Goal: Task Accomplishment & Management: Manage account settings

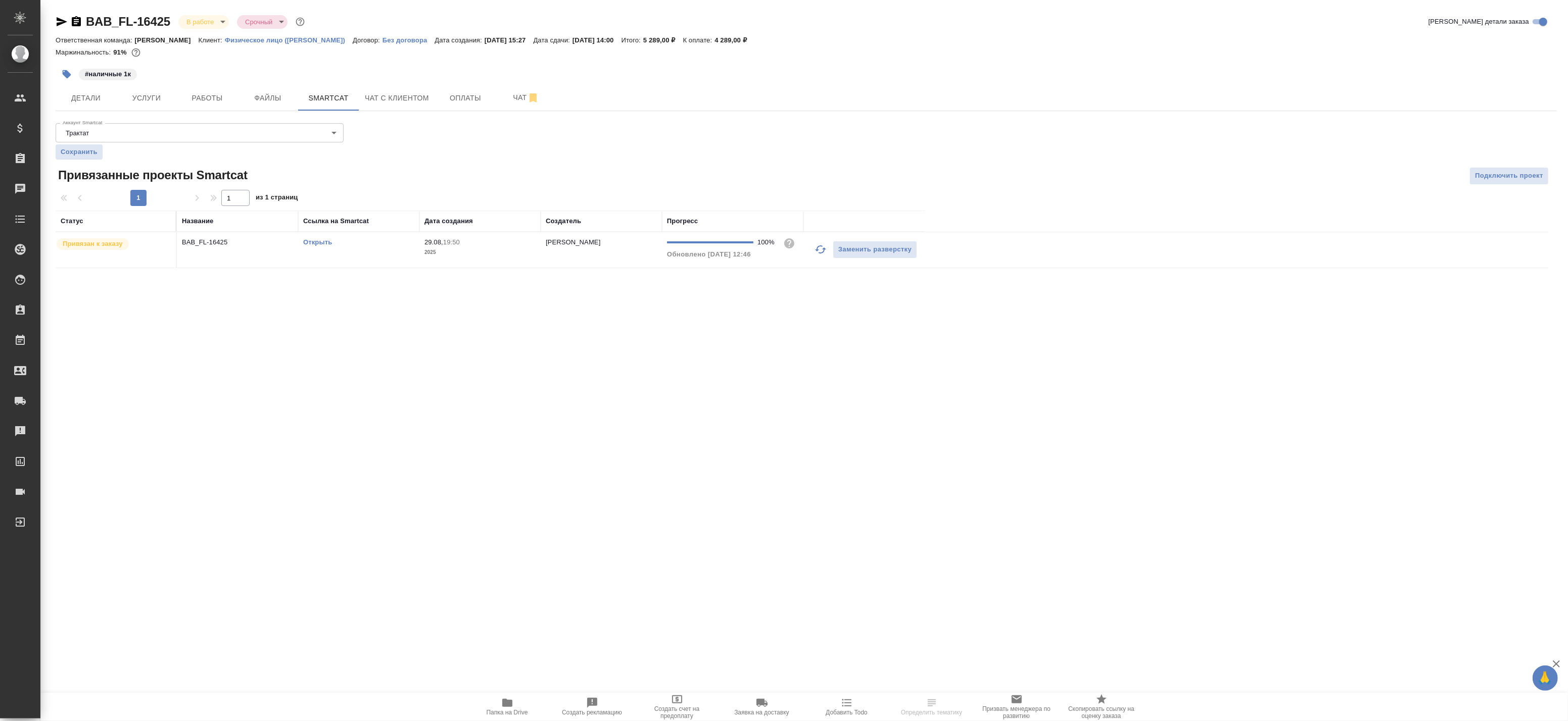
click at [313, 244] on link "Открыть" at bounding box center [318, 241] width 29 height 8
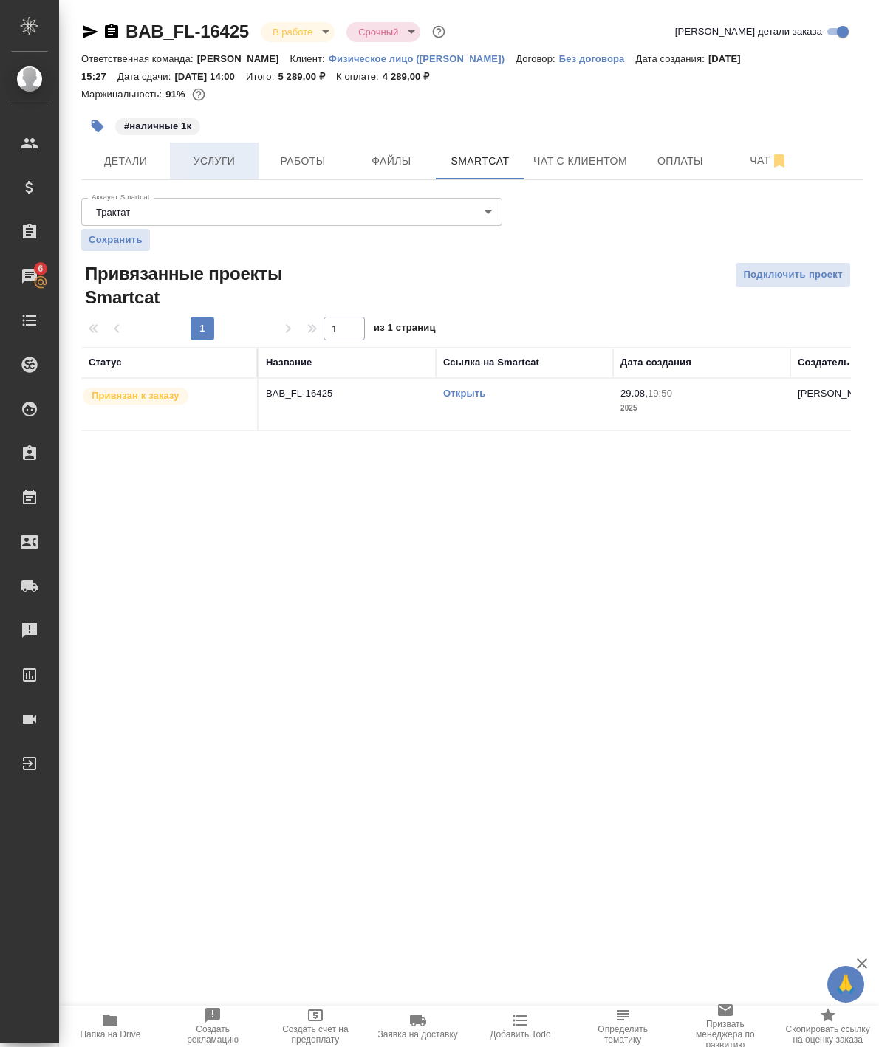
click at [254, 160] on button "Услуги" at bounding box center [214, 160] width 89 height 37
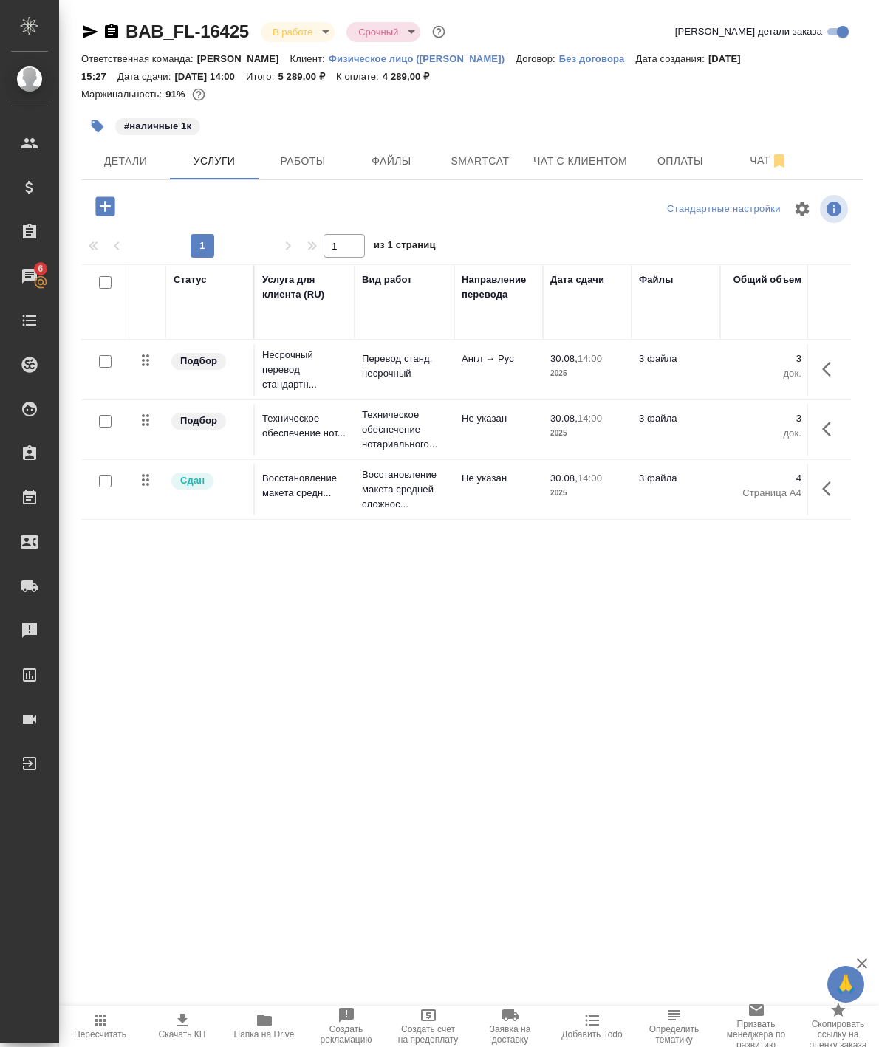
click at [276, 1031] on span "Папка на Drive" at bounding box center [264, 1034] width 61 height 10
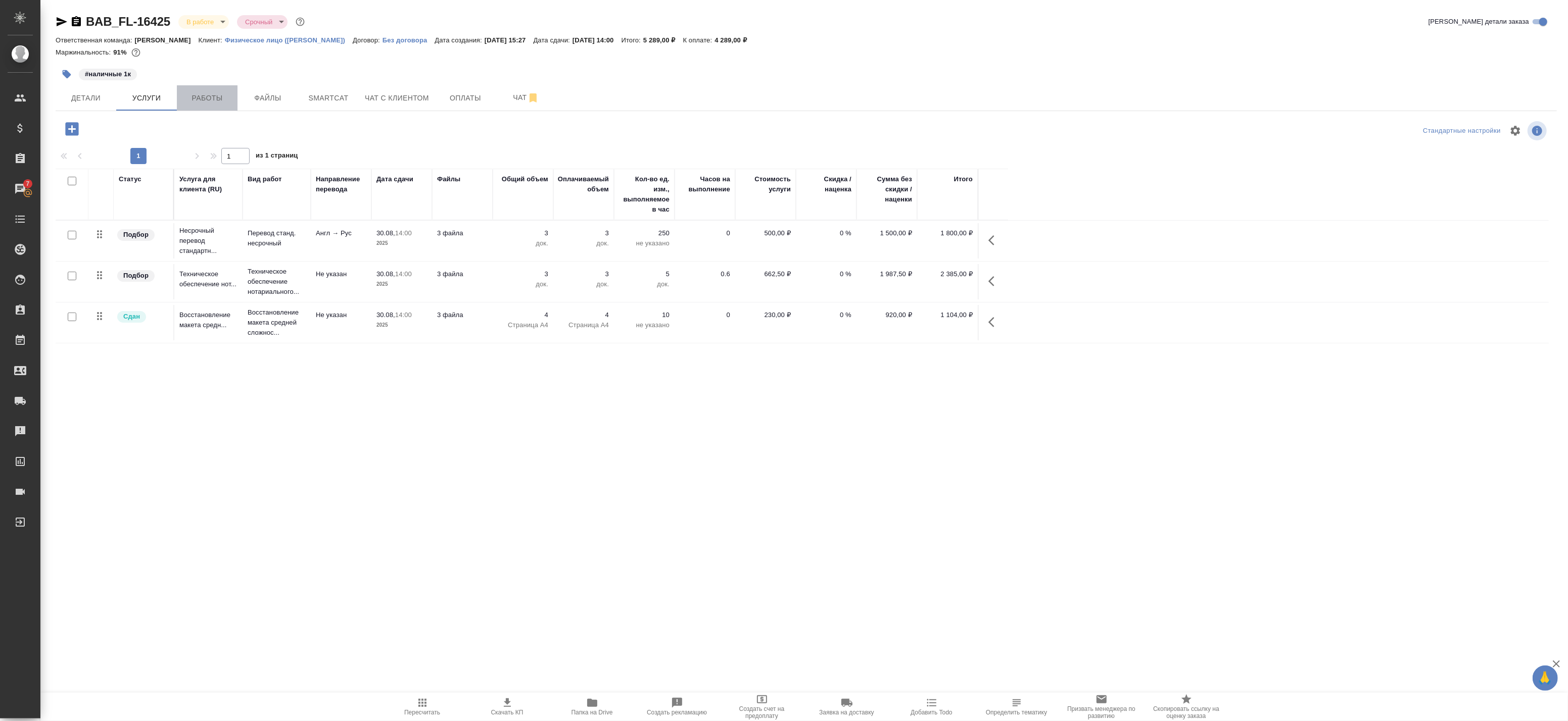
click at [231, 96] on span "Работы" at bounding box center [207, 98] width 49 height 12
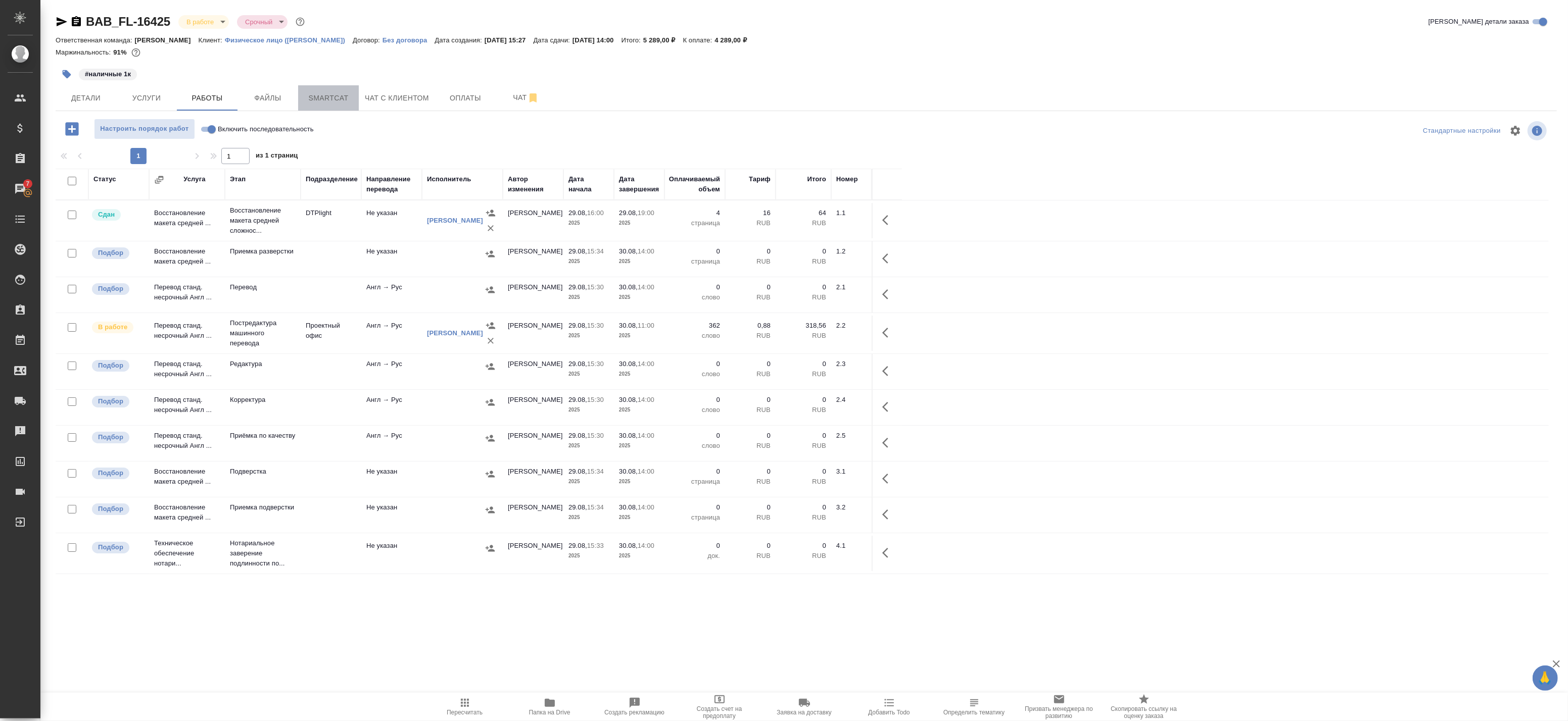
click at [329, 91] on button "Smartcat" at bounding box center [329, 98] width 61 height 25
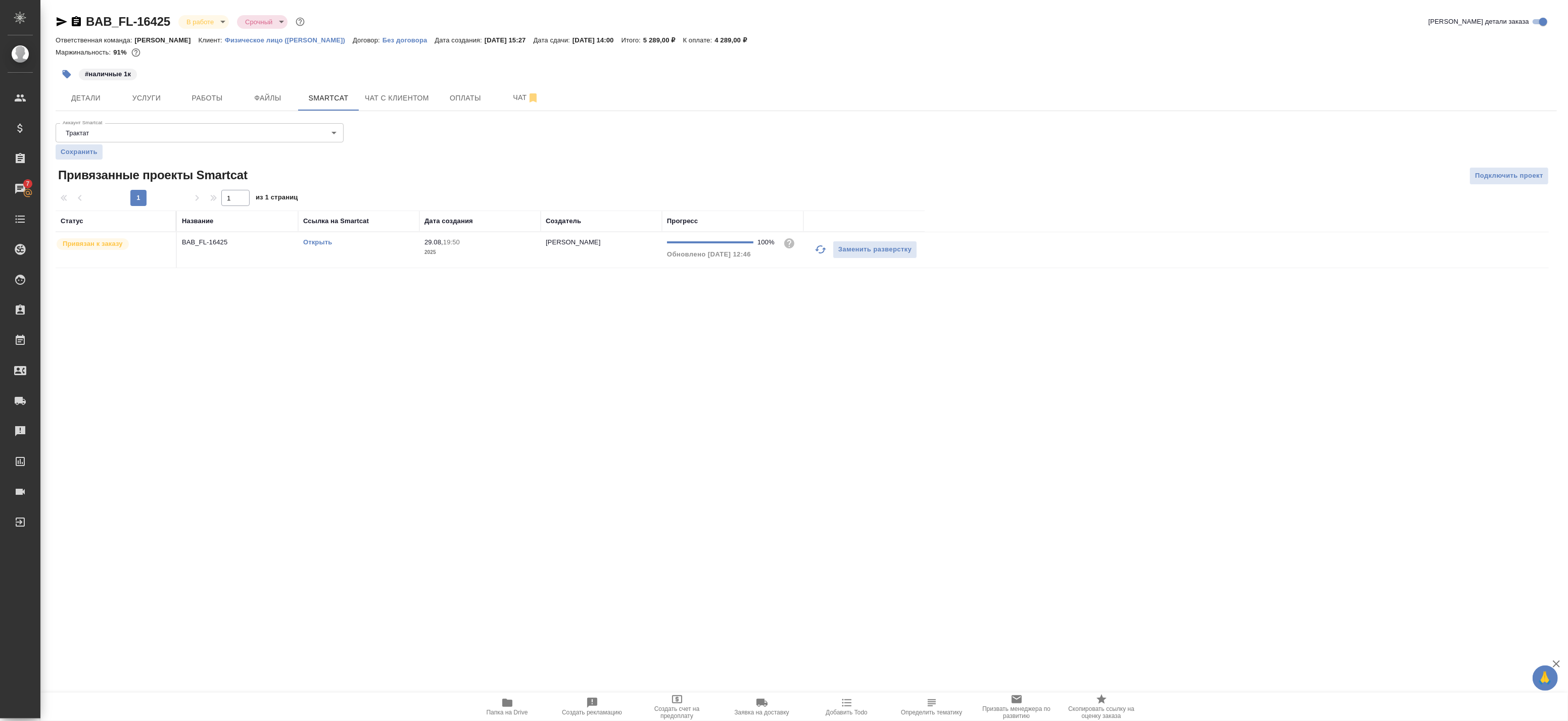
click at [820, 248] on icon "button" at bounding box center [821, 250] width 12 height 12
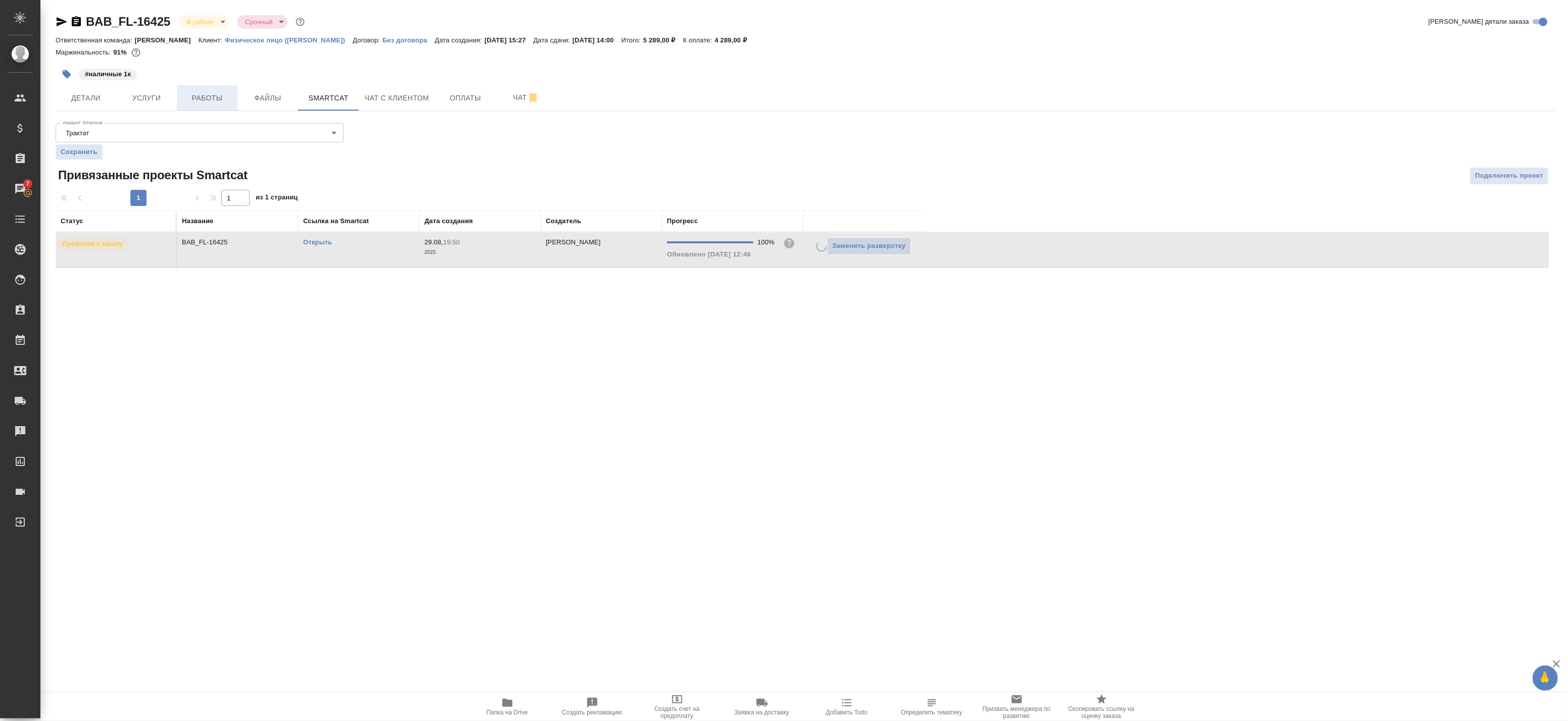
click at [207, 95] on span "Работы" at bounding box center [207, 98] width 49 height 12
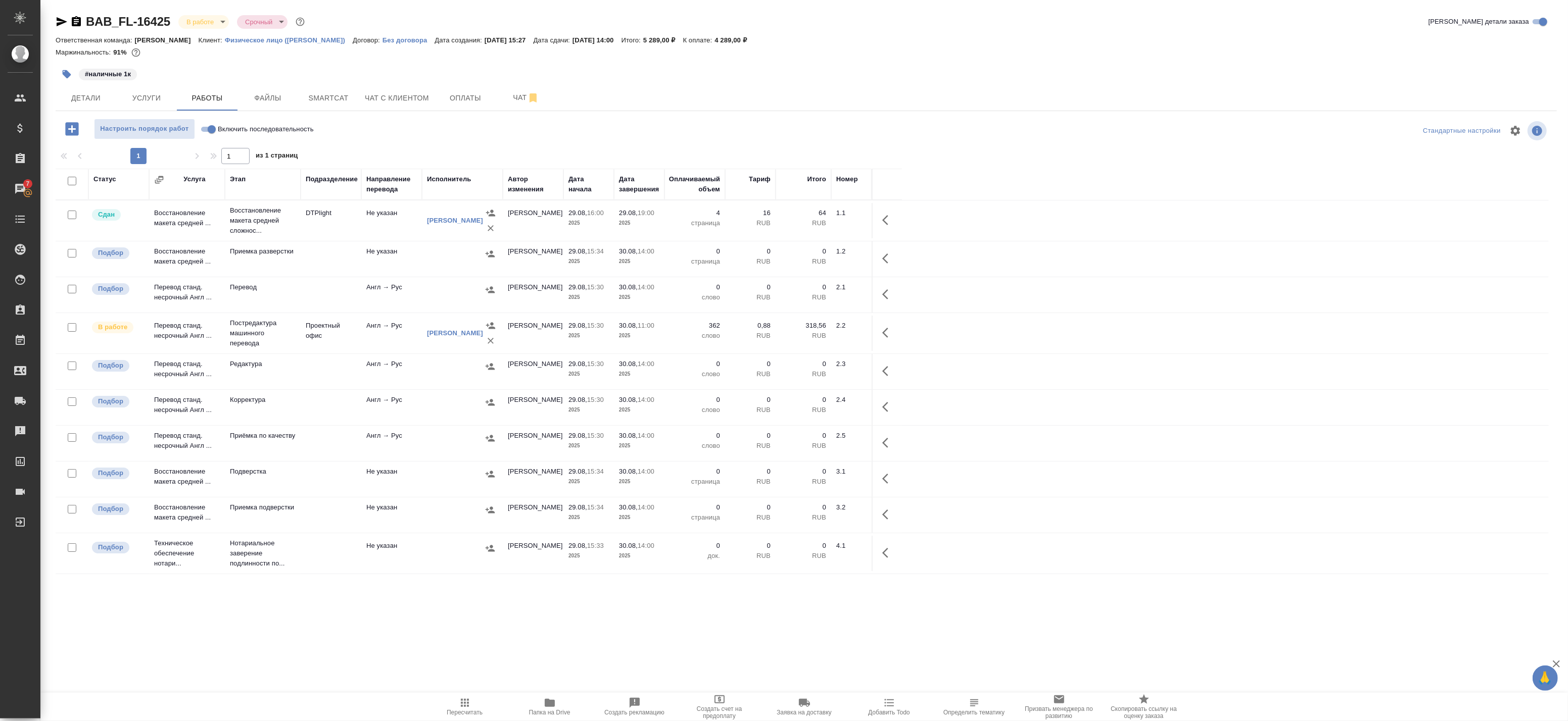
click at [308, 238] on td "Проектный офис" at bounding box center [331, 221] width 61 height 36
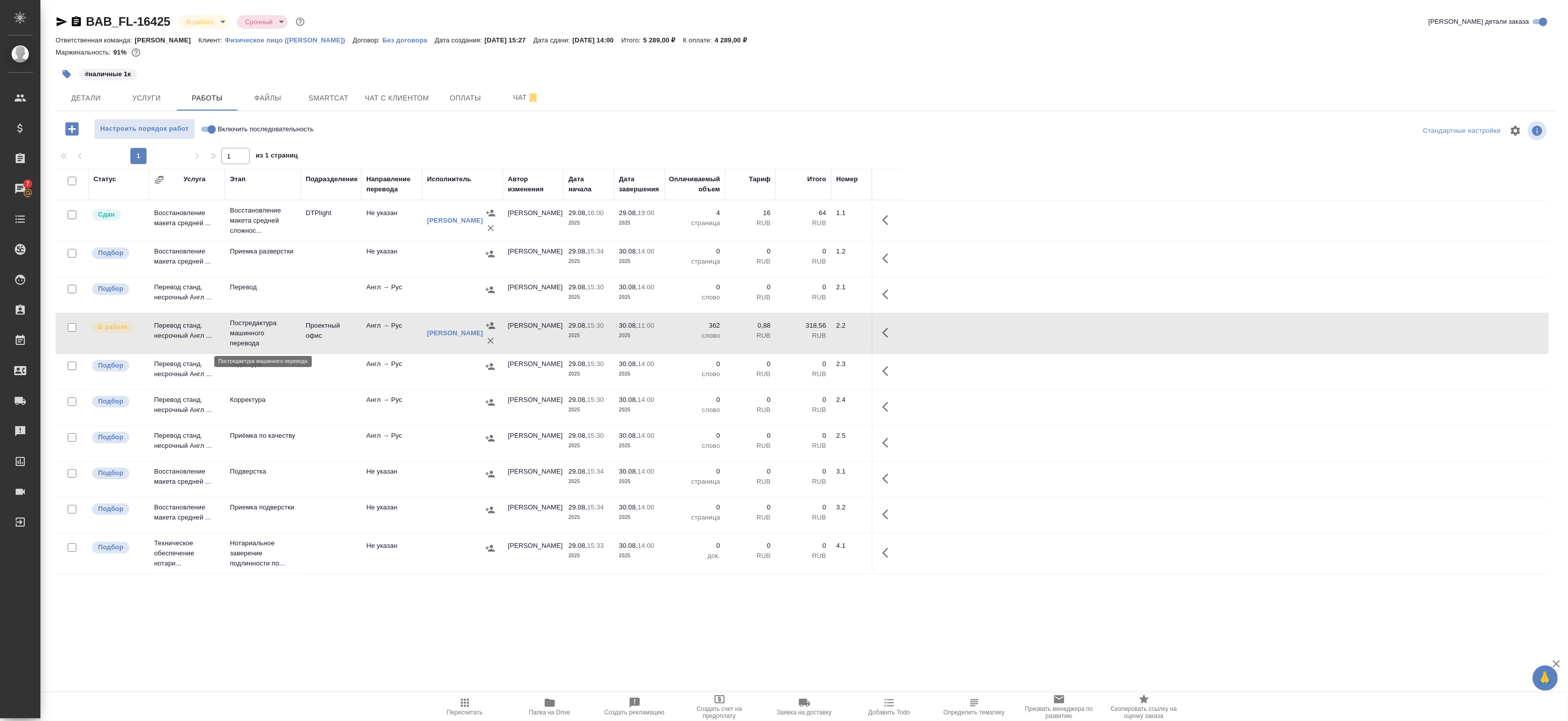
click at [285, 345] on p "Постредактура машинного перевода" at bounding box center [263, 333] width 66 height 30
click at [62, 22] on icon "button" at bounding box center [62, 22] width 12 height 12
click at [223, 25] on body "🙏 .cls-1 fill:#fff; AWATERA Badanyan Artak Клиенты Спецификации Заказы 7 Чаты T…" at bounding box center [784, 360] width 1568 height 721
click at [897, 332] on div at bounding box center [784, 360] width 1568 height 721
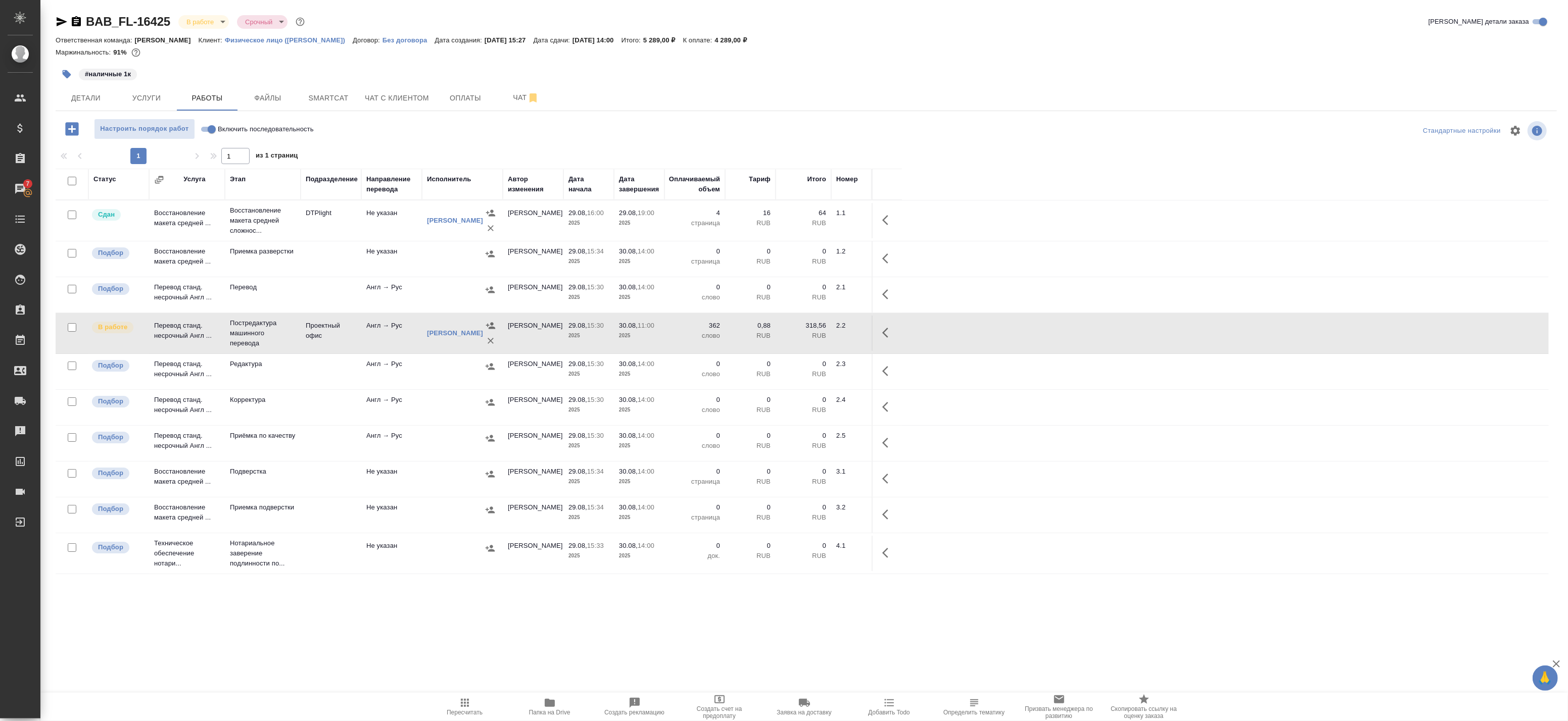
drag, startPoint x: 877, startPoint y: 335, endPoint x: 886, endPoint y: 337, distance: 9.2
click at [877, 336] on div "Создан Согласование КП Ожидание предоплаты Связаться с клиентом Подтвержден В р…" at bounding box center [784, 360] width 1568 height 721
click at [886, 337] on icon "button" at bounding box center [888, 333] width 12 height 12
click at [806, 339] on button "button" at bounding box center [814, 332] width 17 height 24
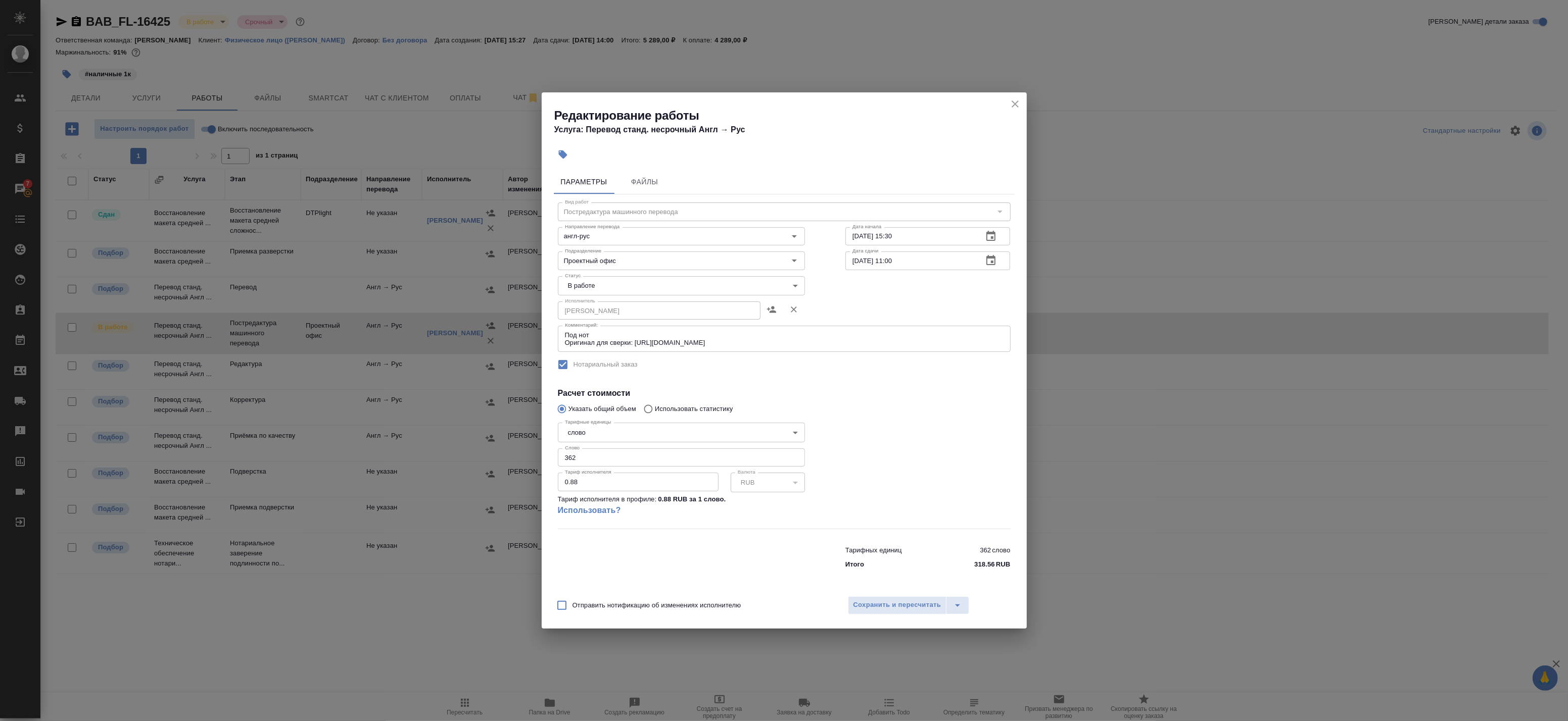
click at [658, 289] on body "🙏 .cls-1 fill:#fff; AWATERA Badanyan Artak Клиенты Спецификации Заказы 7 Чаты T…" at bounding box center [784, 360] width 1568 height 721
click at [638, 317] on li "Сдан" at bounding box center [681, 320] width 247 height 17
type input "closed"
click at [882, 599] on button "Сохранить и пересчитать" at bounding box center [897, 605] width 99 height 18
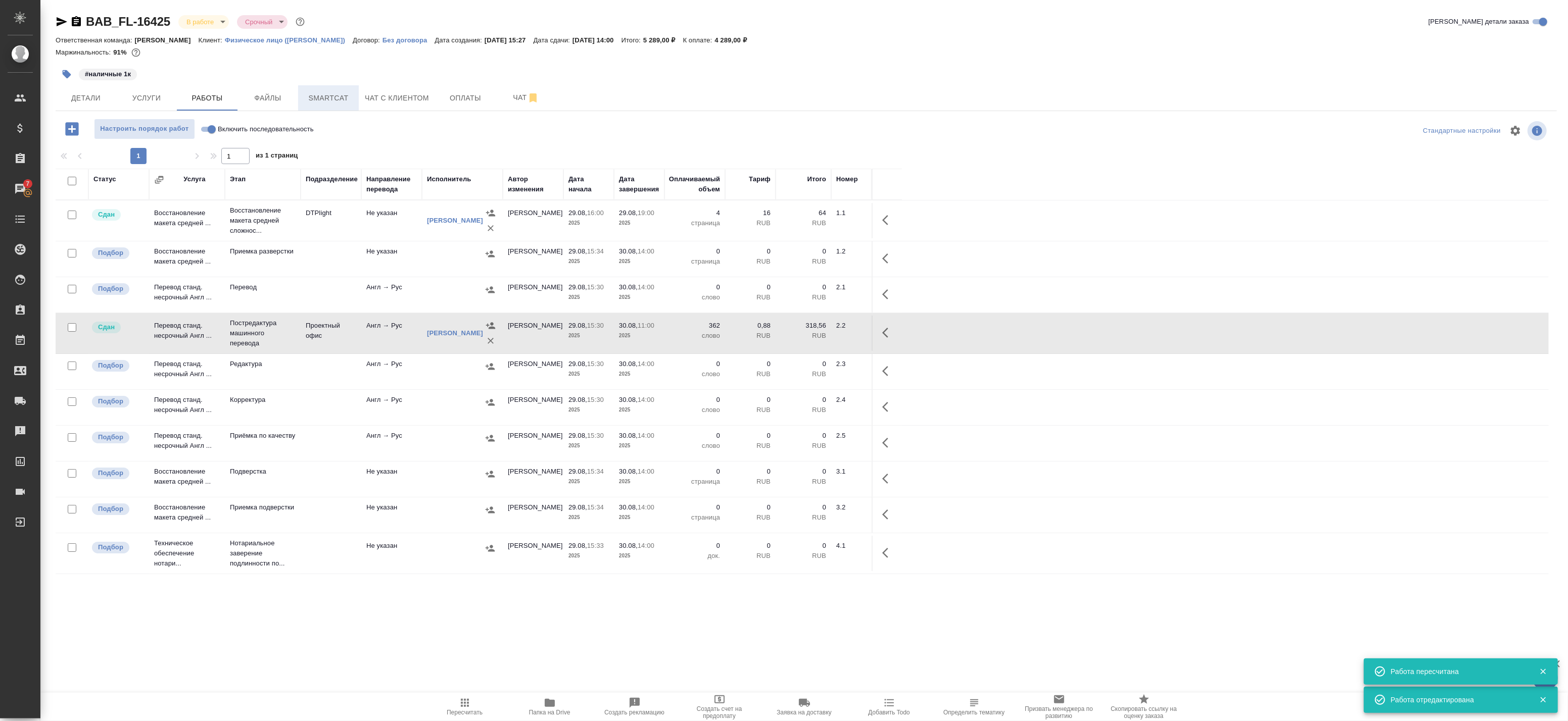
click at [316, 94] on span "Smartcat" at bounding box center [328, 98] width 49 height 12
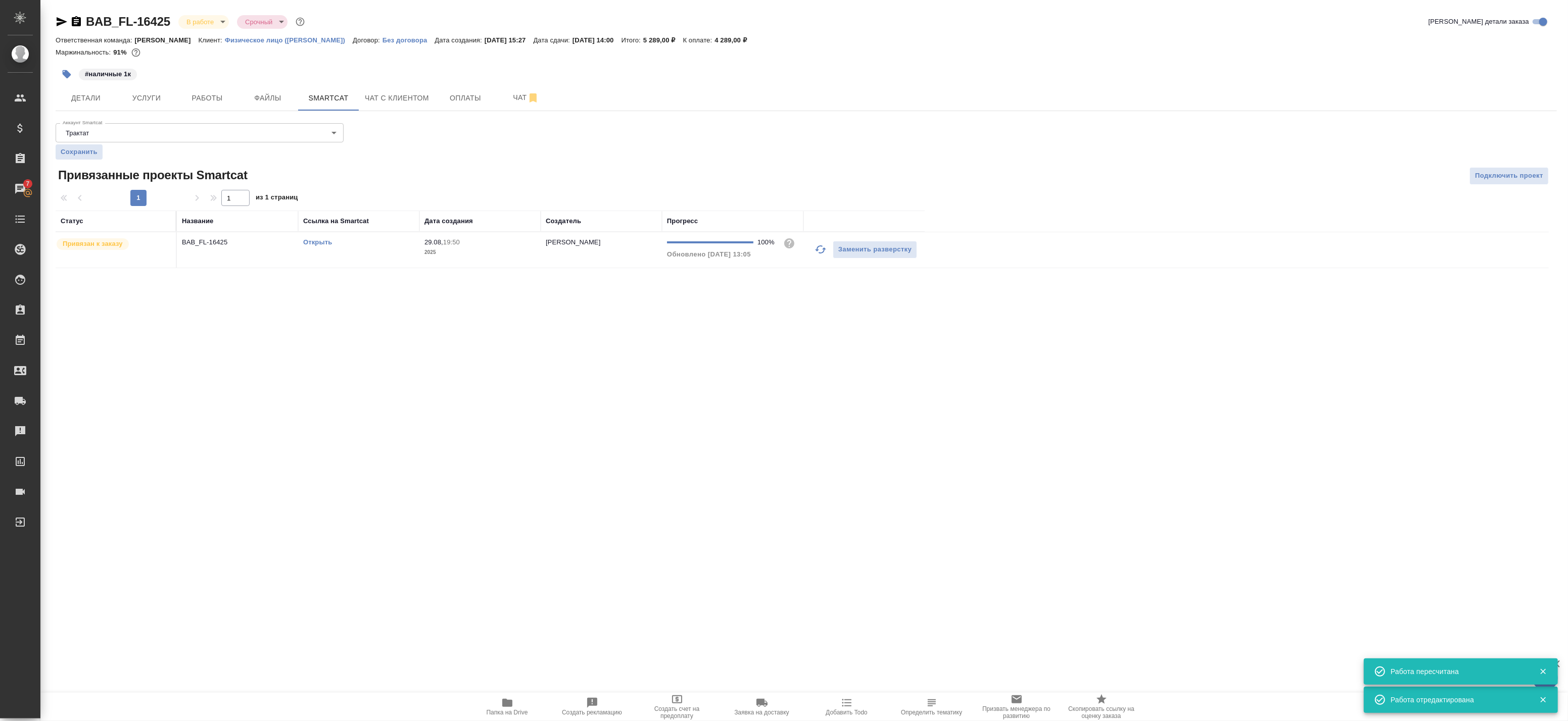
click at [264, 249] on td "BAB_FL-16425" at bounding box center [237, 250] width 121 height 36
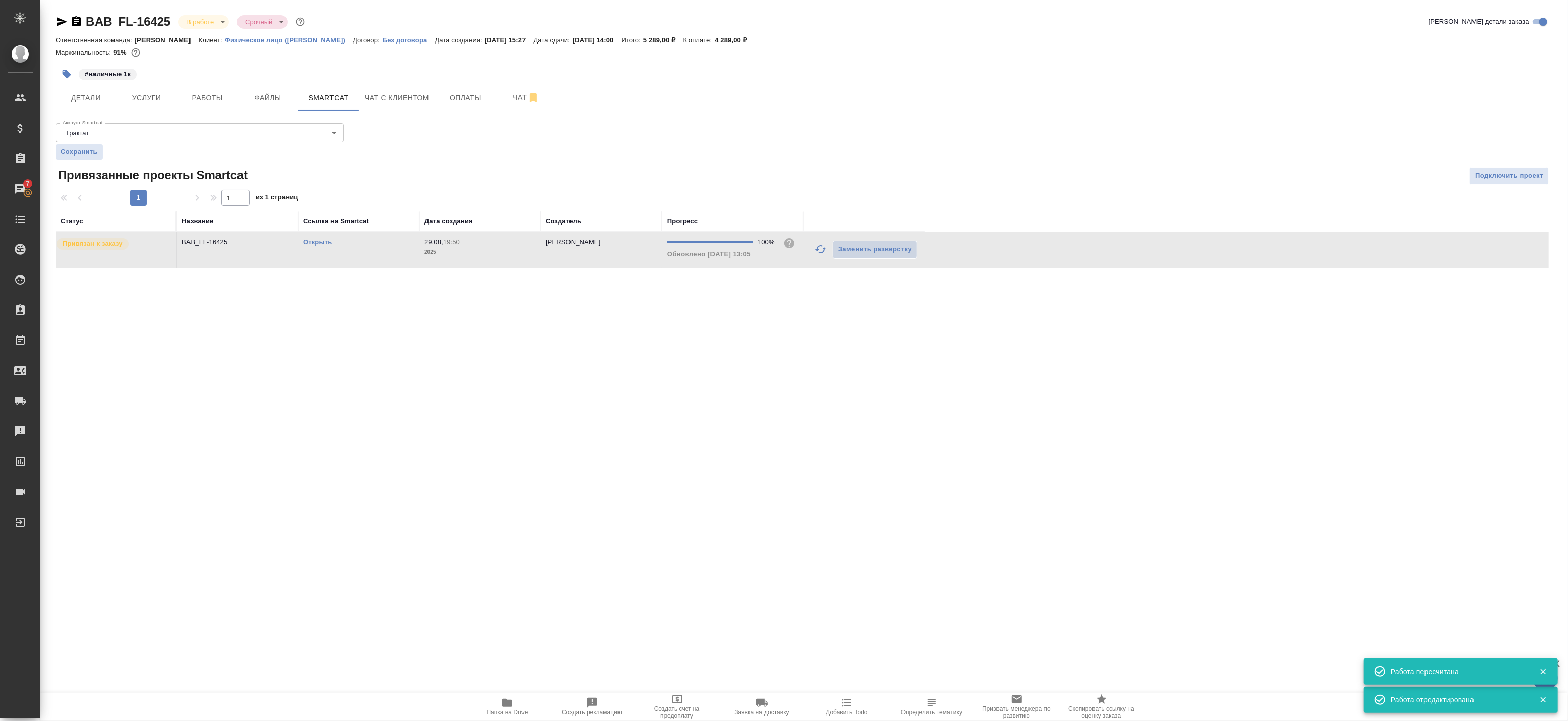
click at [264, 249] on td "BAB_FL-16425" at bounding box center [237, 250] width 121 height 36
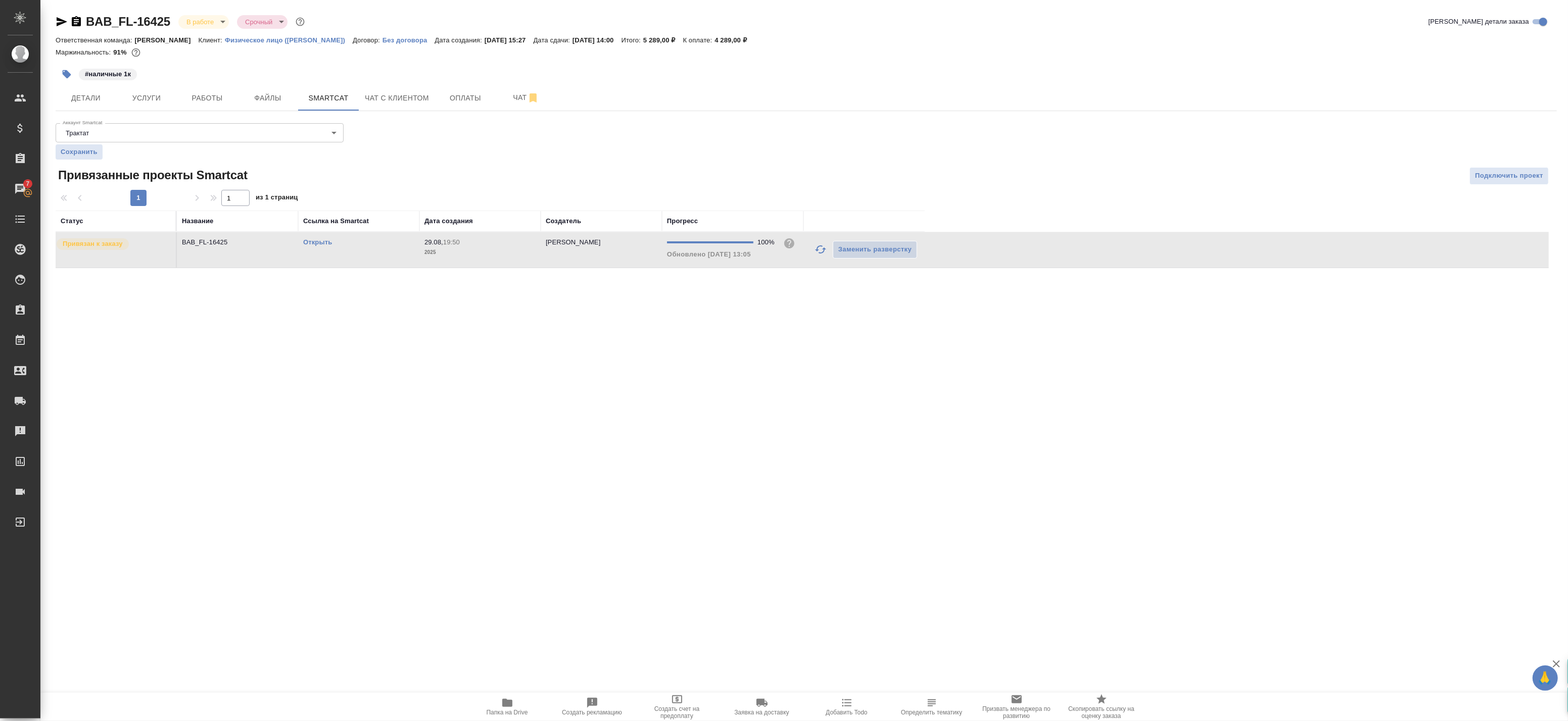
click at [256, 261] on td "BAB_FL-16425" at bounding box center [237, 250] width 121 height 36
click at [206, 101] on span "Работы" at bounding box center [207, 98] width 49 height 12
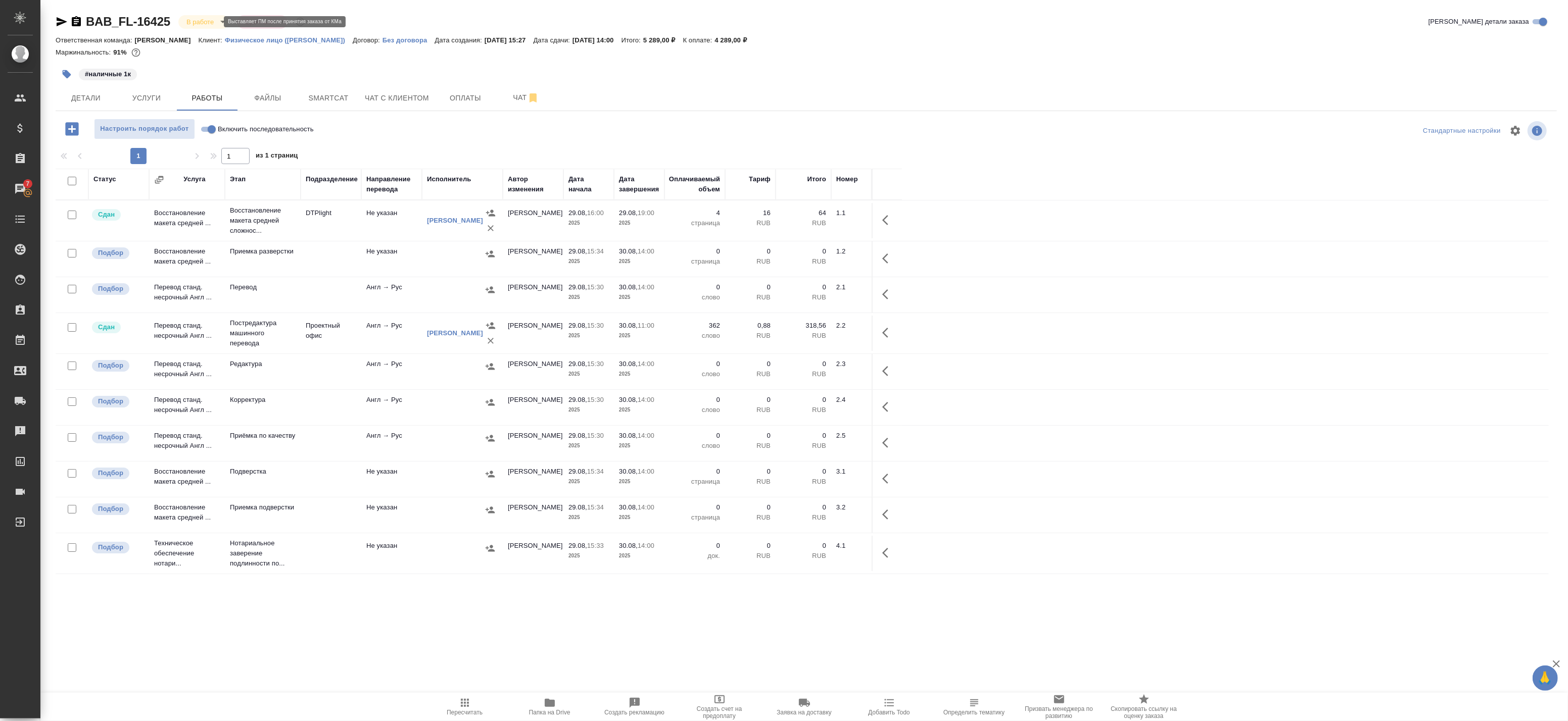
click at [210, 21] on body "🙏 .cls-1 fill:#fff; AWATERA Badanyan Artak Клиенты Спецификации Заказы 7 Чаты T…" at bounding box center [784, 360] width 1568 height 721
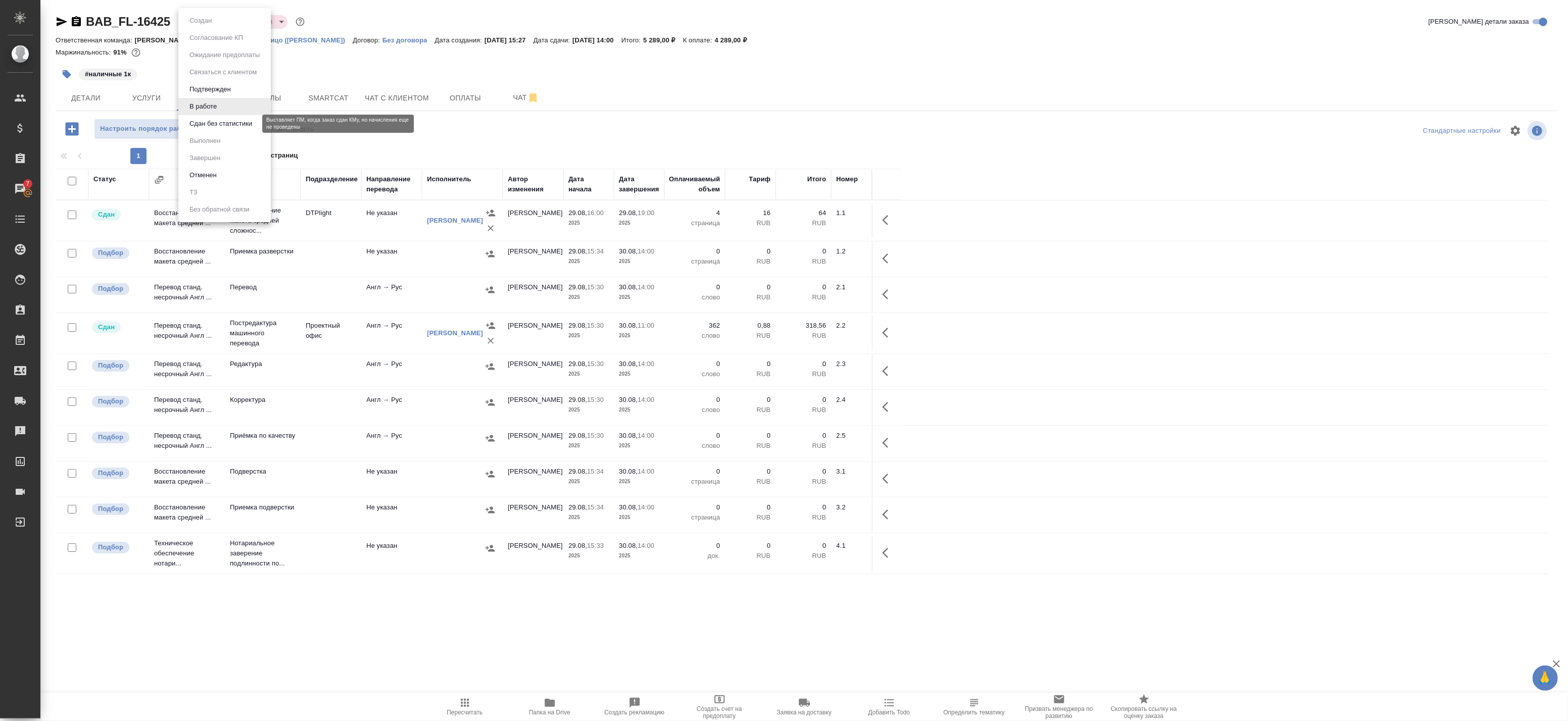
click at [218, 120] on button "Сдан без статистики" at bounding box center [220, 124] width 68 height 11
click at [75, 215] on input "checkbox" at bounding box center [72, 215] width 9 height 9
checkbox input "true"
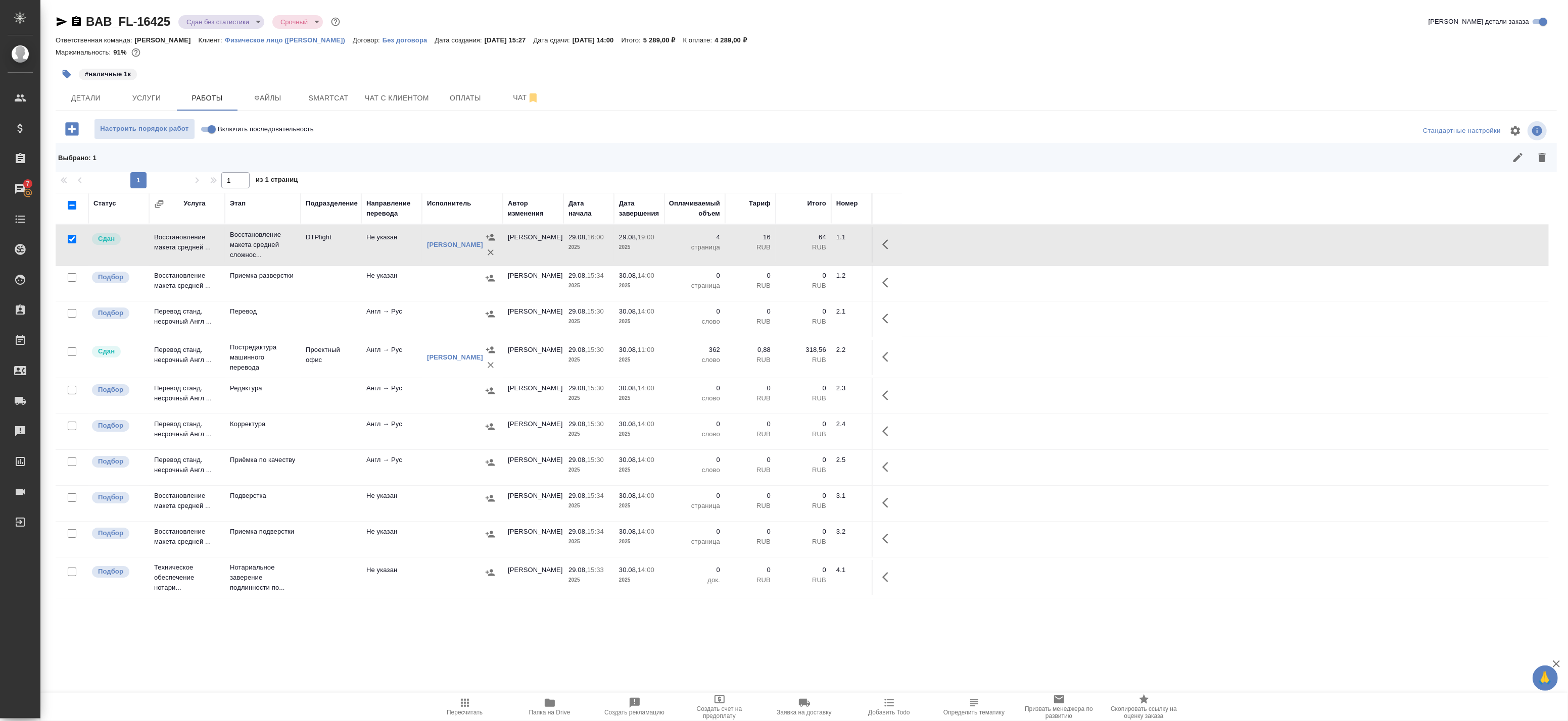
click at [75, 205] on input "checkbox" at bounding box center [72, 205] width 9 height 9
checkbox input "true"
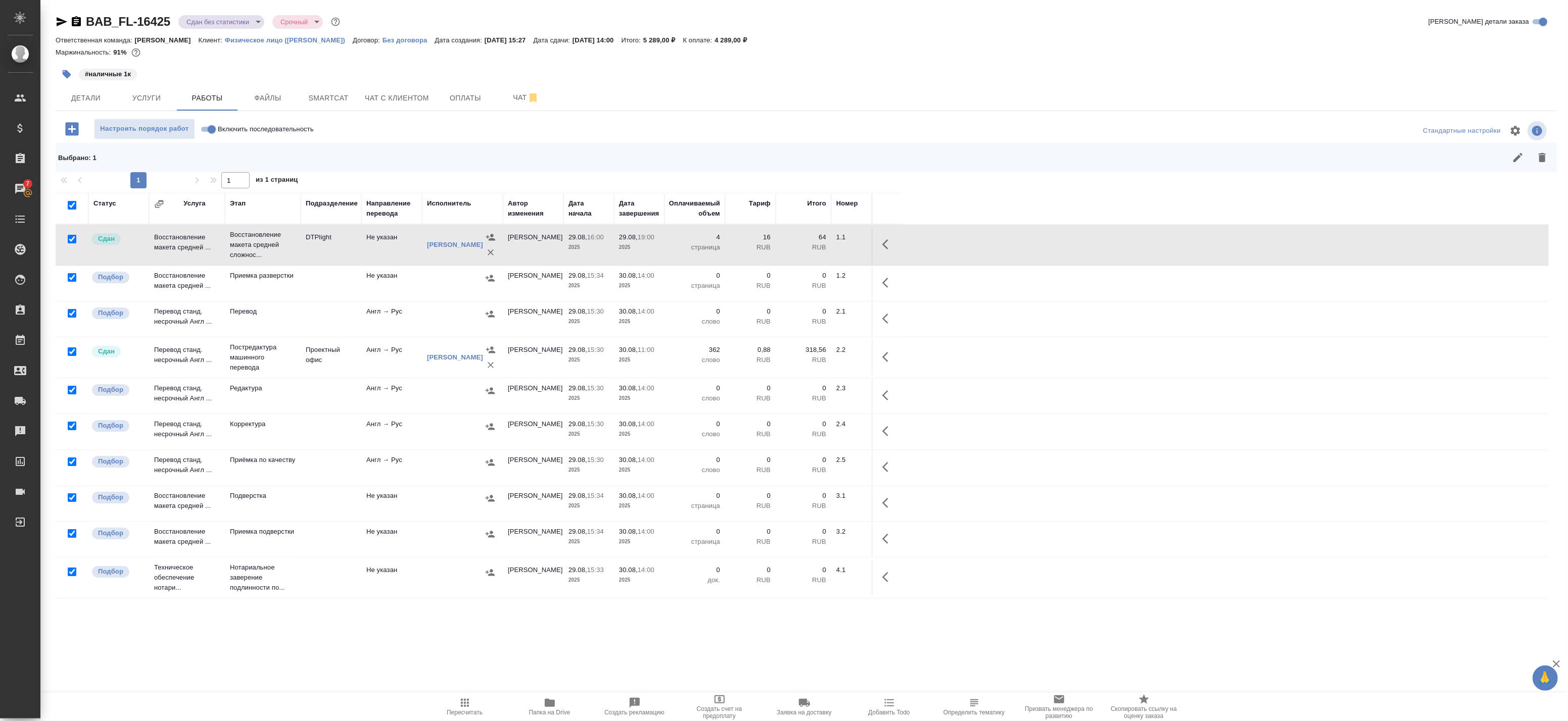
checkbox input "true"
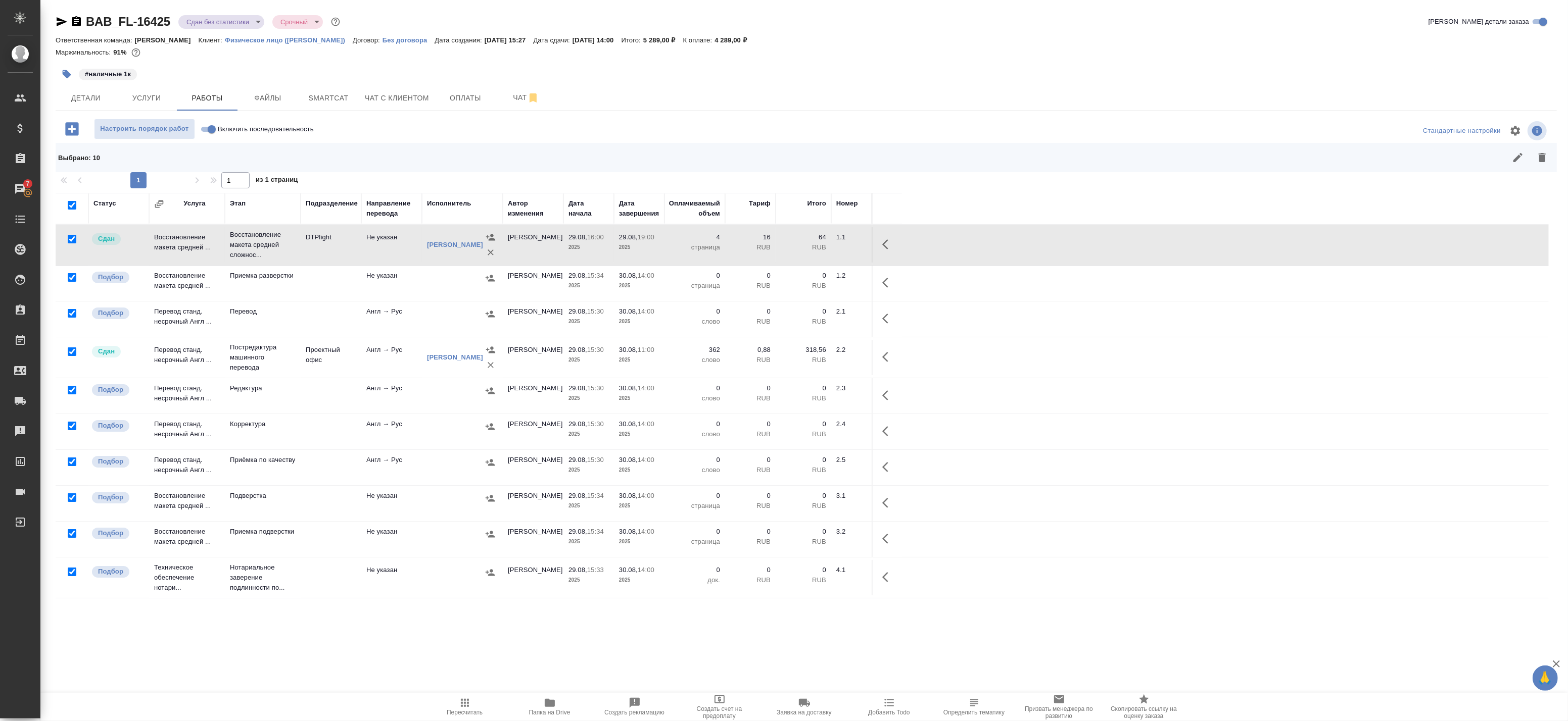
click at [71, 571] on input "checkbox" at bounding box center [72, 572] width 9 height 9
checkbox input "false"
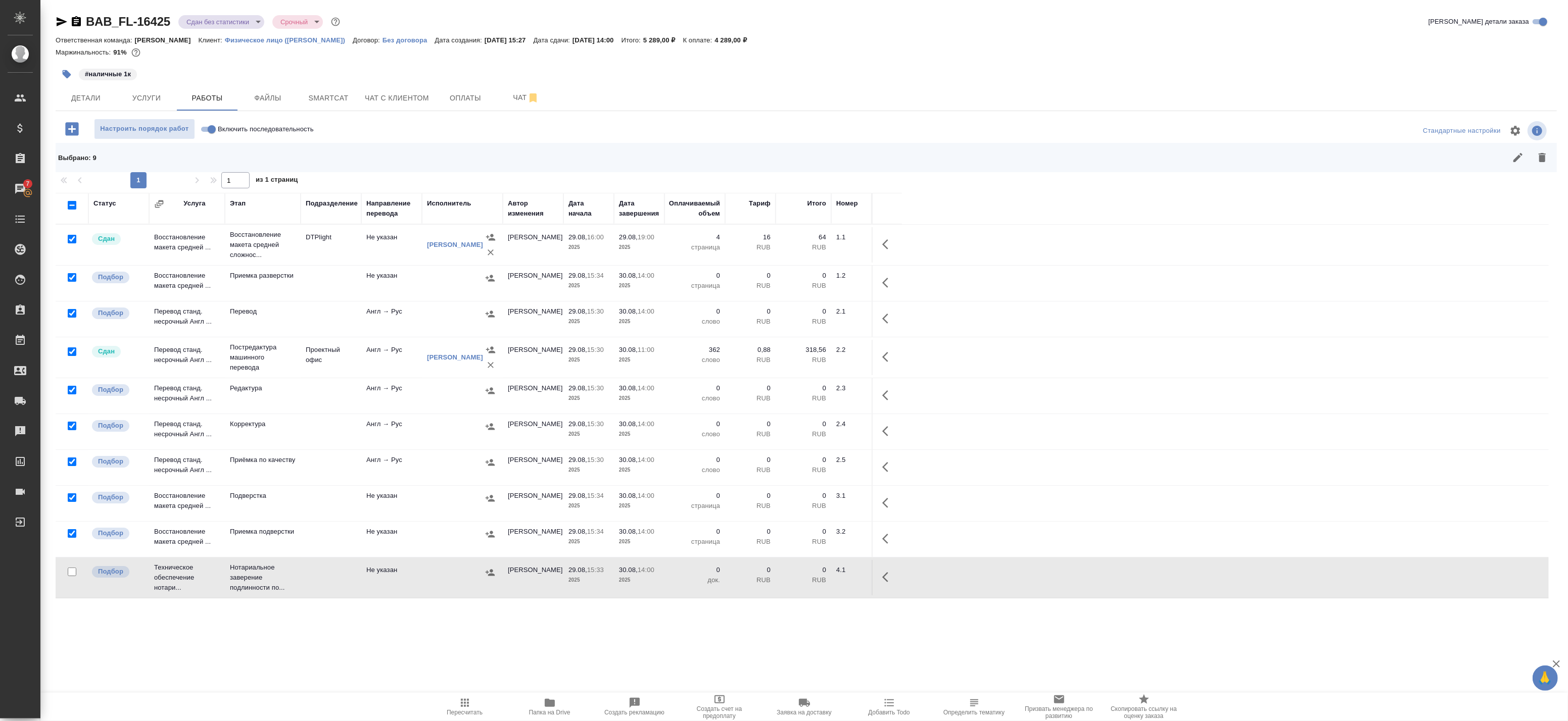
click at [73, 354] on input "checkbox" at bounding box center [72, 352] width 9 height 9
checkbox input "false"
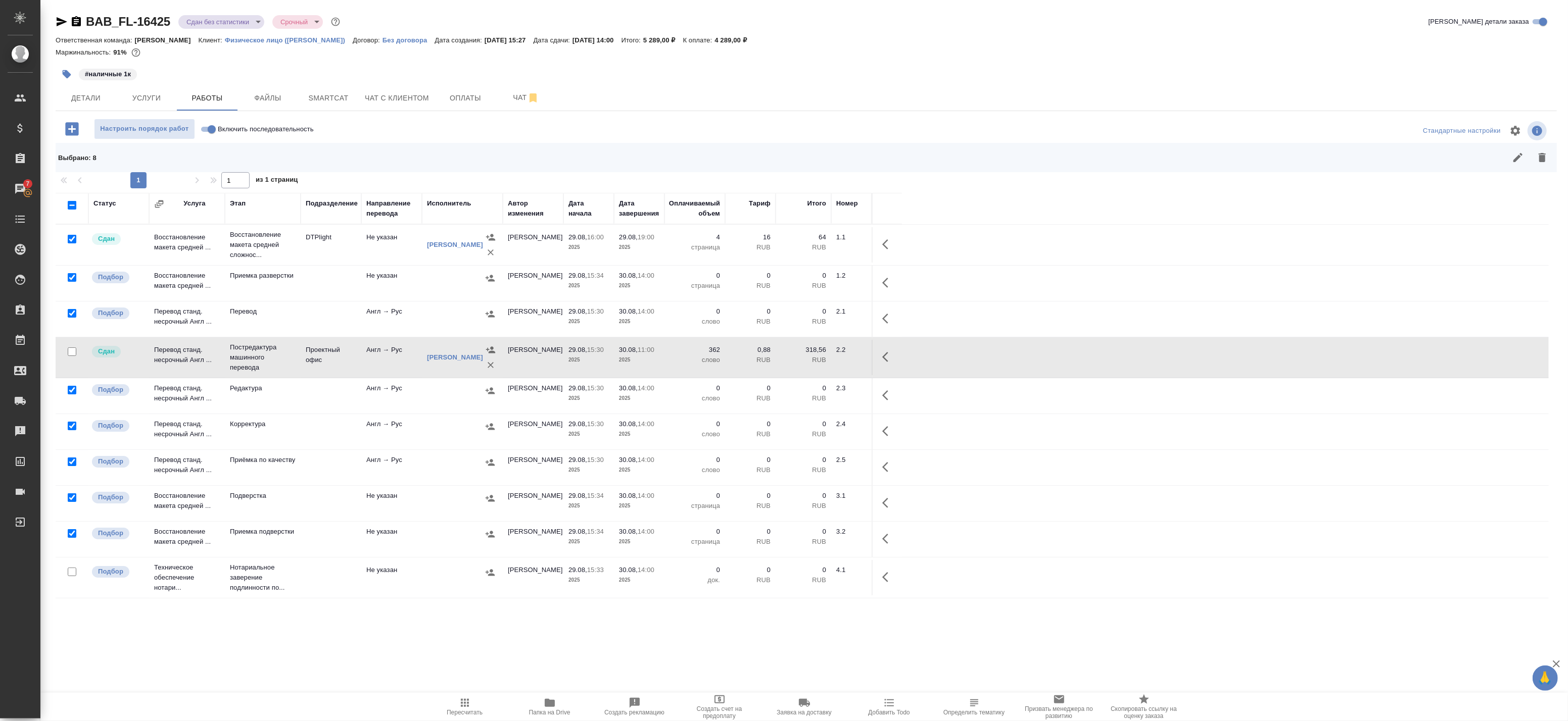
click at [73, 241] on input "checkbox" at bounding box center [72, 239] width 9 height 9
checkbox input "false"
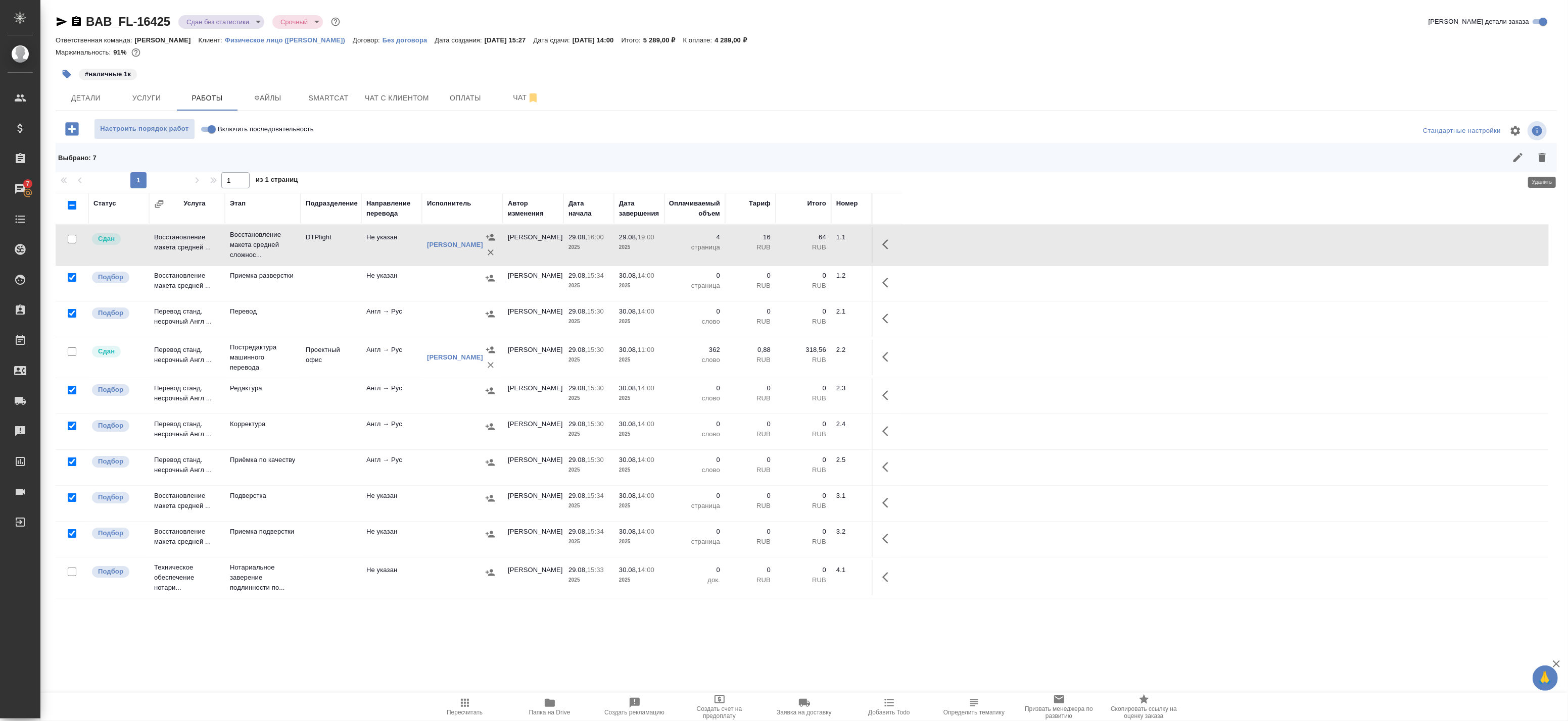
click at [1537, 153] on icon "button" at bounding box center [1542, 157] width 12 height 12
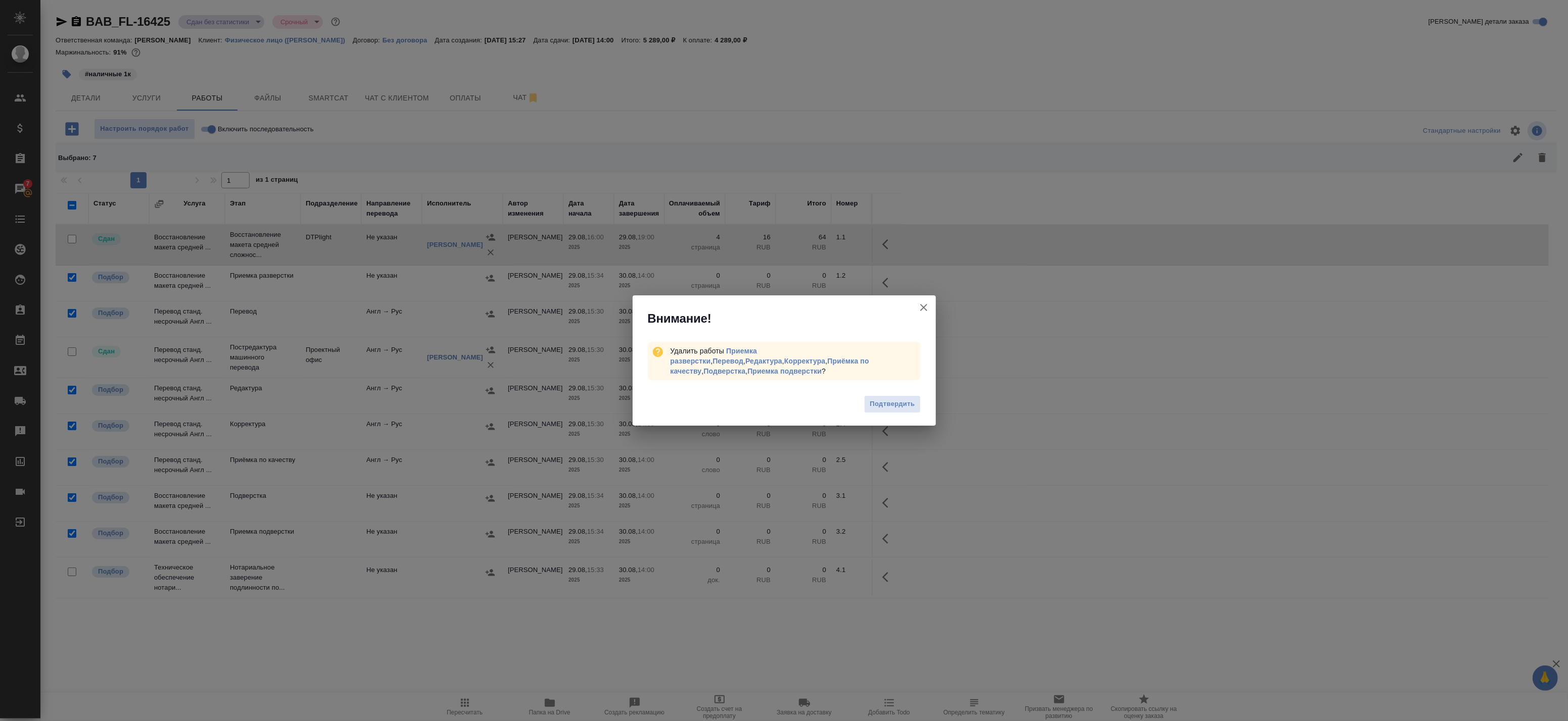
click at [882, 408] on div "Подтвердить" at bounding box center [784, 405] width 303 height 40
click at [882, 399] on span "Подтвердить" at bounding box center [892, 404] width 45 height 12
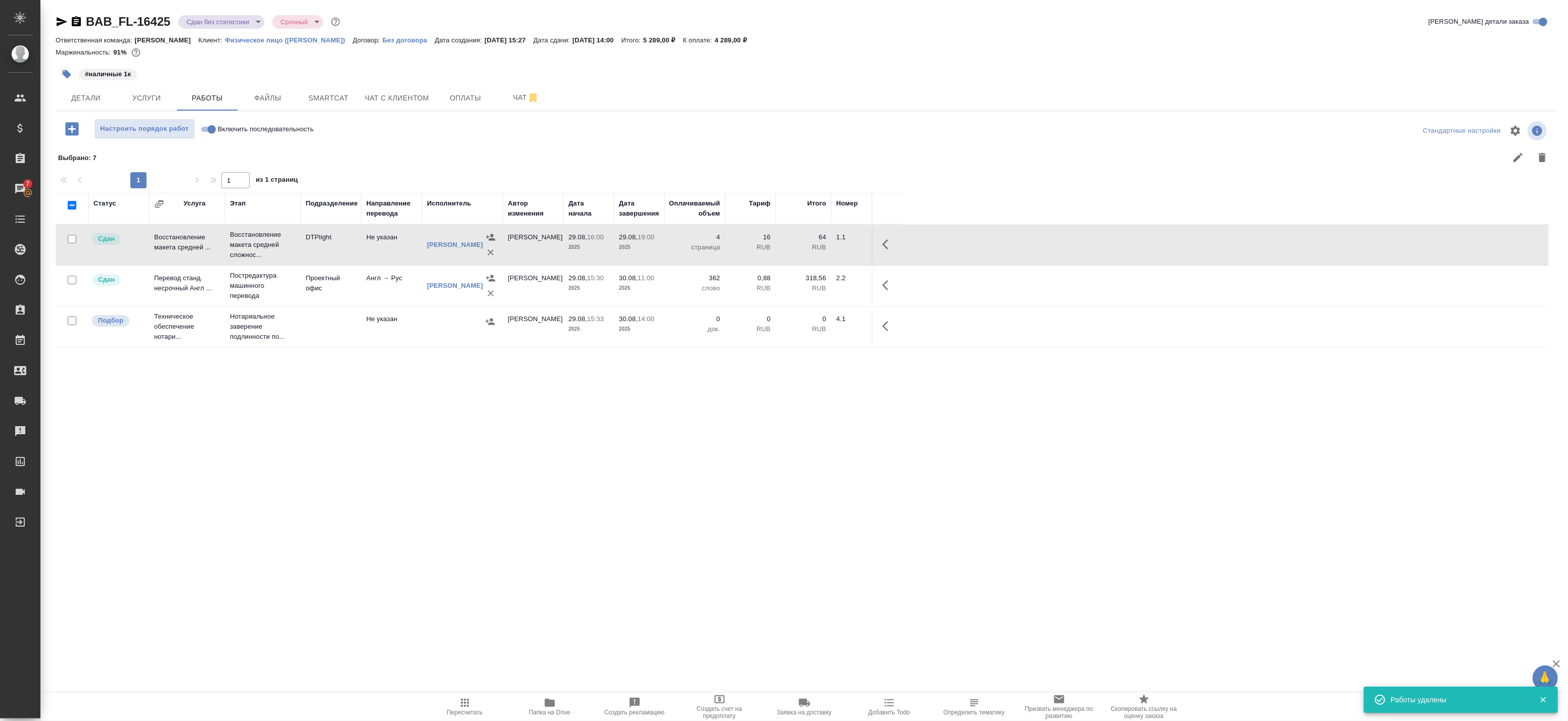
click at [493, 425] on div "Статус Услуга Этап Подразделение Направление перевода Исполнитель Автор изменен…" at bounding box center [802, 420] width 1493 height 454
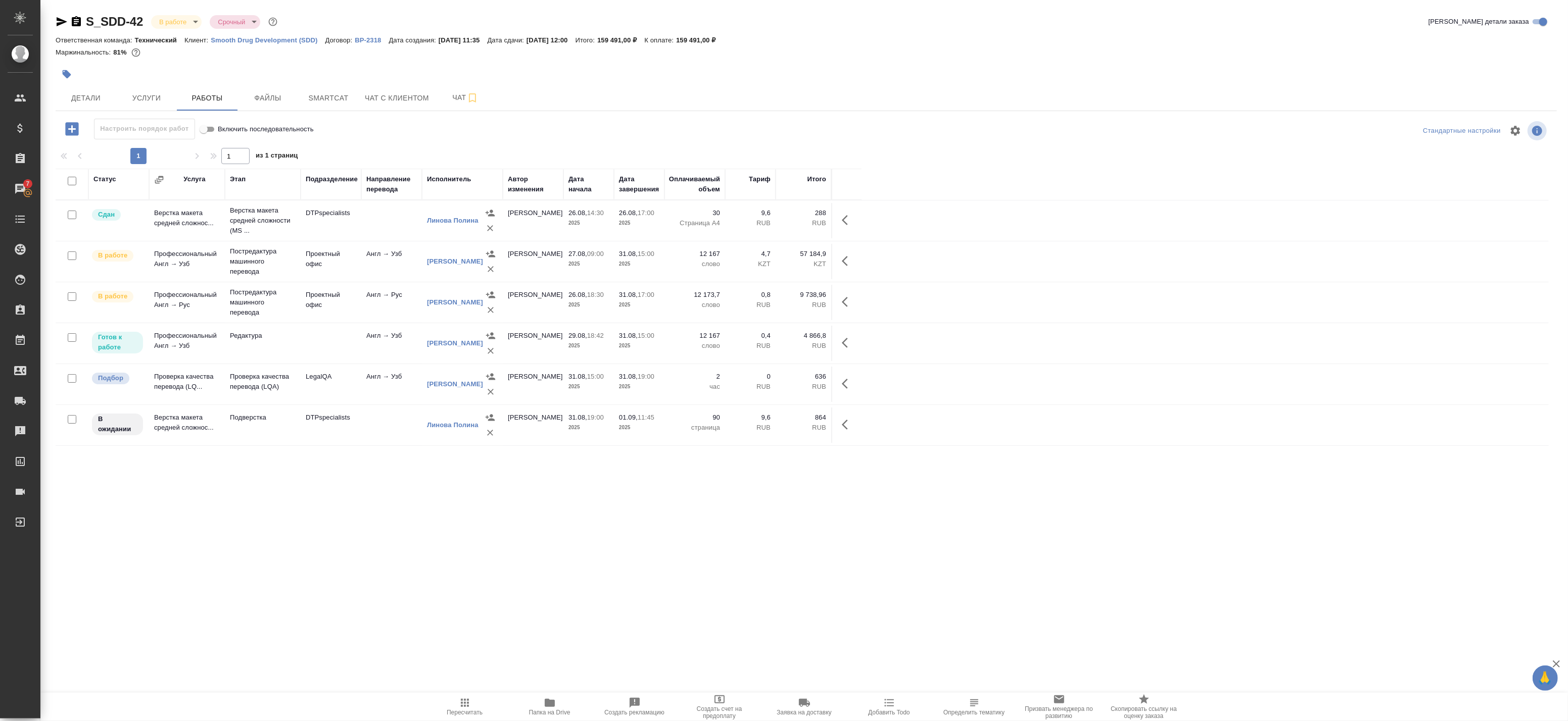
click at [253, 538] on div "Статус Услуга Этап Подразделение Направление перевода Исполнитель Автор изменен…" at bounding box center [802, 396] width 1493 height 454
click at [339, 97] on span "Smartcat" at bounding box center [328, 98] width 49 height 12
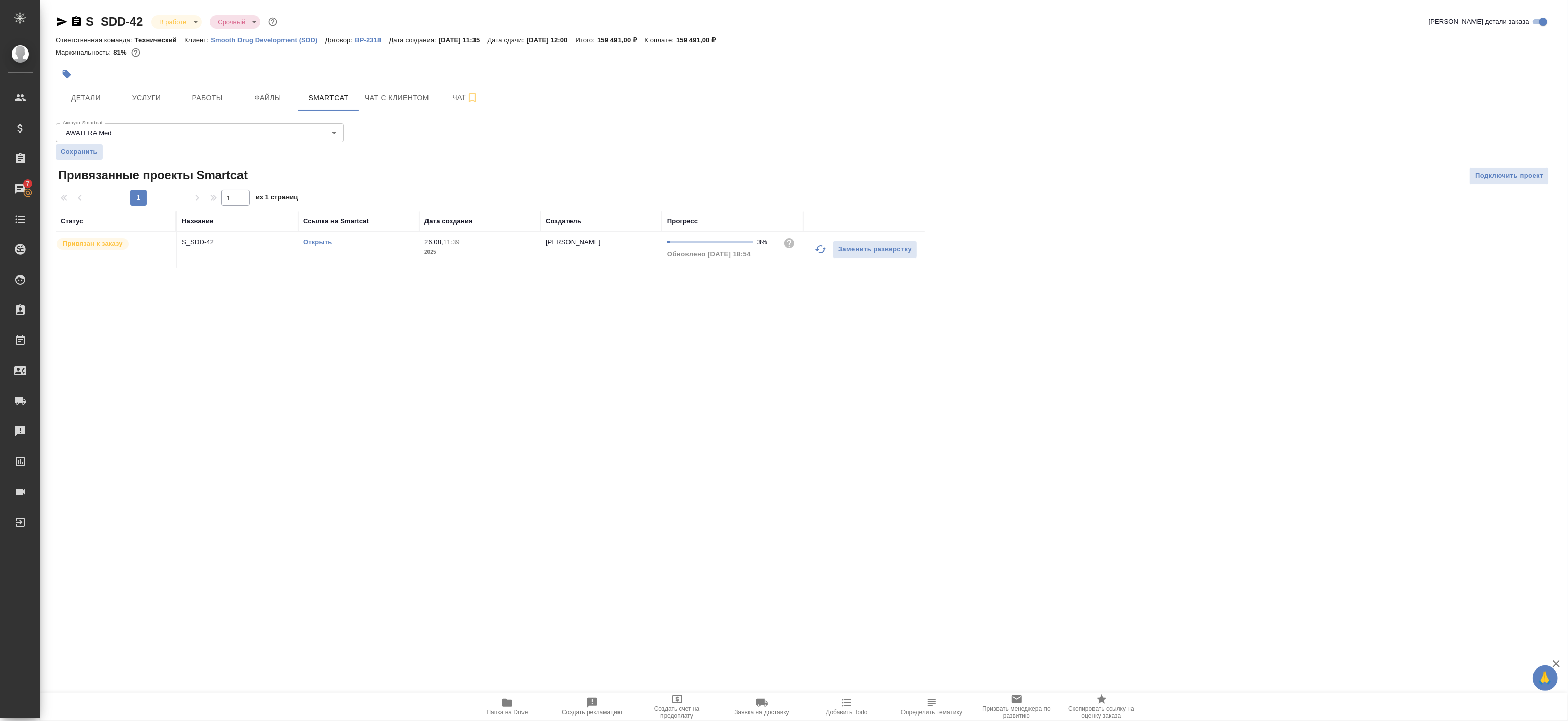
click at [601, 252] on icon "button" at bounding box center [821, 250] width 12 height 12
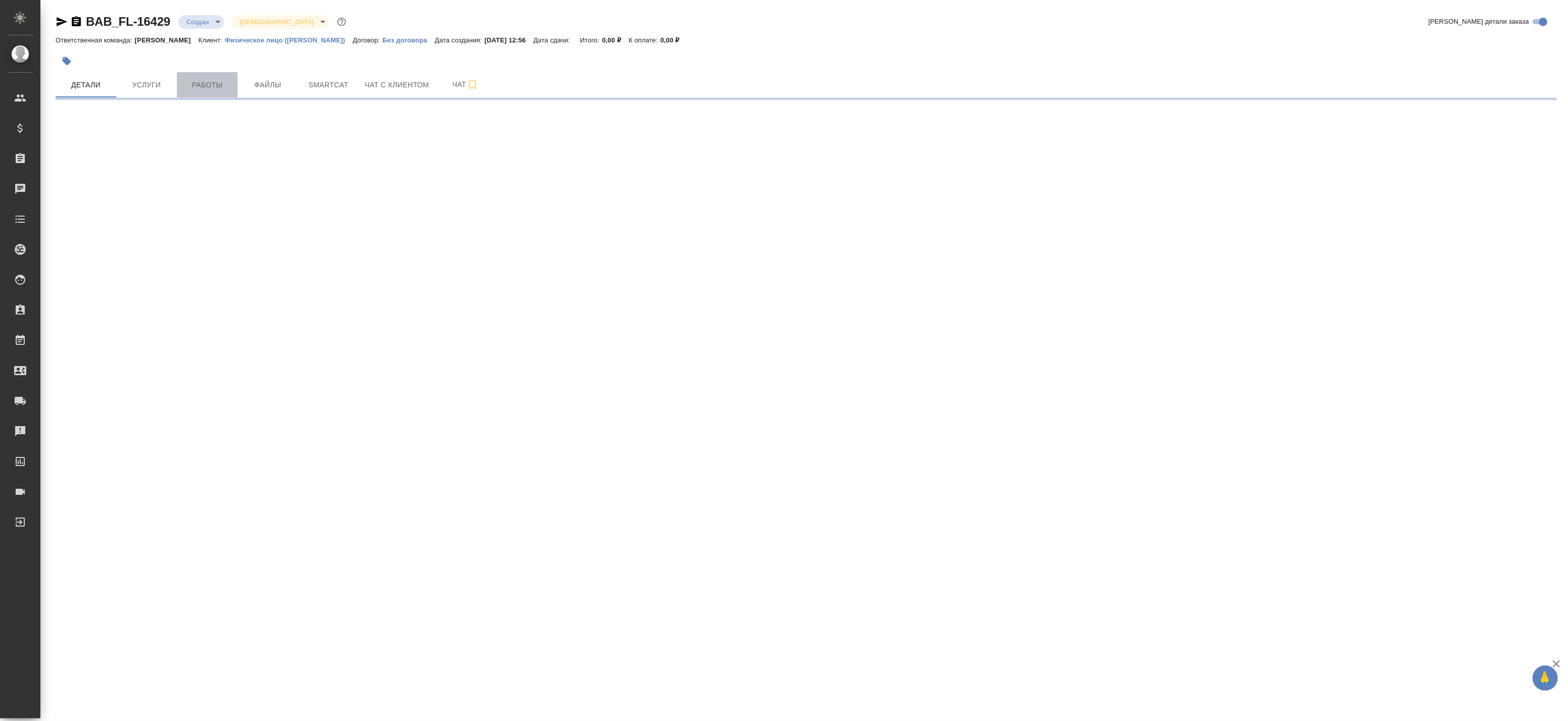
click at [218, 82] on span "Работы" at bounding box center [207, 85] width 49 height 12
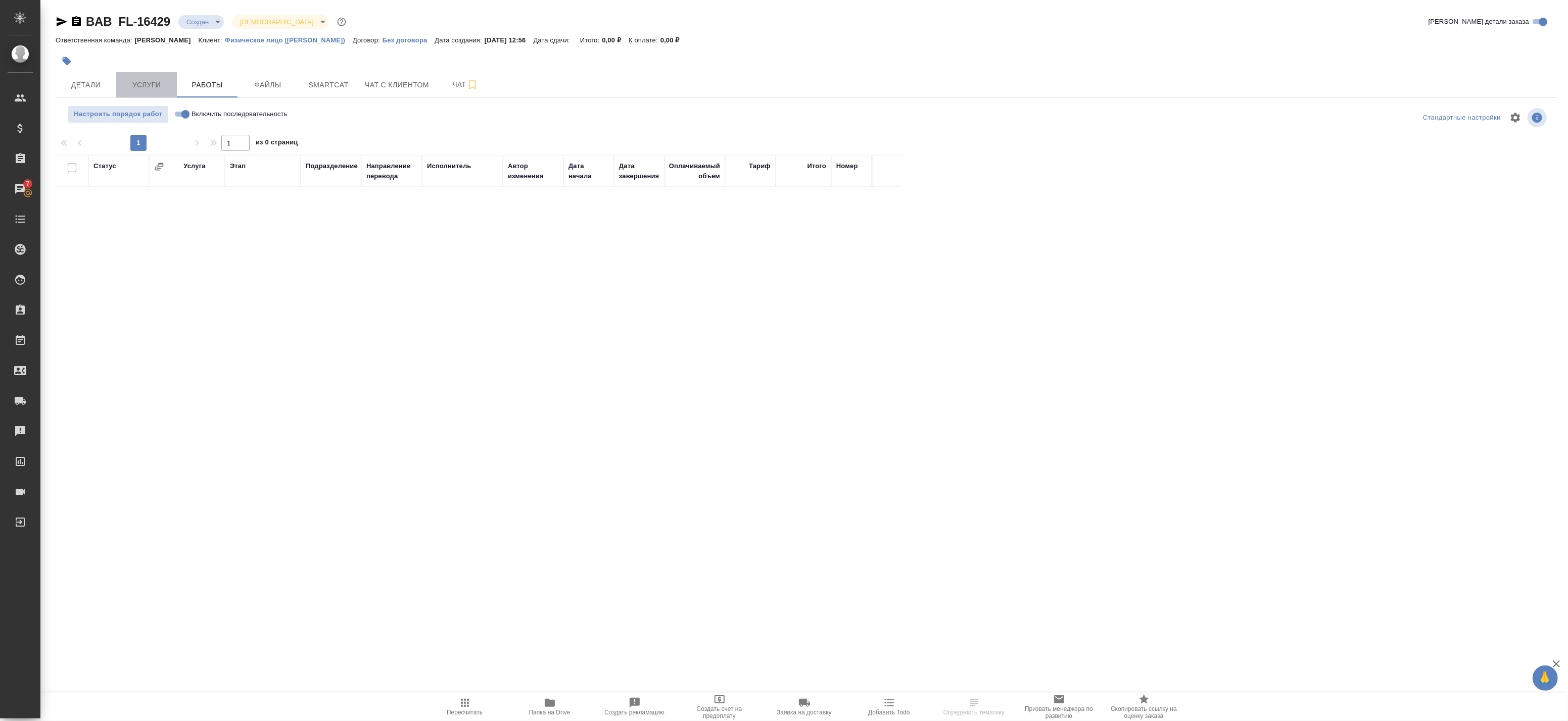
click at [148, 89] on span "Услуги" at bounding box center [146, 85] width 49 height 12
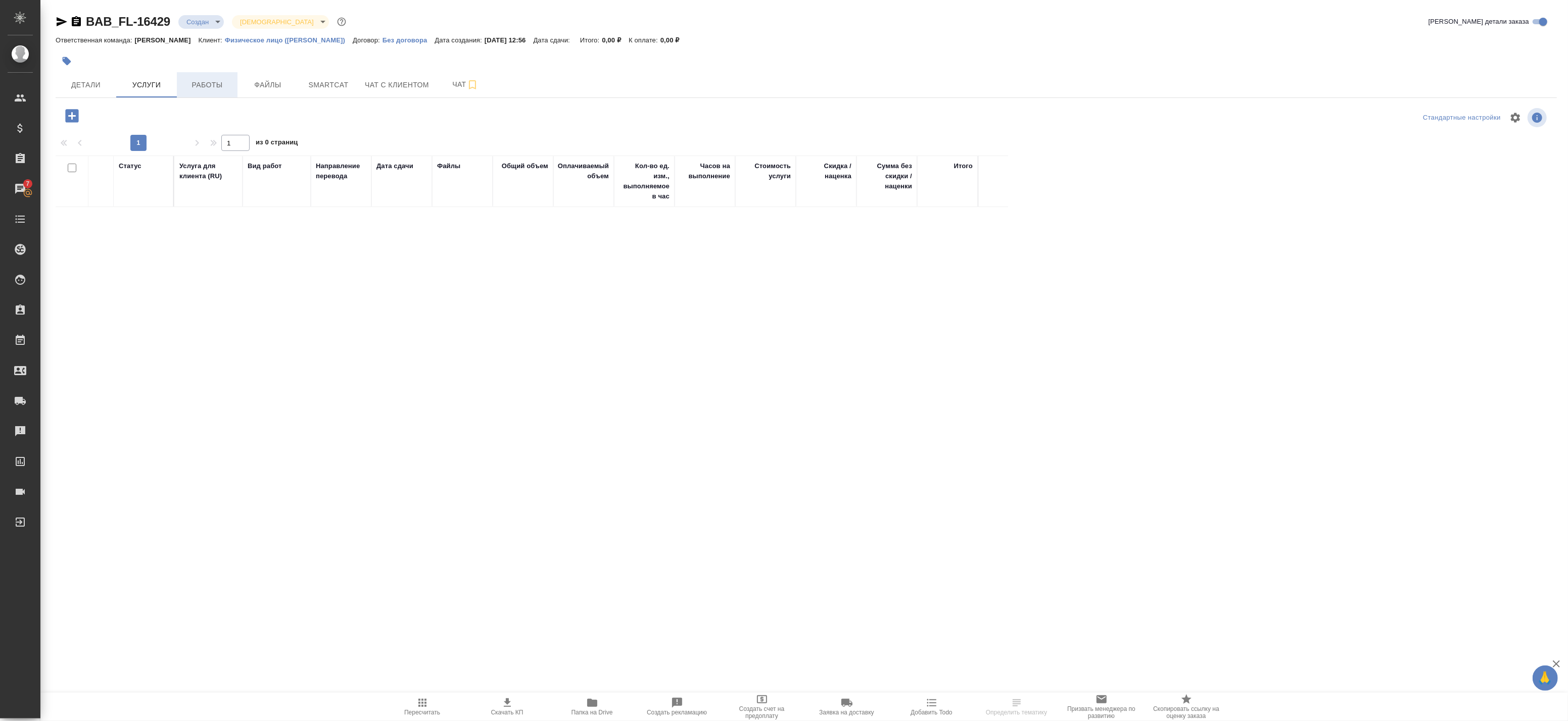
click at [202, 89] on span "Работы" at bounding box center [207, 85] width 49 height 12
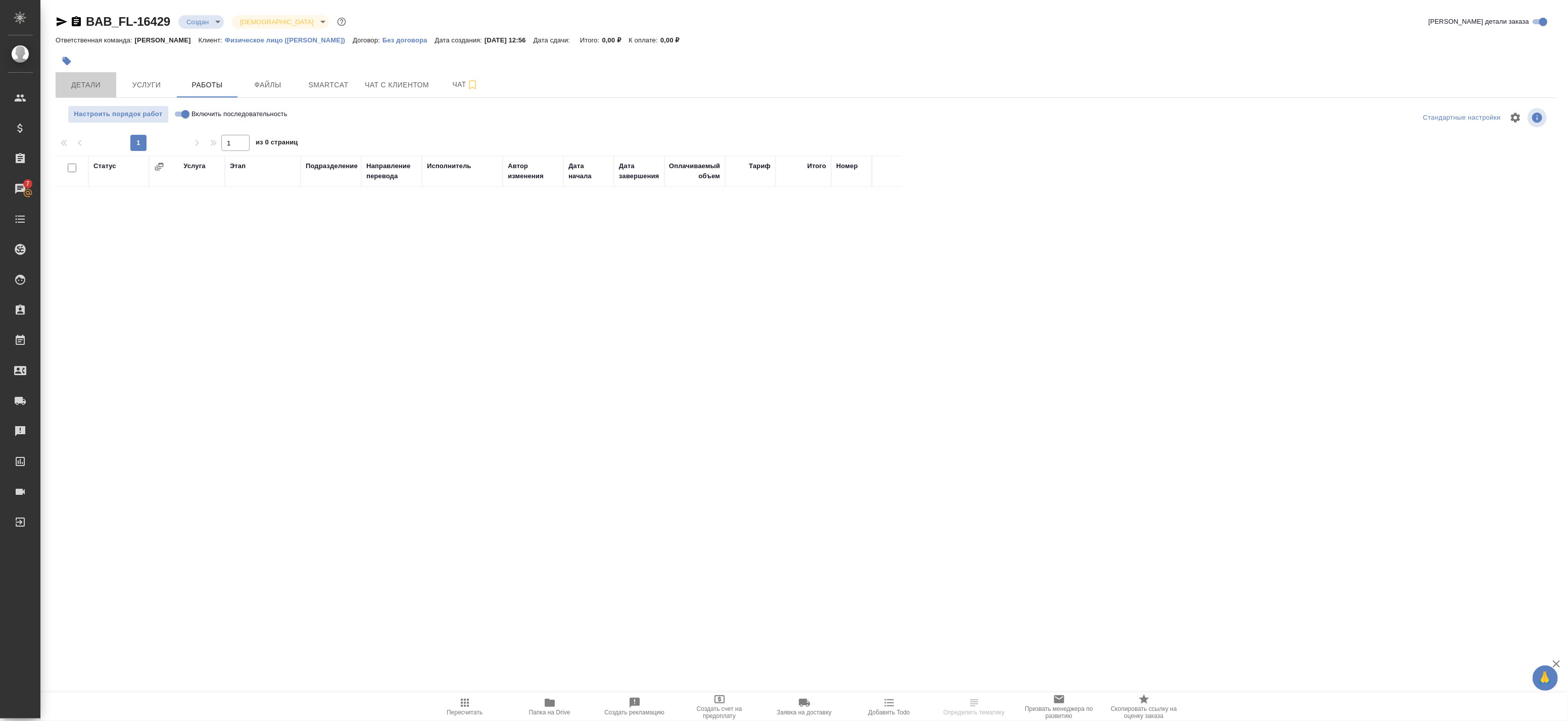
click at [86, 87] on span "Детали" at bounding box center [86, 85] width 49 height 12
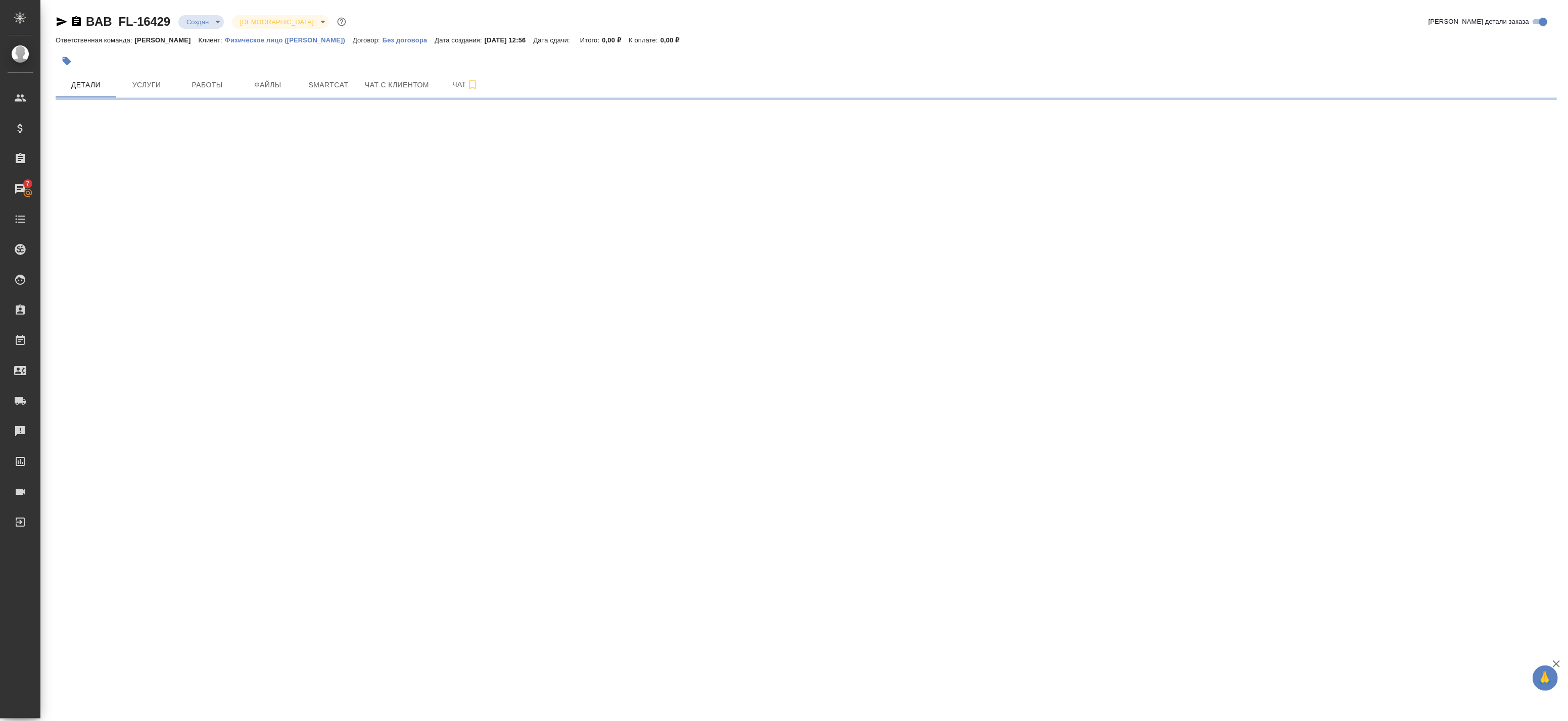
select select "RU"
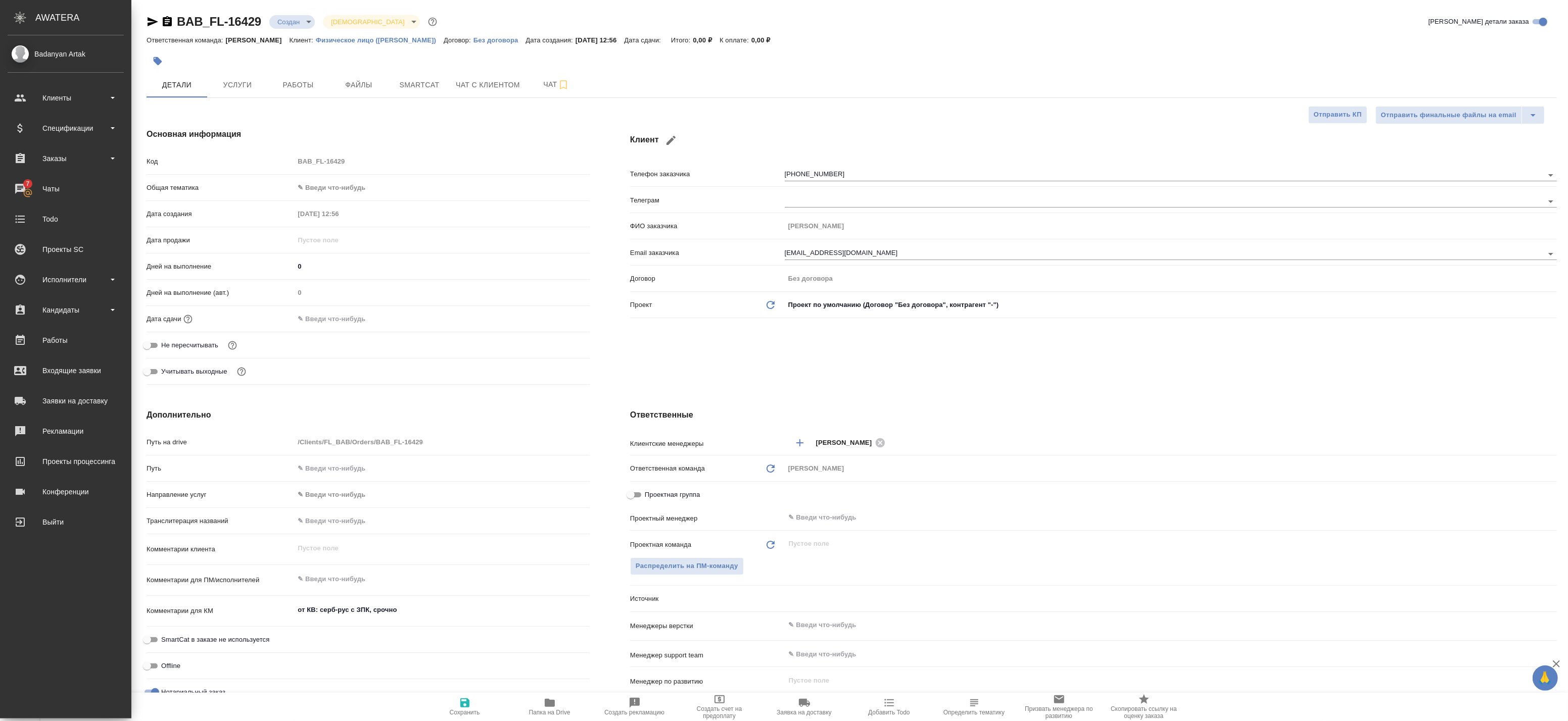
type textarea "x"
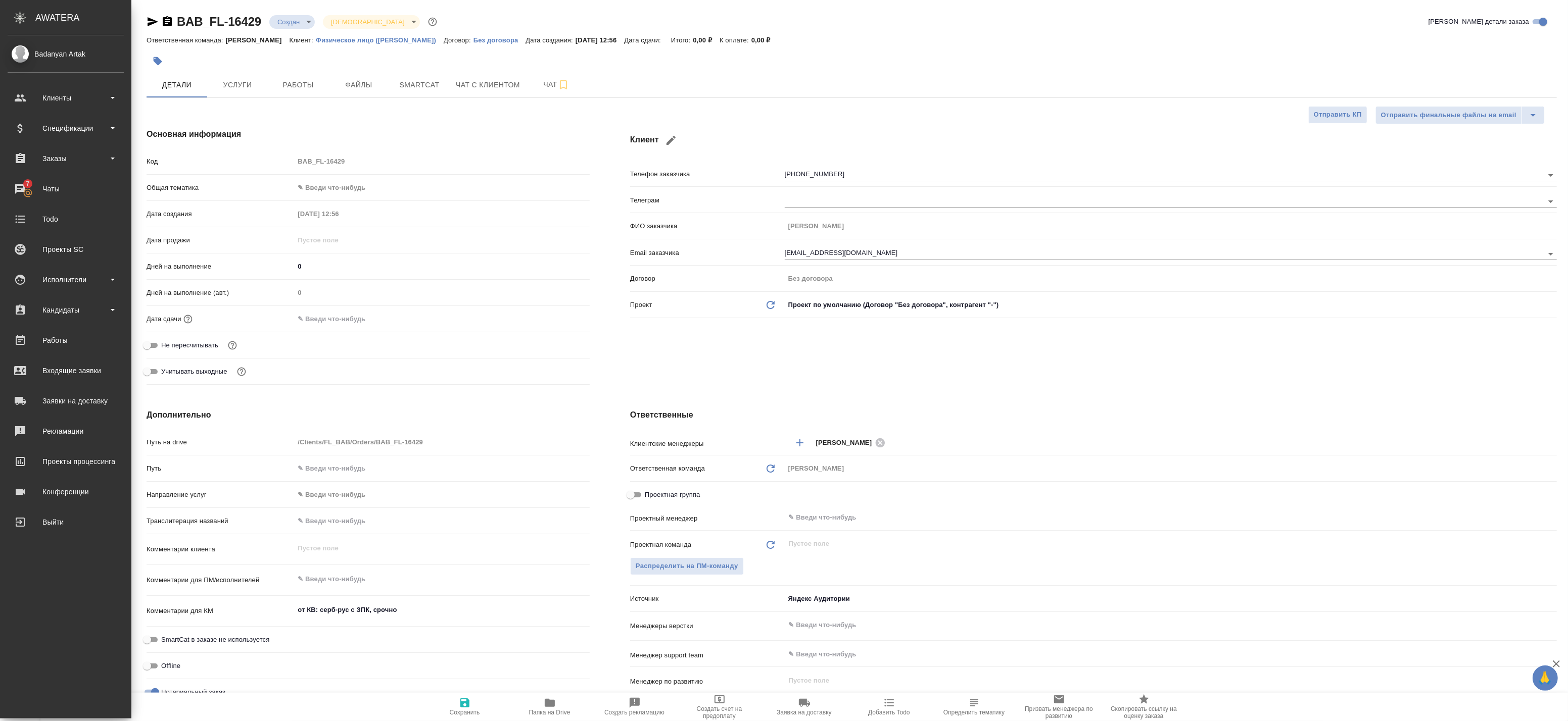
type textarea "x"
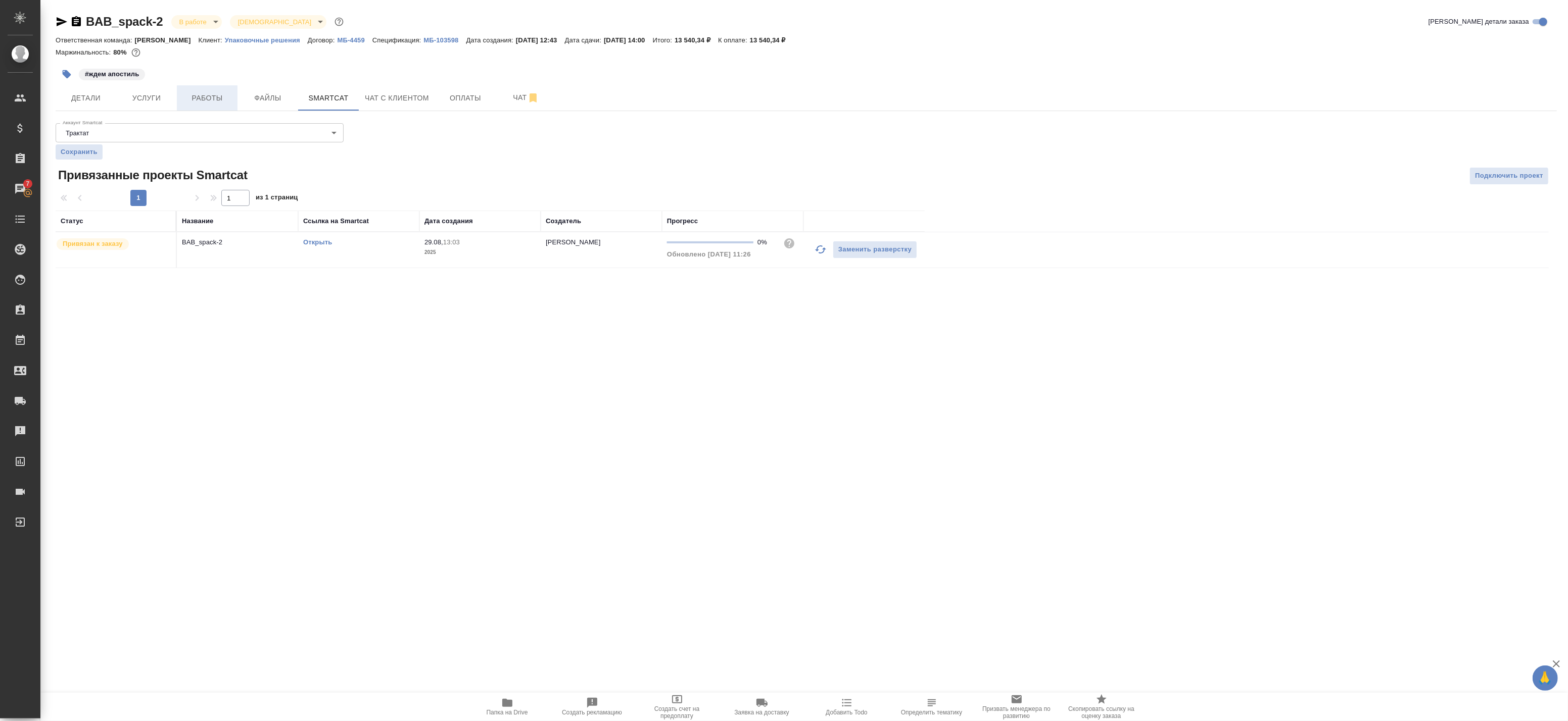
click at [217, 92] on span "Работы" at bounding box center [207, 98] width 49 height 12
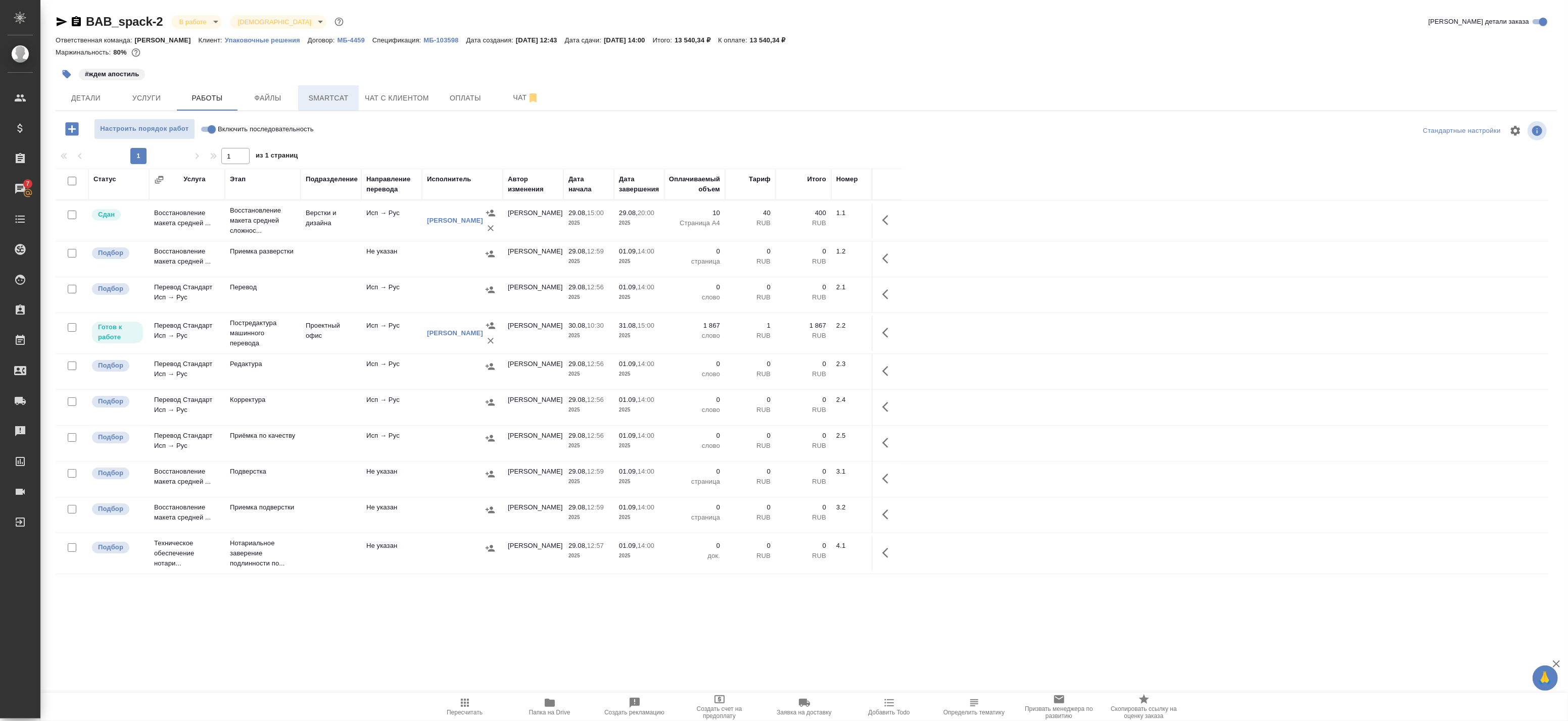
click at [327, 101] on span "Smartcat" at bounding box center [328, 98] width 49 height 12
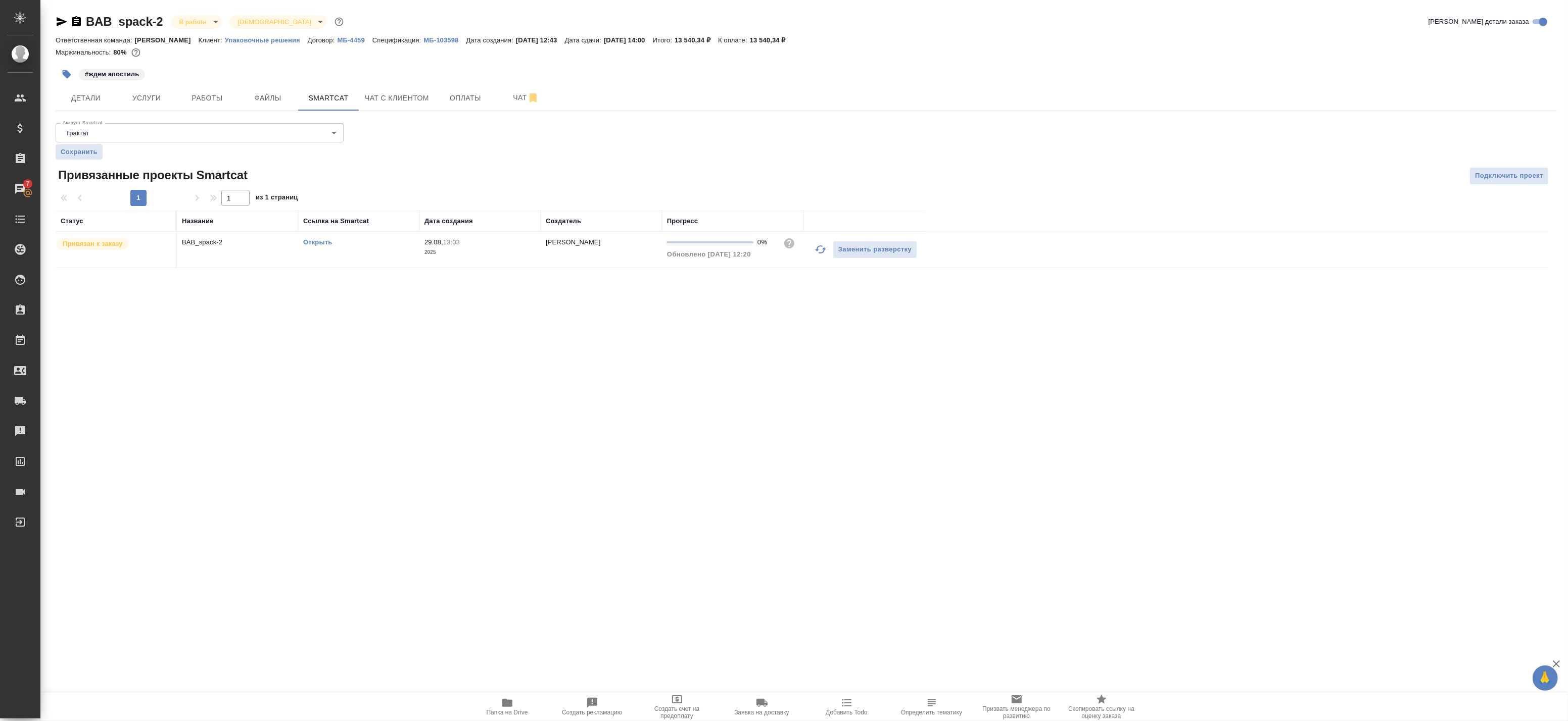
click at [316, 239] on link "Открыть" at bounding box center [318, 241] width 29 height 8
click at [209, 94] on span "Работы" at bounding box center [207, 98] width 49 height 12
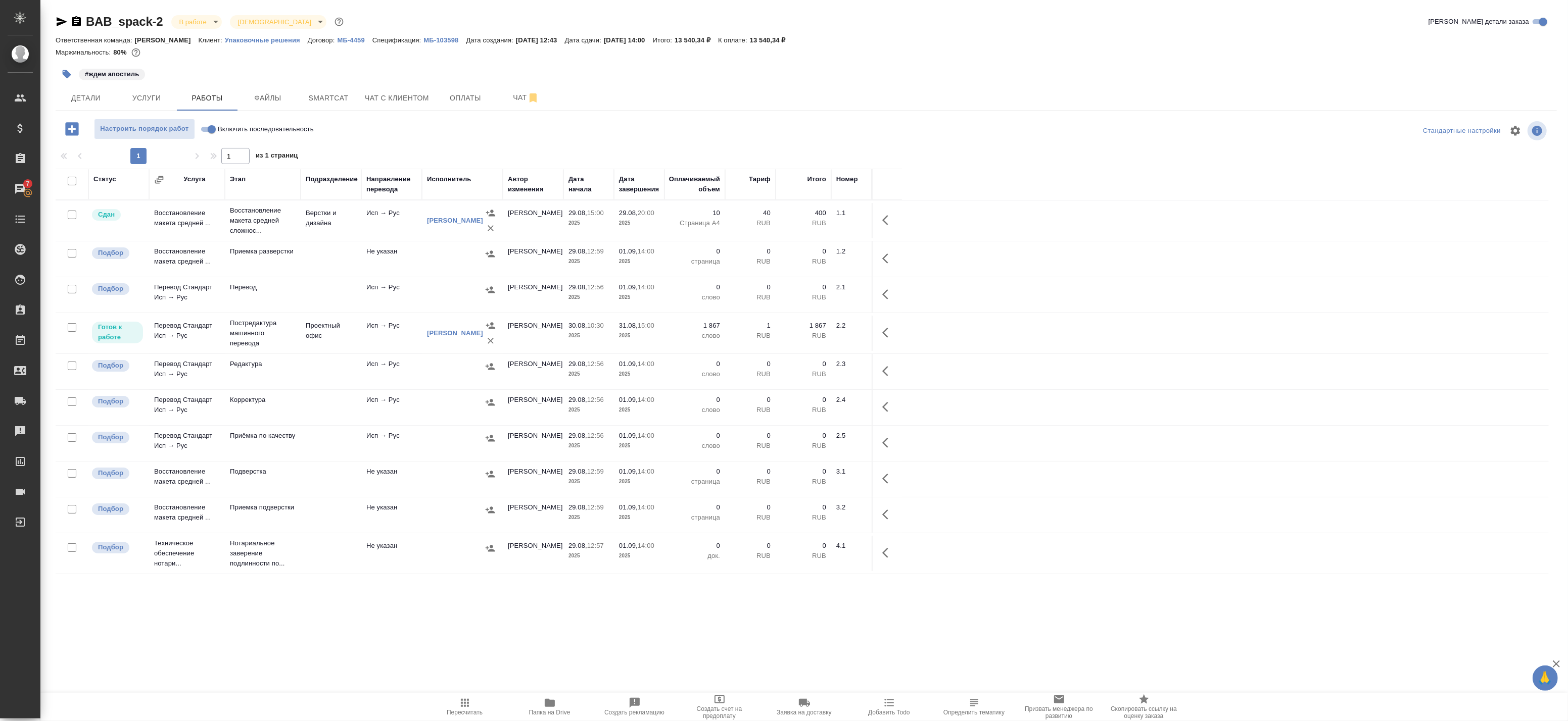
click at [287, 648] on div "BAB_spack-2 В работе inProgress Святая троица holyTrinity Кратко детали заказа …" at bounding box center [806, 324] width 1513 height 649
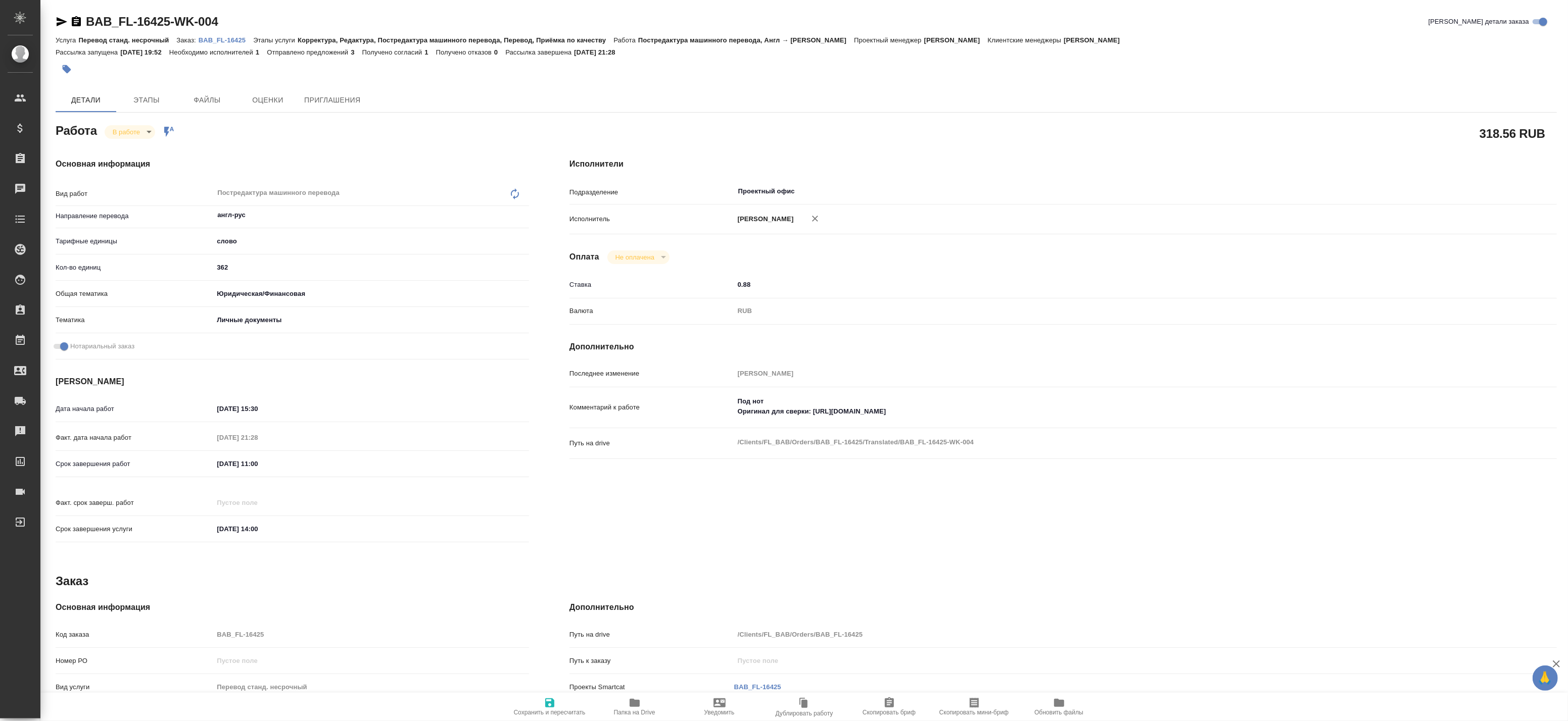
type textarea "x"
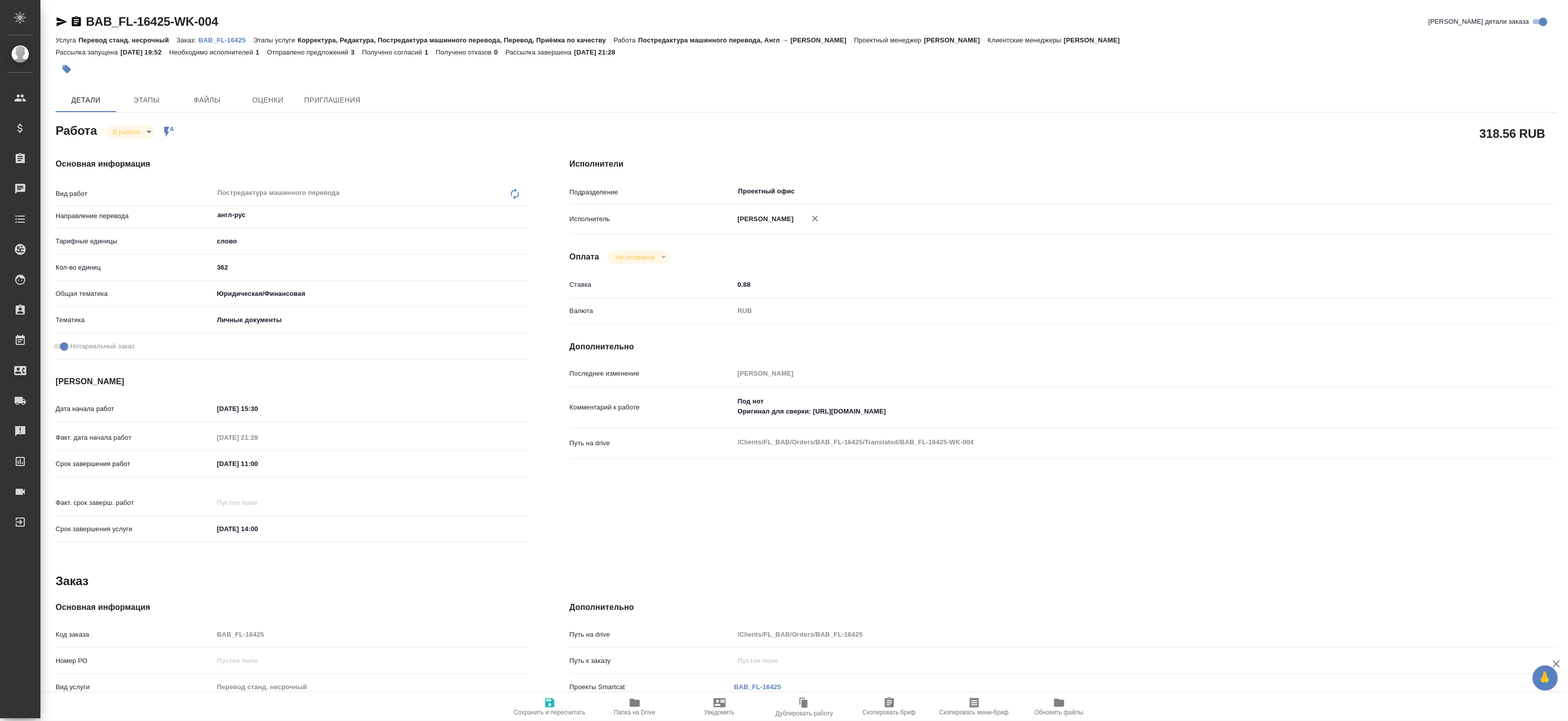
type textarea "x"
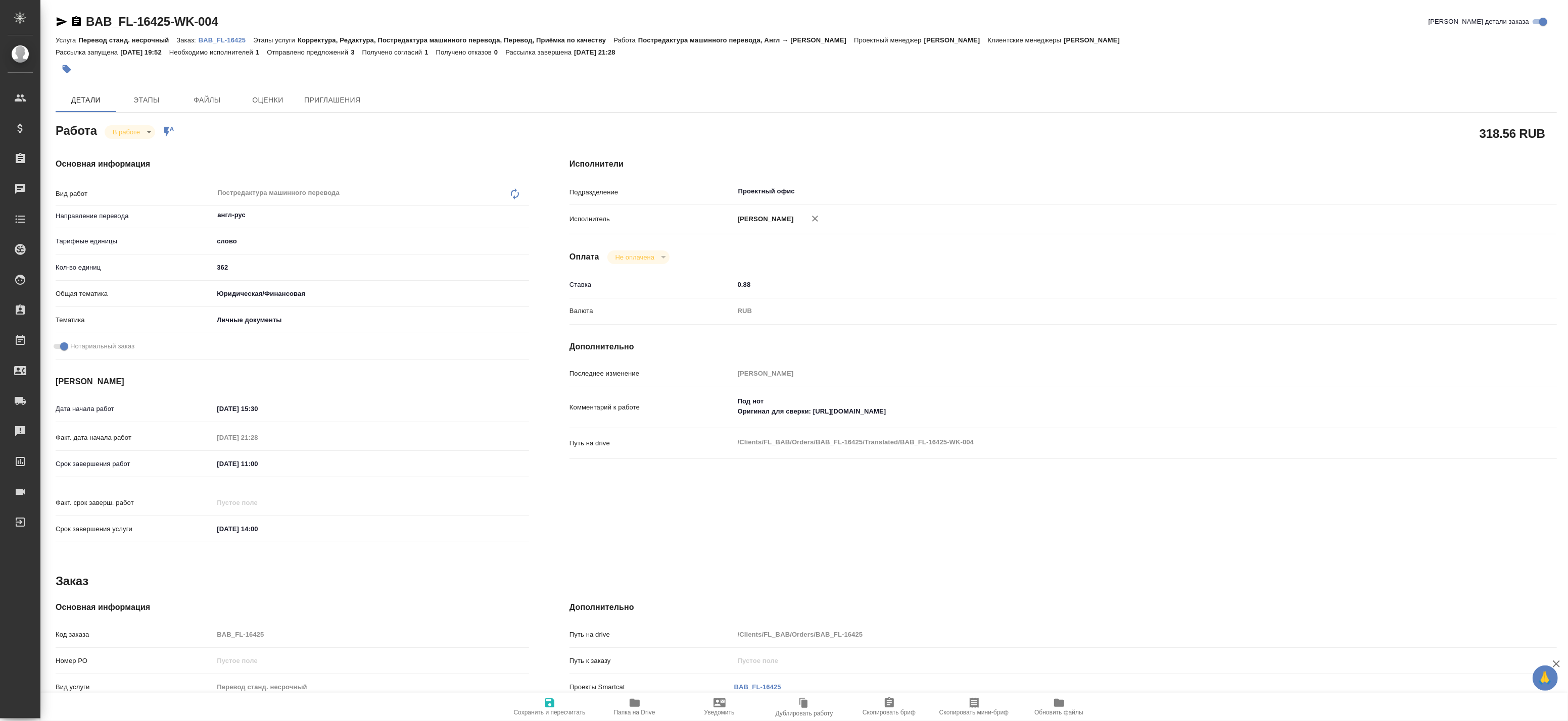
type textarea "x"
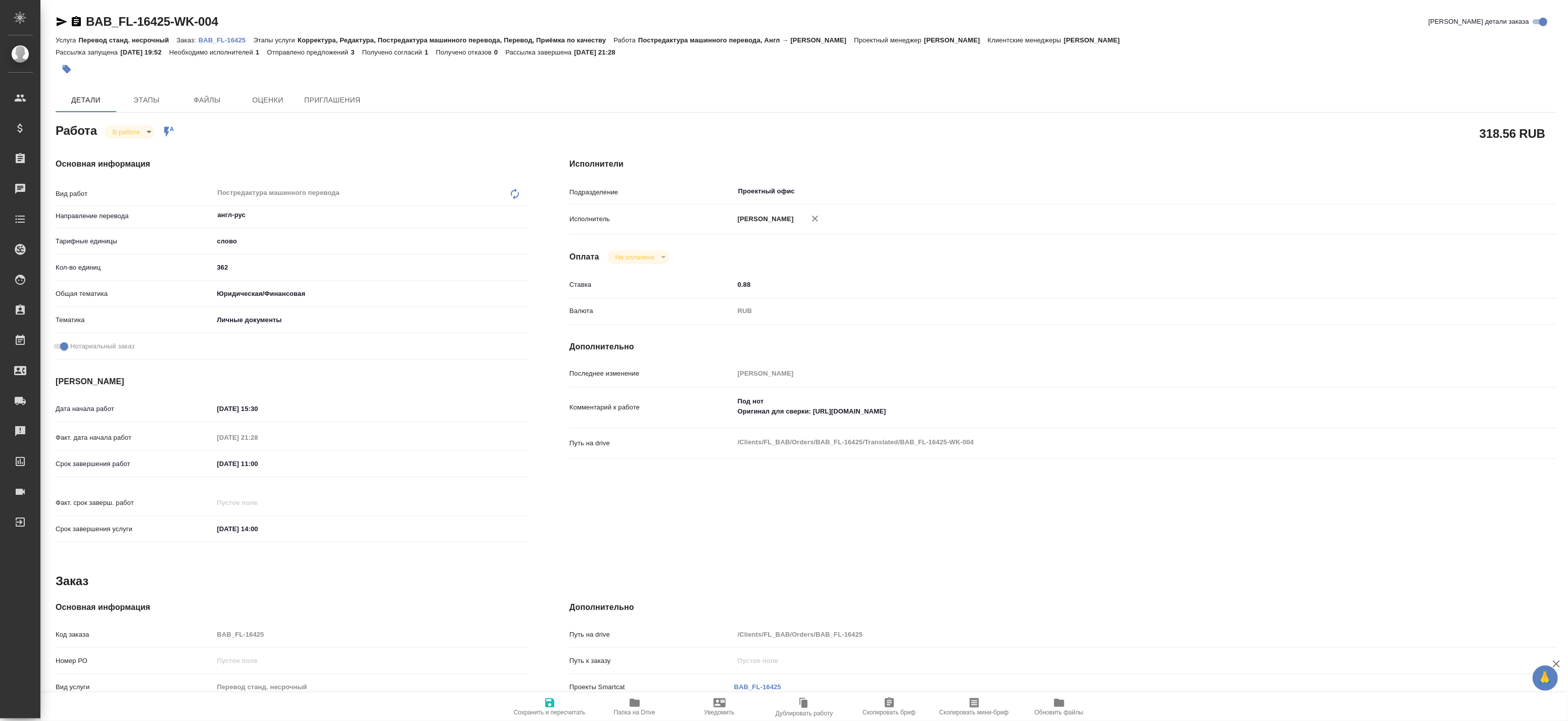
type textarea "x"
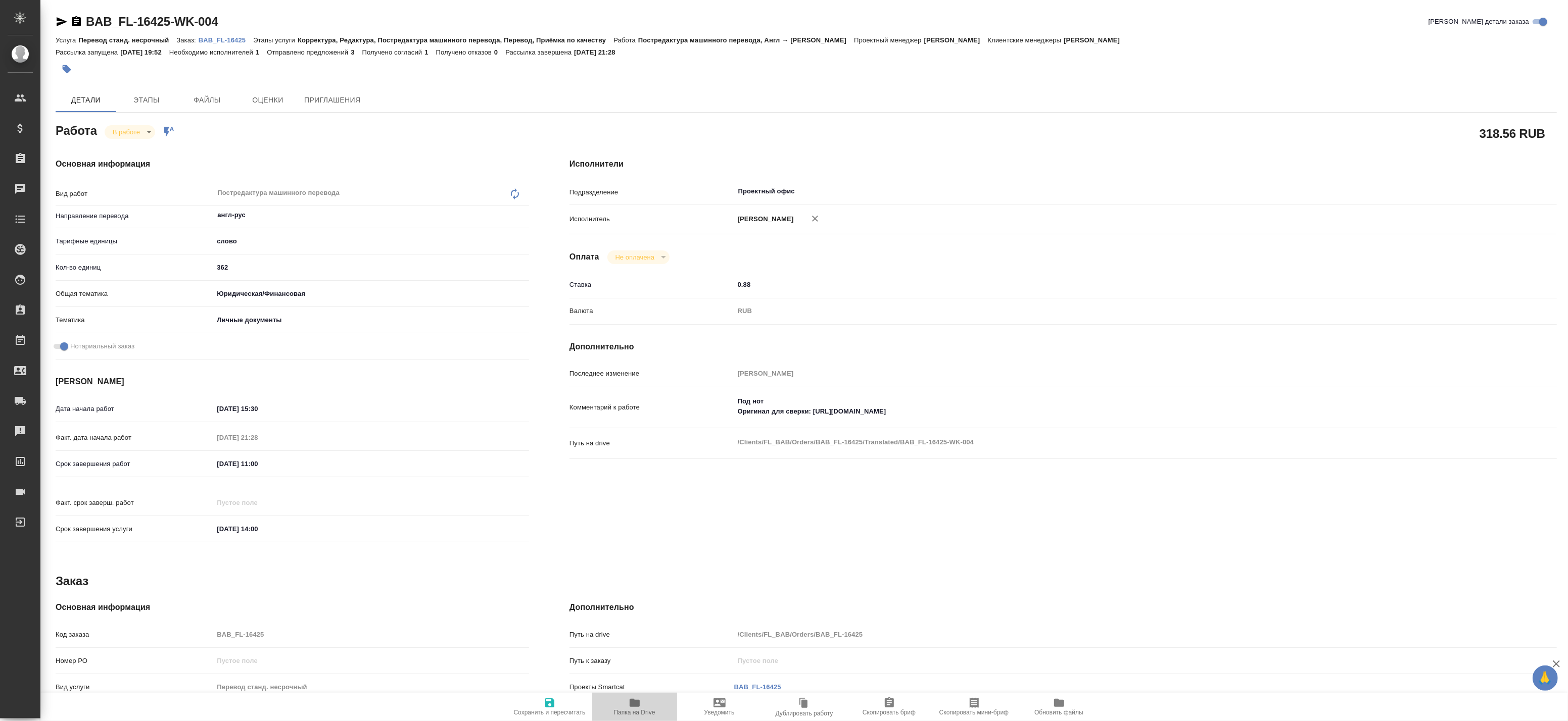
click at [634, 710] on span "Папка на Drive" at bounding box center [634, 713] width 42 height 7
type textarea "x"
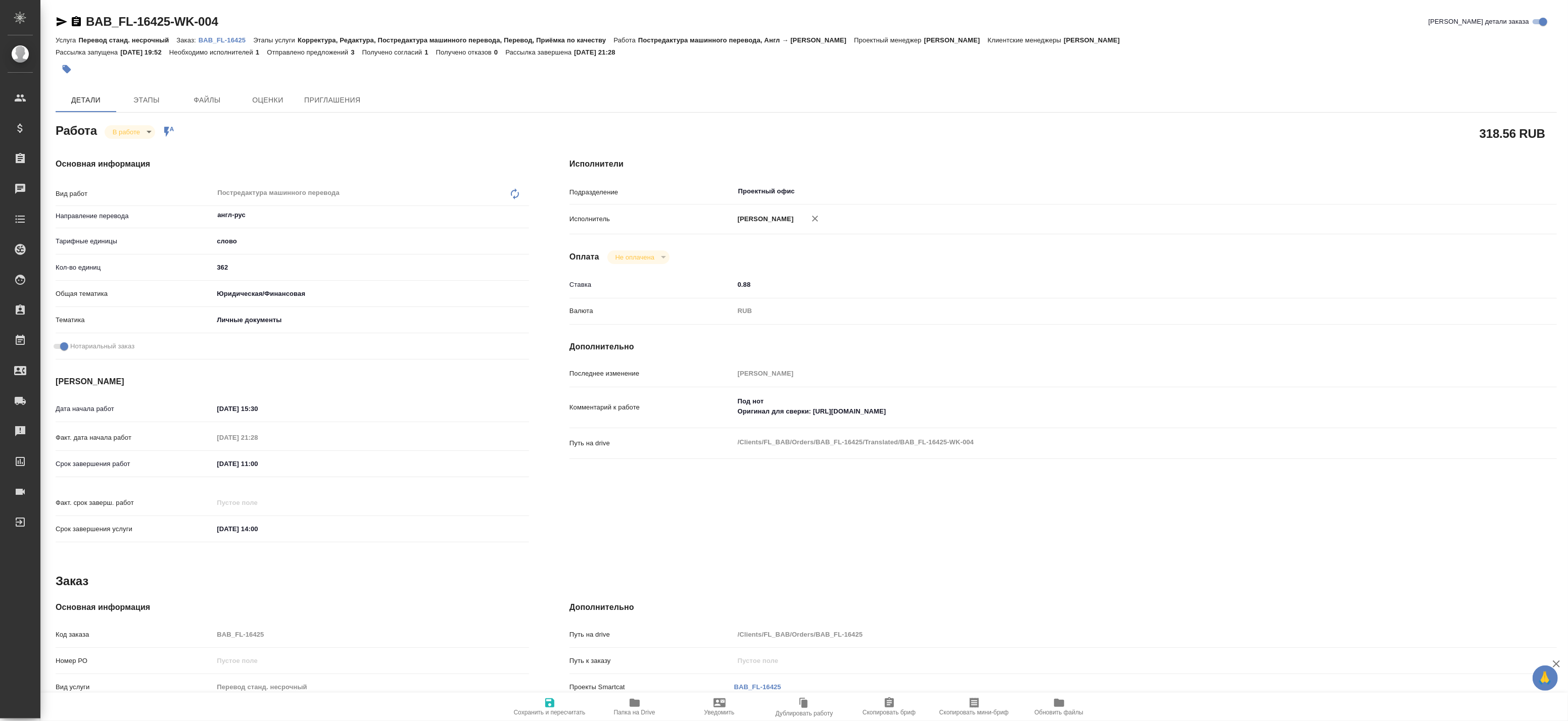
type textarea "x"
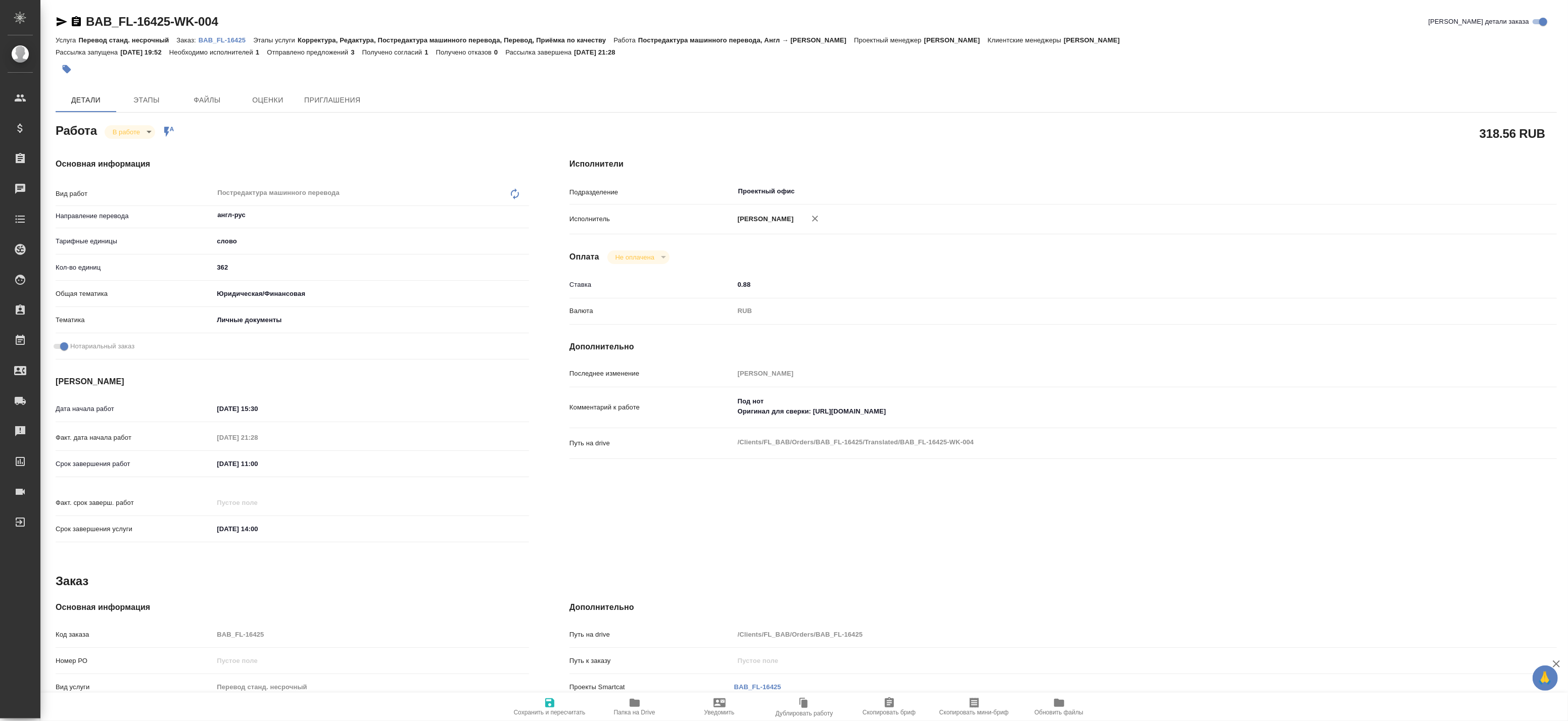
type textarea "x"
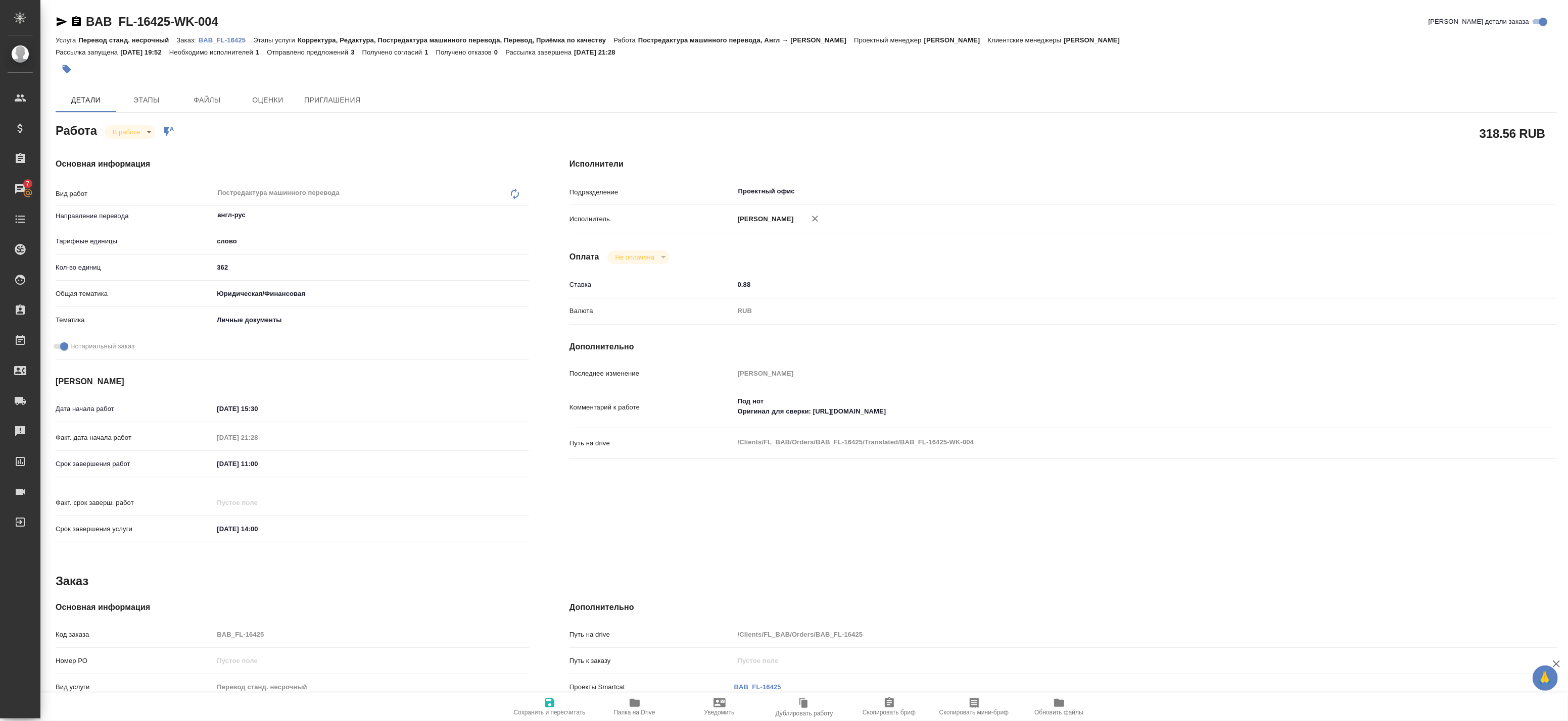
type textarea "x"
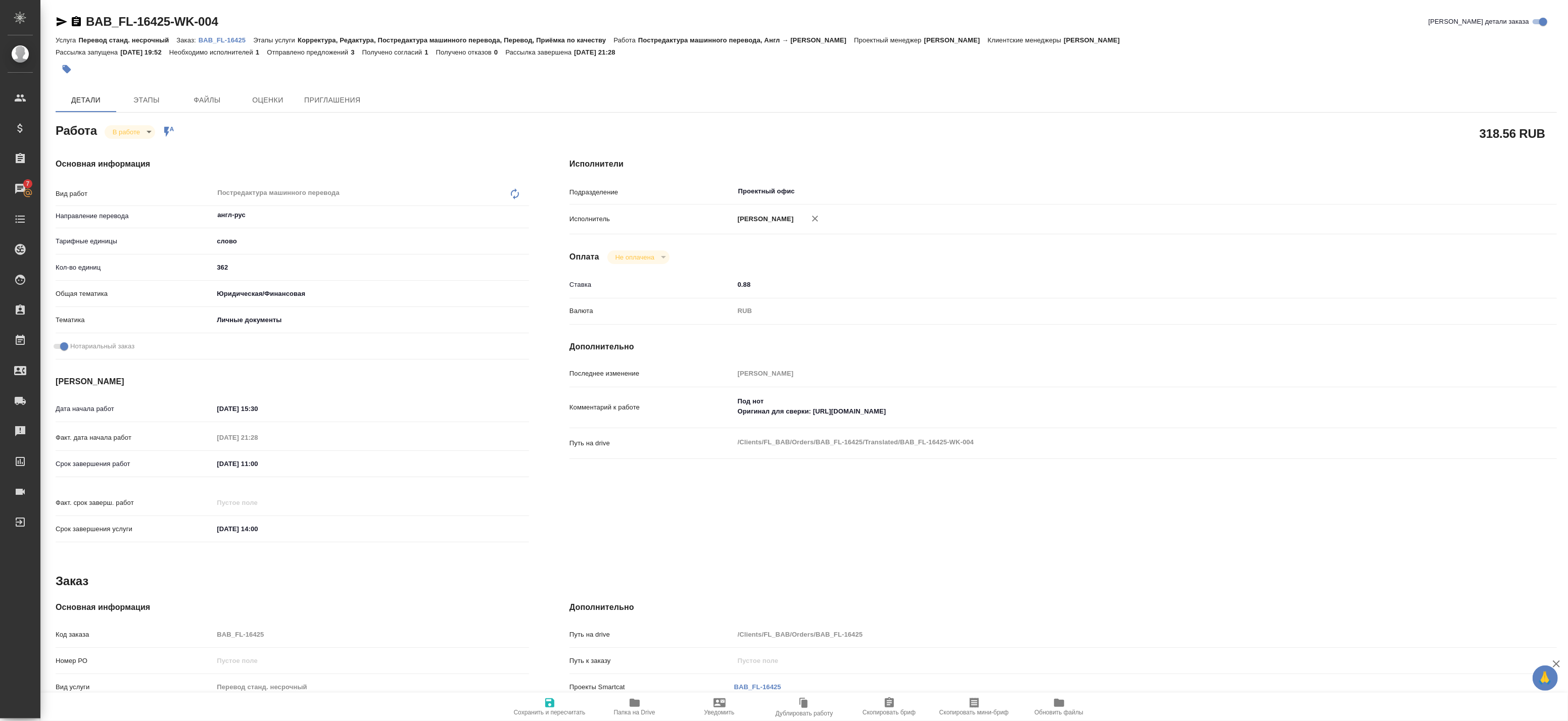
type textarea "x"
click at [58, 21] on icon "button" at bounding box center [62, 21] width 11 height 9
click at [336, 581] on div "Основная информация Код заказа BAB_FL-16425 Номер РО Вид услуги Перевод станд. …" at bounding box center [292, 724] width 514 height 285
type textarea "x"
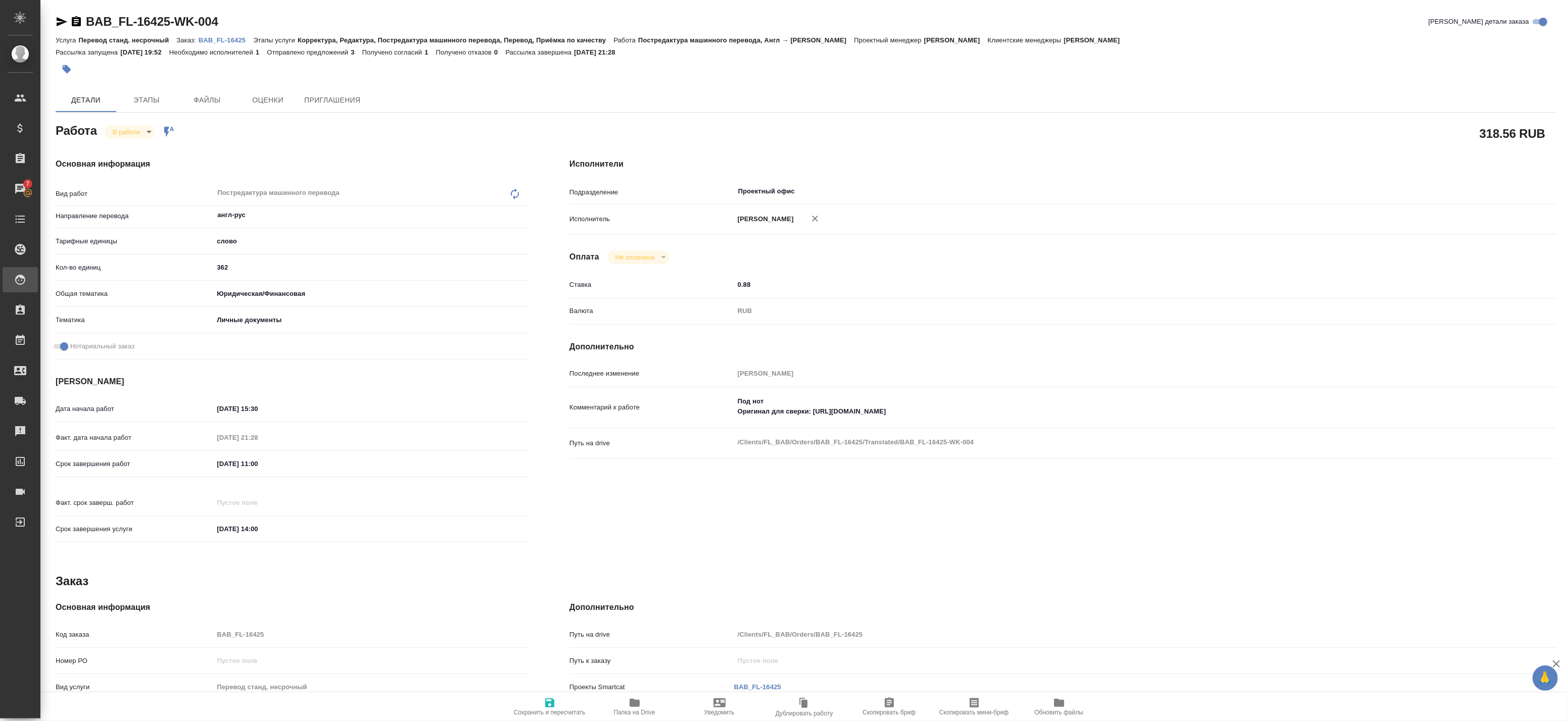
type textarea "x"
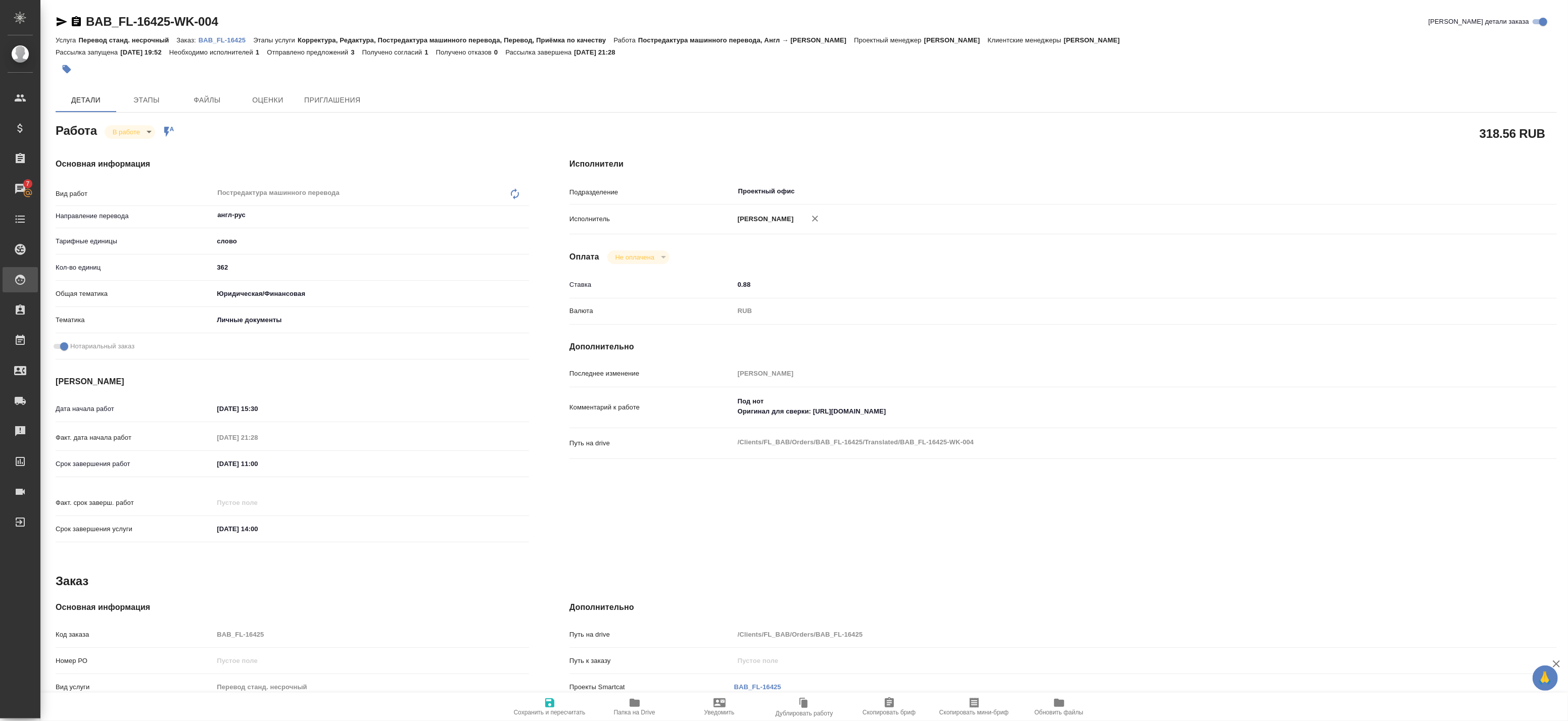
type textarea "x"
click at [312, 541] on div "Работа В работе inProgress Работа включена в последовательность 318.56 RUB Осно…" at bounding box center [806, 483] width 1502 height 725
type textarea "x"
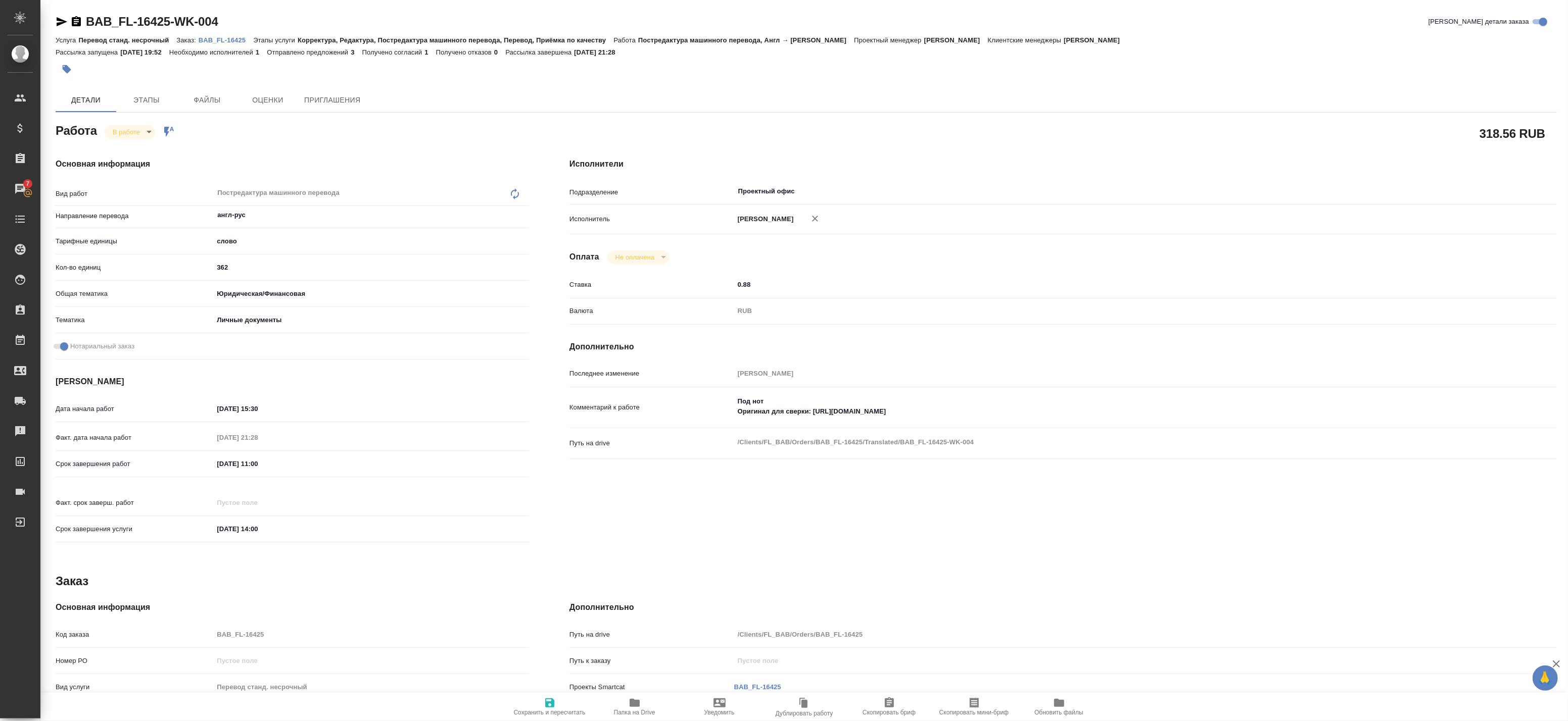
type textarea "x"
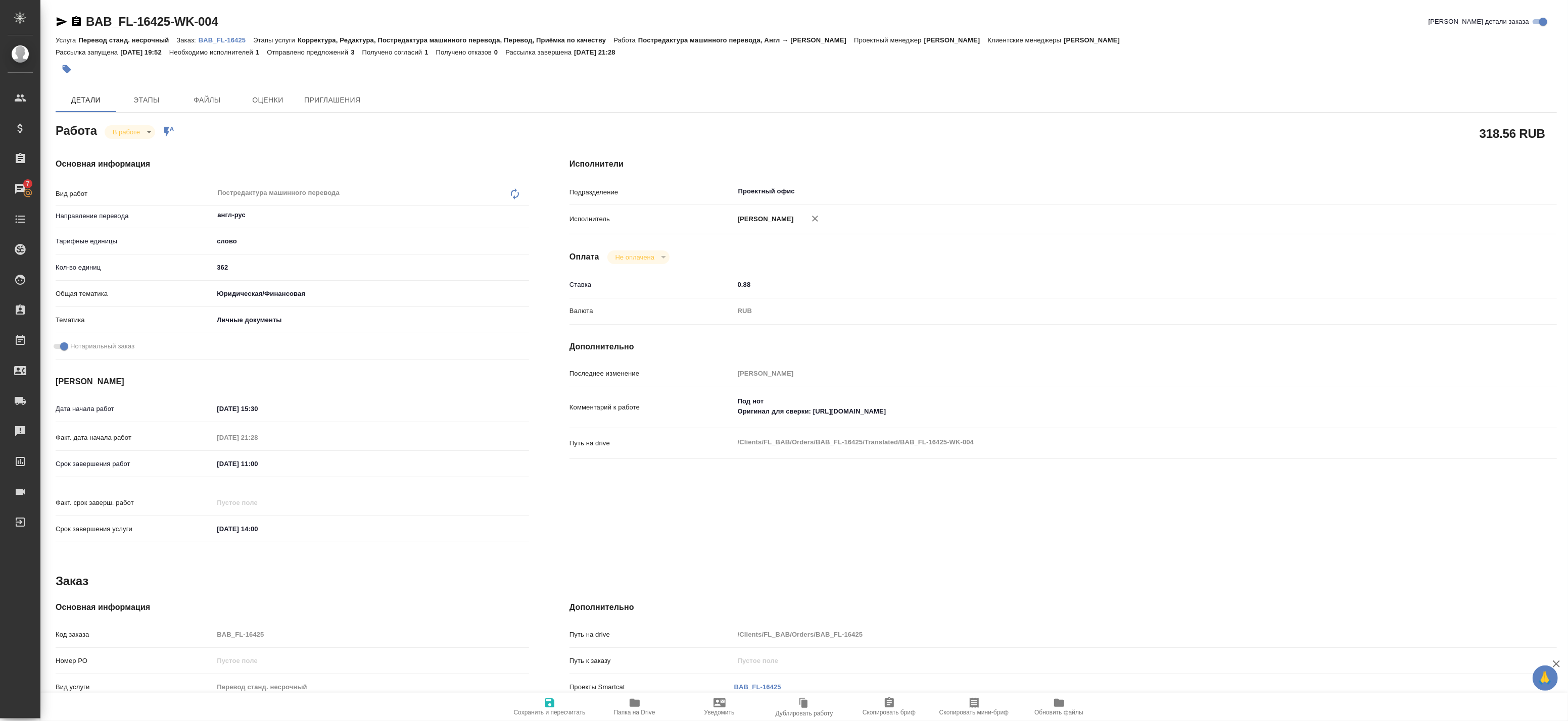
type textarea "x"
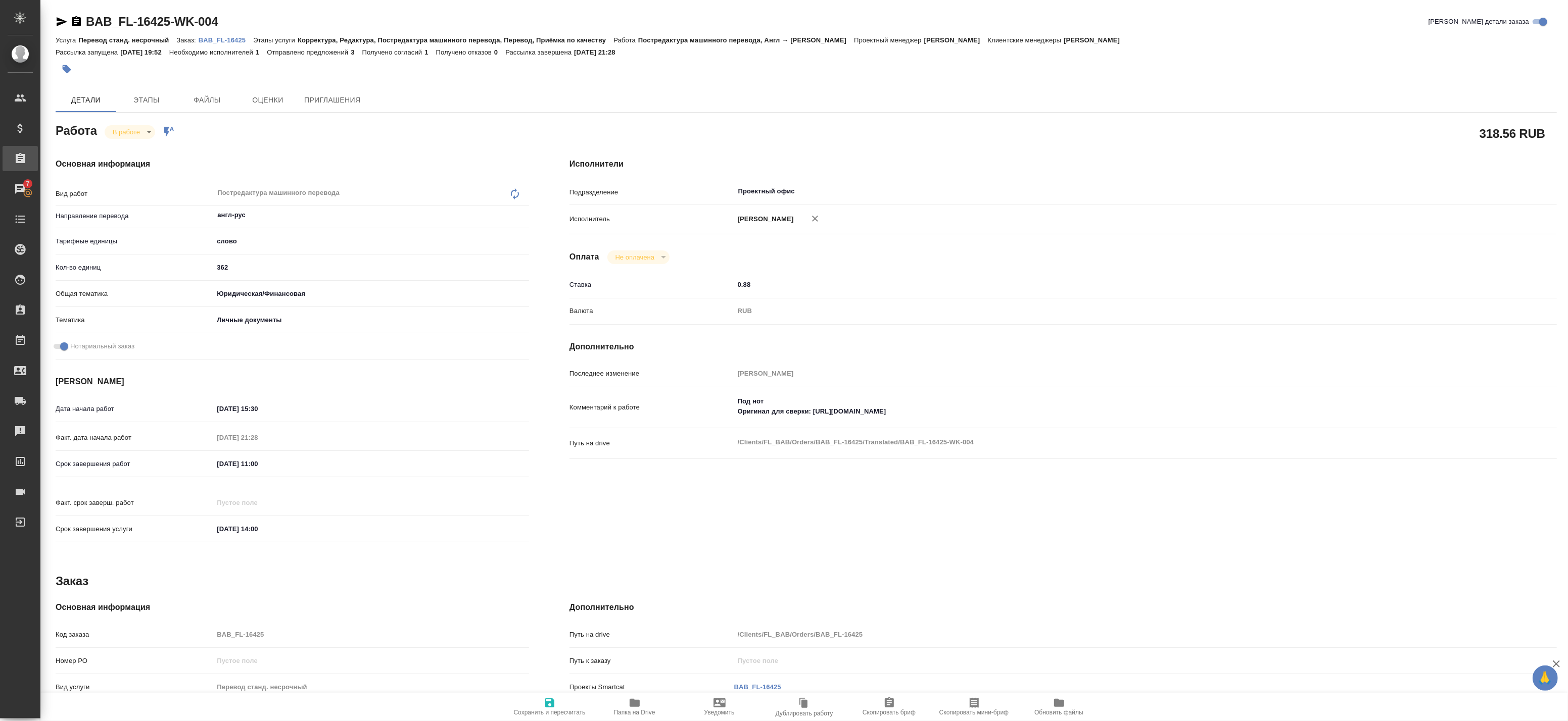
type textarea "x"
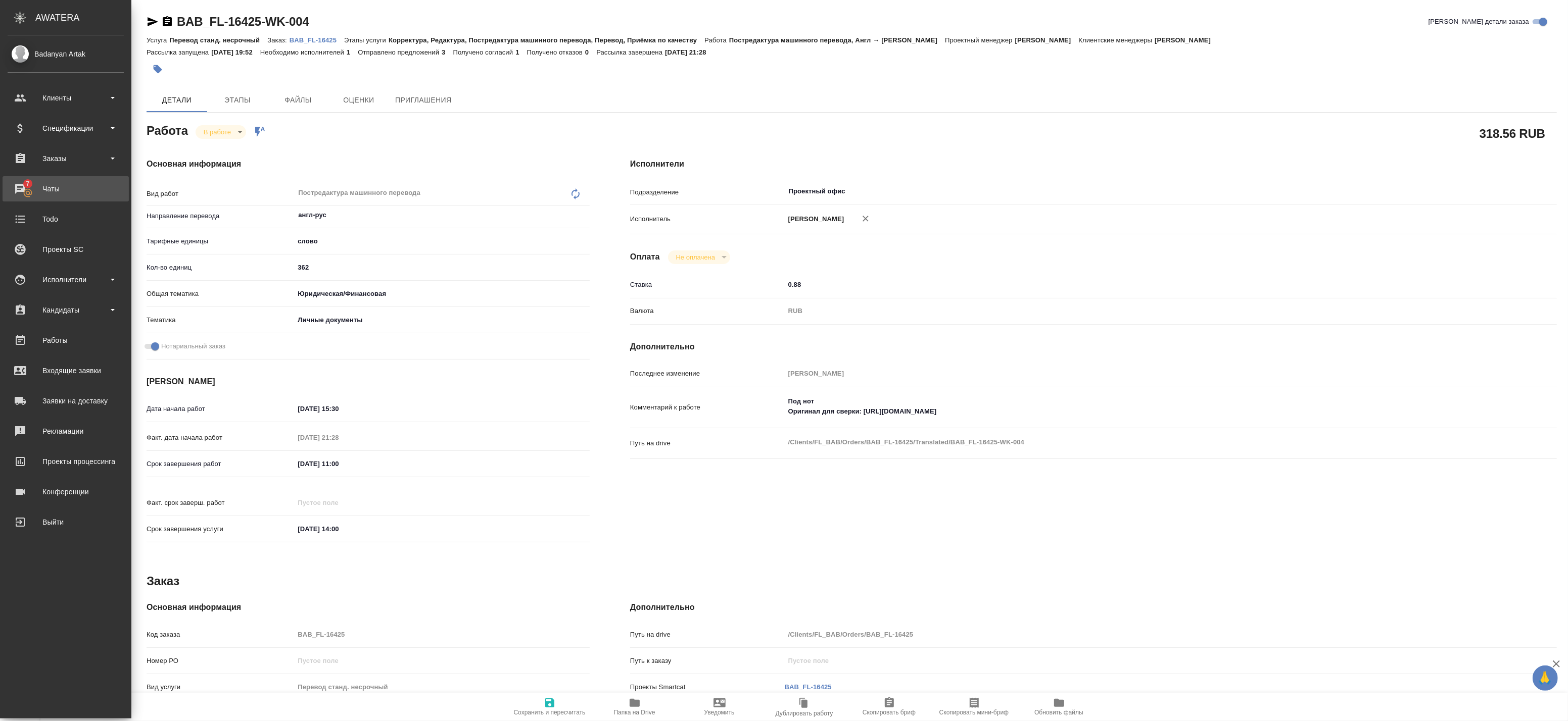
type textarea "x"
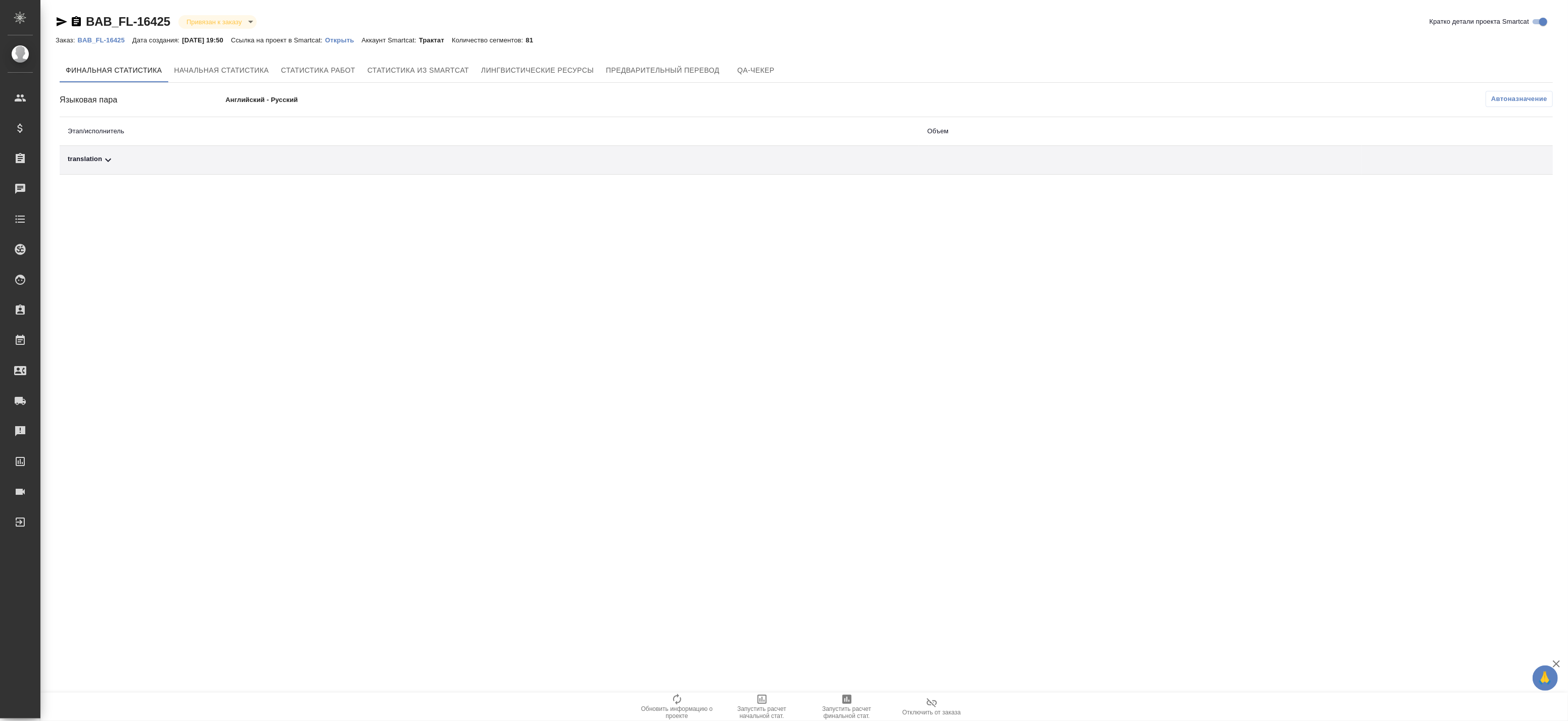
click at [862, 704] on span "Запустить расчет финальной стат." at bounding box center [847, 707] width 73 height 26
click at [242, 72] on span "Начальная статистика" at bounding box center [222, 70] width 95 height 12
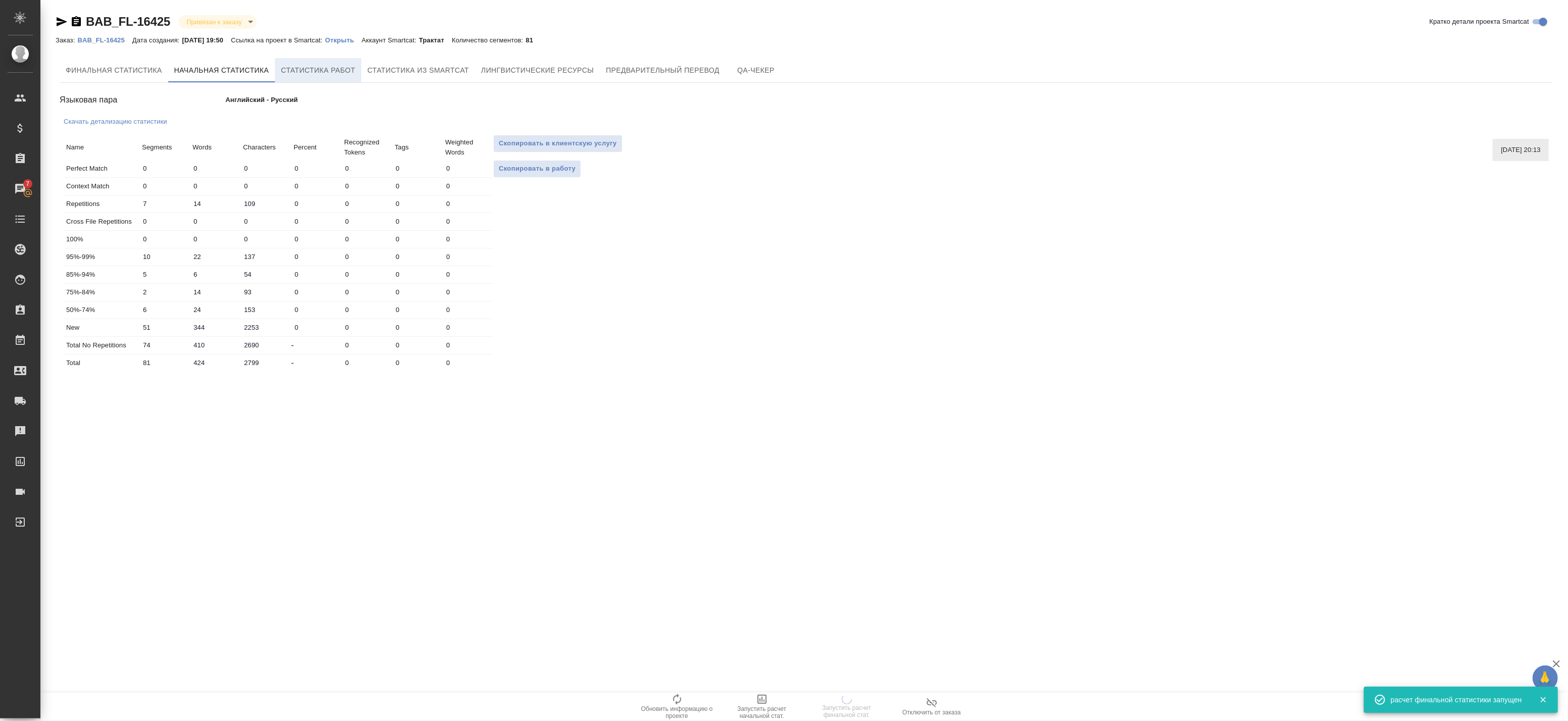
click at [305, 76] on span "Статистика работ" at bounding box center [318, 70] width 75 height 12
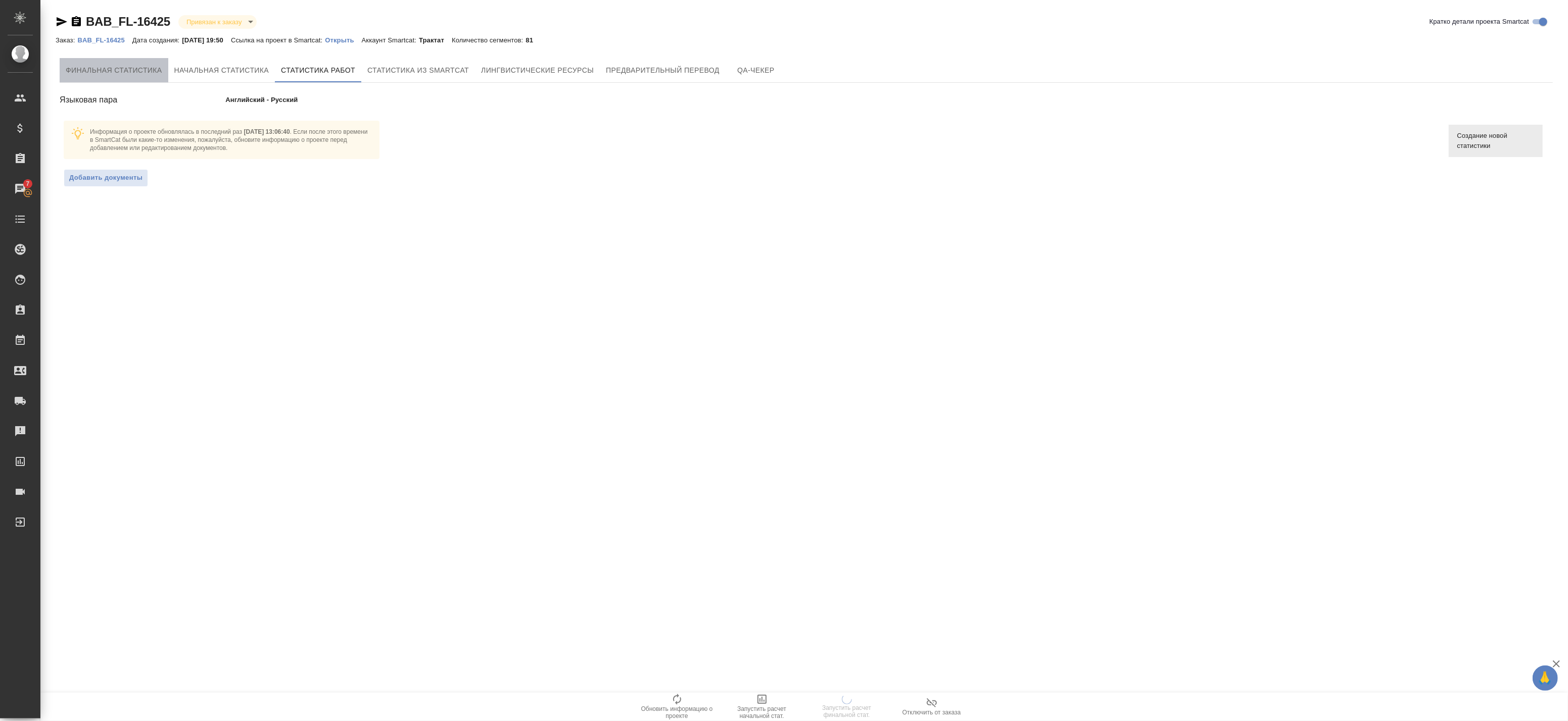
click at [134, 70] on span "Финальная статистика" at bounding box center [114, 70] width 97 height 12
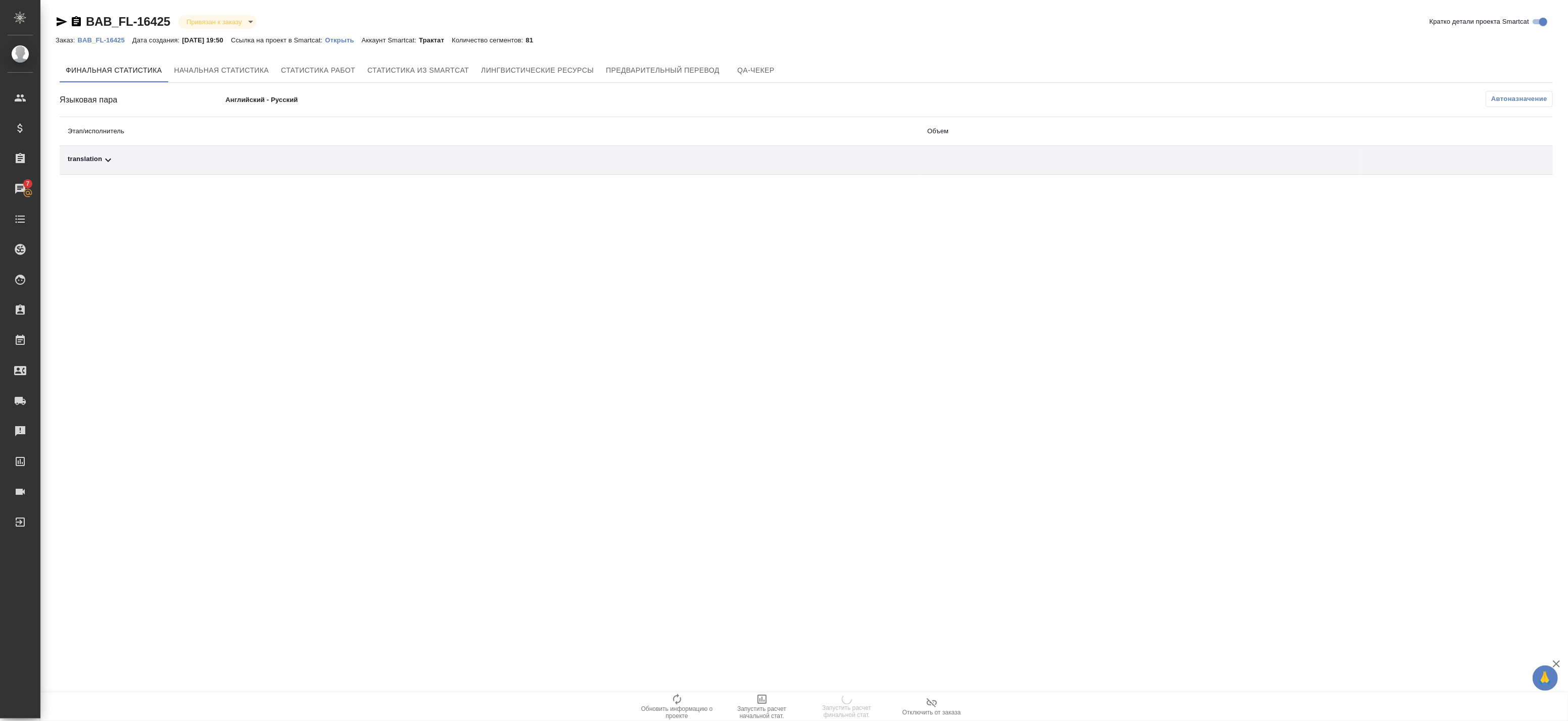
click at [105, 40] on p "BAB_FL-16425" at bounding box center [105, 40] width 55 height 8
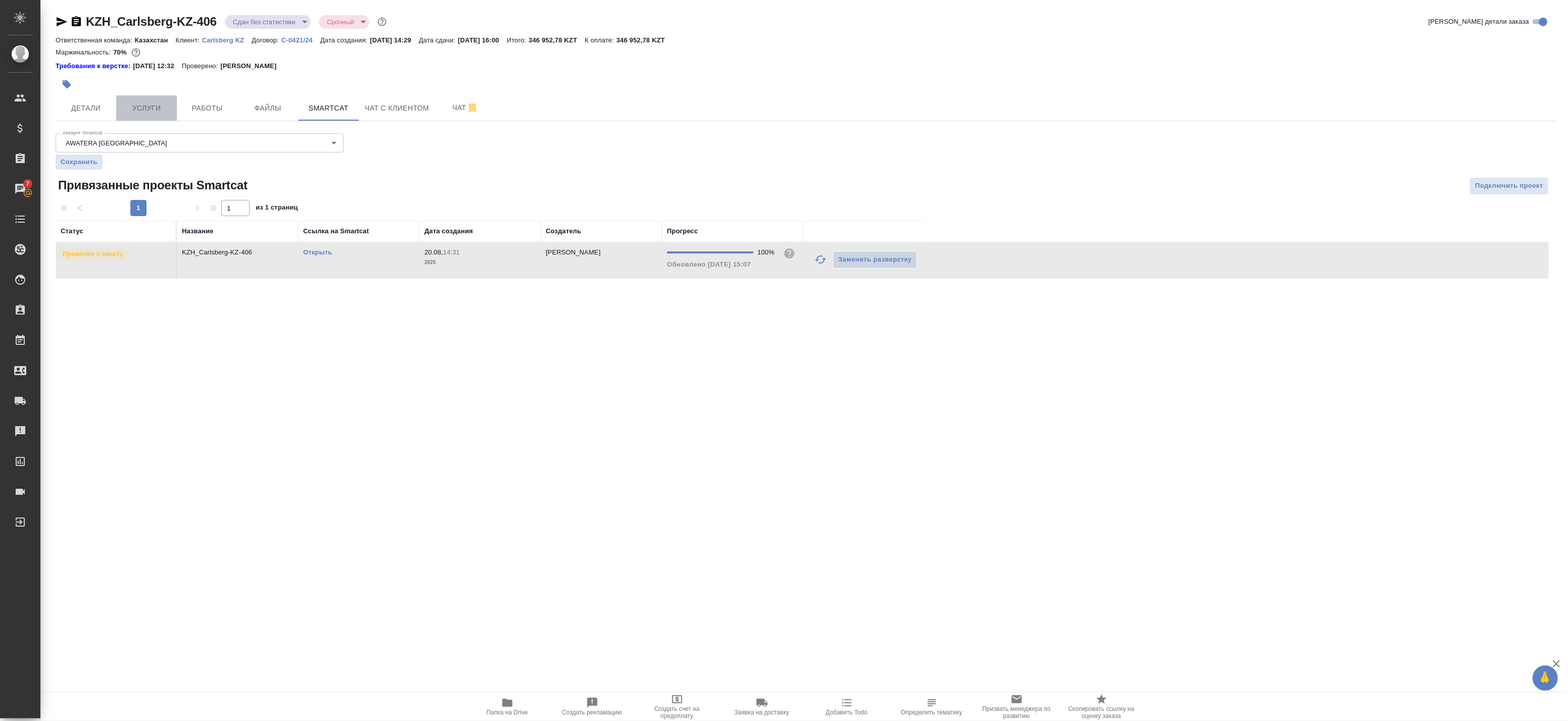
click at [171, 108] on button "Услуги" at bounding box center [146, 108] width 61 height 25
click at [211, 108] on div "KZH_Carlsberg-KZ-406 Сдан без статистики distributed Срочный urgent Кратко дета…" at bounding box center [806, 152] width 1513 height 304
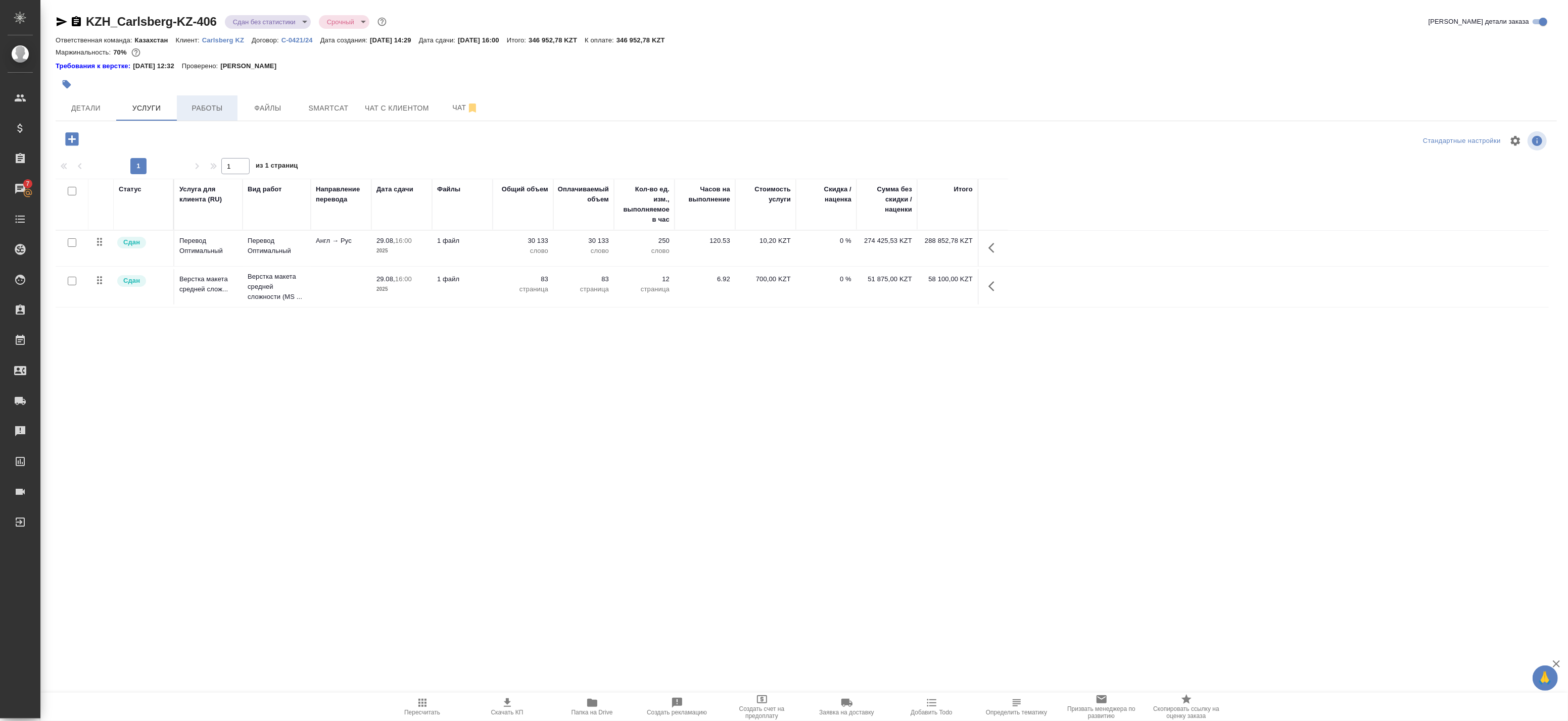
click at [207, 109] on span "Работы" at bounding box center [207, 108] width 49 height 12
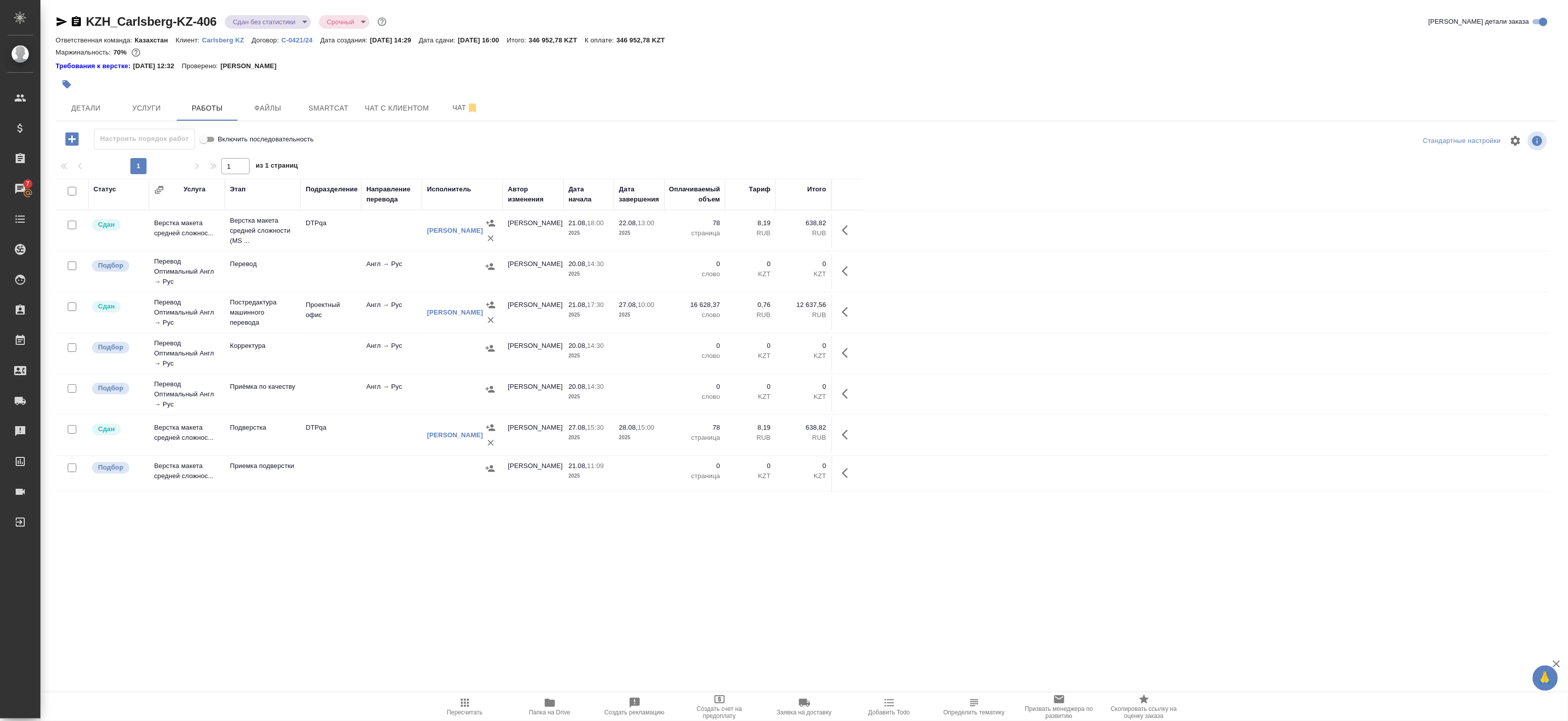
click at [469, 703] on icon "button" at bounding box center [465, 703] width 12 height 12
click at [283, 26] on body "🙏 .cls-1 fill:#fff; AWATERA Badanyan Artak Клиенты Спецификации Заказы 7 Чаты T…" at bounding box center [784, 360] width 1568 height 721
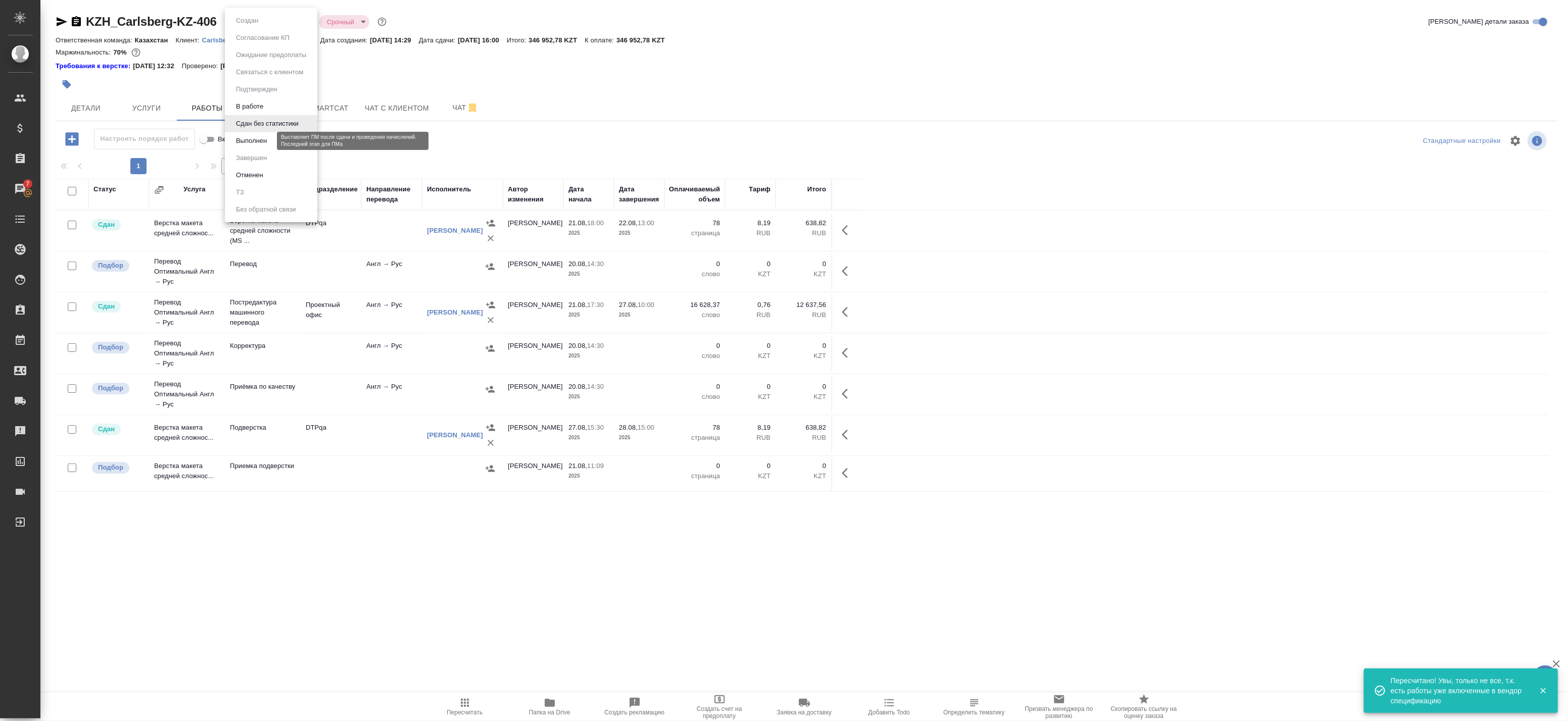
click at [265, 140] on button "Выполнен" at bounding box center [251, 141] width 37 height 11
click at [76, 190] on div at bounding box center [69, 191] width 17 height 14
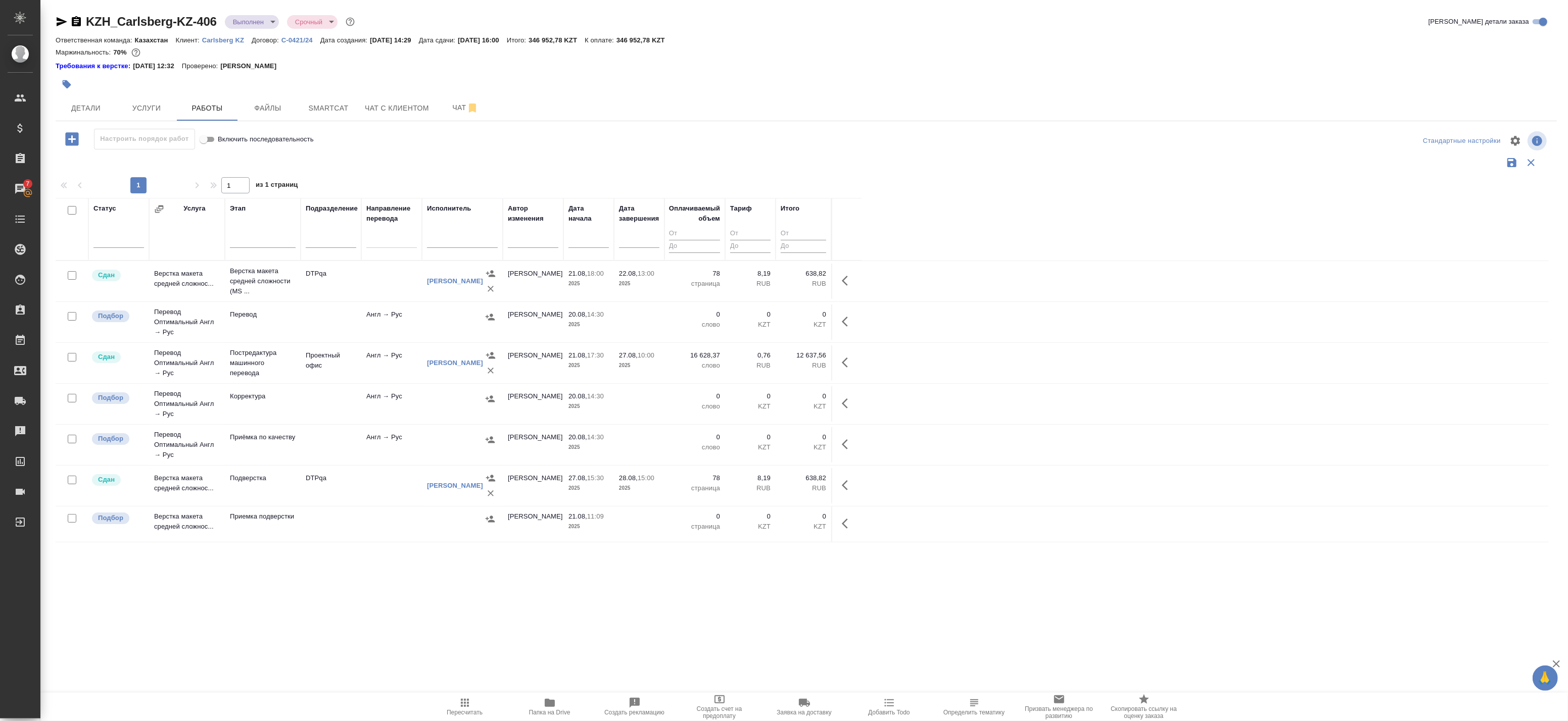
click at [75, 317] on input "checkbox" at bounding box center [72, 316] width 9 height 9
checkbox input "true"
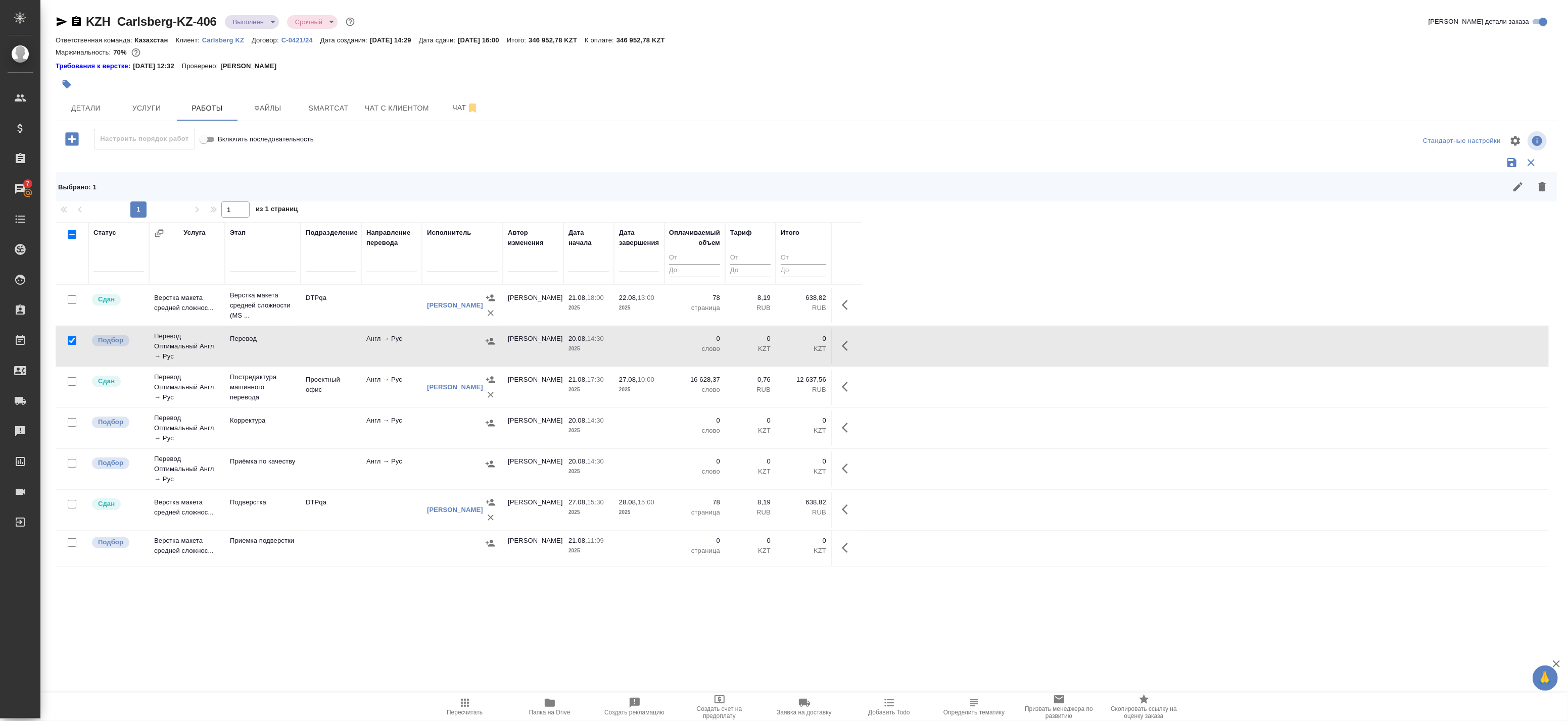
drag, startPoint x: 76, startPoint y: 421, endPoint x: 73, endPoint y: 430, distance: 9.5
click at [75, 307] on div at bounding box center [72, 300] width 23 height 14
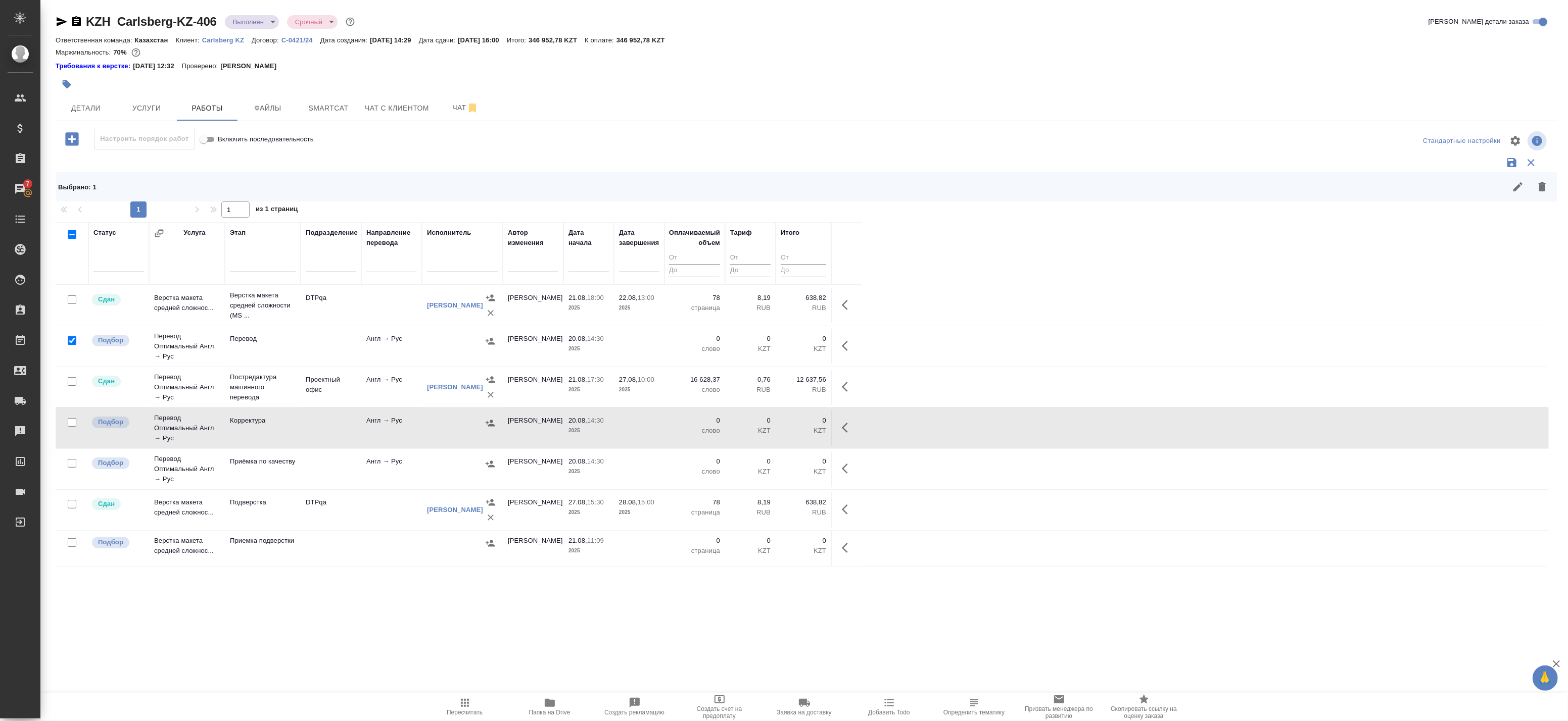
click at [71, 424] on input "checkbox" at bounding box center [72, 422] width 9 height 9
checkbox input "true"
click at [75, 466] on input "checkbox" at bounding box center [72, 463] width 9 height 9
checkbox input "true"
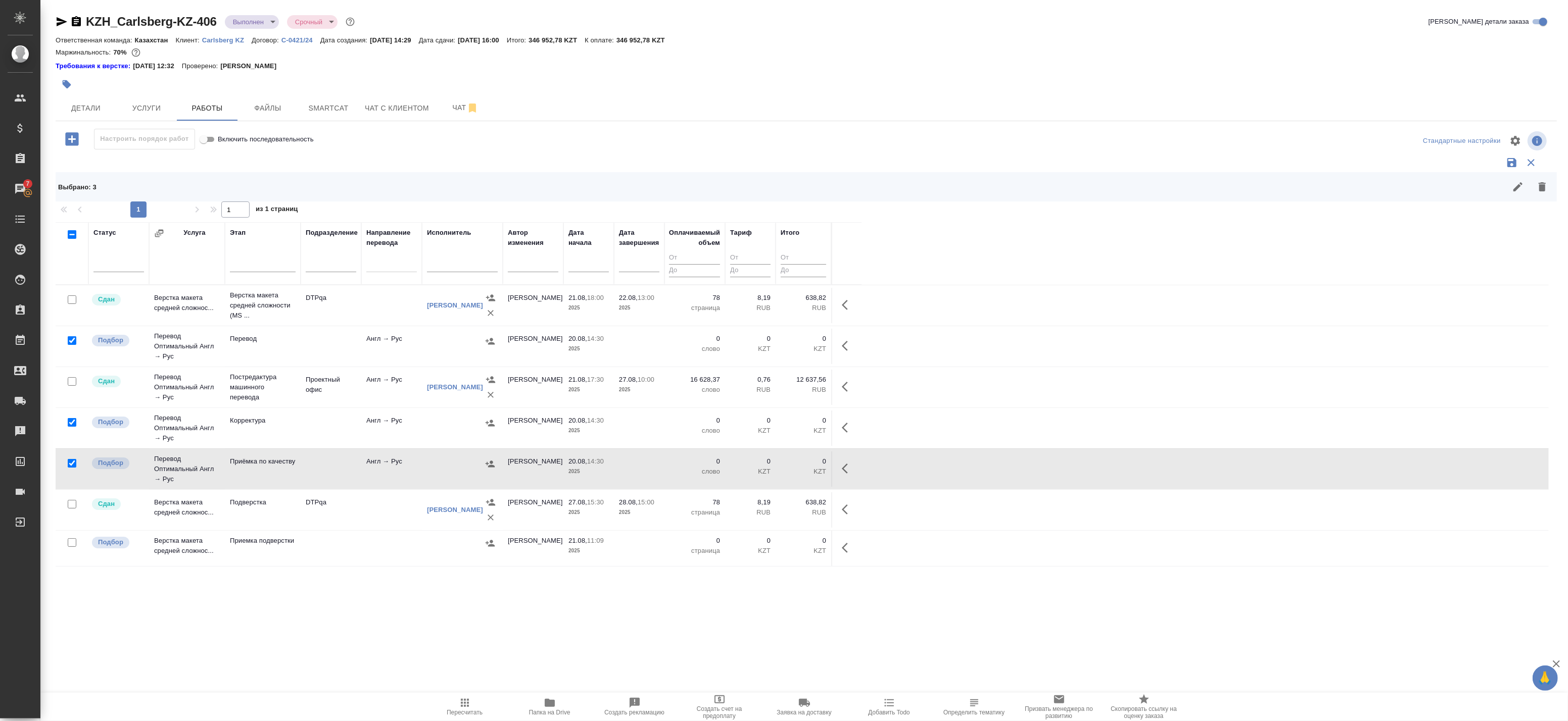
click at [76, 547] on input "checkbox" at bounding box center [72, 542] width 9 height 9
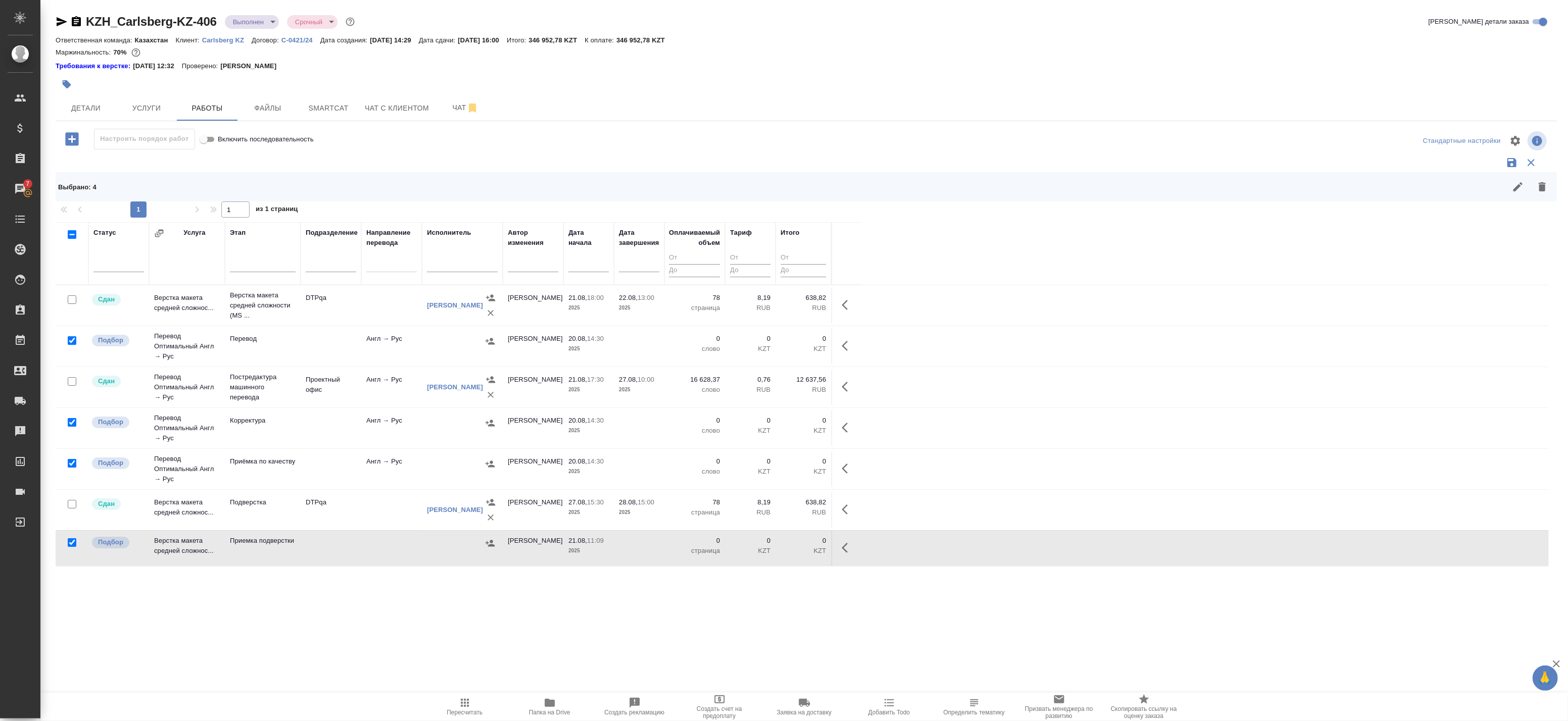
click at [73, 544] on input "checkbox" at bounding box center [72, 542] width 9 height 9
click at [73, 544] on input "checkbox" at bounding box center [72, 542] width 9 height 9
checkbox input "true"
click at [1544, 190] on icon "button" at bounding box center [1542, 187] width 7 height 9
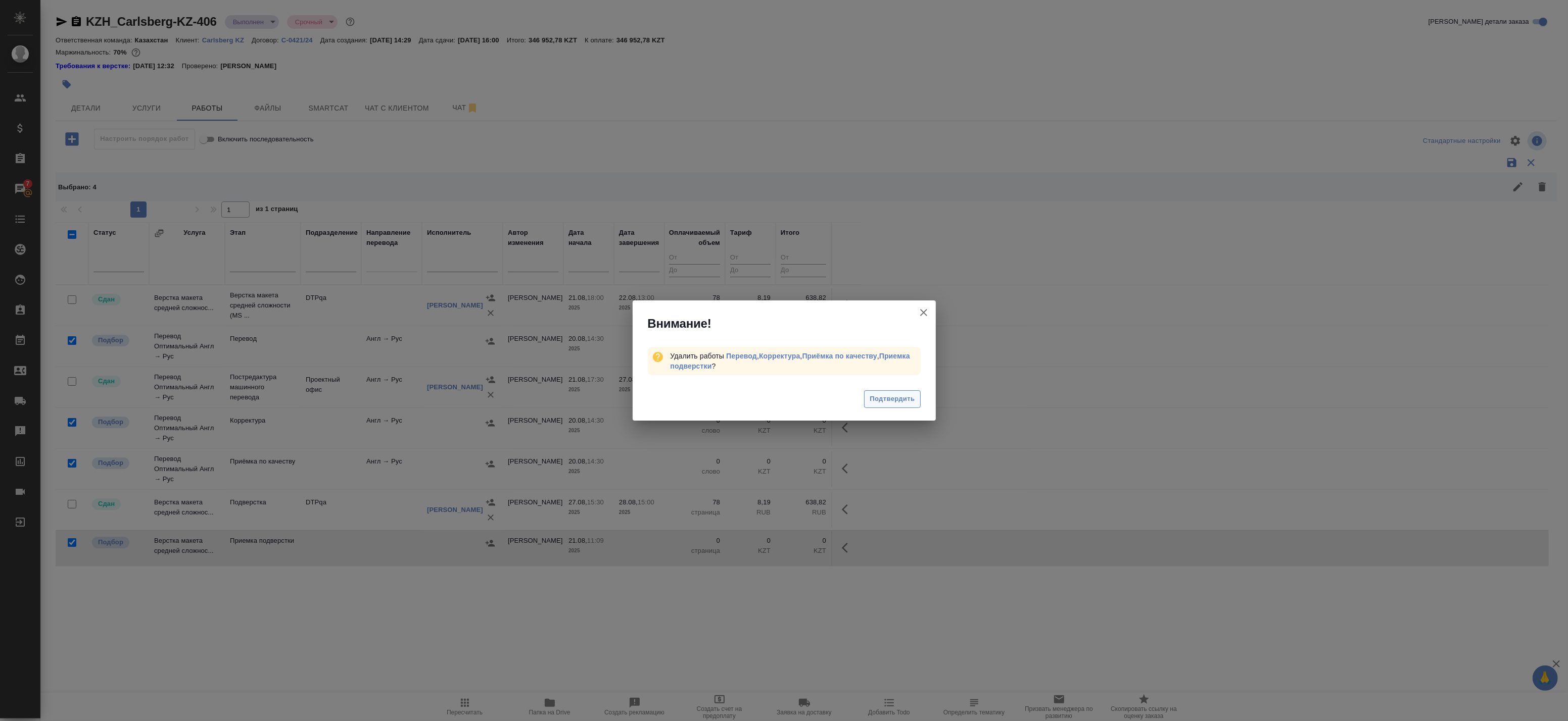
click at [888, 397] on span "Подтвердить" at bounding box center [892, 399] width 45 height 12
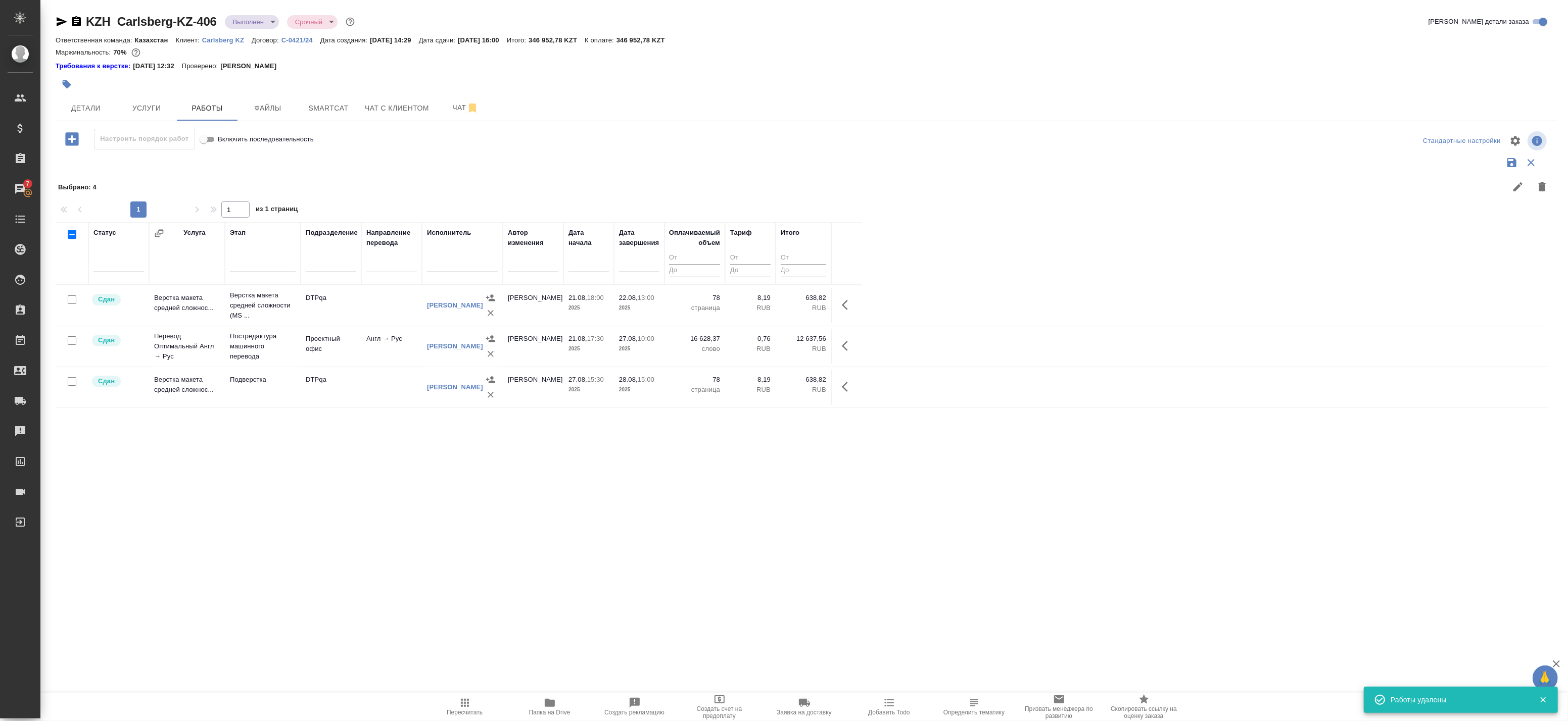
click at [60, 23] on icon "button" at bounding box center [62, 21] width 11 height 9
click at [99, 111] on span "Детали" at bounding box center [86, 108] width 49 height 12
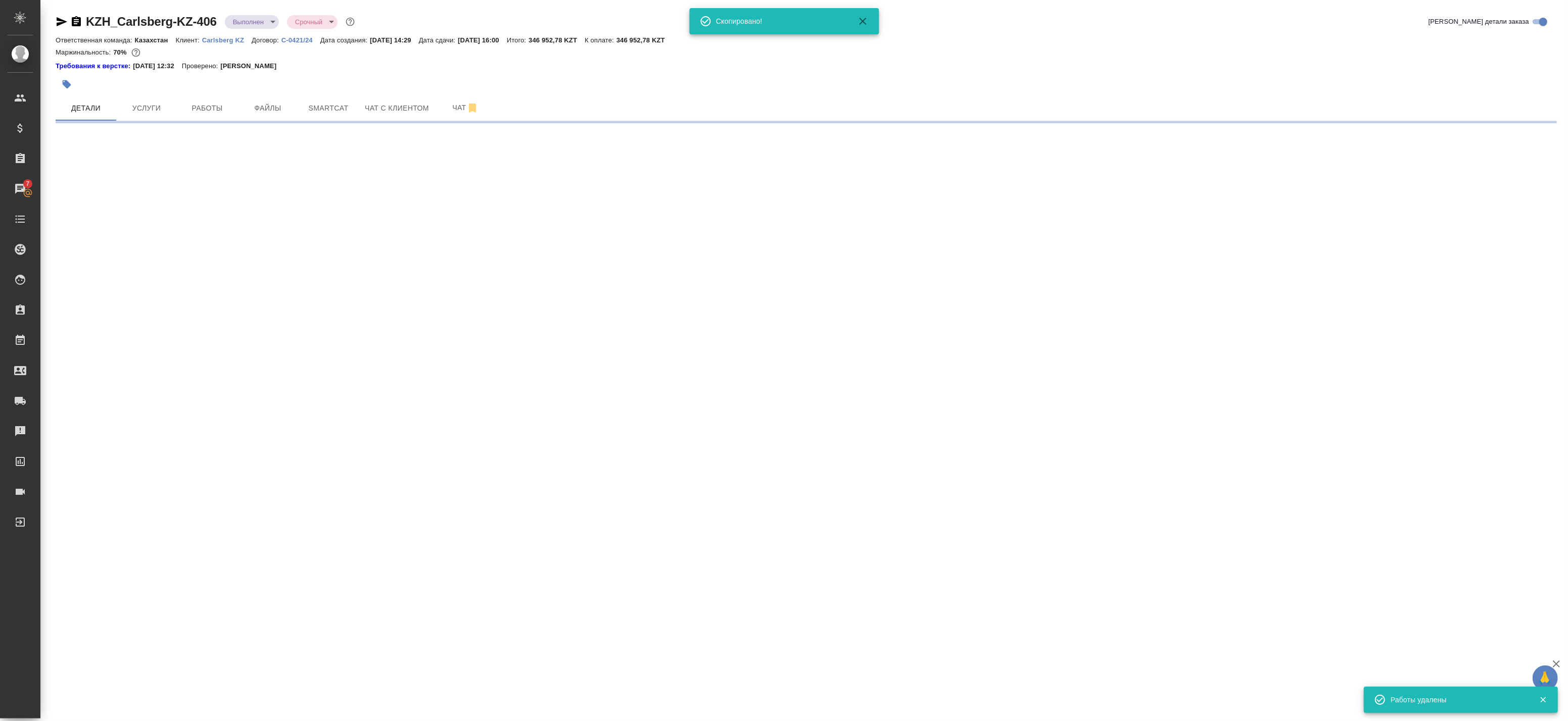
select select "RU"
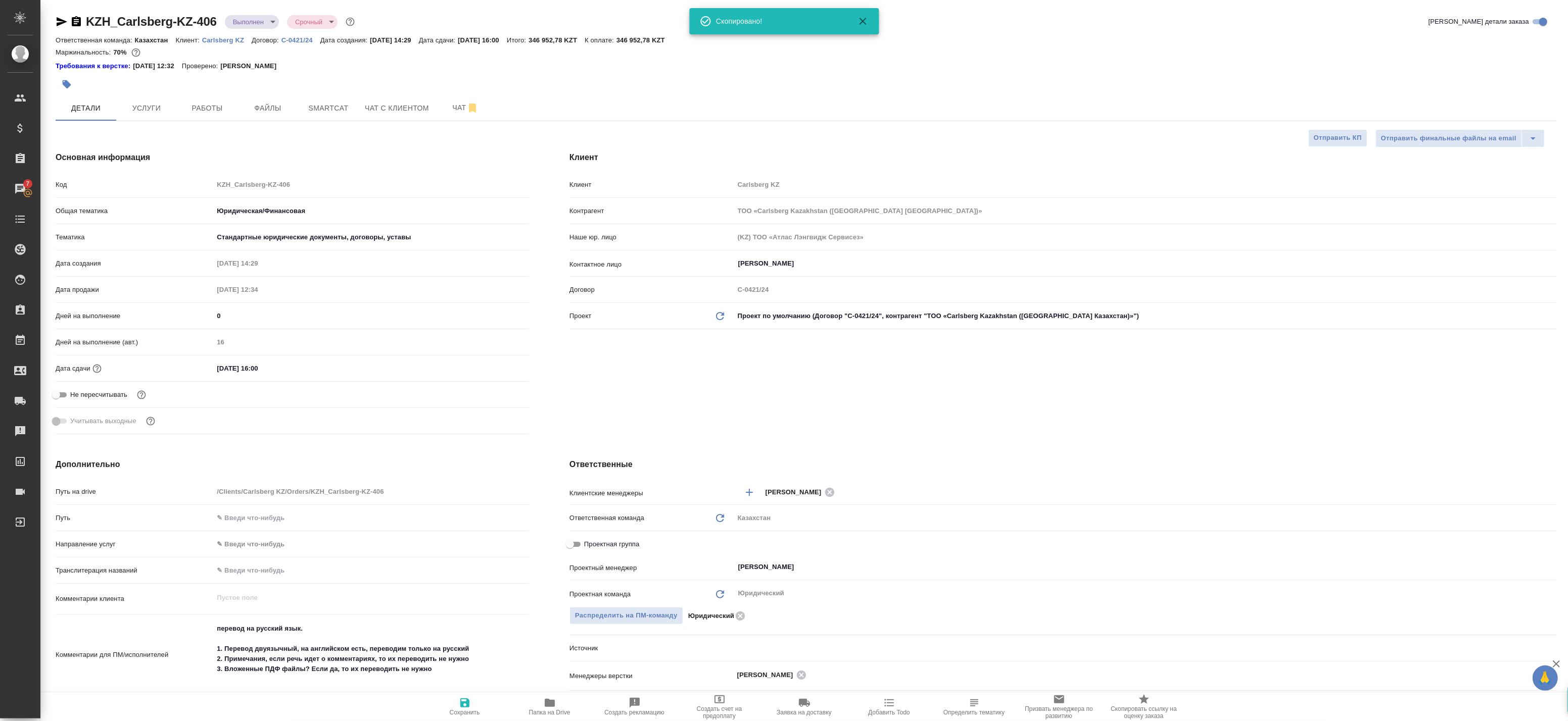
type textarea "x"
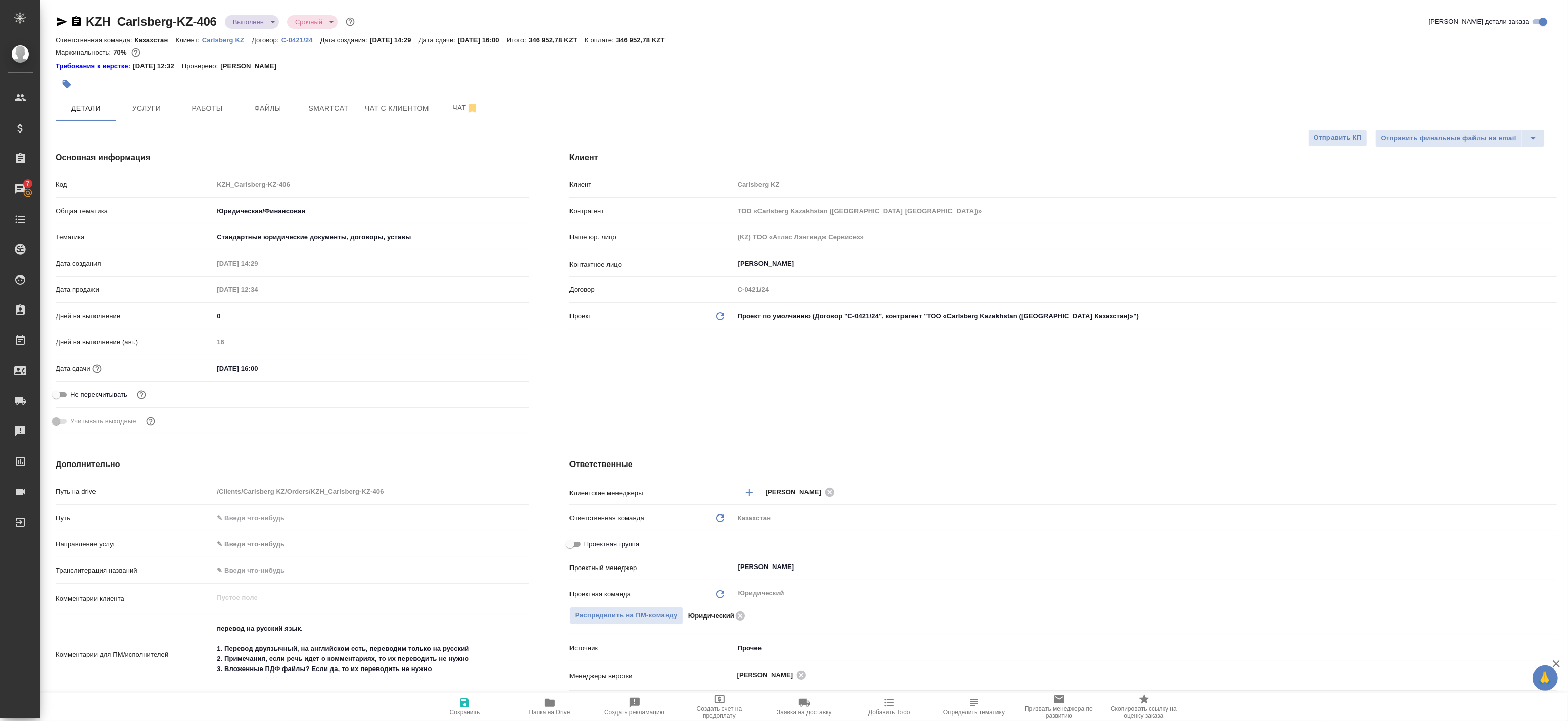
type textarea "x"
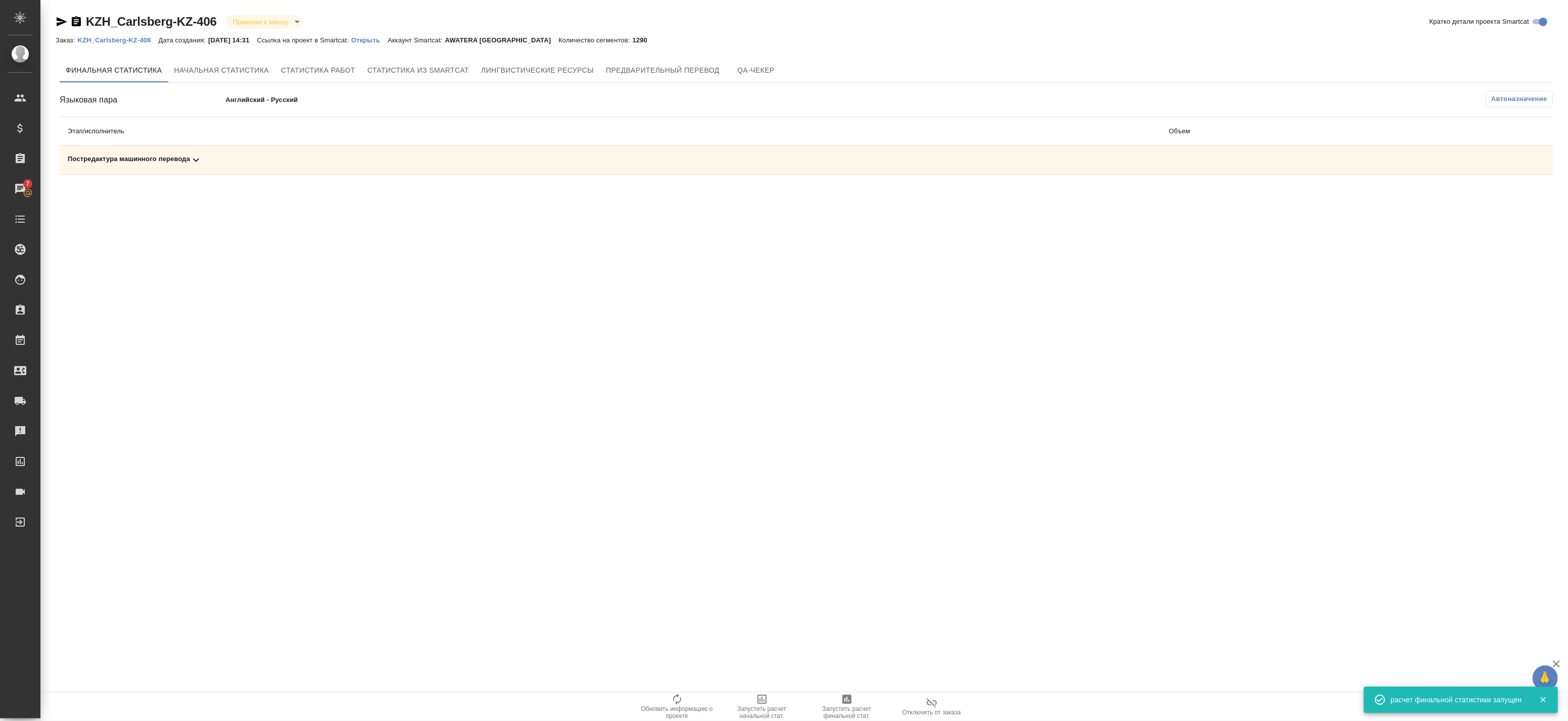
click at [823, 172] on td "Постредактура машинного перевода" at bounding box center [610, 160] width 1101 height 29
drag, startPoint x: 797, startPoint y: 158, endPoint x: 635, endPoint y: 173, distance: 162.7
click at [795, 158] on div "Постредактура машинного перевода" at bounding box center [610, 160] width 1085 height 12
click at [1509, 196] on icon "button" at bounding box center [1508, 195] width 10 height 9
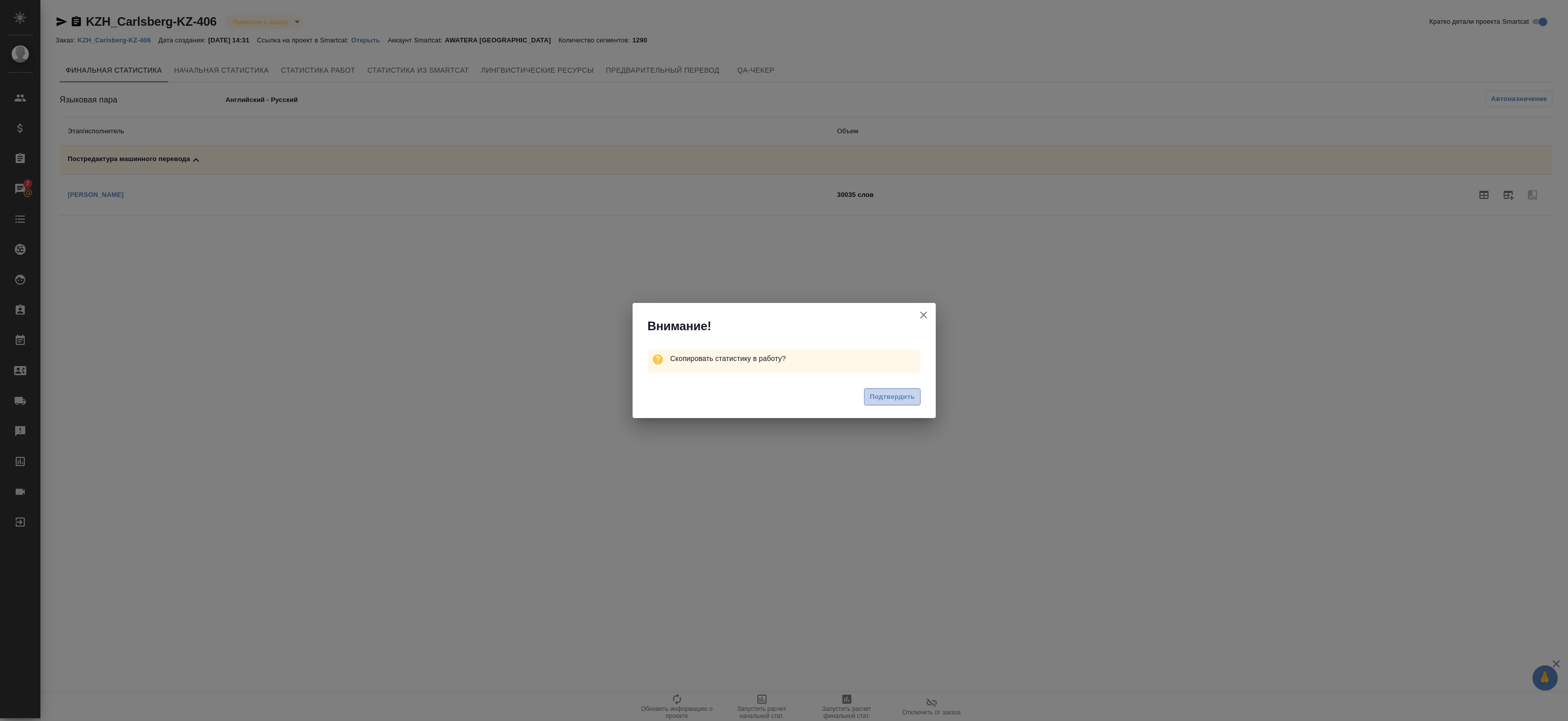
click at [897, 397] on span "Подтвердить" at bounding box center [892, 397] width 45 height 12
drag, startPoint x: 907, startPoint y: 401, endPoint x: 549, endPoint y: 441, distance: 360.2
click at [906, 402] on span "Подтвердить" at bounding box center [892, 399] width 45 height 12
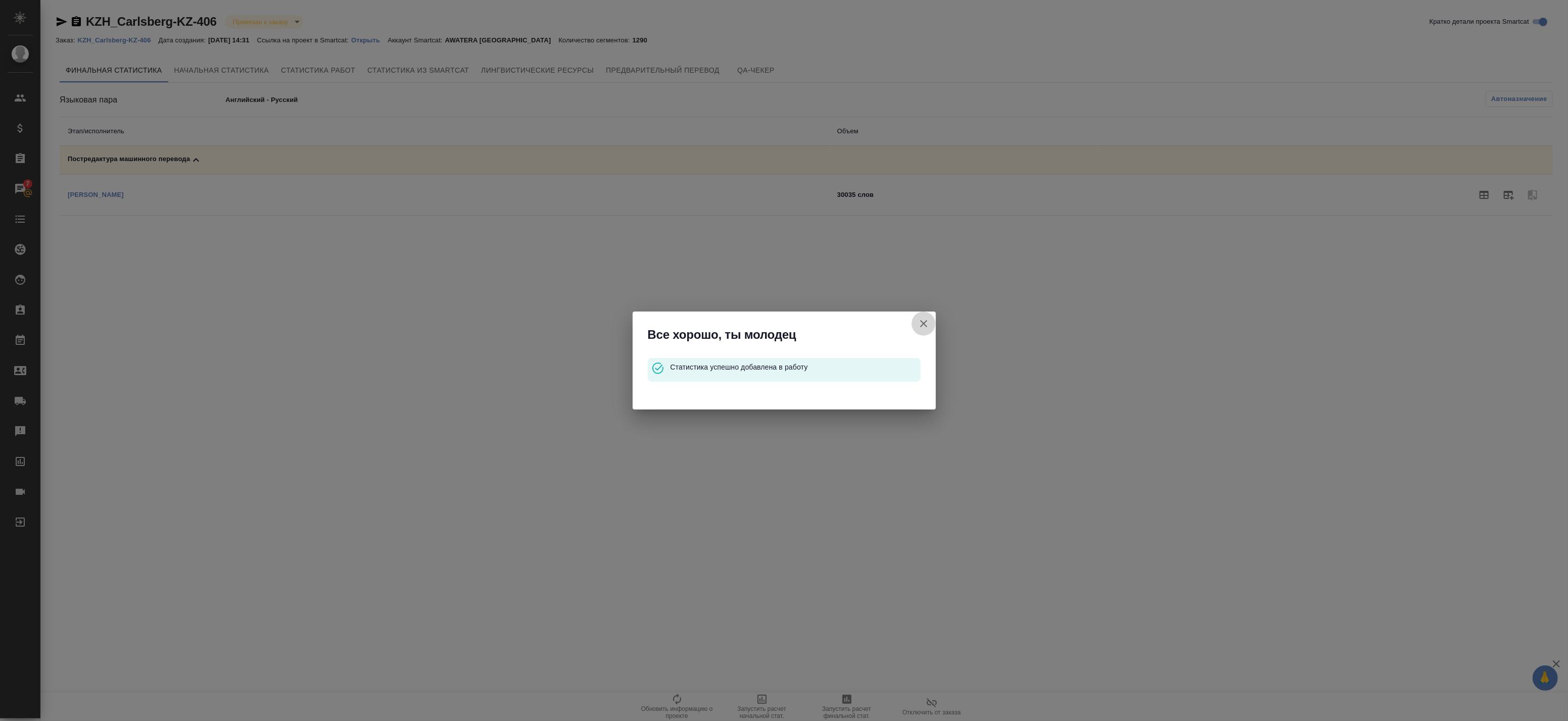
drag, startPoint x: 928, startPoint y: 322, endPoint x: 309, endPoint y: 460, distance: 634.2
click at [926, 324] on icon "button" at bounding box center [924, 324] width 12 height 12
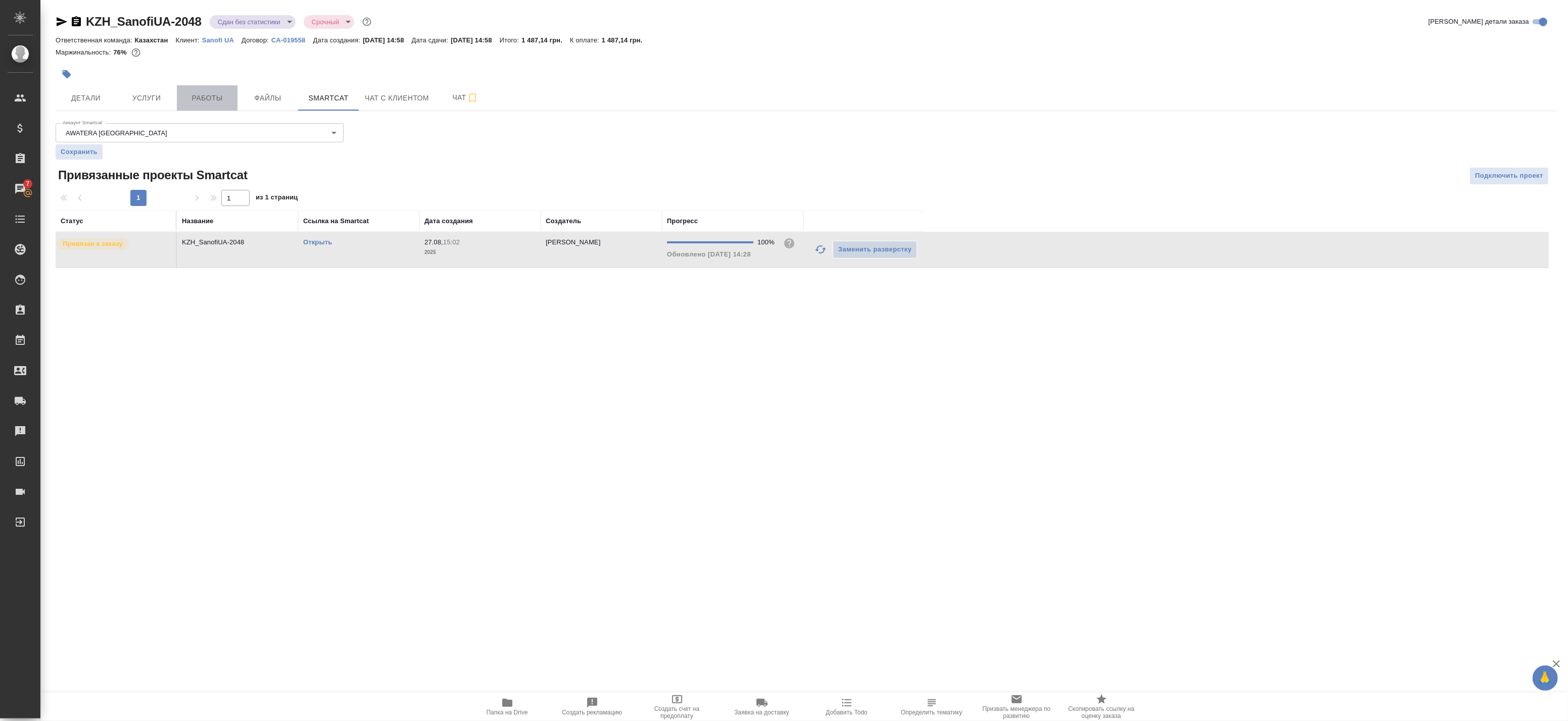
click at [205, 109] on button "Работы" at bounding box center [207, 98] width 61 height 25
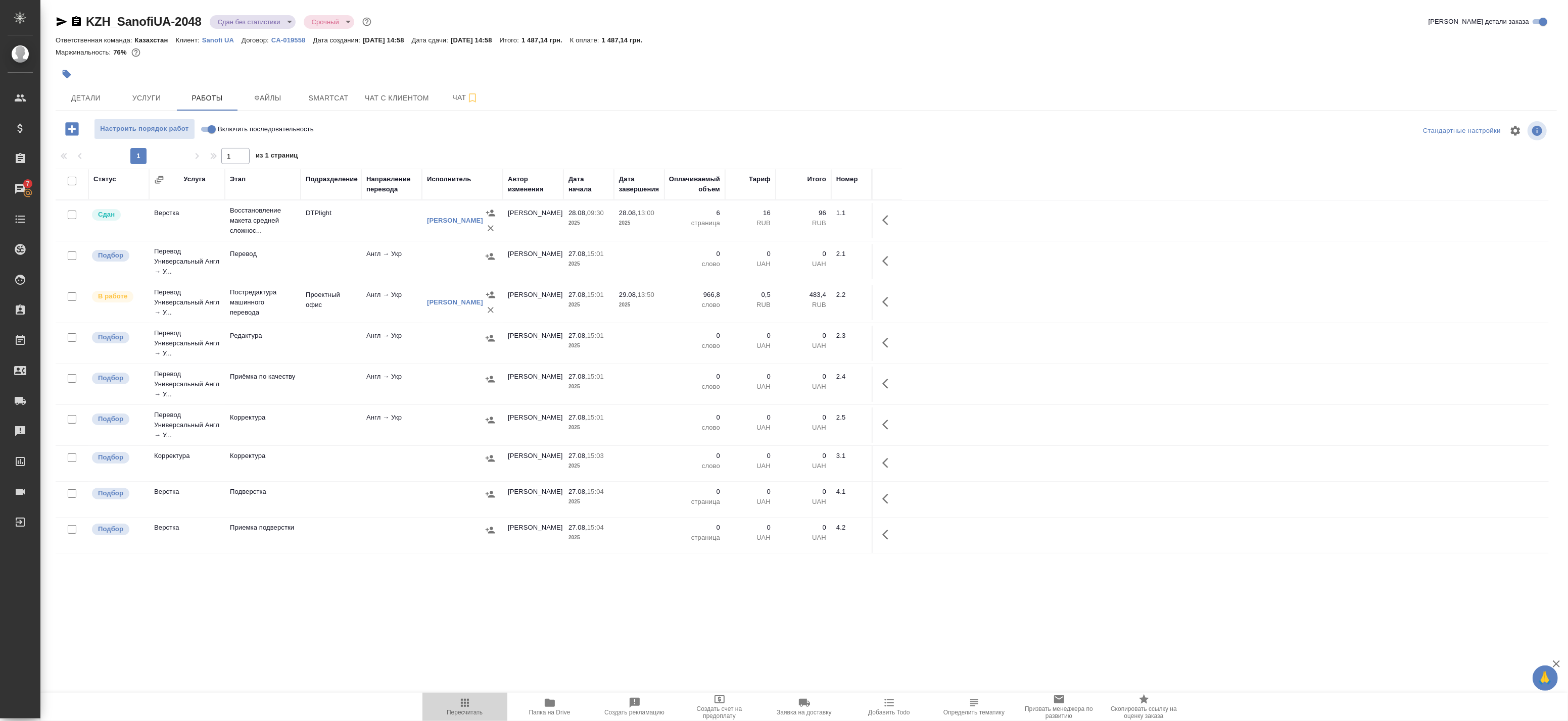
click at [462, 699] on icon "button" at bounding box center [465, 703] width 12 height 12
click at [891, 298] on icon "button" at bounding box center [888, 302] width 12 height 12
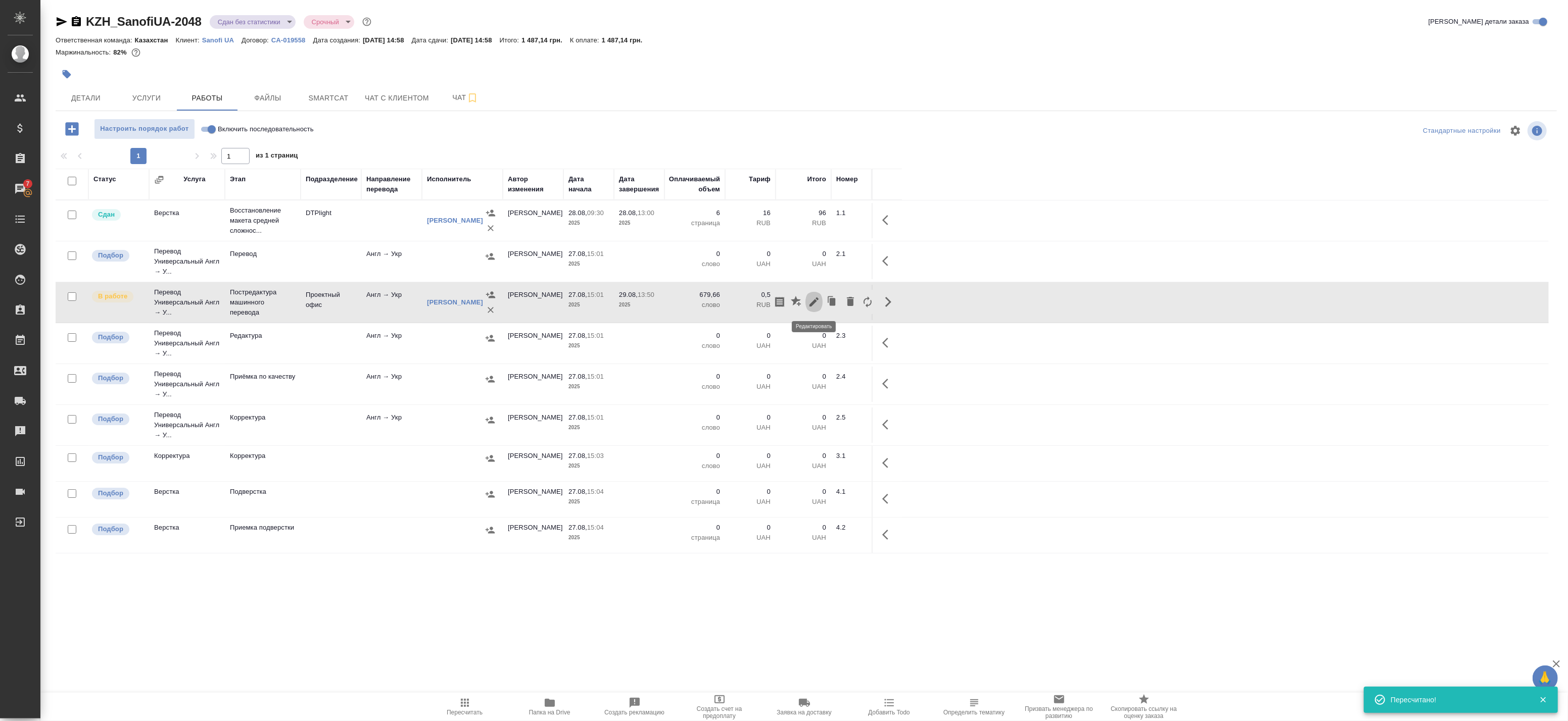
click at [812, 302] on icon "button" at bounding box center [814, 302] width 9 height 9
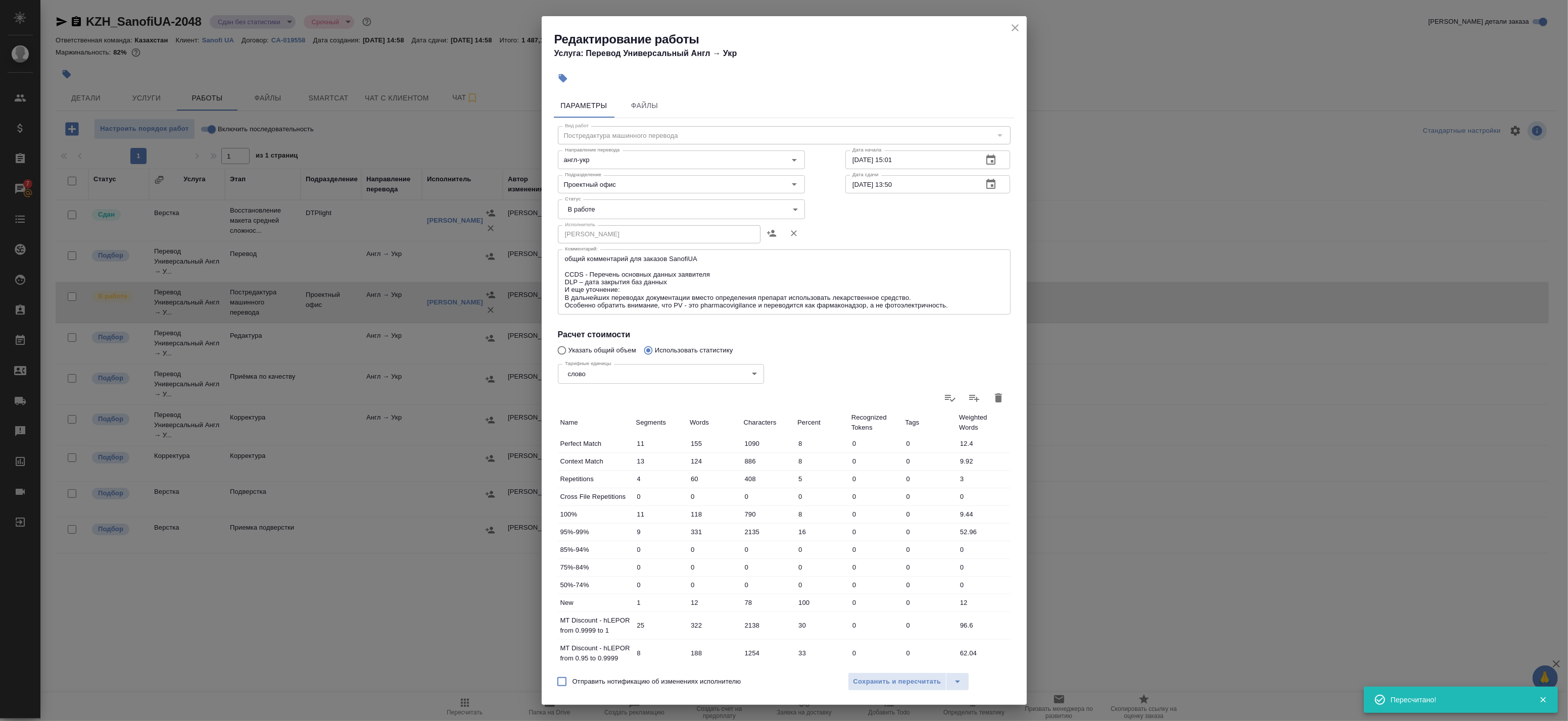
click at [615, 211] on body "🙏 .cls-1 fill:#fff; AWATERA Badanyan Artak Клиенты Спецификации Заказы 7 Чаты T…" at bounding box center [784, 360] width 1568 height 721
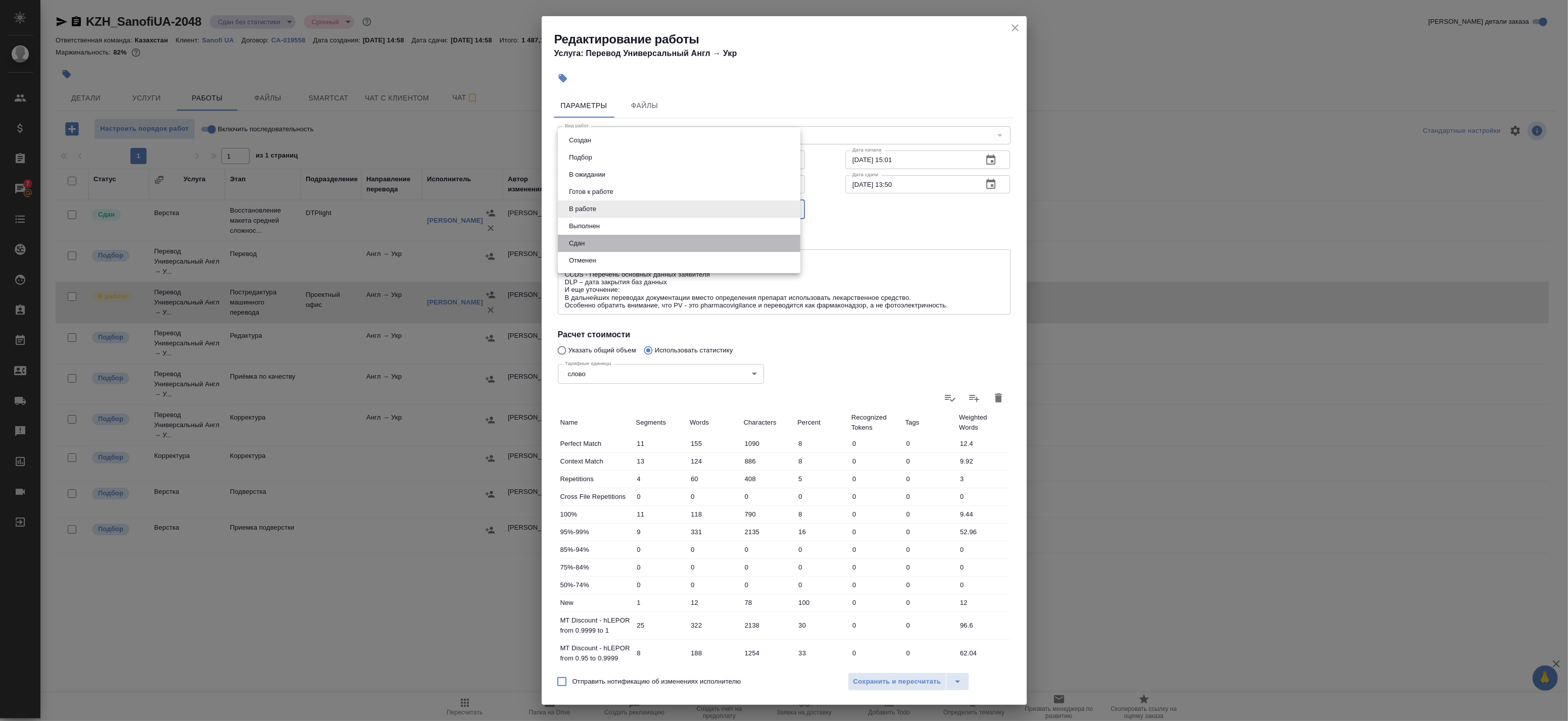
click at [599, 237] on li "Сдан" at bounding box center [679, 243] width 242 height 17
type input "closed"
click at [880, 684] on span "Сохранить и пересчитать" at bounding box center [897, 682] width 88 height 12
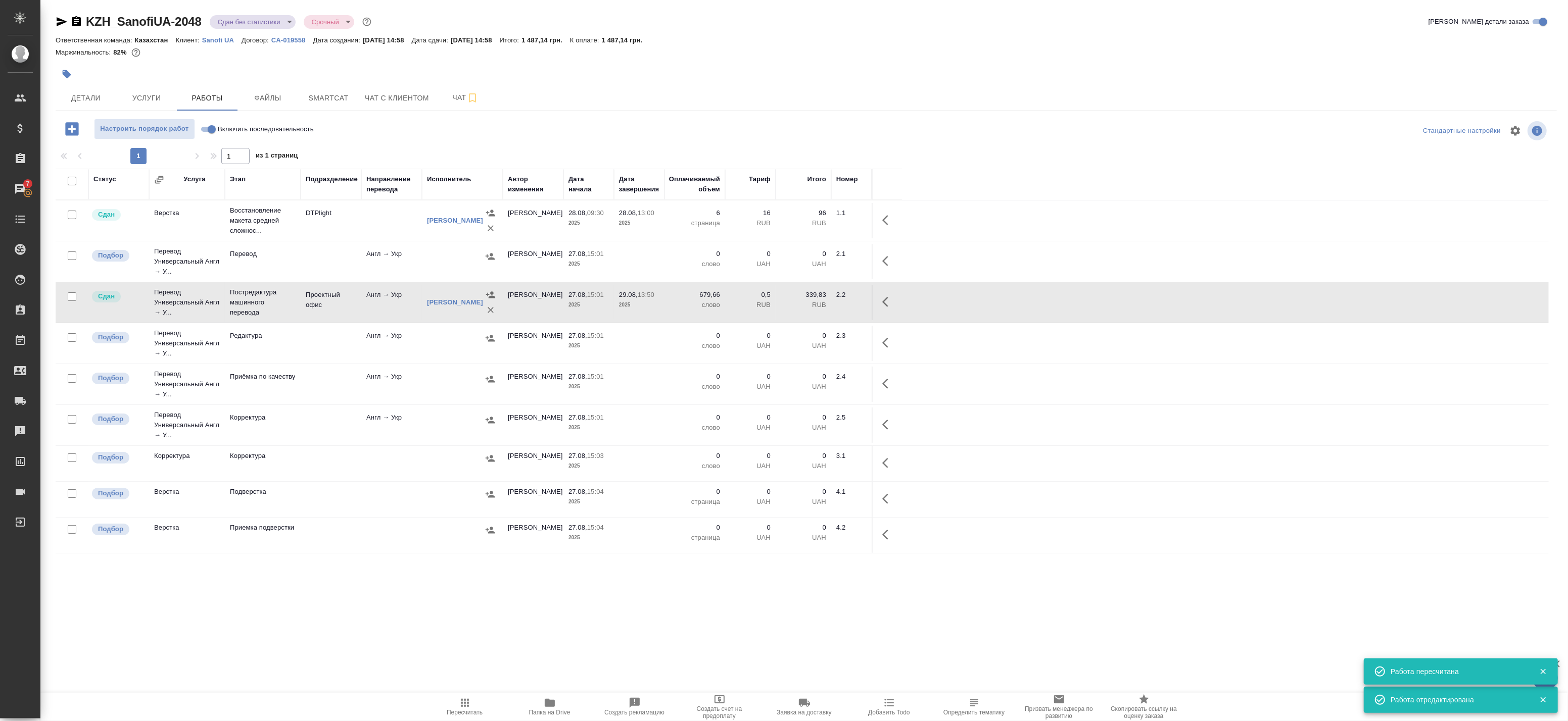
click at [73, 212] on input "checkbox" at bounding box center [72, 215] width 9 height 9
checkbox input "true"
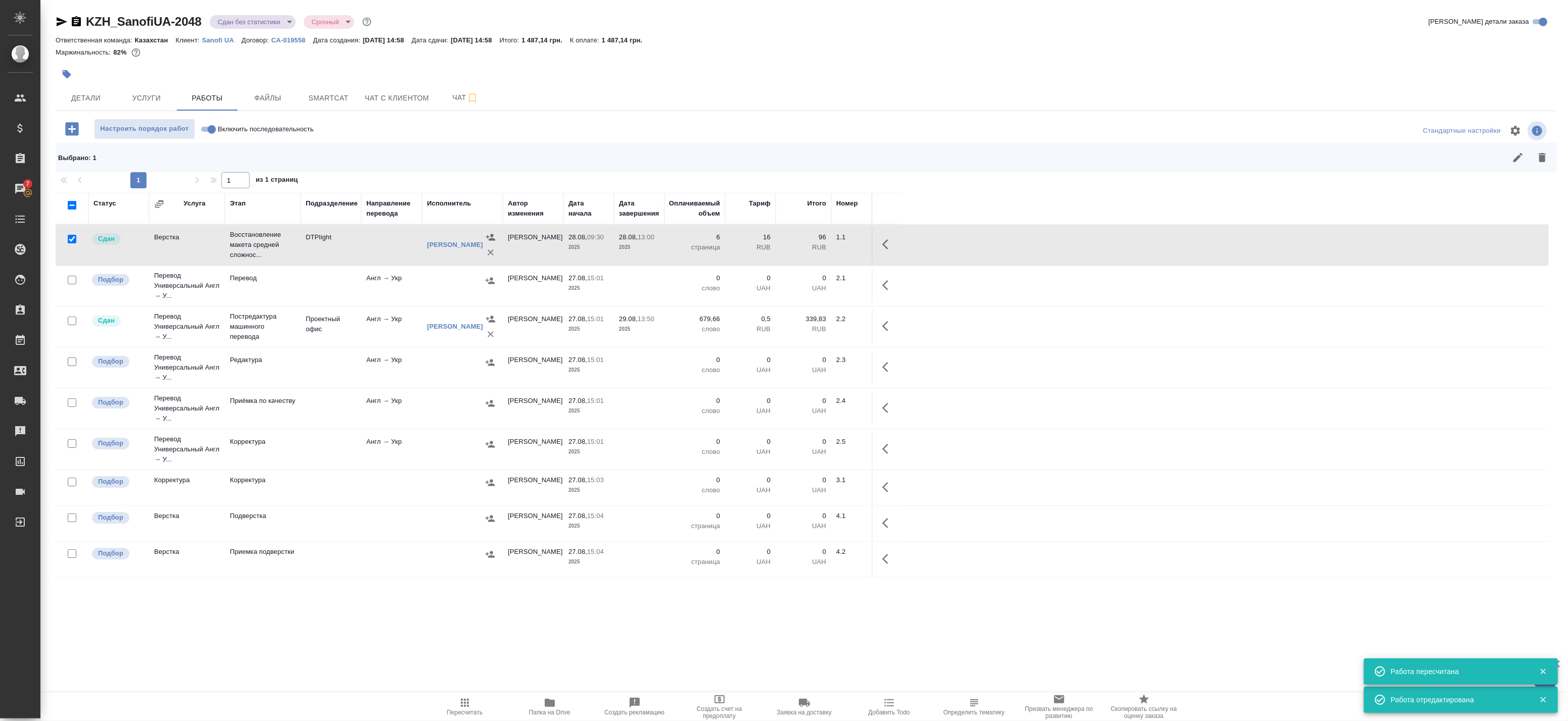
click at [73, 207] on input "checkbox" at bounding box center [72, 205] width 9 height 9
checkbox input "true"
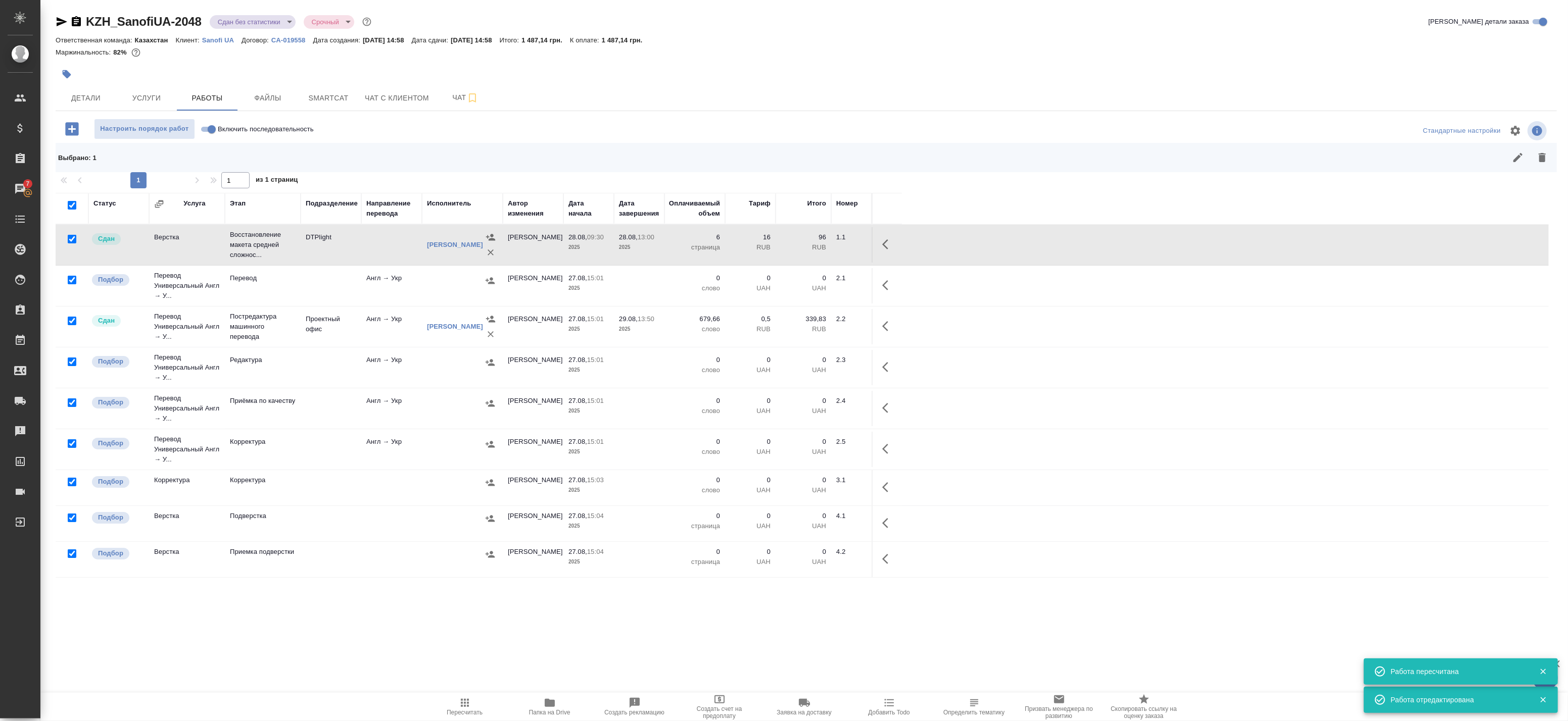
checkbox input "true"
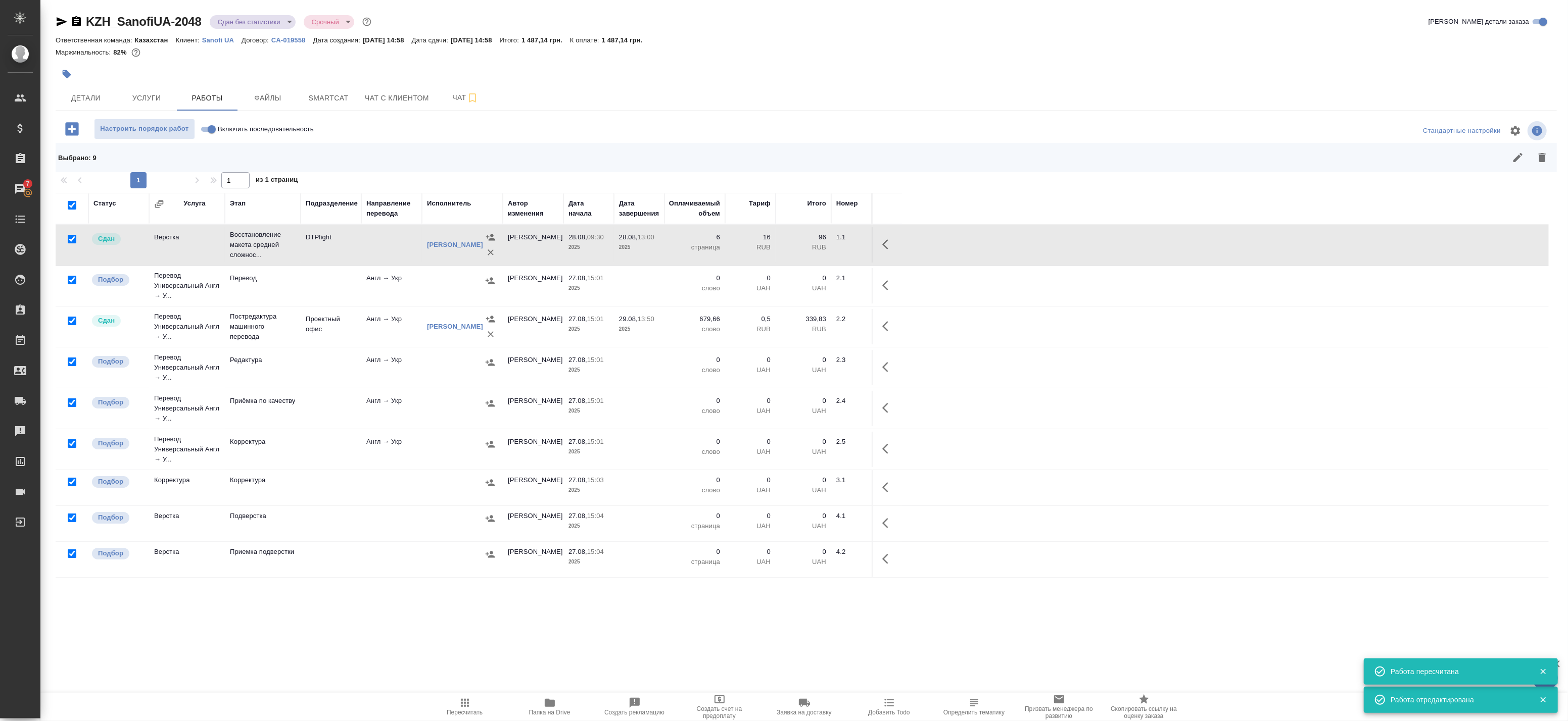
click at [70, 321] on input "checkbox" at bounding box center [72, 321] width 9 height 9
checkbox input "false"
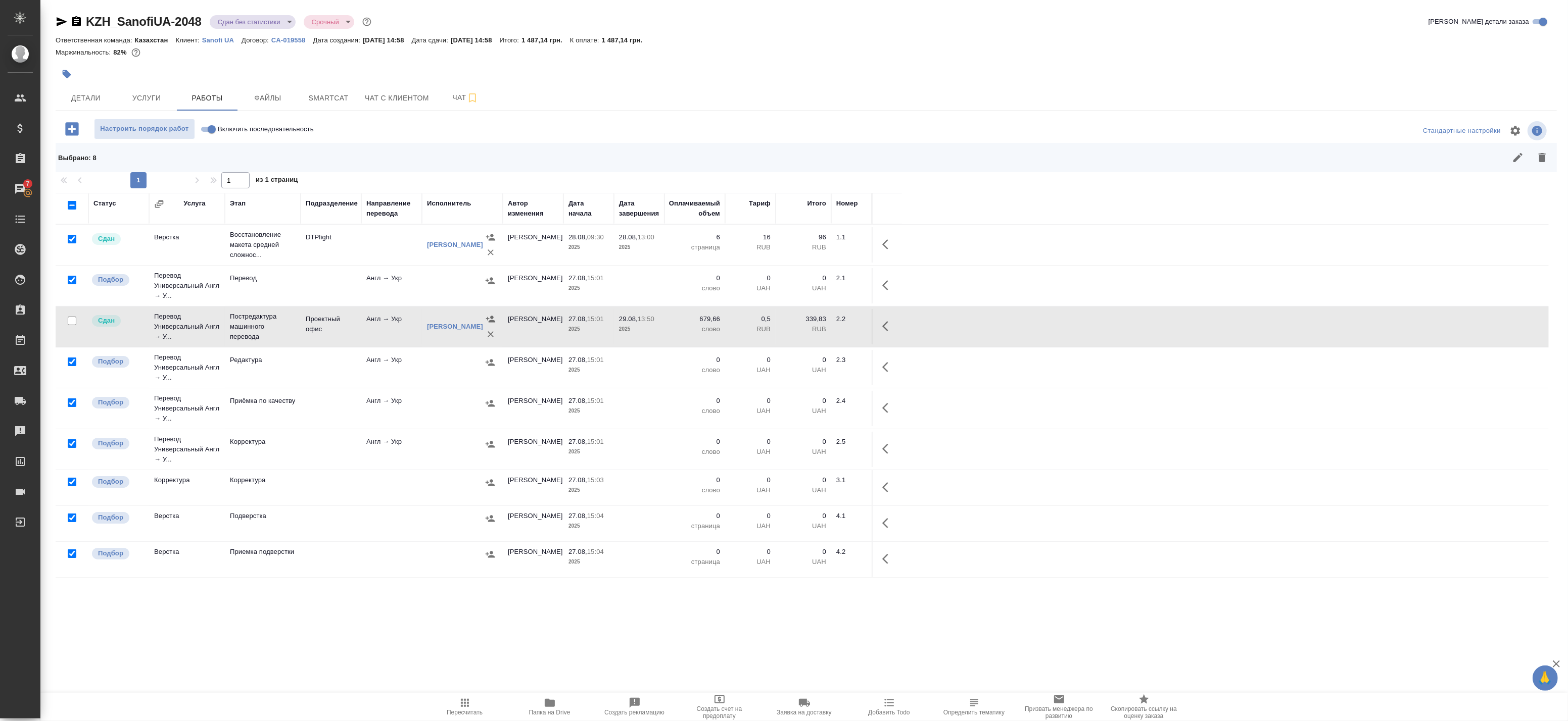
click at [74, 240] on input "checkbox" at bounding box center [72, 239] width 9 height 9
checkbox input "false"
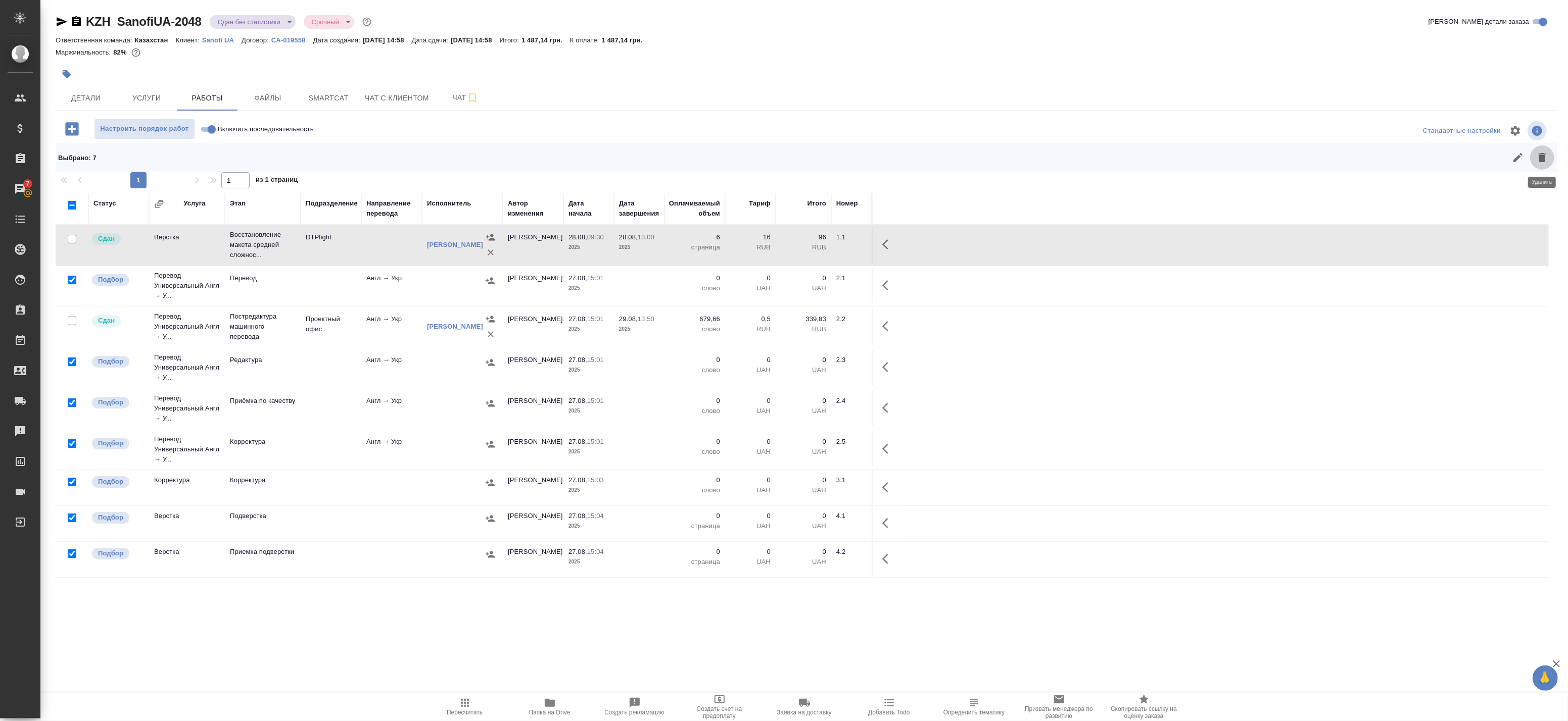
click at [1544, 155] on icon "button" at bounding box center [1542, 157] width 12 height 12
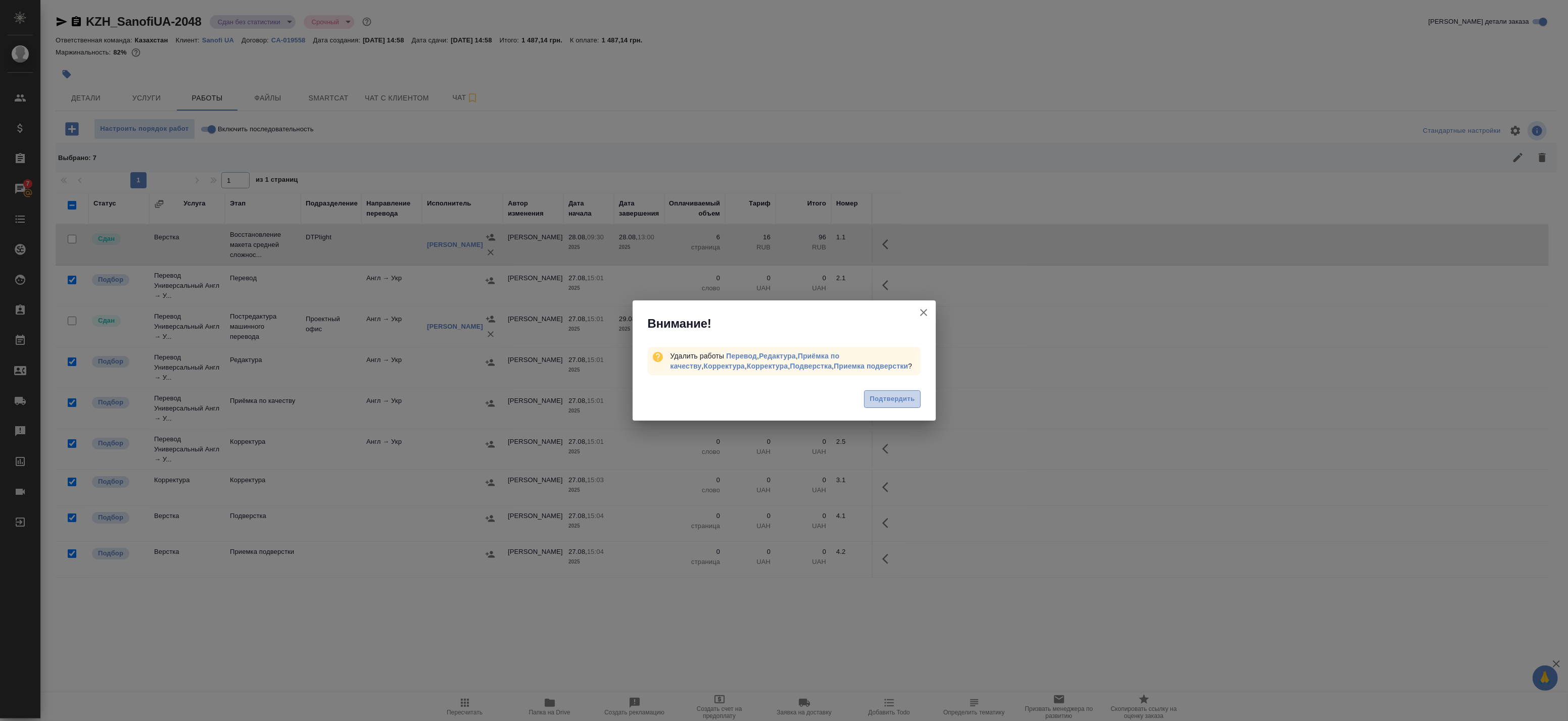
click at [905, 394] on span "Подтвердить" at bounding box center [892, 399] width 45 height 12
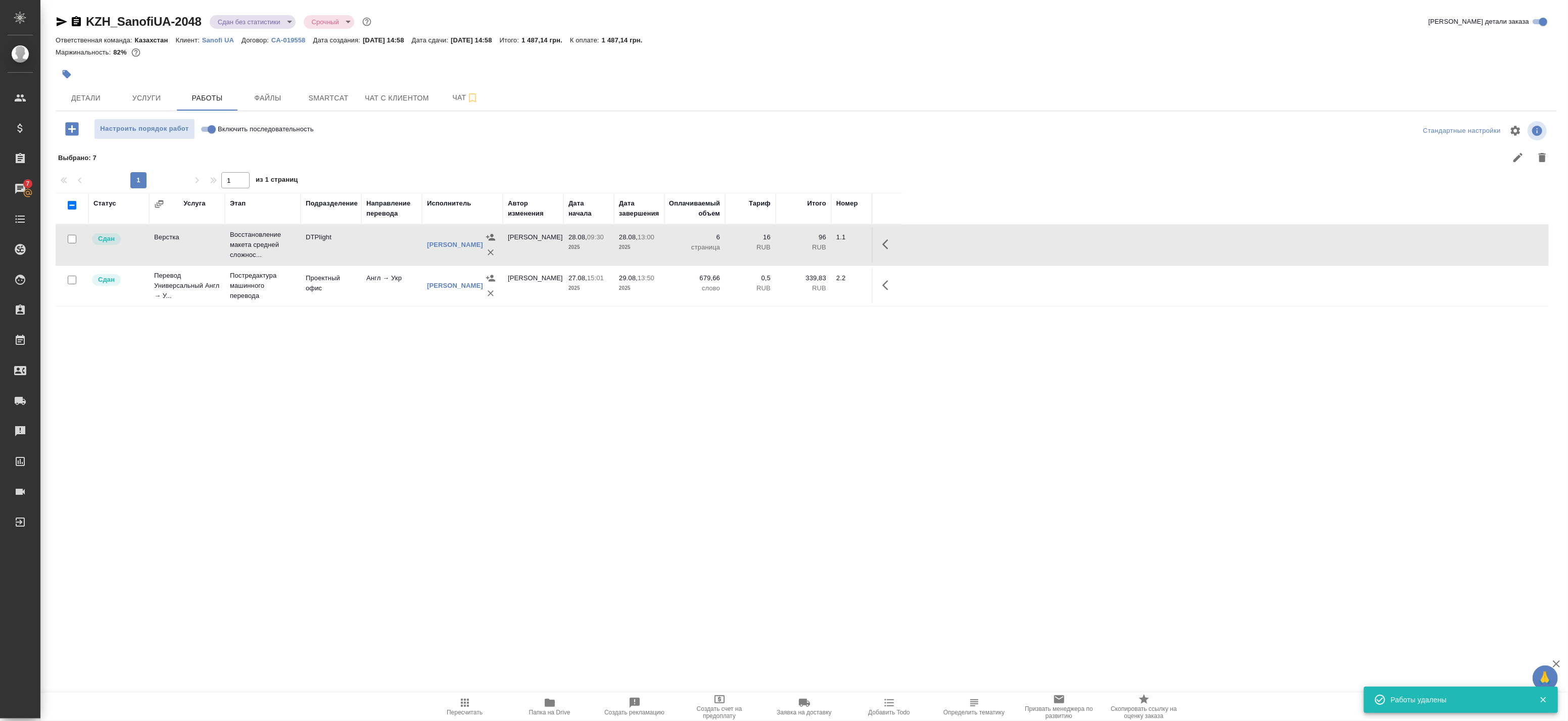
click at [264, 15] on body "🙏 .cls-1 fill:#fff; AWATERA Badanyan Artak Клиенты Спецификации Заказы 7 Чаты T…" at bounding box center [784, 360] width 1568 height 721
click at [242, 26] on button "Выполнен" at bounding box center [231, 21] width 28 height 11
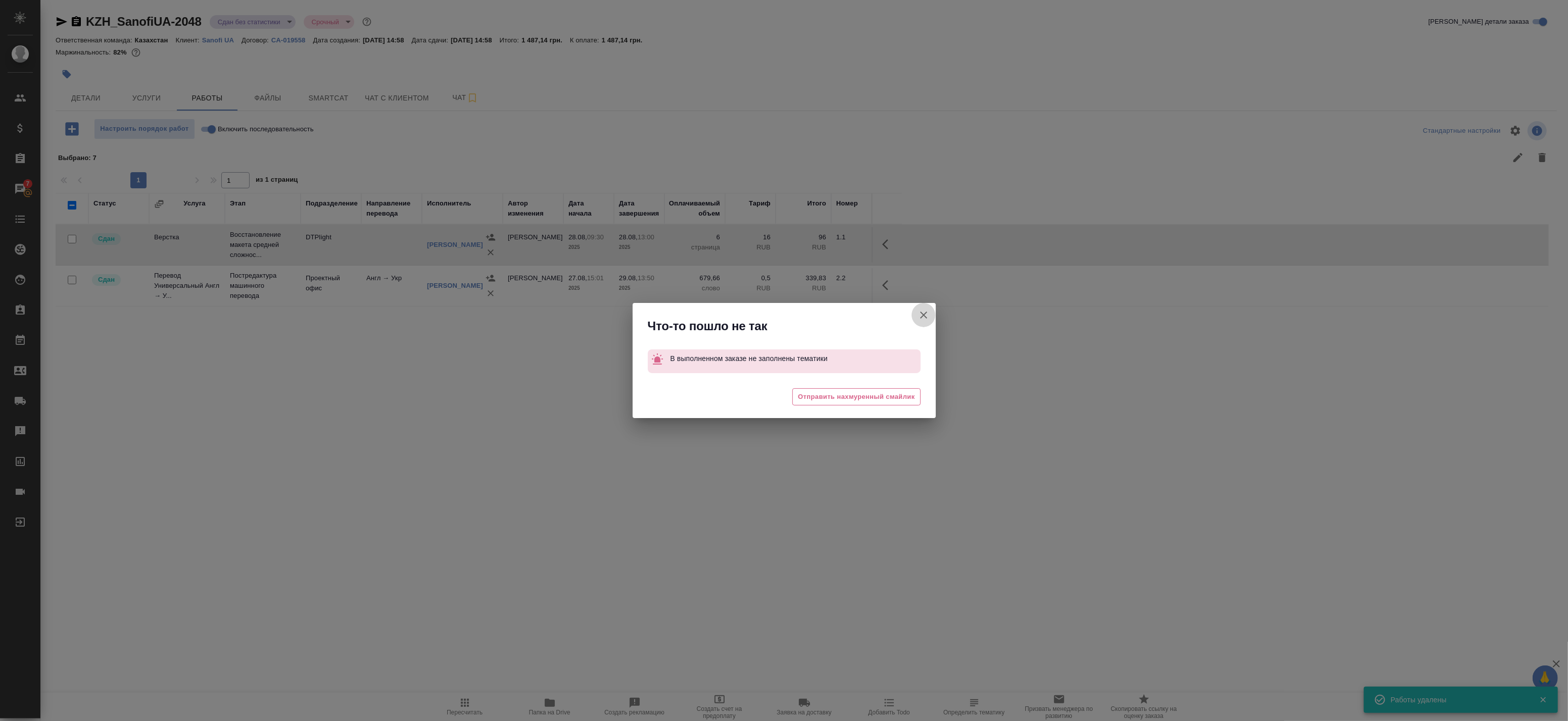
click at [923, 319] on icon "button" at bounding box center [924, 315] width 12 height 12
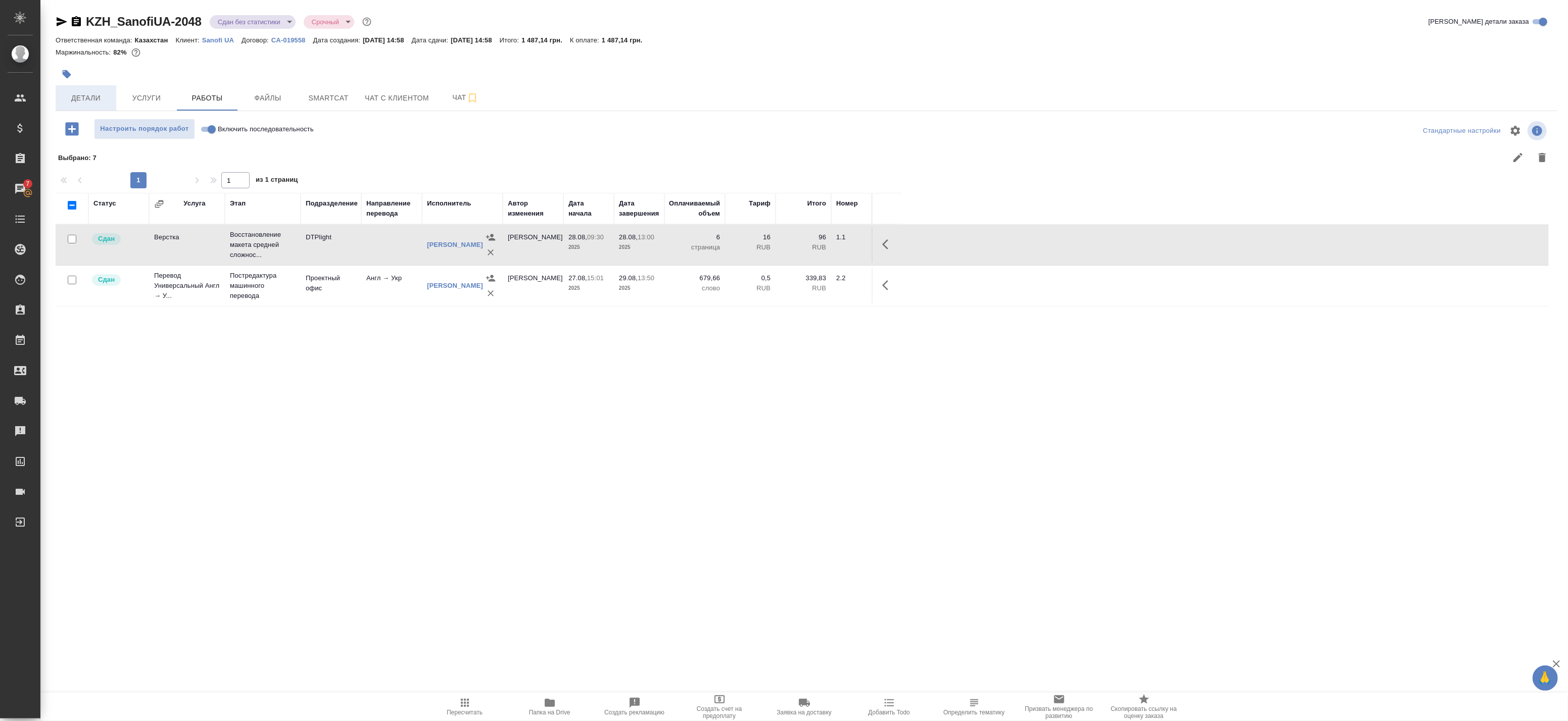
click at [59, 92] on button "Детали" at bounding box center [86, 98] width 61 height 25
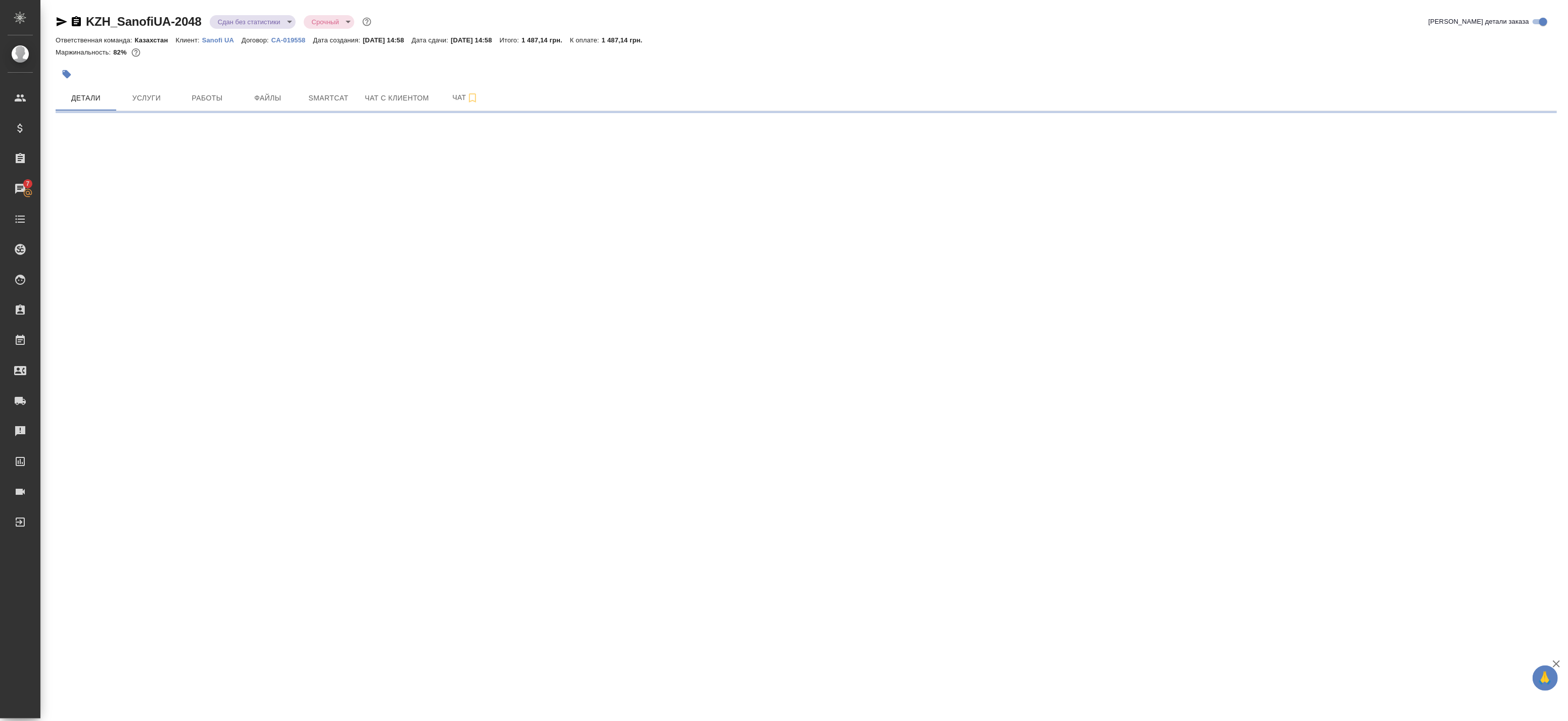
select select "RU"
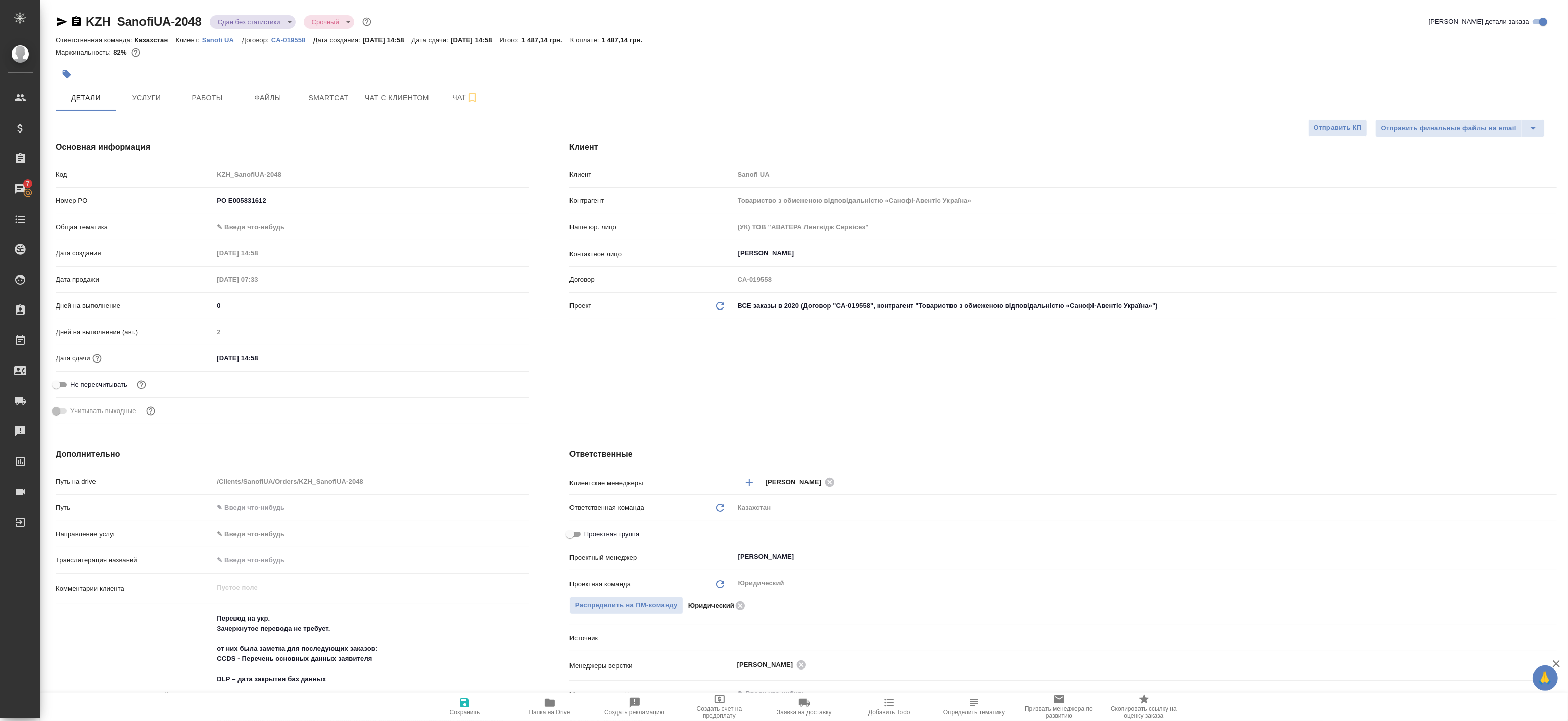
type textarea "x"
click at [264, 225] on body "🙏 .cls-1 fill:#fff; AWATERA Badanyan Artak Клиенты Спецификации Заказы 7 Чаты T…" at bounding box center [784, 360] width 1568 height 721
click at [266, 270] on li "Медицина" at bounding box center [369, 276] width 313 height 16
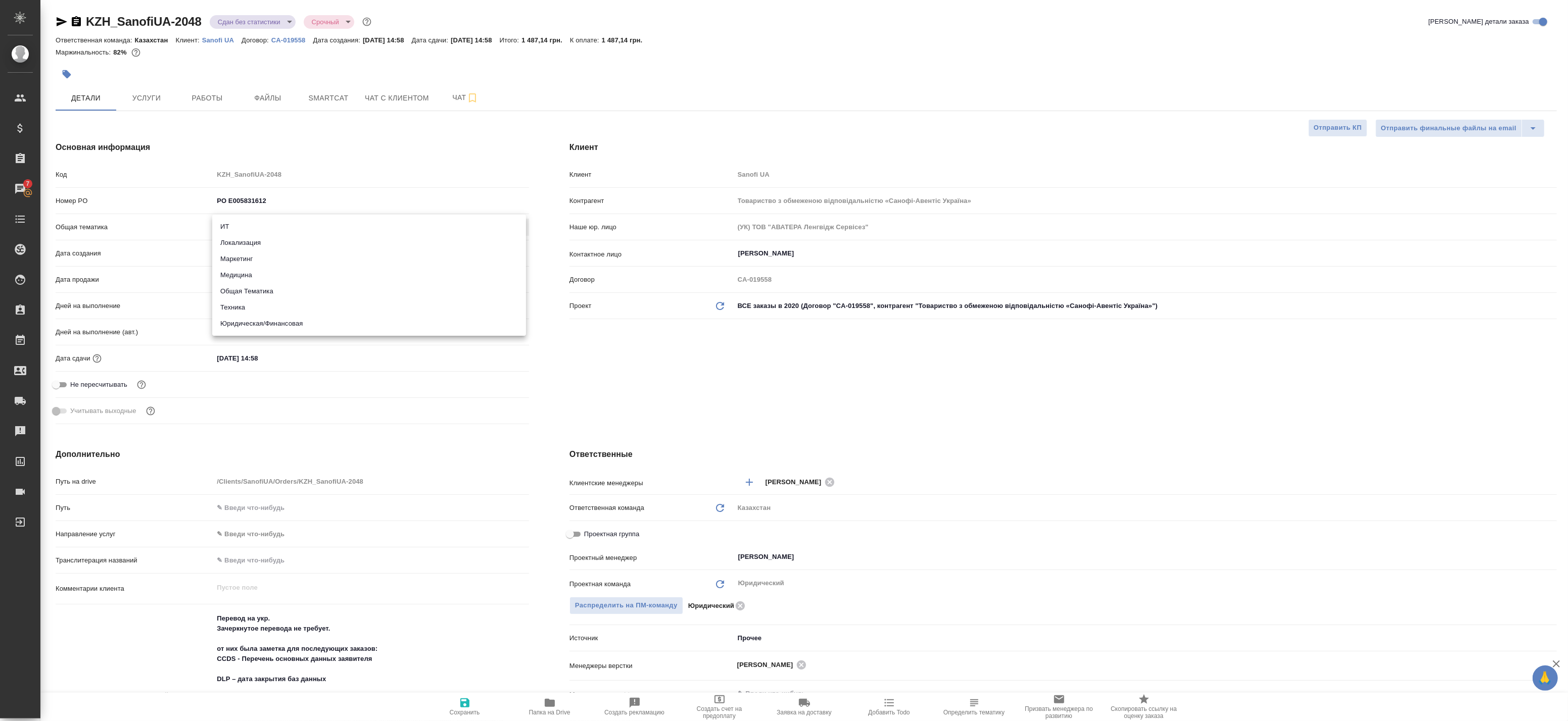
type input "med"
type textarea "x"
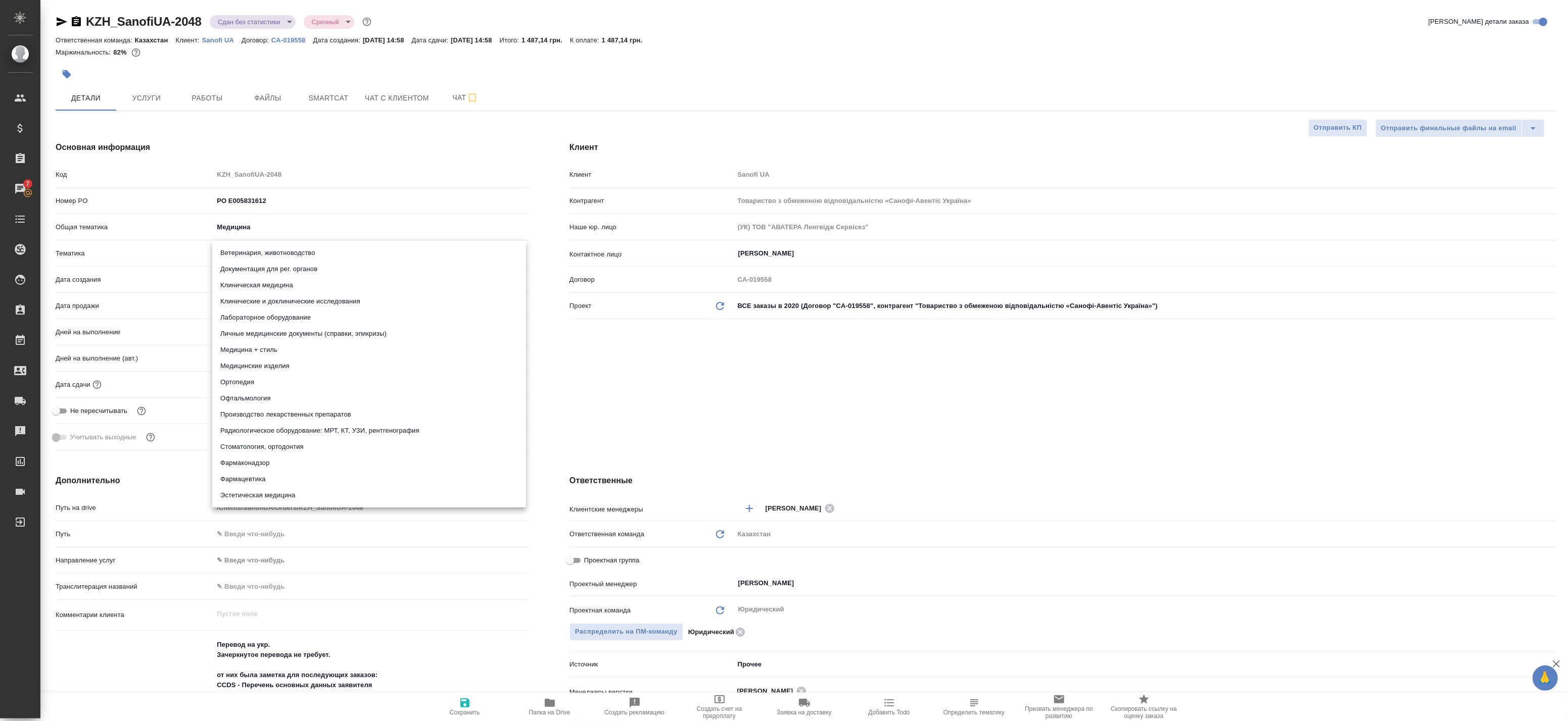
click at [254, 251] on body "🙏 .cls-1 fill:#fff; AWATERA Badanyan Artak Клиенты Спецификации Заказы 7 Чаты T…" at bounding box center [784, 360] width 1568 height 721
click at [333, 300] on li "Клинические и доклинические исследования" at bounding box center [369, 302] width 313 height 16
type textarea "x"
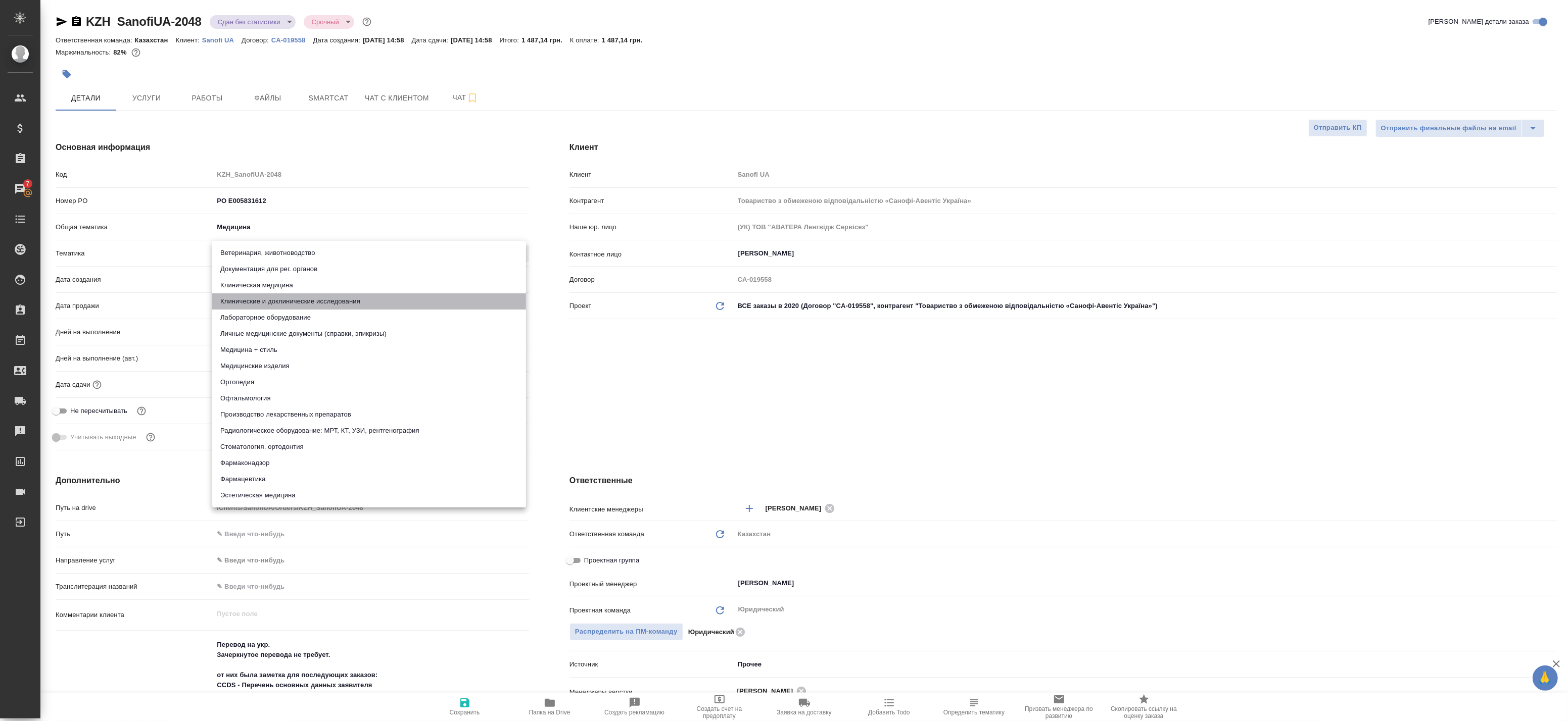
type input "5a8b8b956a9677013d343d9e"
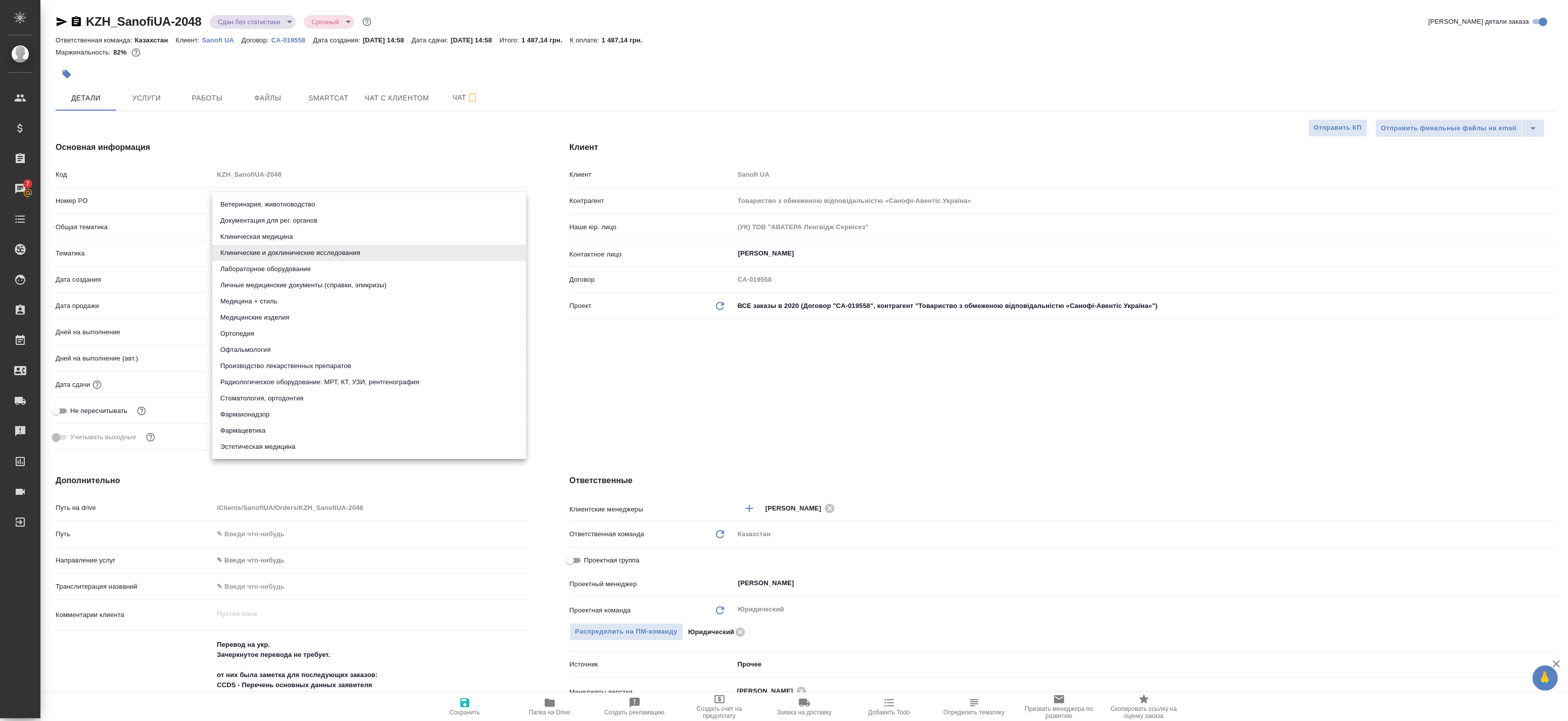
click at [294, 250] on body "🙏 .cls-1 fill:#fff; AWATERA Badanyan Artak Клиенты Спецификации Заказы 7 Чаты T…" at bounding box center [784, 360] width 1568 height 721
click at [308, 235] on li "Клиническая медицина" at bounding box center [369, 237] width 313 height 16
type textarea "x"
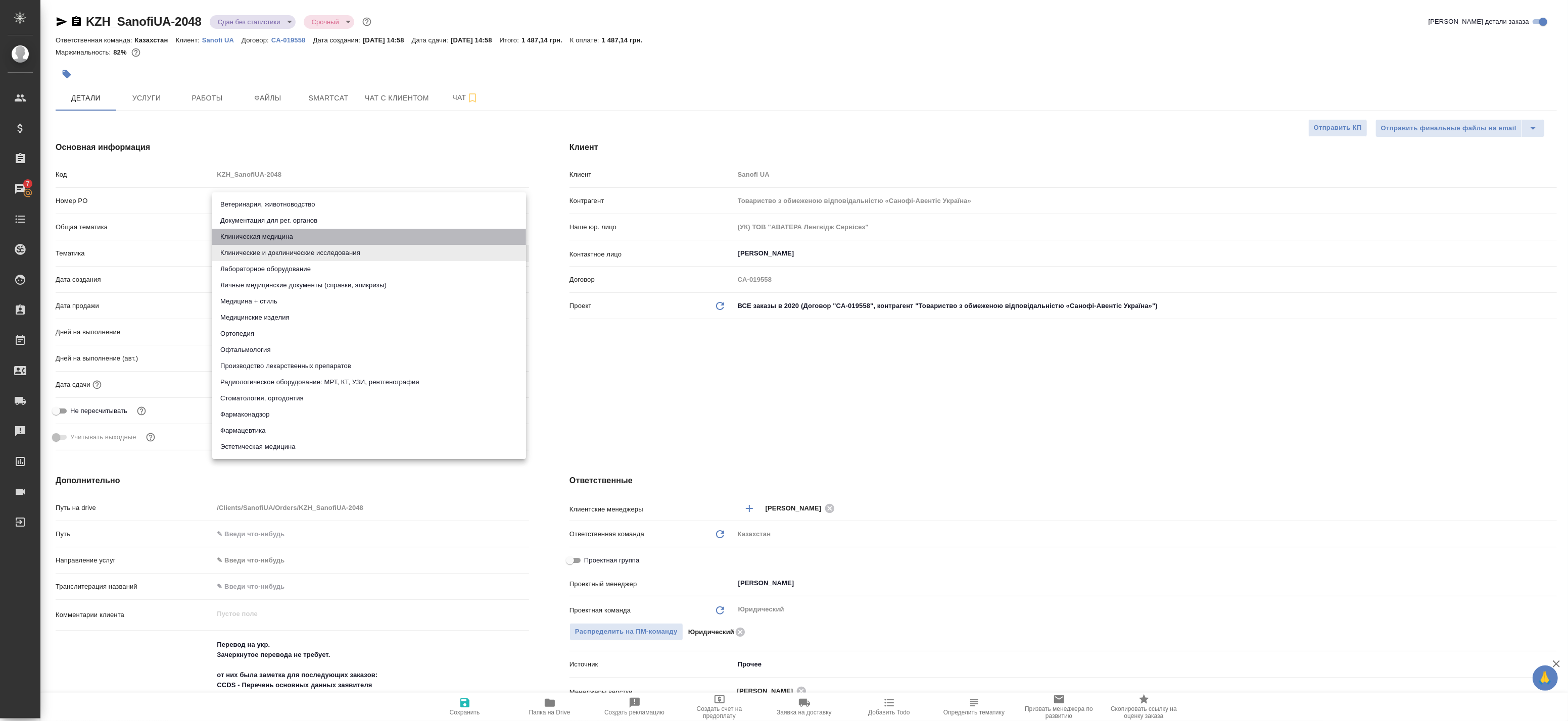
type input "6012b22f65f4b37c408fd6e5"
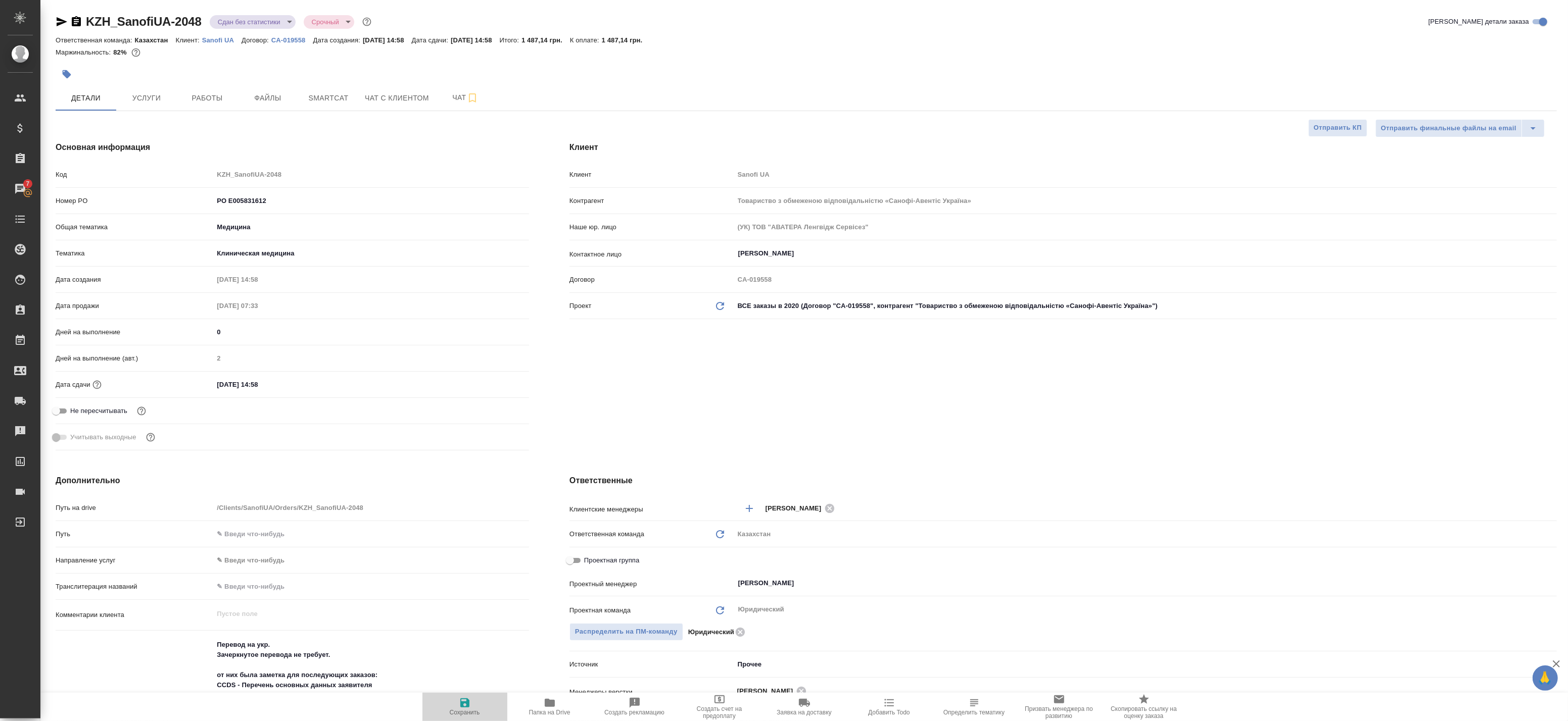
click at [478, 720] on button "Сохранить" at bounding box center [465, 707] width 85 height 28
type textarea "x"
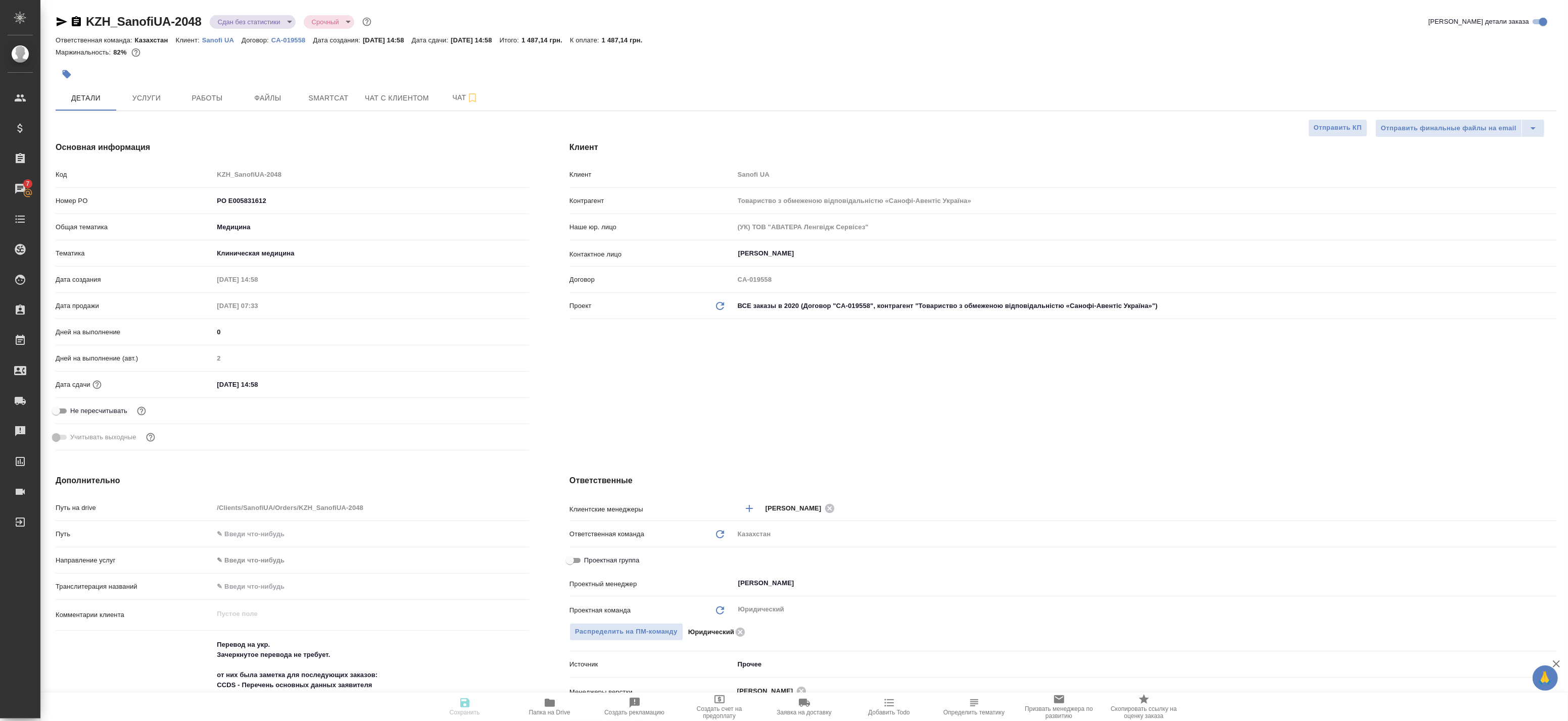
type textarea "x"
click at [478, 710] on div ".cls-1 fill:#fff; AWATERA Badanyan Artak Клиенты Спецификации Заказы 7 Чаты Tod…" at bounding box center [784, 360] width 1568 height 721
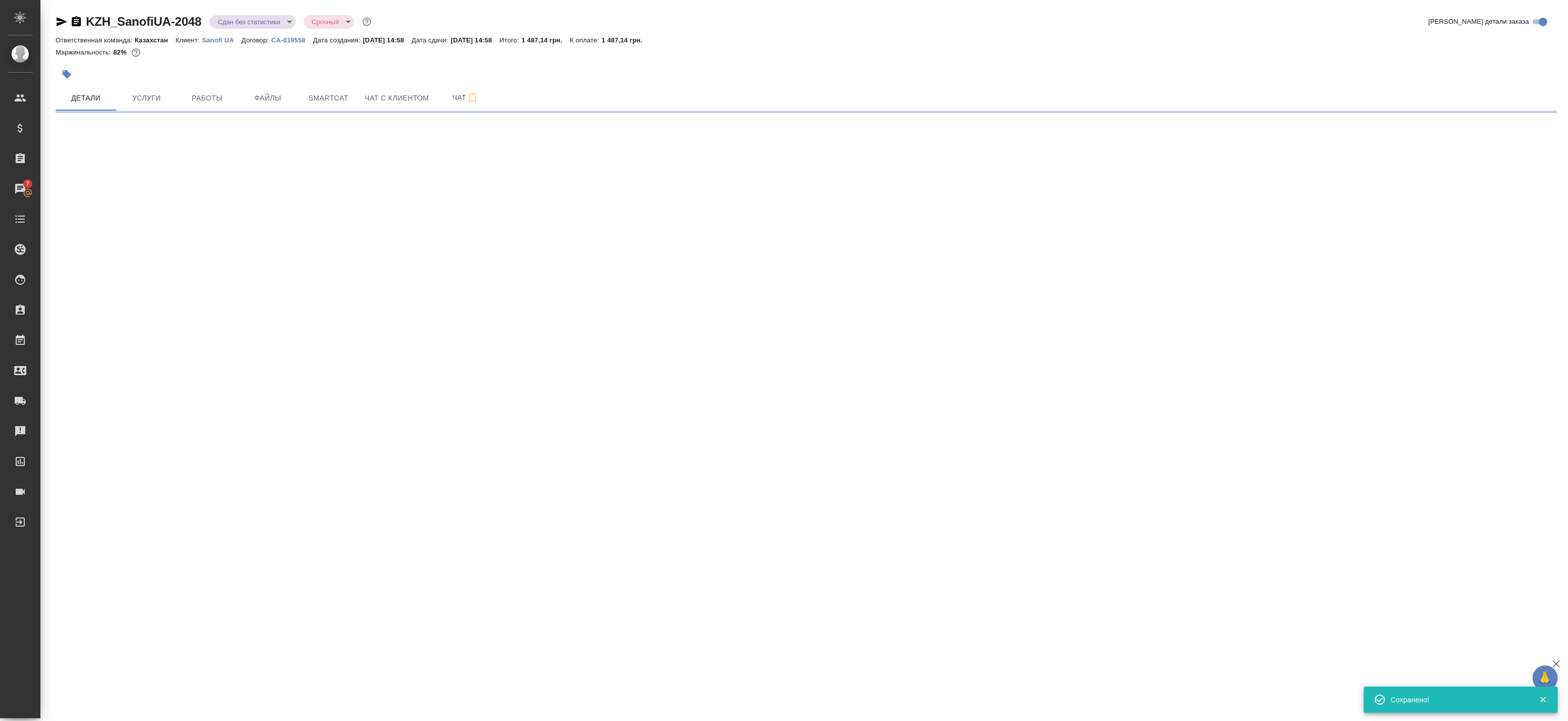
select select "RU"
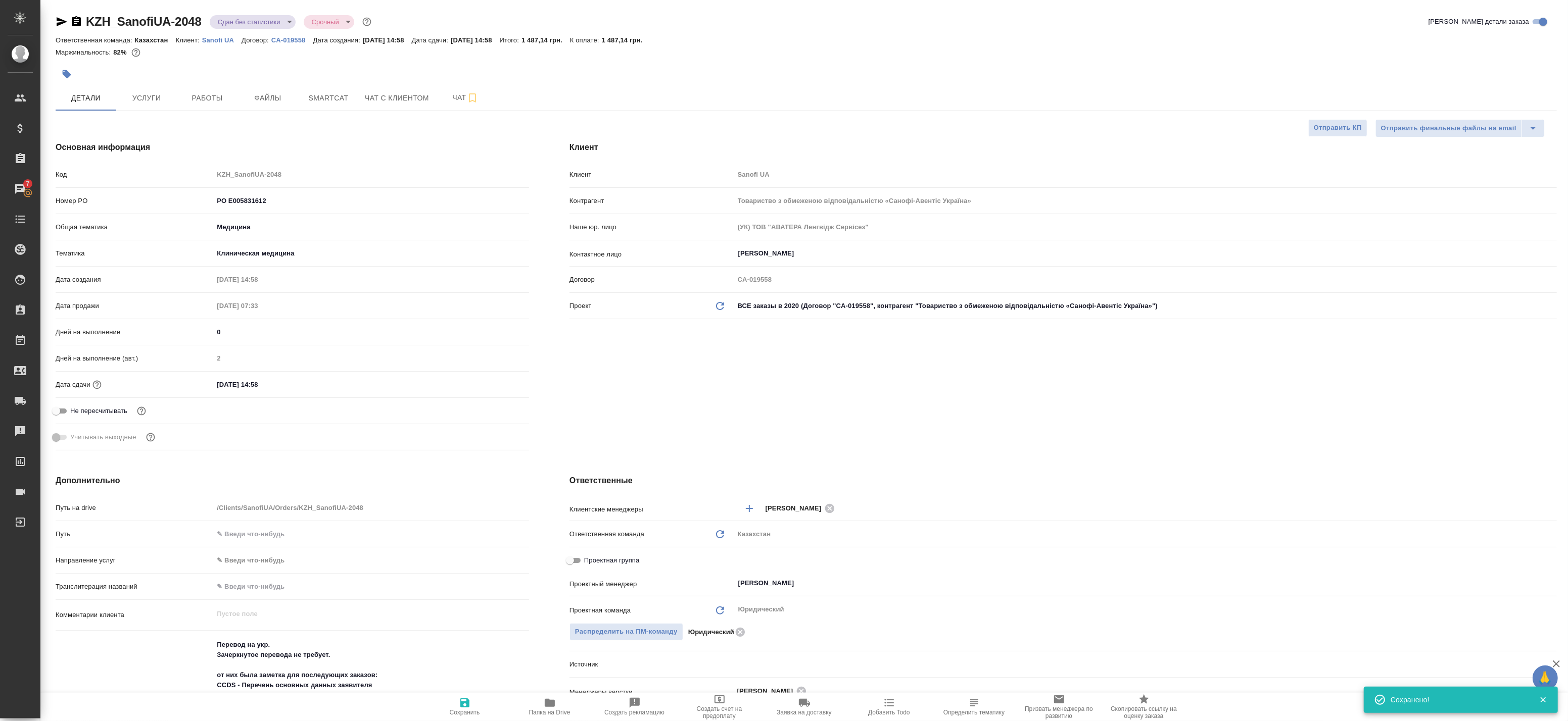
type textarea "x"
click at [249, 16] on body "🙏 .cls-1 fill:#fff; AWATERA Badanyan Artak Клиенты Спецификации Заказы 7 Чаты T…" at bounding box center [784, 360] width 1568 height 721
click at [246, 134] on li "Выполнен" at bounding box center [255, 140] width 92 height 17
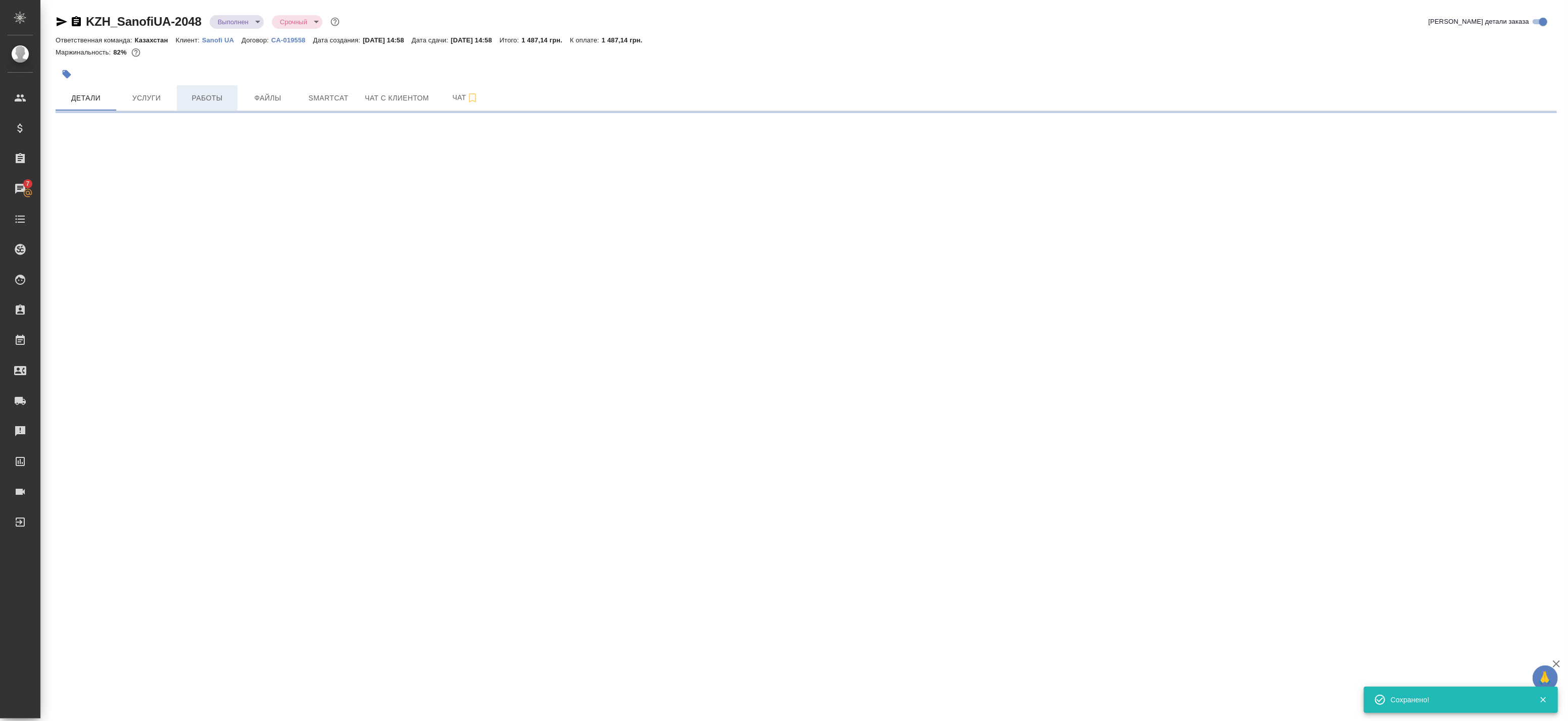
select select "RU"
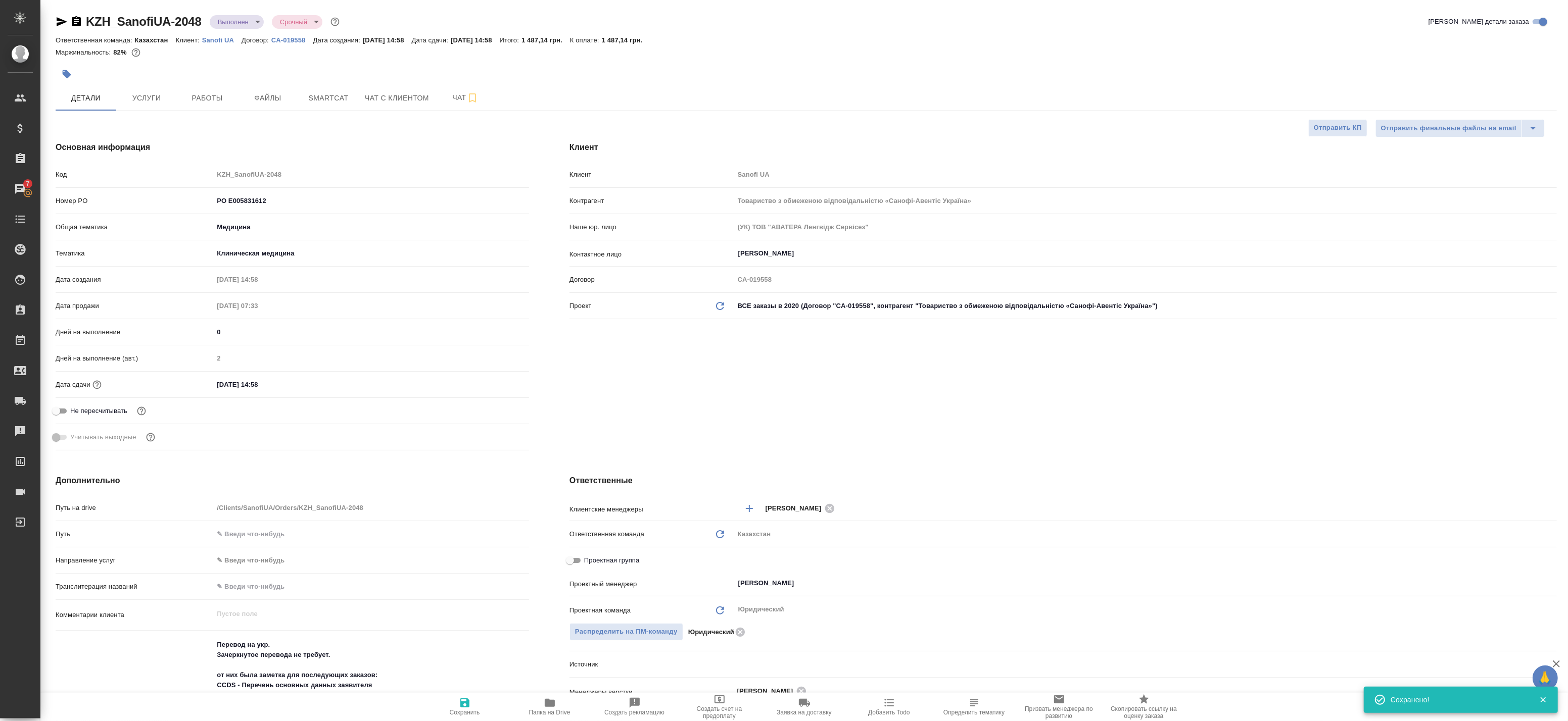
type textarea "x"
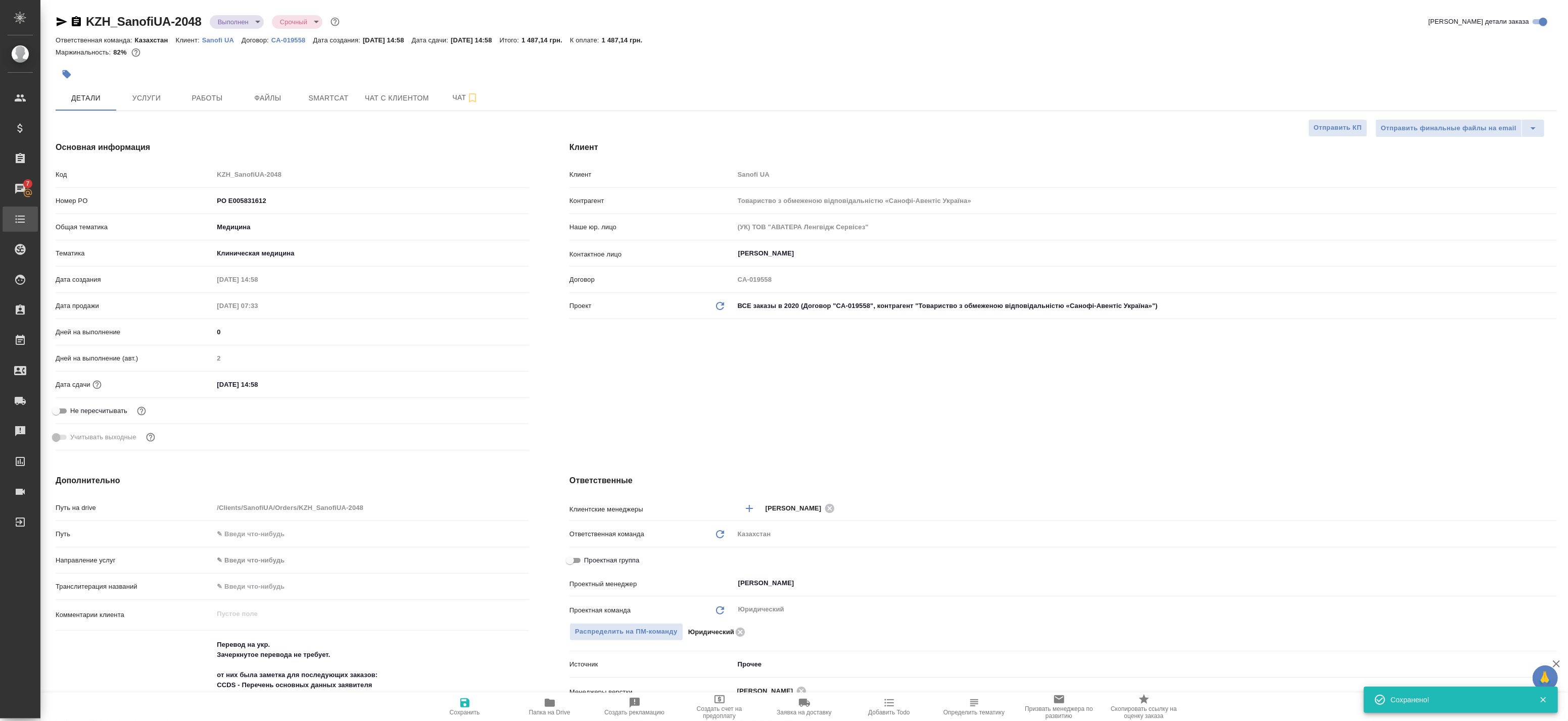
type textarea "x"
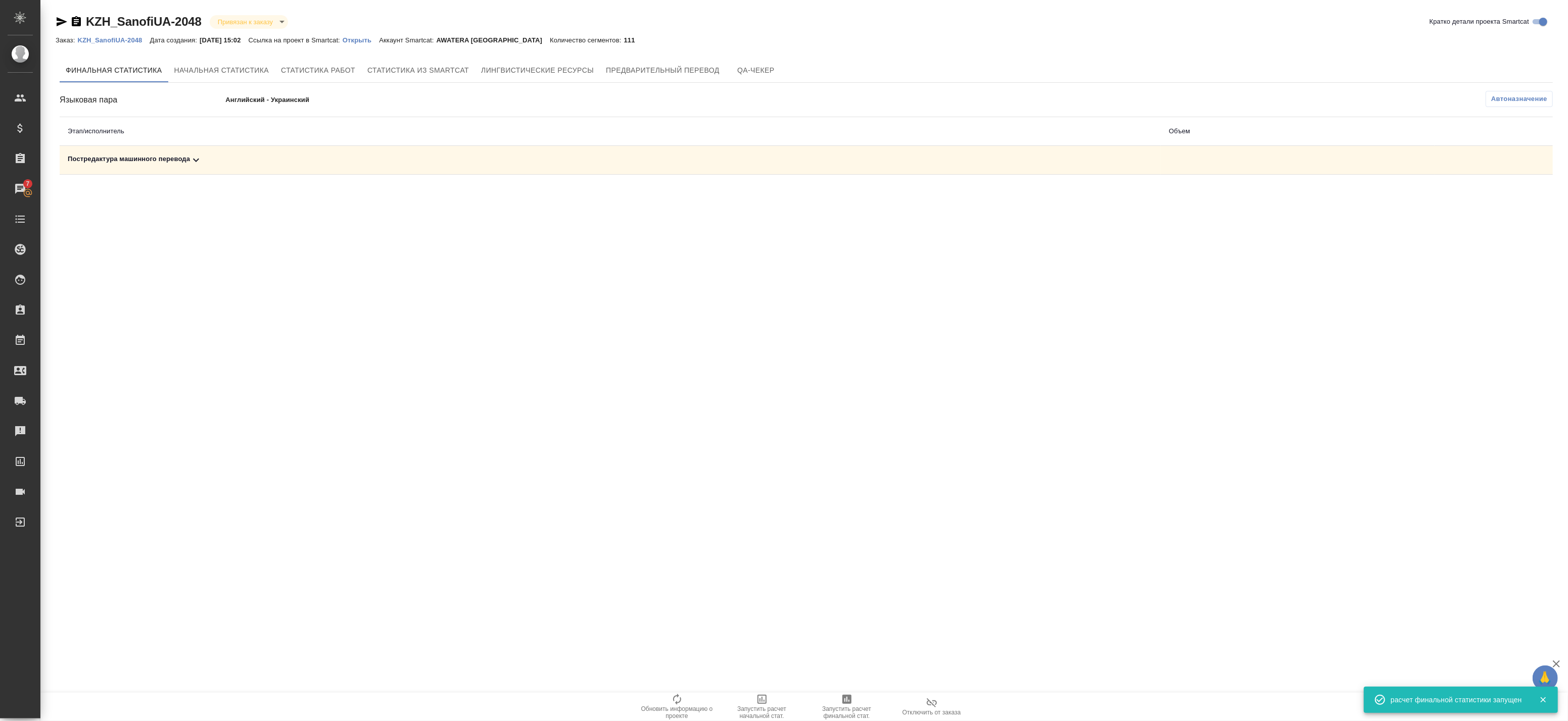
click at [445, 157] on div "Постредактура машинного перевода" at bounding box center [610, 160] width 1085 height 12
click at [1506, 198] on icon "button" at bounding box center [1508, 195] width 10 height 9
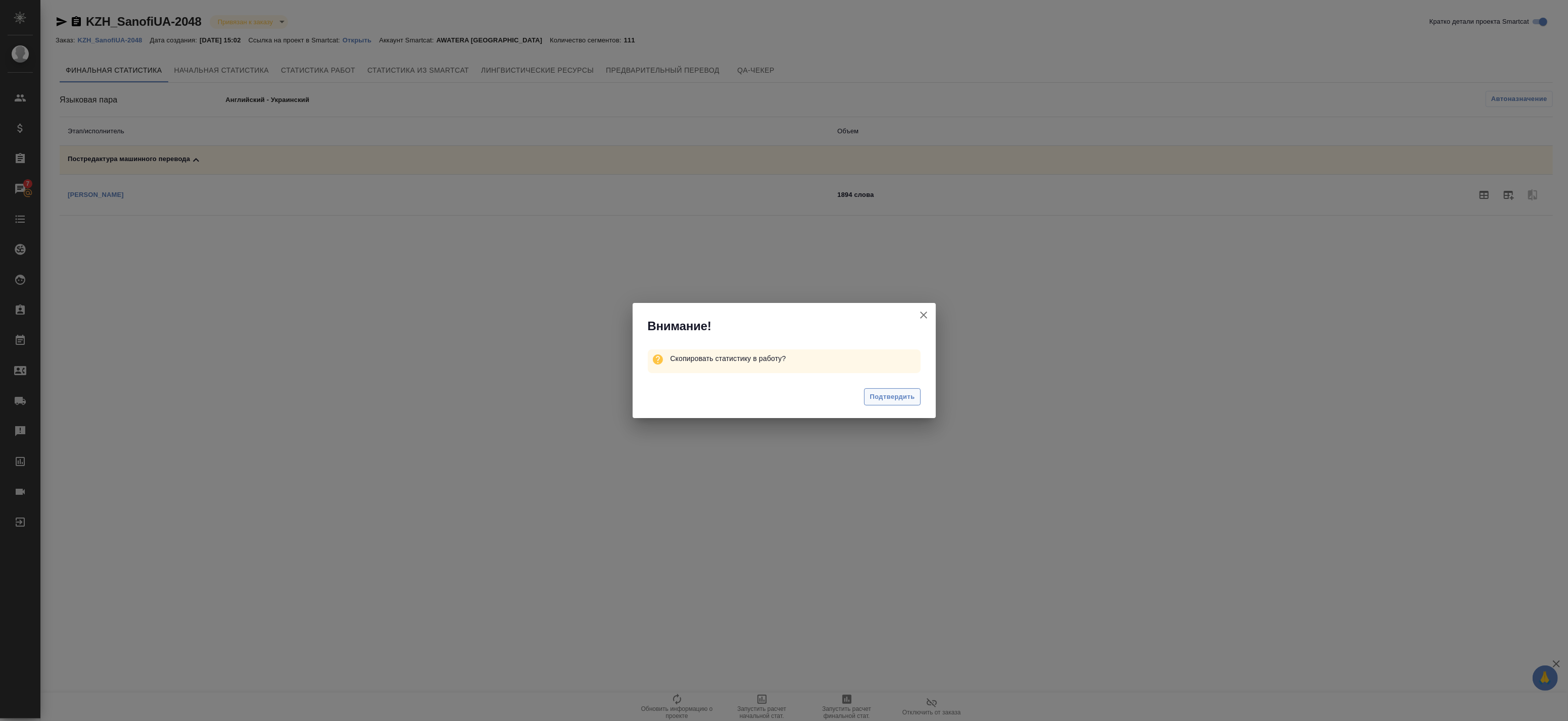
click at [875, 399] on span "Подтвердить" at bounding box center [892, 397] width 45 height 12
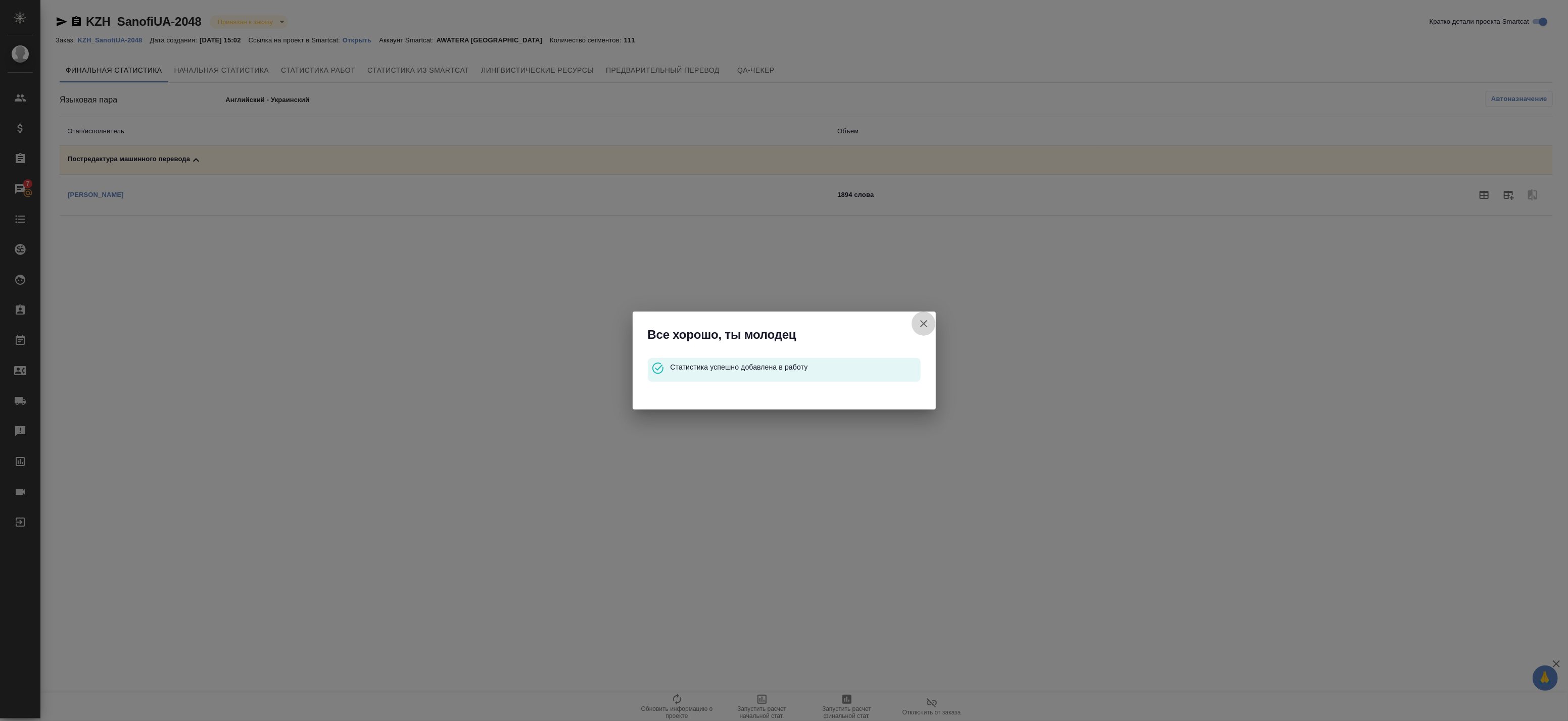
drag, startPoint x: 923, startPoint y: 322, endPoint x: 486, endPoint y: 349, distance: 437.8
click at [922, 322] on icon "button" at bounding box center [924, 324] width 12 height 12
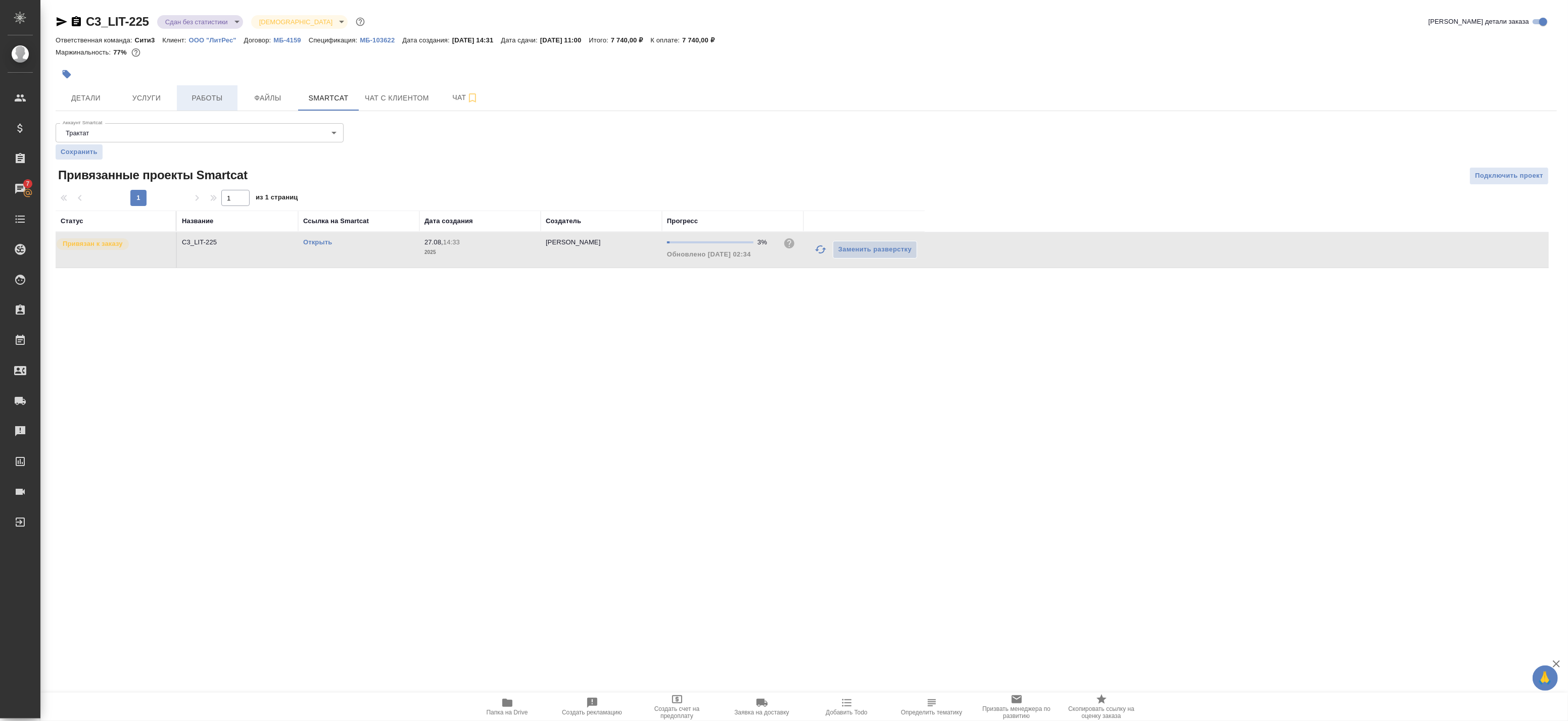
click at [217, 97] on span "Работы" at bounding box center [207, 98] width 49 height 12
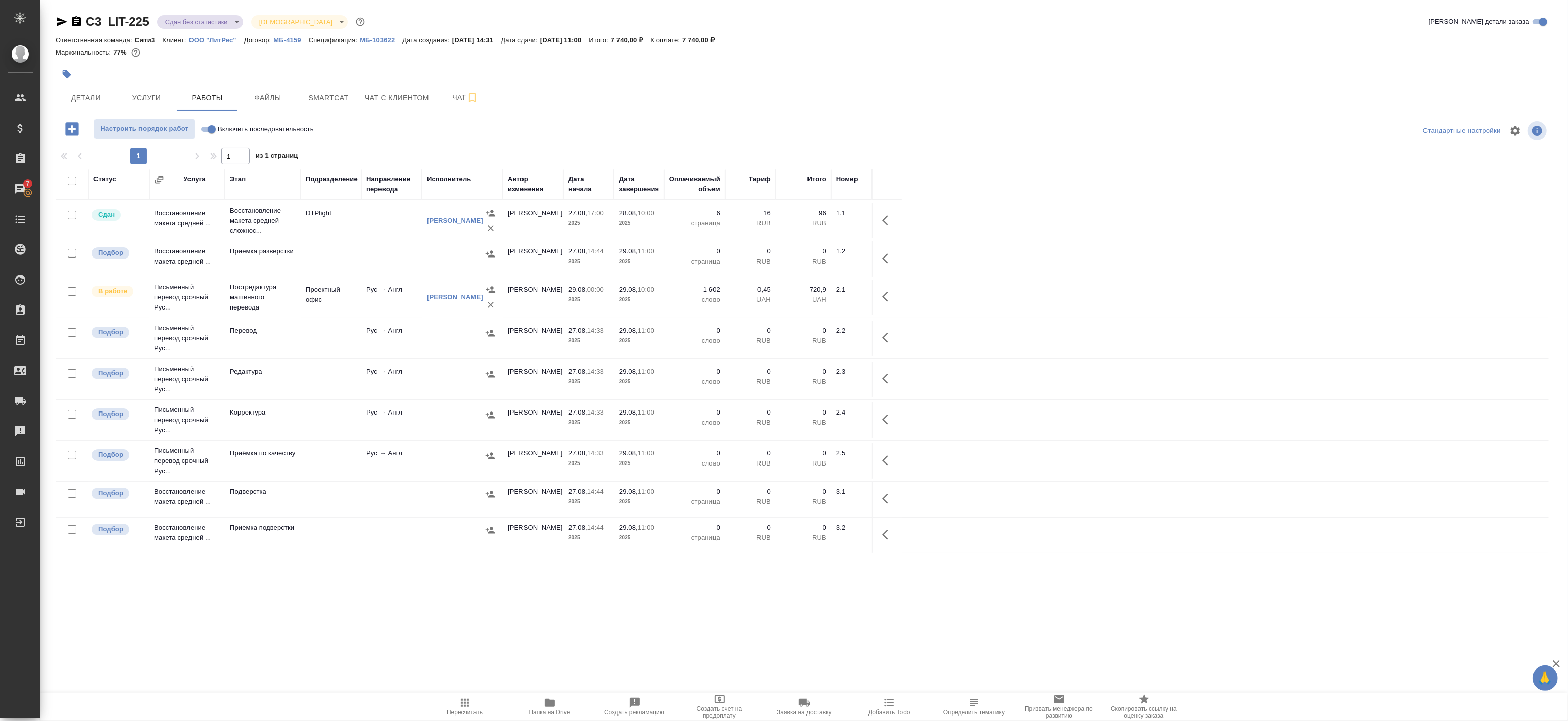
click at [463, 711] on span "Пересчитать" at bounding box center [465, 713] width 36 height 7
click at [888, 295] on icon "button" at bounding box center [888, 297] width 12 height 12
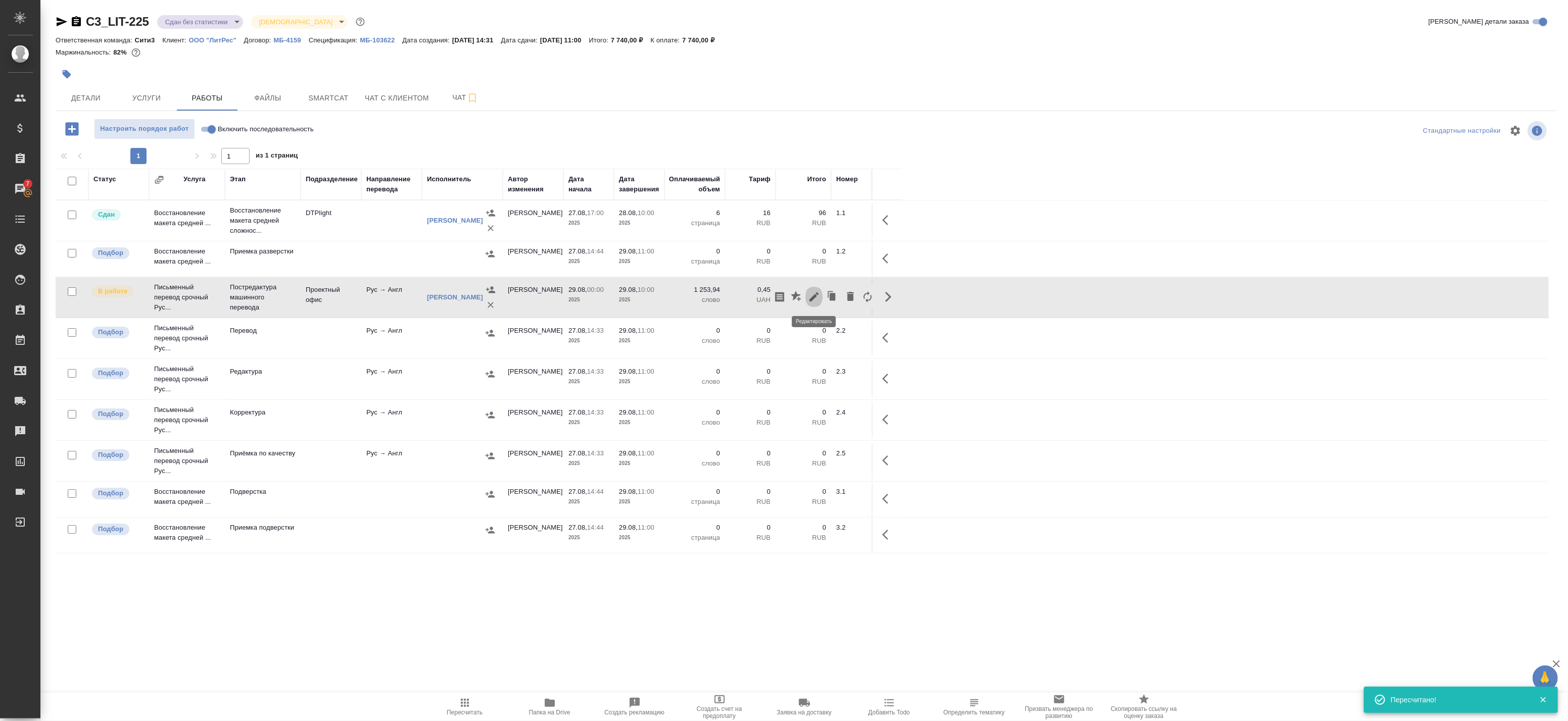
click at [812, 294] on icon "button" at bounding box center [814, 297] width 12 height 12
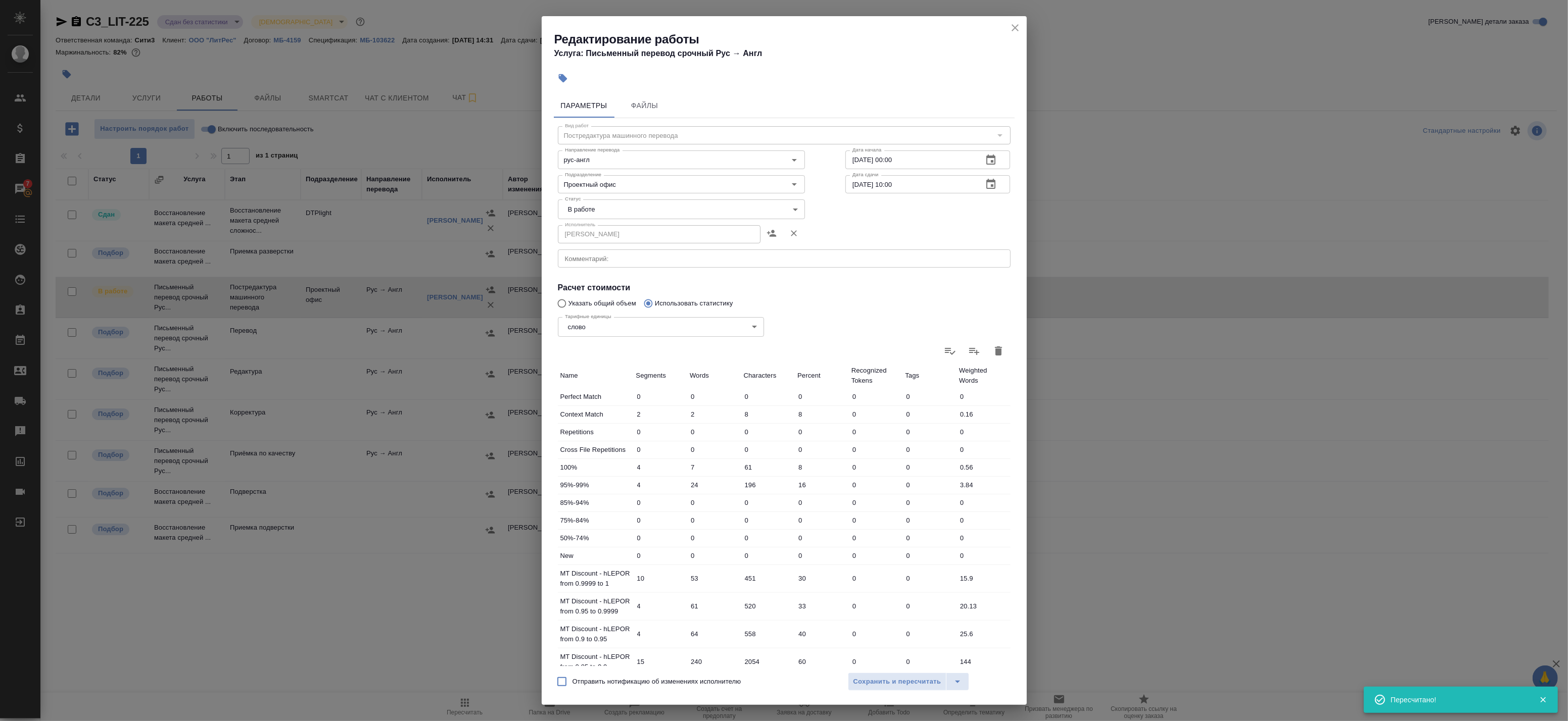
click at [637, 212] on body "🙏 .cls-1 fill:#fff; AWATERA Badanyan Artak Клиенты Спецификации Заказы 7 Чаты T…" at bounding box center [784, 360] width 1568 height 721
click at [617, 245] on li "Сдан" at bounding box center [679, 243] width 242 height 17
type input "closed"
click at [875, 679] on span "Сохранить и пересчитать" at bounding box center [897, 682] width 88 height 12
click at [897, 684] on span "Сохранить и пересчитать" at bounding box center [897, 682] width 88 height 12
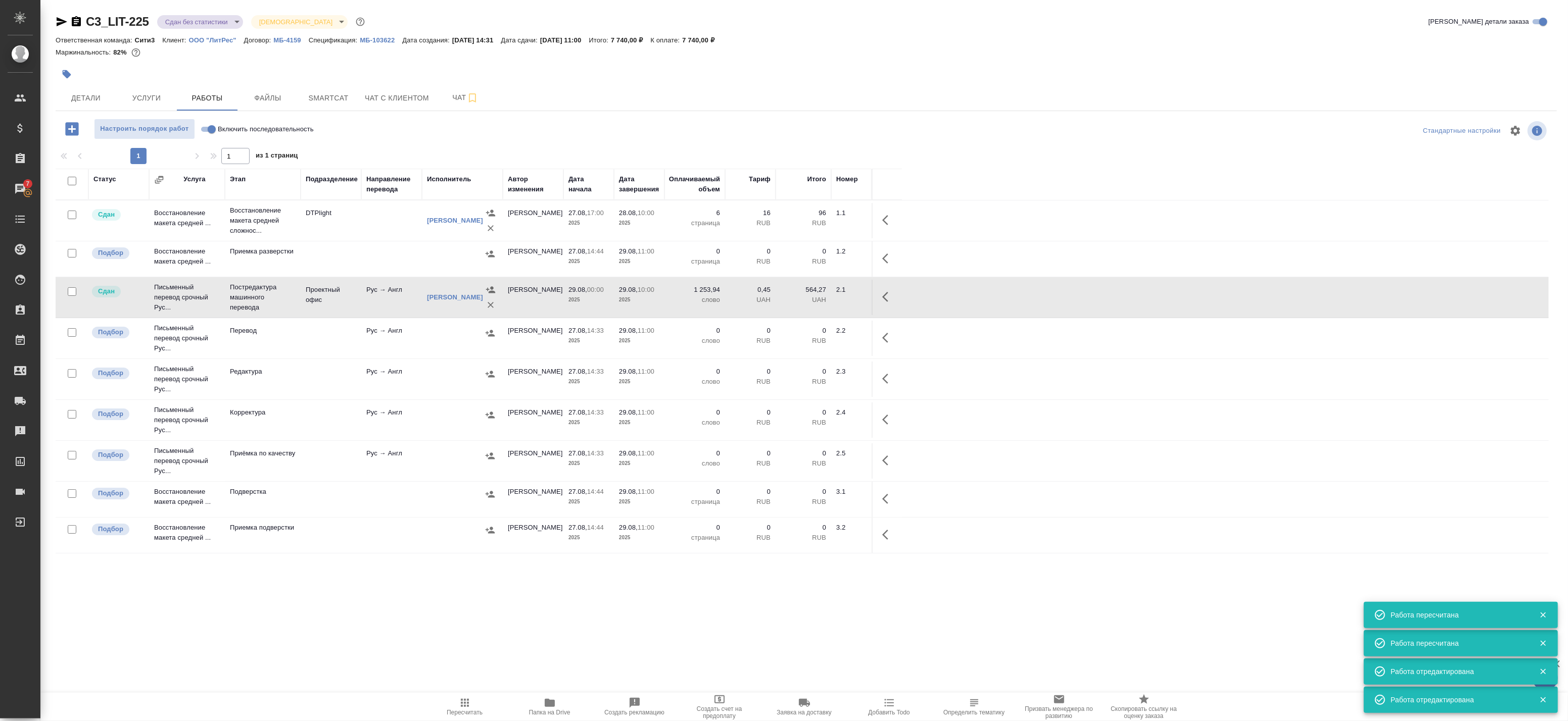
click at [71, 185] on input "checkbox" at bounding box center [72, 181] width 9 height 9
checkbox input "true"
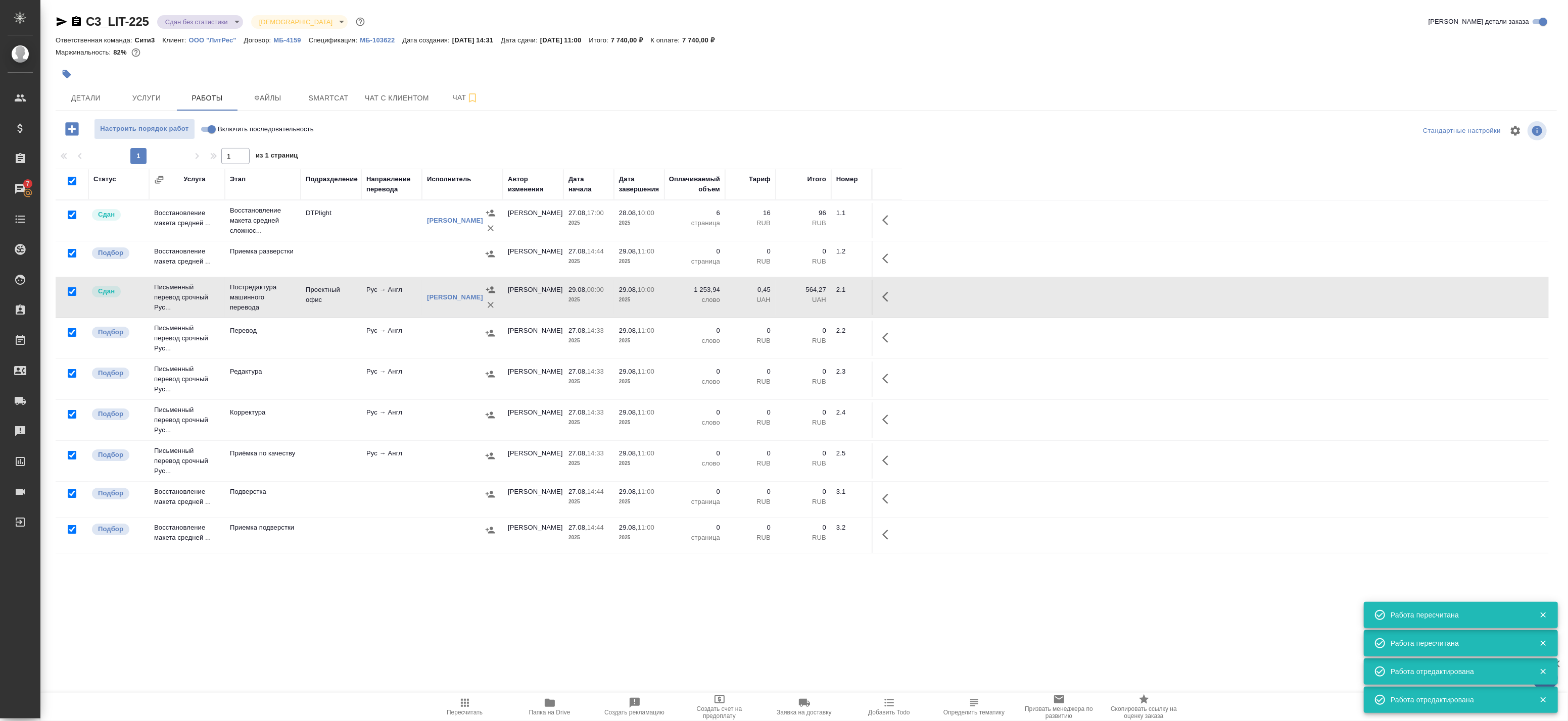
checkbox input "true"
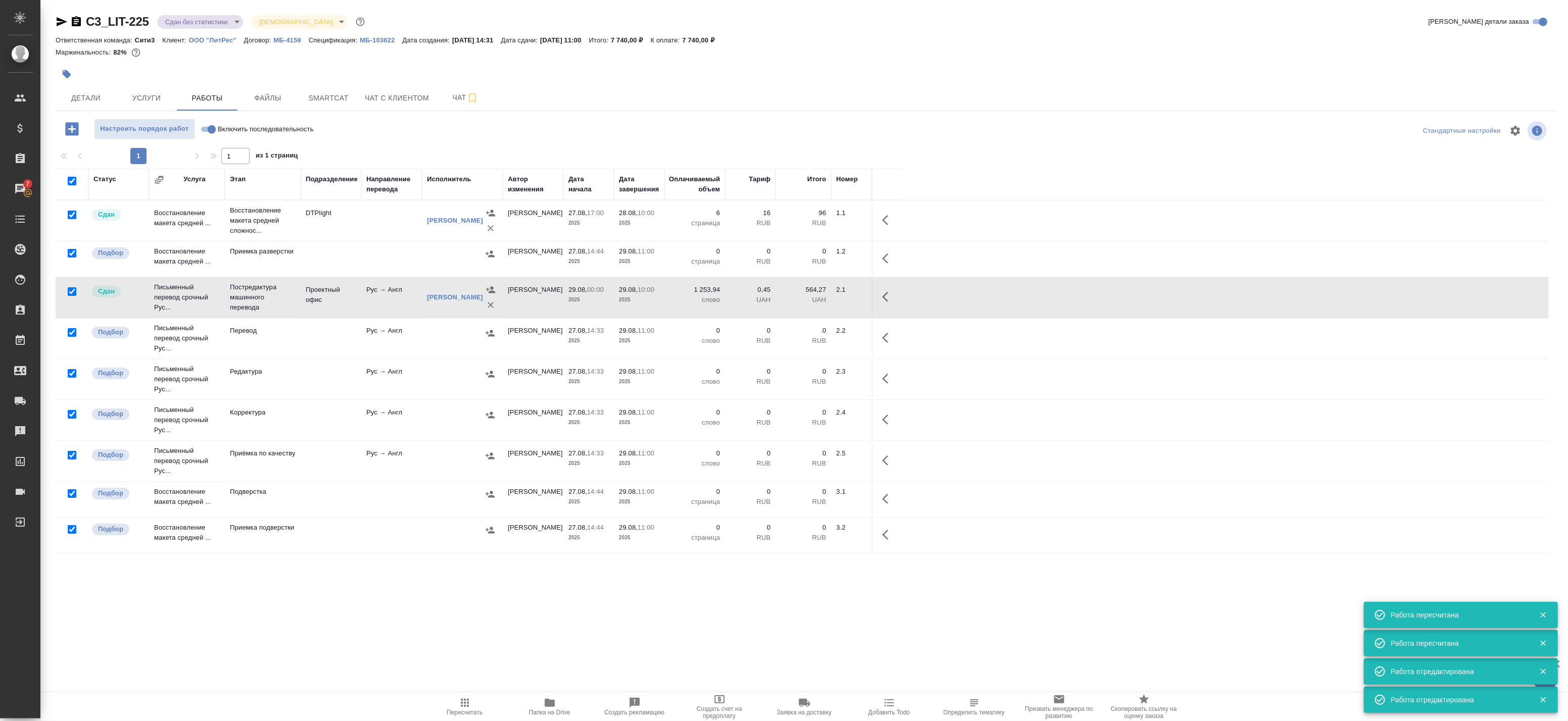
checkbox input "true"
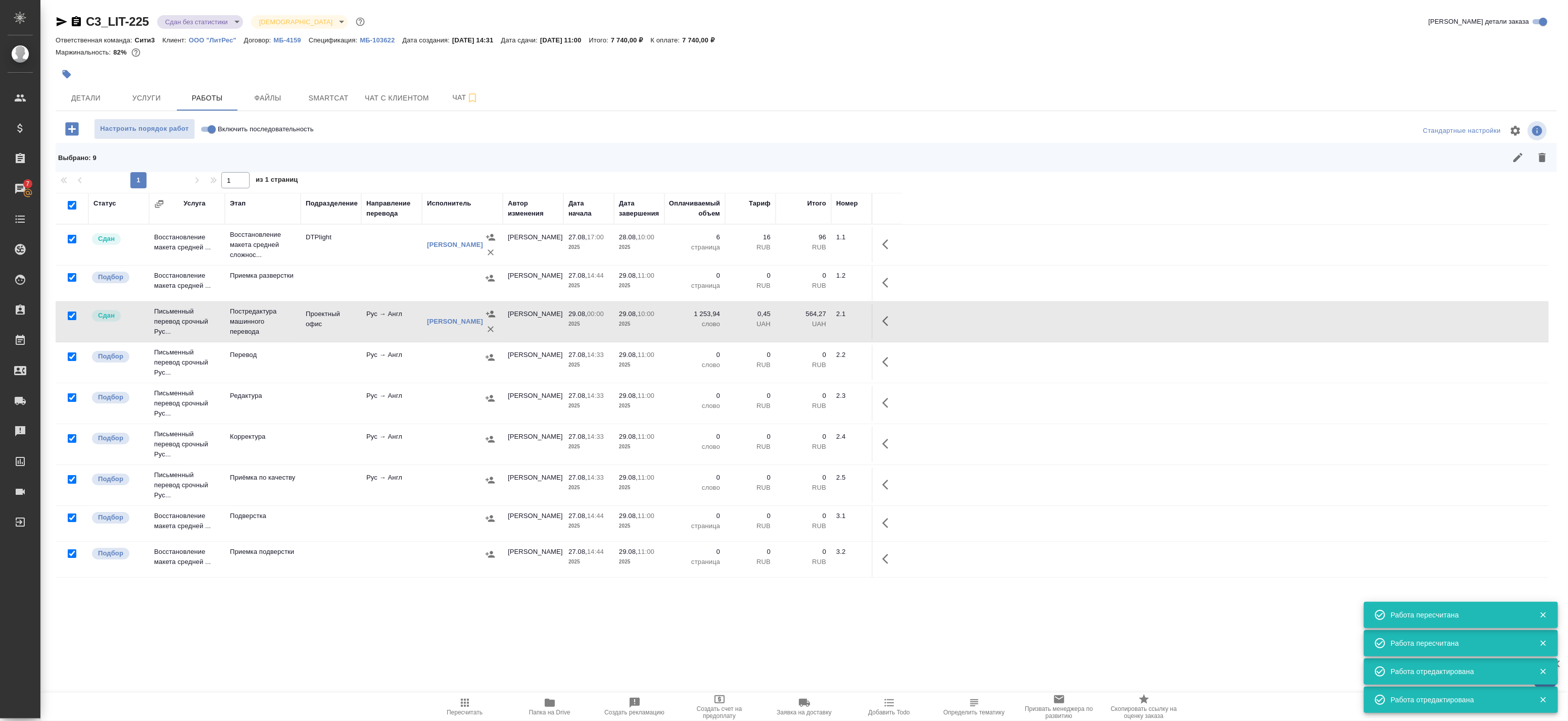
click at [73, 313] on input "checkbox" at bounding box center [72, 316] width 9 height 9
checkbox input "false"
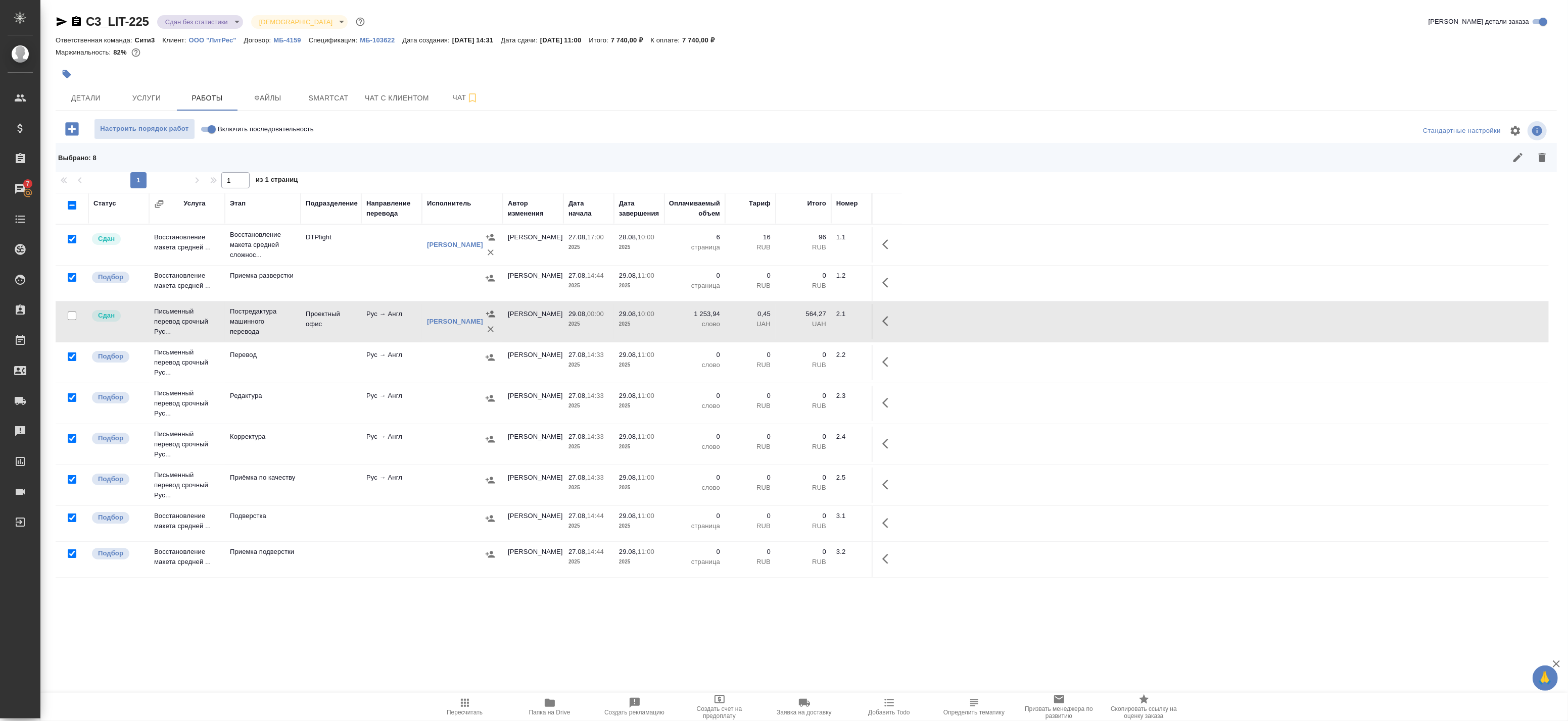
click at [72, 240] on input "checkbox" at bounding box center [72, 239] width 9 height 9
checkbox input "false"
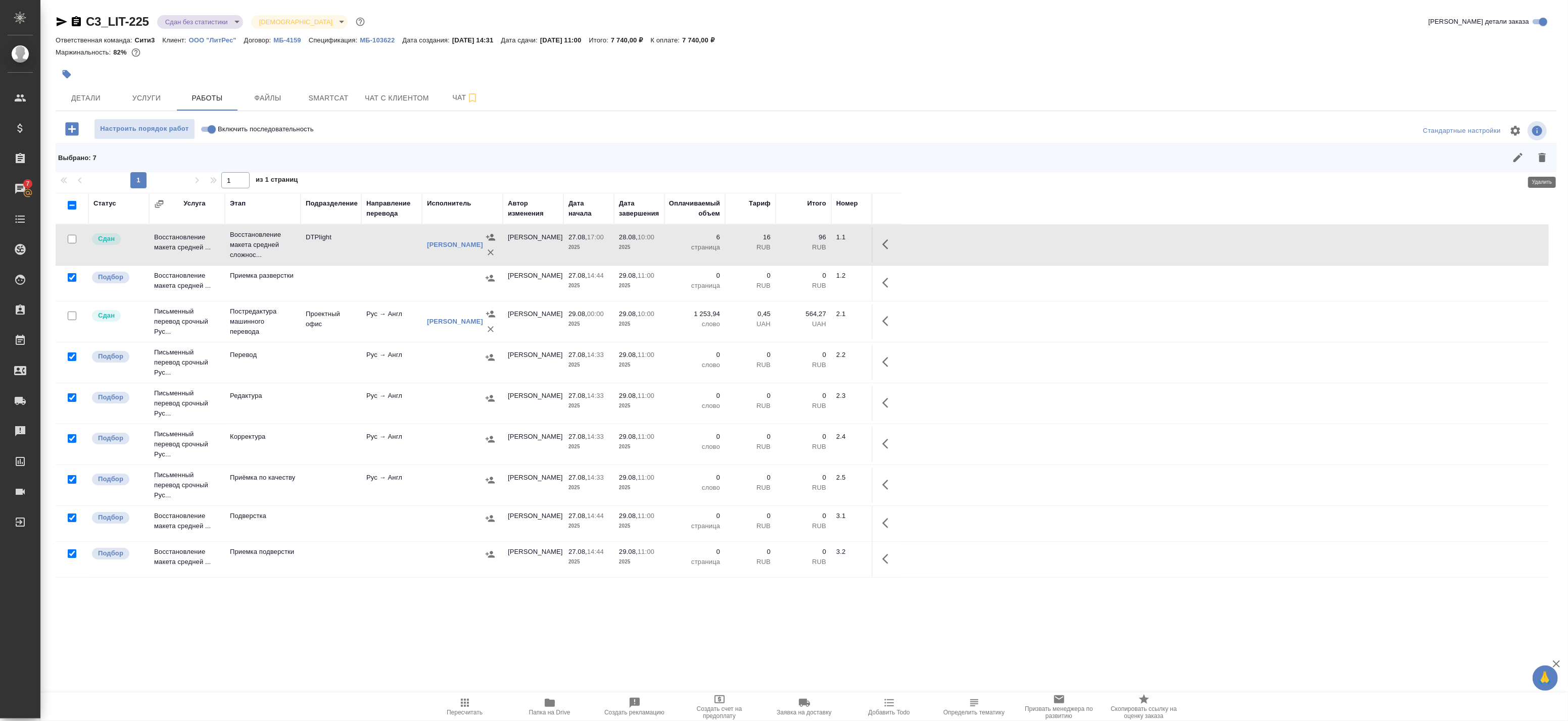
click at [1546, 159] on icon "button" at bounding box center [1542, 157] width 12 height 12
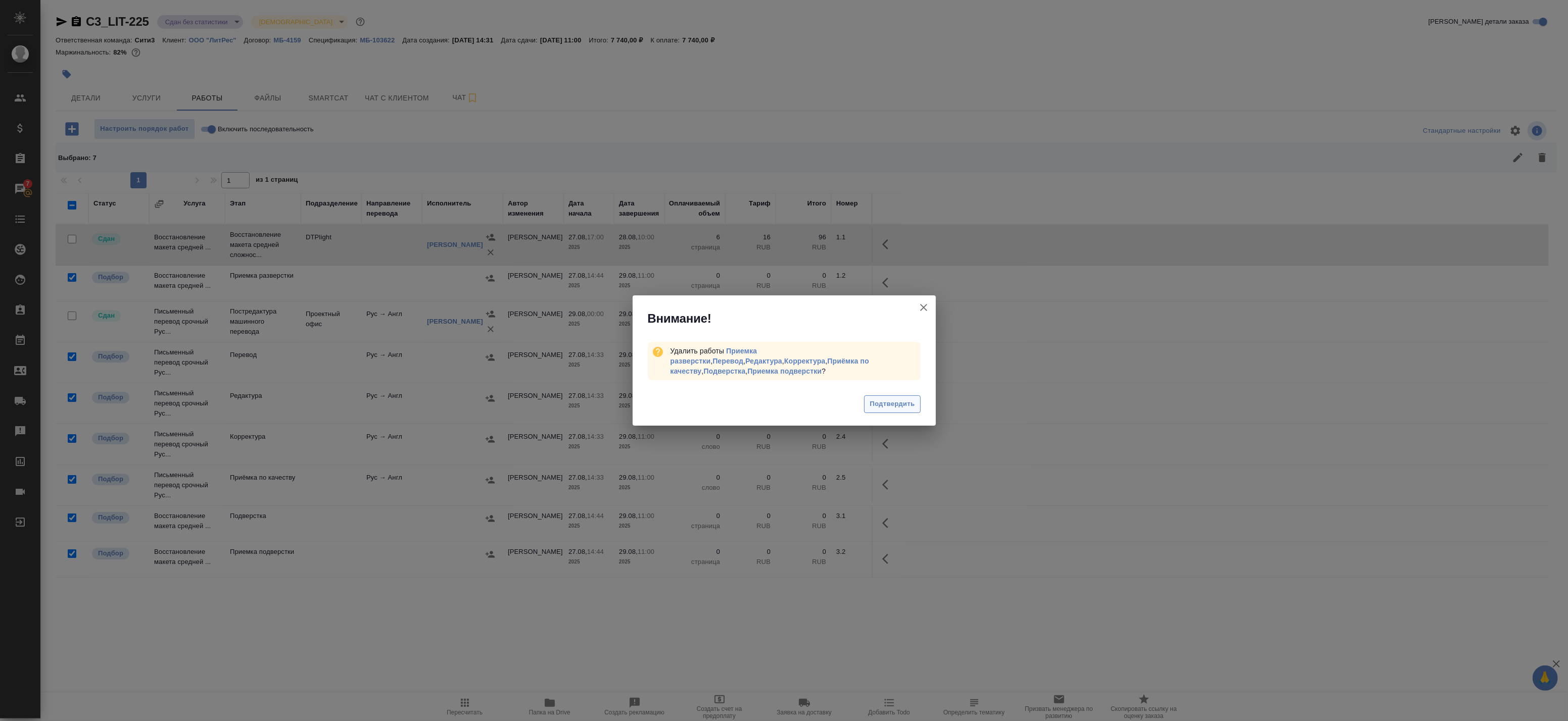
click at [875, 402] on span "Подтвердить" at bounding box center [892, 404] width 45 height 12
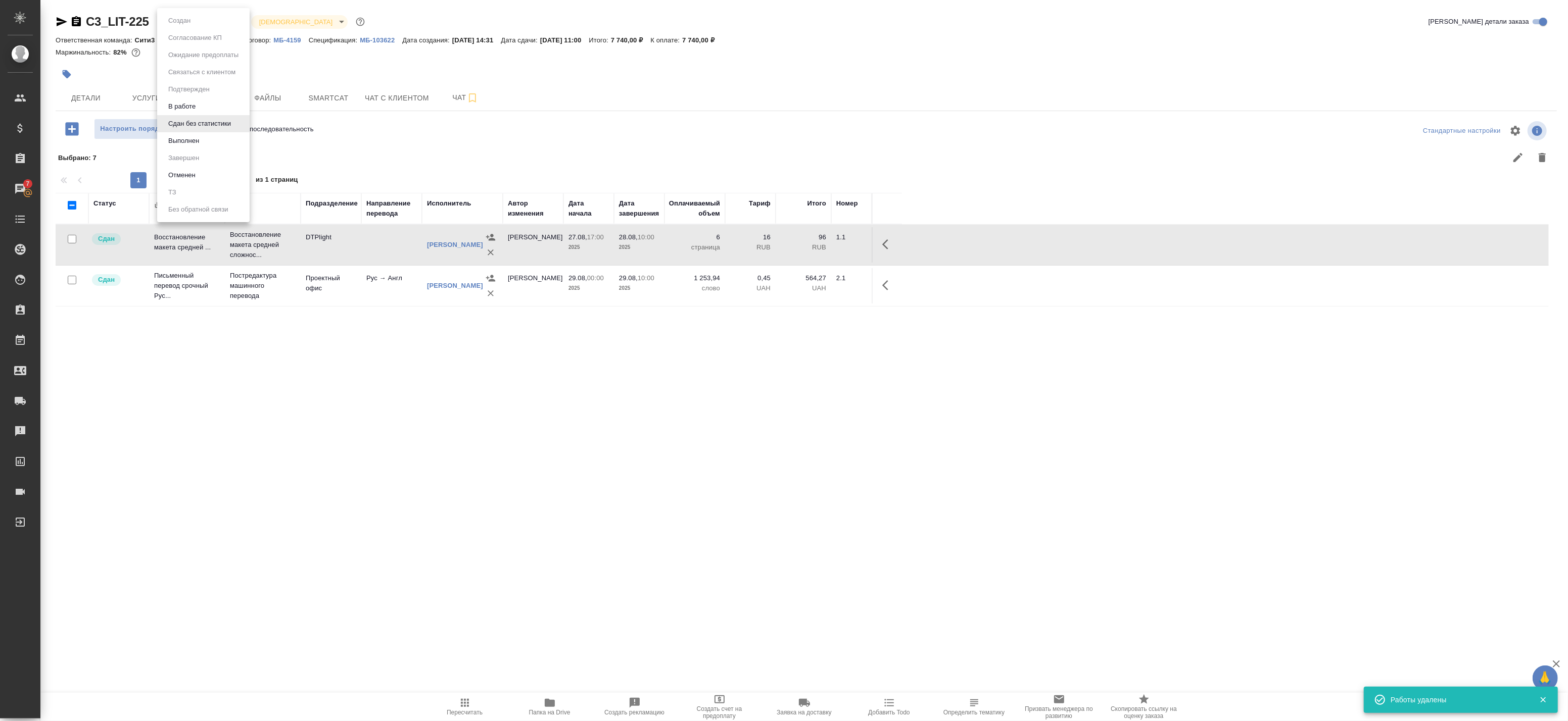
click at [197, 21] on body "🙏 .cls-1 fill:#fff; AWATERA Badanyan Artak Клиенты Спецификации Заказы 7 Чаты T…" at bounding box center [784, 360] width 1568 height 721
click at [190, 26] on button "Выполнен" at bounding box center [179, 21] width 28 height 11
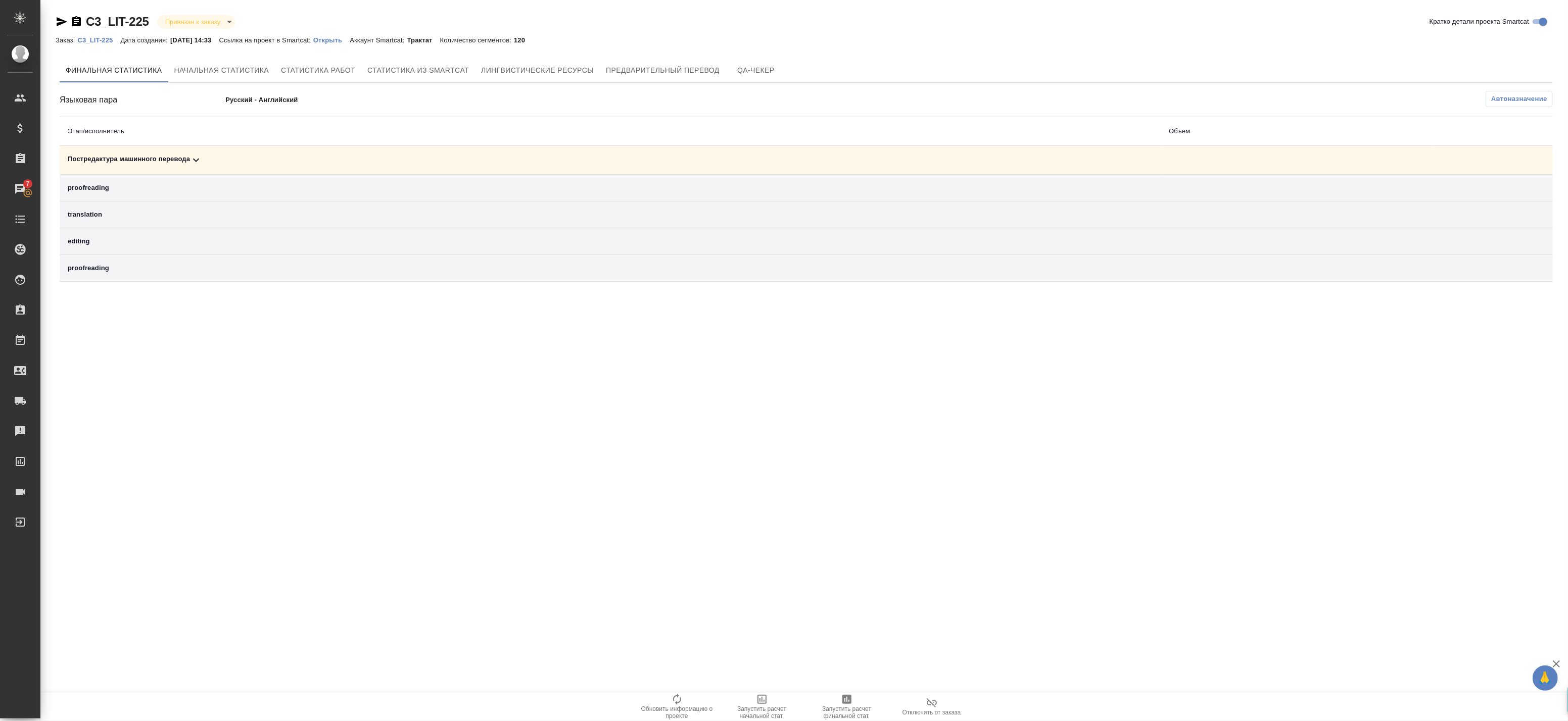
drag, startPoint x: 864, startPoint y: 706, endPoint x: 908, endPoint y: 174, distance: 533.8
click at [917, 175] on div "C3_LIT-225 Привязан к заказу linkedToOrder Кратко детали проекта Smartcat Заказ…" at bounding box center [806, 150] width 1513 height 300
click at [882, 157] on div "Постредактура машинного перевода" at bounding box center [610, 160] width 1085 height 12
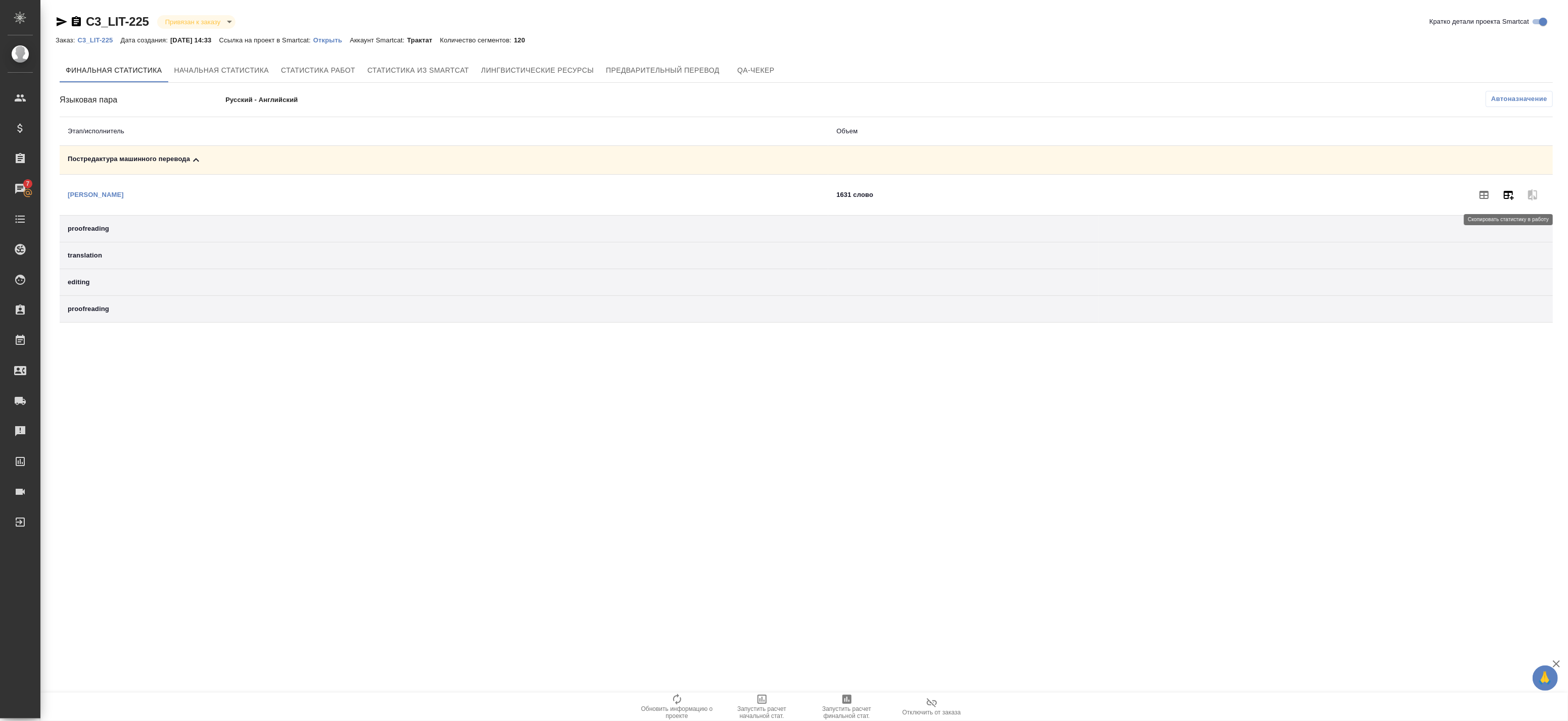
click at [1505, 195] on icon "button" at bounding box center [1508, 195] width 10 height 9
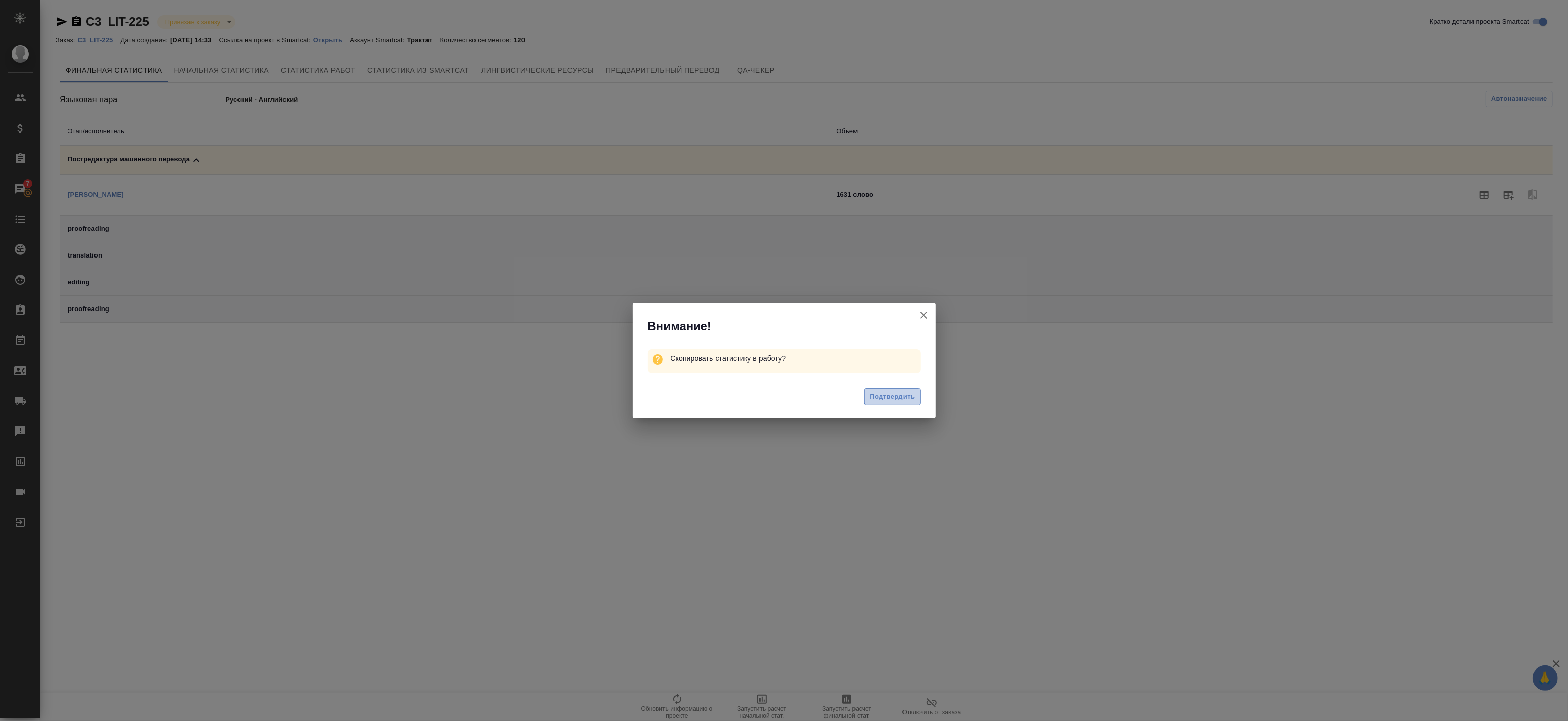
click at [877, 397] on span "Подтвердить" at bounding box center [892, 397] width 45 height 12
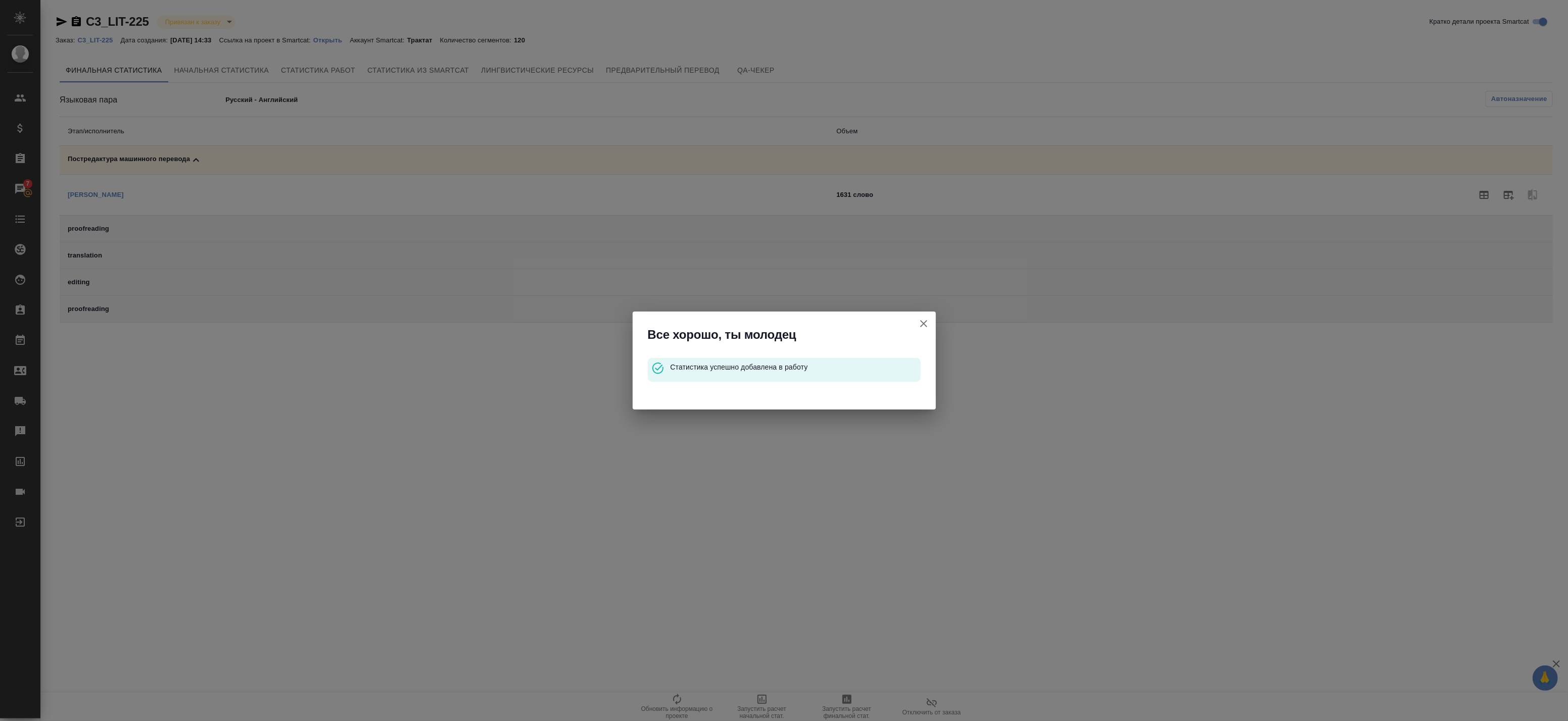
click at [922, 319] on icon "button" at bounding box center [924, 324] width 12 height 12
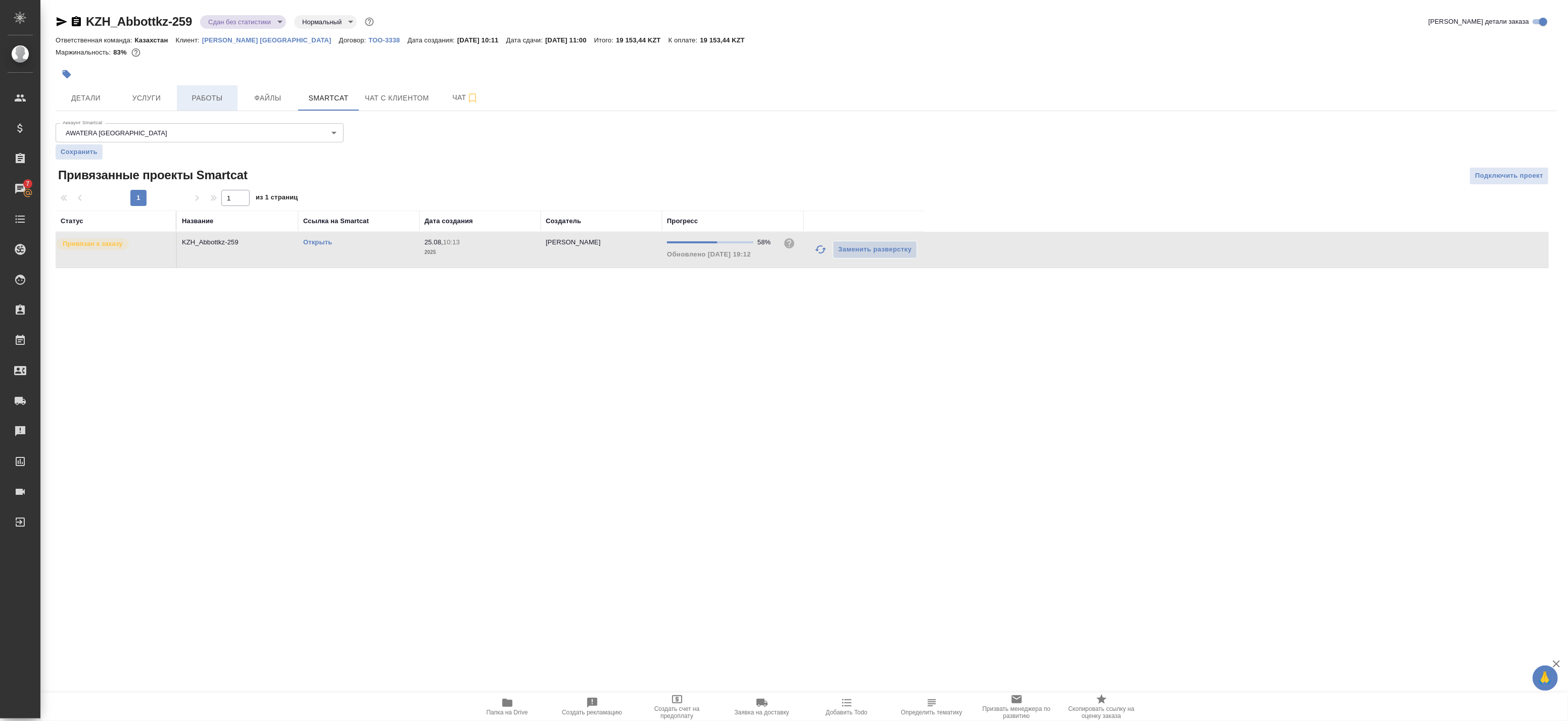
click at [193, 97] on span "Работы" at bounding box center [207, 98] width 49 height 12
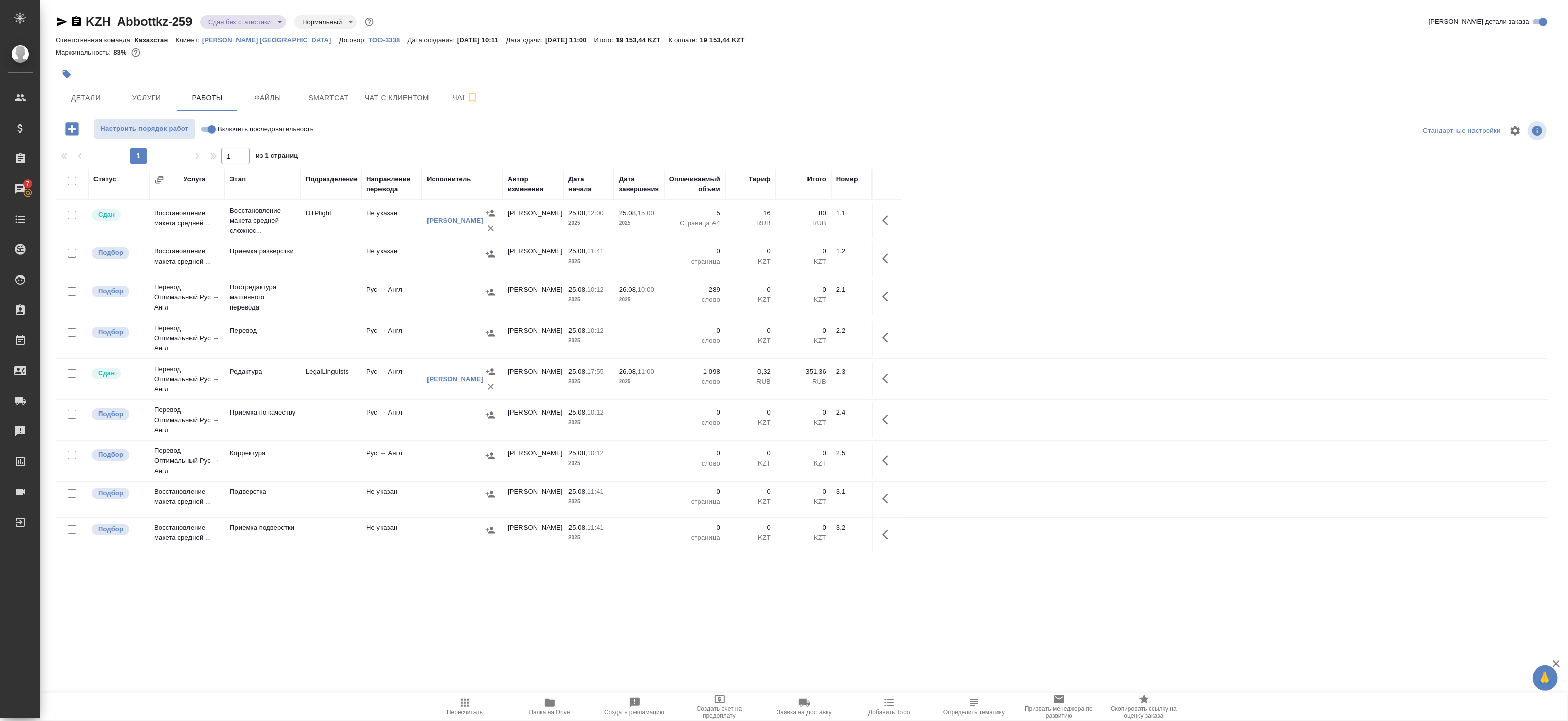
click at [435, 376] on link "[PERSON_NAME]" at bounding box center [455, 379] width 56 height 8
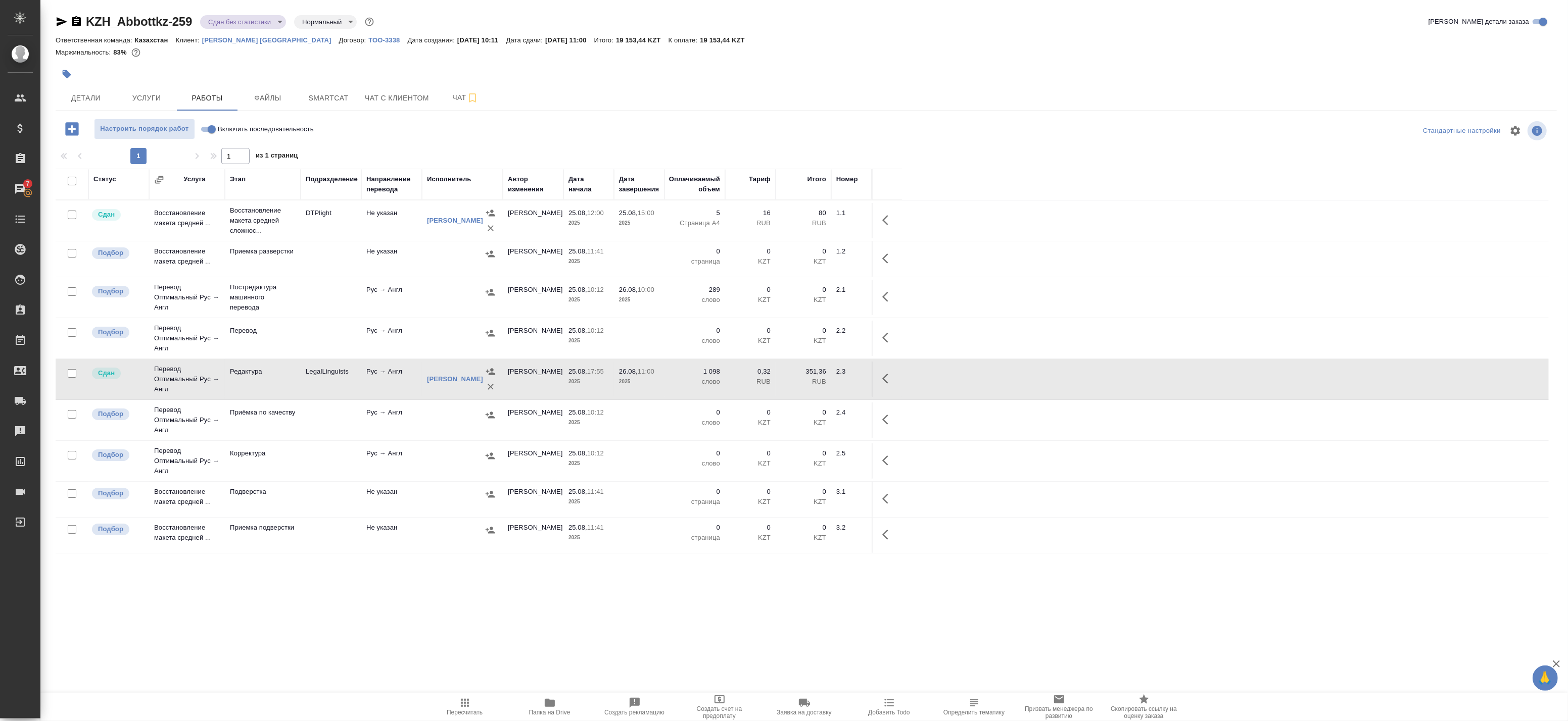
click at [474, 711] on span "Пересчитать" at bounding box center [465, 713] width 36 height 7
click at [73, 182] on input "checkbox" at bounding box center [72, 181] width 9 height 9
checkbox input "true"
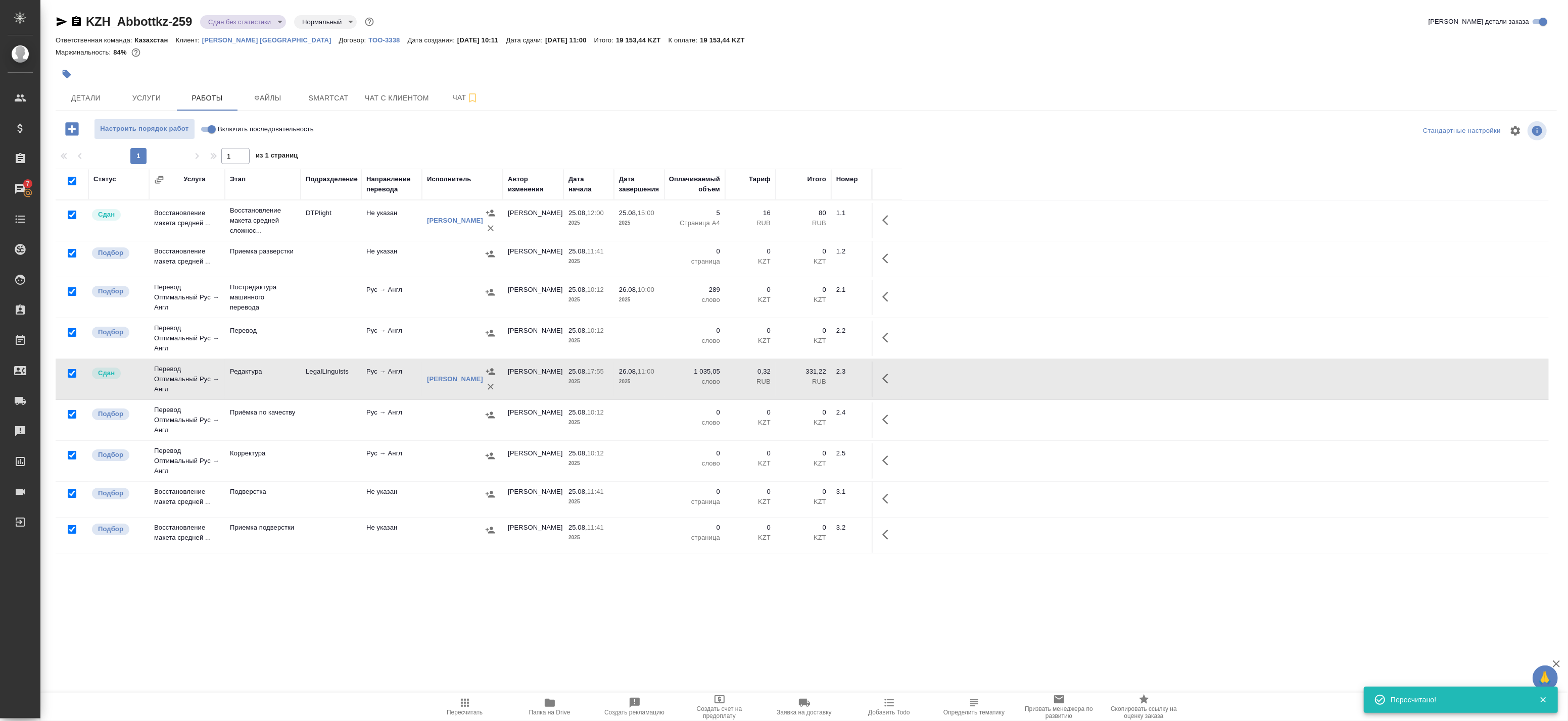
checkbox input "true"
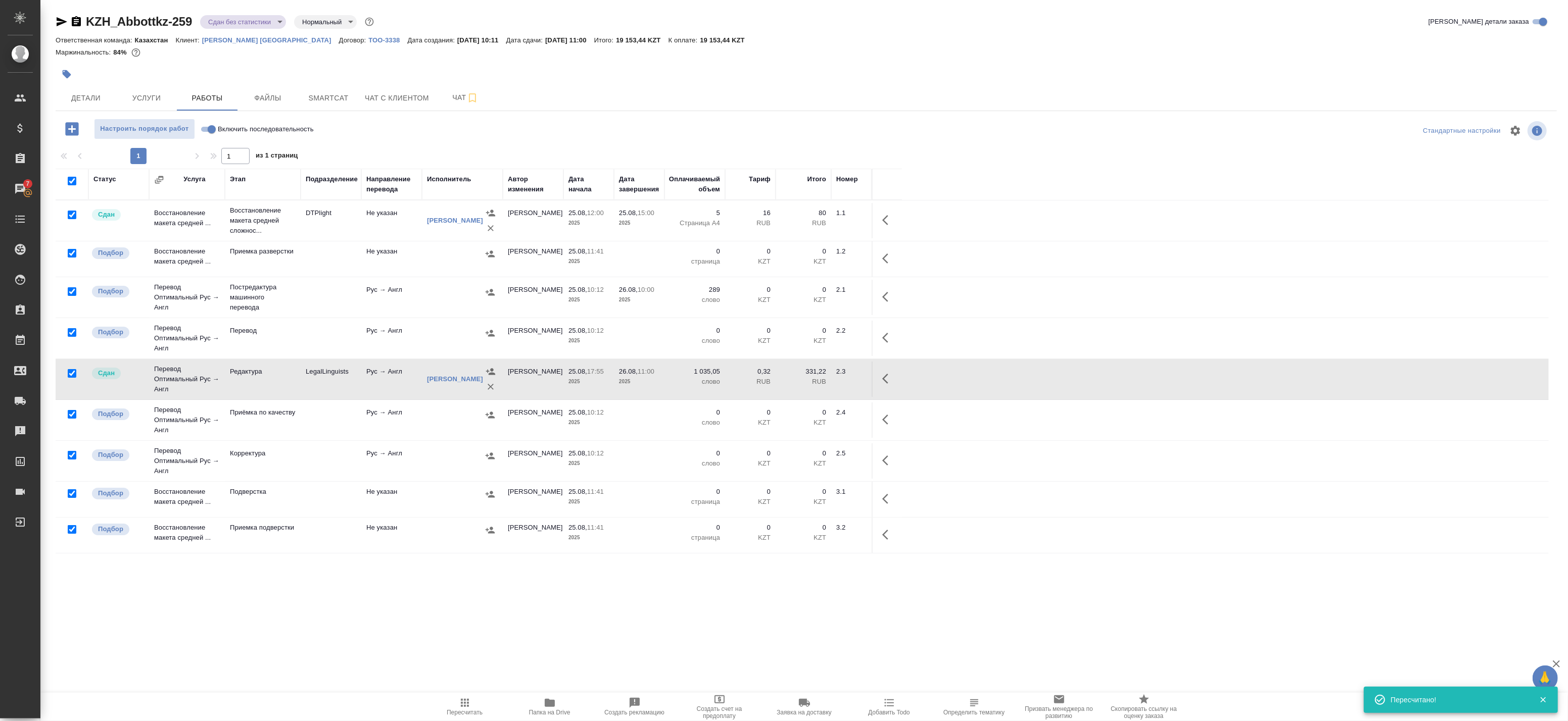
checkbox input "true"
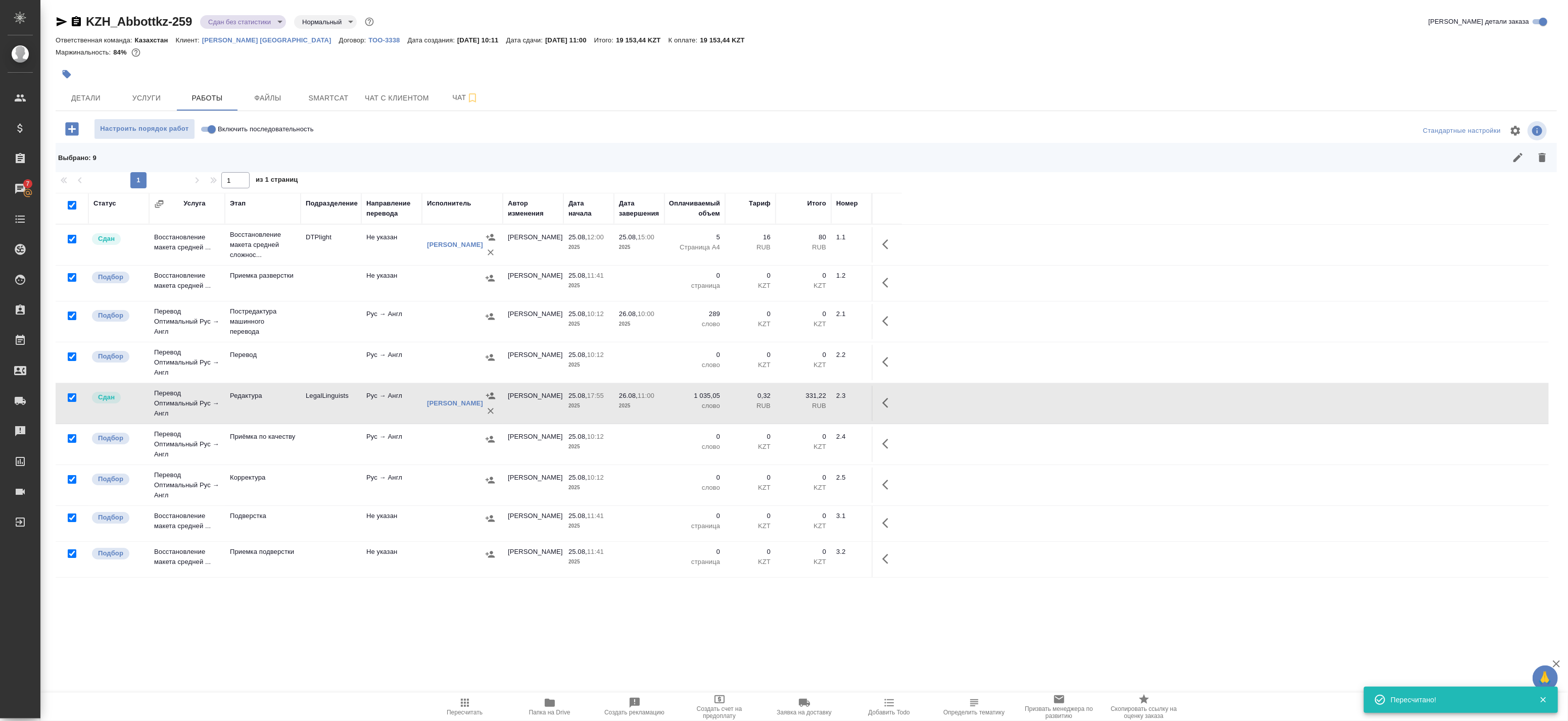
click at [69, 399] on input "checkbox" at bounding box center [72, 397] width 9 height 9
checkbox input "false"
click at [69, 240] on input "checkbox" at bounding box center [72, 239] width 9 height 9
checkbox input "false"
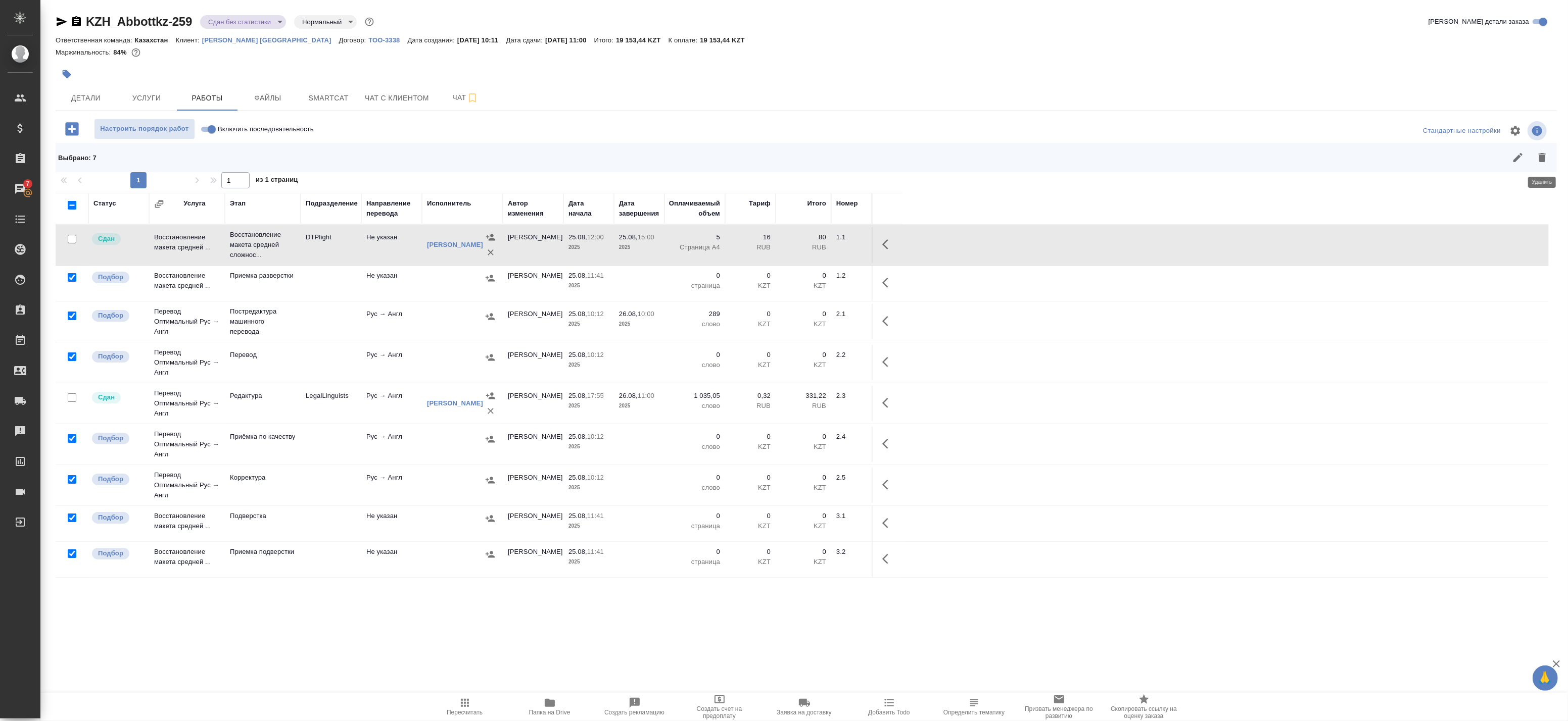
click at [1540, 158] on icon "button" at bounding box center [1542, 157] width 7 height 9
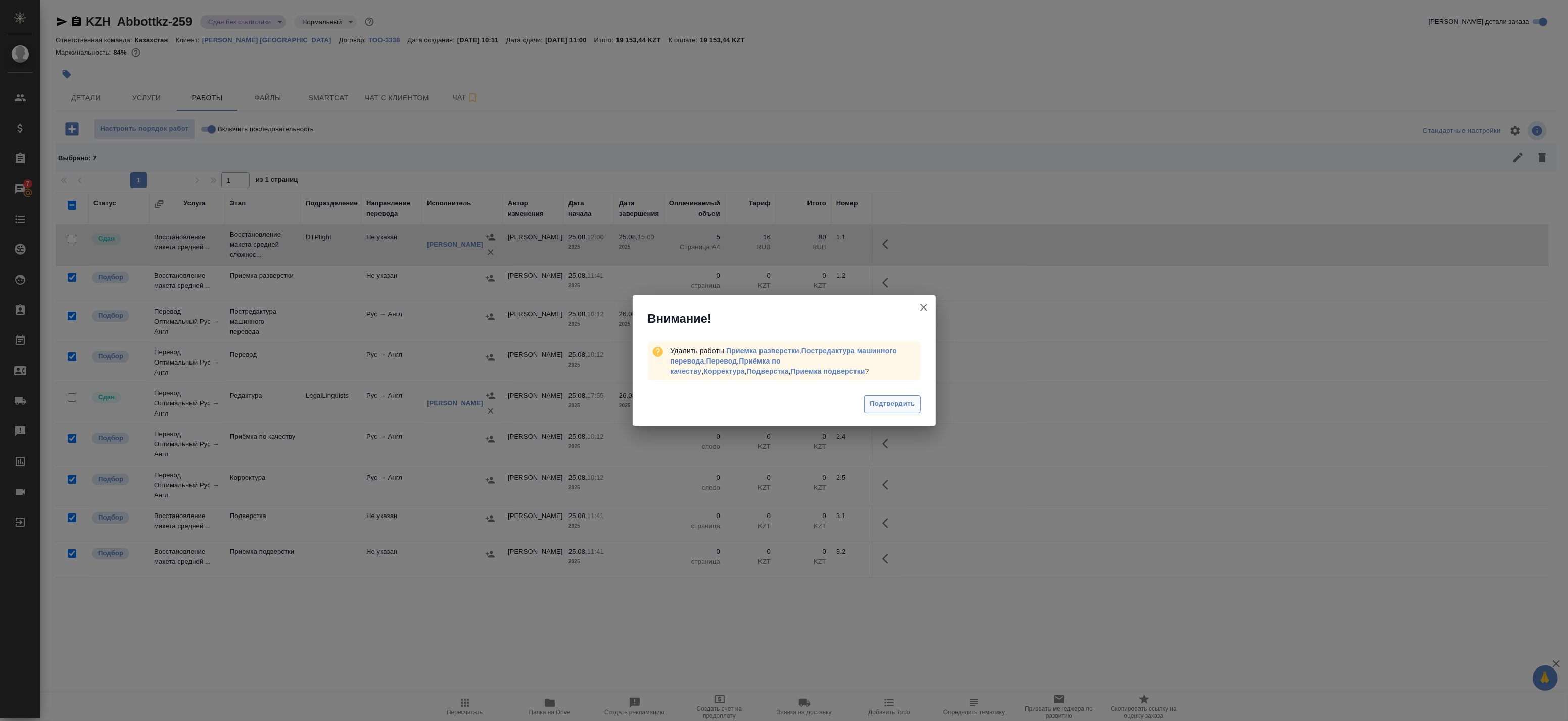
drag, startPoint x: 931, startPoint y: 397, endPoint x: 908, endPoint y: 411, distance: 26.9
click at [929, 400] on div "Подтвердить" at bounding box center [784, 405] width 303 height 40
click at [907, 412] on button "Подтвердить" at bounding box center [892, 404] width 56 height 18
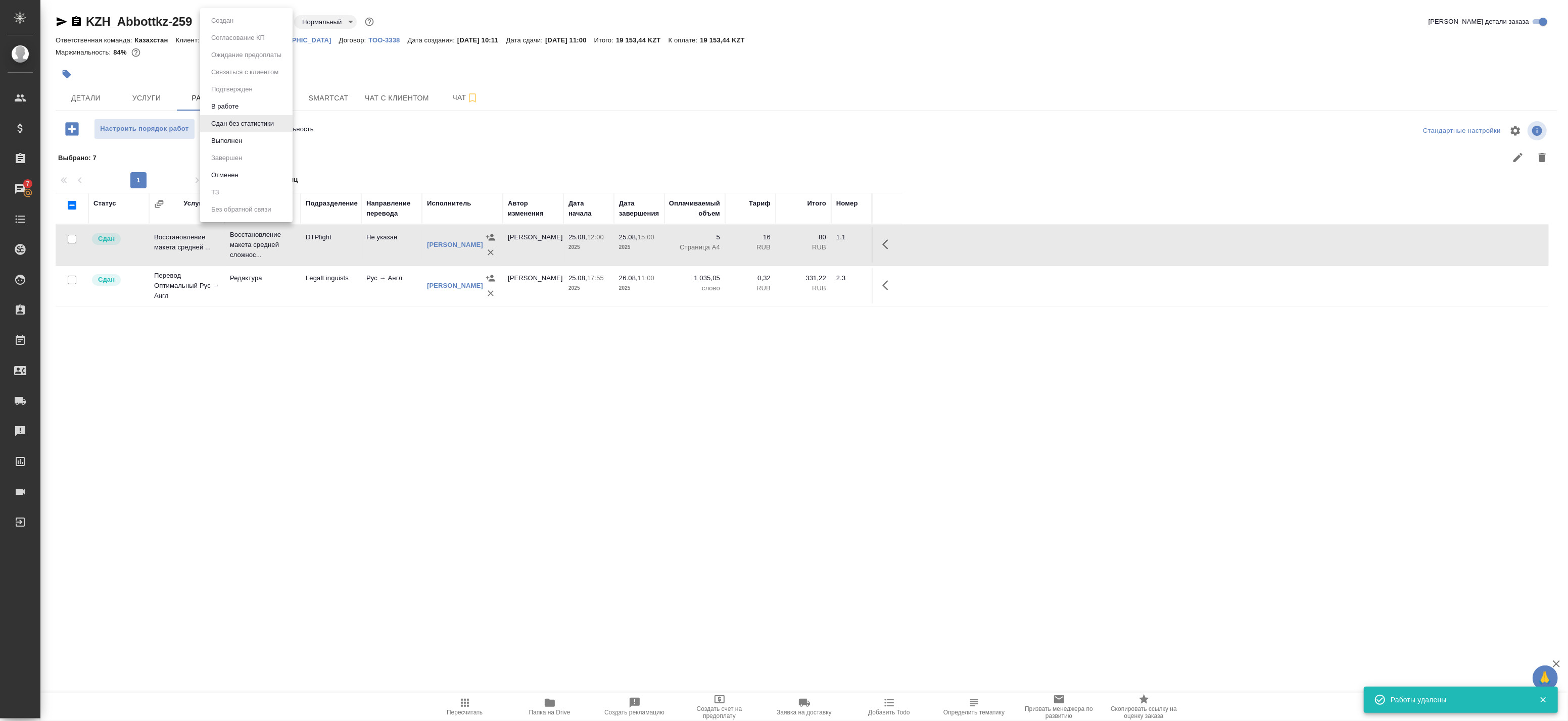
click at [254, 21] on body "🙏 .cls-1 fill:#fff; AWATERA Badanyan Artak Клиенты Спецификации Заказы 7 Чаты T…" at bounding box center [784, 360] width 1568 height 721
click at [228, 140] on button "Выполнен" at bounding box center [227, 141] width 37 height 11
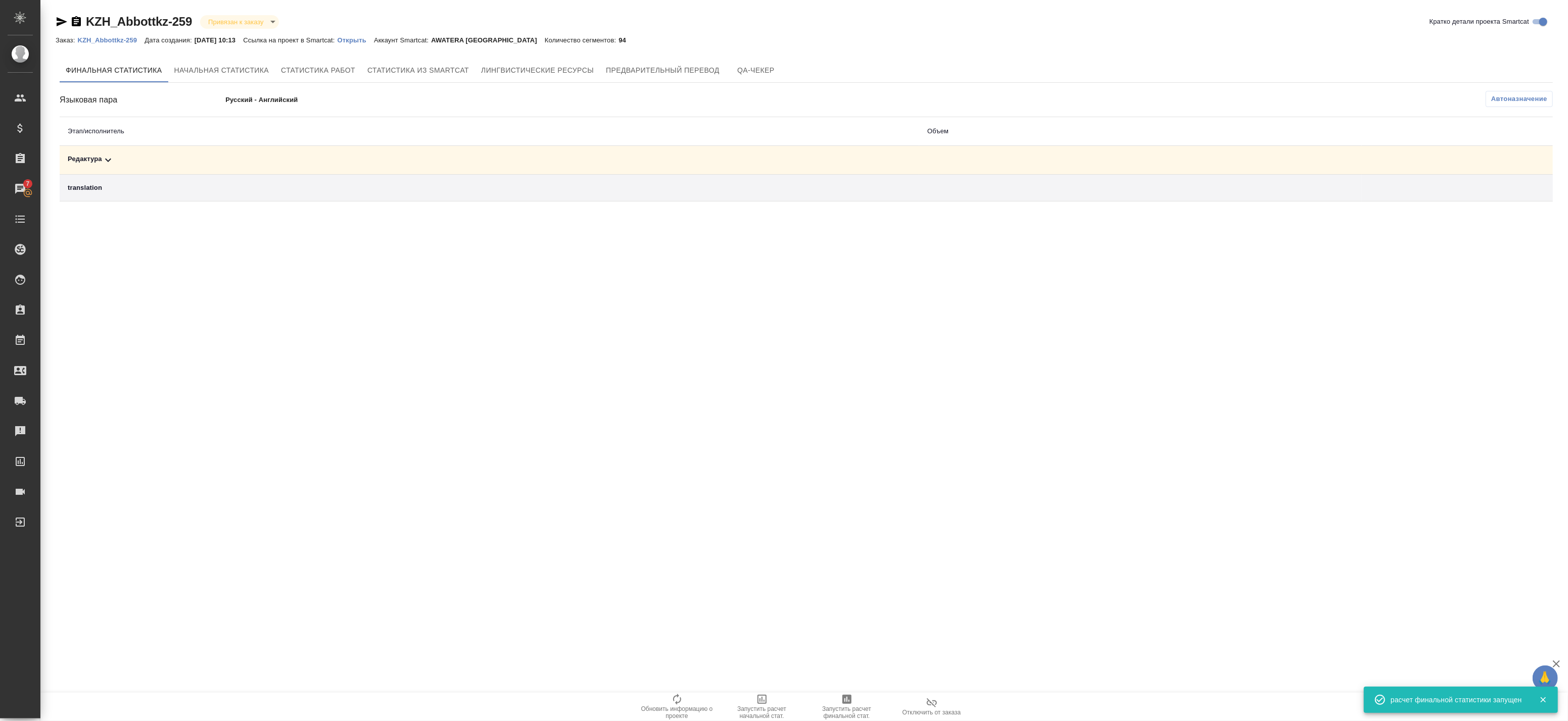
click at [1107, 157] on td at bounding box center [1140, 160] width 443 height 29
drag, startPoint x: 546, startPoint y: 155, endPoint x: 491, endPoint y: 161, distance: 55.3
click at [544, 157] on div "Редактура" at bounding box center [489, 160] width 843 height 12
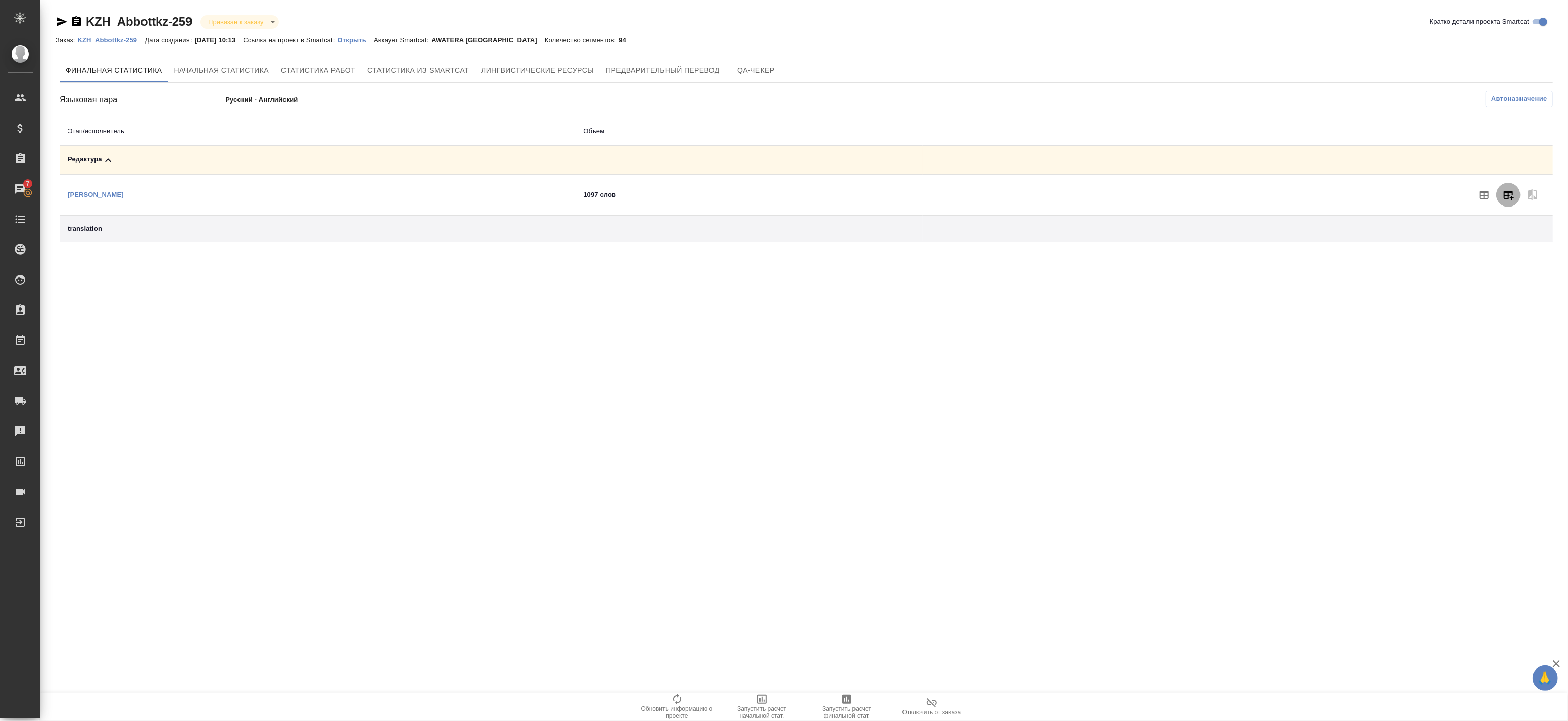
click at [1507, 198] on icon "button" at bounding box center [1508, 195] width 12 height 12
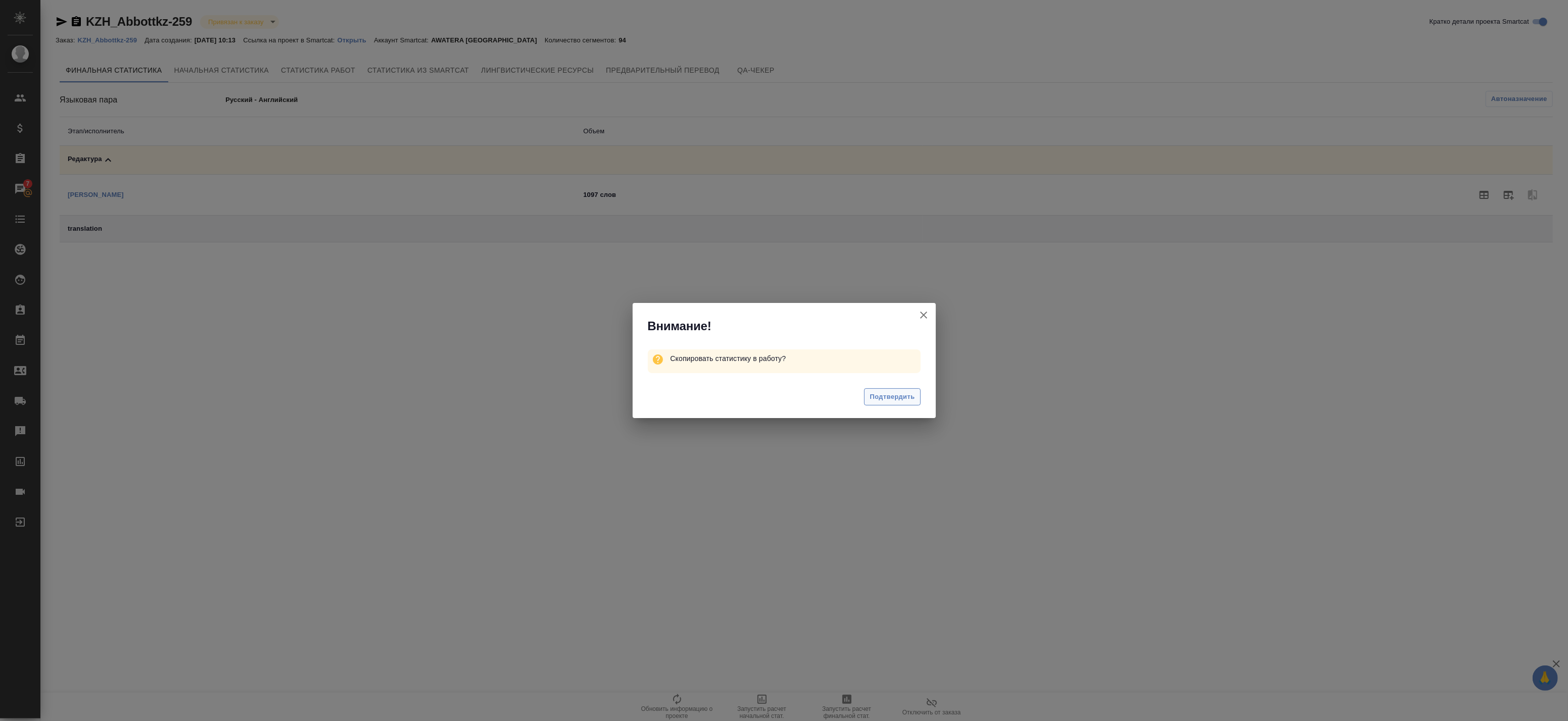
click at [897, 397] on span "Подтвердить" at bounding box center [892, 397] width 45 height 12
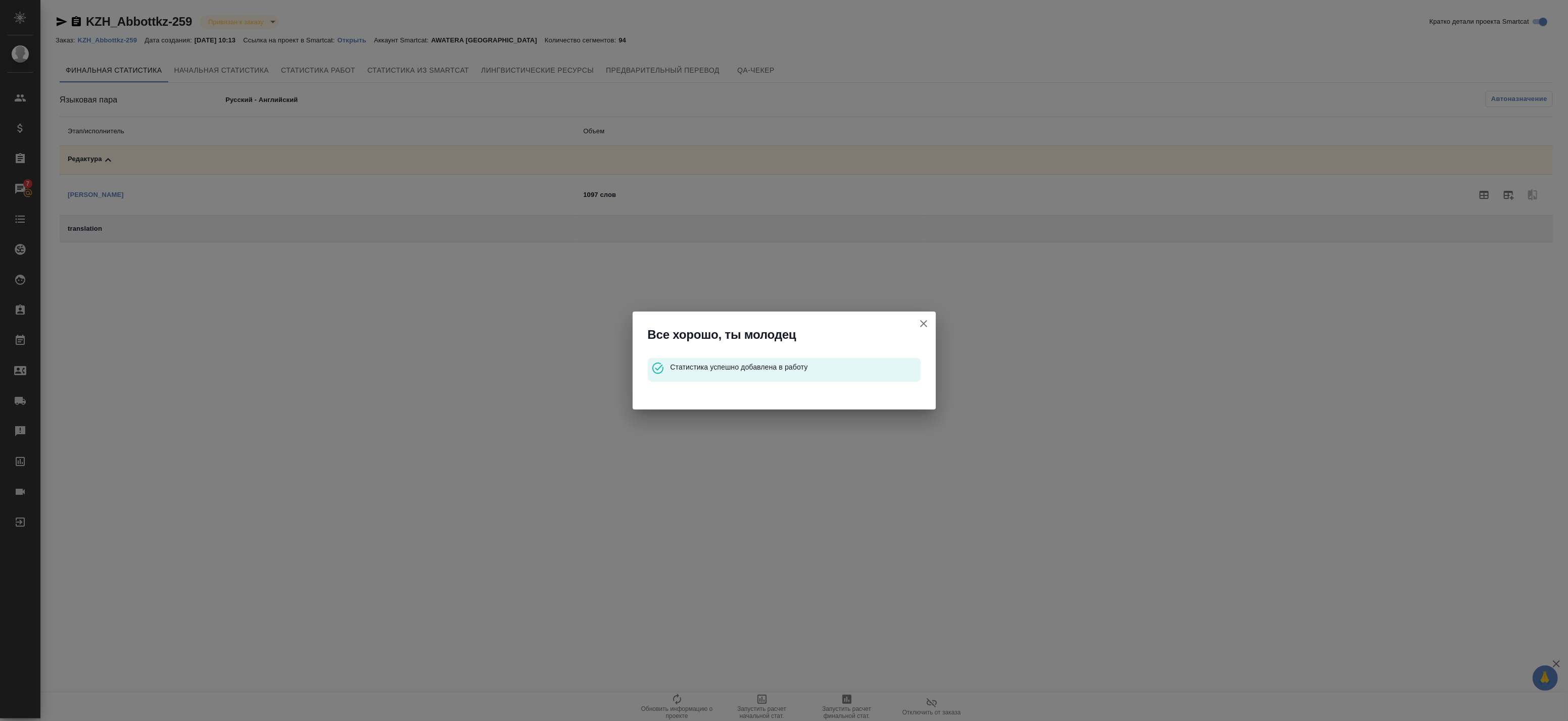
click at [924, 328] on icon "button" at bounding box center [924, 324] width 12 height 12
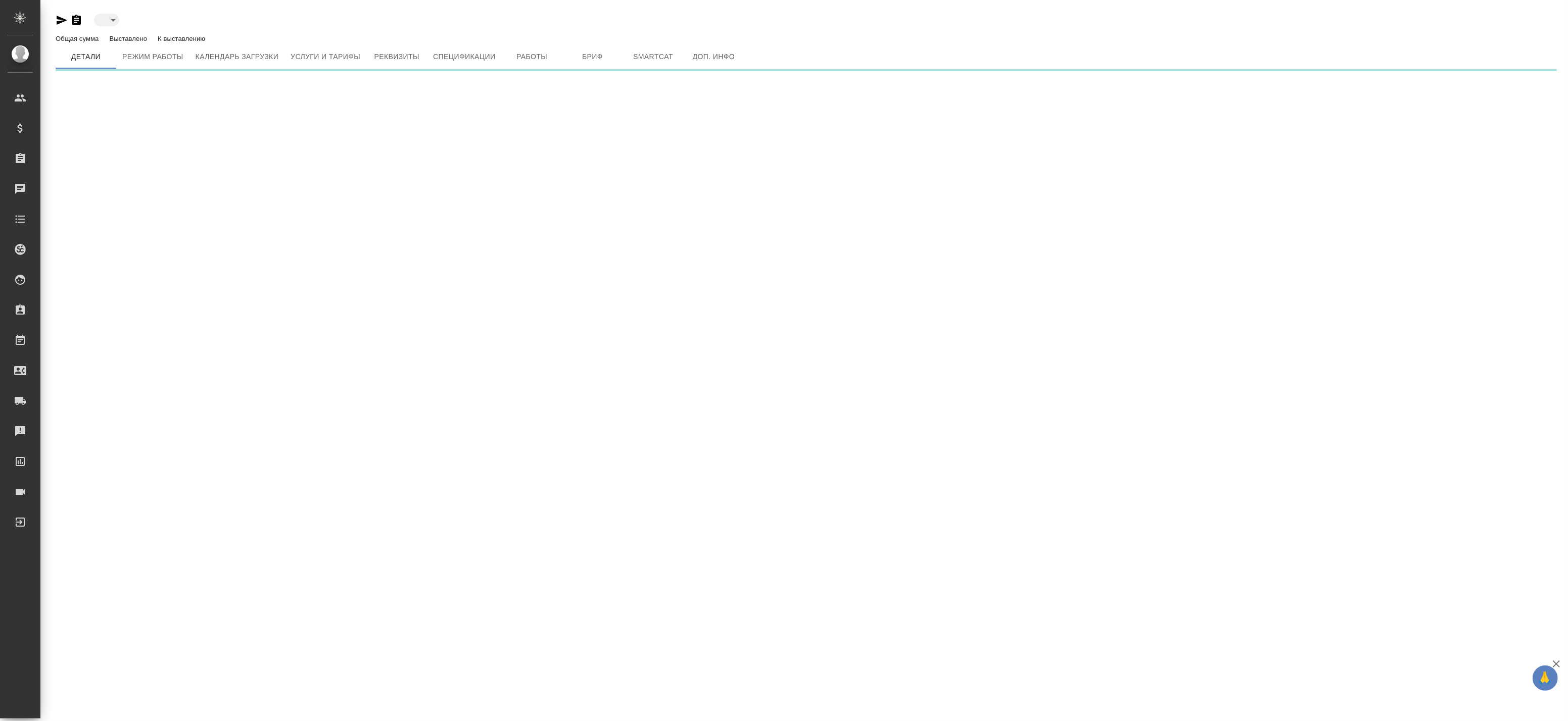
type input "active"
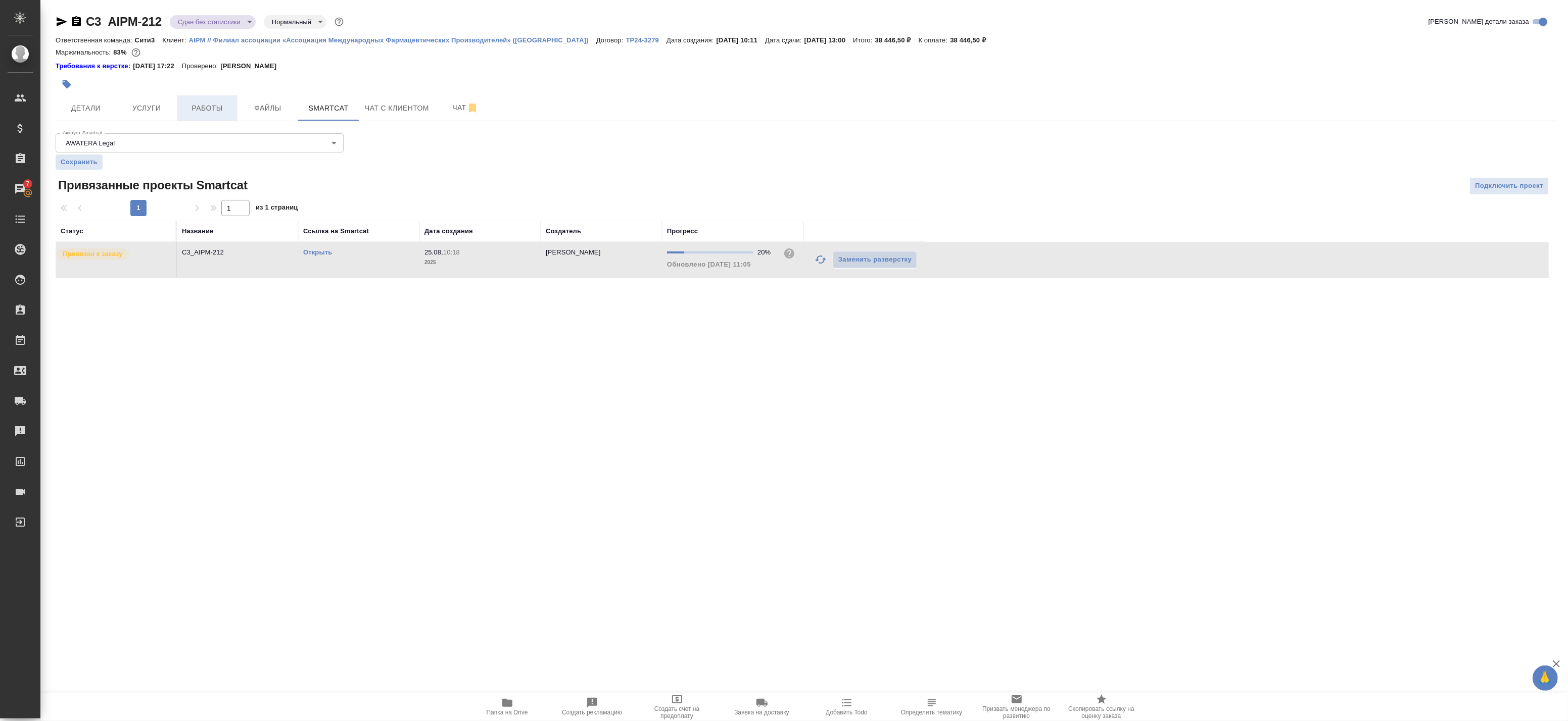
click at [183, 109] on button "Работы" at bounding box center [207, 108] width 61 height 25
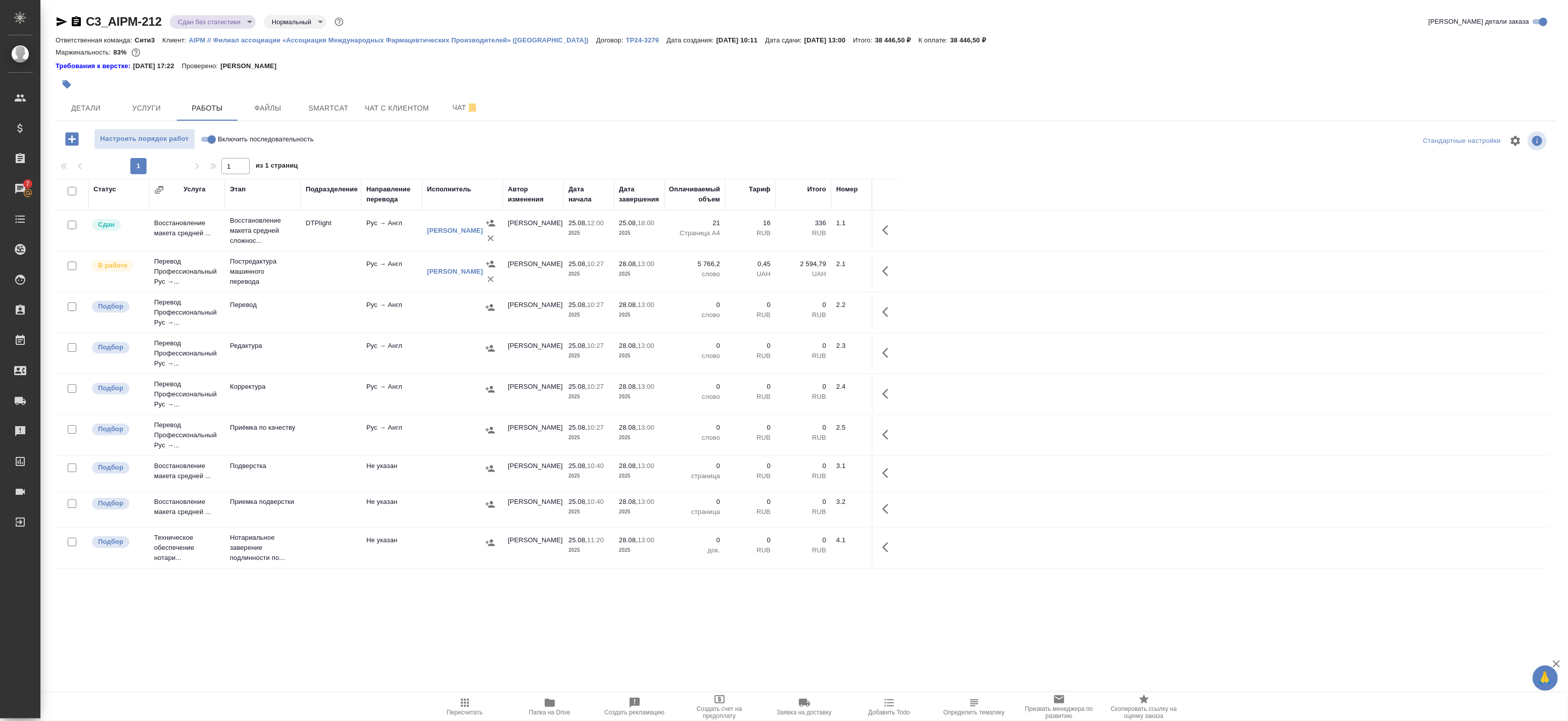
click at [461, 702] on icon "button" at bounding box center [465, 703] width 12 height 12
click at [882, 269] on icon "button" at bounding box center [888, 272] width 12 height 12
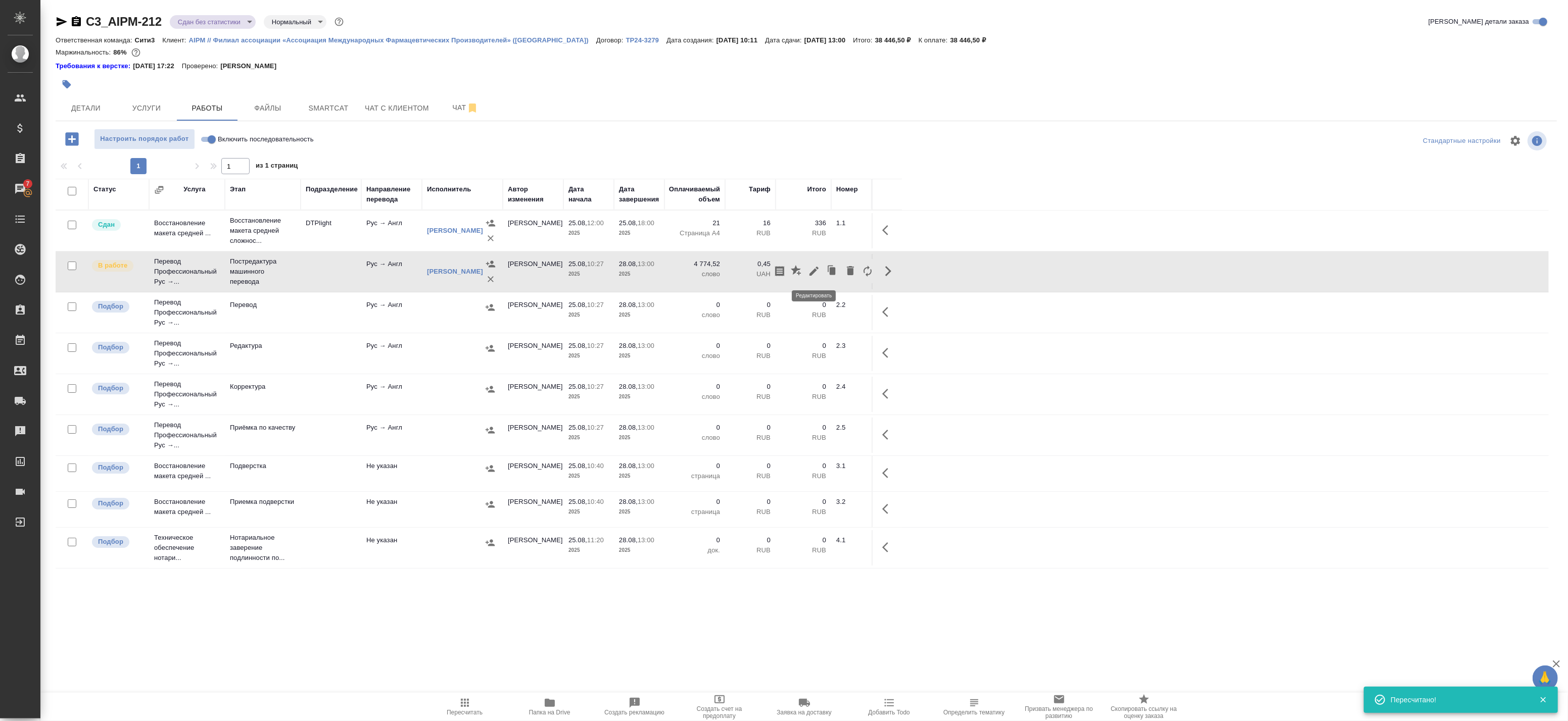
click at [810, 273] on icon "button" at bounding box center [814, 272] width 12 height 12
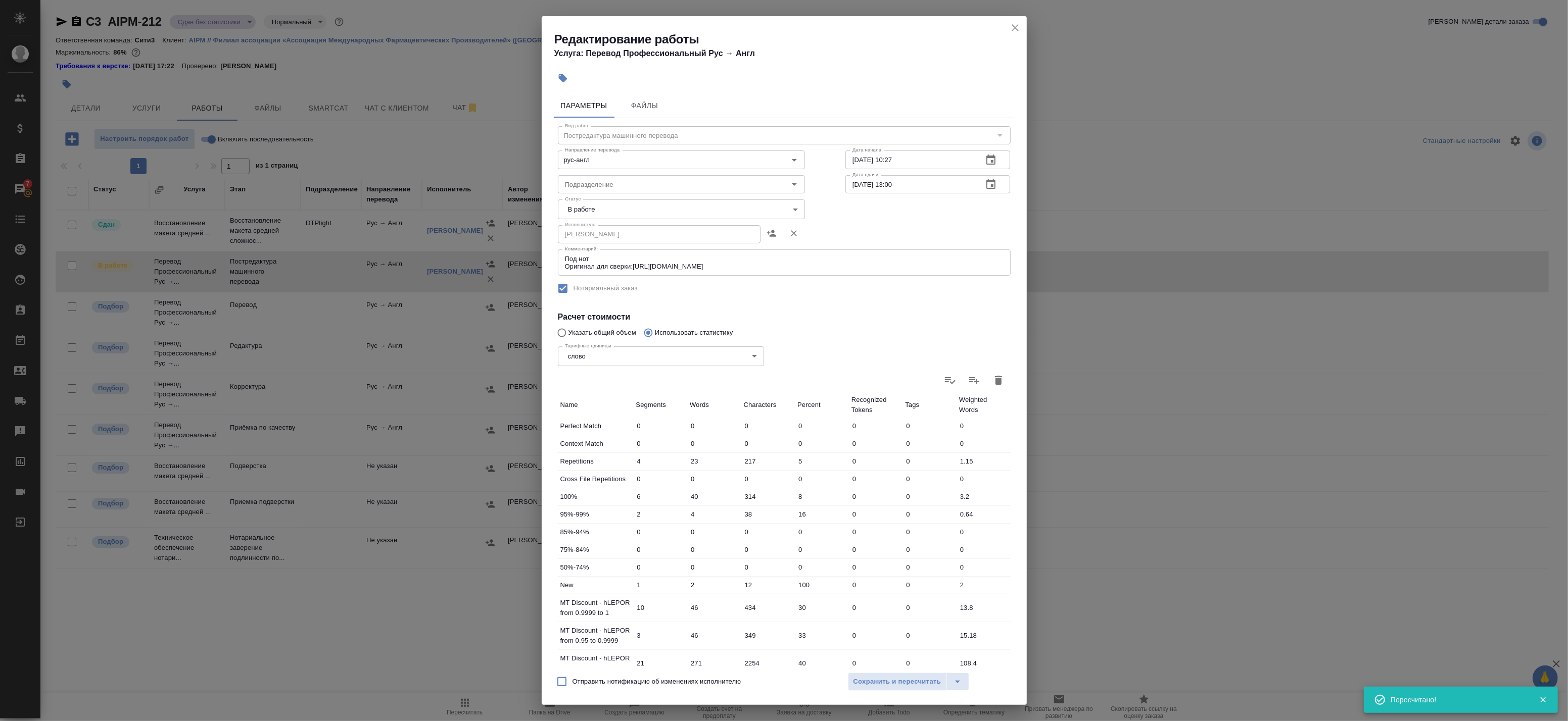
click at [634, 209] on body "🙏 .cls-1 fill:#fff; AWATERA Badanyan Artak Клиенты Спецификации Заказы 7 Чаты T…" at bounding box center [784, 360] width 1568 height 721
click at [614, 243] on li "Сдан" at bounding box center [679, 243] width 242 height 17
type input "closed"
click at [866, 677] on span "Сохранить и пересчитать" at bounding box center [897, 682] width 88 height 12
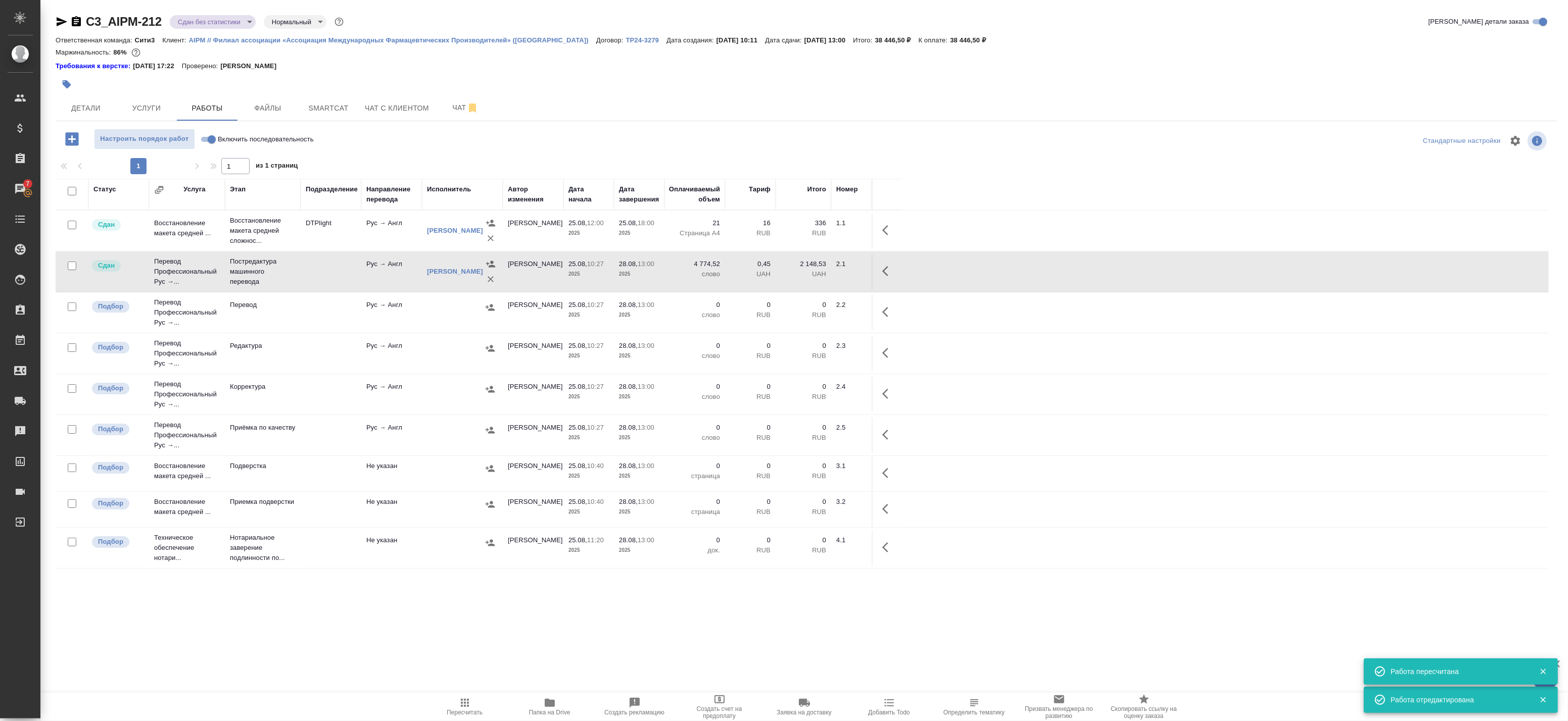
click at [72, 193] on input "checkbox" at bounding box center [72, 191] width 9 height 9
checkbox input "true"
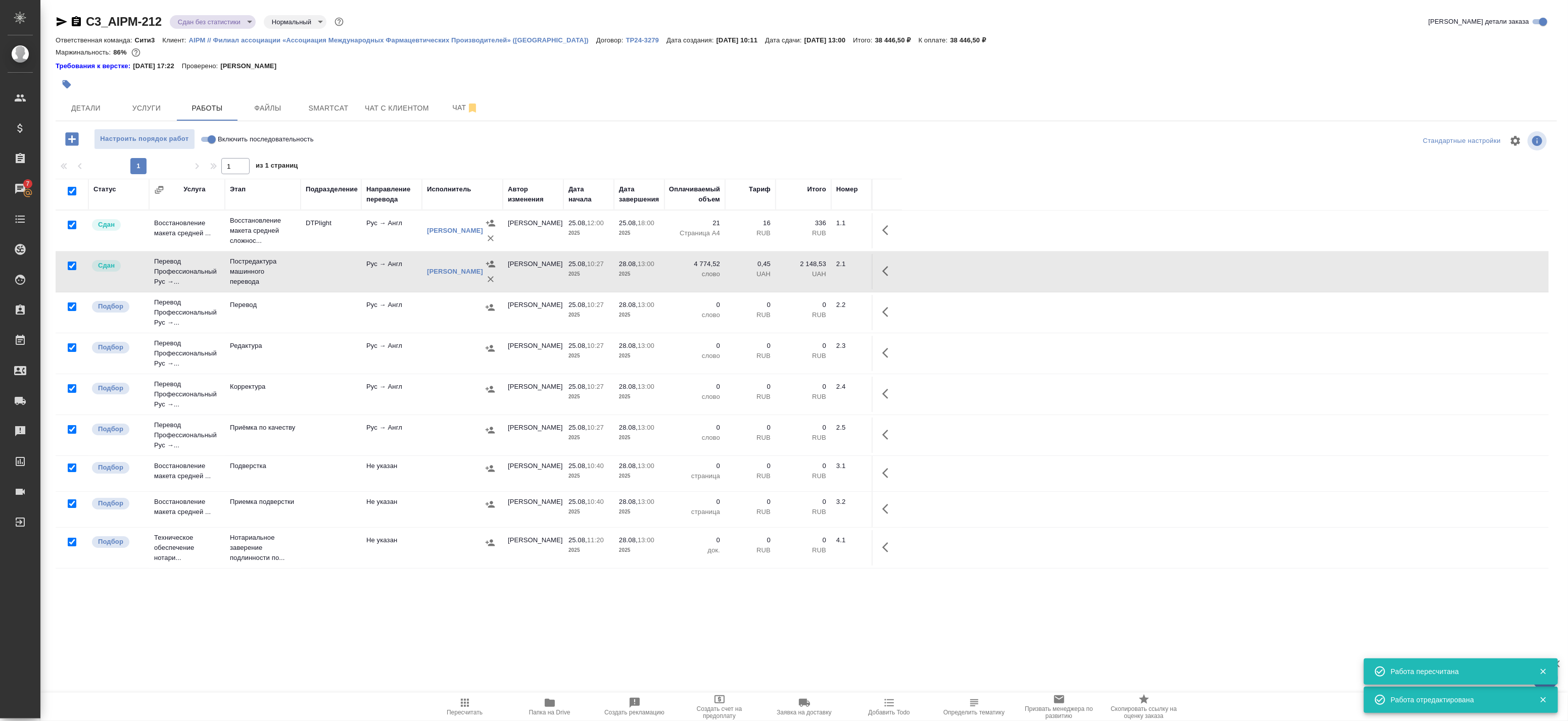
checkbox input "true"
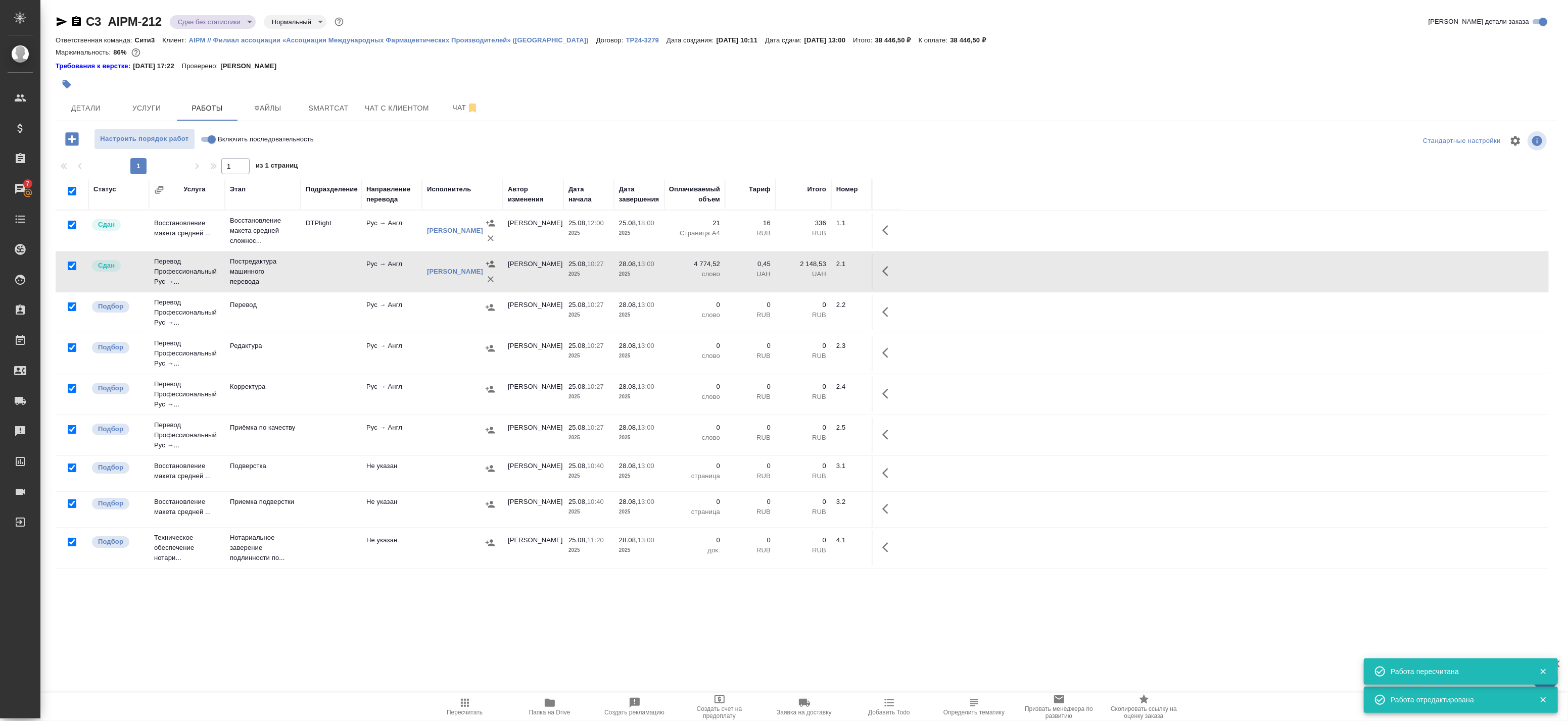
checkbox input "true"
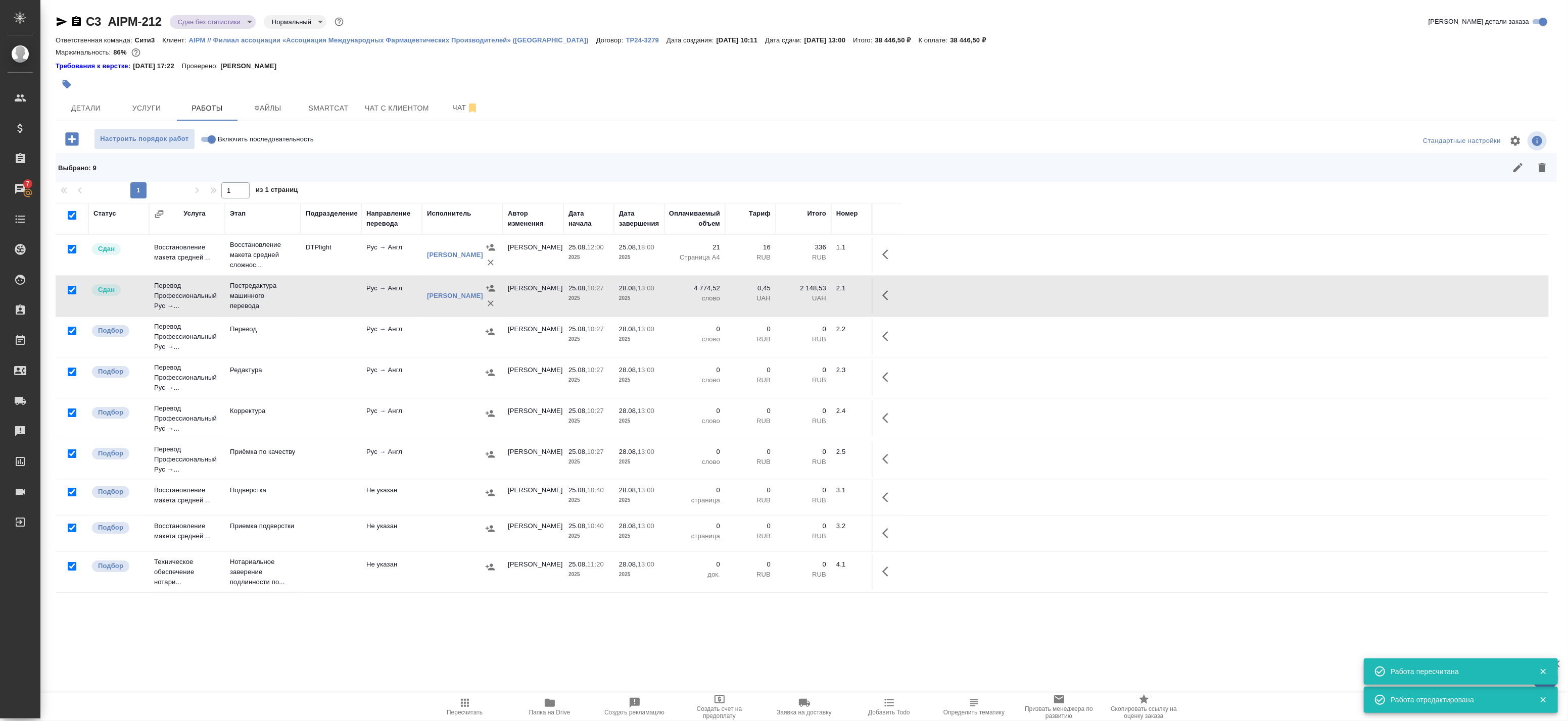
click at [76, 251] on input "checkbox" at bounding box center [72, 249] width 9 height 9
checkbox input "false"
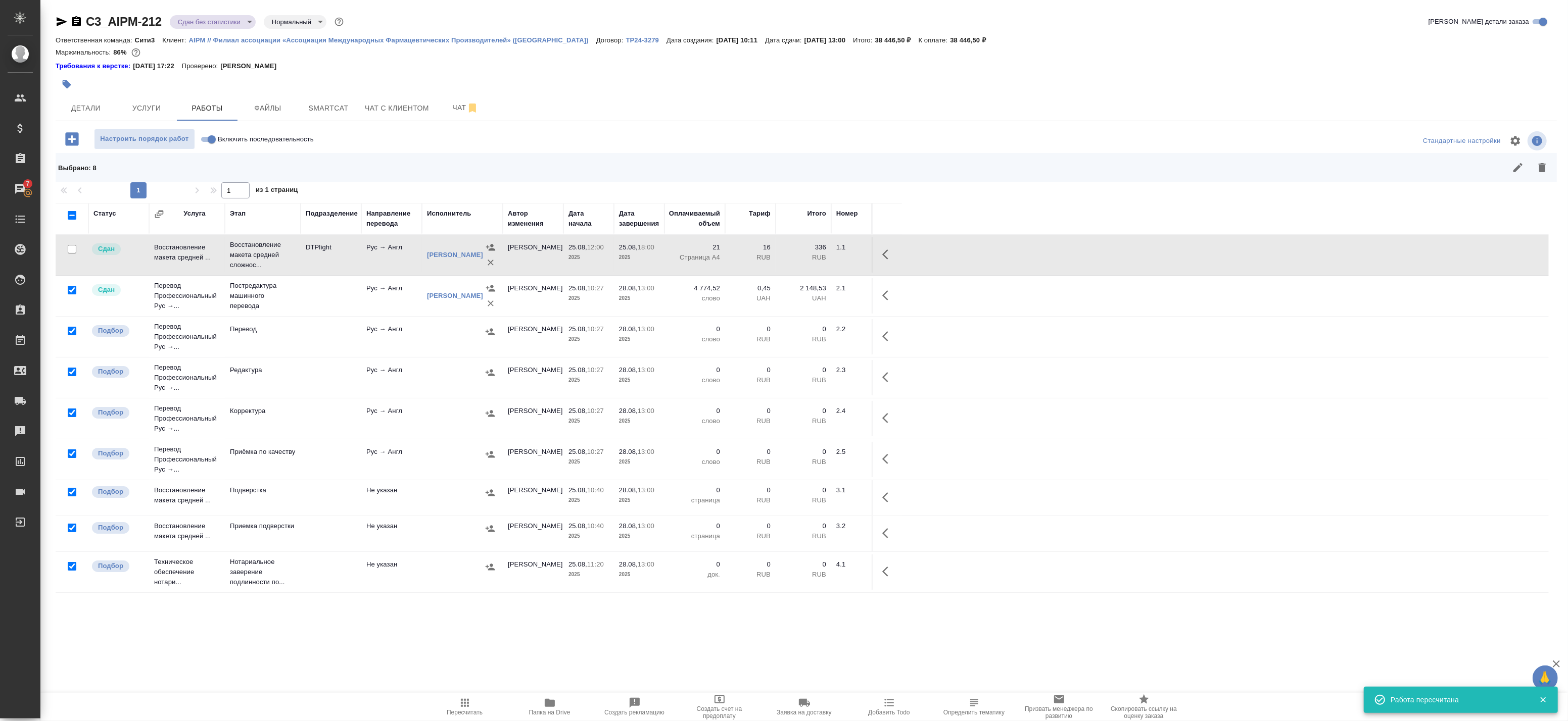
click at [72, 291] on input "checkbox" at bounding box center [72, 290] width 9 height 9
checkbox input "false"
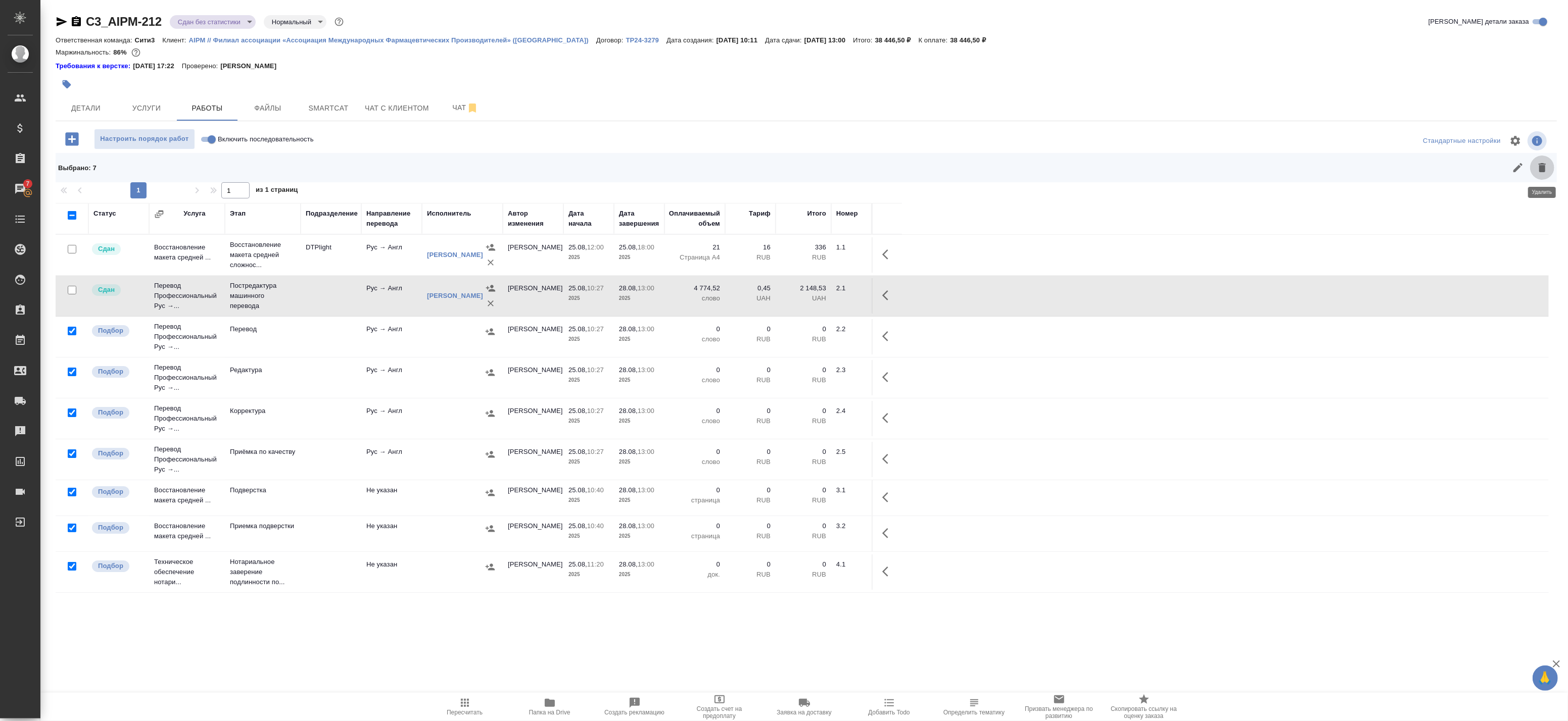
click at [1538, 168] on icon "button" at bounding box center [1542, 168] width 12 height 12
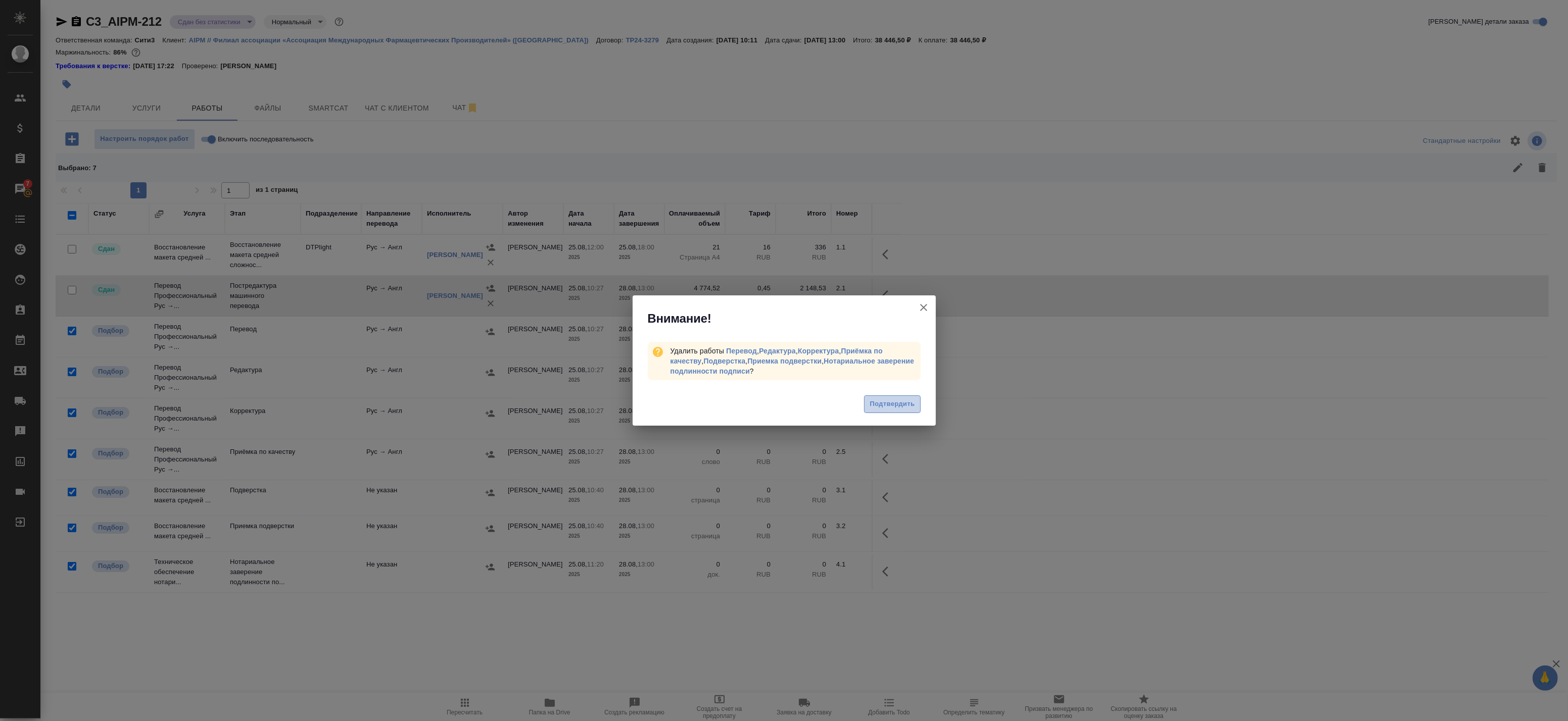
click at [895, 404] on span "Подтвердить" at bounding box center [892, 404] width 45 height 12
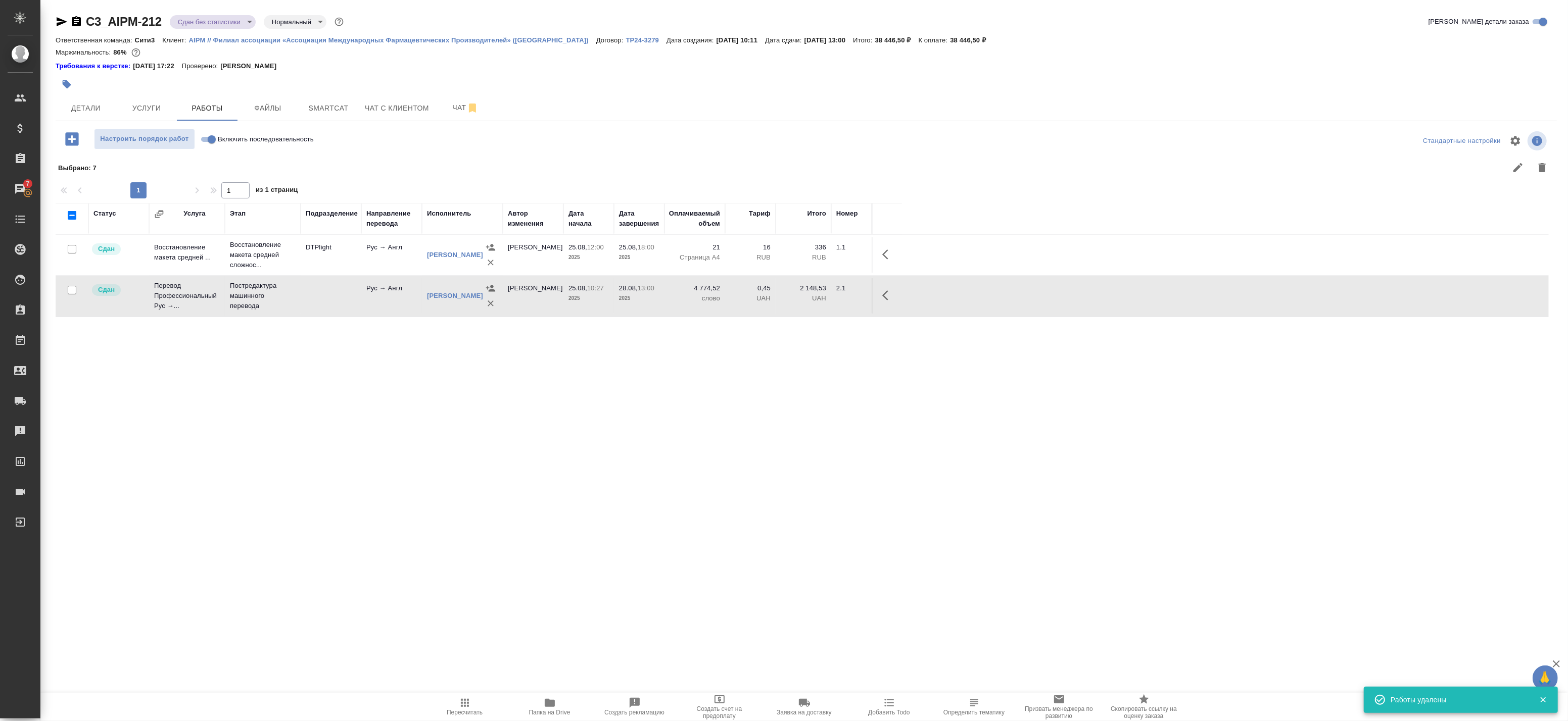
click at [221, 21] on body "🙏 .cls-1 fill:#fff; AWATERA Badanyan Artak Клиенты Спецификации Заказы 7 Чаты T…" at bounding box center [784, 360] width 1568 height 721
click at [216, 144] on li "Выполнен" at bounding box center [216, 140] width 92 height 17
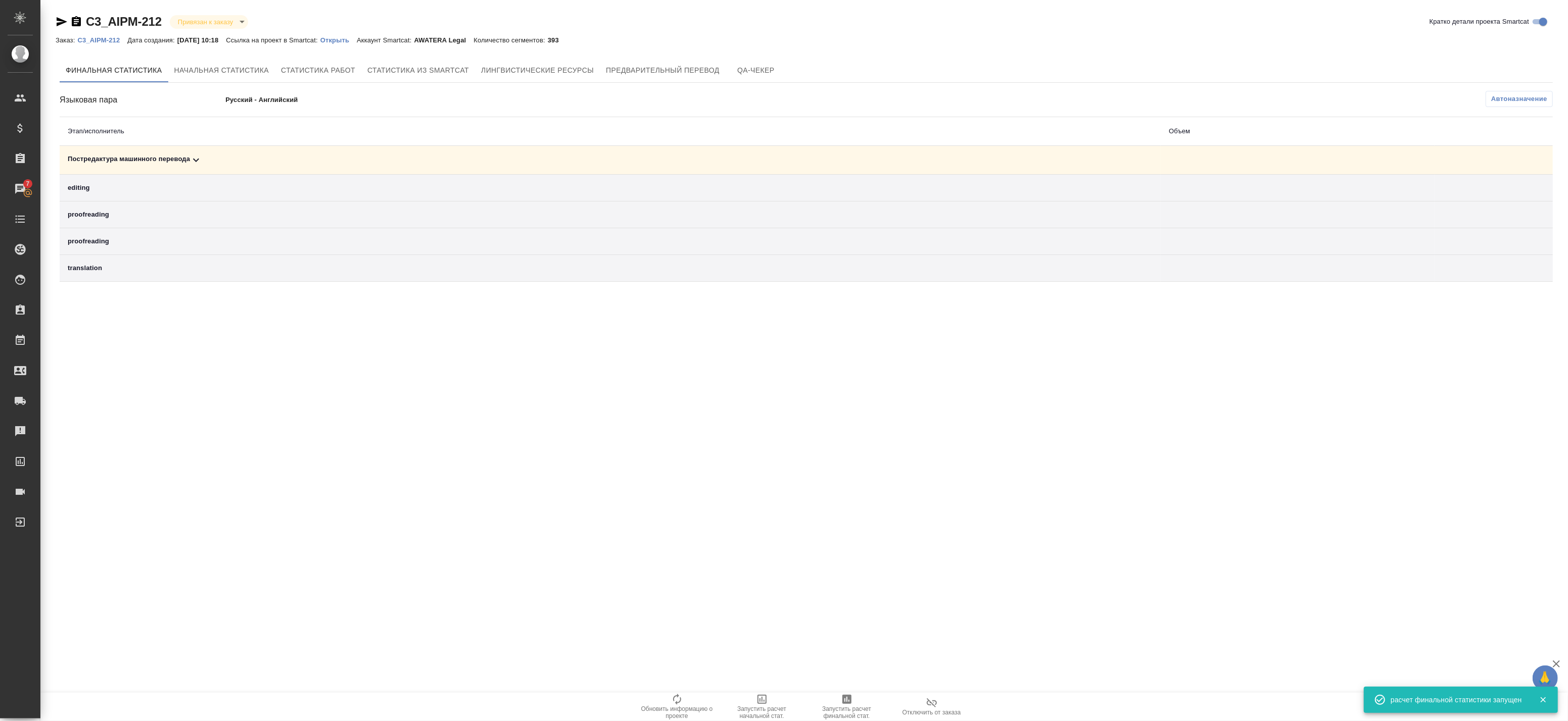
click at [1334, 167] on td at bounding box center [1298, 160] width 274 height 29
click at [1227, 184] on td at bounding box center [1298, 187] width 274 height 27
click at [1020, 170] on td "Постредактура машинного перевода" at bounding box center [610, 160] width 1101 height 29
click at [196, 168] on td "Постредактура машинного перевода" at bounding box center [610, 160] width 1101 height 29
click at [190, 161] on icon at bounding box center [196, 160] width 12 height 12
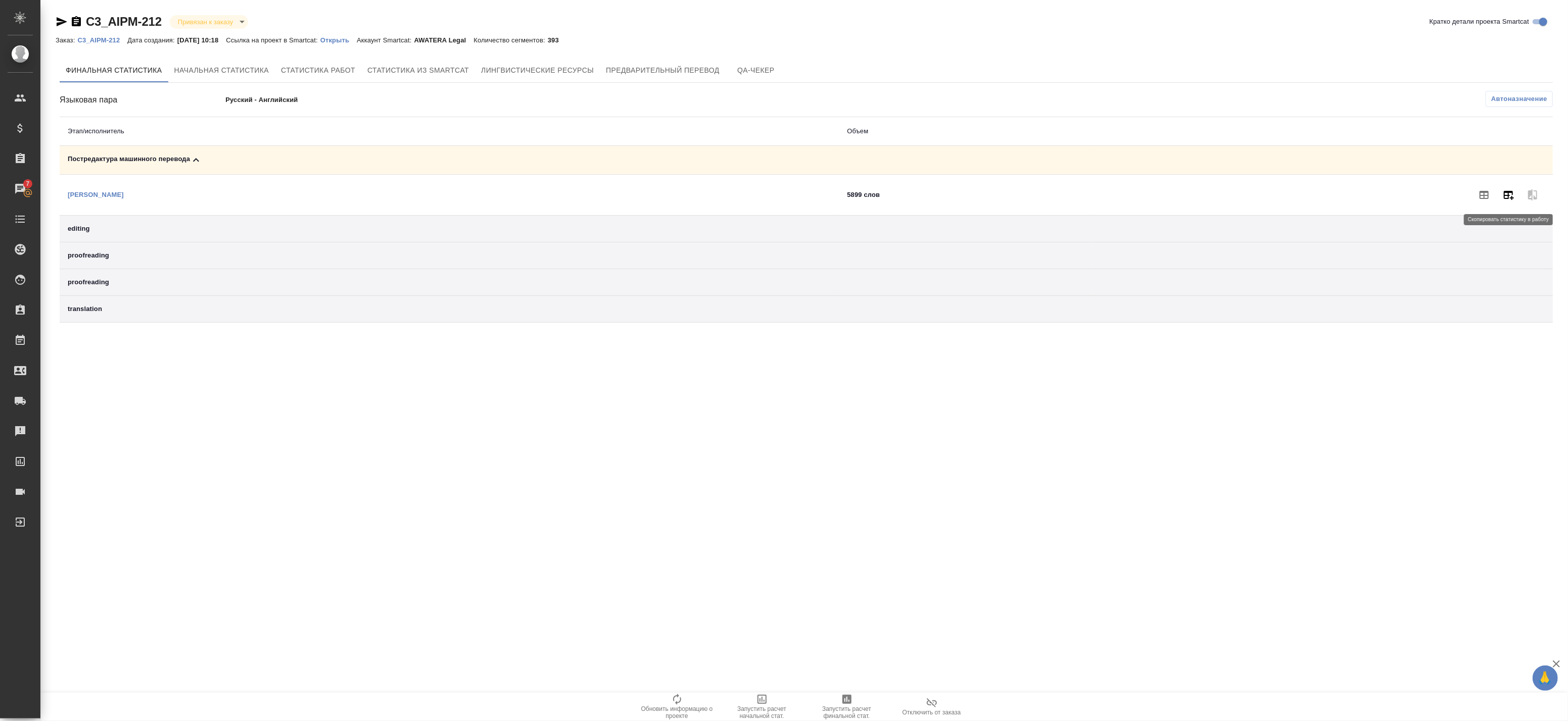
click at [1502, 196] on button "button" at bounding box center [1508, 194] width 24 height 24
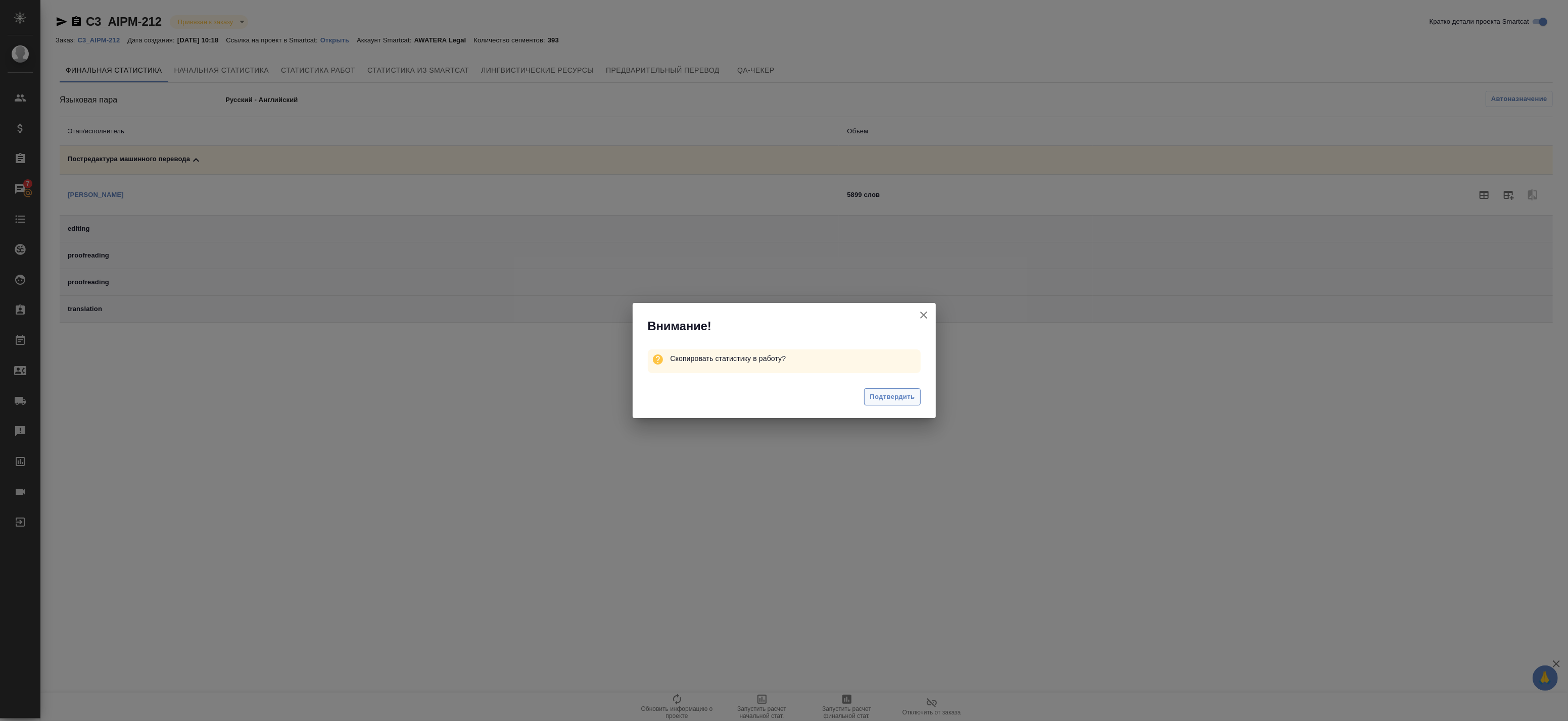
click at [902, 398] on span "Подтвердить" at bounding box center [892, 397] width 45 height 12
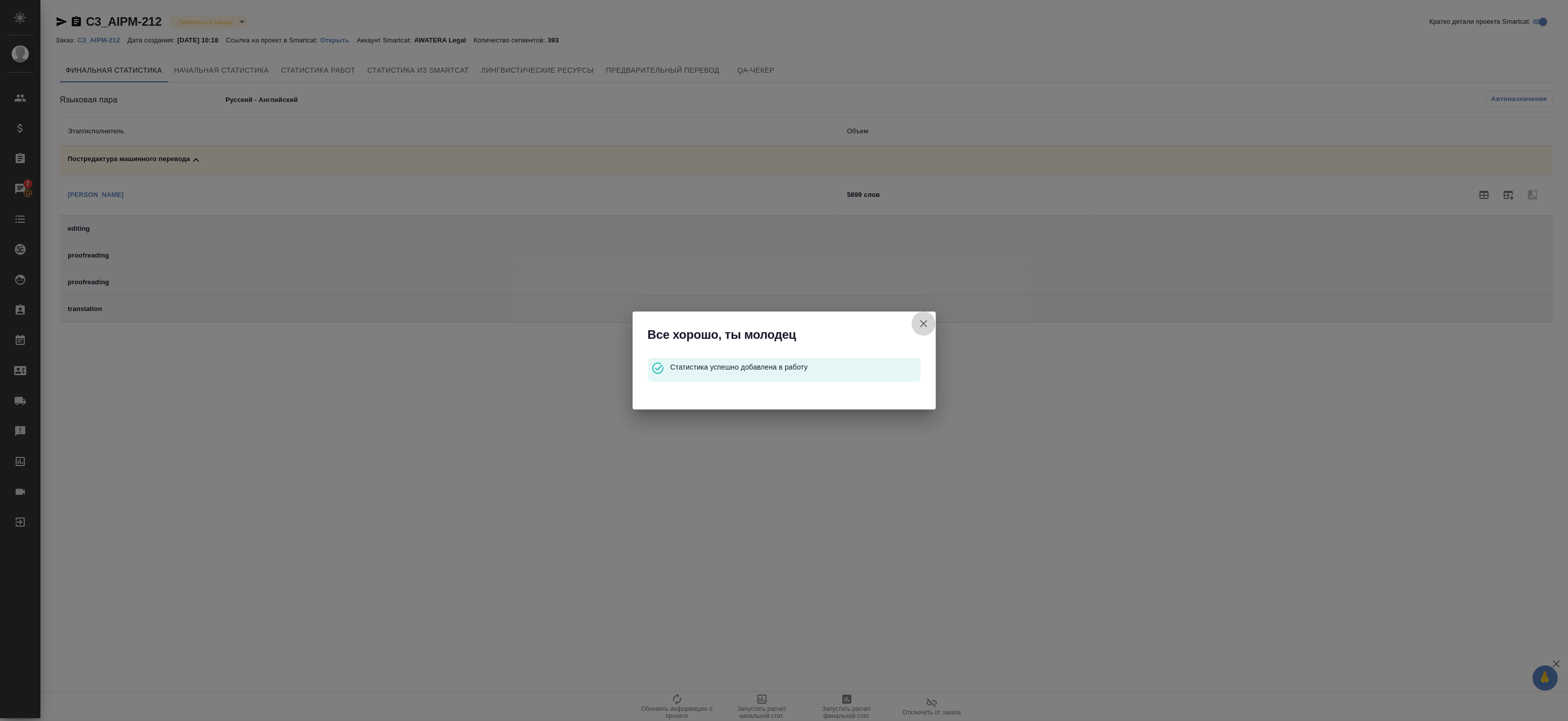
click at [920, 324] on icon "button" at bounding box center [924, 324] width 12 height 12
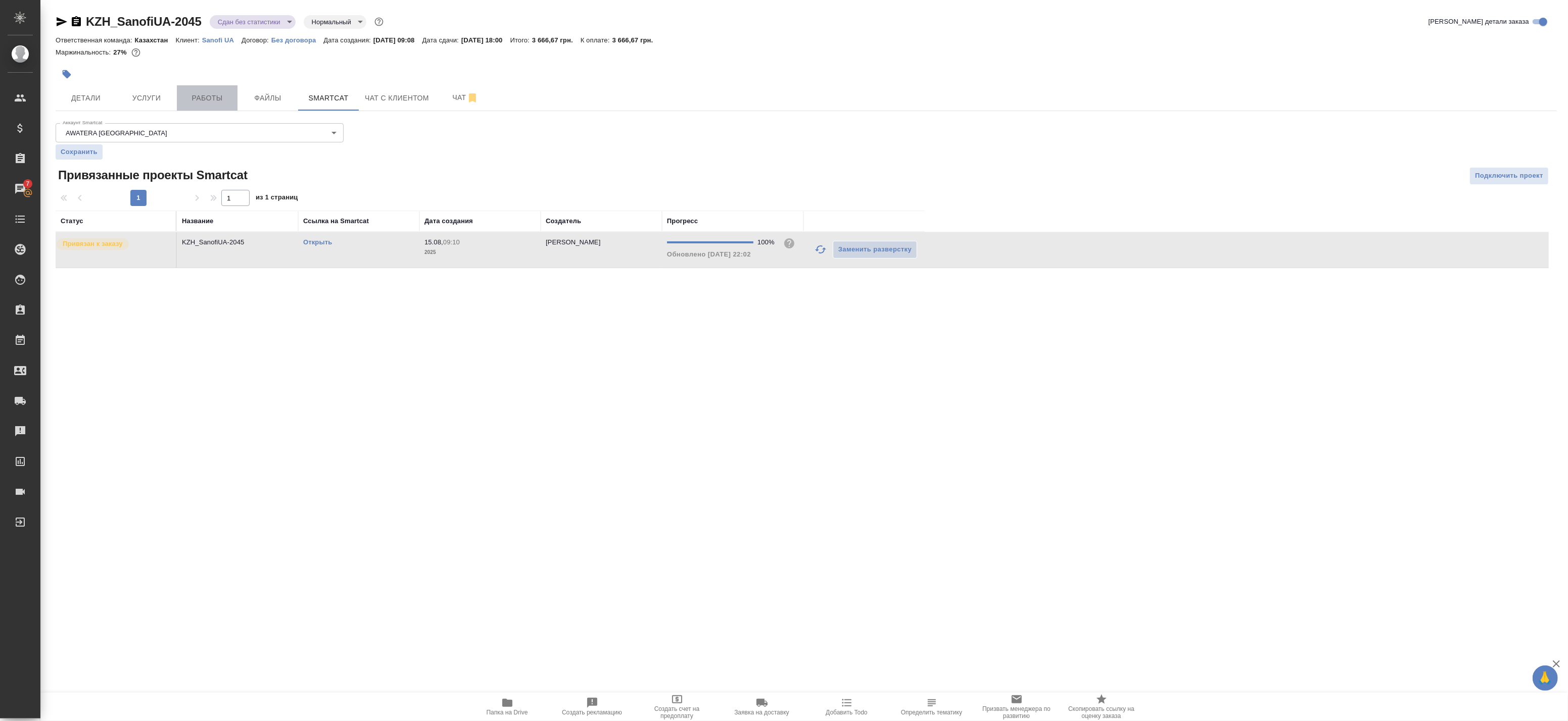
click at [190, 99] on span "Работы" at bounding box center [207, 98] width 49 height 12
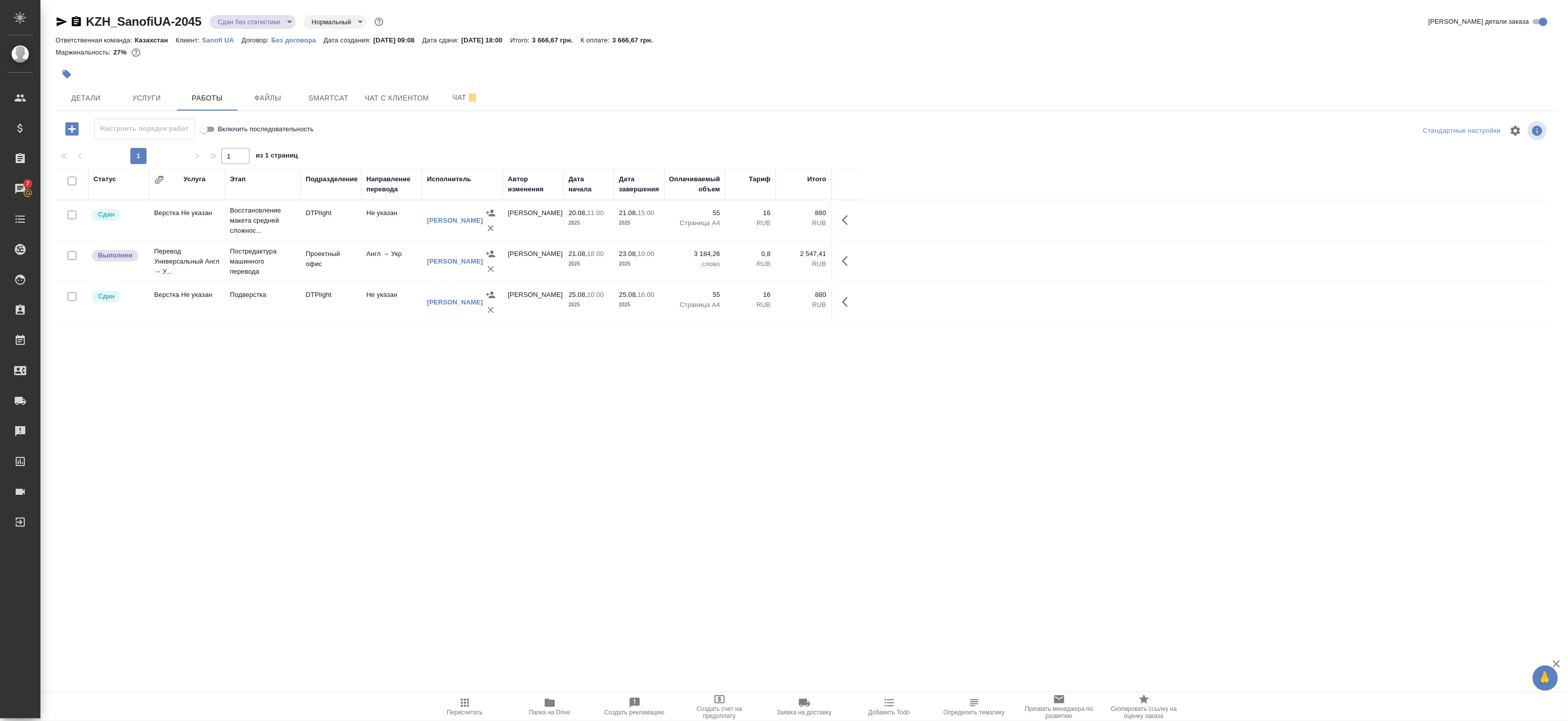
click at [459, 706] on icon "button" at bounding box center [465, 703] width 12 height 12
click at [264, 23] on body "🙏 .cls-1 fill:#fff; AWATERA Badanyan Artak Клиенты Спецификации Заказы 7 Чаты T…" at bounding box center [784, 360] width 1568 height 721
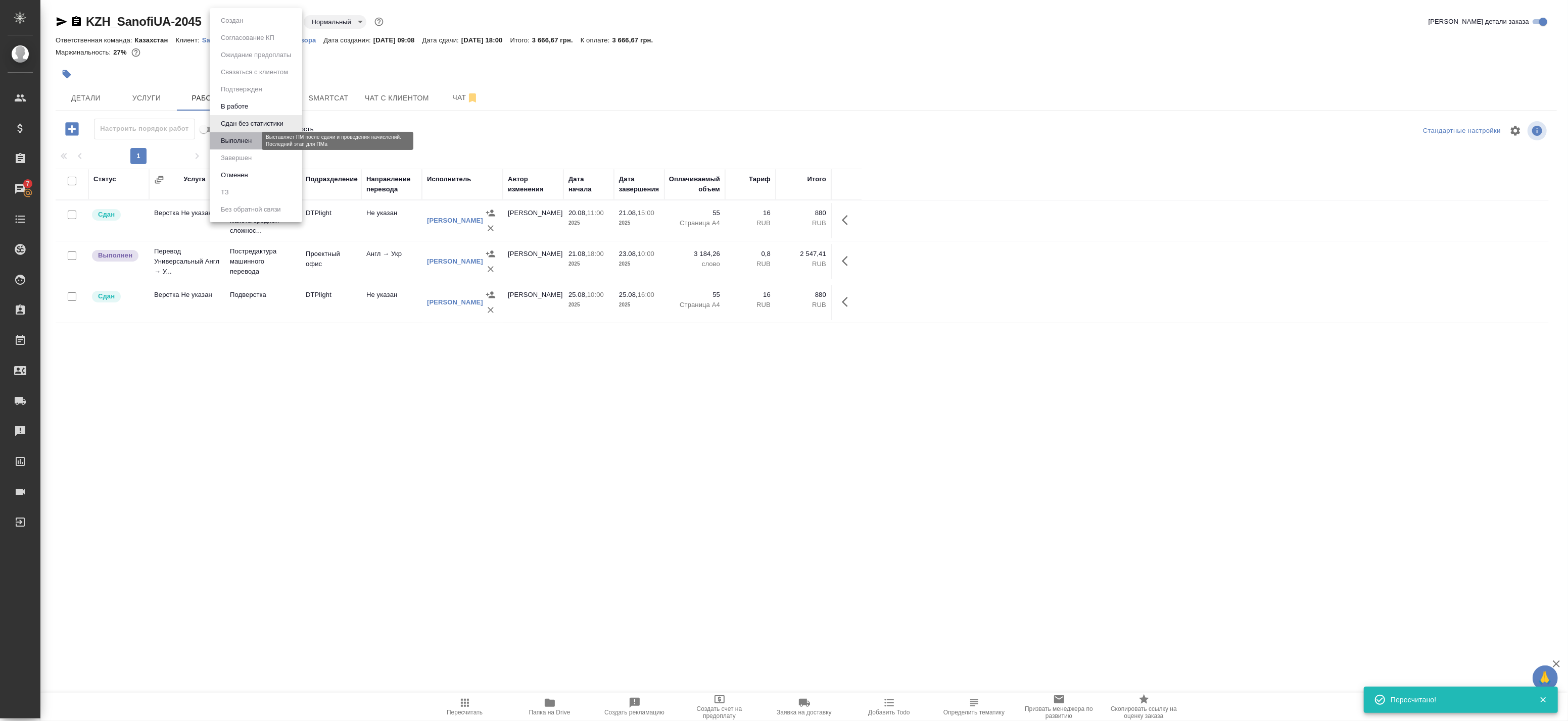
click at [254, 140] on button "Выполнен" at bounding box center [236, 141] width 37 height 11
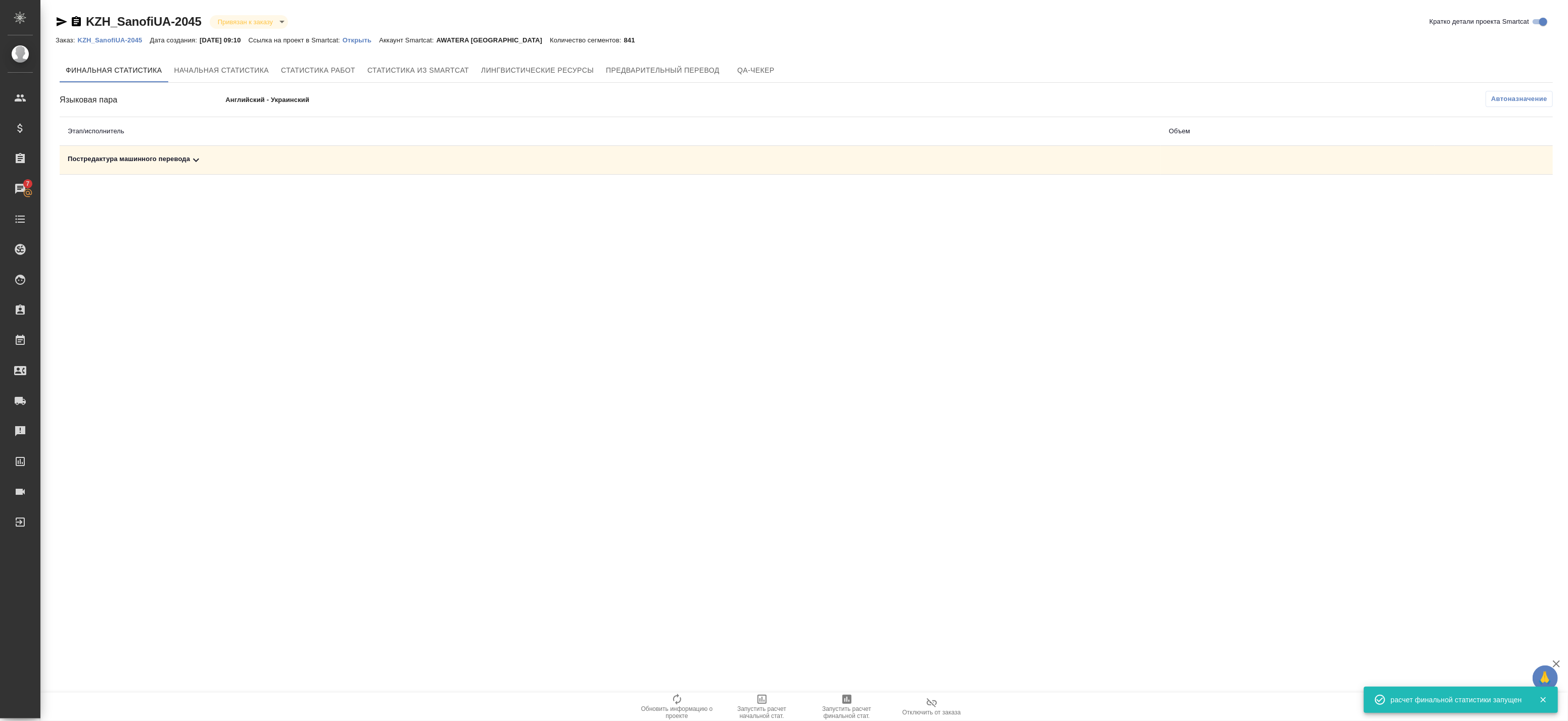
click at [608, 151] on td "Постредактура машинного перевода" at bounding box center [610, 160] width 1101 height 29
click at [582, 161] on div "Постредактура машинного перевода" at bounding box center [610, 160] width 1085 height 12
drag, startPoint x: 1521, startPoint y: 198, endPoint x: 1506, endPoint y: 198, distance: 15.0
click at [1506, 198] on div at bounding box center [1322, 194] width 444 height 24
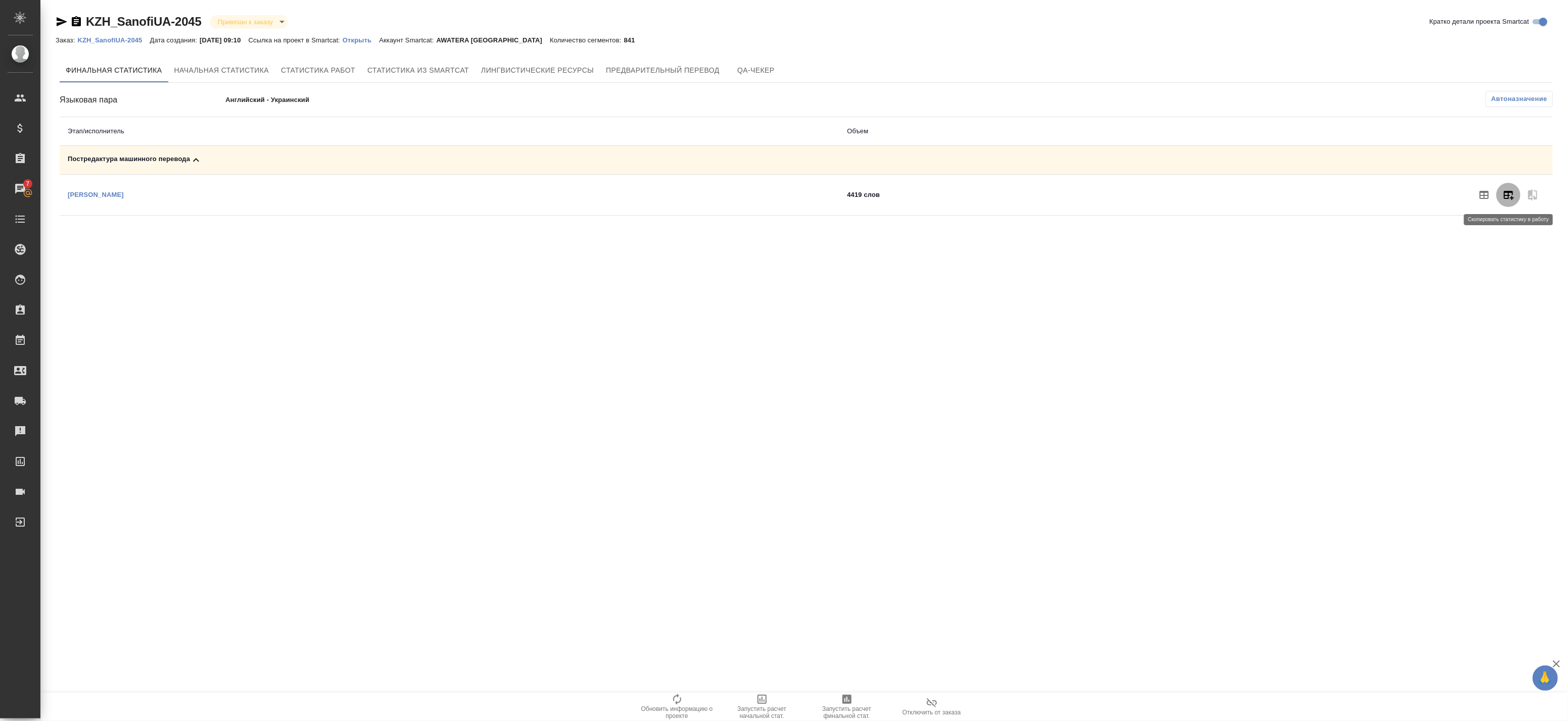
click at [1506, 198] on icon "button" at bounding box center [1508, 195] width 10 height 9
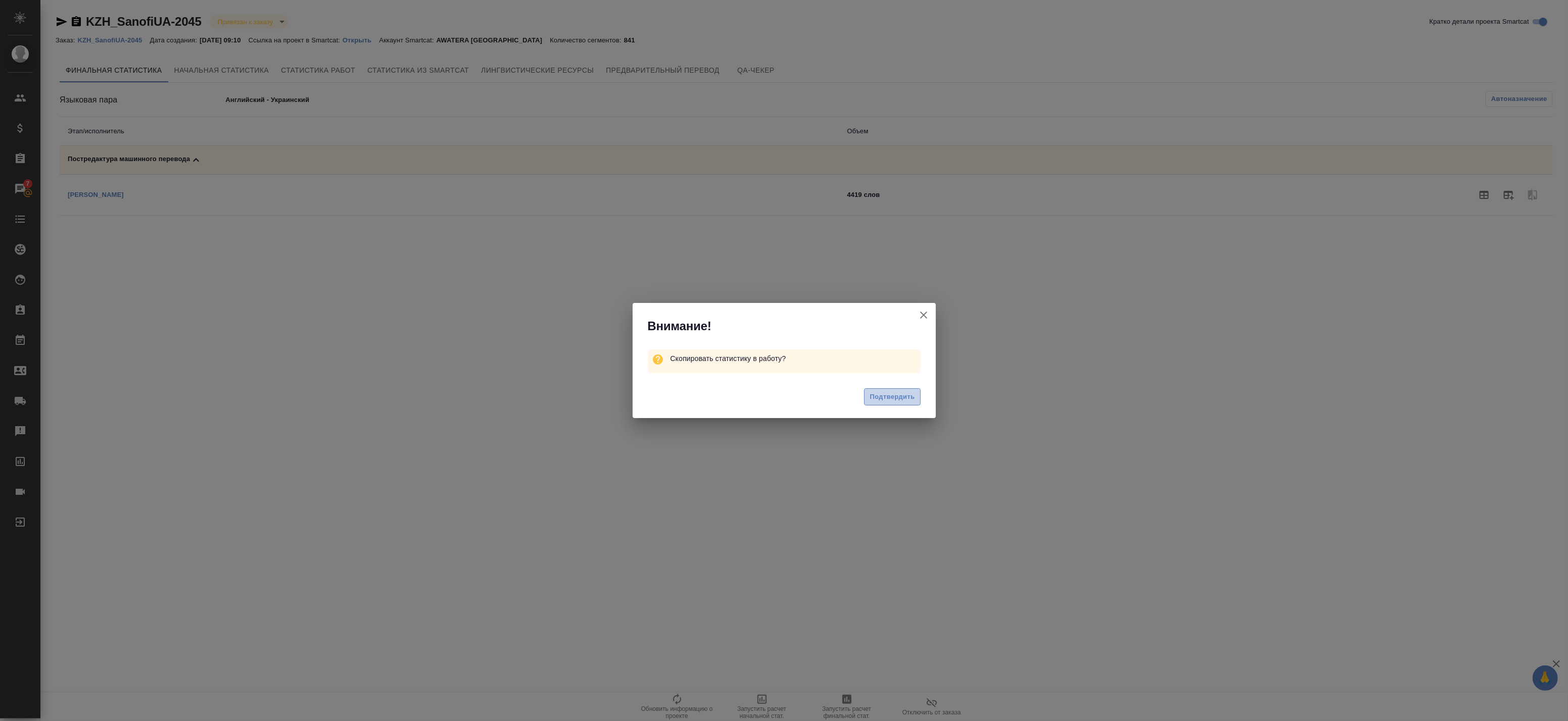
click at [890, 400] on span "Подтвердить" at bounding box center [892, 397] width 45 height 12
click at [897, 397] on span "Подтвердить" at bounding box center [892, 399] width 45 height 12
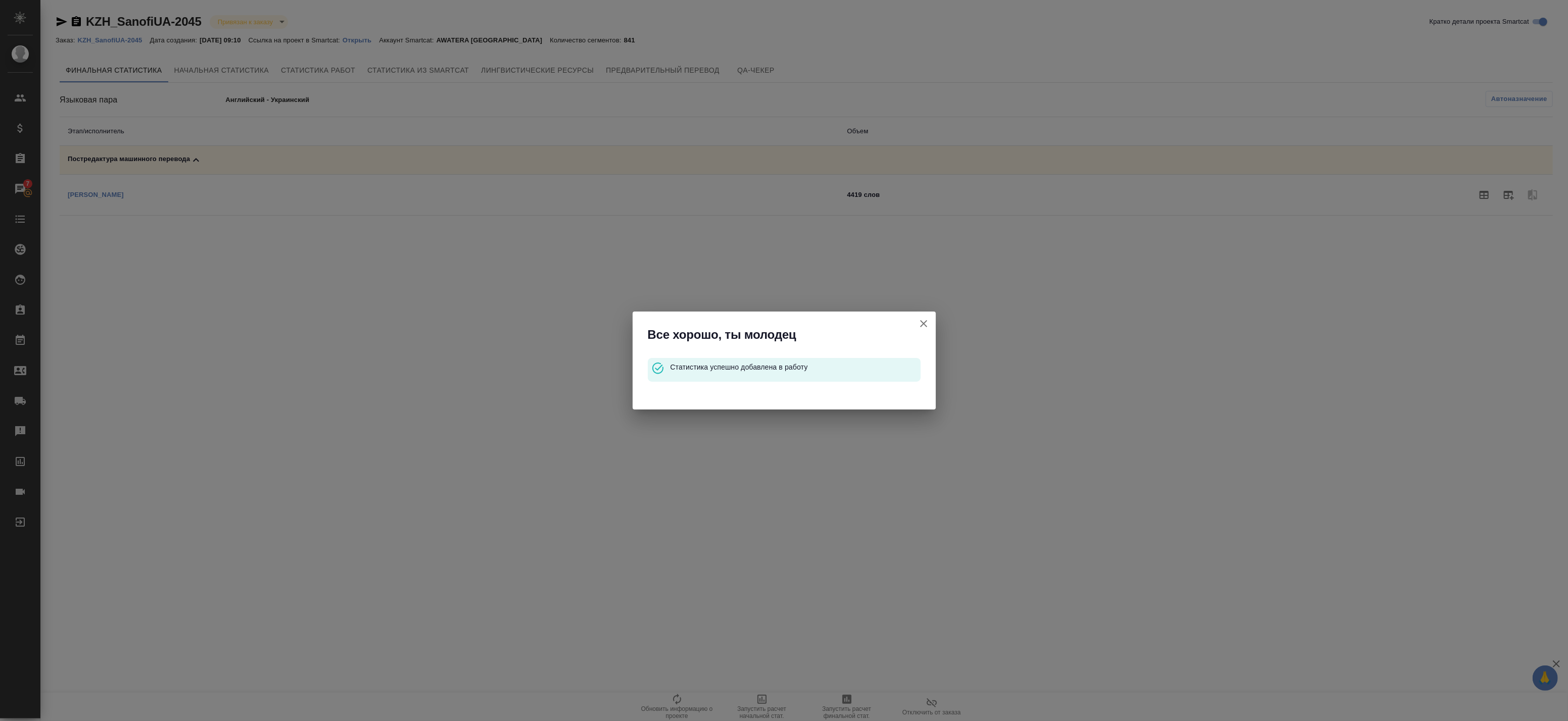
drag, startPoint x: 926, startPoint y: 322, endPoint x: 527, endPoint y: 384, distance: 403.8
click at [925, 322] on icon "button" at bounding box center [924, 324] width 12 height 12
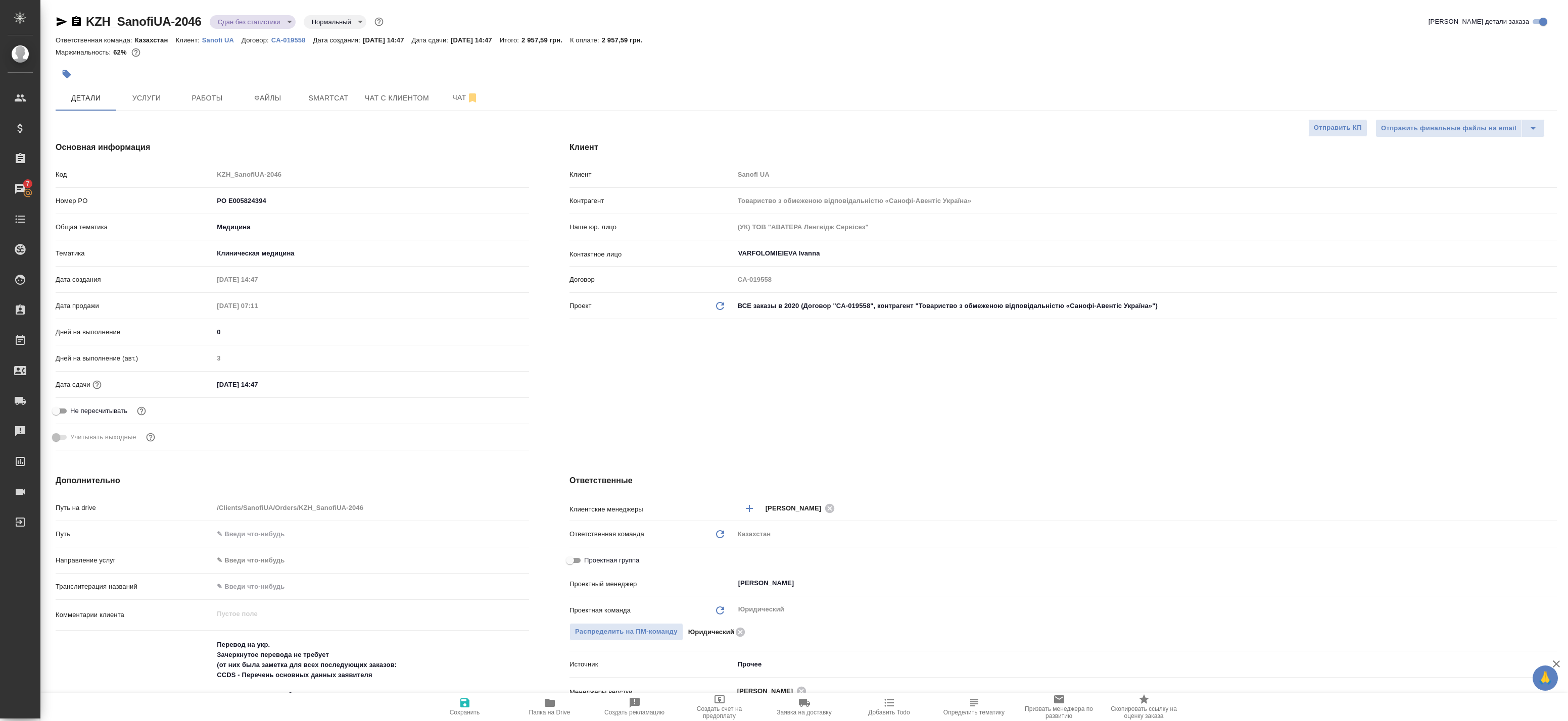
select select "RU"
click at [308, 101] on span "Smartcat" at bounding box center [328, 98] width 49 height 12
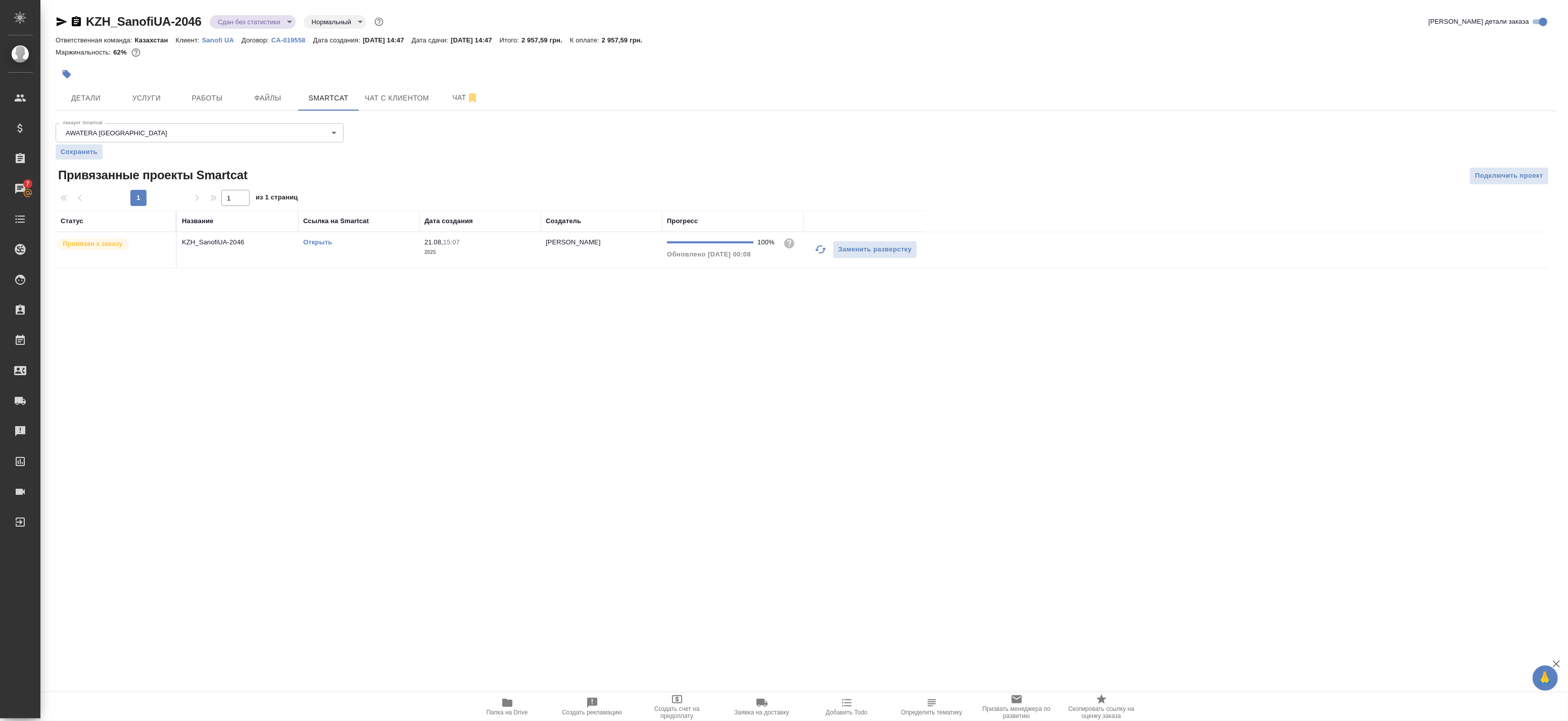
click at [229, 249] on td "KZH_SanofiUA-2046" at bounding box center [237, 250] width 121 height 36
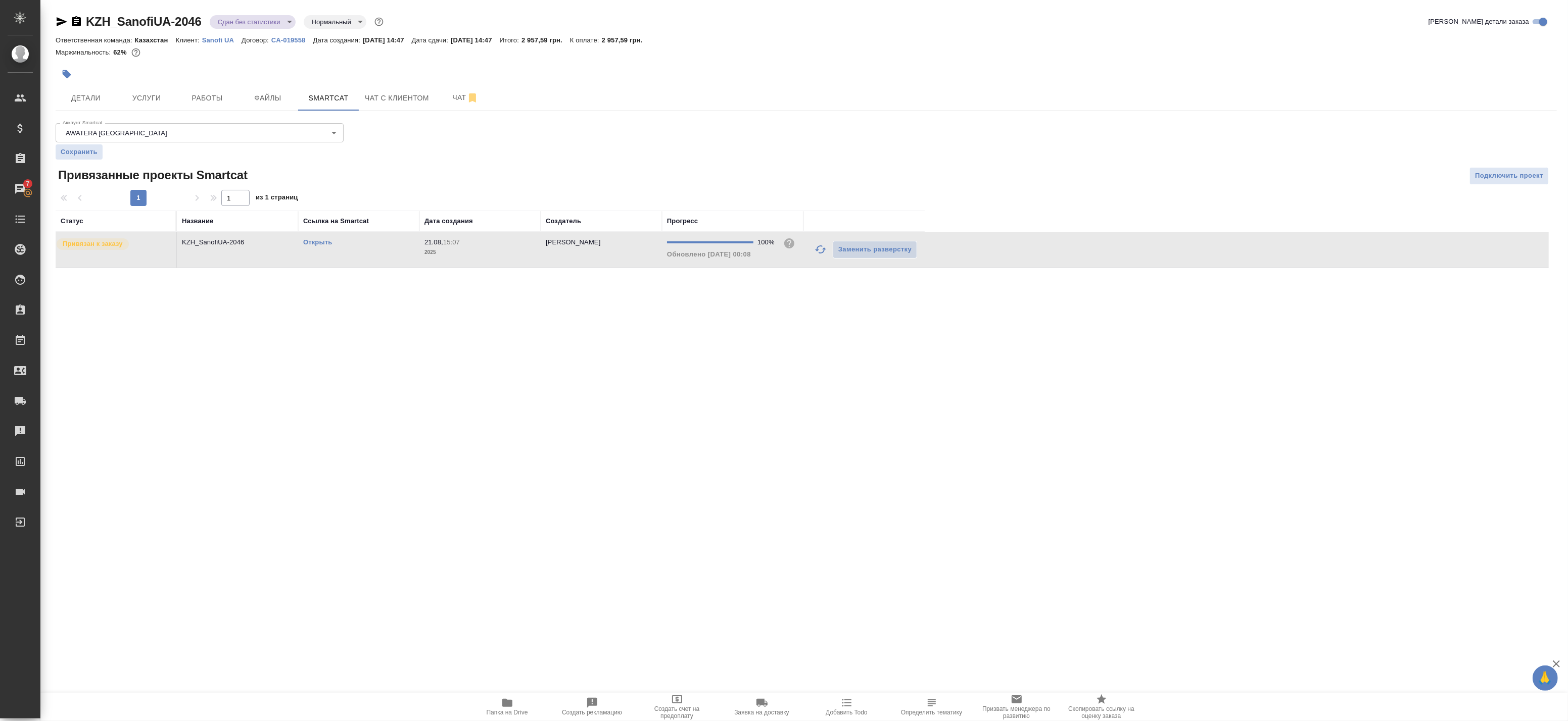
click at [229, 250] on td "KZH_SanofiUA-2046" at bounding box center [237, 250] width 121 height 36
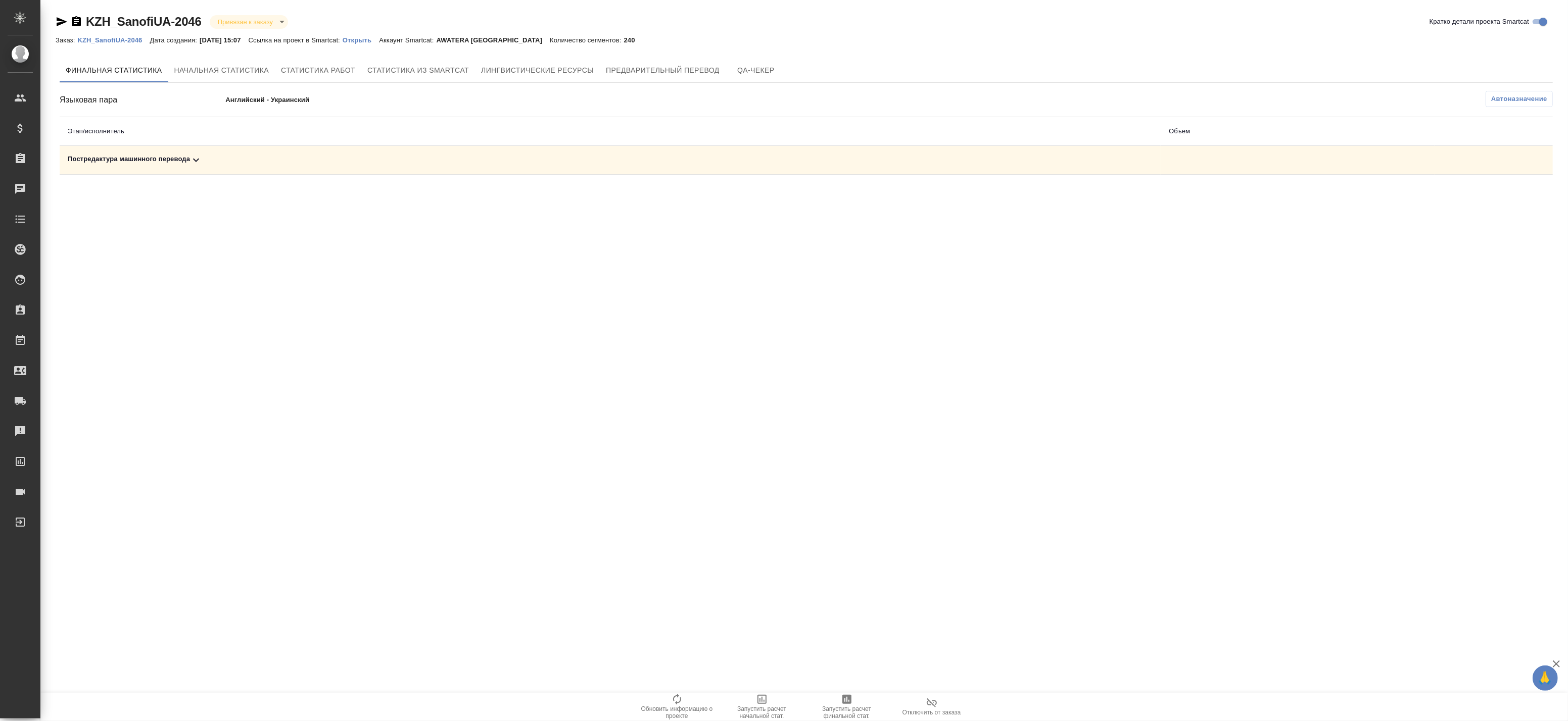
click at [648, 168] on td "Постредактура машинного перевода" at bounding box center [610, 160] width 1101 height 29
click at [1550, 97] on button "Автоназначение" at bounding box center [1519, 99] width 67 height 16
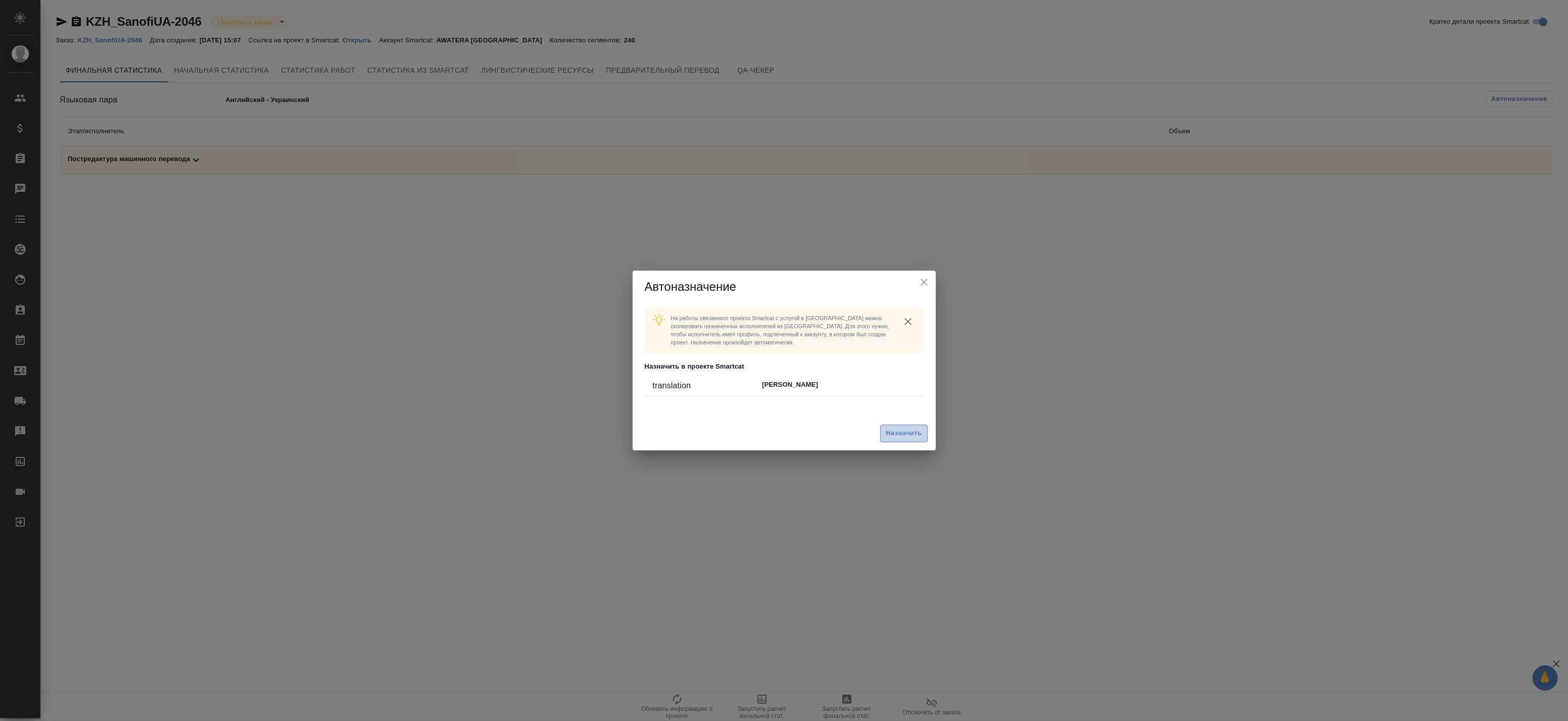
click at [906, 435] on span "Назначить" at bounding box center [903, 433] width 36 height 12
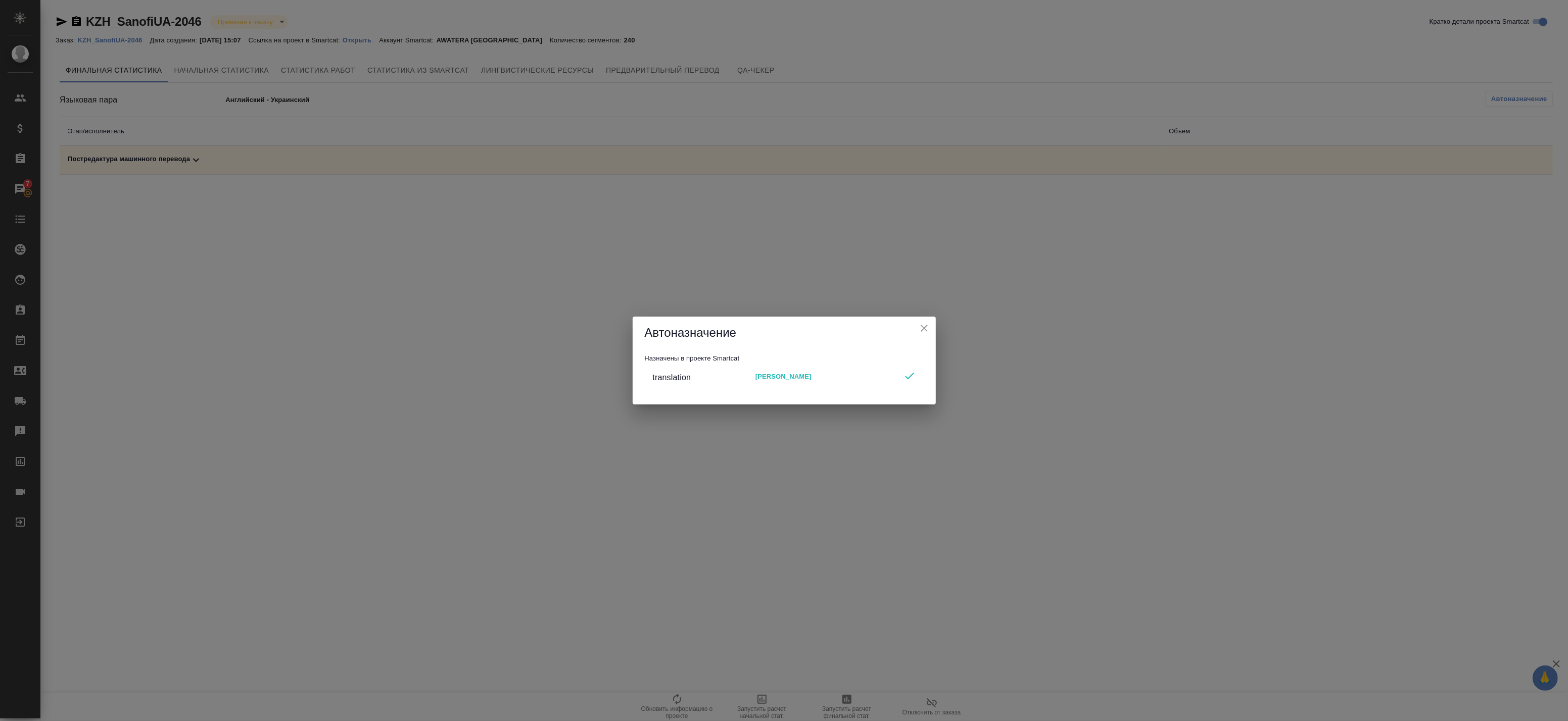
click at [922, 326] on icon "close" at bounding box center [925, 328] width 12 height 12
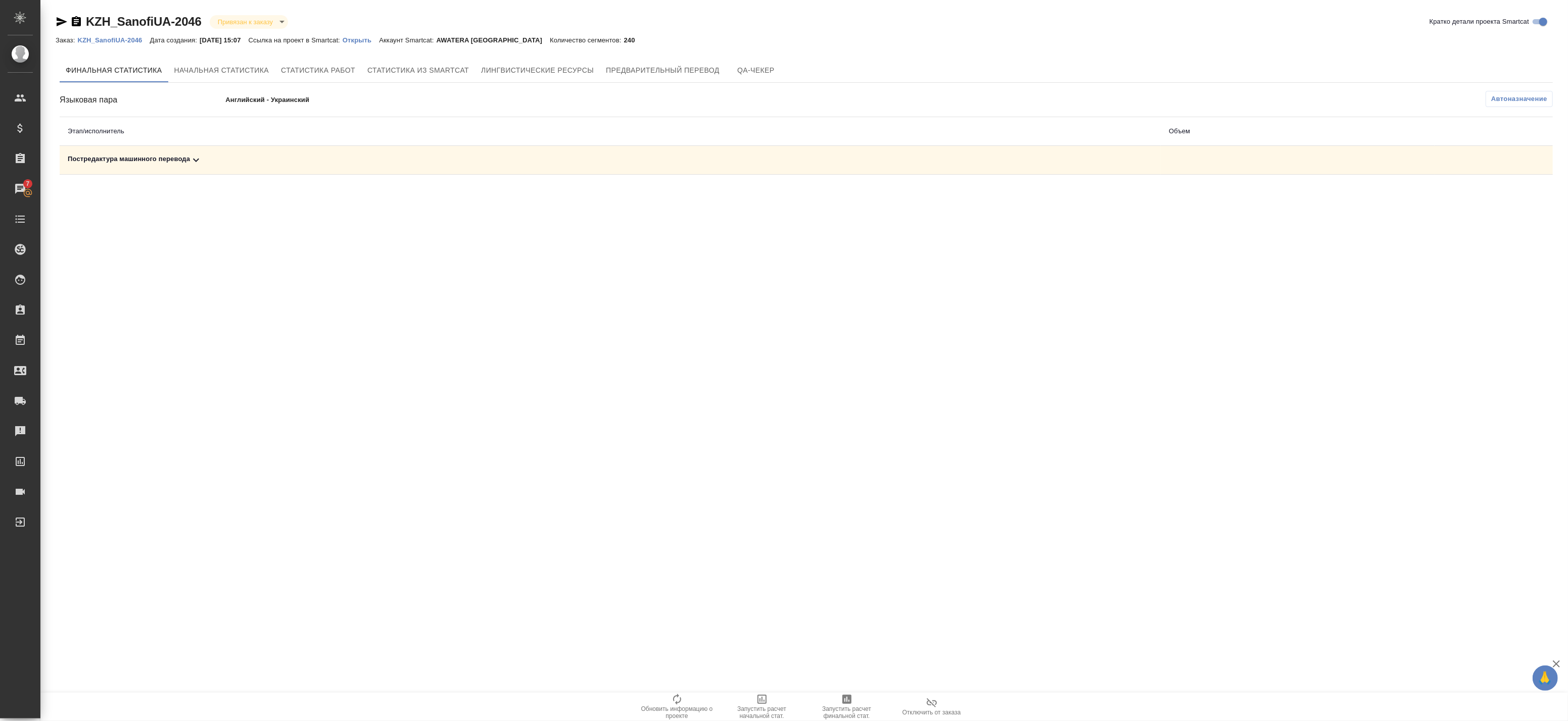
drag, startPoint x: 426, startPoint y: 159, endPoint x: 395, endPoint y: 167, distance: 32.0
click at [426, 159] on div "Постредактура машинного перевода" at bounding box center [610, 160] width 1085 height 12
click at [857, 708] on span "Запустить расчет финальной стат." at bounding box center [847, 712] width 73 height 14
click at [263, 161] on div "Постредактура машинного перевода" at bounding box center [610, 160] width 1085 height 12
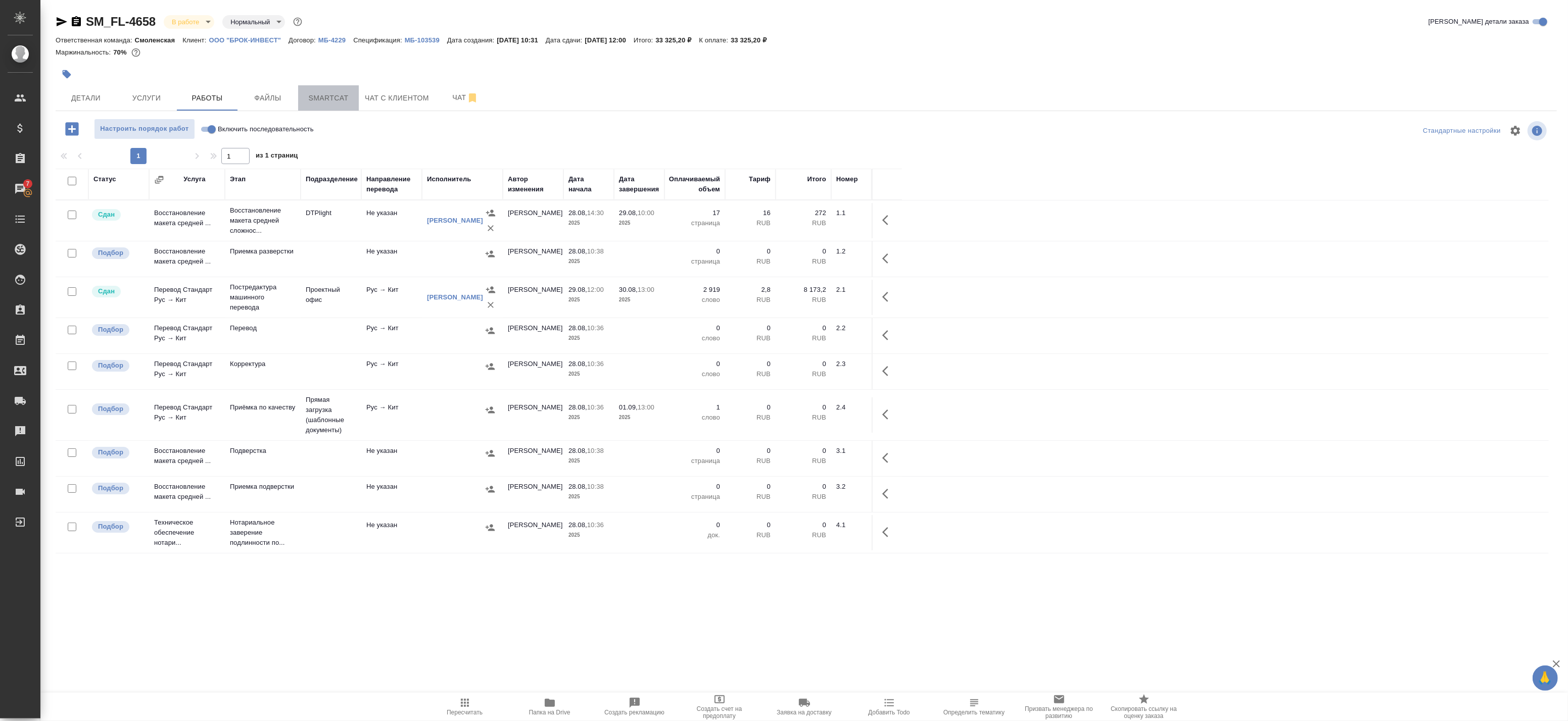
click at [327, 102] on span "Smartcat" at bounding box center [328, 98] width 49 height 12
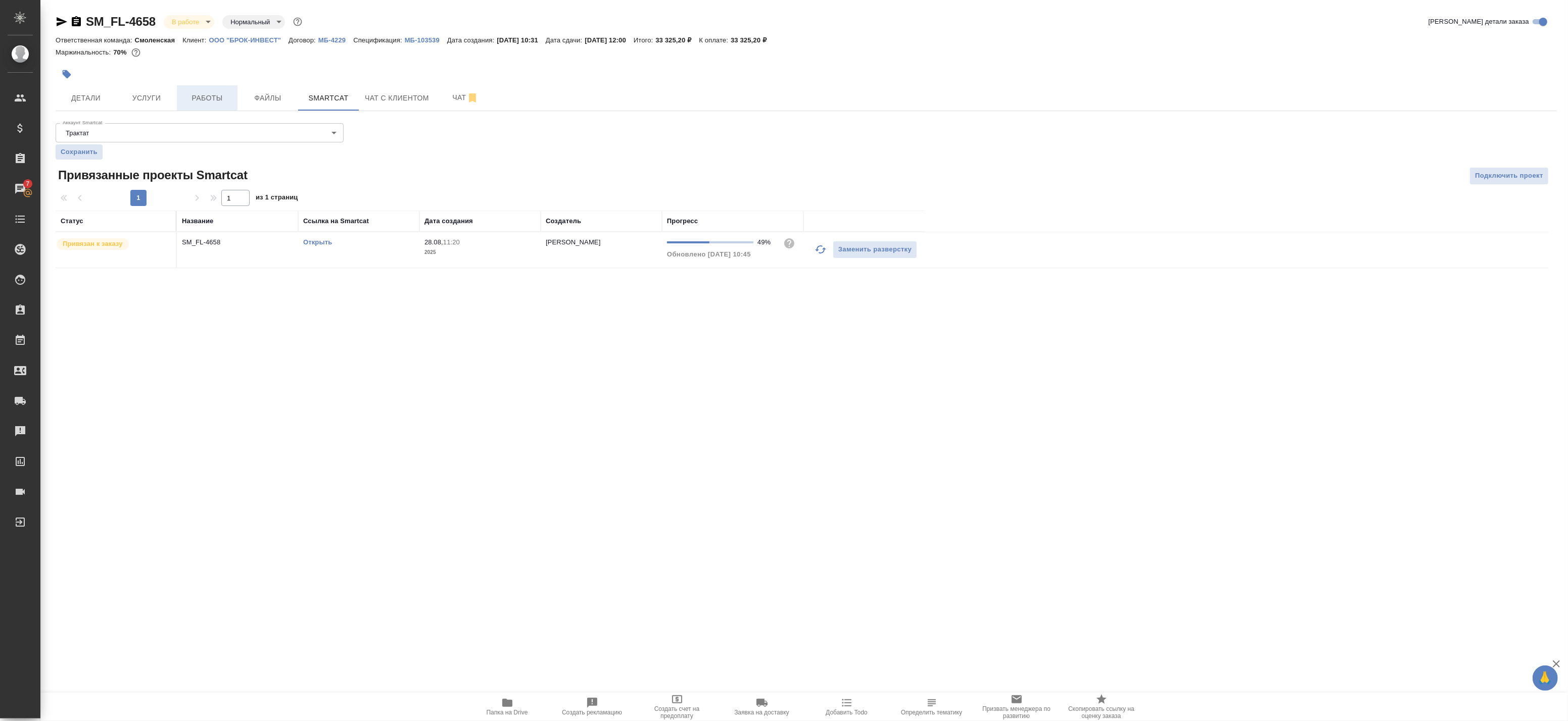
click at [205, 99] on span "Работы" at bounding box center [207, 98] width 49 height 12
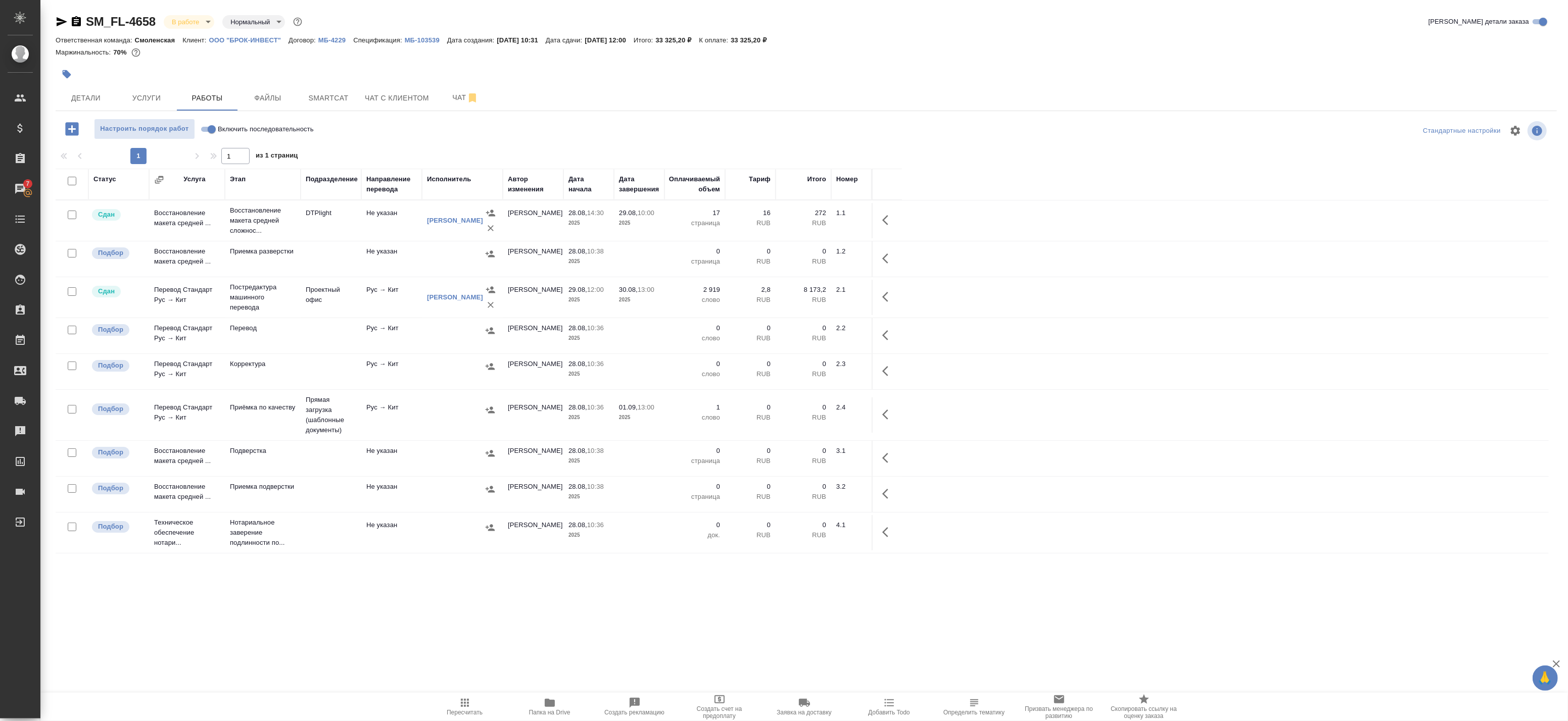
click at [69, 407] on input "checkbox" at bounding box center [72, 409] width 9 height 9
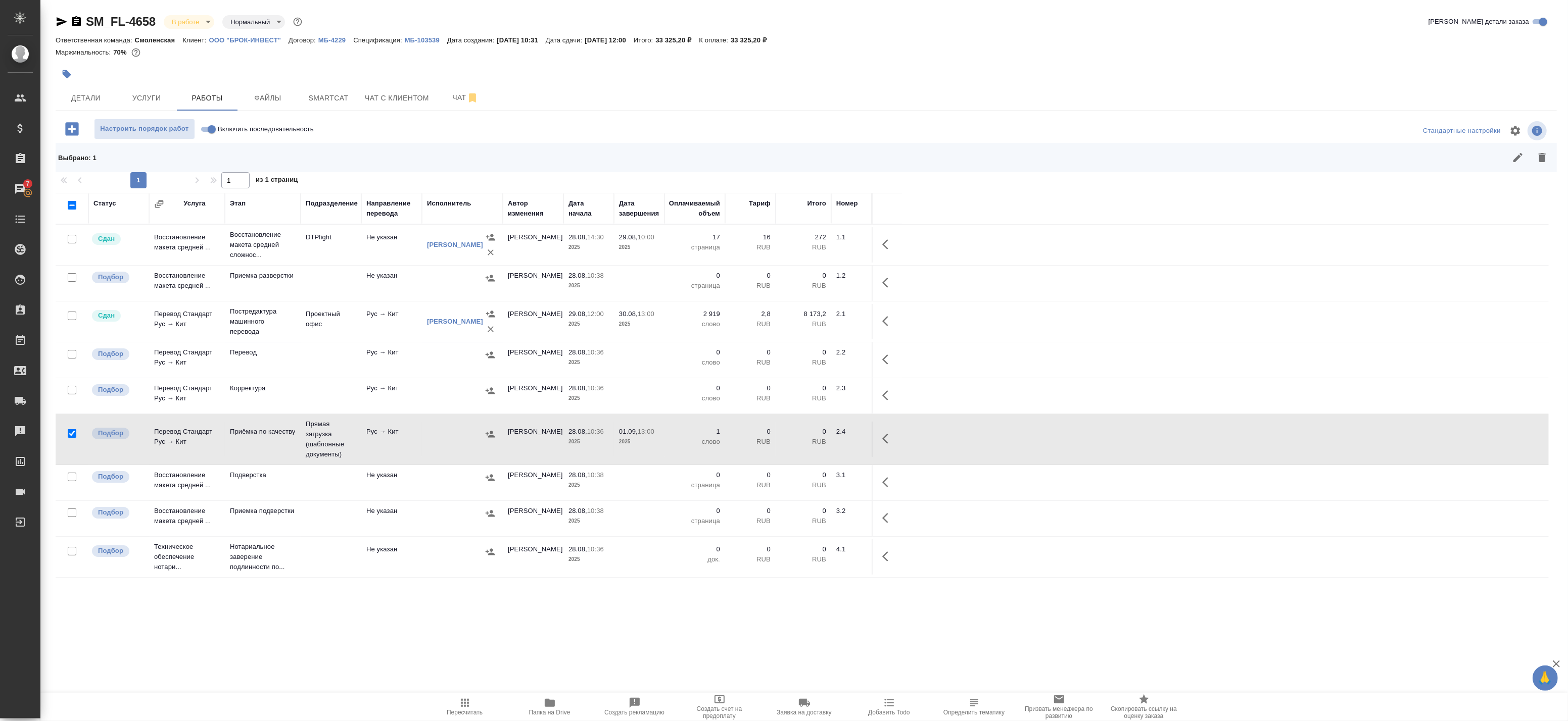
click at [70, 433] on input "checkbox" at bounding box center [72, 434] width 9 height 9
checkbox input "false"
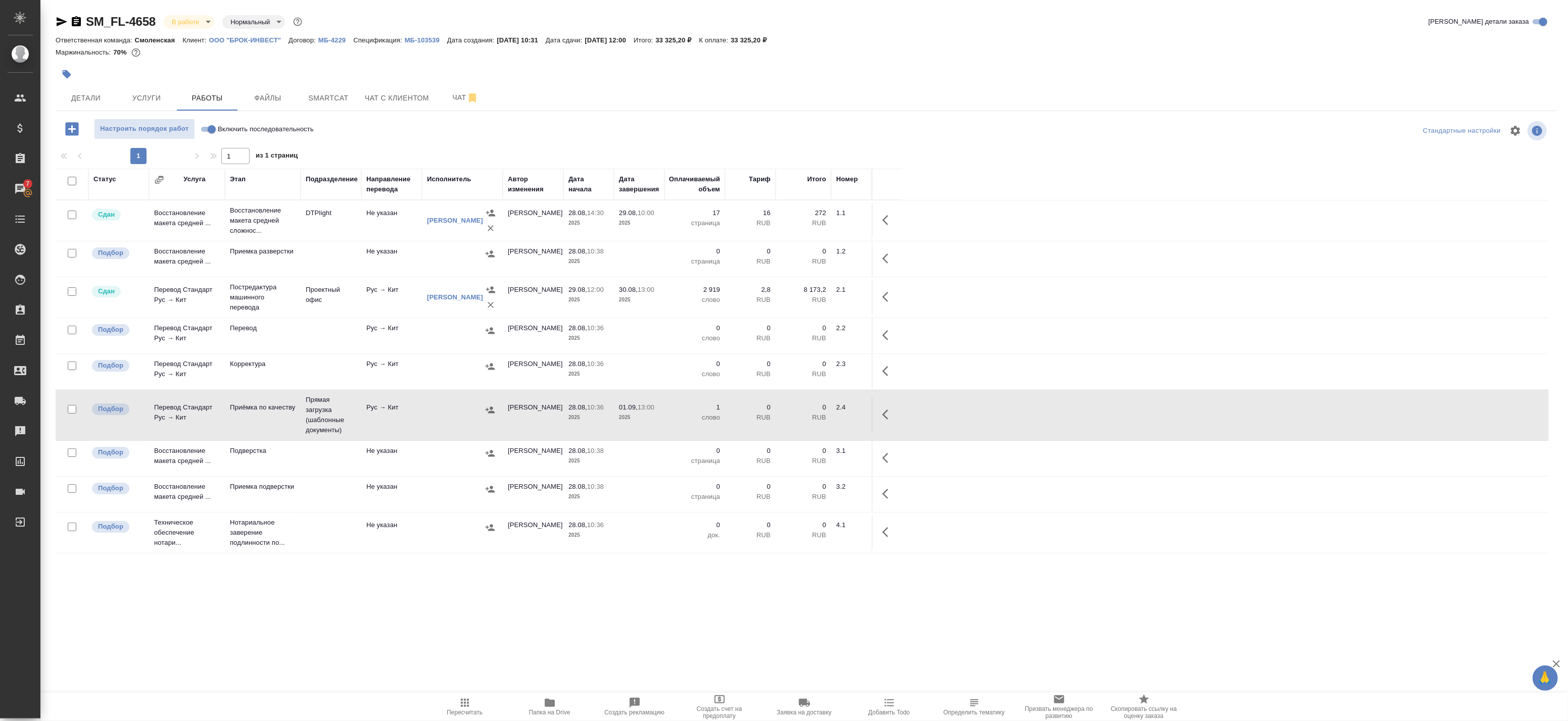
click at [399, 238] on td "Рус → Кит" at bounding box center [391, 221] width 61 height 36
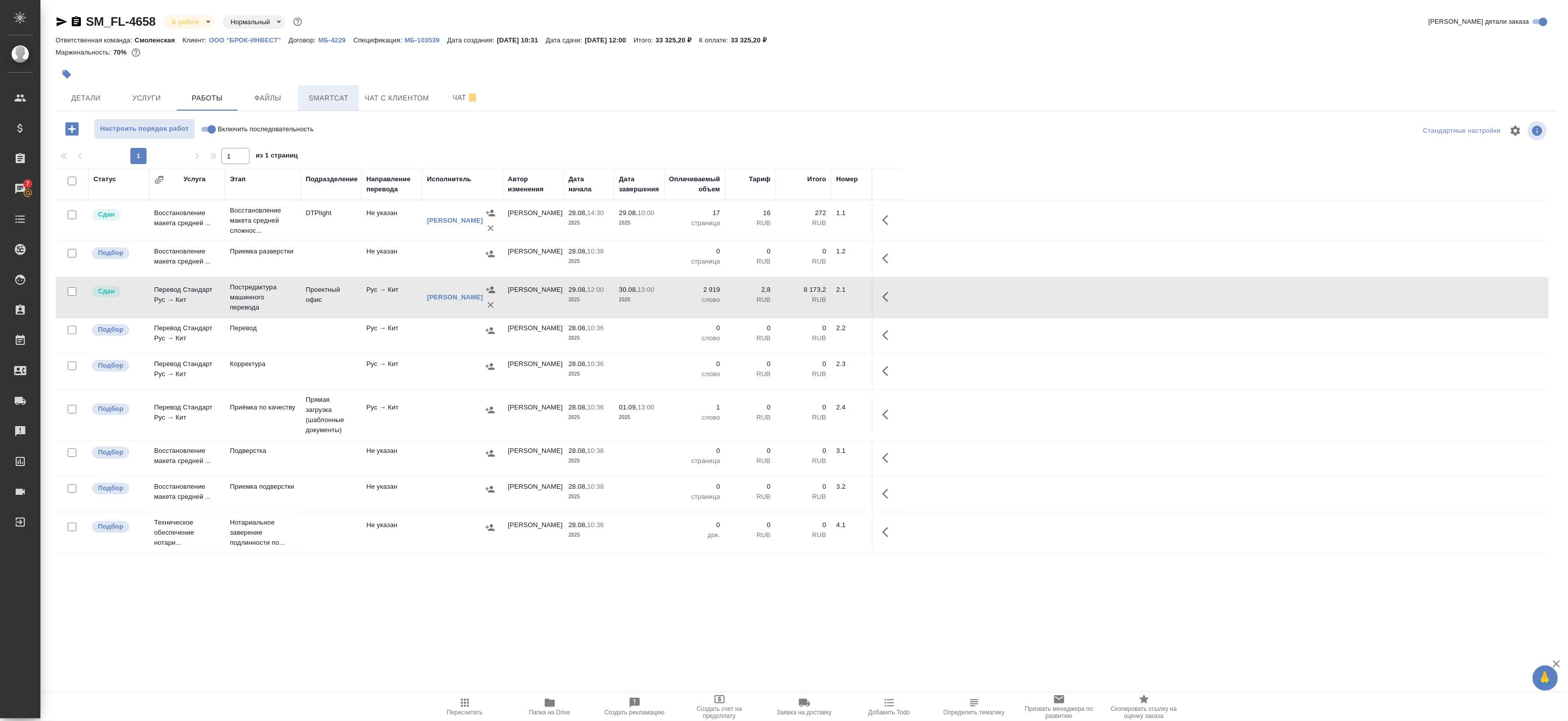
click at [339, 97] on span "Smartcat" at bounding box center [328, 98] width 49 height 12
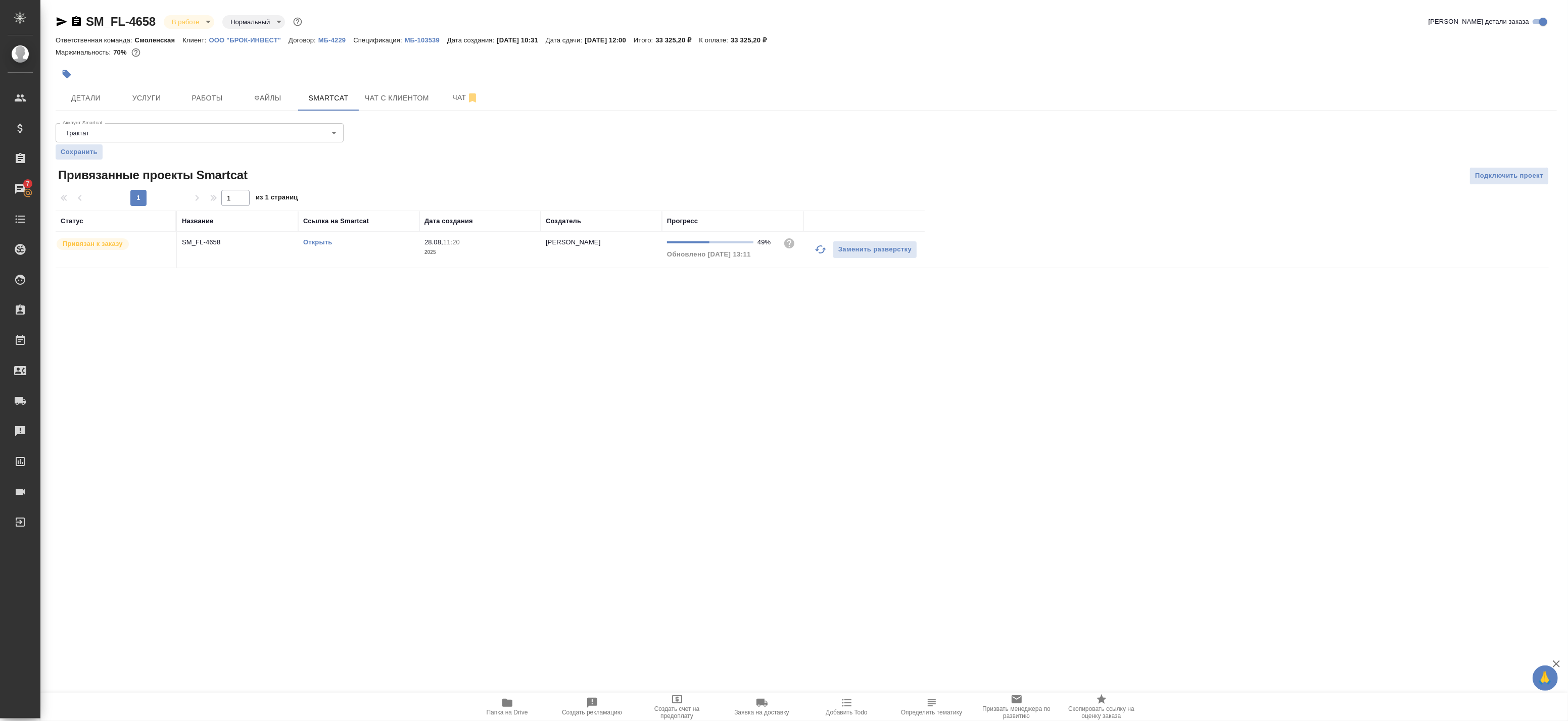
click at [316, 243] on link "Открыть" at bounding box center [318, 241] width 29 height 8
click at [231, 94] on button "Работы" at bounding box center [207, 98] width 61 height 25
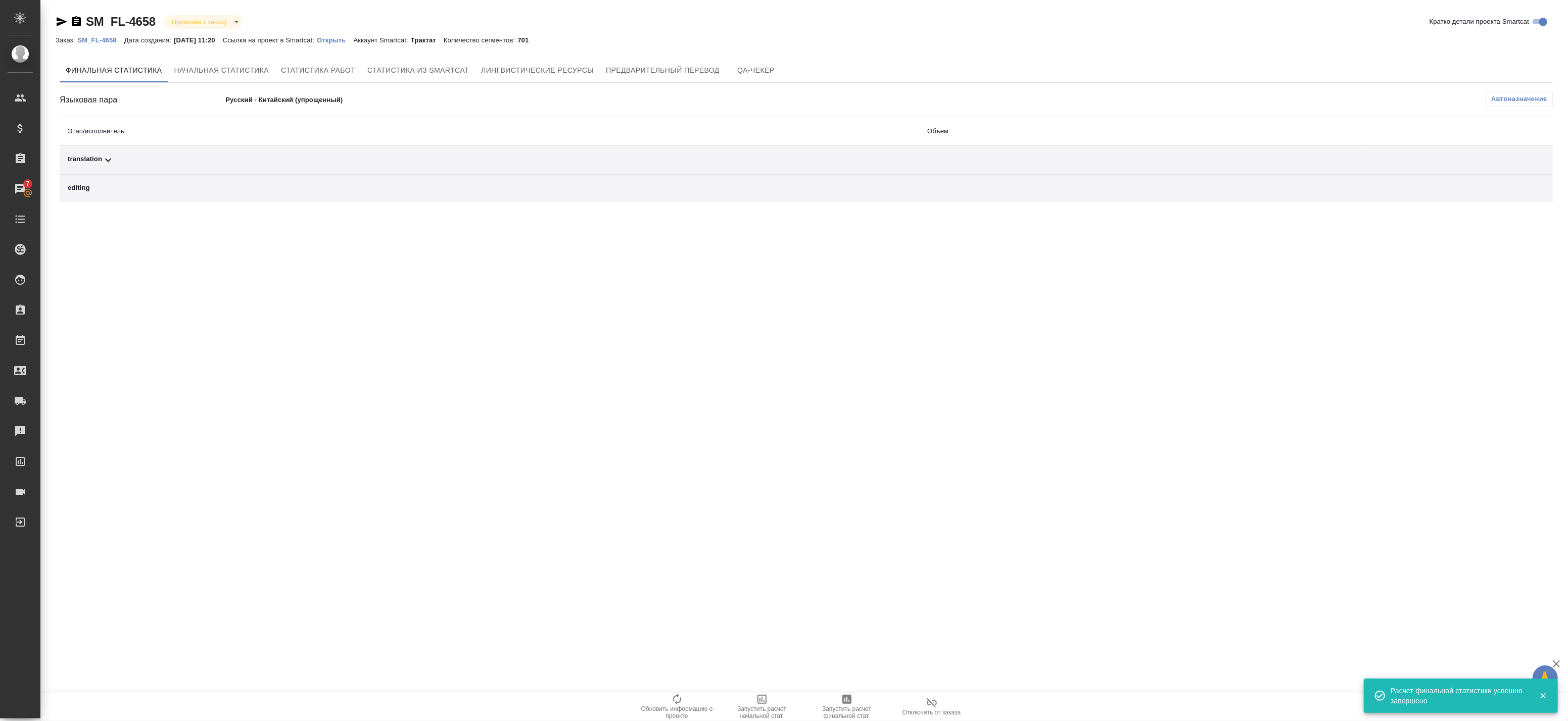
click at [619, 149] on td "translation" at bounding box center [489, 160] width 860 height 29
click at [628, 127] on th "Этап/исполнитель" at bounding box center [489, 131] width 860 height 29
click at [342, 163] on div "translation" at bounding box center [489, 160] width 843 height 12
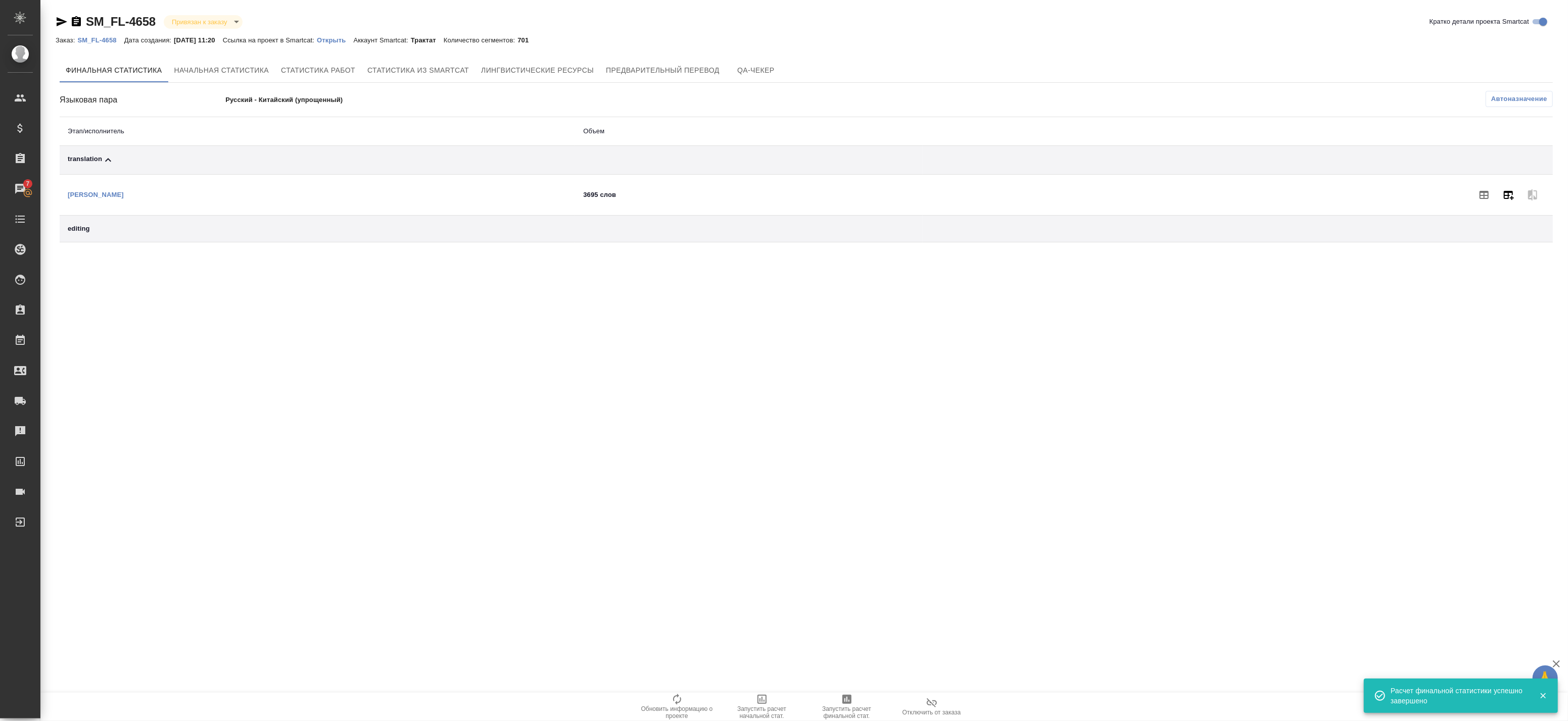
click at [1504, 190] on icon "button" at bounding box center [1508, 195] width 12 height 12
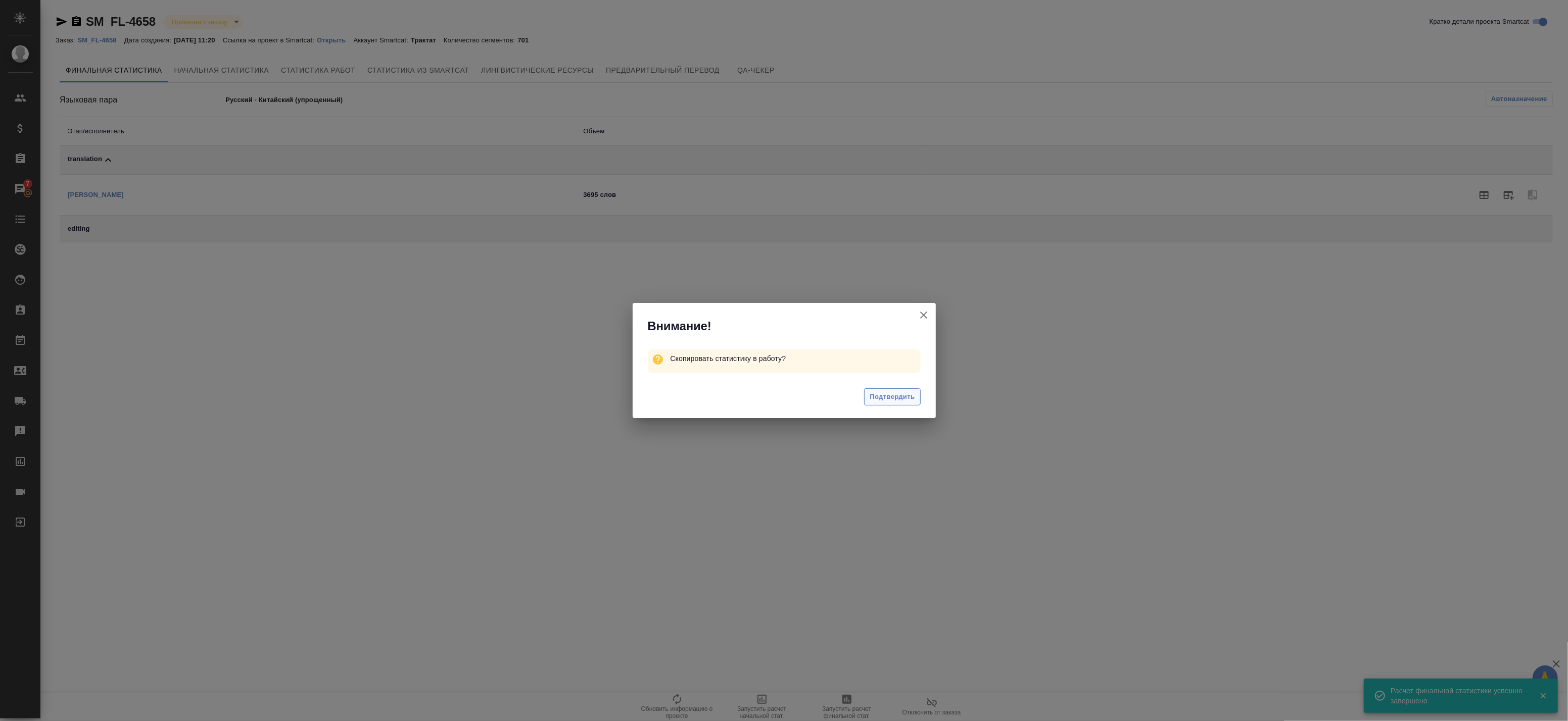
click at [889, 398] on span "Подтвердить" at bounding box center [892, 397] width 45 height 12
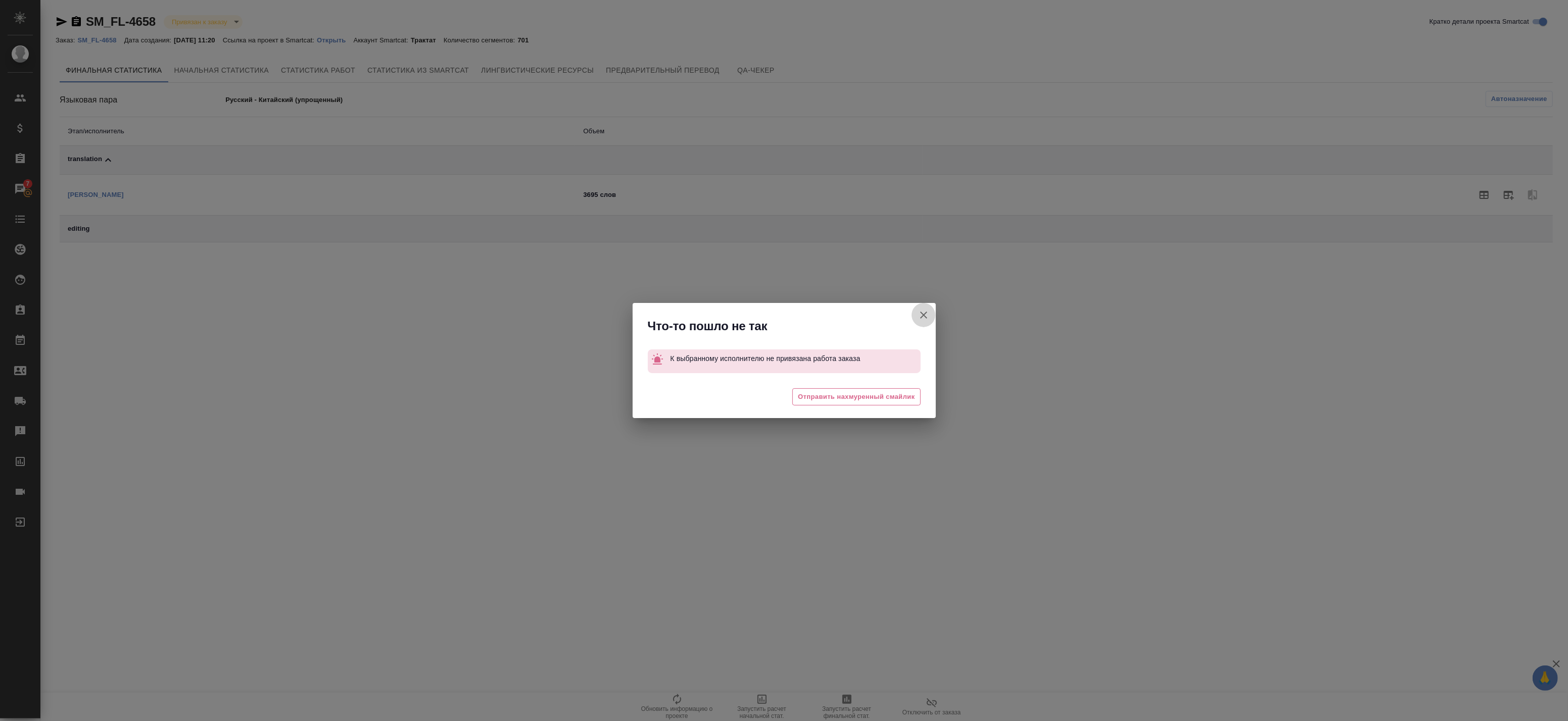
click at [924, 303] on button "Кратко детали проекта Smartcat" at bounding box center [923, 315] width 24 height 24
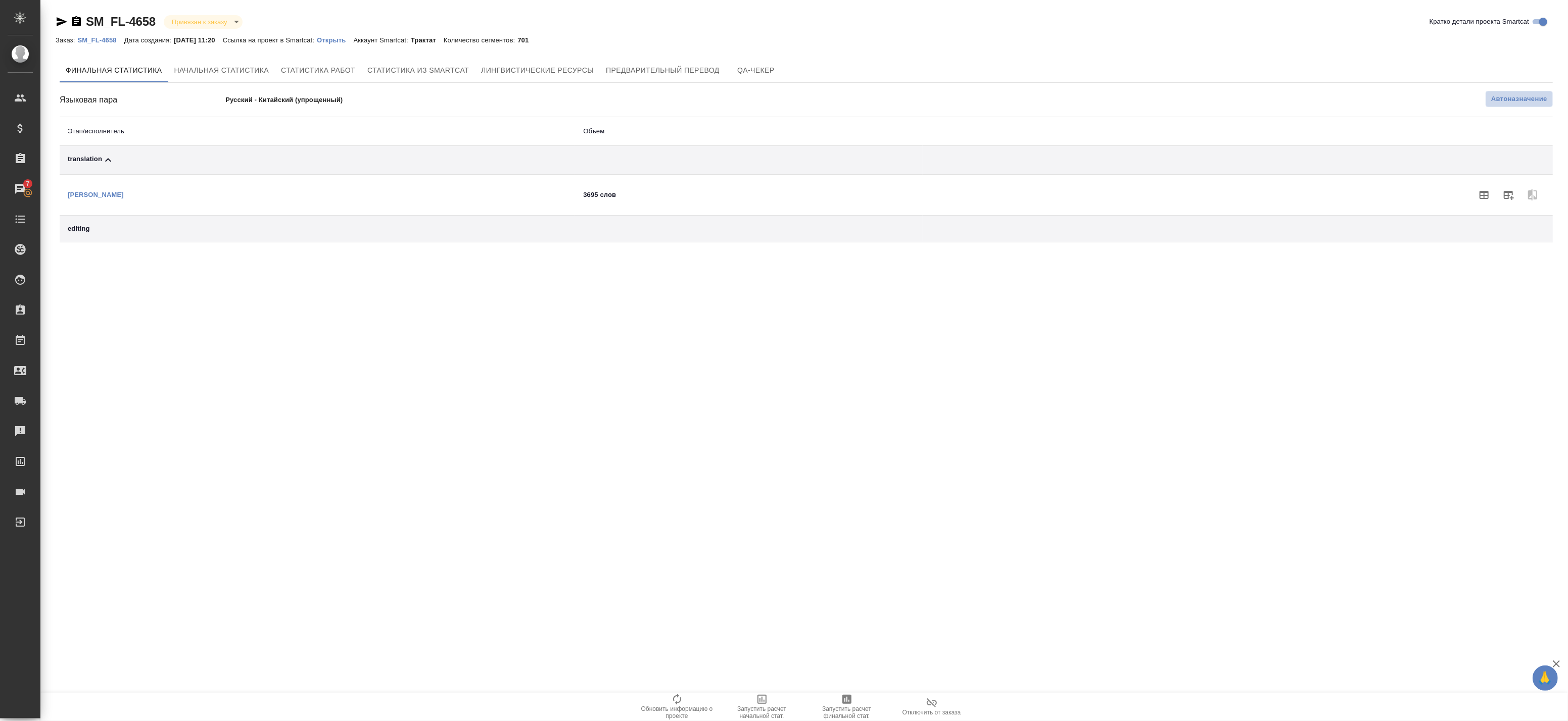
click at [1519, 100] on span "Автоназначение" at bounding box center [1519, 99] width 56 height 10
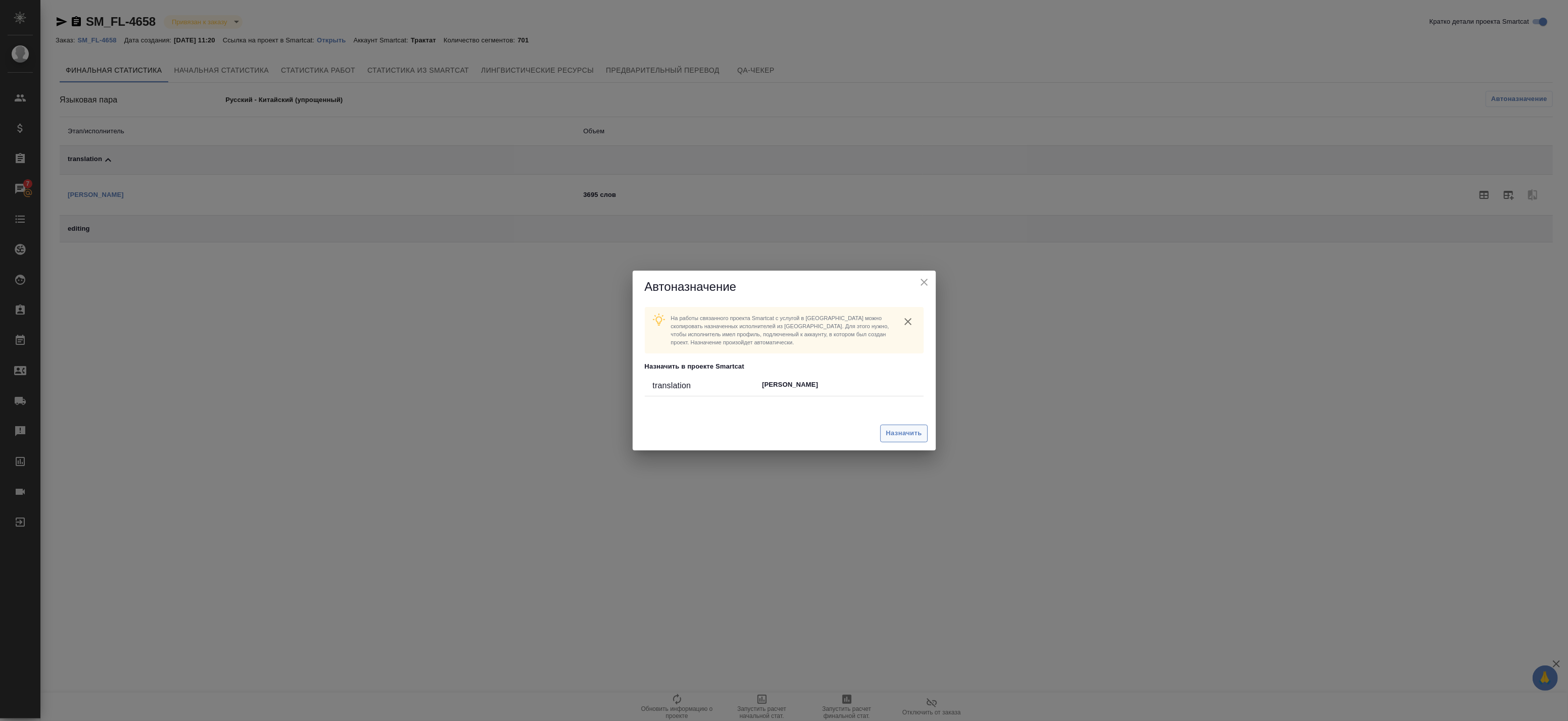
click at [907, 439] on span "Назначить" at bounding box center [903, 433] width 36 height 12
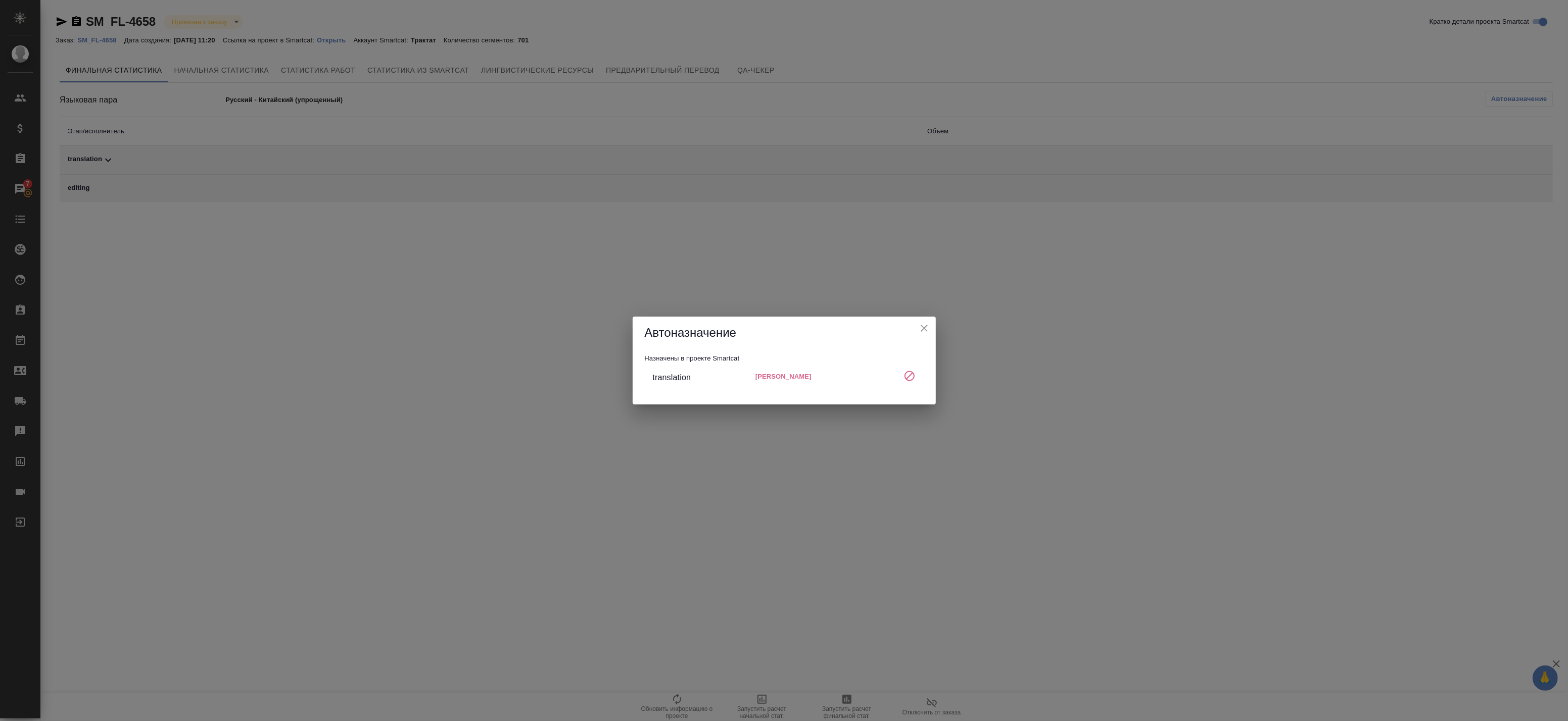
click at [927, 321] on div "Автоназначение" at bounding box center [784, 332] width 303 height 32
click at [922, 332] on button "close" at bounding box center [924, 328] width 15 height 15
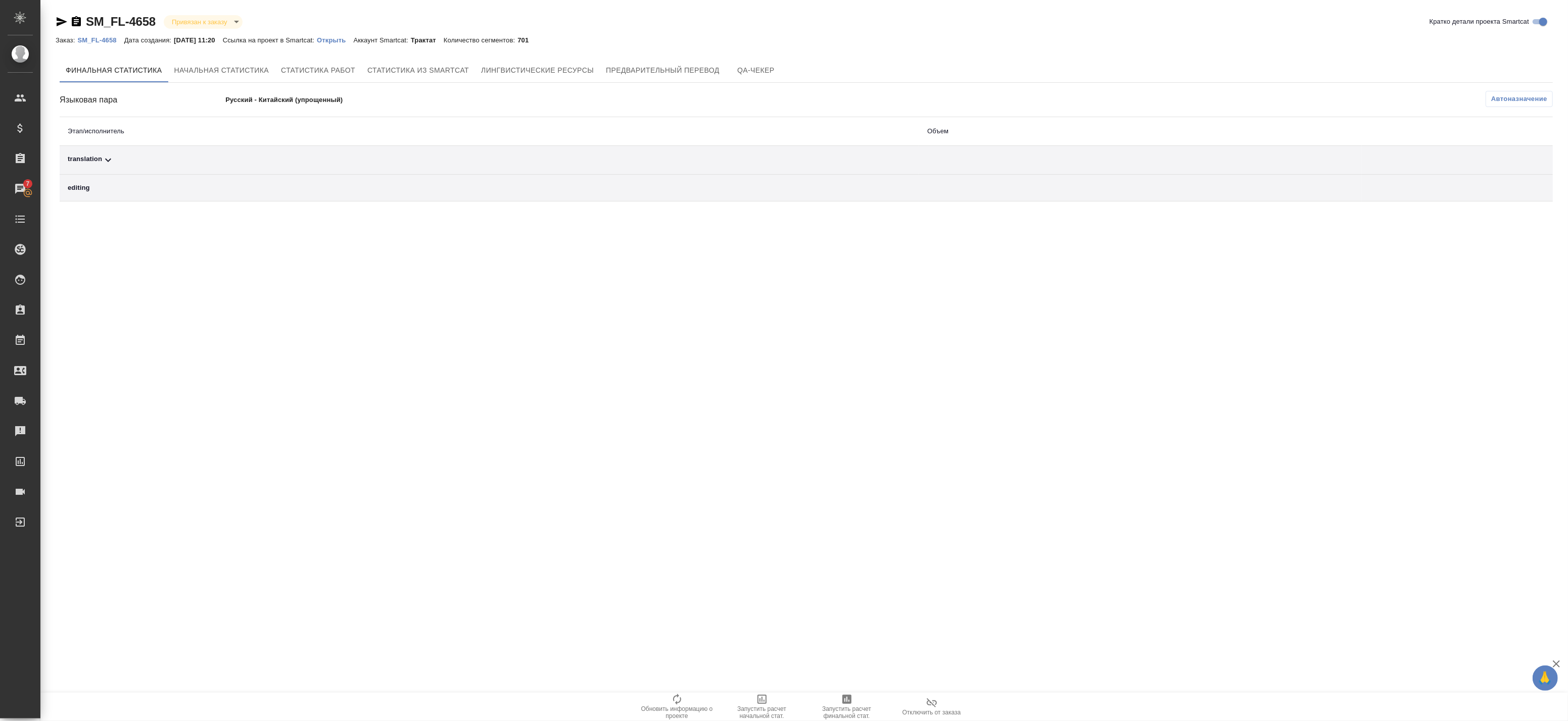
click at [531, 127] on th "Этап/исполнитель" at bounding box center [489, 131] width 860 height 29
click at [487, 138] on th "Этап/исполнитель" at bounding box center [489, 131] width 860 height 29
click at [461, 152] on td "translation" at bounding box center [489, 160] width 860 height 29
drag, startPoint x: 424, startPoint y: 163, endPoint x: 399, endPoint y: 167, distance: 25.3
click at [424, 163] on div "translation" at bounding box center [489, 160] width 843 height 12
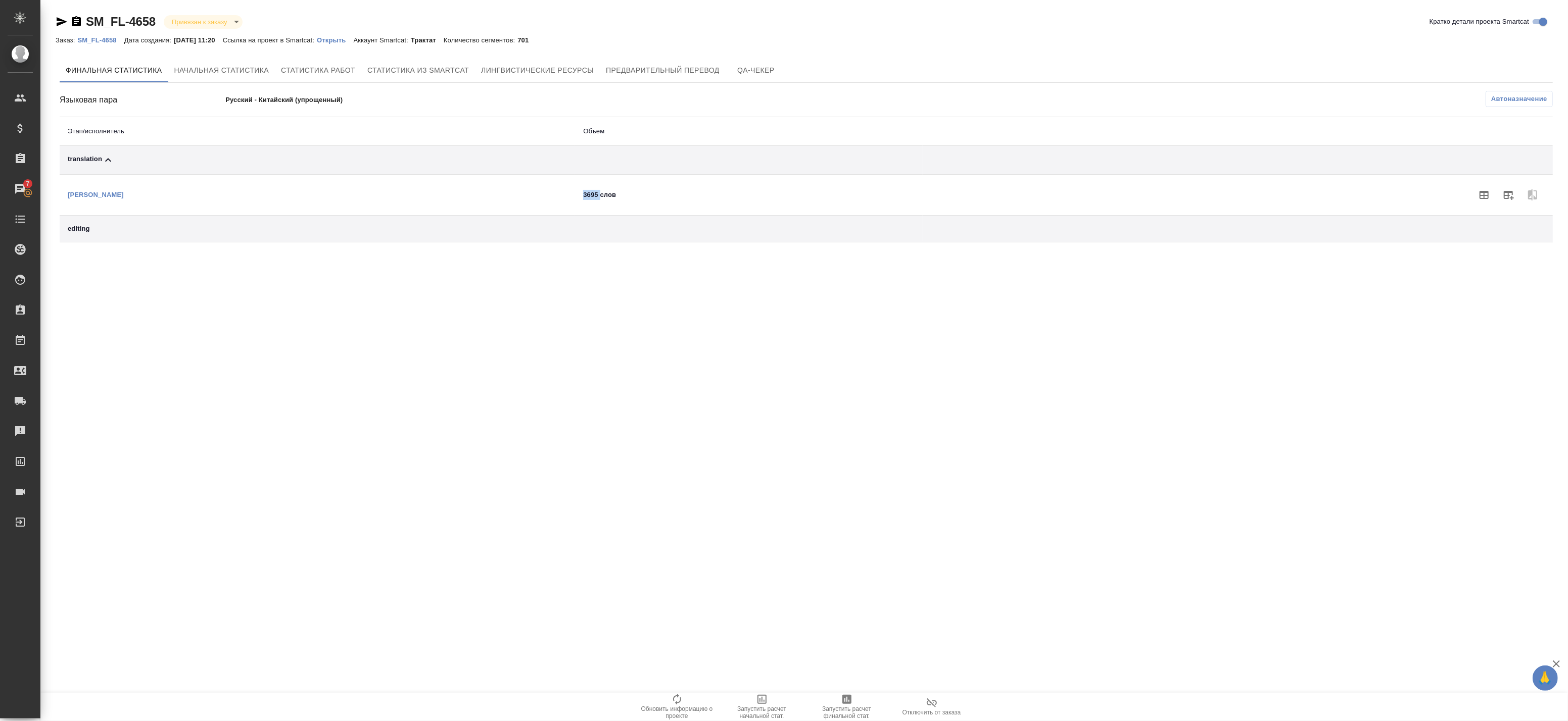
drag, startPoint x: 582, startPoint y: 195, endPoint x: 602, endPoint y: 196, distance: 20.0
click at [602, 196] on td "3695 слов" at bounding box center [749, 195] width 348 height 41
copy td "3695"
click at [589, 197] on td "3695 слов" at bounding box center [749, 195] width 348 height 41
drag, startPoint x: 573, startPoint y: 194, endPoint x: 597, endPoint y: 195, distance: 24.0
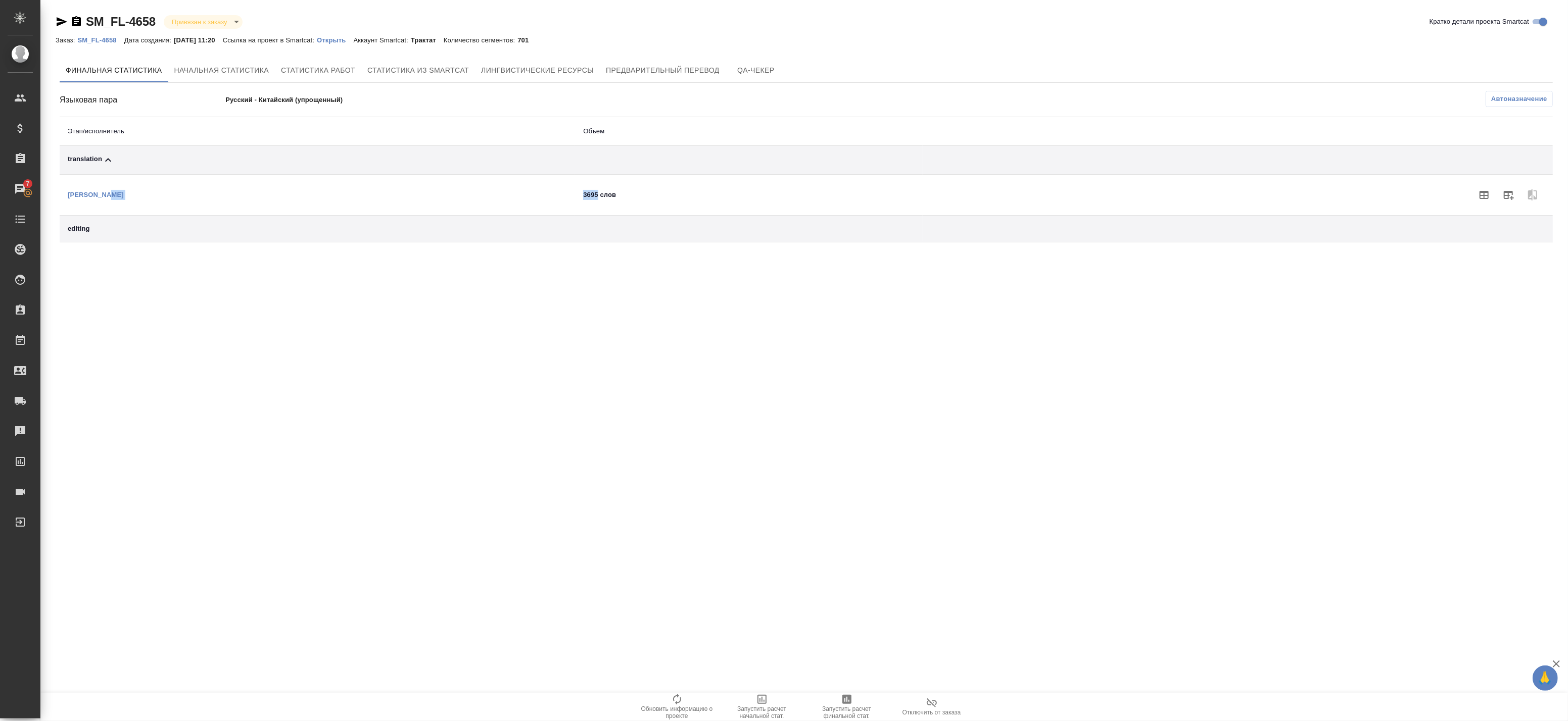
click at [597, 195] on tr "Ван Байхан 3695 слов" at bounding box center [806, 195] width 1493 height 41
copy tr "Ван Байхан 3695"
click at [1513, 194] on icon "button" at bounding box center [1508, 195] width 12 height 12
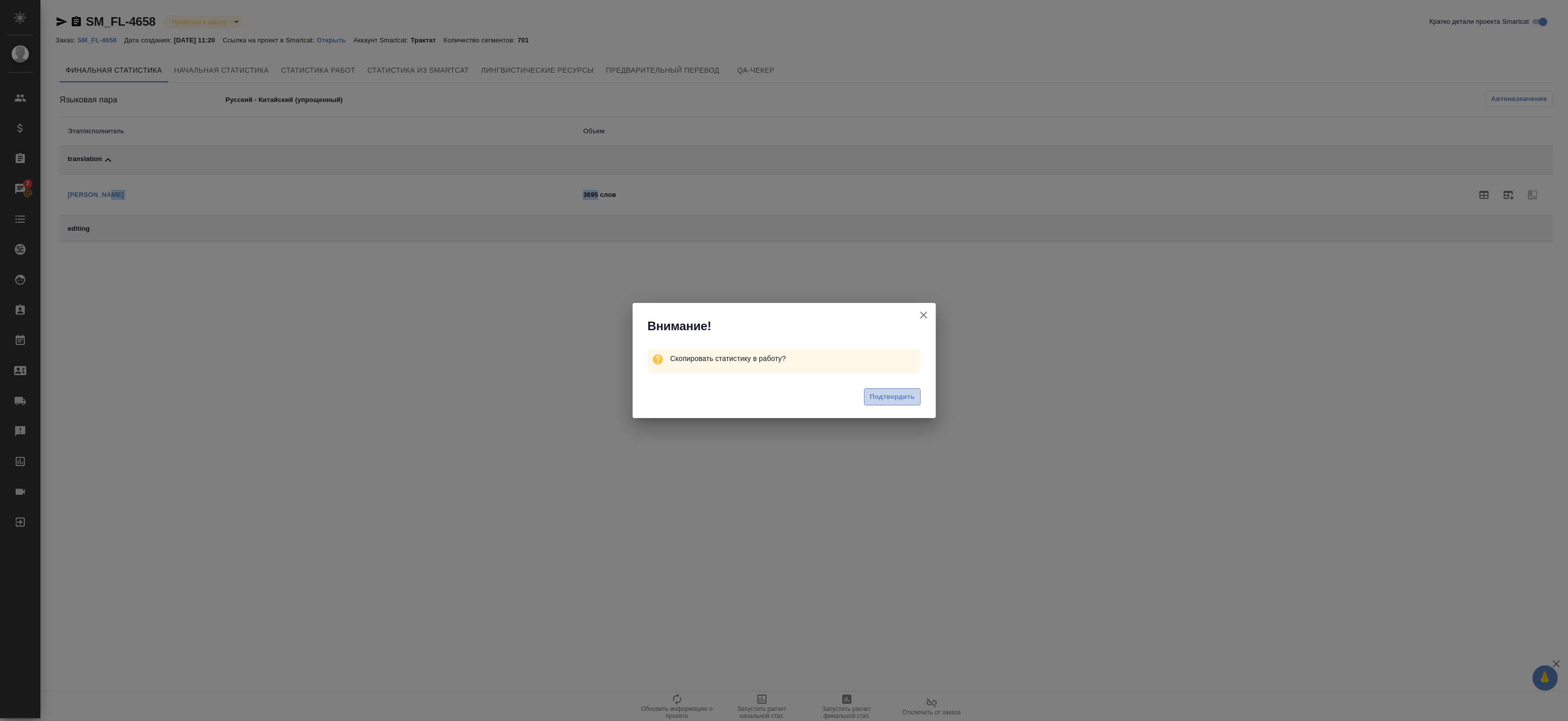
click at [905, 405] on button "Подтвердить" at bounding box center [892, 397] width 56 height 18
click at [929, 306] on button "Кратко детали проекта Smartcat" at bounding box center [923, 315] width 24 height 24
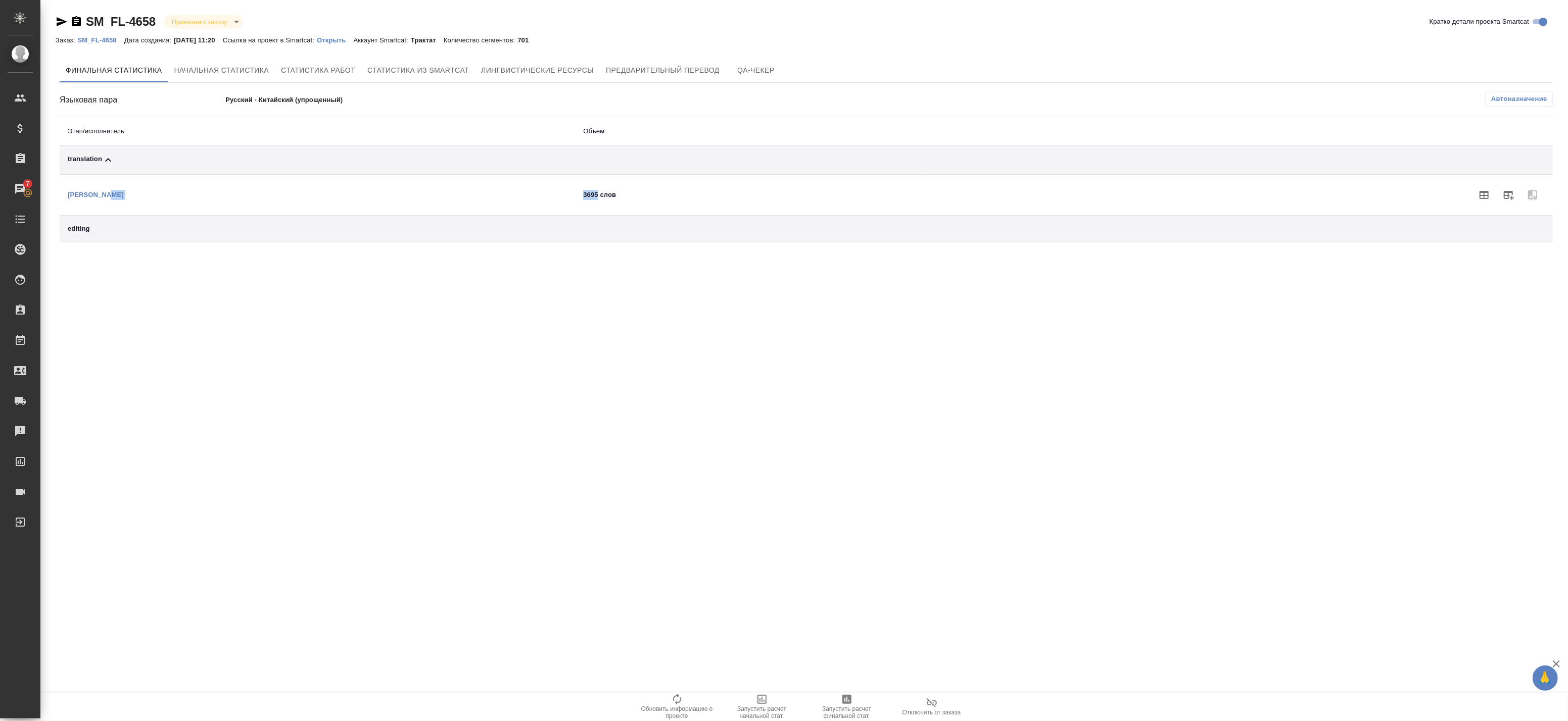
click at [1513, 94] on span "Автоназначение" at bounding box center [1519, 99] width 56 height 10
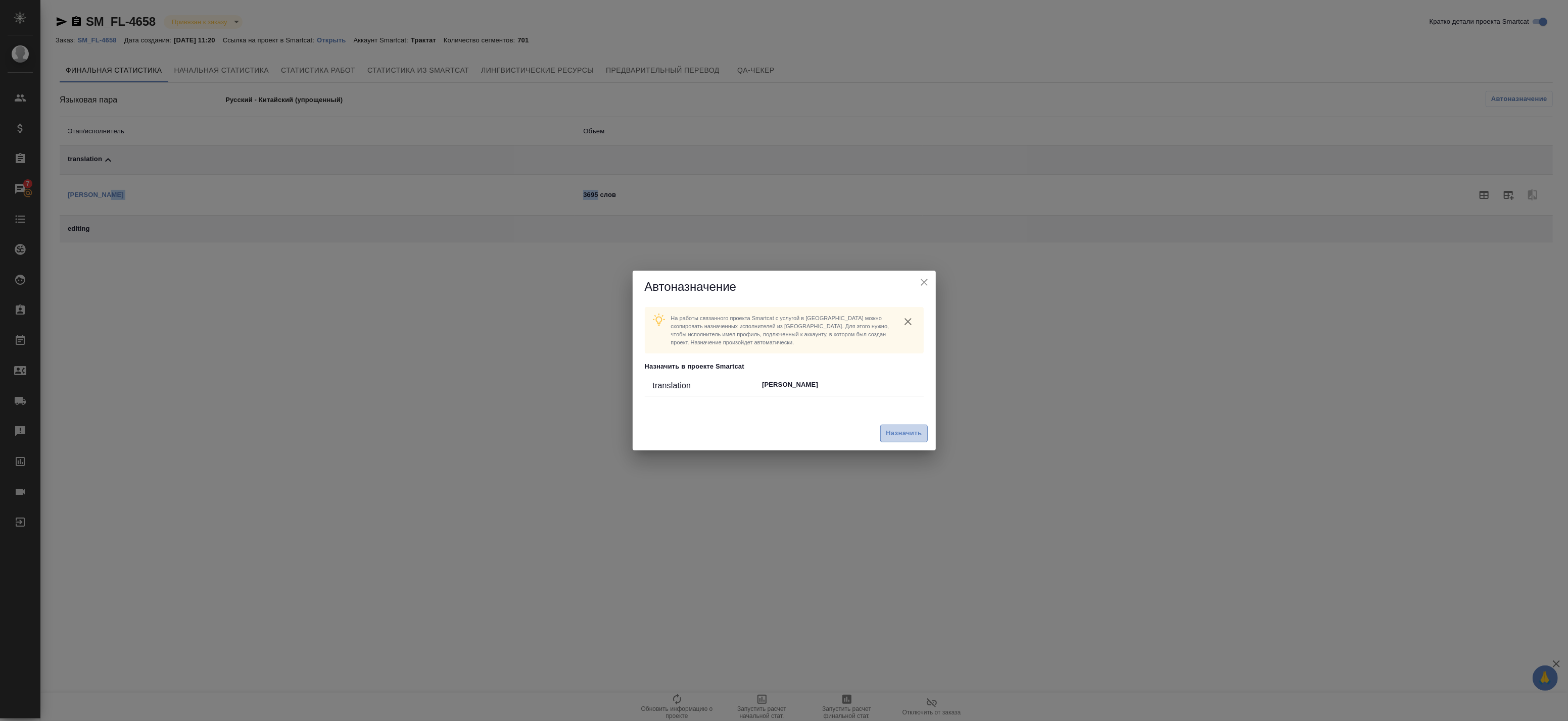
click at [905, 435] on span "Назначить" at bounding box center [903, 433] width 36 height 12
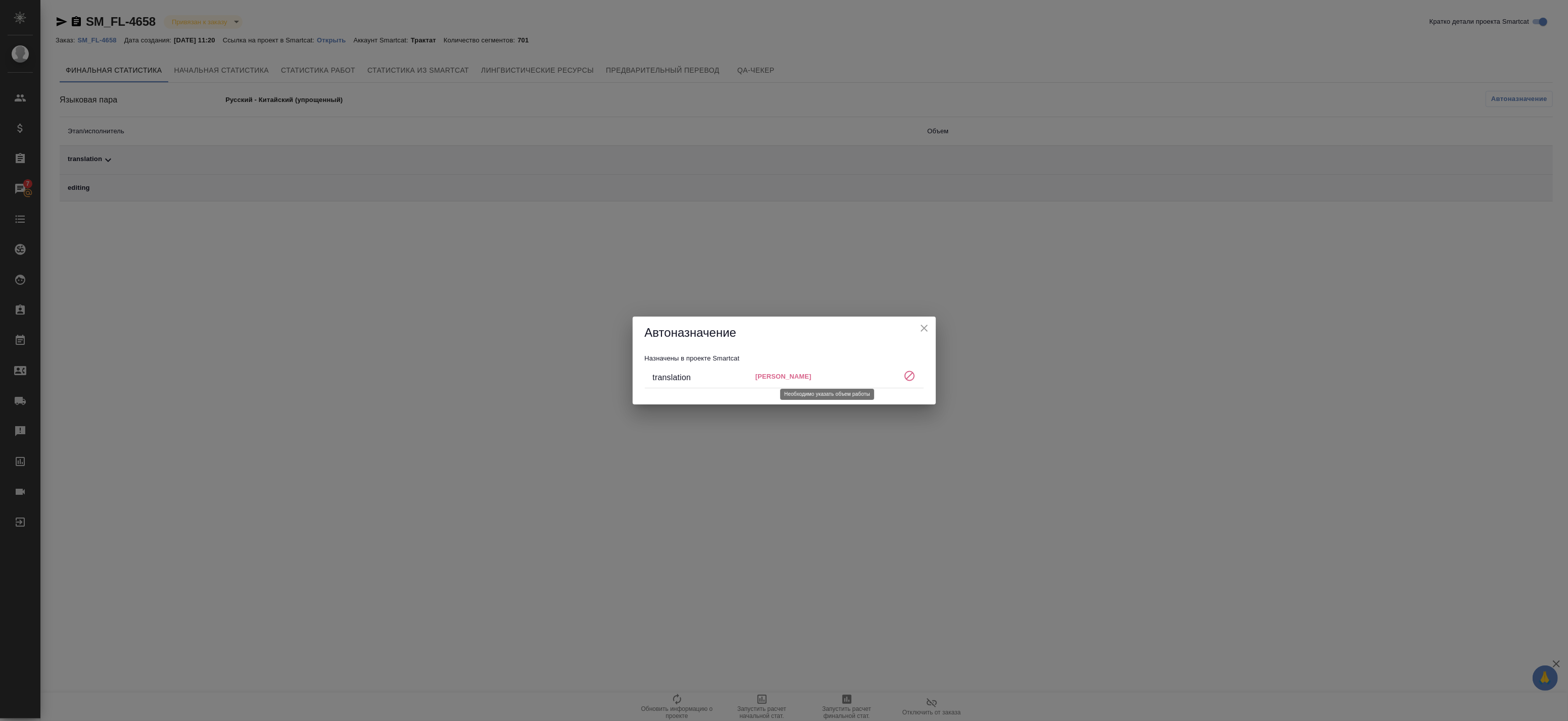
click at [784, 380] on p "Wang Baihan" at bounding box center [827, 376] width 144 height 10
drag, startPoint x: 836, startPoint y: 376, endPoint x: 849, endPoint y: 376, distance: 13.0
click at [847, 376] on p "Wang Baihan" at bounding box center [827, 376] width 144 height 10
click at [906, 376] on icon at bounding box center [910, 376] width 12 height 12
click at [931, 326] on button "close" at bounding box center [924, 328] width 15 height 15
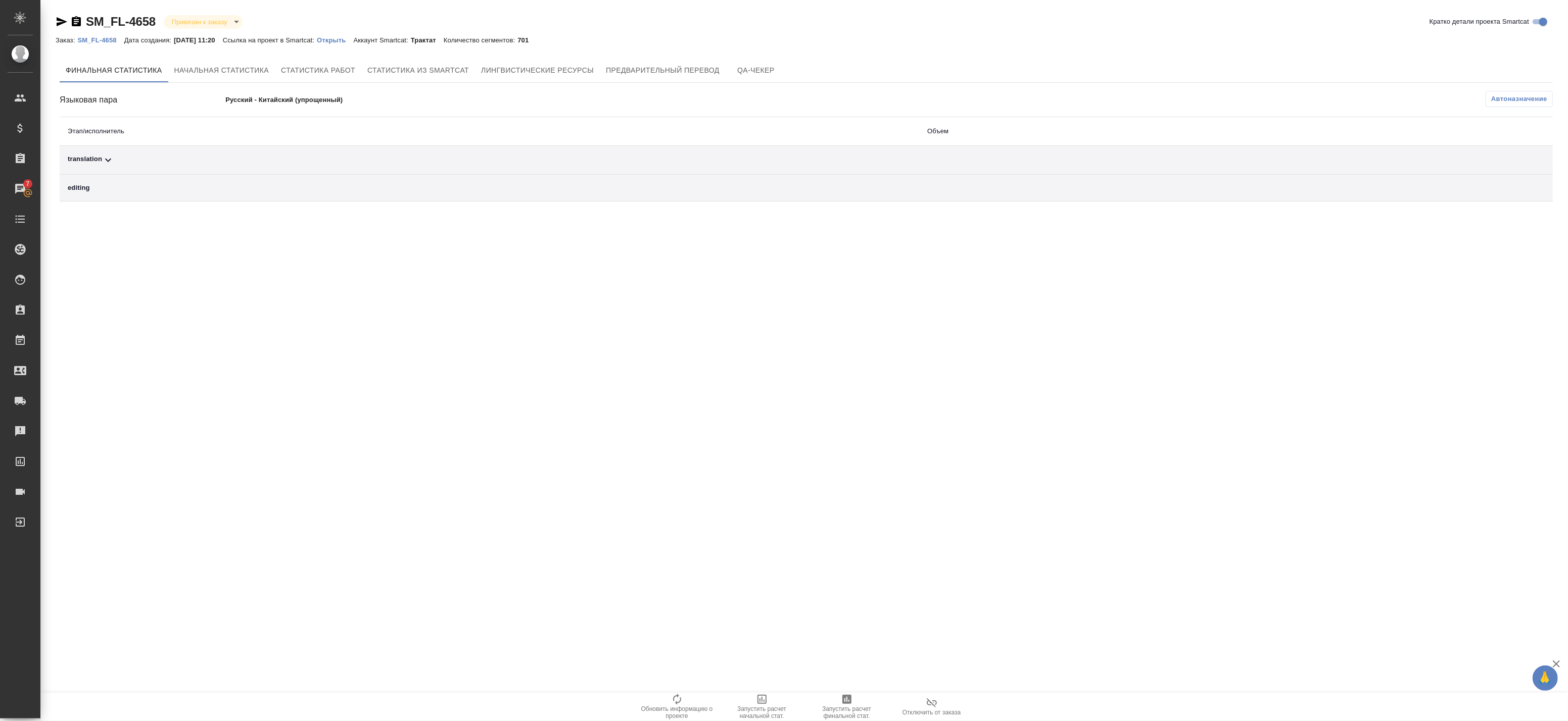
click at [482, 138] on th "Этап/исполнитель" at bounding box center [489, 131] width 860 height 29
click at [445, 150] on td "translation" at bounding box center [489, 160] width 860 height 29
click at [413, 157] on div "translation" at bounding box center [489, 160] width 843 height 12
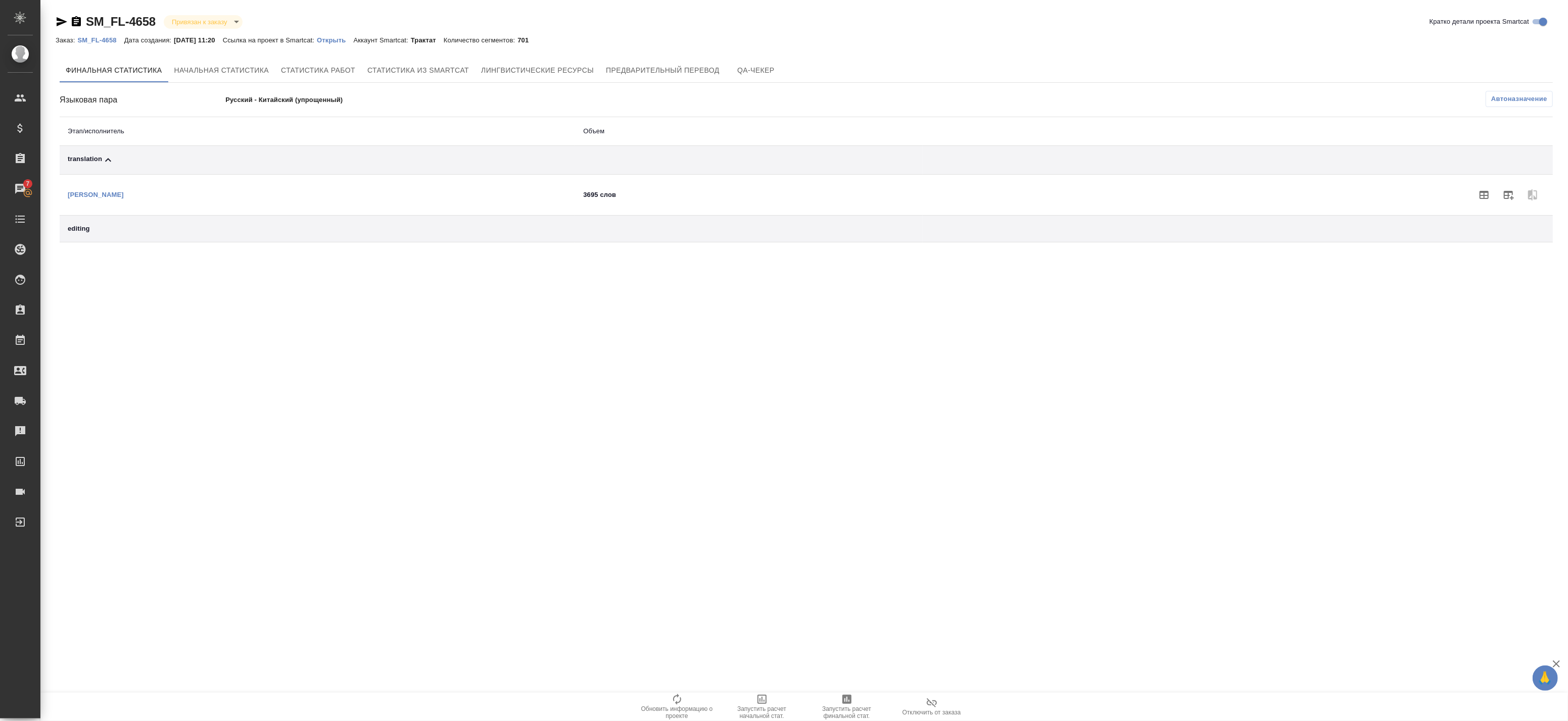
click at [355, 215] on td "editing" at bounding box center [317, 228] width 515 height 27
click at [346, 224] on div "editing" at bounding box center [317, 228] width 499 height 10
click at [88, 221] on td "editing" at bounding box center [317, 228] width 515 height 27
click at [1491, 194] on button "button" at bounding box center [1484, 194] width 24 height 24
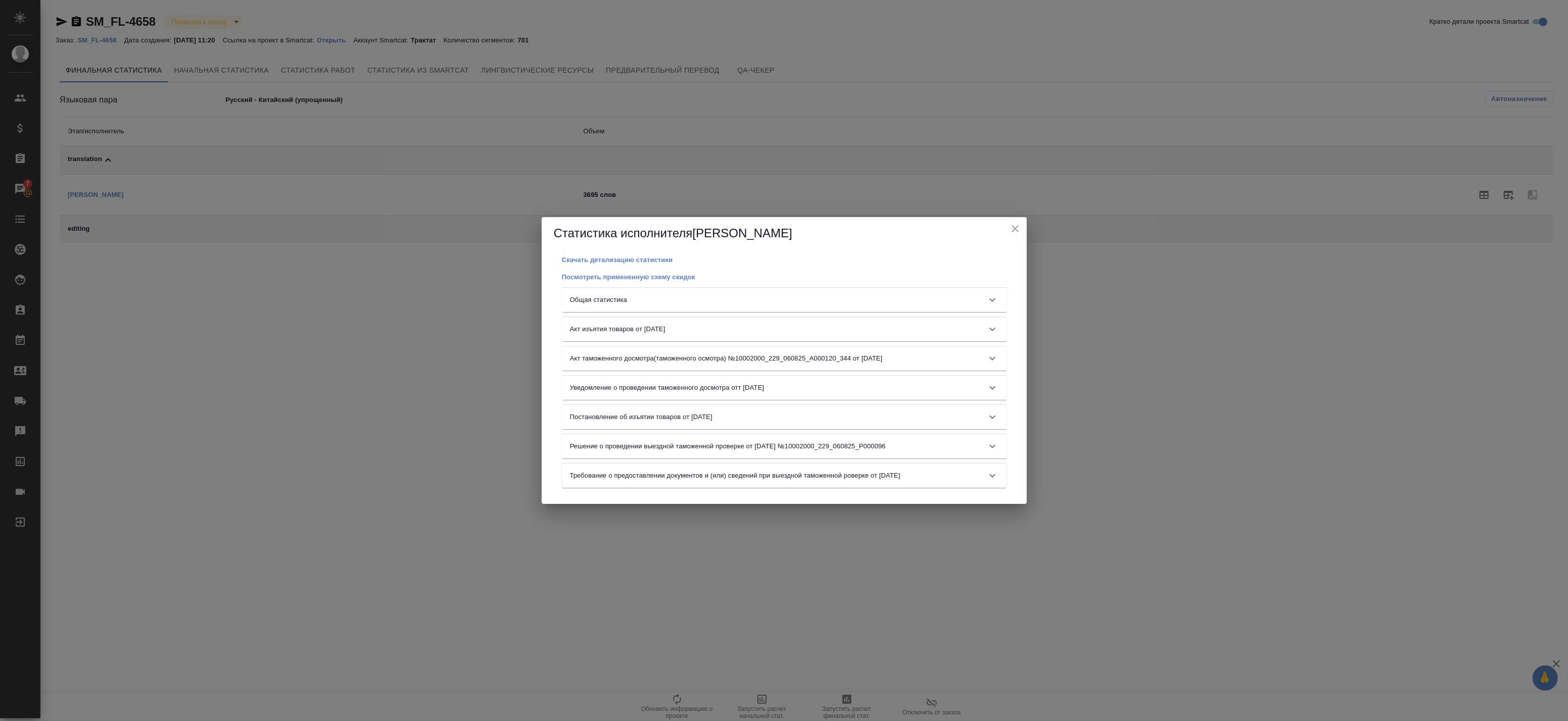
click at [759, 300] on div "Общая статистика" at bounding box center [775, 300] width 411 height 10
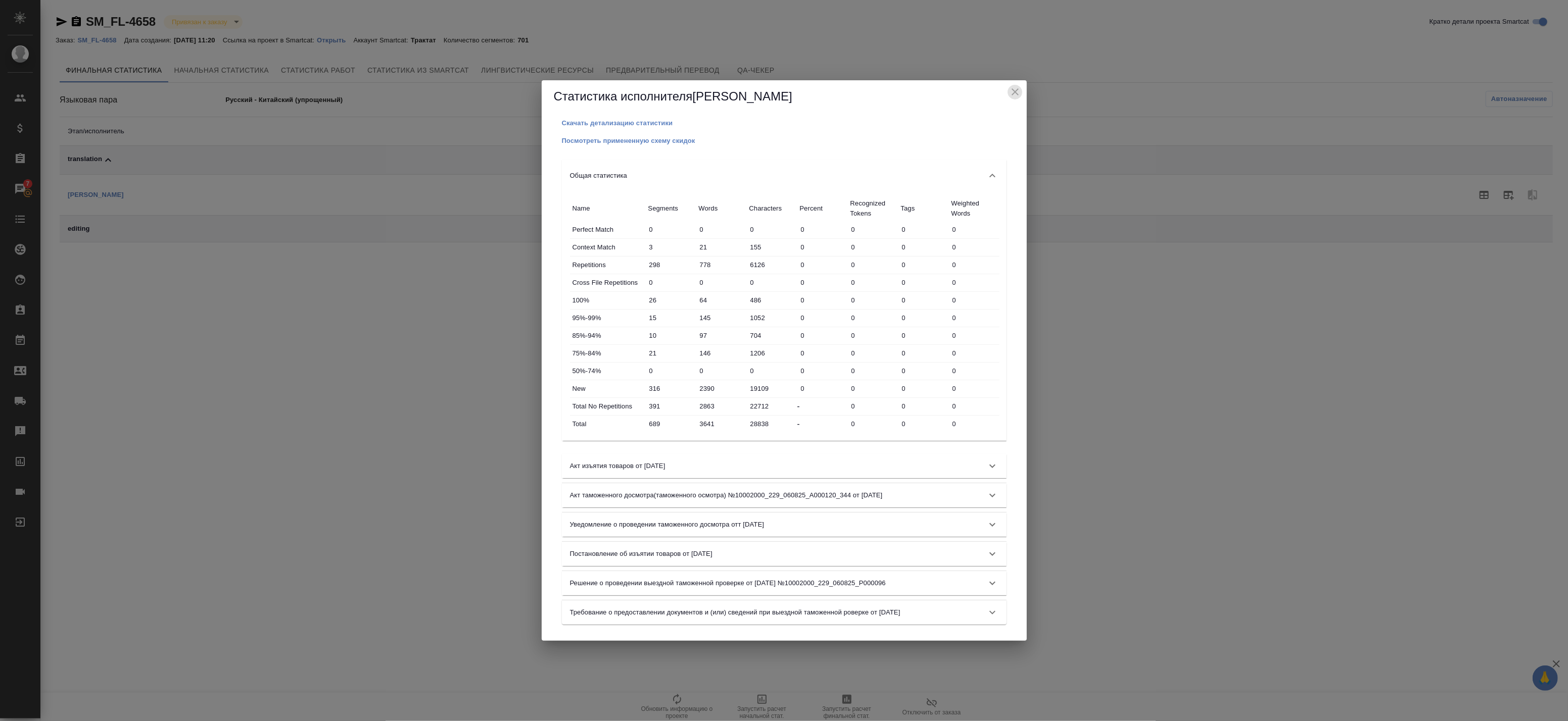
click at [1018, 87] on icon "close" at bounding box center [1015, 92] width 12 height 12
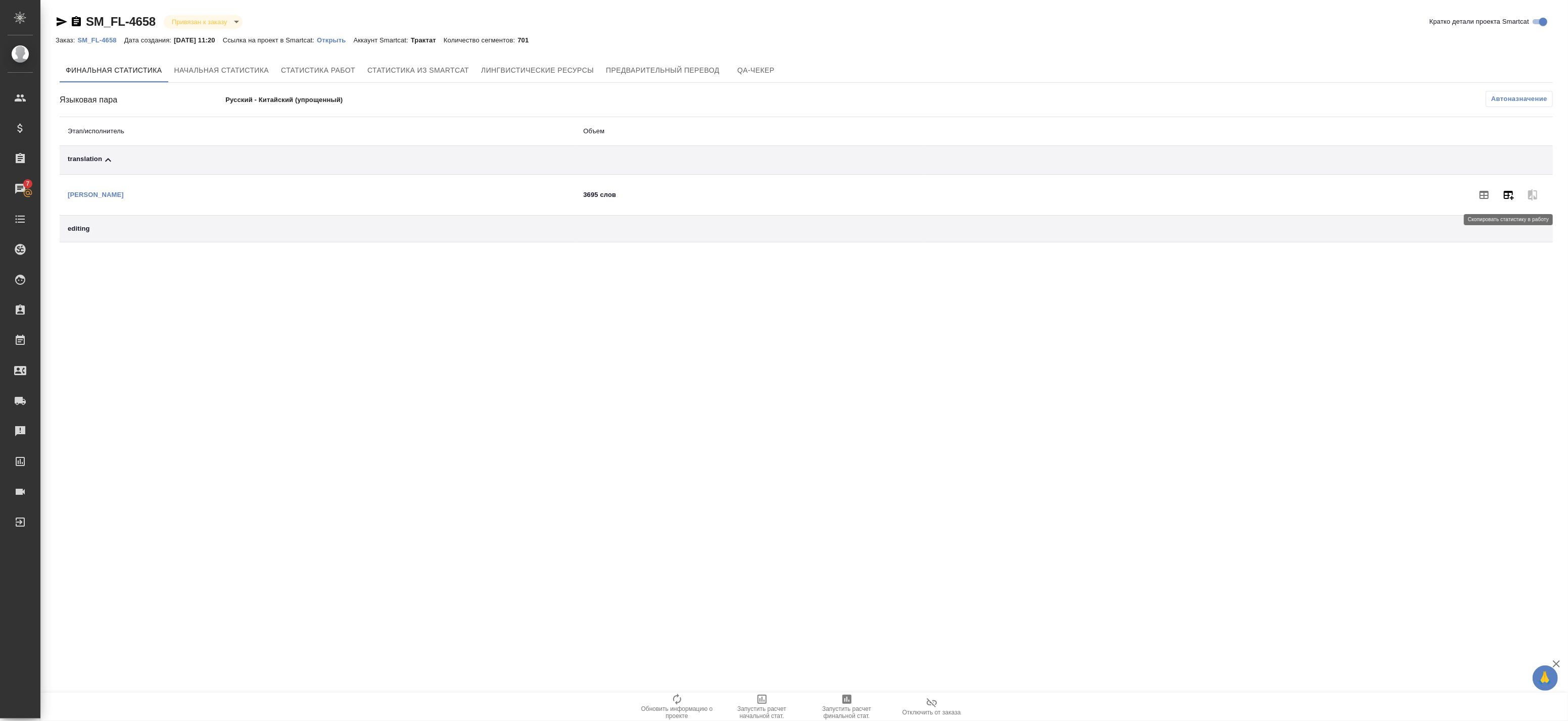
click at [1503, 198] on icon "button" at bounding box center [1508, 195] width 12 height 12
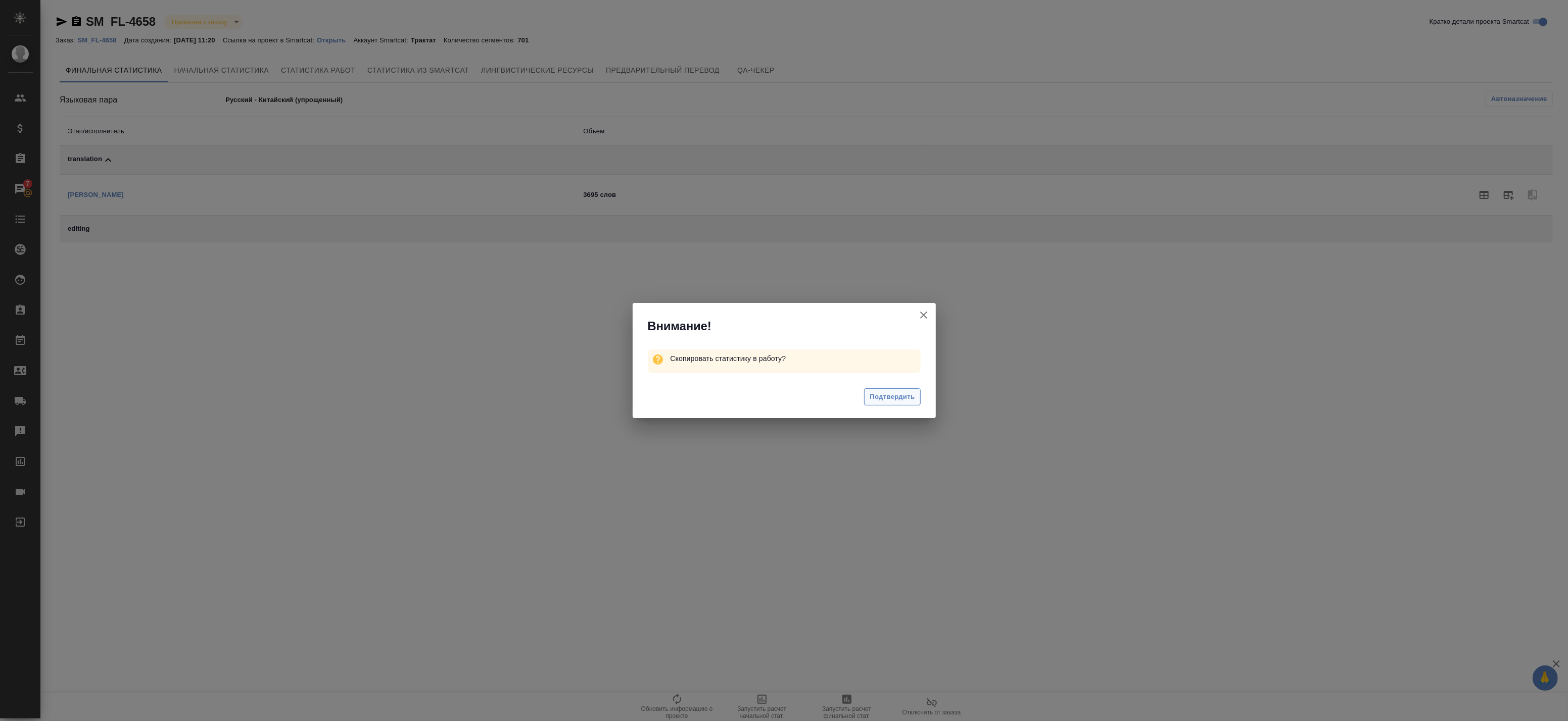
click at [897, 399] on span "Подтвердить" at bounding box center [892, 397] width 45 height 12
click at [926, 312] on icon "button" at bounding box center [923, 315] width 7 height 7
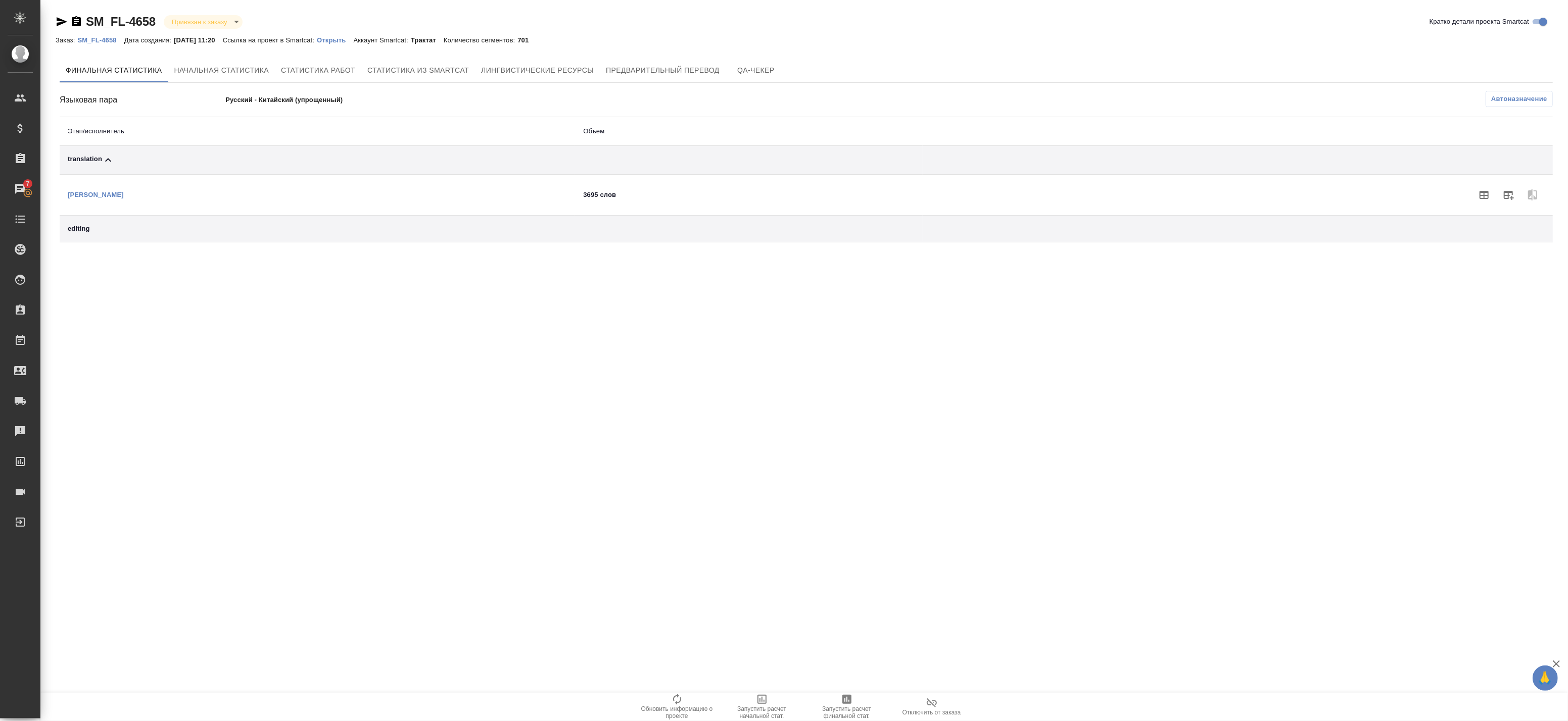
click at [1527, 98] on span "Автоназначение" at bounding box center [1519, 99] width 56 height 10
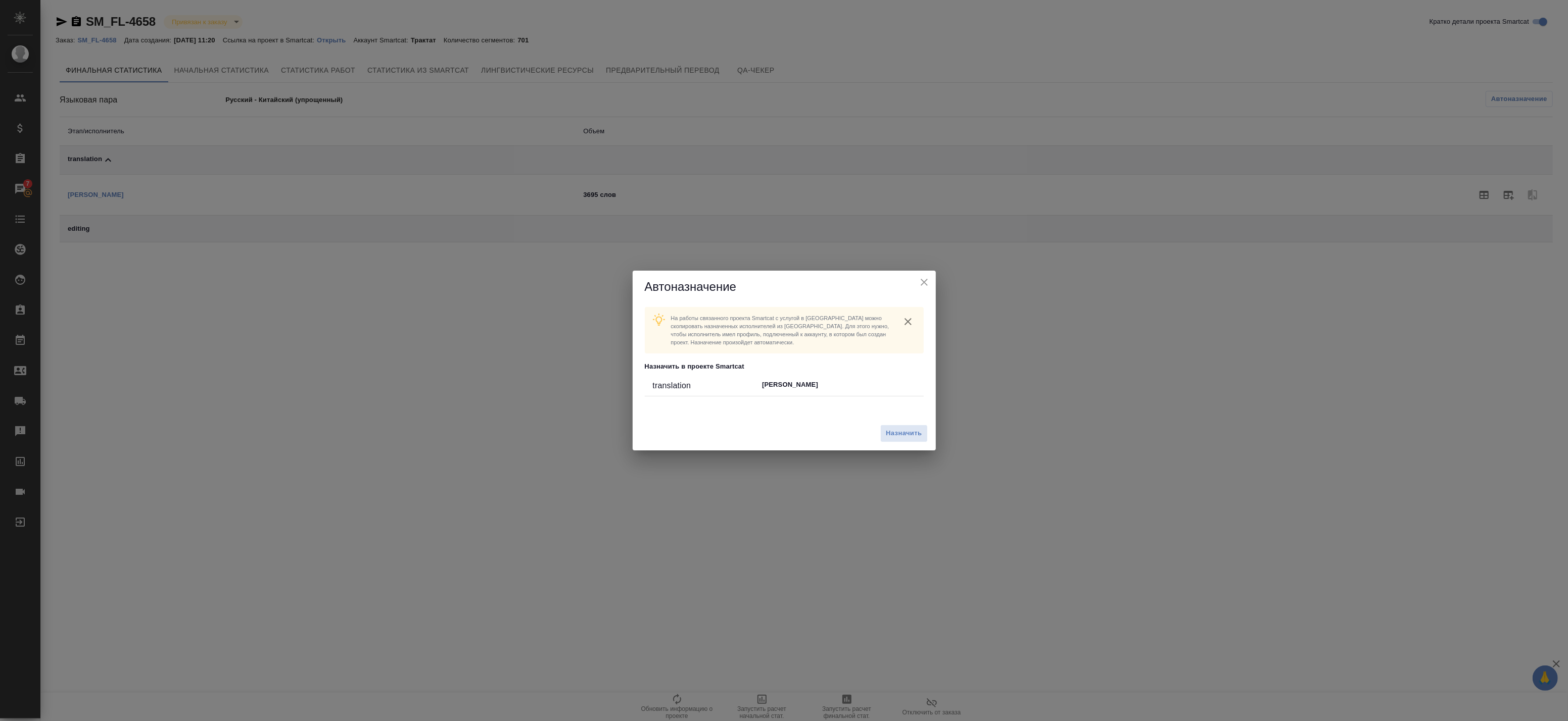
click at [791, 393] on li "translation Wang Baihan" at bounding box center [784, 386] width 279 height 21
click at [753, 380] on div "translation" at bounding box center [708, 386] width 110 height 12
drag, startPoint x: 704, startPoint y: 382, endPoint x: 682, endPoint y: 386, distance: 22.4
click at [704, 384] on div "translation" at bounding box center [708, 386] width 110 height 12
click at [684, 387] on div "translation" at bounding box center [708, 386] width 110 height 12
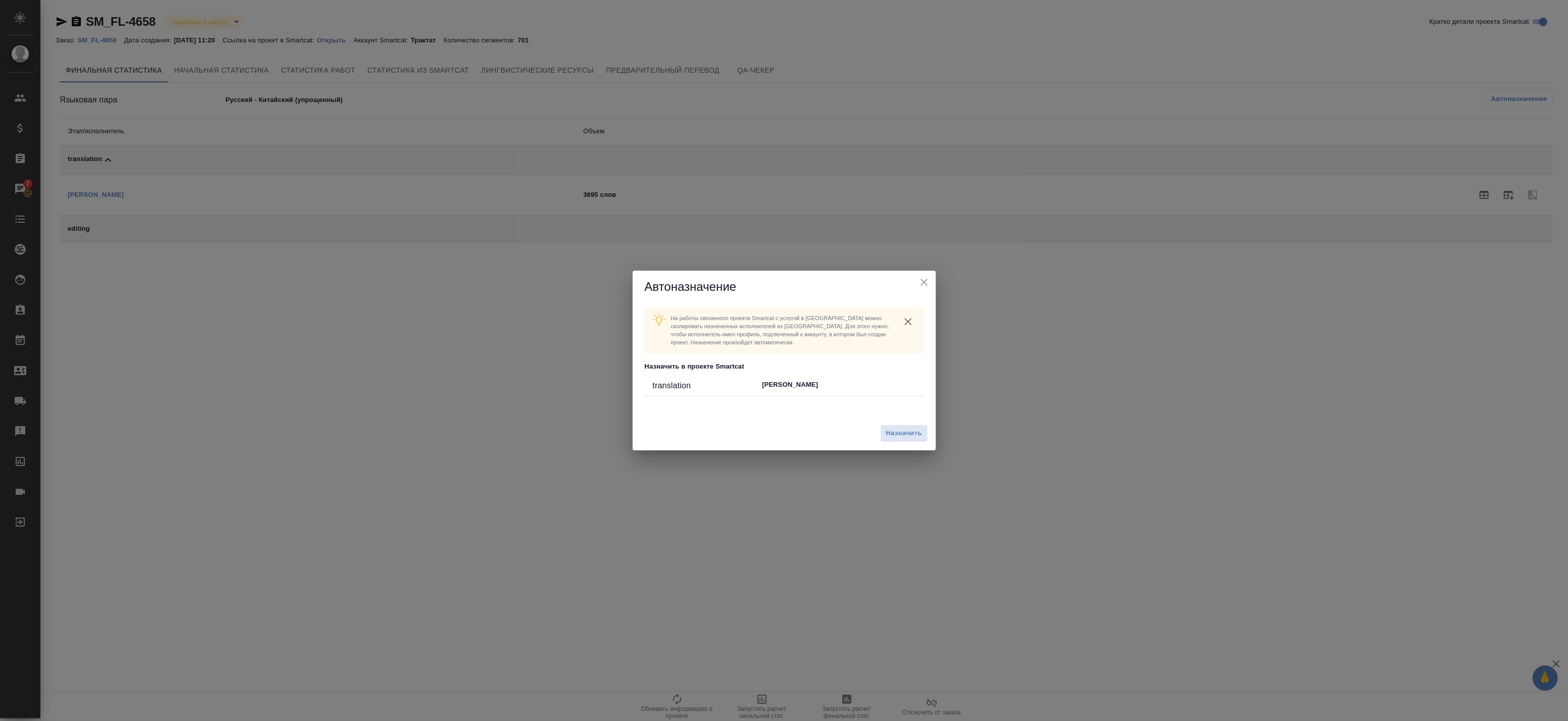
drag, startPoint x: 684, startPoint y: 387, endPoint x: 774, endPoint y: 382, distance: 90.1
click at [773, 382] on p "Wang Baihan" at bounding box center [838, 384] width 153 height 10
click at [789, 387] on p "Wang Baihan" at bounding box center [838, 384] width 153 height 10
drag, startPoint x: 789, startPoint y: 387, endPoint x: 884, endPoint y: 432, distance: 105.1
click at [884, 432] on button "Назначить" at bounding box center [903, 434] width 47 height 18
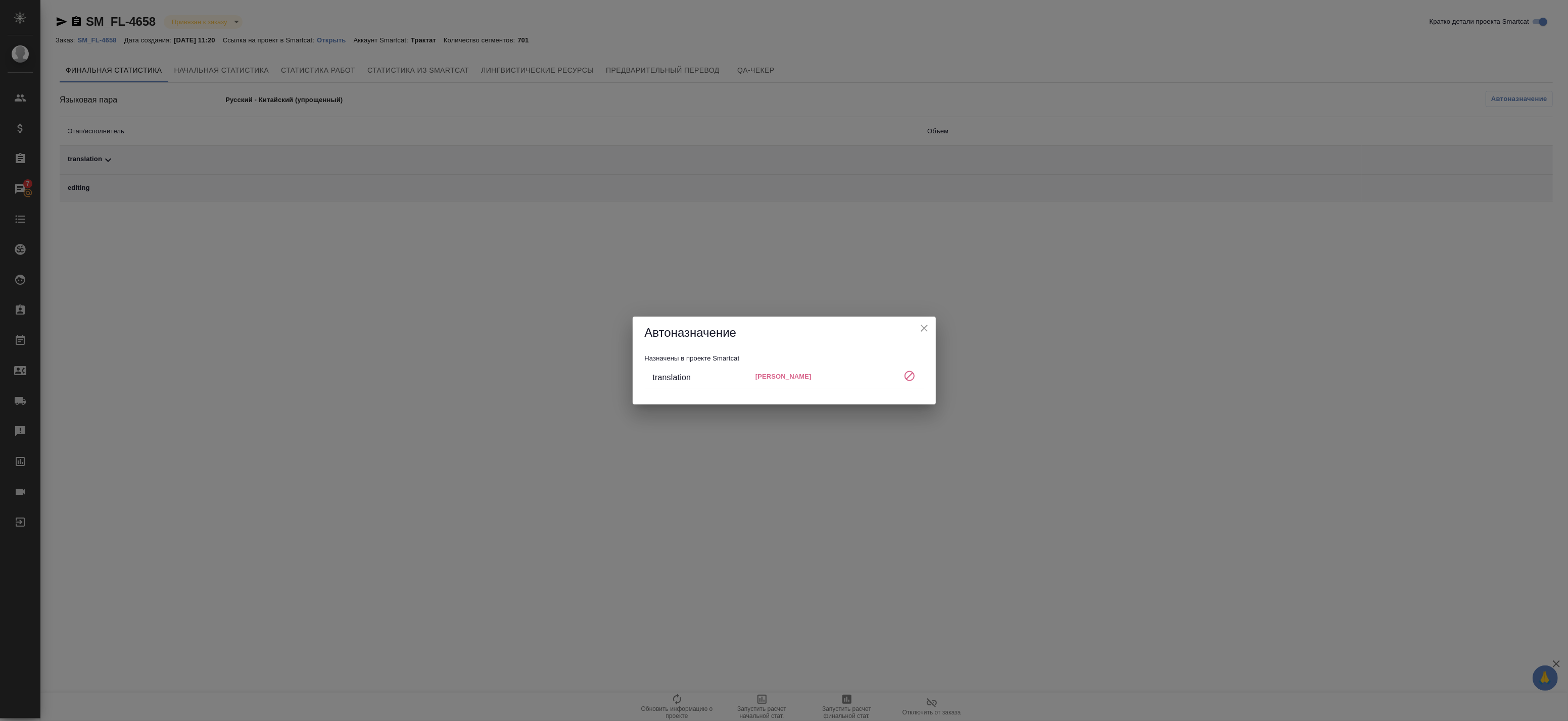
click at [931, 324] on div "Автоназначение" at bounding box center [784, 332] width 303 height 32
click at [928, 329] on icon "close" at bounding box center [925, 328] width 12 height 12
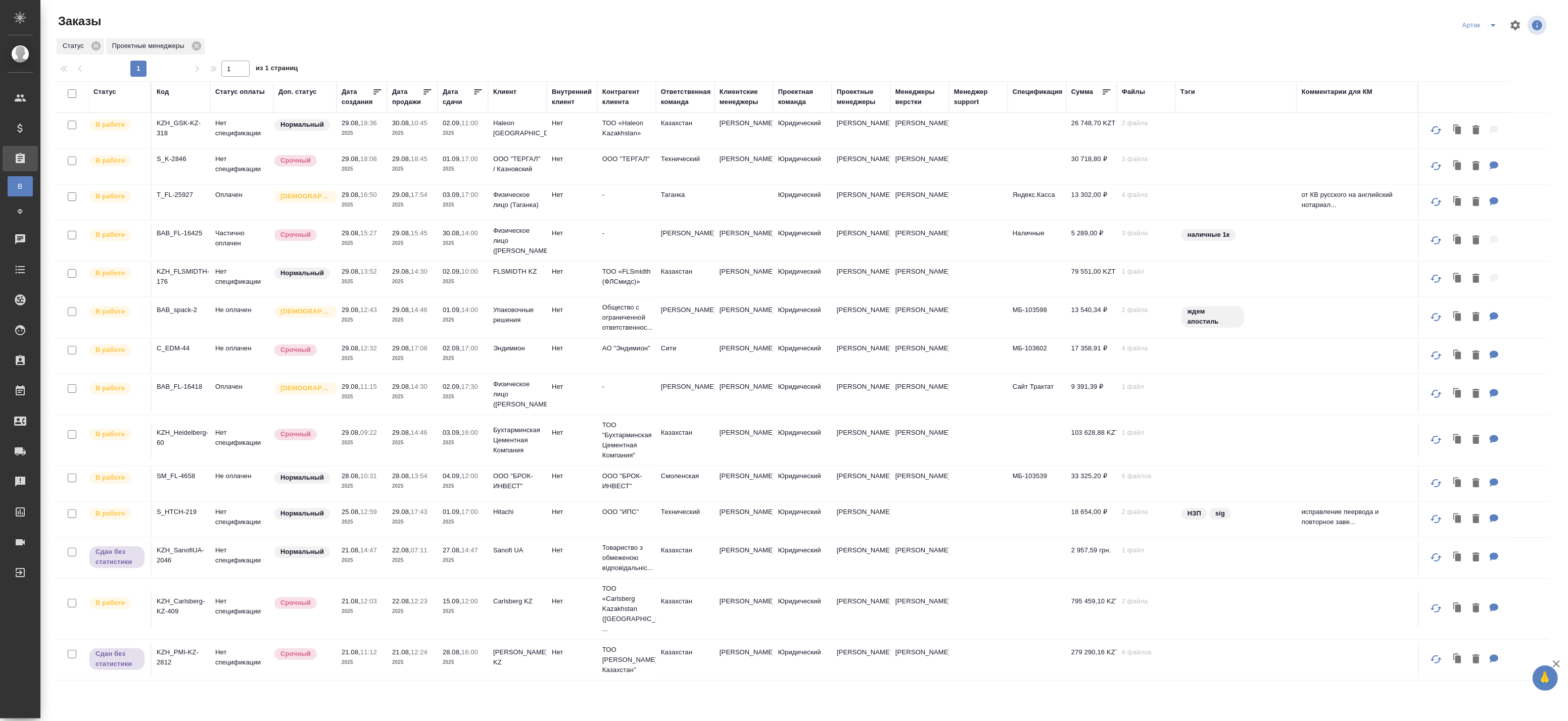
click at [355, 657] on p "2025" at bounding box center [361, 662] width 40 height 10
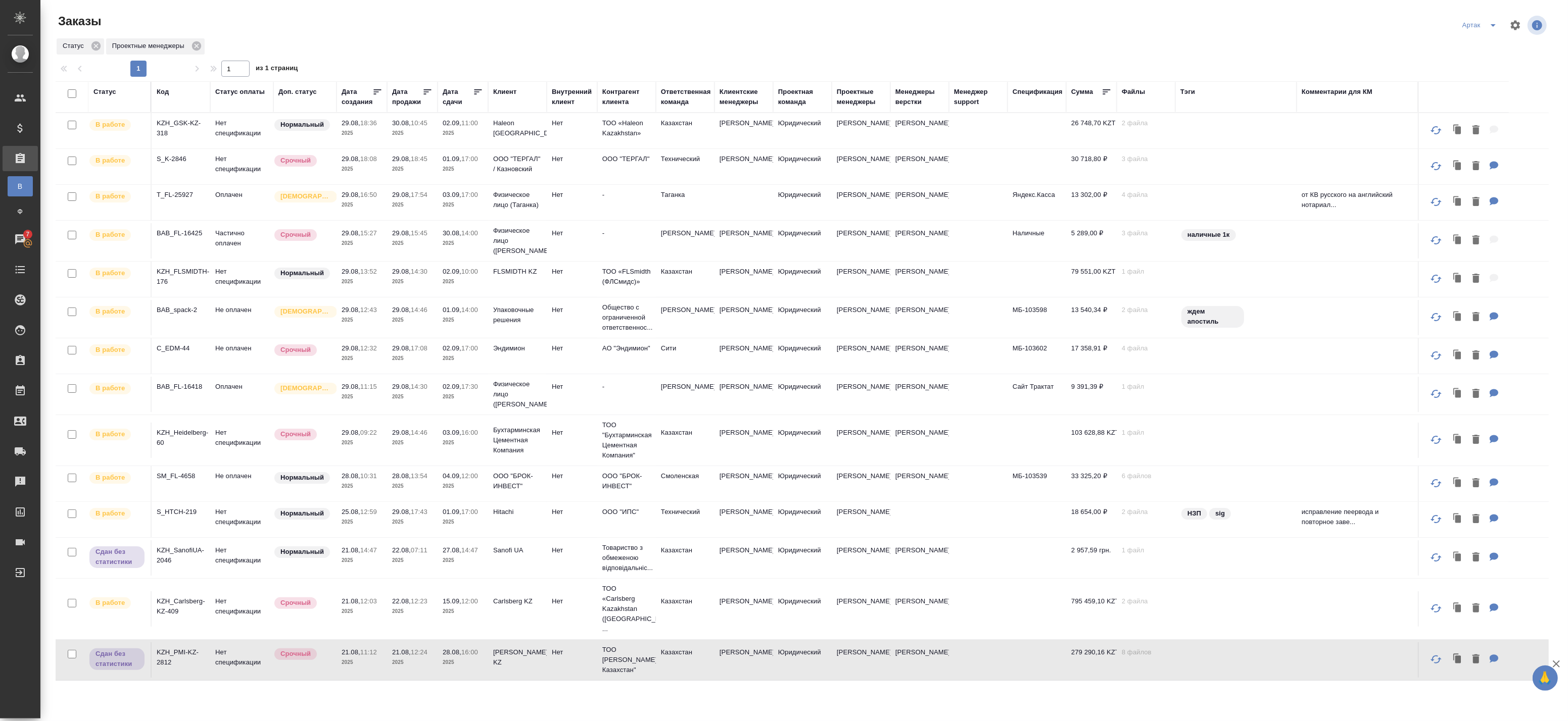
click at [373, 657] on p "2025" at bounding box center [361, 662] width 40 height 10
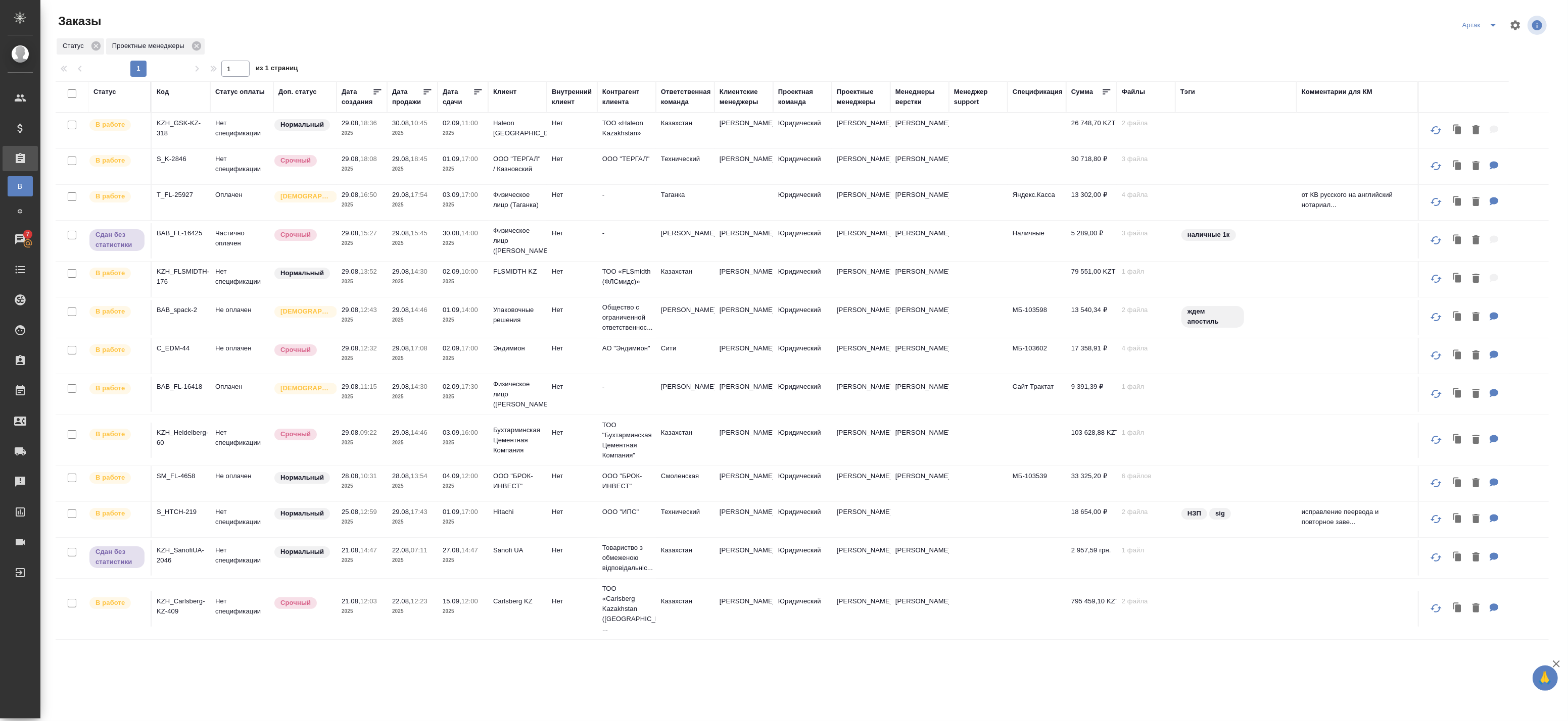
click at [399, 135] on p "2025" at bounding box center [412, 133] width 40 height 10
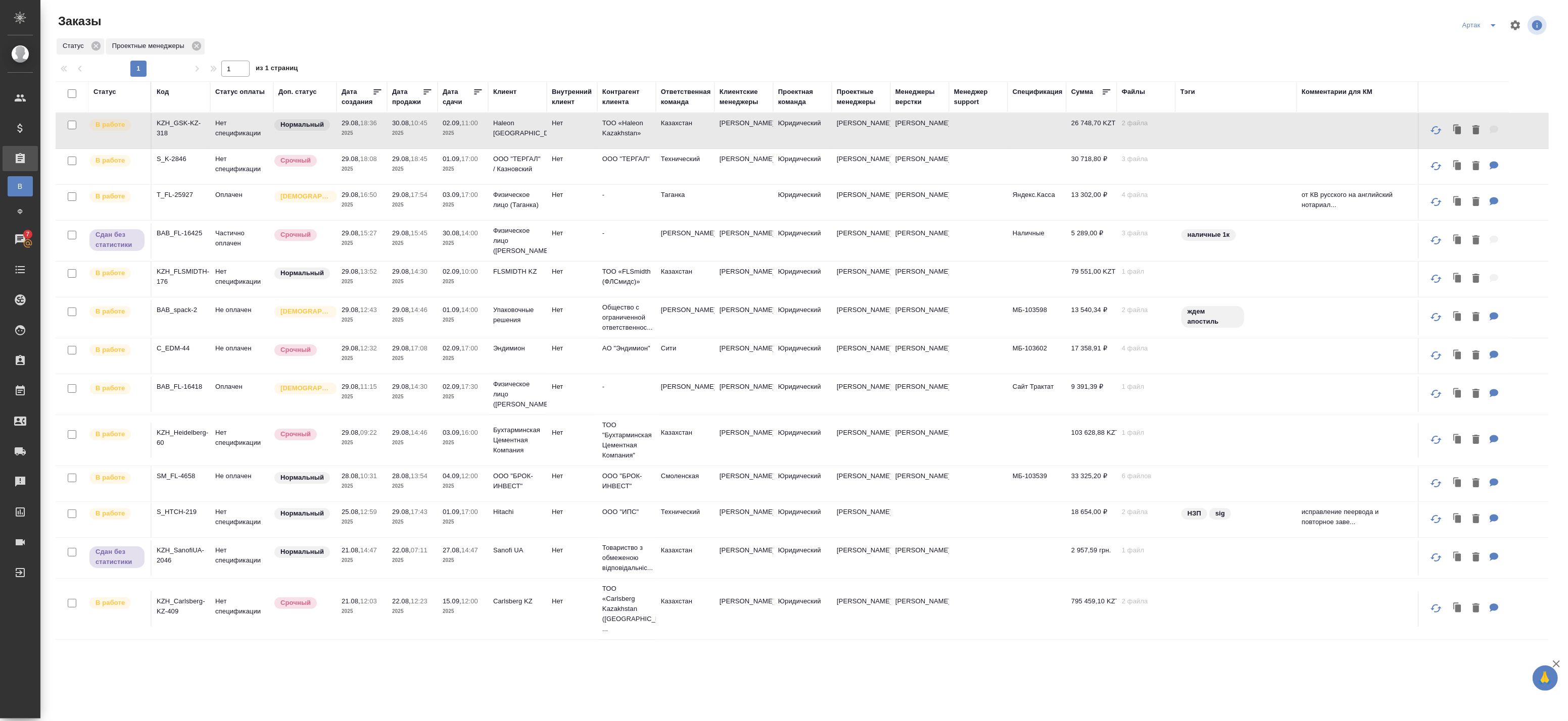
click at [399, 135] on p "2025" at bounding box center [412, 133] width 40 height 10
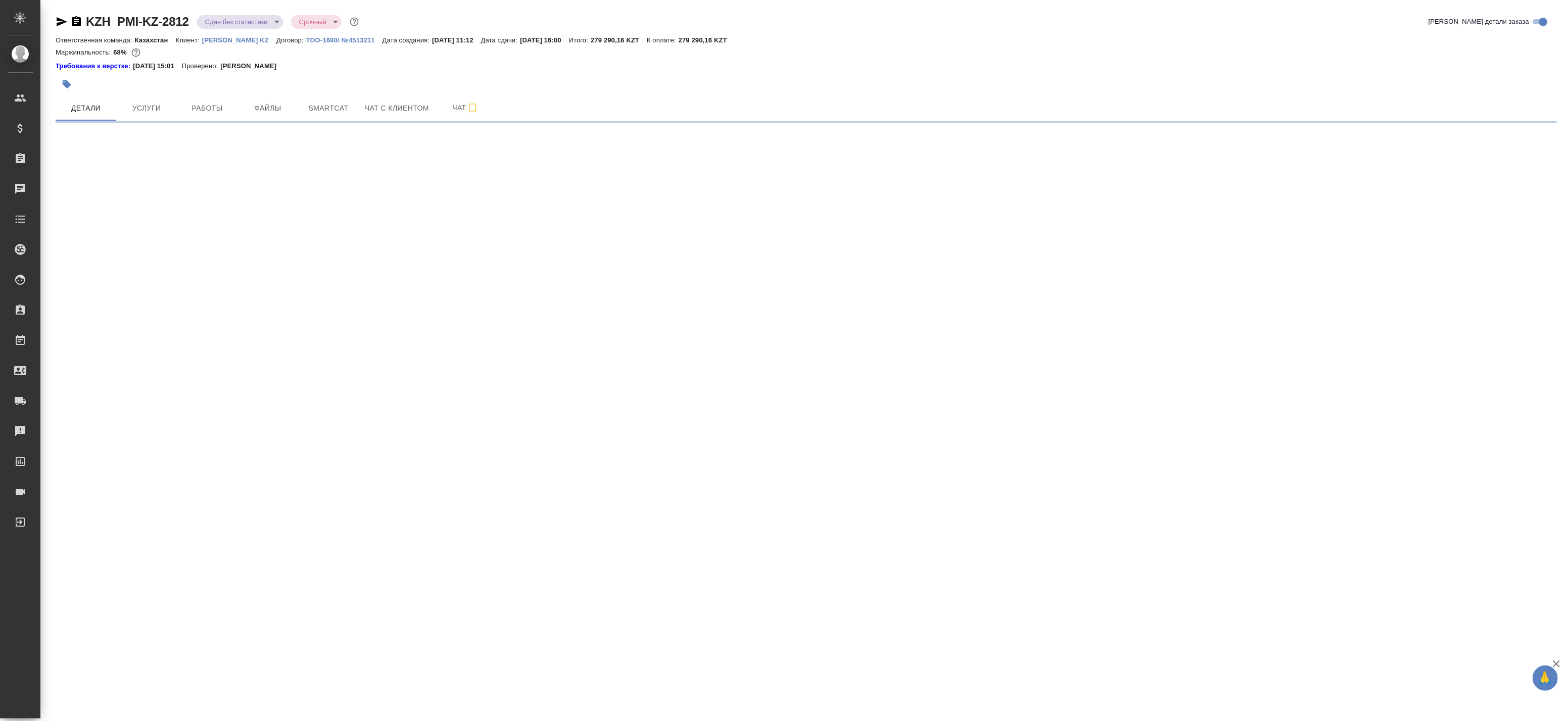
select select "RU"
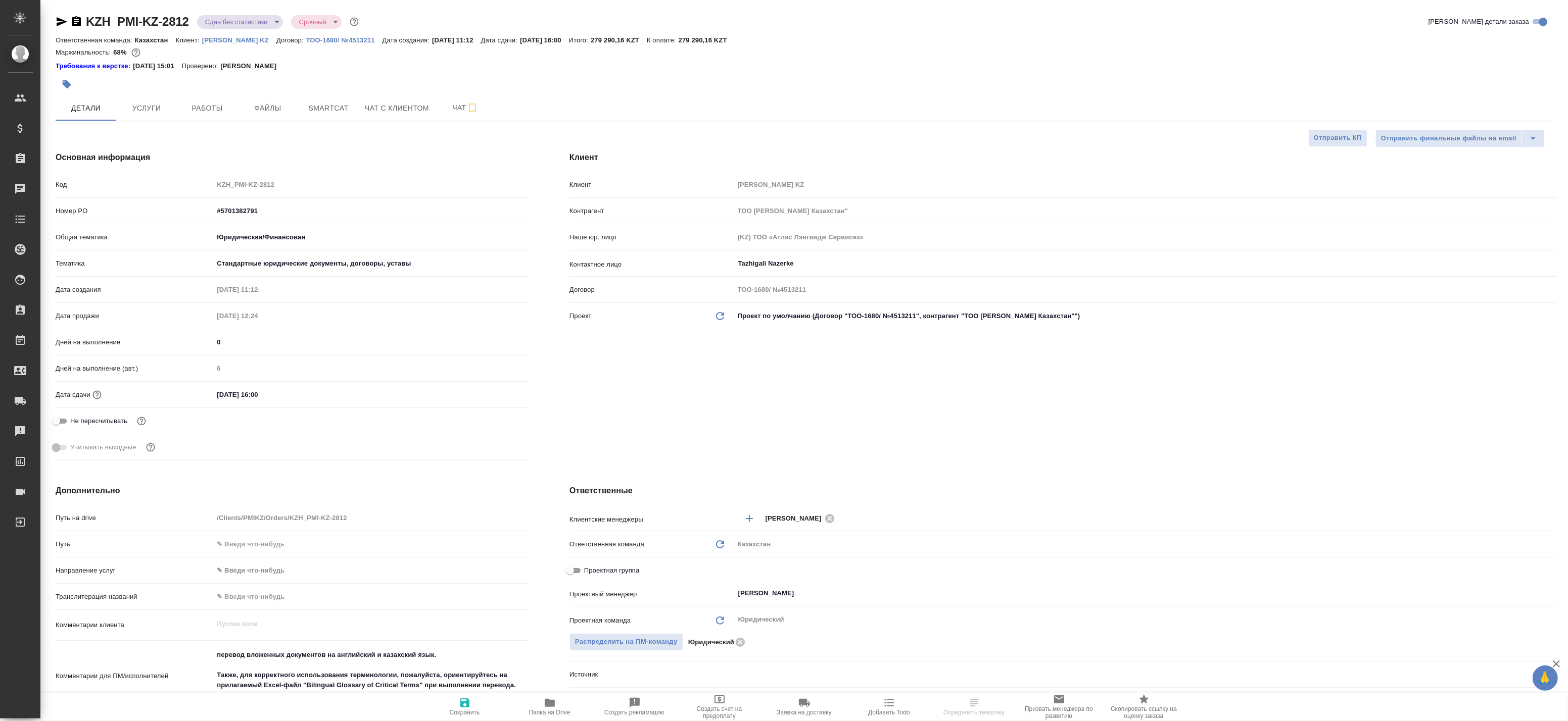
type textarea "x"
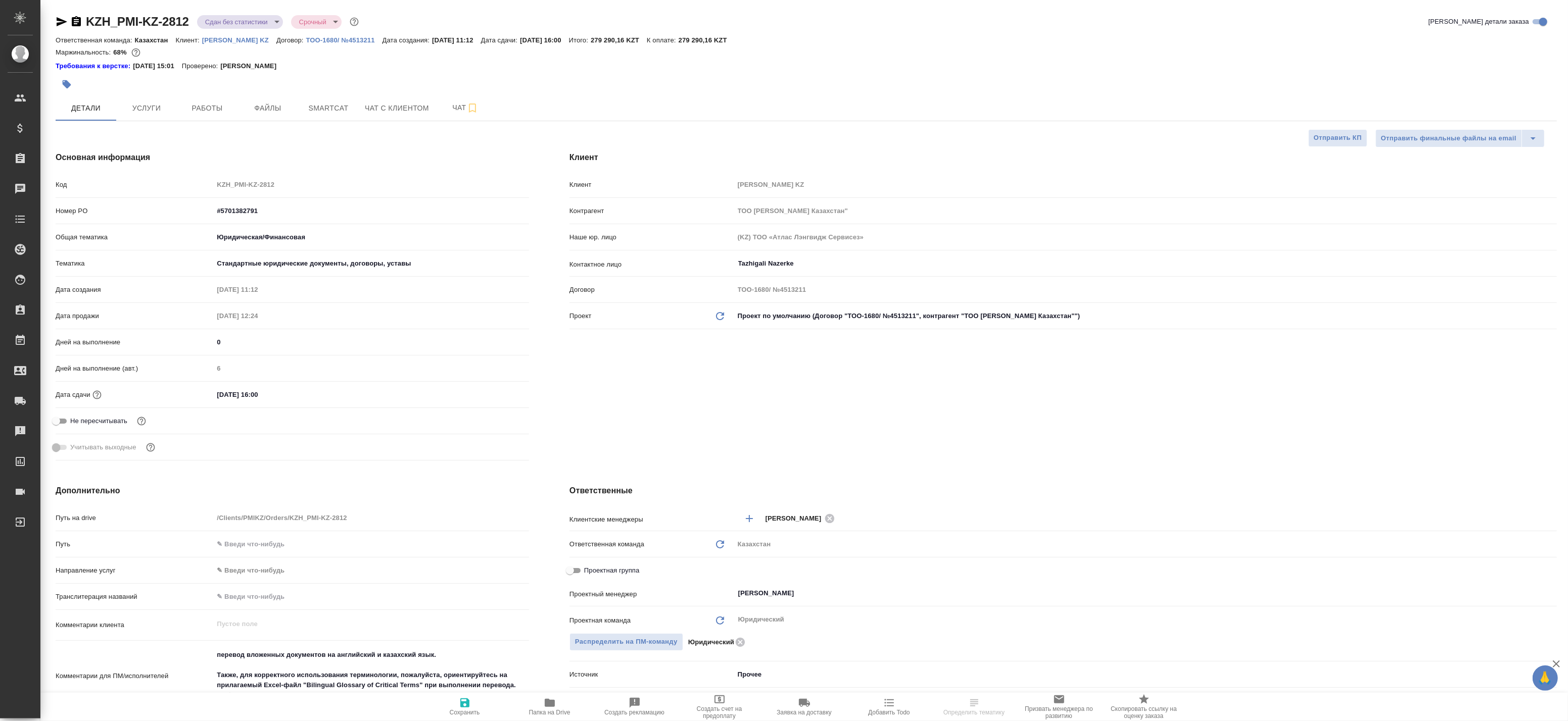
type textarea "x"
click at [301, 110] on button "Smartcat" at bounding box center [329, 108] width 61 height 25
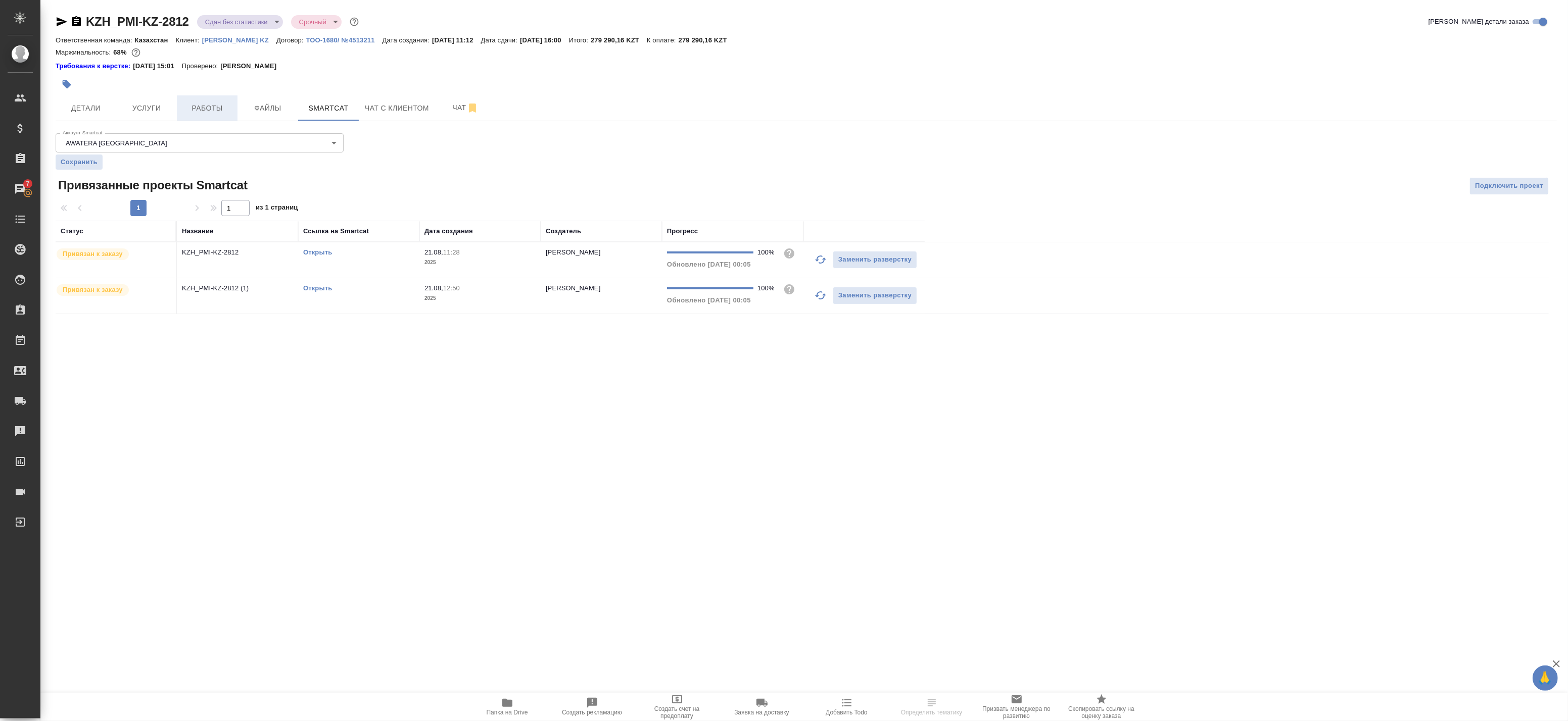
click at [194, 109] on span "Работы" at bounding box center [207, 108] width 49 height 12
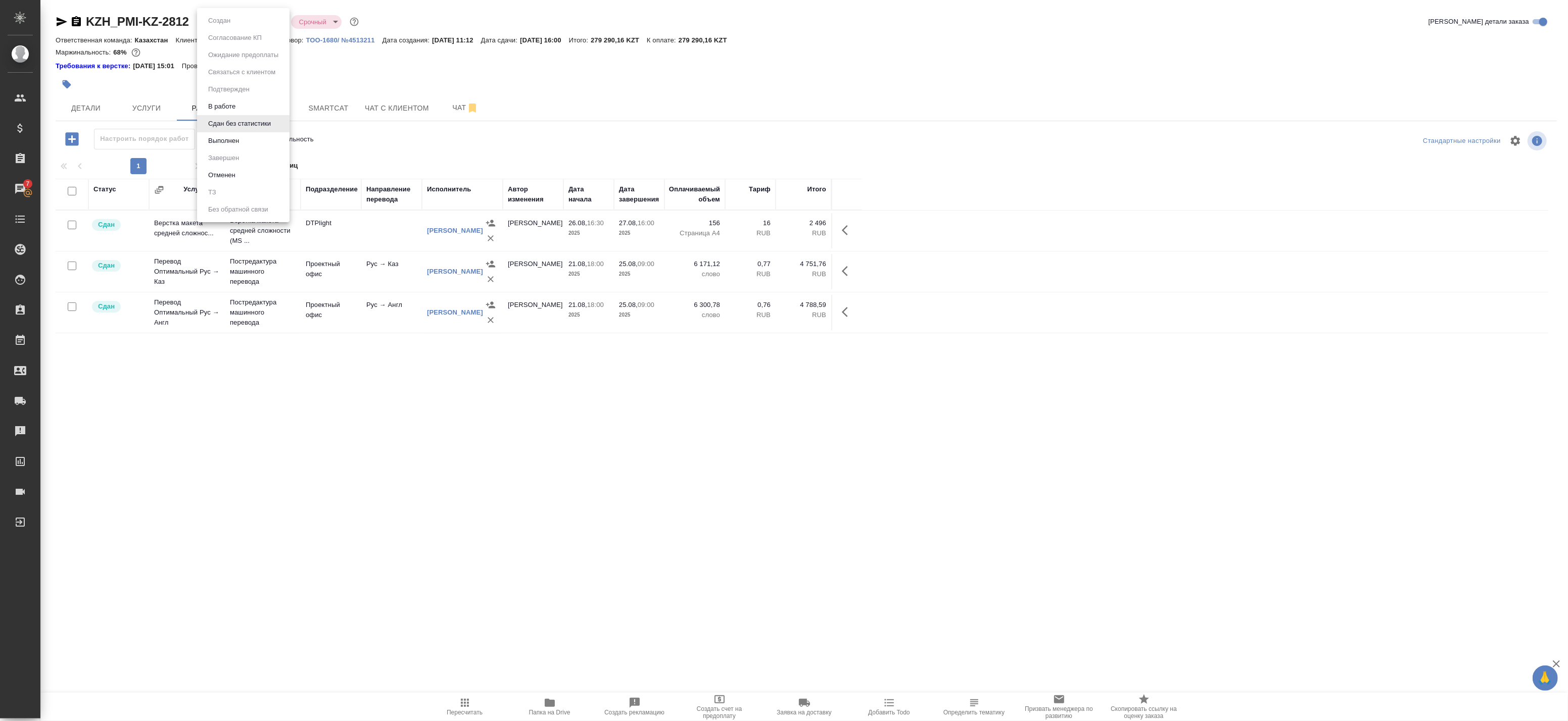
click at [218, 21] on body "🙏 .cls-1 fill:#fff; AWATERA Badanyan Artak Клиенты Спецификации Заказы 7 Чаты T…" at bounding box center [784, 360] width 1568 height 721
click at [343, 96] on div at bounding box center [784, 360] width 1568 height 721
click at [325, 112] on div "Создан Согласование КП Ожидание предоплаты Связаться с клиентом Подтвержден В р…" at bounding box center [784, 360] width 1568 height 721
click at [322, 112] on span "Smartcat" at bounding box center [328, 108] width 49 height 12
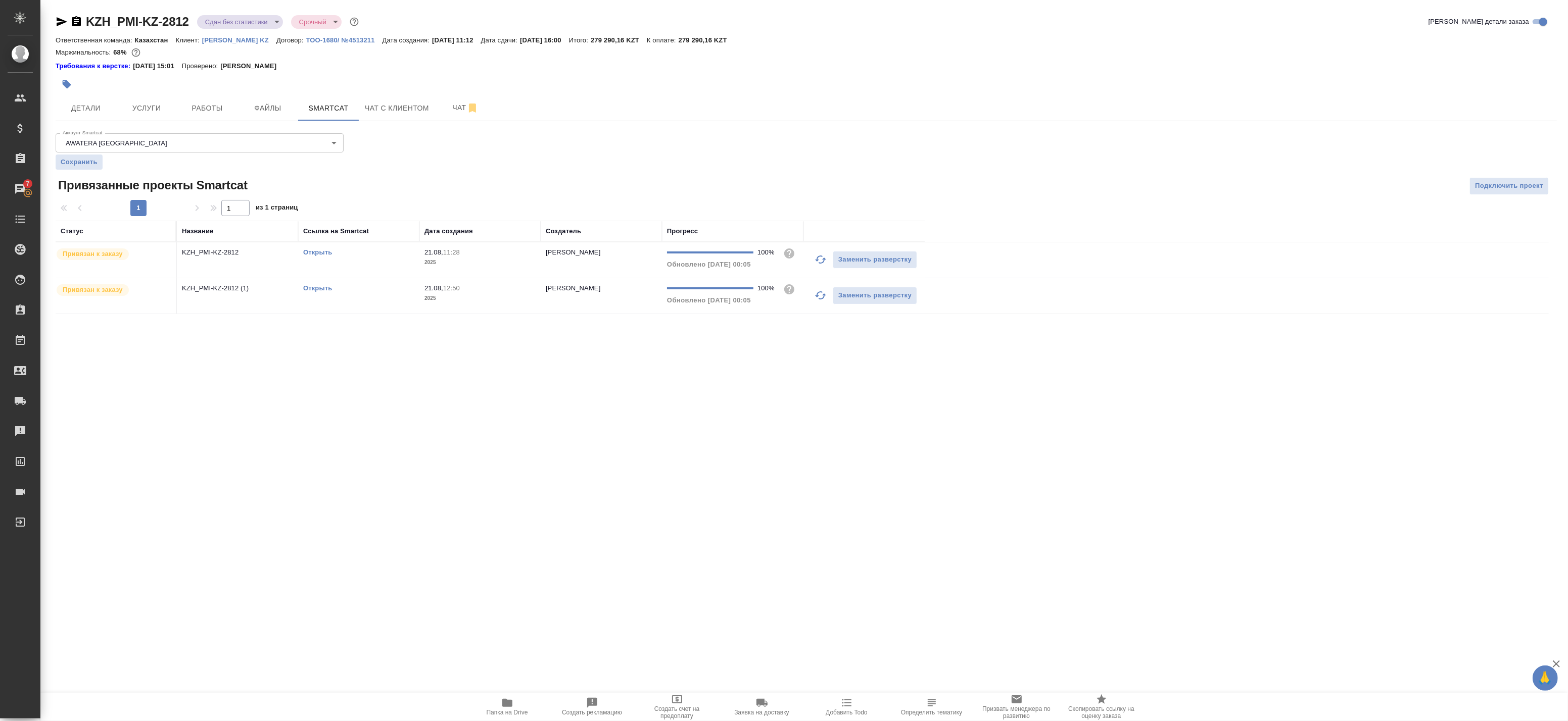
click at [230, 261] on td "KZH_PMI-KZ-2812" at bounding box center [237, 260] width 121 height 36
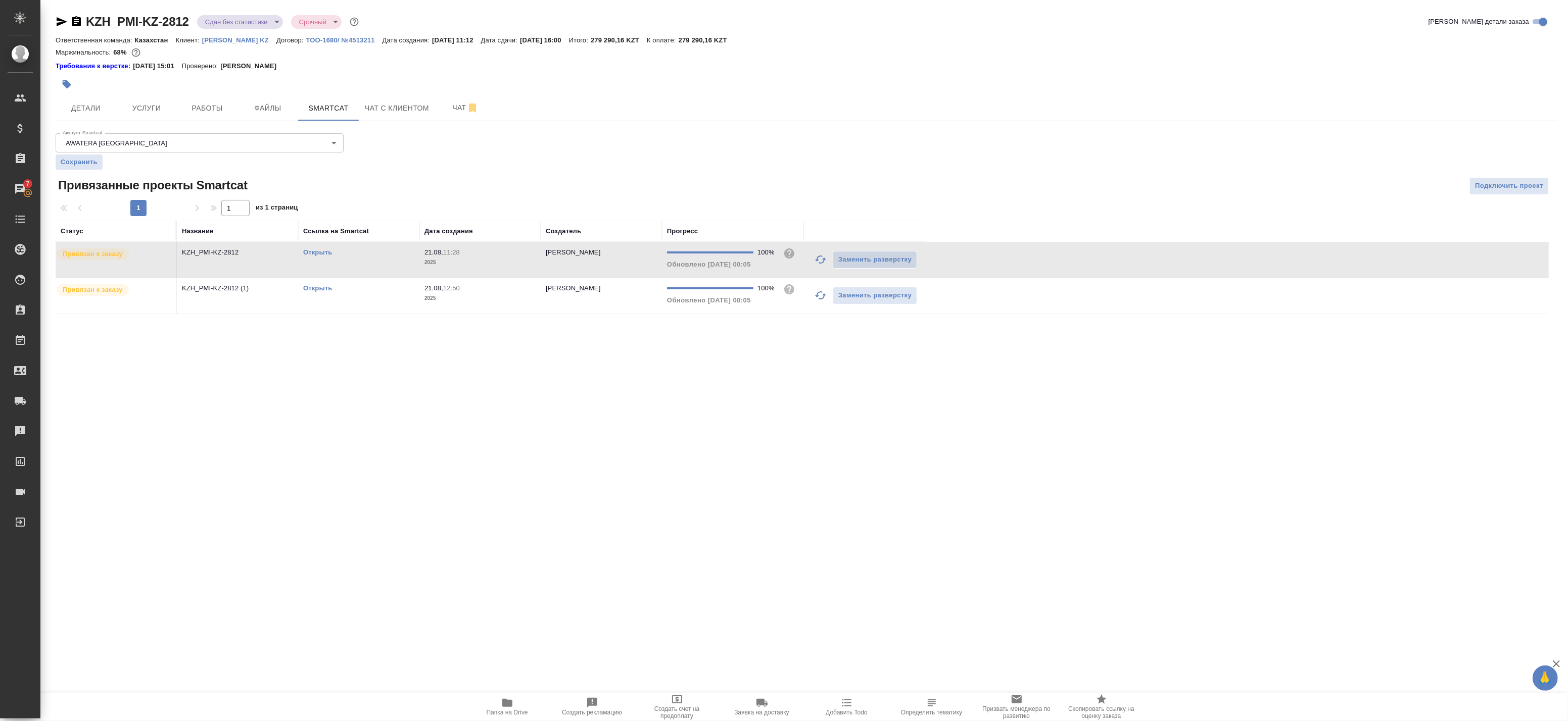
click at [230, 261] on td "KZH_PMI-KZ-2812" at bounding box center [237, 260] width 121 height 36
click at [226, 22] on body "🙏 .cls-1 fill:#fff; AWATERA Badanyan Artak Клиенты Спецификации Заказы 7 Чаты T…" at bounding box center [784, 360] width 1568 height 721
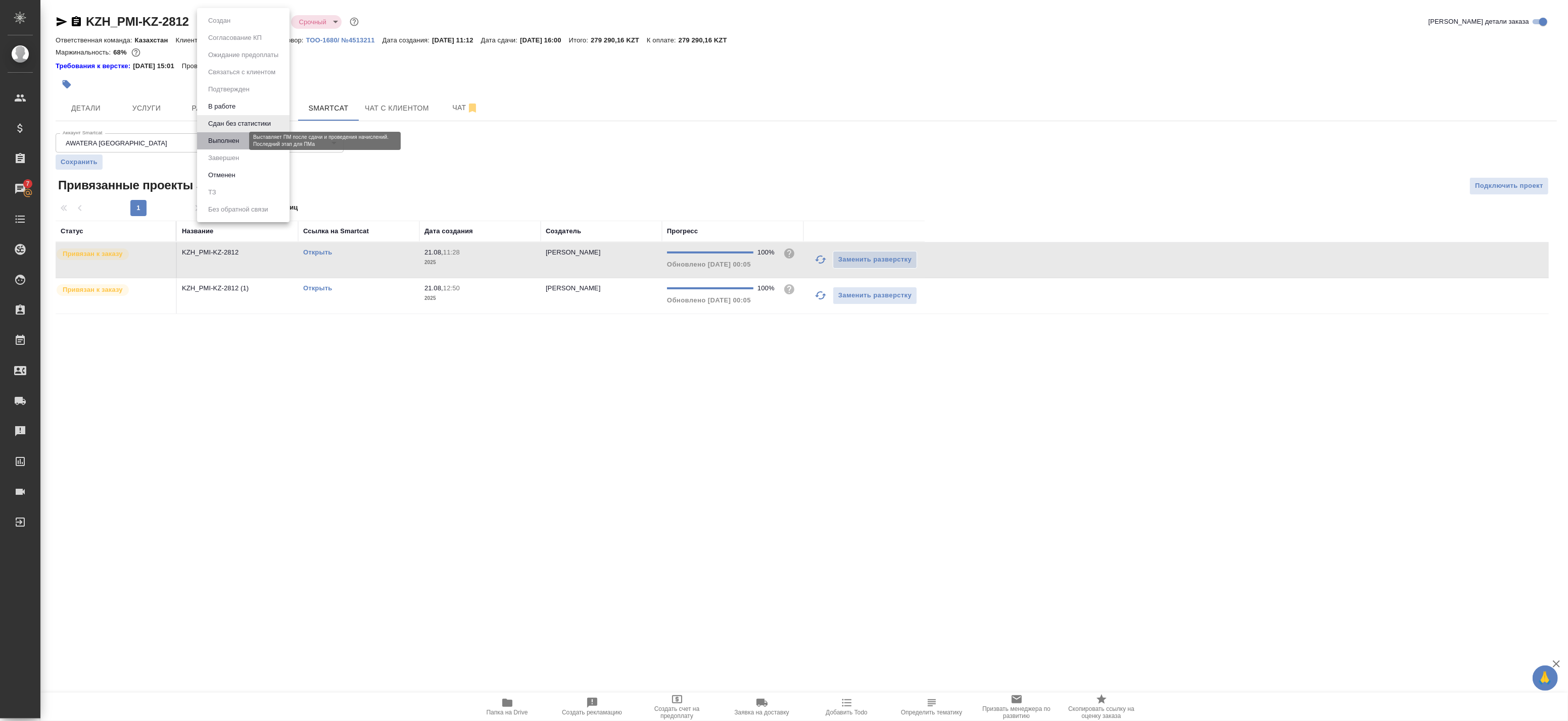
click at [226, 137] on button "Выполнен" at bounding box center [224, 141] width 37 height 11
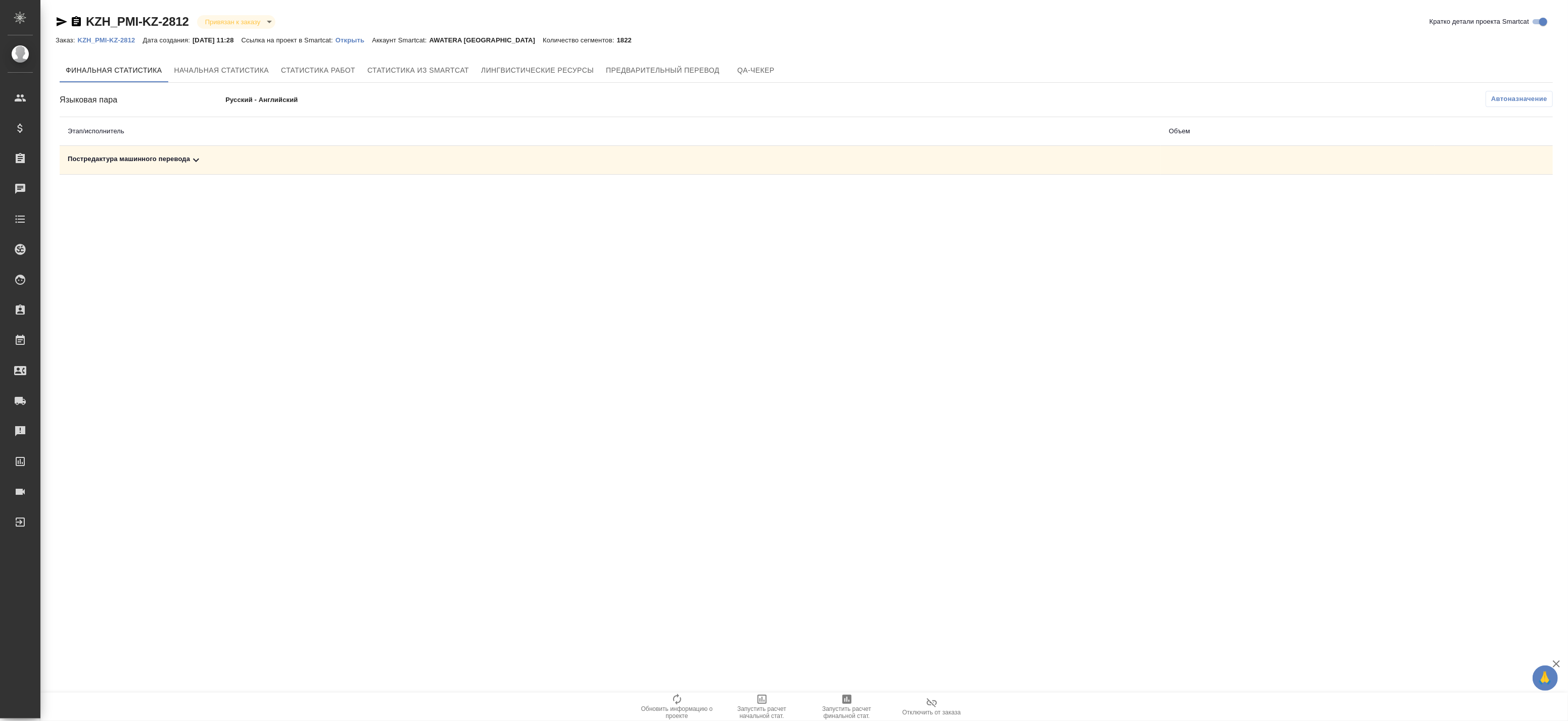
click at [758, 167] on td "Постредактура машинного перевода" at bounding box center [610, 160] width 1101 height 29
click at [716, 138] on th "Этап/исполнитель" at bounding box center [610, 131] width 1101 height 29
drag, startPoint x: 712, startPoint y: 130, endPoint x: 671, endPoint y: 130, distance: 41.0
click at [706, 130] on th "Этап/исполнитель" at bounding box center [610, 131] width 1101 height 29
drag, startPoint x: 540, startPoint y: 132, endPoint x: 531, endPoint y: 135, distance: 9.5
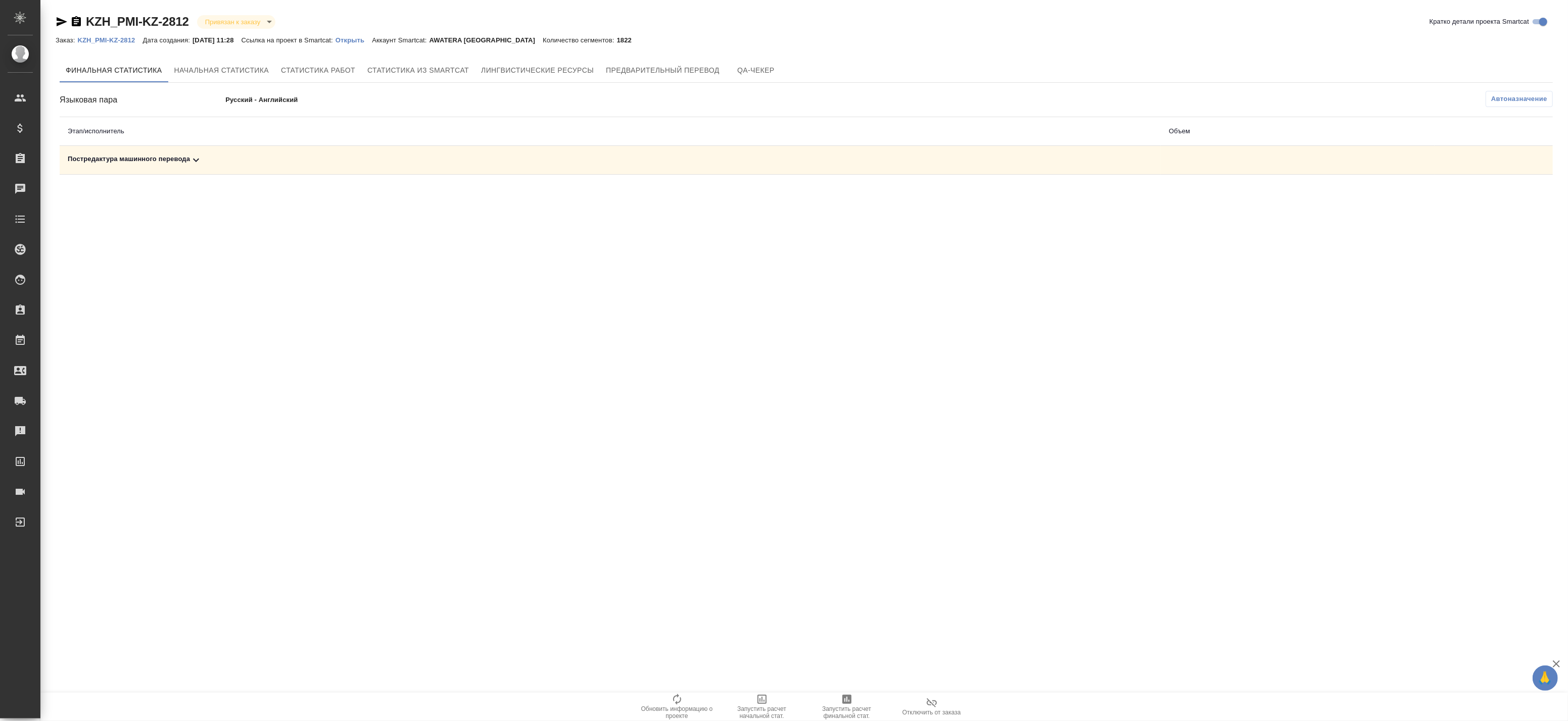
click at [531, 135] on th "Этап/исполнитель" at bounding box center [610, 131] width 1101 height 29
click at [384, 159] on div "Постредактура машинного перевода" at bounding box center [610, 160] width 1085 height 12
click at [1509, 196] on icon "button" at bounding box center [1508, 195] width 12 height 12
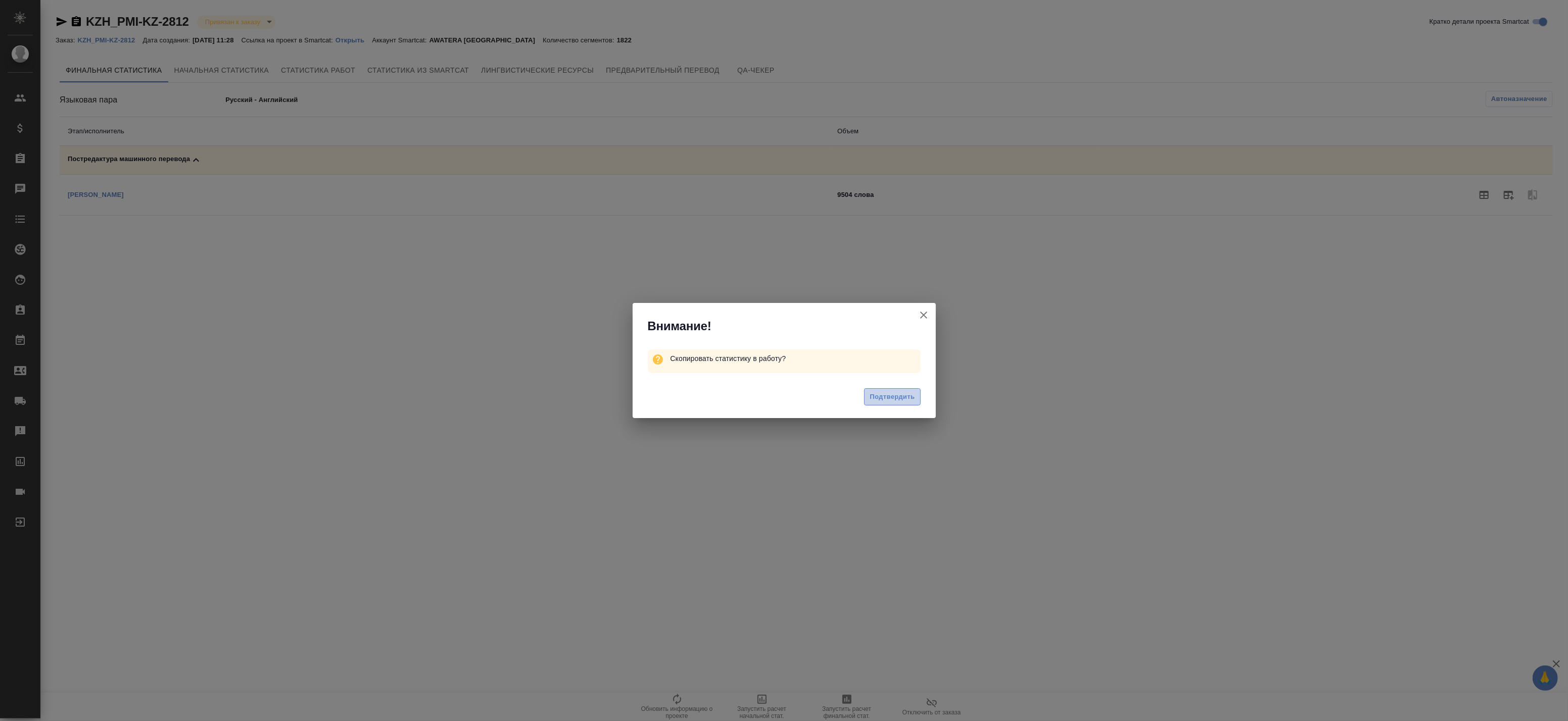
click at [905, 397] on span "Подтвердить" at bounding box center [892, 397] width 45 height 12
click at [925, 311] on icon "button" at bounding box center [923, 313] width 7 height 7
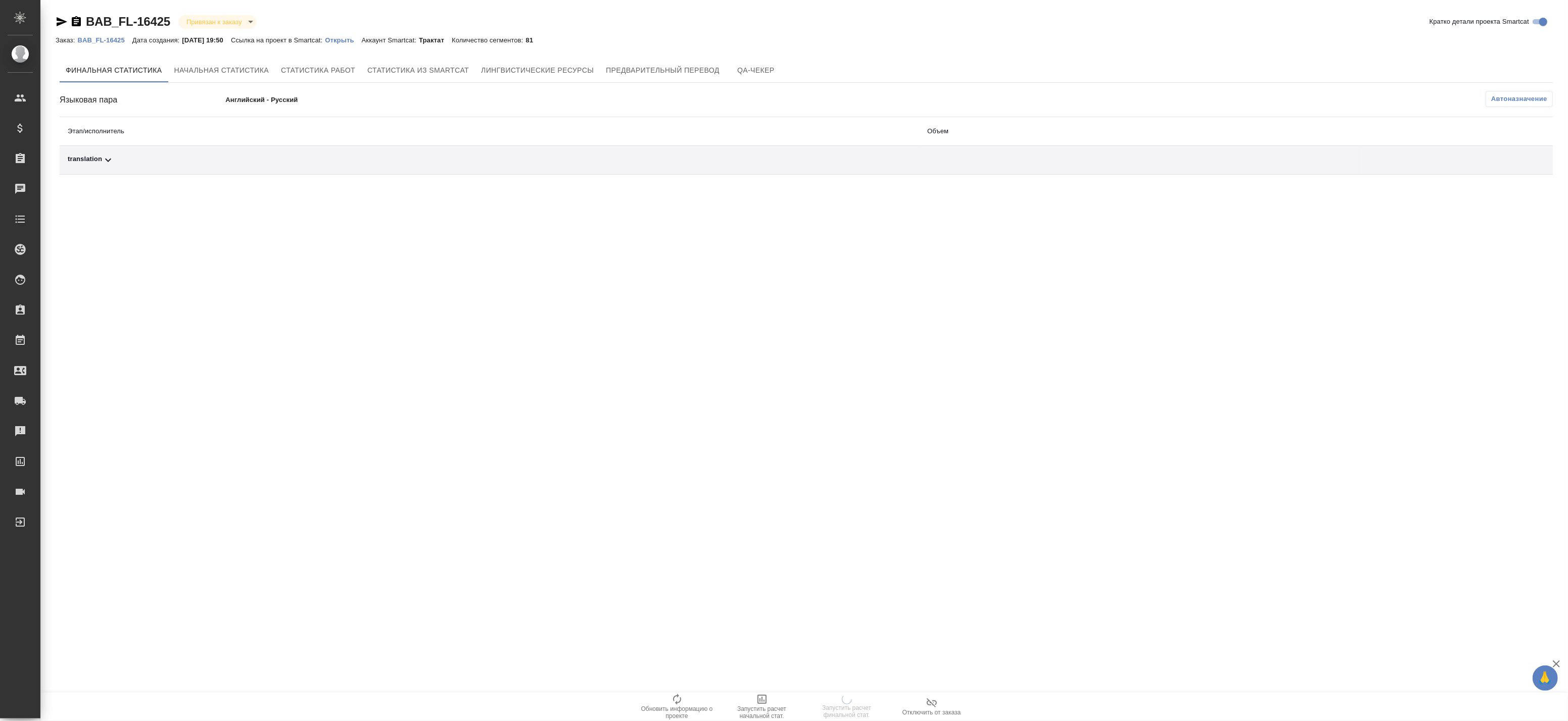
click at [749, 155] on div "translation" at bounding box center [489, 160] width 843 height 12
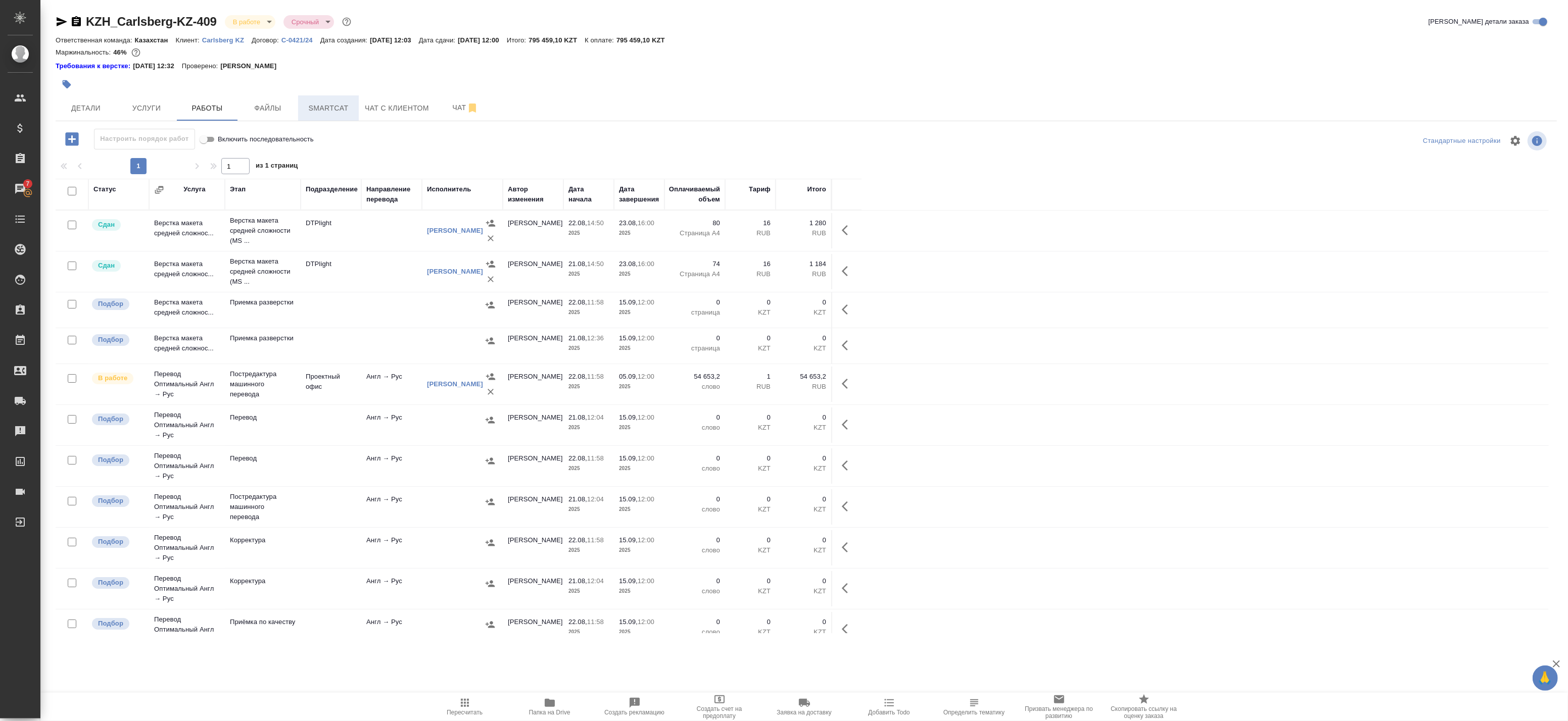
click at [335, 109] on span "Smartcat" at bounding box center [328, 108] width 49 height 12
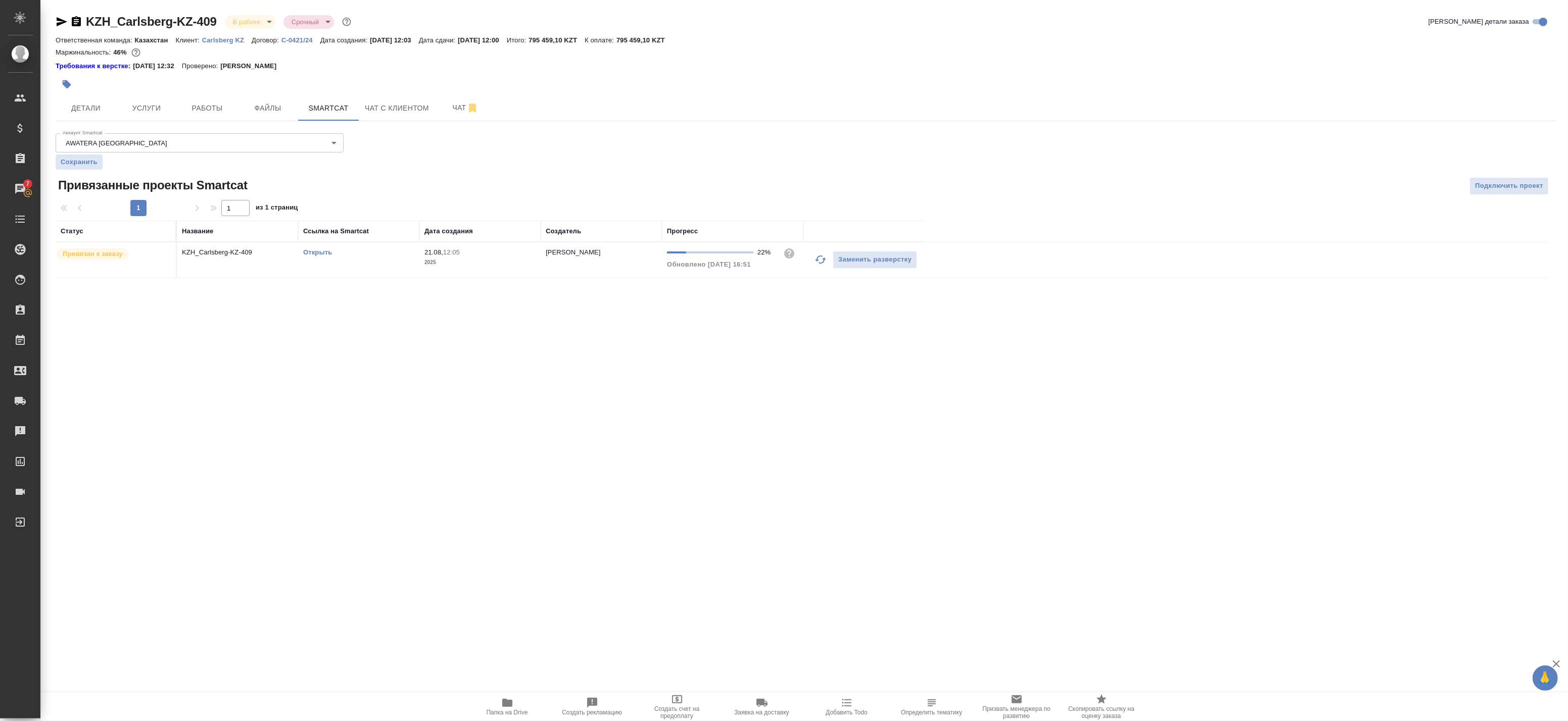
click at [821, 258] on icon "button" at bounding box center [821, 260] width 12 height 12
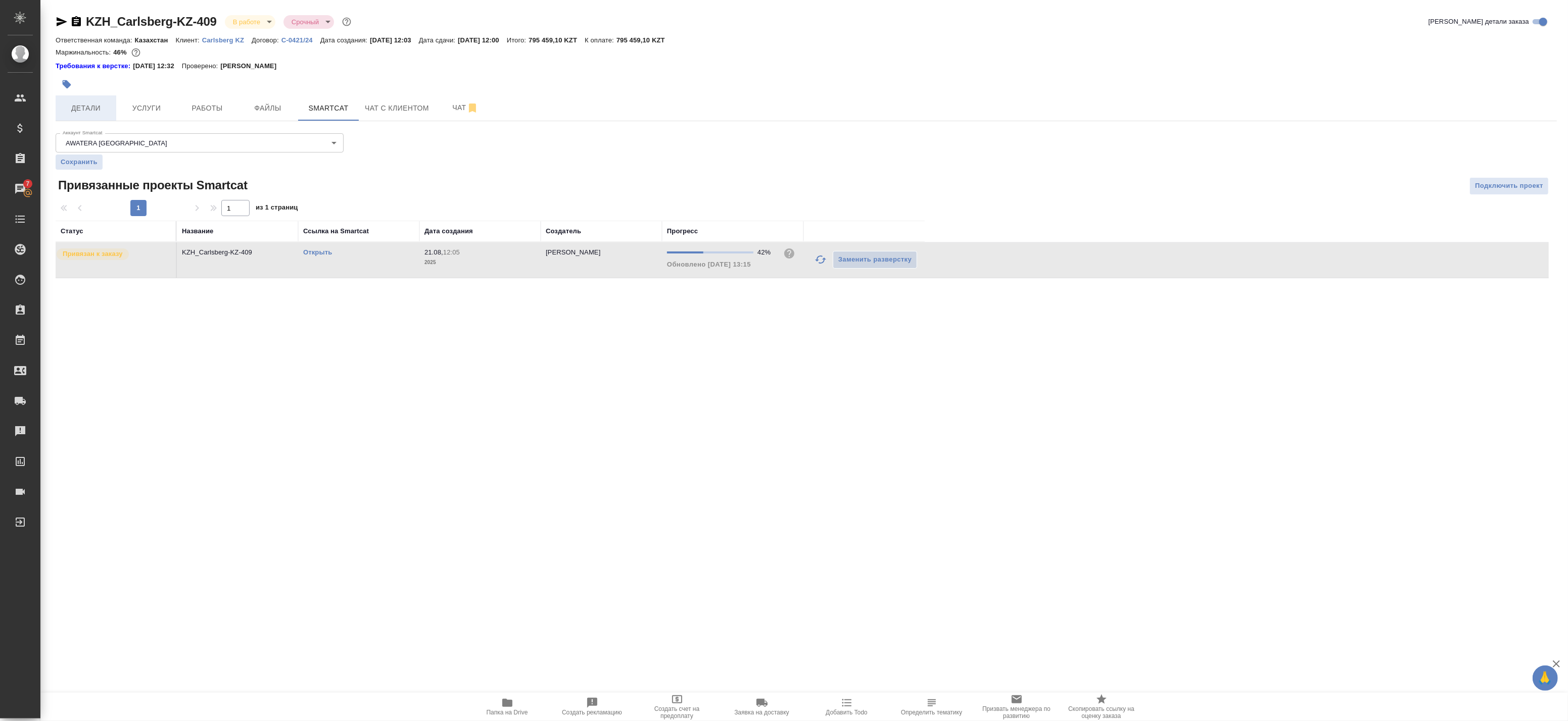
click at [101, 109] on span "Детали" at bounding box center [86, 108] width 49 height 12
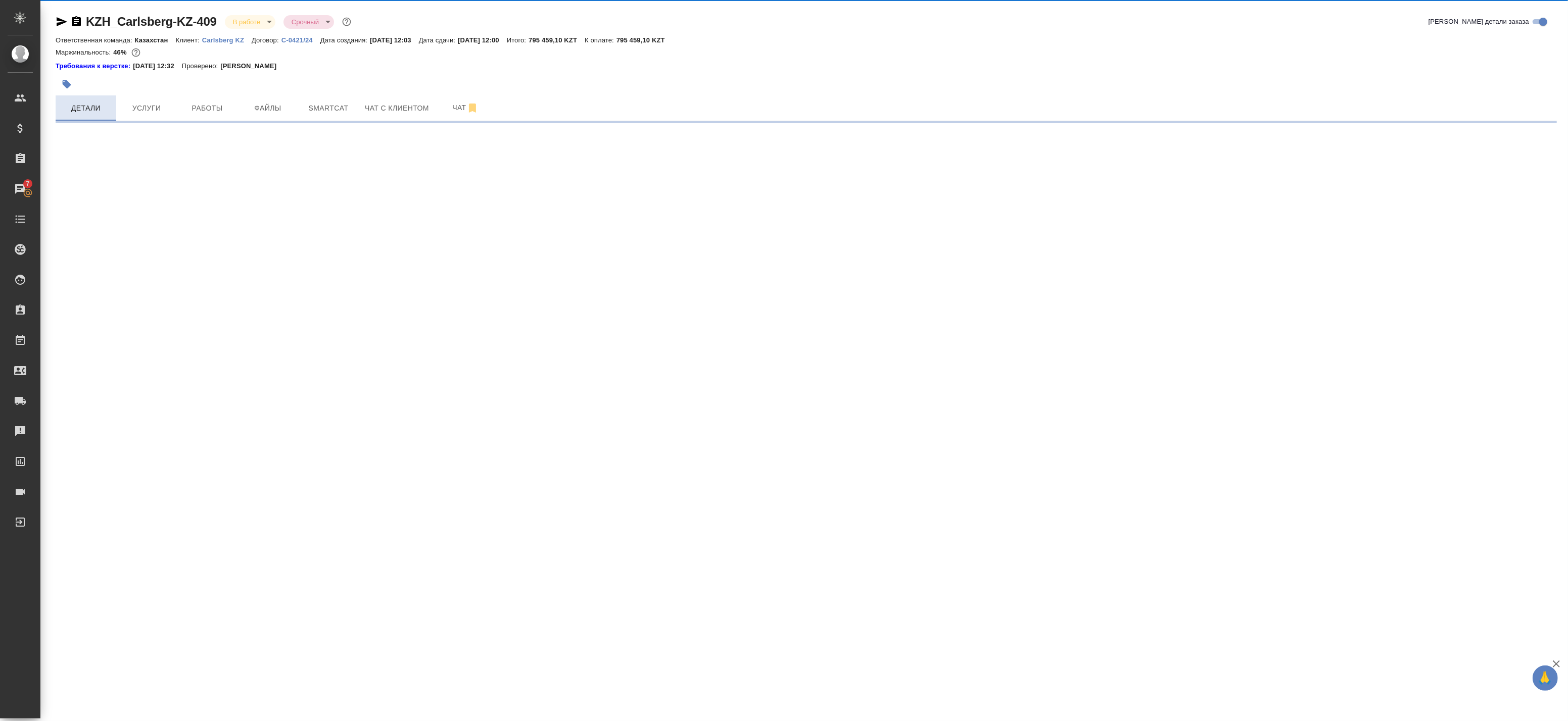
select select "RU"
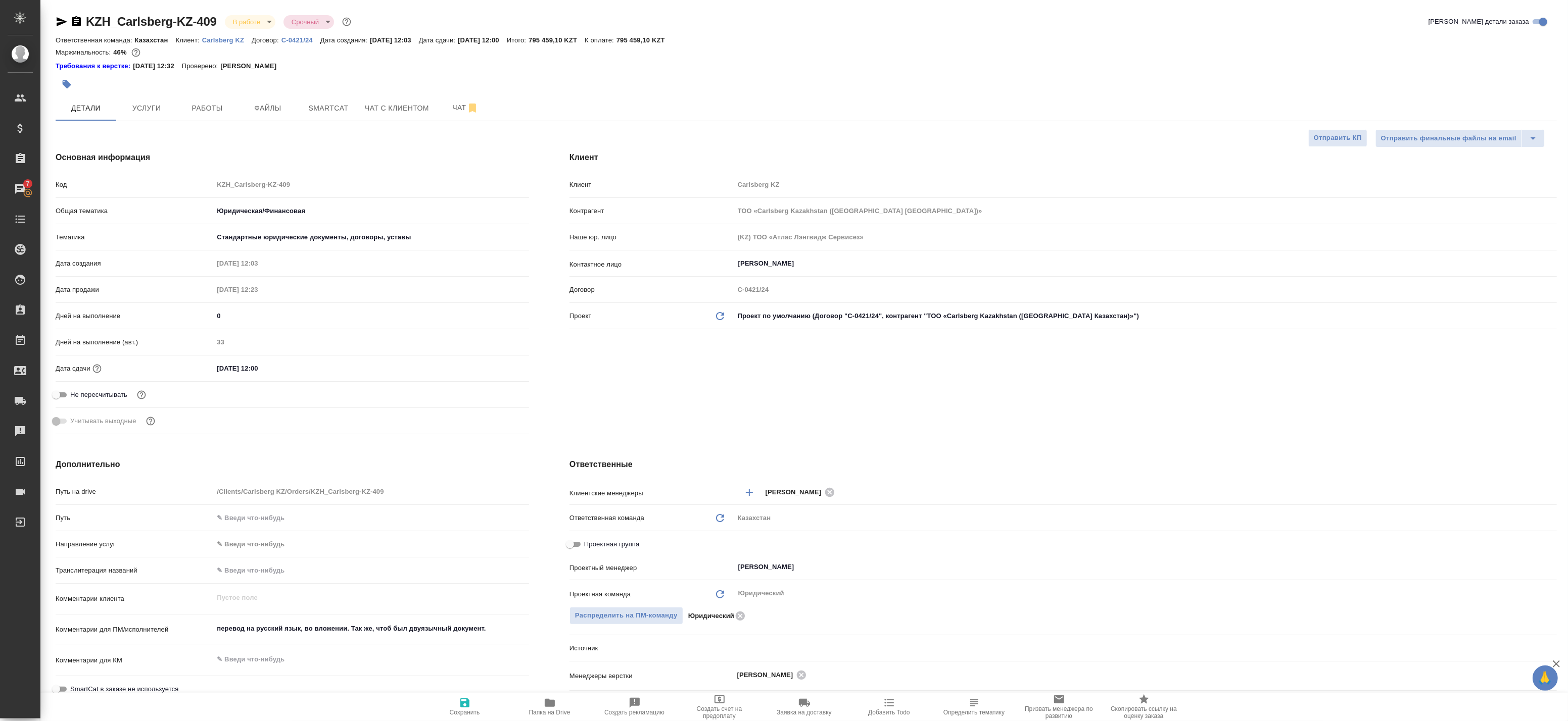
type textarea "x"
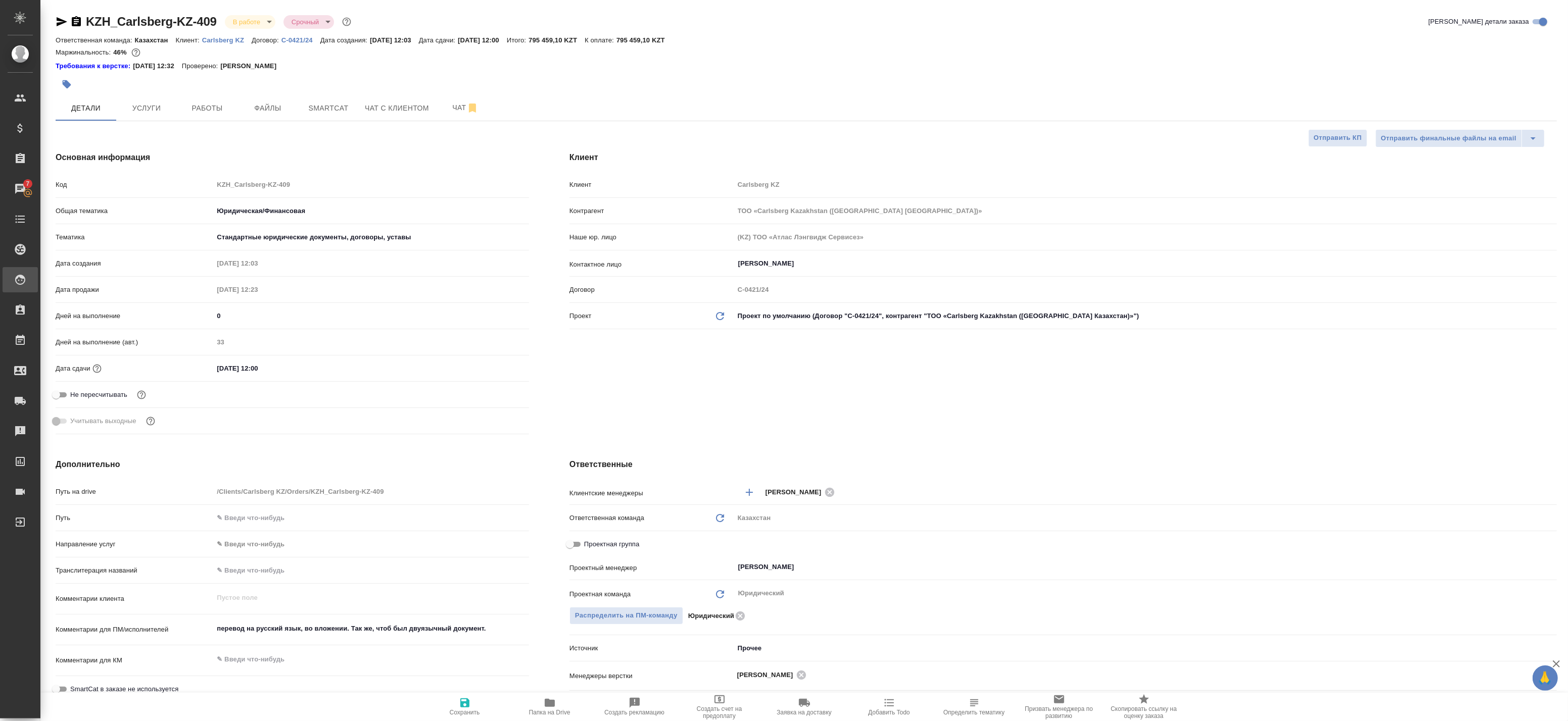
type textarea "x"
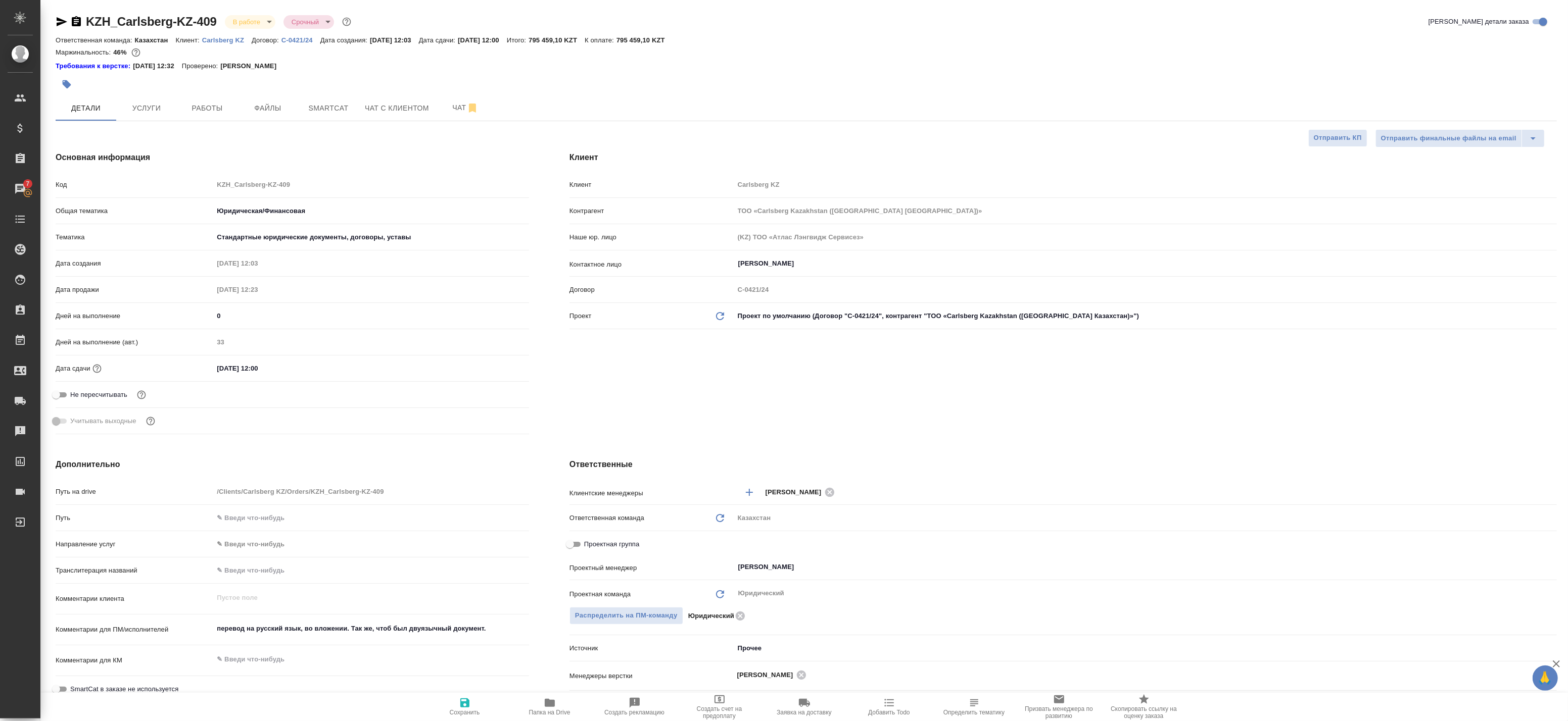
type textarea "x"
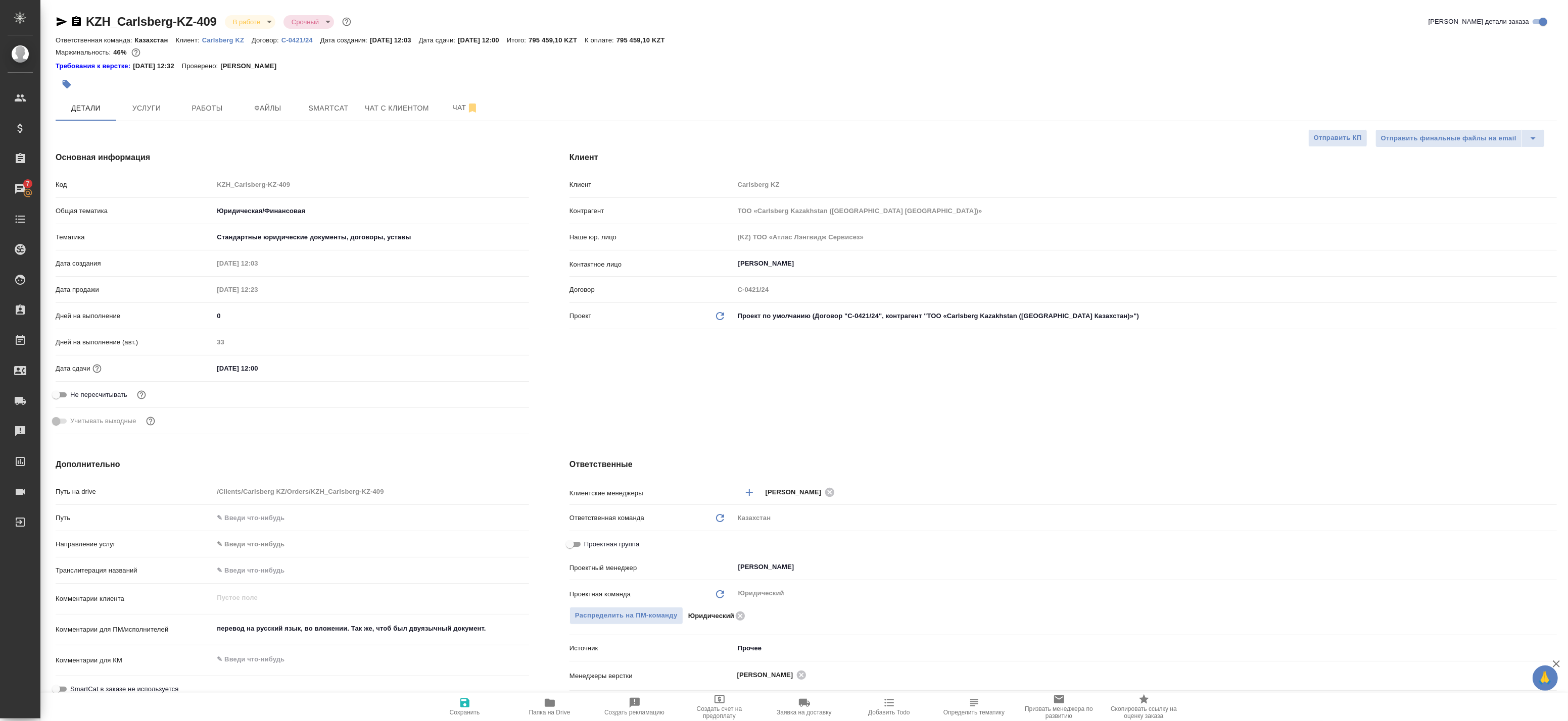
type textarea "x"
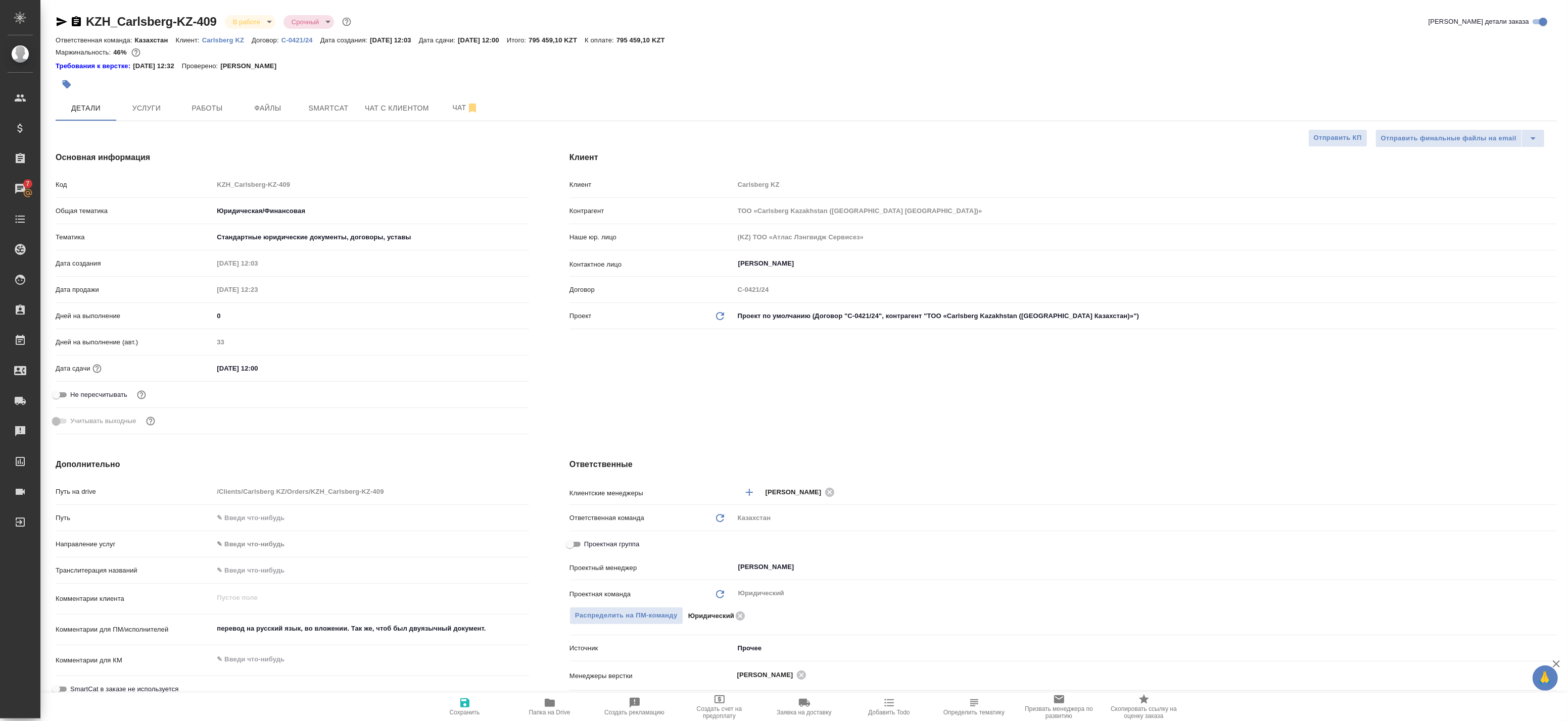
type textarea "x"
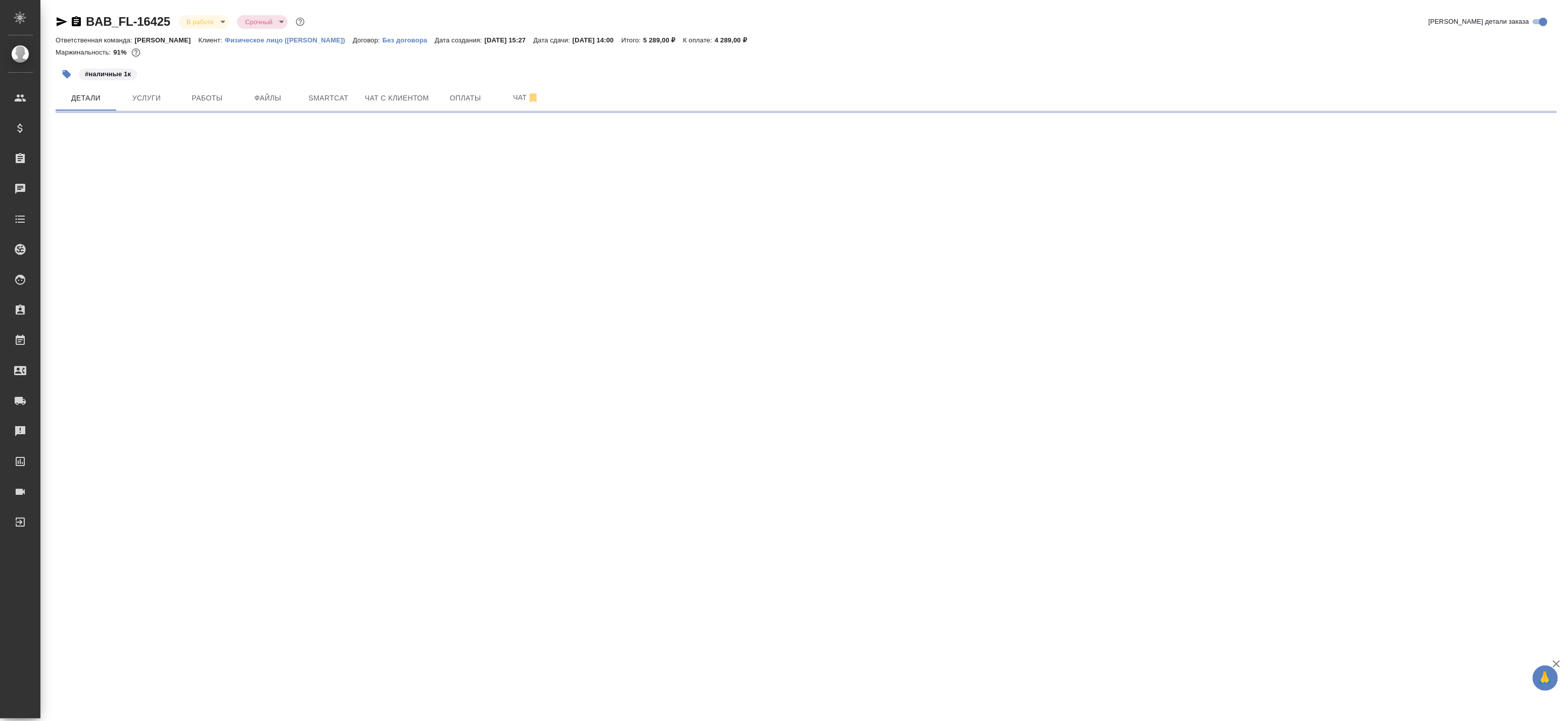
click at [204, 80] on div "#наличные 1к" at bounding box center [556, 74] width 1001 height 22
click at [203, 92] on span "Работы" at bounding box center [207, 98] width 49 height 12
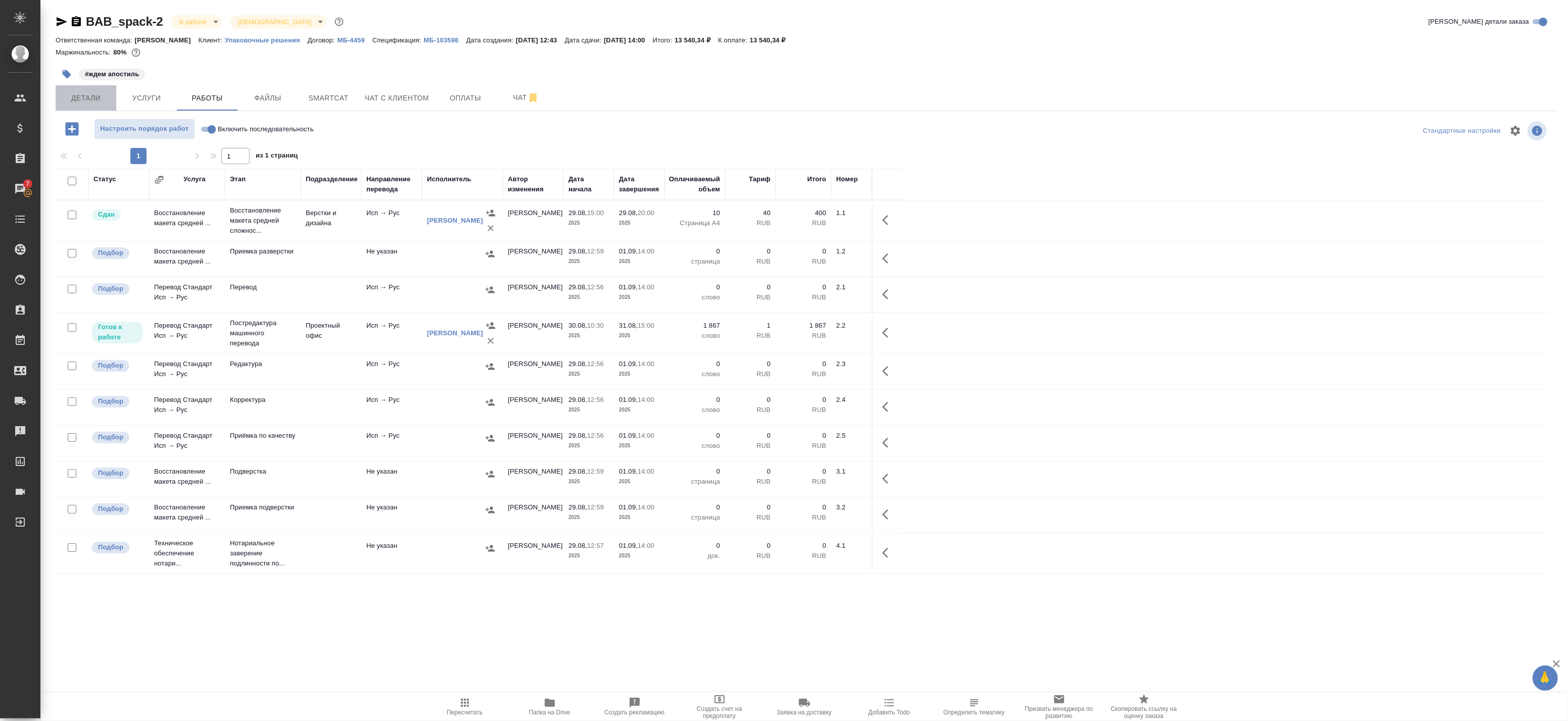
click at [88, 90] on button "Детали" at bounding box center [86, 98] width 61 height 25
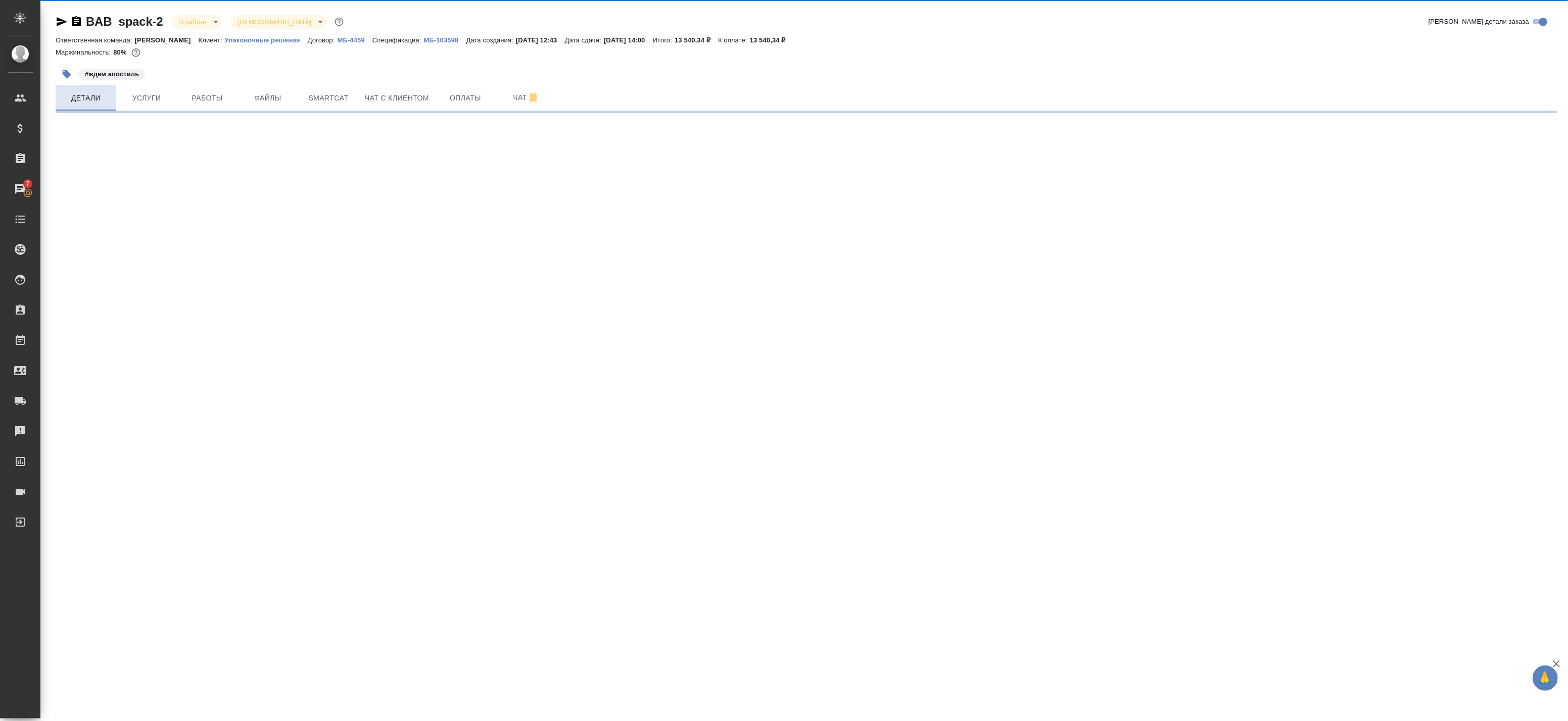
select select "RU"
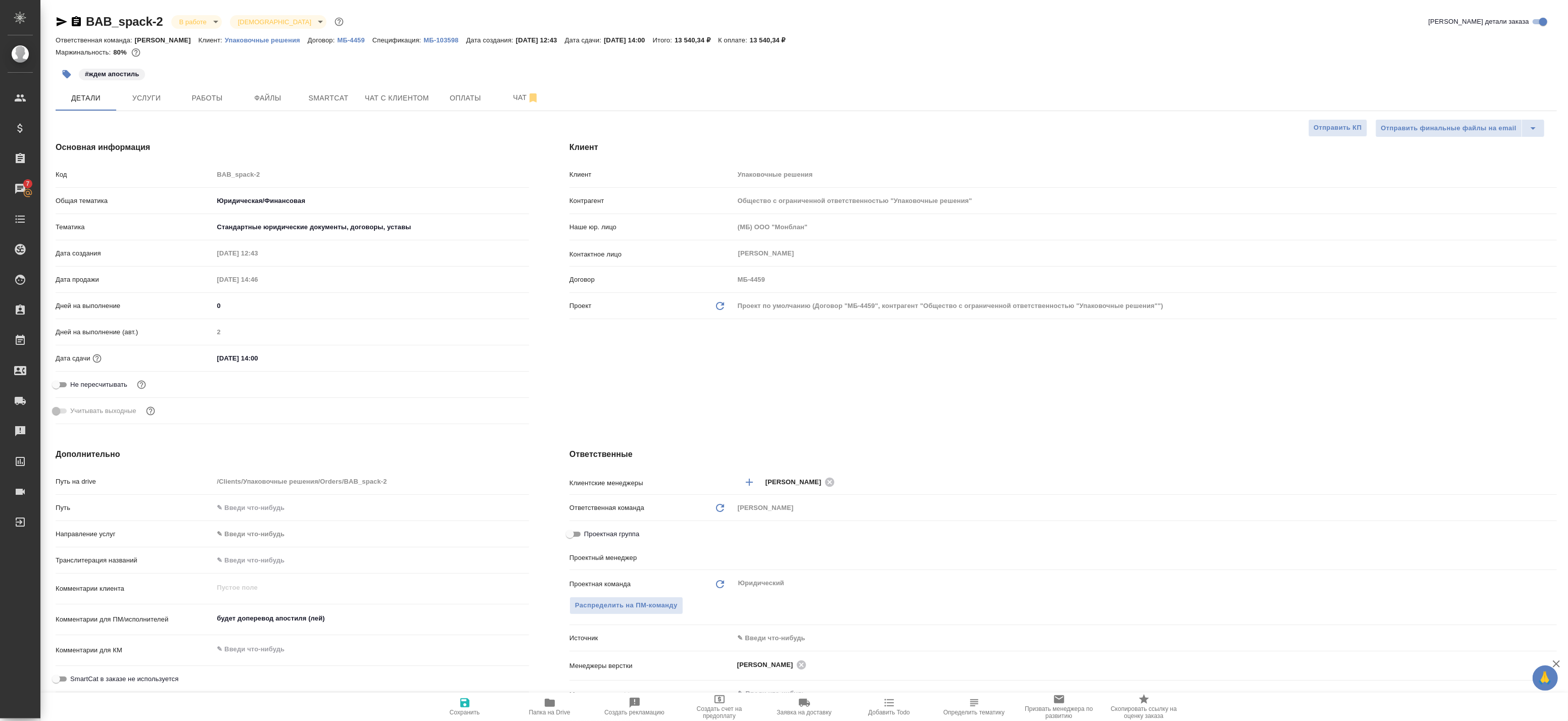
type textarea "x"
type input "[PERSON_NAME]"
click at [260, 97] on span "Файлы" at bounding box center [268, 98] width 49 height 12
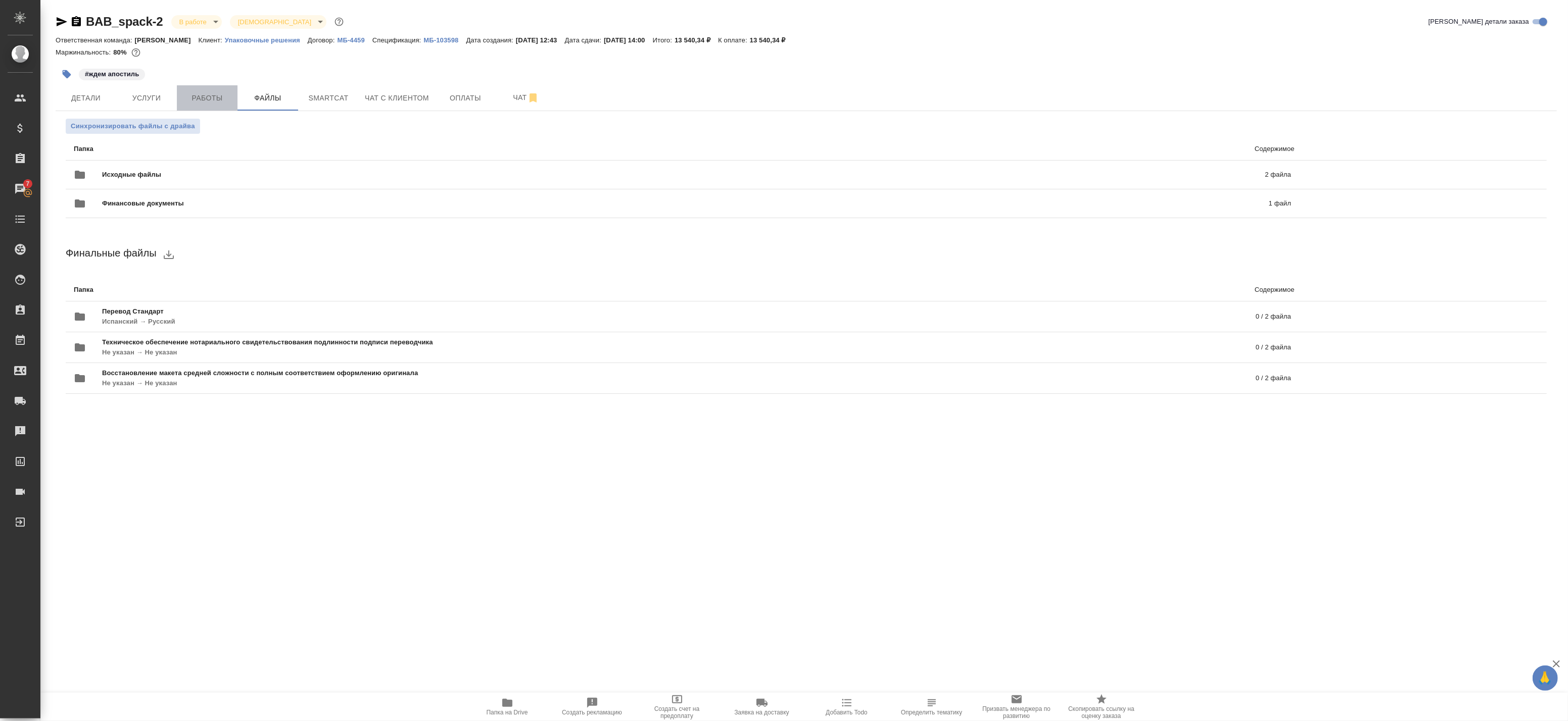
click at [203, 98] on span "Работы" at bounding box center [207, 98] width 49 height 12
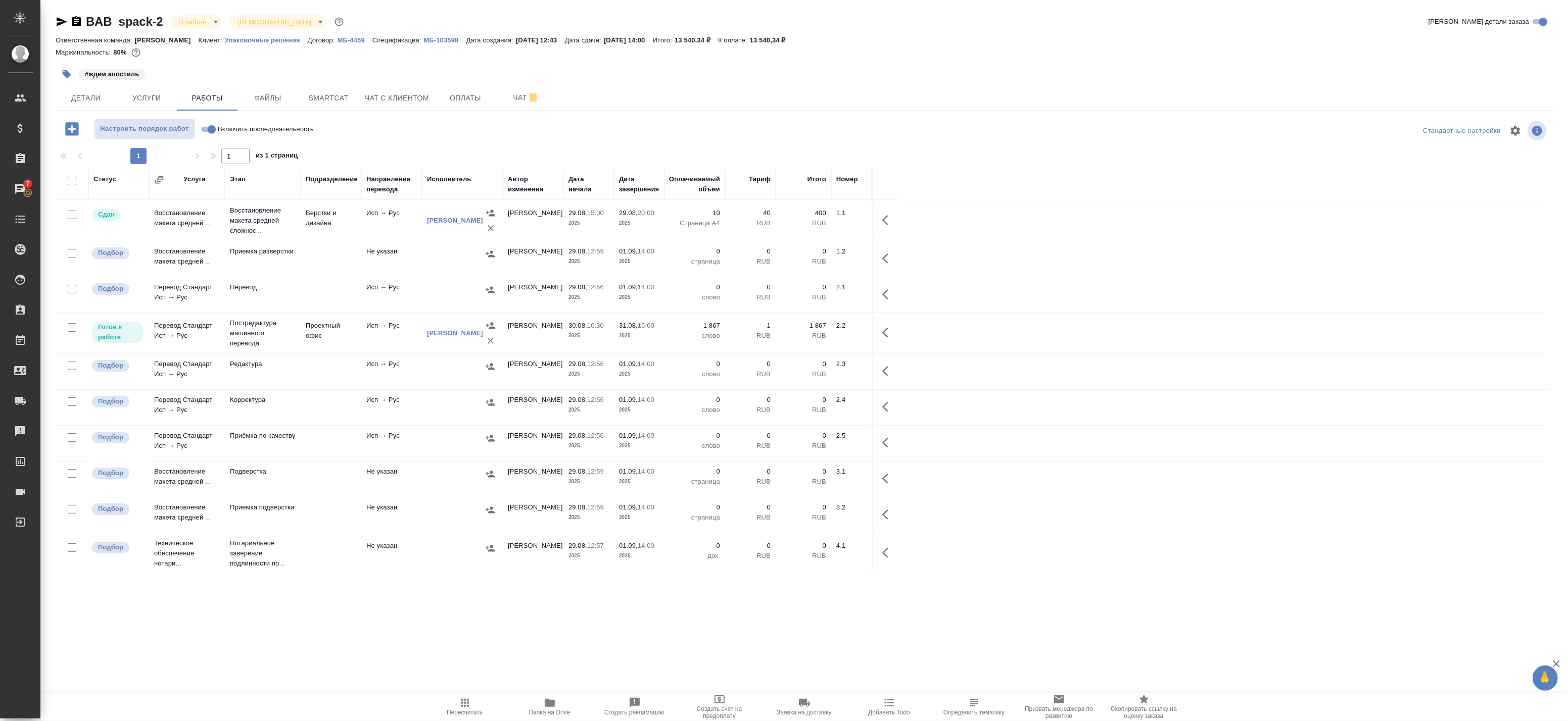
click at [554, 707] on icon "button" at bounding box center [550, 703] width 12 height 12
click at [61, 23] on icon "button" at bounding box center [62, 21] width 11 height 9
click at [74, 23] on icon "button" at bounding box center [76, 21] width 9 height 10
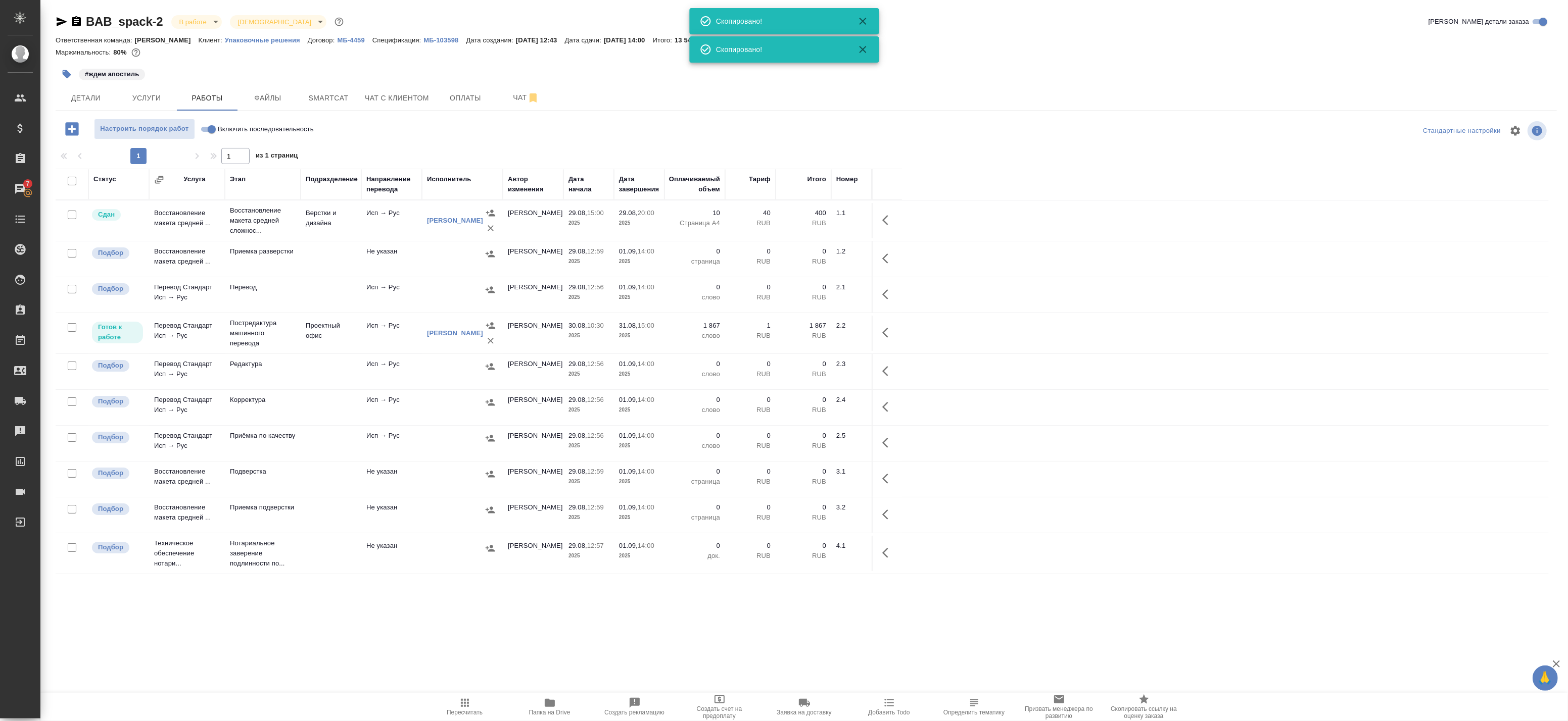
click at [61, 21] on icon "button" at bounding box center [62, 22] width 12 height 12
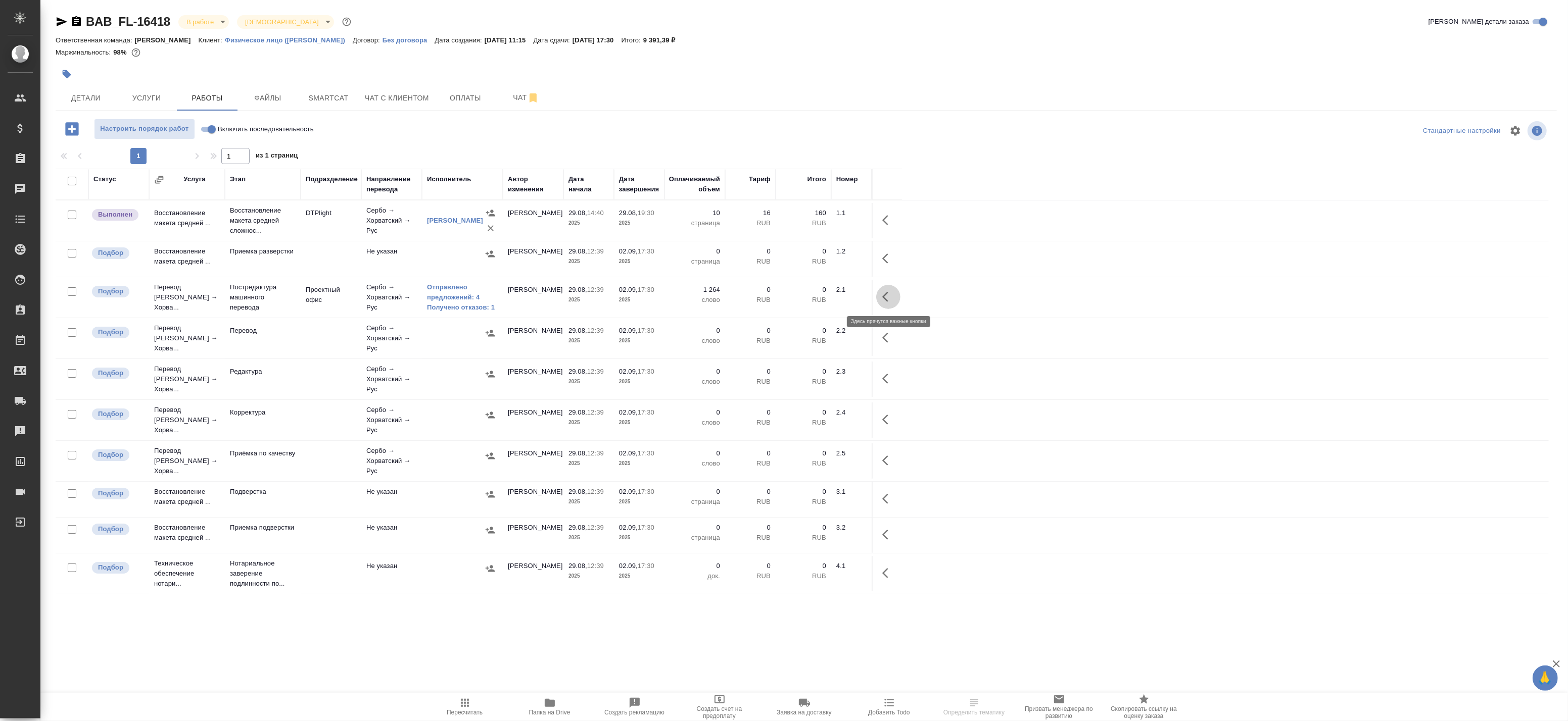
click at [884, 296] on icon "button" at bounding box center [885, 297] width 6 height 10
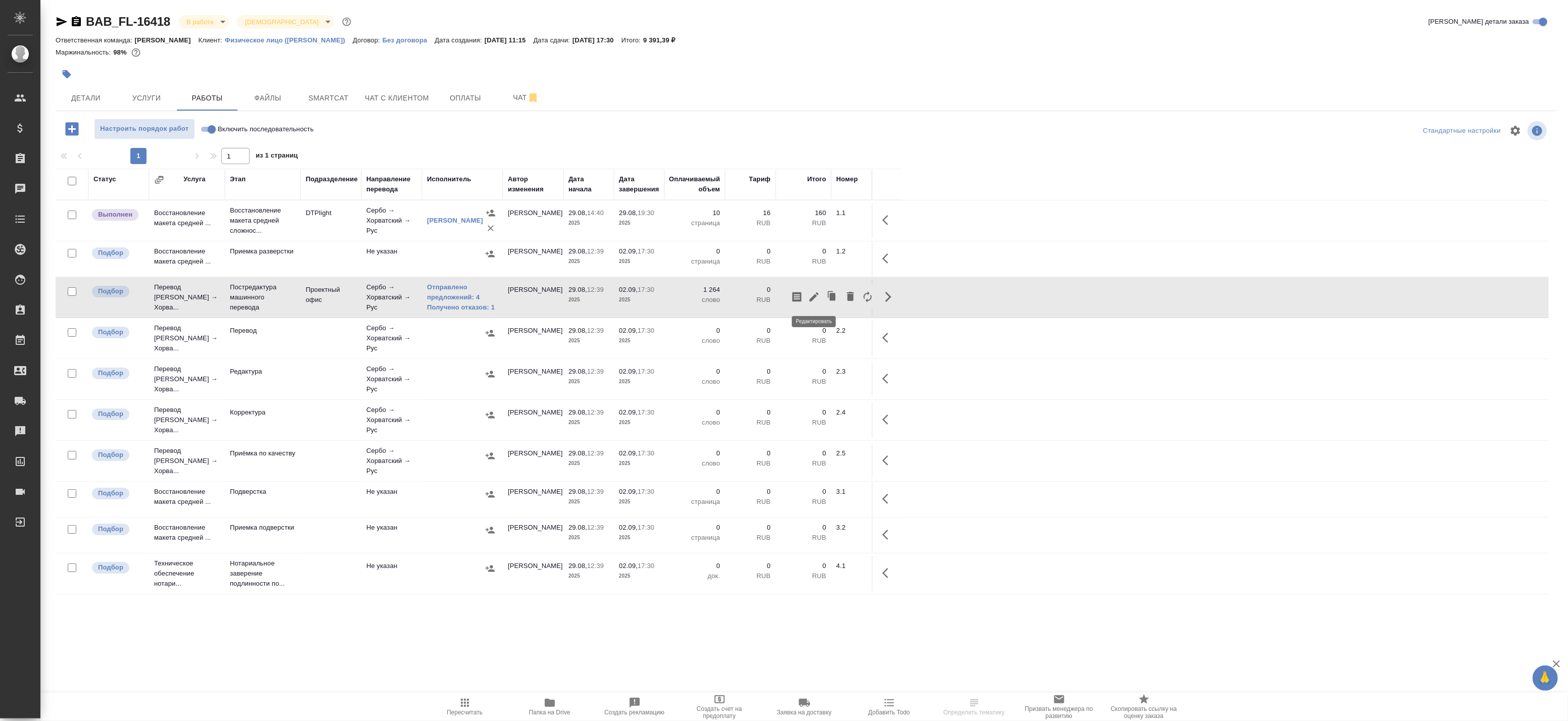
click at [816, 294] on icon "button" at bounding box center [814, 296] width 9 height 9
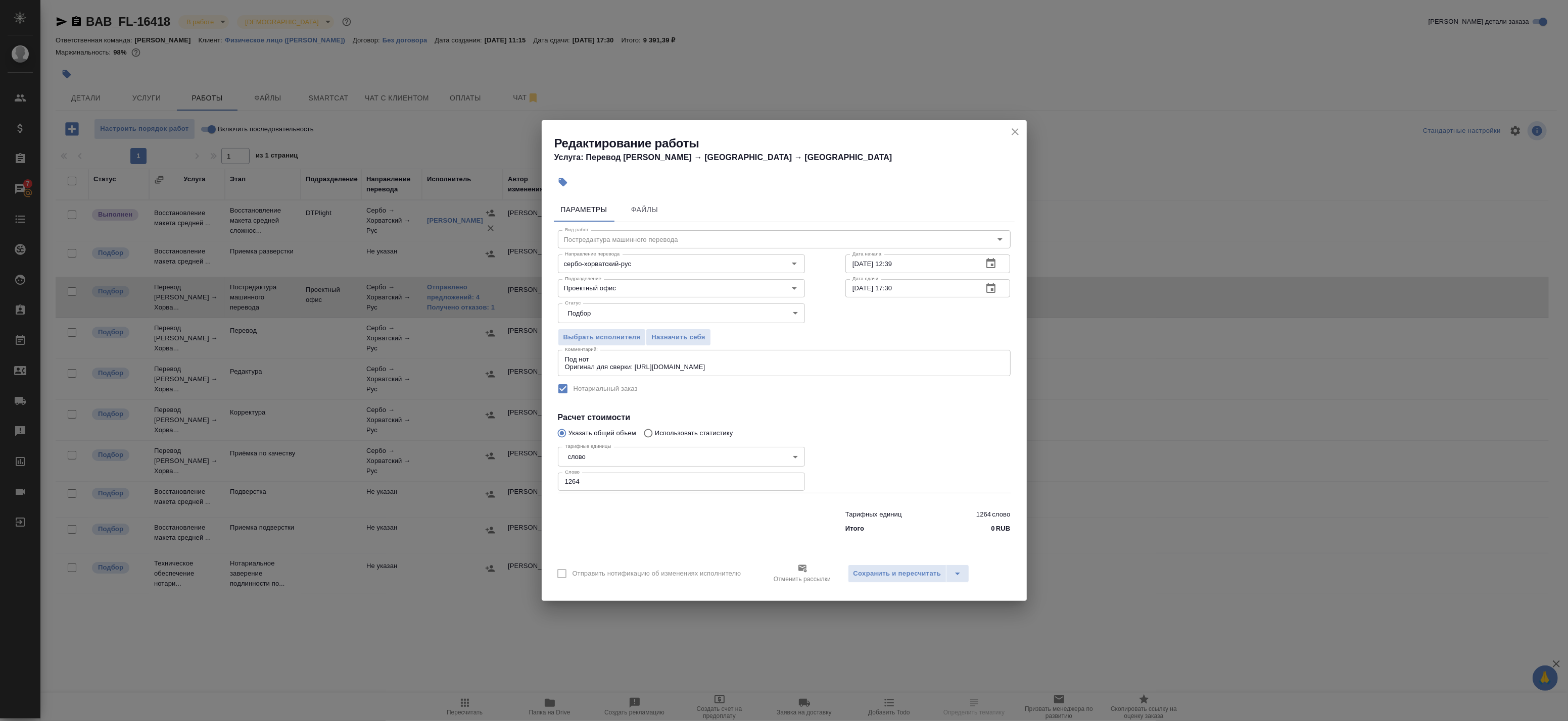
click at [994, 287] on icon "button" at bounding box center [990, 287] width 9 height 10
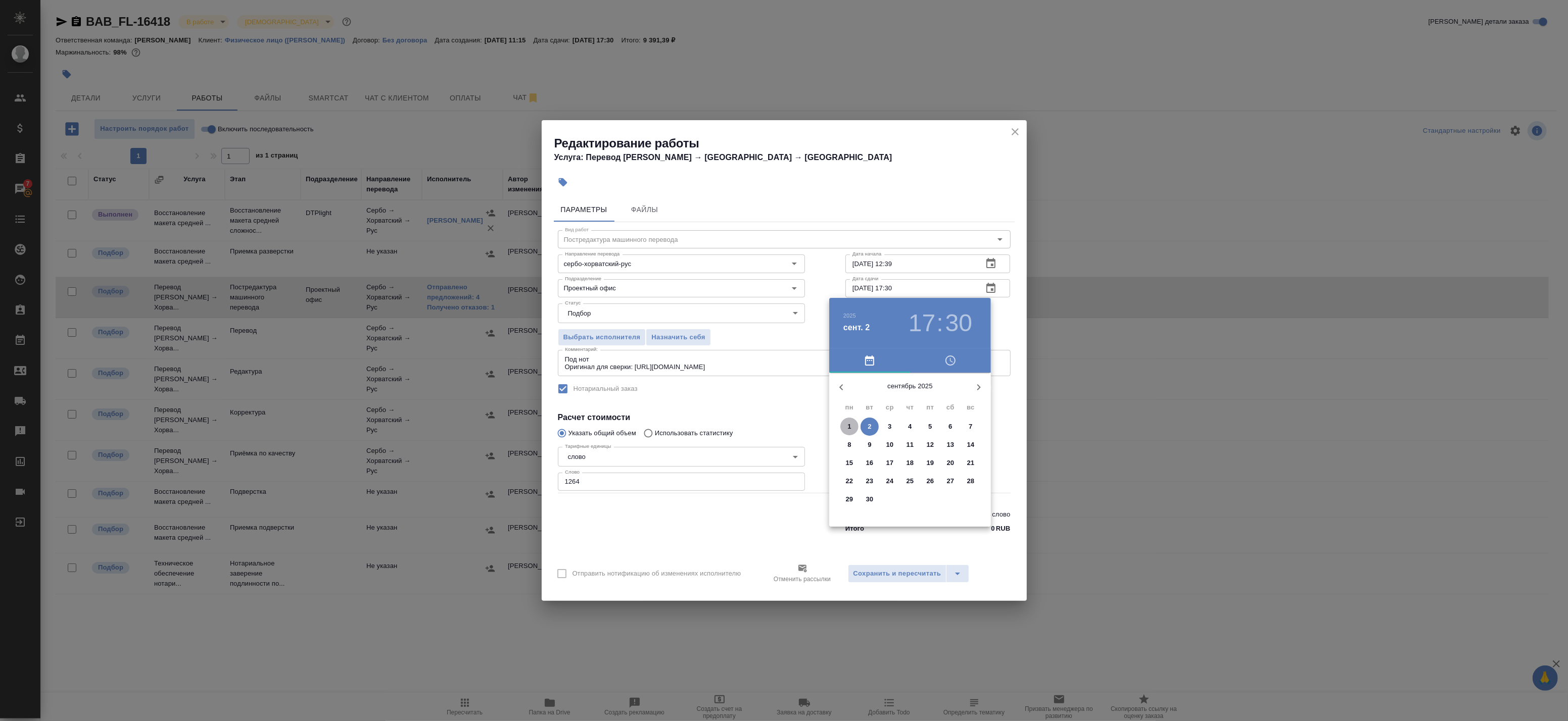
click at [849, 428] on p "1" at bounding box center [849, 426] width 3 height 10
click at [951, 453] on div at bounding box center [910, 452] width 131 height 131
click at [908, 394] on div at bounding box center [910, 452] width 131 height 131
type input "01.09.2025 15:00"
drag, startPoint x: 1013, startPoint y: 318, endPoint x: 1004, endPoint y: 303, distance: 17.5
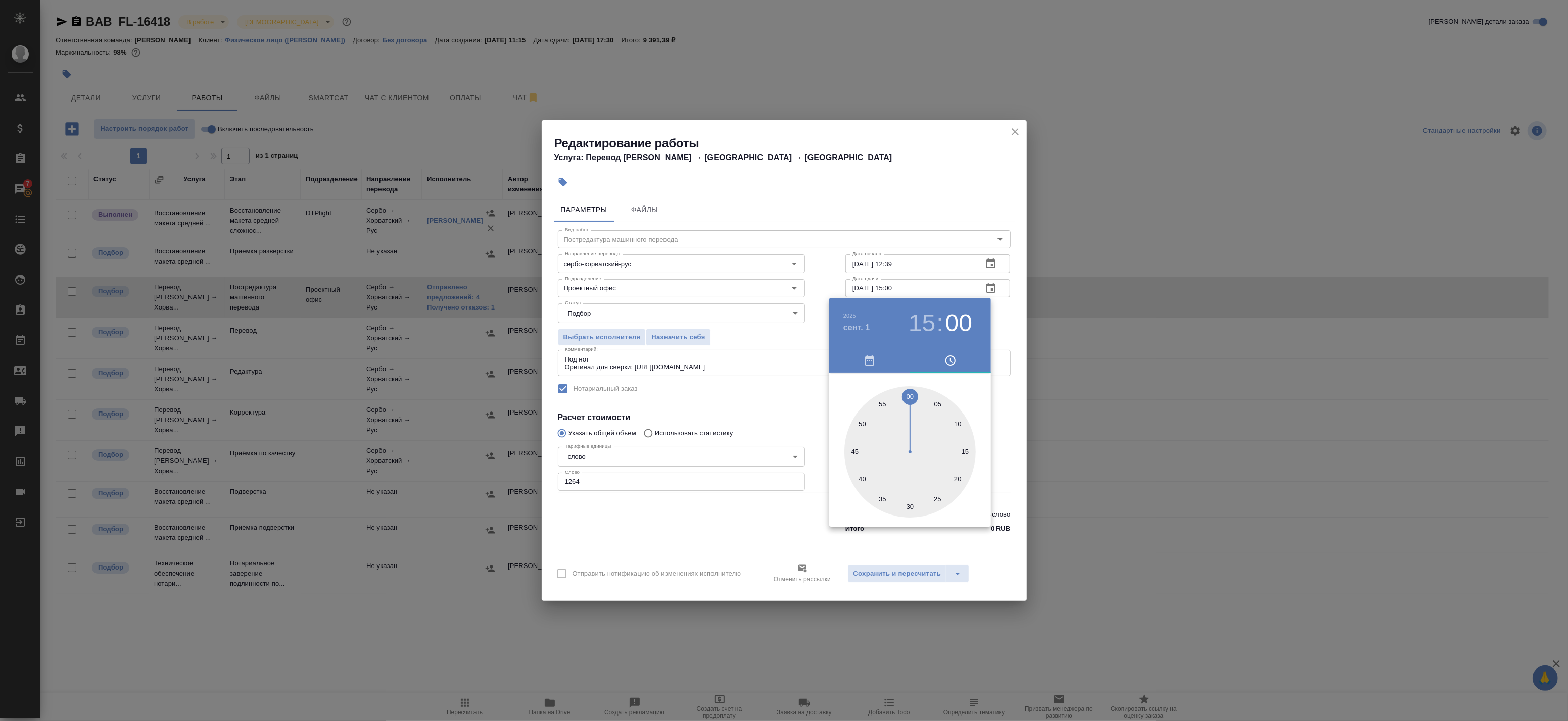
click at [1012, 318] on div at bounding box center [784, 360] width 1568 height 721
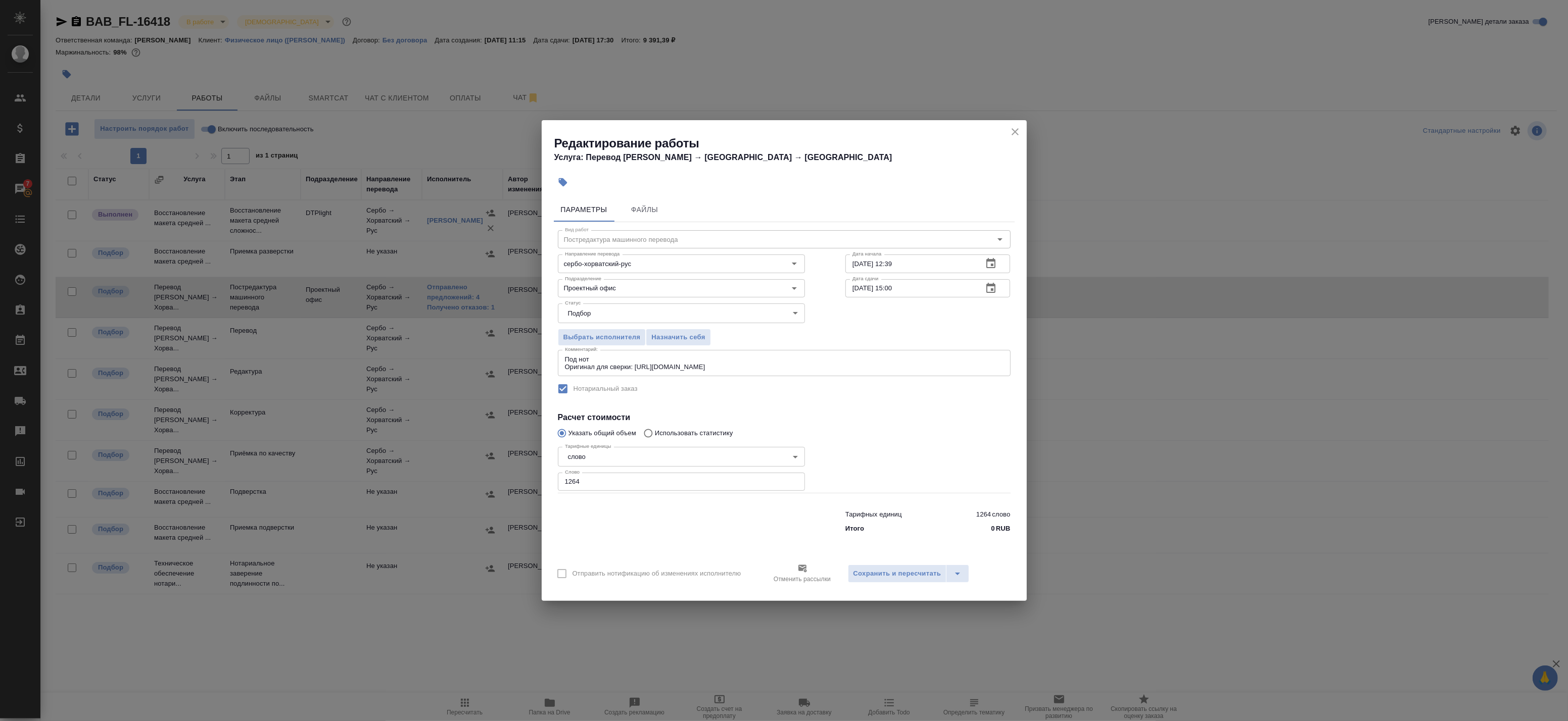
click at [992, 264] on icon "button" at bounding box center [990, 263] width 9 height 10
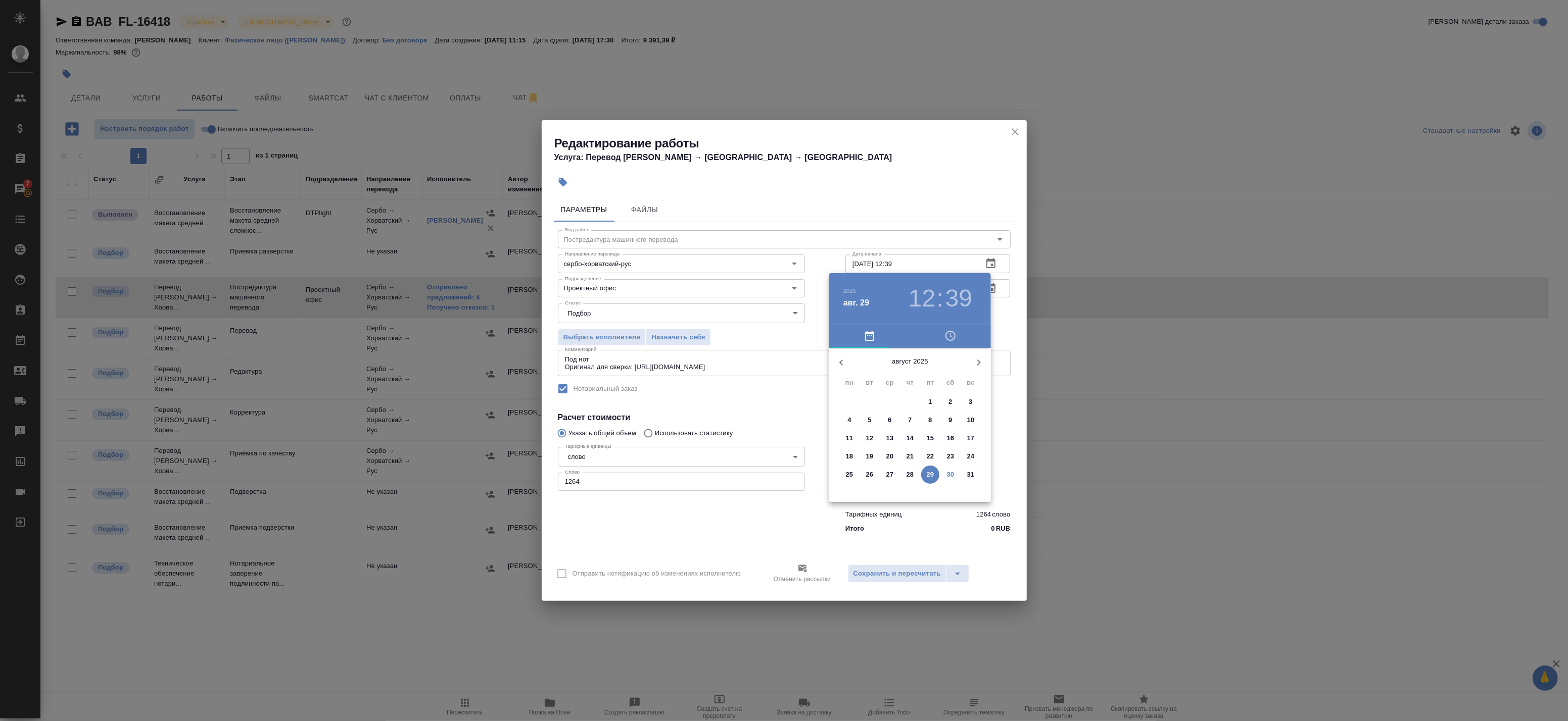
click at [951, 471] on p "30" at bounding box center [951, 475] width 8 height 10
click at [929, 395] on div at bounding box center [910, 428] width 131 height 131
type input "30.08.2025 13:20"
click at [957, 454] on div at bounding box center [910, 428] width 131 height 131
click at [1002, 432] on div at bounding box center [784, 360] width 1568 height 721
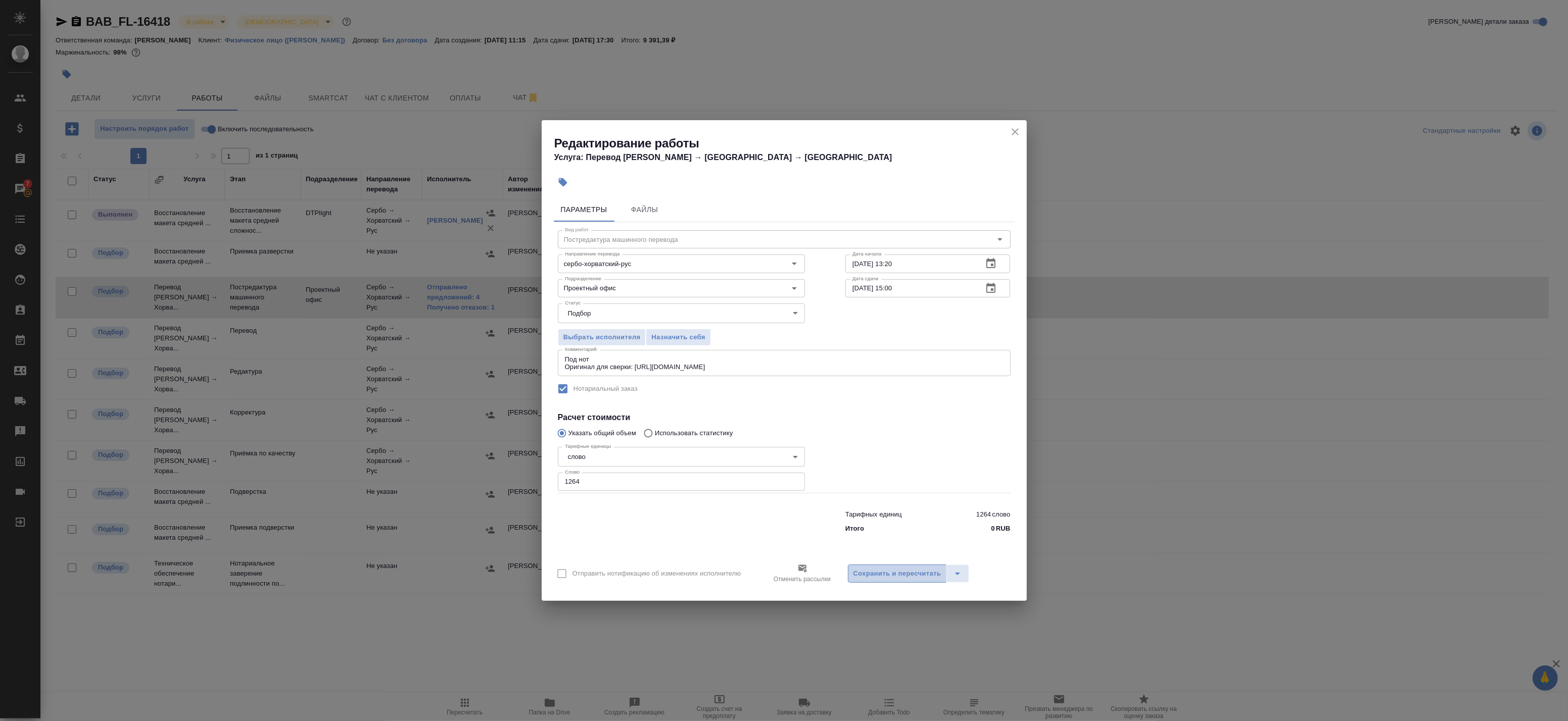
click at [870, 575] on span "Сохранить и пересчитать" at bounding box center [897, 574] width 88 height 12
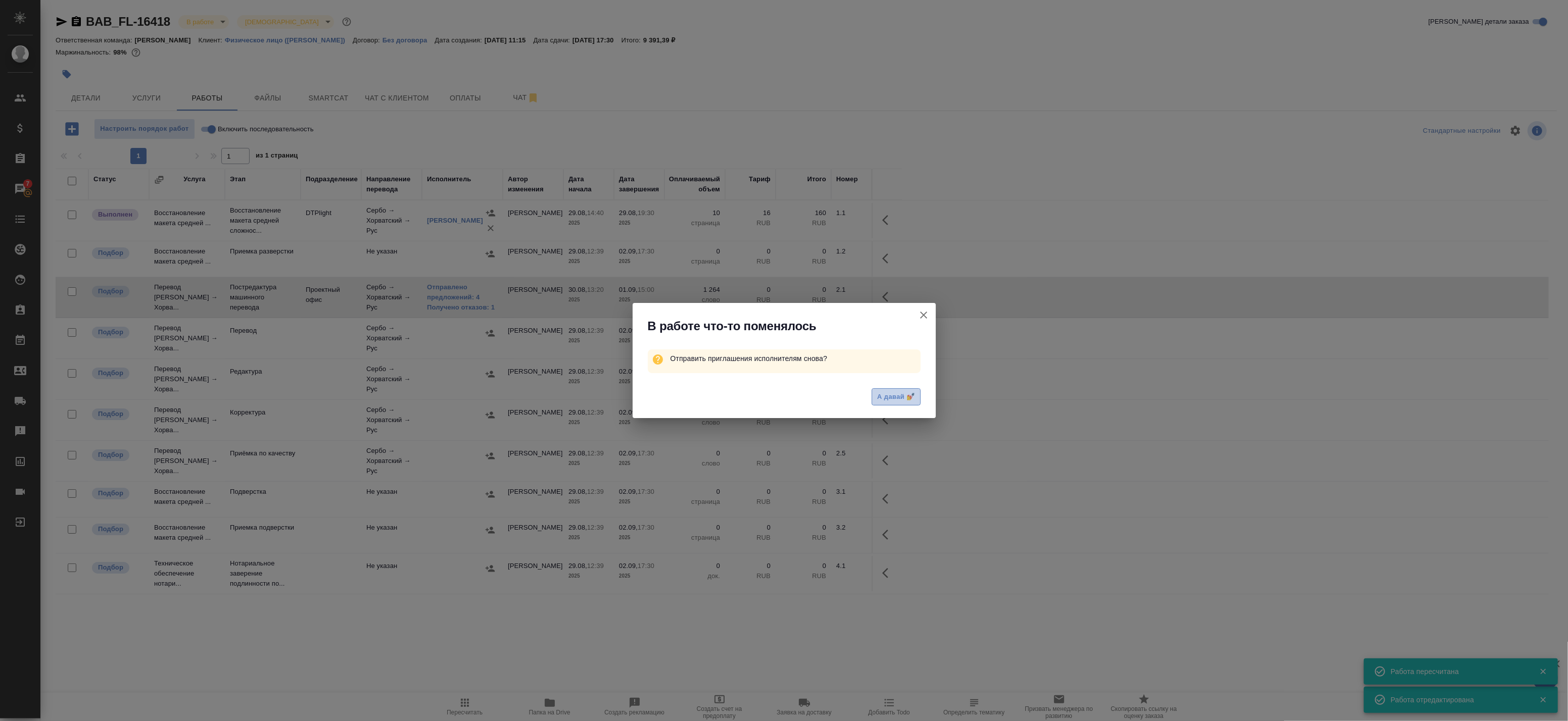
click at [890, 397] on span "А давай 💅" at bounding box center [896, 397] width 38 height 12
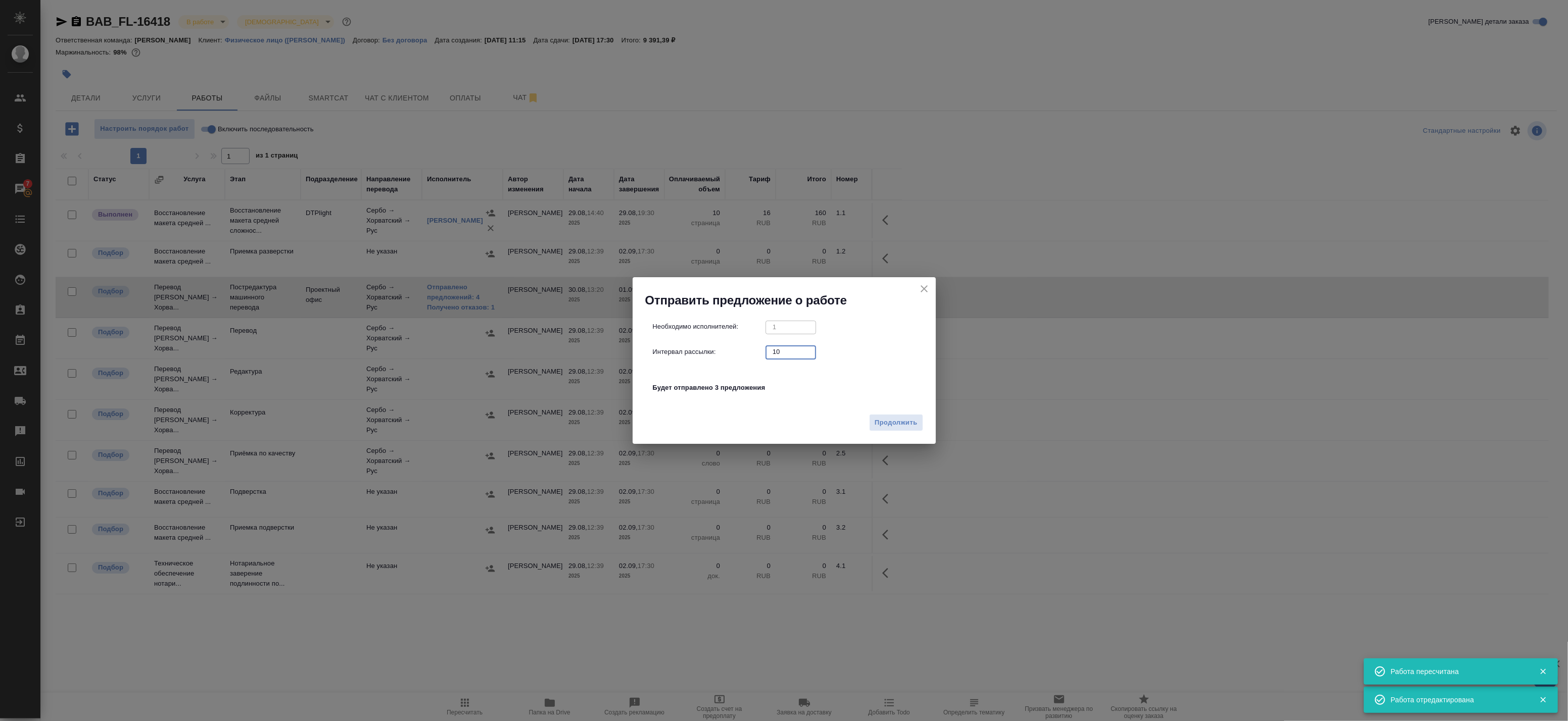
drag, startPoint x: 764, startPoint y: 350, endPoint x: 730, endPoint y: 350, distance: 34.0
click at [730, 350] on div "Интервал рассылки: 10 ​" at bounding box center [788, 352] width 271 height 12
type input "0"
click at [889, 424] on span "Продолжить" at bounding box center [896, 423] width 42 height 12
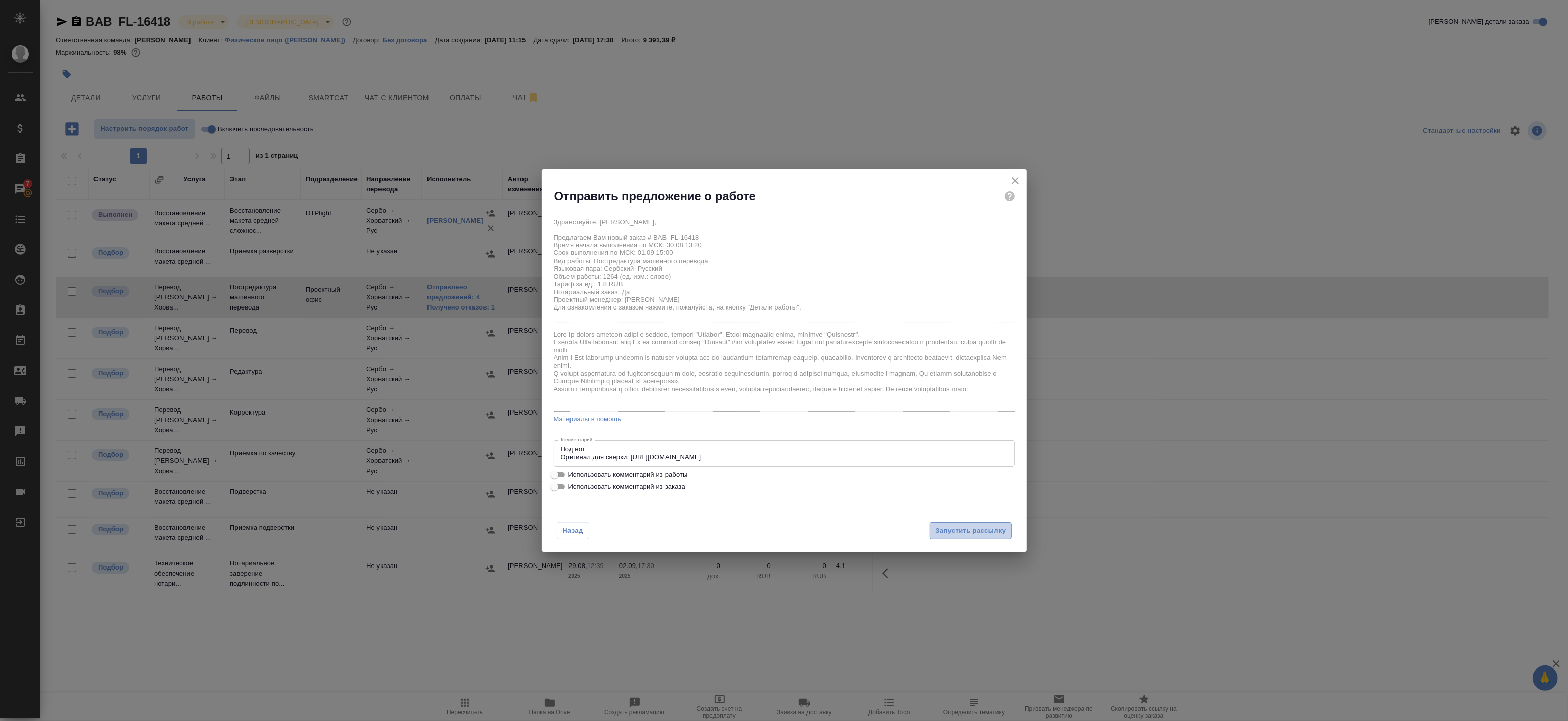
click at [962, 534] on span "Запустить рассылку" at bounding box center [971, 531] width 70 height 12
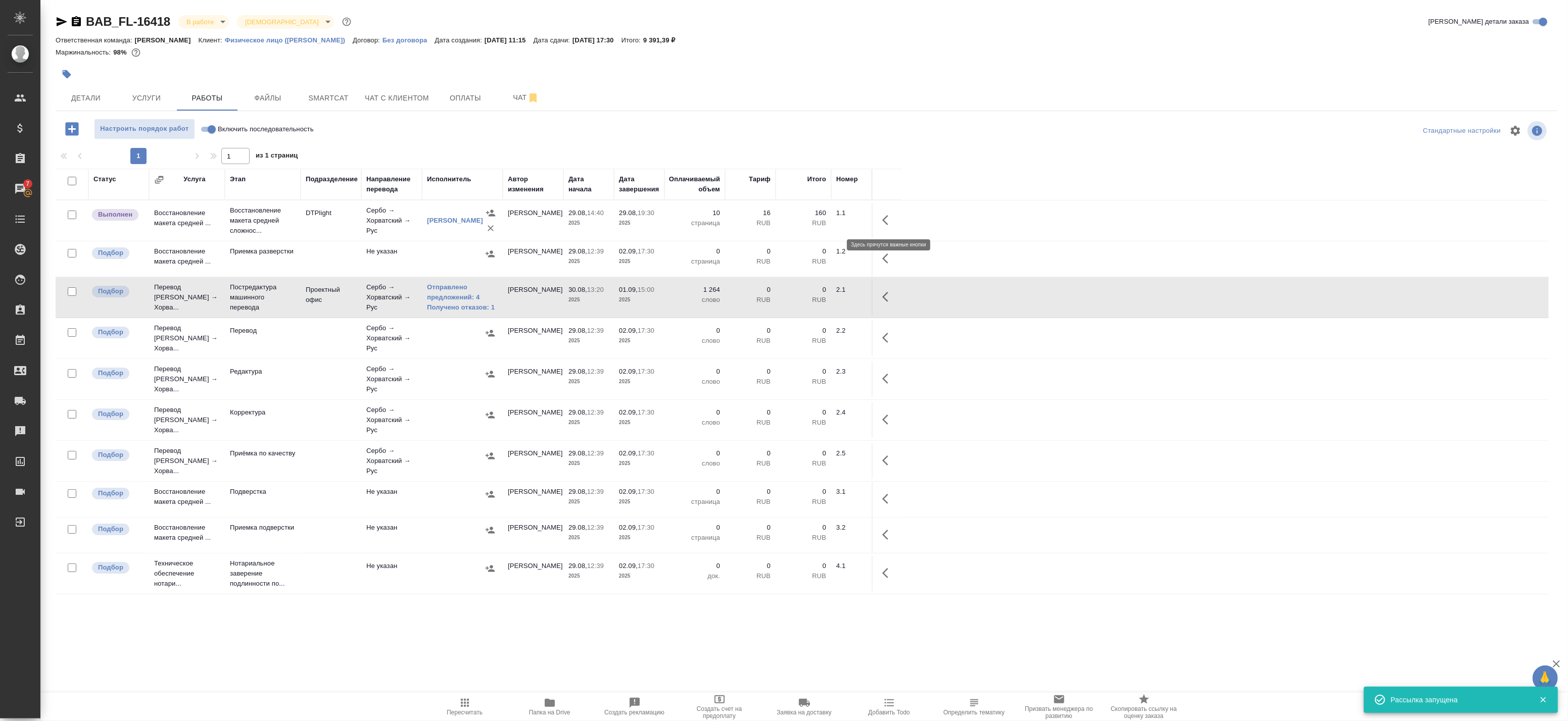
click at [886, 220] on icon "button" at bounding box center [888, 220] width 12 height 12
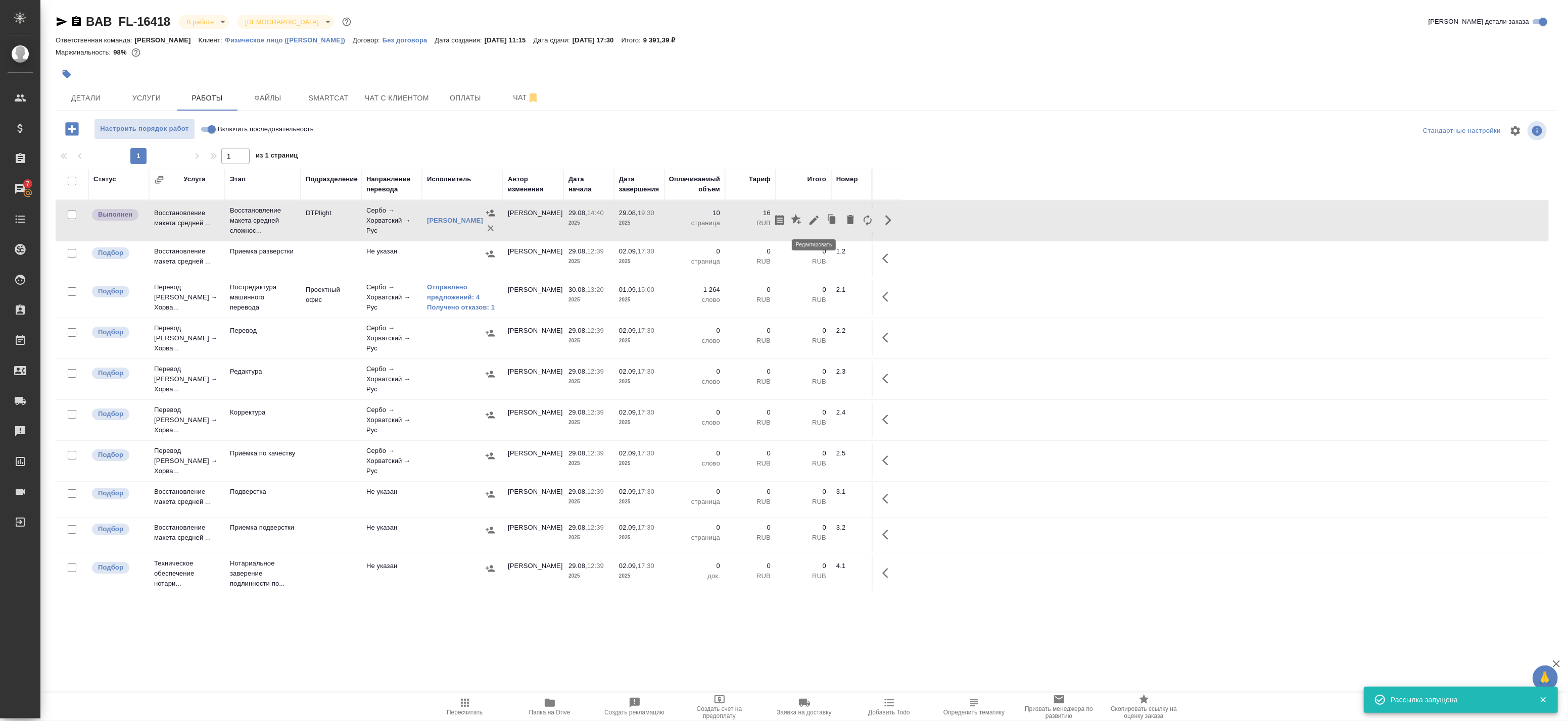
click at [817, 220] on icon "button" at bounding box center [814, 220] width 12 height 12
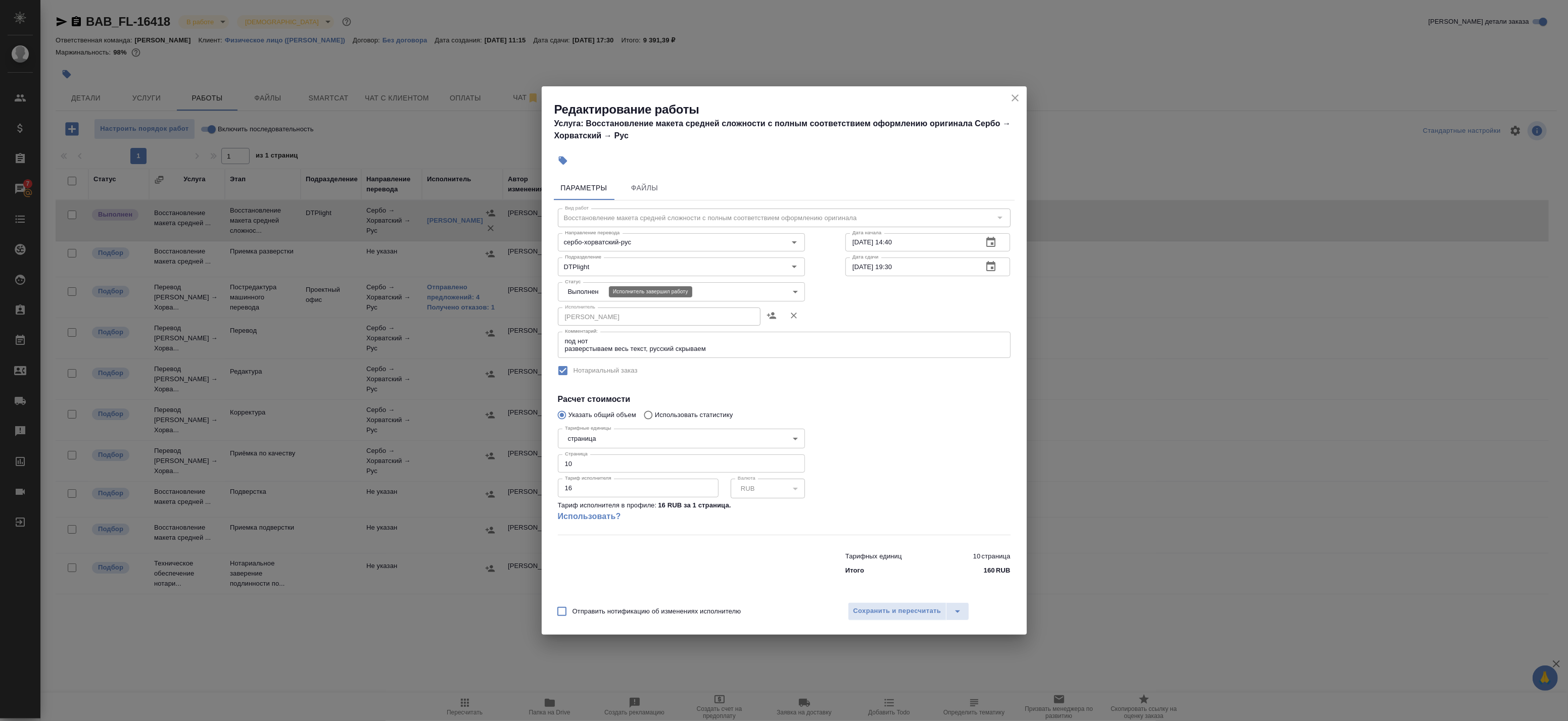
click at [597, 290] on body "🙏 .cls-1 fill:#fff; AWATERA Badanyan Artak Клиенты Спецификации Заказы 7 Чаты T…" at bounding box center [784, 360] width 1568 height 721
click at [588, 310] on button "Сдан" at bounding box center [577, 309] width 22 height 11
type input "closed"
click at [866, 614] on span "Сохранить и пересчитать" at bounding box center [897, 611] width 88 height 12
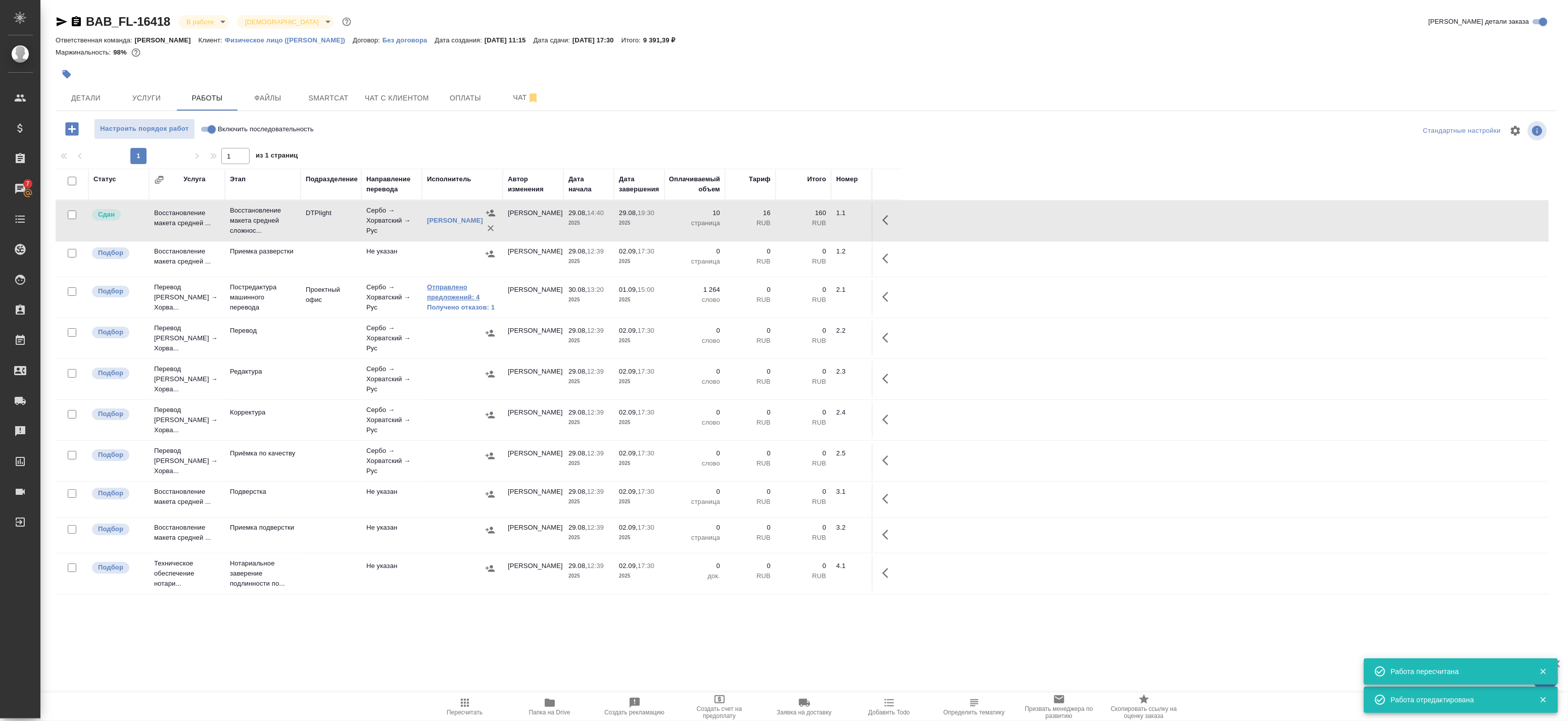
click at [450, 294] on link "Отправлено предложений: 4" at bounding box center [462, 293] width 70 height 21
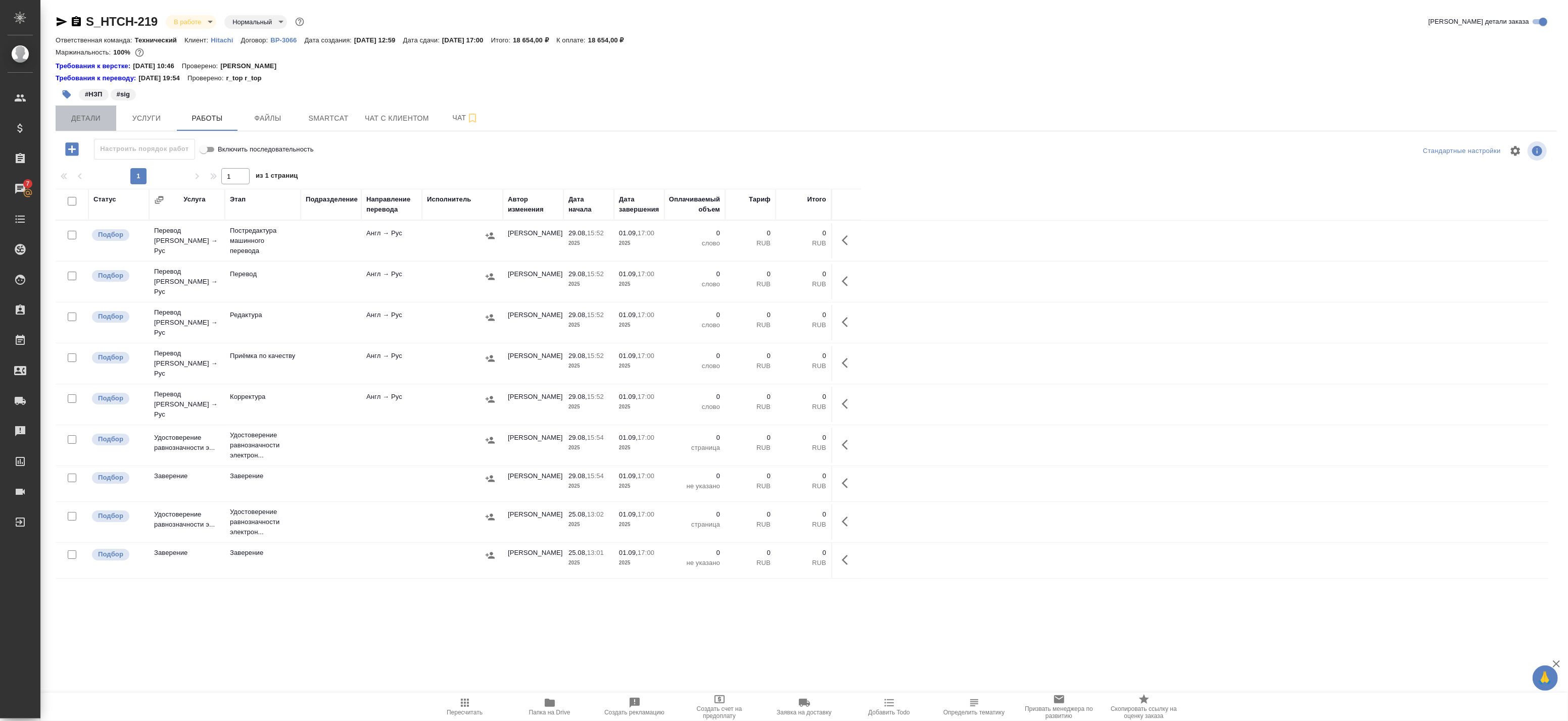
click at [80, 117] on span "Детали" at bounding box center [86, 118] width 49 height 12
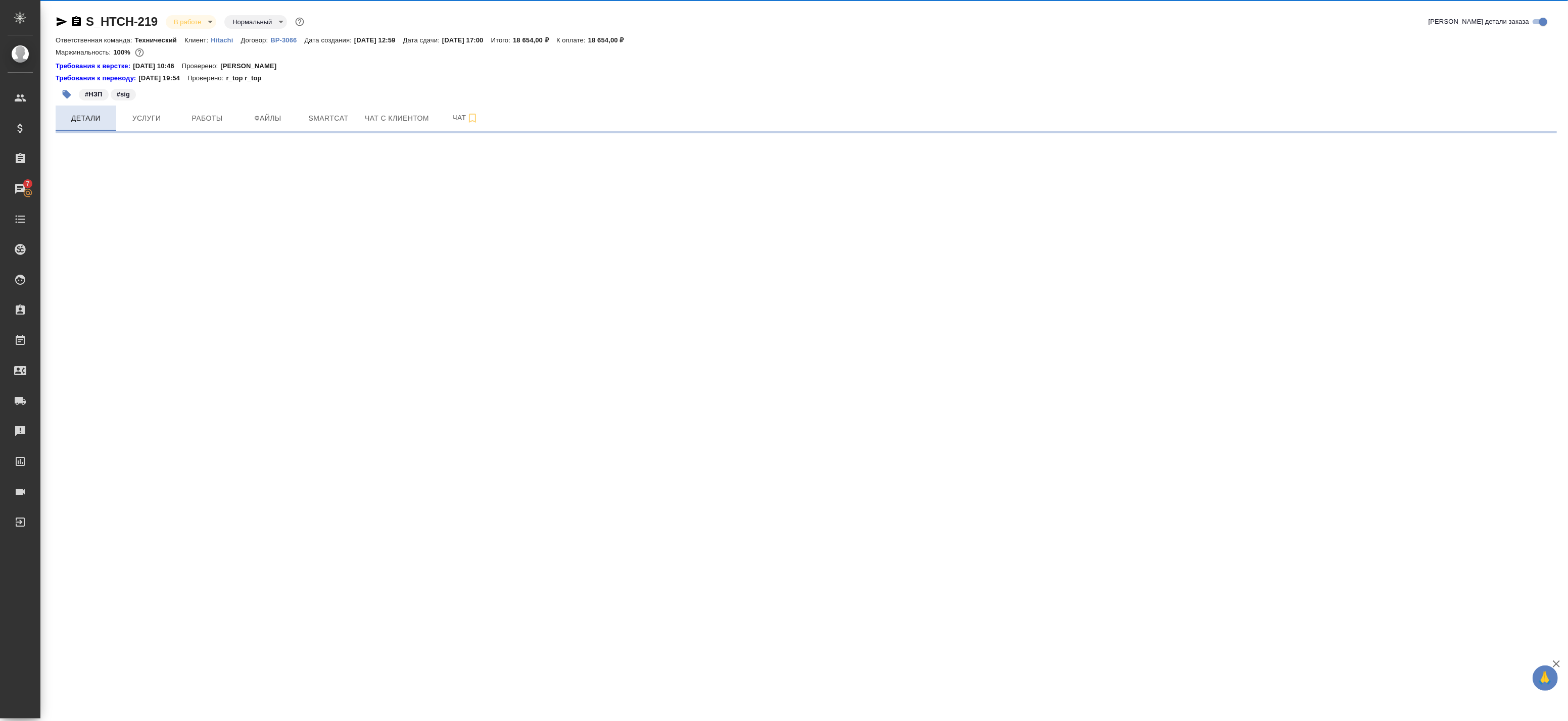
select select "RU"
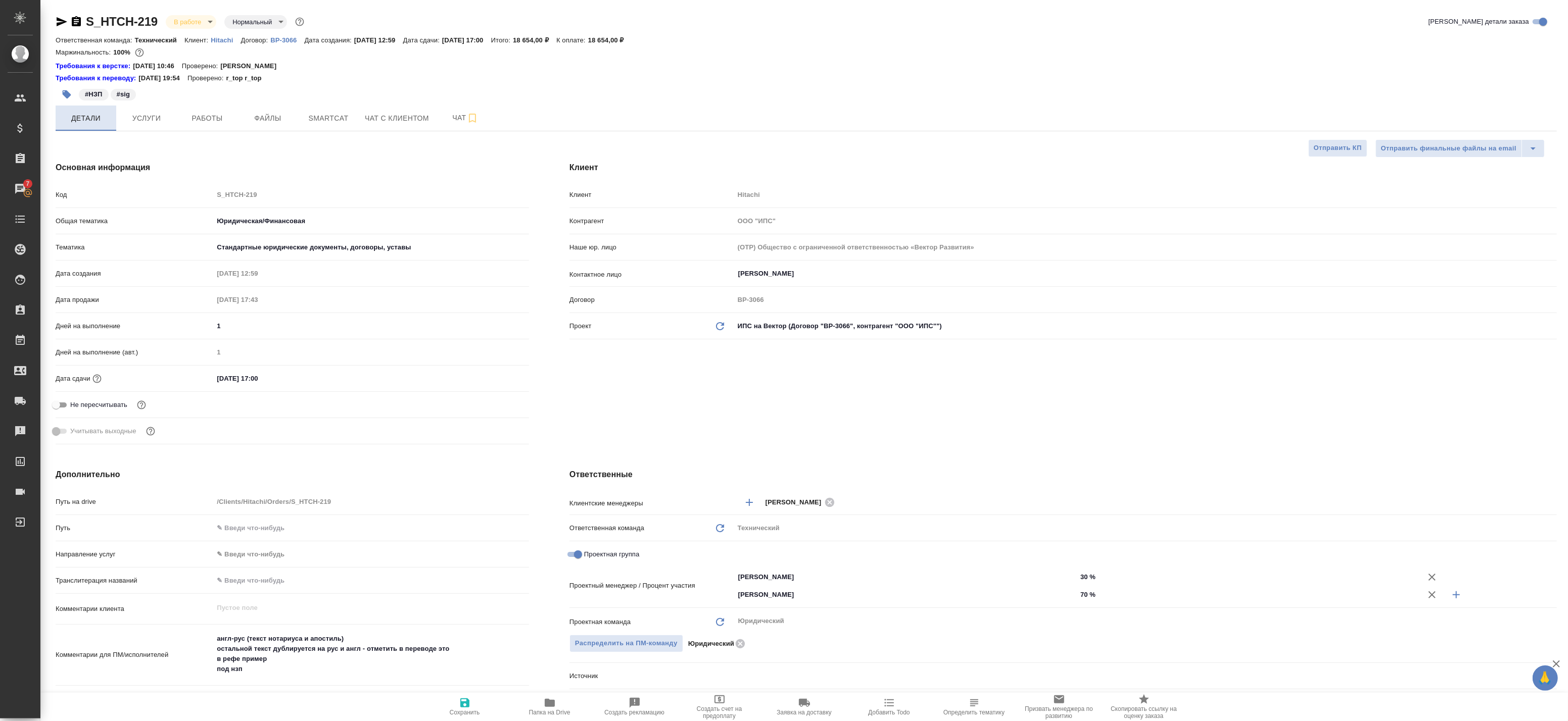
type textarea "x"
click at [211, 120] on span "Работы" at bounding box center [207, 118] width 49 height 12
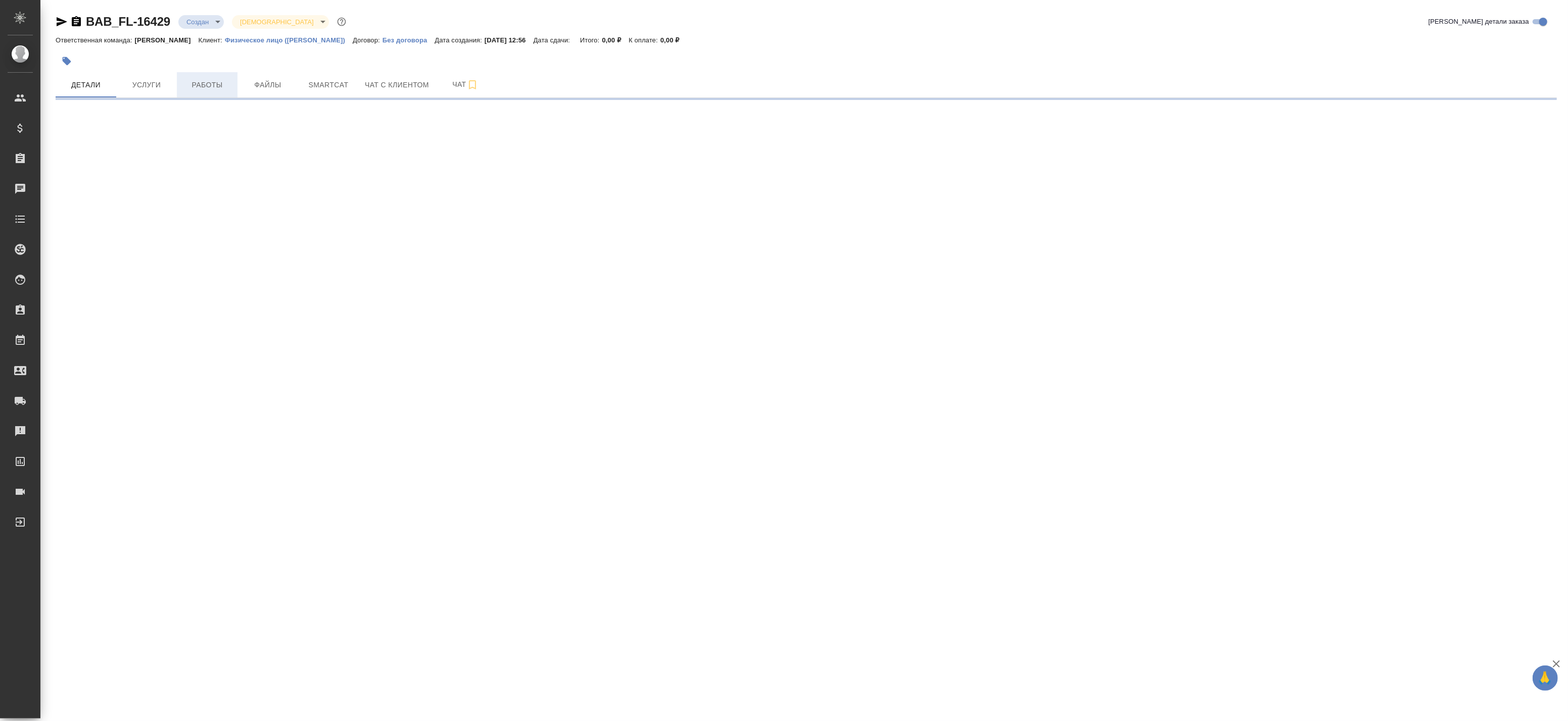
click at [200, 95] on button "Работы" at bounding box center [207, 85] width 61 height 25
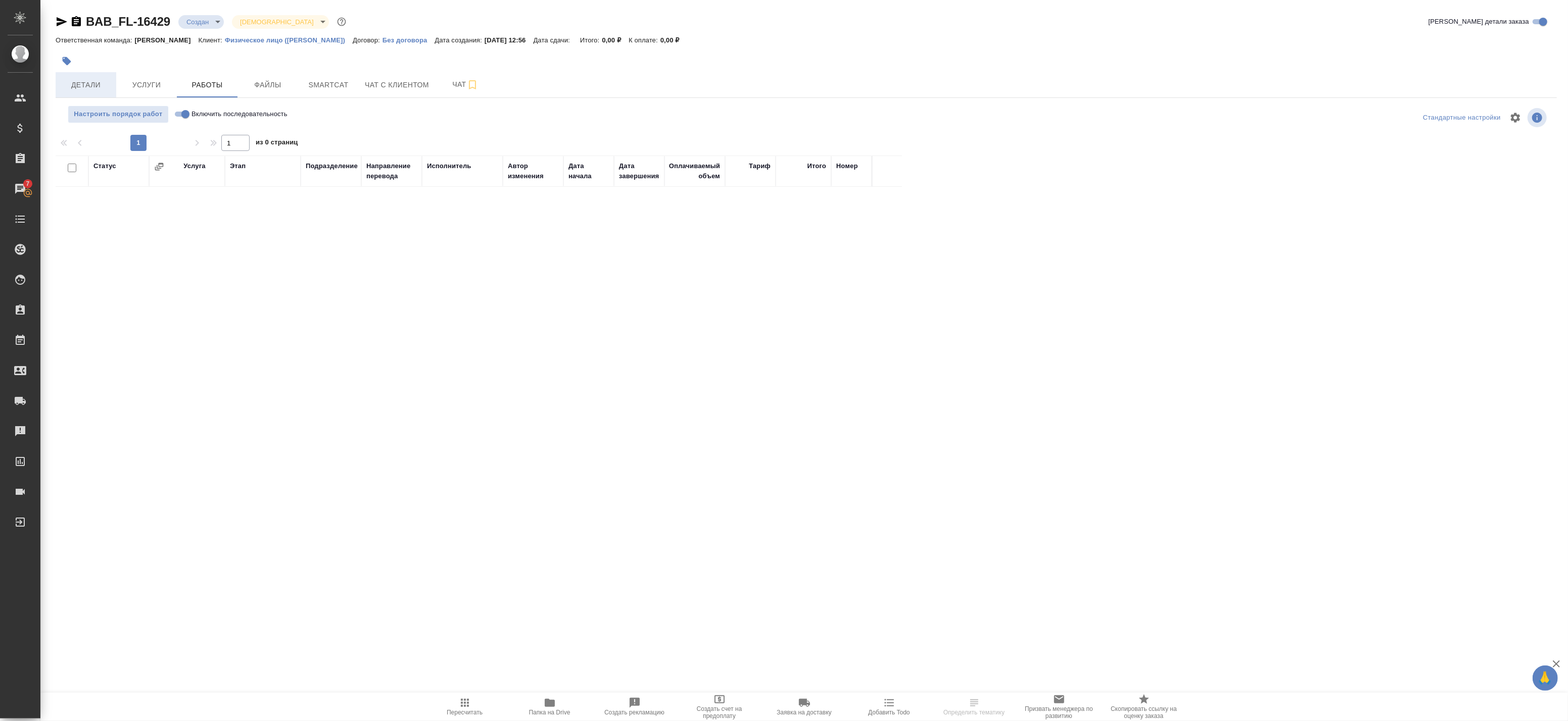
click at [77, 87] on span "Детали" at bounding box center [86, 85] width 49 height 12
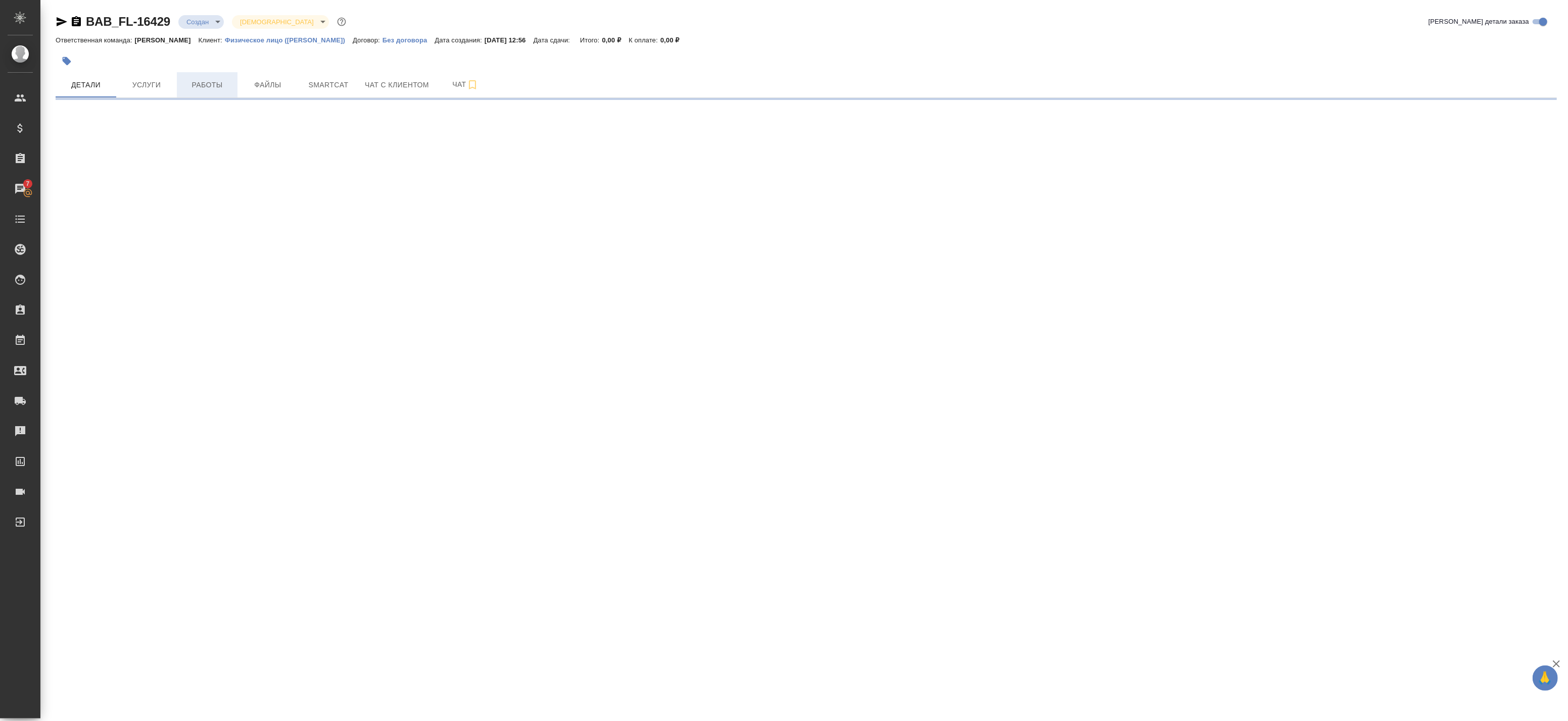
click at [190, 90] on span "Работы" at bounding box center [207, 85] width 49 height 12
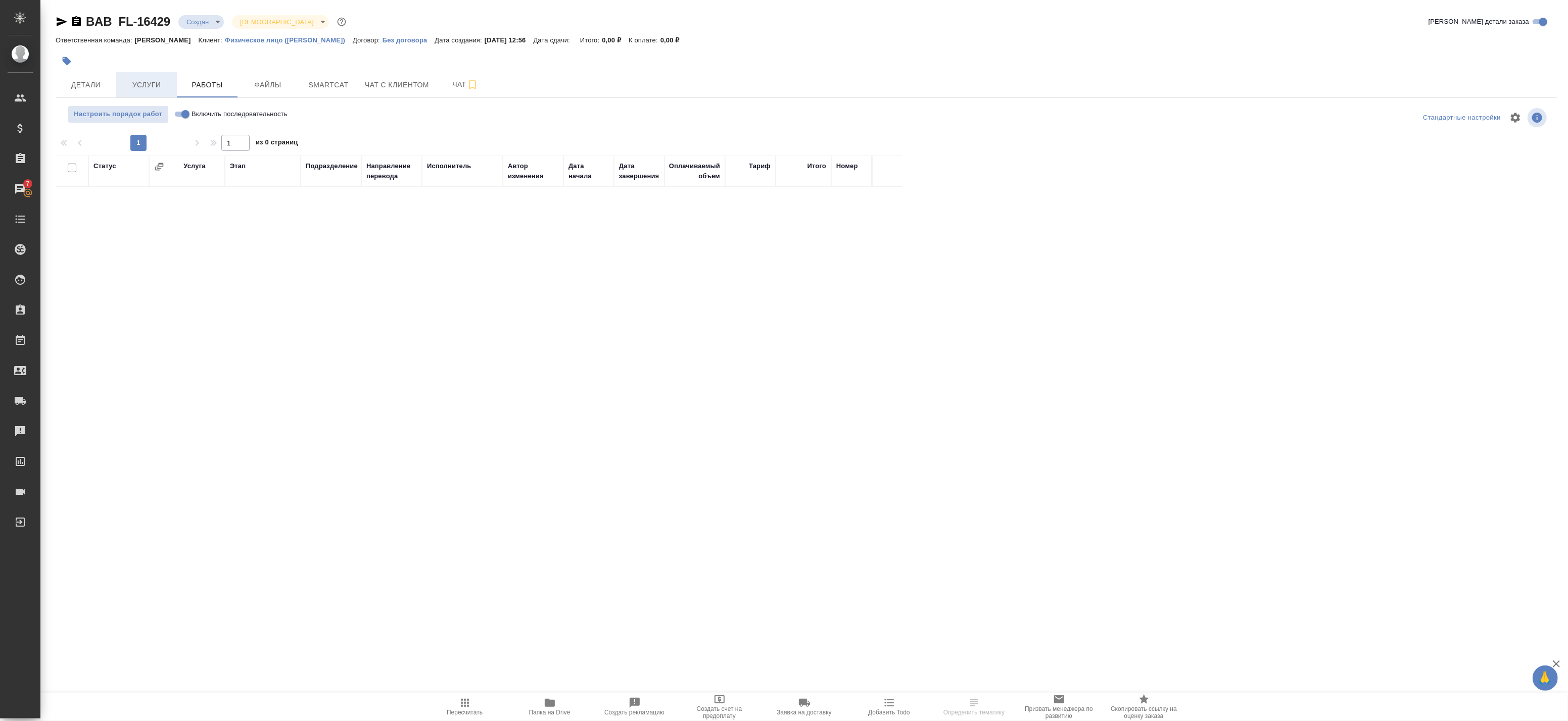
click at [157, 88] on span "Услуги" at bounding box center [146, 85] width 49 height 12
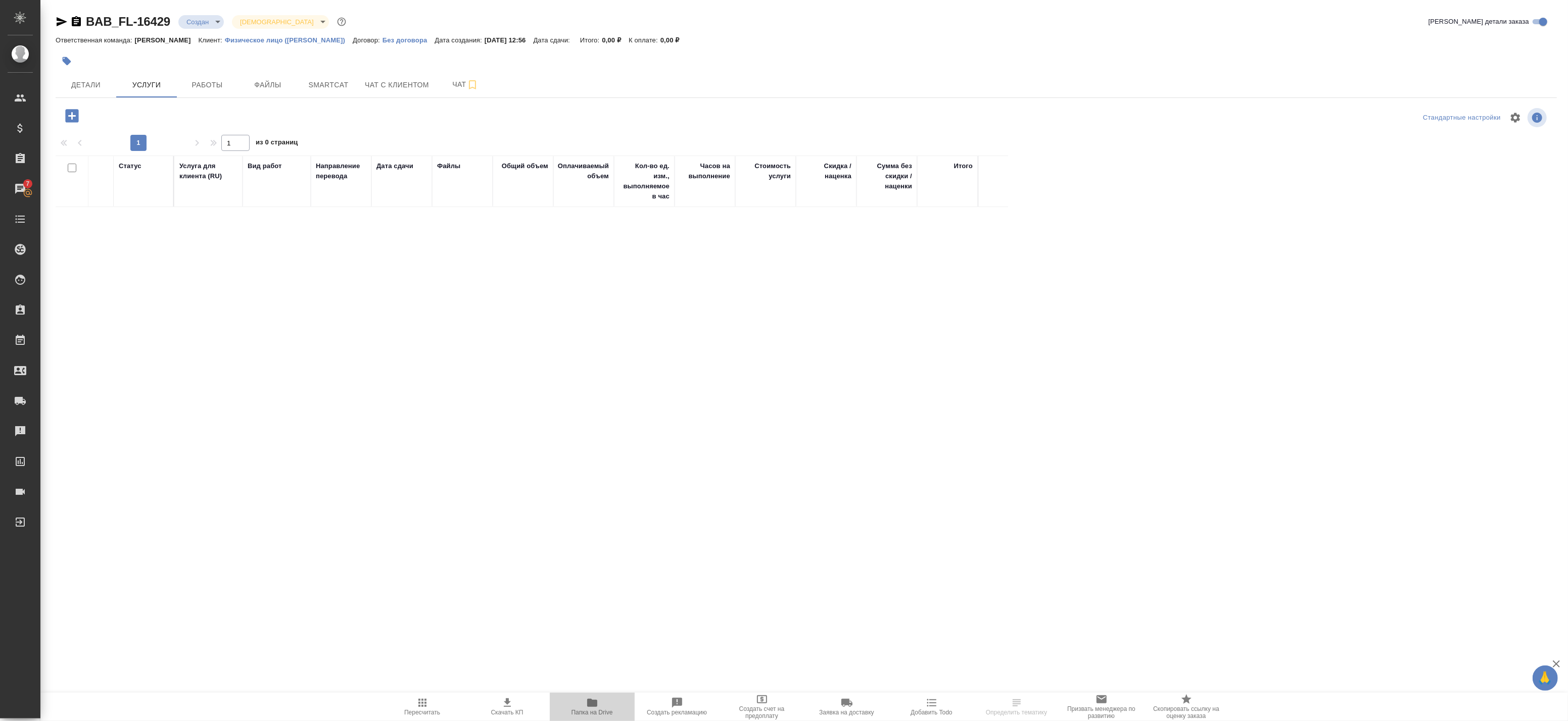
click at [600, 709] on span "Папка на Drive" at bounding box center [592, 713] width 42 height 7
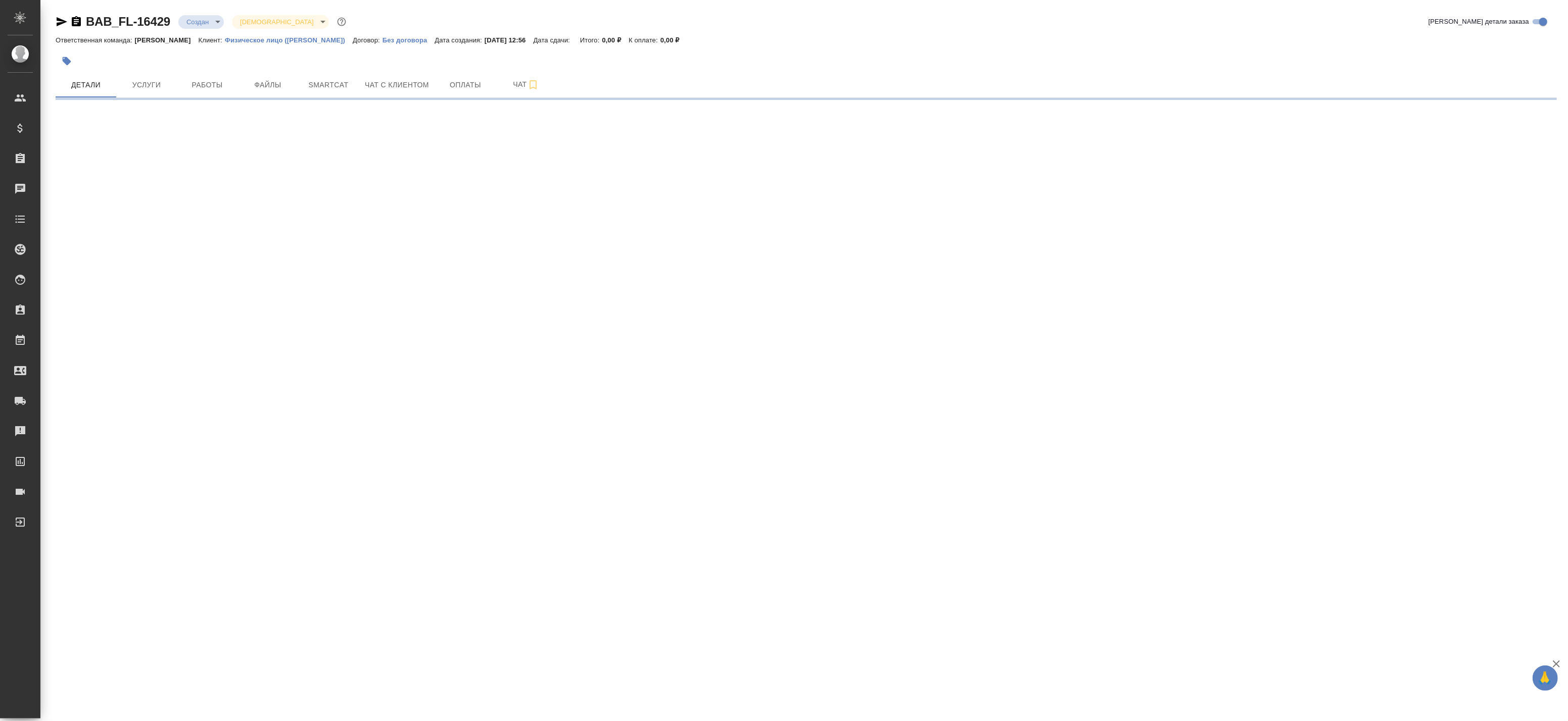
select select "RU"
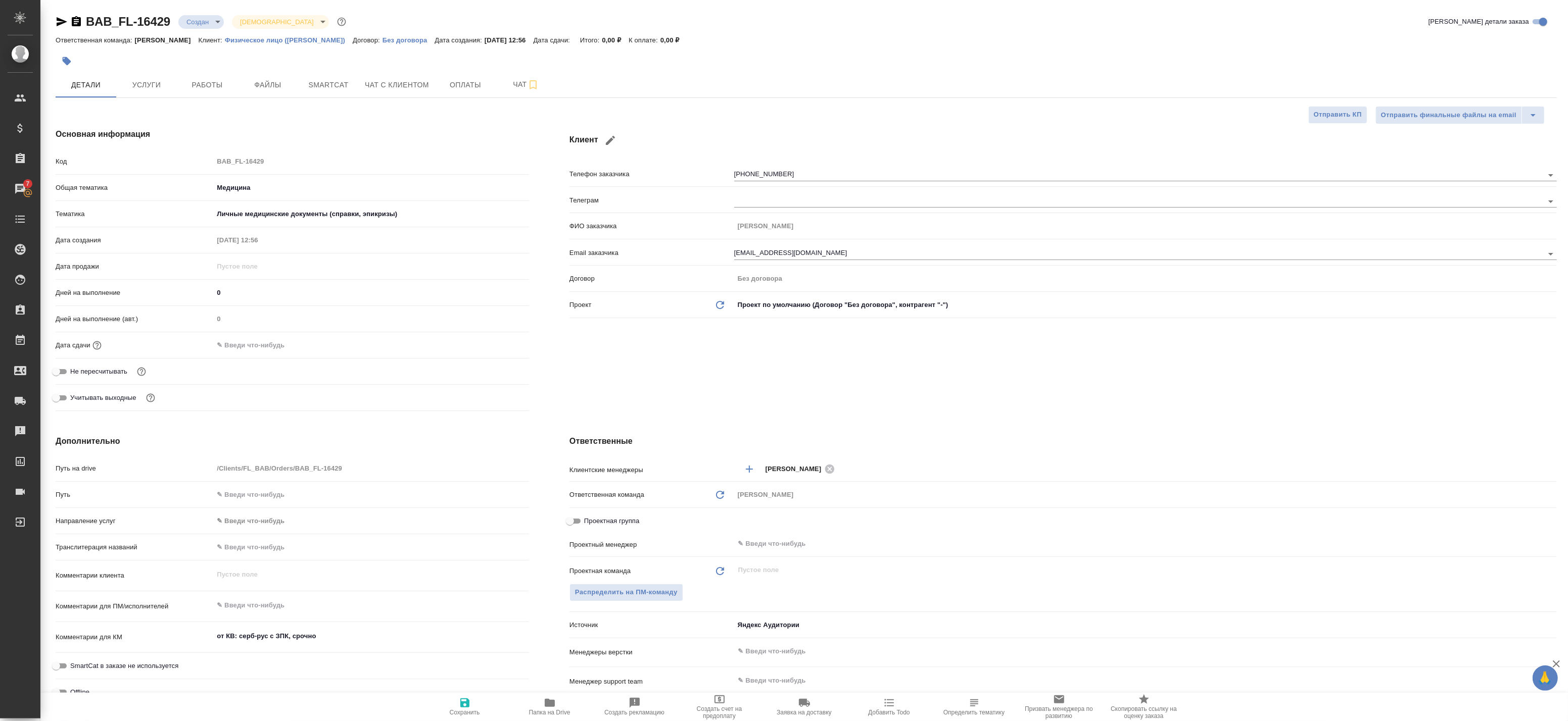
type textarea "x"
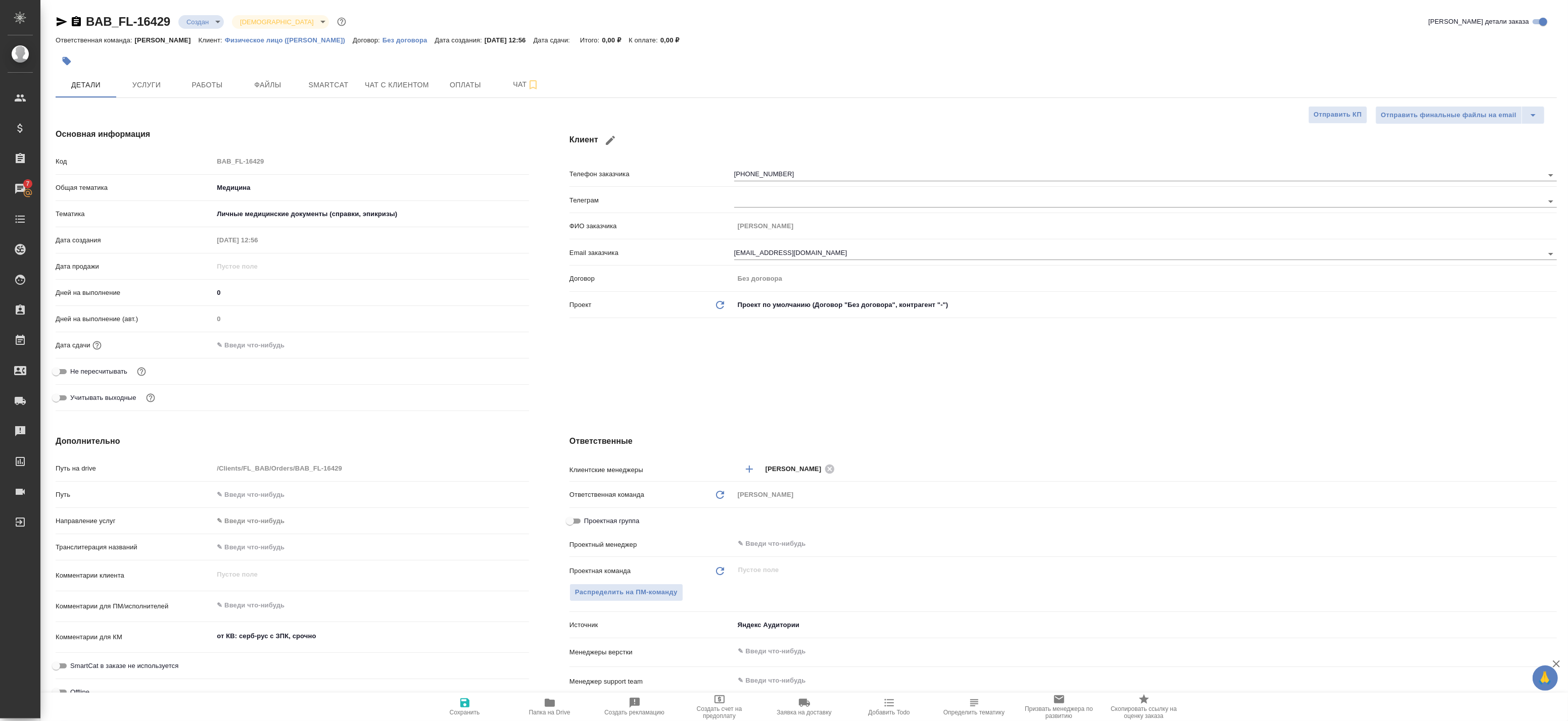
type textarea "x"
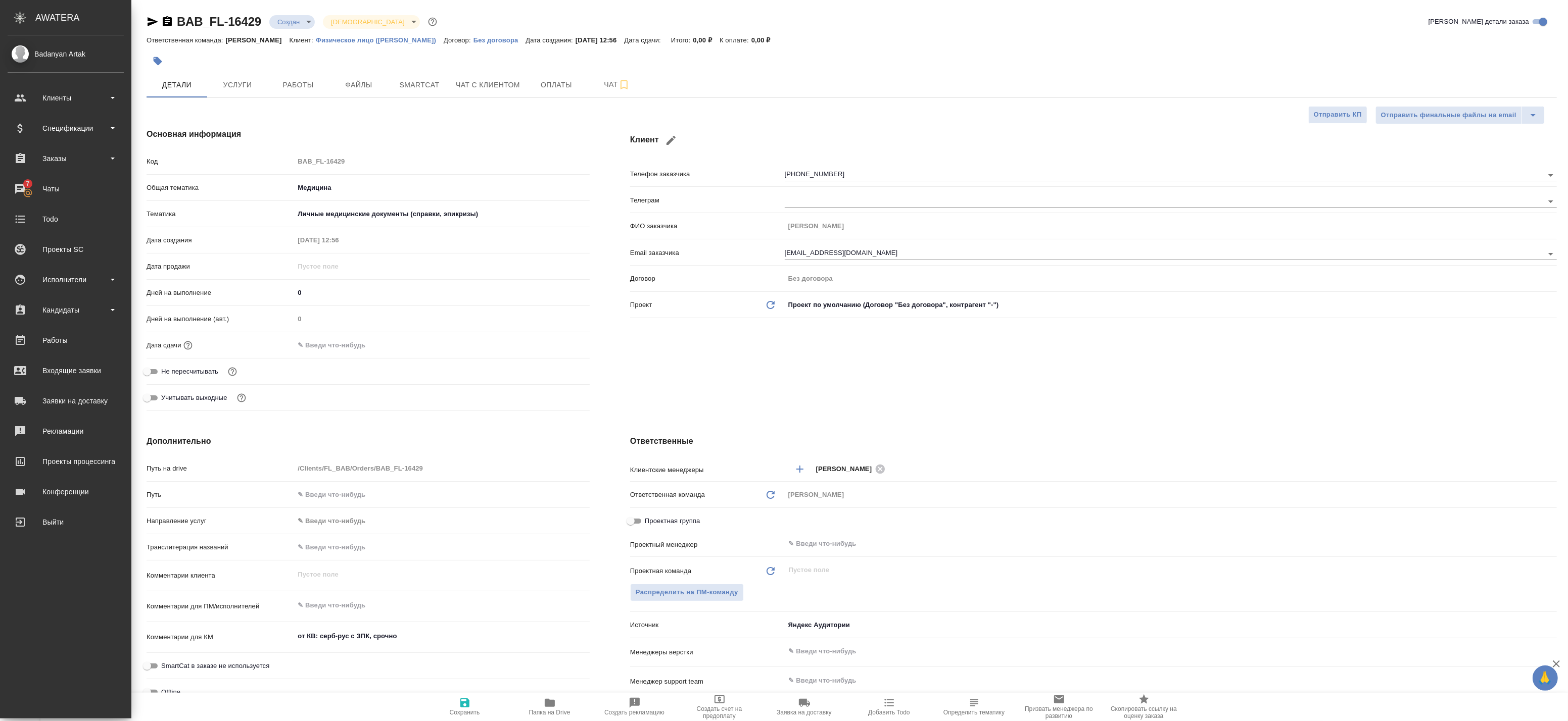
type textarea "x"
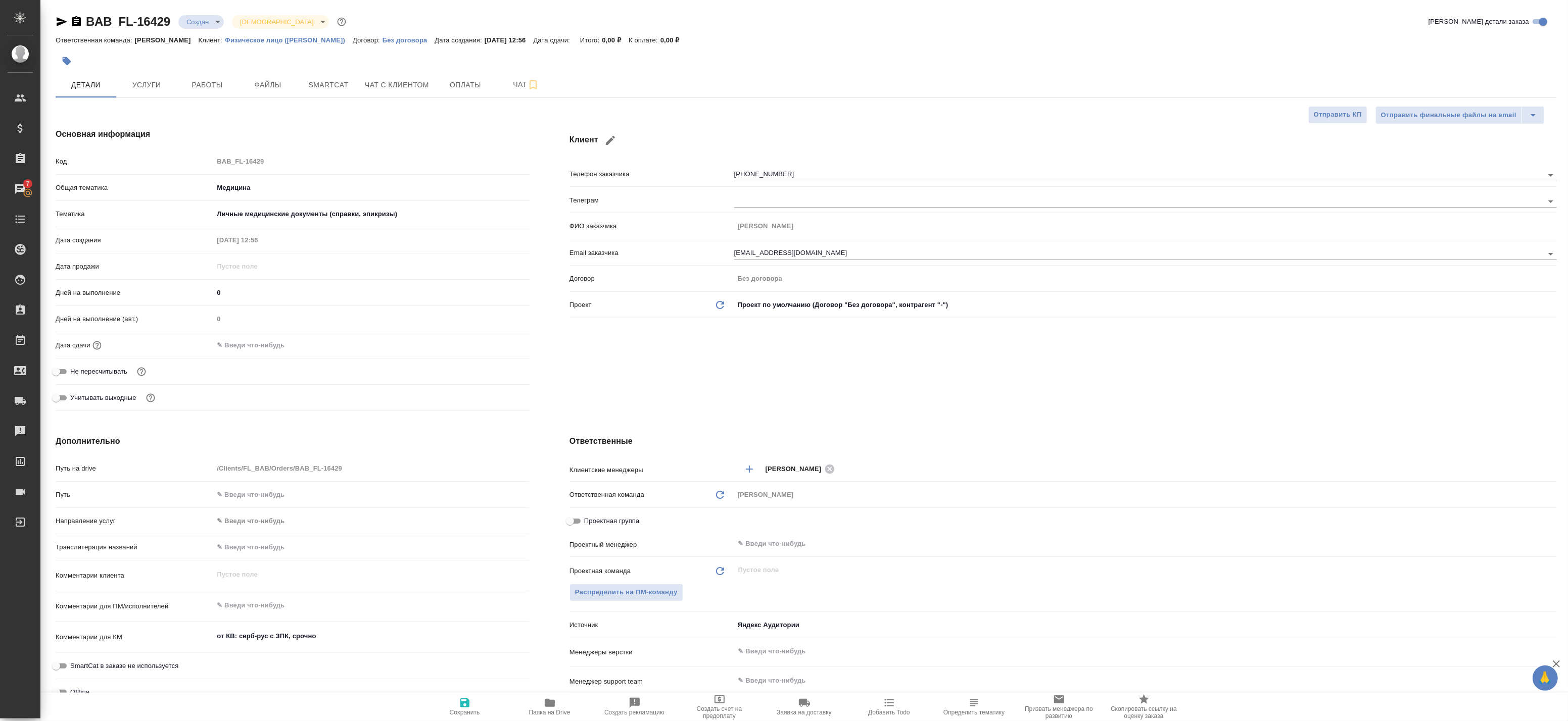
type textarea "x"
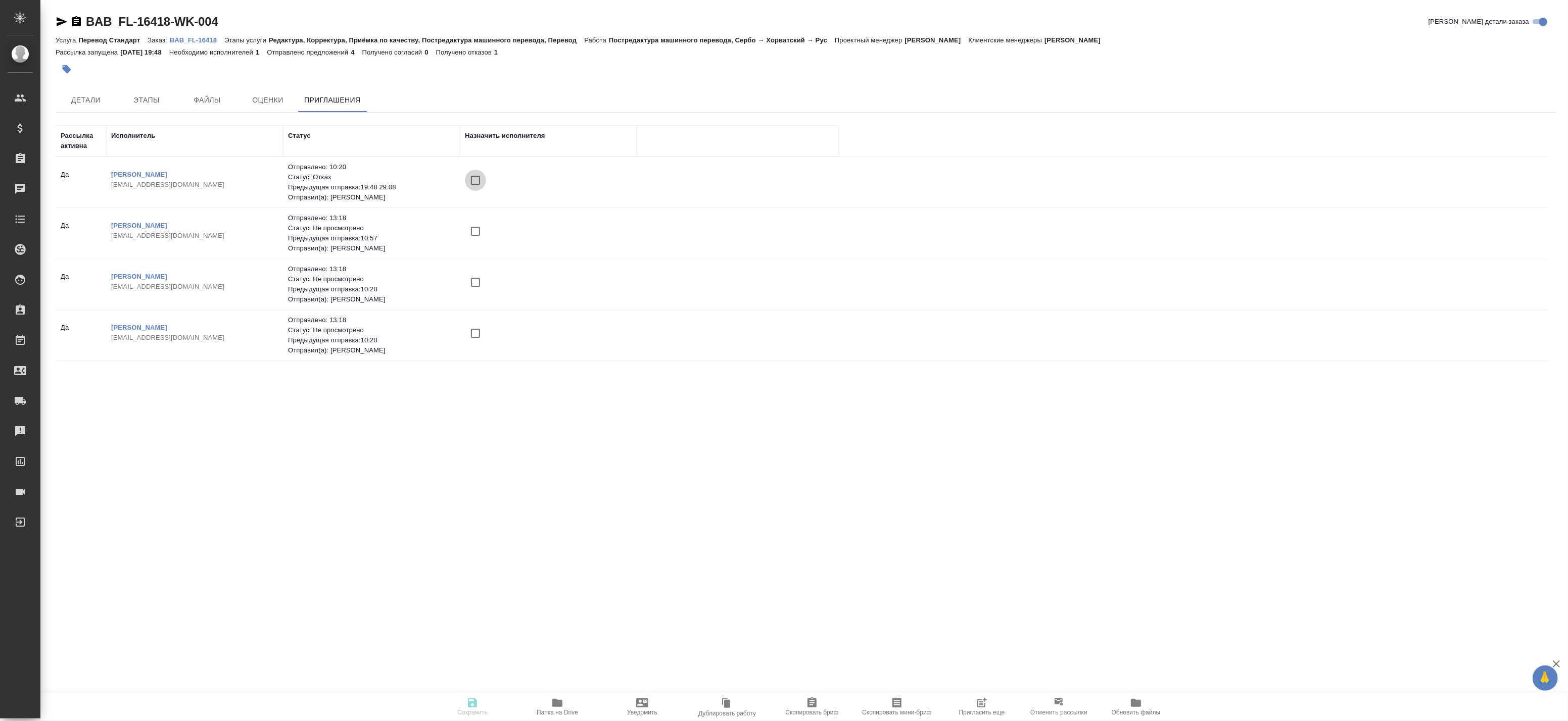
click at [474, 181] on input "checkbox" at bounding box center [475, 180] width 21 height 21
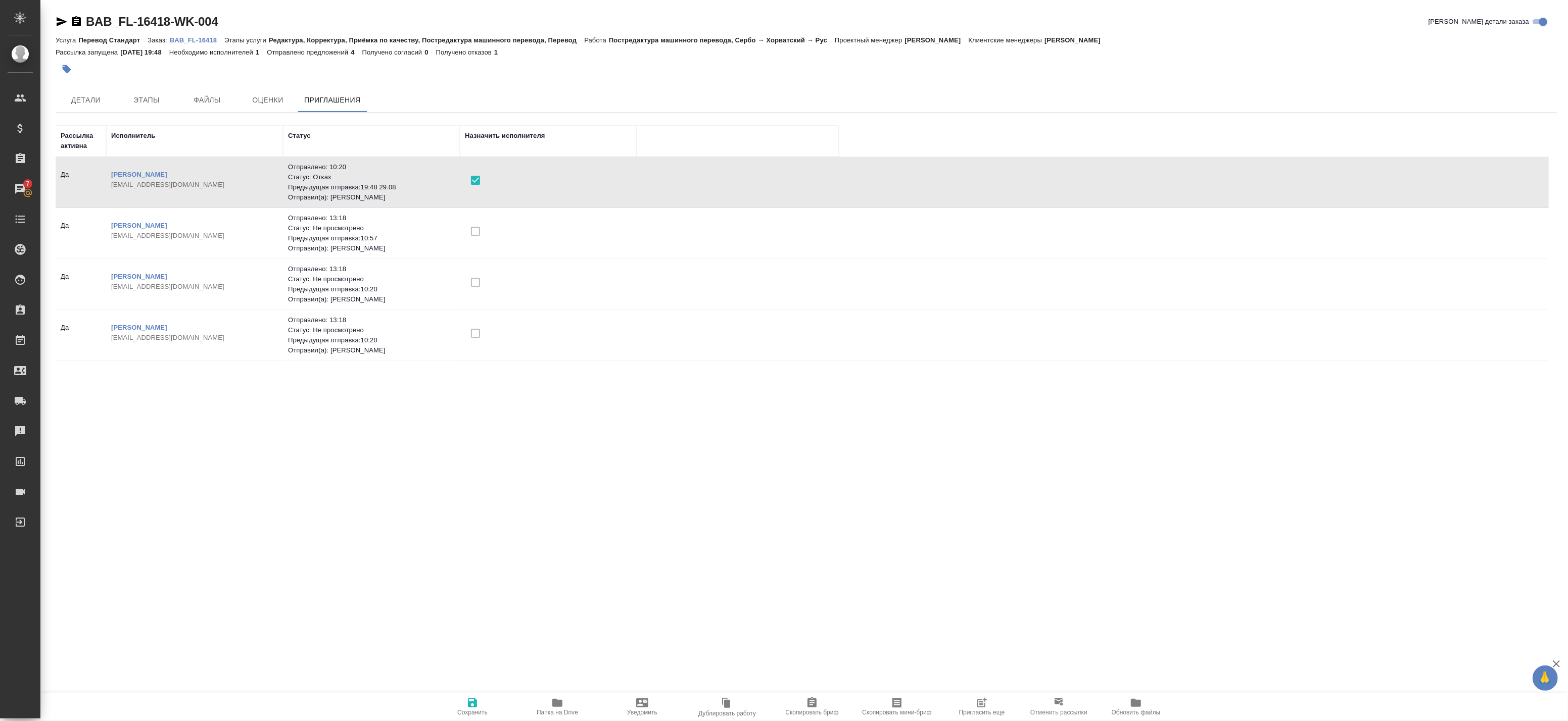
click at [478, 703] on span "Сохранить" at bounding box center [472, 707] width 73 height 19
click at [472, 706] on icon "button" at bounding box center [472, 703] width 12 height 12
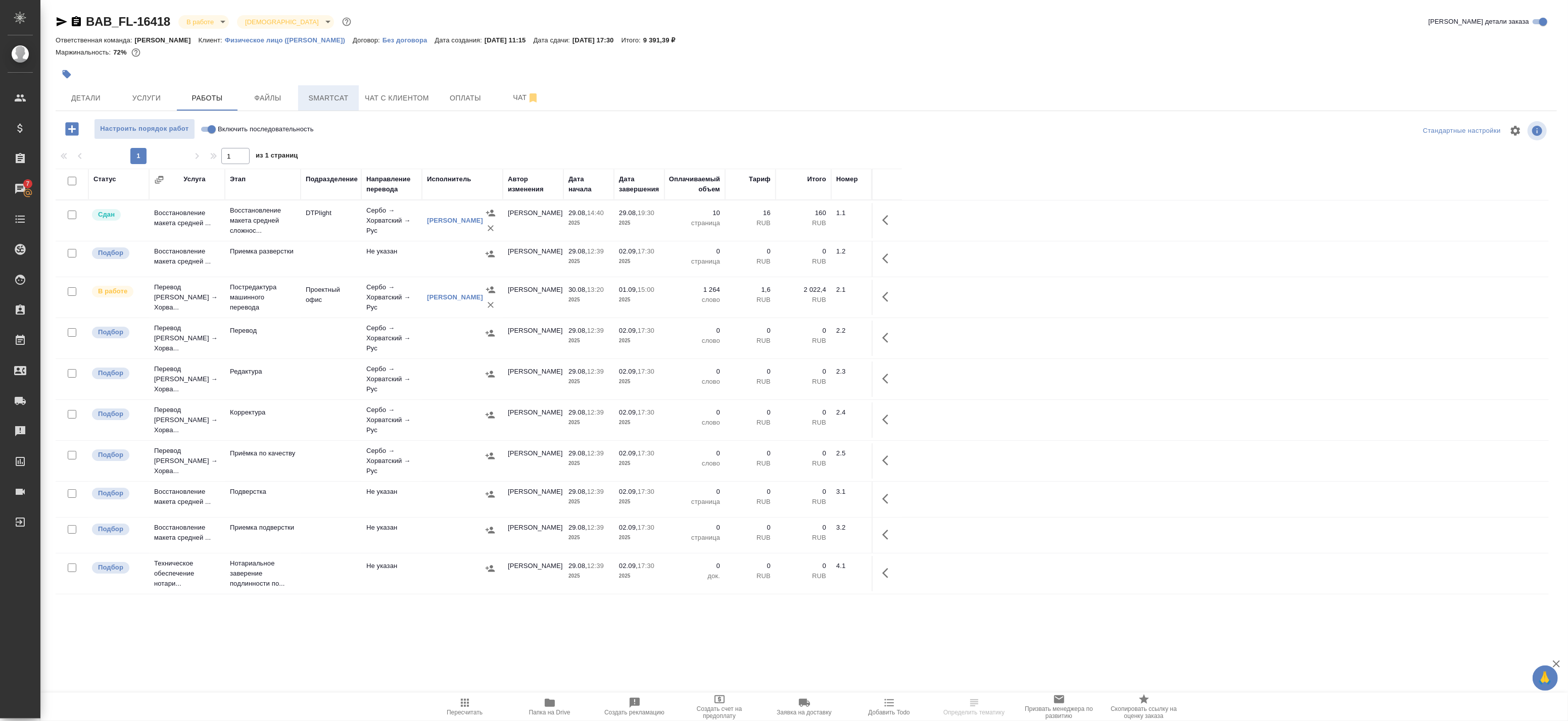
click at [329, 102] on span "Smartcat" at bounding box center [328, 98] width 49 height 12
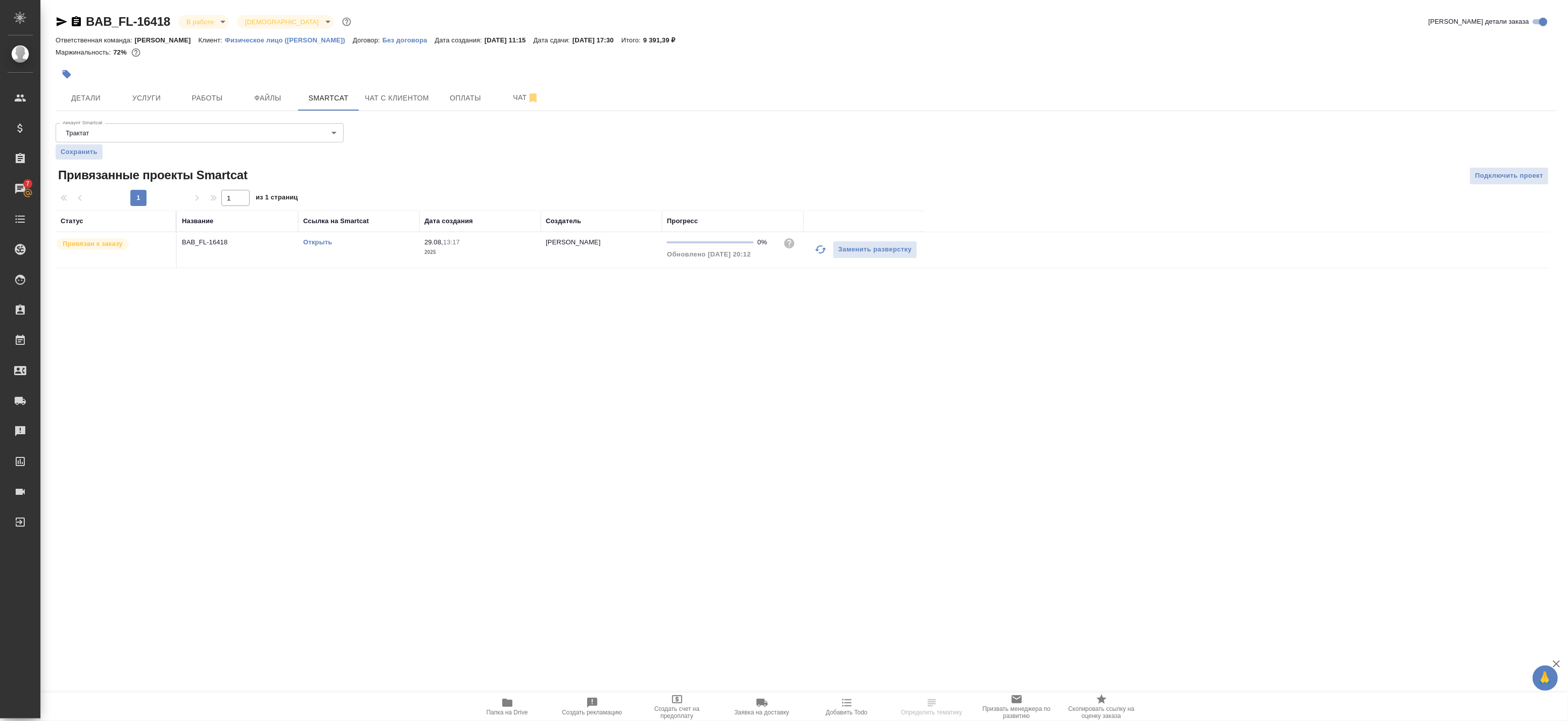
click at [316, 243] on link "Открыть" at bounding box center [318, 241] width 29 height 8
click at [218, 89] on button "Работы" at bounding box center [207, 98] width 61 height 25
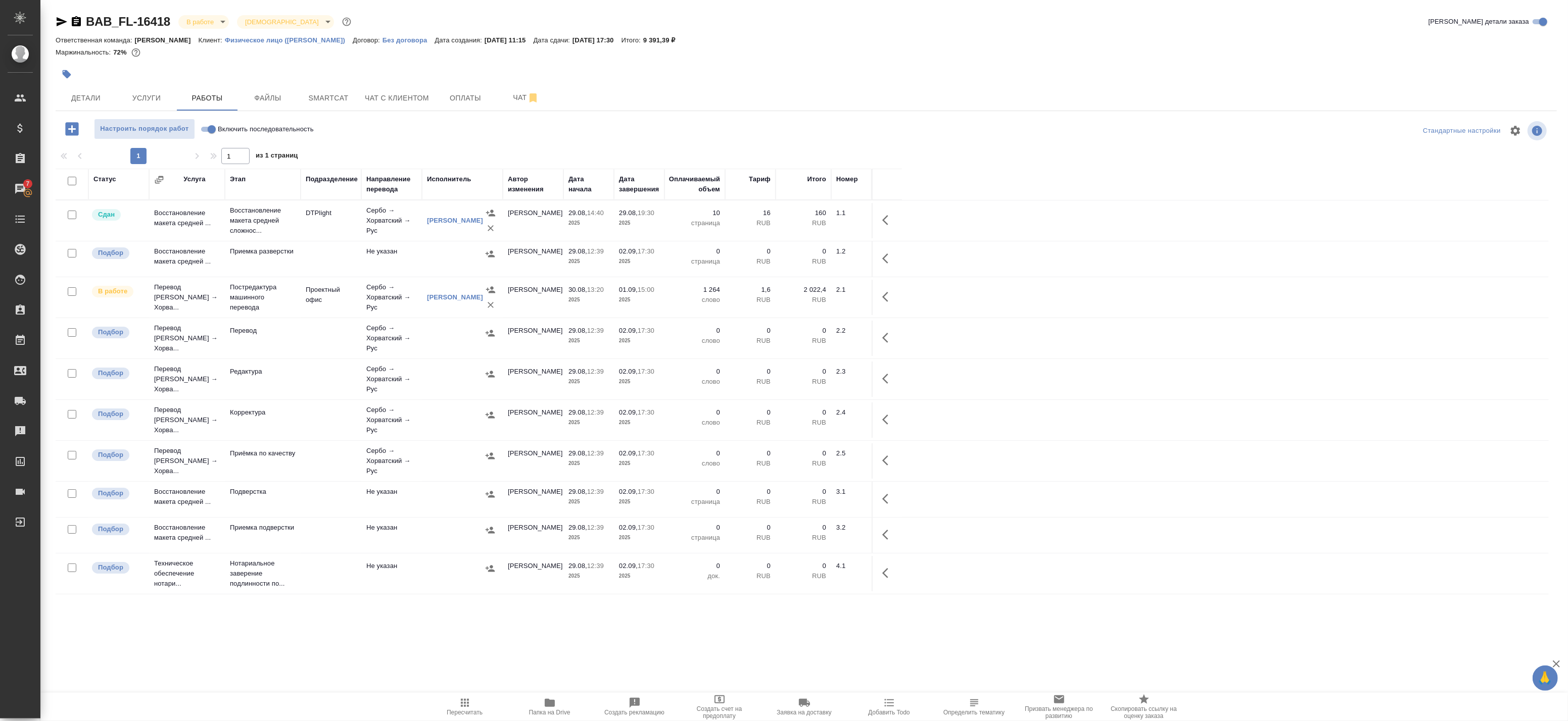
click at [466, 701] on icon "button" at bounding box center [465, 703] width 12 height 12
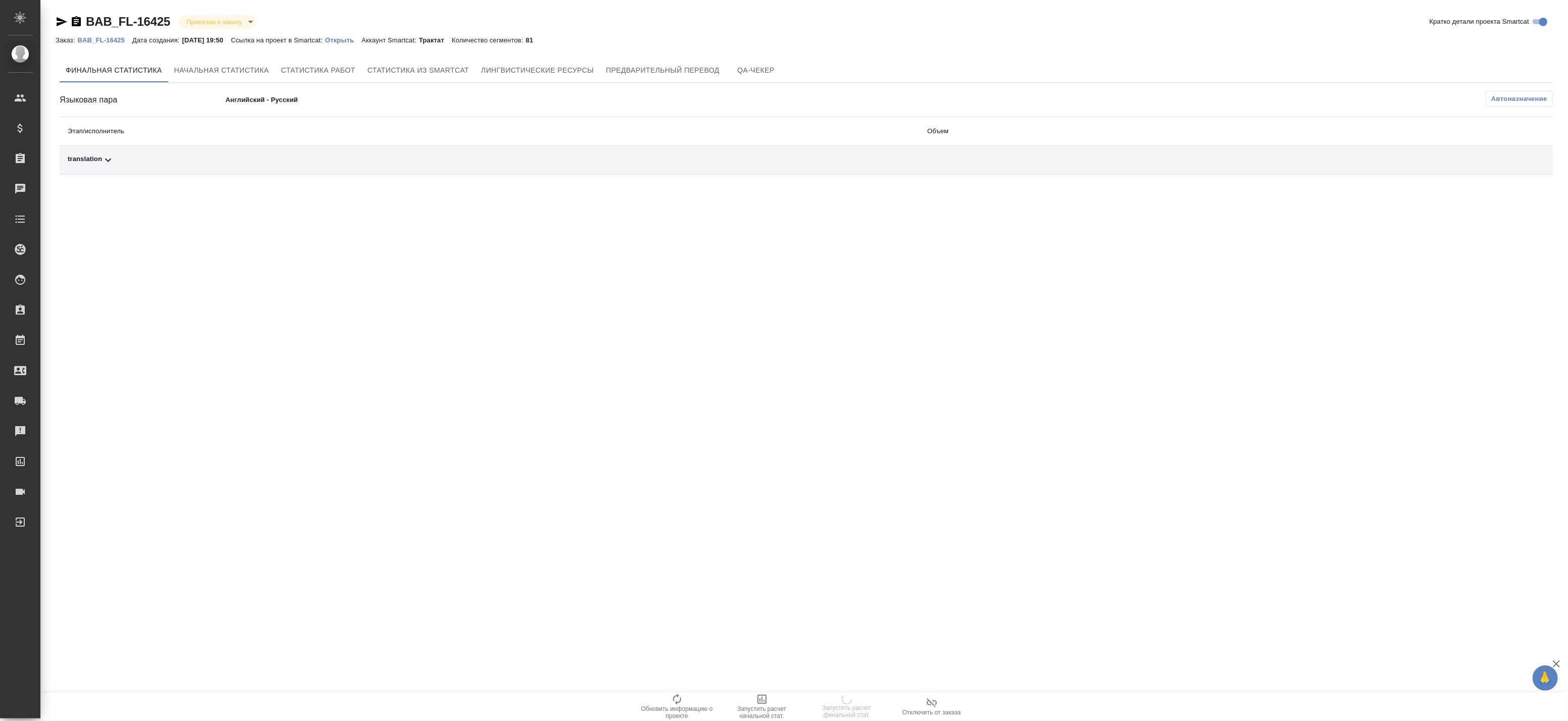
click at [702, 161] on div "translation" at bounding box center [489, 160] width 843 height 12
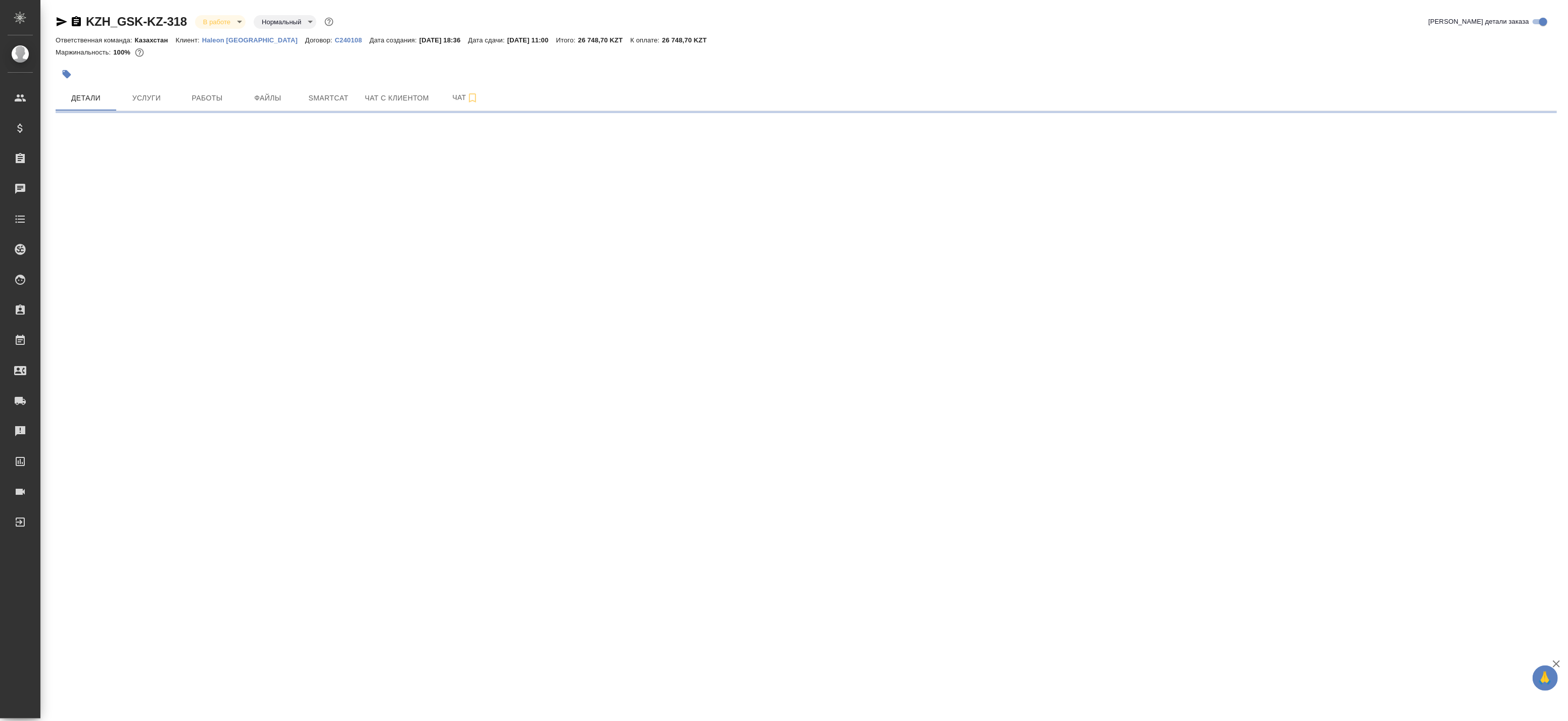
select select "RU"
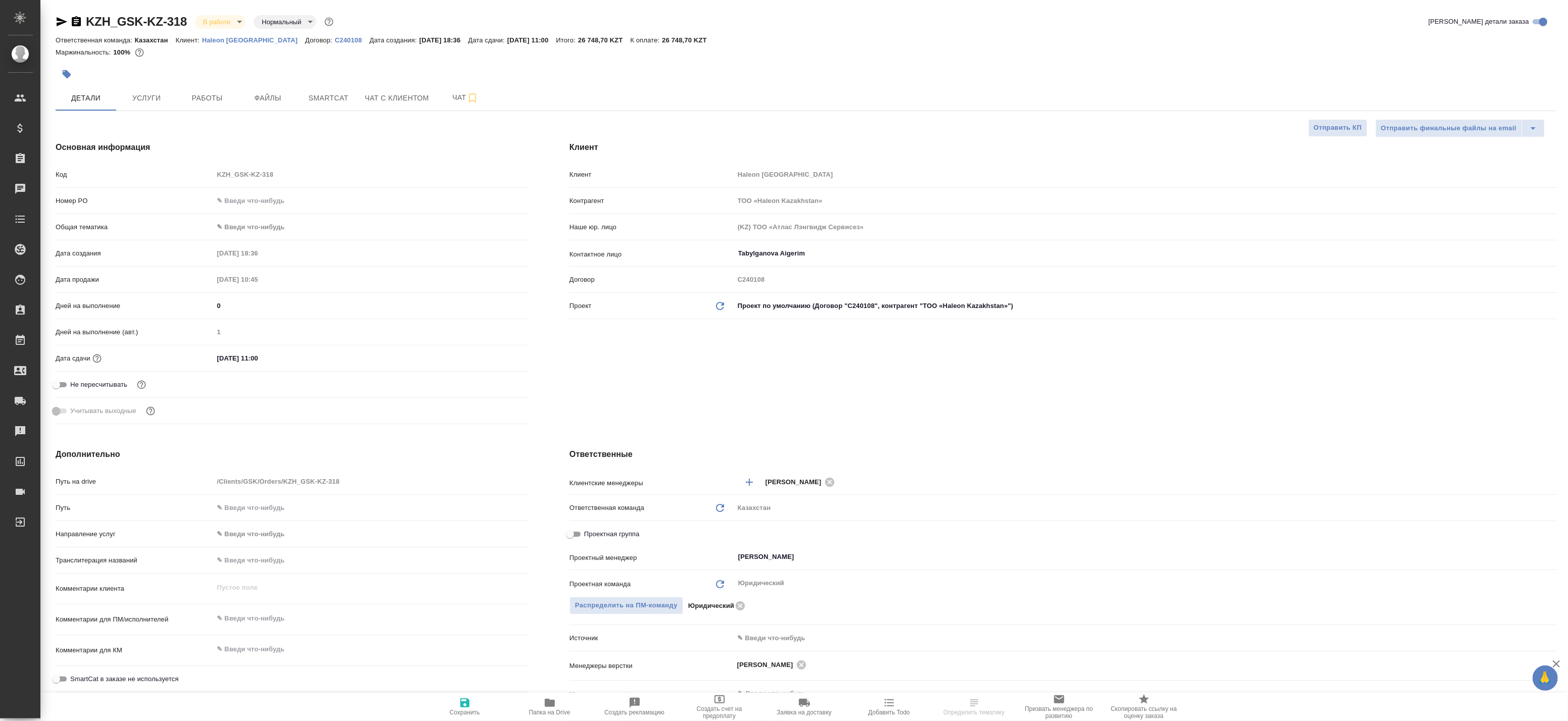
type textarea "x"
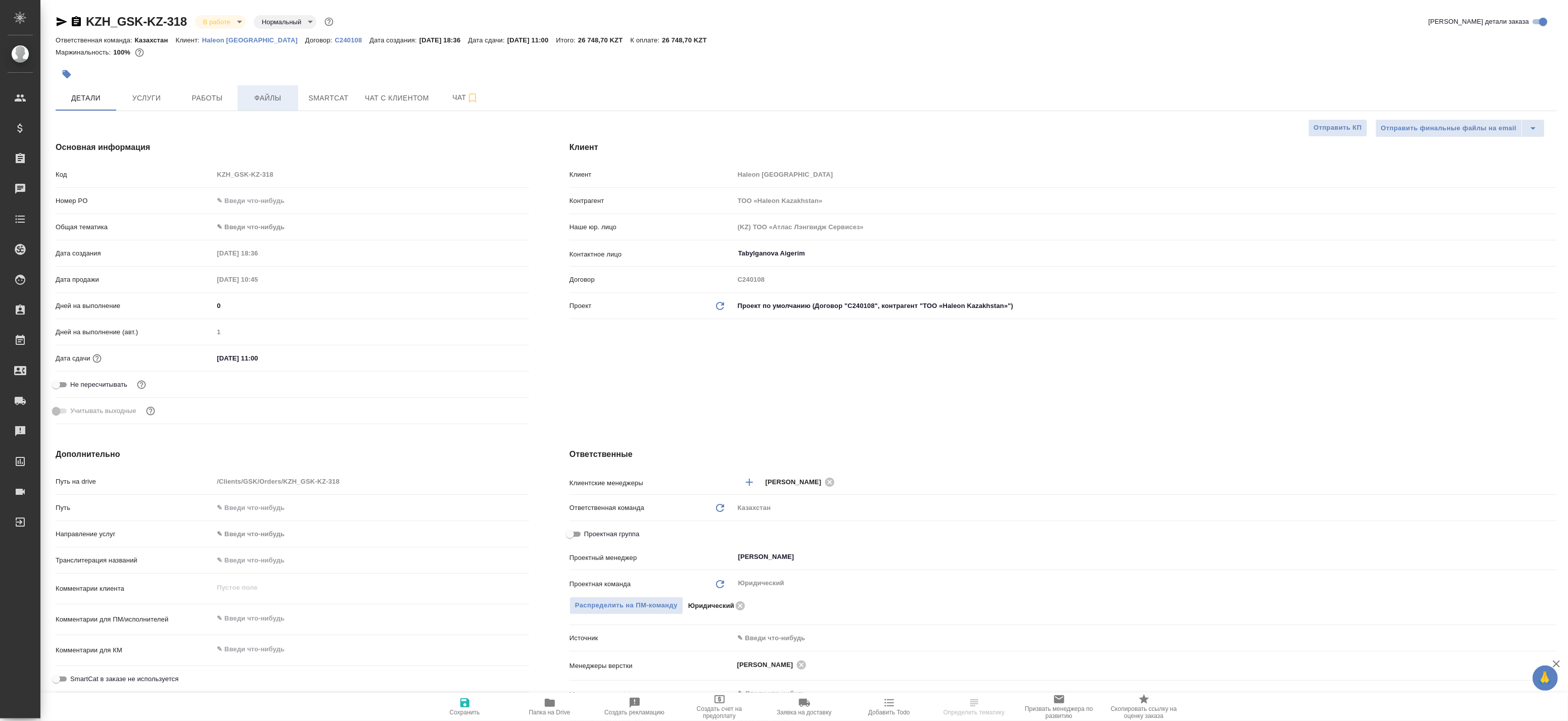
type textarea "x"
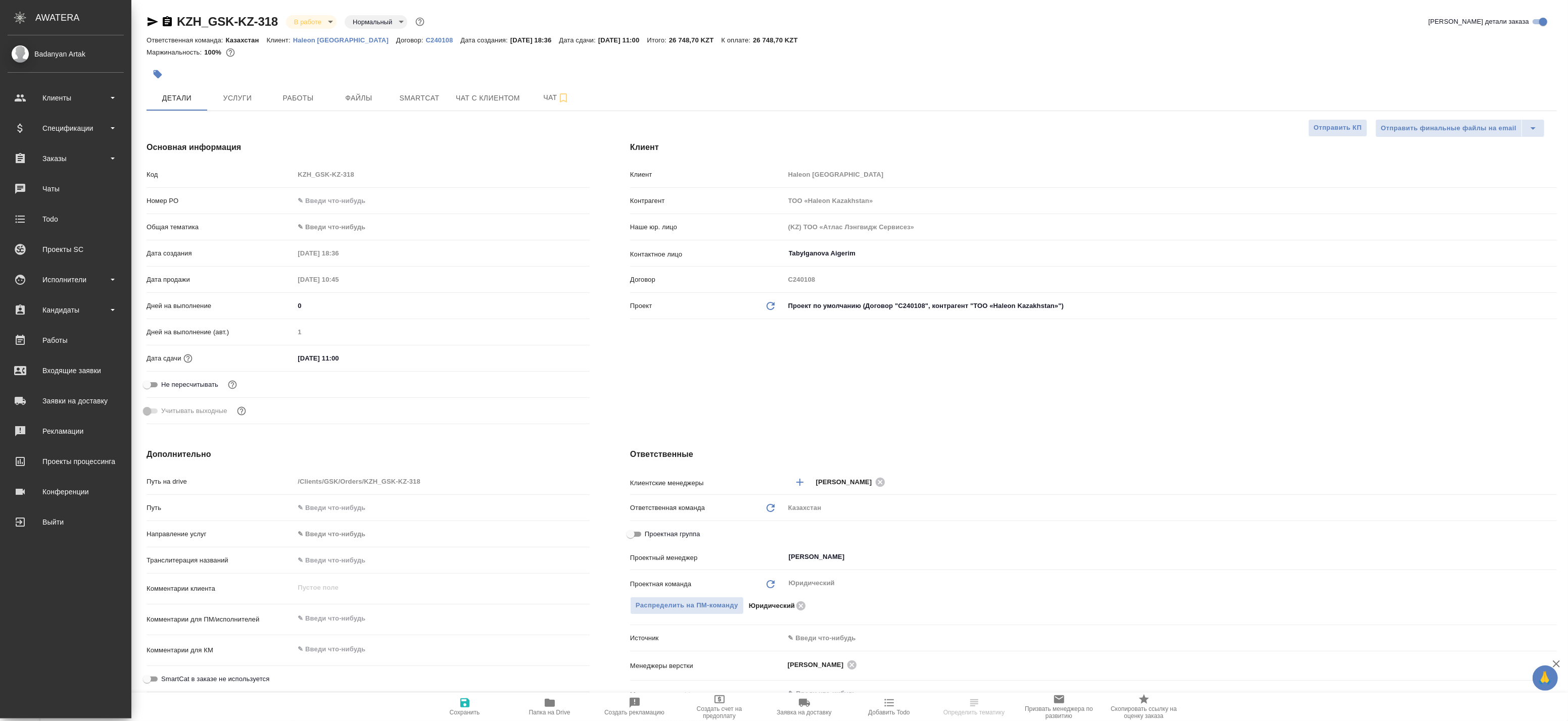
type textarea "x"
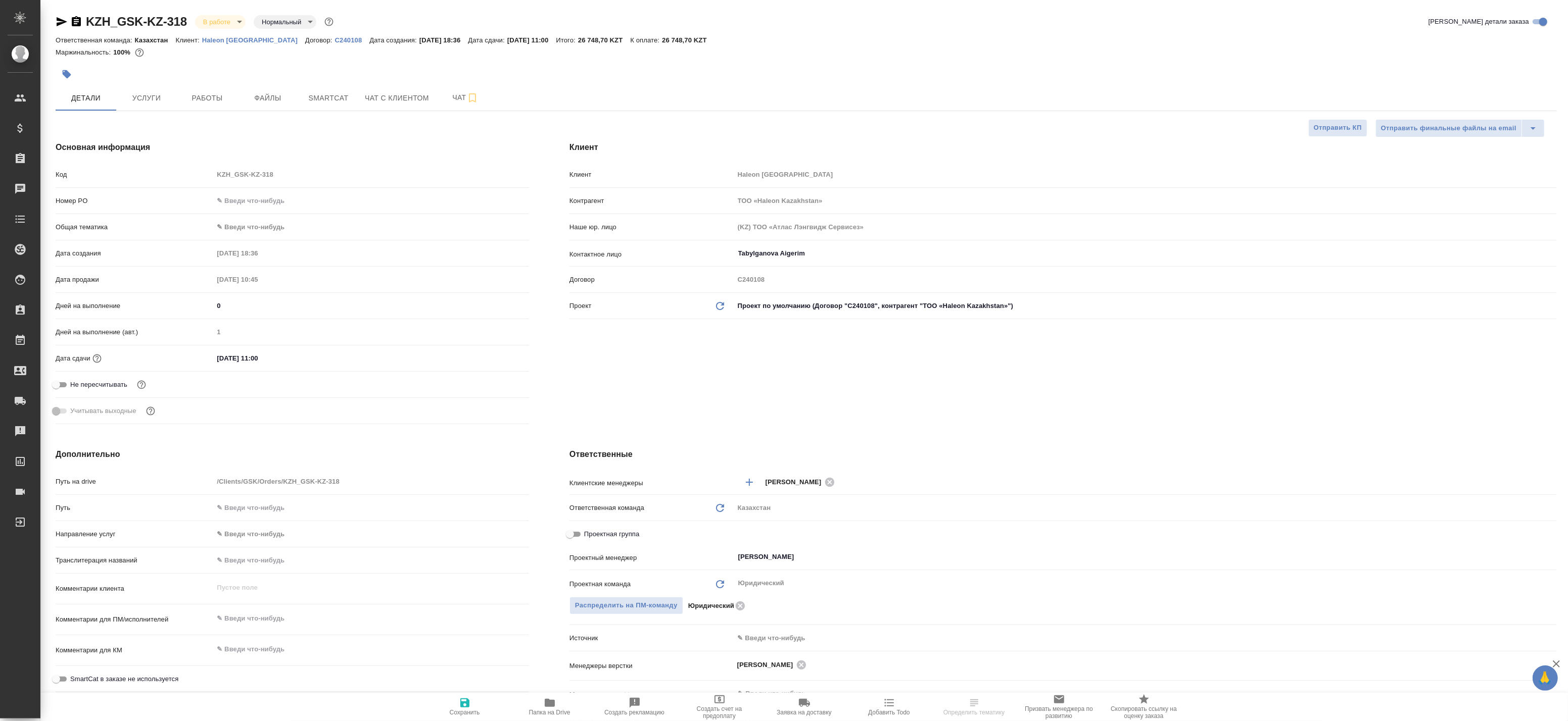
type textarea "x"
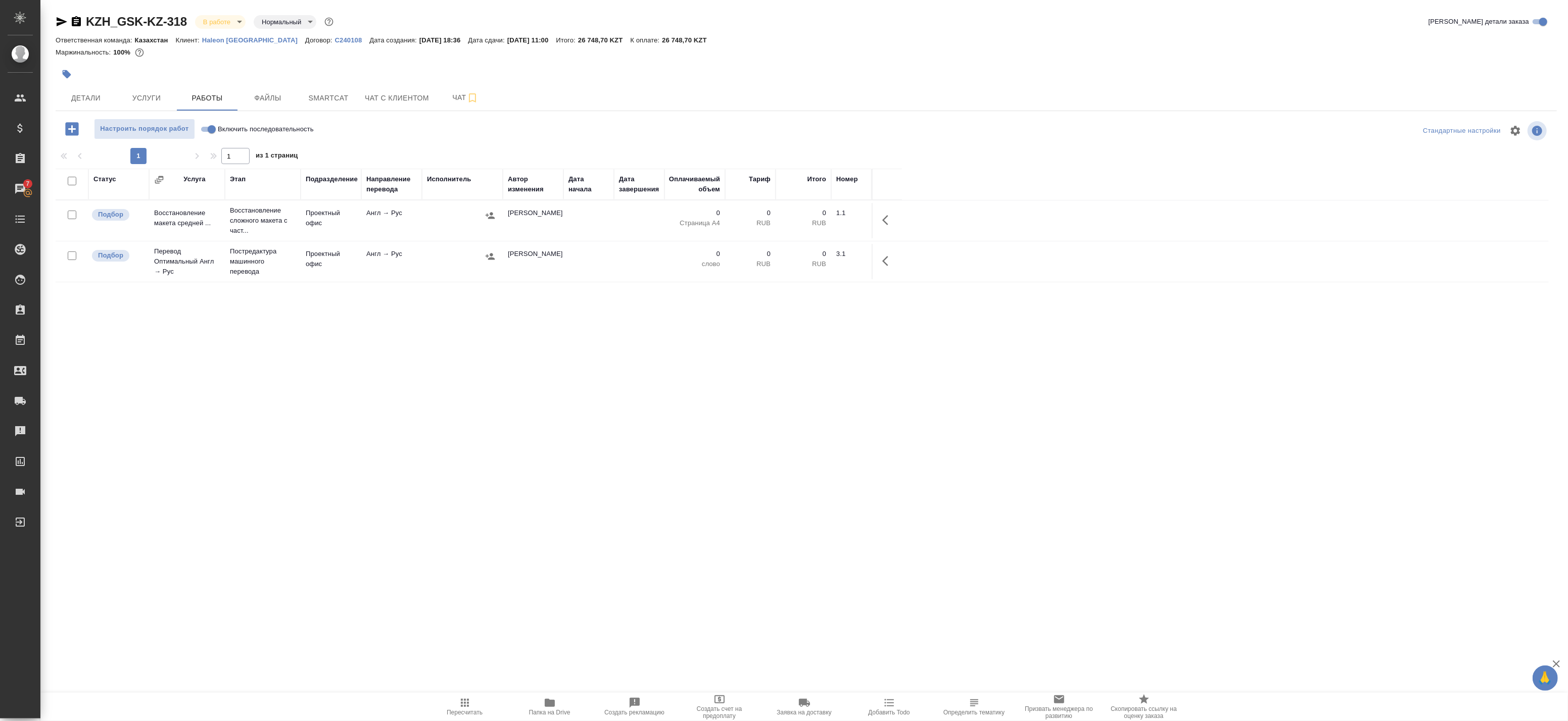
click at [548, 707] on icon "button" at bounding box center [550, 703] width 12 height 12
click at [86, 90] on button "Детали" at bounding box center [86, 98] width 61 height 25
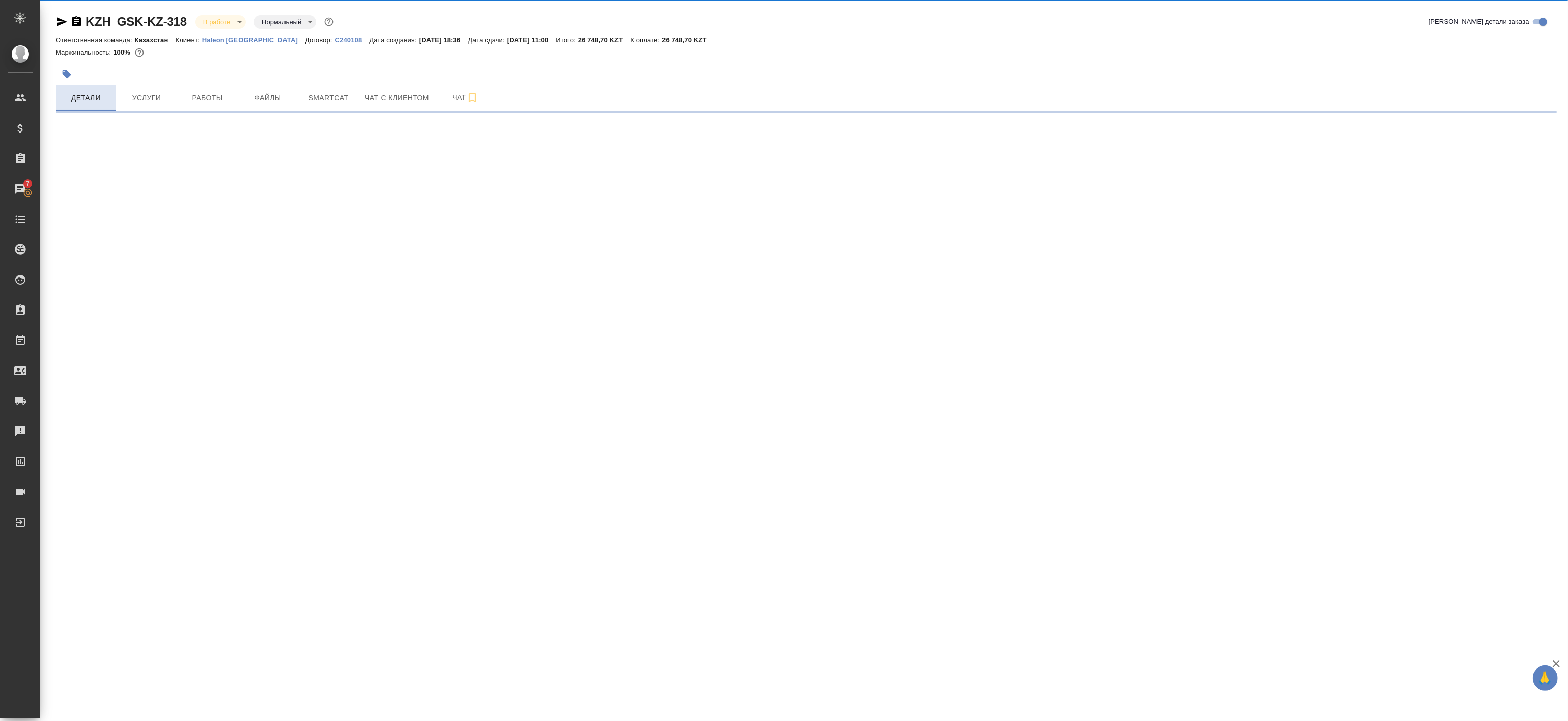
select select "RU"
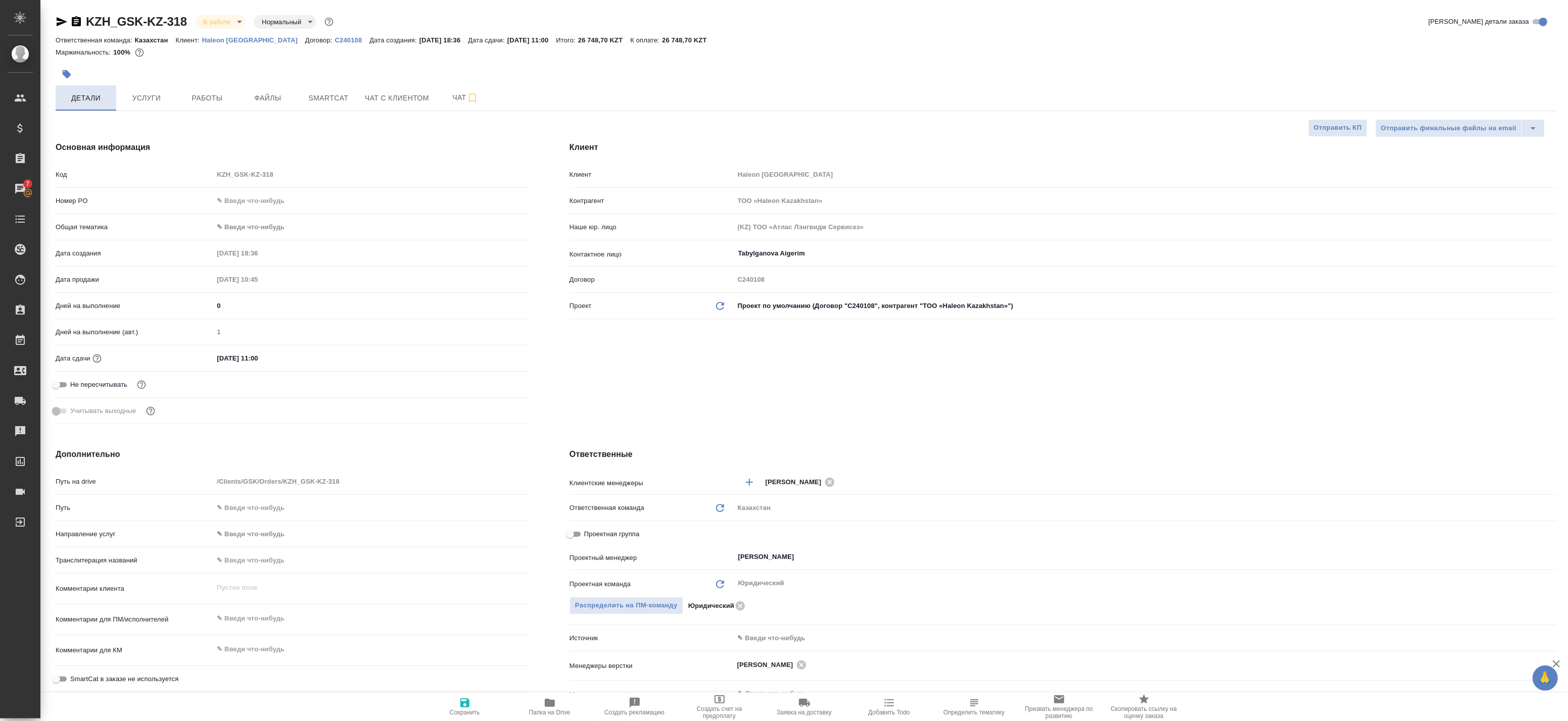
type textarea "x"
click at [194, 94] on span "Работы" at bounding box center [207, 98] width 49 height 12
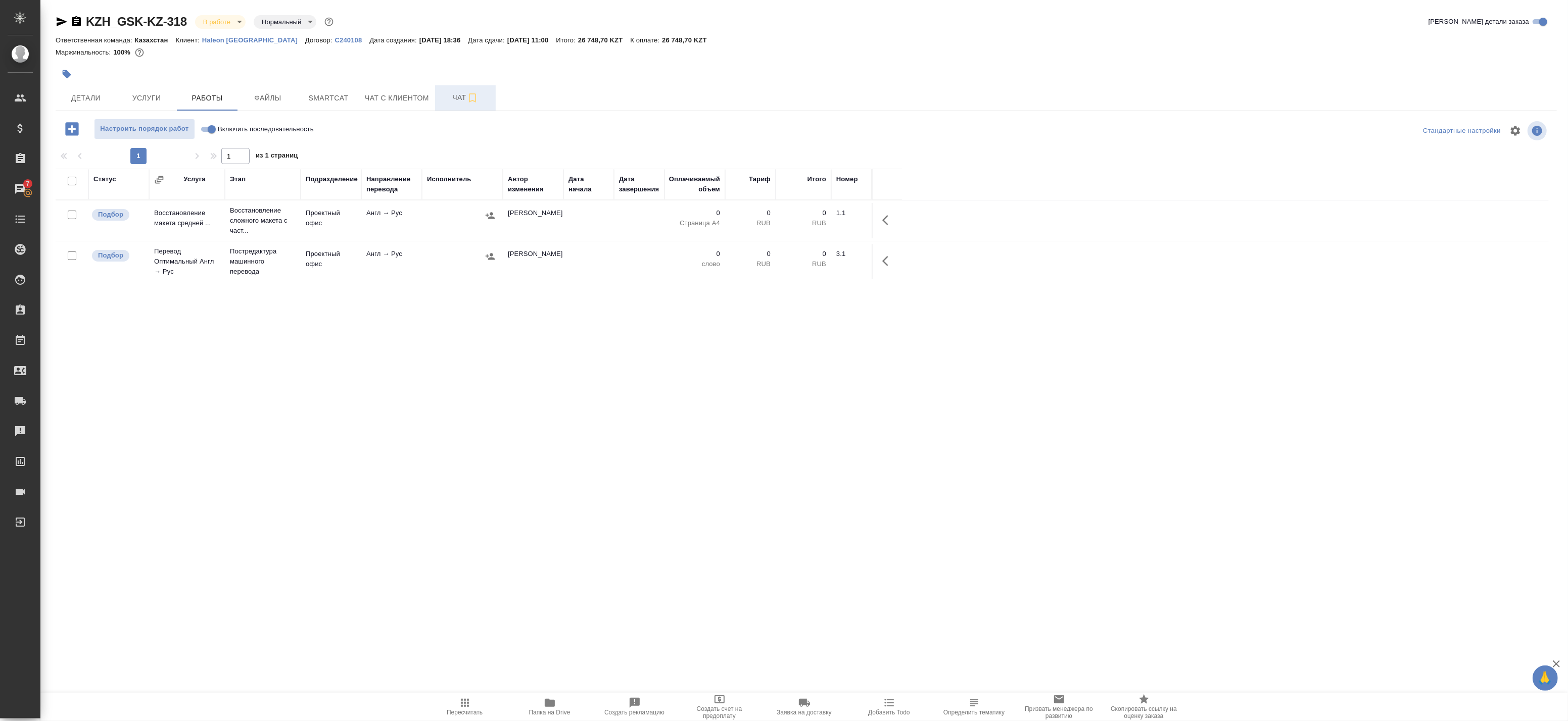
click at [445, 103] on span "Чат" at bounding box center [465, 98] width 49 height 12
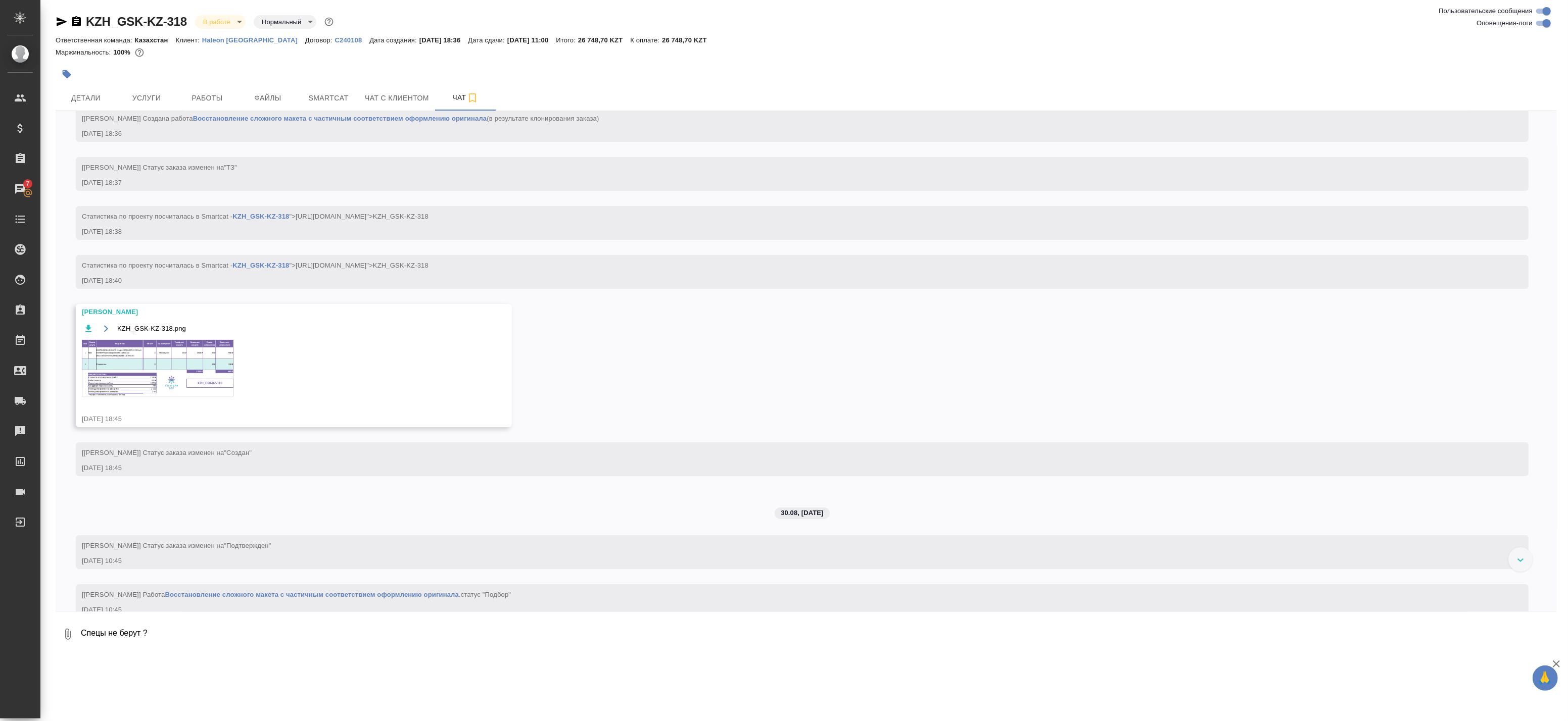
scroll to position [158, 0]
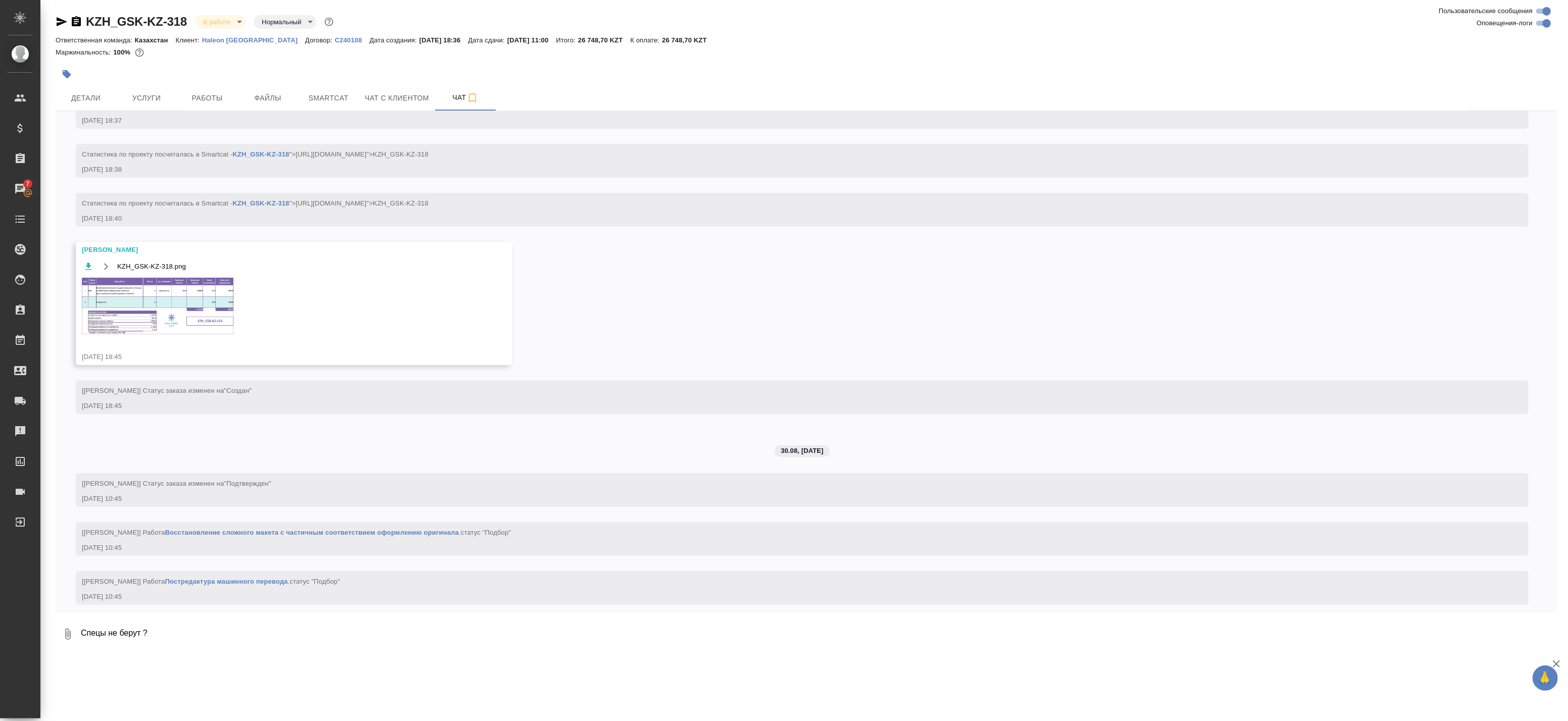
click at [153, 275] on div "KZH_GSK-KZ-318.png" at bounding box center [279, 303] width 395 height 87
click at [153, 293] on img at bounding box center [157, 306] width 151 height 57
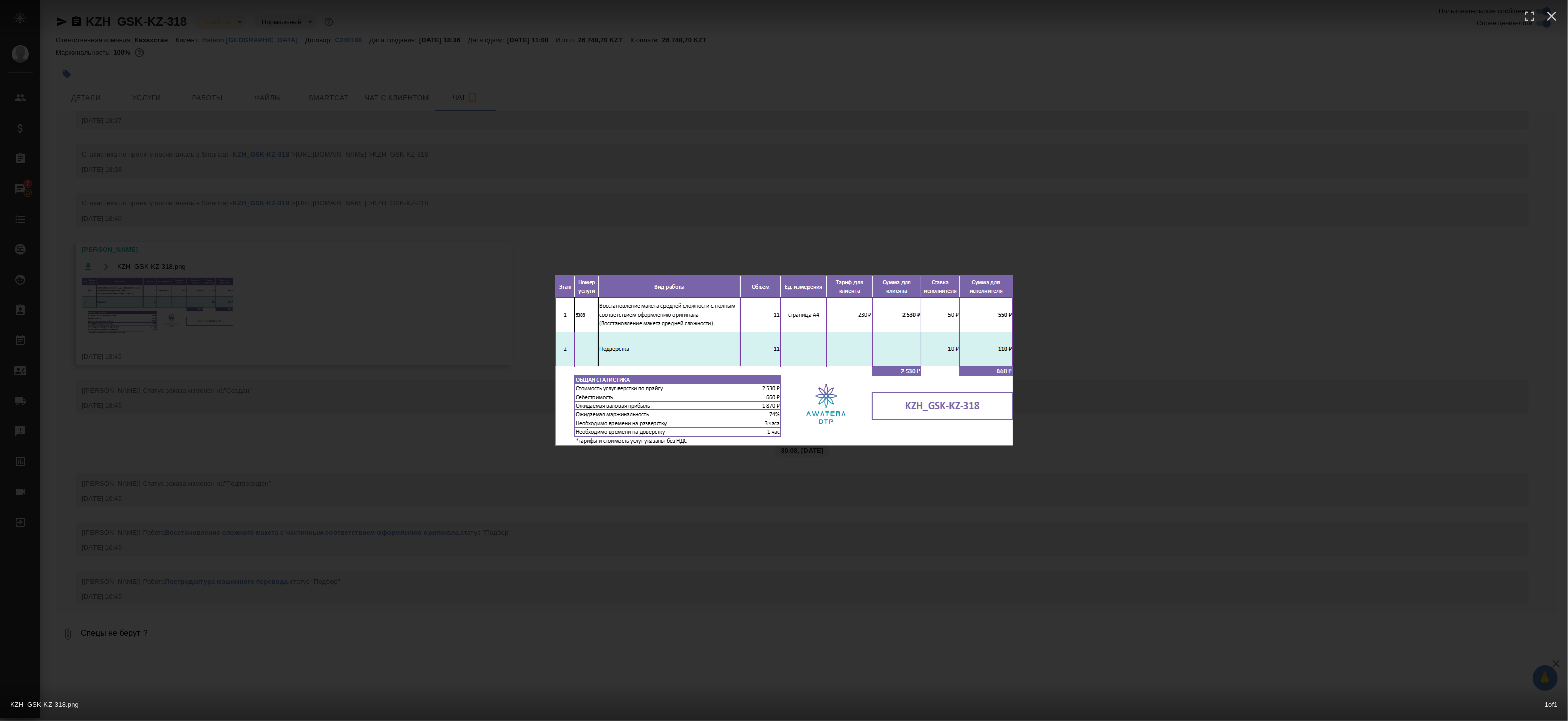
click at [301, 296] on div "KZH_GSK-KZ-318.png 1 of 1" at bounding box center [784, 360] width 1568 height 721
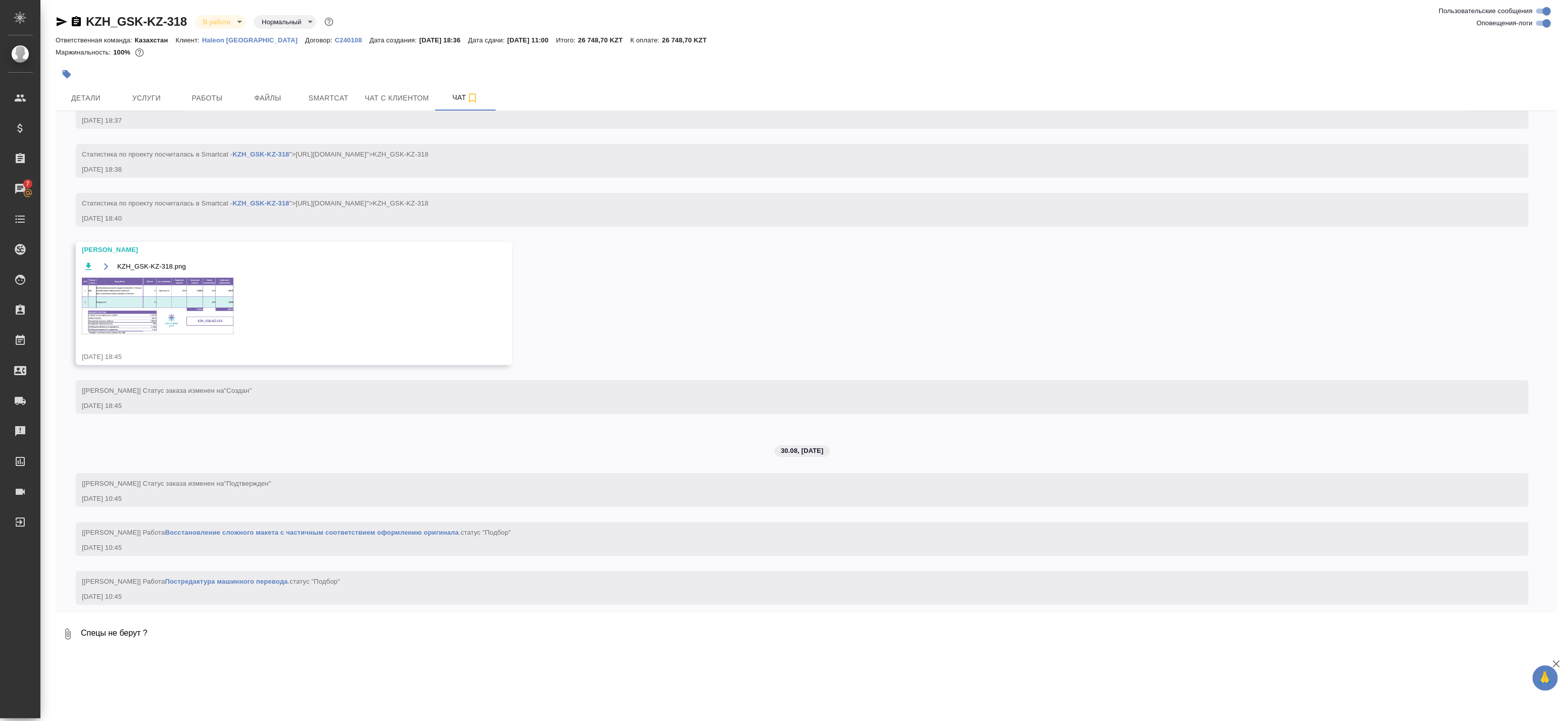
click at [204, 99] on span "Работы" at bounding box center [207, 98] width 49 height 12
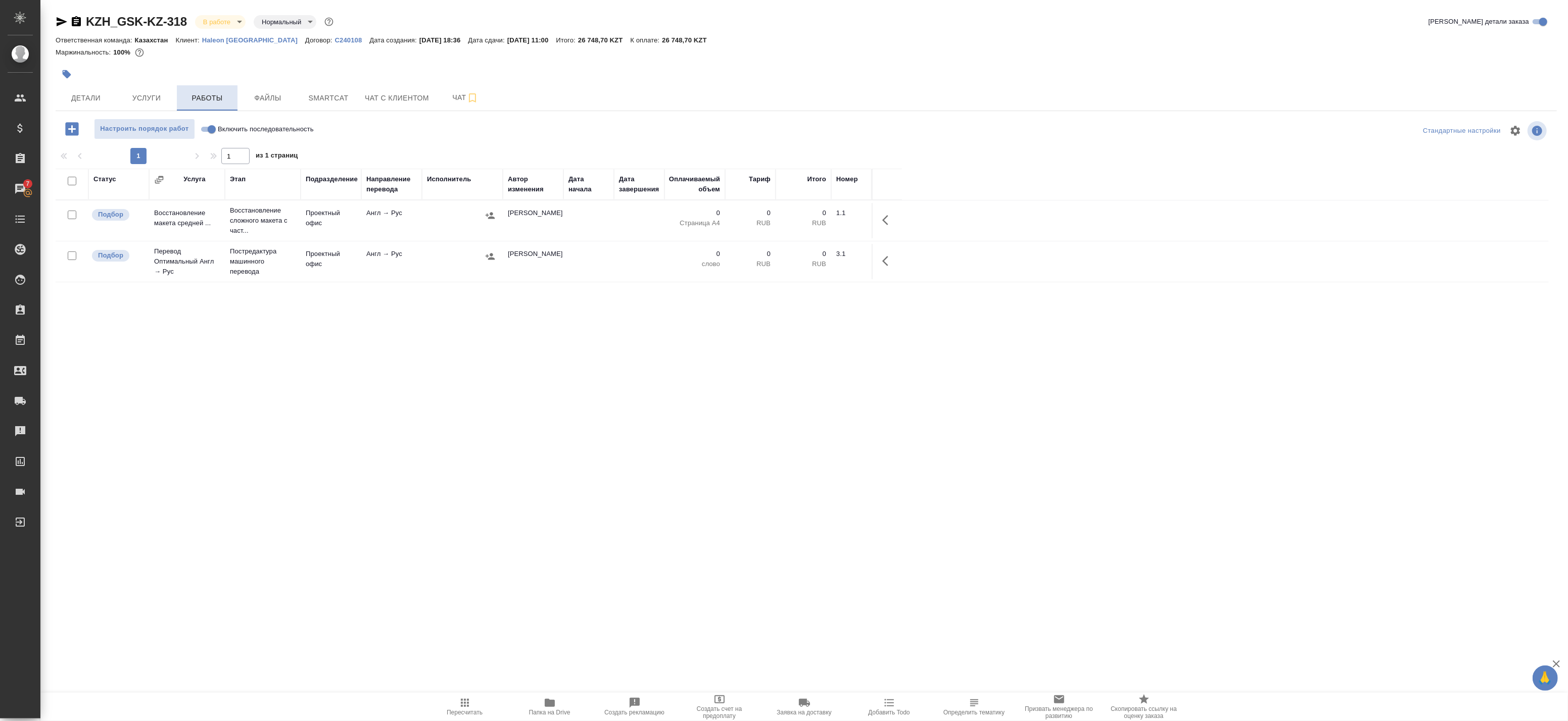
click at [208, 100] on span "Работы" at bounding box center [207, 98] width 49 height 12
click at [198, 99] on span "Работы" at bounding box center [207, 98] width 49 height 12
drag, startPoint x: 879, startPoint y: 221, endPoint x: 806, endPoint y: 235, distance: 74.3
click at [879, 221] on button "button" at bounding box center [888, 220] width 24 height 24
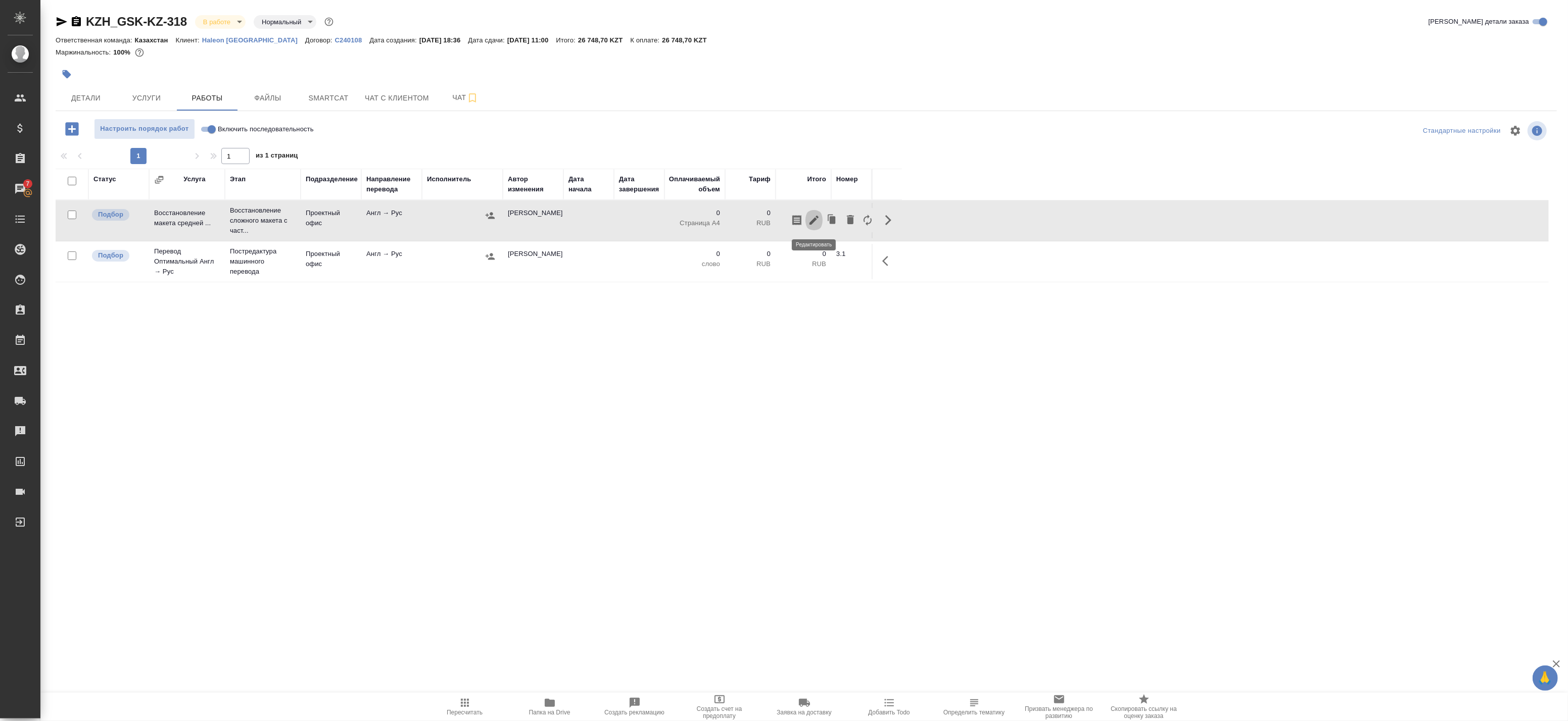
click at [809, 216] on icon "button" at bounding box center [814, 220] width 12 height 12
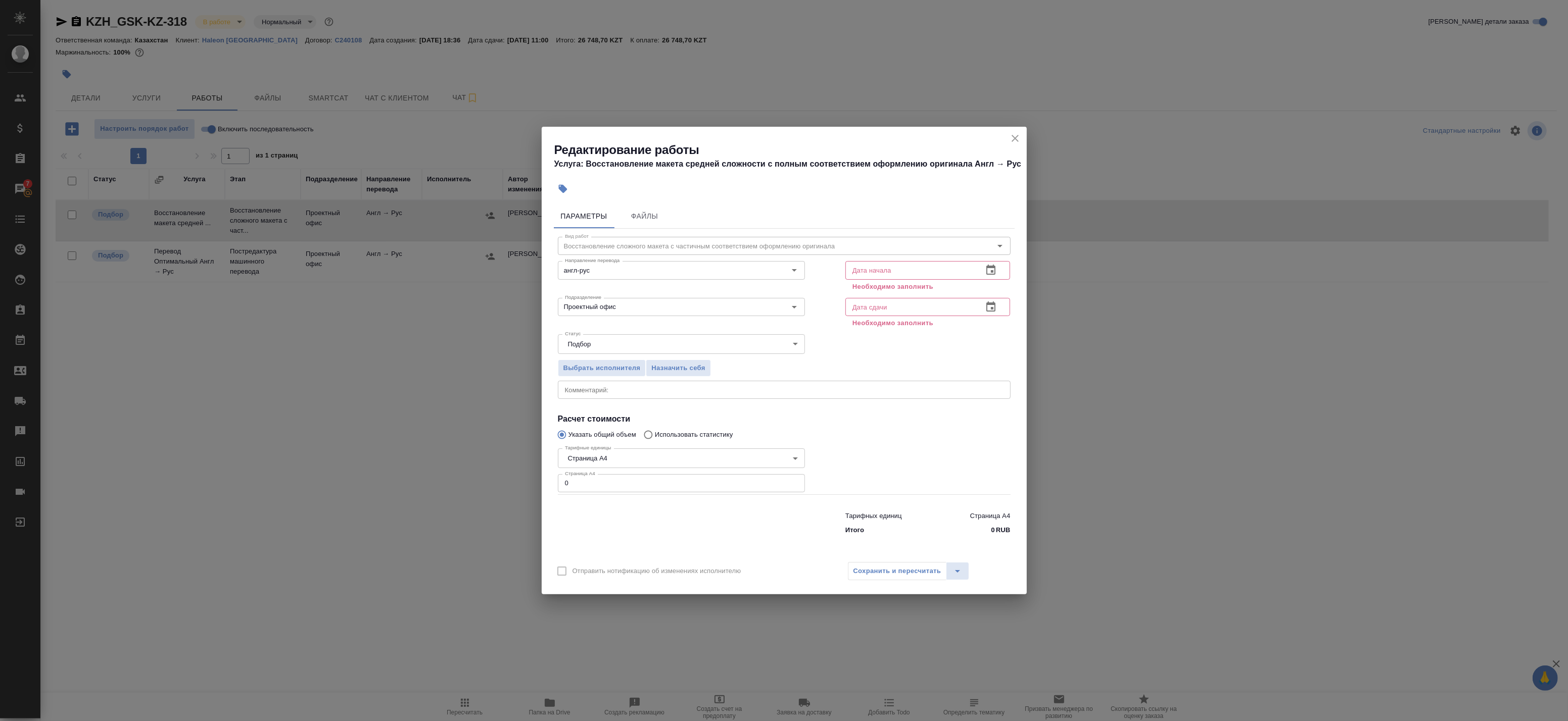
drag, startPoint x: 577, startPoint y: 486, endPoint x: 523, endPoint y: 486, distance: 54.0
click at [523, 486] on div "Редактирование работы Услуга: Восстановление макета средней сложности с полным …" at bounding box center [784, 360] width 1568 height 721
type input "11"
click at [991, 270] on icon "button" at bounding box center [991, 270] width 12 height 12
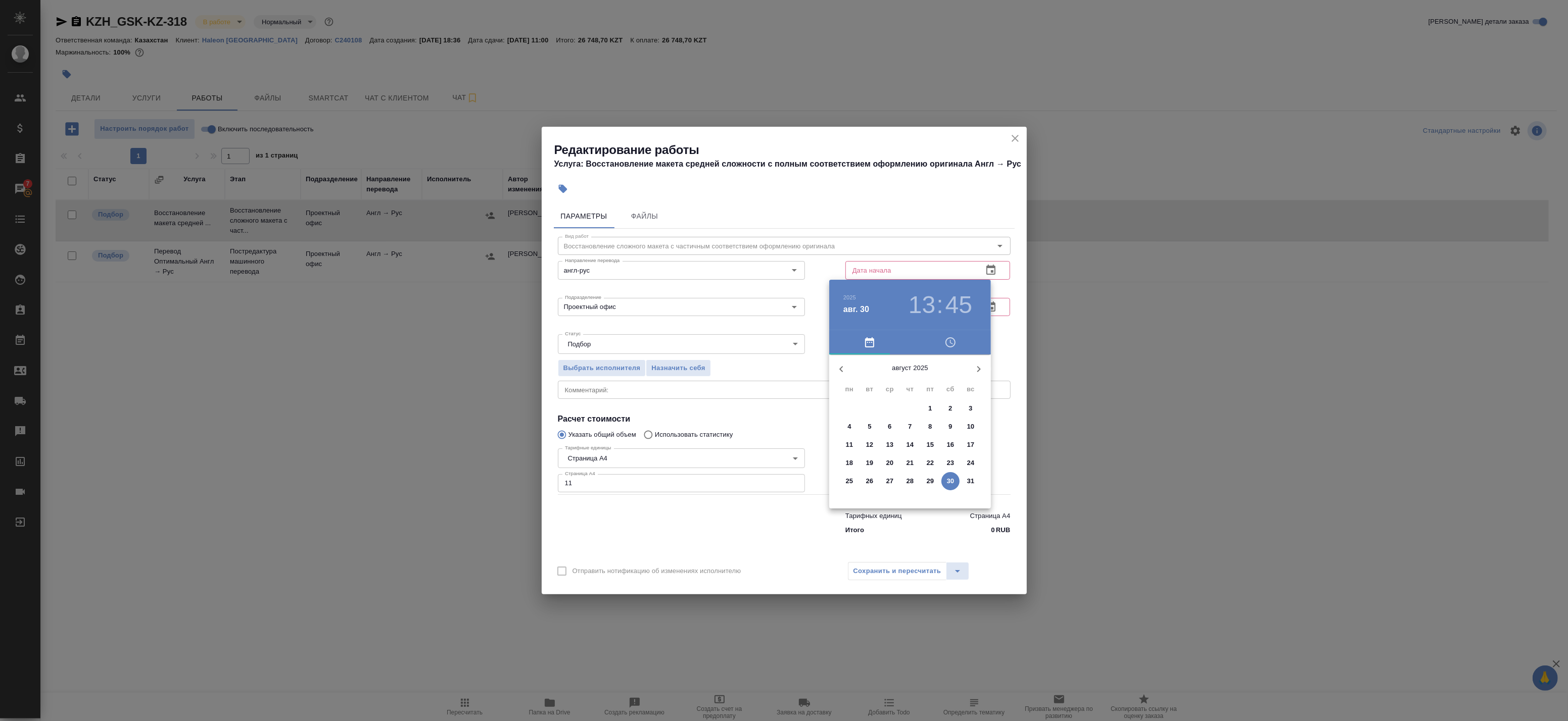
click at [947, 482] on p "30" at bounding box center [951, 481] width 8 height 10
type input "[DATE] 13:45"
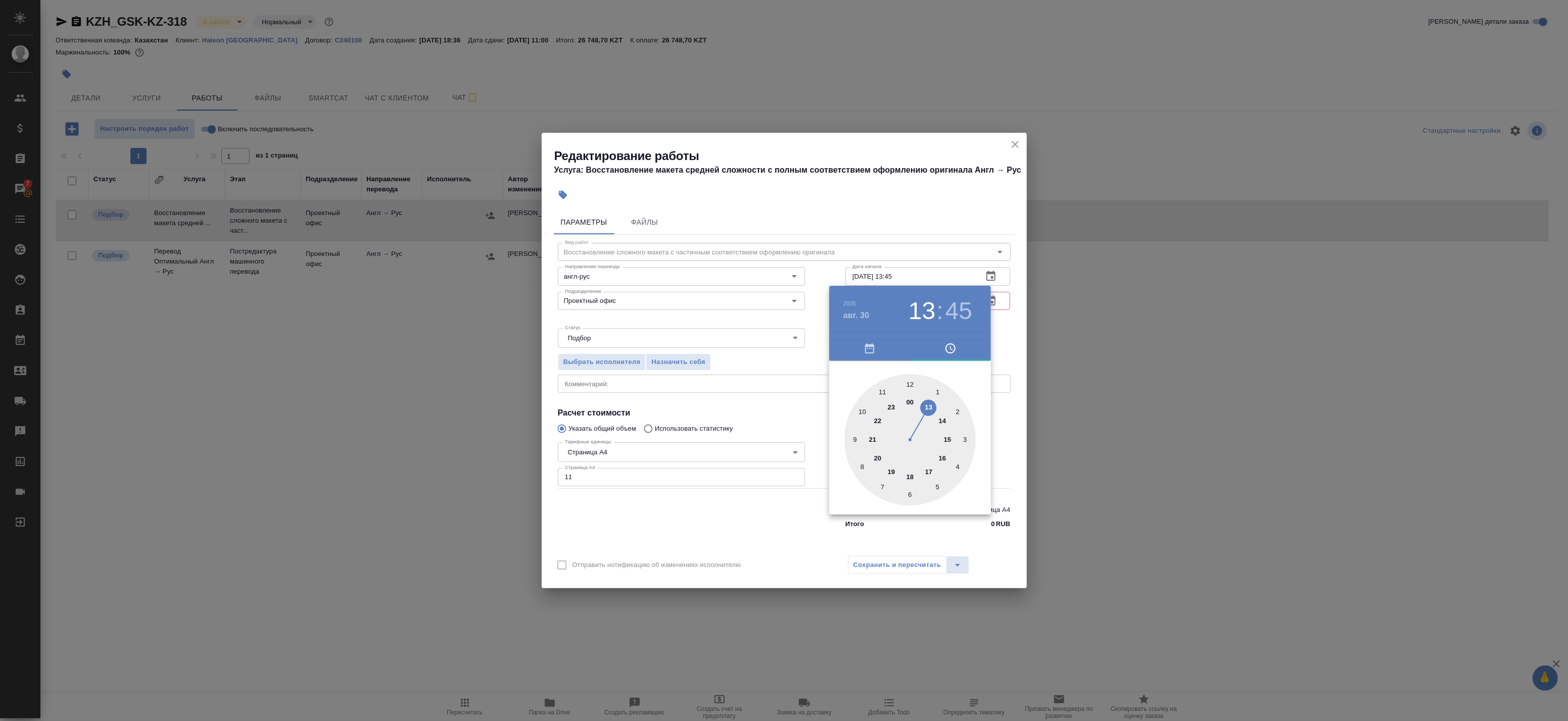
click at [928, 405] on div at bounding box center [910, 440] width 131 height 131
click at [1007, 345] on div at bounding box center [784, 360] width 1568 height 721
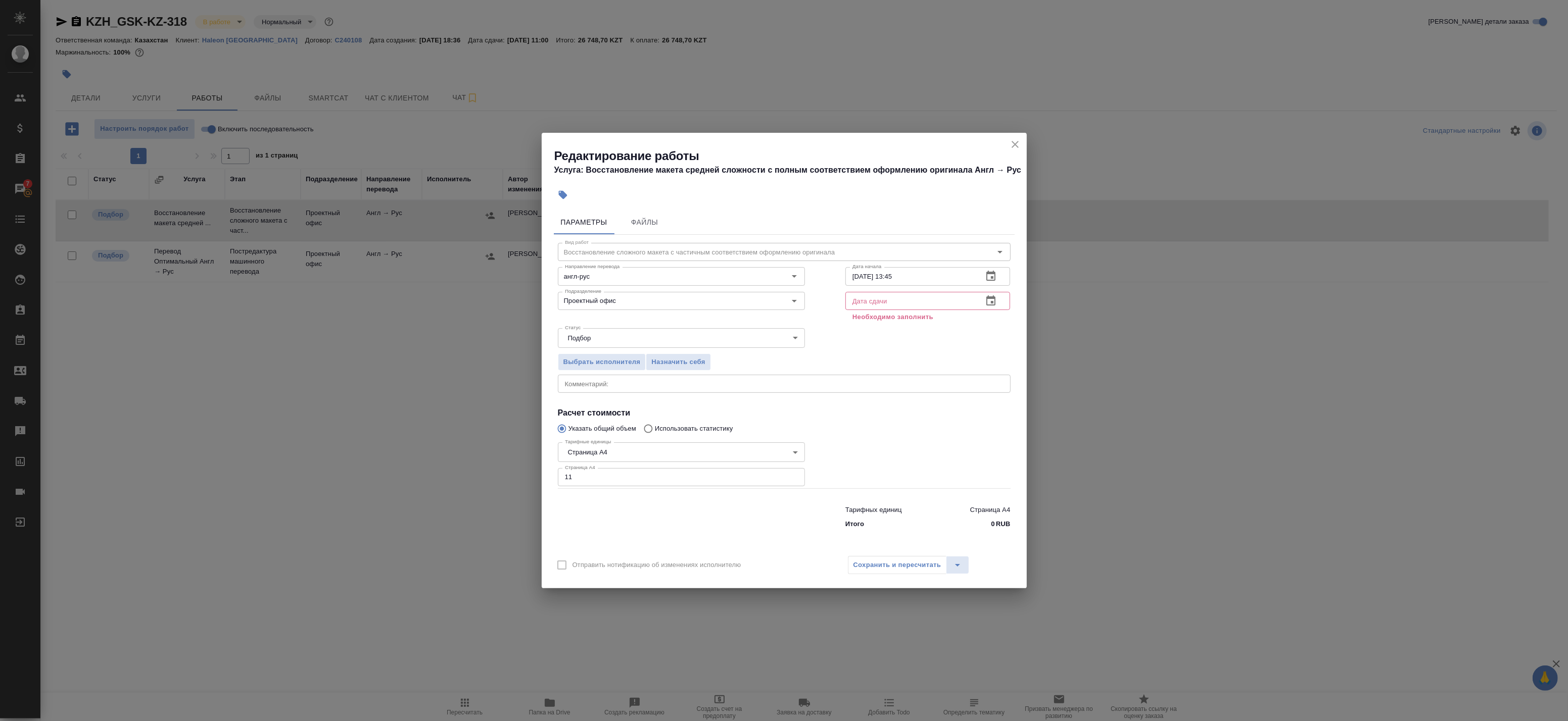
click at [994, 298] on icon "button" at bounding box center [990, 300] width 9 height 10
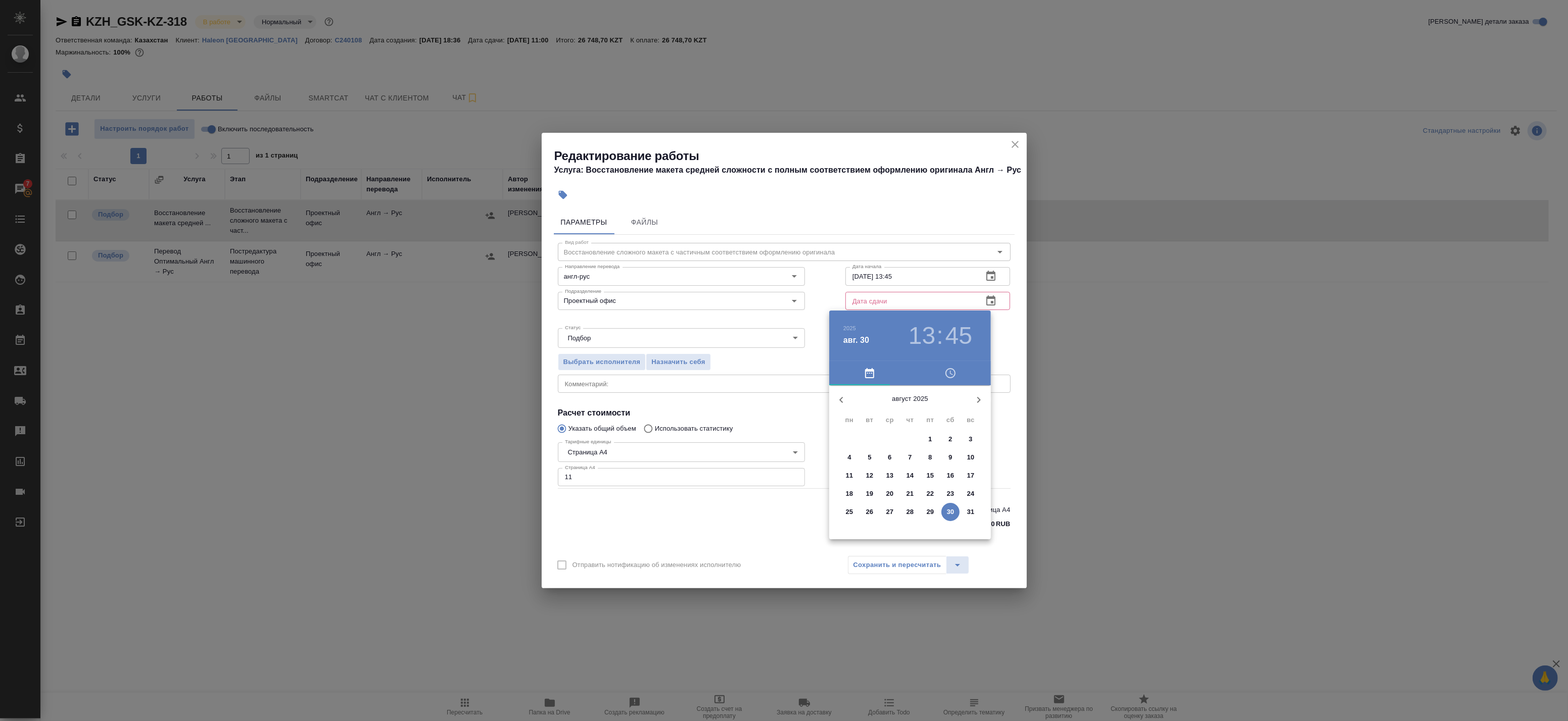
click at [966, 514] on span "31" at bounding box center [971, 512] width 18 height 10
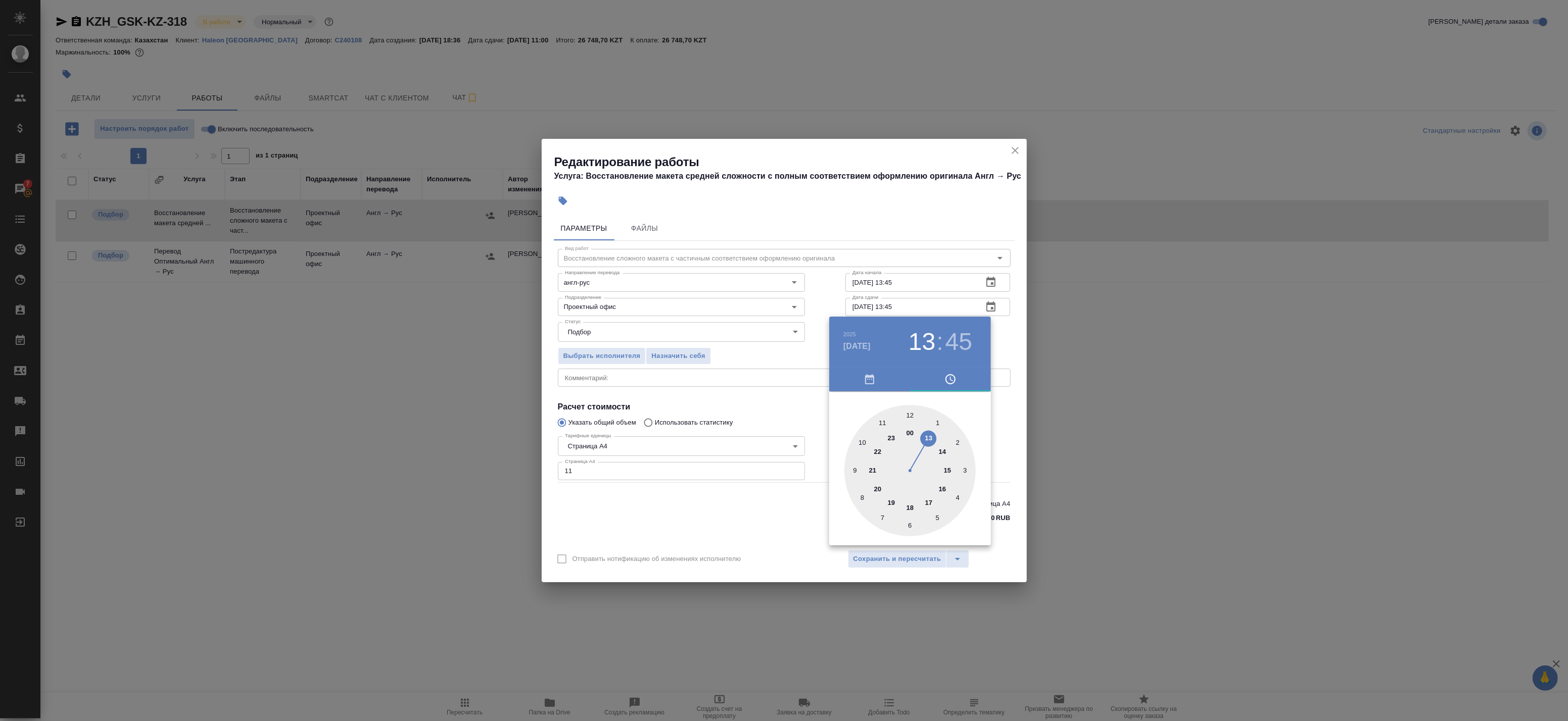
click at [867, 443] on div at bounding box center [910, 471] width 131 height 131
click at [910, 420] on div at bounding box center [910, 471] width 131 height 131
type input "[DATE] 10:00"
click at [1013, 347] on div at bounding box center [784, 360] width 1568 height 721
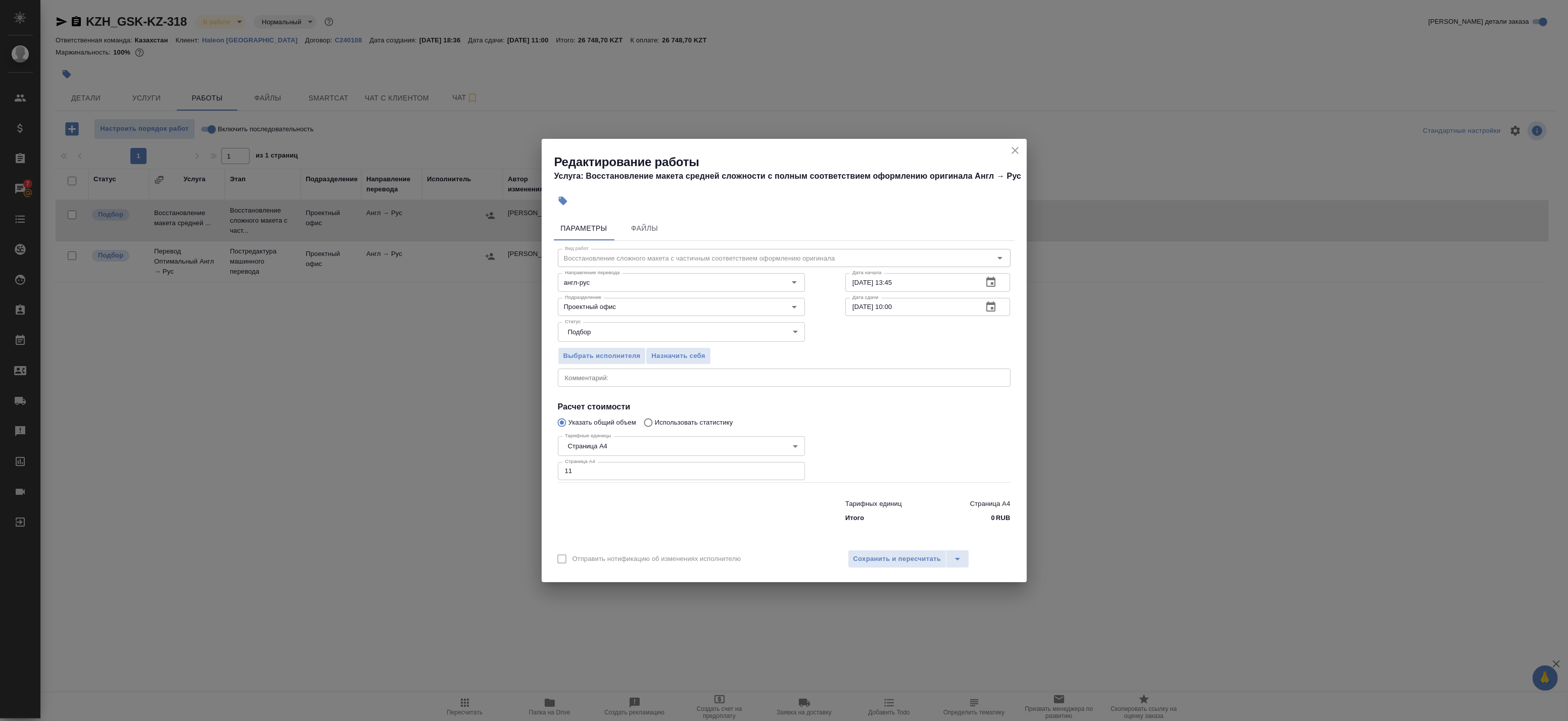
drag, startPoint x: 634, startPoint y: 299, endPoint x: 517, endPoint y: 293, distance: 117.2
click at [517, 293] on div "Редактирование работы Услуга: Восстановление макета средней сложности с полным …" at bounding box center [784, 360] width 1568 height 721
drag, startPoint x: 674, startPoint y: 299, endPoint x: 562, endPoint y: 304, distance: 112.1
click at [540, 298] on div "Редактирование работы Услуга: Восстановление макета средней сложности с полным …" at bounding box center [784, 360] width 1568 height 721
click at [620, 306] on input "Проектный офис" at bounding box center [665, 307] width 207 height 12
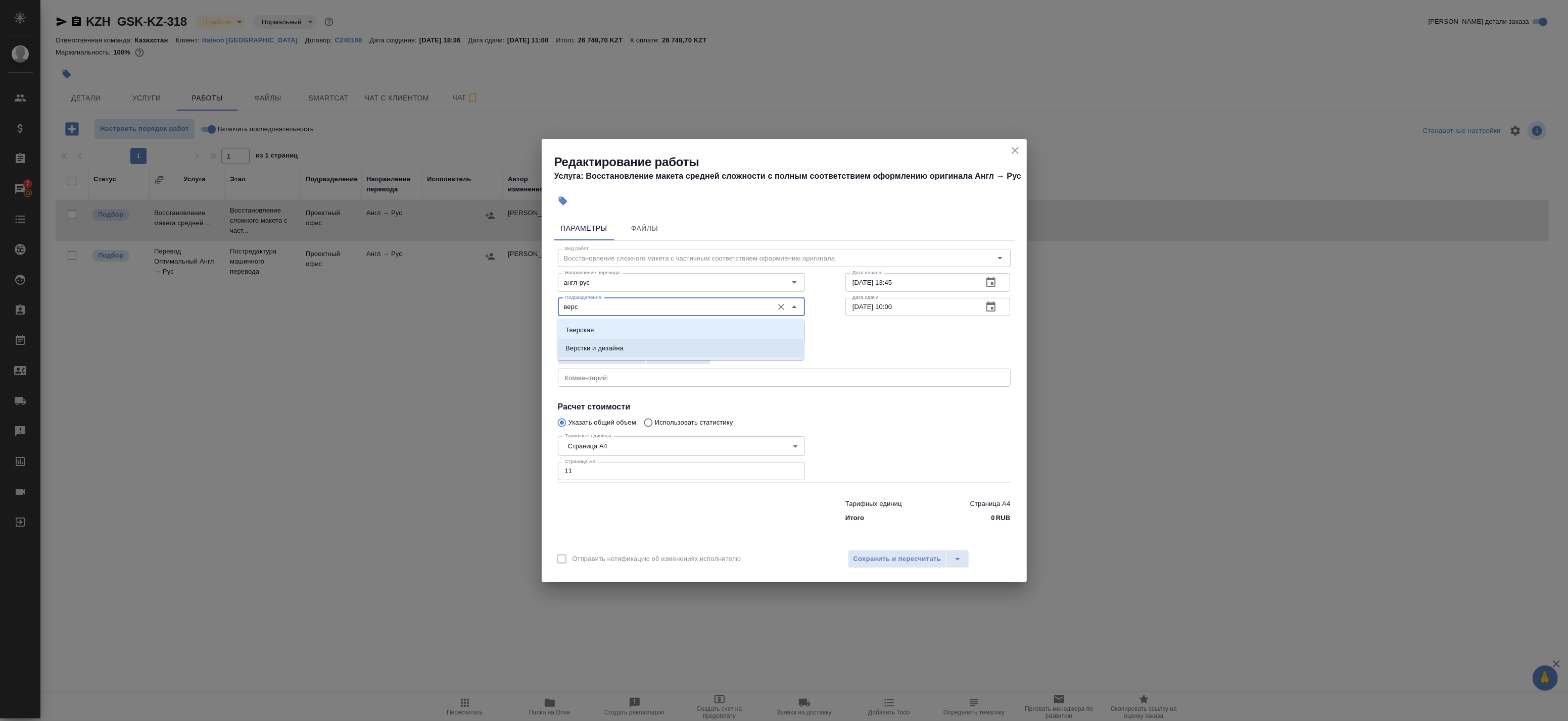
click at [621, 343] on p "Верстки и дизайна" at bounding box center [594, 348] width 58 height 10
type input "Верстки и дизайна"
click at [903, 414] on div at bounding box center [928, 457] width 205 height 90
click at [899, 553] on span "Сохранить и пересчитать" at bounding box center [897, 559] width 88 height 12
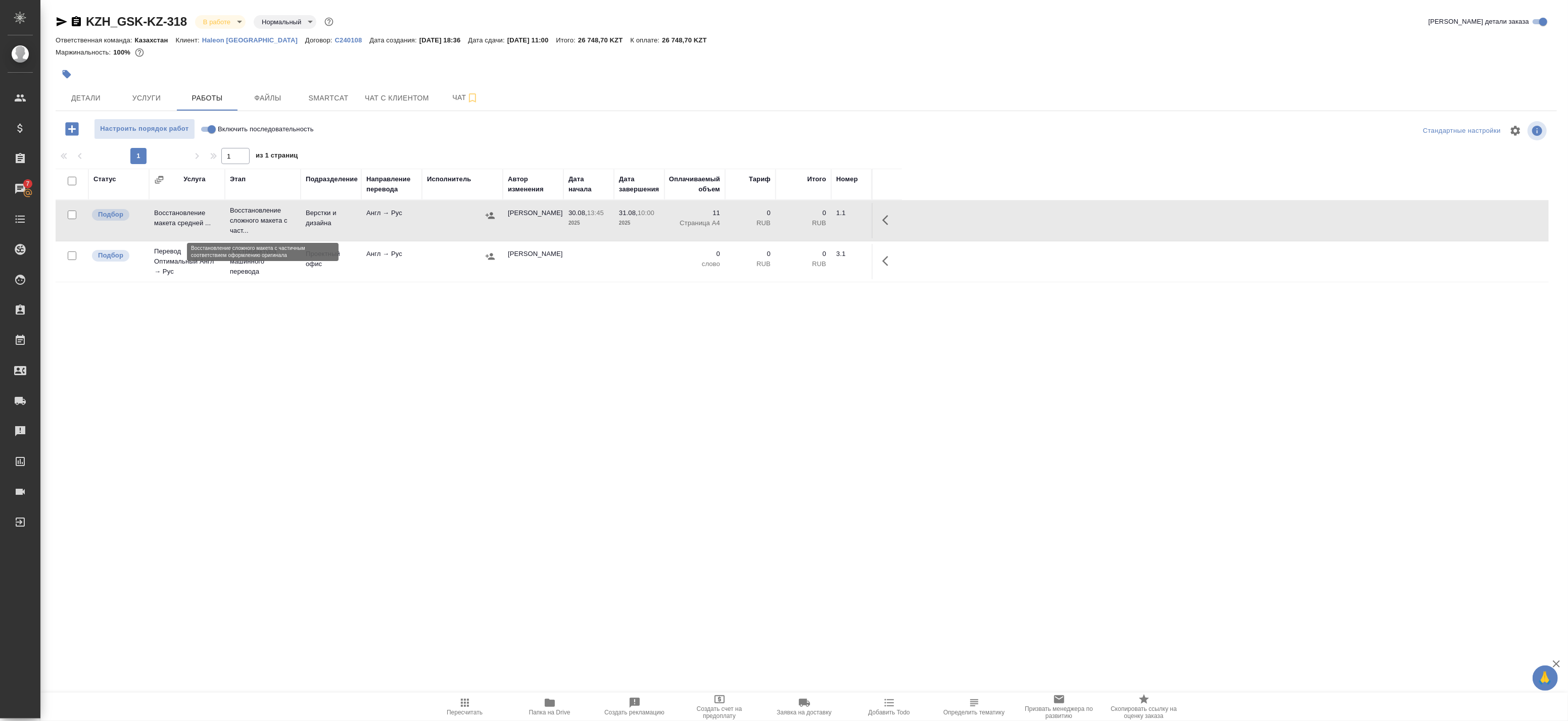
click at [246, 224] on p "Восстановление сложного макета с част..." at bounding box center [263, 220] width 66 height 30
click at [458, 92] on span "Чат" at bounding box center [465, 98] width 49 height 12
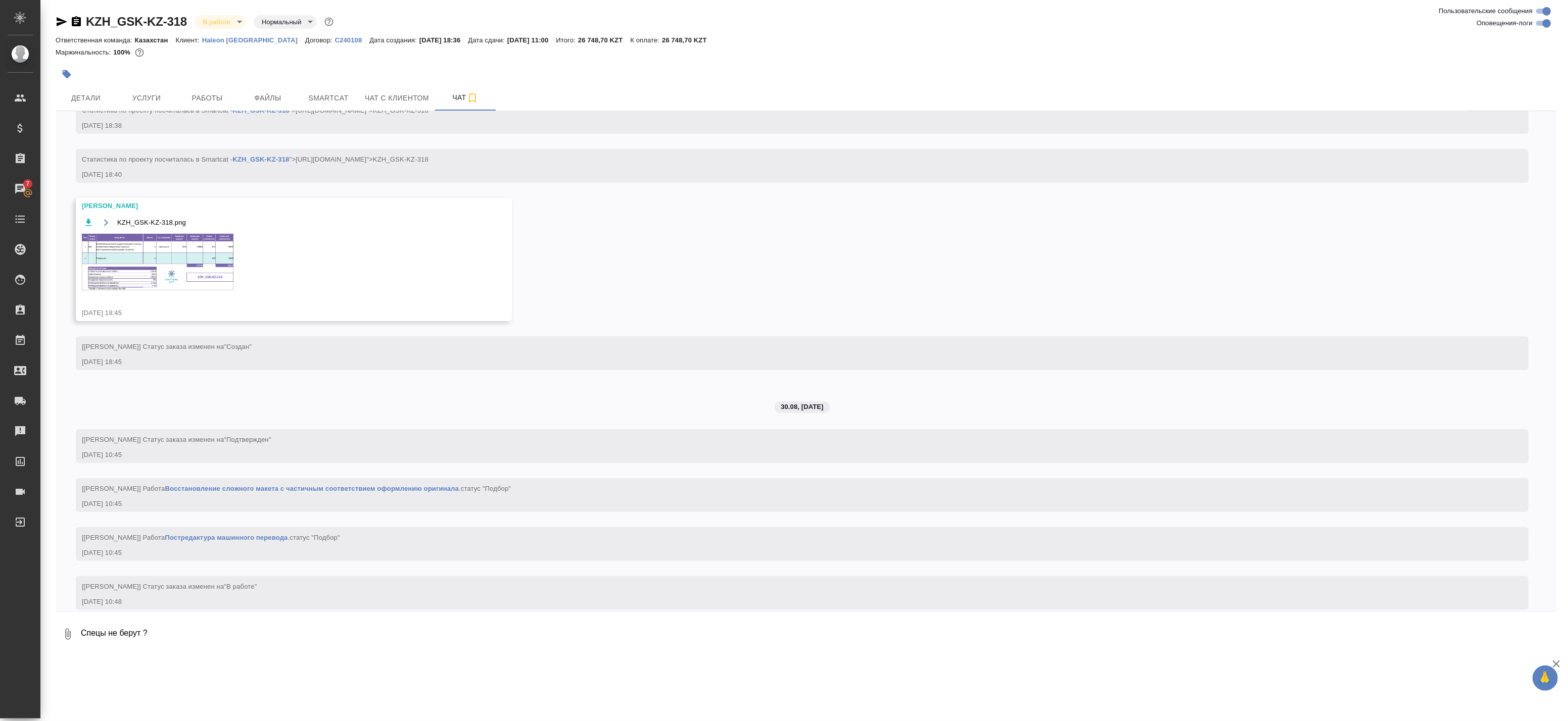
scroll to position [196, 0]
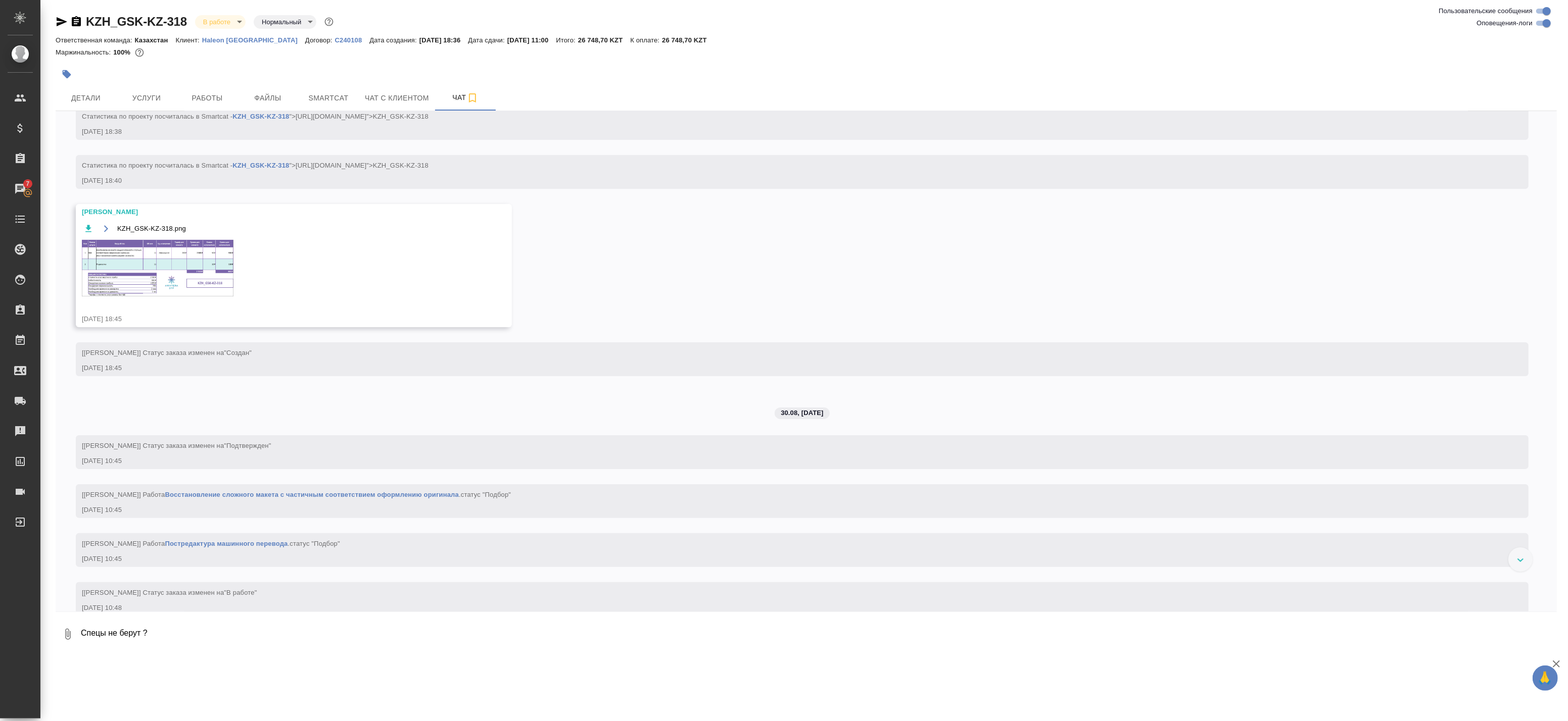
click at [177, 258] on img at bounding box center [157, 268] width 151 height 57
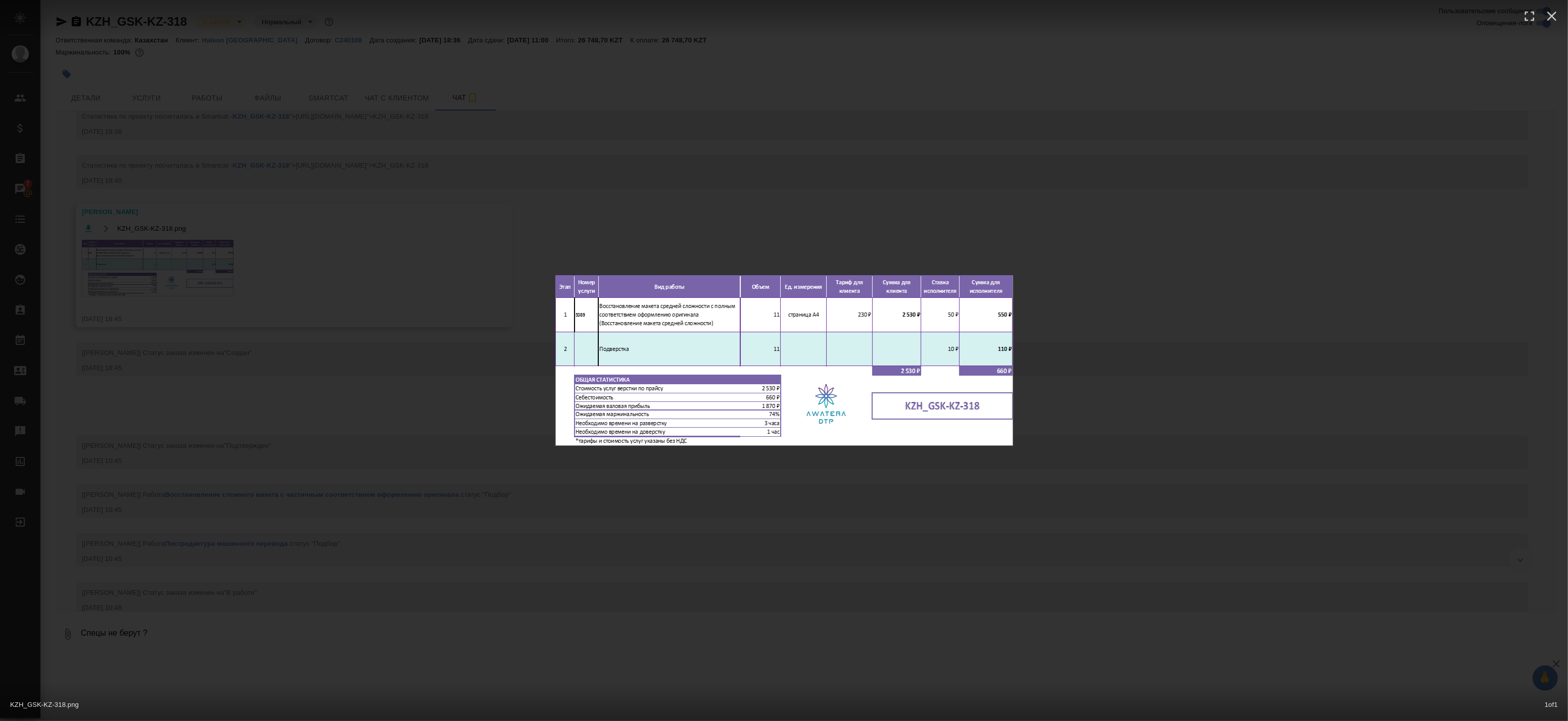
click at [274, 248] on div "KZH_GSK-KZ-318.png 1 of 1" at bounding box center [784, 360] width 1568 height 721
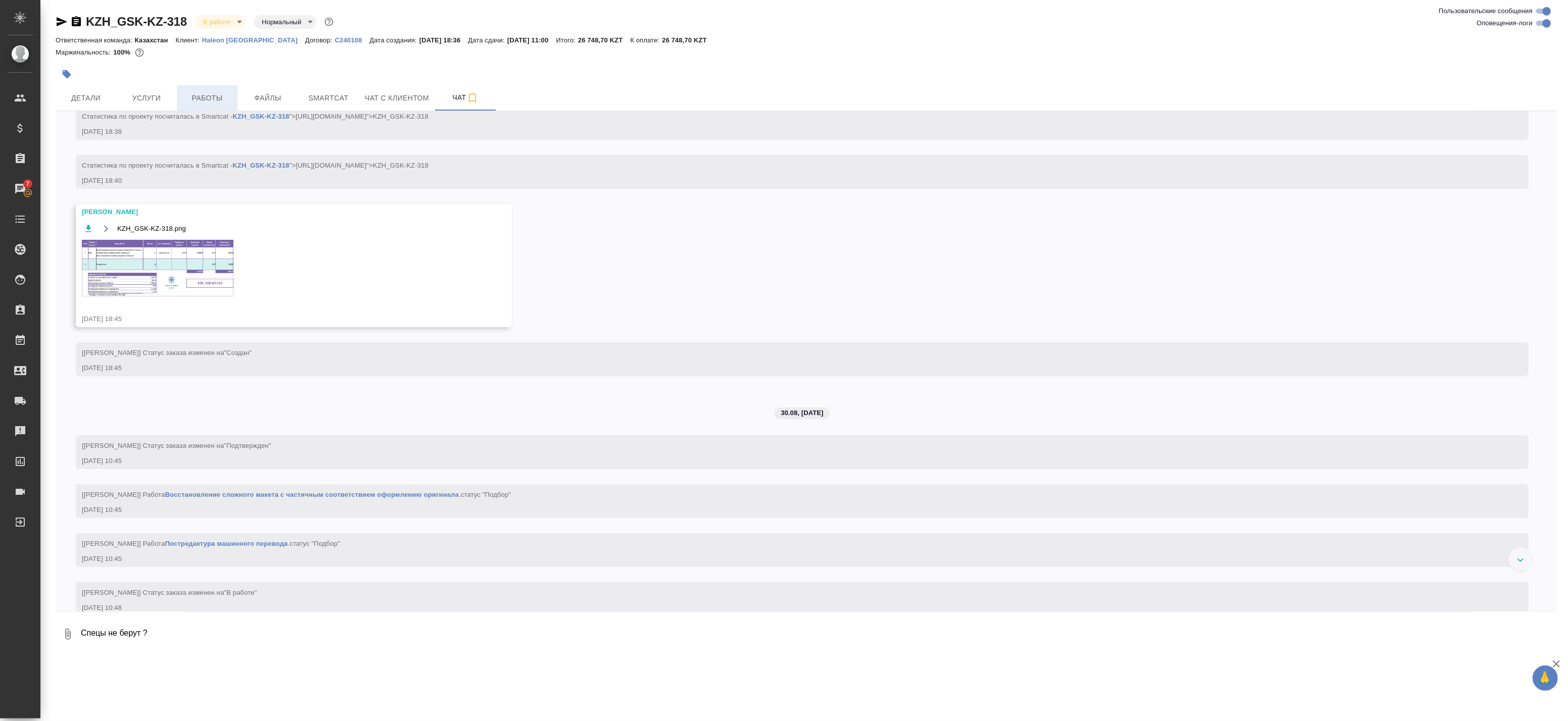
click at [205, 105] on button "Работы" at bounding box center [207, 98] width 61 height 25
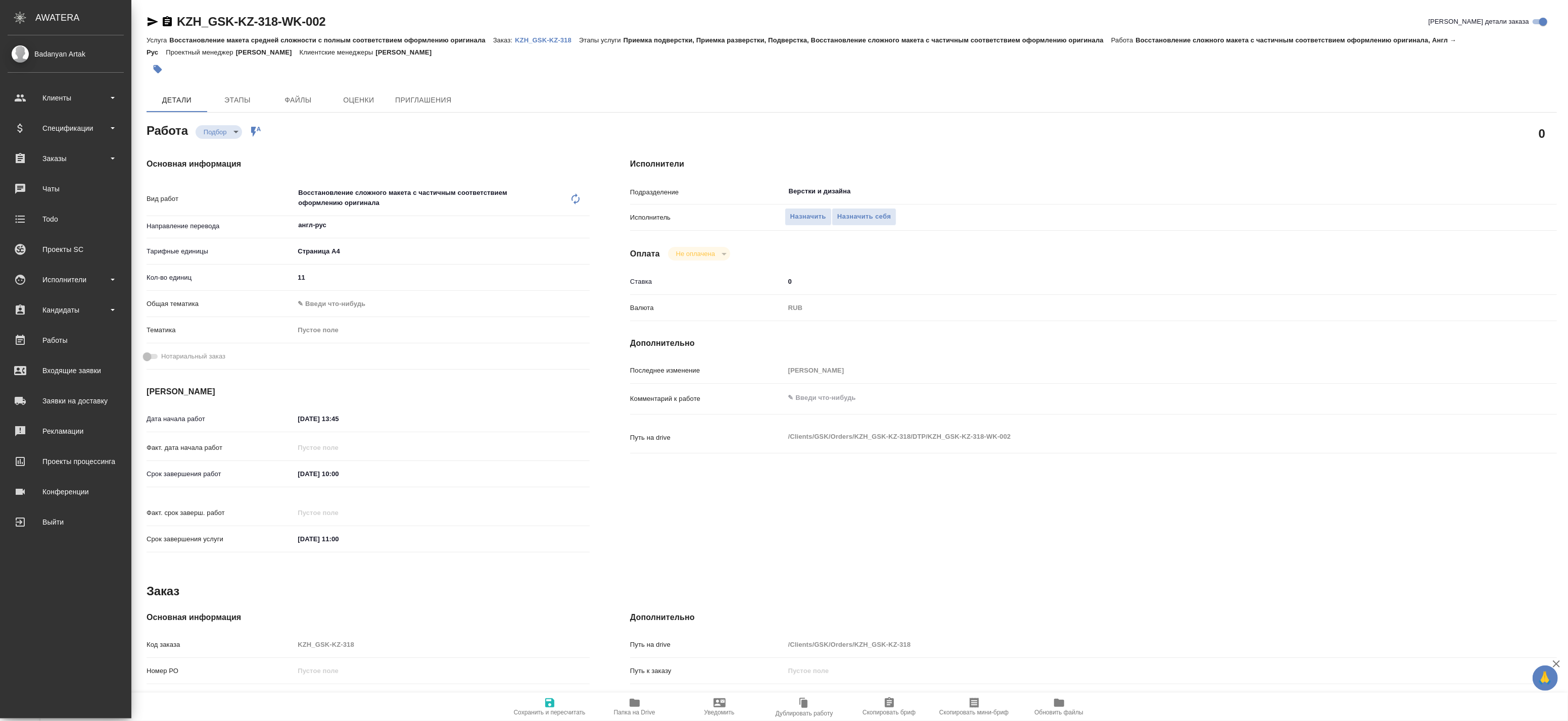
type textarea "x"
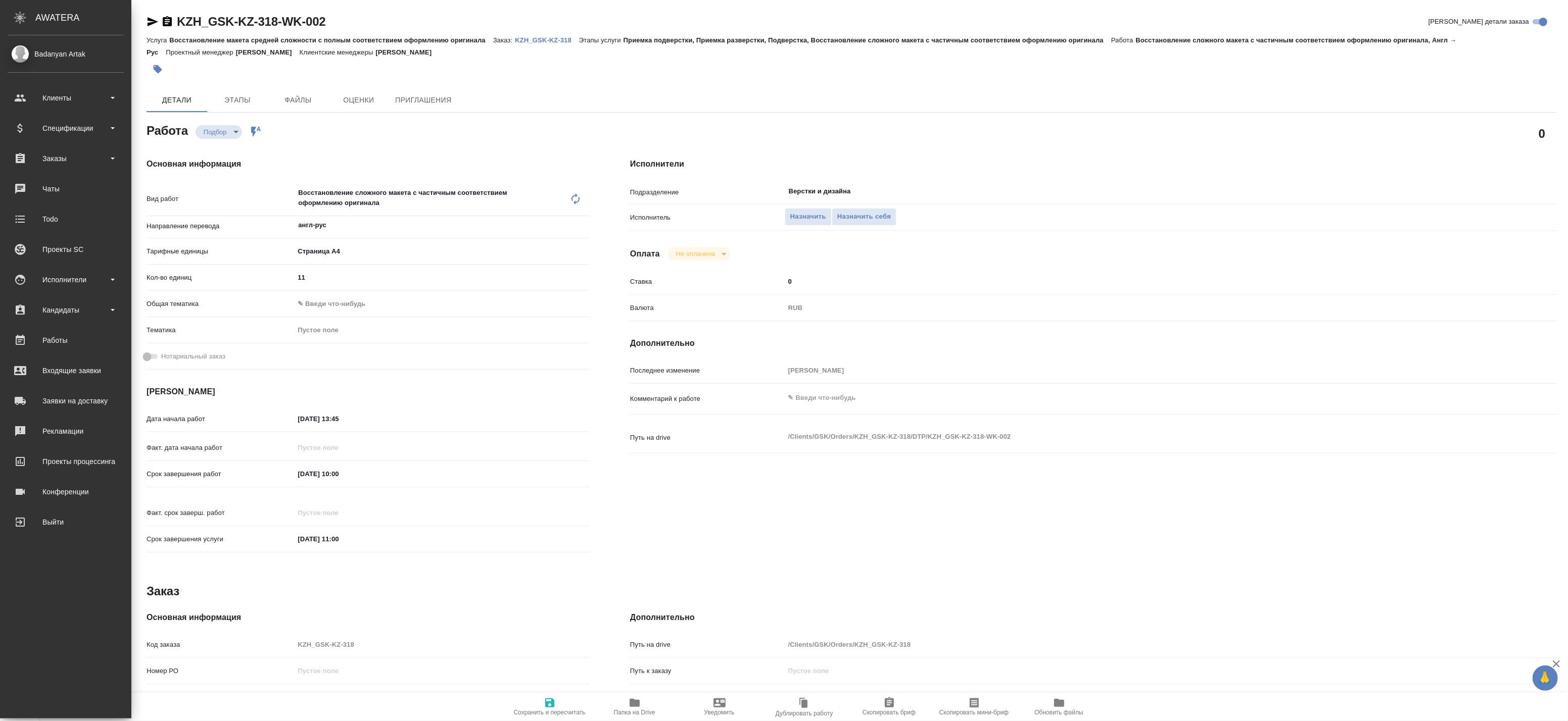
type textarea "x"
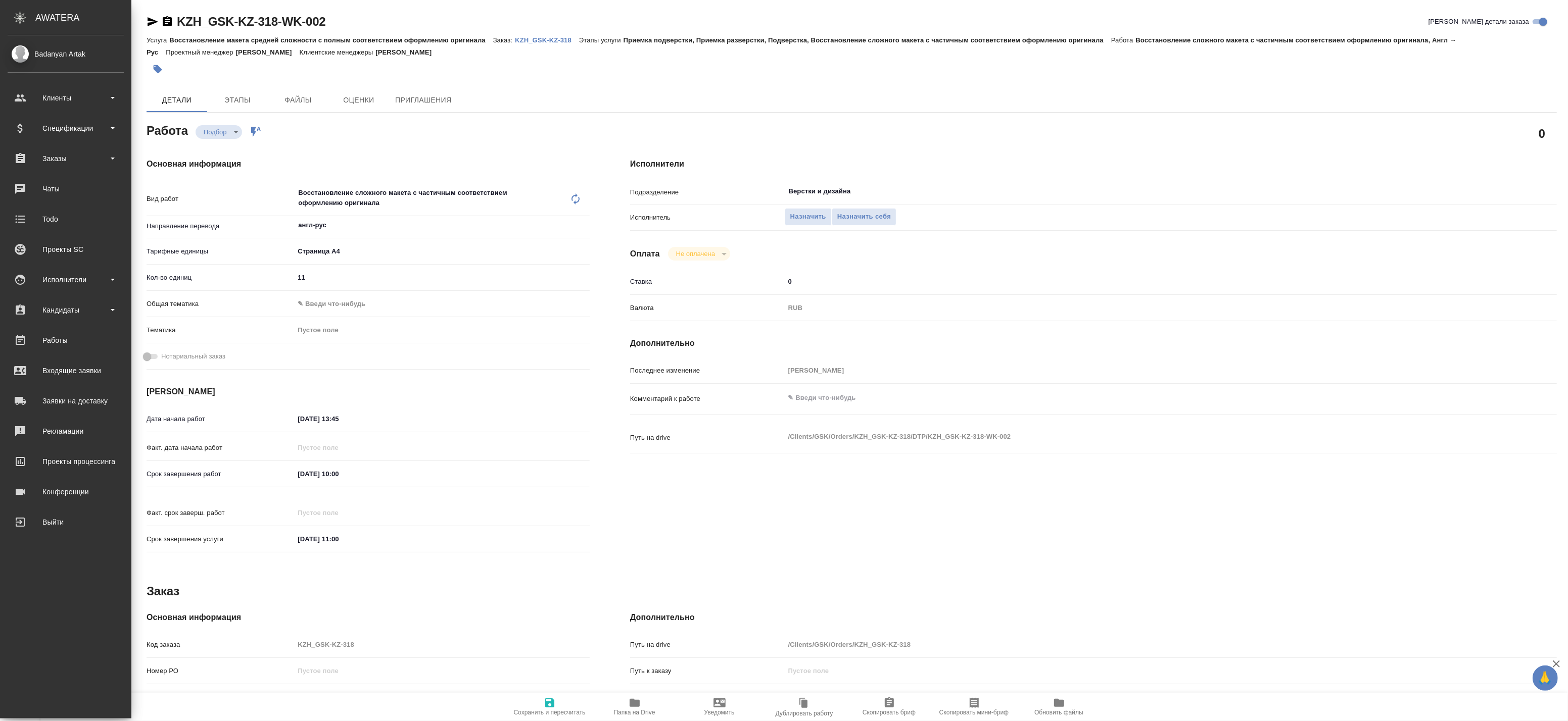
type textarea "x"
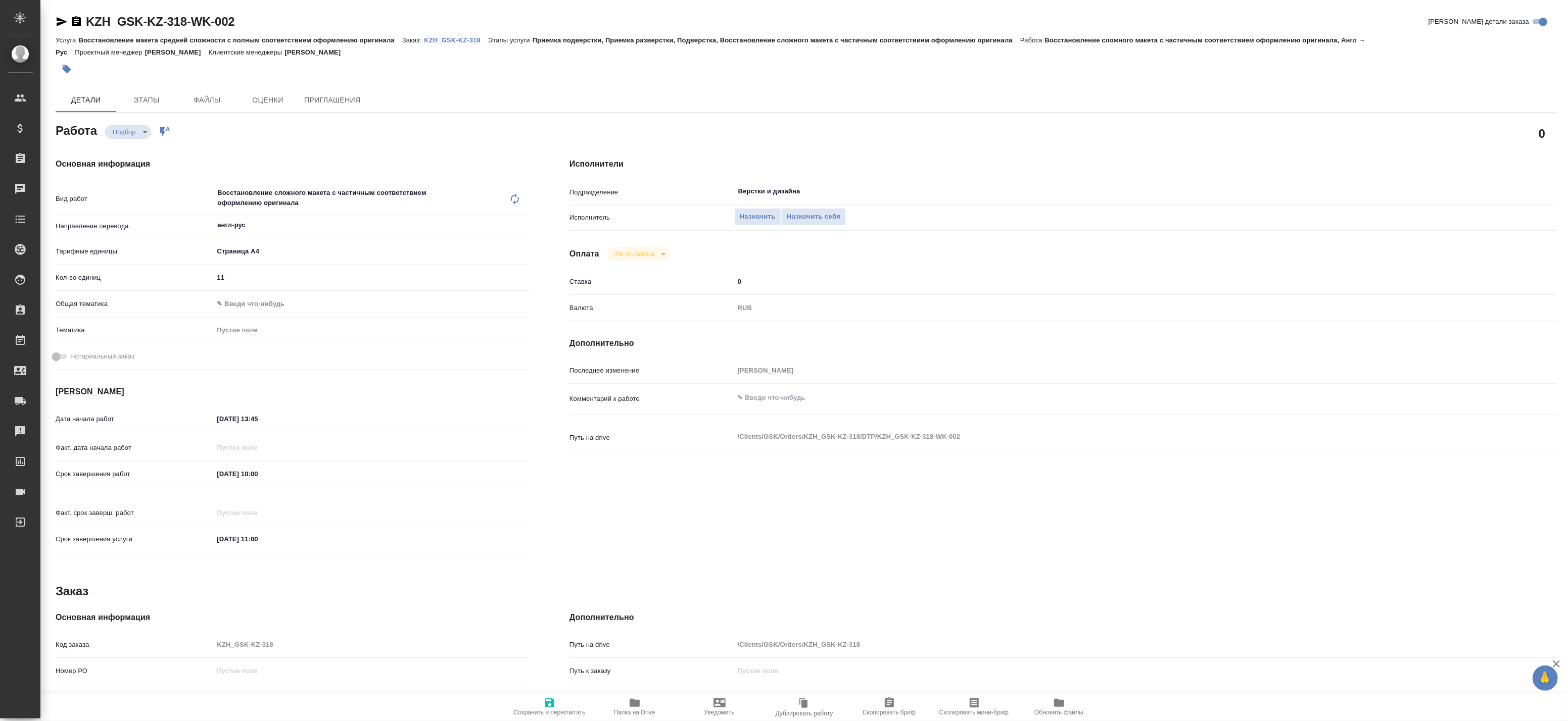
type textarea "x"
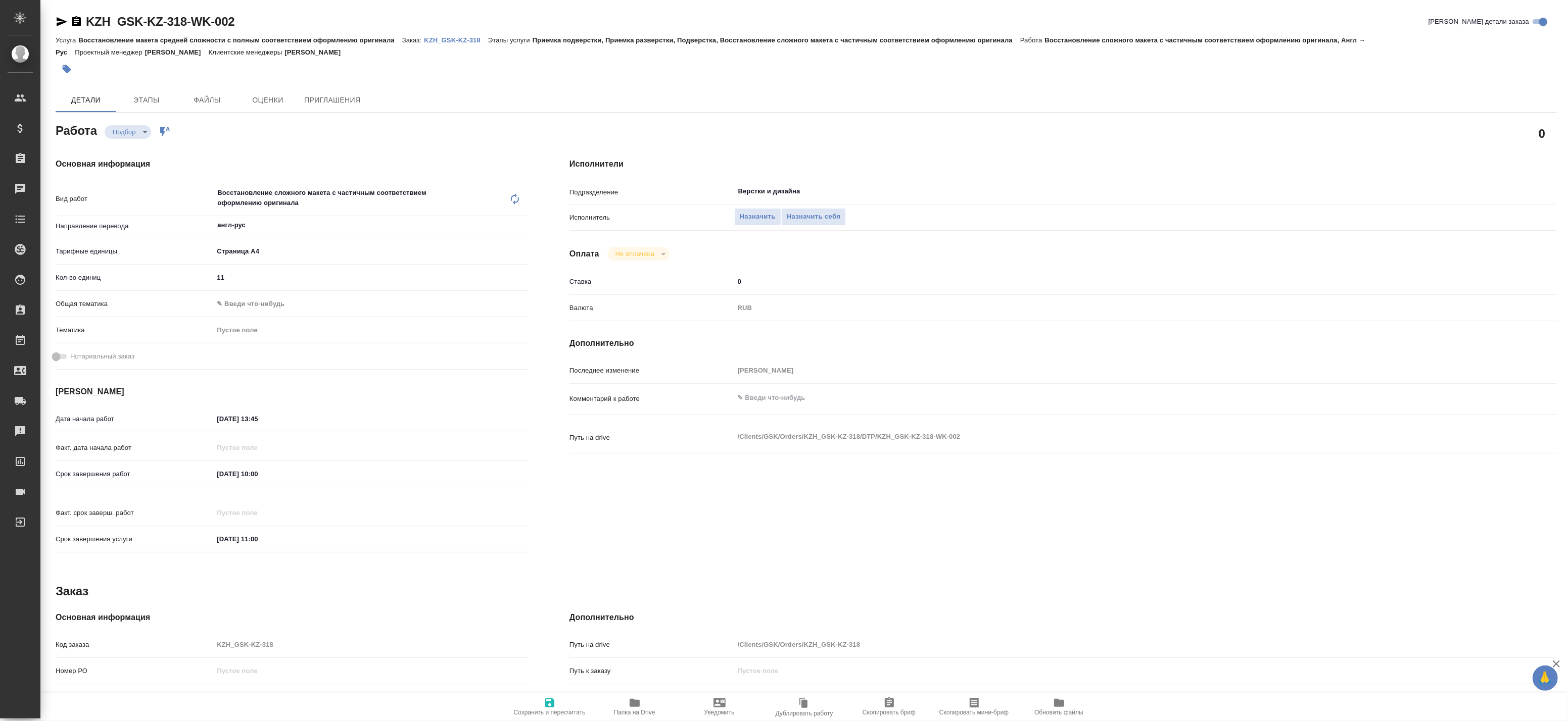
click at [64, 21] on icon "button" at bounding box center [62, 21] width 11 height 9
type textarea "x"
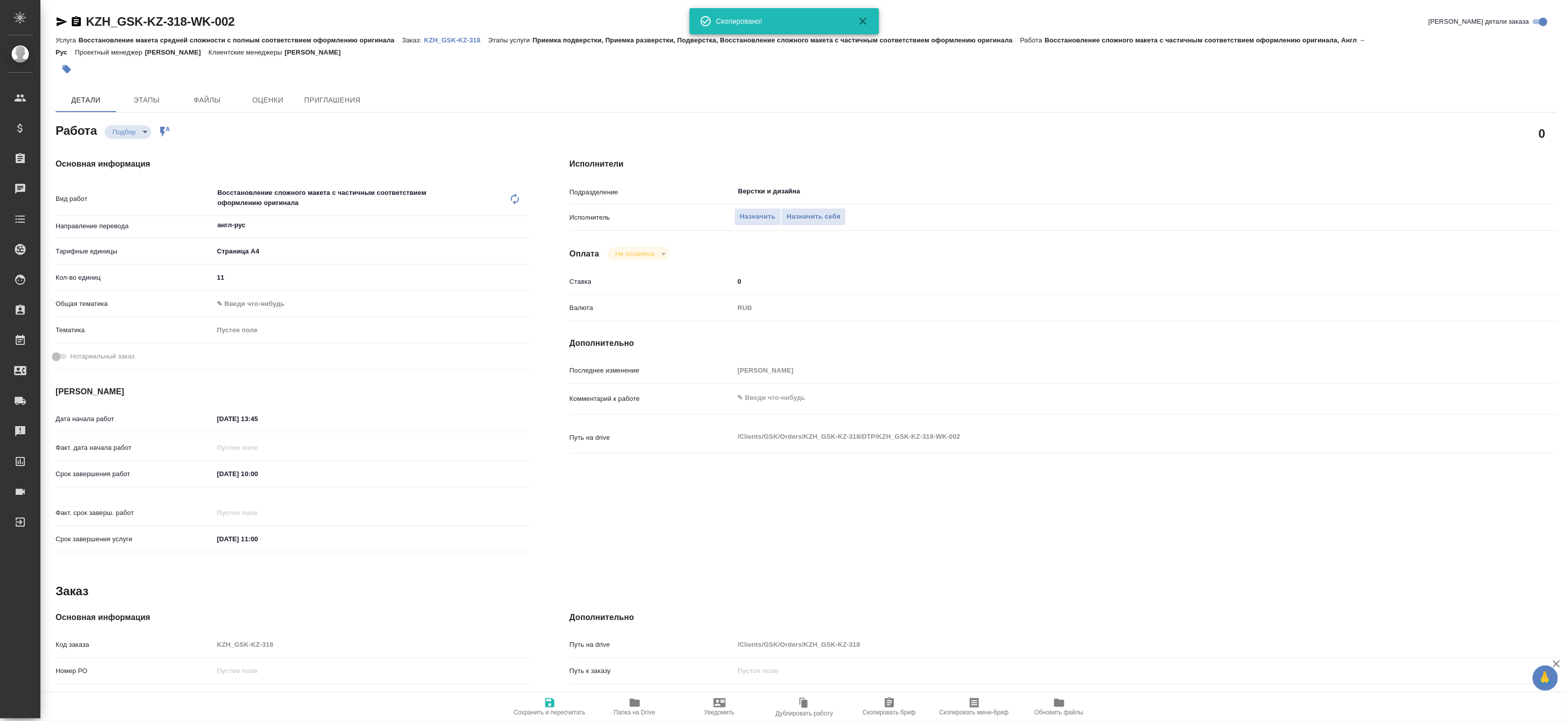
type textarea "x"
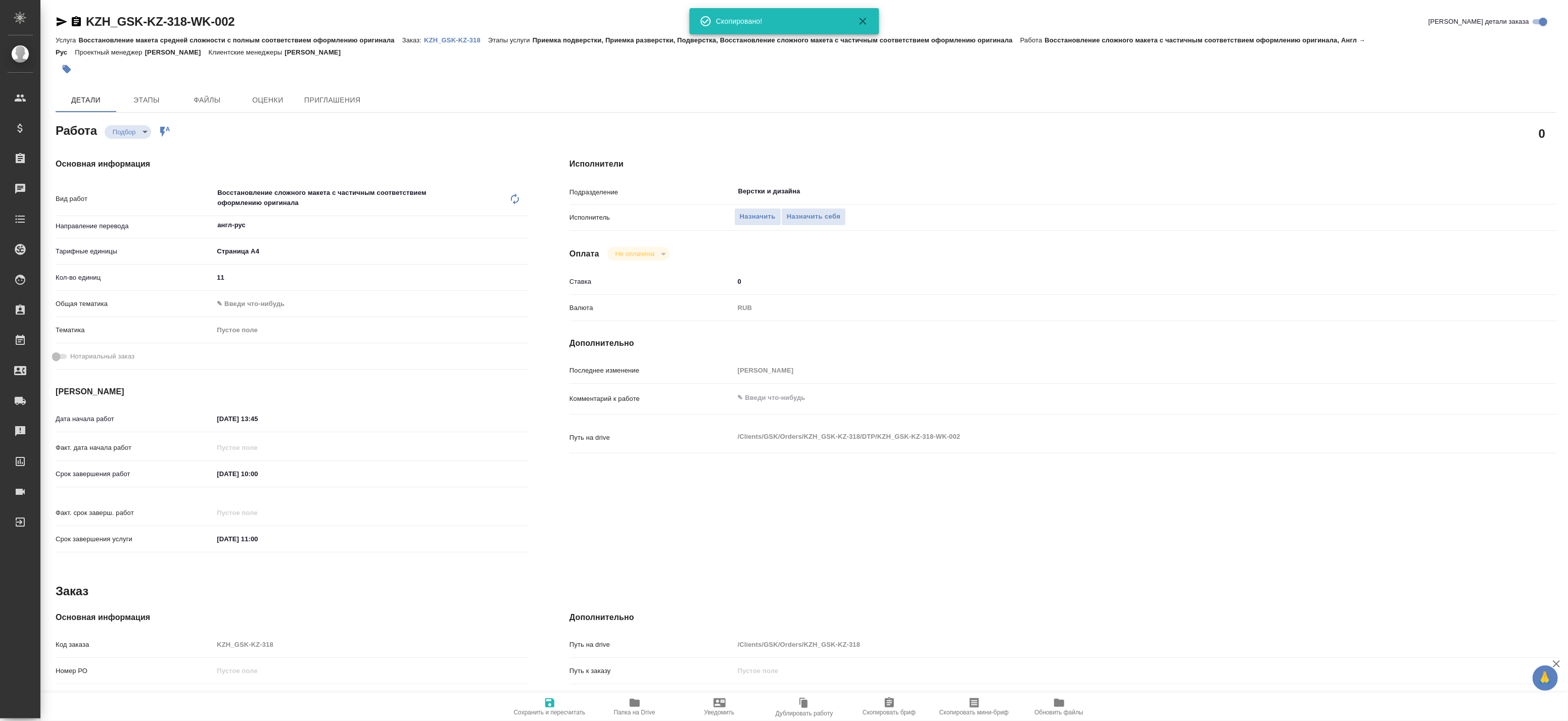
type textarea "x"
click at [300, 376] on div "Основная информация Вид работ Восстановление сложного макета с частичным соотве…" at bounding box center [292, 358] width 474 height 401
click at [303, 190] on div "Восстановление сложного макета с частичным соответствием оформлению оригинала x…" at bounding box center [361, 199] width 296 height 34
type textarea "x"
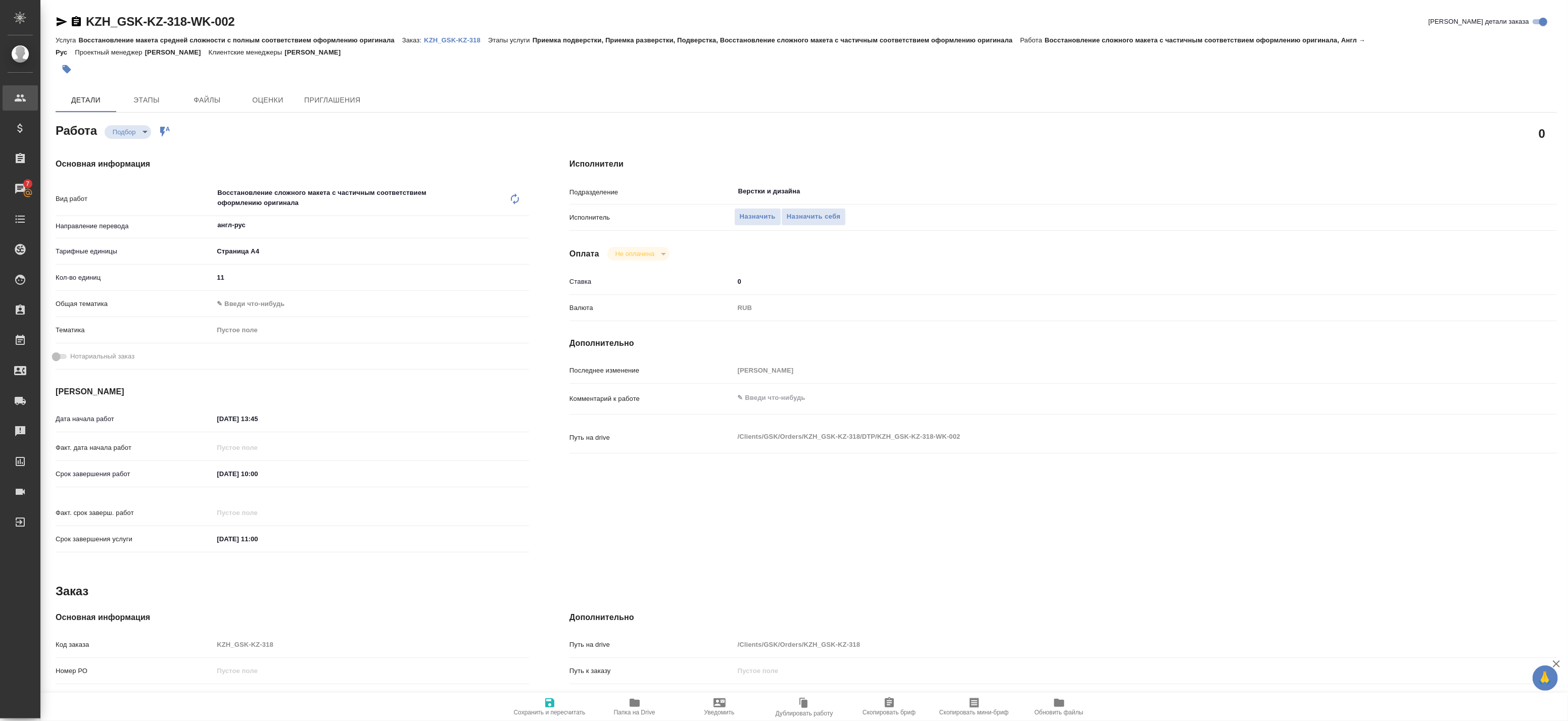
type textarea "x"
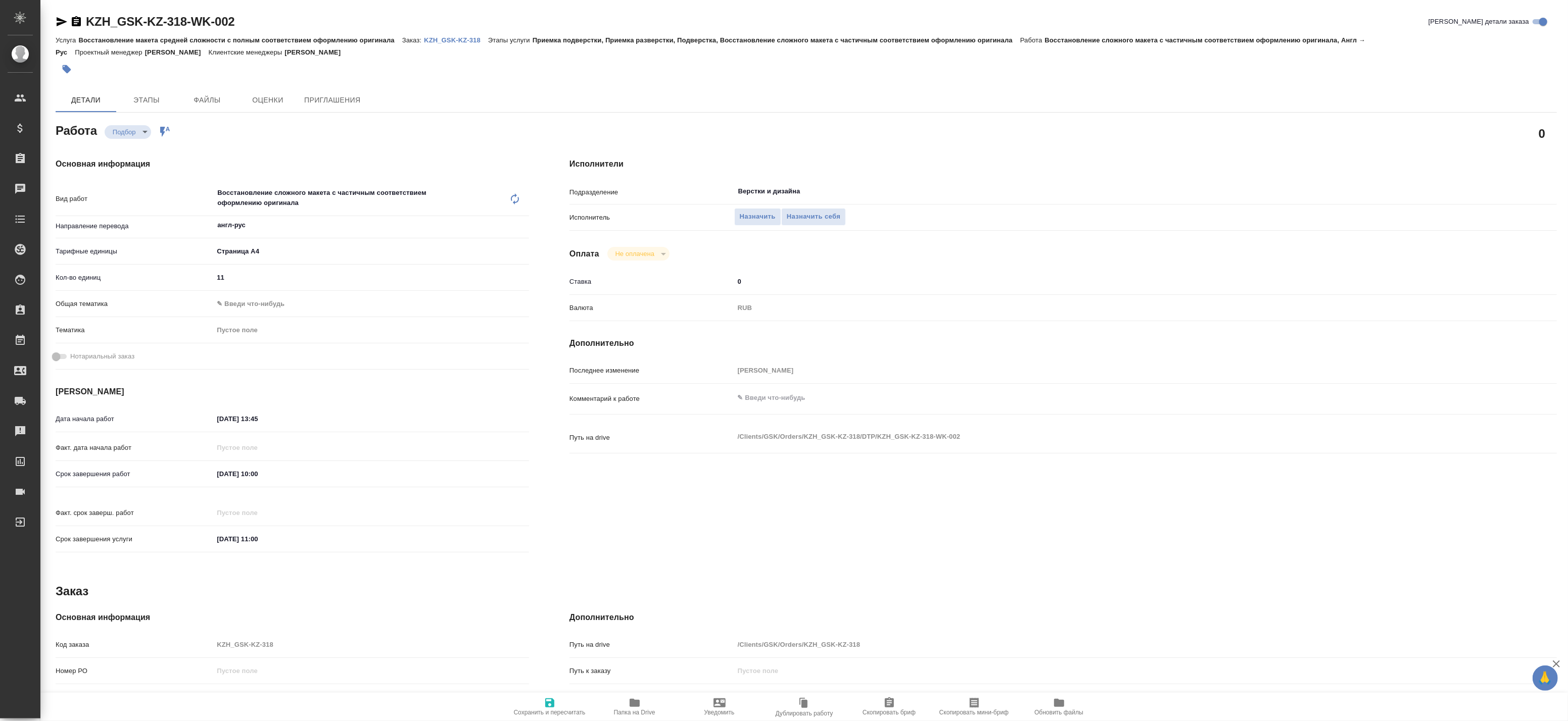
type textarea "x"
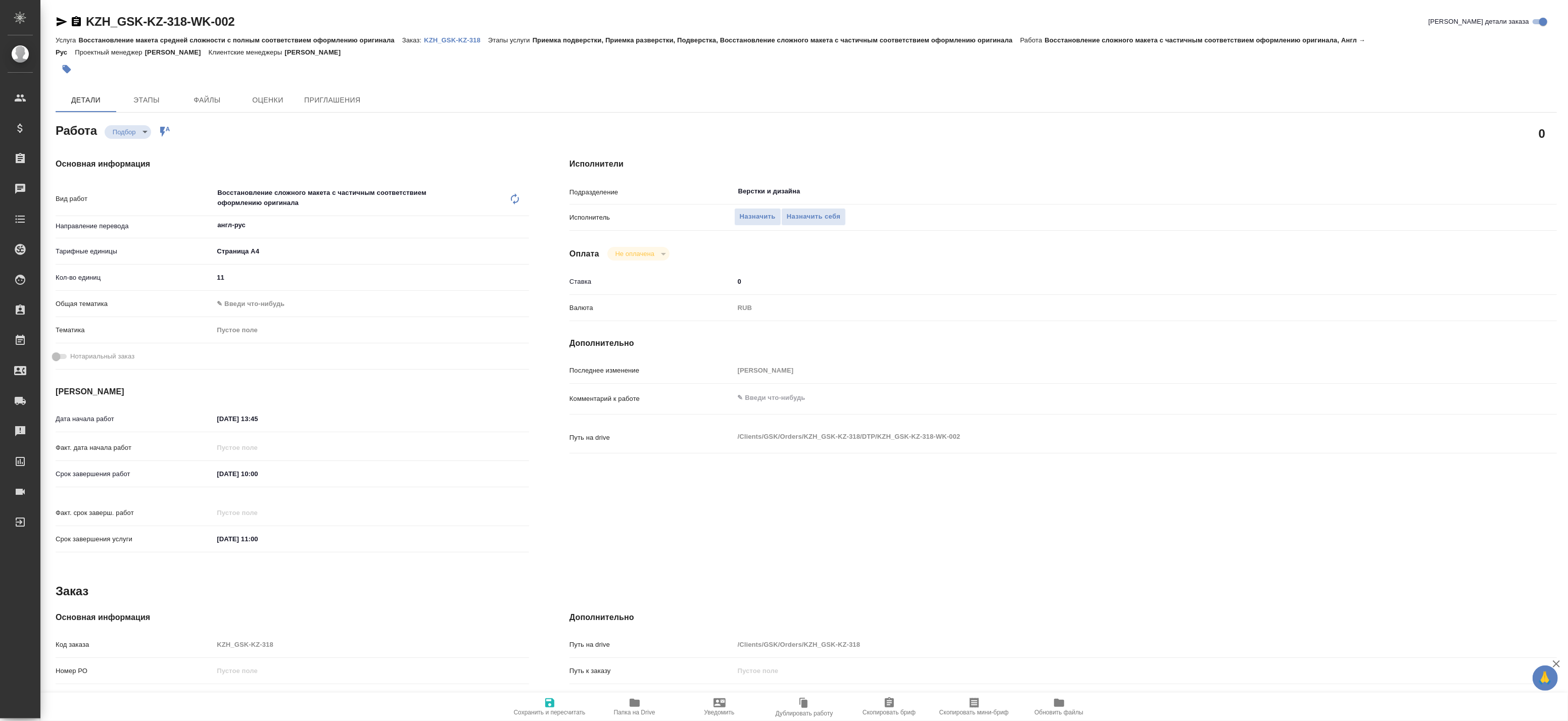
type textarea "x"
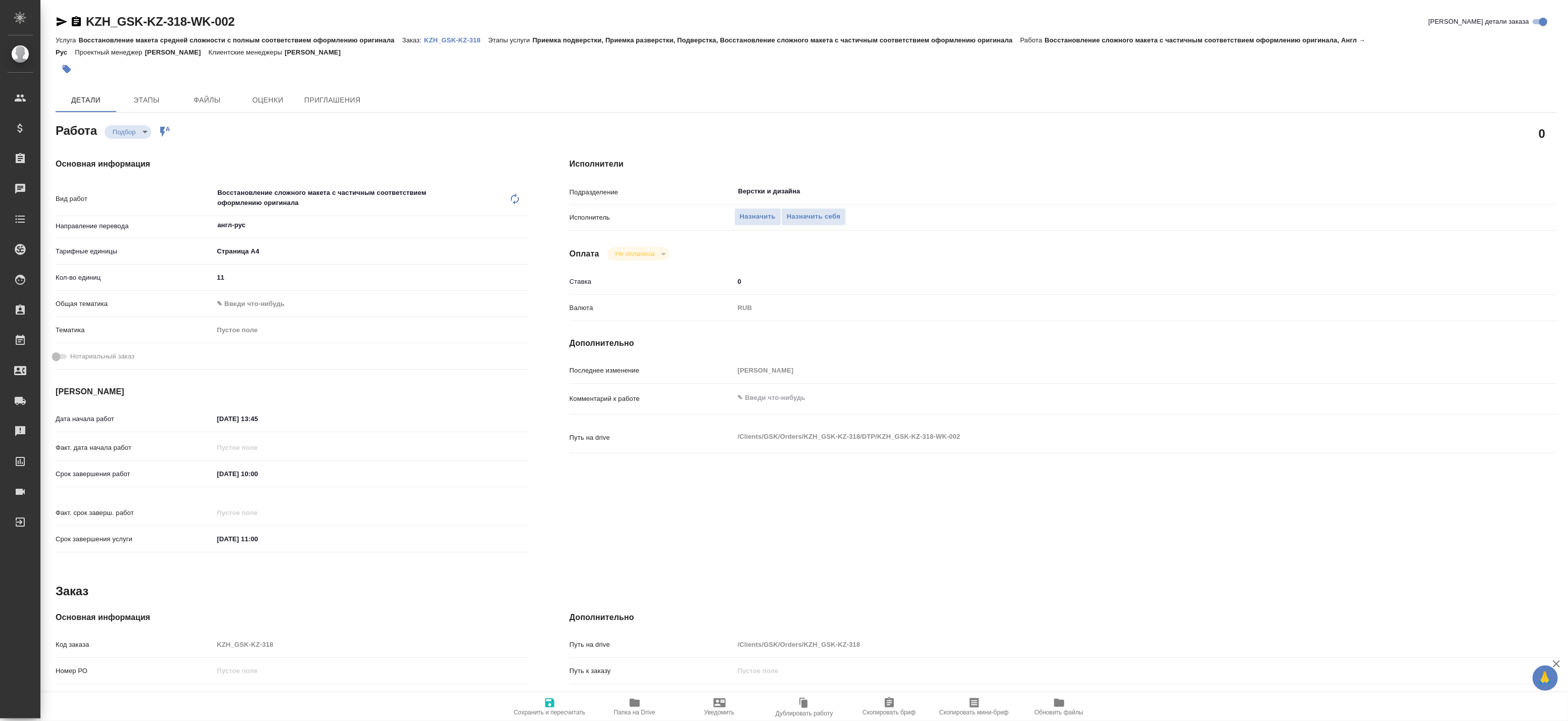
type textarea "x"
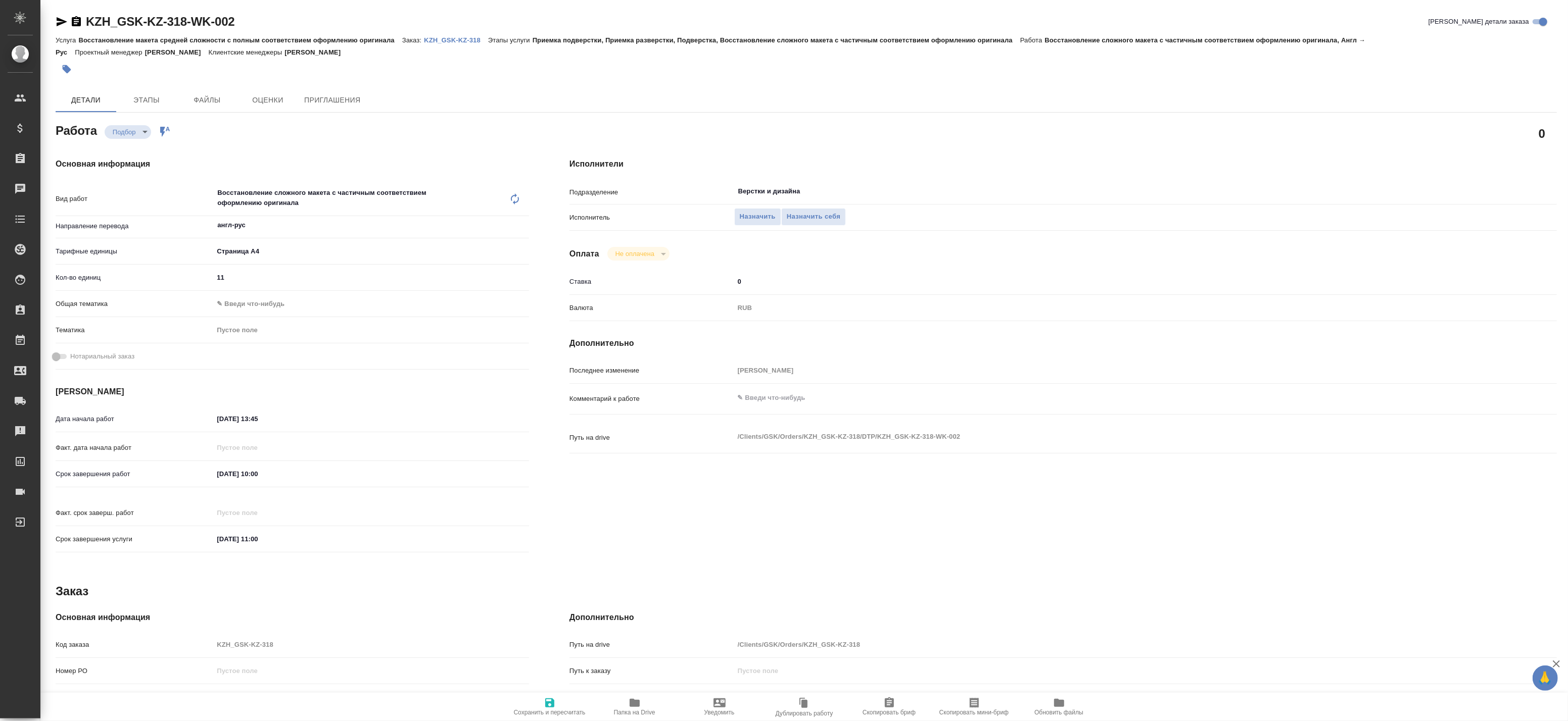
type textarea "x"
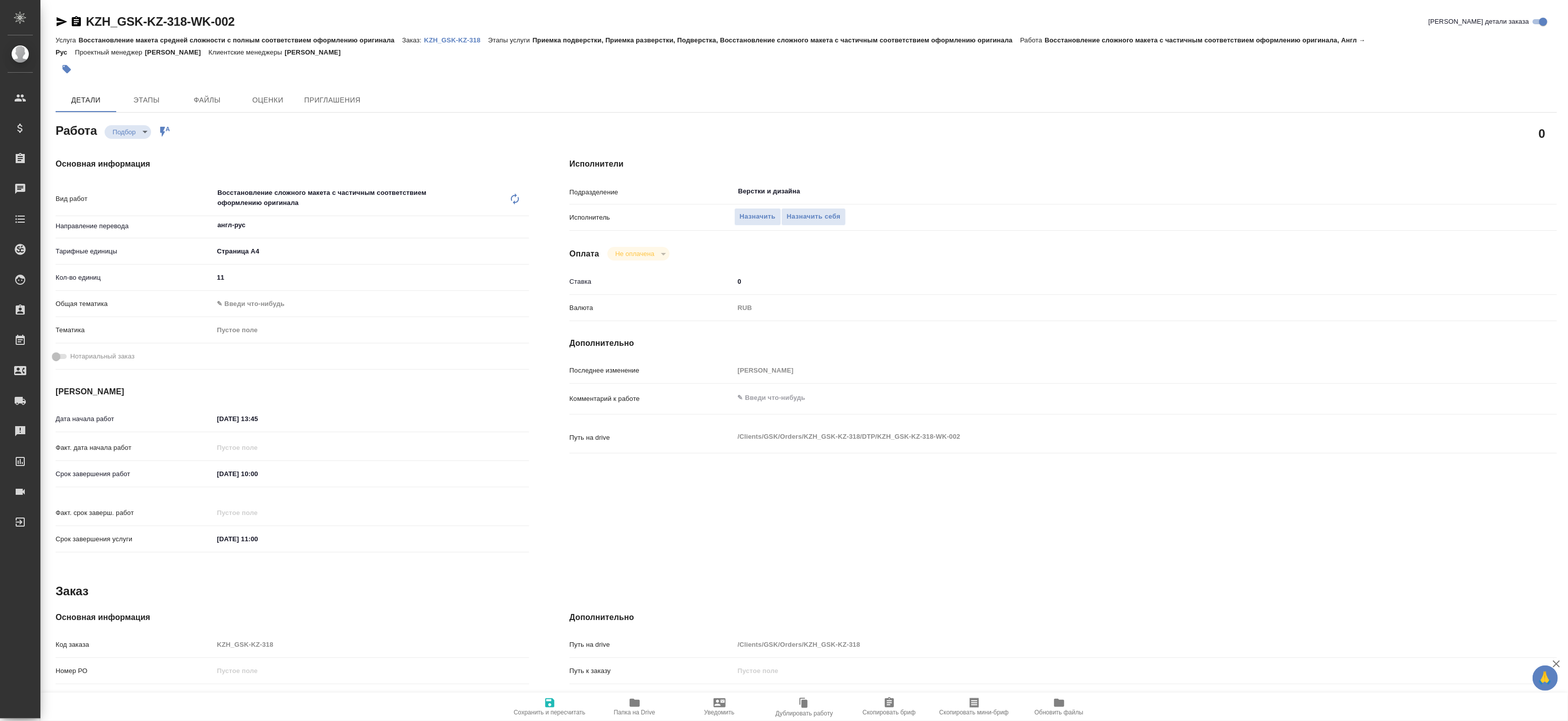
type textarea "x"
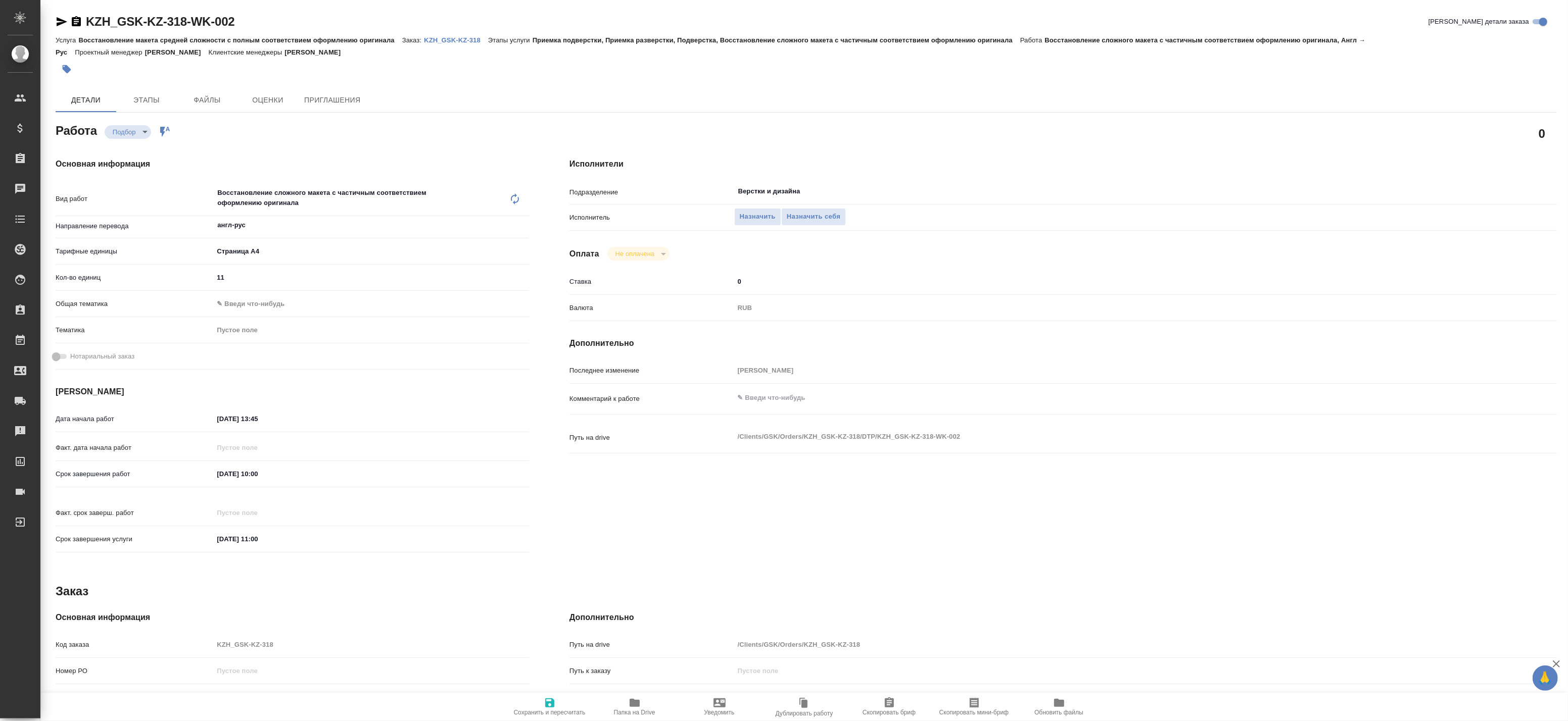
type textarea "x"
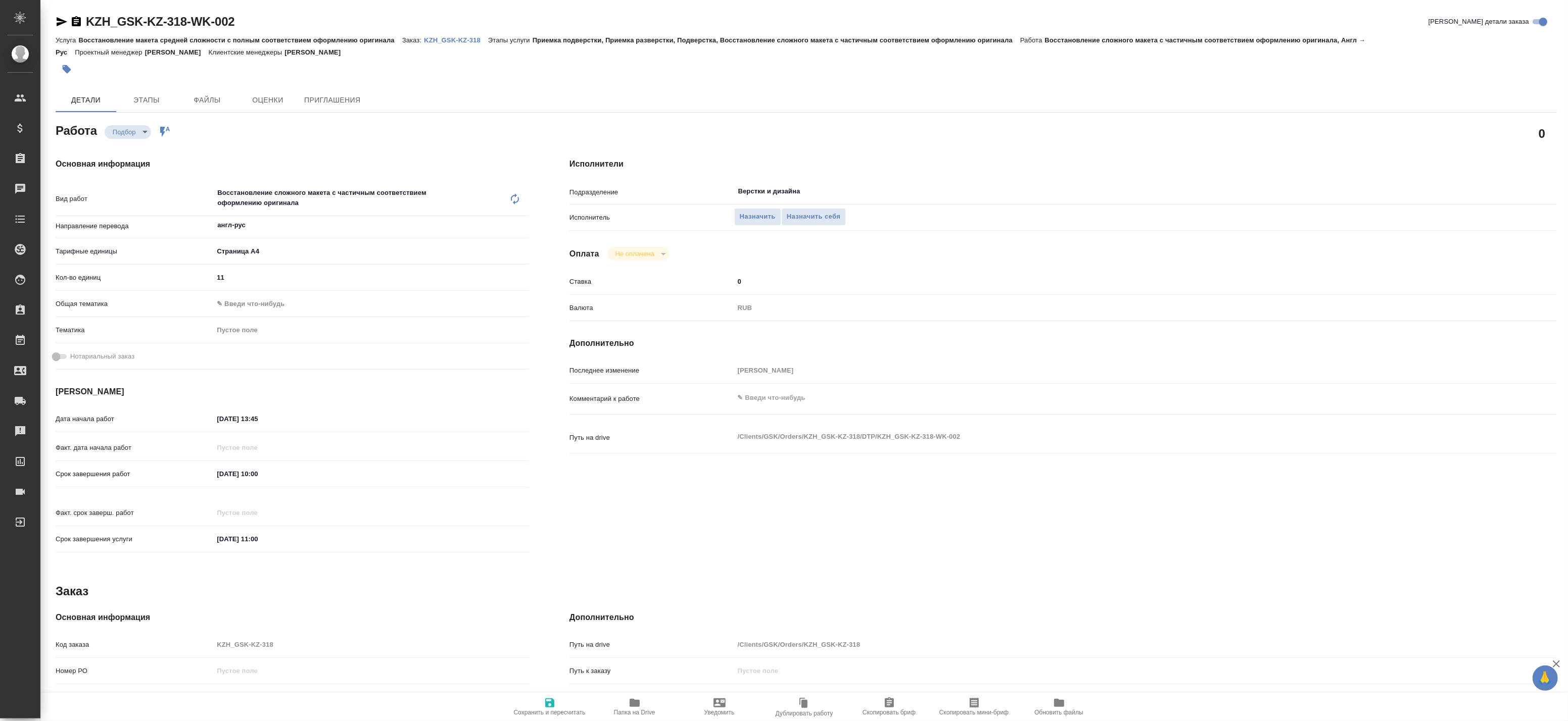
type textarea "x"
click at [1340, 180] on div "Исполнители Подразделение Верстки и дизайна ​ Исполнитель Назначить Назначить с…" at bounding box center [1064, 358] width 1028 height 441
type textarea "x"
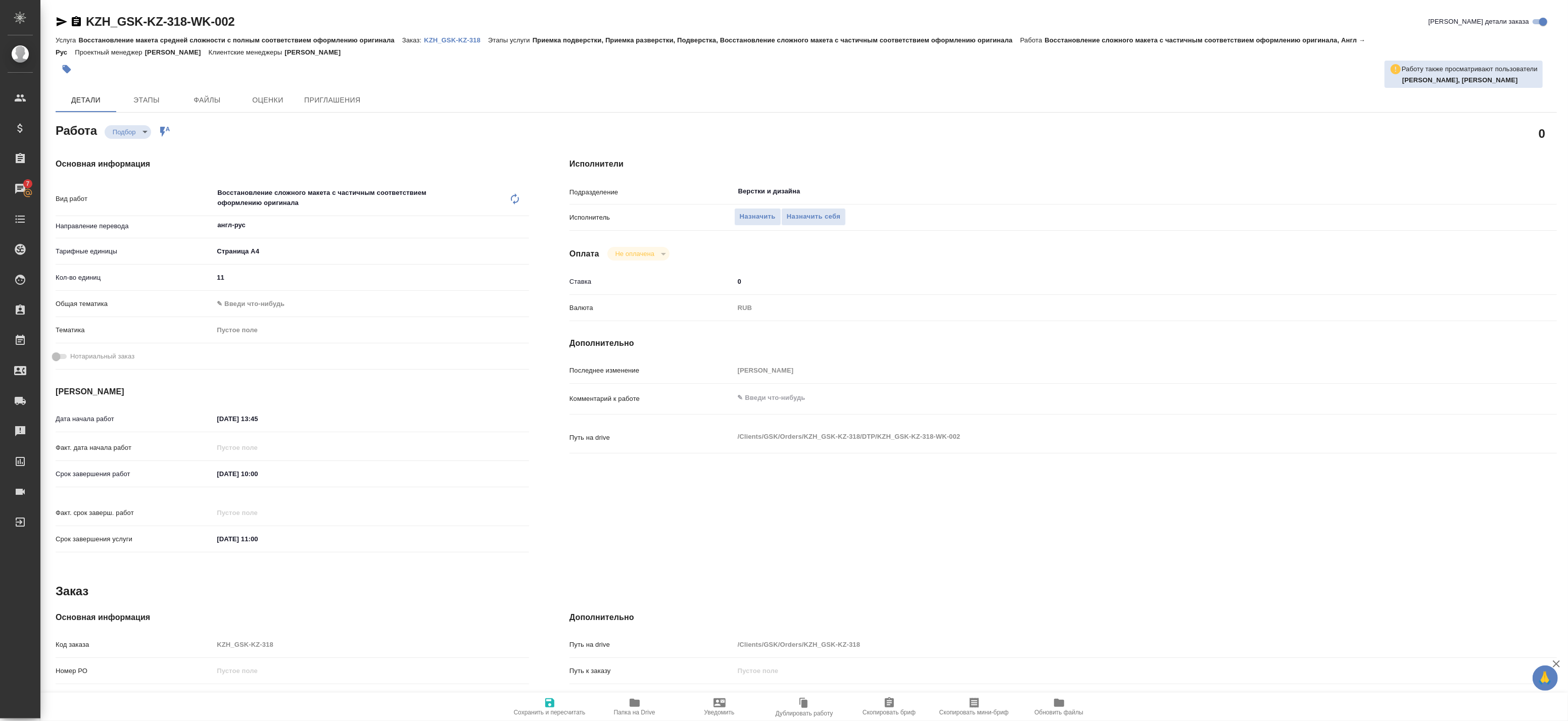
type textarea "x"
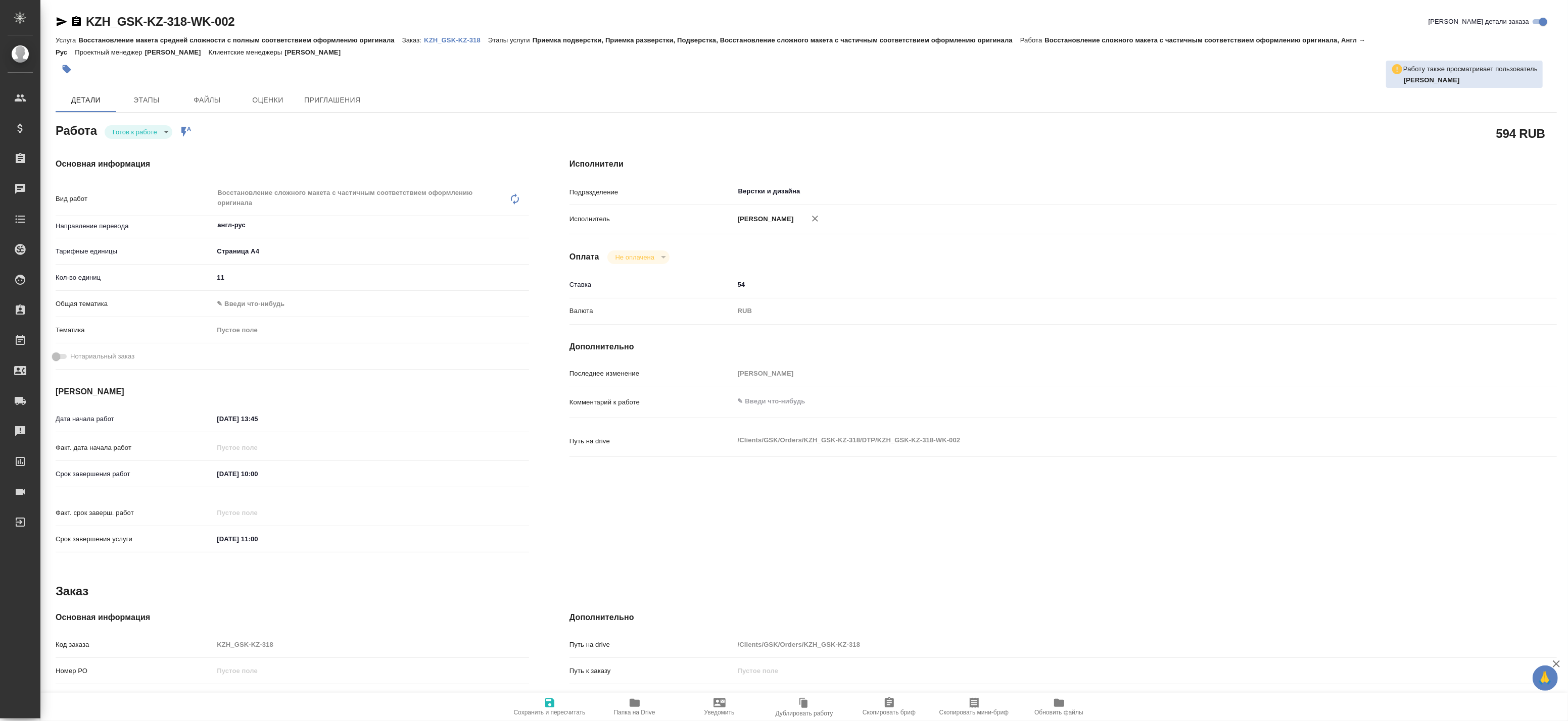
type textarea "x"
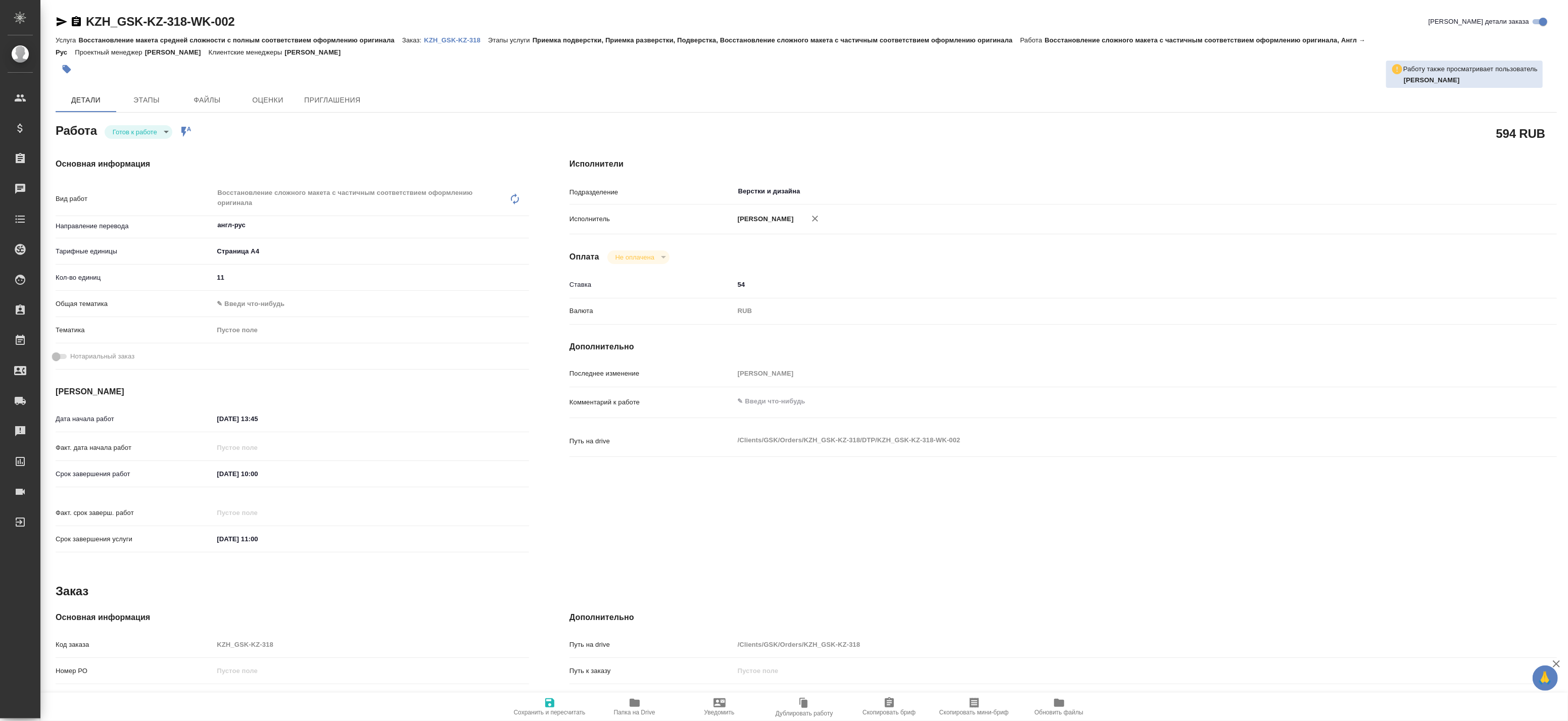
type textarea "x"
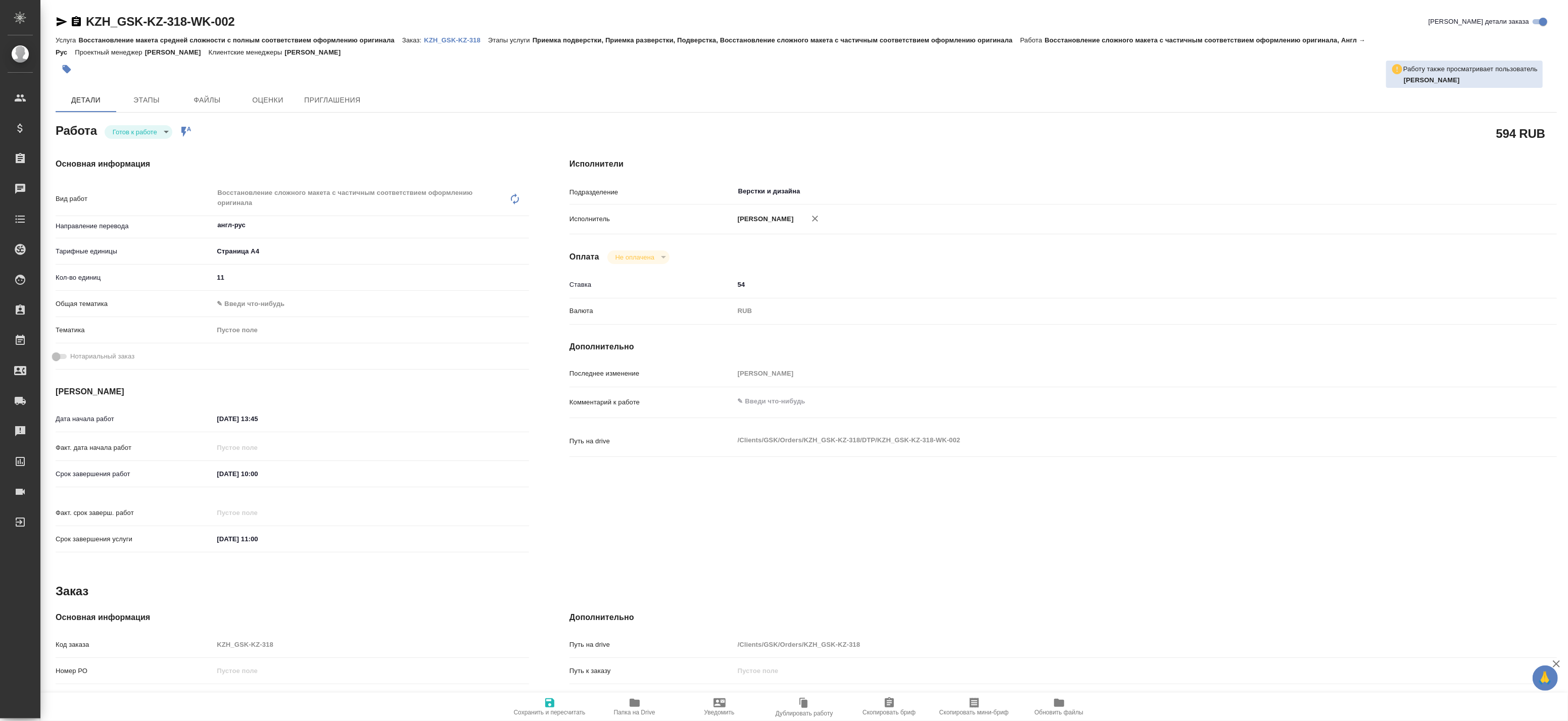
type textarea "x"
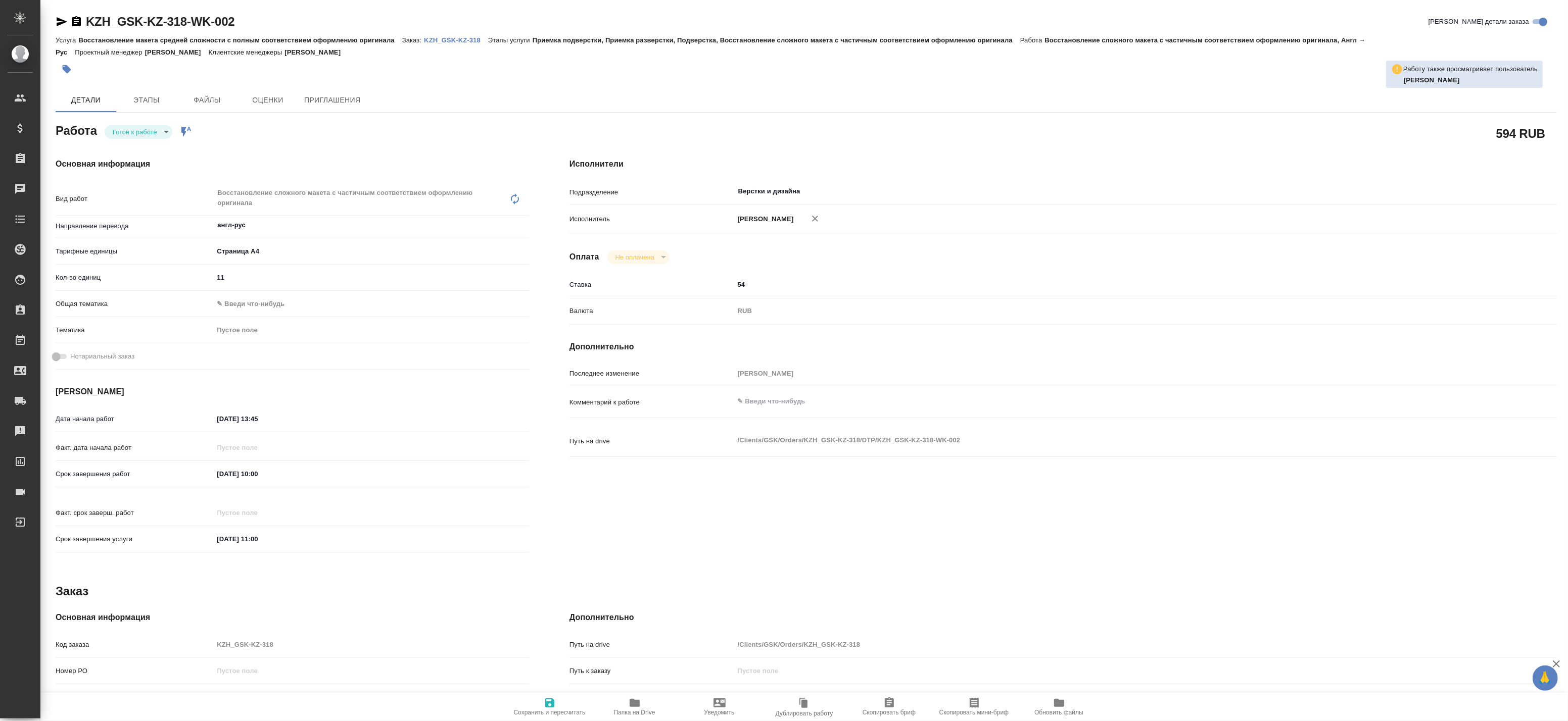
type textarea "x"
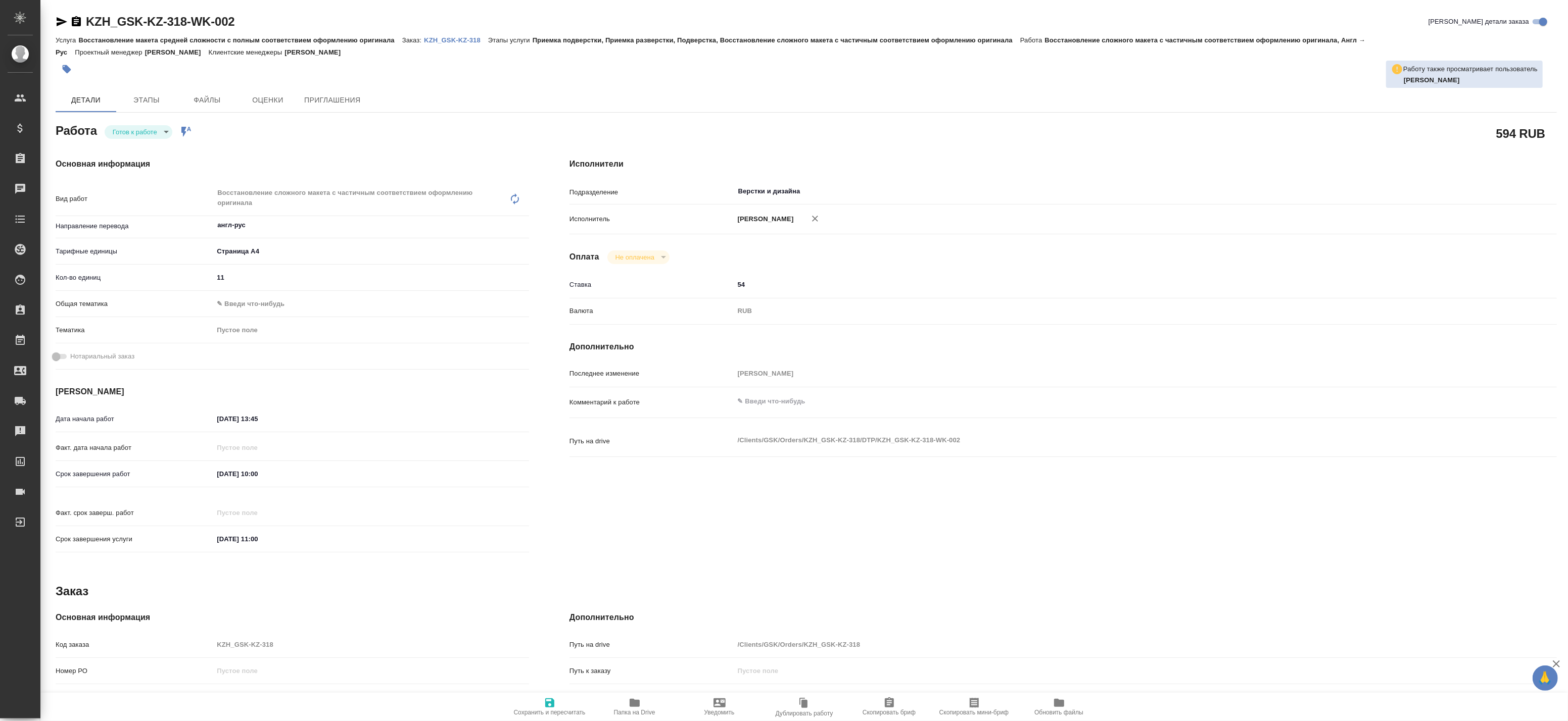
type textarea "x"
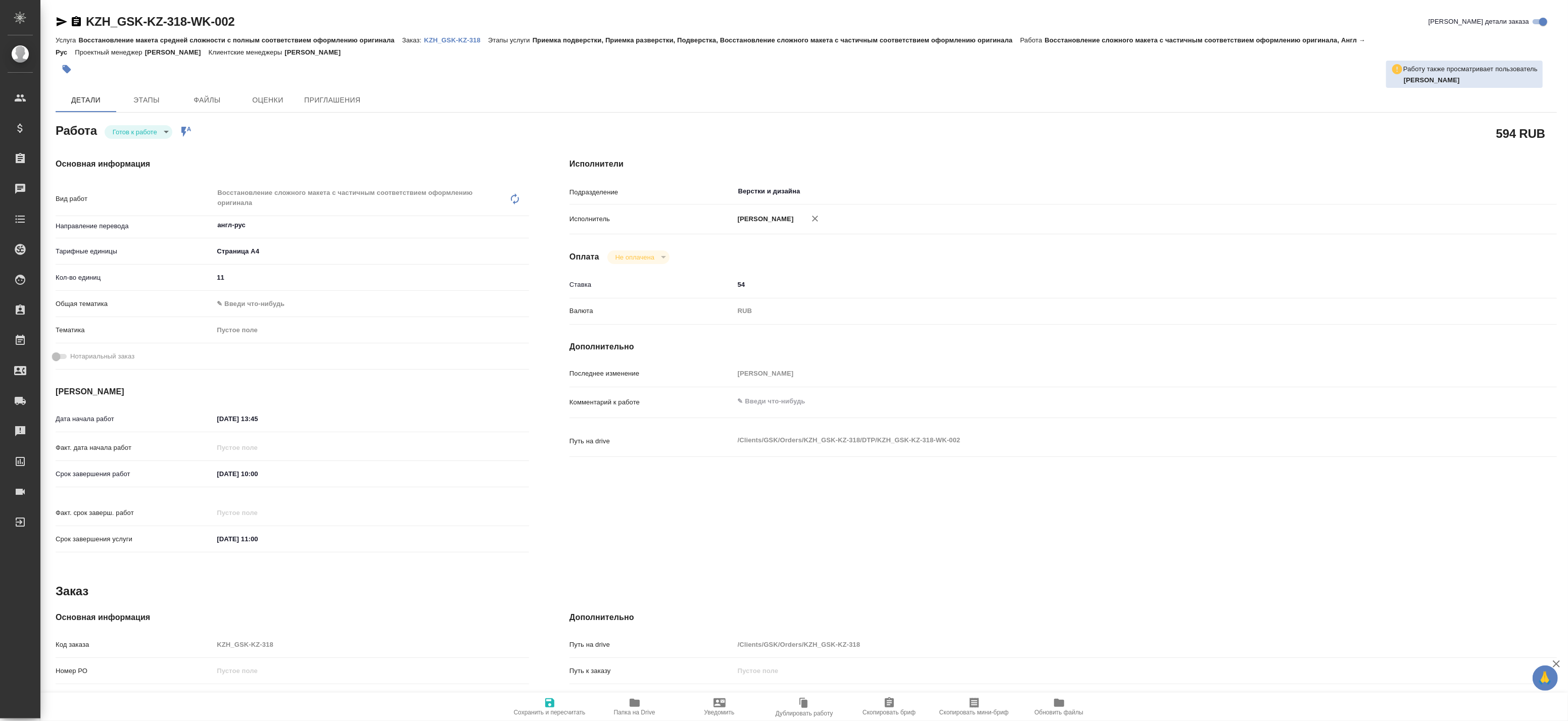
type textarea "x"
drag, startPoint x: 1347, startPoint y: 159, endPoint x: 1304, endPoint y: 167, distance: 43.7
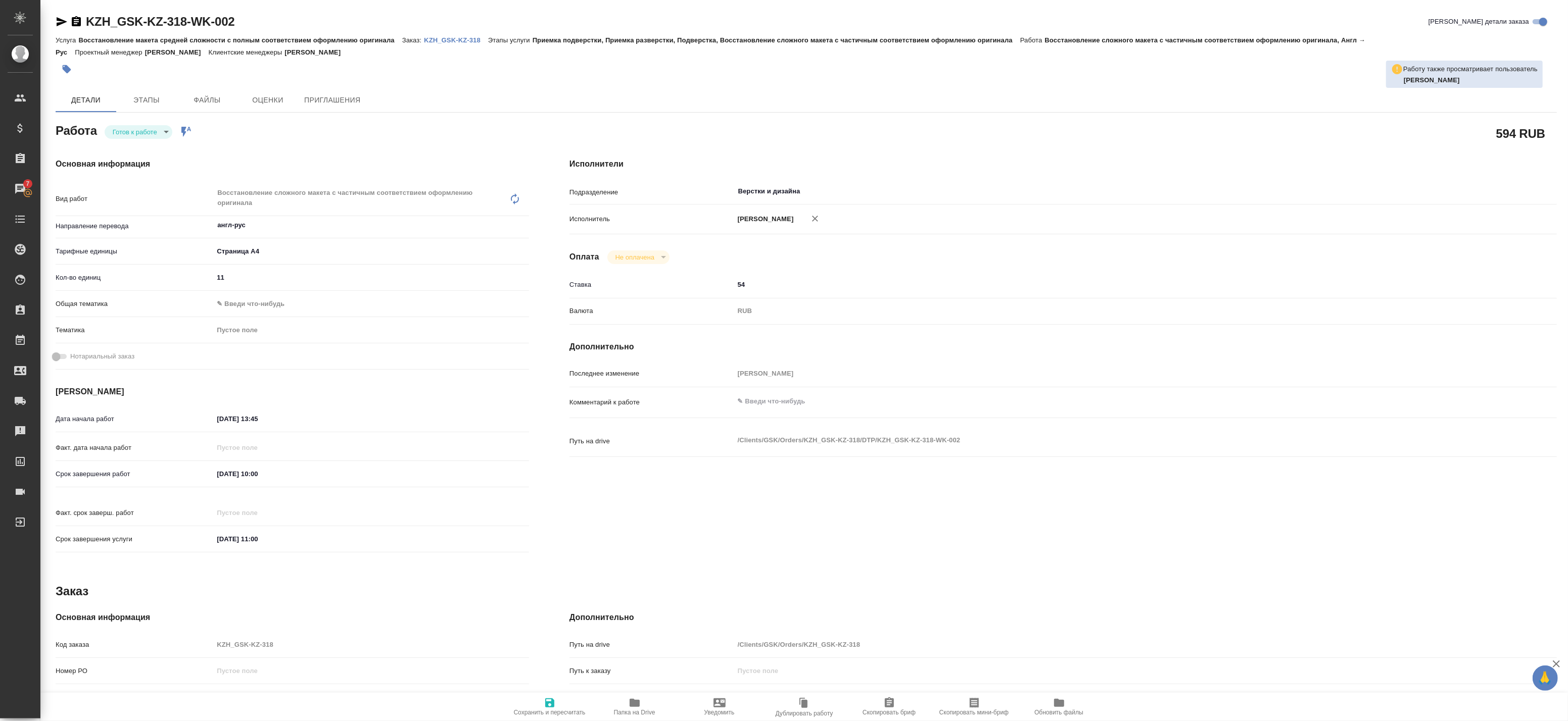
click at [1347, 159] on h4 "Исполнители" at bounding box center [1063, 164] width 988 height 12
click at [512, 198] on icon at bounding box center [515, 199] width 12 height 12
type textarea "x"
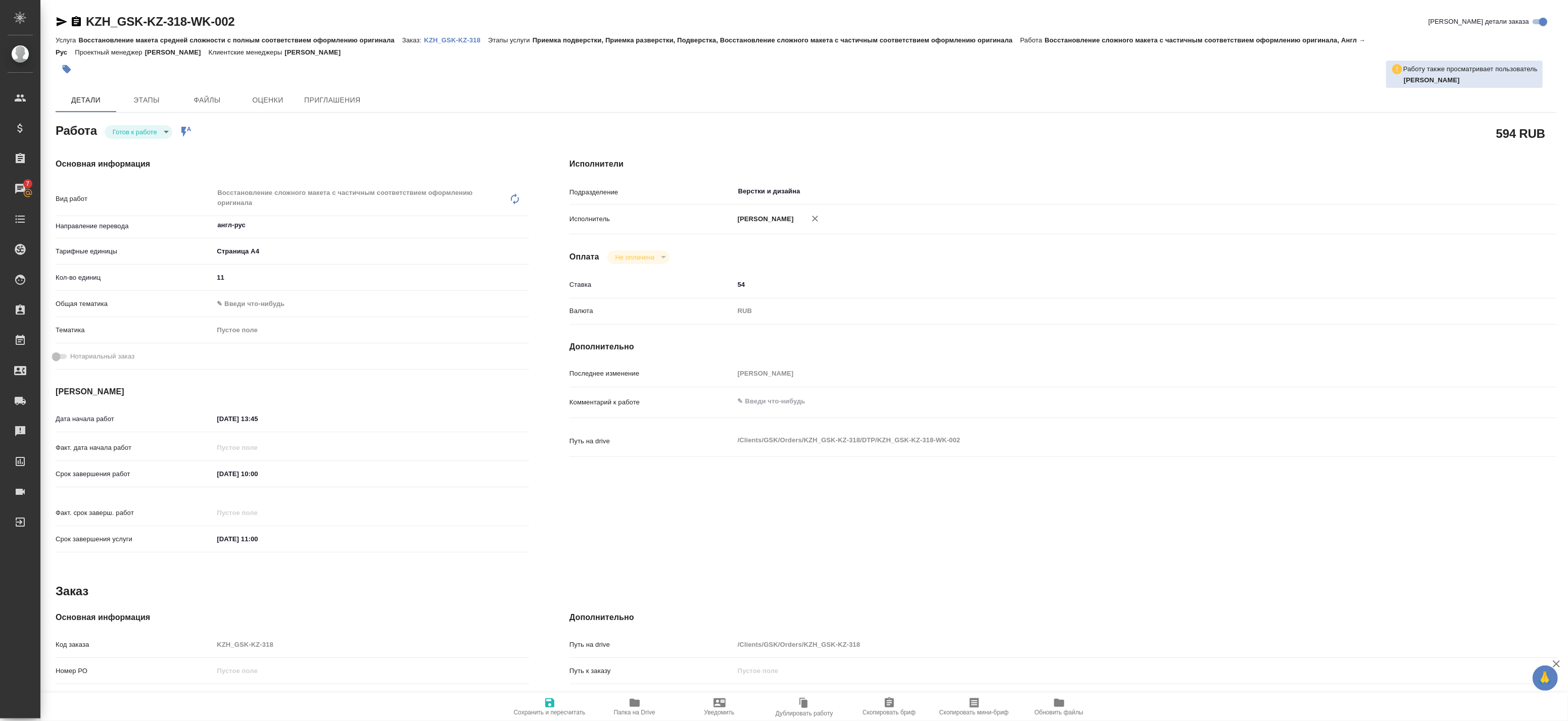
type textarea "x"
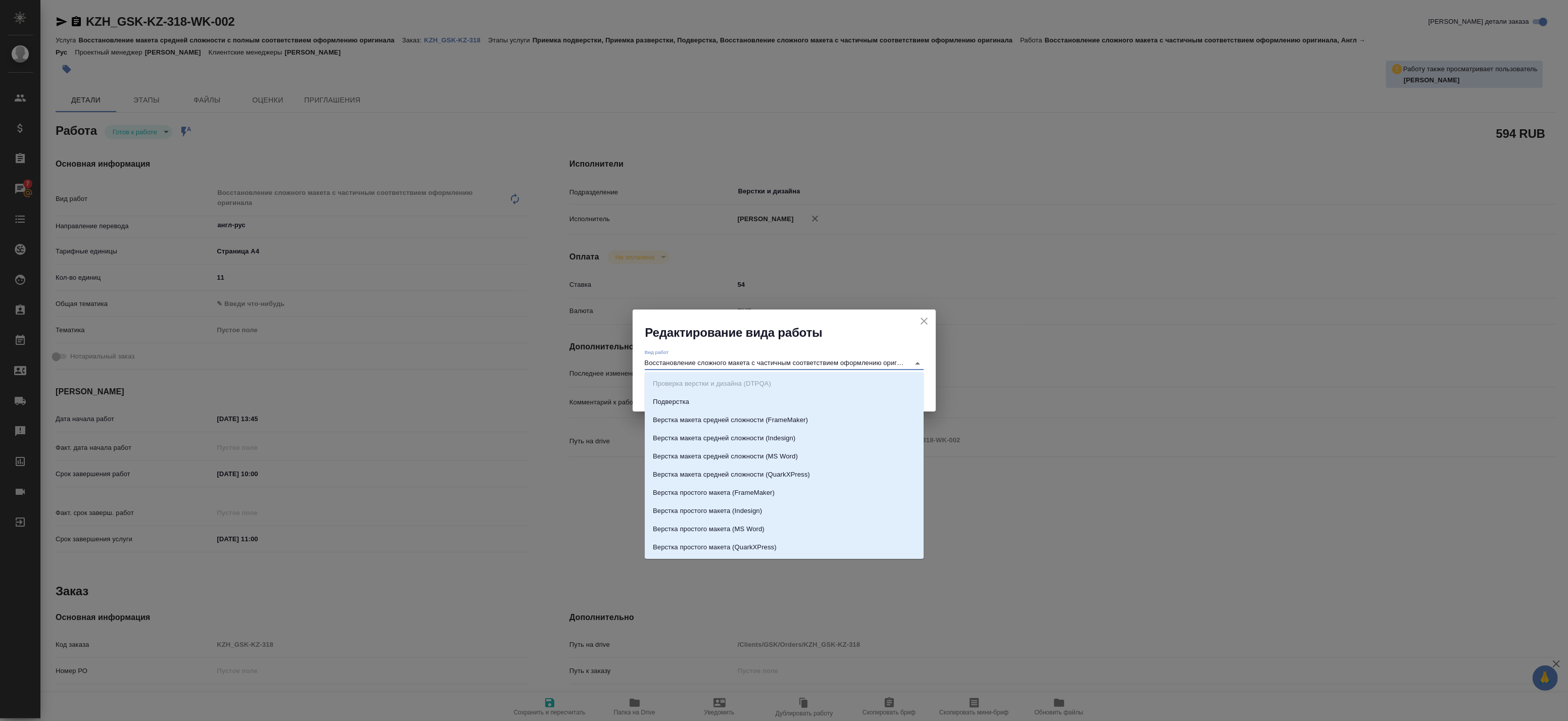
click at [712, 360] on input "Восстановление сложного макета с частичным соответствием оформлению оригинала" at bounding box center [774, 363] width 259 height 12
type input "с"
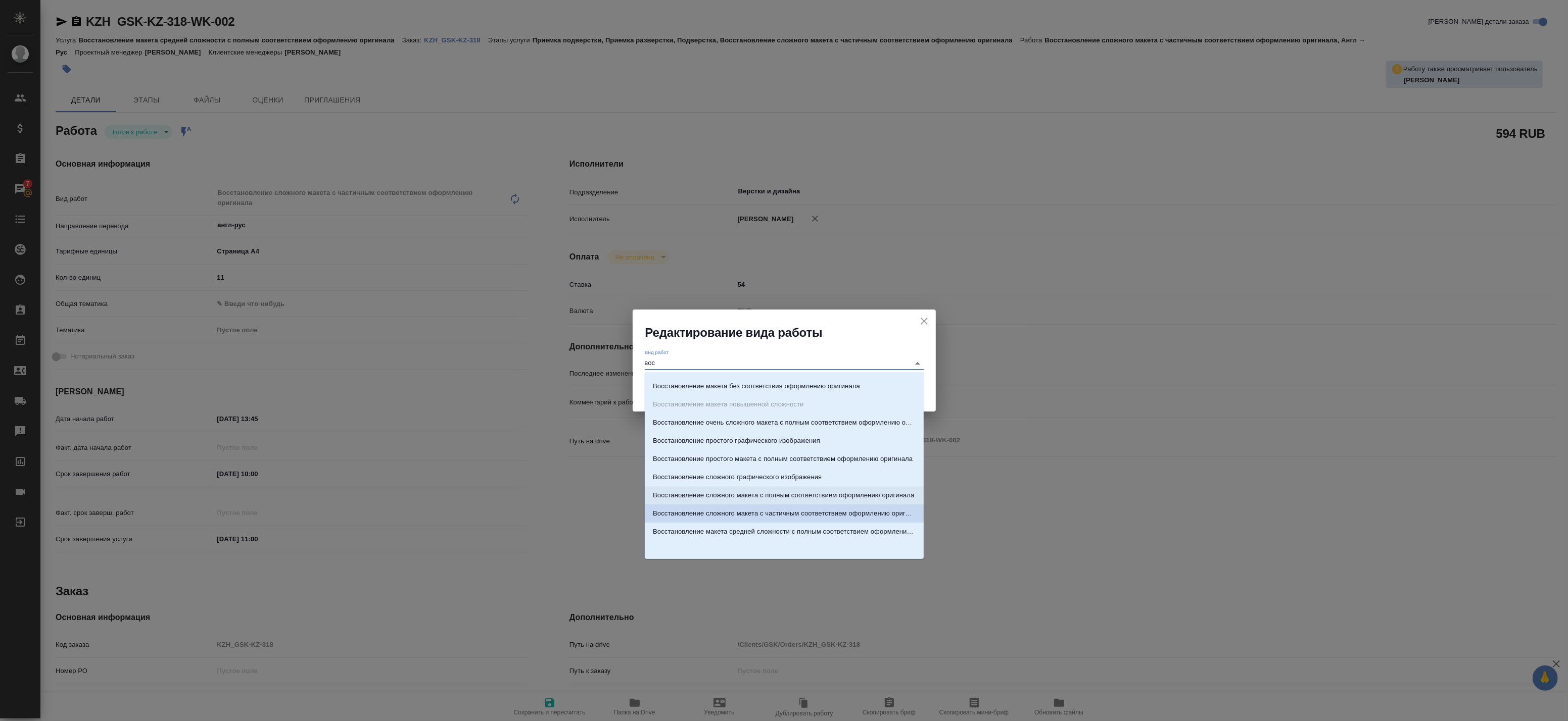
scroll to position [16, 0]
click at [802, 532] on p "Восстановление макета средней сложности с полным соответствием оформлению ориги…" at bounding box center [784, 531] width 263 height 10
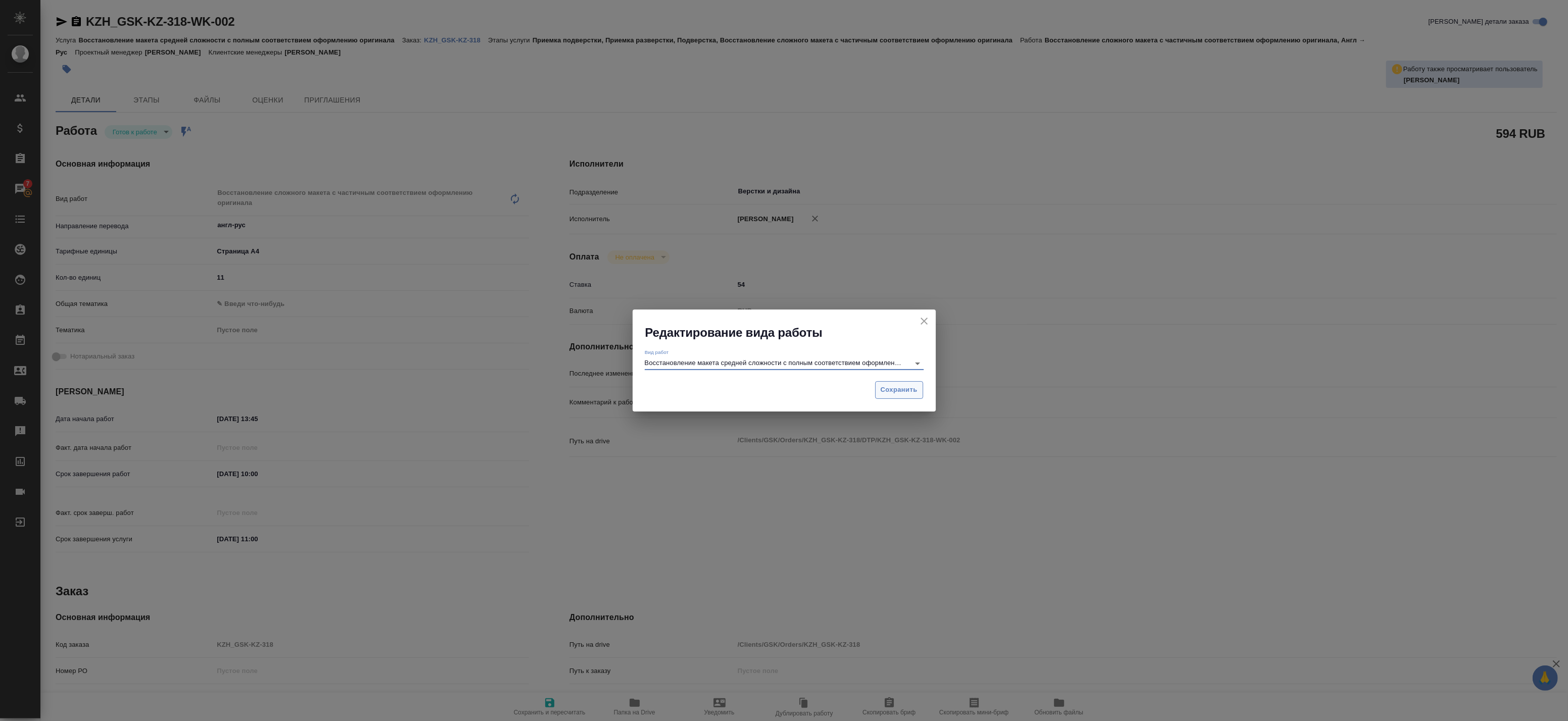
type input "Восстановление макета средней сложности с полным соответствием оформлению ориги…"
click at [890, 385] on span "Сохранить" at bounding box center [899, 390] width 37 height 12
type textarea "x"
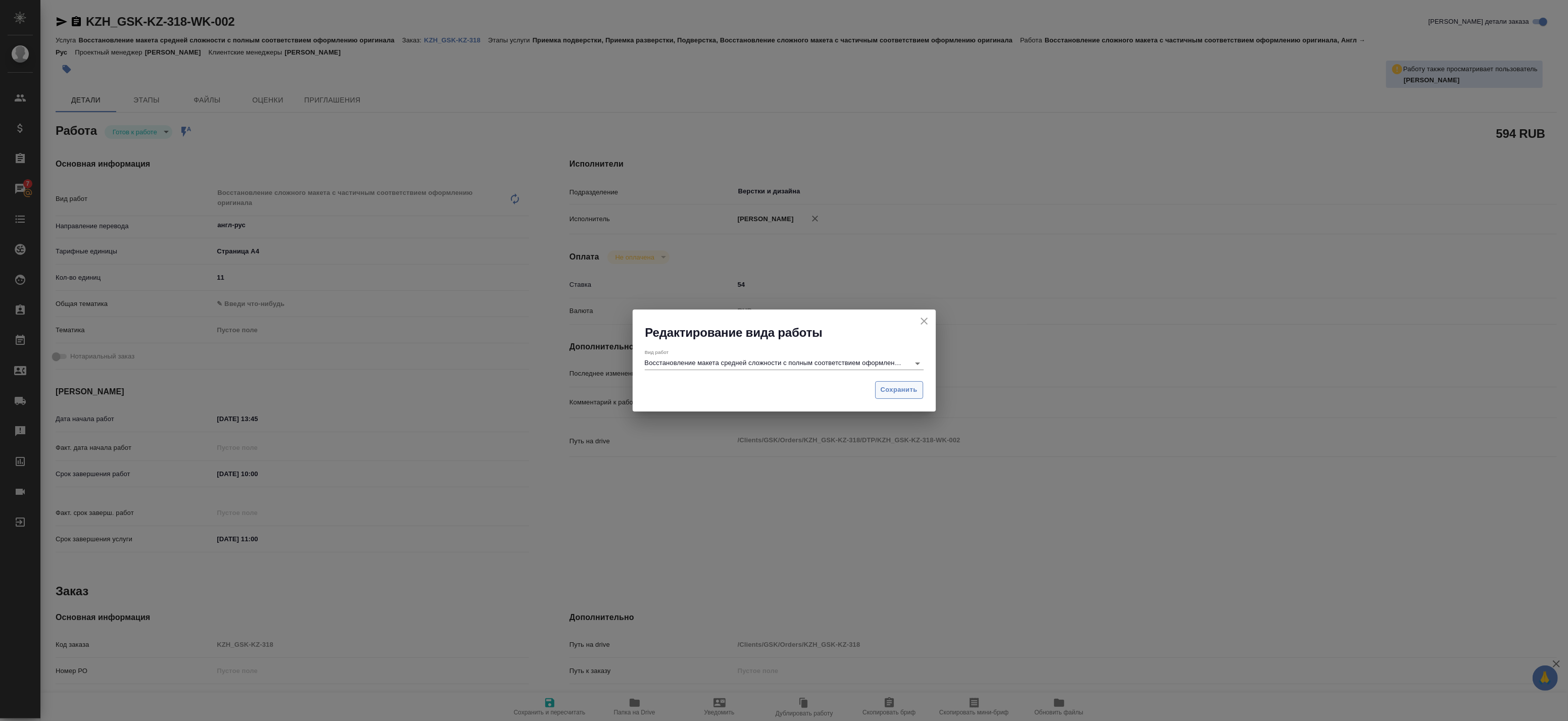
type textarea "x"
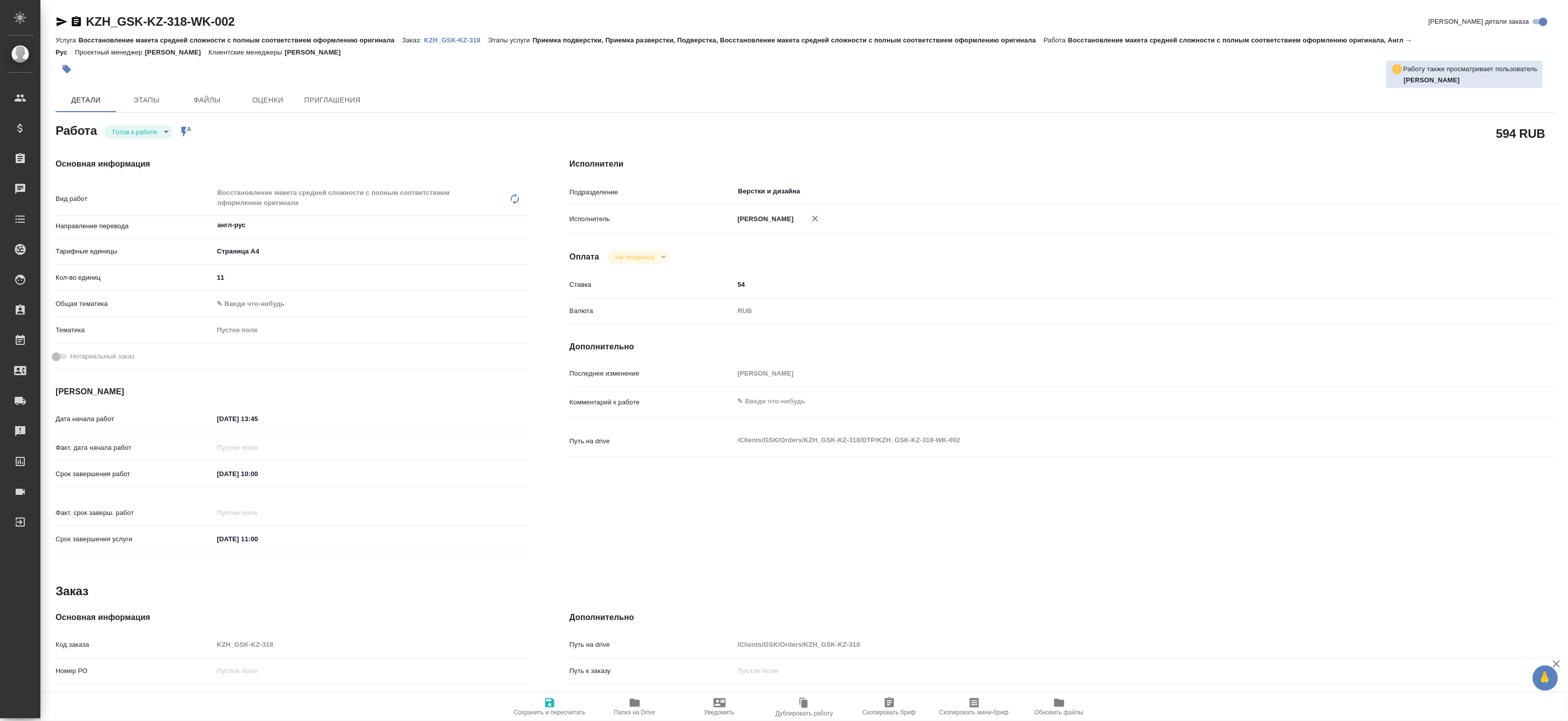
type textarea "x"
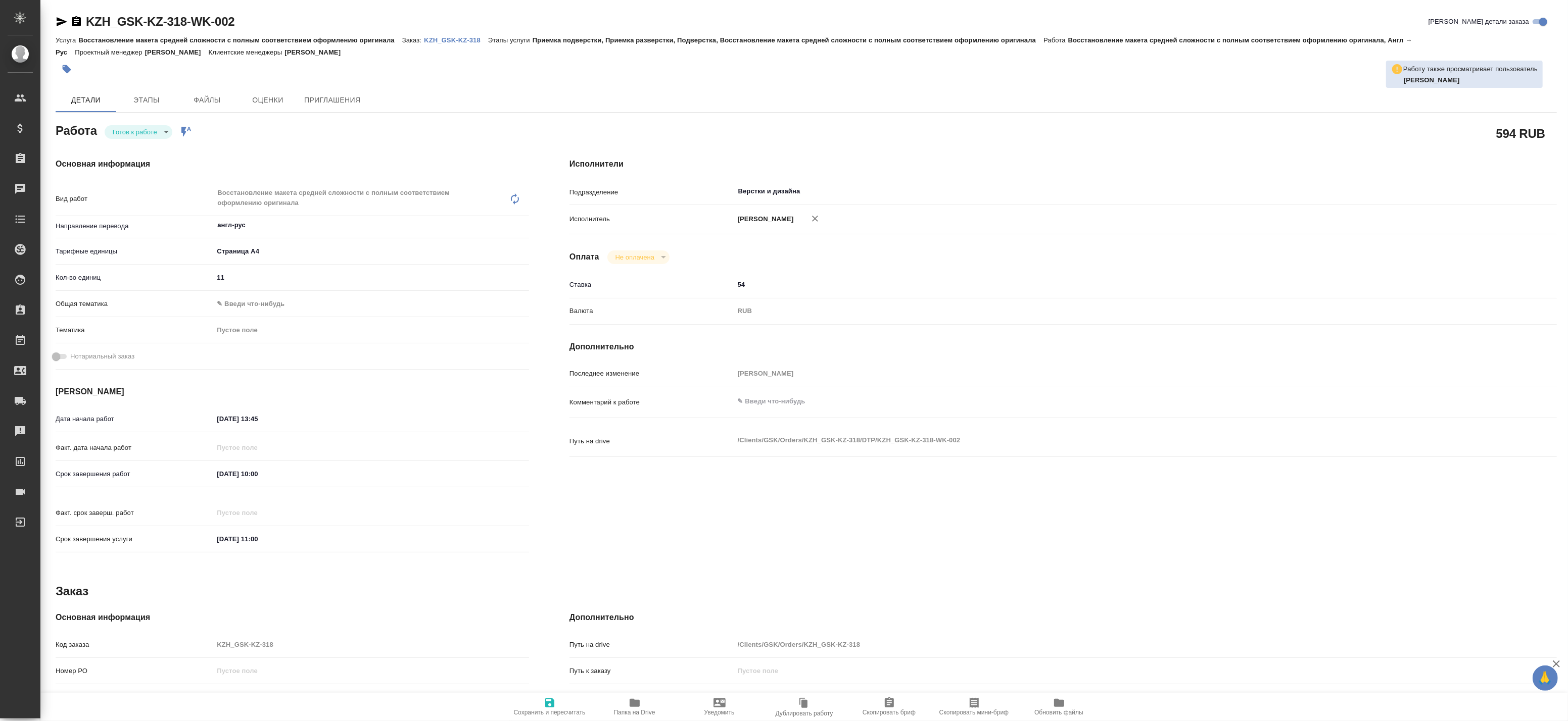
type textarea "x"
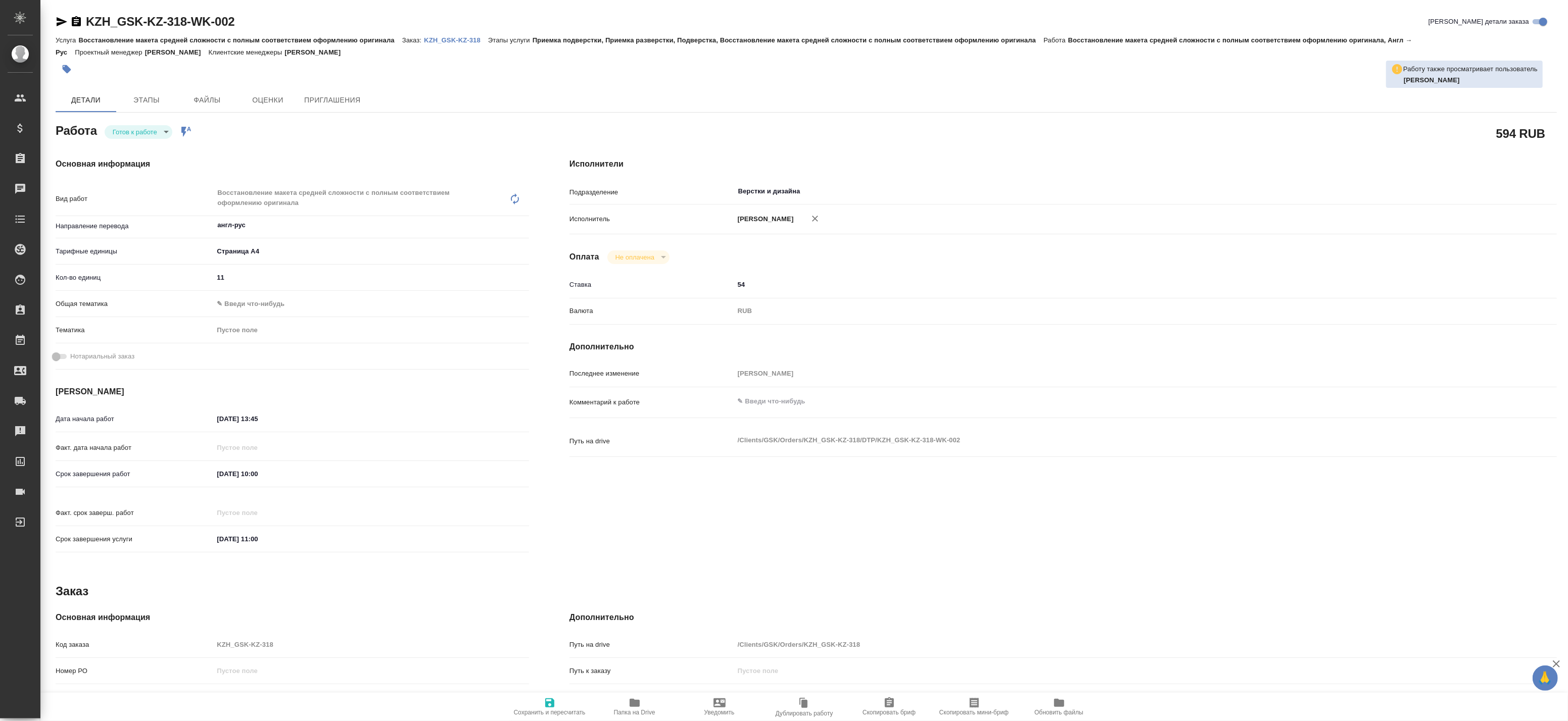
type textarea "x"
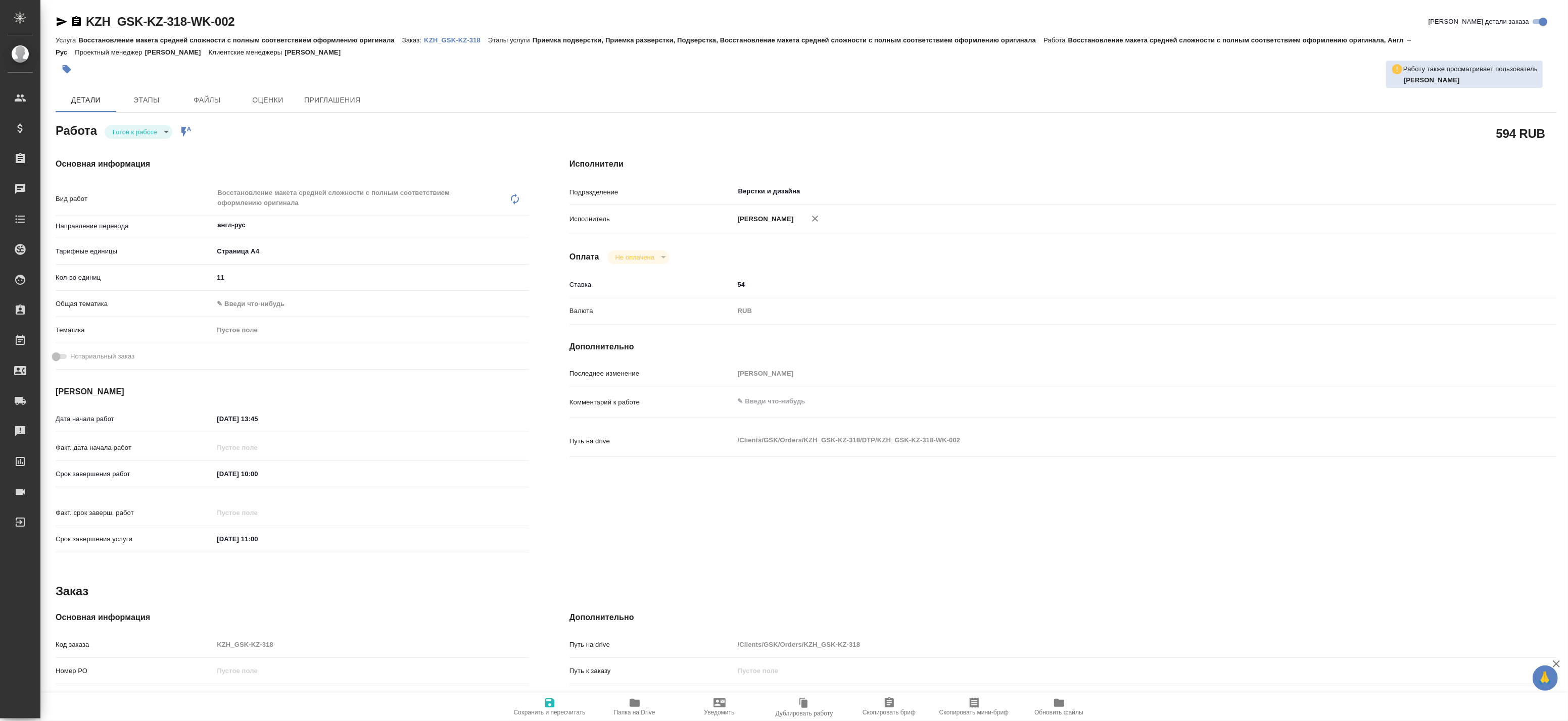
type textarea "x"
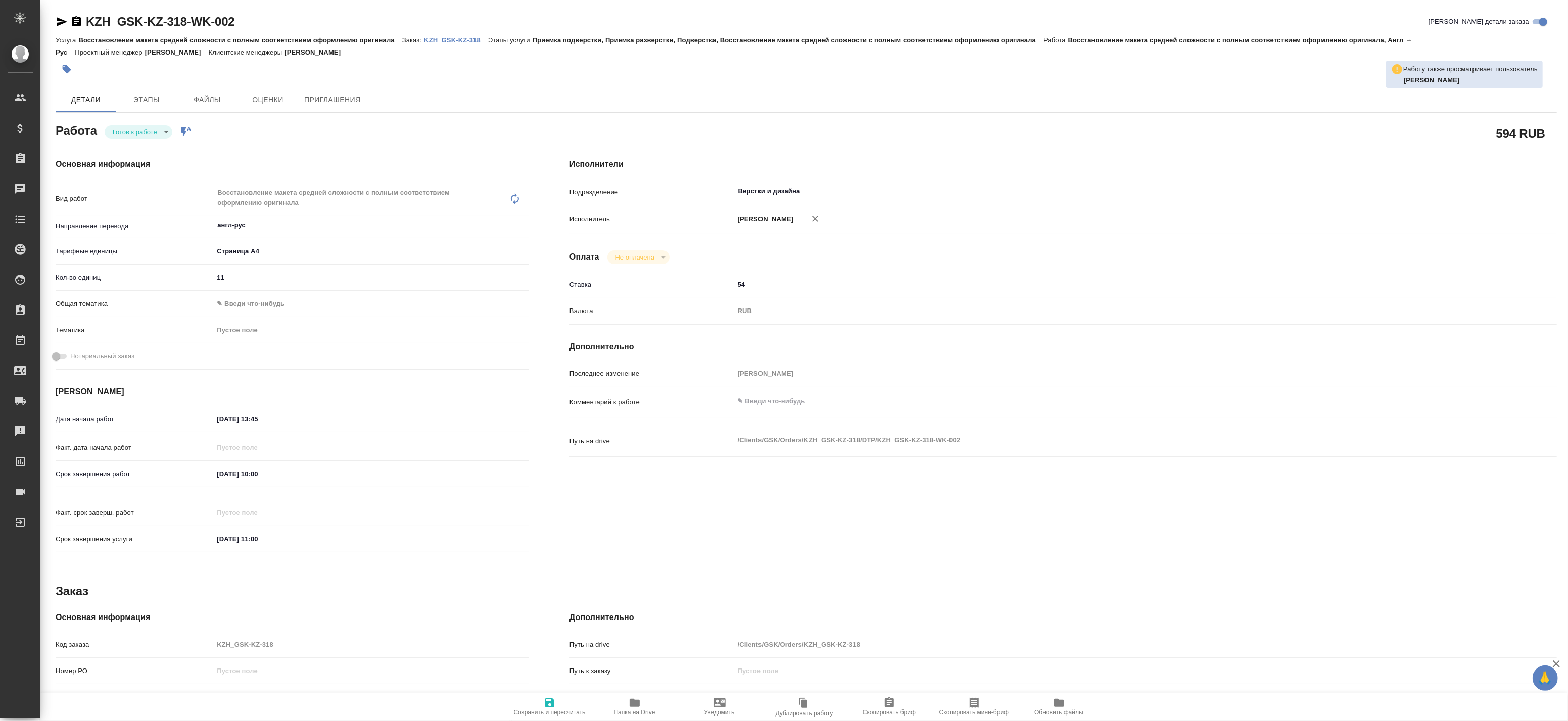
type textarea "x"
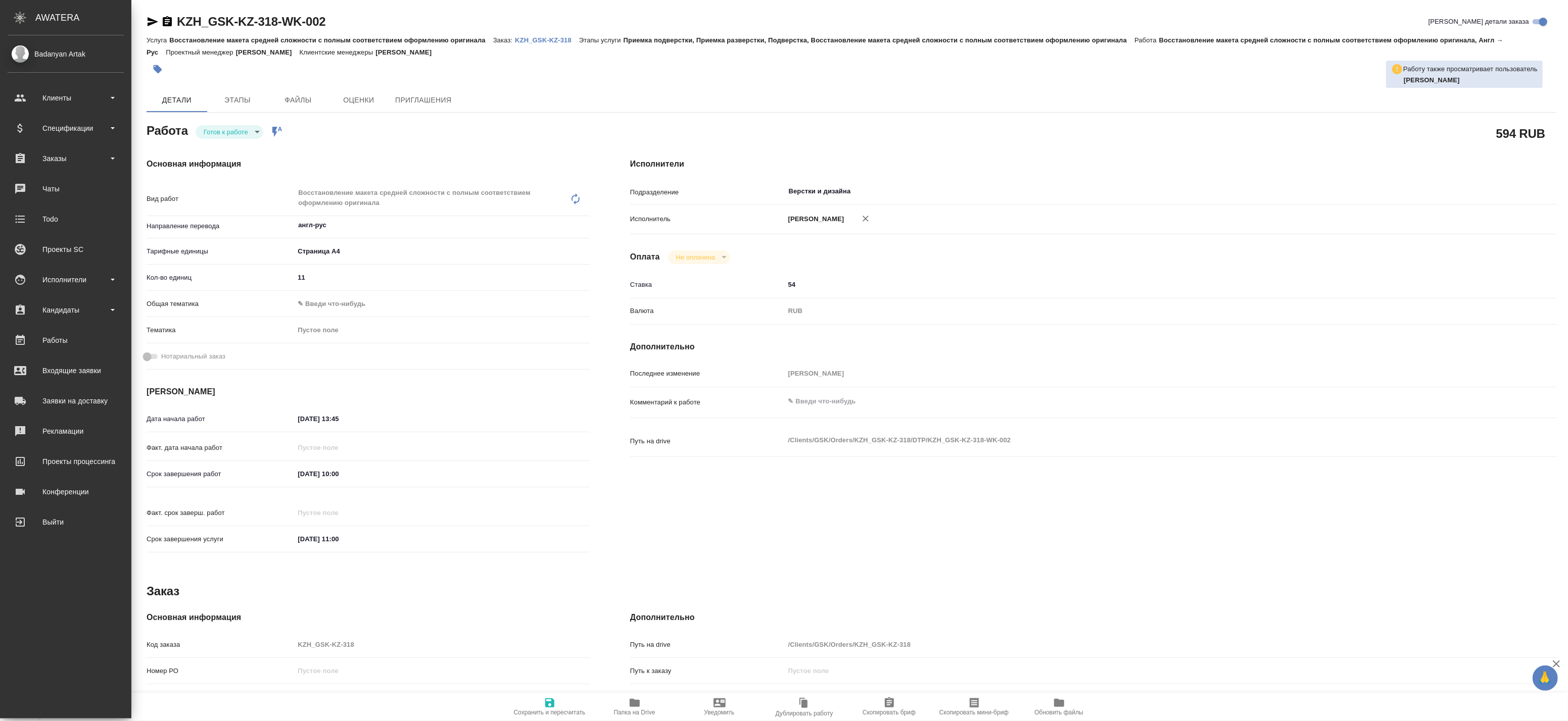
type textarea "x"
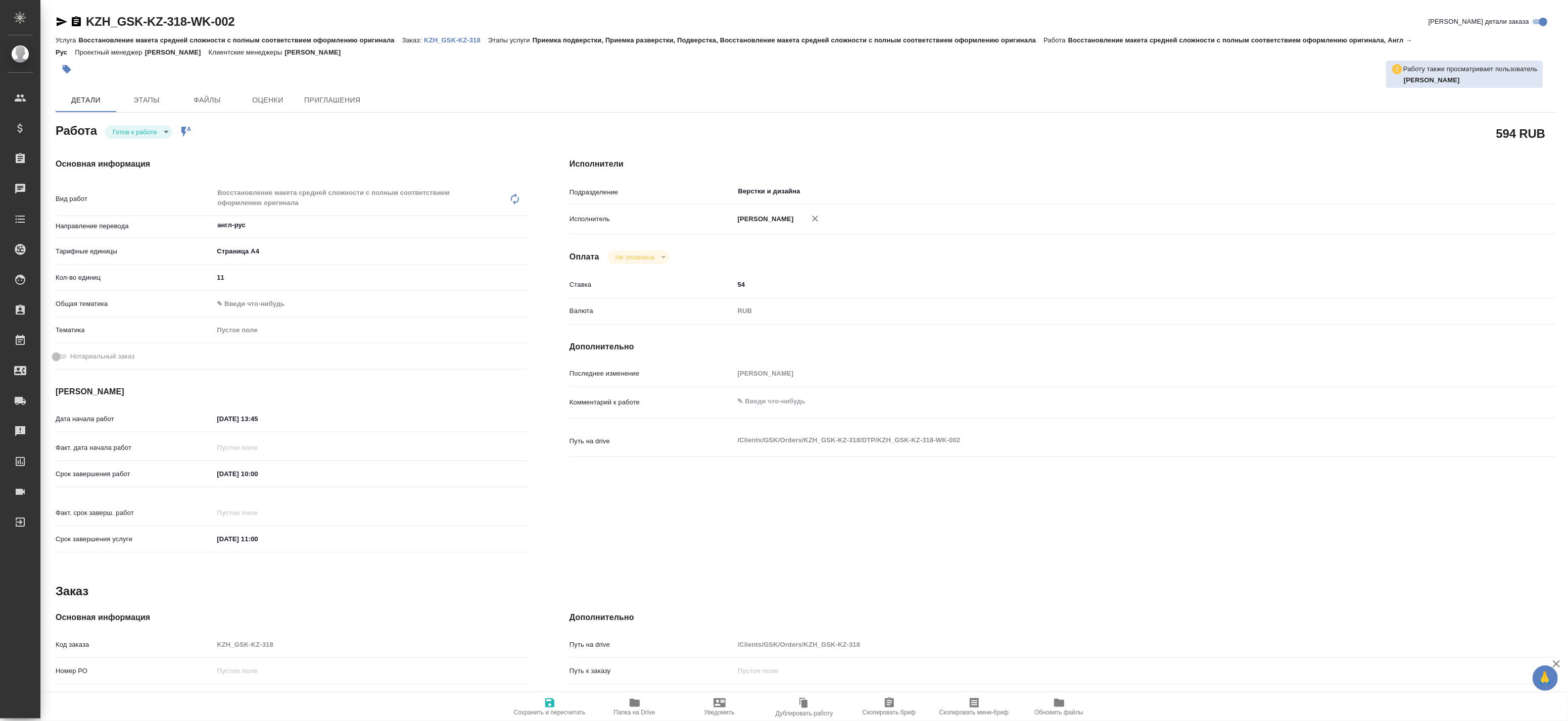
type textarea "x"
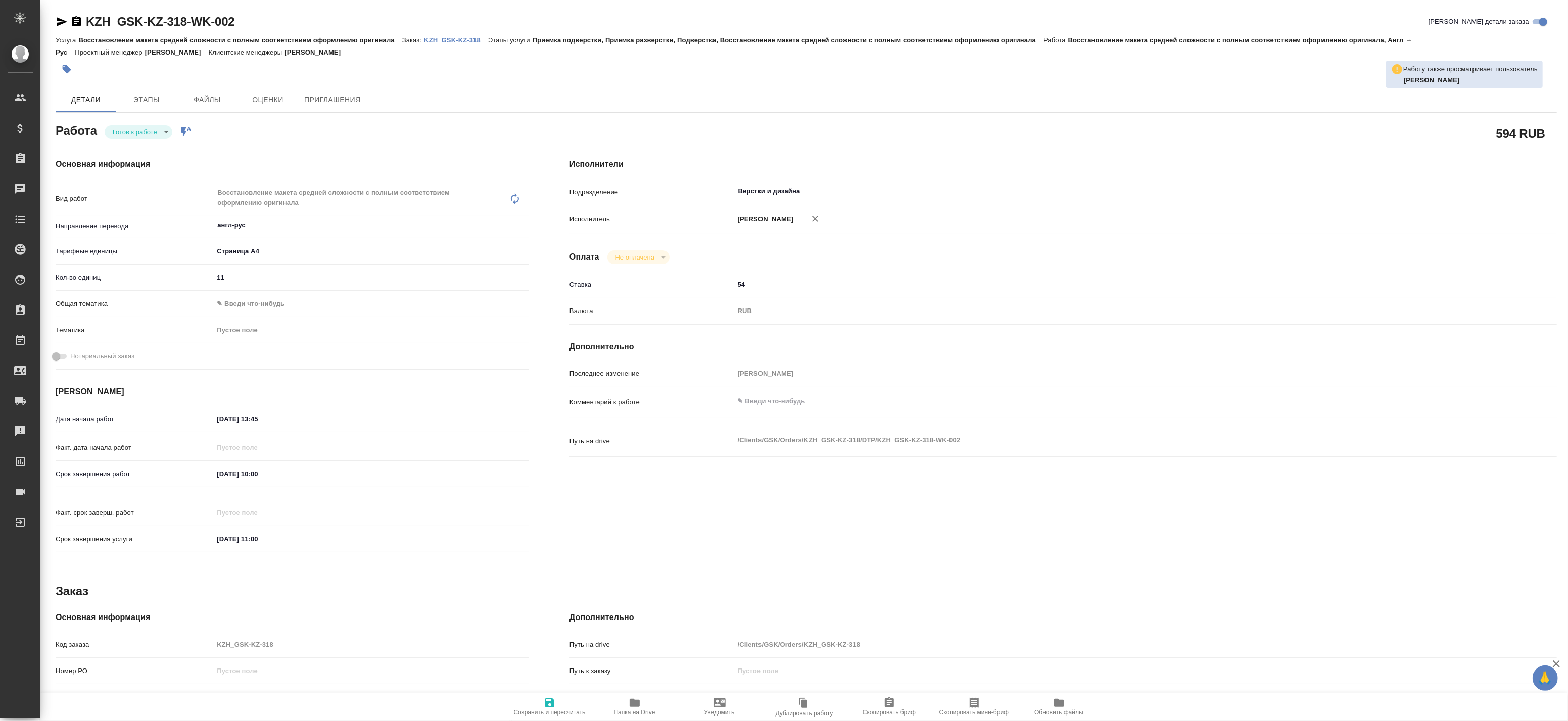
type textarea "x"
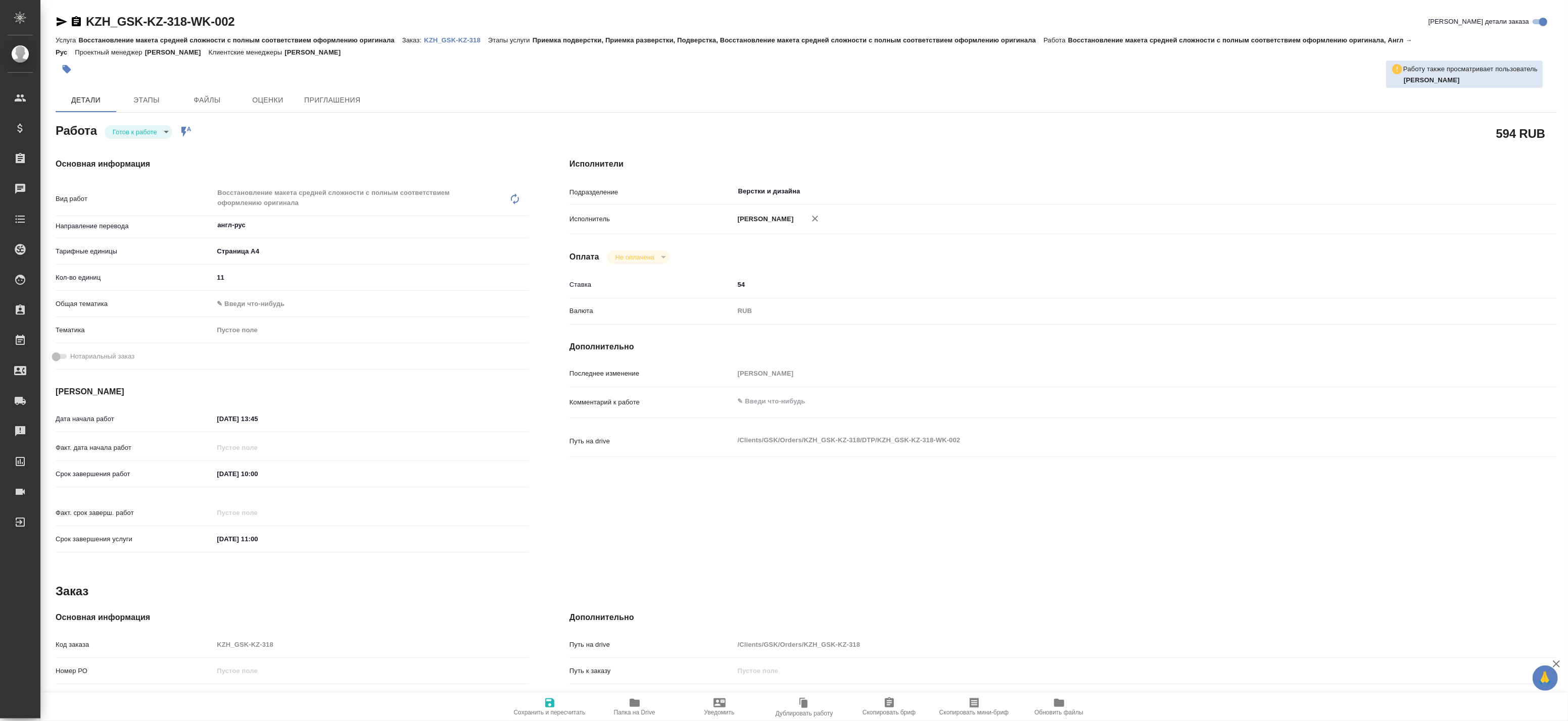
type textarea "x"
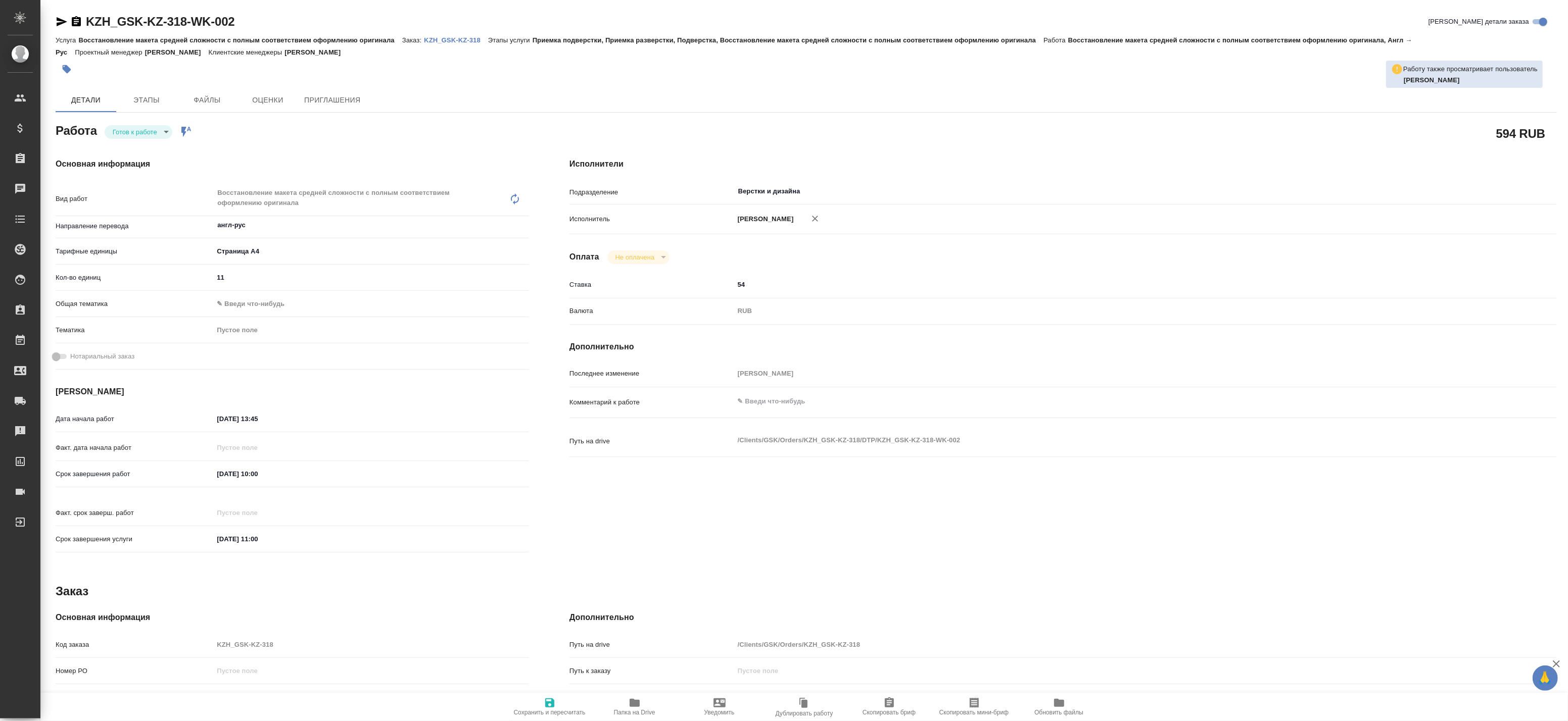
type textarea "x"
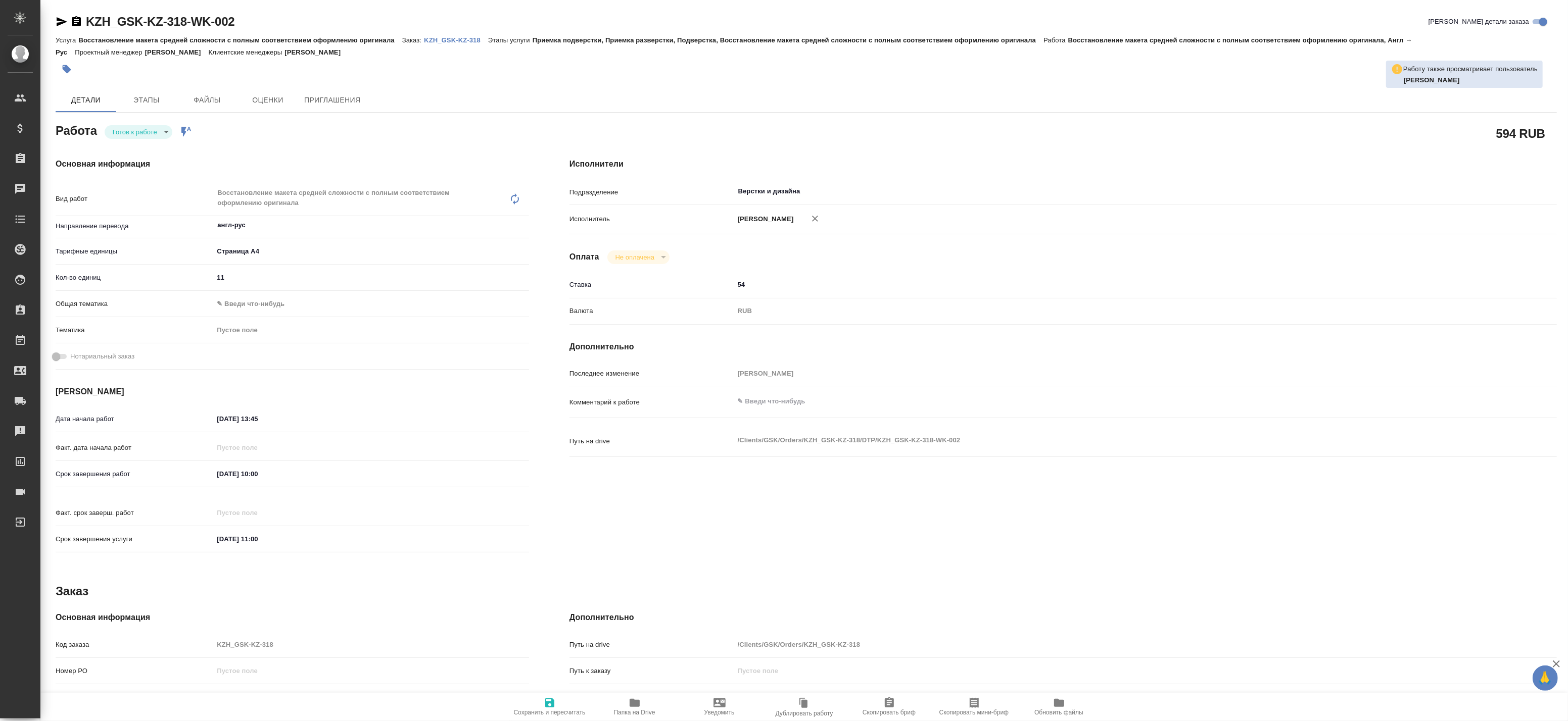
type textarea "x"
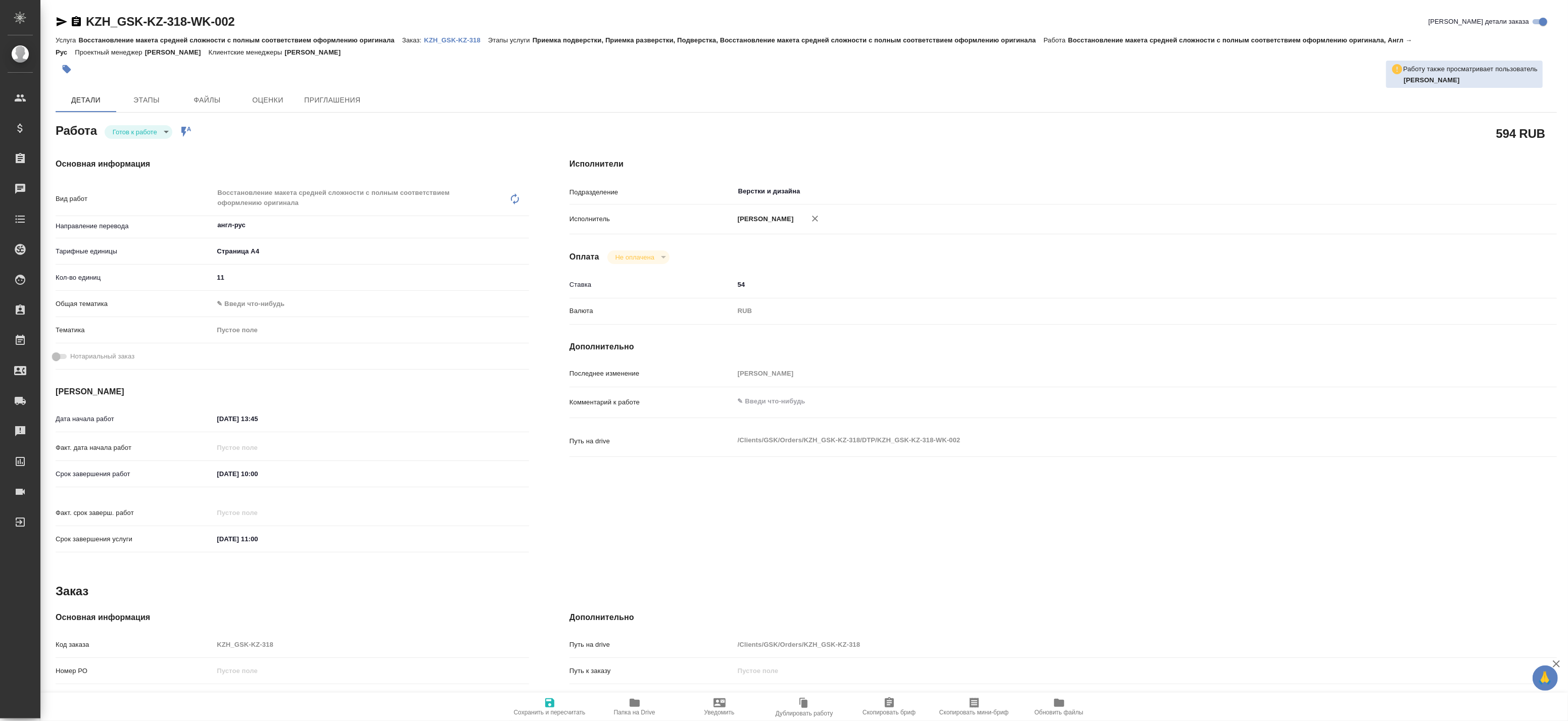
type textarea "x"
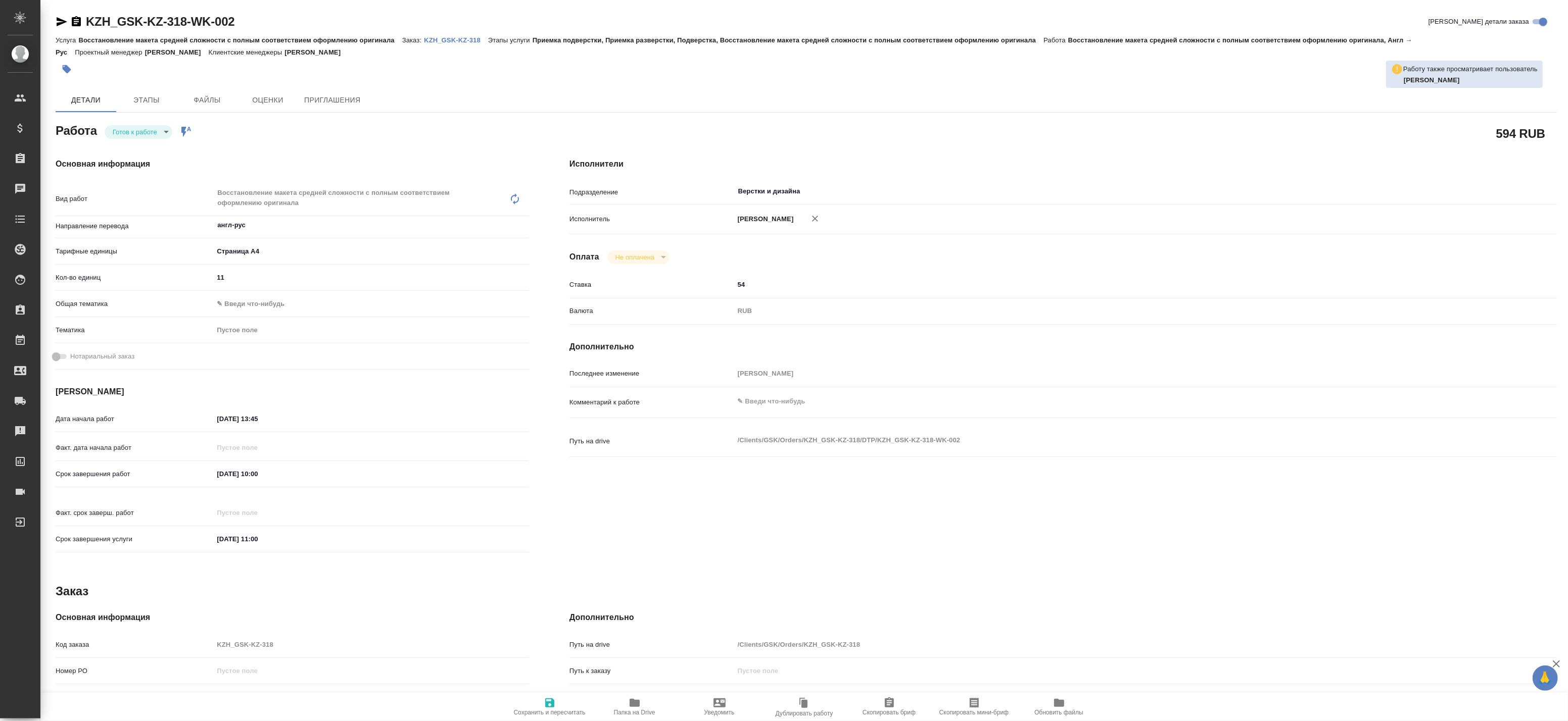
type textarea "x"
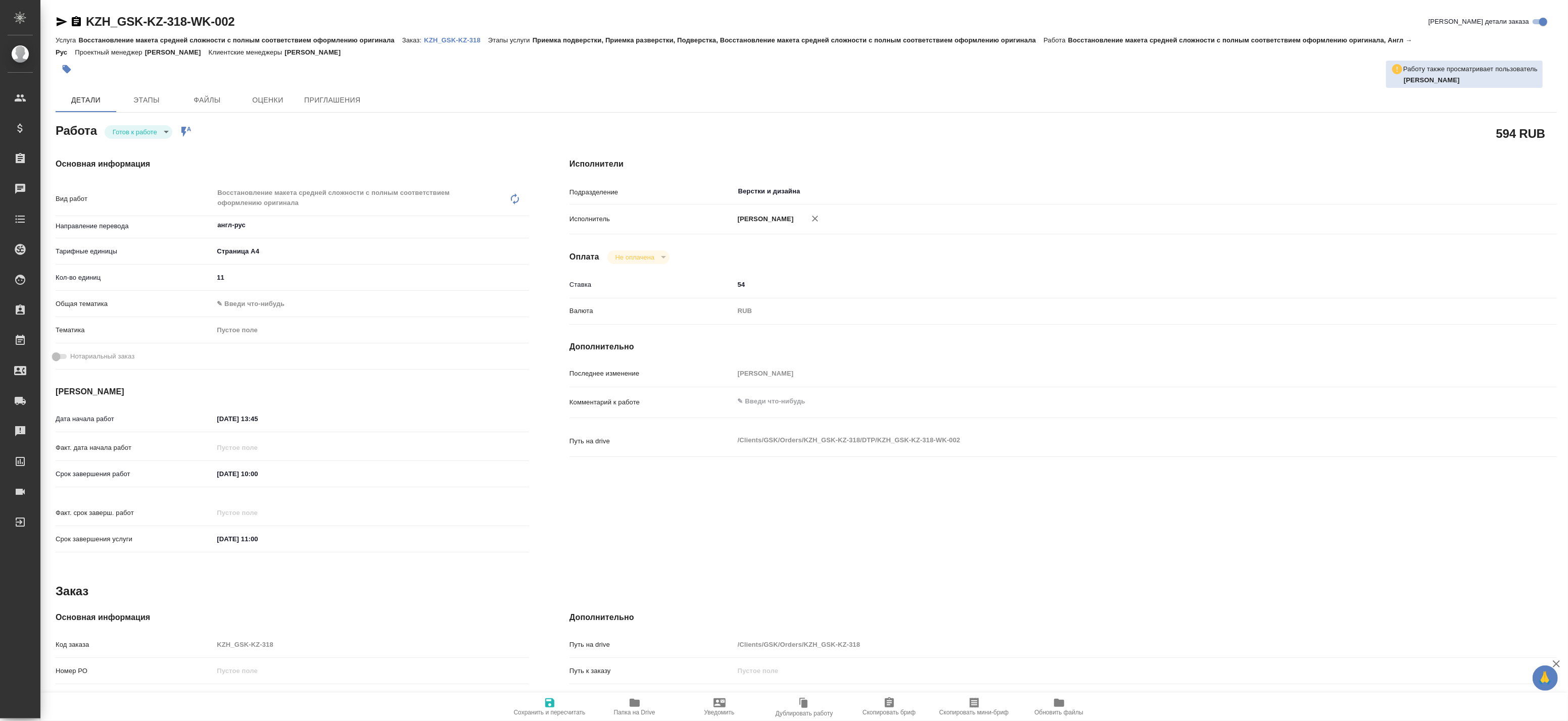
type textarea "x"
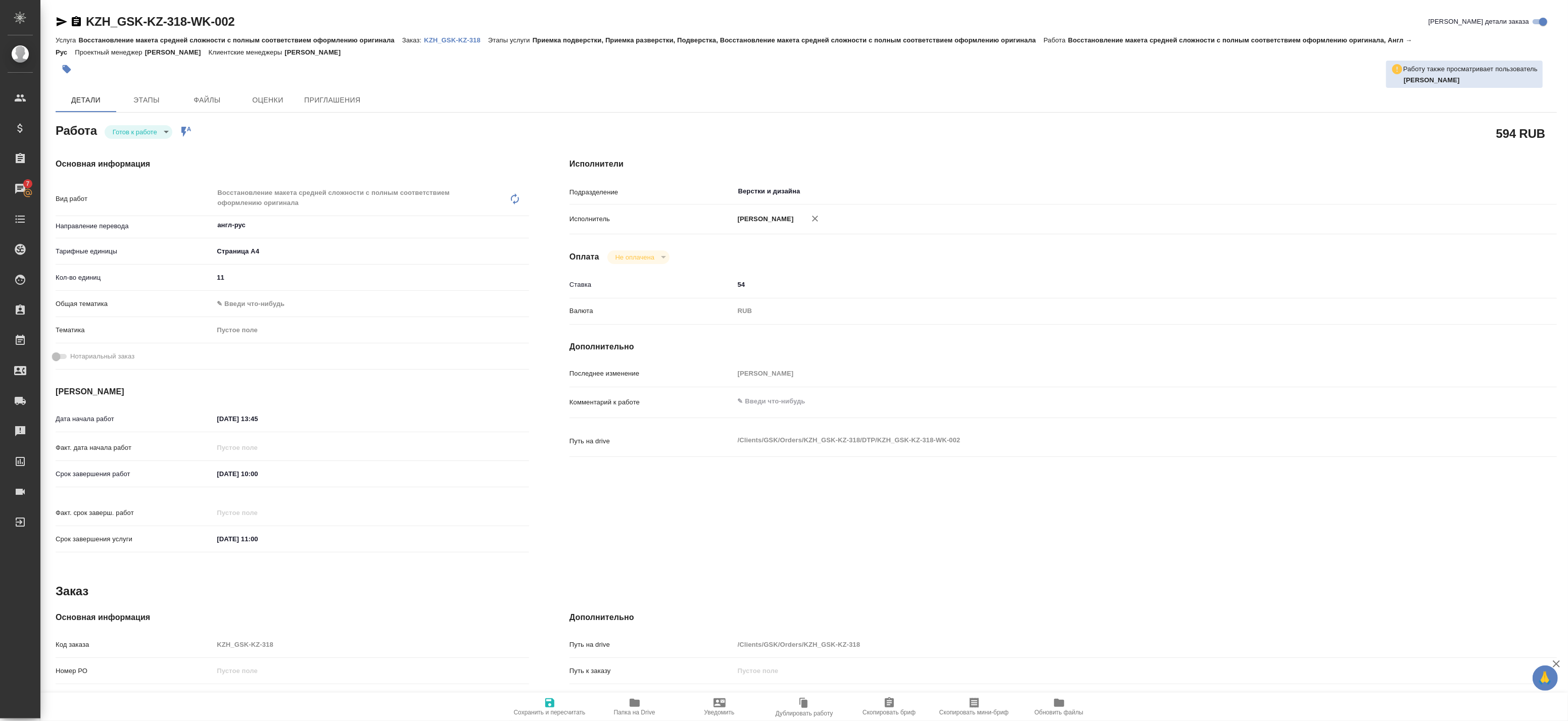
type textarea "x"
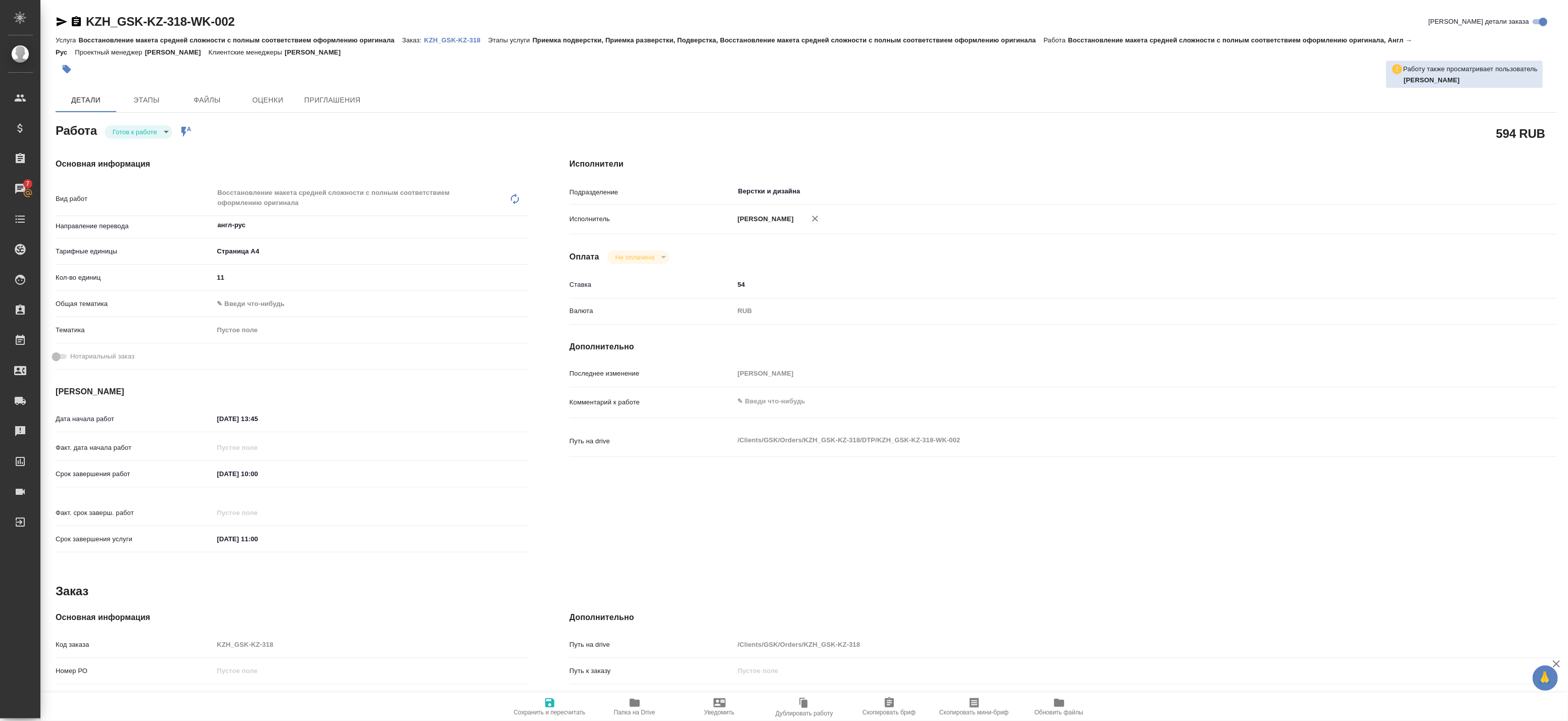
type textarea "x"
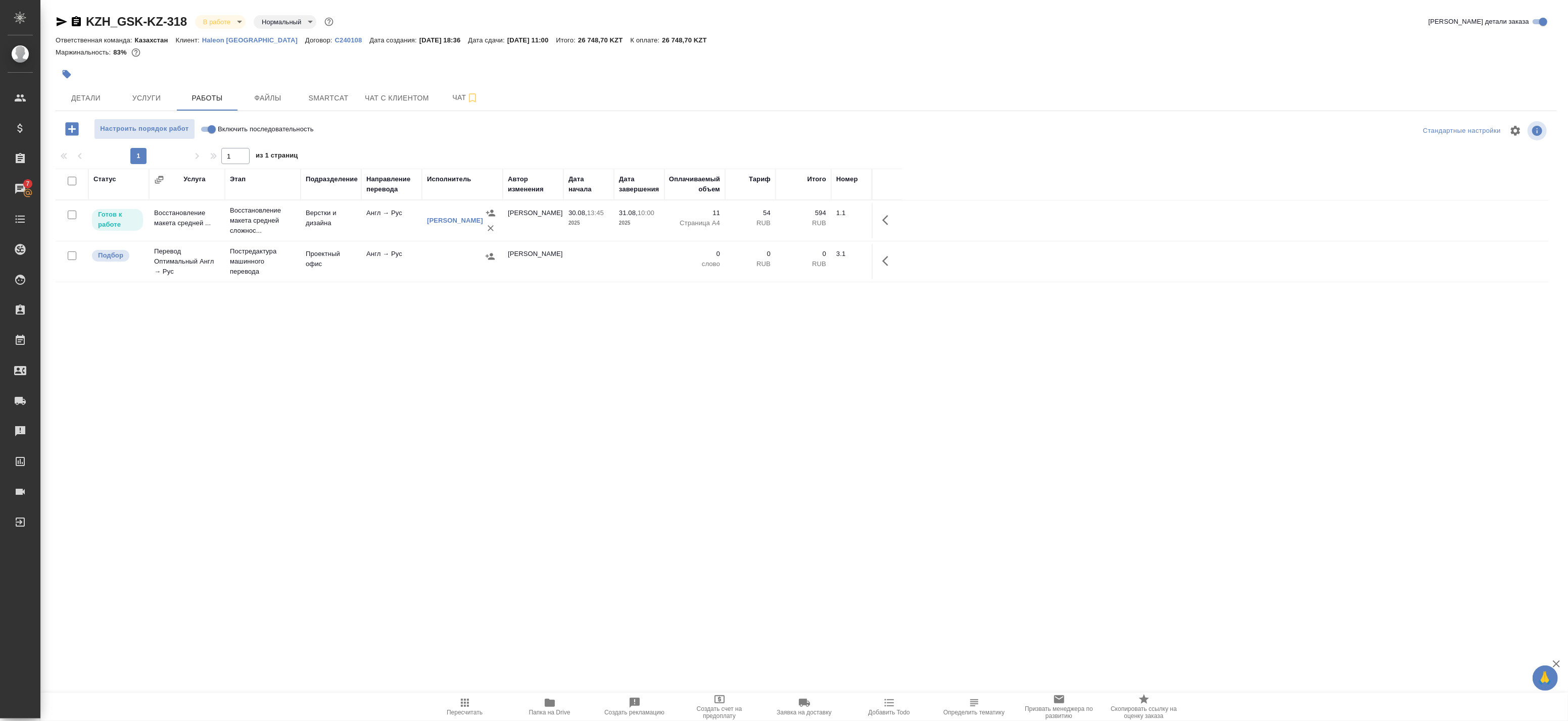
click at [136, 322] on div "Статус Услуга Этап Подразделение Направление перевода Исполнитель Автор изменен…" at bounding box center [802, 396] width 1493 height 454
click at [888, 221] on icon "button" at bounding box center [888, 220] width 12 height 12
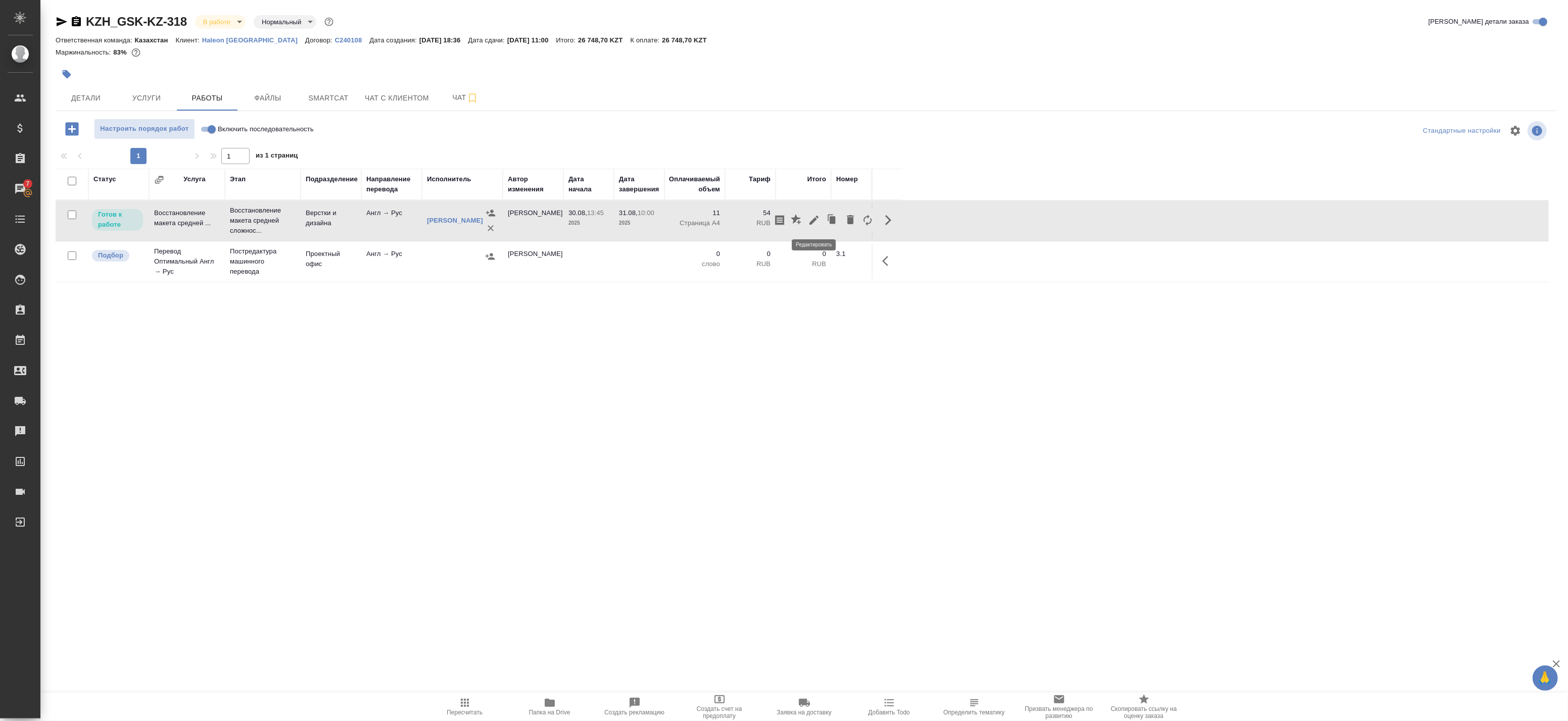
click at [814, 217] on icon "button" at bounding box center [814, 220] width 12 height 12
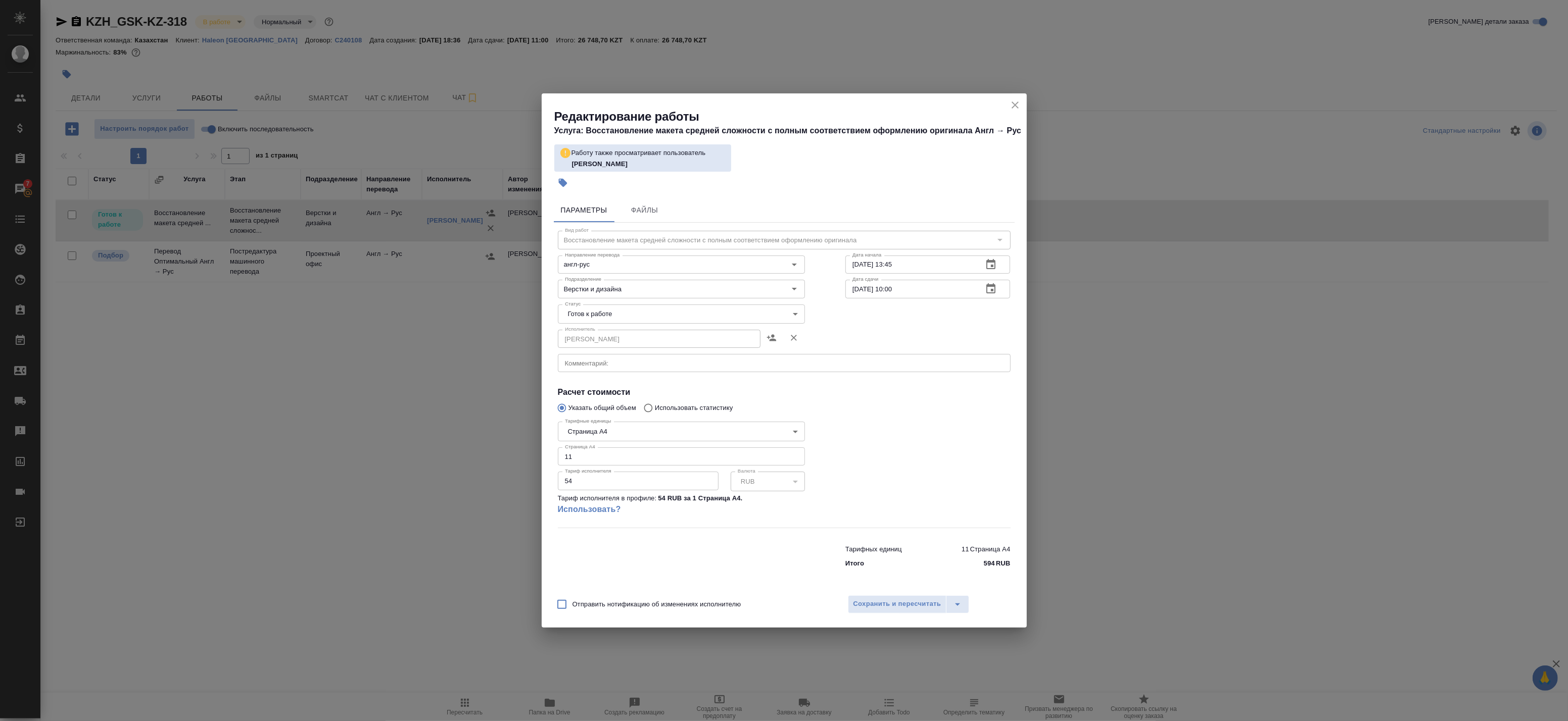
click at [331, 450] on div "Редактирование работы Услуга: Восстановление макета средней сложности с полным …" at bounding box center [784, 360] width 1568 height 721
click at [644, 243] on div "Направление перевода англ-рус Направление перевода" at bounding box center [682, 263] width 287 height 65
click at [1018, 102] on icon "close" at bounding box center [1015, 105] width 12 height 12
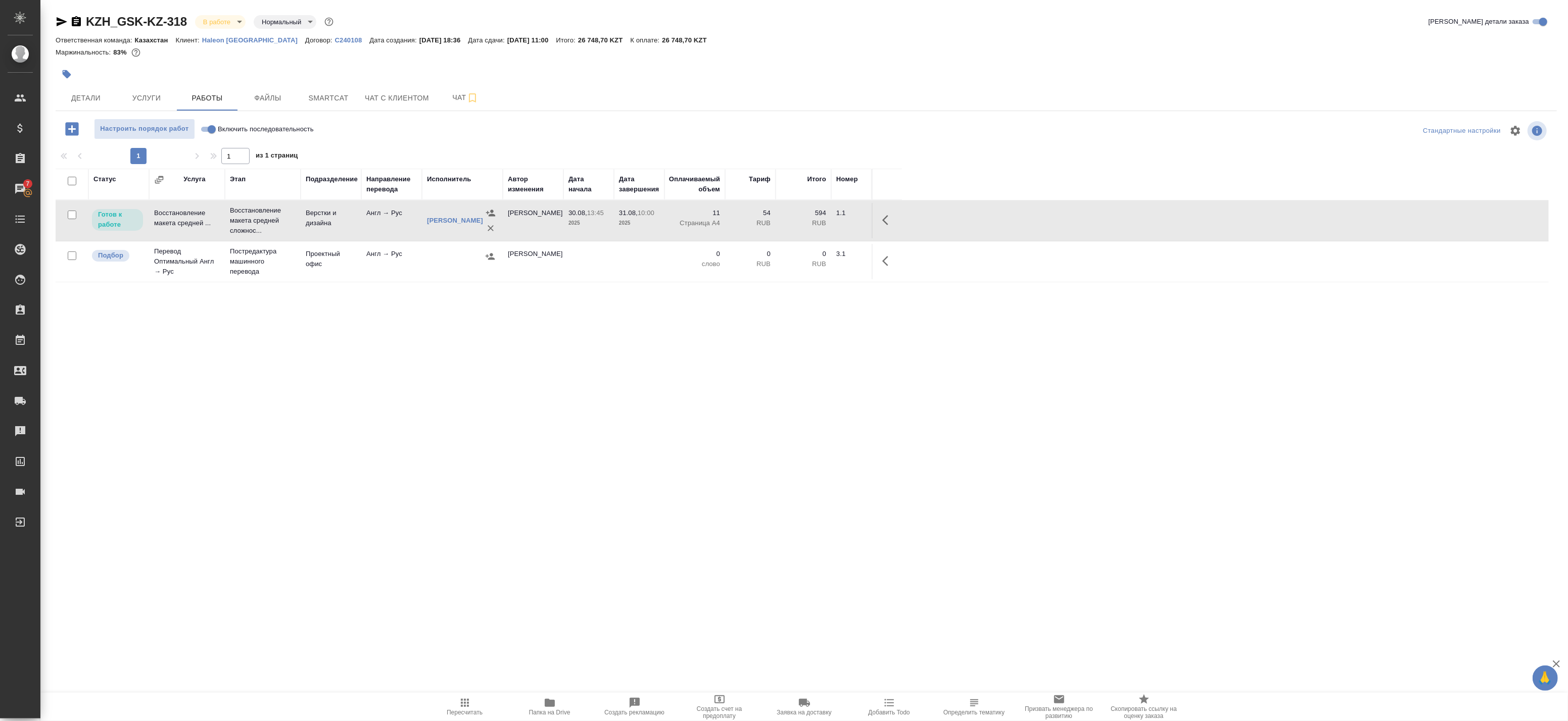
click at [306, 219] on td "Верстки и дизайна" at bounding box center [331, 221] width 61 height 36
click at [207, 124] on input "Включить последовательность" at bounding box center [211, 129] width 36 height 12
checkbox input "true"
click at [843, 215] on icon "button" at bounding box center [848, 220] width 12 height 12
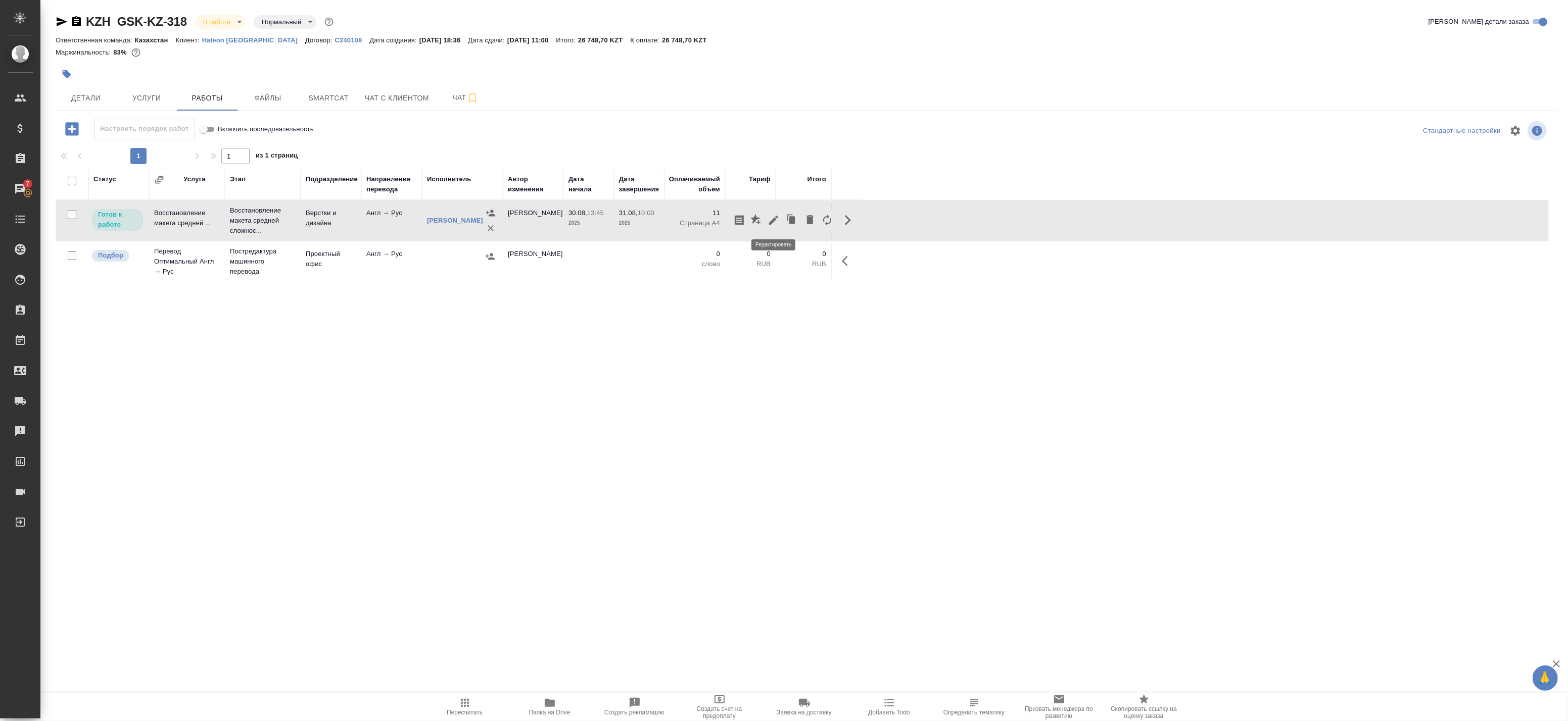
click at [769, 219] on icon "button" at bounding box center [773, 220] width 12 height 12
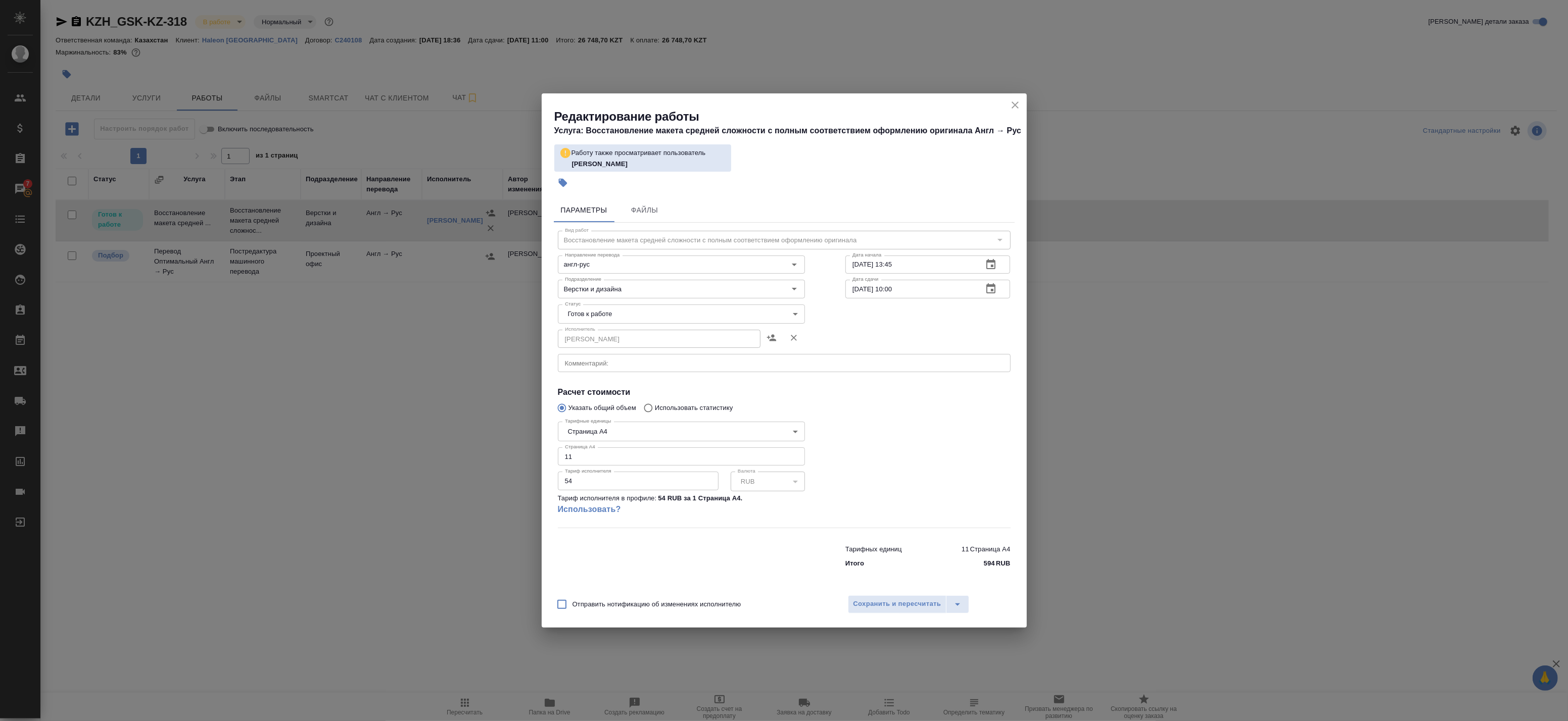
click at [597, 306] on body "🙏 .cls-1 fill:#fff; AWATERA Badanyan Artak Клиенты Спецификации Заказы 7 Чаты T…" at bounding box center [784, 360] width 1568 height 721
click at [594, 341] on li "Выполнен" at bounding box center [681, 348] width 247 height 17
click at [592, 316] on body "🙏 .cls-1 fill:#fff; AWATERA Badanyan Artak Клиенты Спецификации Заказы 7 Чаты T…" at bounding box center [784, 360] width 1568 height 721
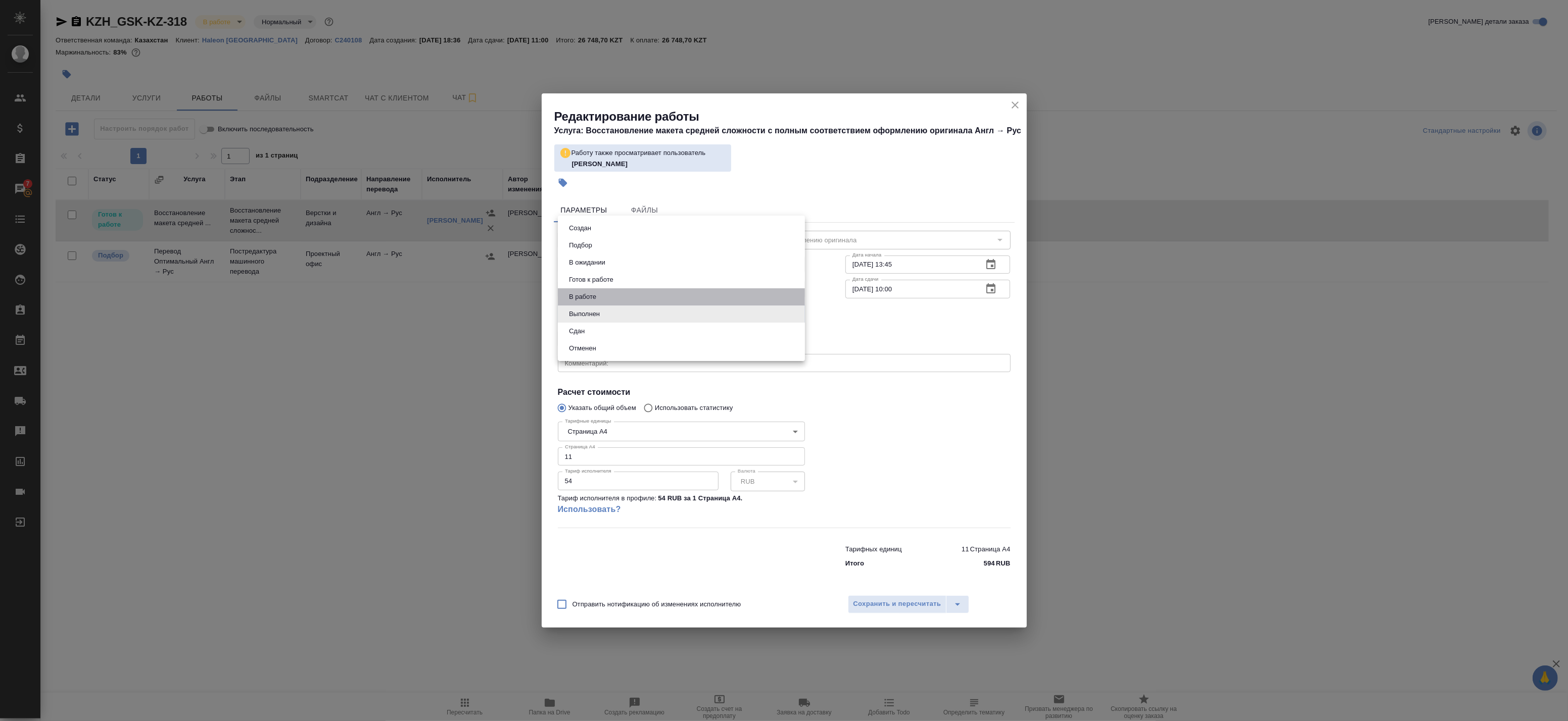
click at [590, 303] on li "В работе" at bounding box center [681, 297] width 247 height 17
type input "inProgress"
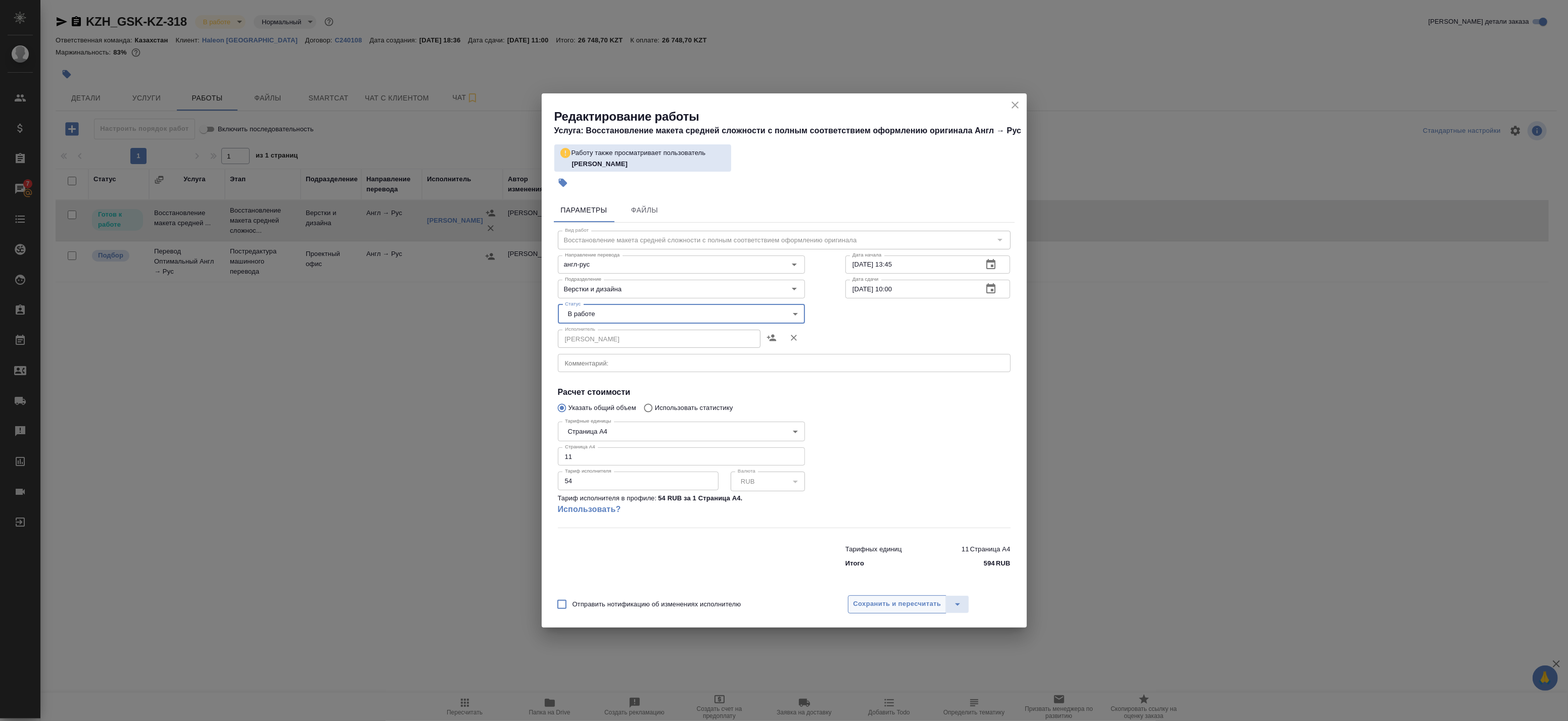
click at [891, 612] on button "Сохранить и пересчитать" at bounding box center [897, 604] width 99 height 18
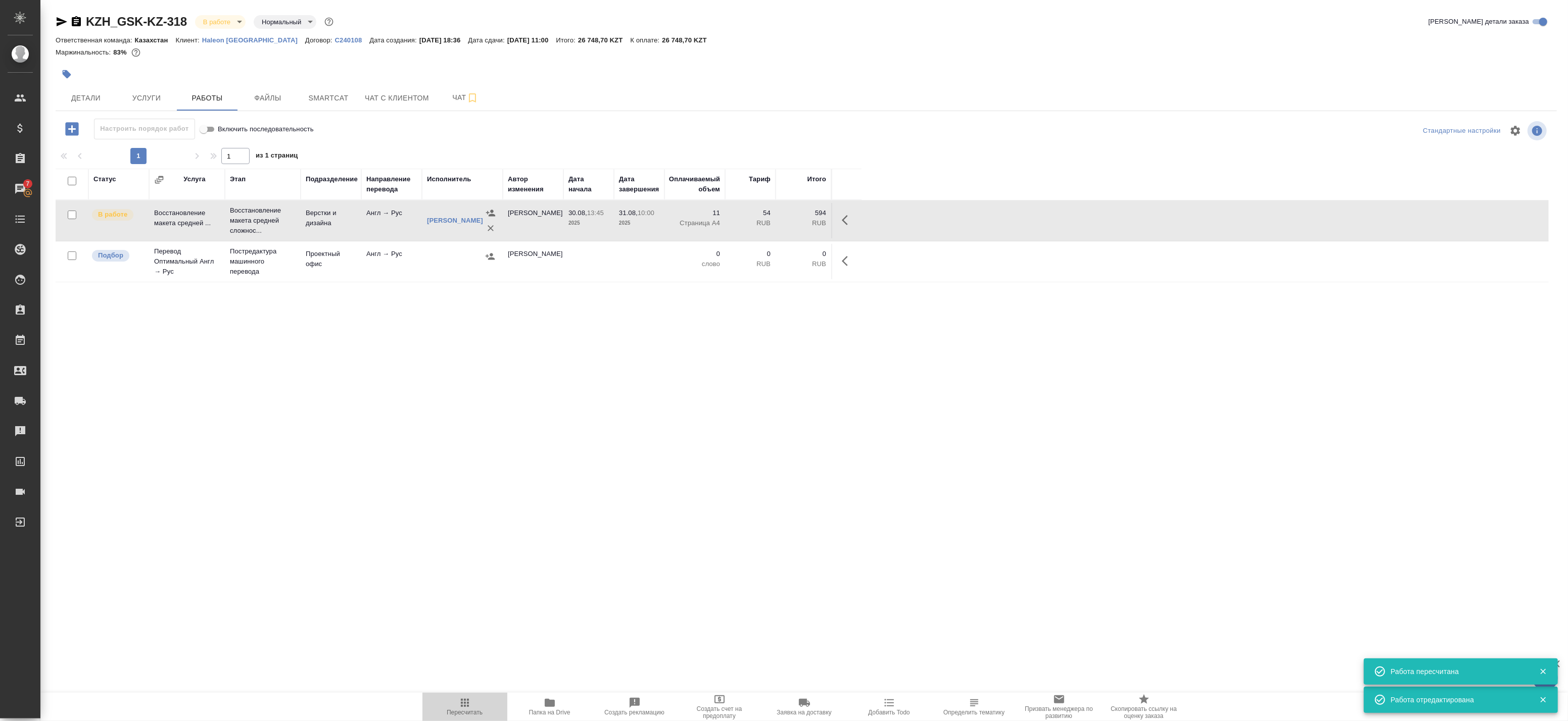
click at [445, 708] on span "Пересчитать" at bounding box center [465, 707] width 73 height 19
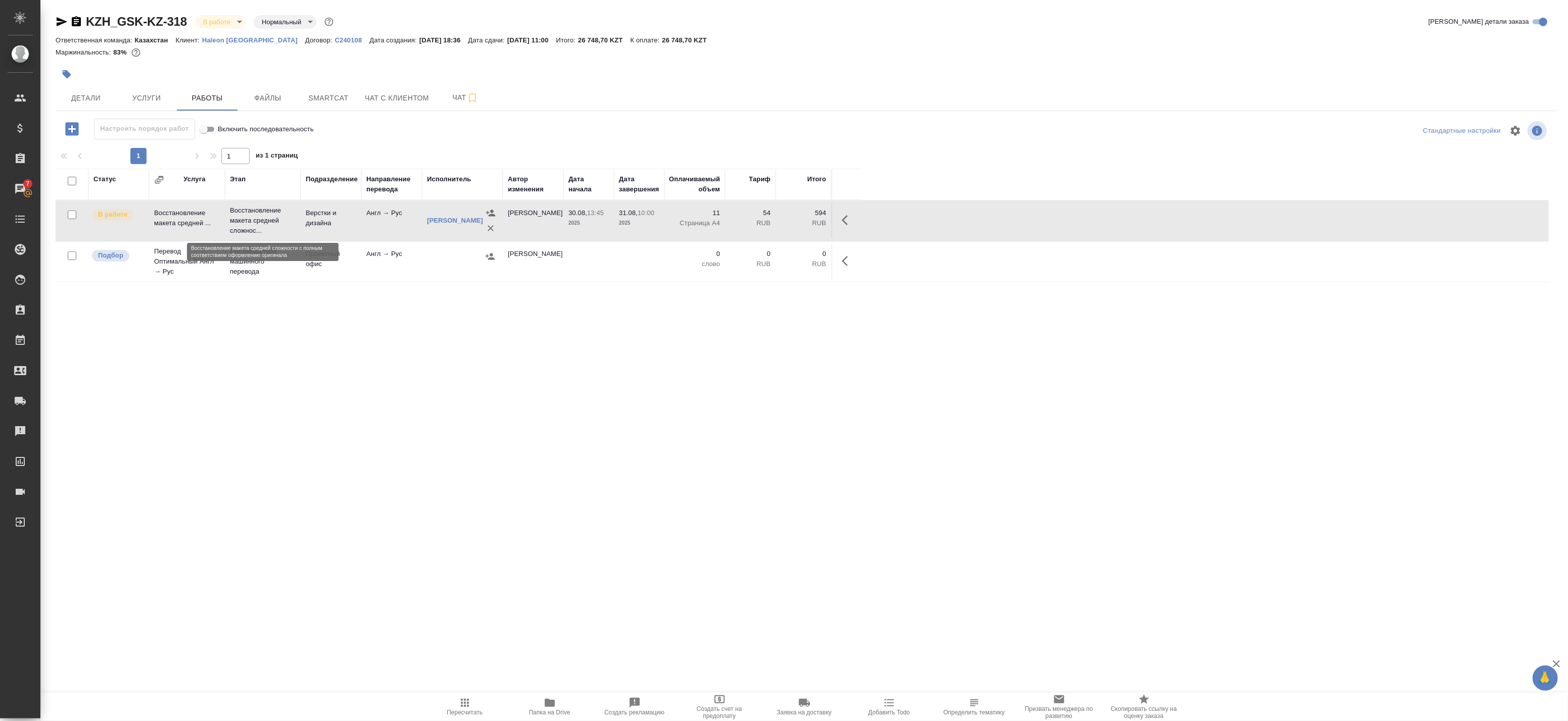
click at [292, 227] on p "Восстановление макета средней сложнос..." at bounding box center [263, 220] width 66 height 30
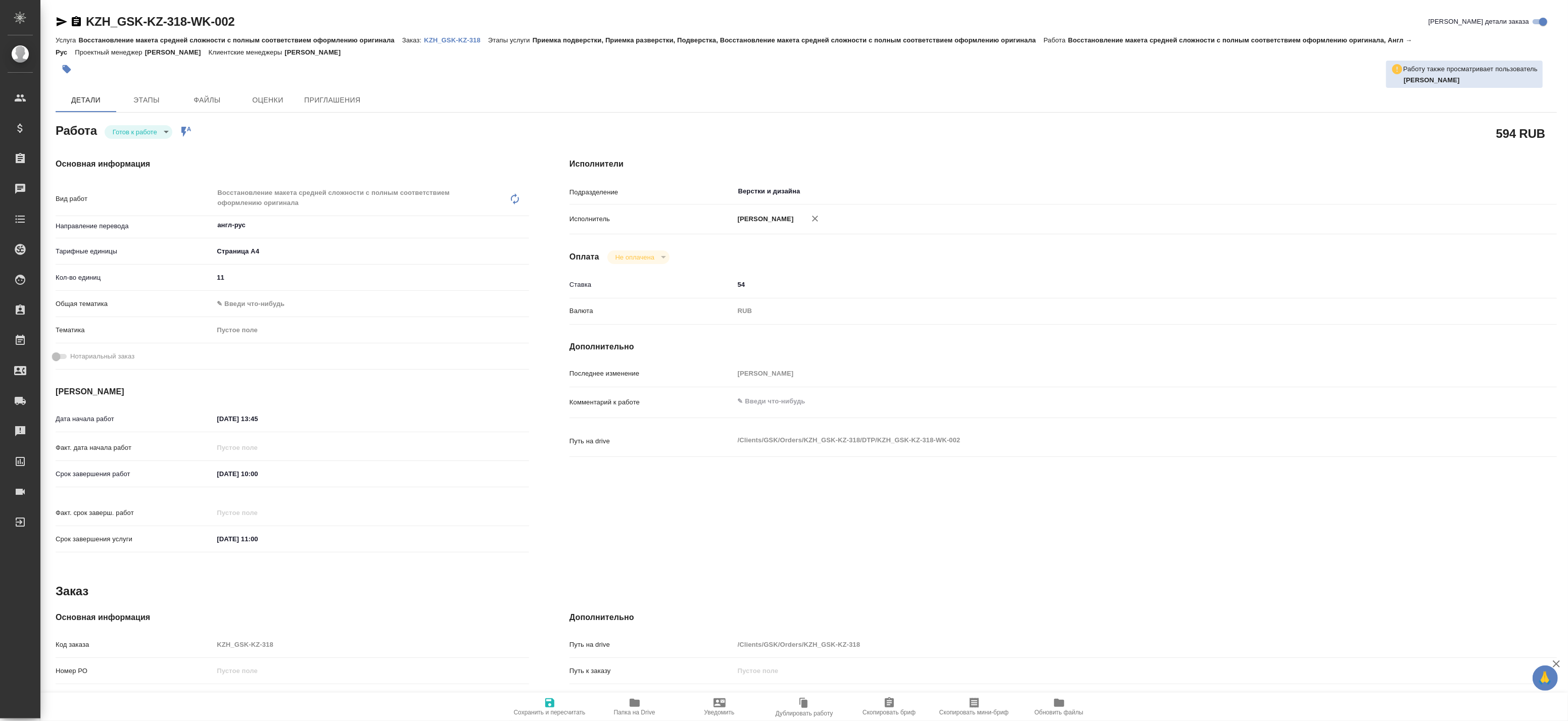
type textarea "x"
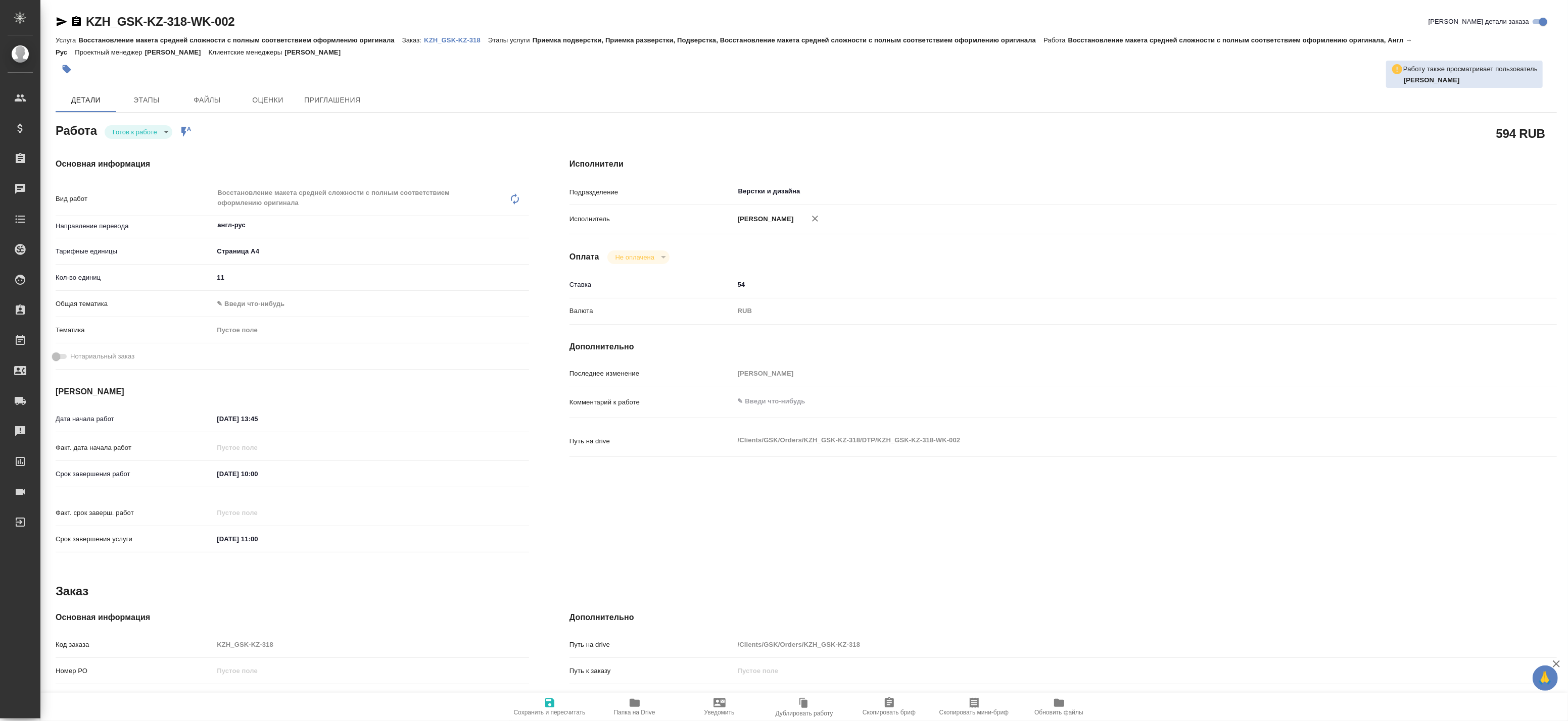
type textarea "x"
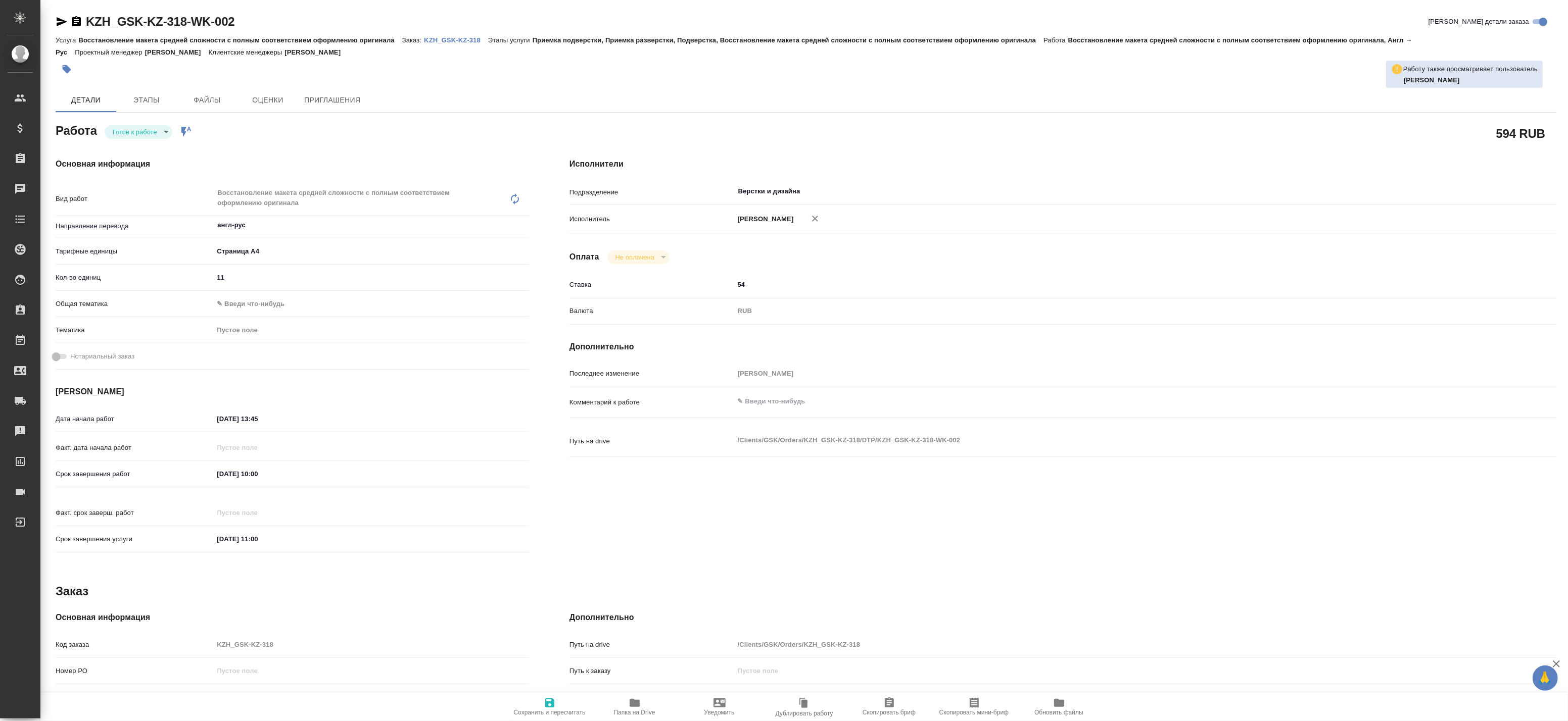
type textarea "x"
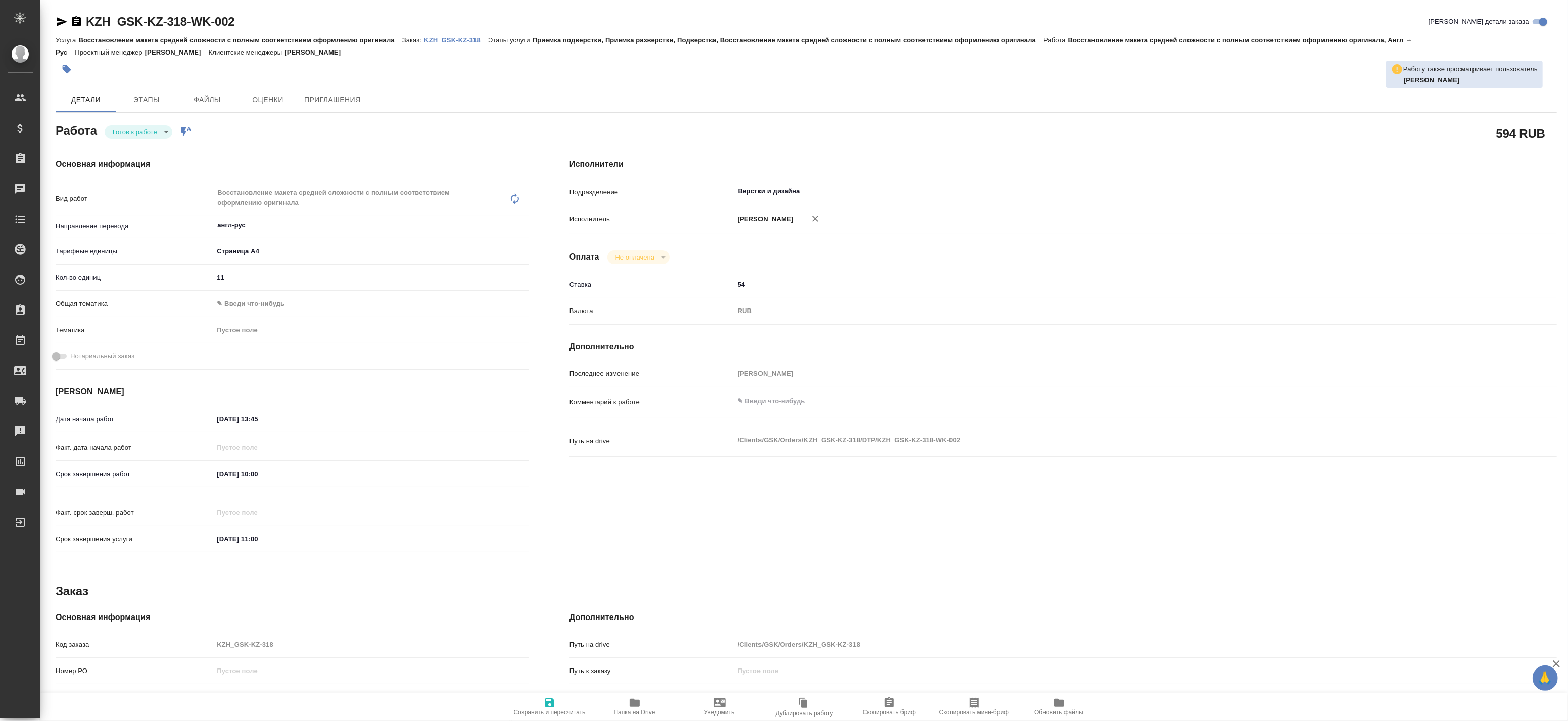
type textarea "x"
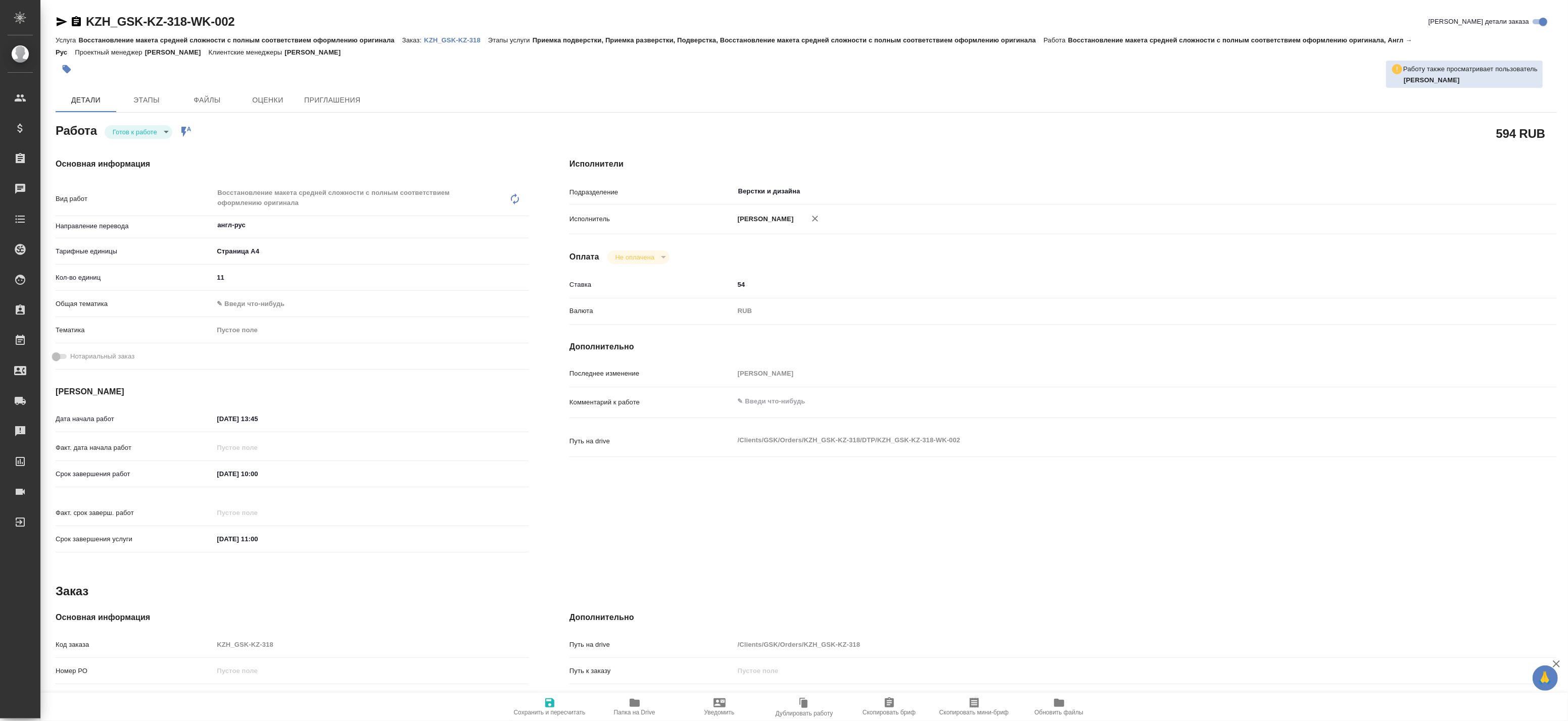
type textarea "x"
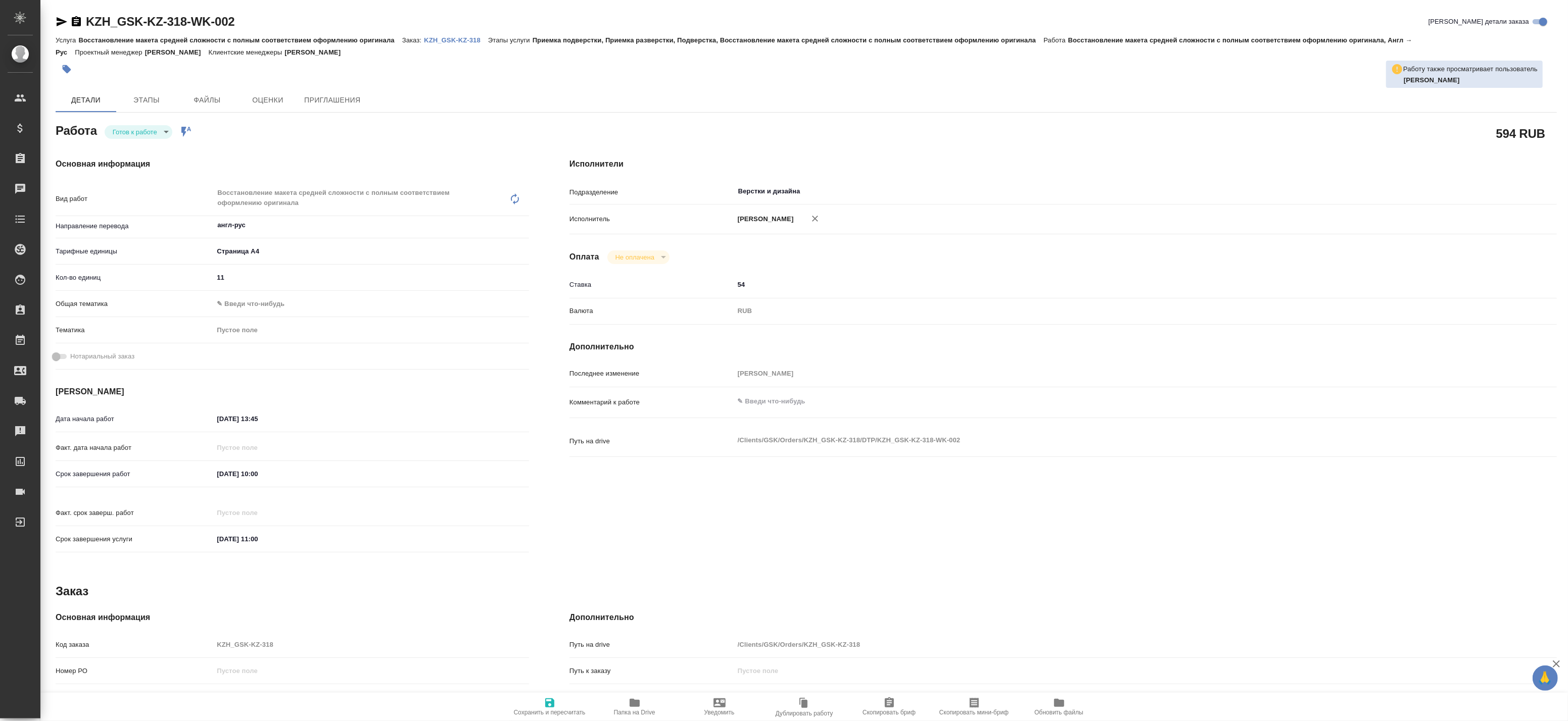
type textarea "x"
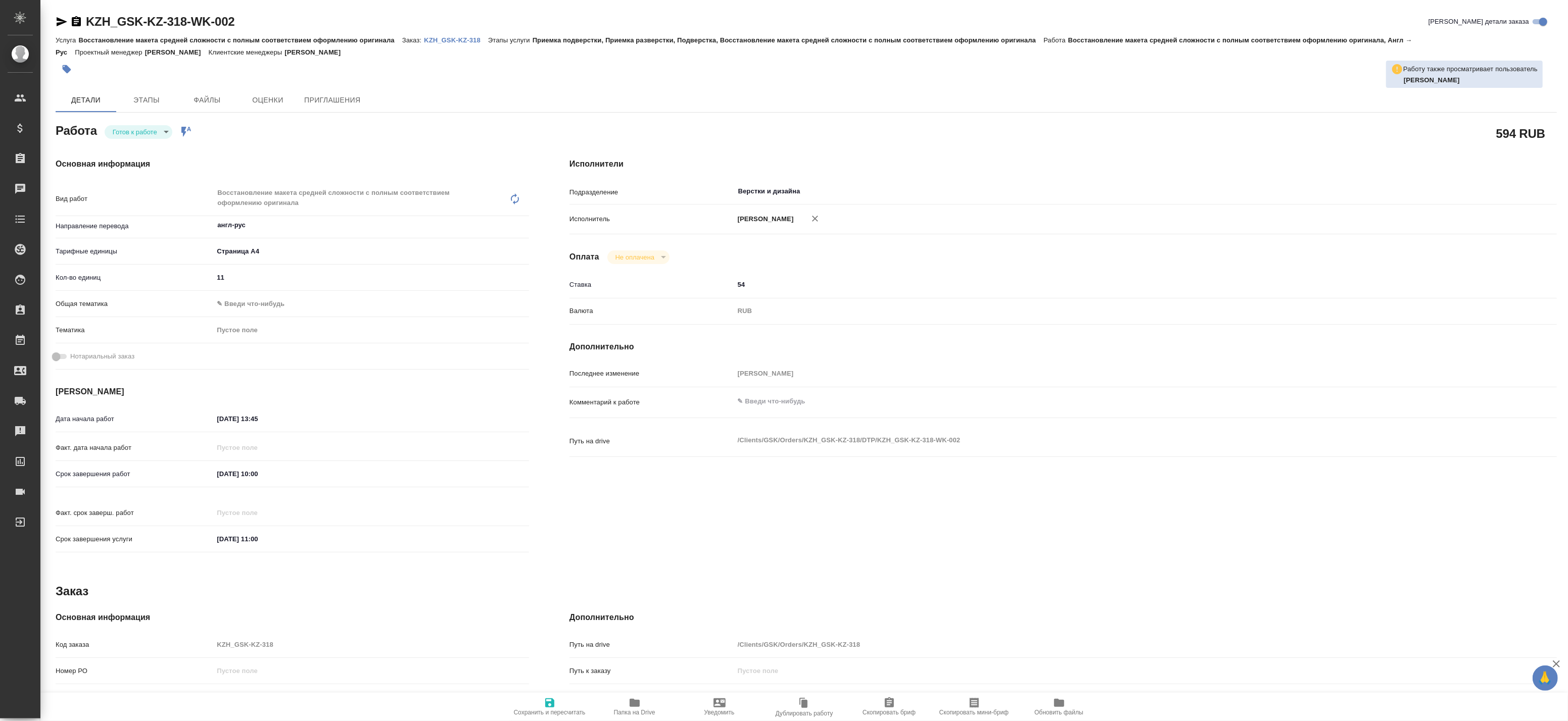
type textarea "x"
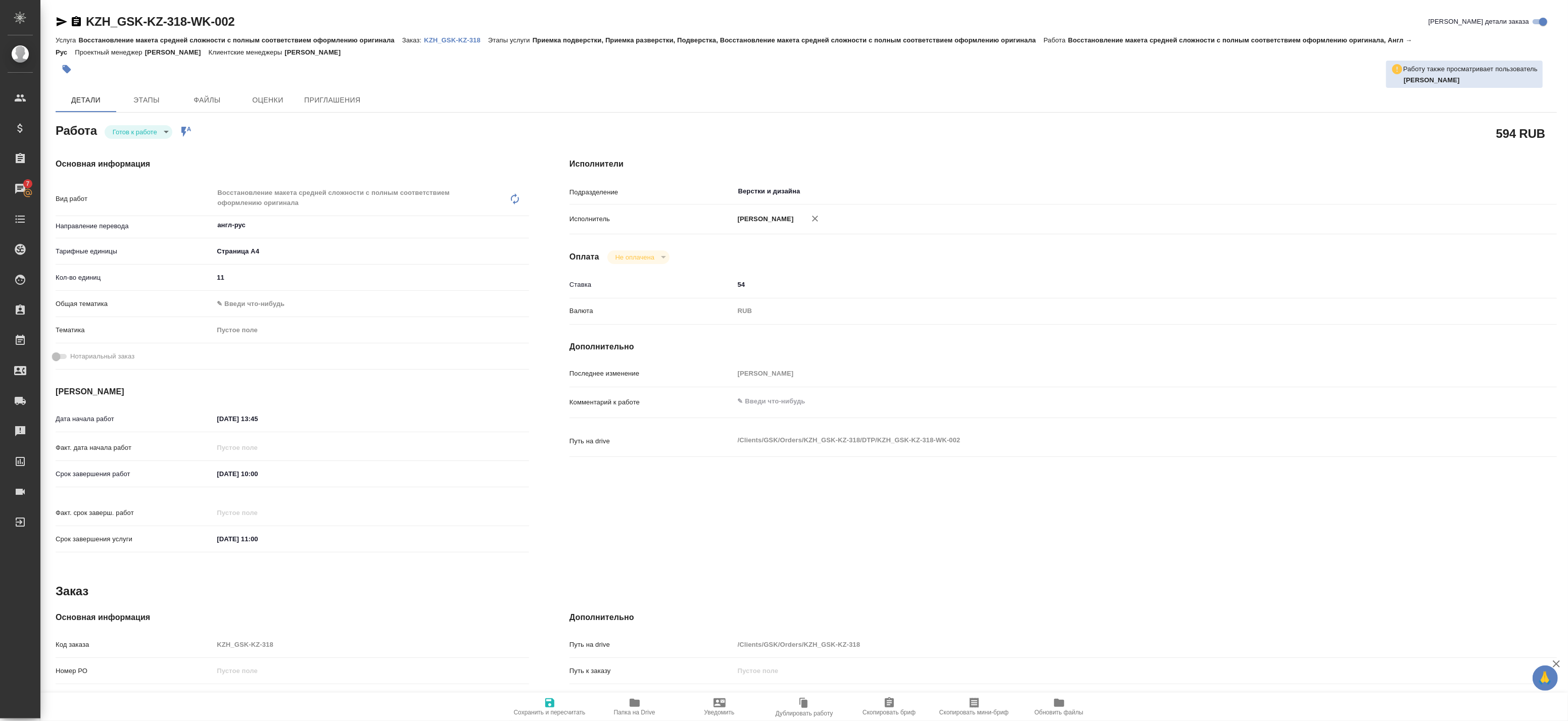
click at [336, 584] on div "Заказ" at bounding box center [806, 592] width 1502 height 16
click at [820, 223] on icon "button" at bounding box center [815, 218] width 10 height 10
type textarea "x"
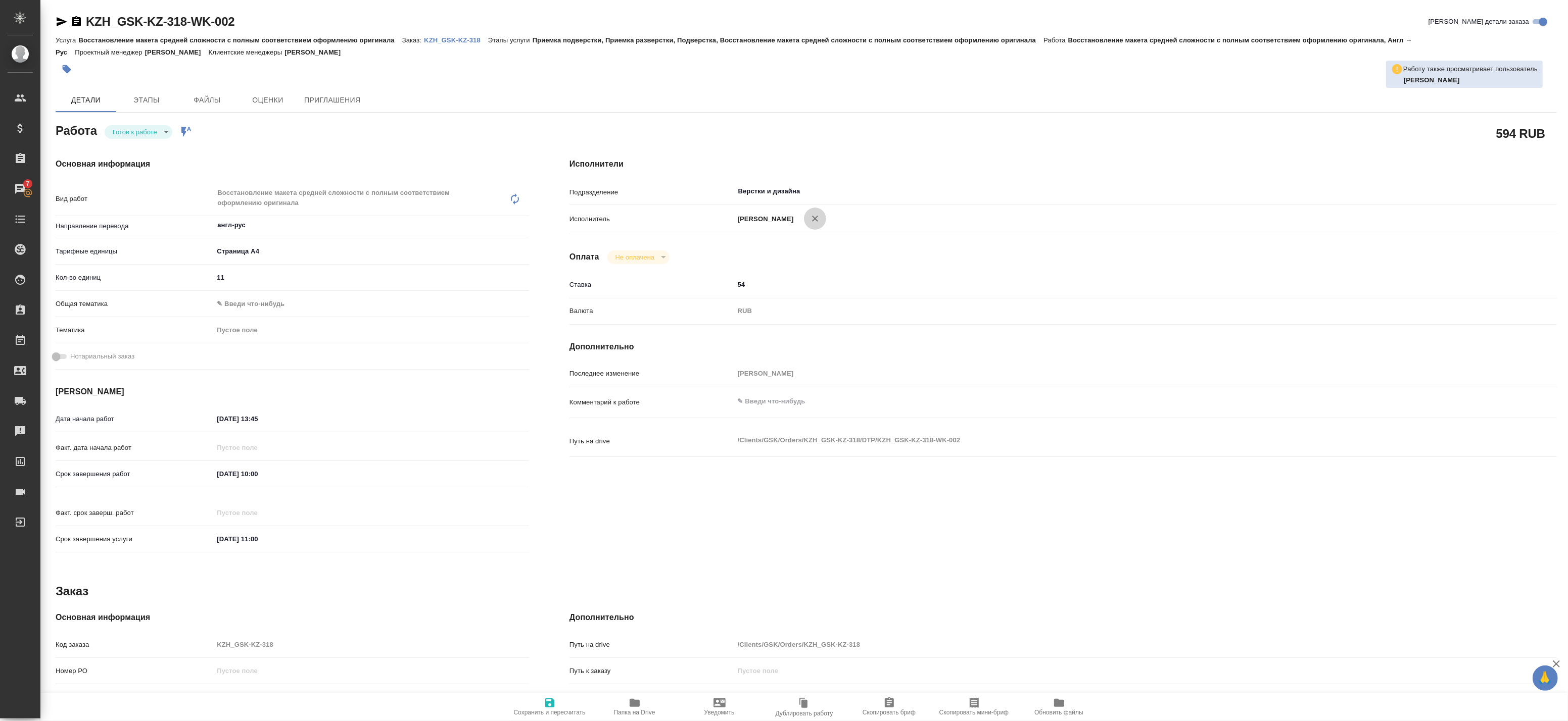
type textarea "x"
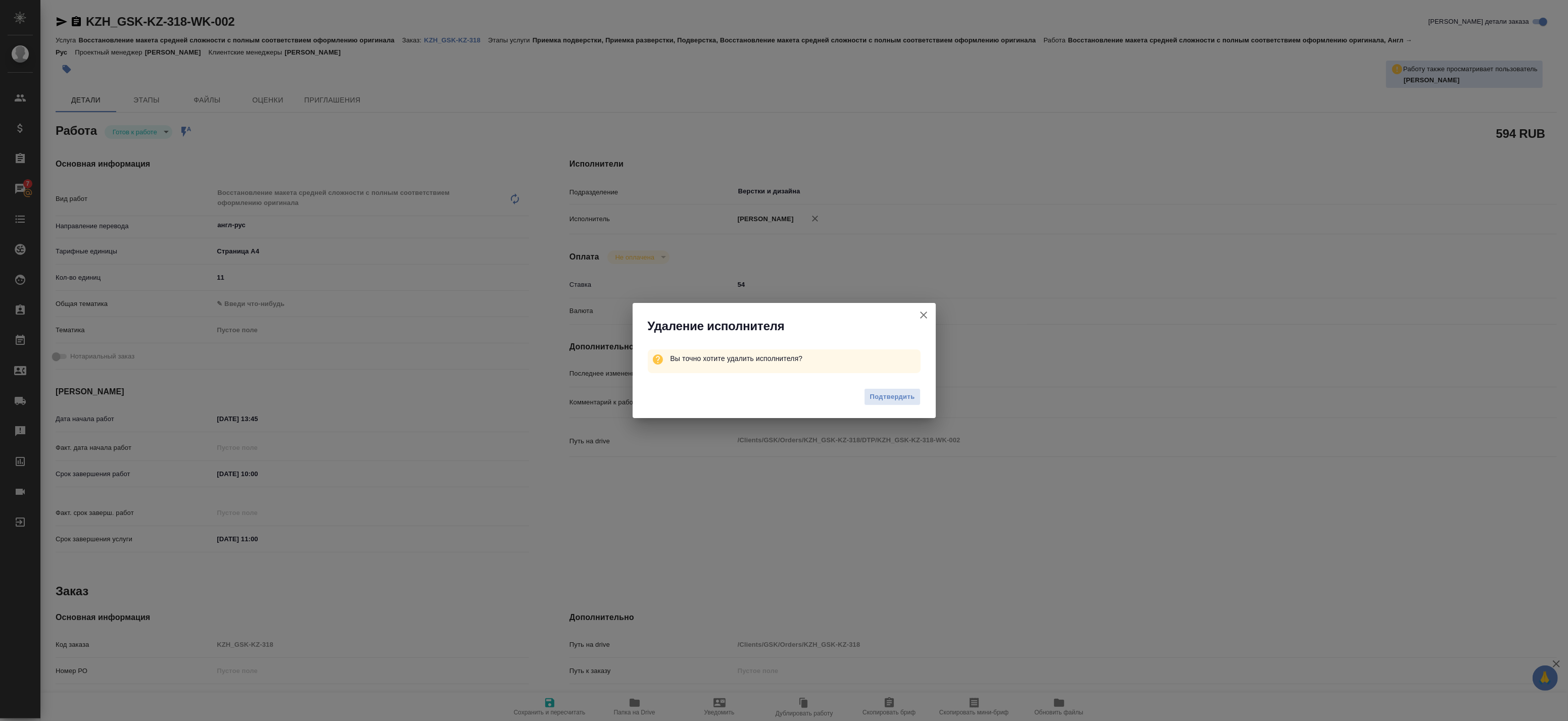
click at [883, 402] on span "Подтвердить" at bounding box center [892, 397] width 45 height 12
type textarea "x"
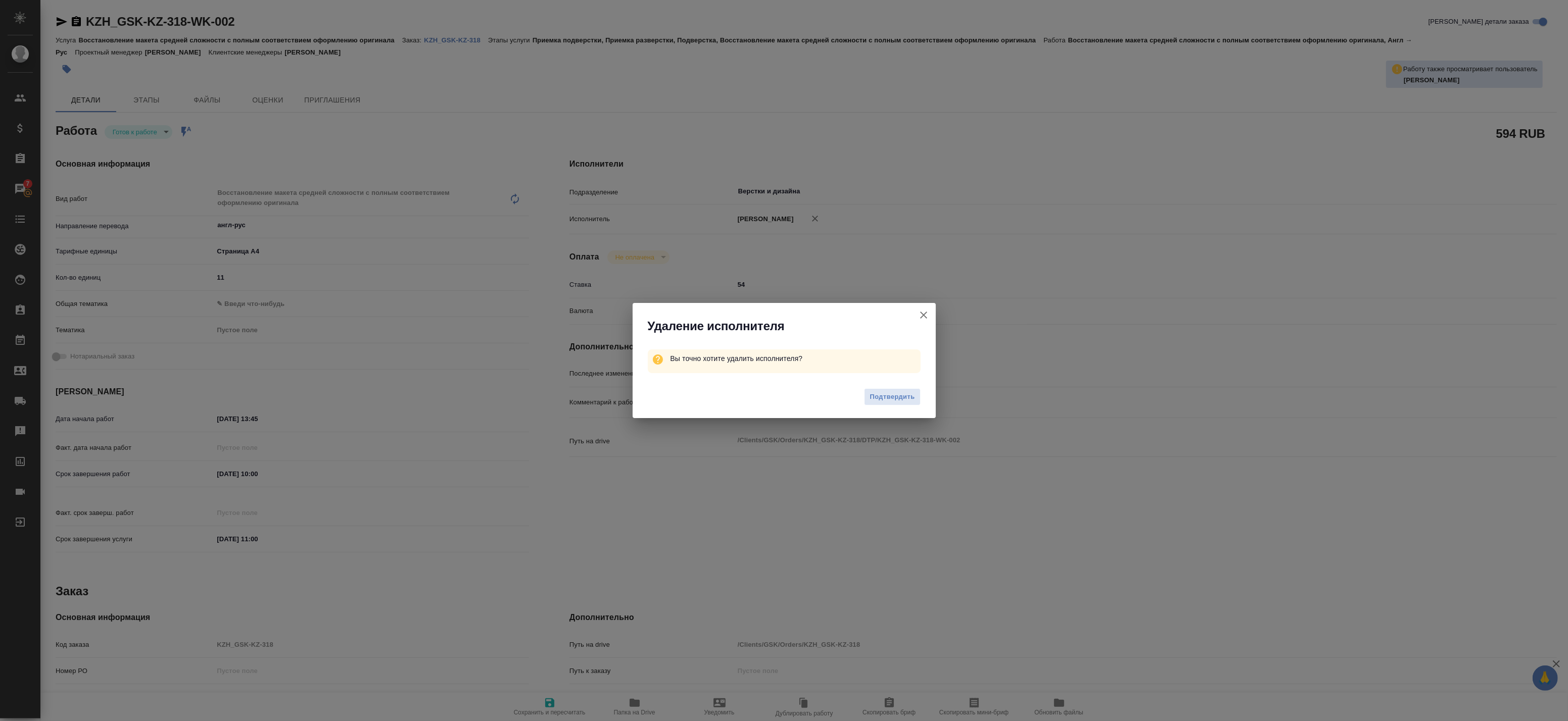
type textarea "x"
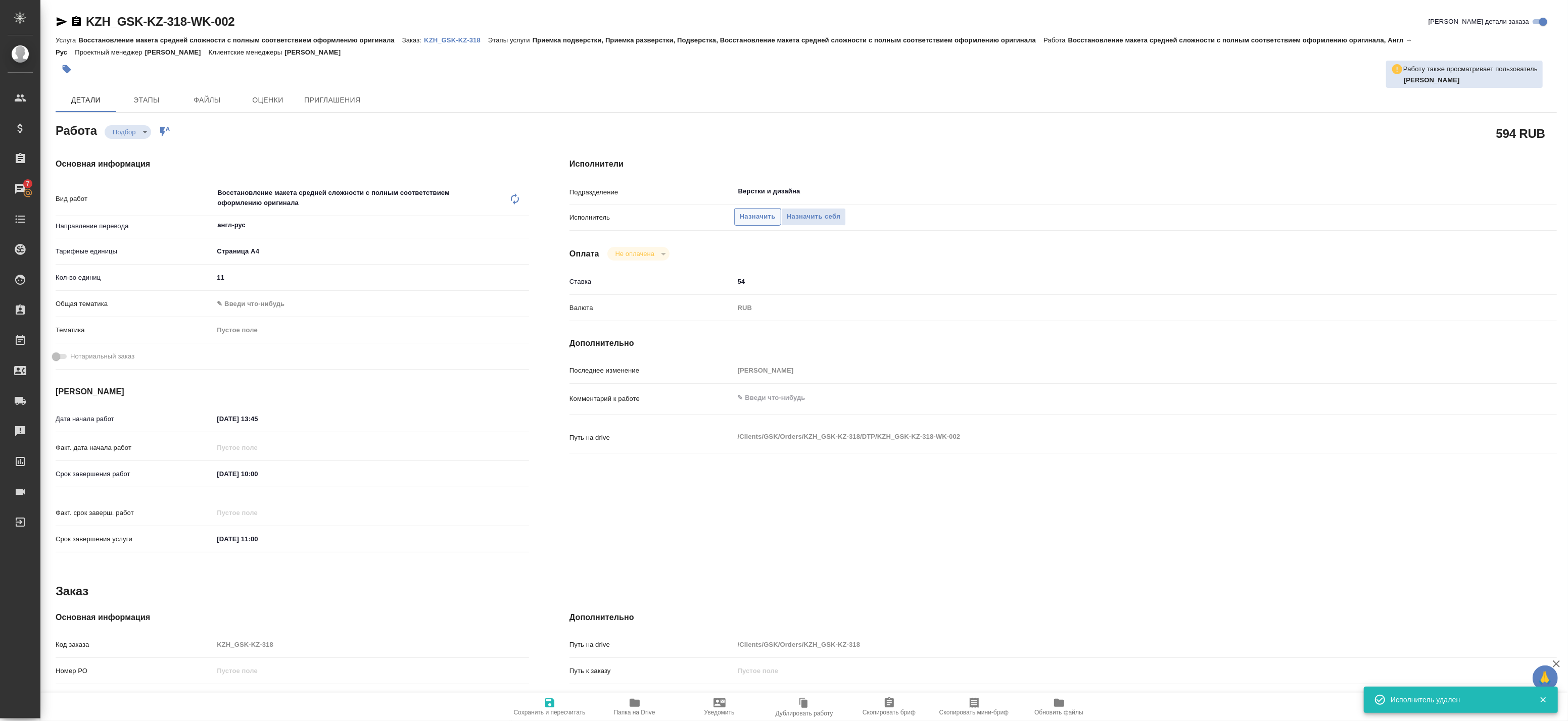
type textarea "x"
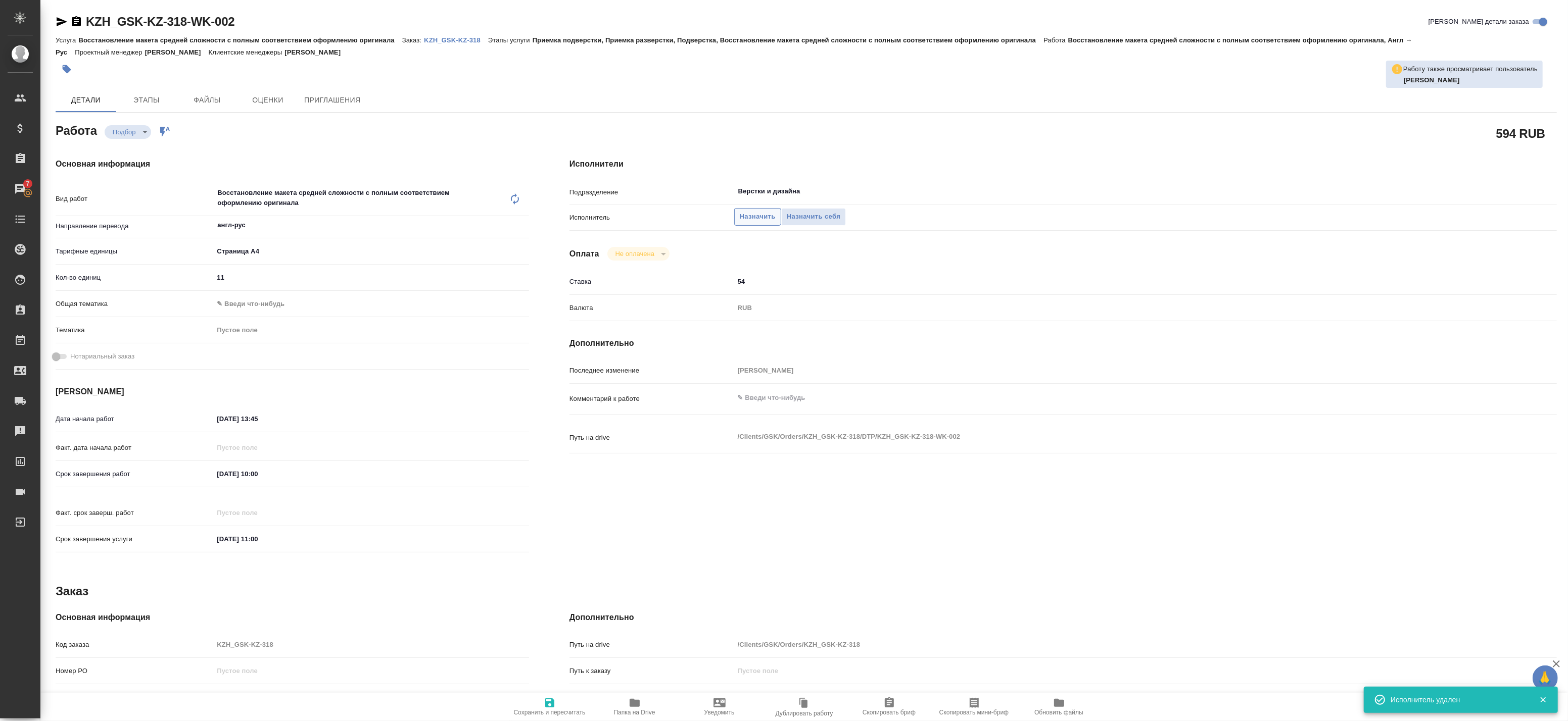
type textarea "x"
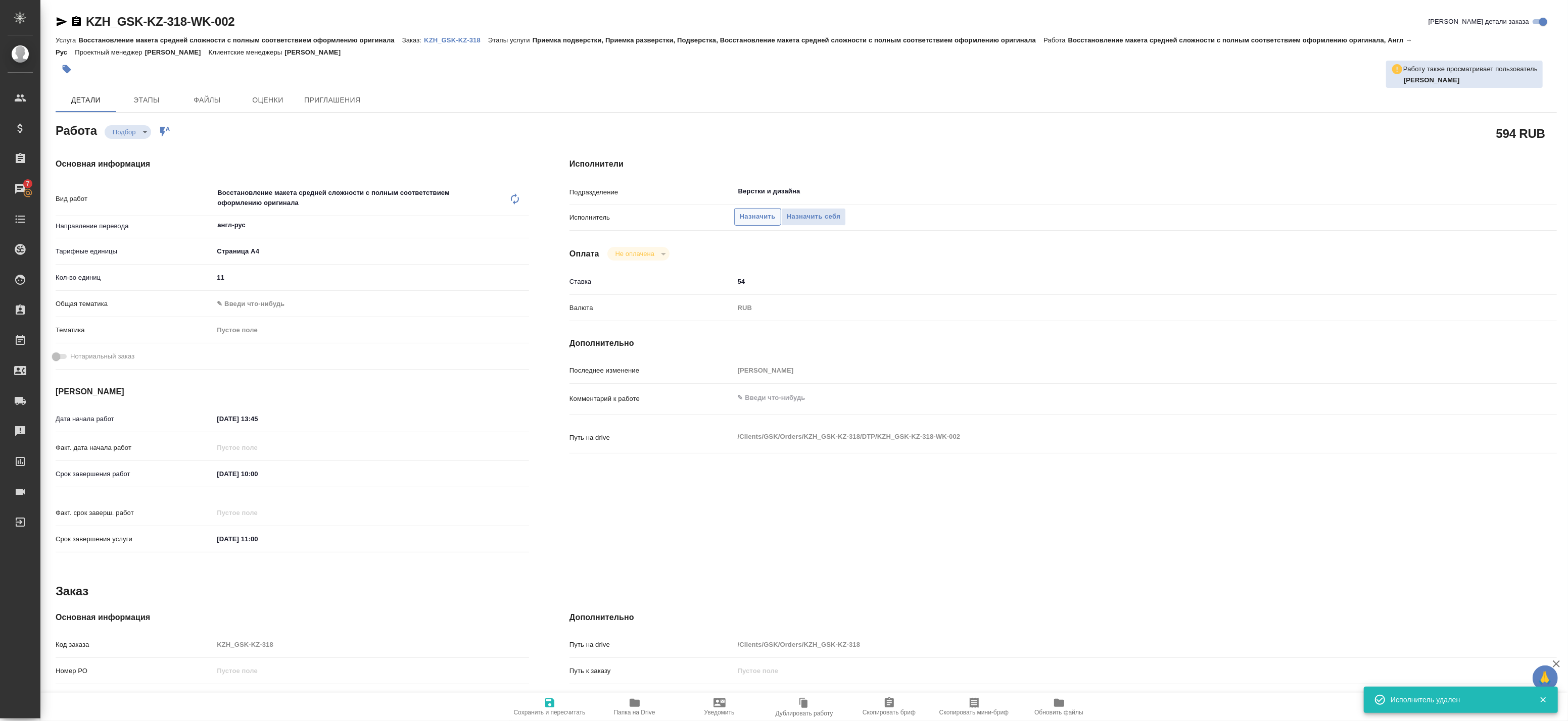
type textarea "x"
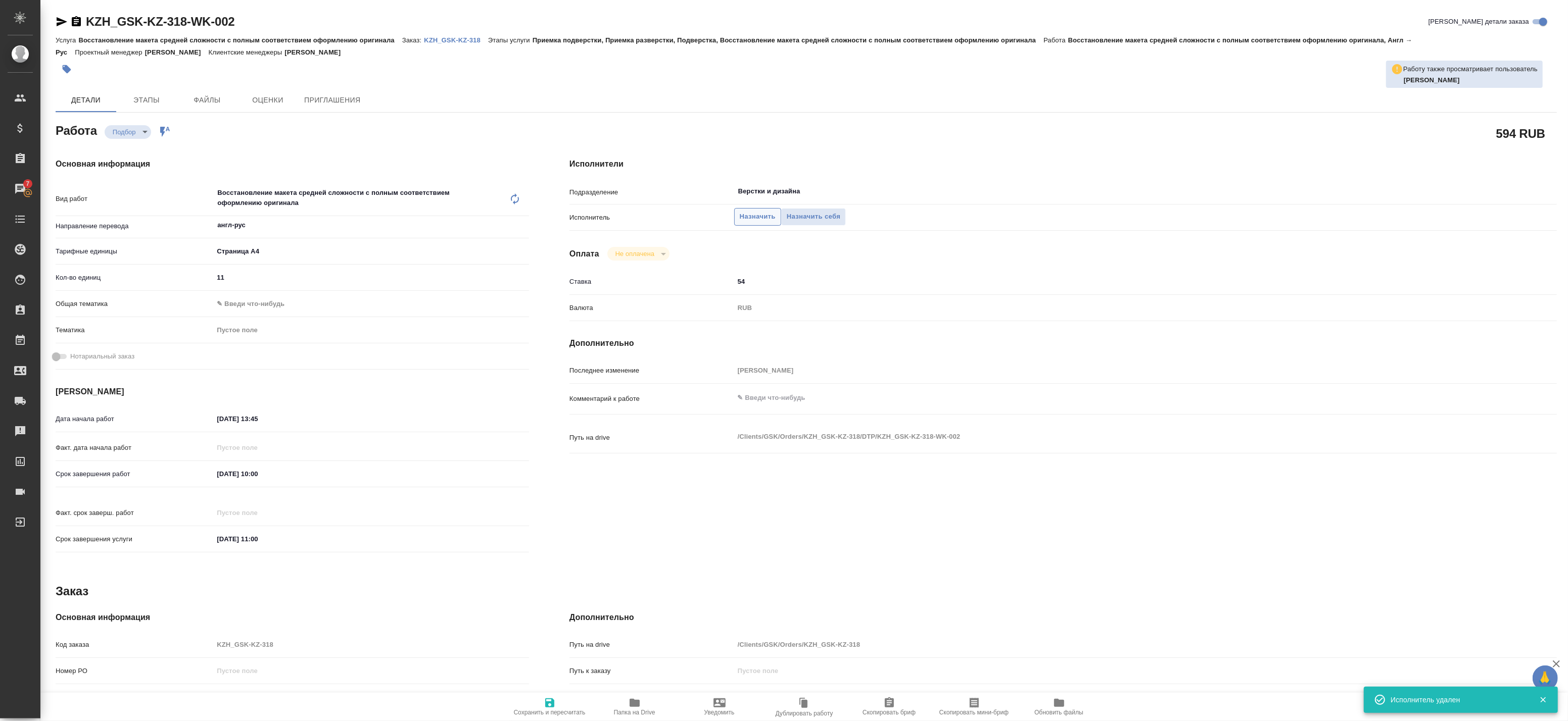
type textarea "x"
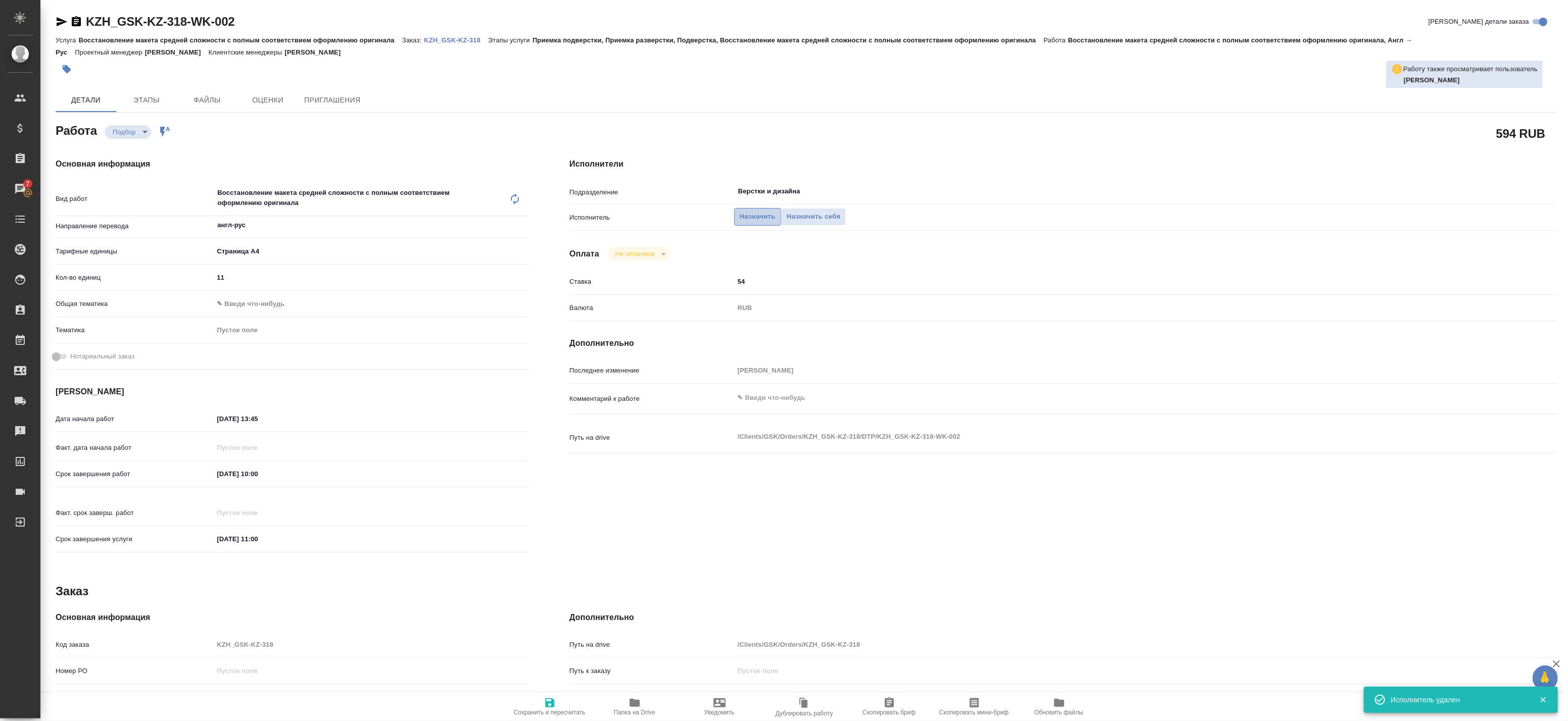
click at [769, 215] on span "Назначить" at bounding box center [758, 217] width 36 height 12
type textarea "x"
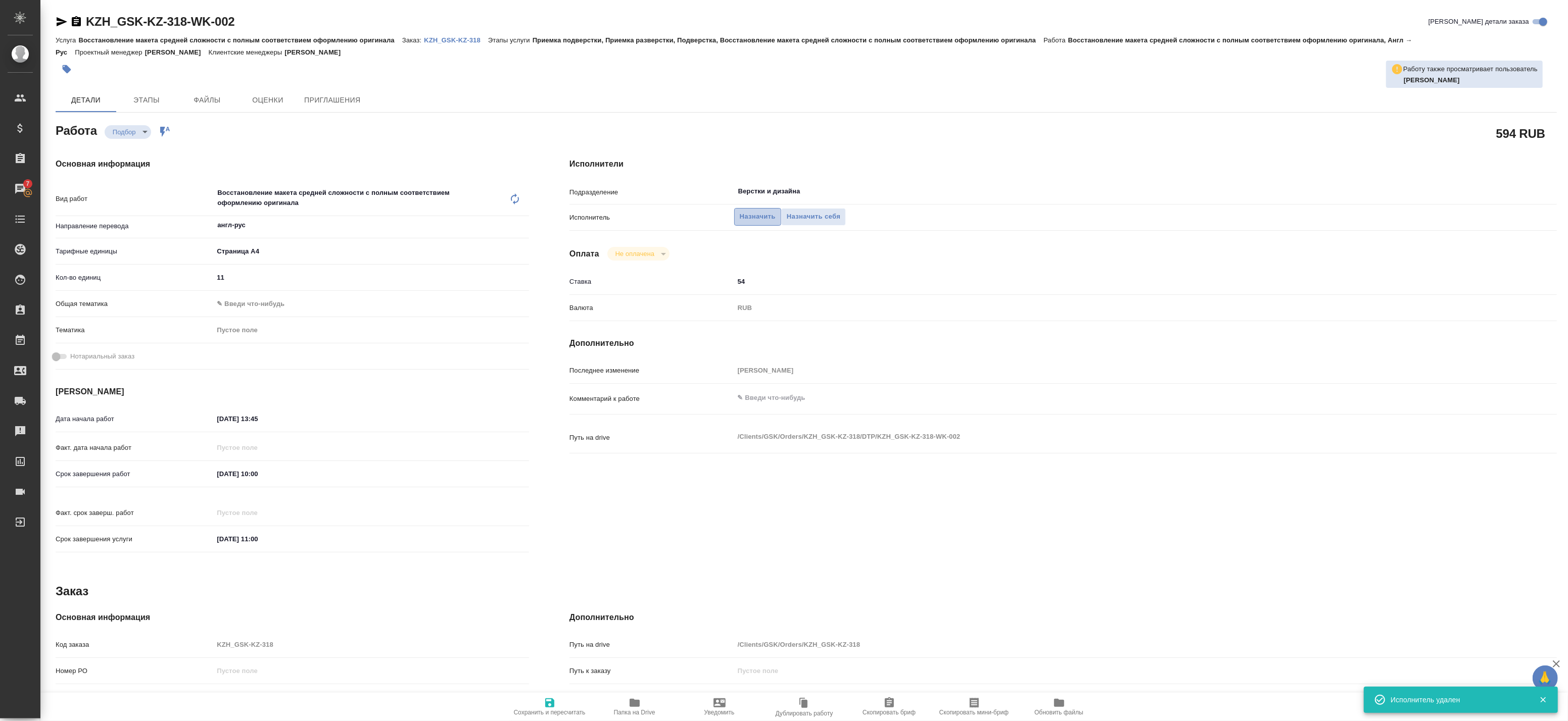
type textarea "x"
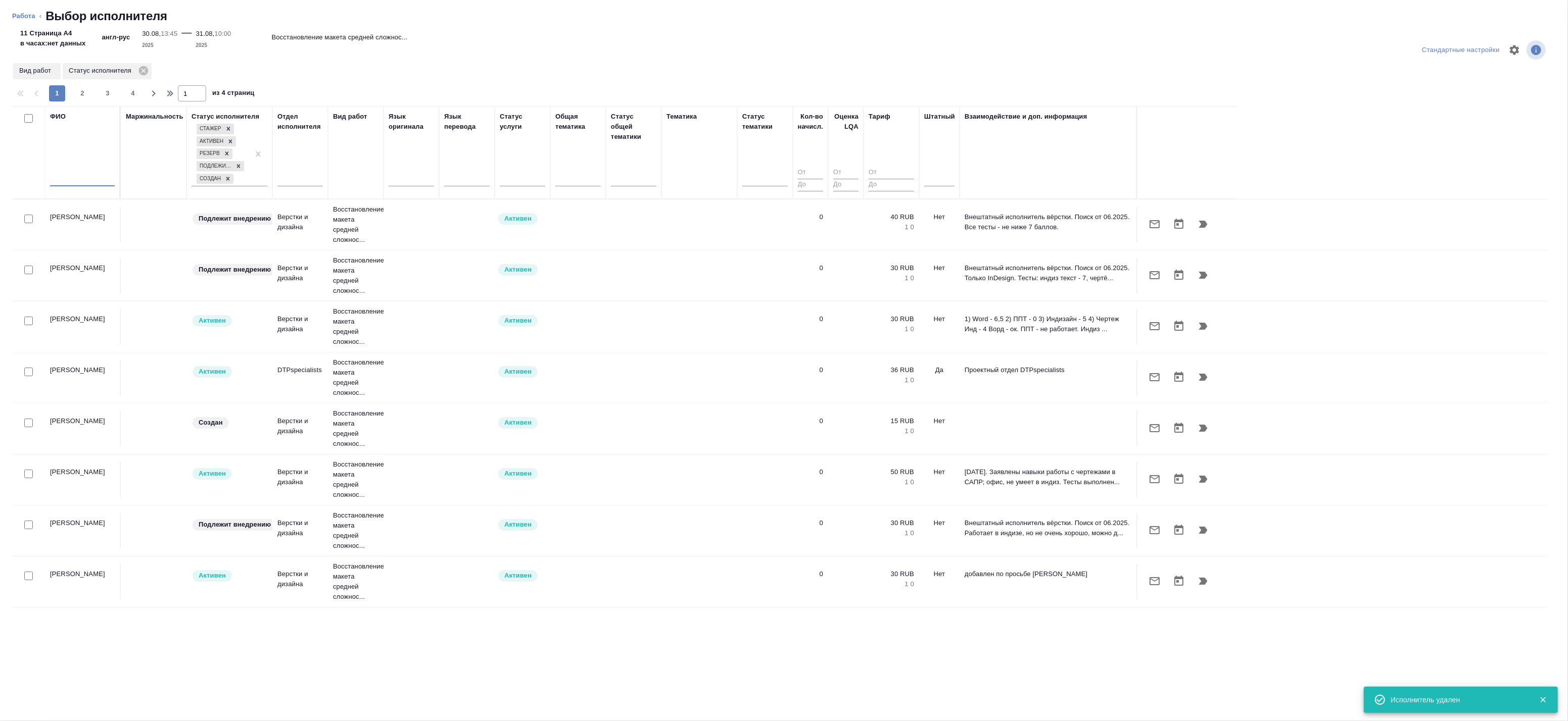
click at [70, 176] on input "text" at bounding box center [82, 180] width 65 height 12
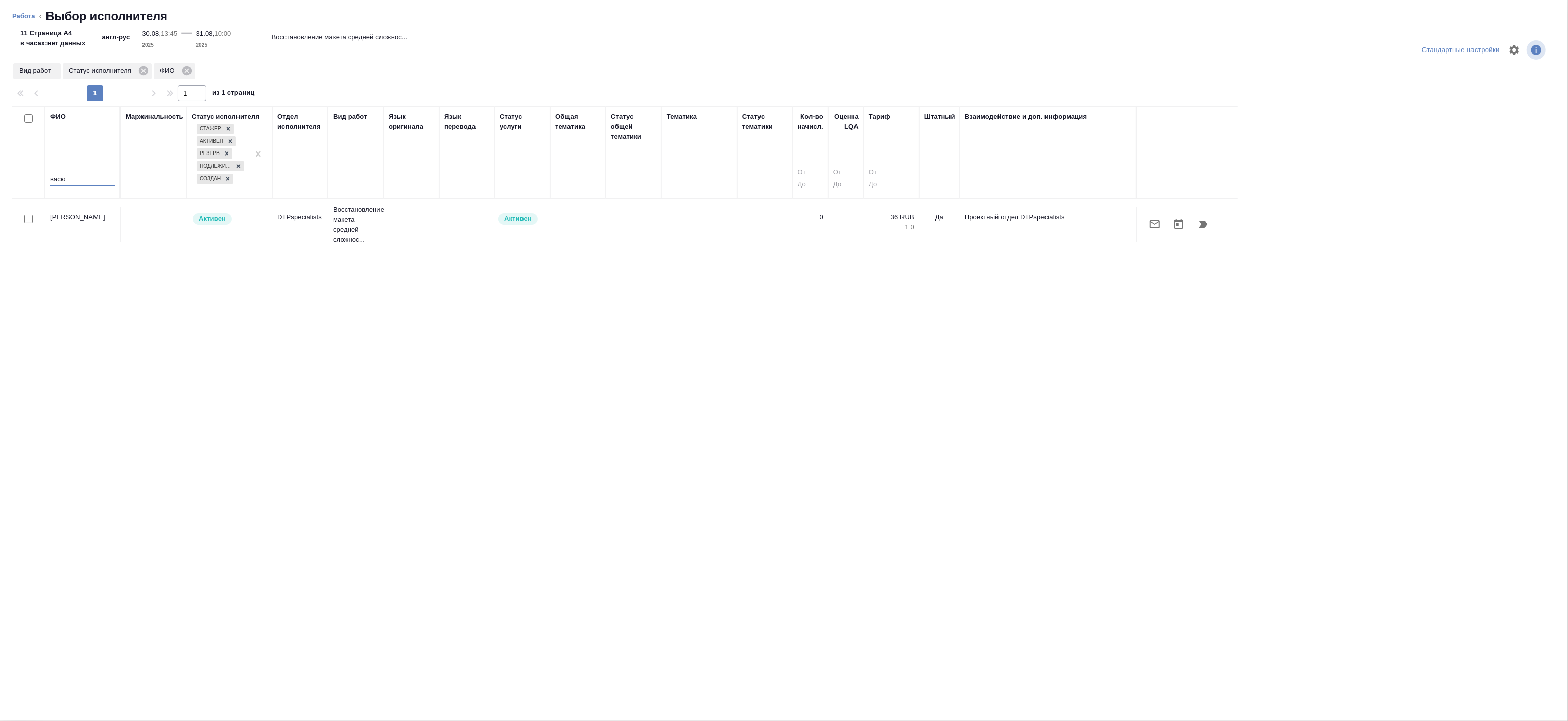
type input "васю"
click at [1203, 222] on icon "button" at bounding box center [1203, 224] width 9 height 7
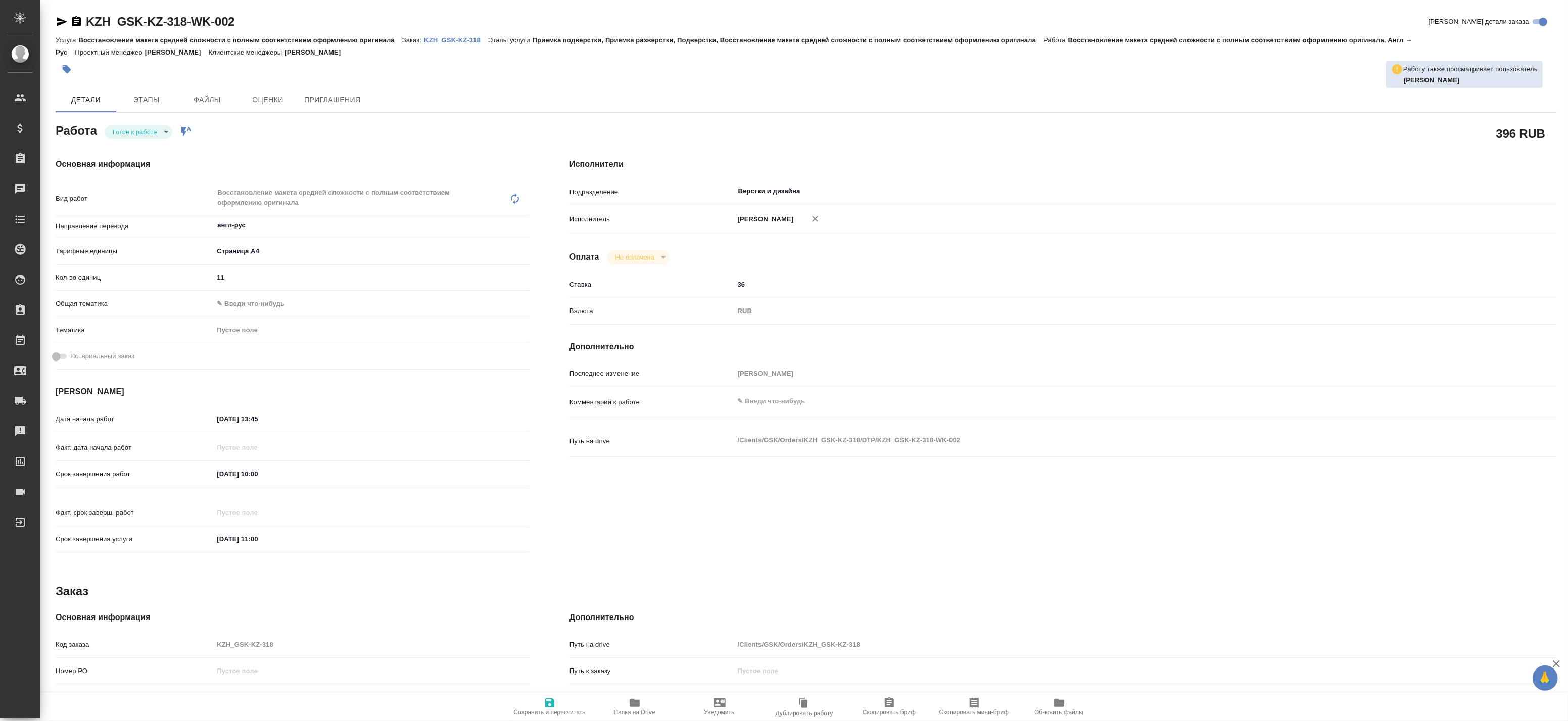
type textarea "x"
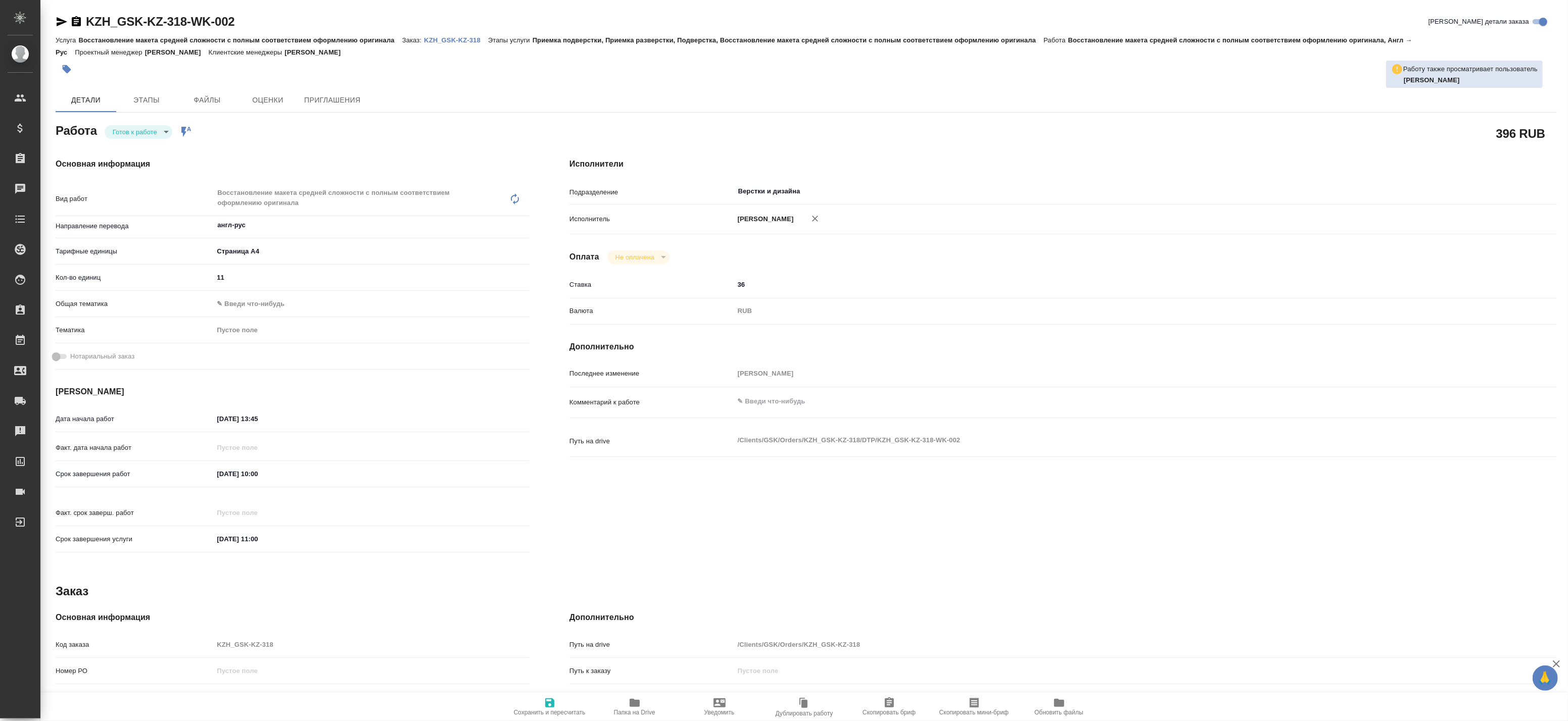
type textarea "x"
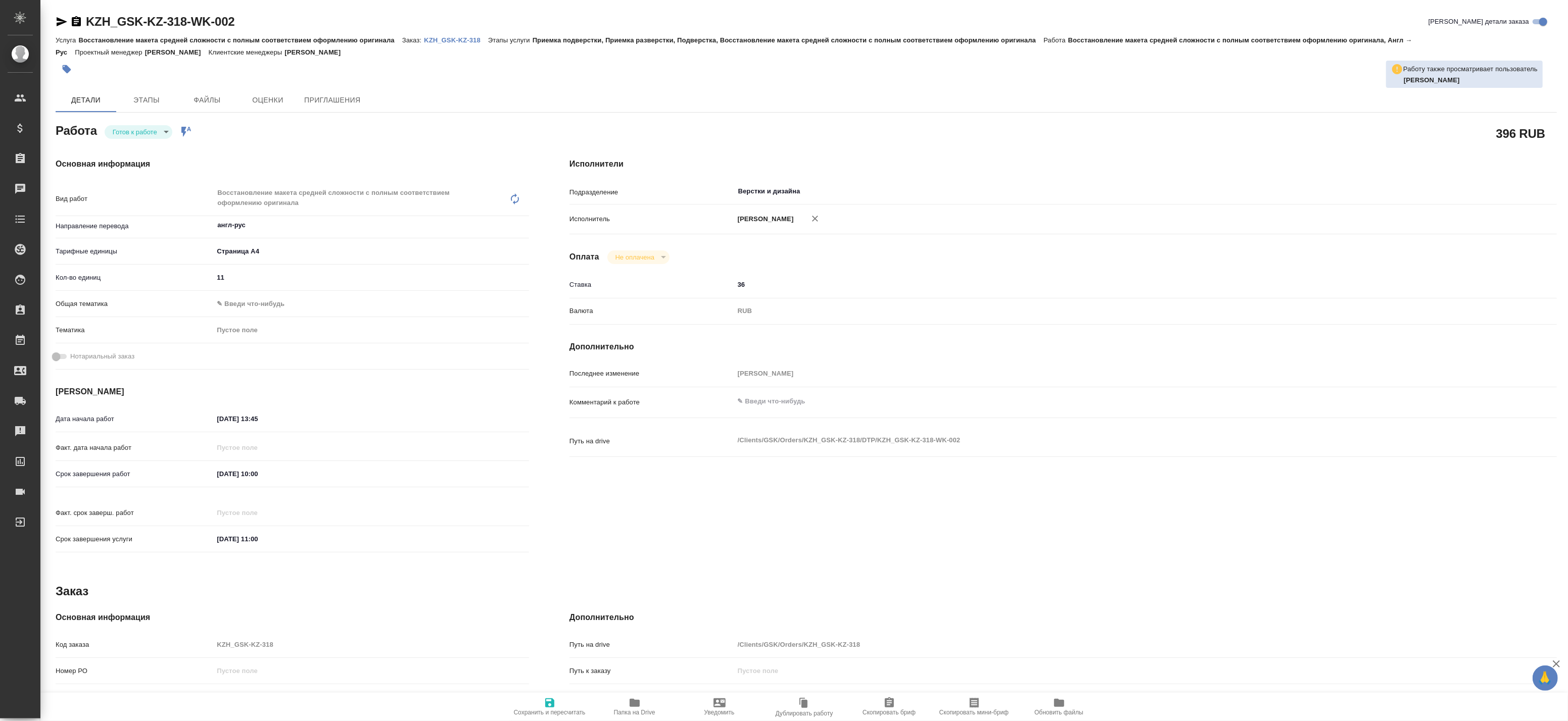
type textarea "x"
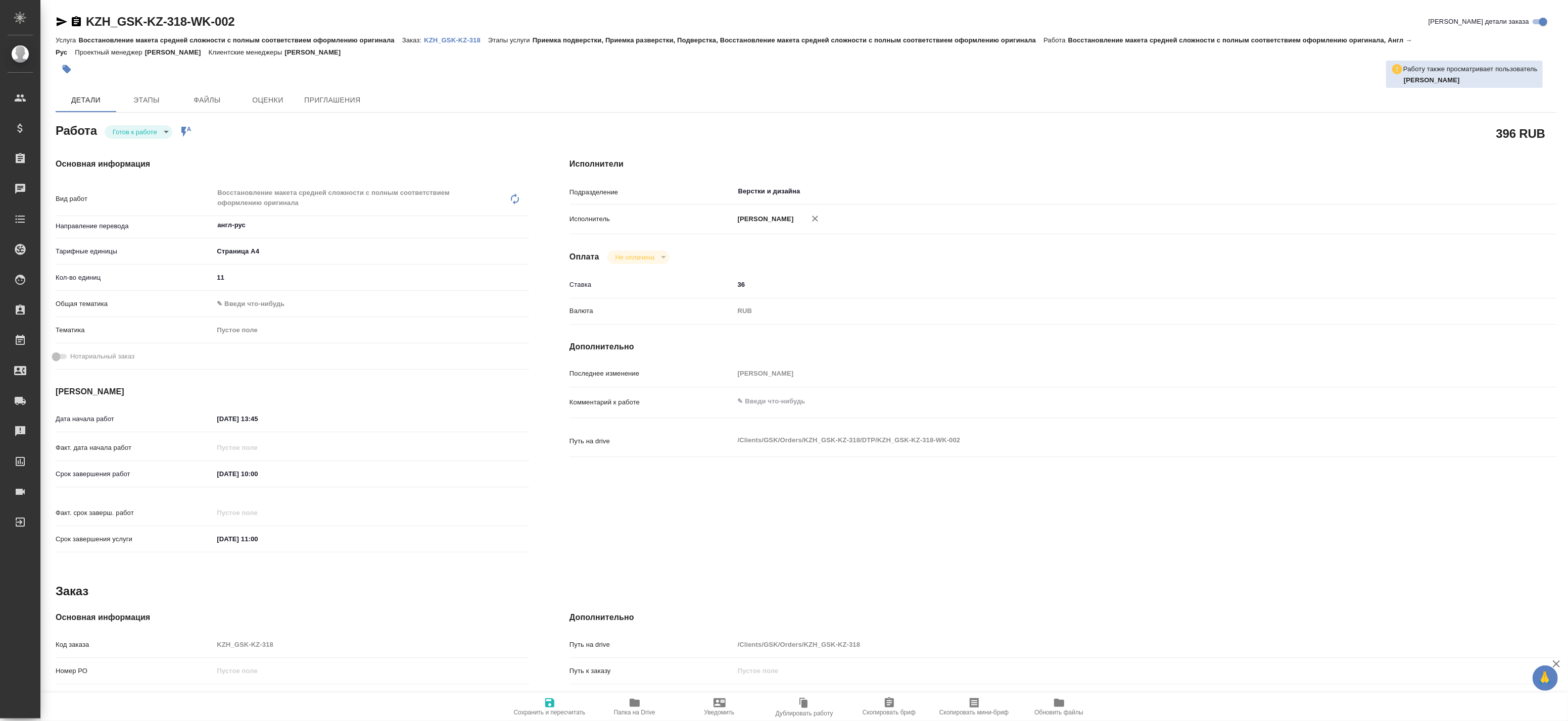
type textarea "x"
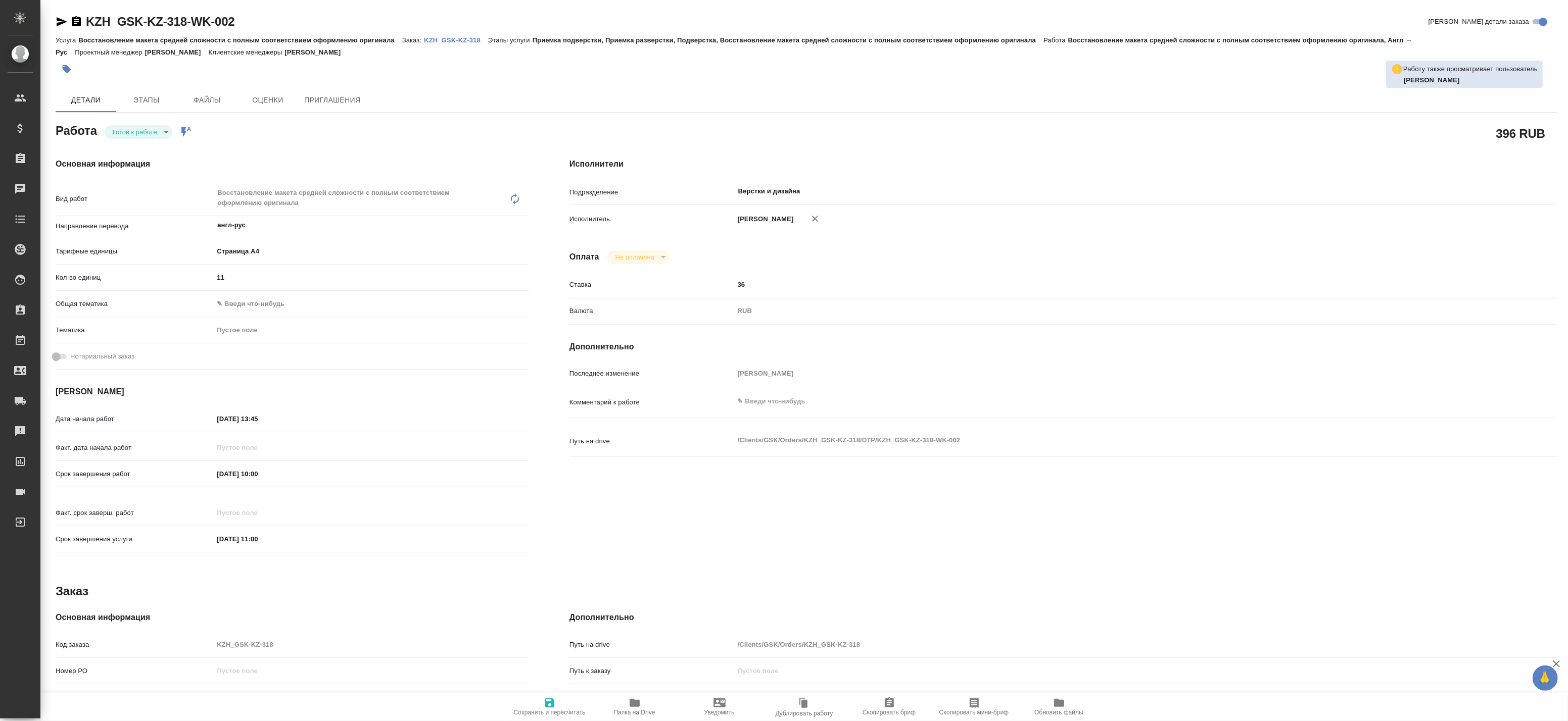
type textarea "x"
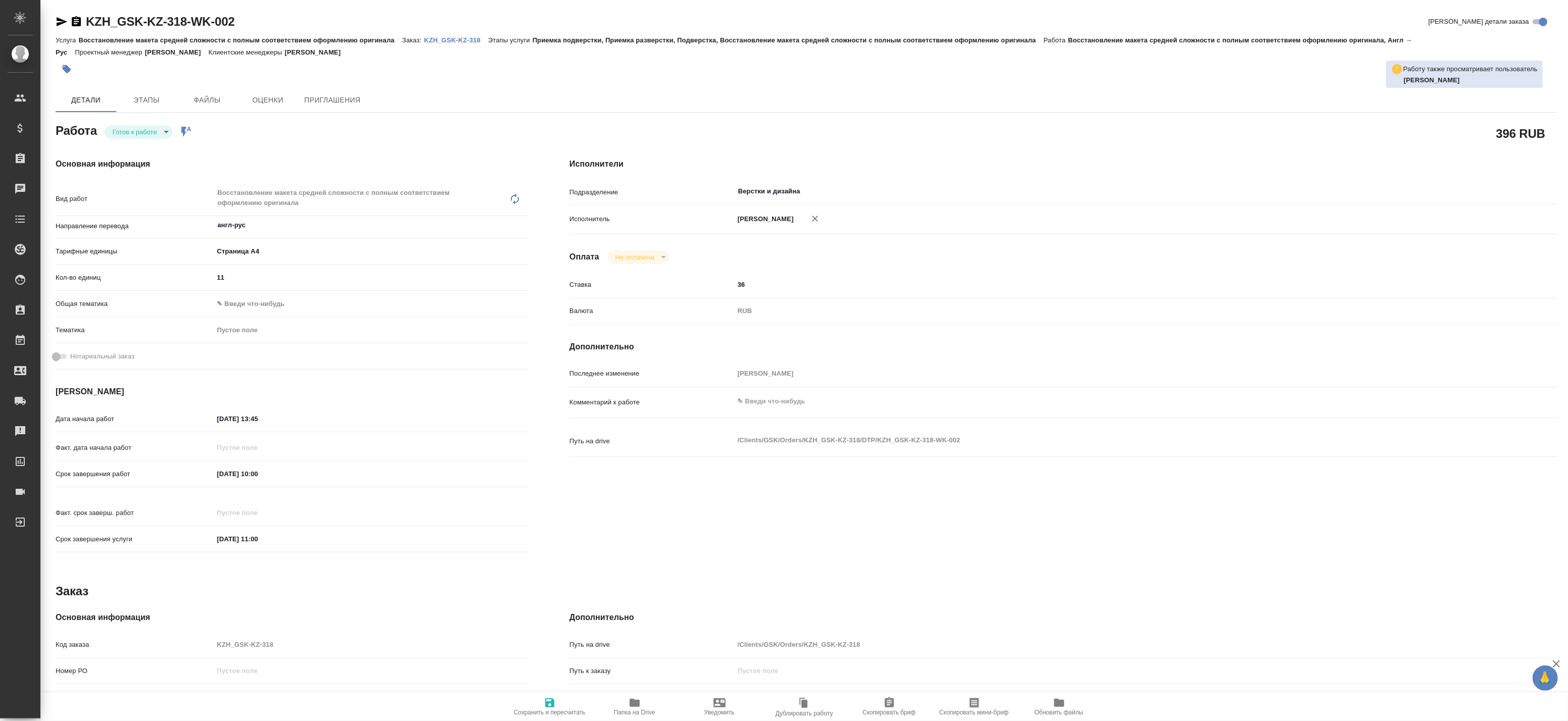
type textarea "x"
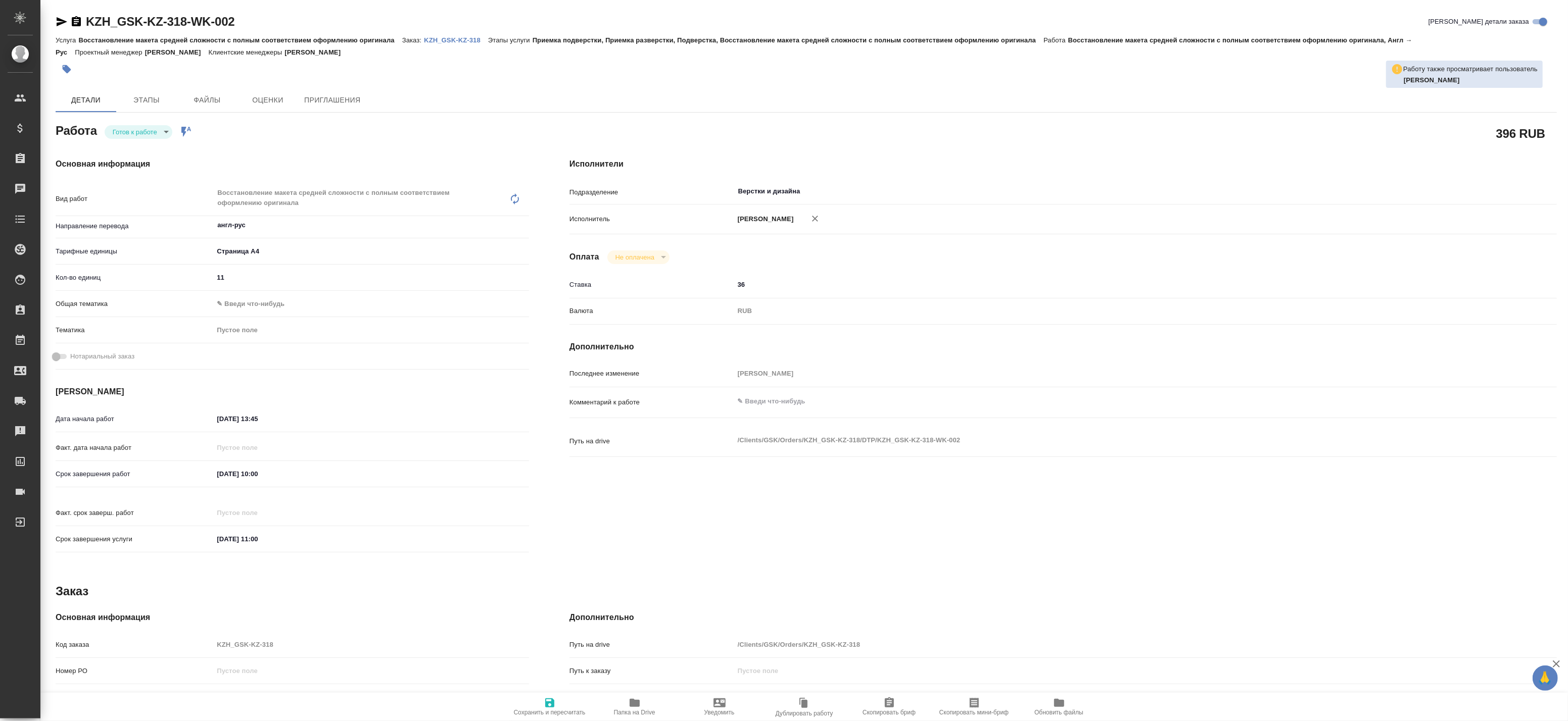
type textarea "x"
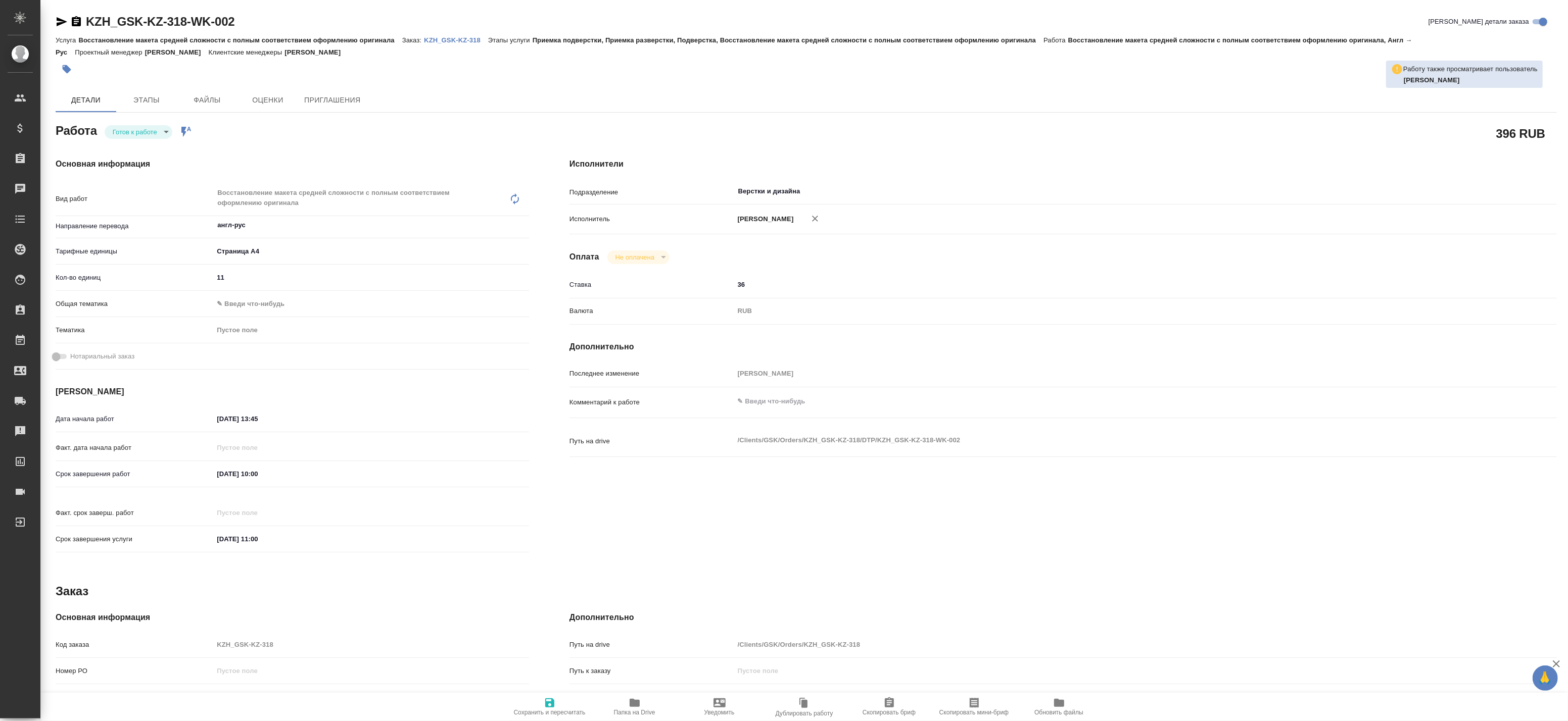
type textarea "x"
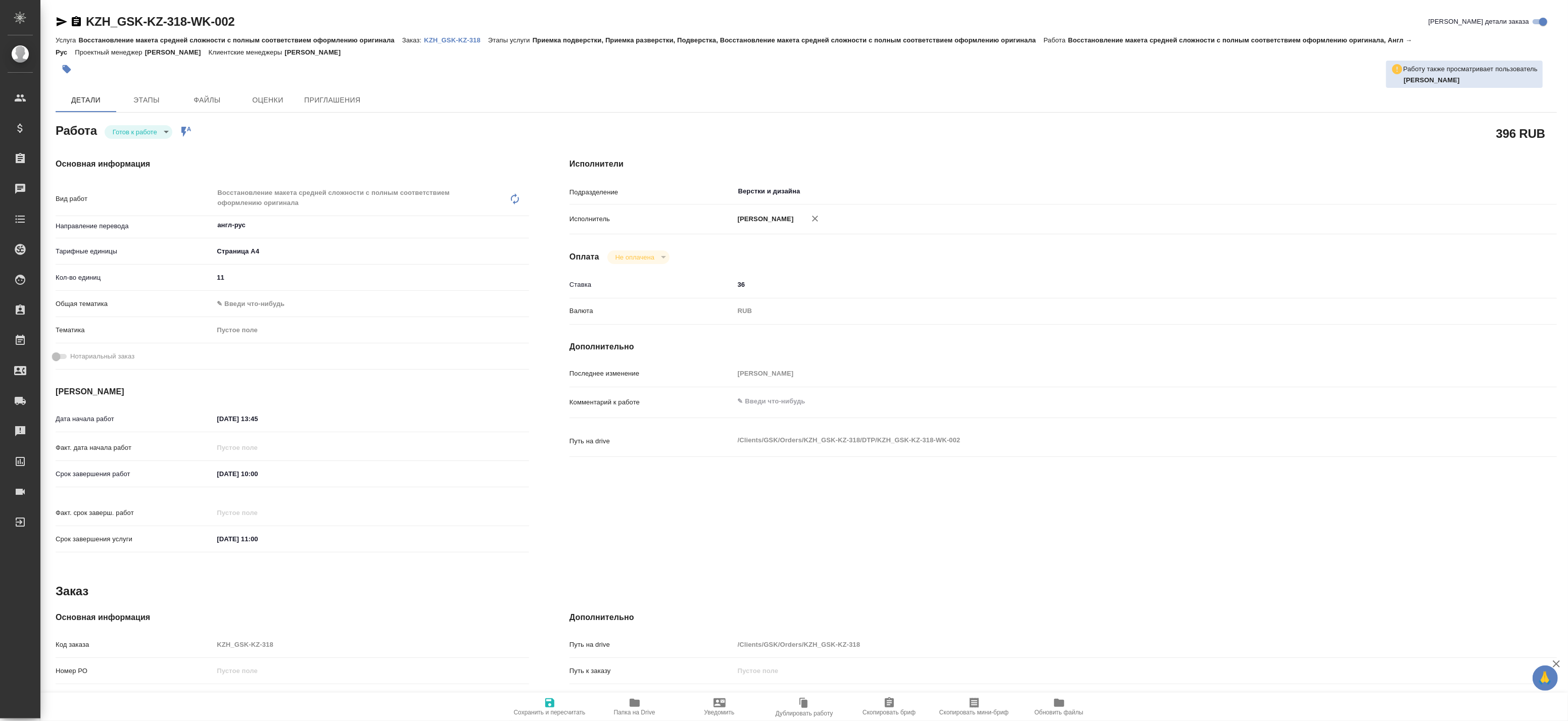
type textarea "x"
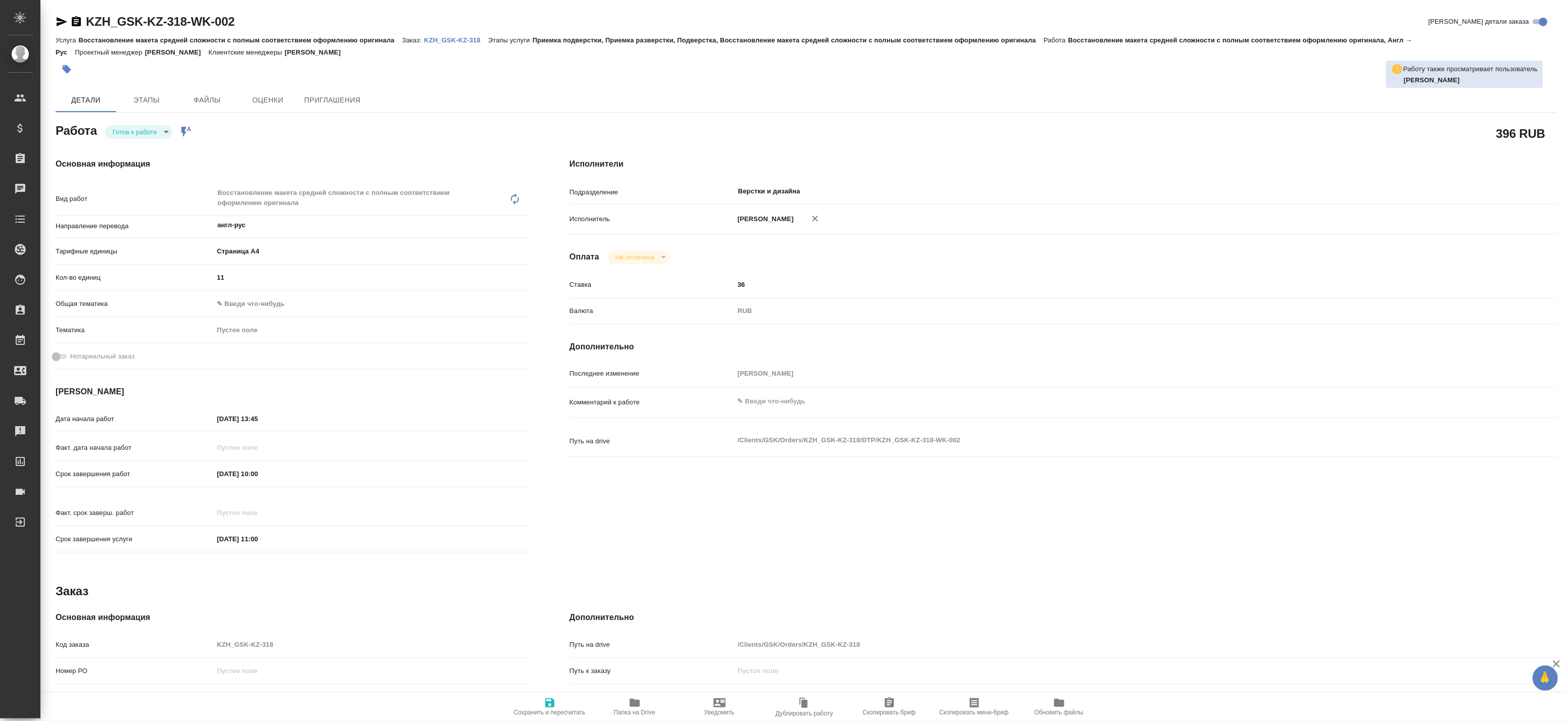
type textarea "x"
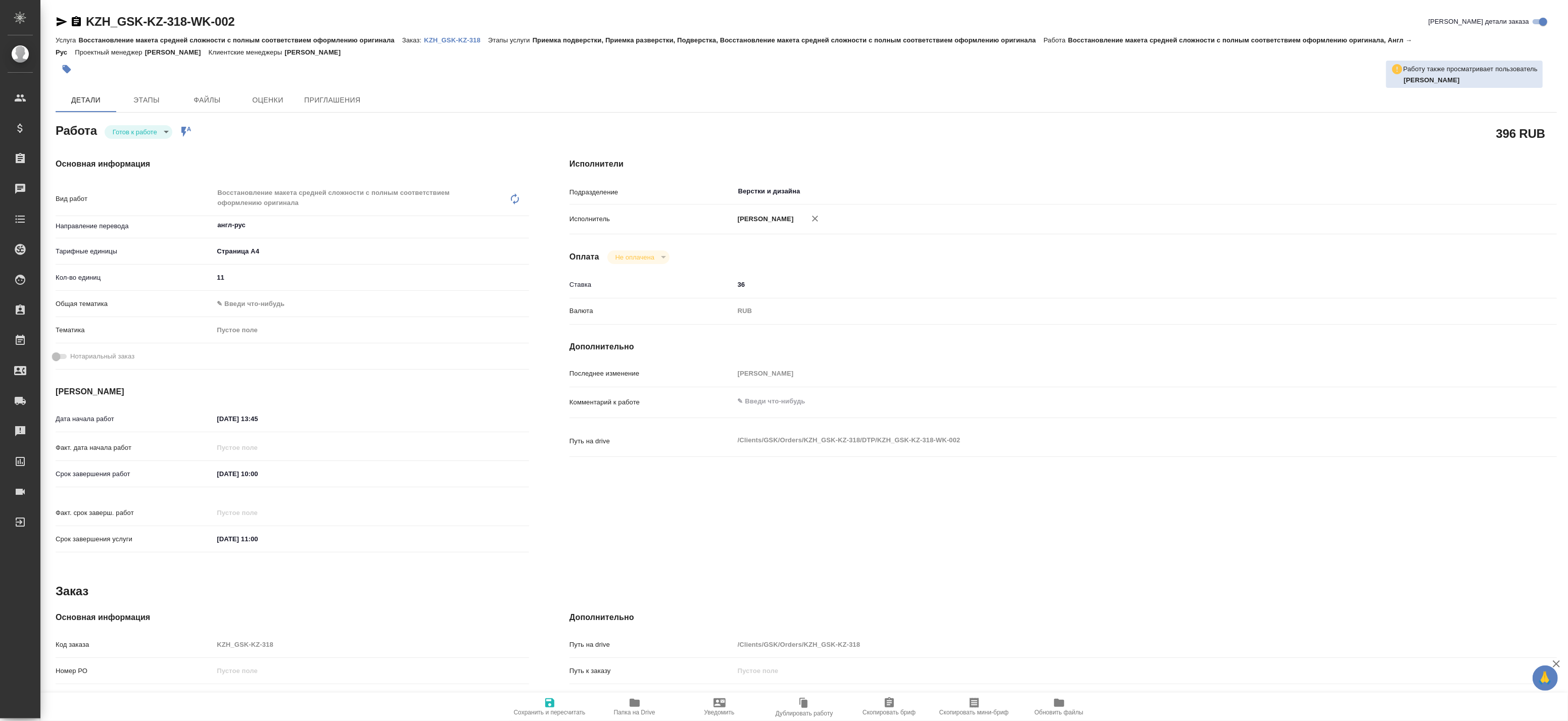
type textarea "x"
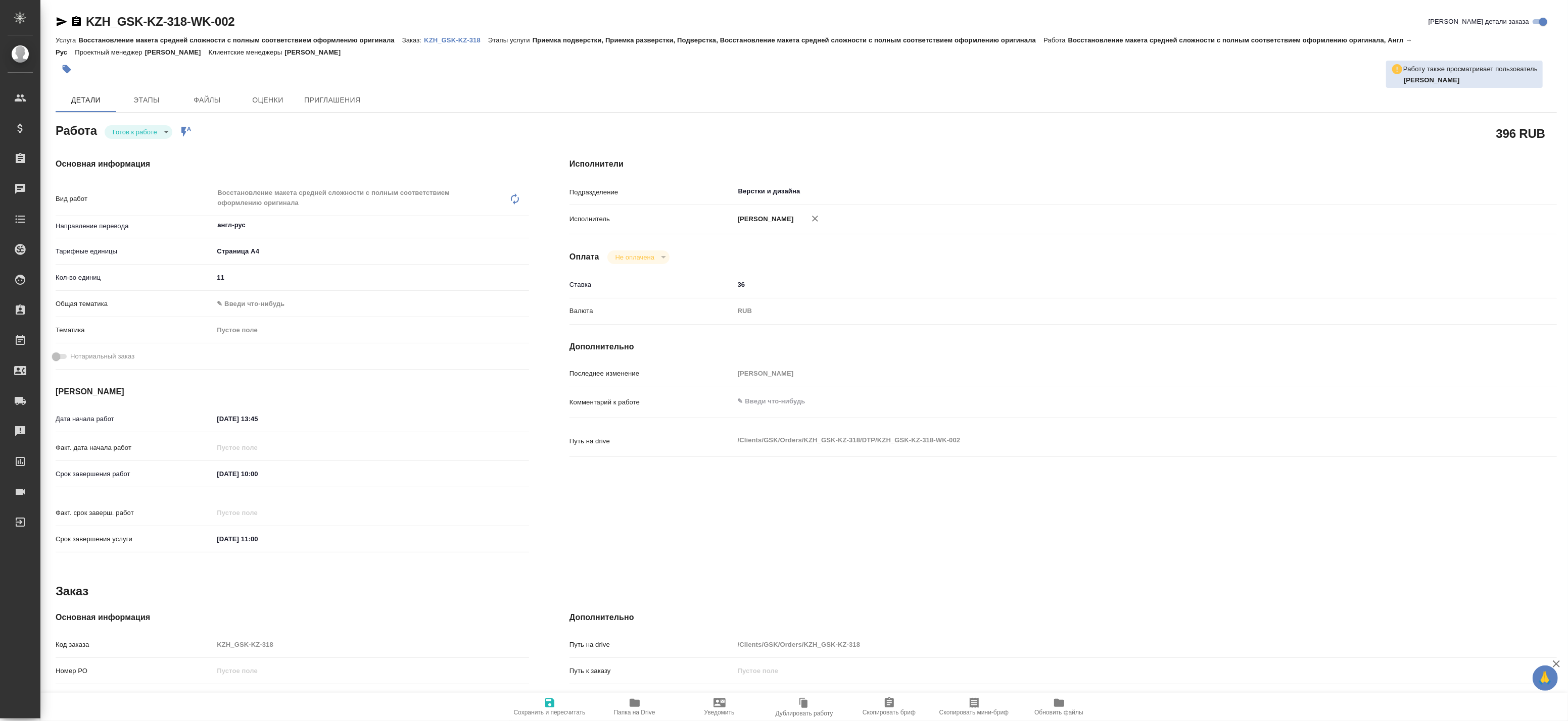
click at [121, 135] on body "🙏 .cls-1 fill:#fff; AWATERA Badanyan Artak Клиенты Спецификации Заказы Чаты Tod…" at bounding box center [784, 360] width 1568 height 721
click at [125, 153] on button "В работе" at bounding box center [129, 149] width 34 height 11
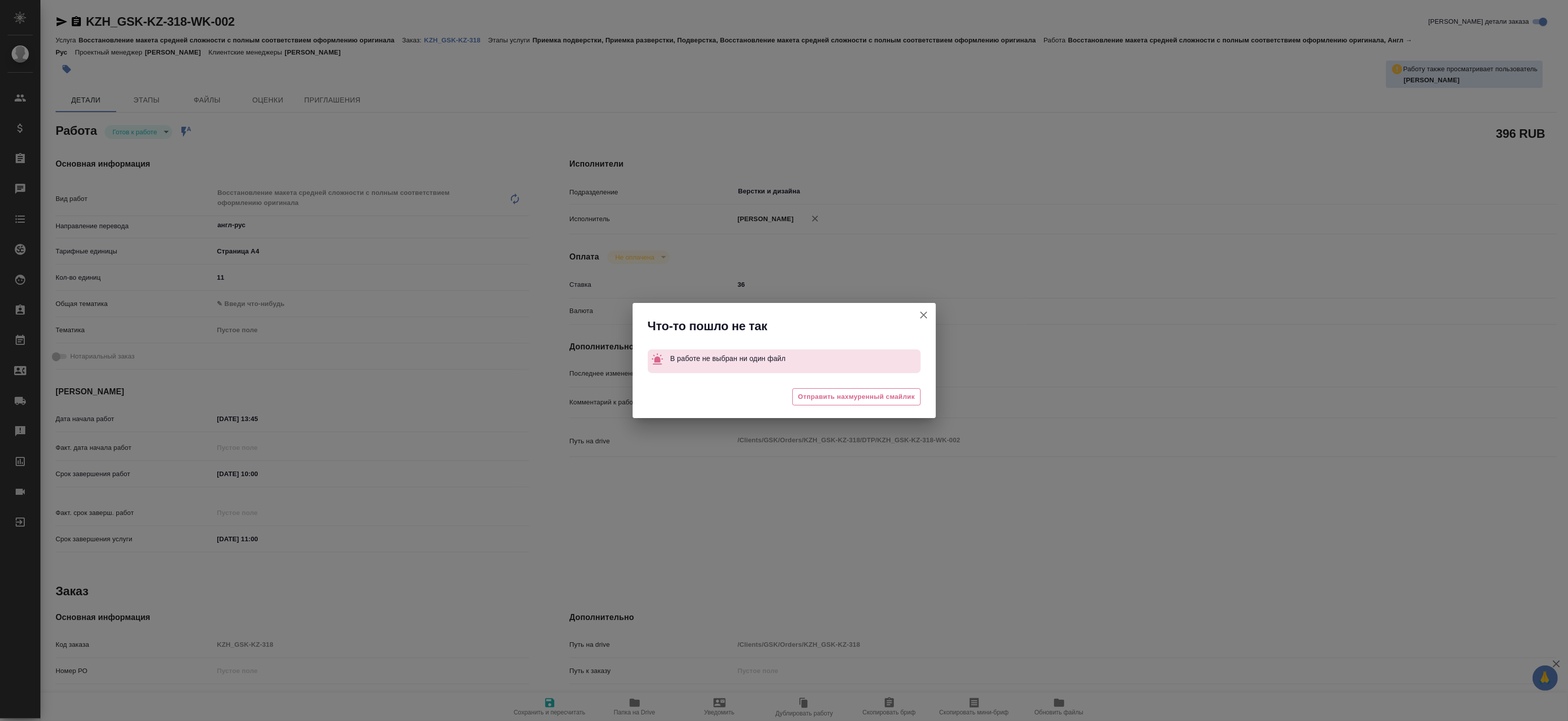
type textarea "x"
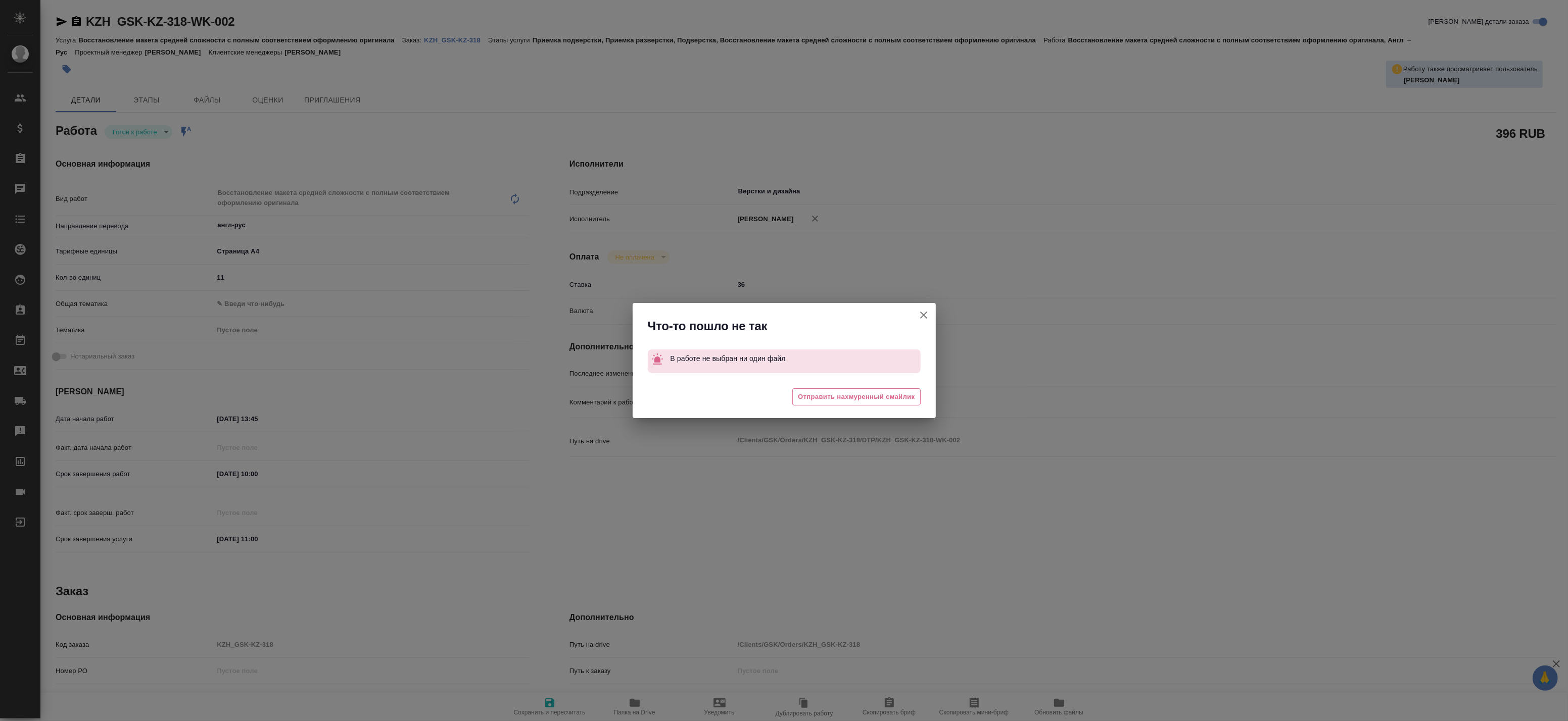
type textarea "x"
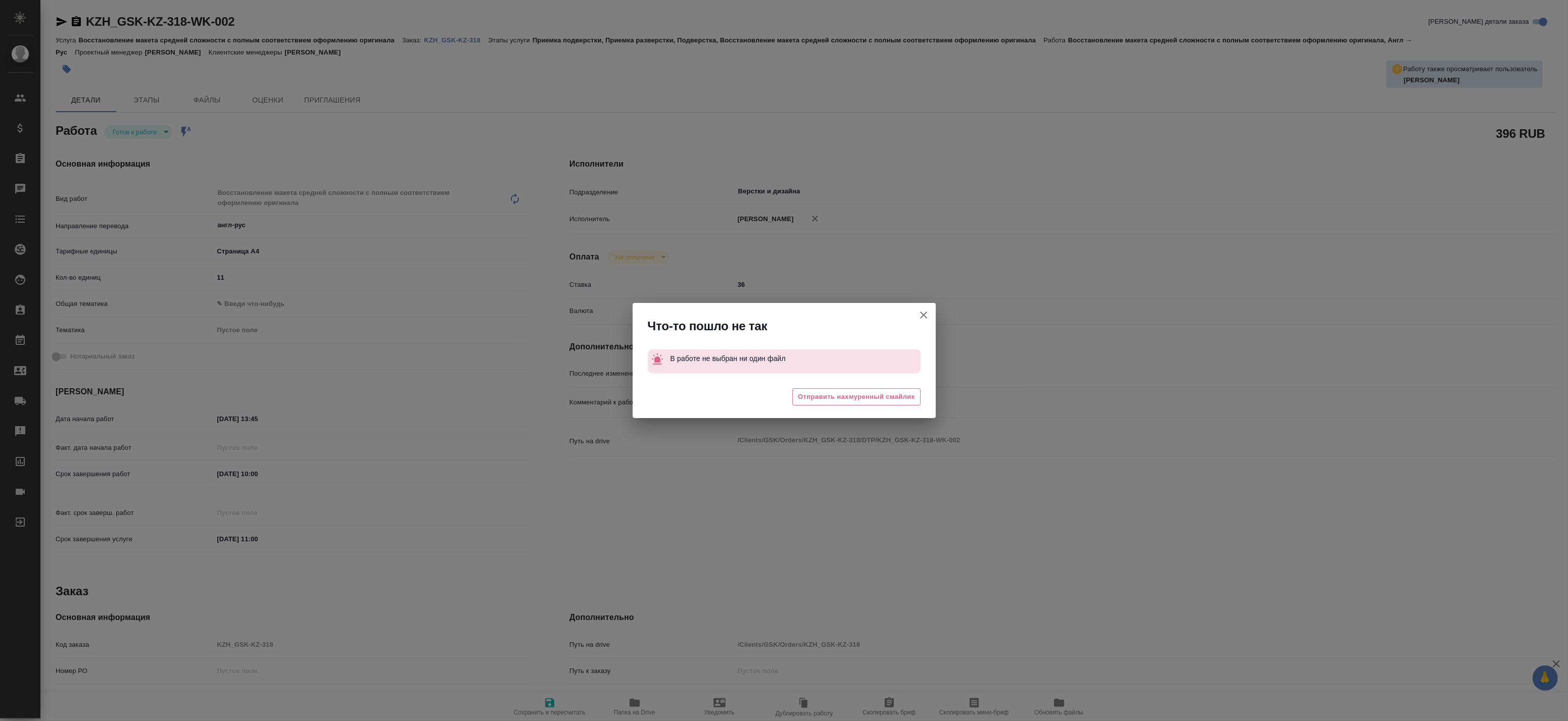
type textarea "x"
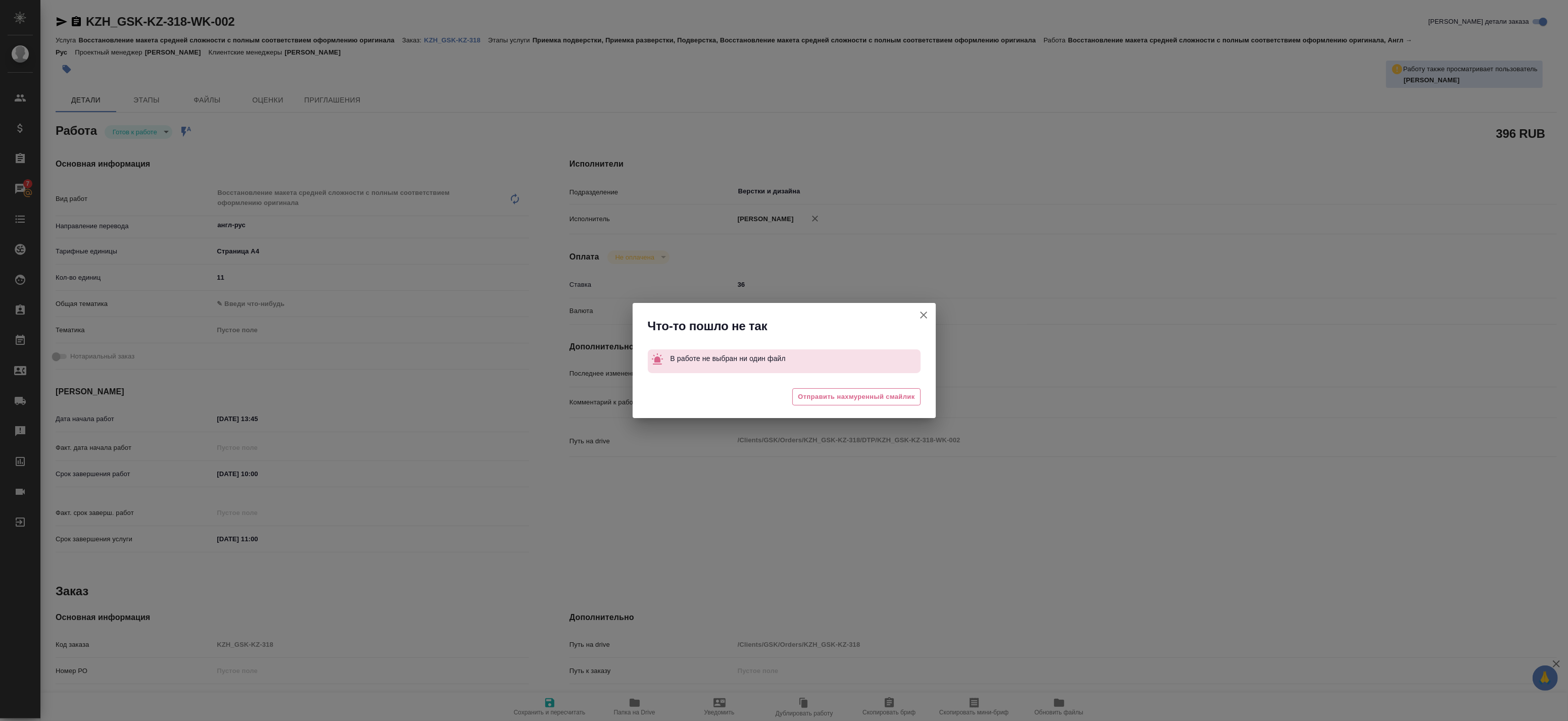
type textarea "x"
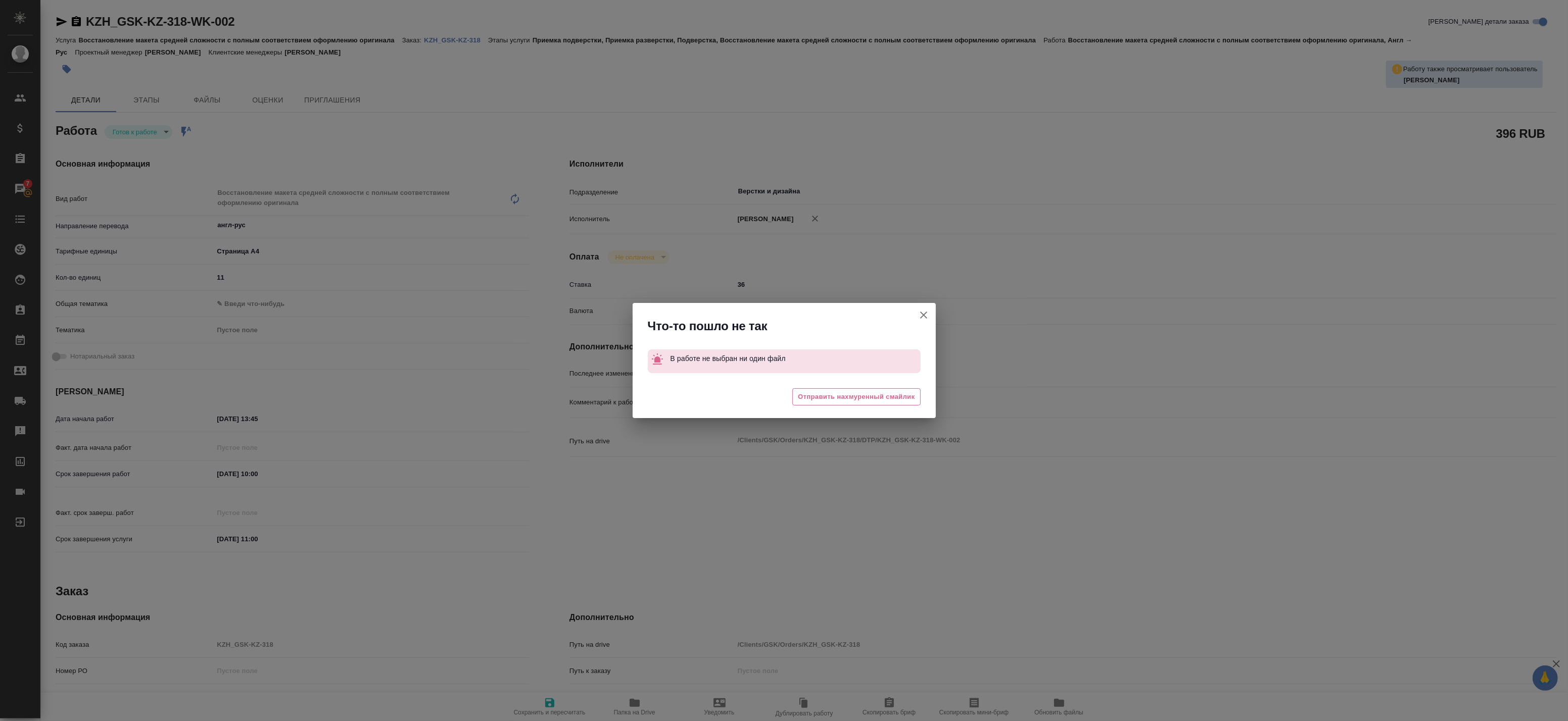
click at [921, 315] on icon "button" at bounding box center [924, 315] width 12 height 12
type textarea "x"
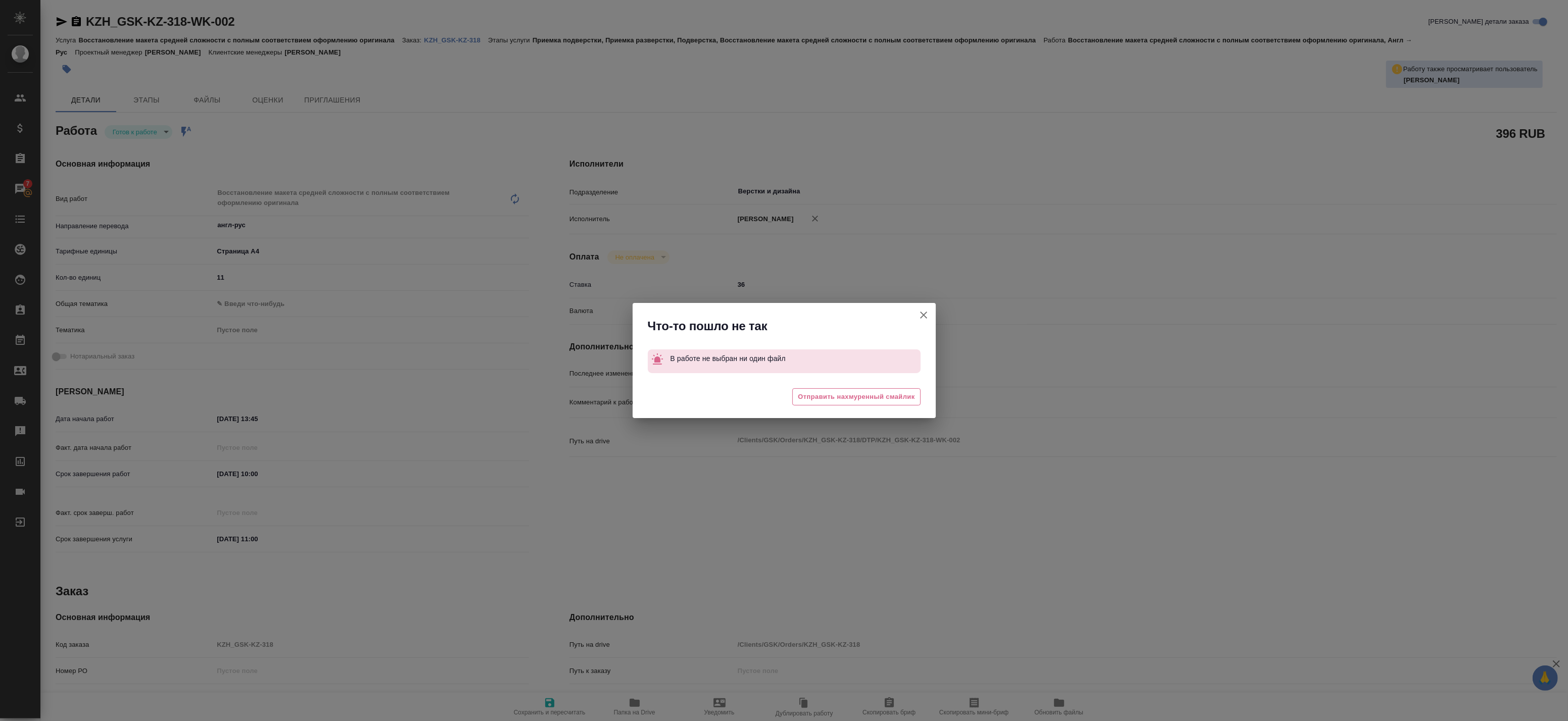
type textarea "x"
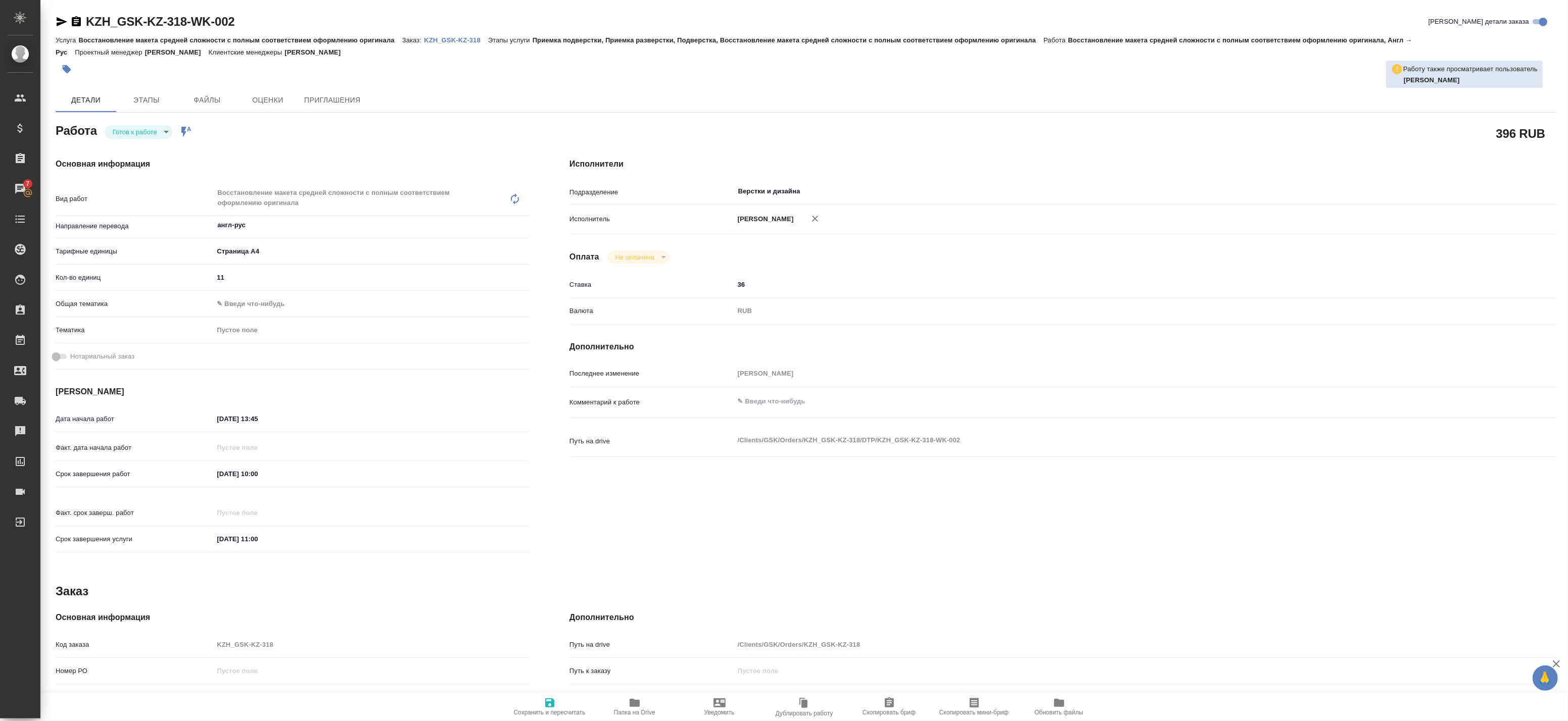
click at [545, 699] on icon "button" at bounding box center [550, 703] width 12 height 12
type textarea "x"
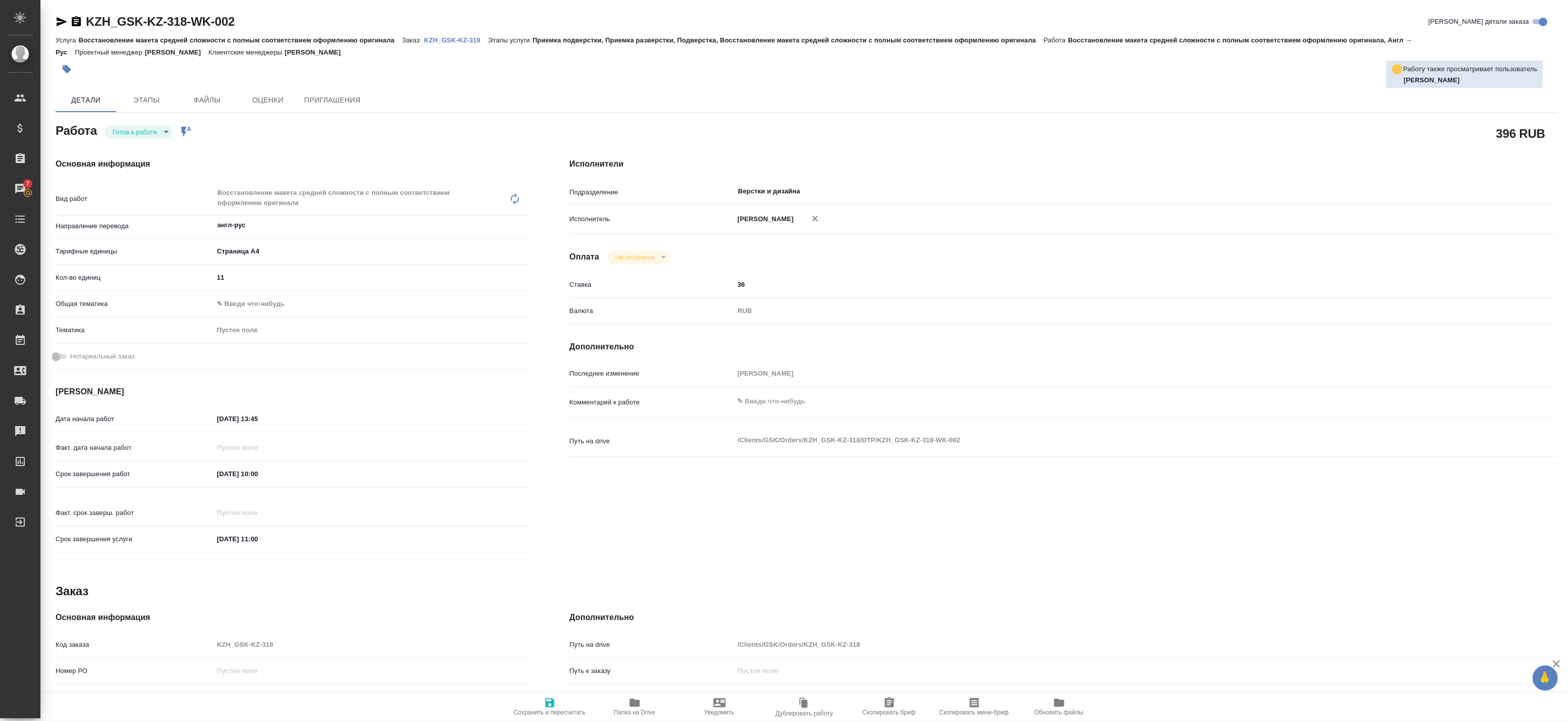
type textarea "x"
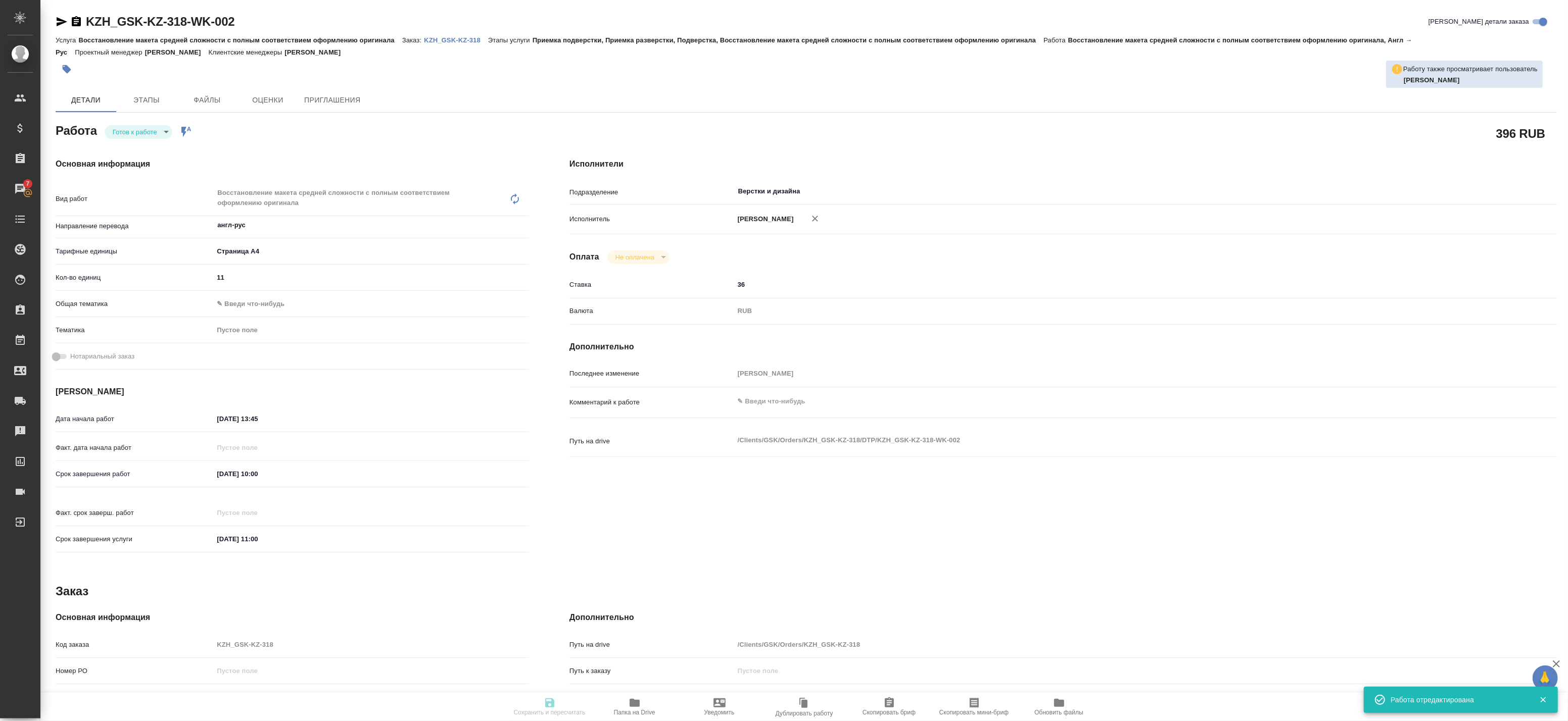
type textarea "x"
type input "readyForWork"
type textarea "Восстановление макета средней сложности с полным соответствием оформлению ориги…"
type textarea "x"
type input "англ-рус"
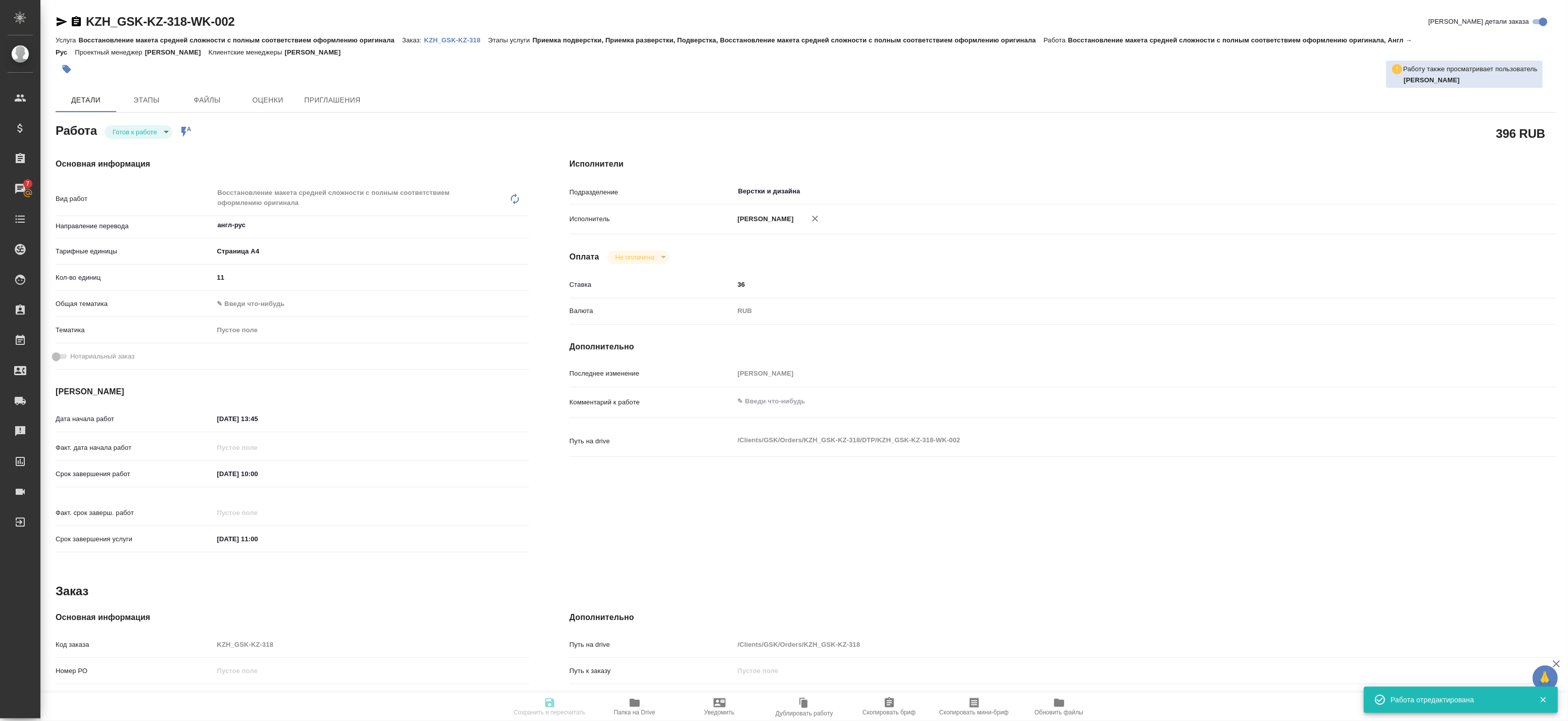
type input "5f036ec4e16dec2d6b59c8ff"
type input "11"
type input "[DATE] 13:45"
type input "[DATE] 10:00"
type input "[DATE] 11:00"
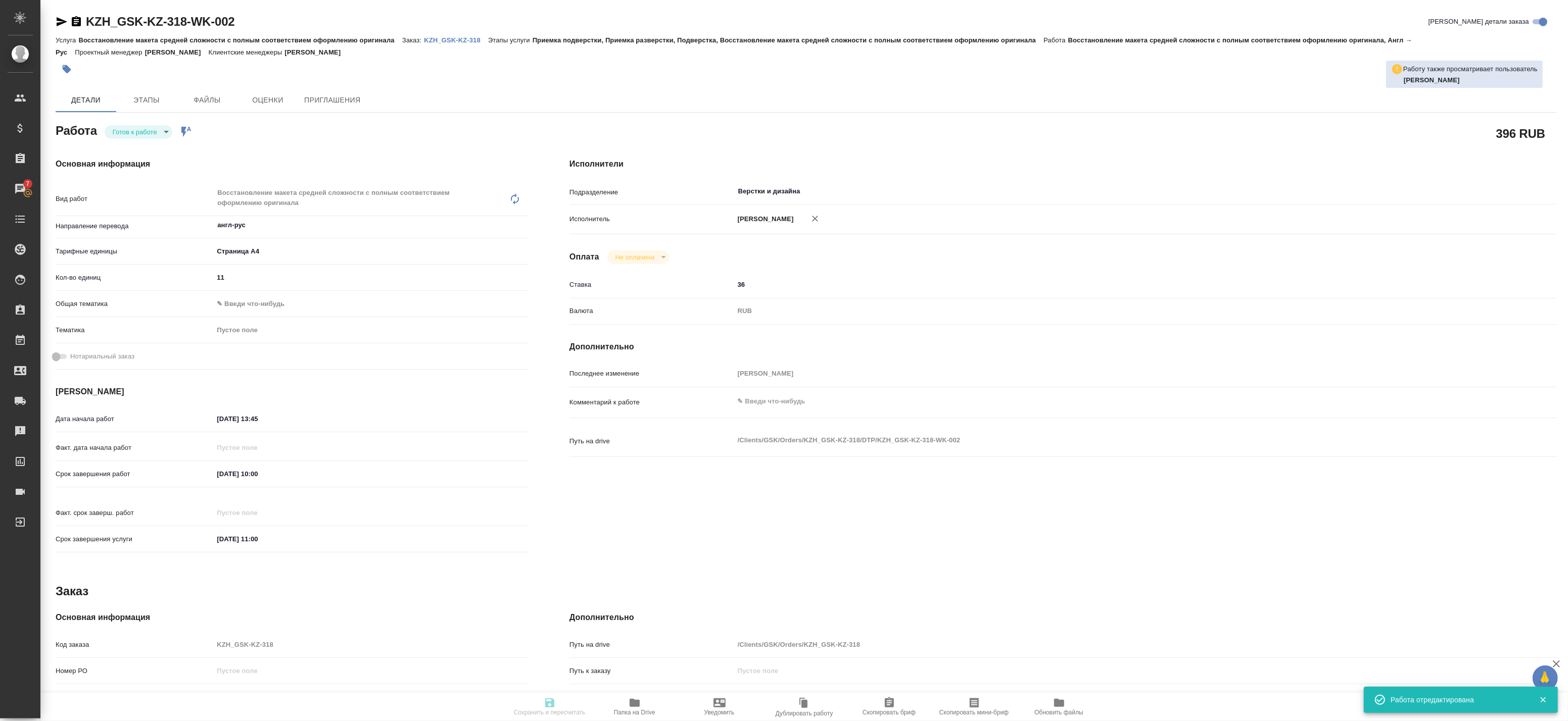
type input "Верстки и дизайна"
type input "notPayed"
type input "36"
type input "RUB"
type input "[PERSON_NAME]"
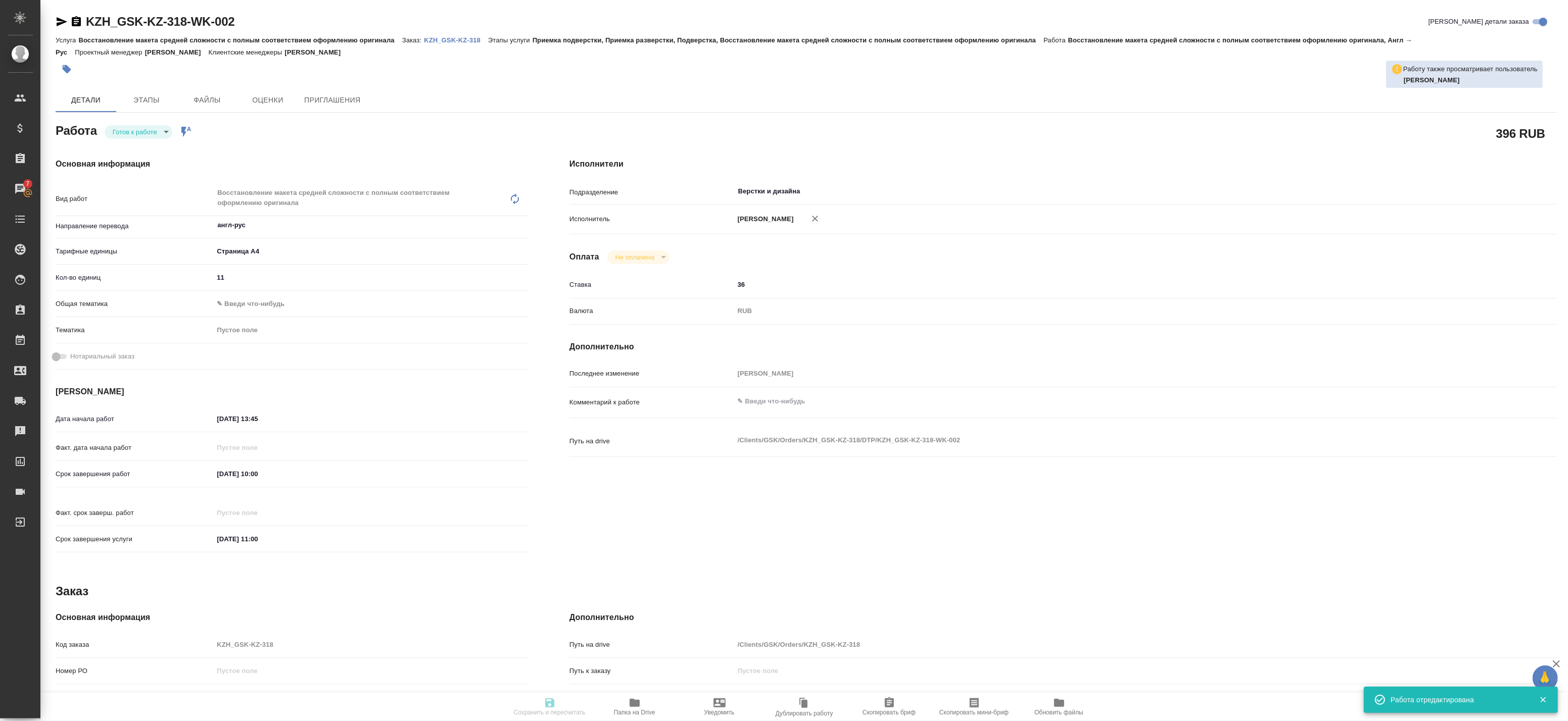
type textarea "x"
type textarea "/Clients/GSK/Orders/KZH_GSK-KZ-318/DTP/KZH_GSK-KZ-318-WK-002"
type textarea "x"
type input "KZH_GSK-KZ-318"
type input "Восстановление макета средней сложности с полным соответствием оформлению ориги…"
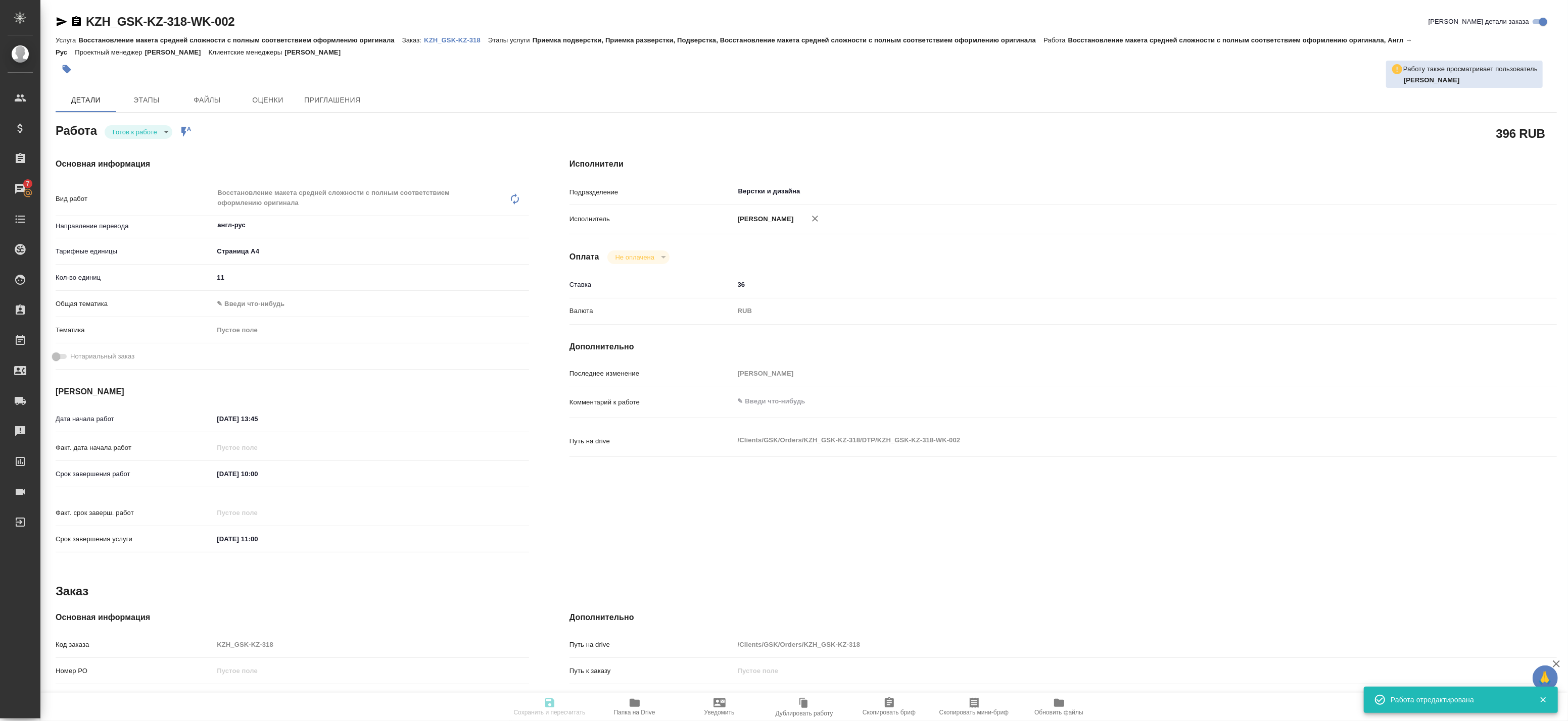
type input "Приемка подверстки, Приемка разверстки, Подверстка, Восстановление макета средн…"
type input "[PERSON_NAME]"
type input "/Clients/GSK/Orders/KZH_GSK-KZ-318"
type textarea "x"
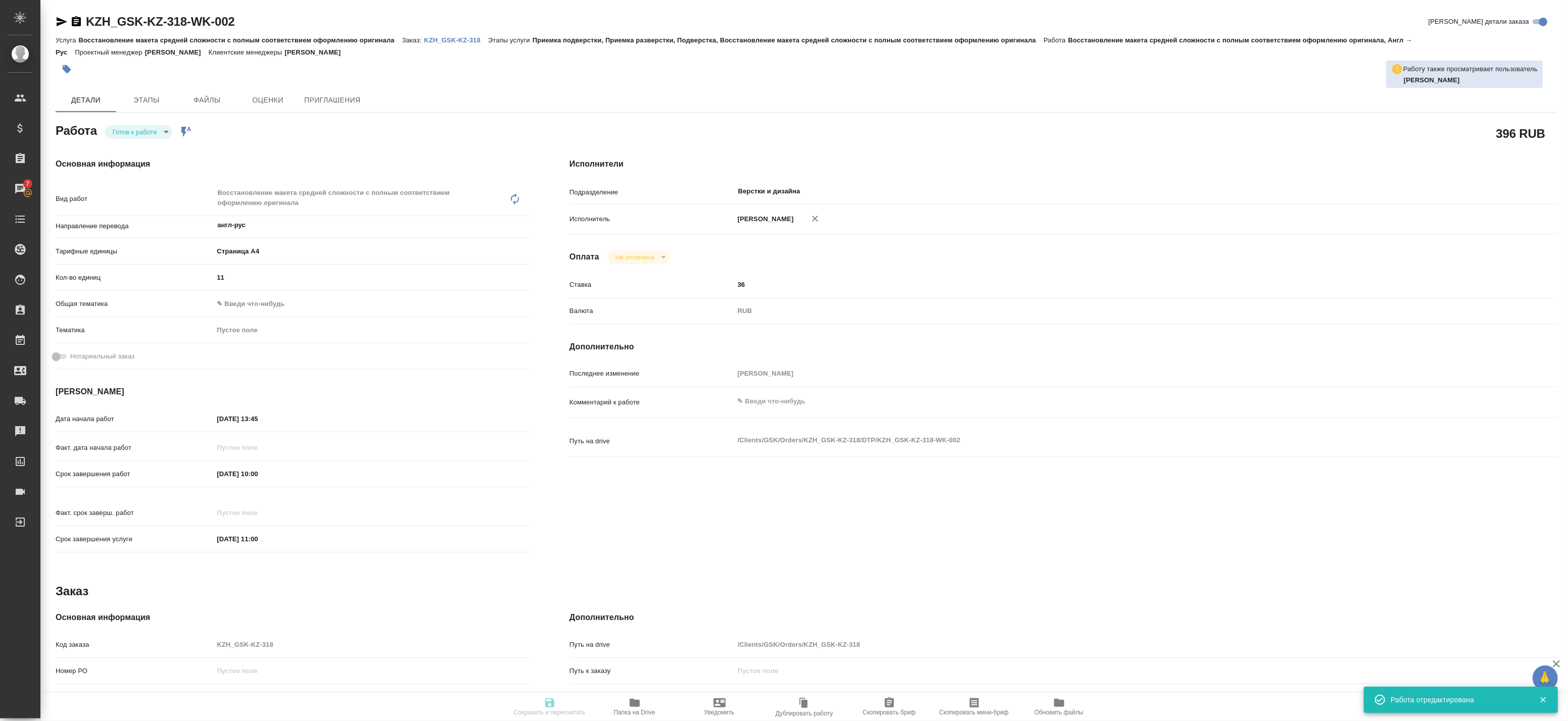
type textarea "x"
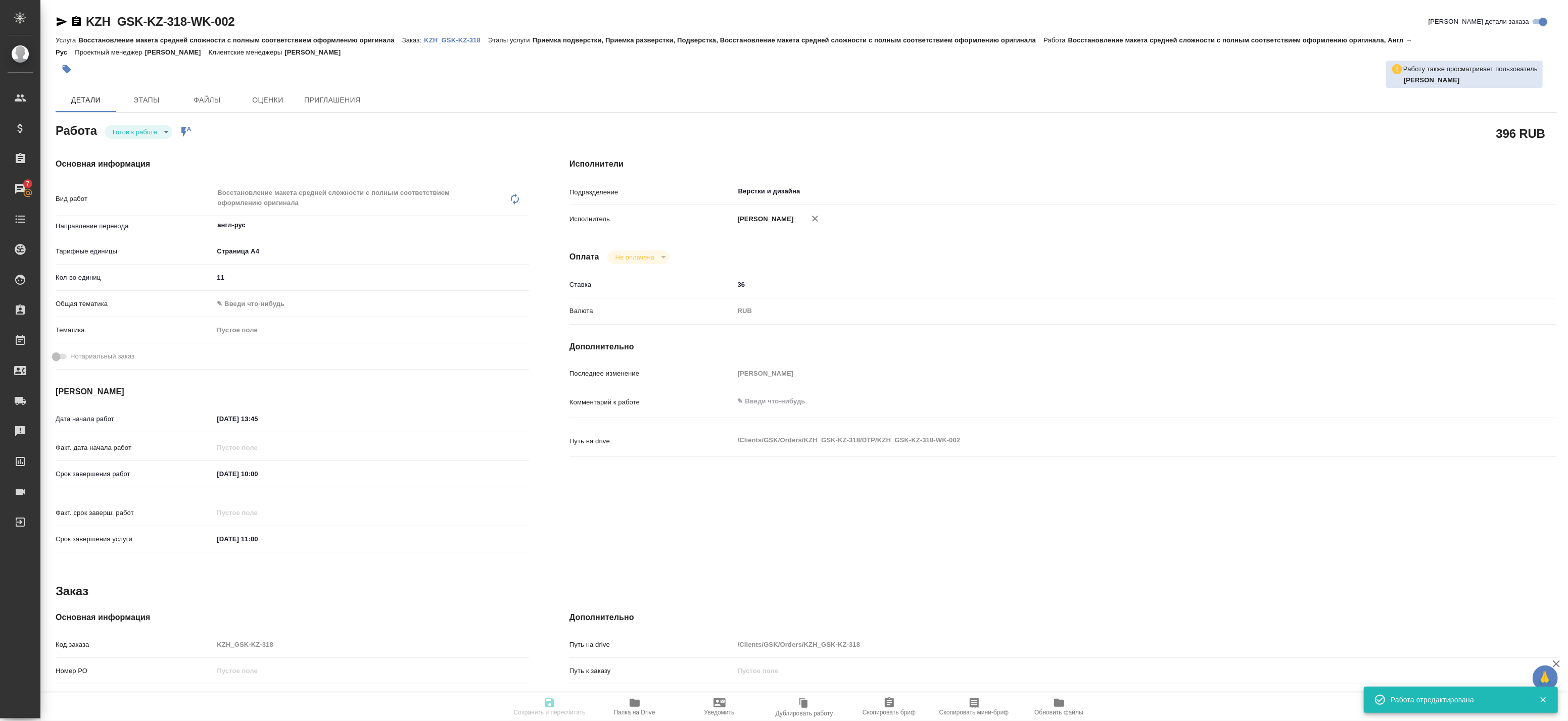
type textarea "x"
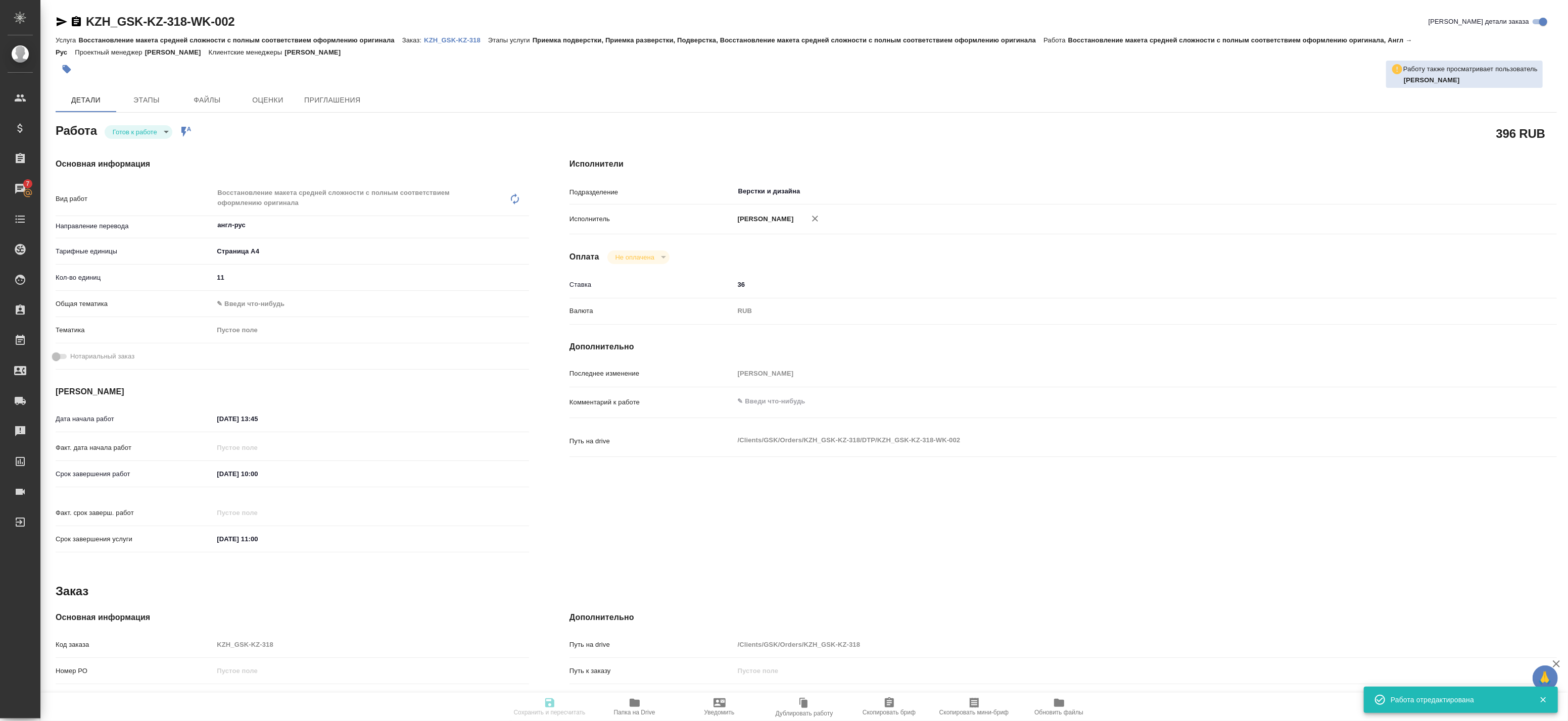
type textarea "x"
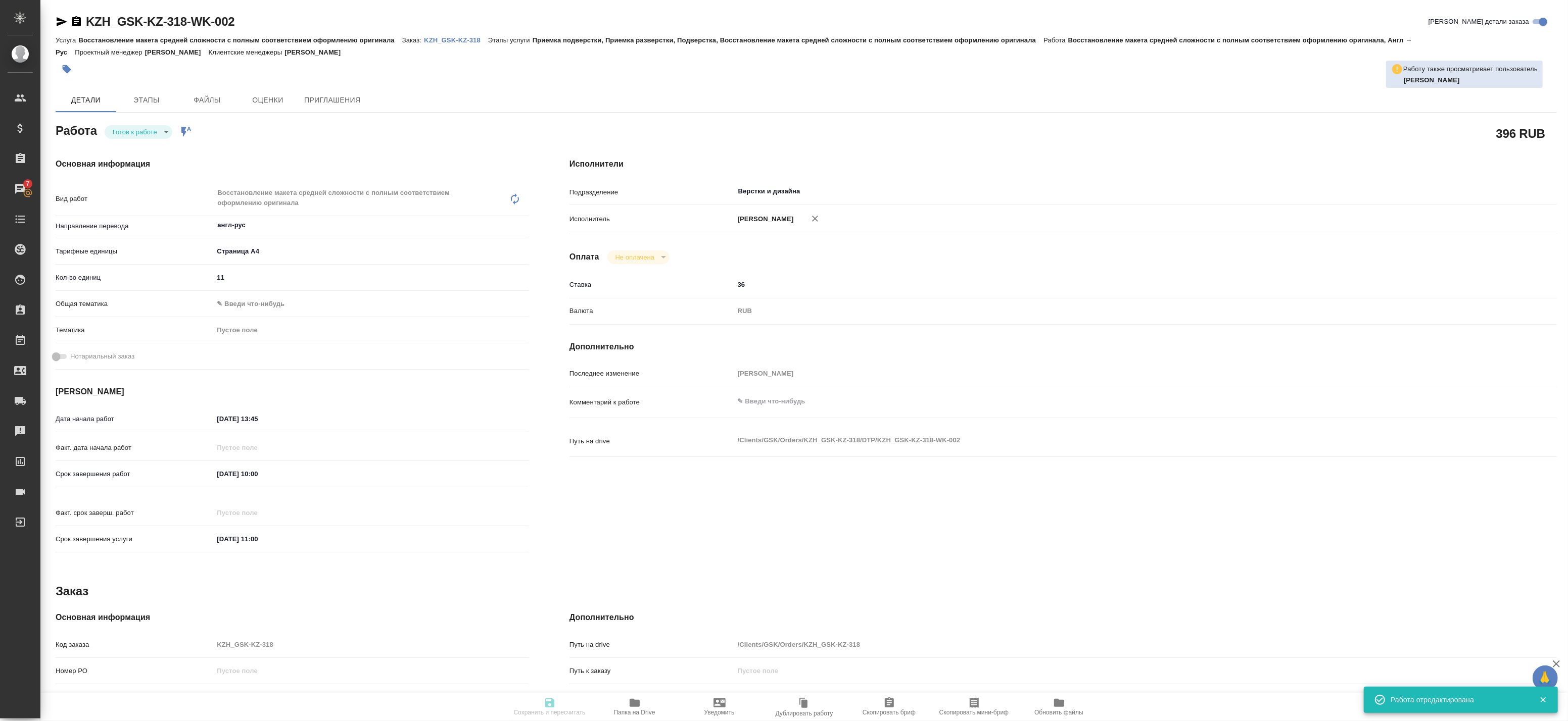
type textarea "x"
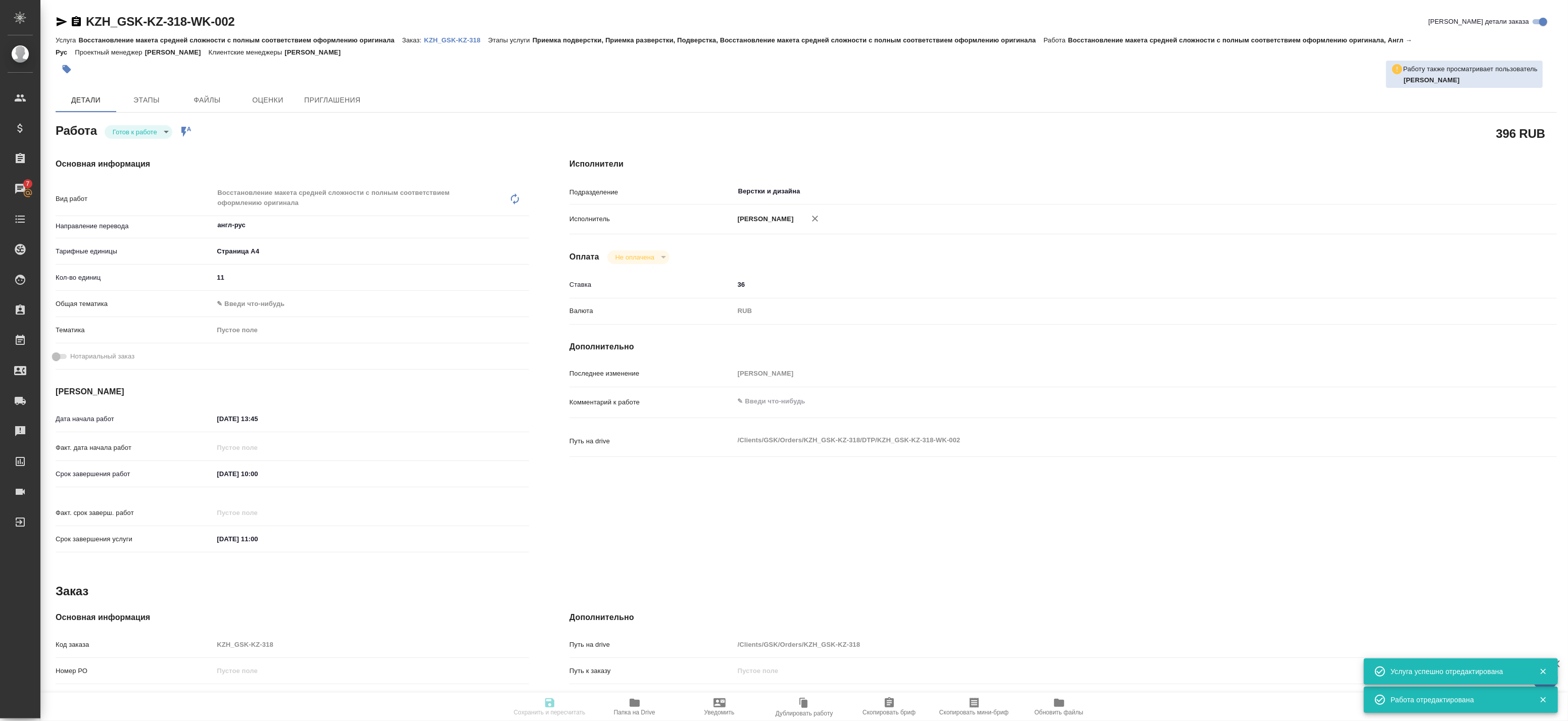
type textarea "x"
type input "readyForWork"
type textarea "Восстановление макета средней сложности с полным соответствием оформлению ориги…"
type textarea "x"
type input "англ-рус"
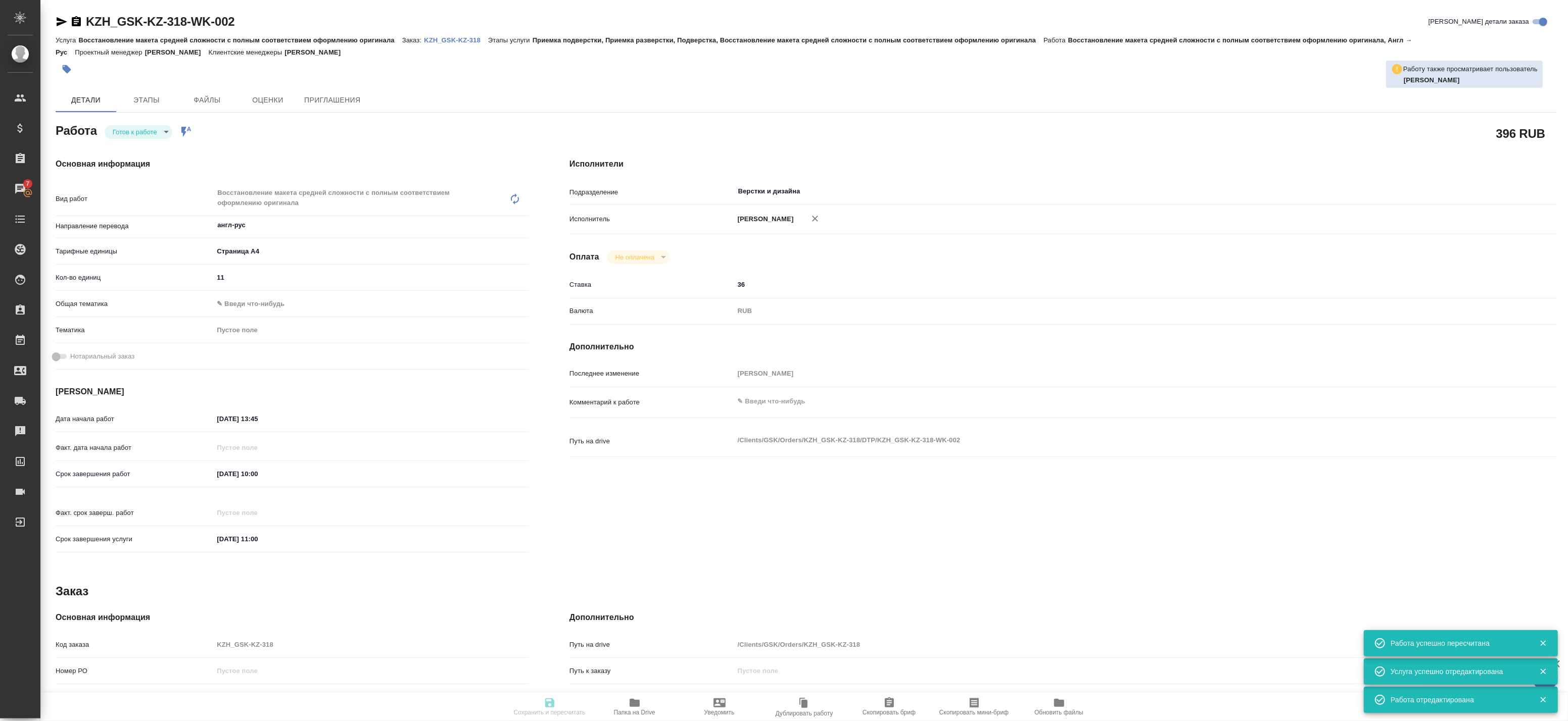
type input "5f036ec4e16dec2d6b59c8ff"
type input "11"
type input "[DATE] 13:45"
type input "[DATE] 10:00"
type input "02.09.2025 11:00"
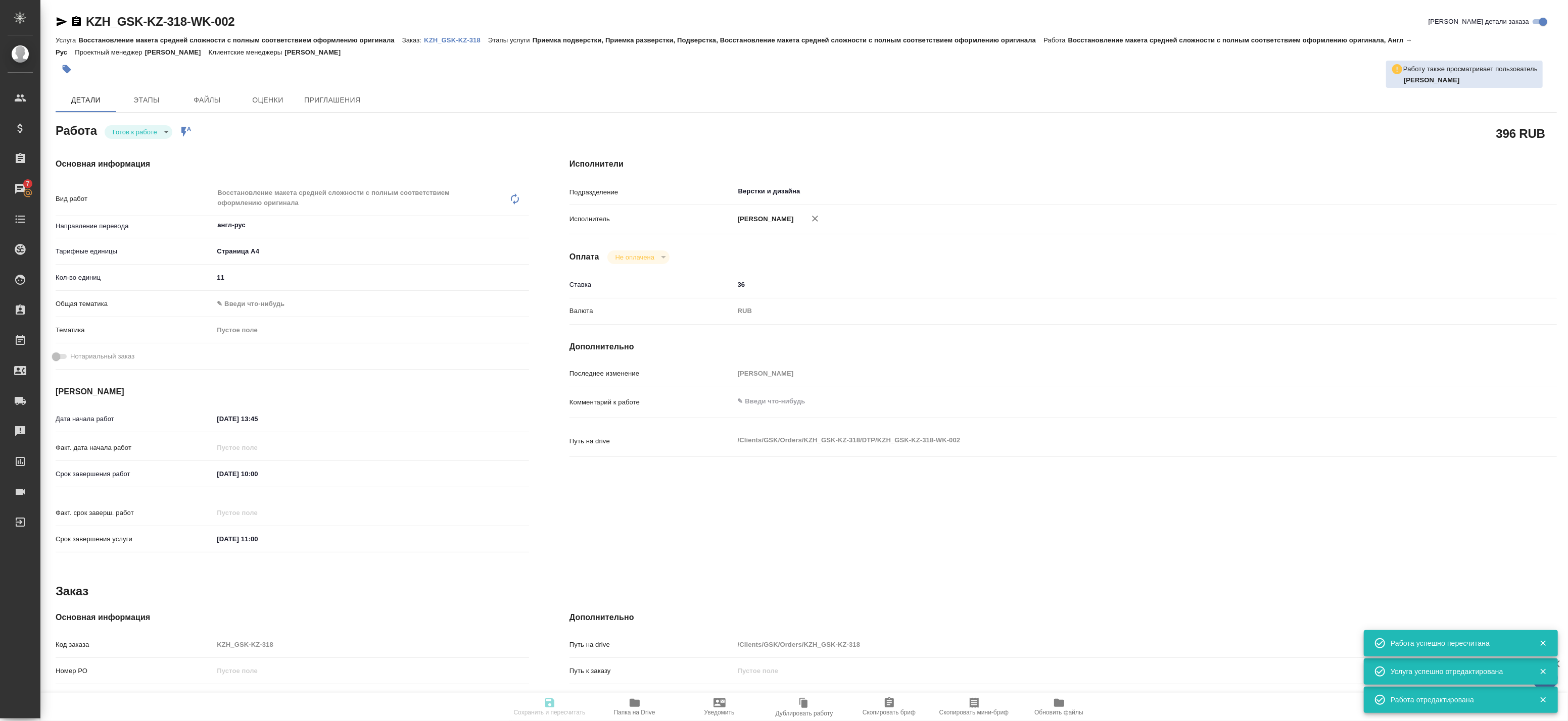
type input "Верстки и дизайна"
type input "notPayed"
type input "36"
type input "RUB"
type input "Баданян Артак"
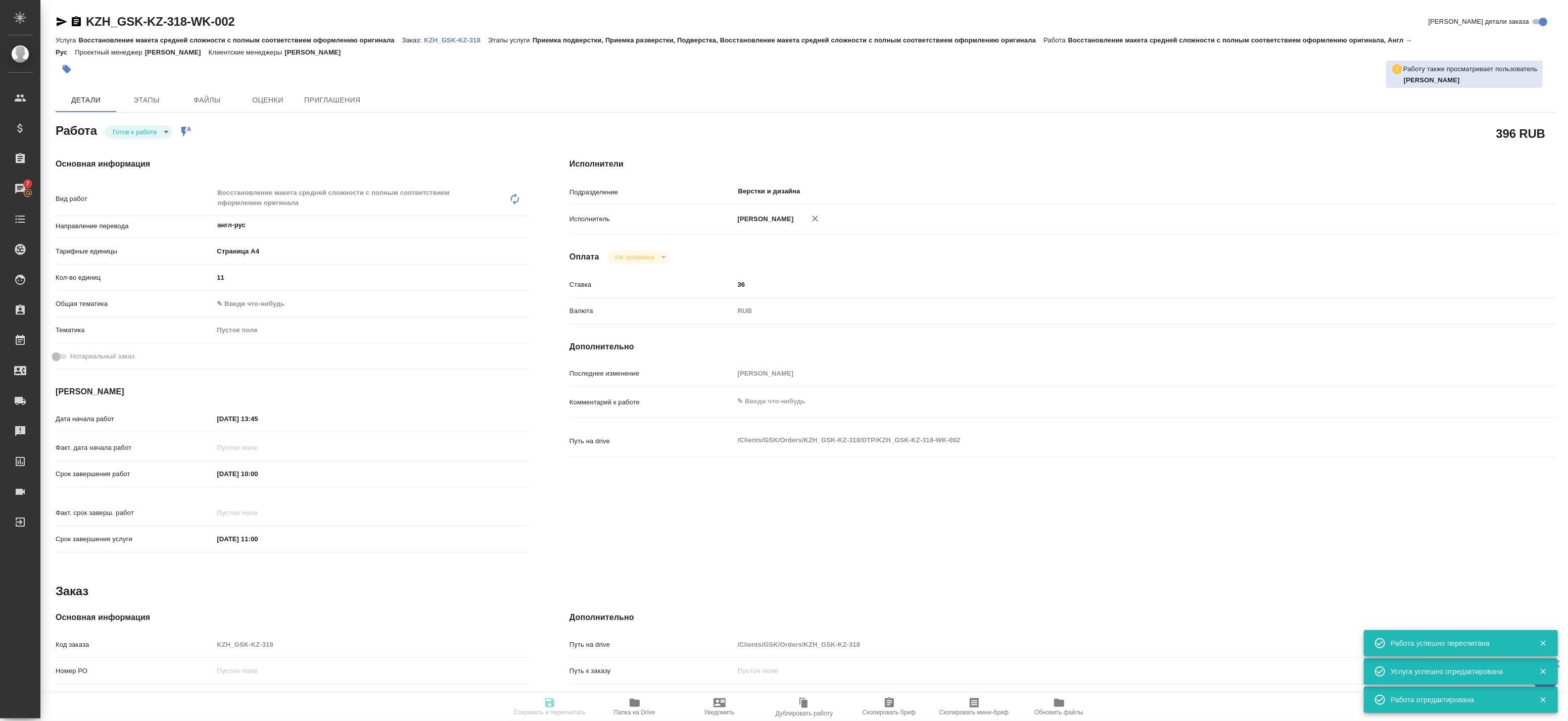
type textarea "x"
type textarea "/Clients/GSK/Orders/KZH_GSK-KZ-318/DTP/KZH_GSK-KZ-318-WK-002"
type textarea "x"
type input "KZH_GSK-KZ-318"
type input "Восстановление макета средней сложности с полным соответствием оформлению ориги…"
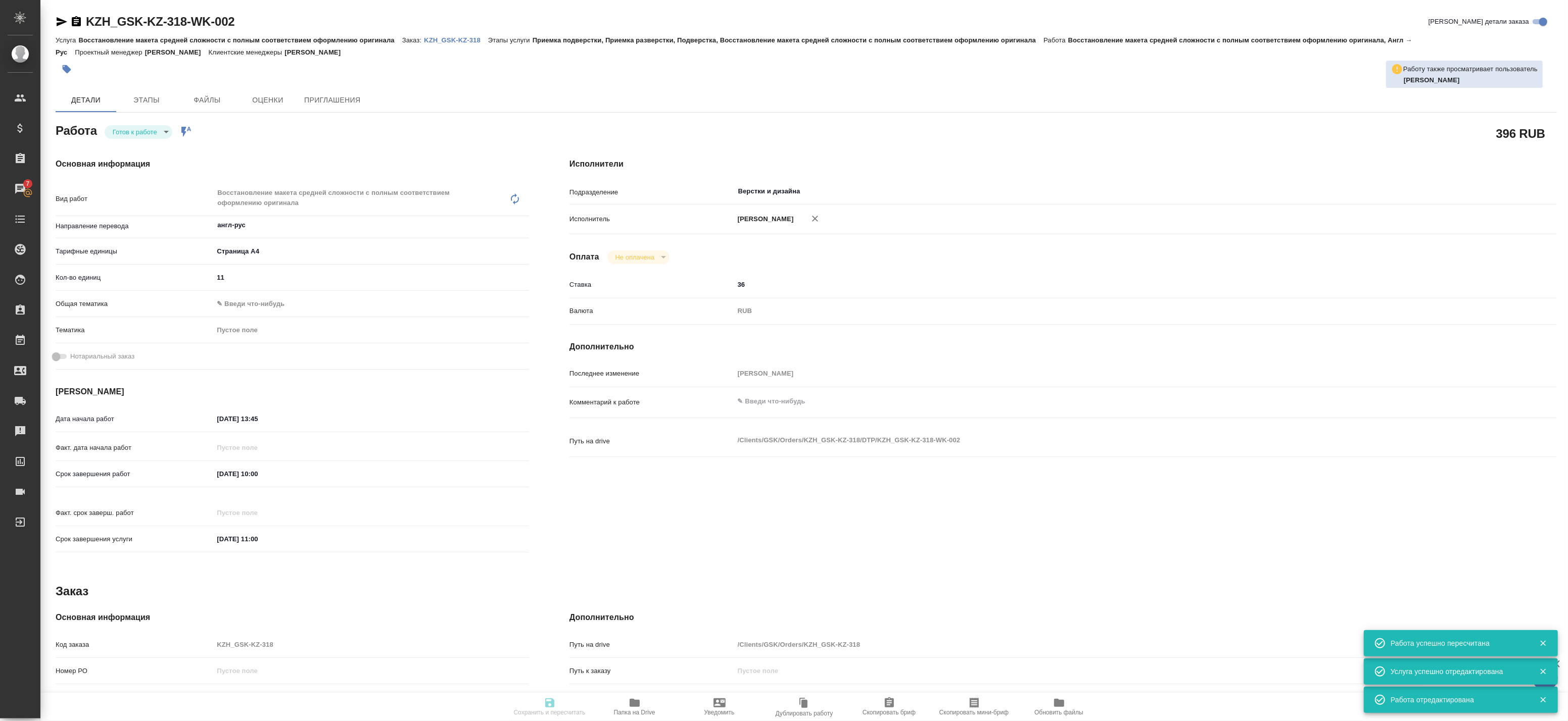
type input "Приемка подверстки, Приемка разверстки, Подверстка, Восстановление макета средн…"
type input "Асланукова Сати"
type input "Петрова Валерия"
type input "/Clients/GSK/Orders/KZH_GSK-KZ-318"
type textarea "x"
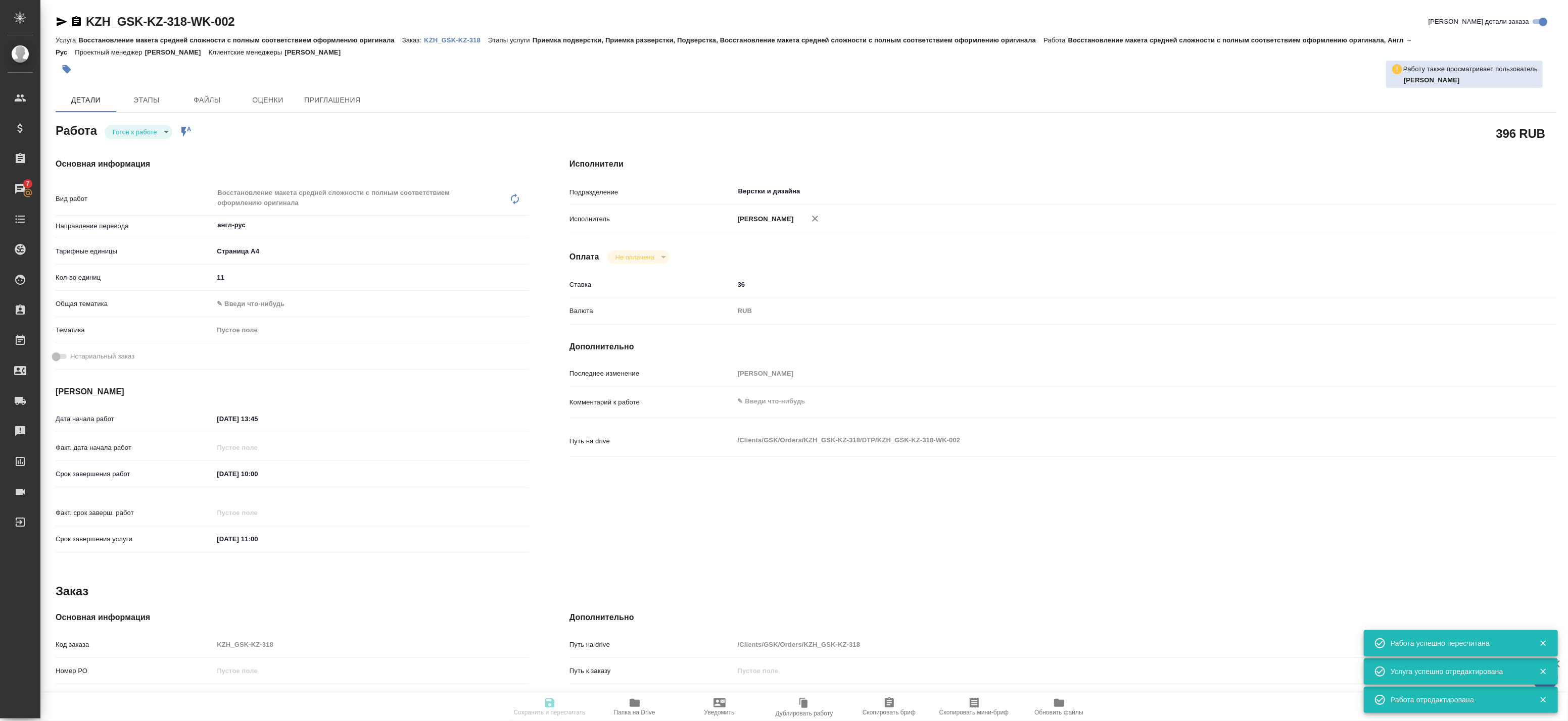
type textarea "x"
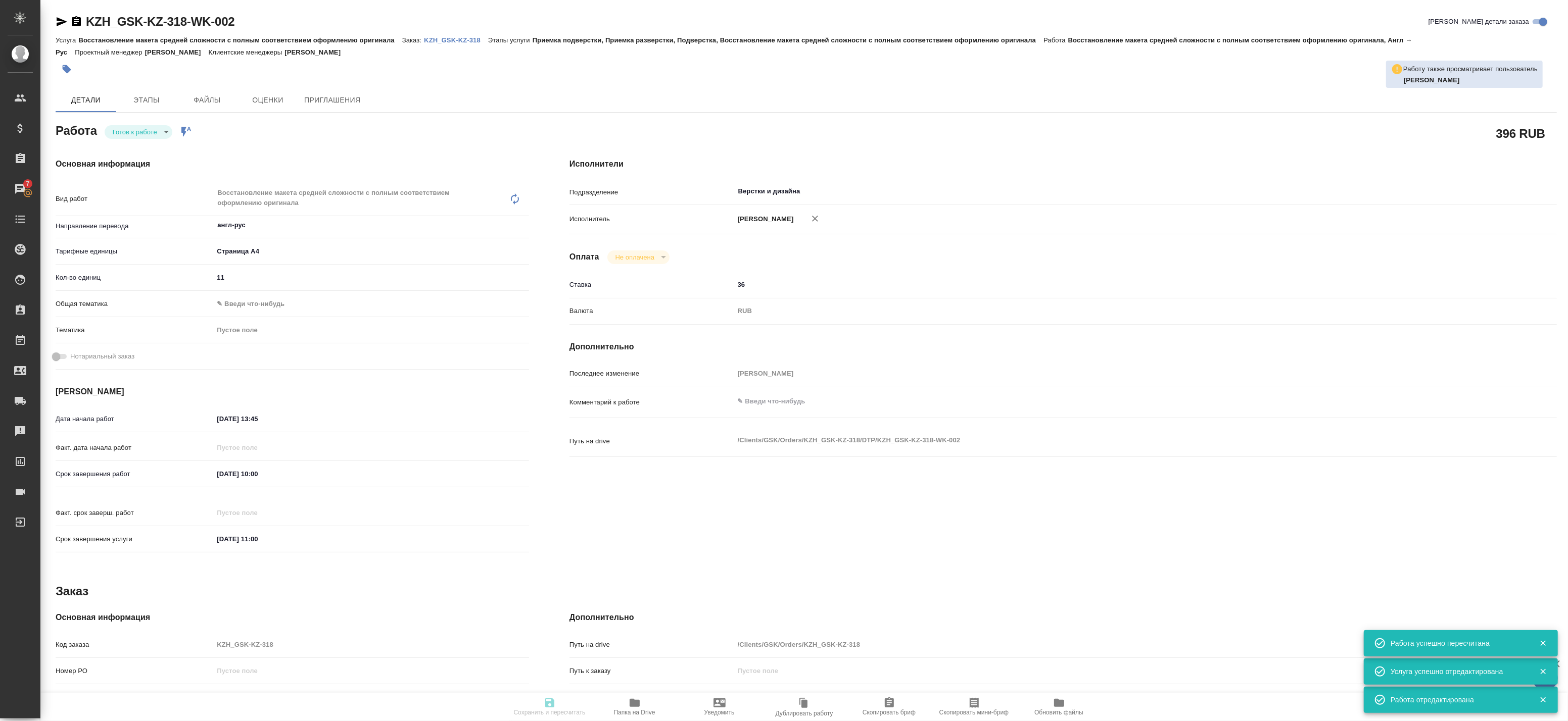
type textarea "x"
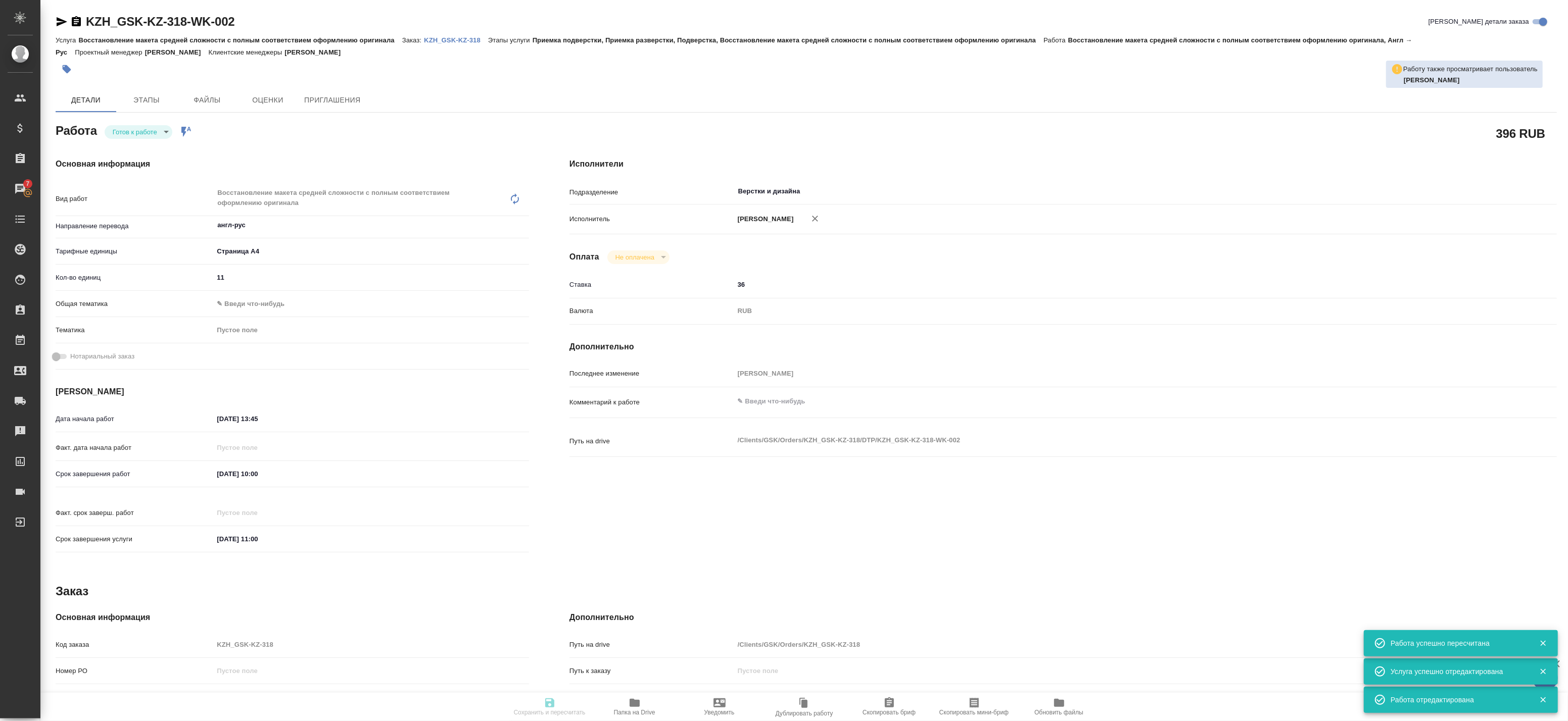
type textarea "x"
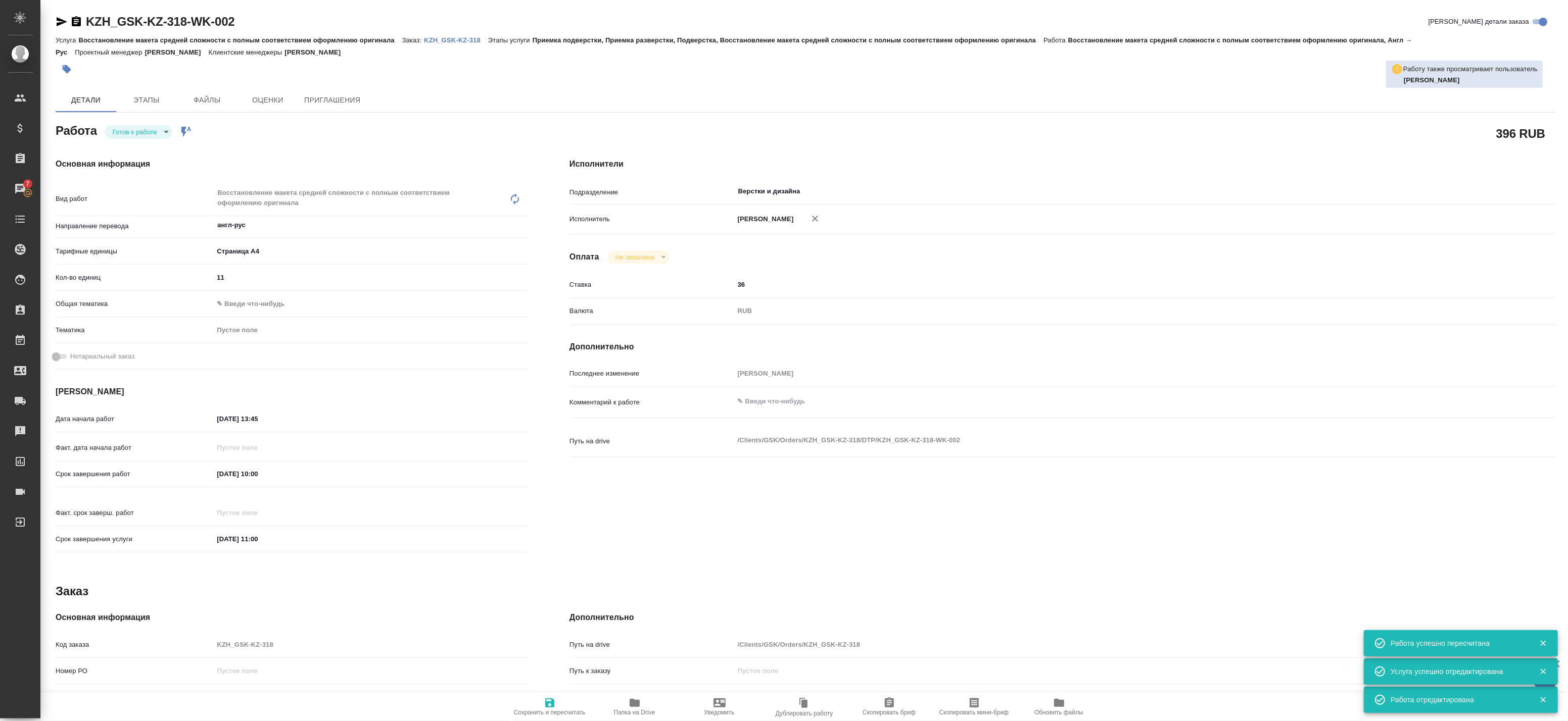
type textarea "x"
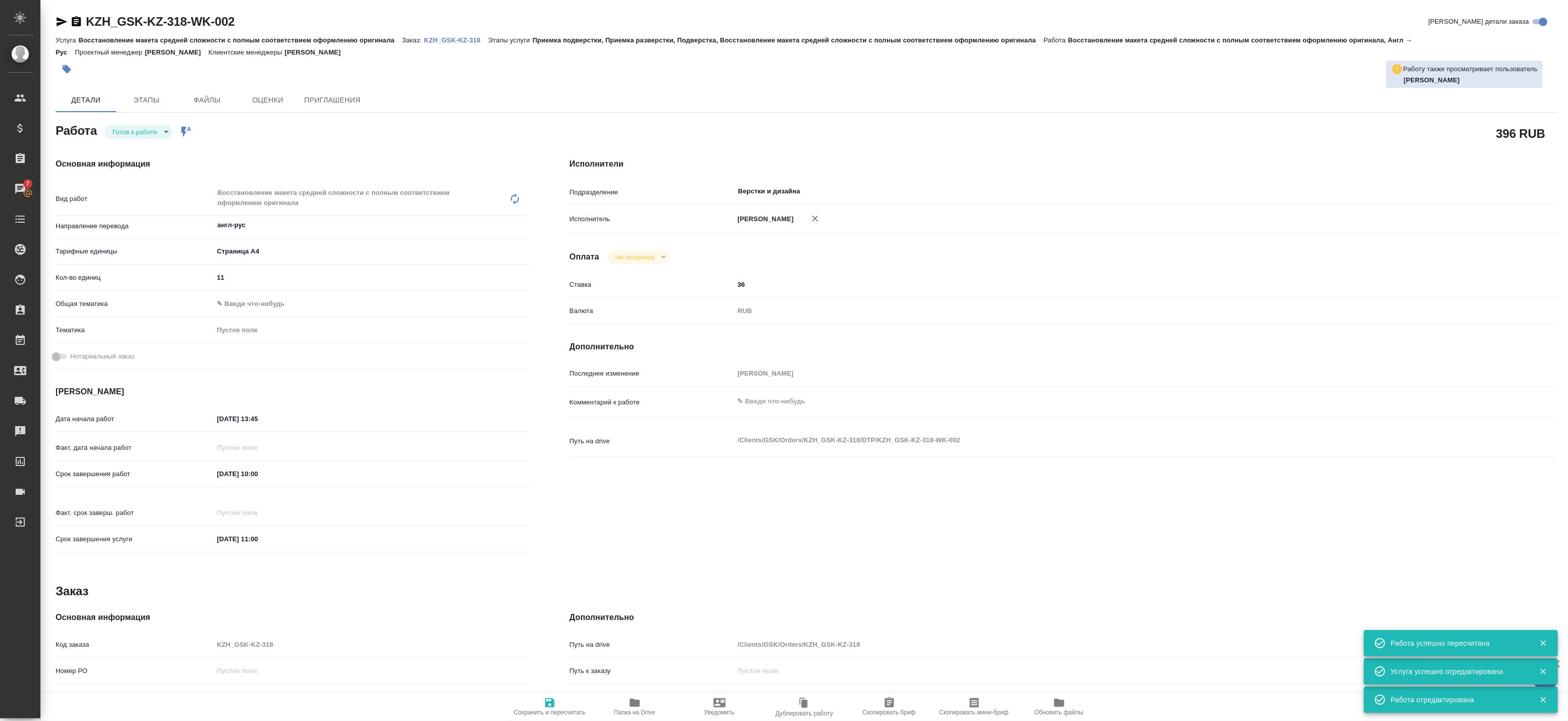
type textarea "x"
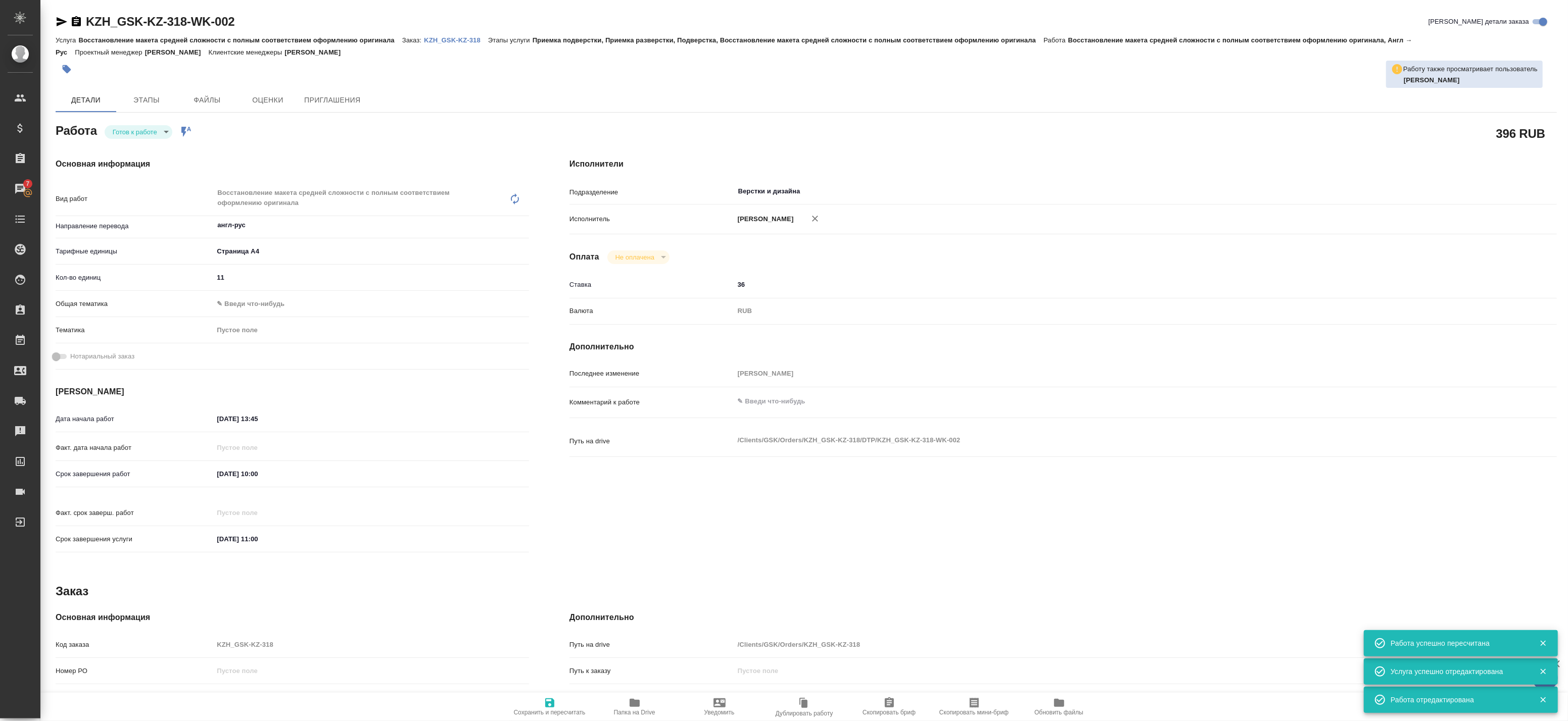
type textarea "x"
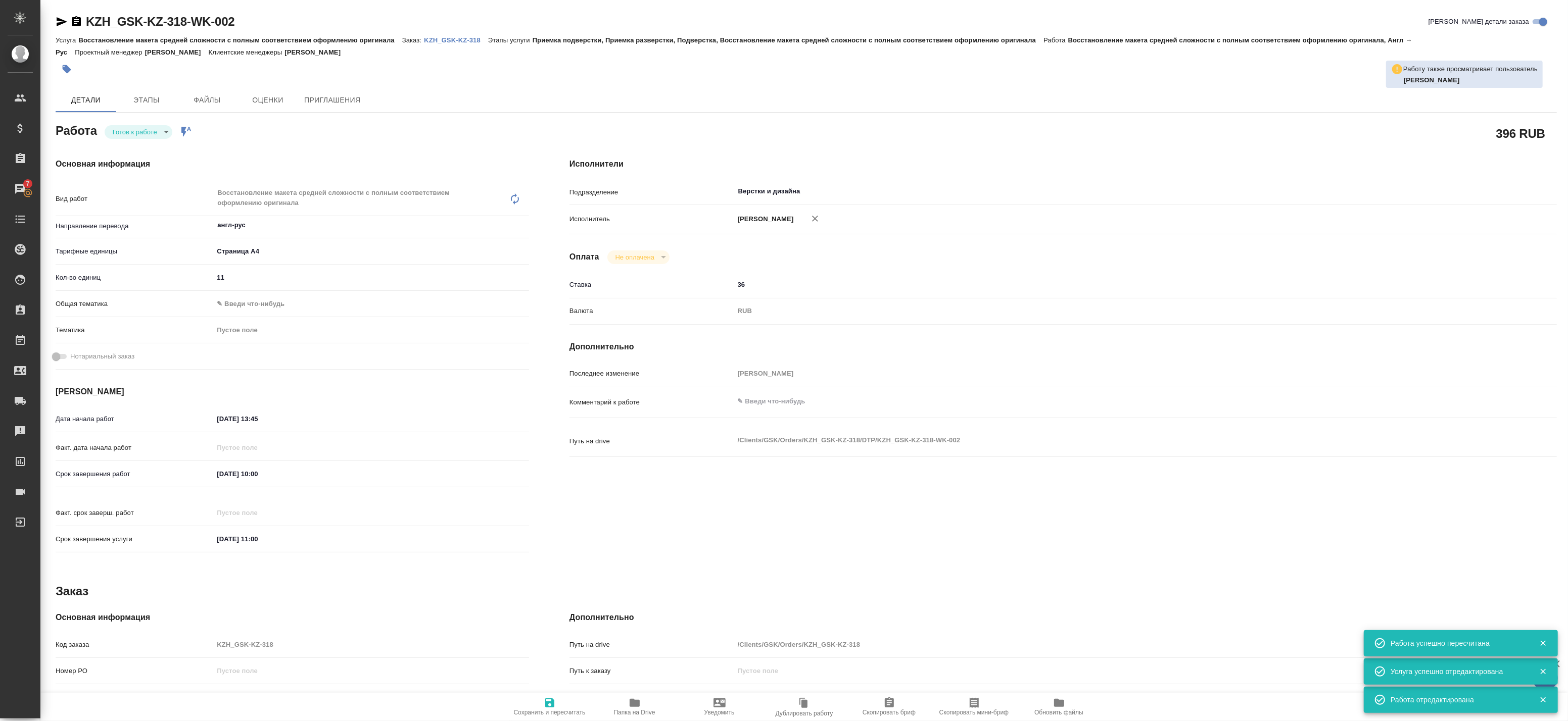
type textarea "x"
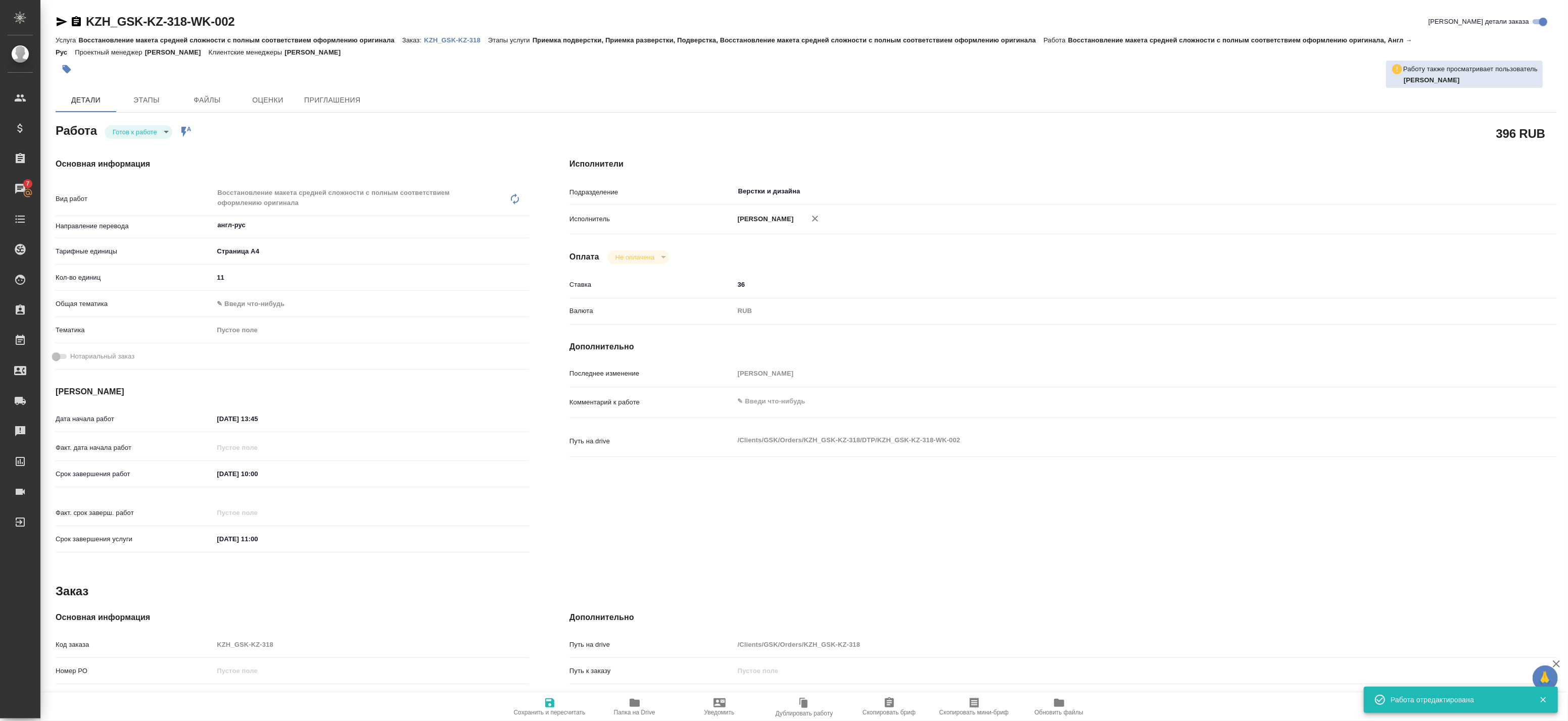
type textarea "x"
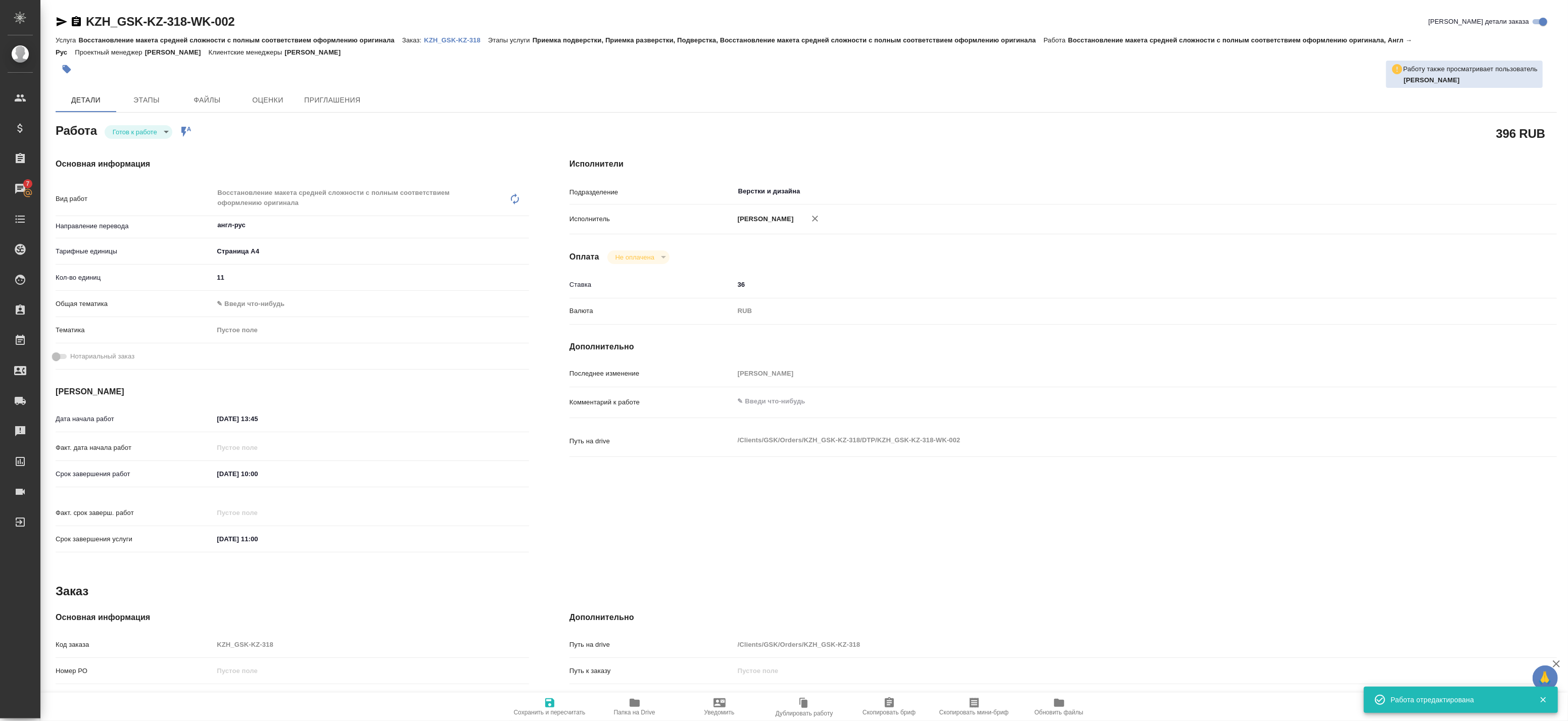
type textarea "x"
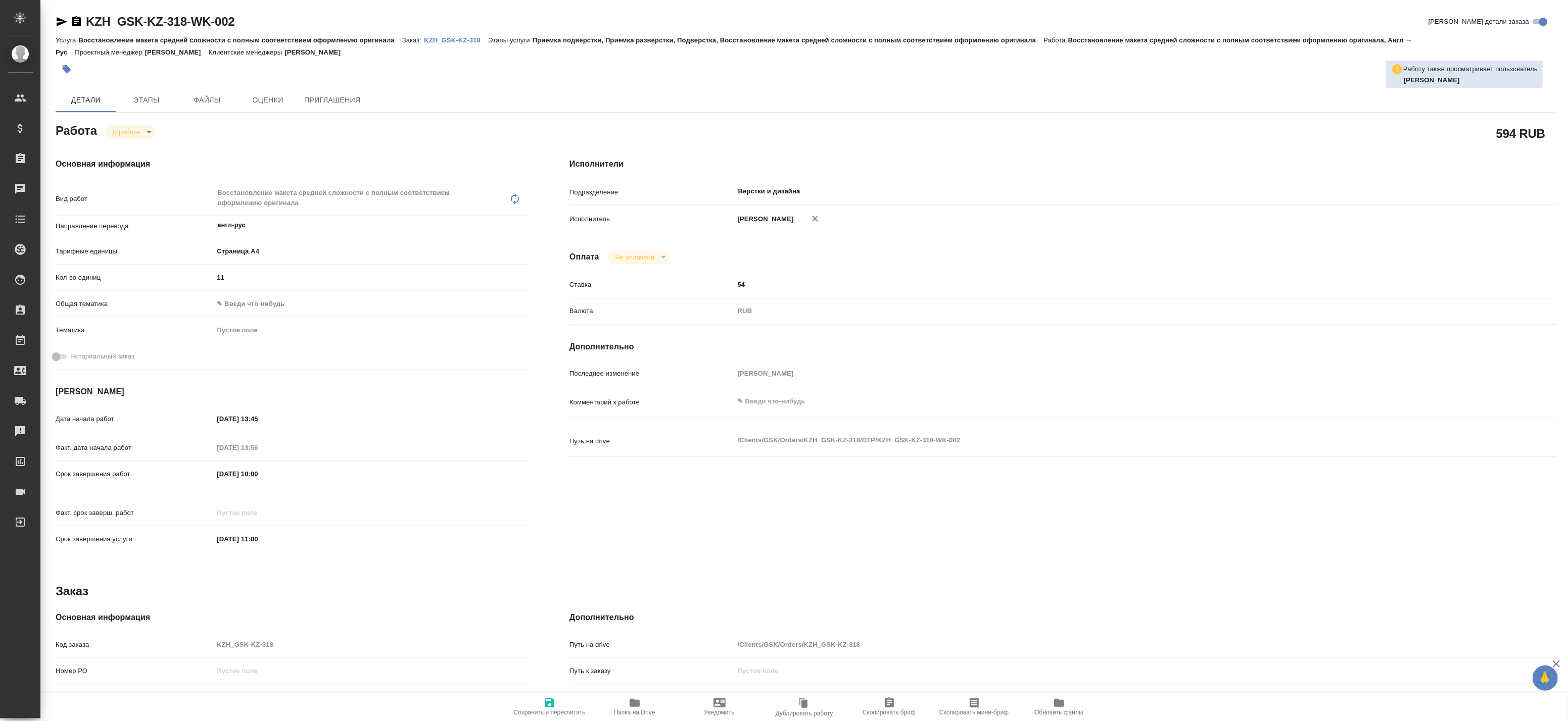
type textarea "x"
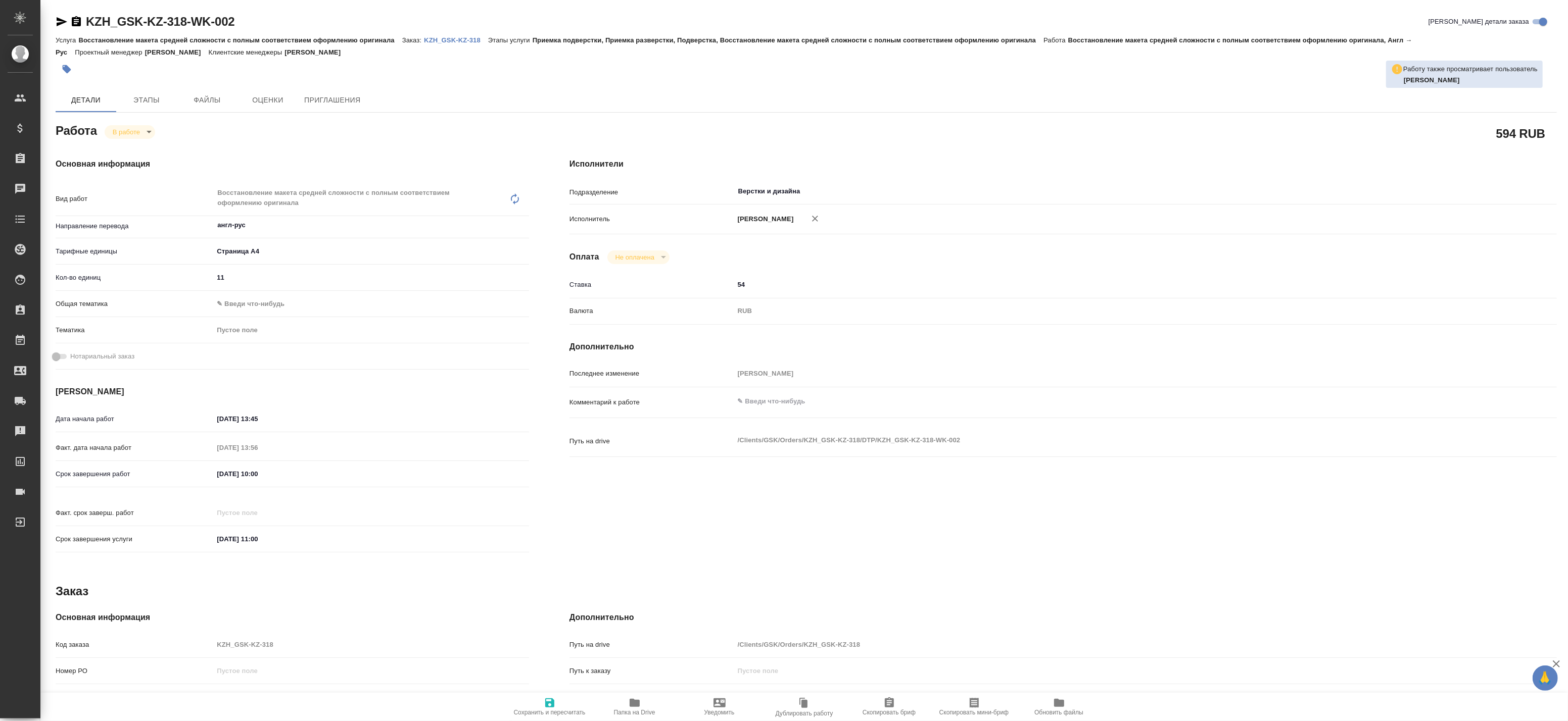
type textarea "x"
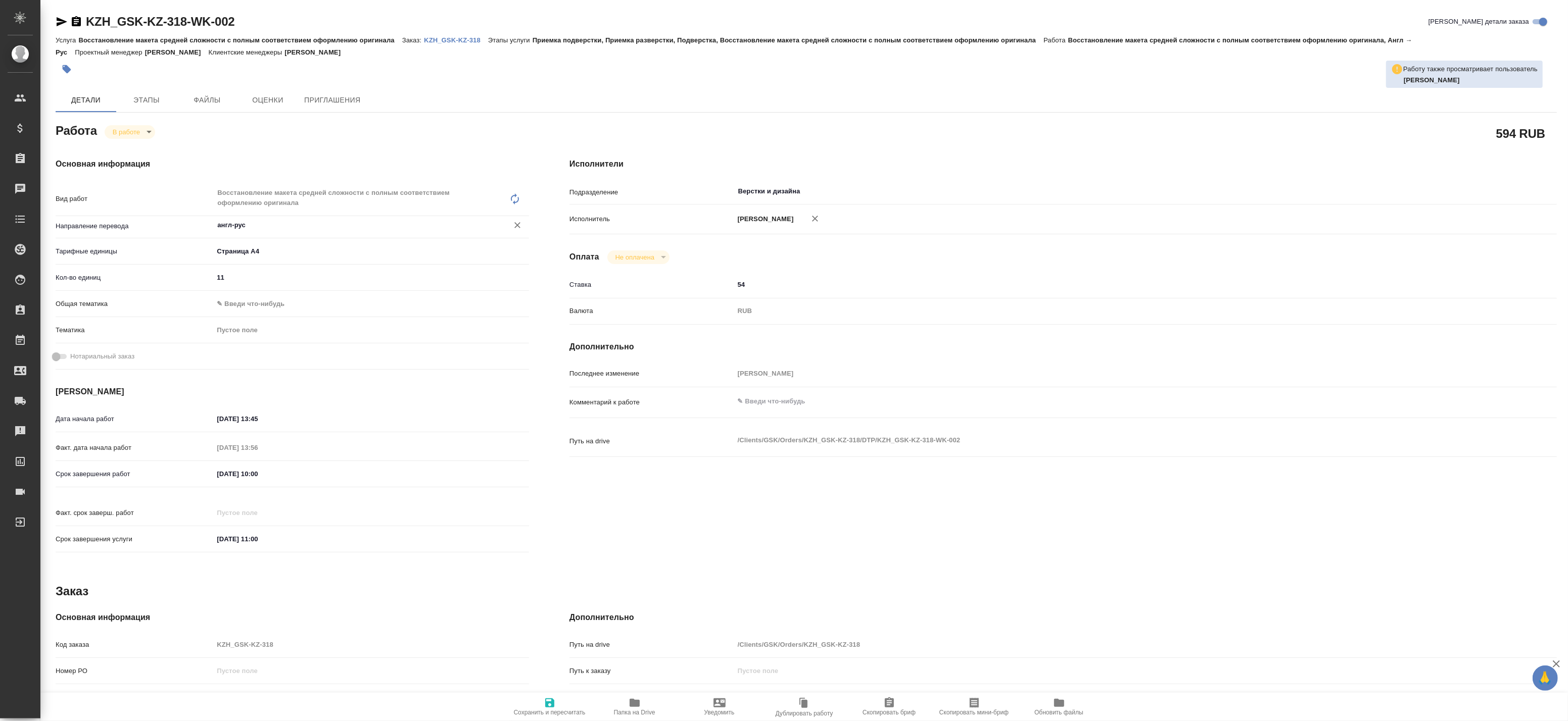
type textarea "x"
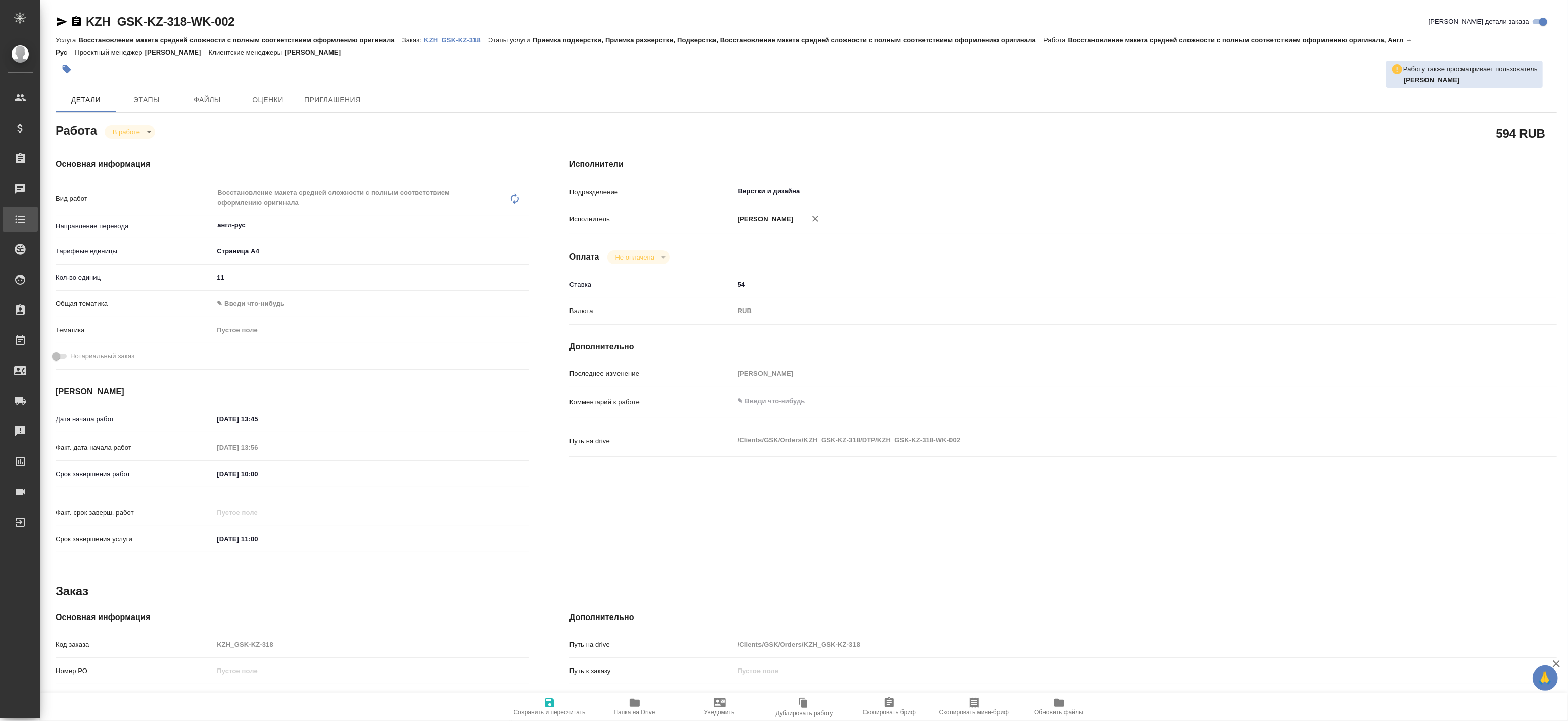
type textarea "x"
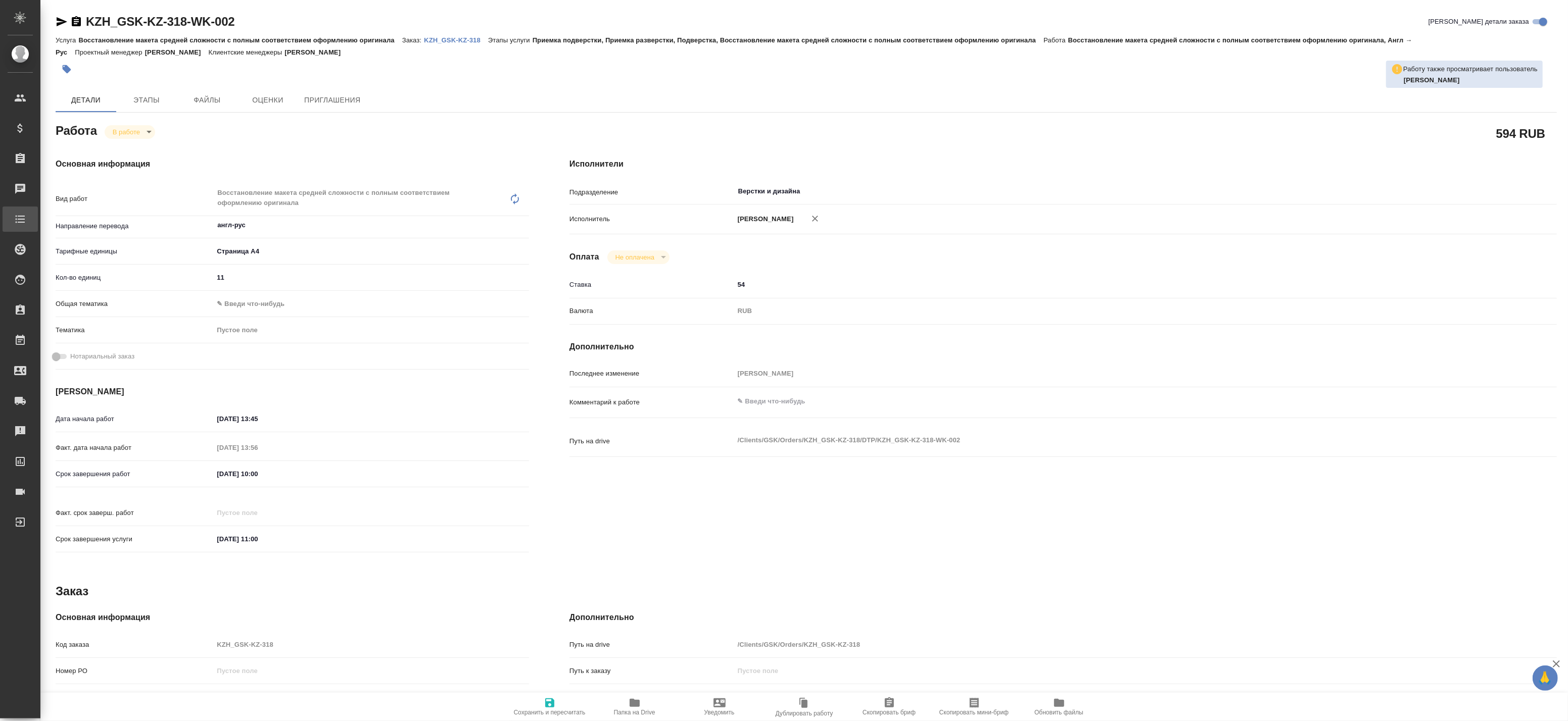
type textarea "x"
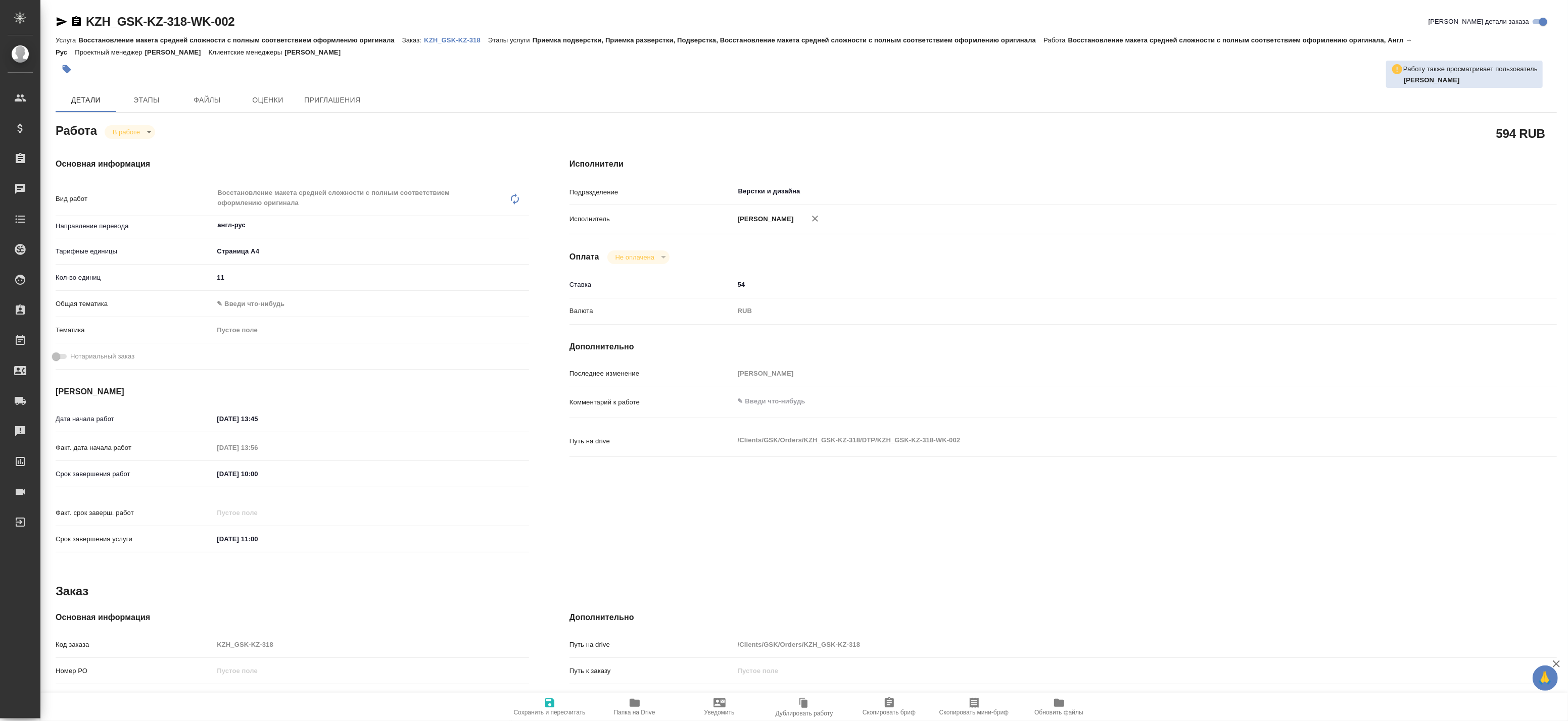
type textarea "x"
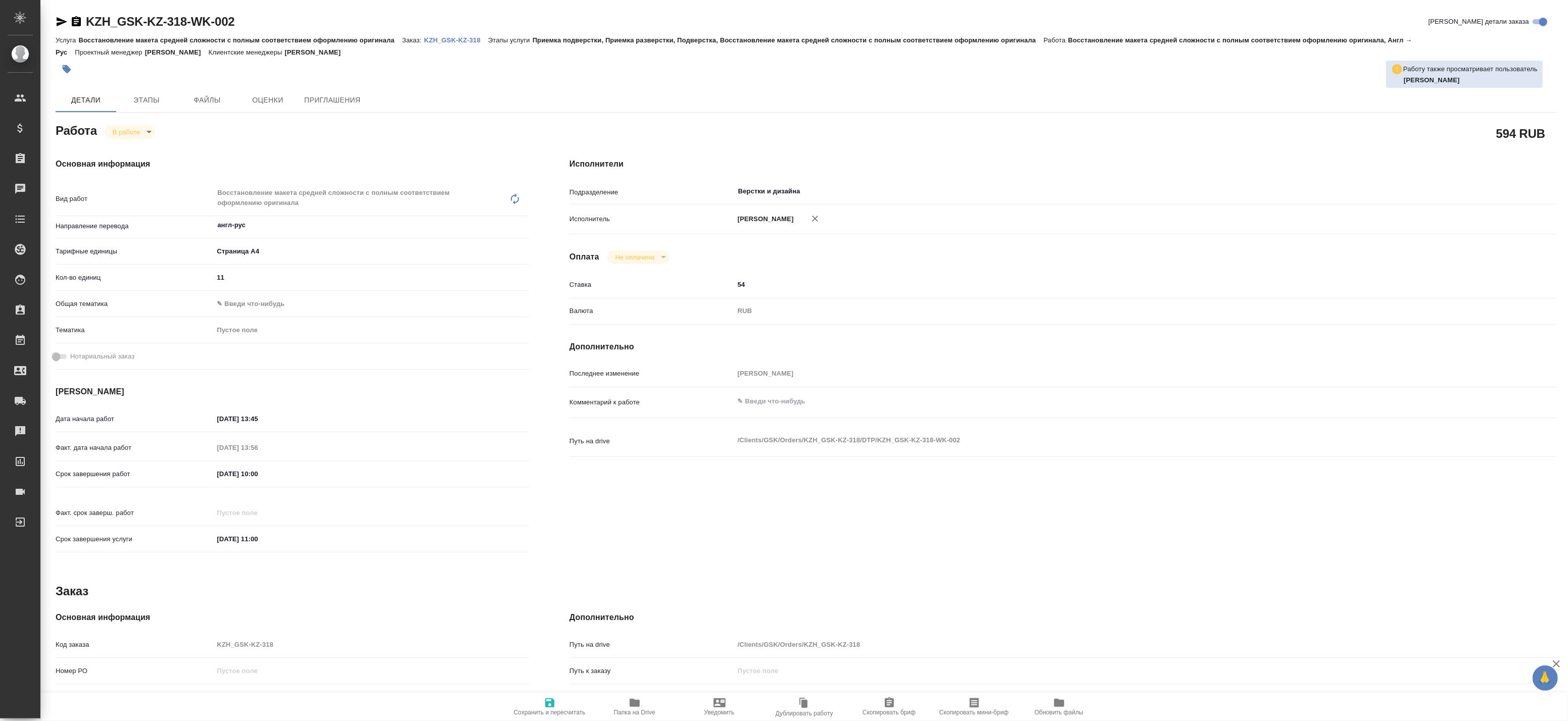
type textarea "x"
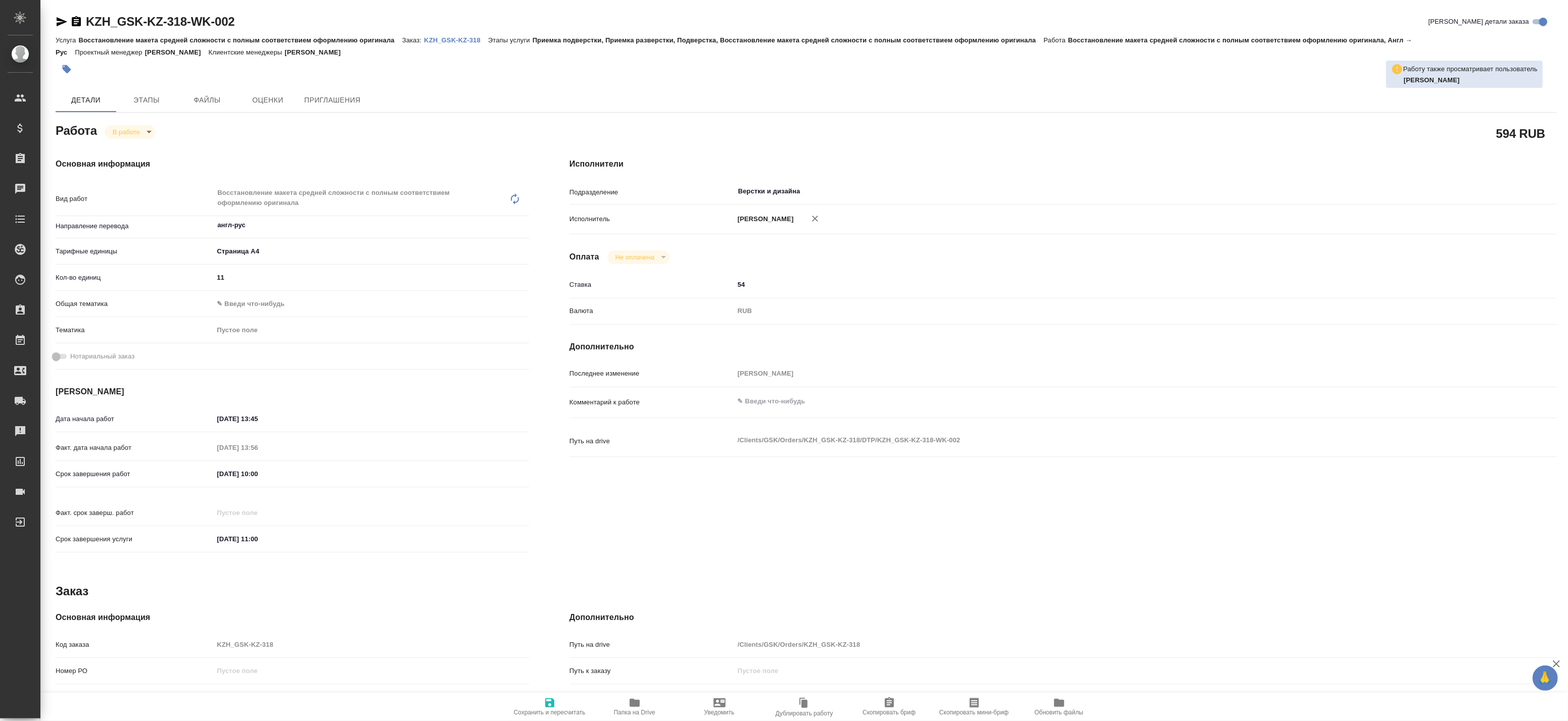
type textarea "x"
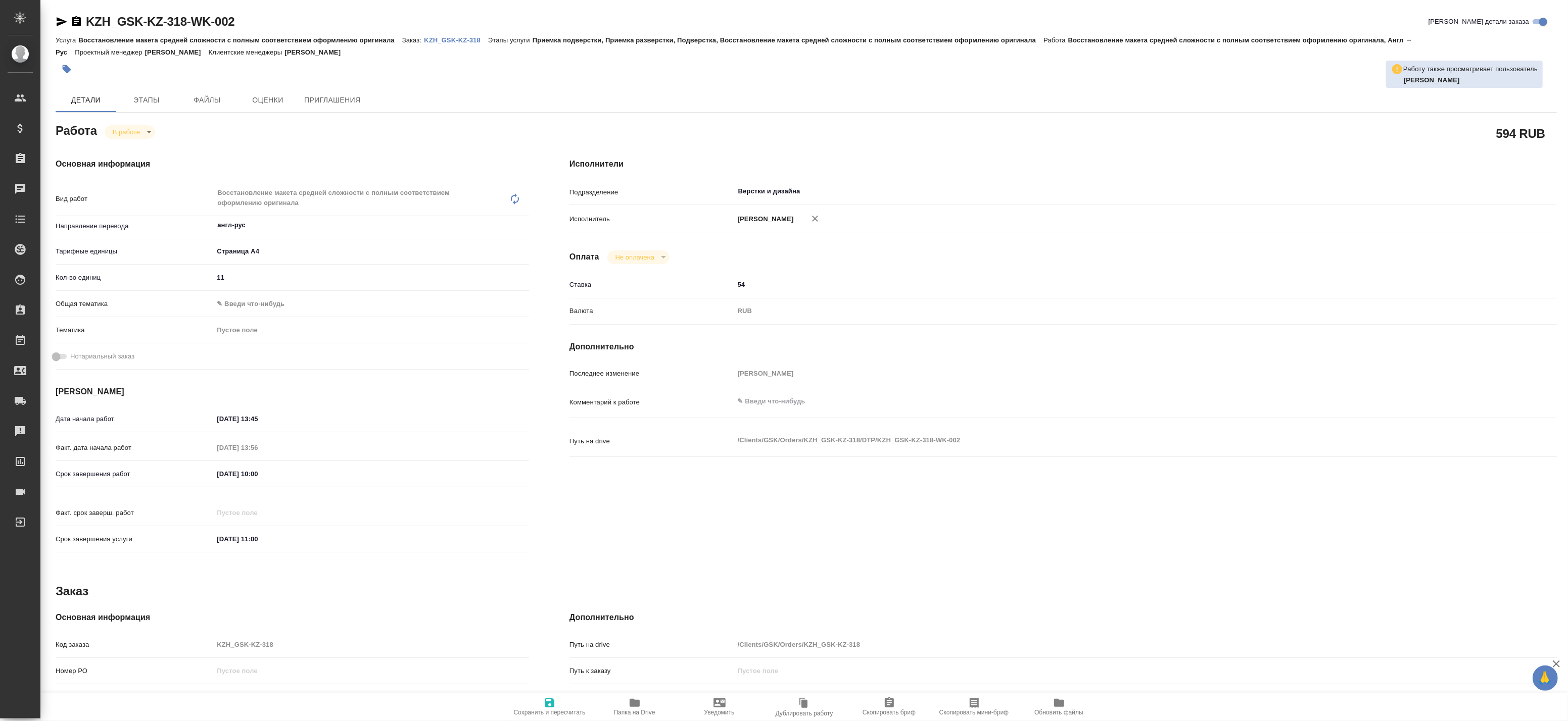
type textarea "x"
drag, startPoint x: 745, startPoint y: 295, endPoint x: 692, endPoint y: 291, distance: 53.2
click at [694, 291] on div "Ставка 54" at bounding box center [1063, 285] width 988 height 18
click at [820, 218] on icon "button" at bounding box center [815, 218] width 10 height 10
type textarea "x"
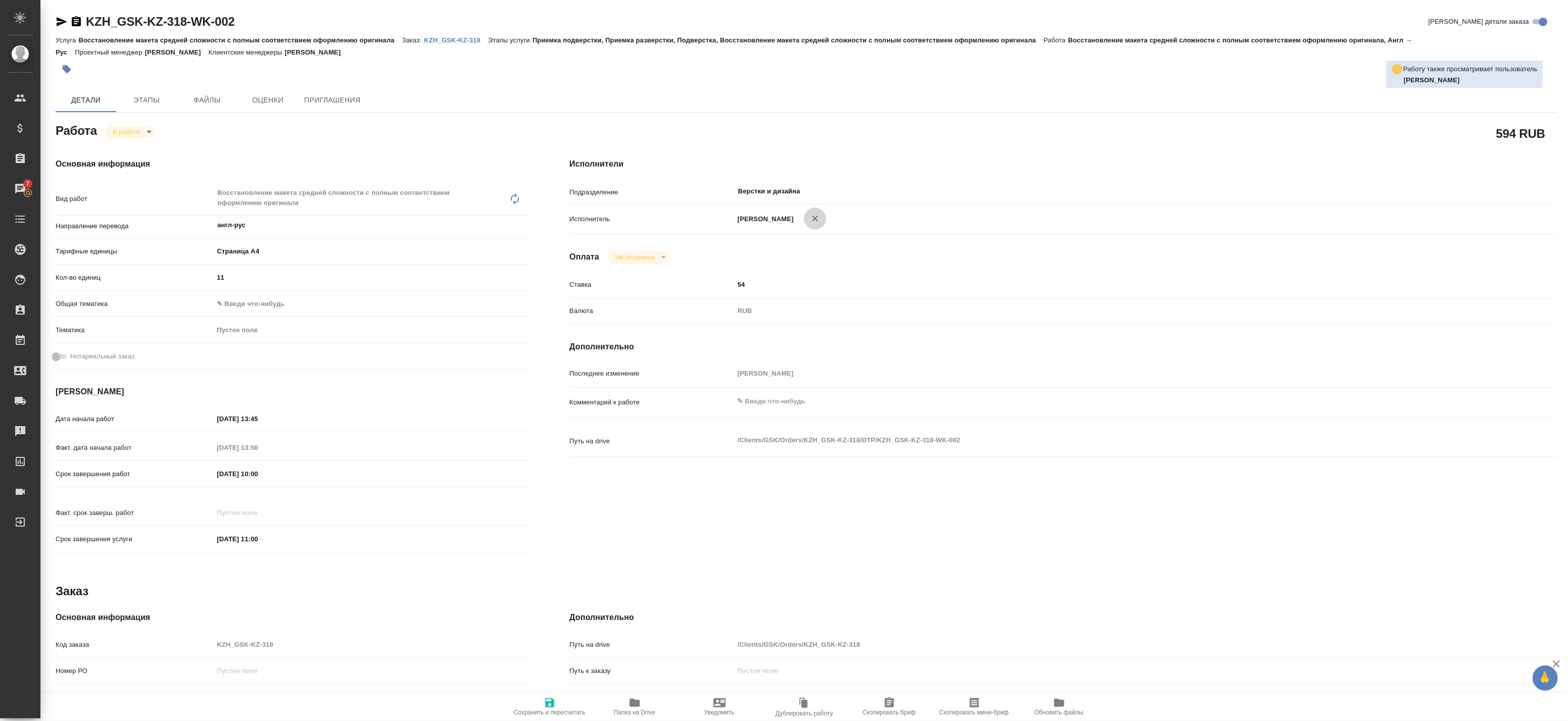
type textarea "x"
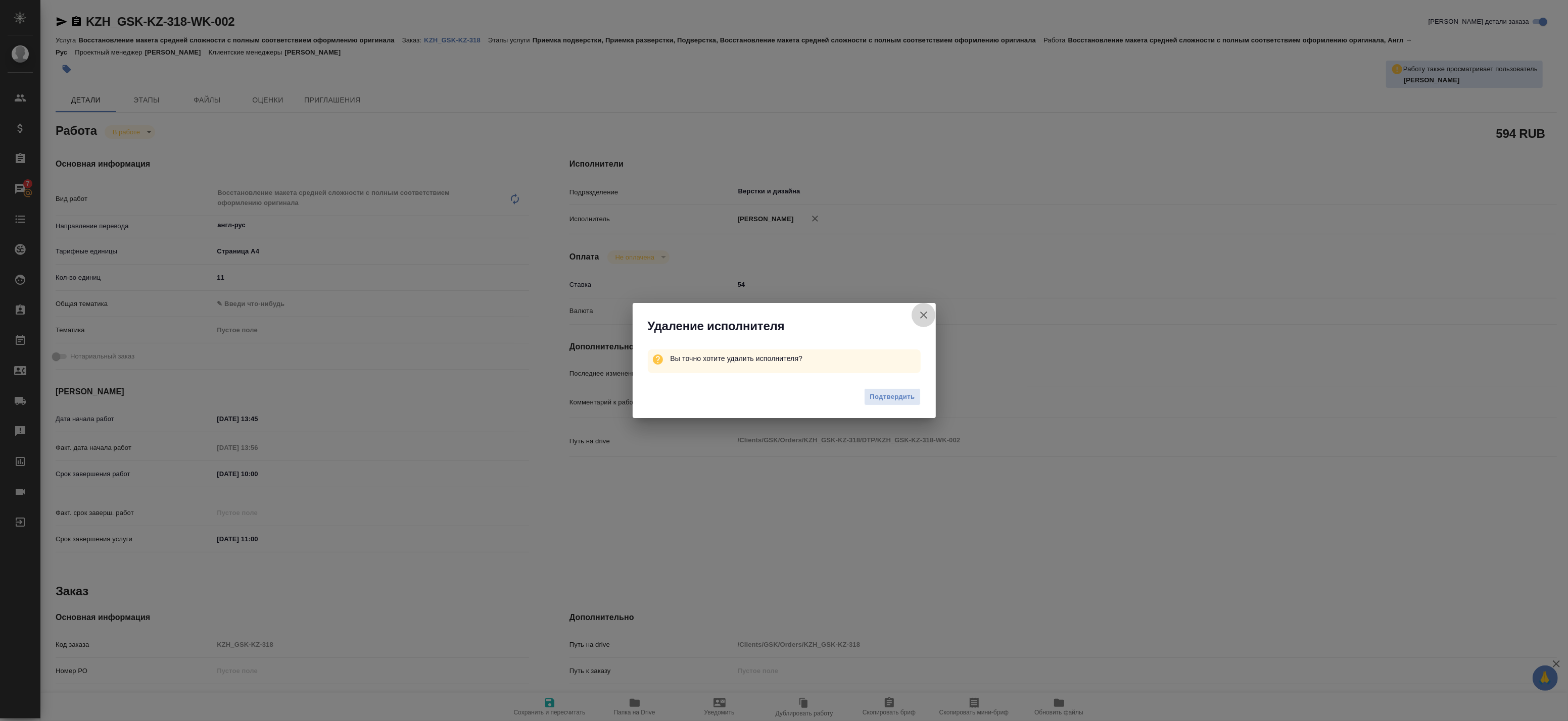
click at [926, 315] on icon "button" at bounding box center [924, 315] width 12 height 12
type textarea "x"
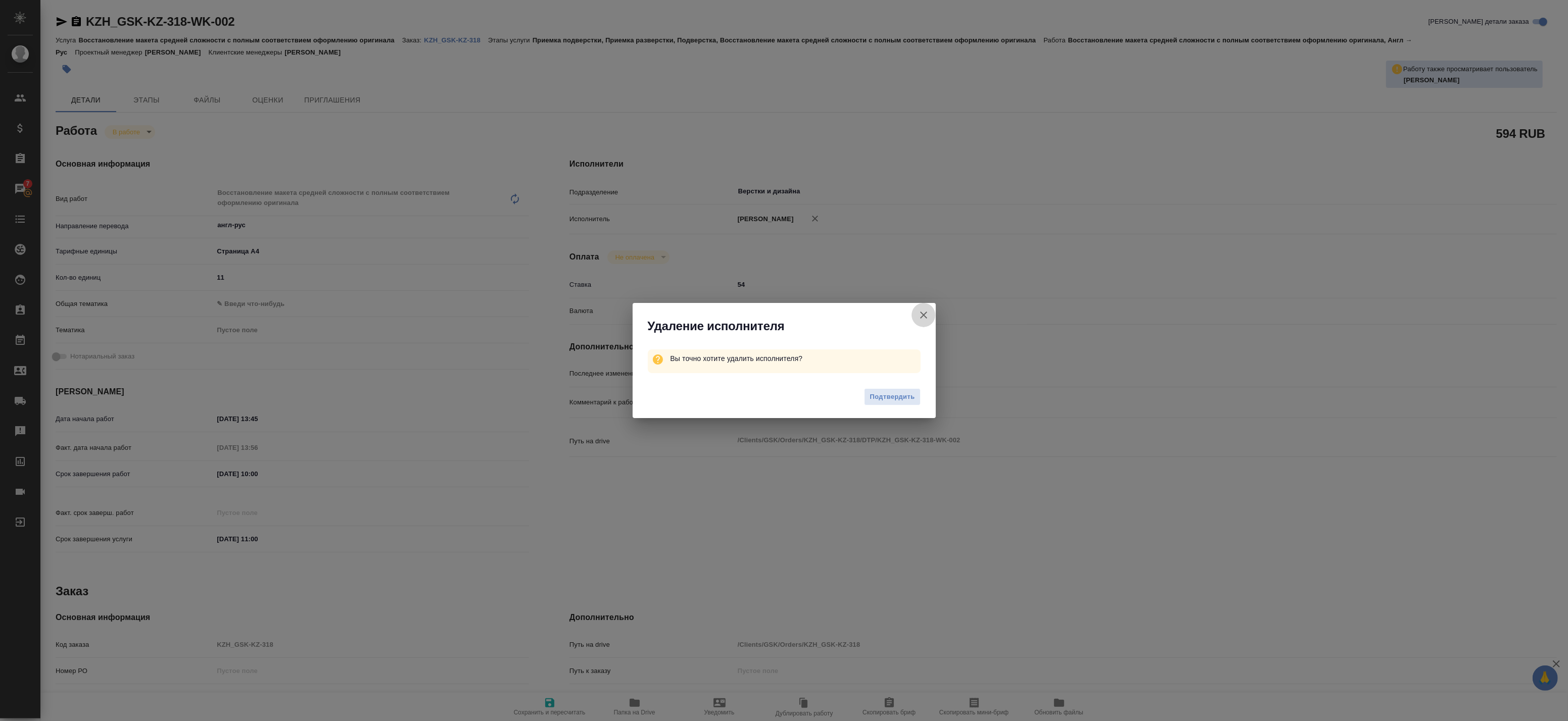
type textarea "x"
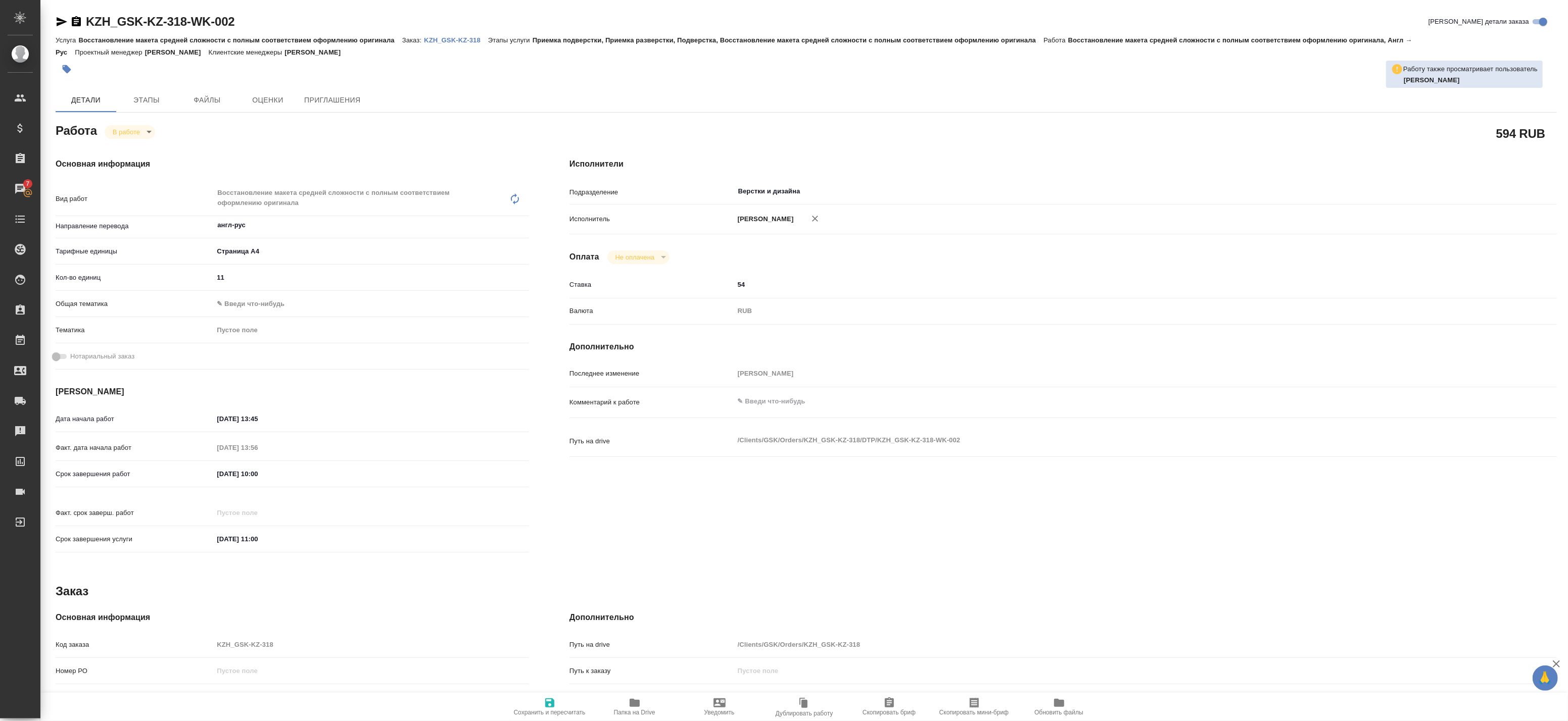
type textarea "x"
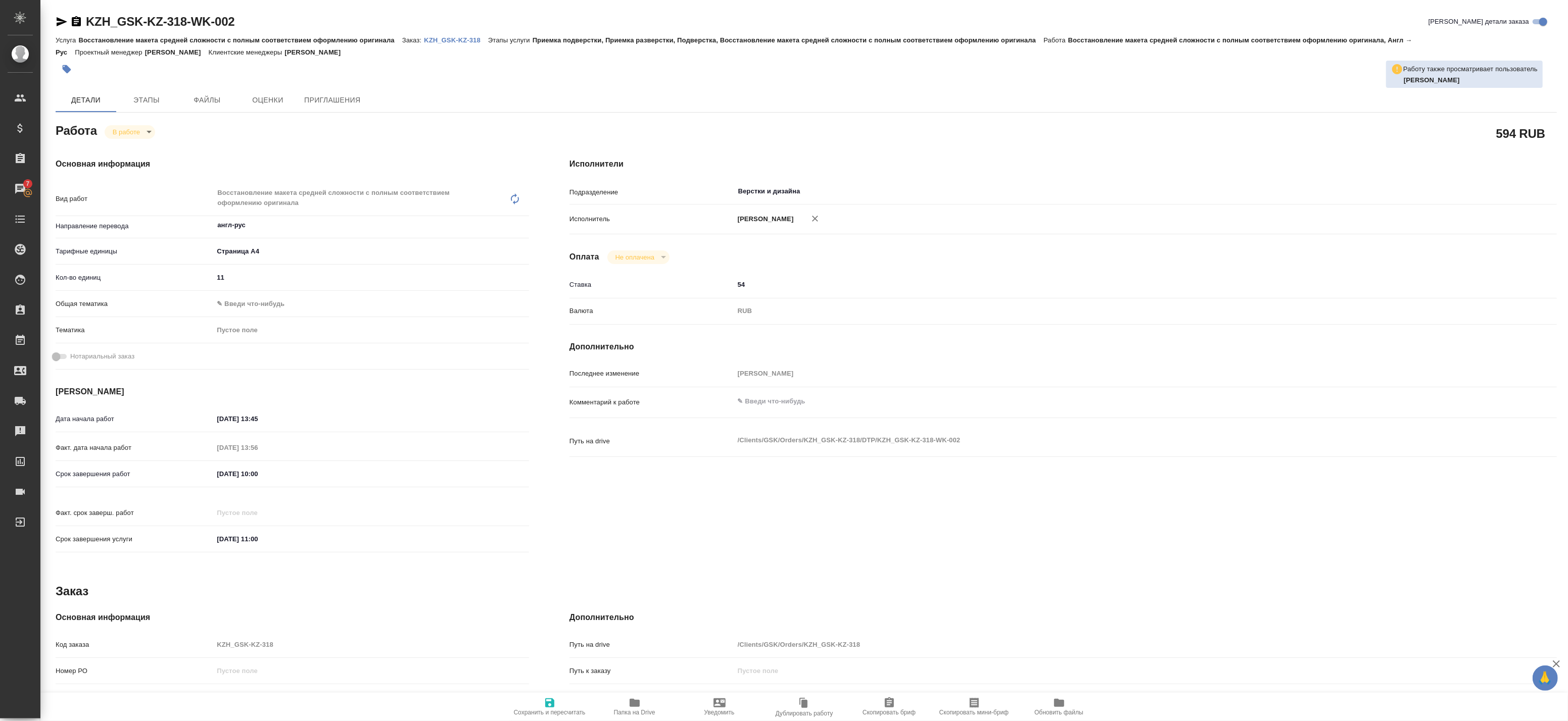
type textarea "x"
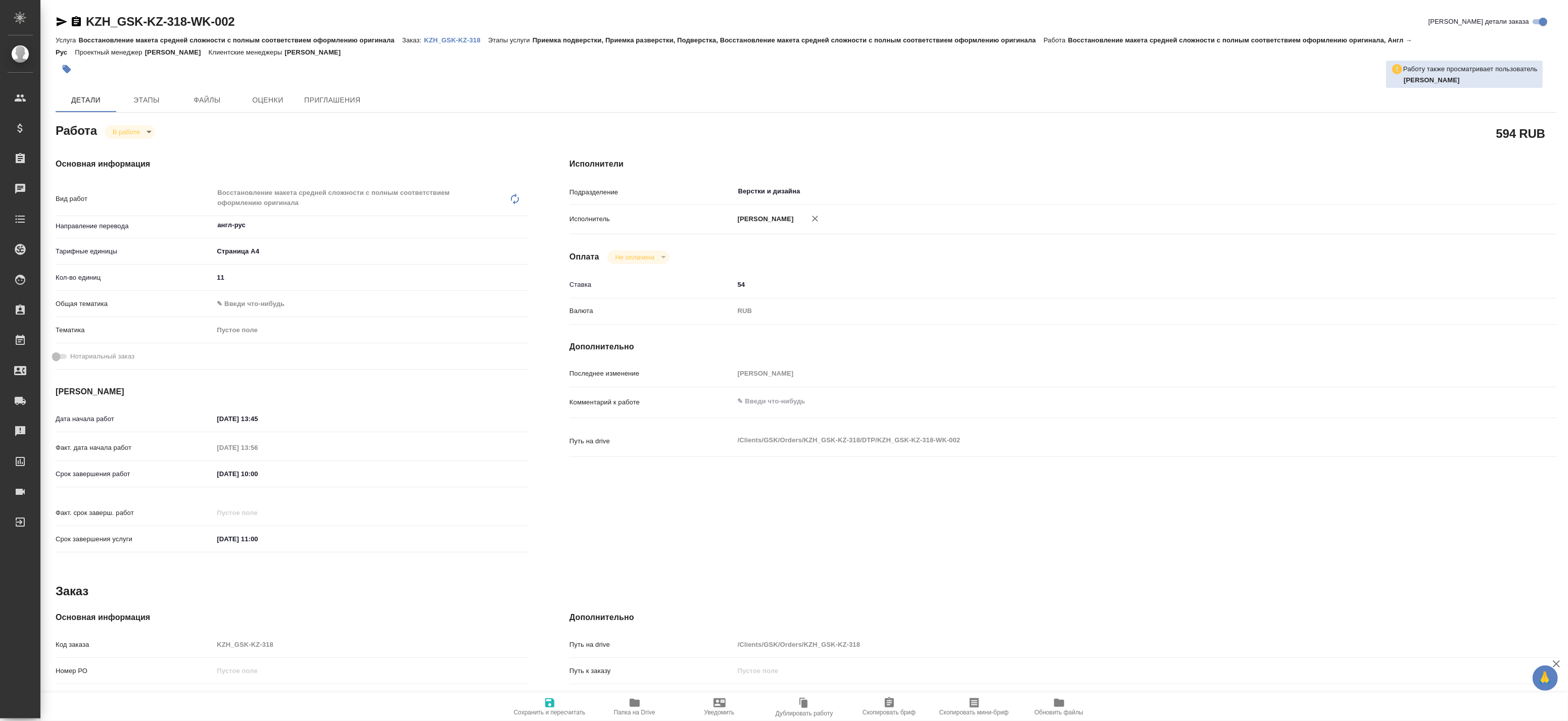
type textarea "x"
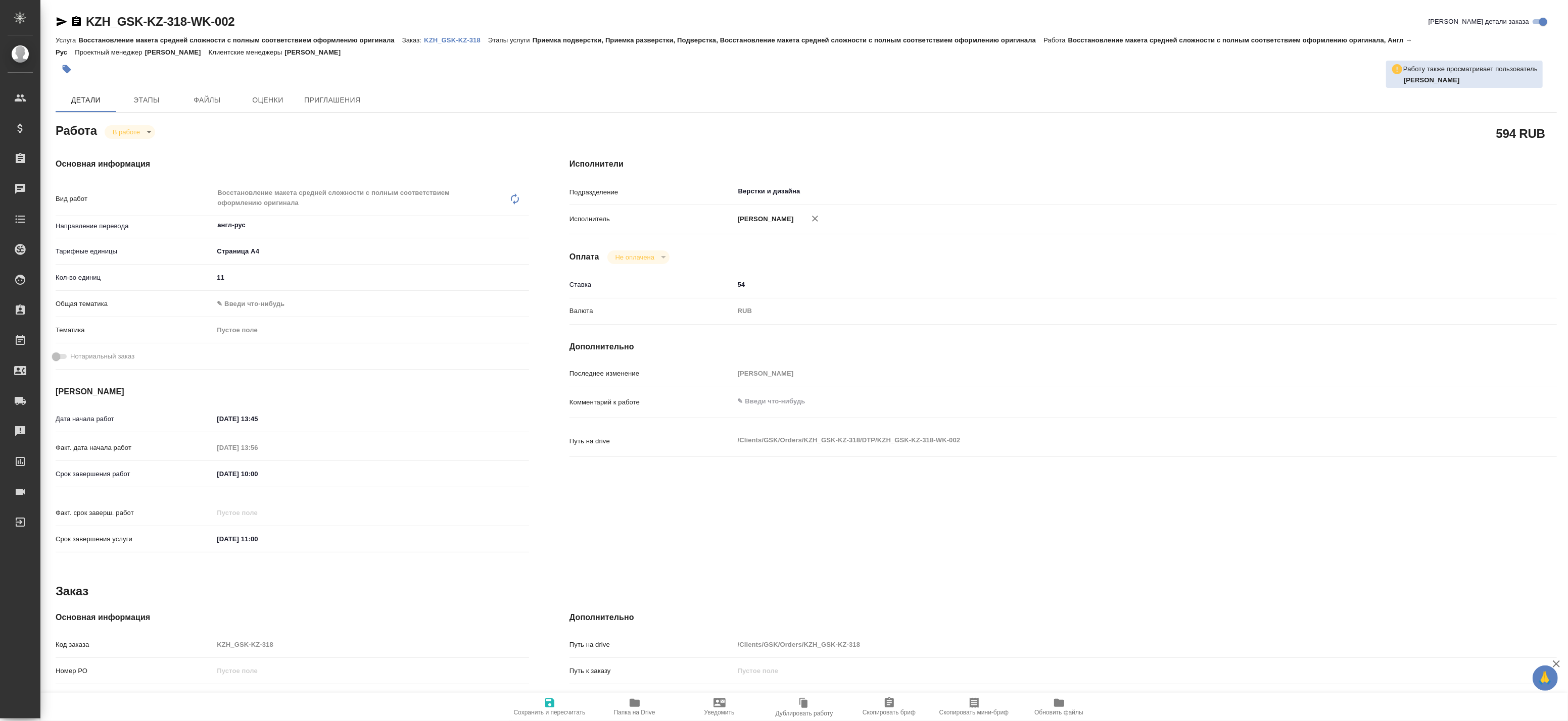
type textarea "x"
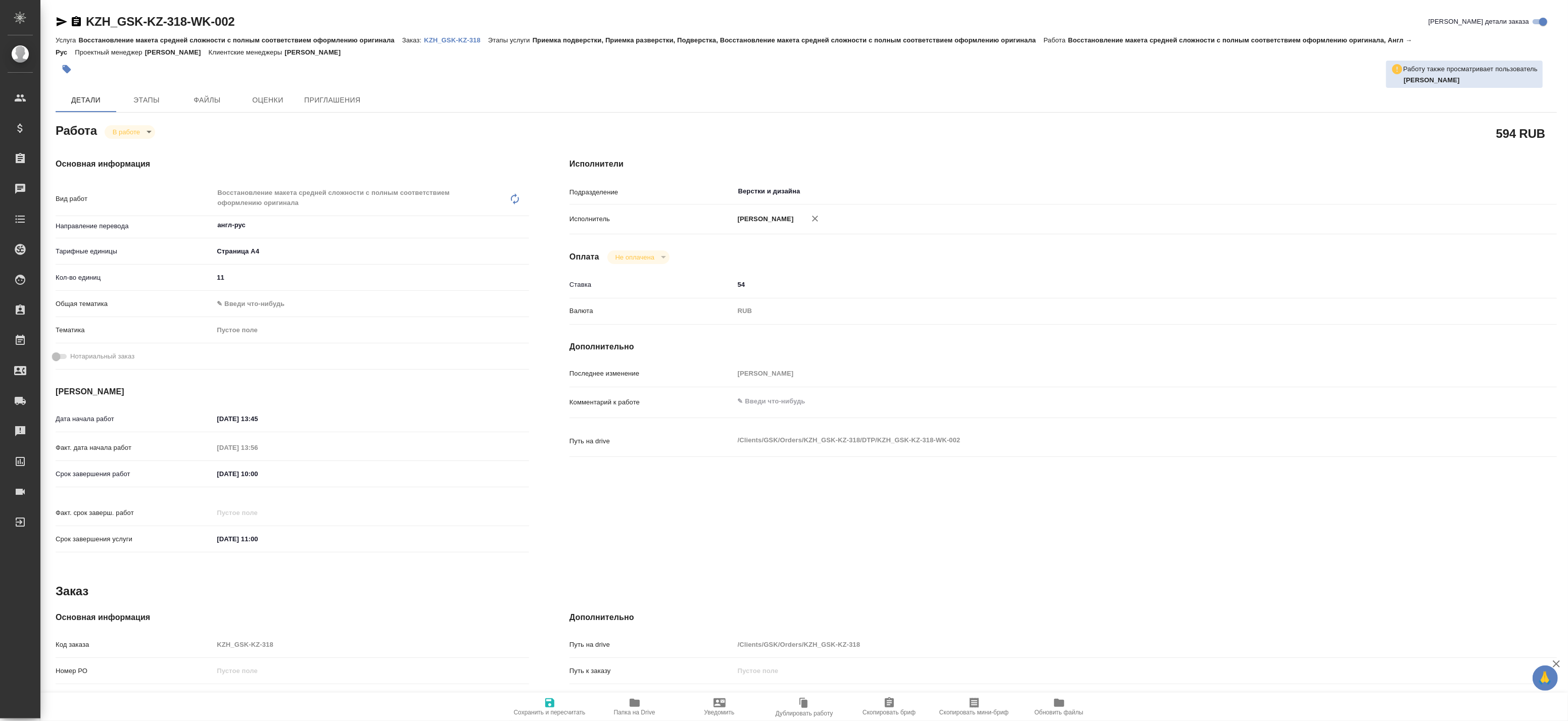
type textarea "x"
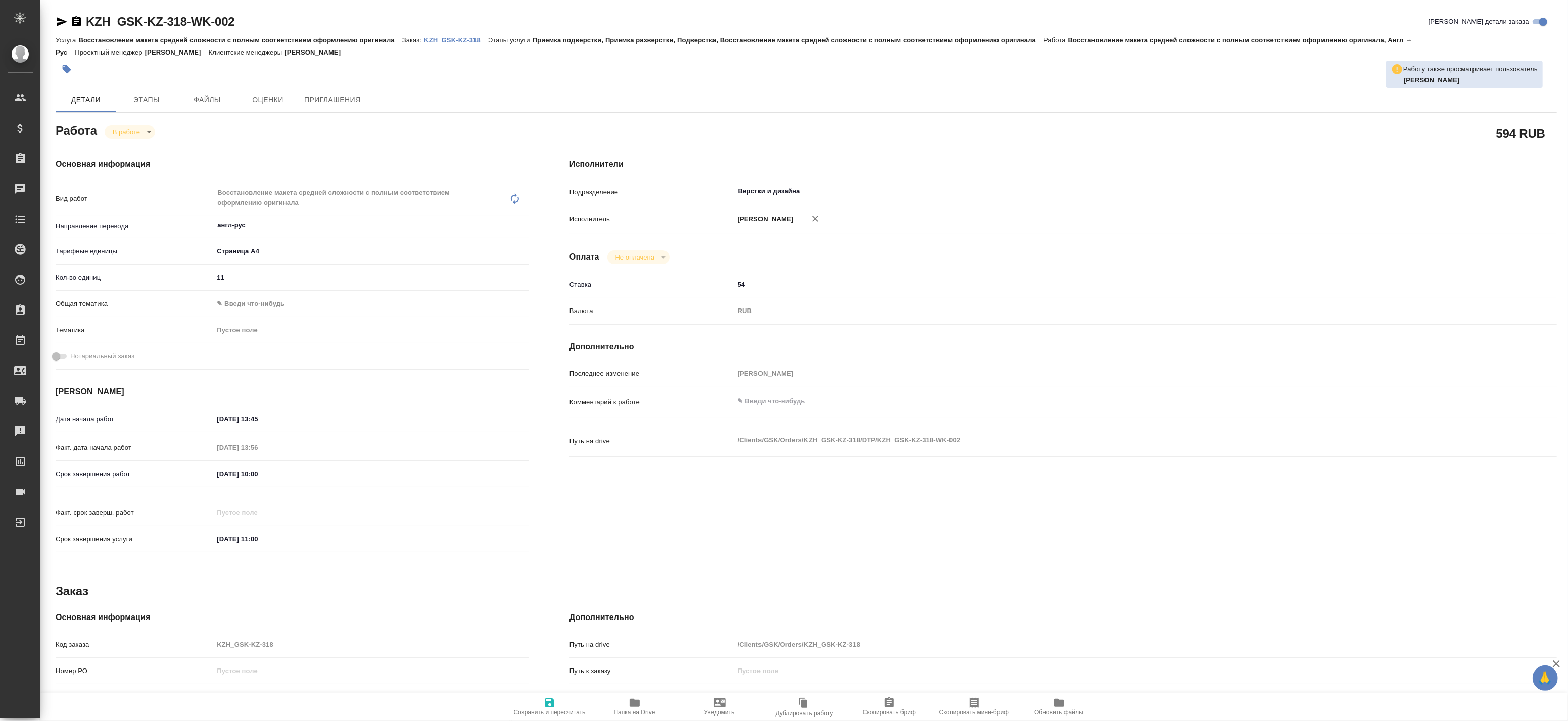
type textarea "x"
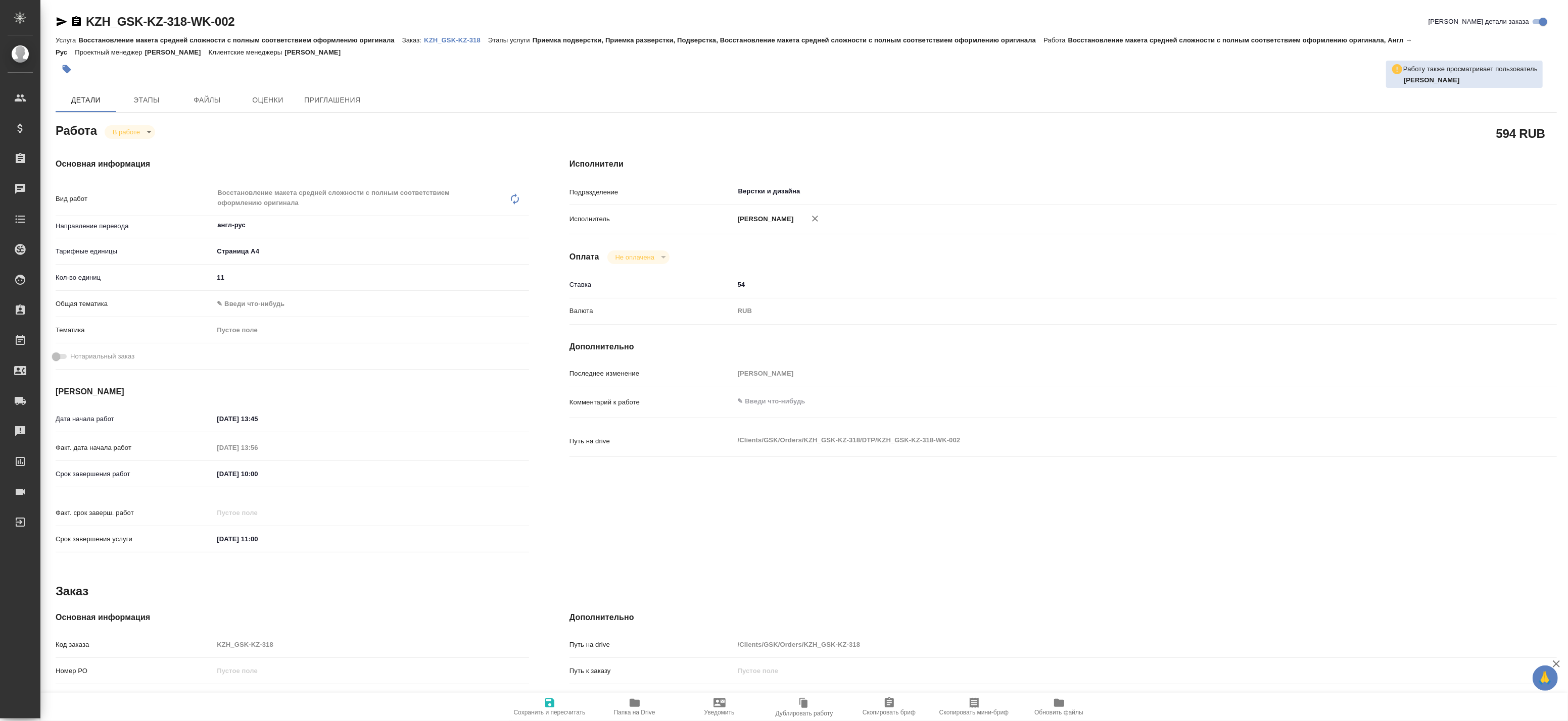
type textarea "x"
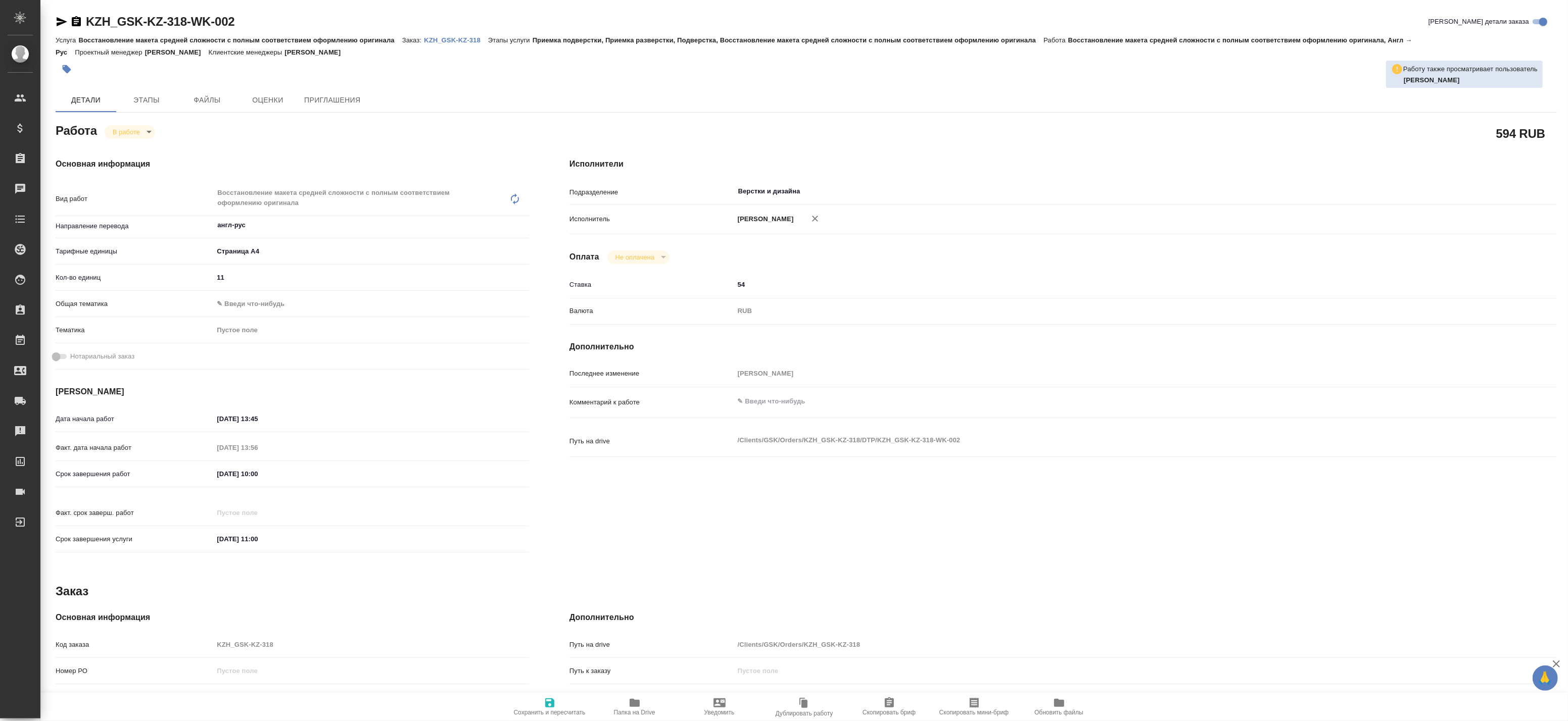
type textarea "x"
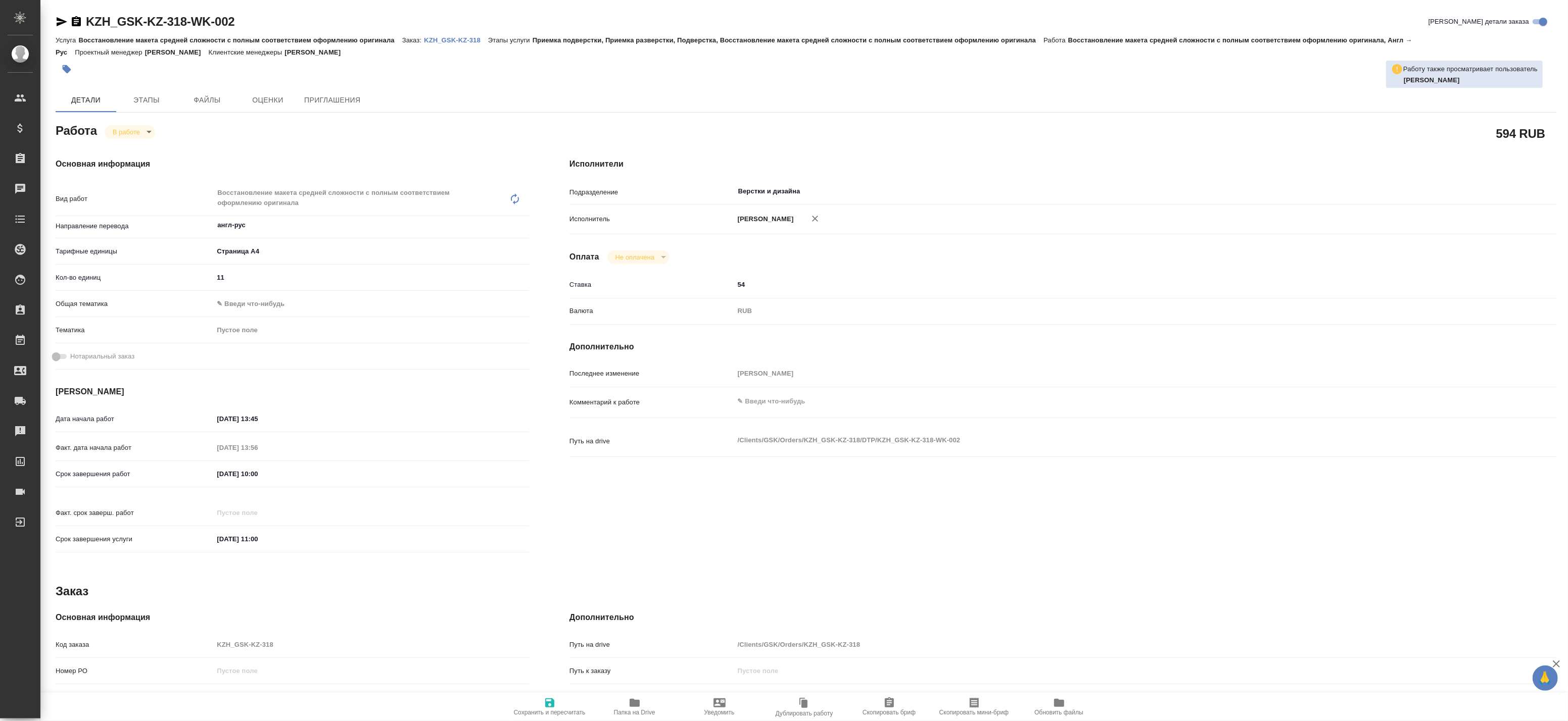
drag, startPoint x: 762, startPoint y: 302, endPoint x: 728, endPoint y: 299, distance: 34.1
click at [728, 294] on div "Ставка 54" at bounding box center [1063, 285] width 988 height 18
type textarea "x"
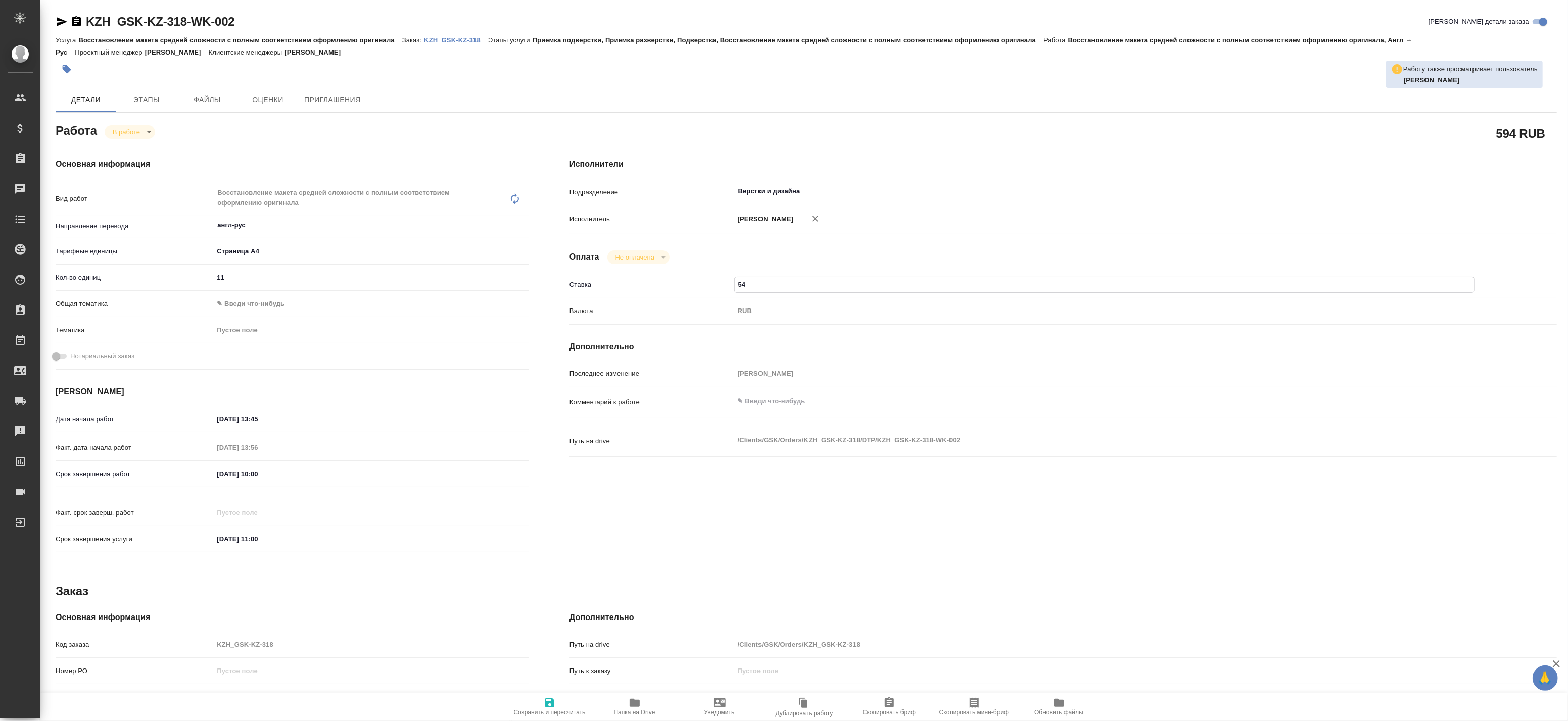
type textarea "x"
drag, startPoint x: 834, startPoint y: 250, endPoint x: 844, endPoint y: 238, distance: 15.6
click at [834, 250] on div "Исполнители Подразделение Верстки и дизайна ​ Исполнитель Васютченко Александр …" at bounding box center [1064, 358] width 1028 height 441
click at [820, 220] on icon "button" at bounding box center [815, 218] width 10 height 10
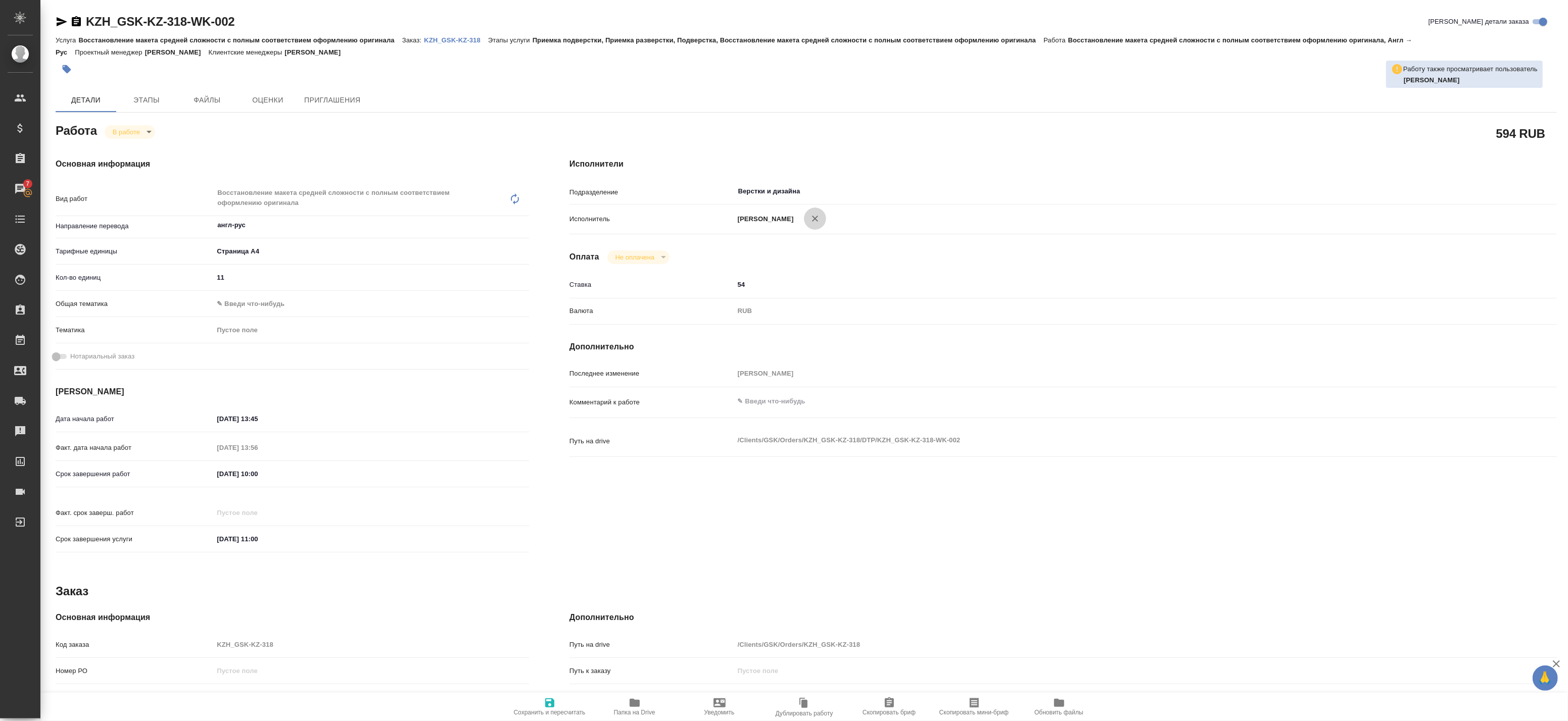
type textarea "x"
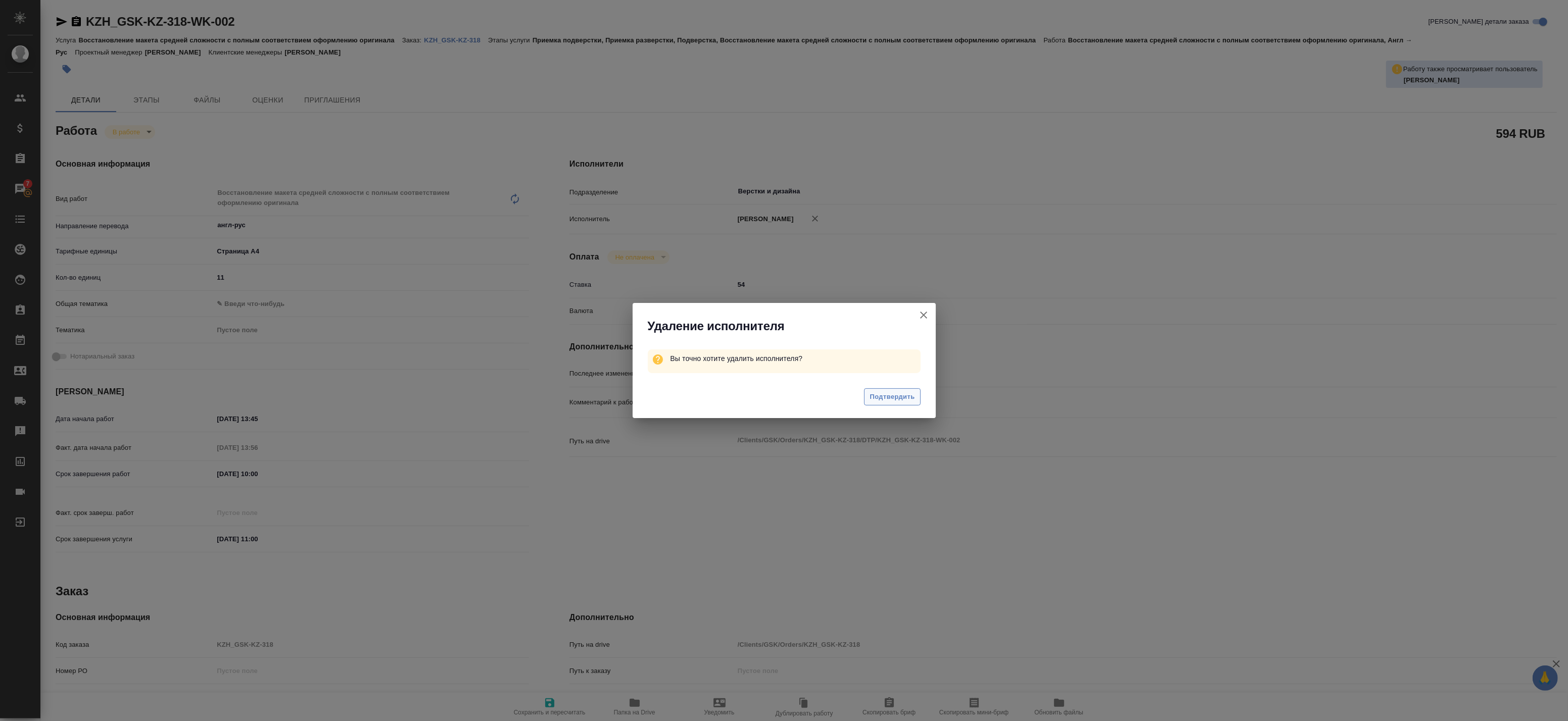
click at [885, 389] on button "Подтвердить" at bounding box center [892, 397] width 56 height 18
type textarea "x"
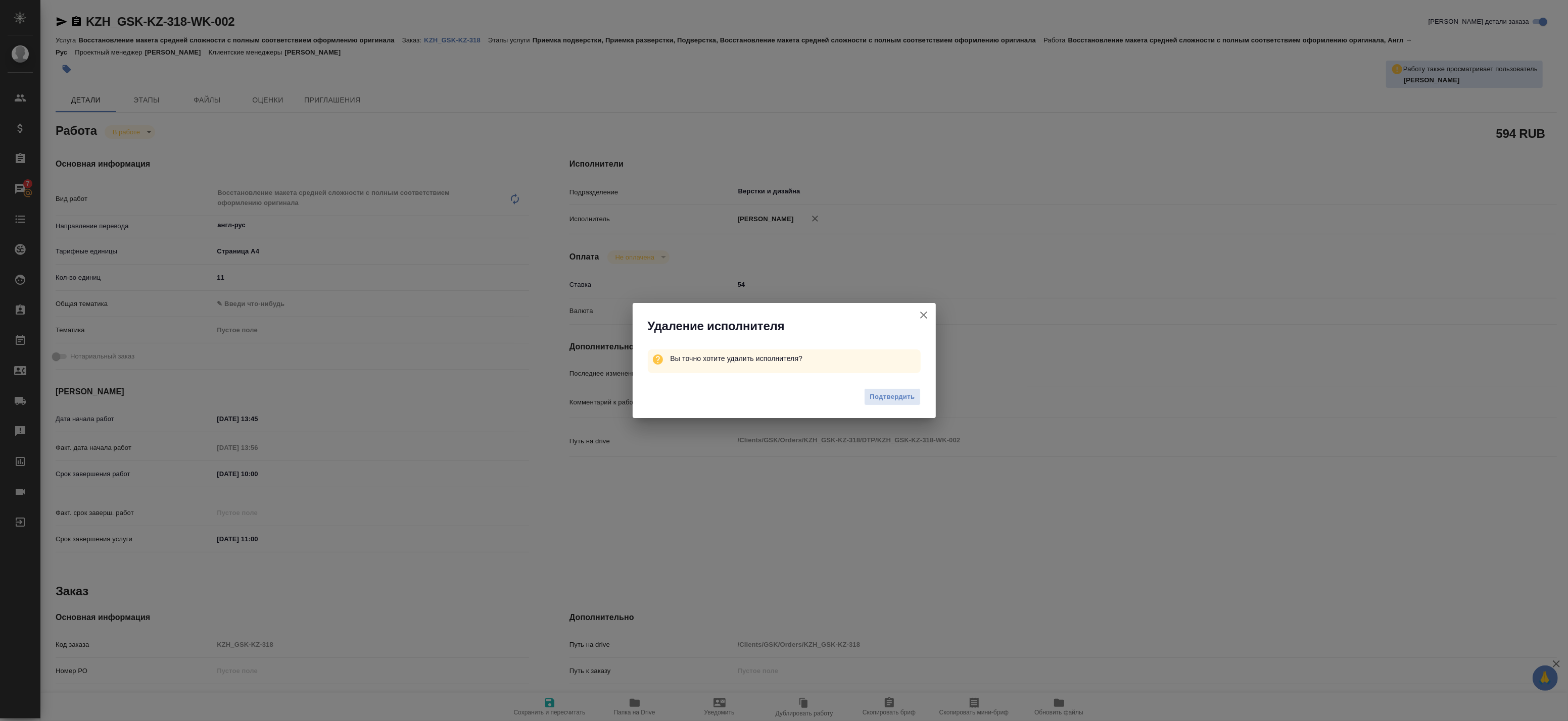
type textarea "x"
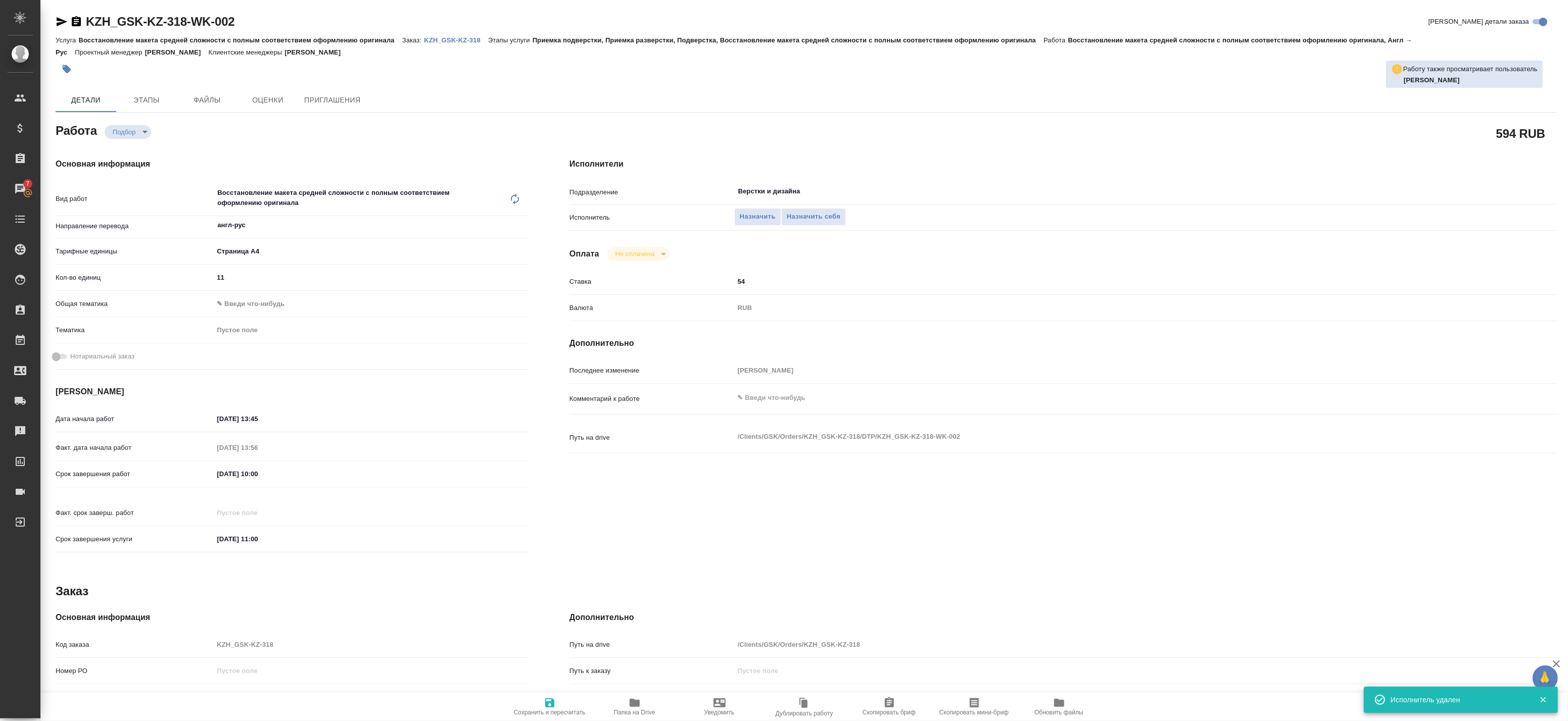
type textarea "x"
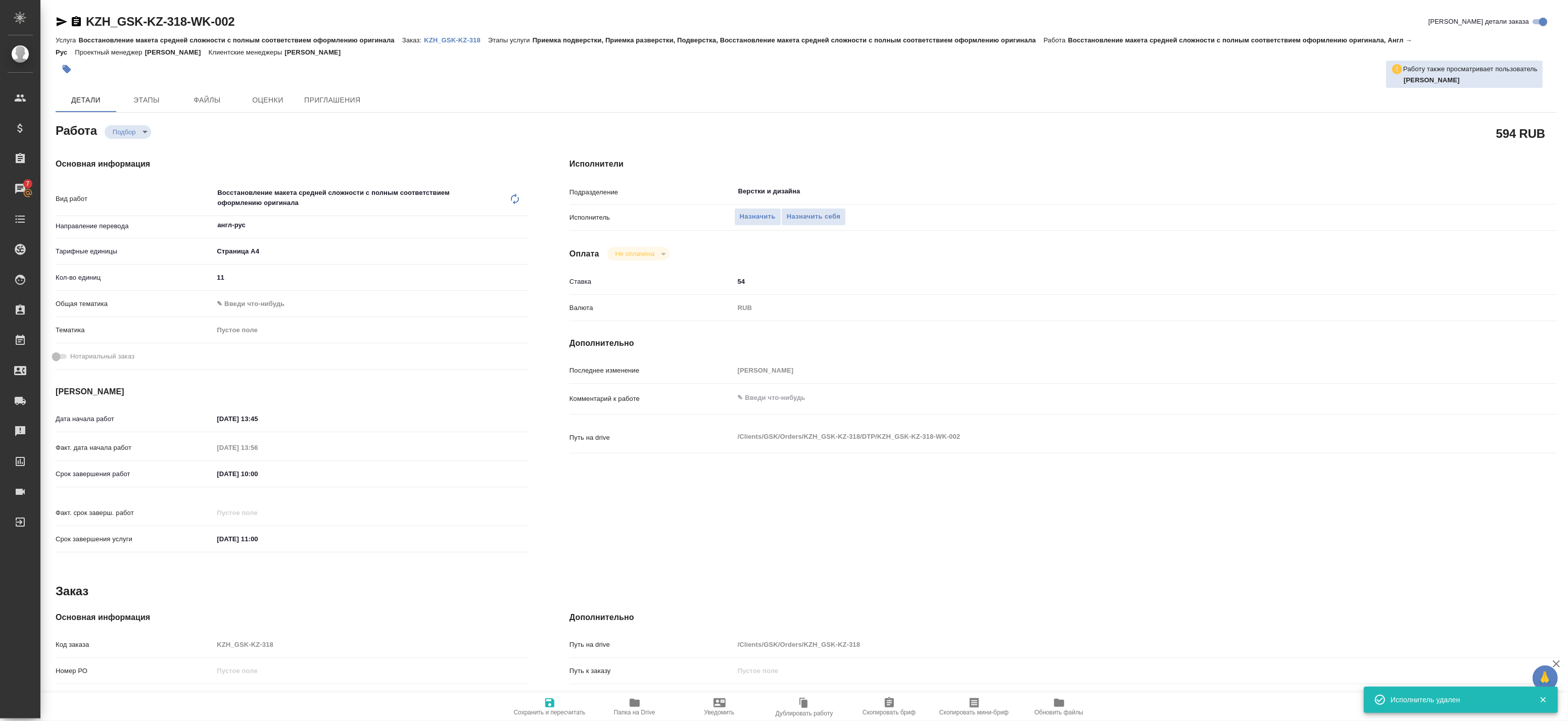
type textarea "x"
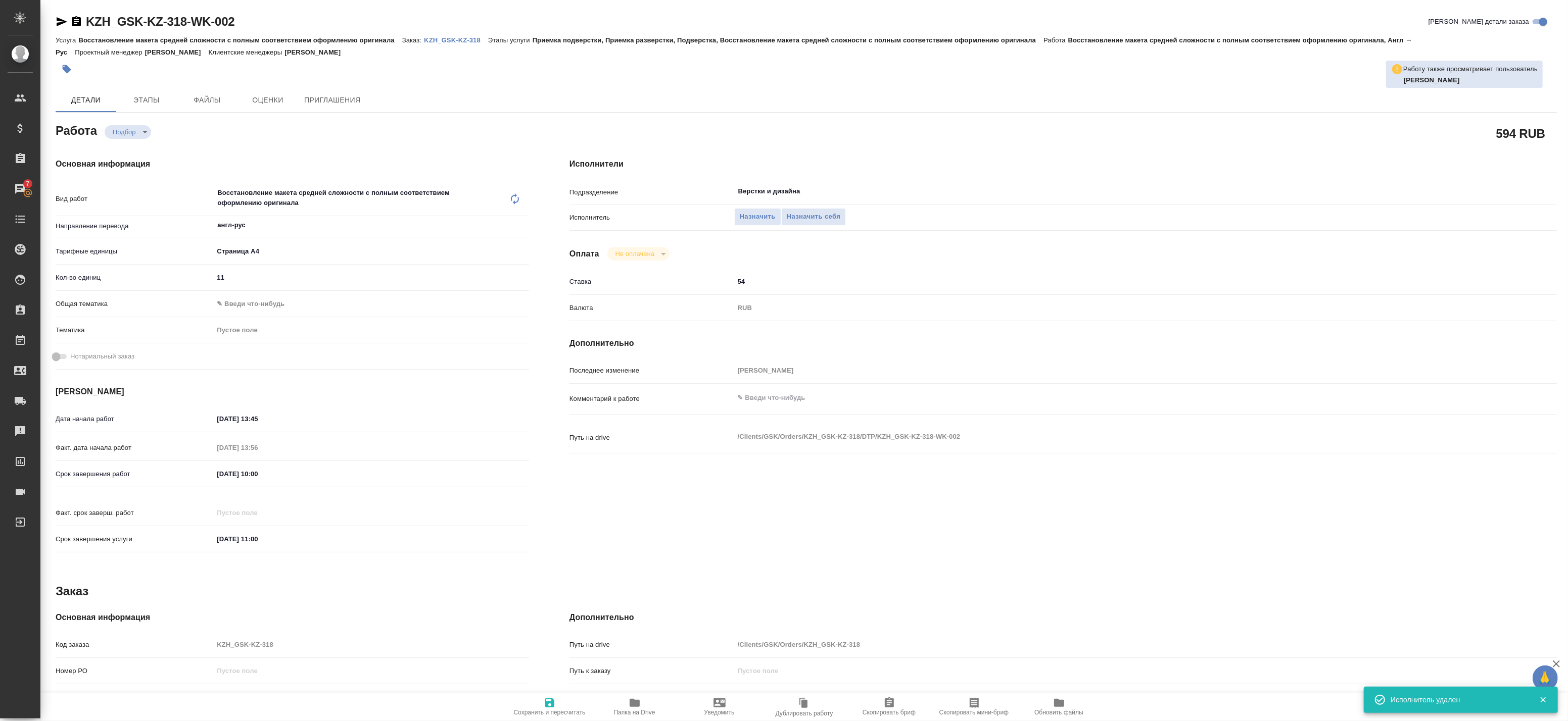
type textarea "x"
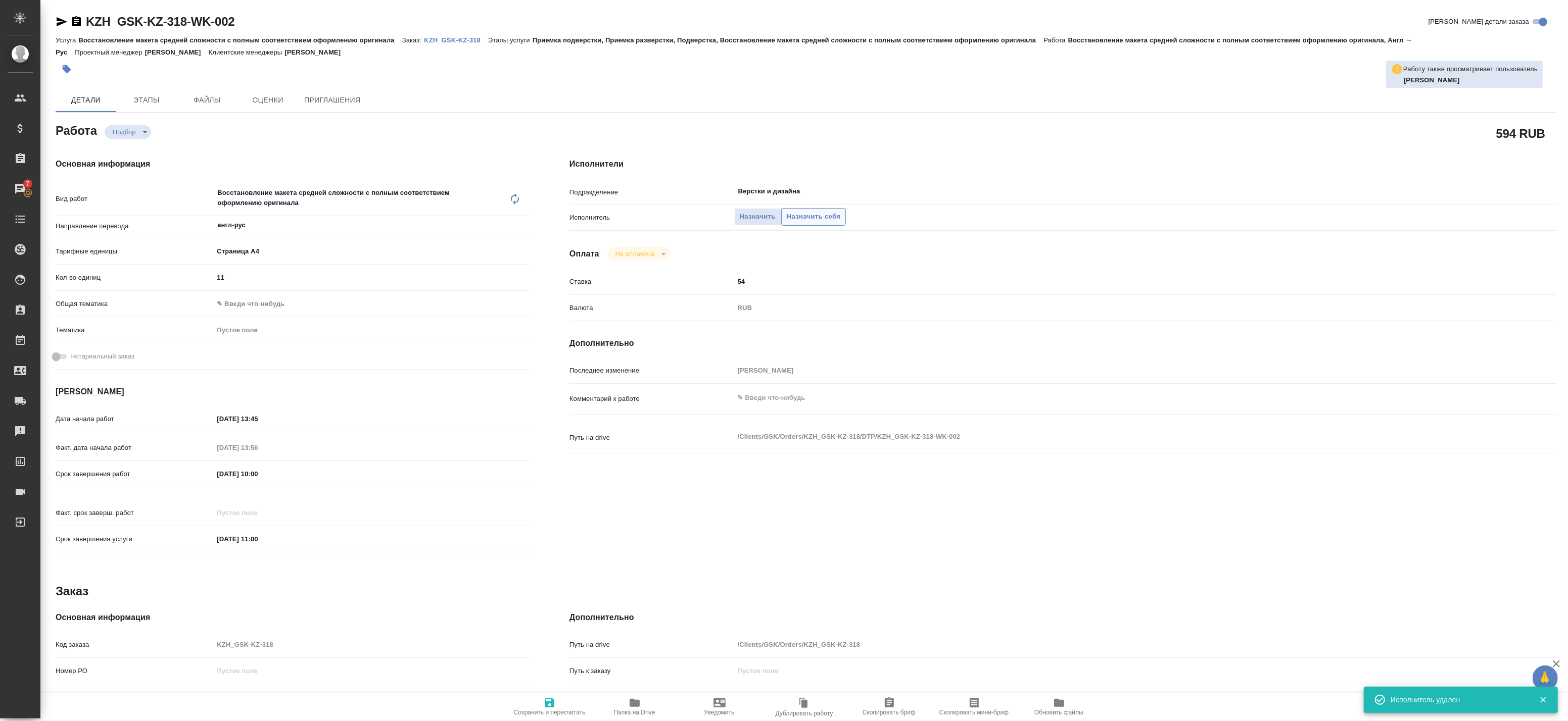
type textarea "x"
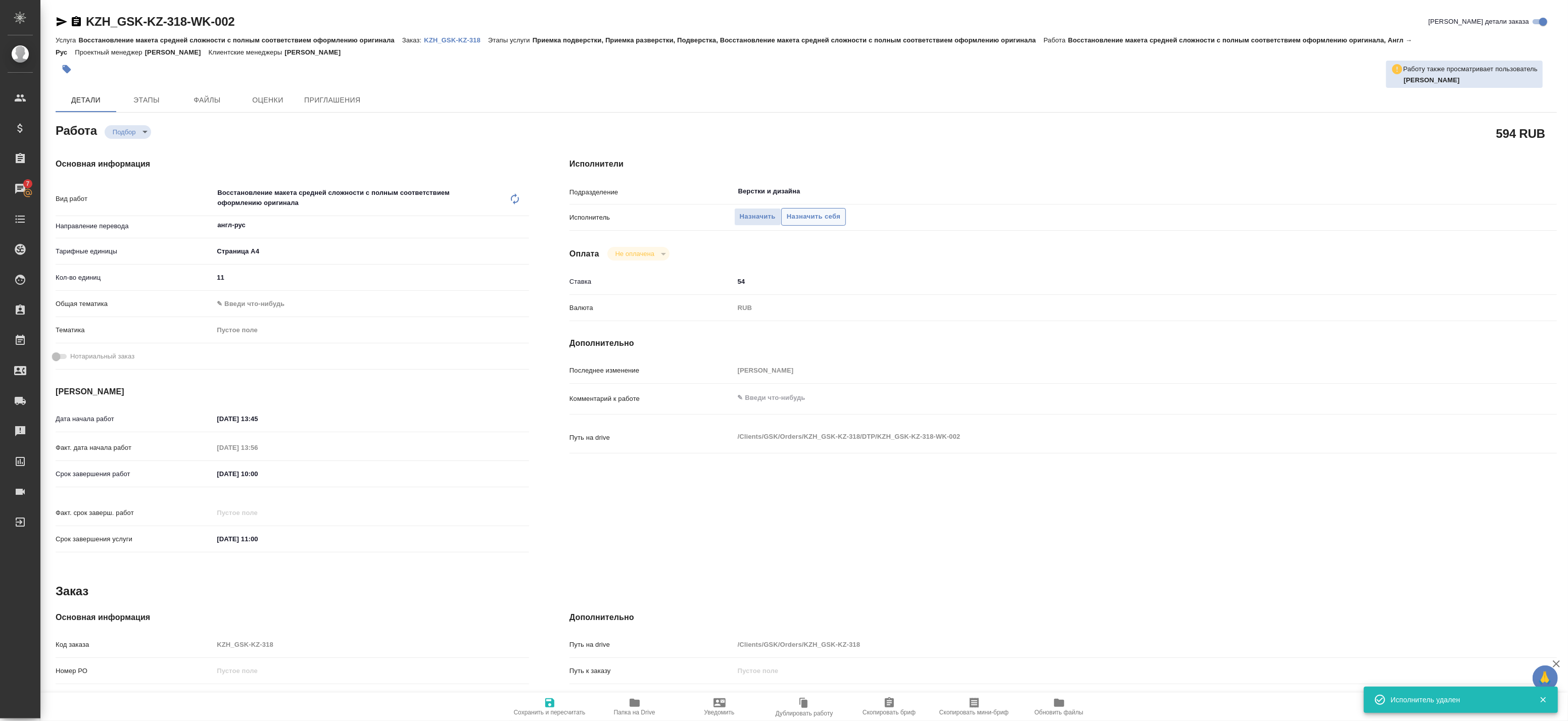
click at [794, 217] on span "Назначить себя" at bounding box center [814, 217] width 53 height 12
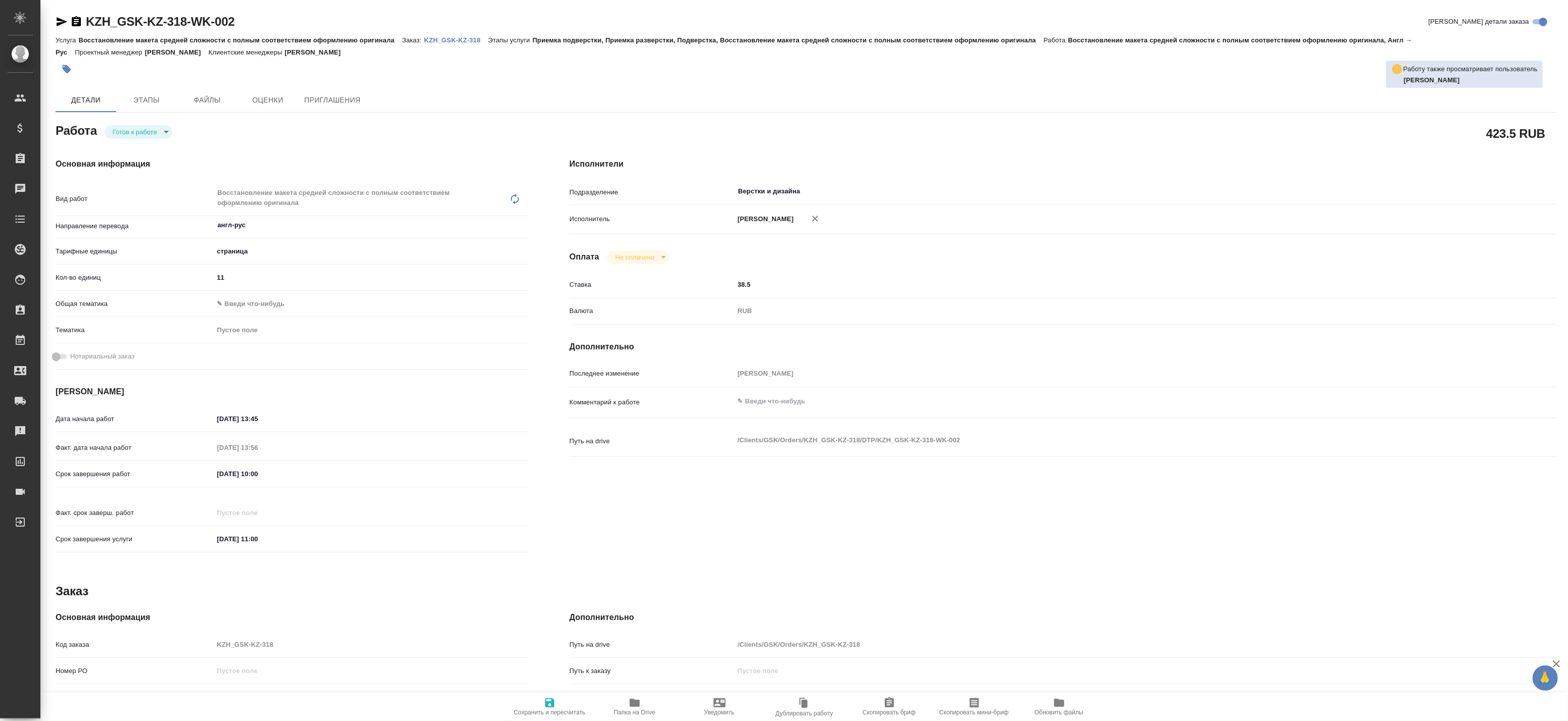
type textarea "x"
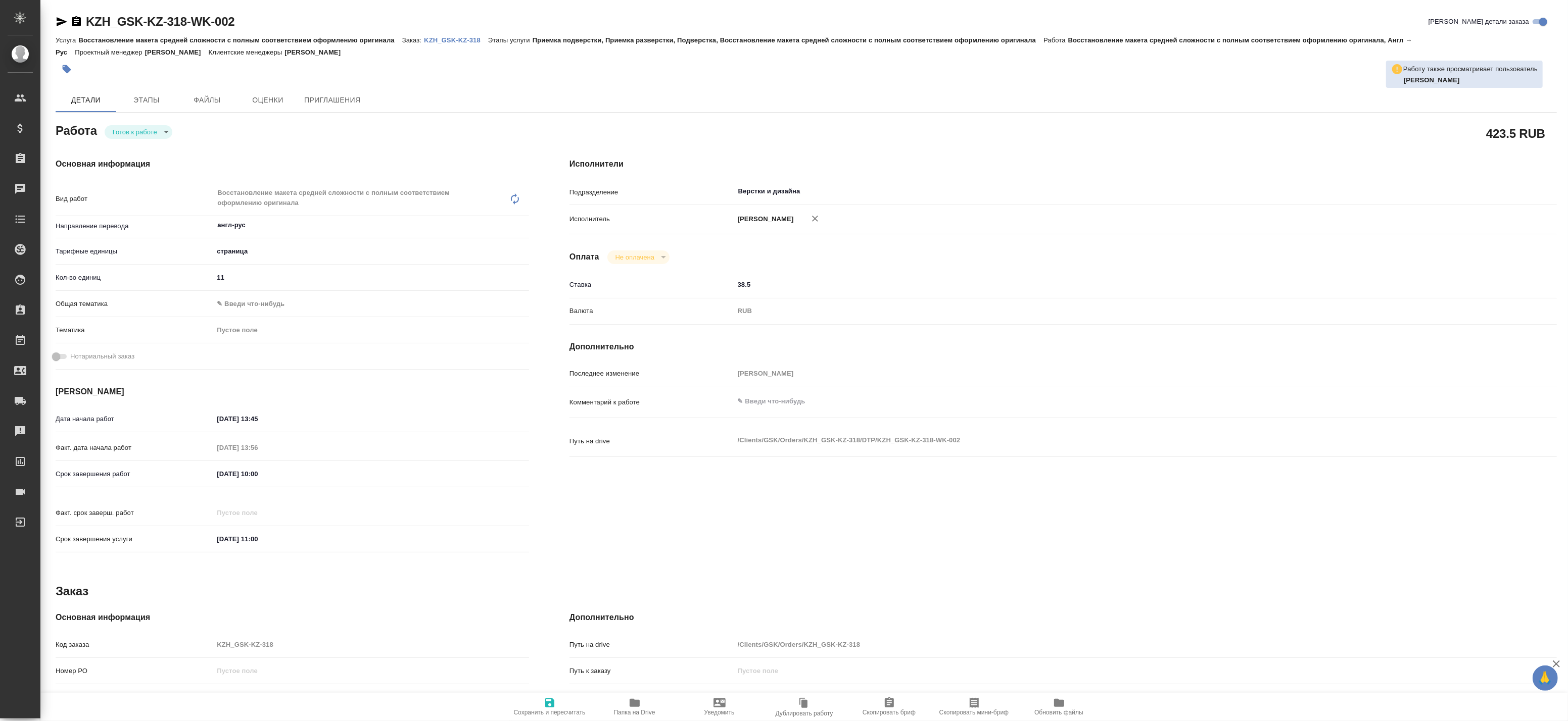
type textarea "x"
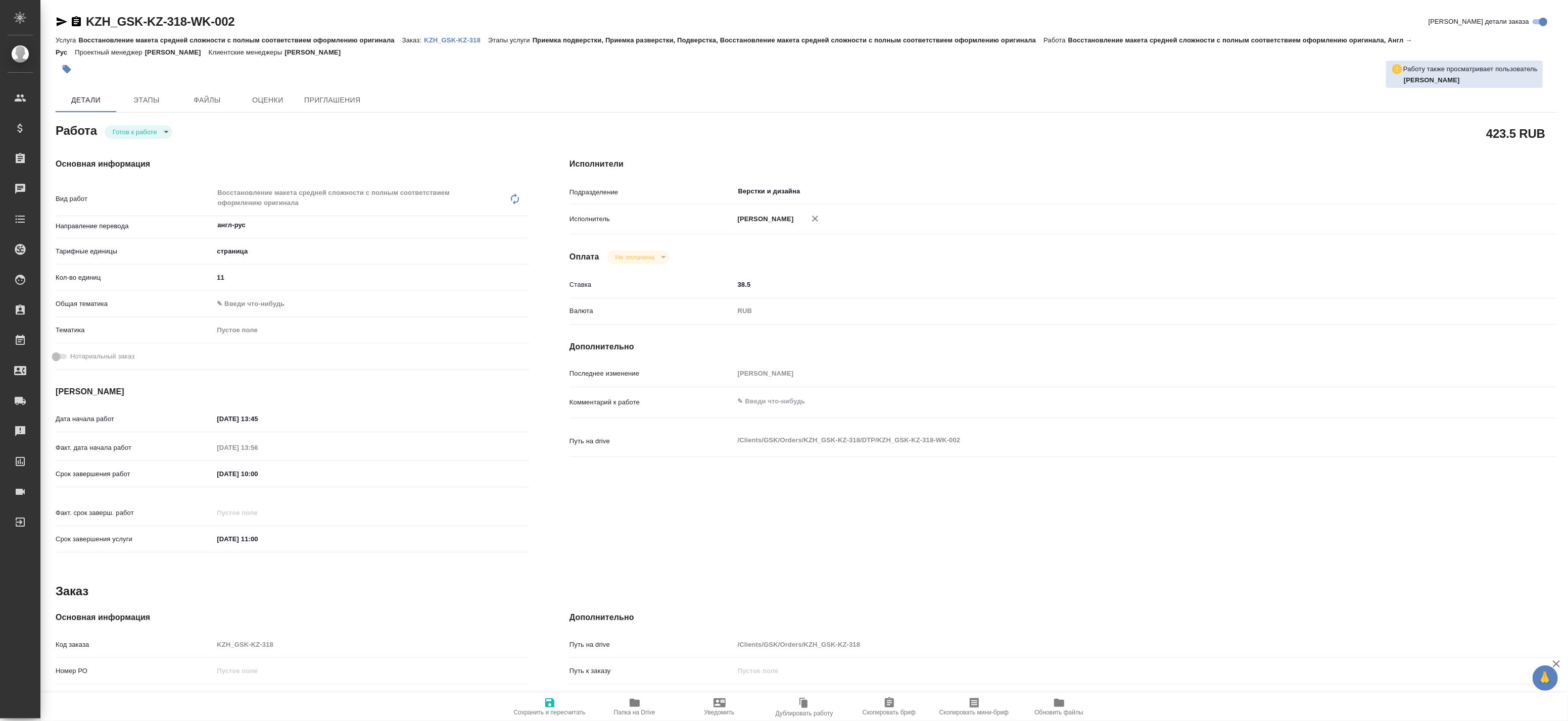
type textarea "x"
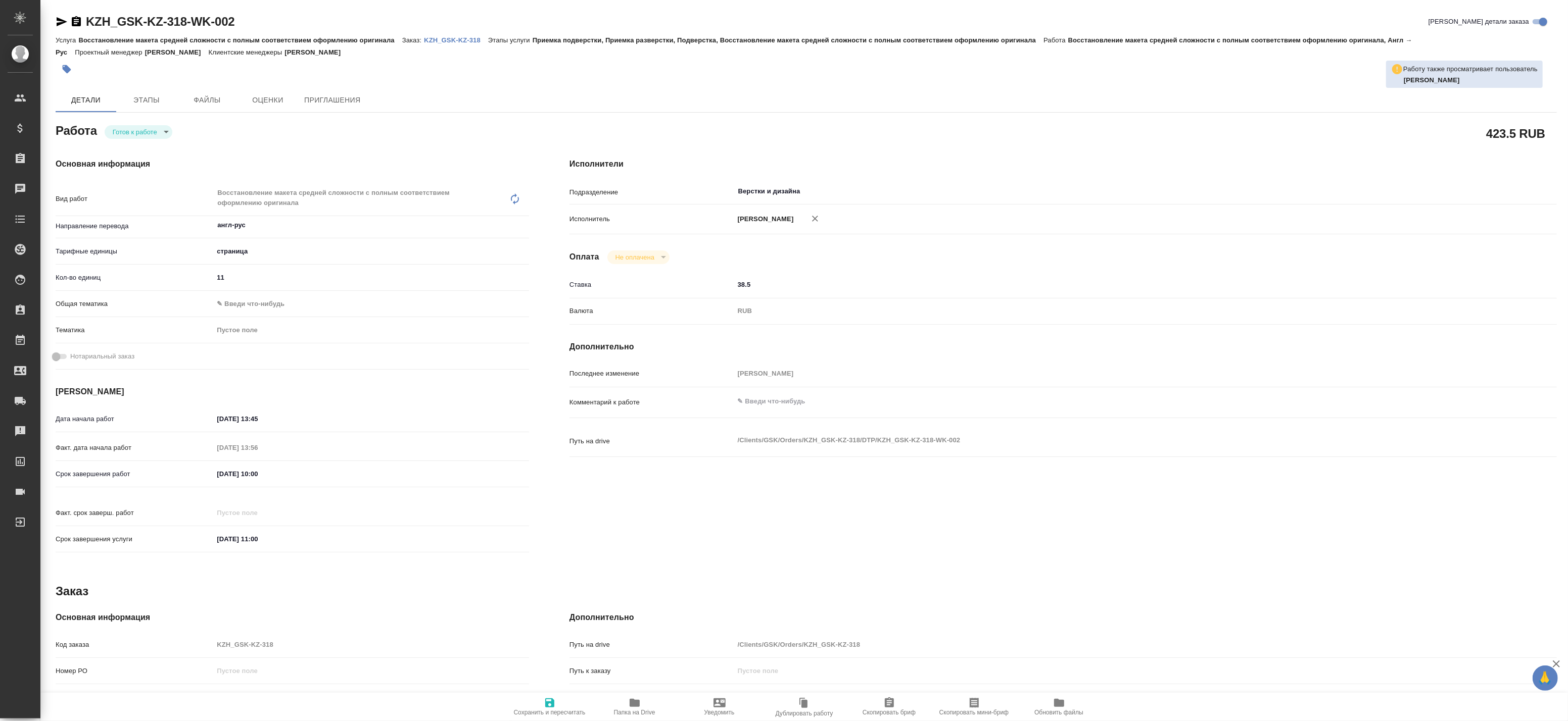
click at [826, 217] on button "button" at bounding box center [815, 218] width 22 height 22
type textarea "x"
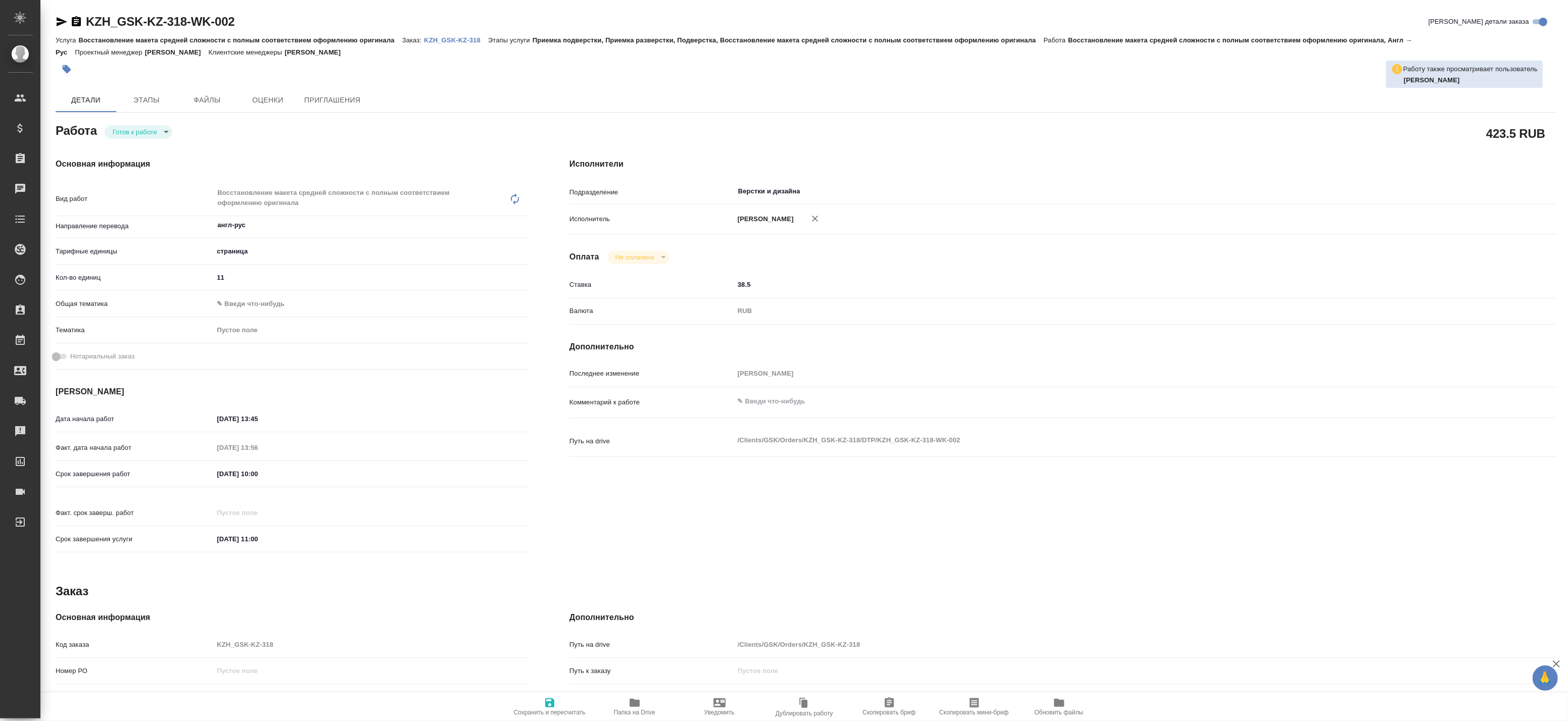
type textarea "x"
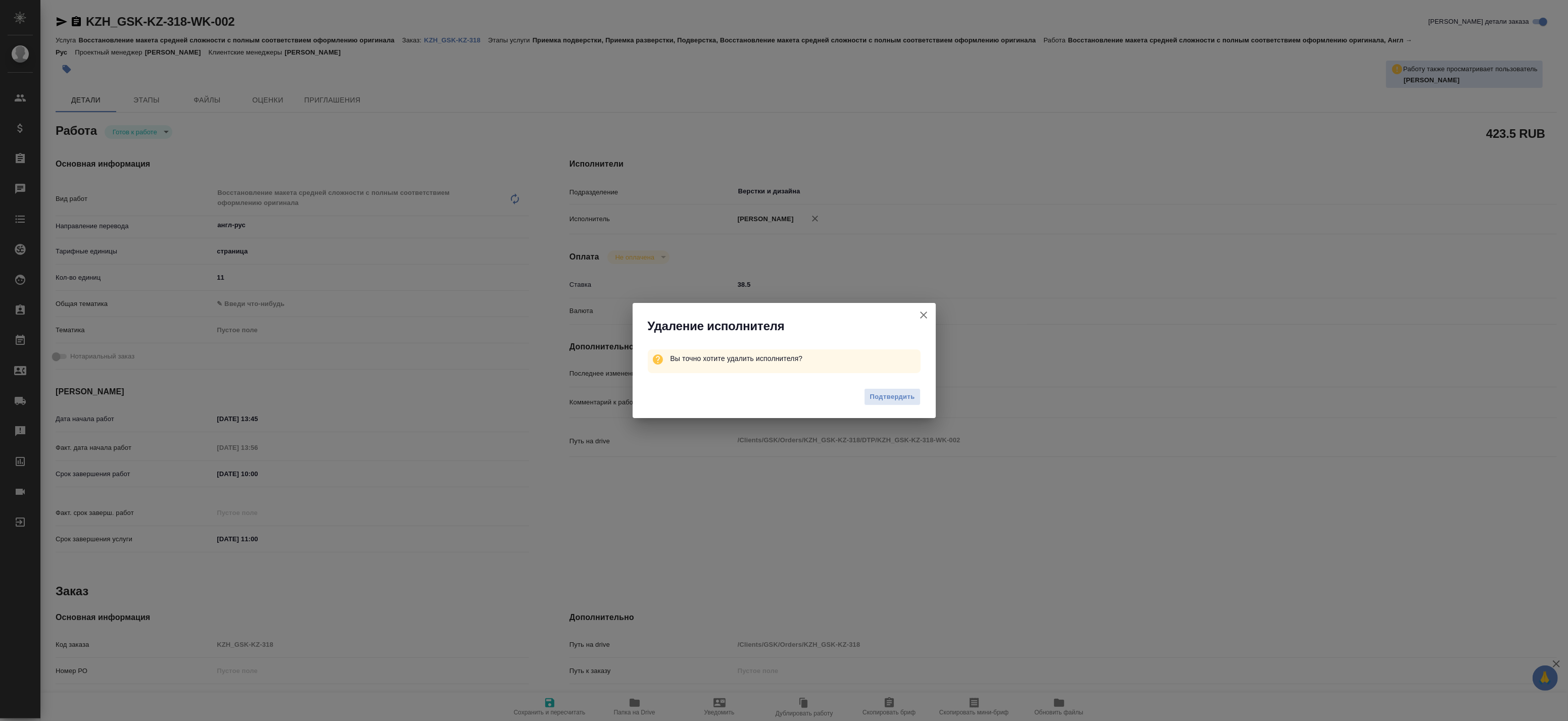
type textarea "x"
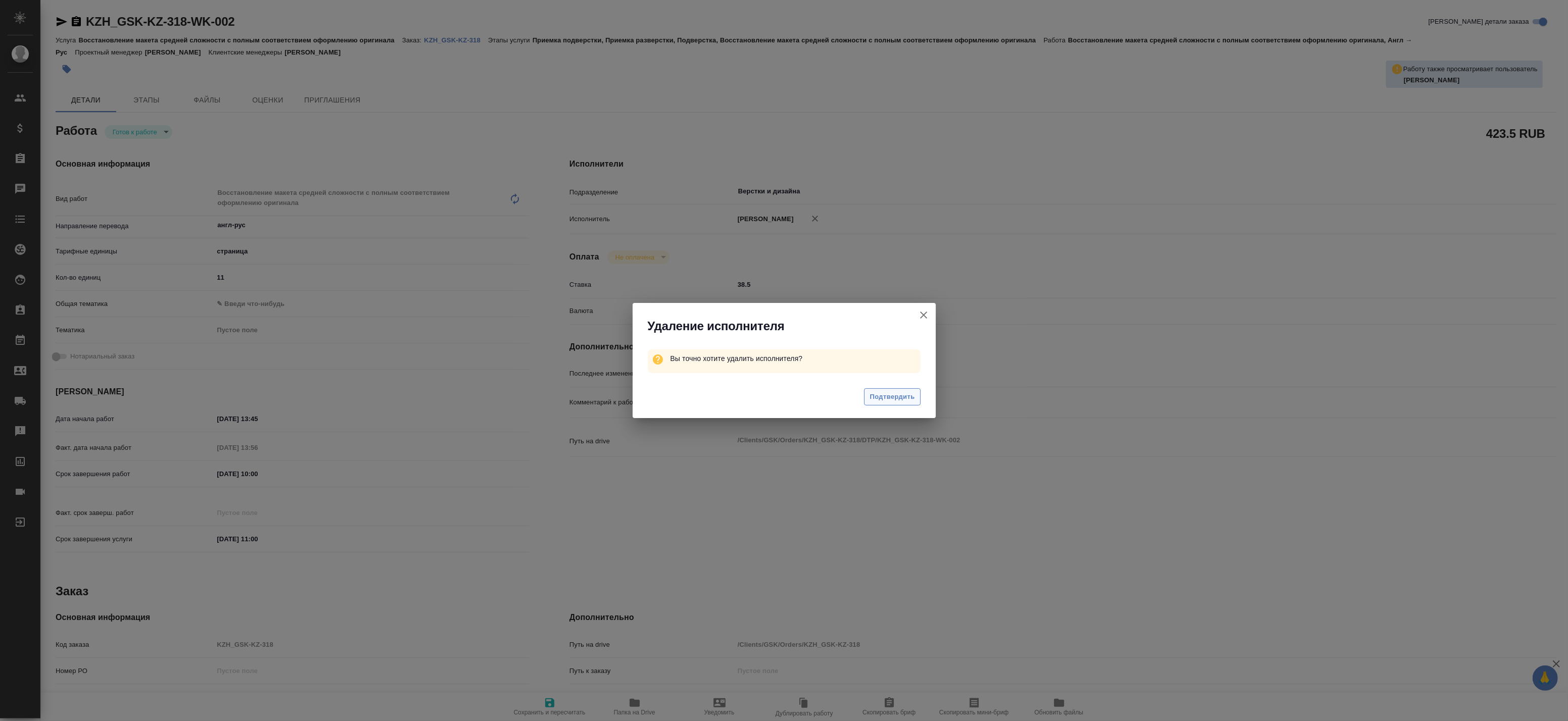
click at [877, 399] on span "Подтвердить" at bounding box center [892, 397] width 45 height 12
type textarea "x"
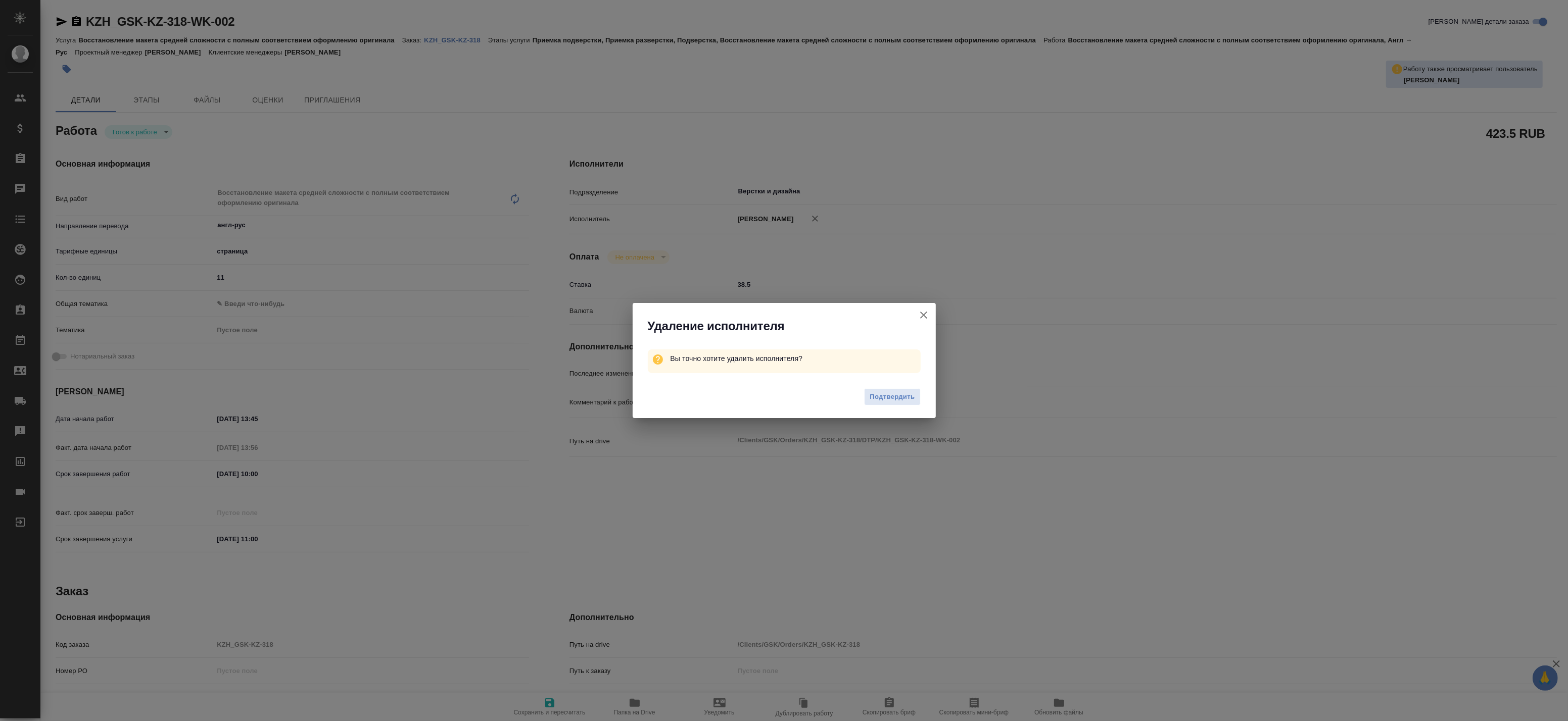
type textarea "x"
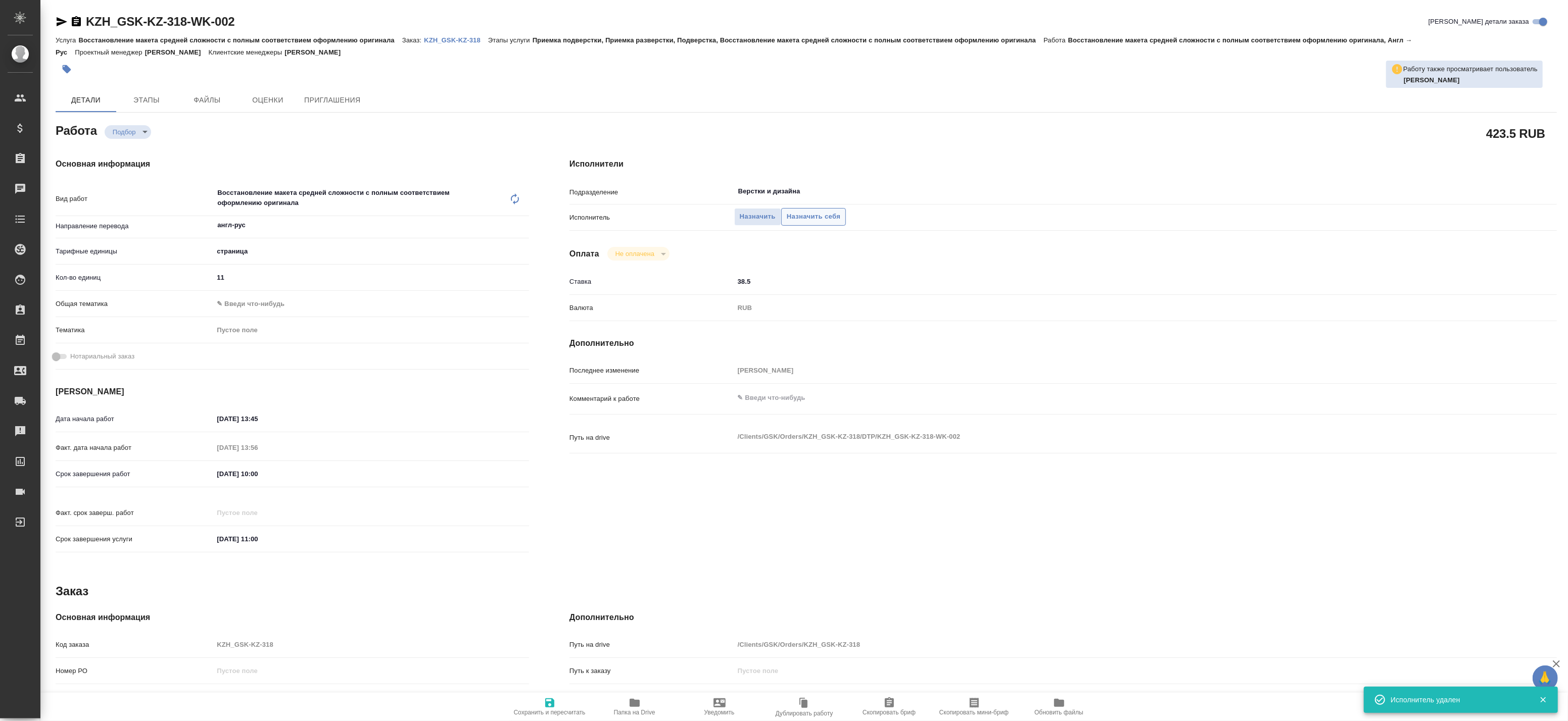
type textarea "x"
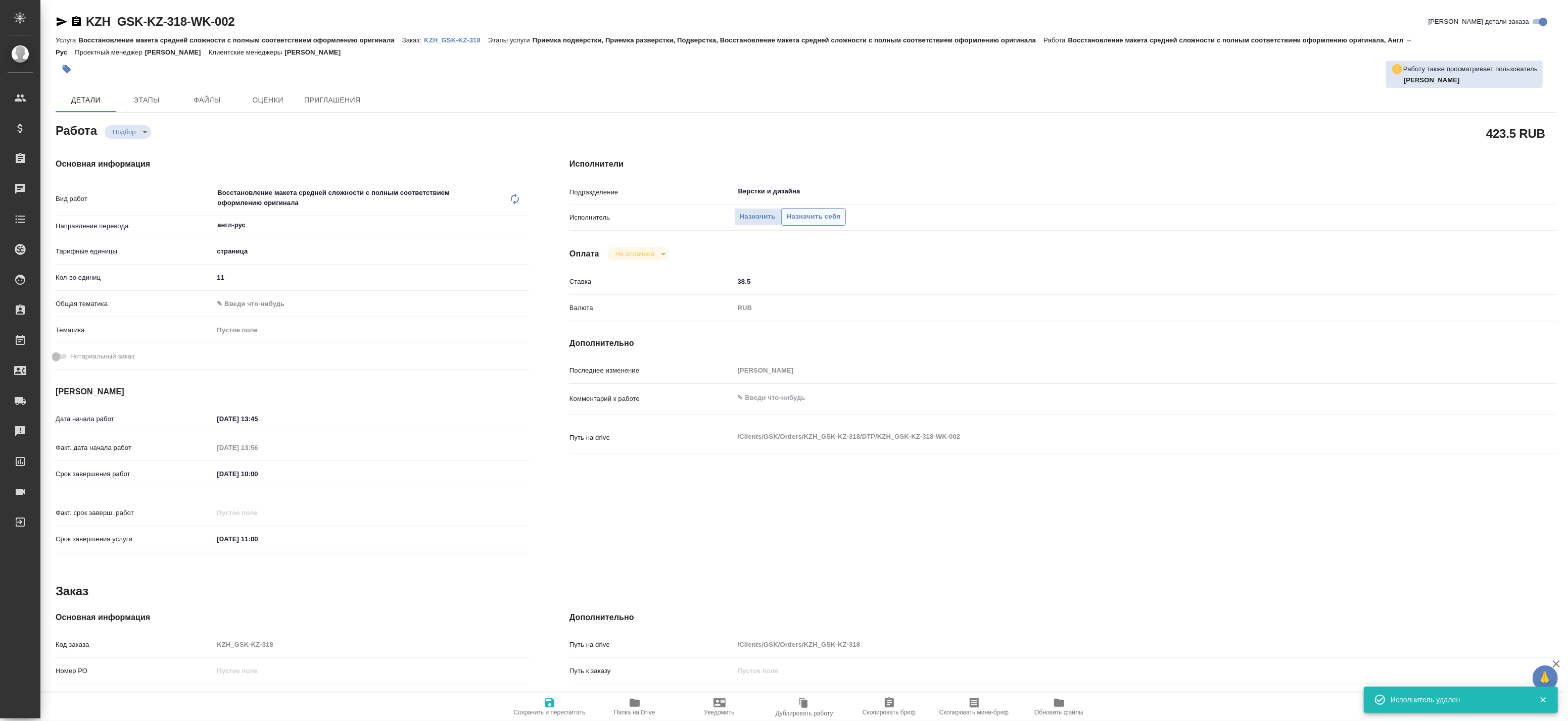
type textarea "x"
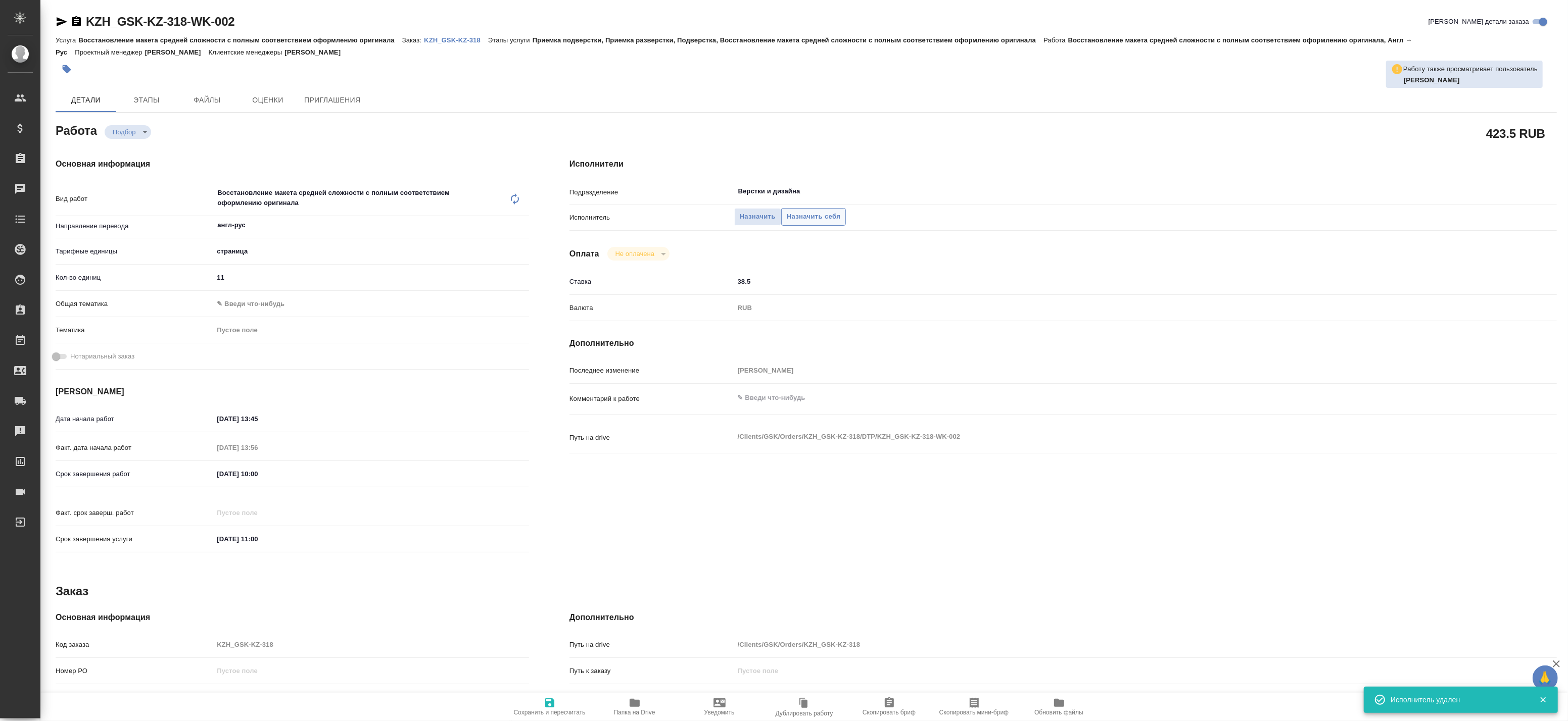
type textarea "x"
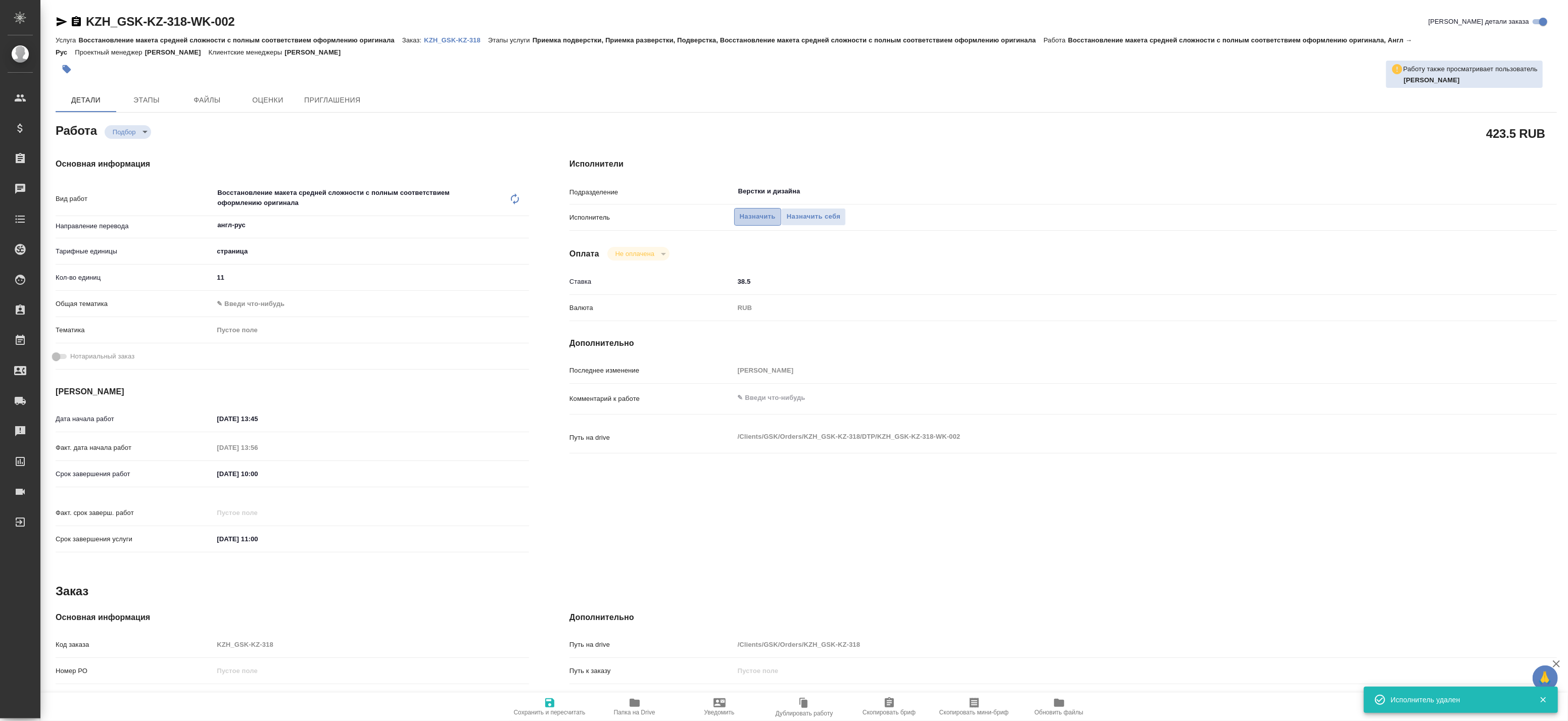
click at [762, 215] on span "Назначить" at bounding box center [758, 217] width 36 height 12
type textarea "x"
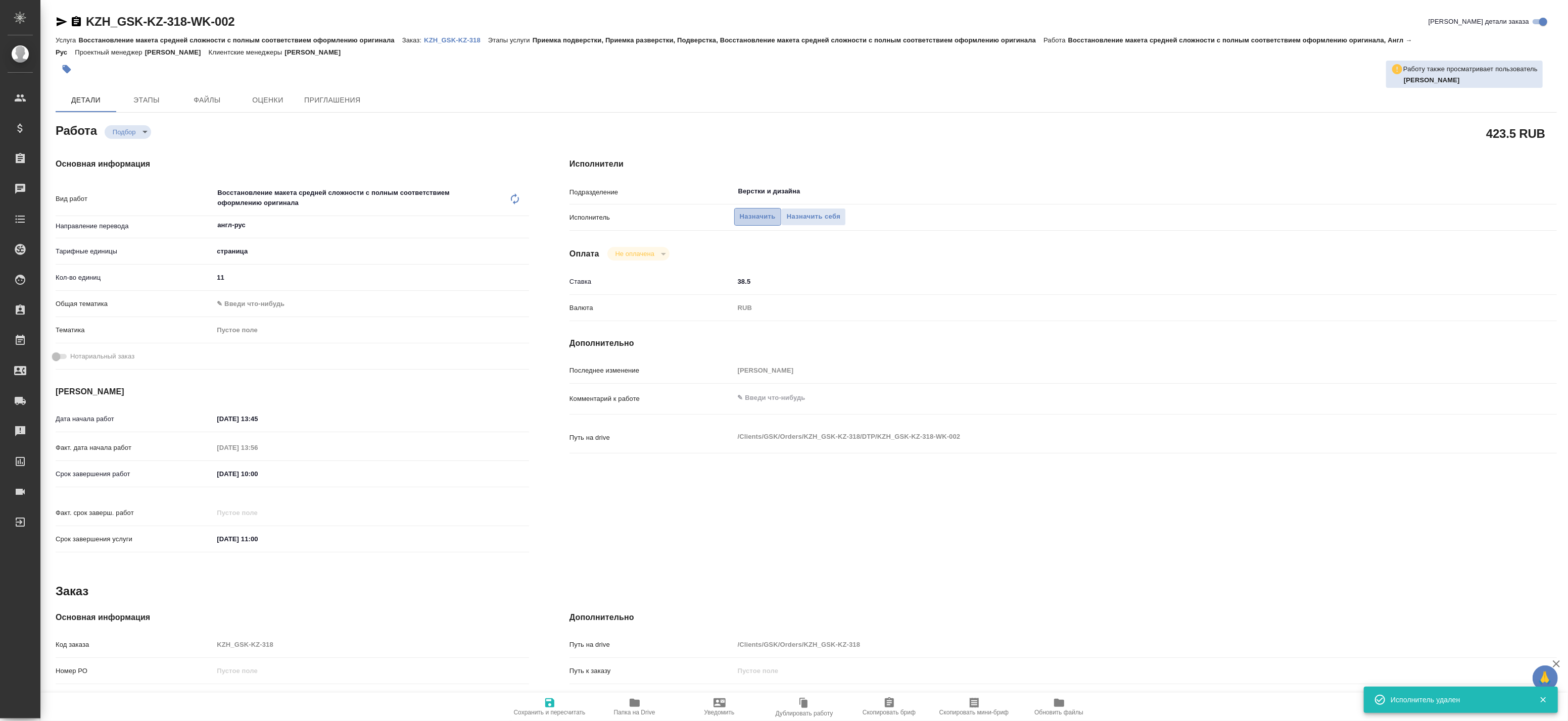
type textarea "x"
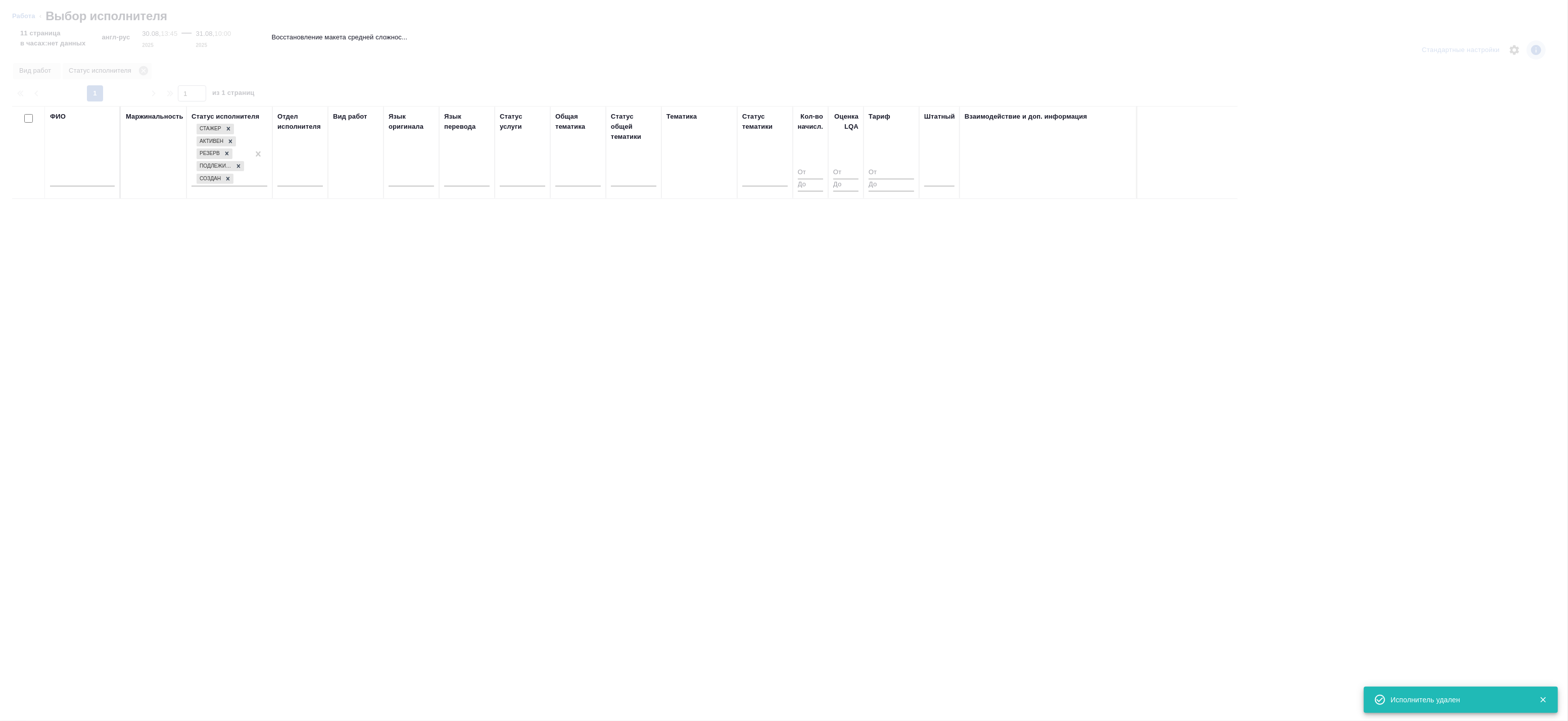
click at [72, 174] on input "text" at bounding box center [82, 180] width 65 height 12
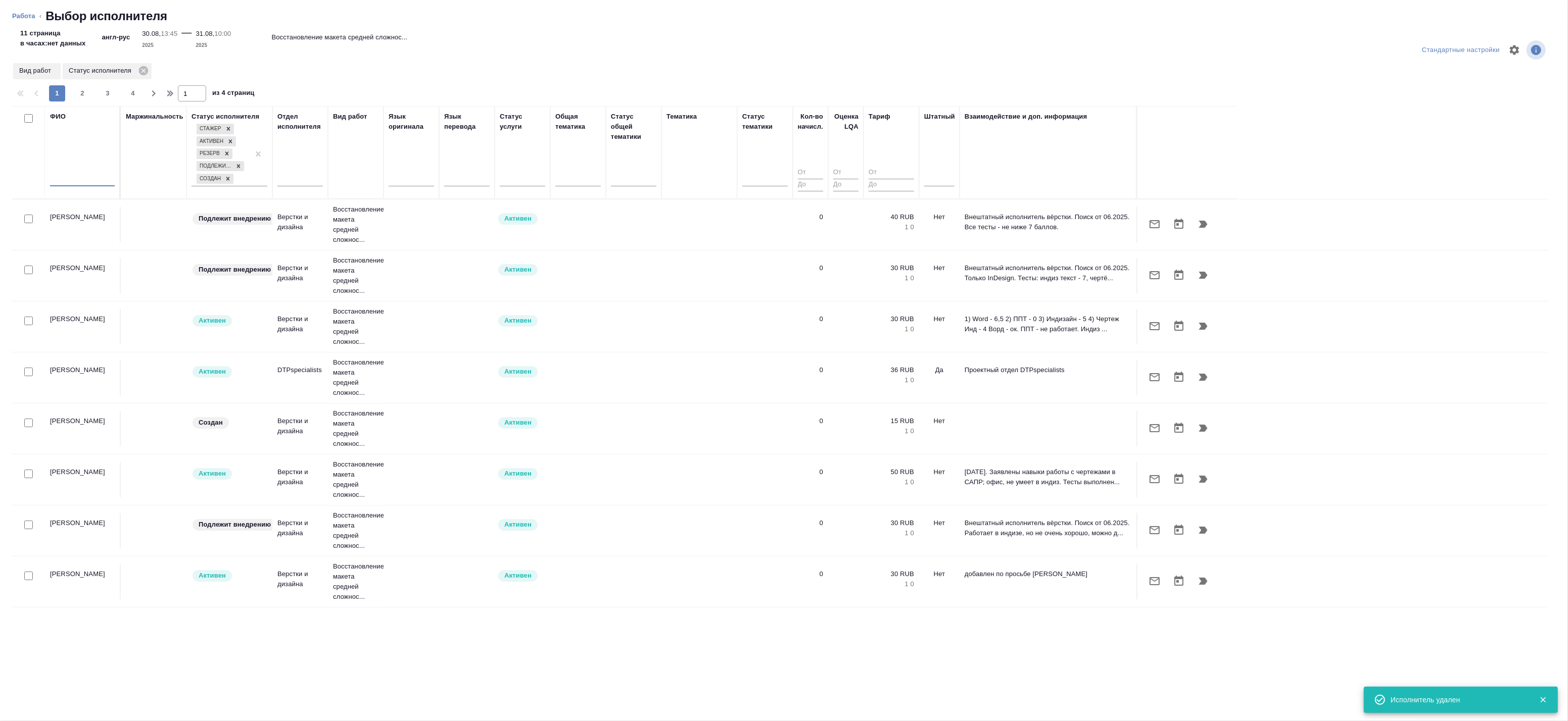
type textarea "x"
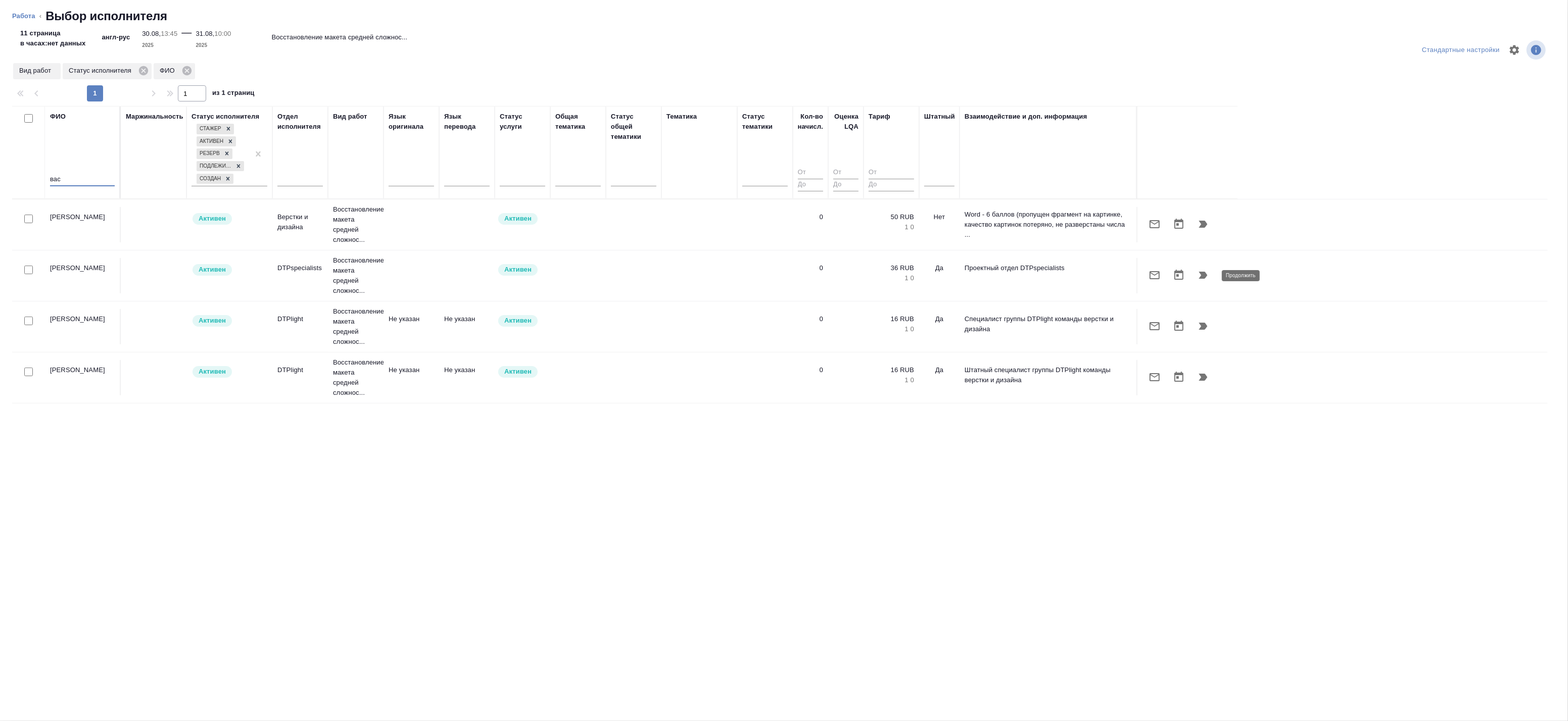
type input "вас"
click at [1203, 275] on icon "button" at bounding box center [1203, 275] width 9 height 7
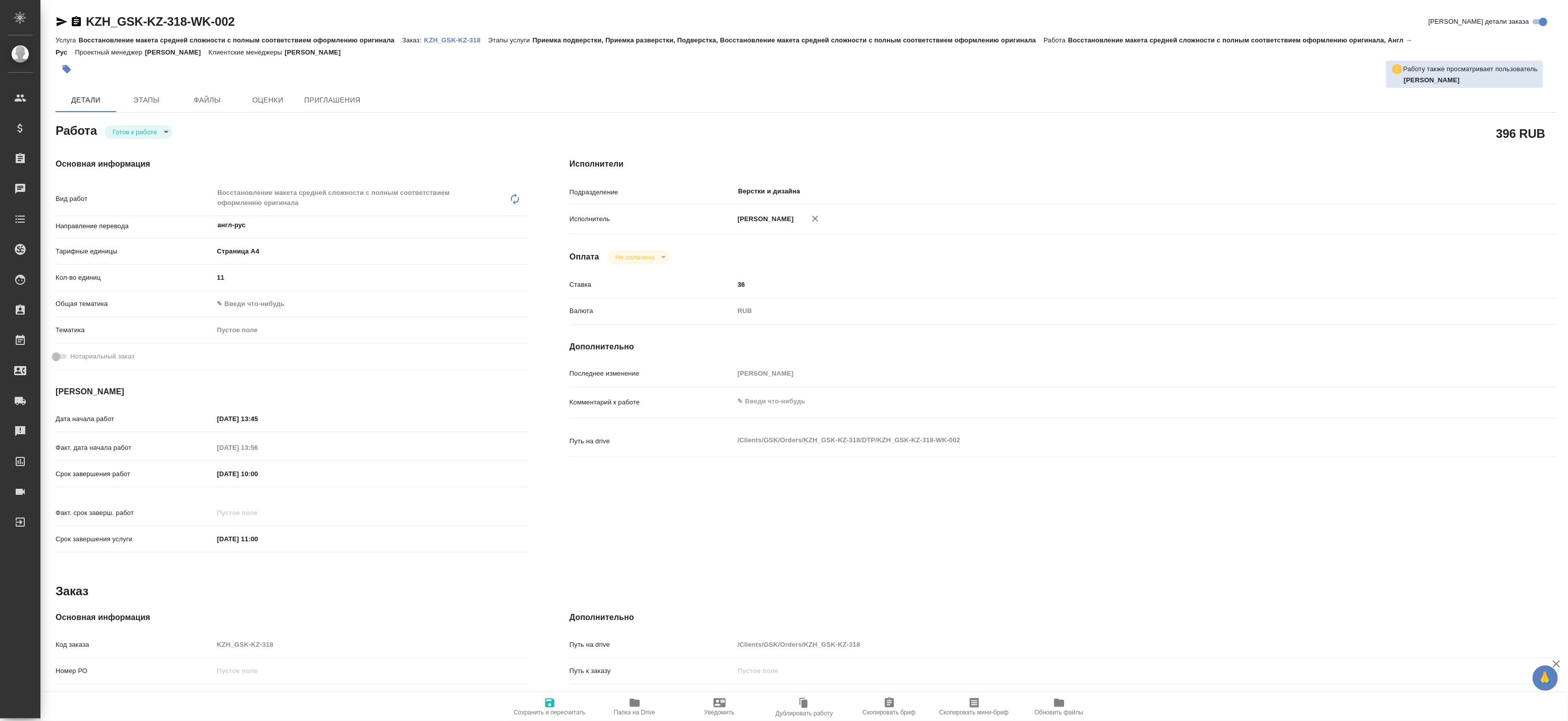
type textarea "x"
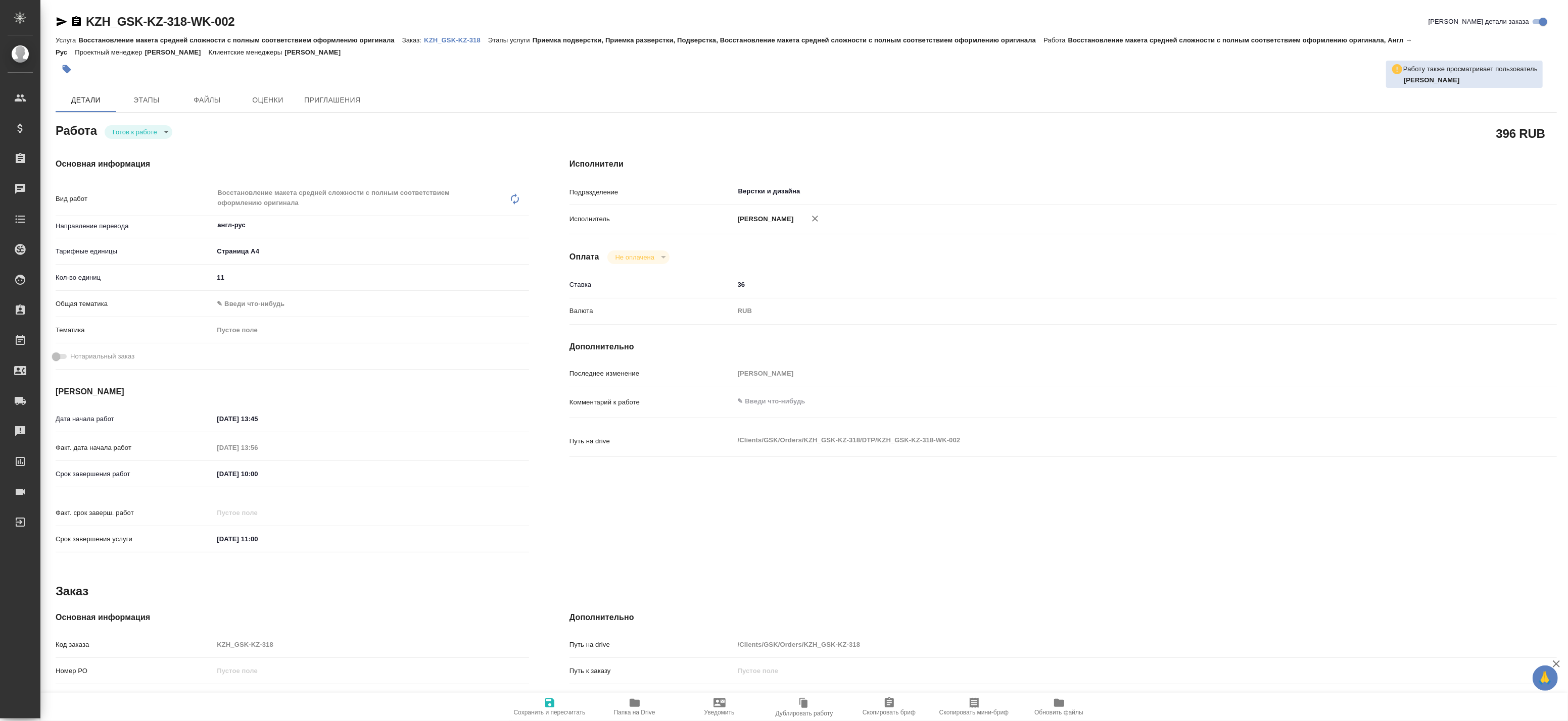
type textarea "x"
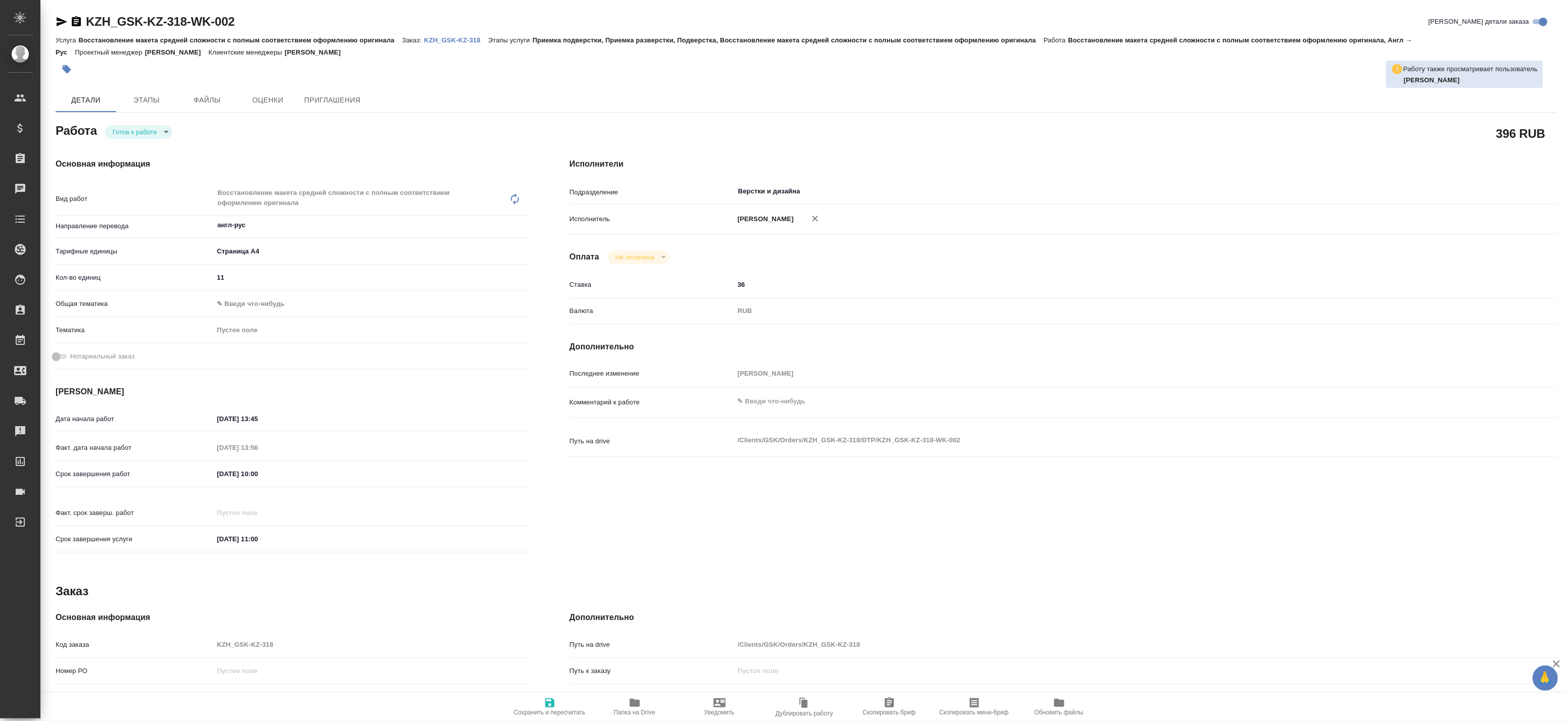
type textarea "x"
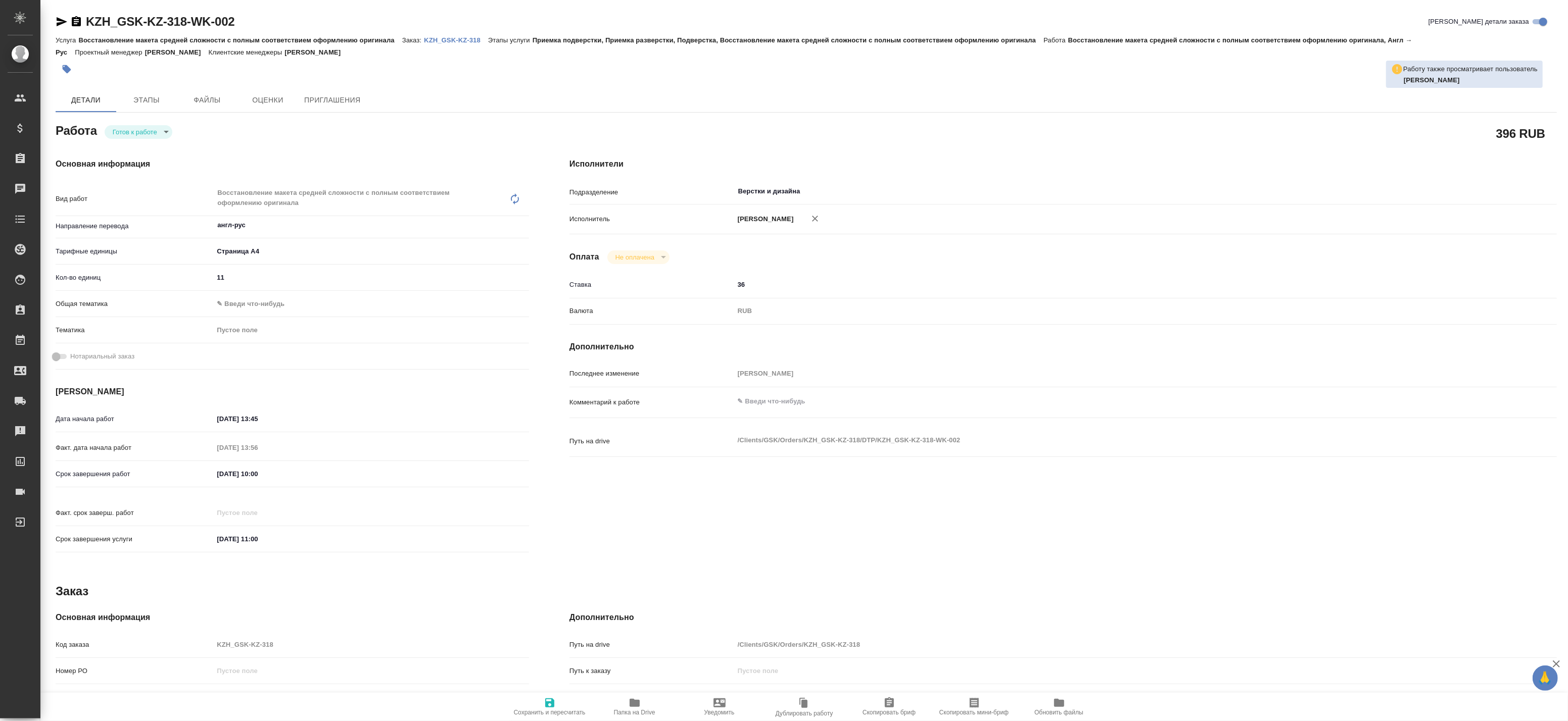
type textarea "x"
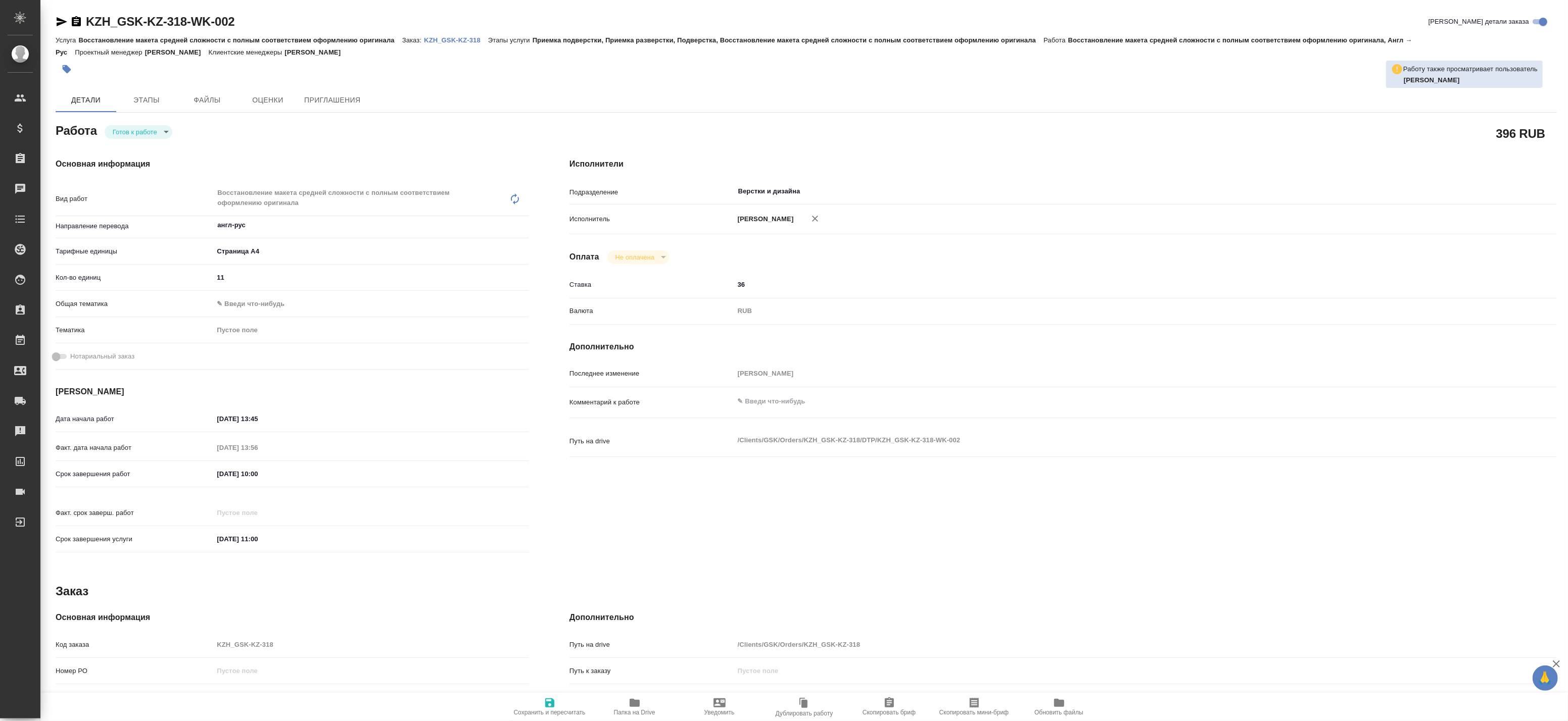
type textarea "x"
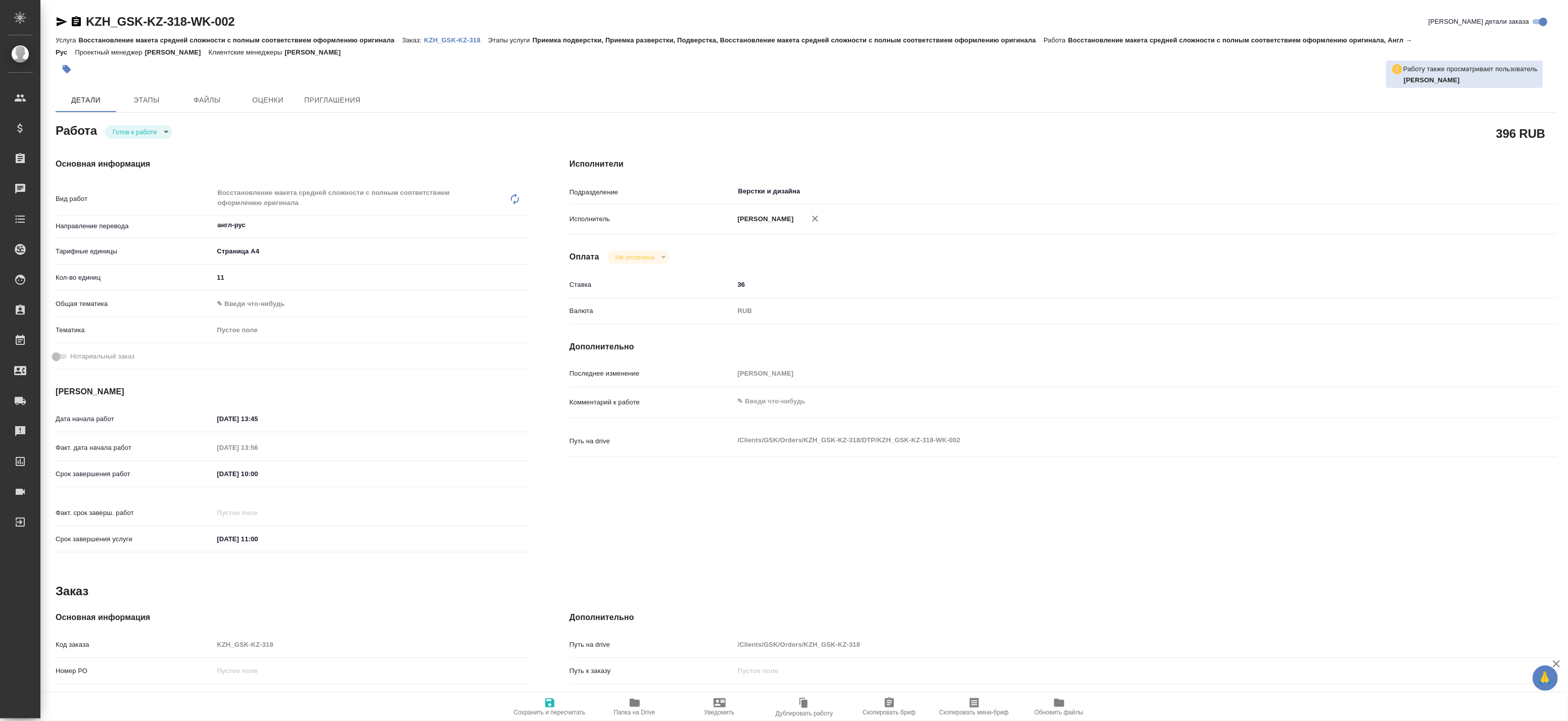
click at [547, 709] on span "Сохранить и пересчитать" at bounding box center [550, 713] width 72 height 7
type textarea "x"
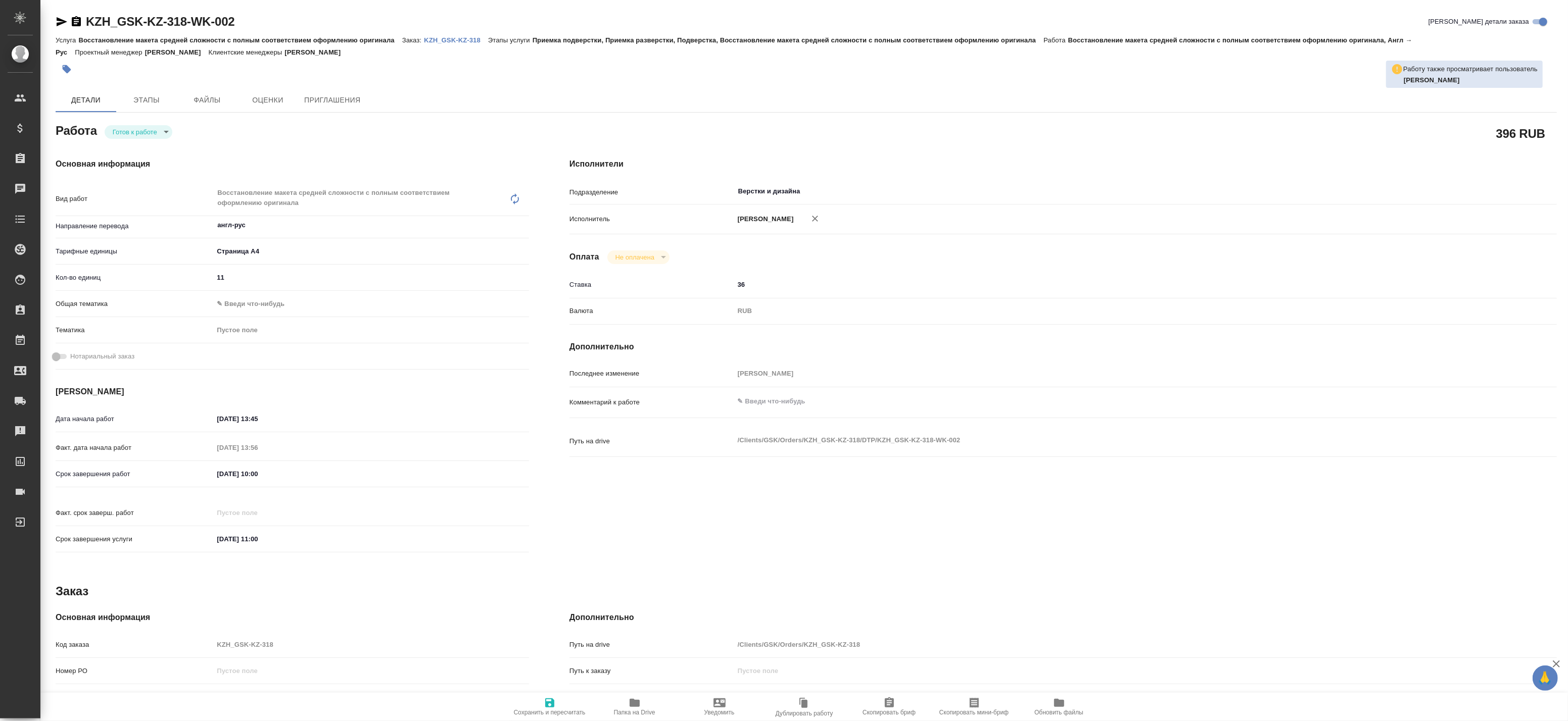
type textarea "x"
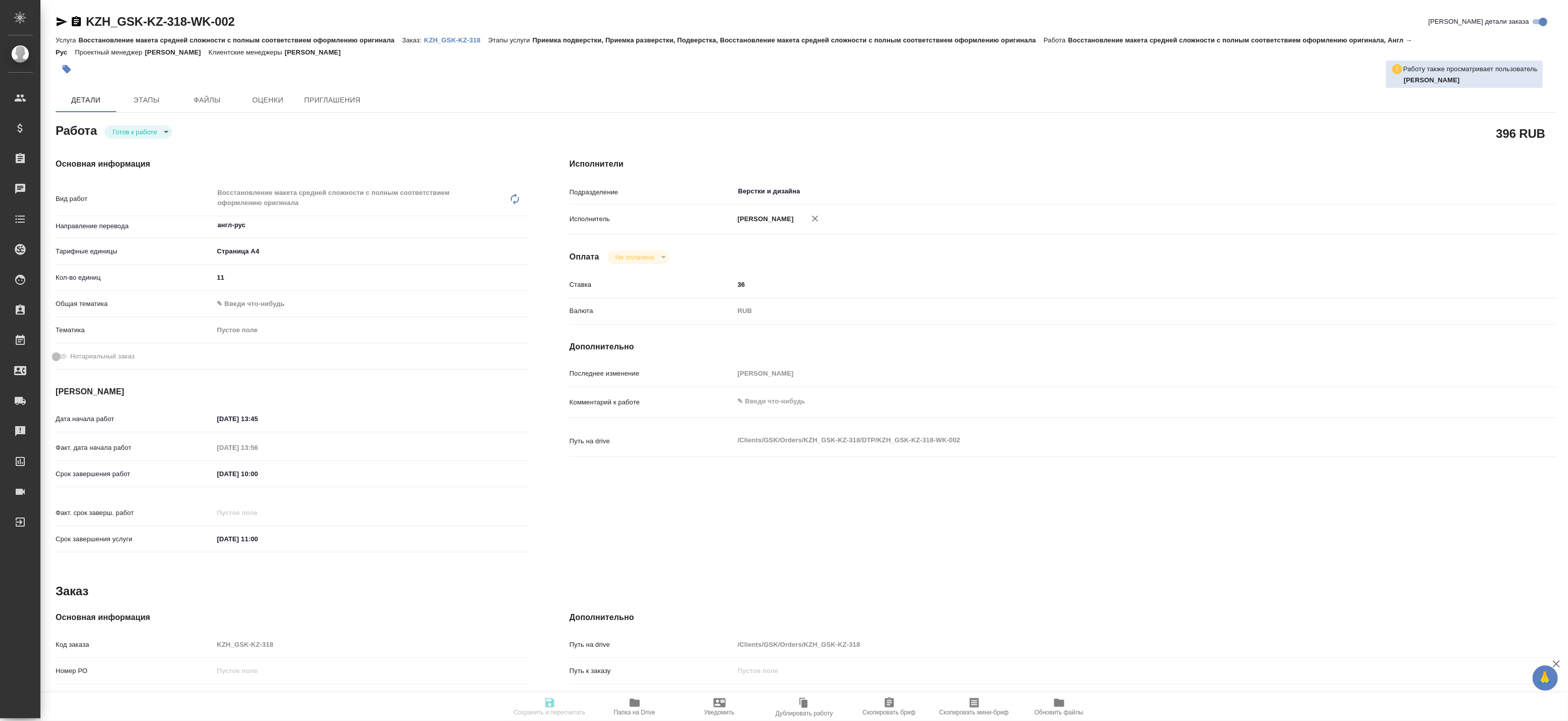
type textarea "x"
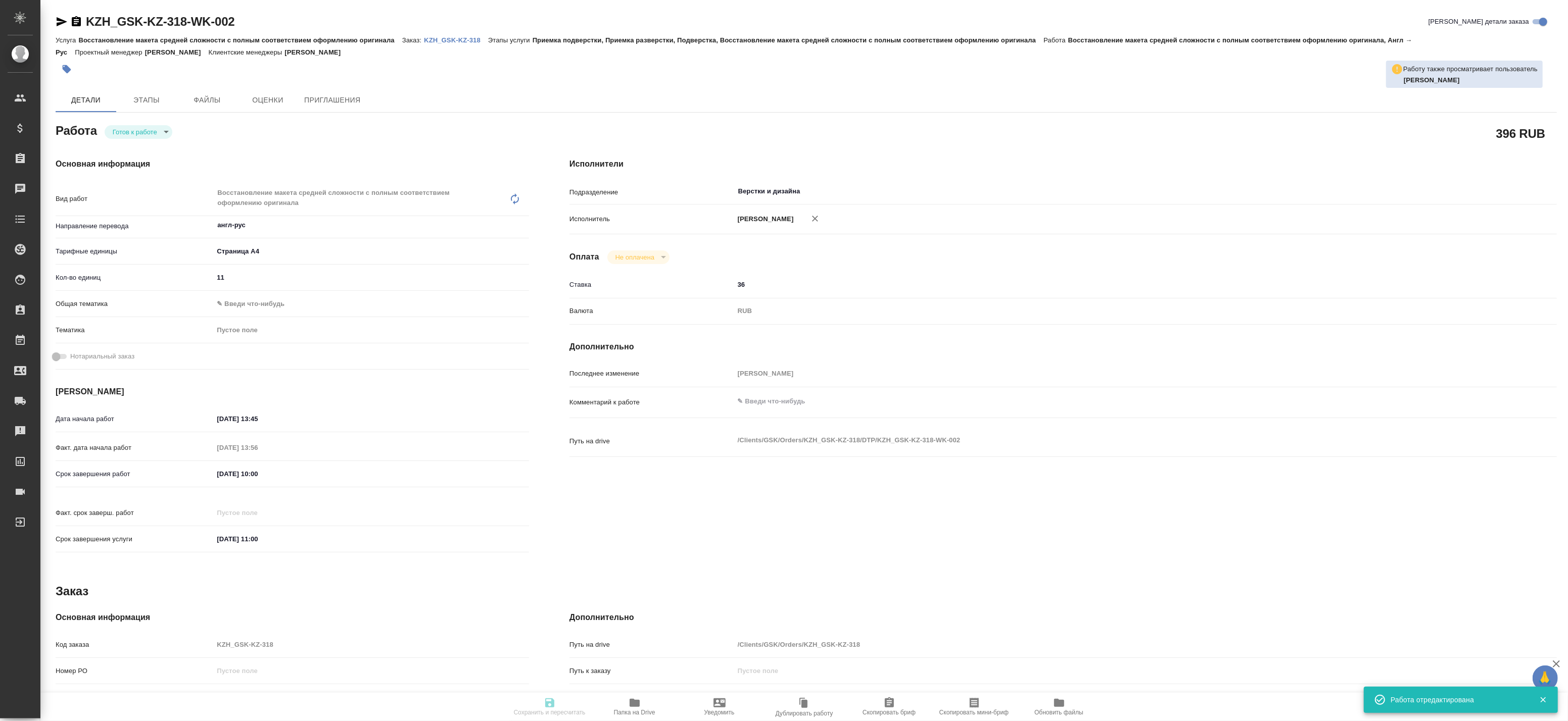
type textarea "x"
type input "readyForWork"
type textarea "Восстановление макета средней сложности с полным соответствием оформлению ориги…"
type textarea "x"
type input "англ-рус"
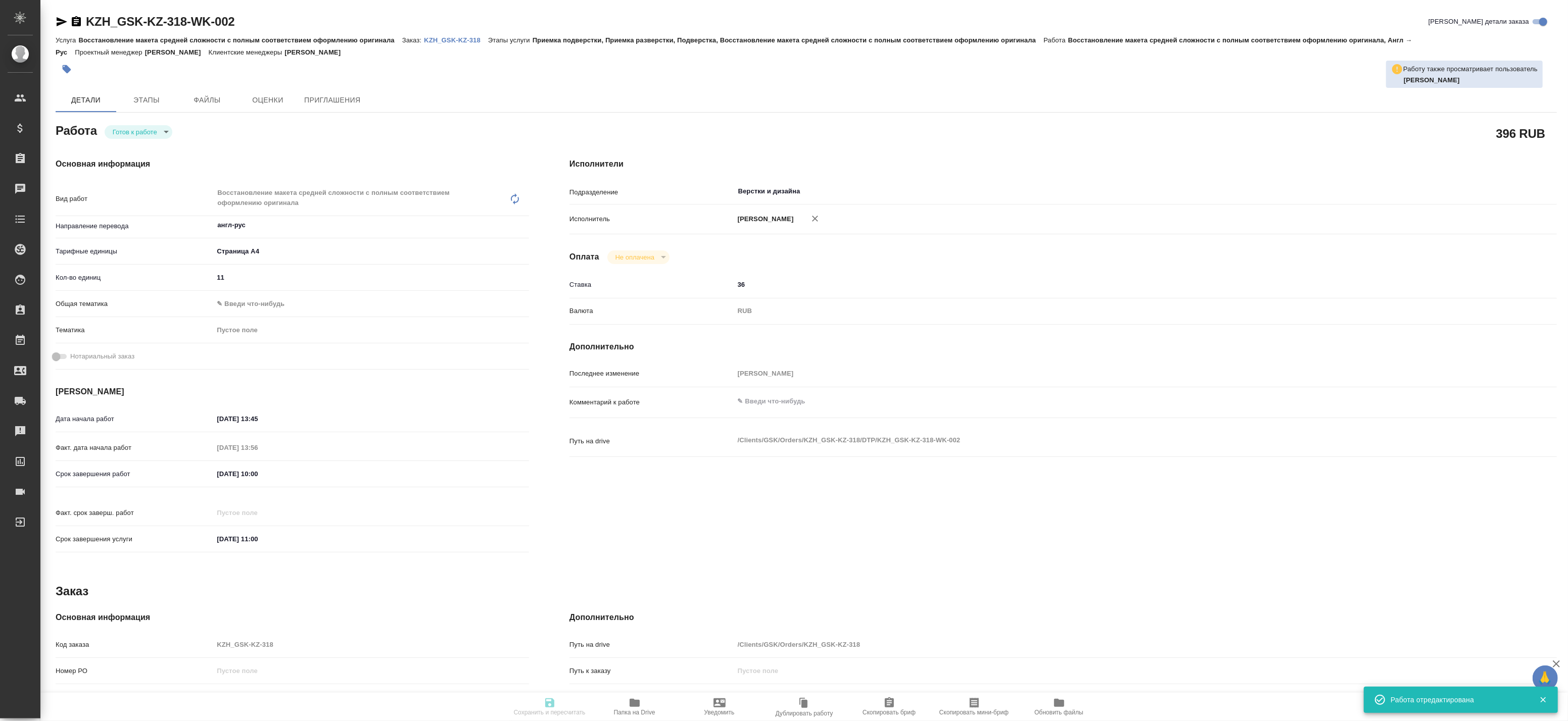
type input "5f036ec4e16dec2d6b59c8ff"
type input "11"
type input "30.08.2025 13:45"
type input "30.08.2025 13:56"
type input "31.08.2025 10:00"
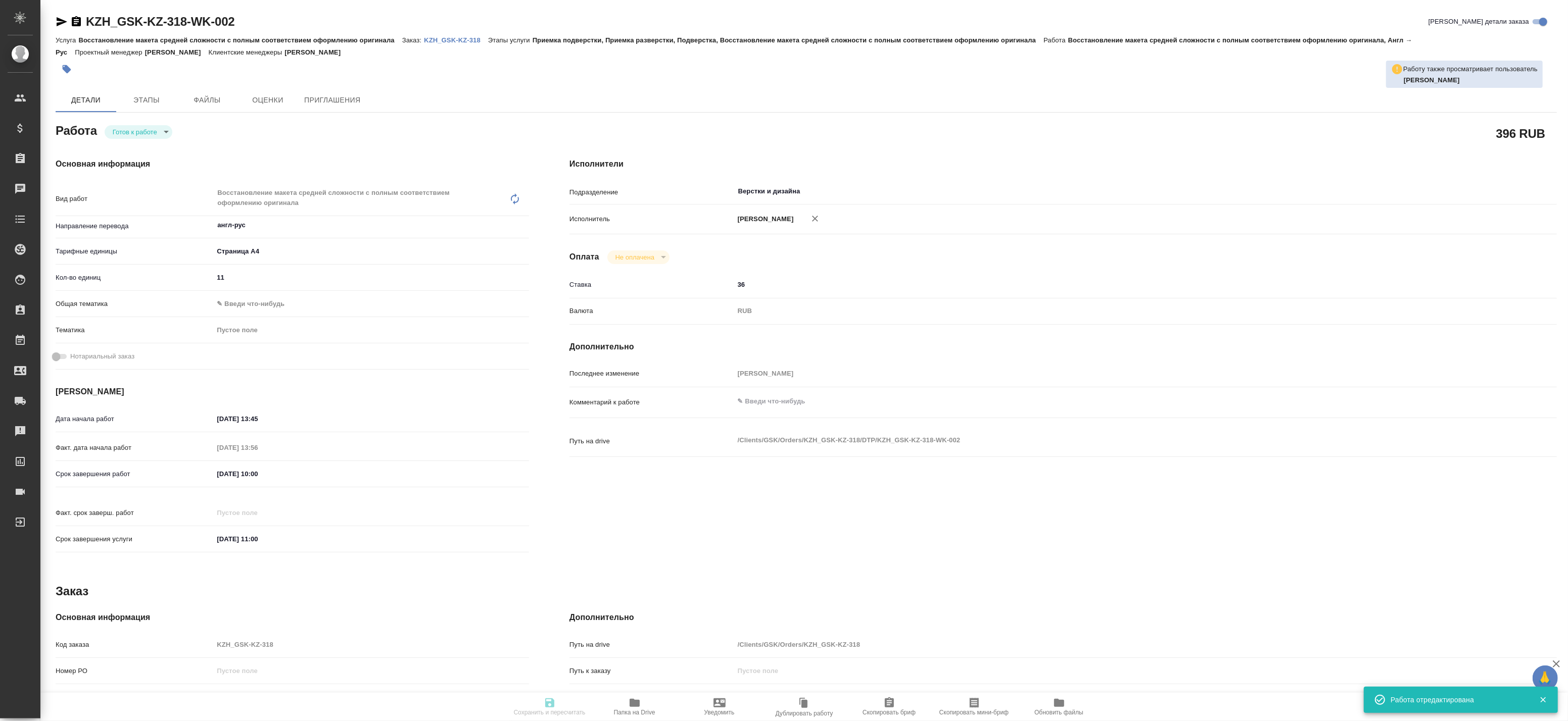
type input "02.09.2025 11:00"
type input "Верстки и дизайна"
type input "notPayed"
type input "36"
type input "RUB"
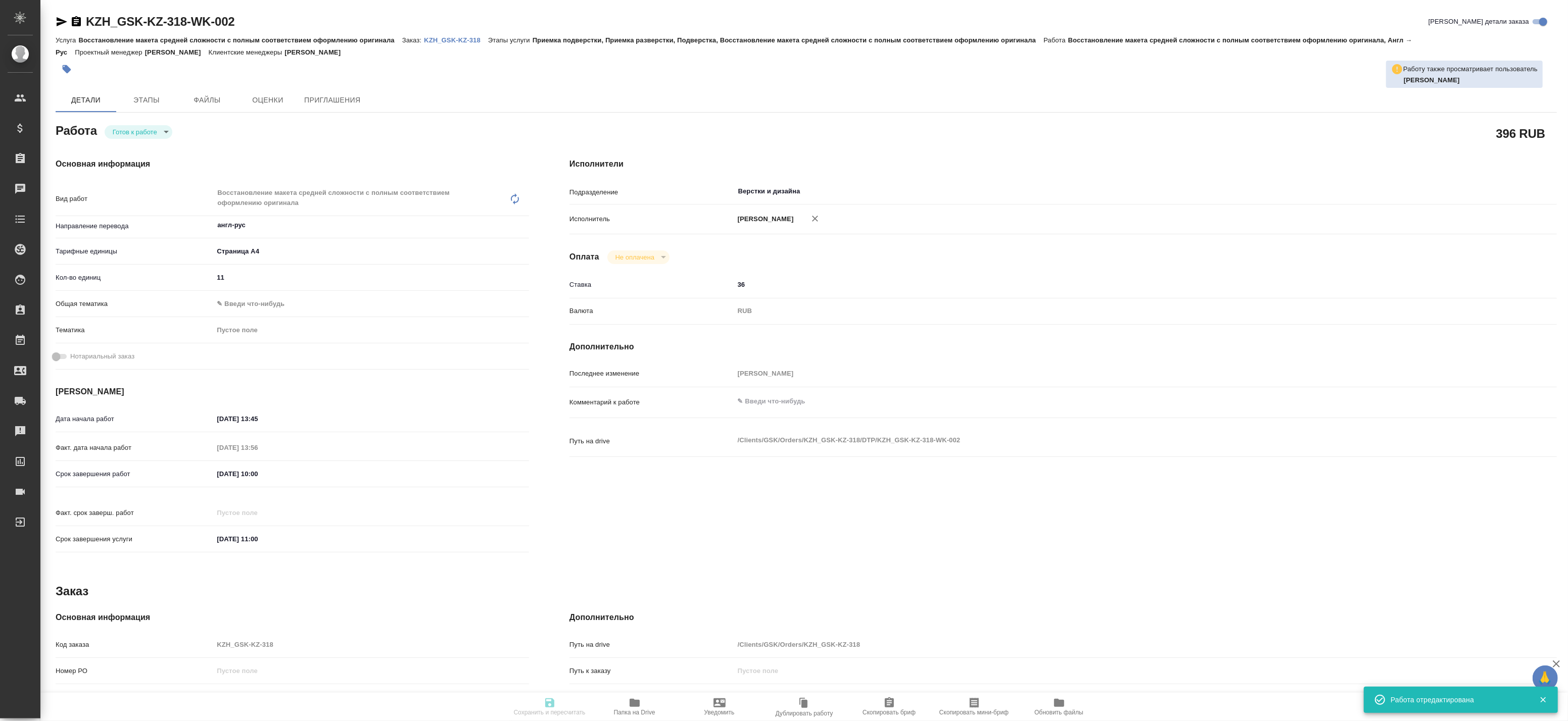
type input "Баданян Артак"
type textarea "x"
type textarea "/Clients/GSK/Orders/KZH_GSK-KZ-318/DTP/KZH_GSK-KZ-318-WK-002"
type textarea "x"
type input "KZH_GSK-KZ-318"
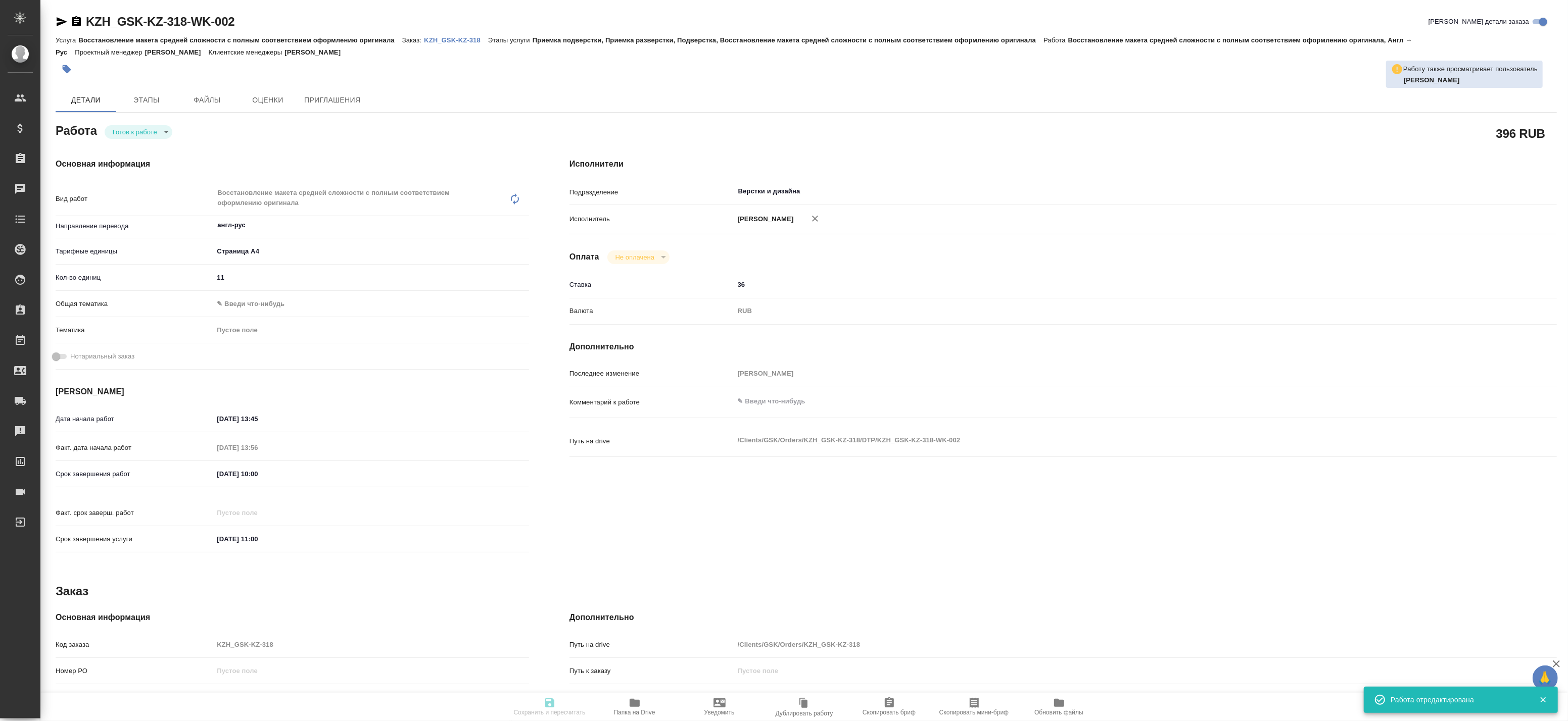
type input "Восстановление макета средней сложности с полным соответствием оформлению ориги…"
type input "Приемка подверстки, Приемка разверстки, Подверстка, Восстановление макета средн…"
type input "Асланукова Сати"
type input "Петрова Валерия"
type input "/Clients/GSK/Orders/KZH_GSK-KZ-318"
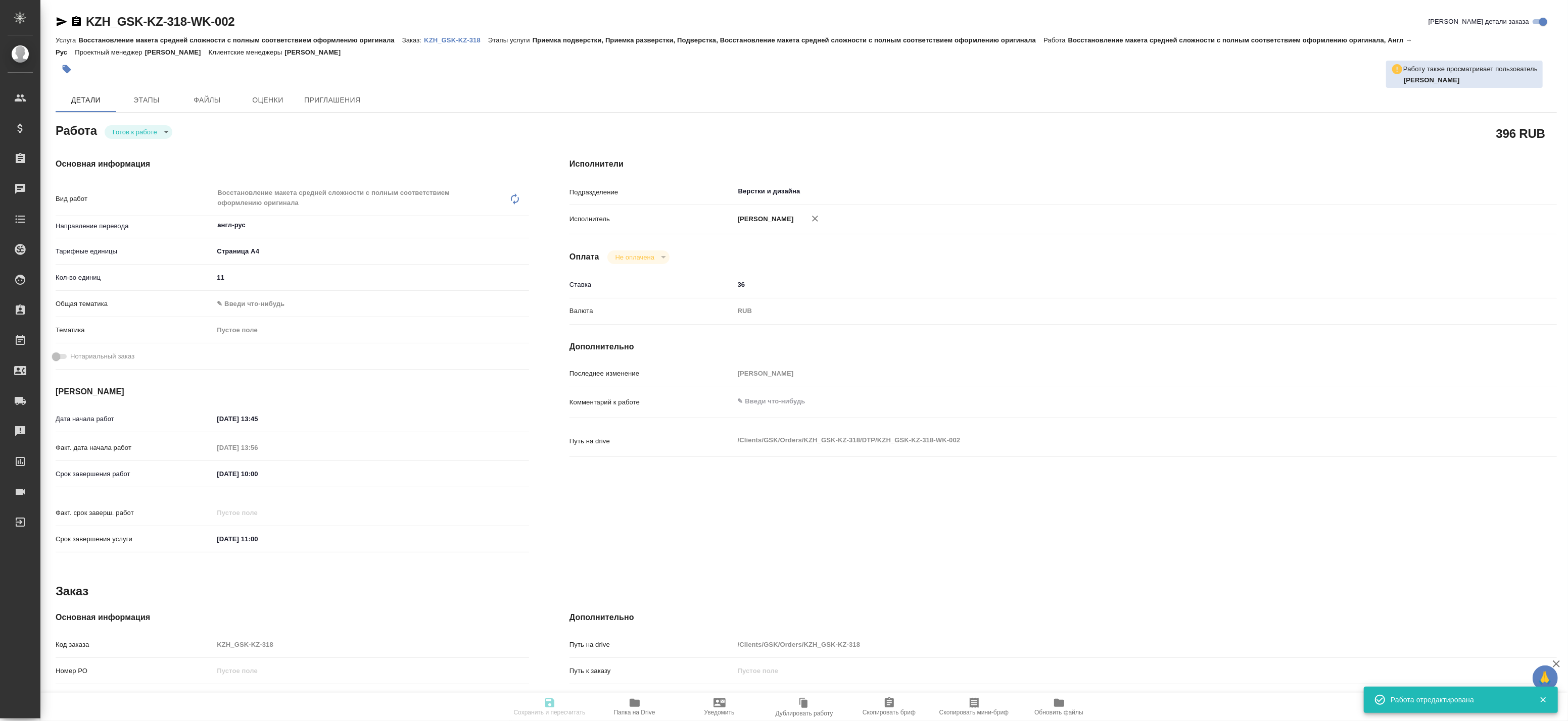
type textarea "x"
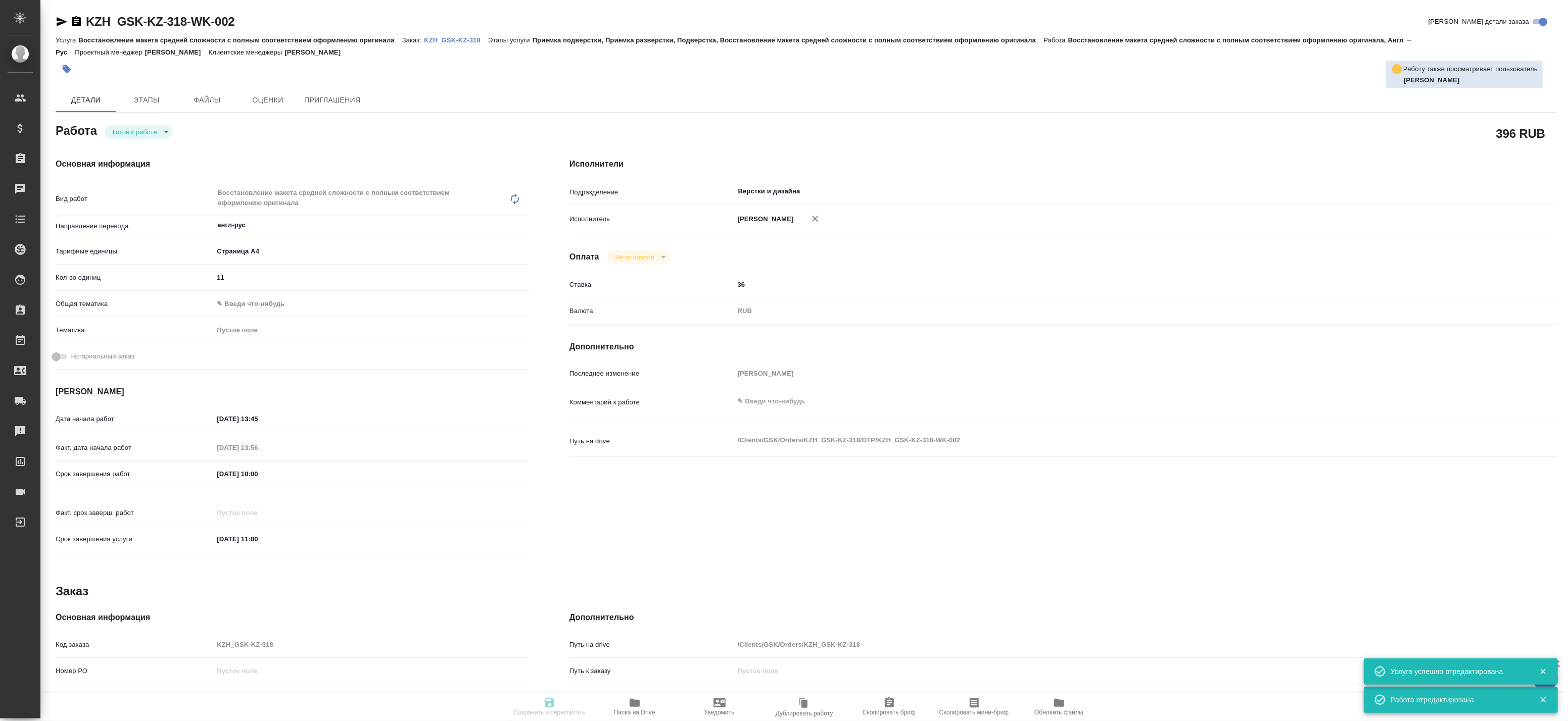
type textarea "x"
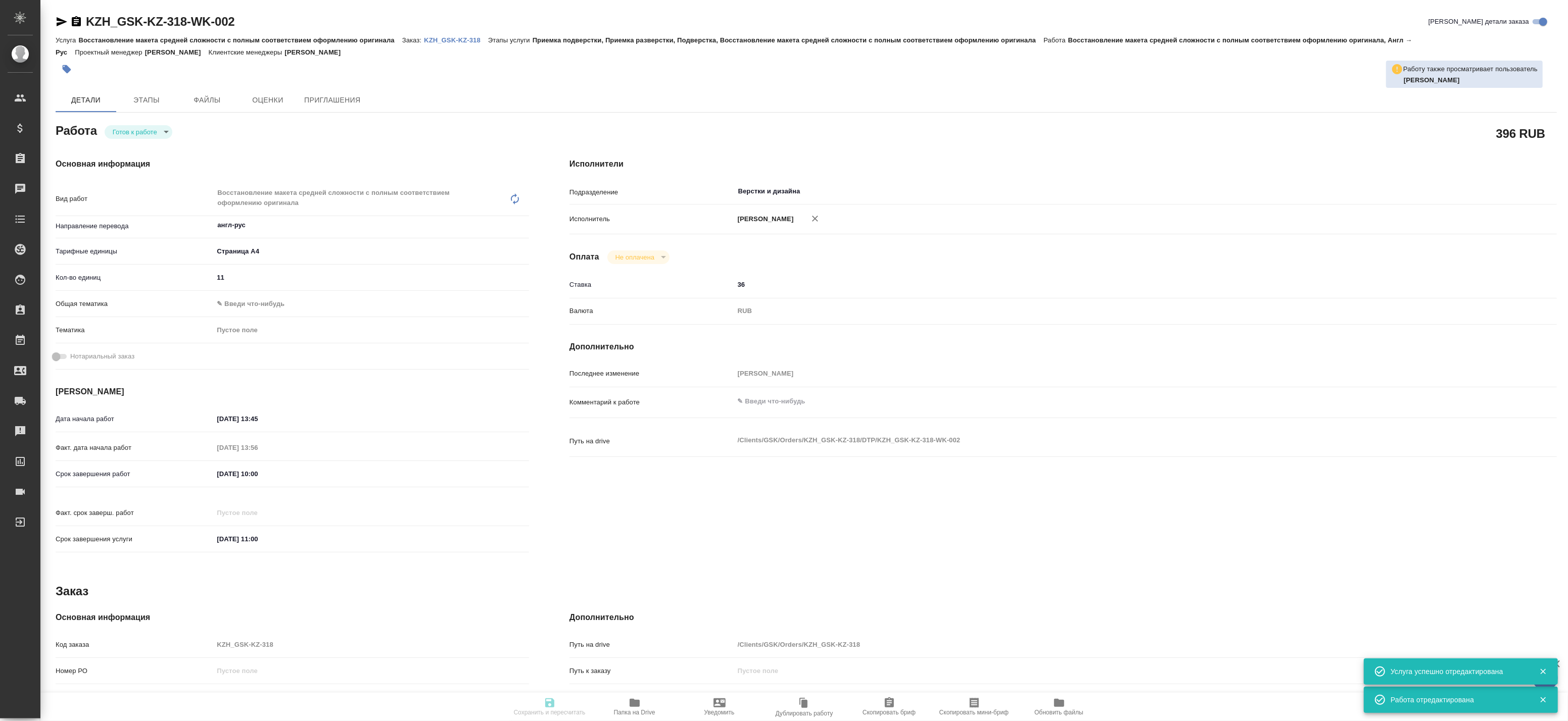
type textarea "x"
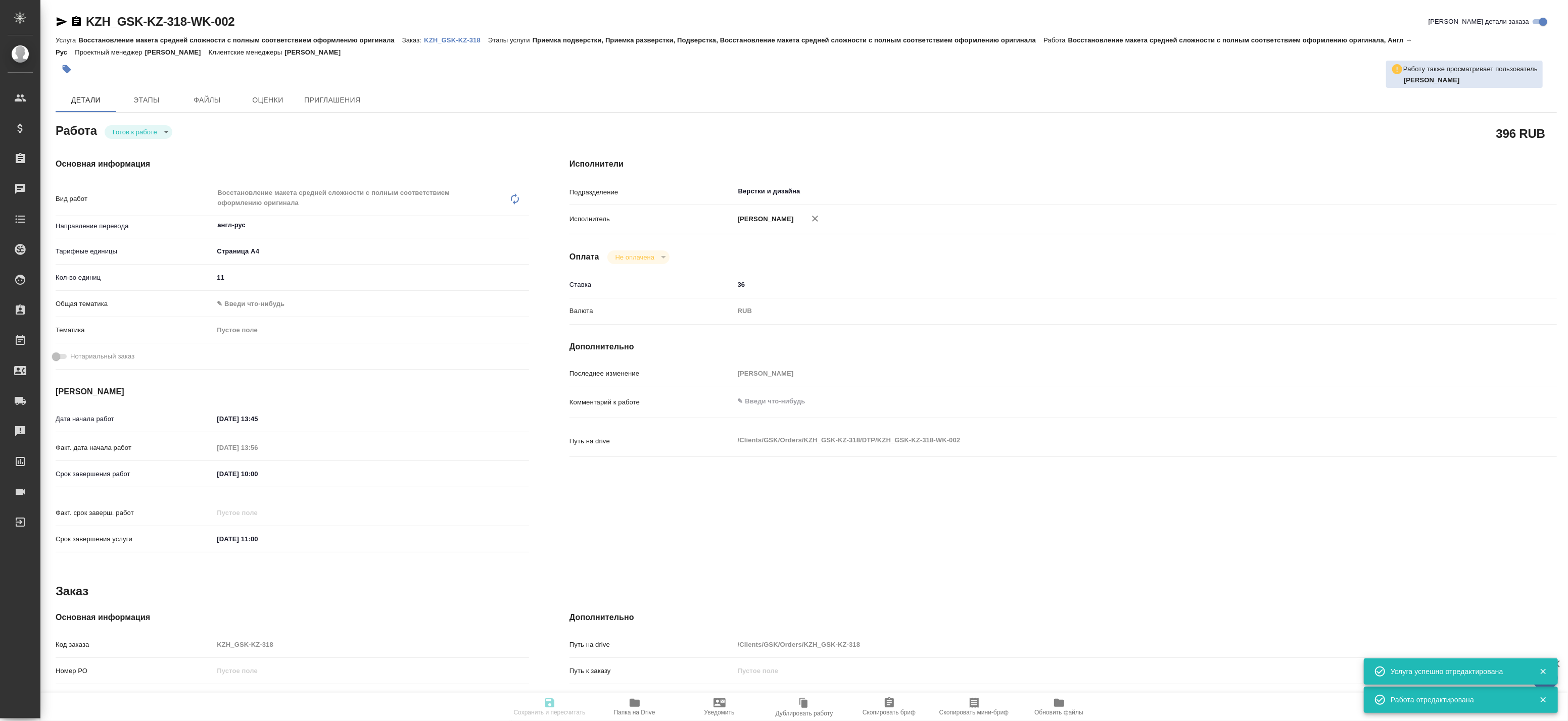
type textarea "x"
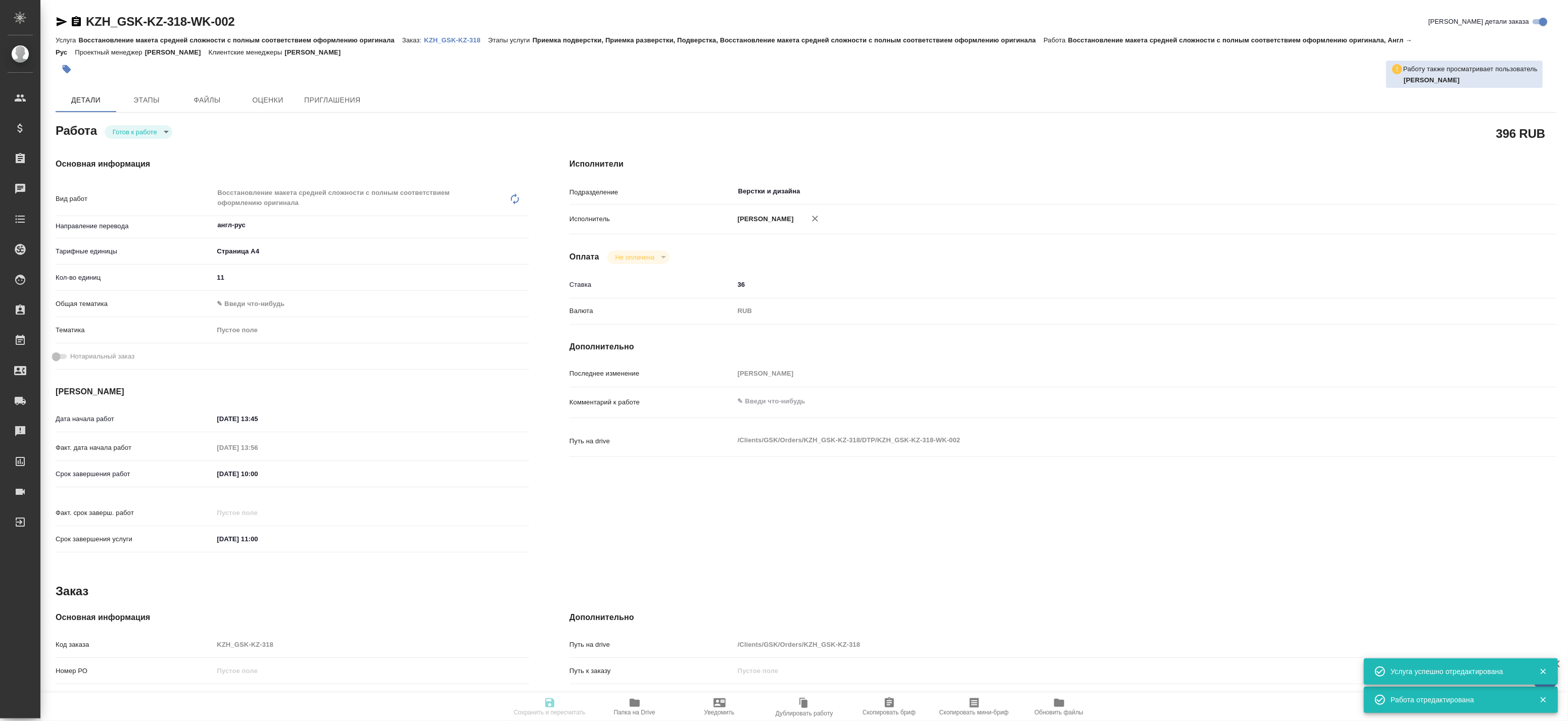
type textarea "x"
type input "readyForWork"
type textarea "Восстановление макета средней сложности с полным соответствием оформлению ориги…"
type textarea "x"
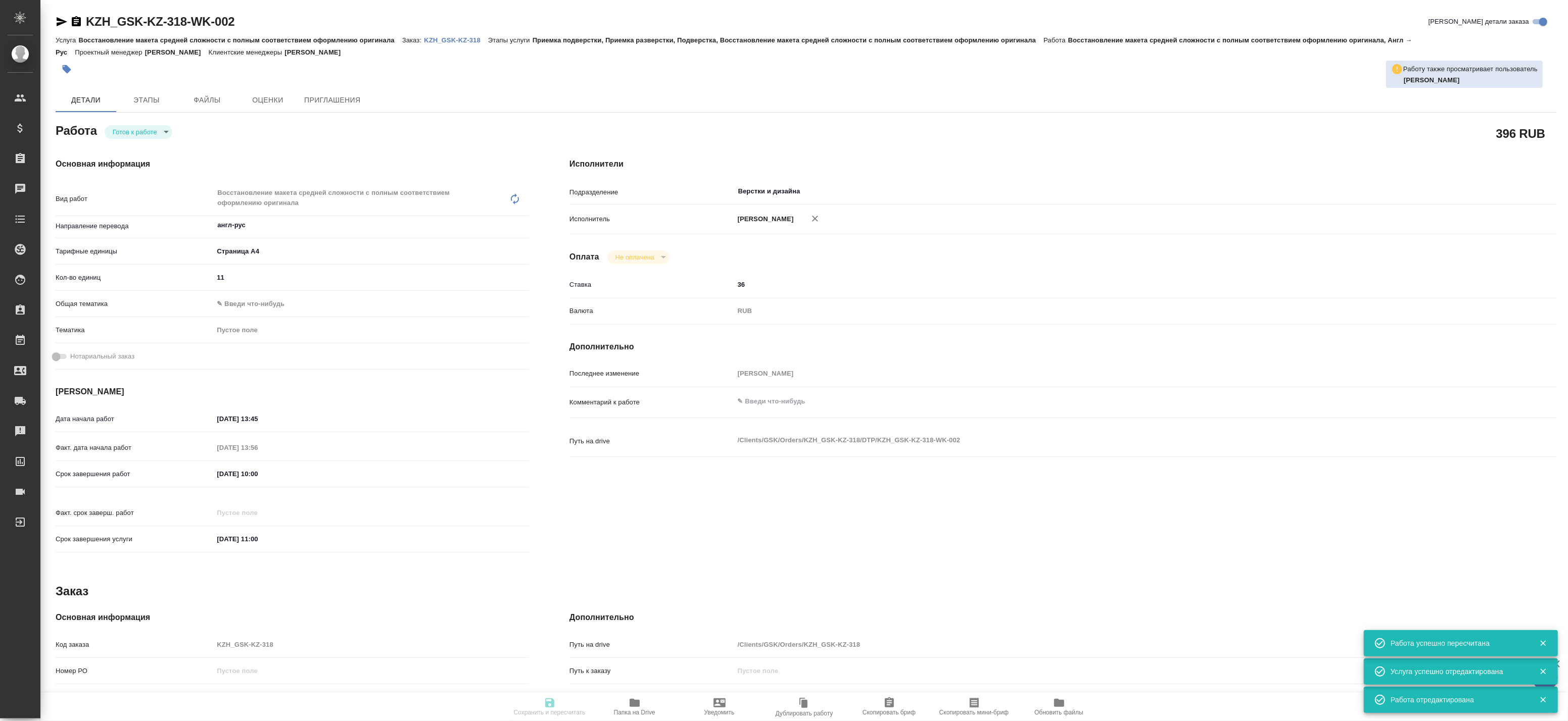
type input "англ-рус"
type input "5f036ec4e16dec2d6b59c8ff"
type input "11"
type input "30.08.2025 13:45"
type input "30.08.2025 13:56"
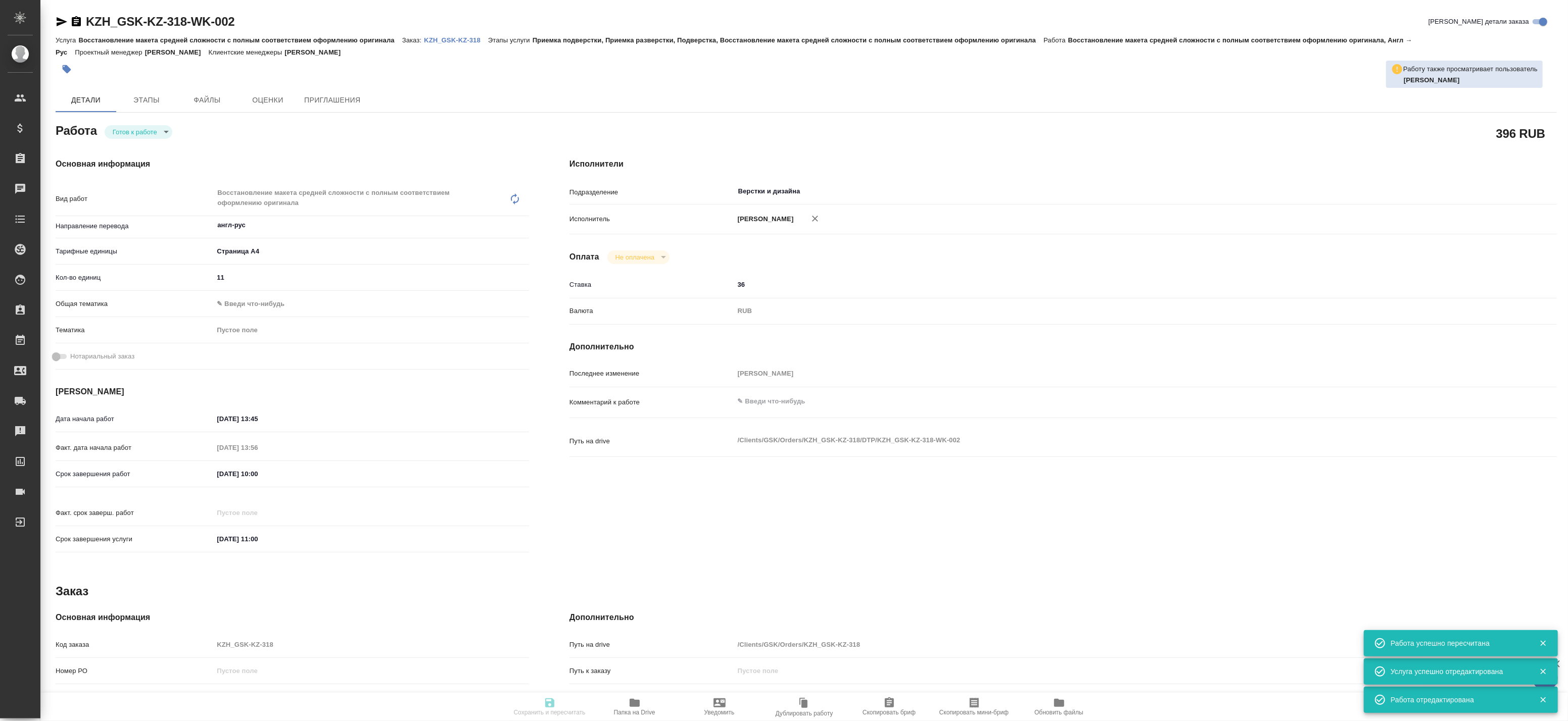
type input "31.08.2025 10:00"
type input "02.09.2025 11:00"
type input "Верстки и дизайна"
type input "notPayed"
type input "36"
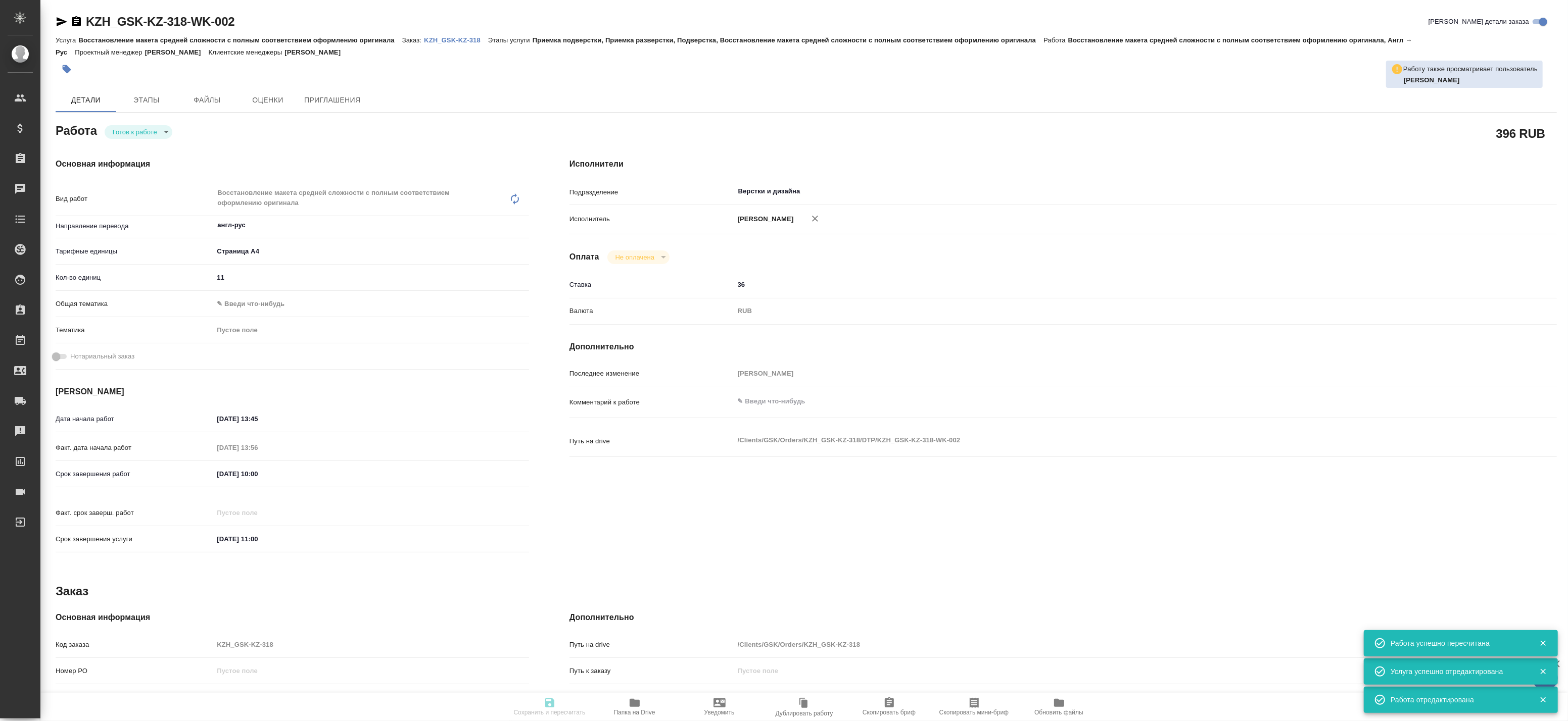
type input "RUB"
type input "Баданян Артак"
type textarea "x"
type textarea "/Clients/GSK/Orders/KZH_GSK-KZ-318/DTP/KZH_GSK-KZ-318-WK-002"
type textarea "x"
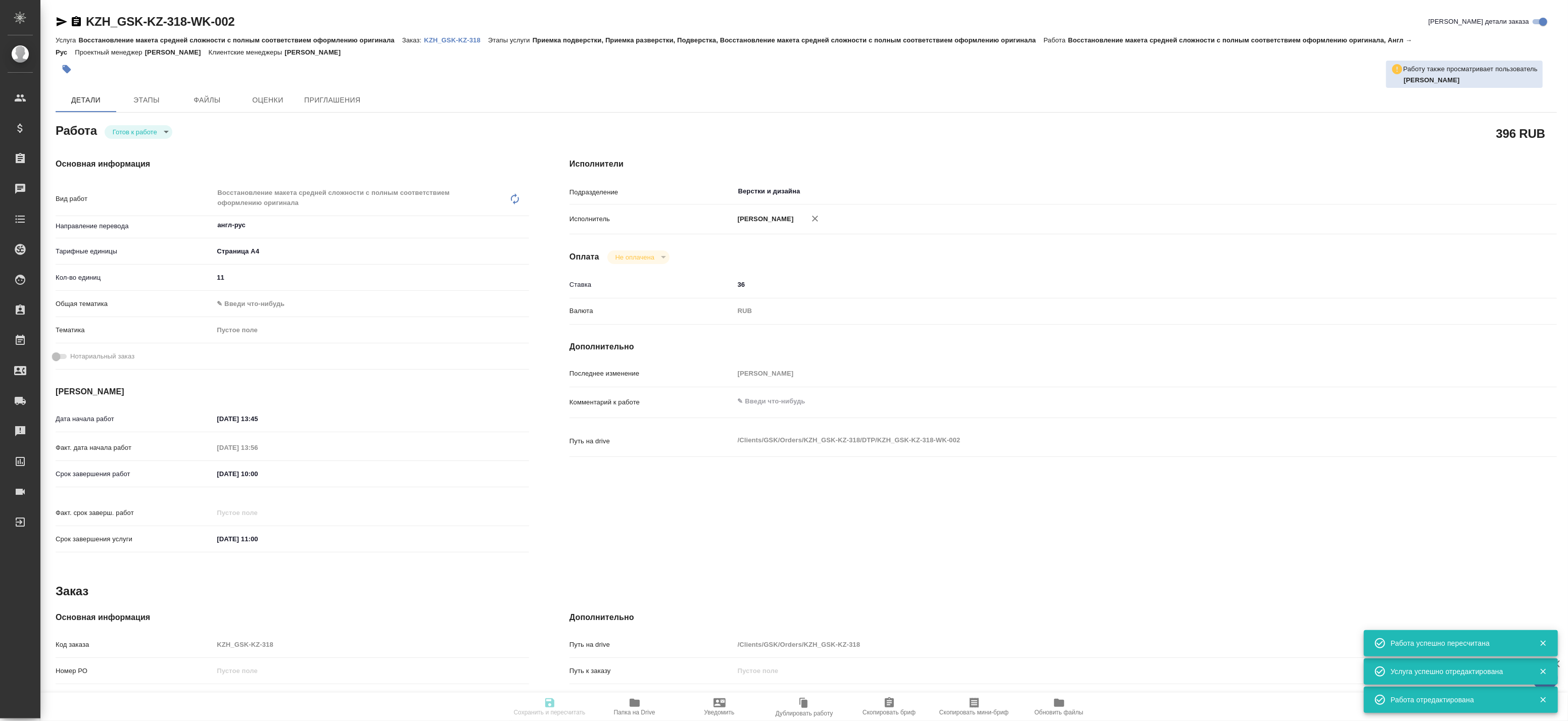
type input "KZH_GSK-KZ-318"
type input "Восстановление макета средней сложности с полным соответствием оформлению ориги…"
type input "Приемка подверстки, Приемка разверстки, Подверстка, Восстановление макета средн…"
type input "Асланукова Сати"
type input "Петрова Валерия"
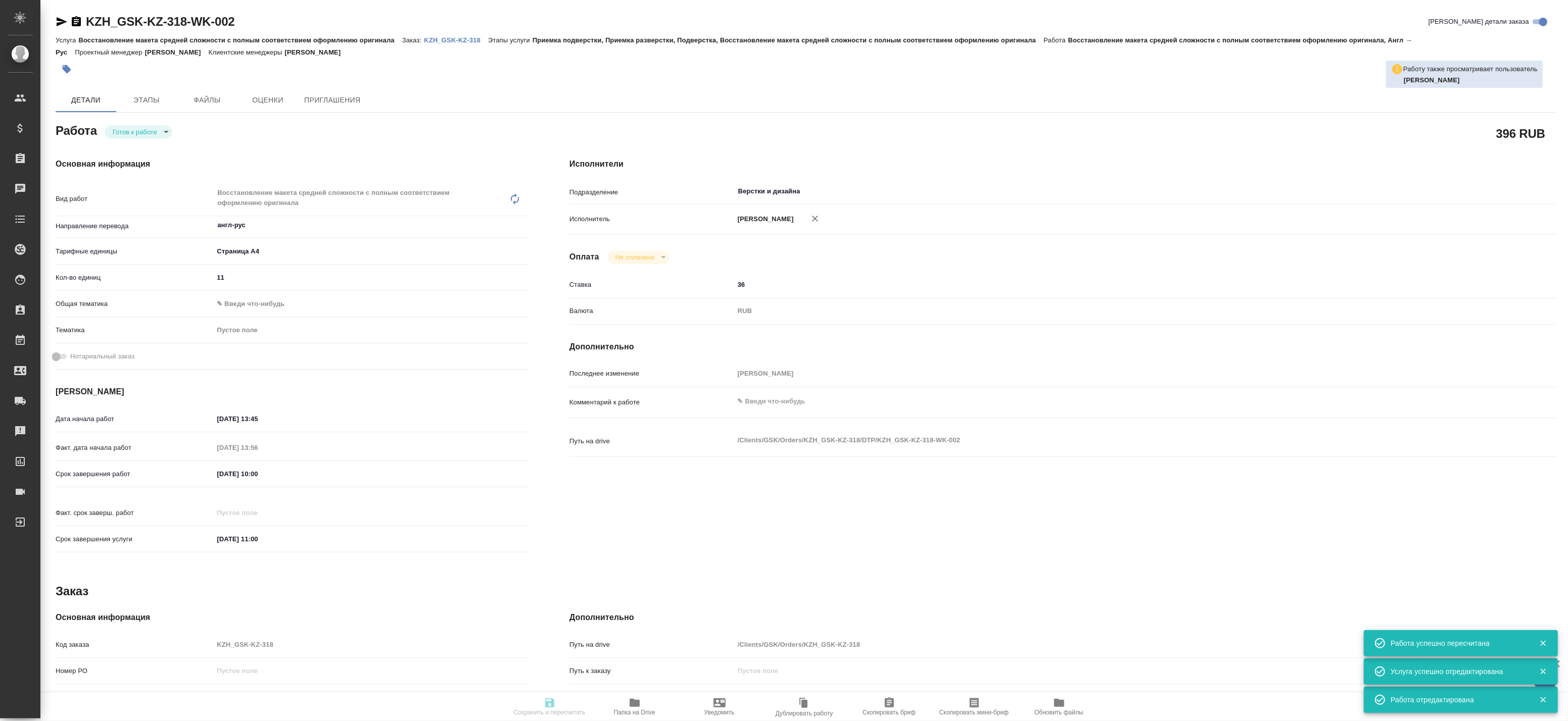
type input "/Clients/GSK/Orders/KZH_GSK-KZ-318"
type textarea "x"
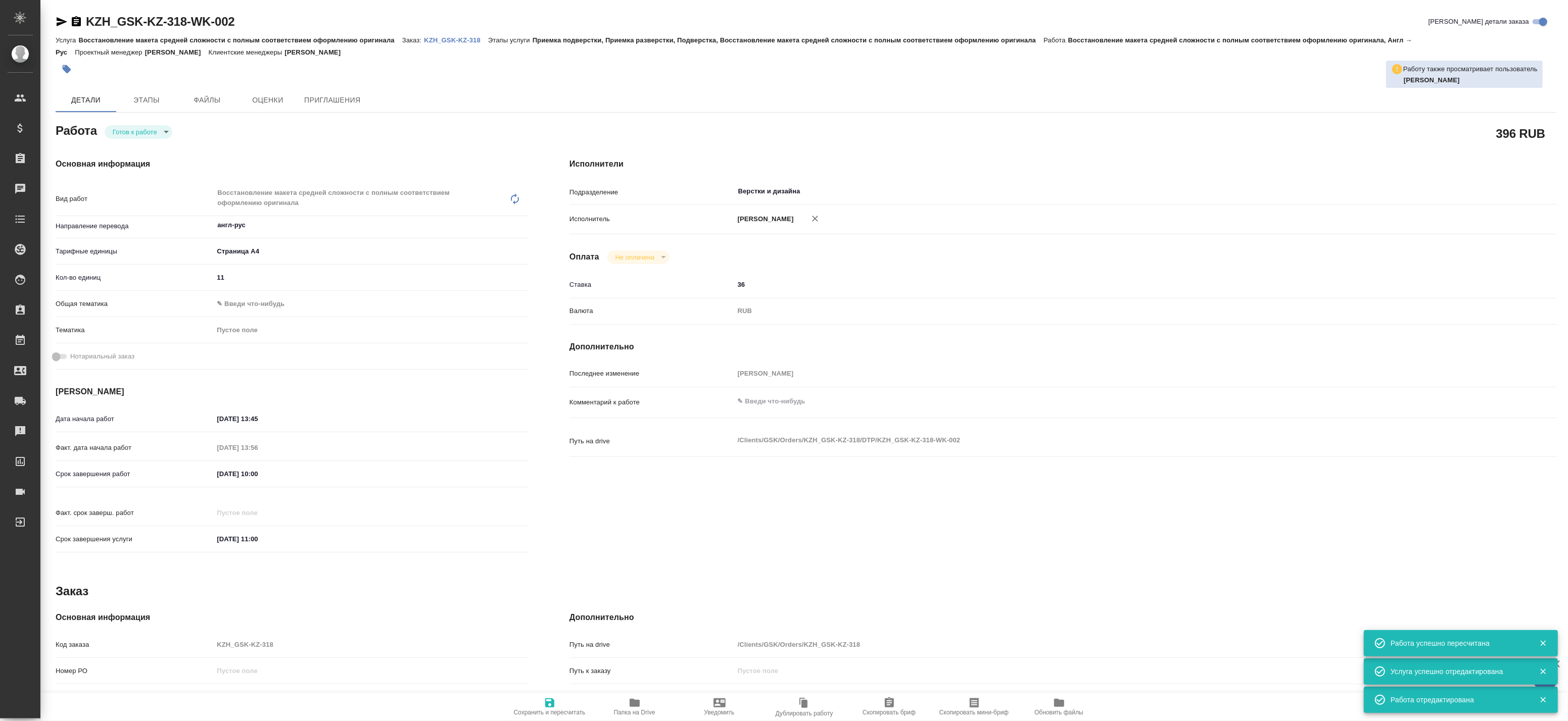
type textarea "x"
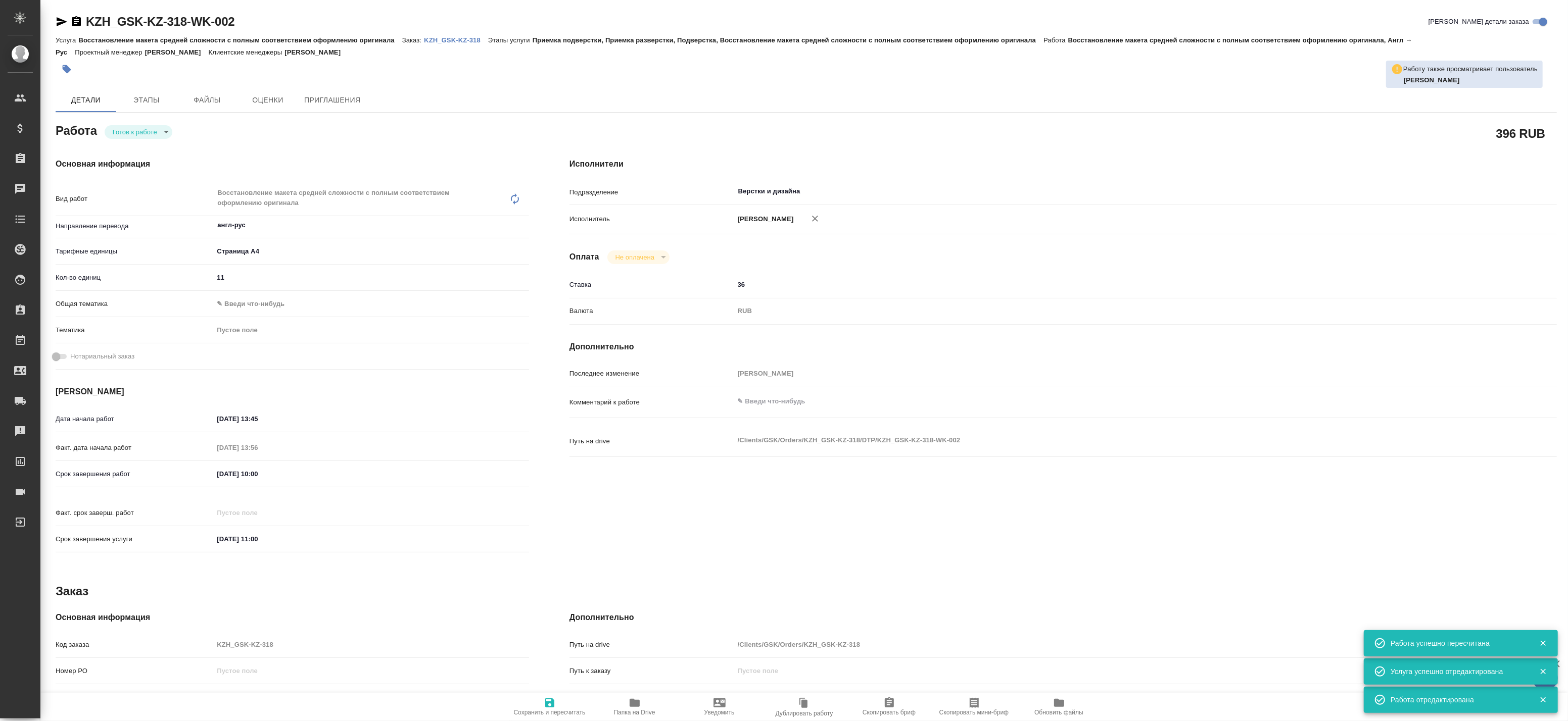
type textarea "x"
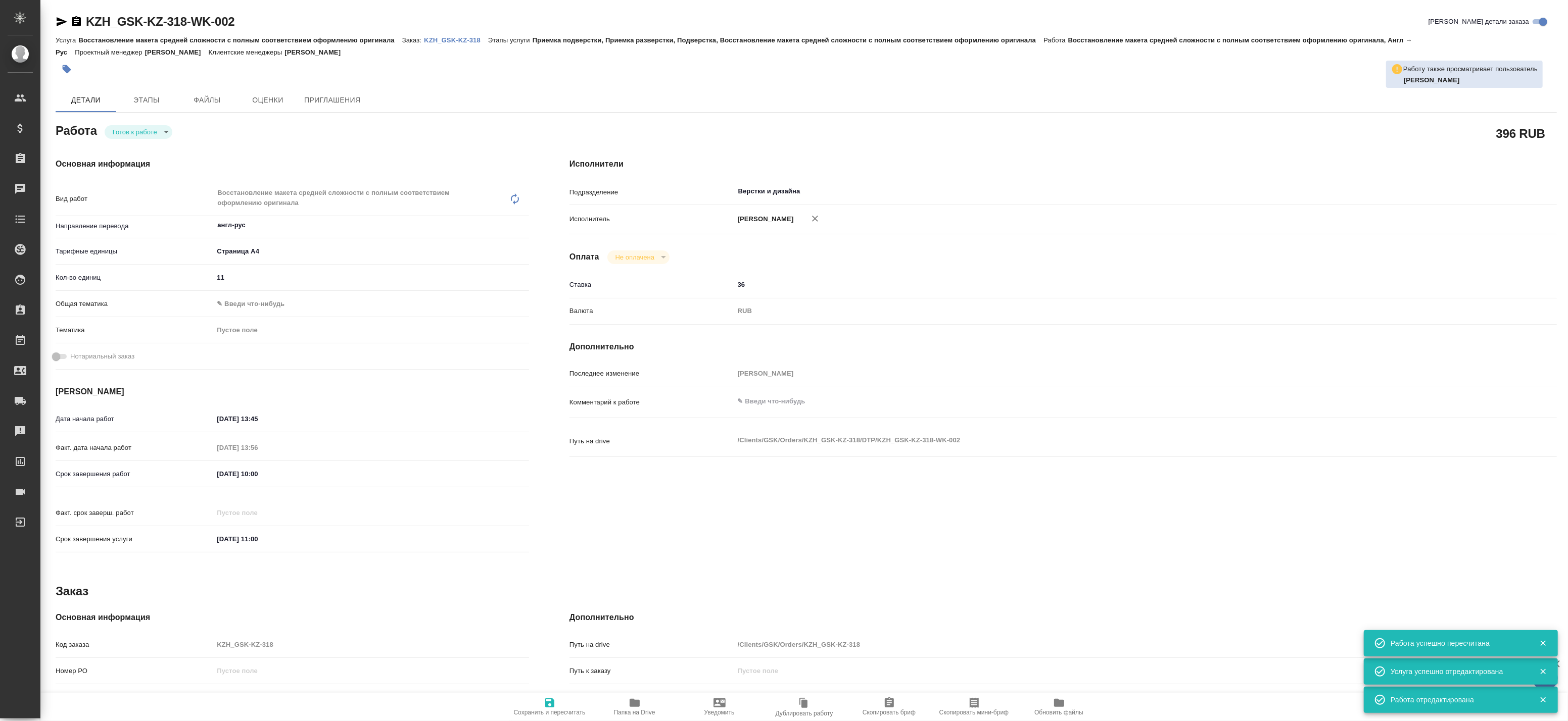
type textarea "x"
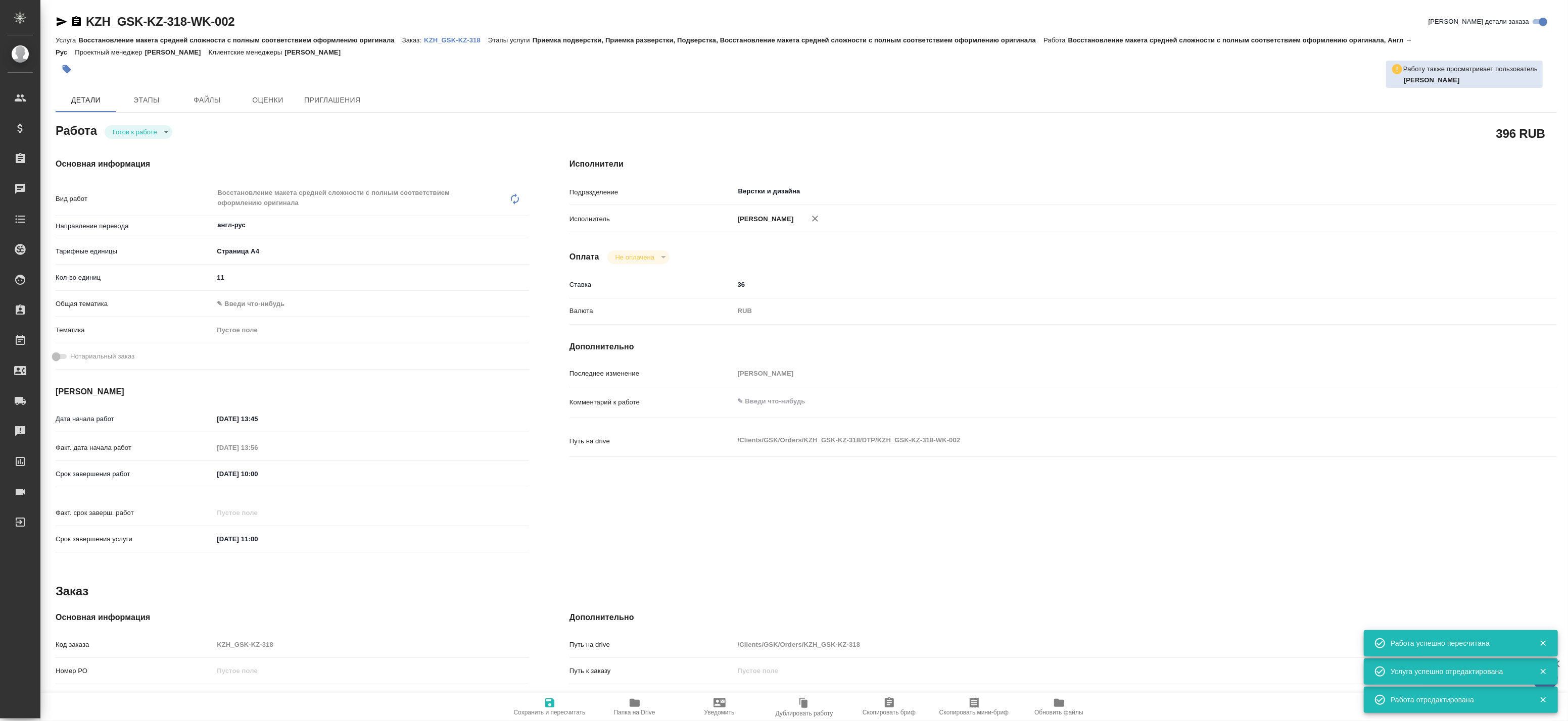
type textarea "x"
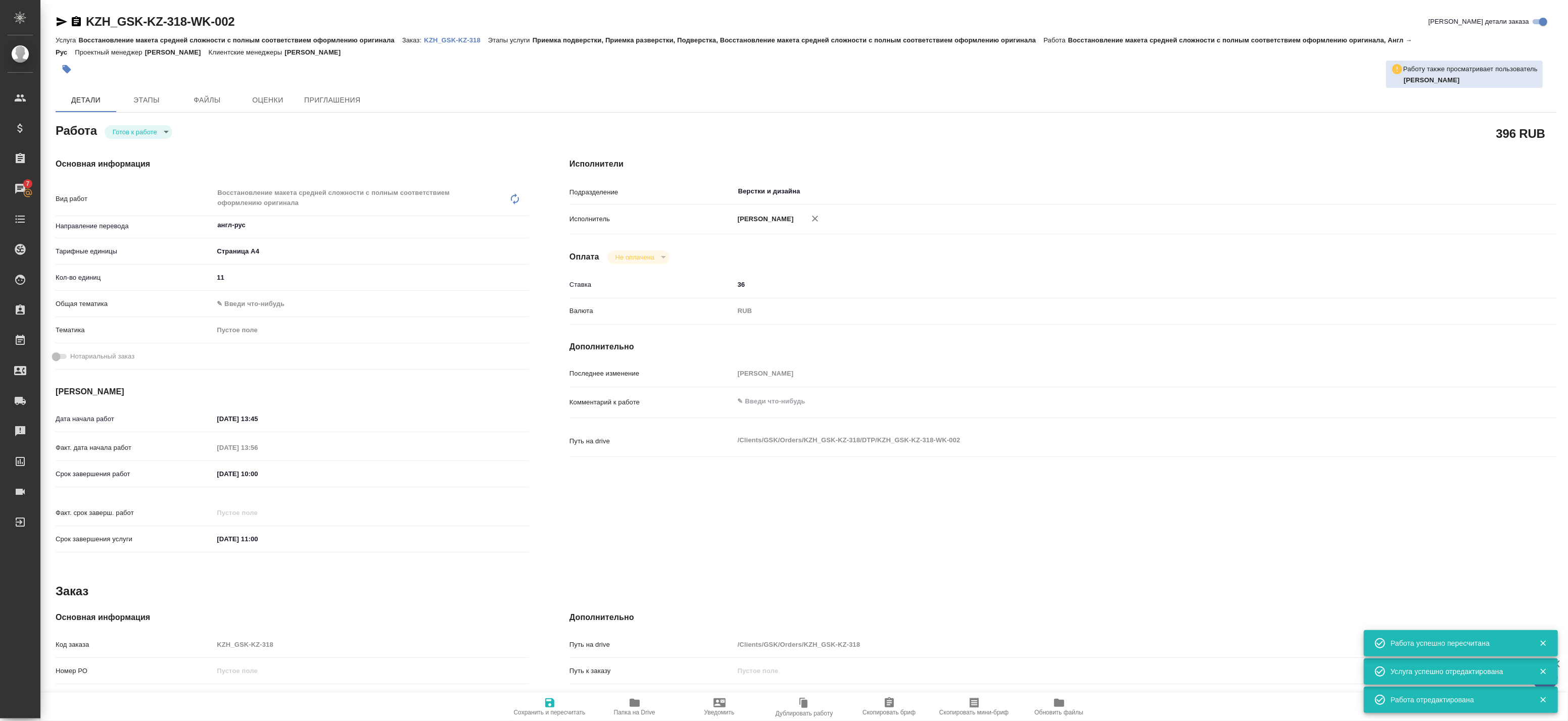
type textarea "x"
click at [779, 264] on div "Оплата Не оплачена notPayed" at bounding box center [1063, 257] width 988 height 14
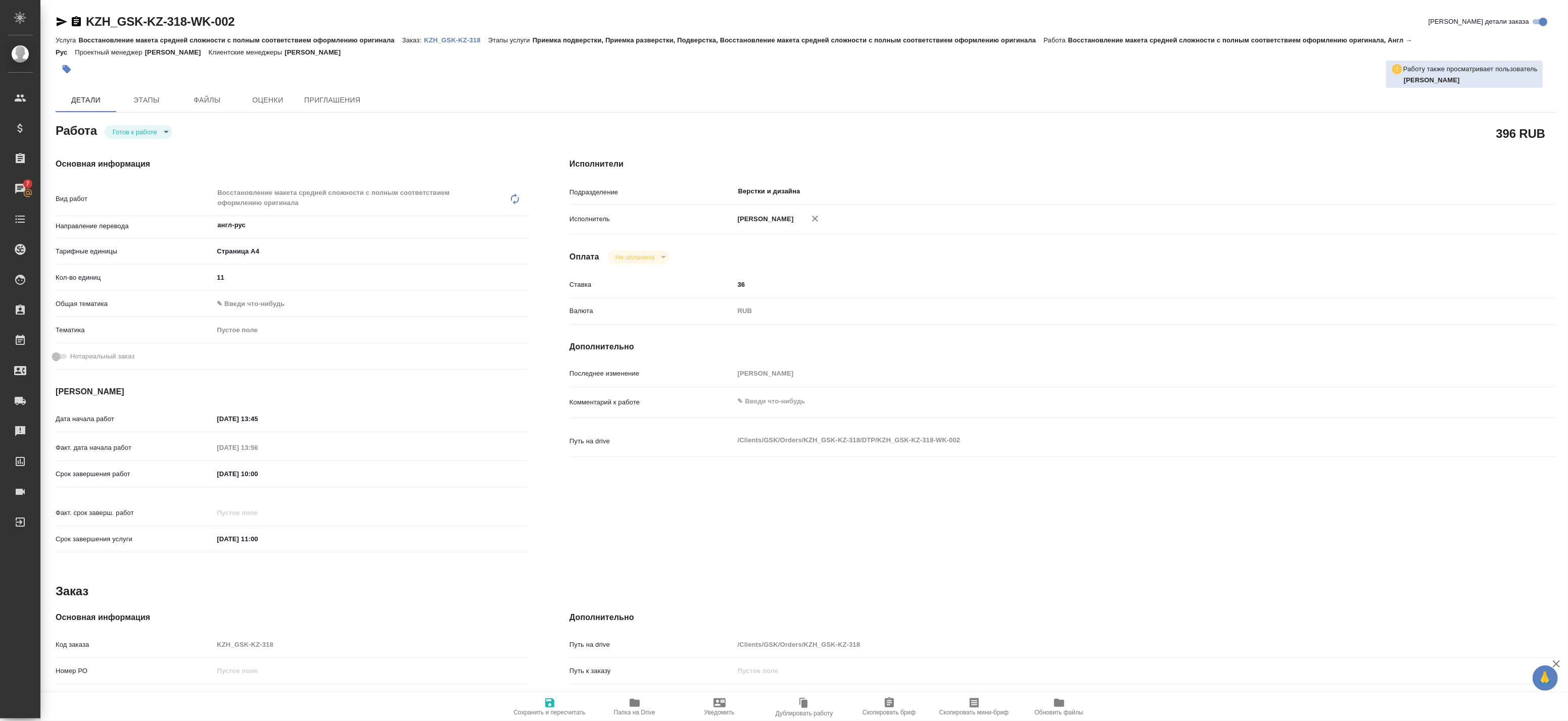
click at [1347, 166] on h4 "Исполнители" at bounding box center [1063, 164] width 988 height 12
type textarea "x"
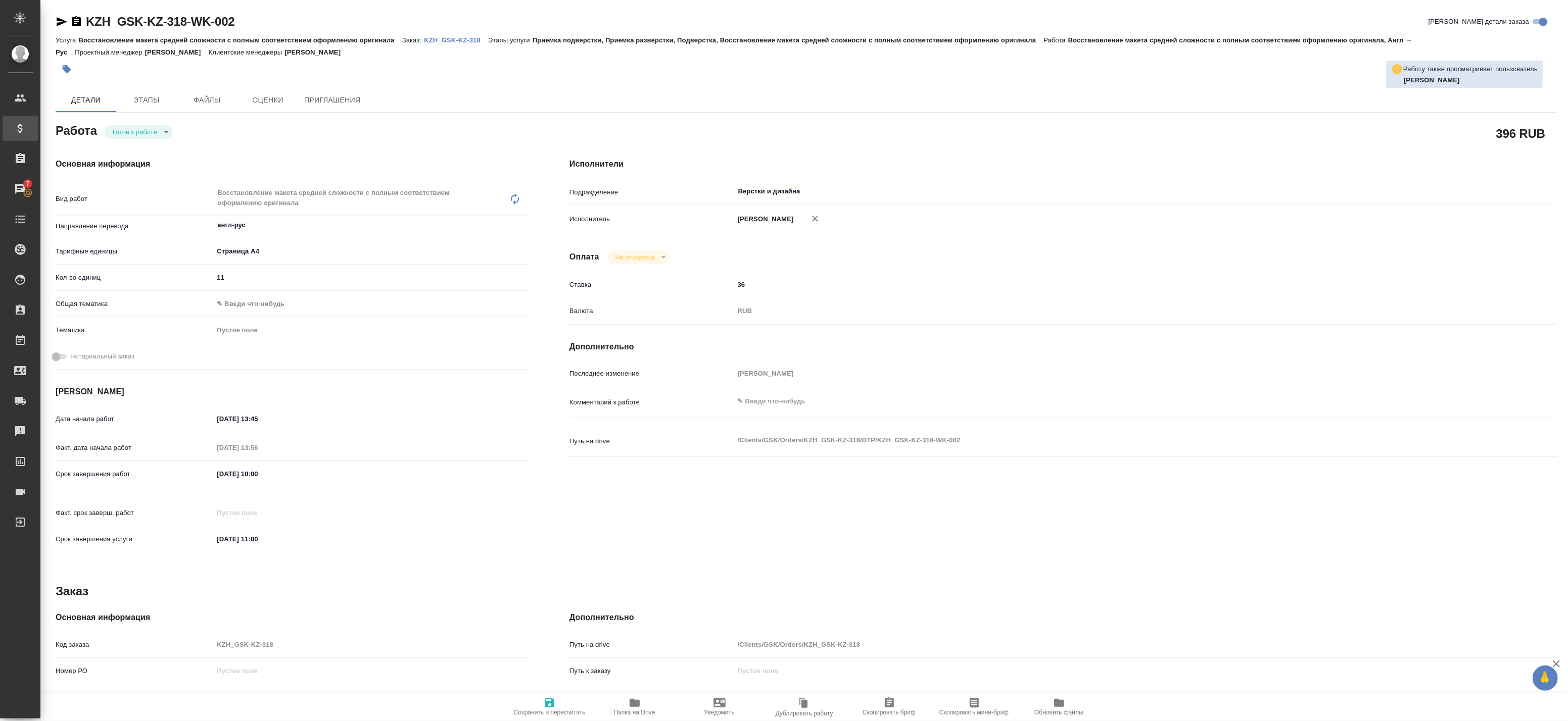
type textarea "x"
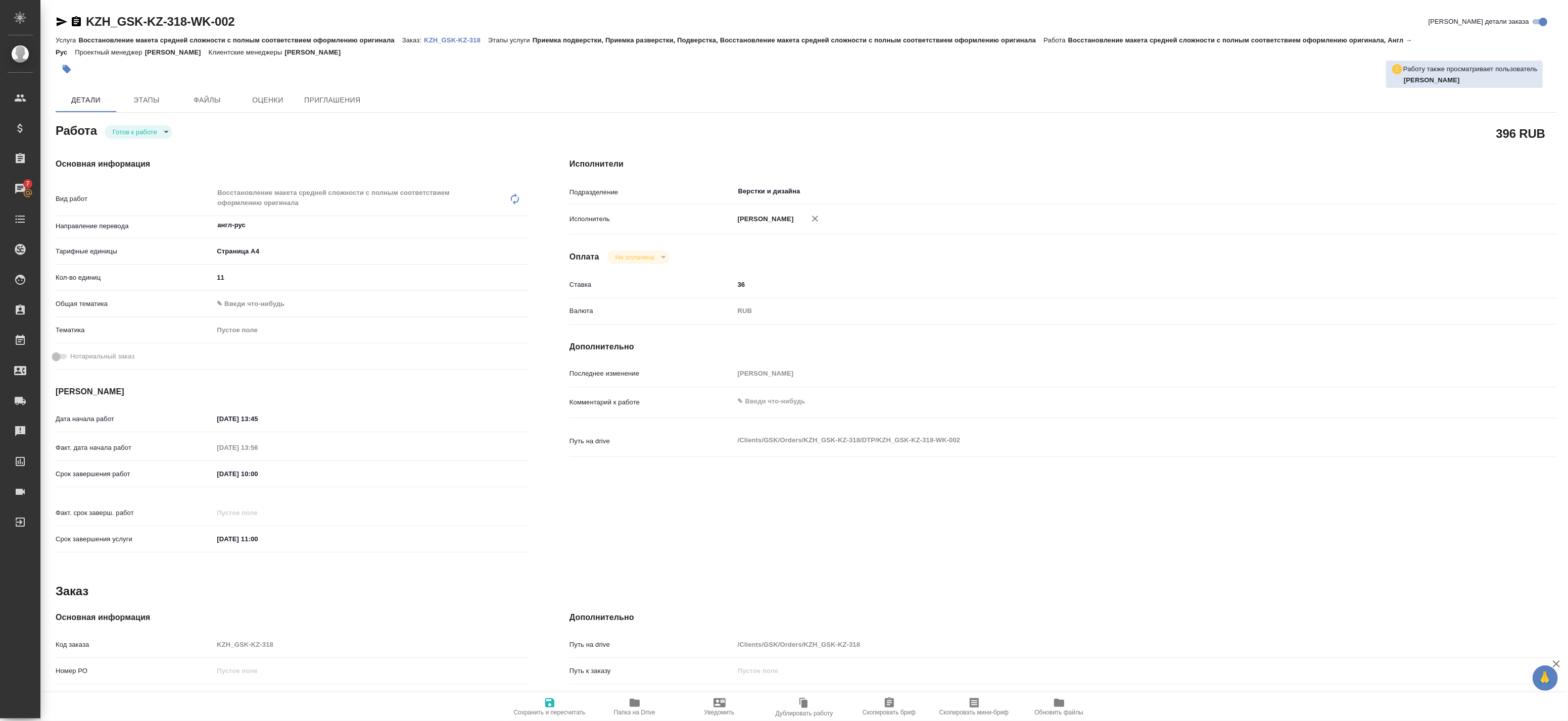
type textarea "x"
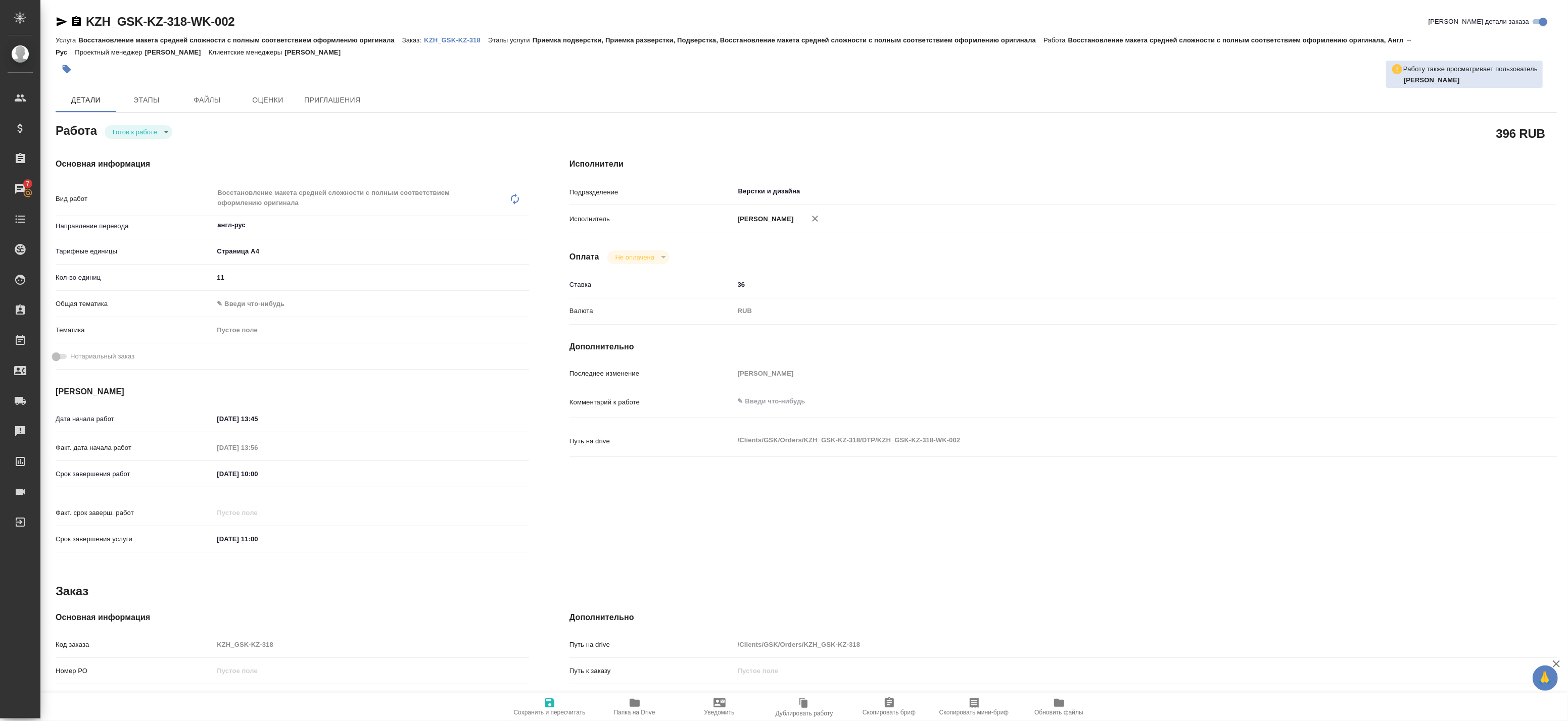
type textarea "x"
click at [140, 130] on body "🙏 .cls-1 fill:#fff; AWATERA Badanyan Artak Клиенты Спецификации Заказы 7 Чаты T…" at bounding box center [784, 360] width 1568 height 721
click at [130, 152] on button "В работе" at bounding box center [129, 149] width 34 height 11
type textarea "x"
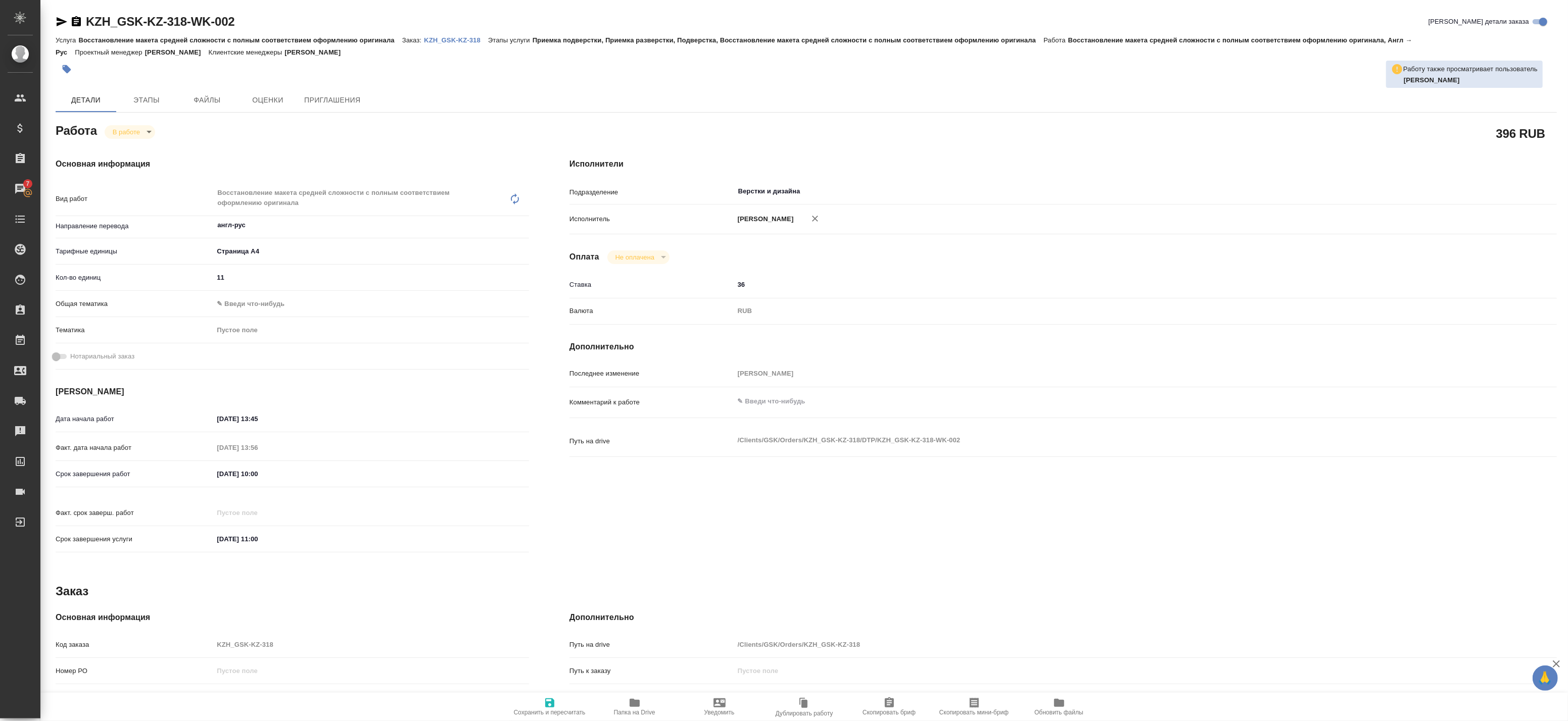
type textarea "x"
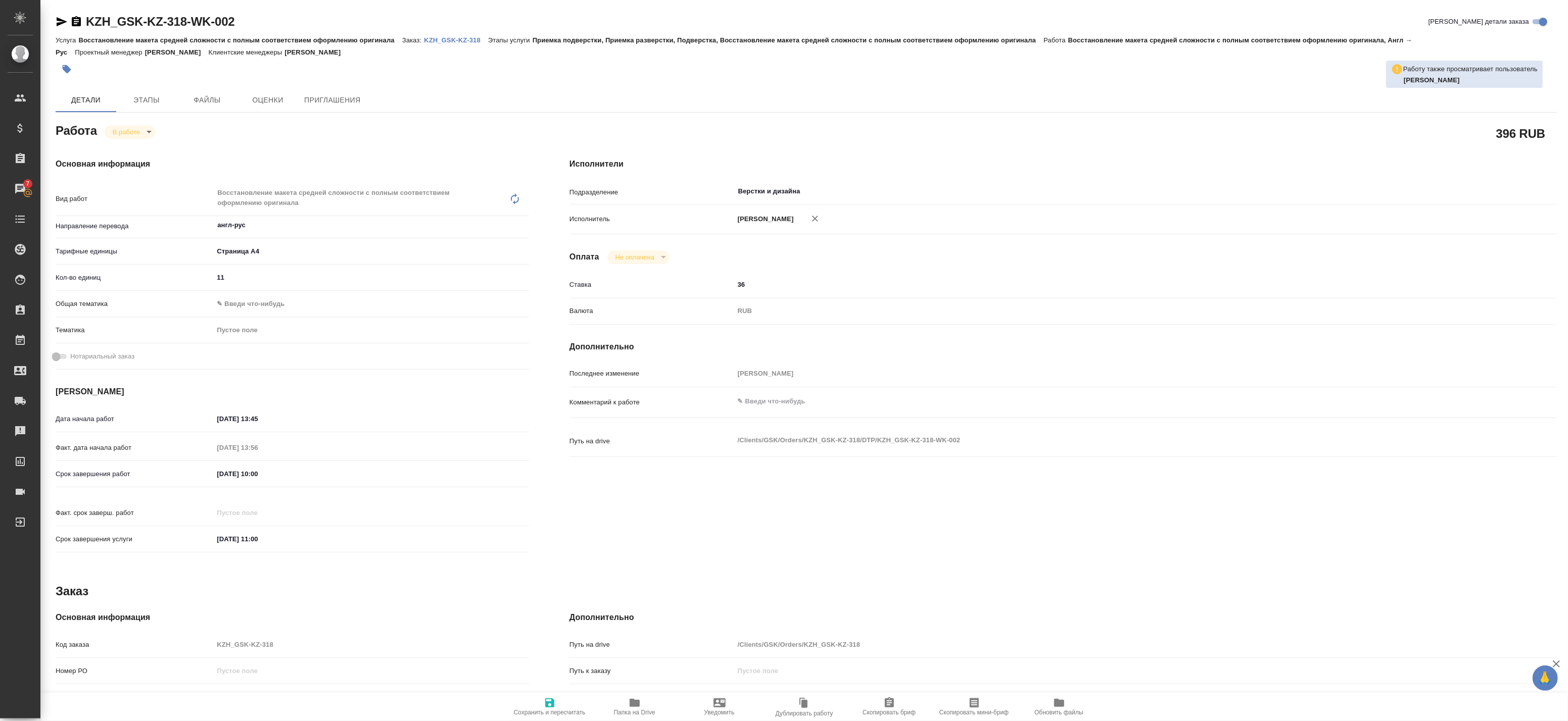
type textarea "x"
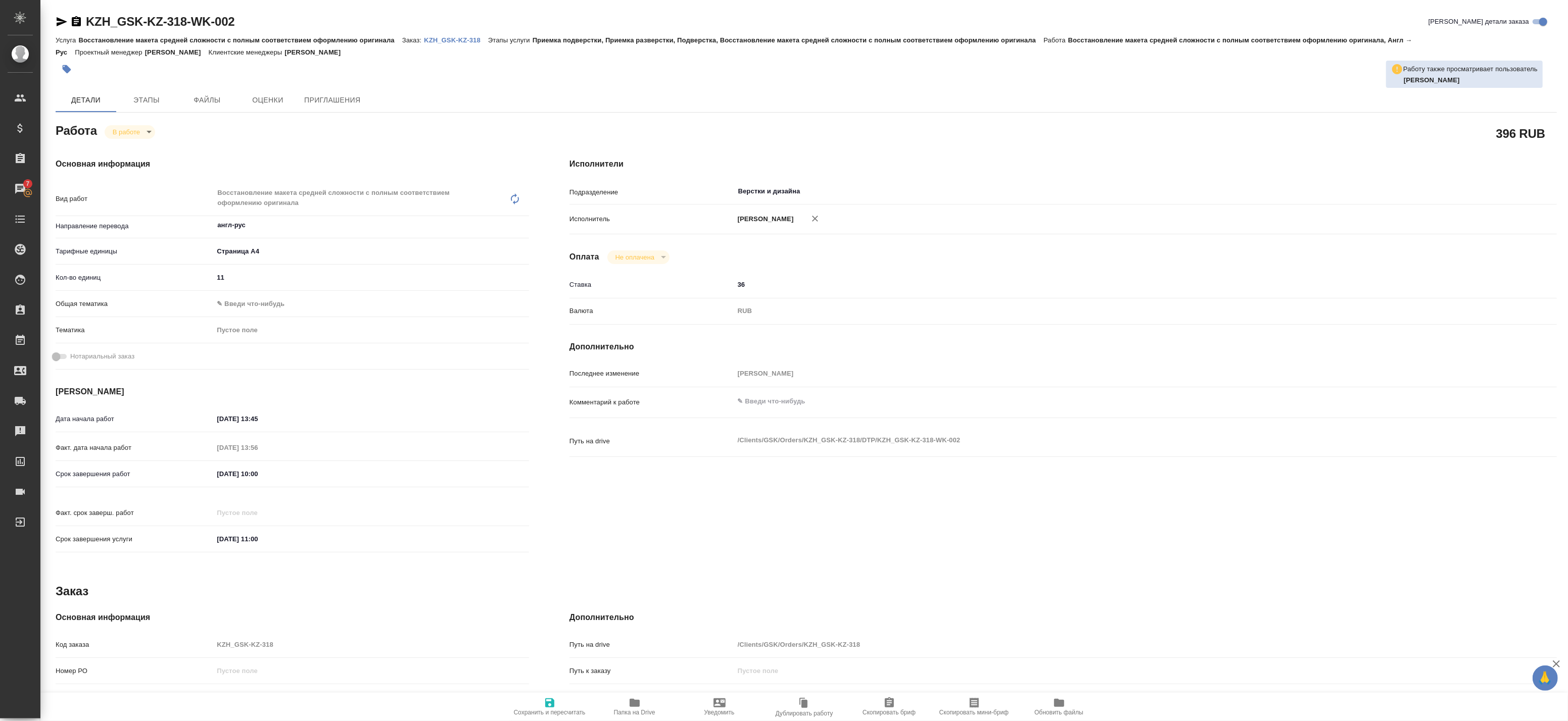
type textarea "x"
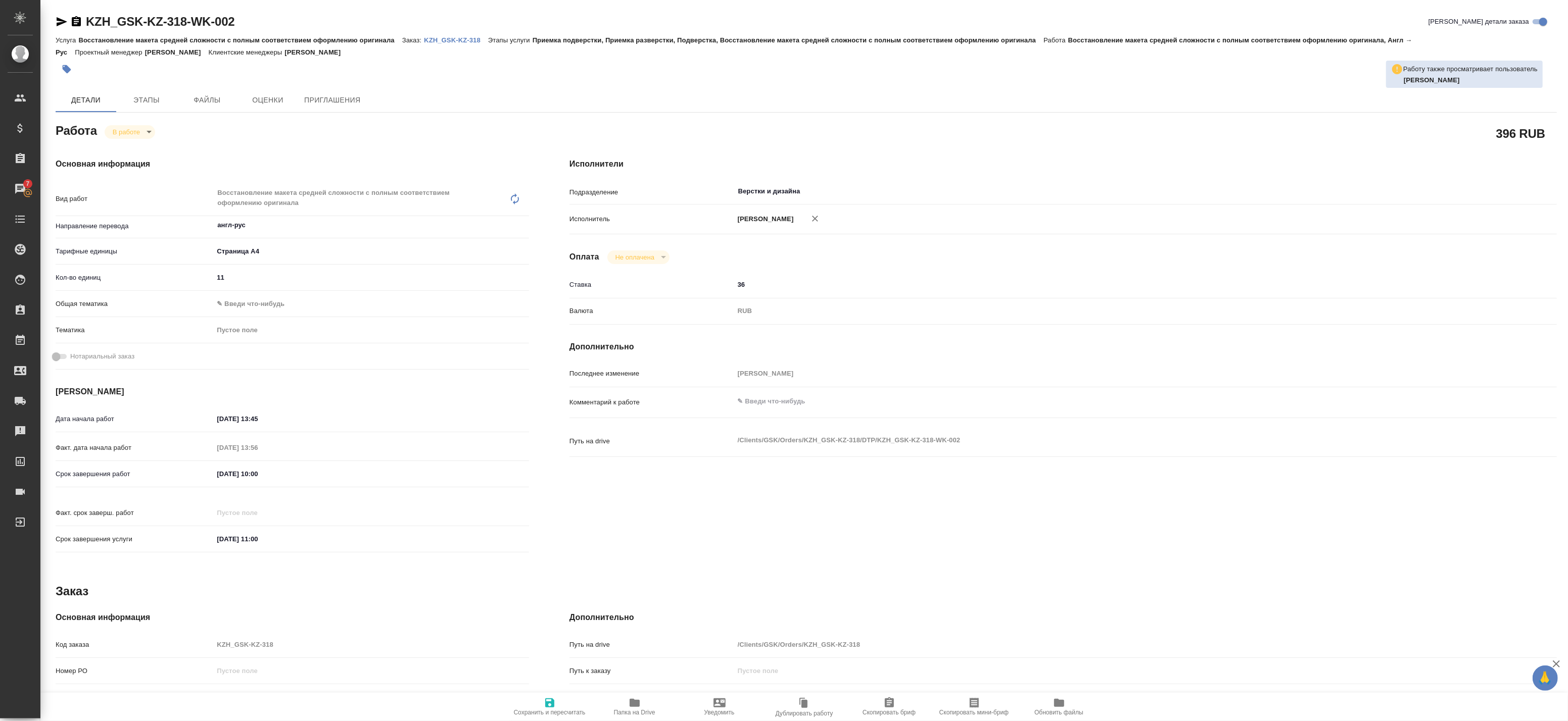
type textarea "x"
click at [548, 706] on icon "button" at bounding box center [550, 703] width 12 height 12
type textarea "x"
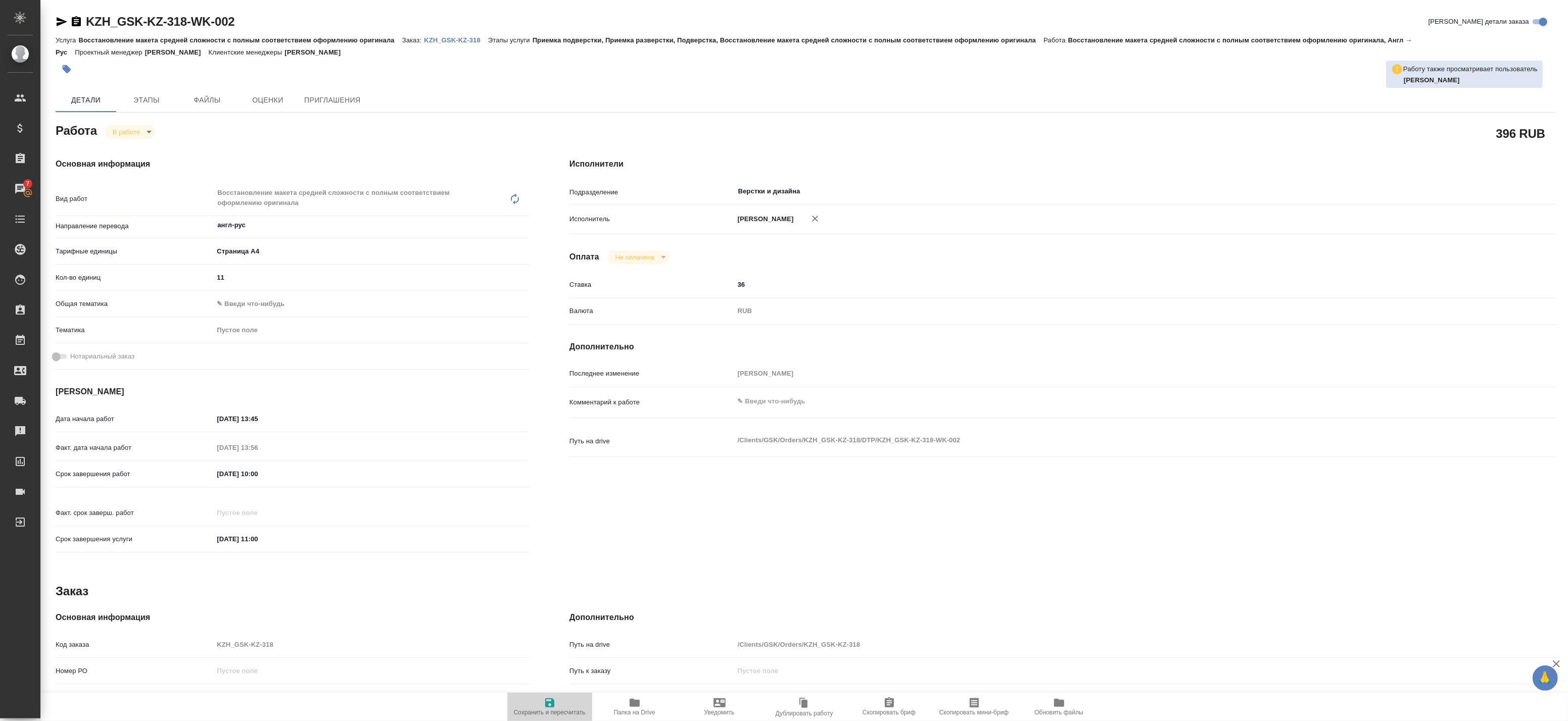
type textarea "x"
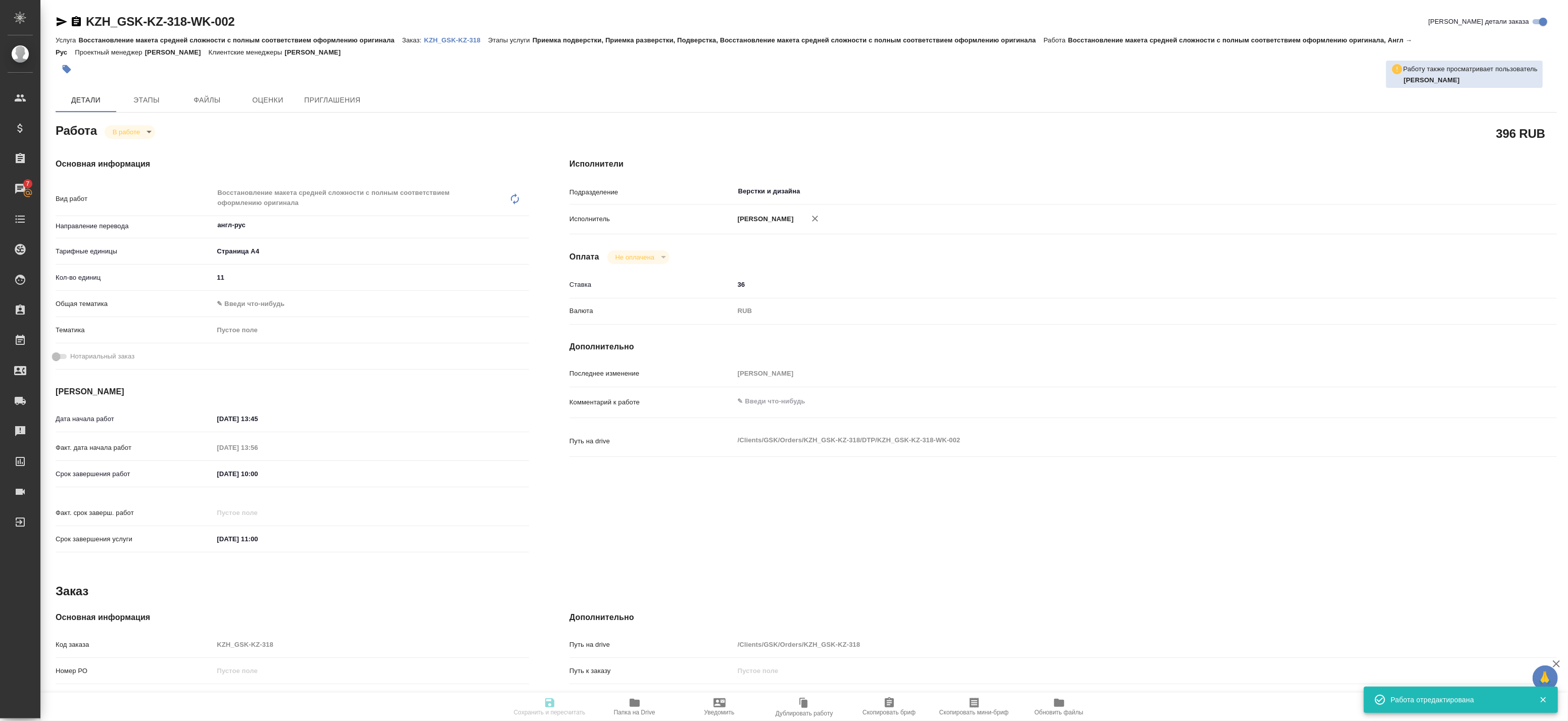
type textarea "x"
type input "inProgress"
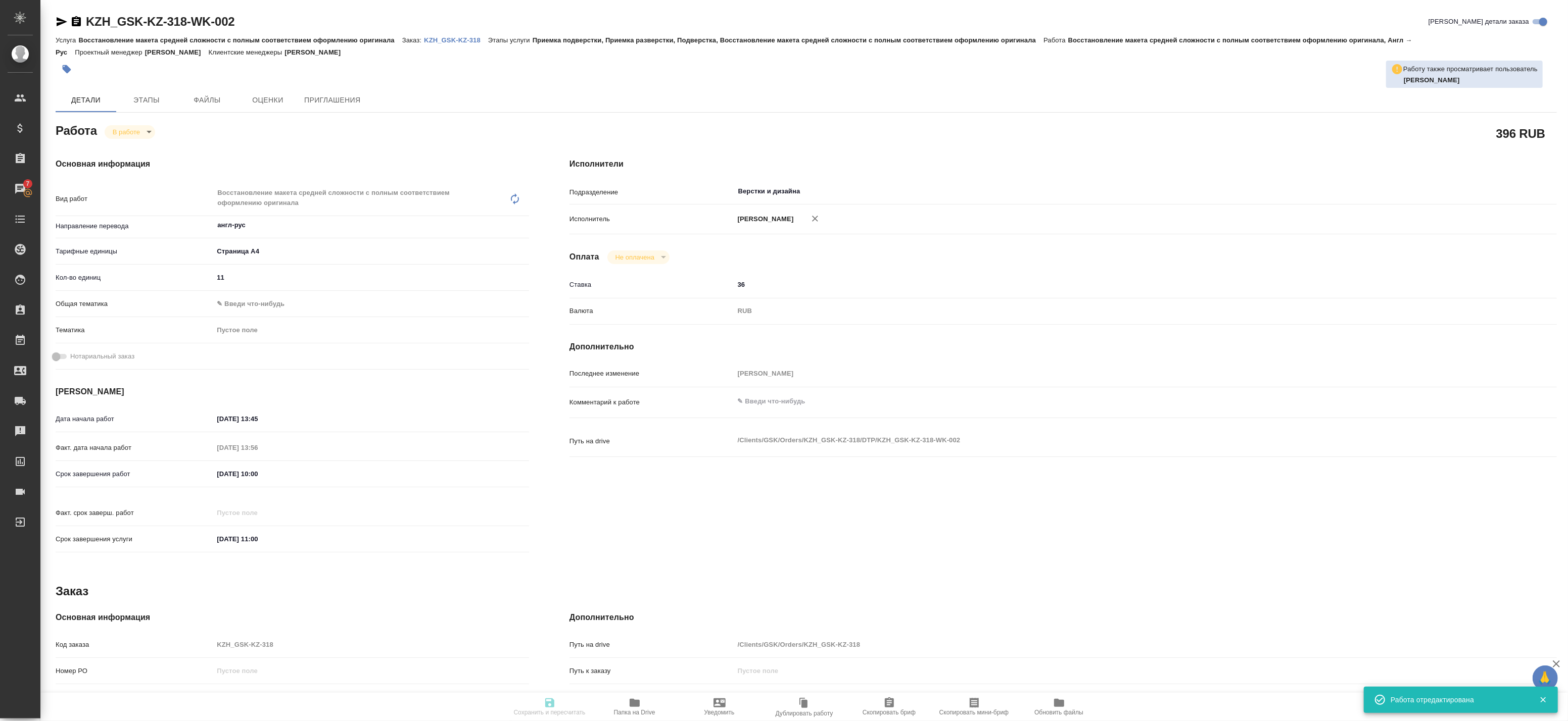
type textarea "Восстановление макета средней сложности с полным соответствием оформлению ориги…"
type textarea "x"
type input "англ-рус"
type input "5f036ec4e16dec2d6b59c8ff"
type input "11"
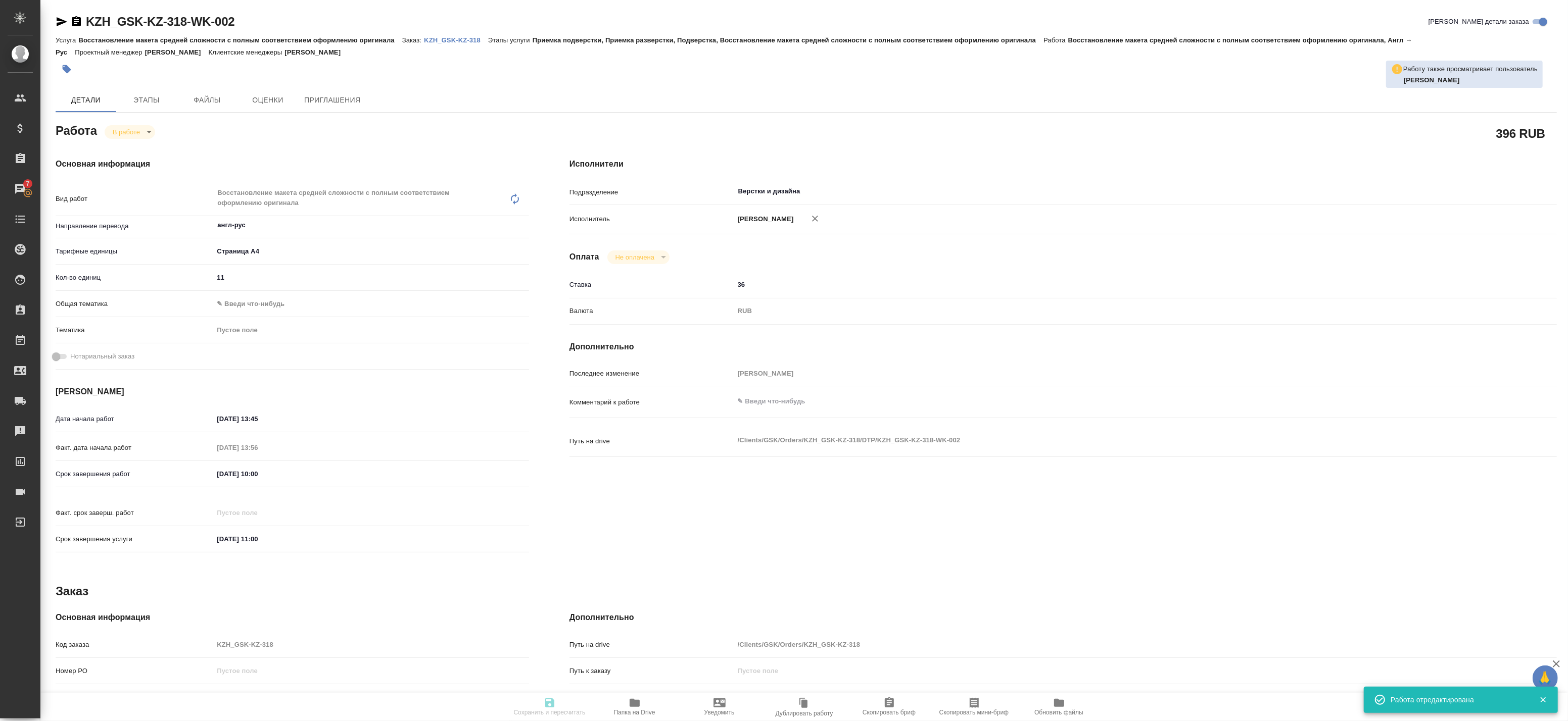
type input "30.08.2025 13:45"
type input "30.08.2025 13:56"
type input "31.08.2025 10:00"
type input "02.09.2025 11:00"
type input "Верстки и дизайна"
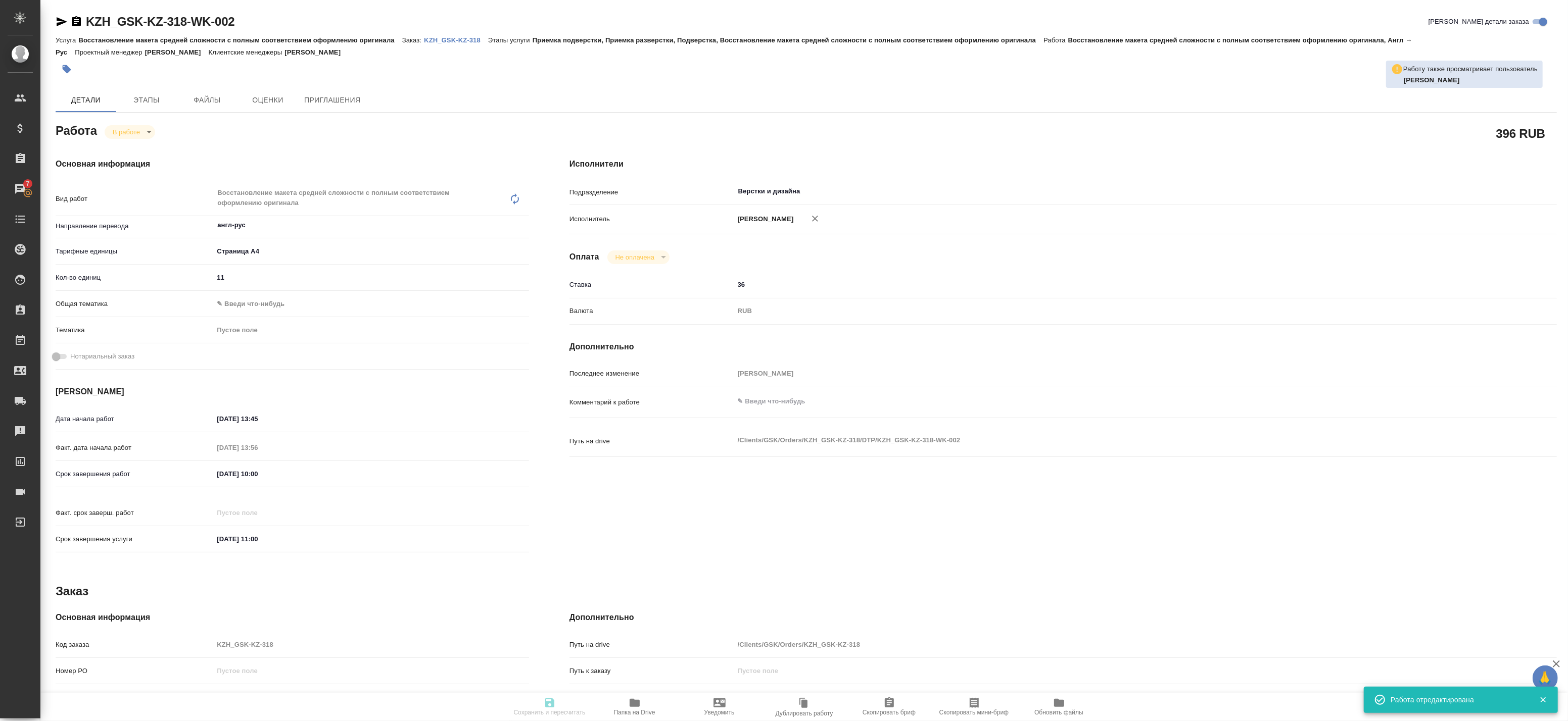
type input "notPayed"
type input "36"
type input "RUB"
type input "Баданян Артак"
type textarea "x"
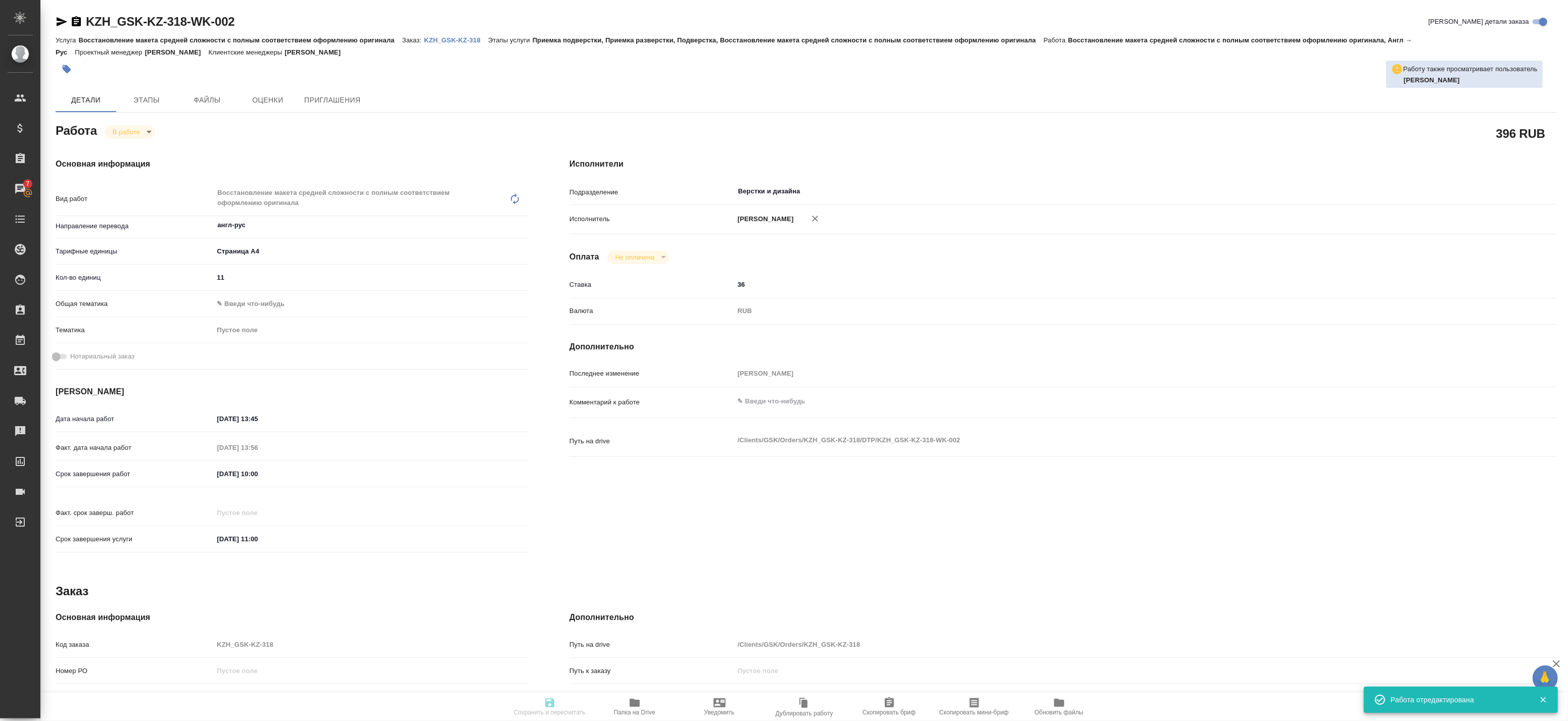
type textarea "/Clients/GSK/Orders/KZH_GSK-KZ-318/DTP/KZH_GSK-KZ-318-WK-002"
type textarea "x"
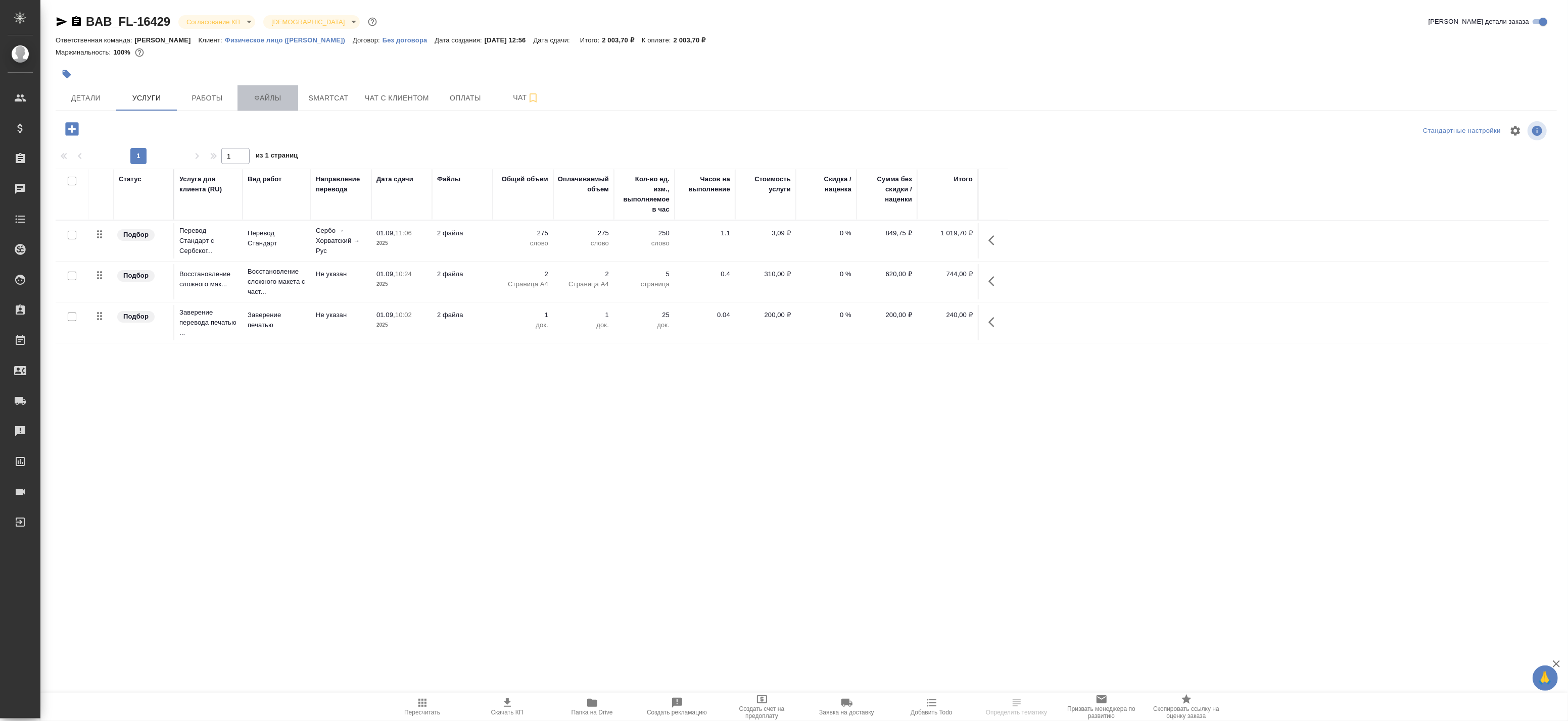
click at [279, 103] on span "Файлы" at bounding box center [268, 98] width 49 height 12
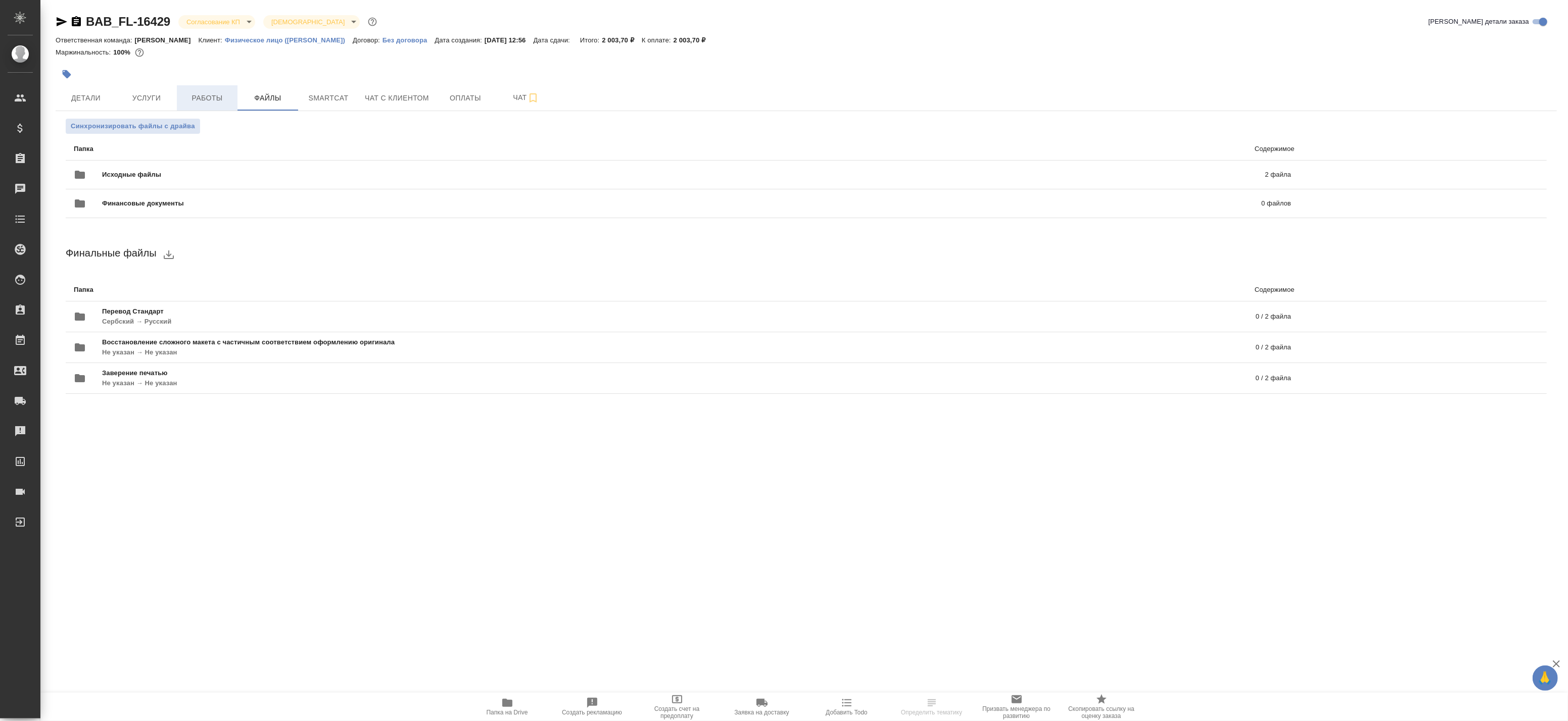
click at [216, 101] on span "Работы" at bounding box center [207, 98] width 49 height 12
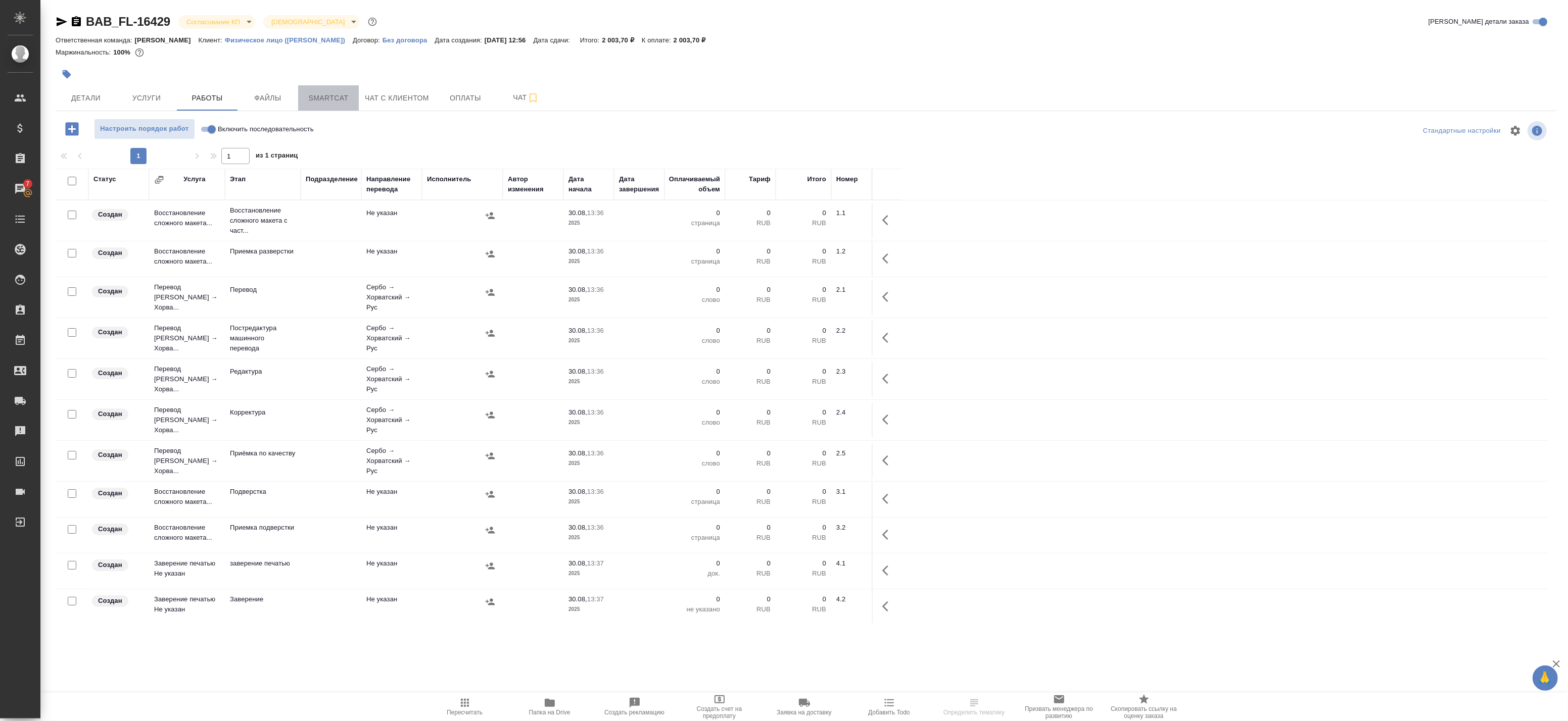
click at [318, 99] on span "Smartcat" at bounding box center [328, 98] width 49 height 12
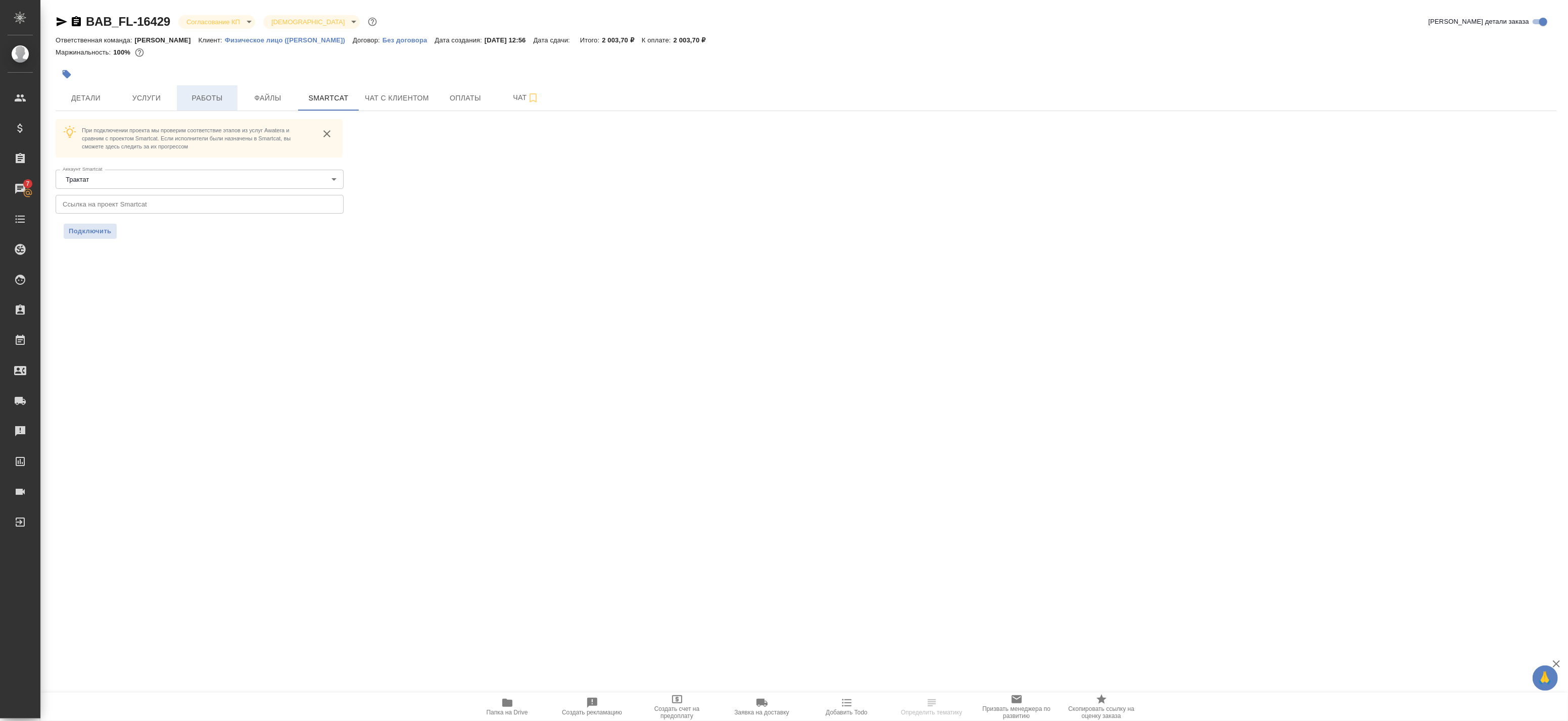
click at [209, 97] on span "Работы" at bounding box center [207, 98] width 49 height 12
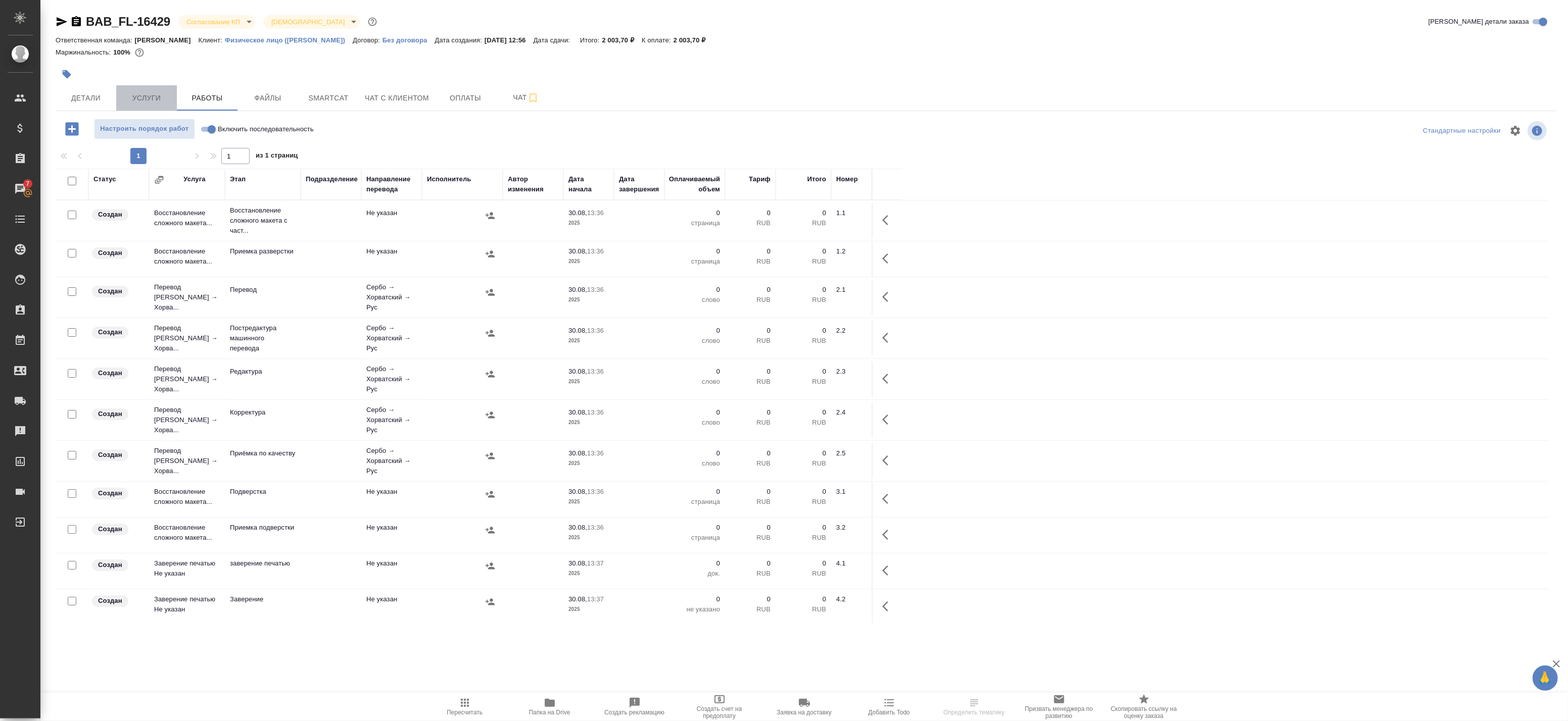
click at [155, 97] on span "Услуги" at bounding box center [146, 98] width 49 height 12
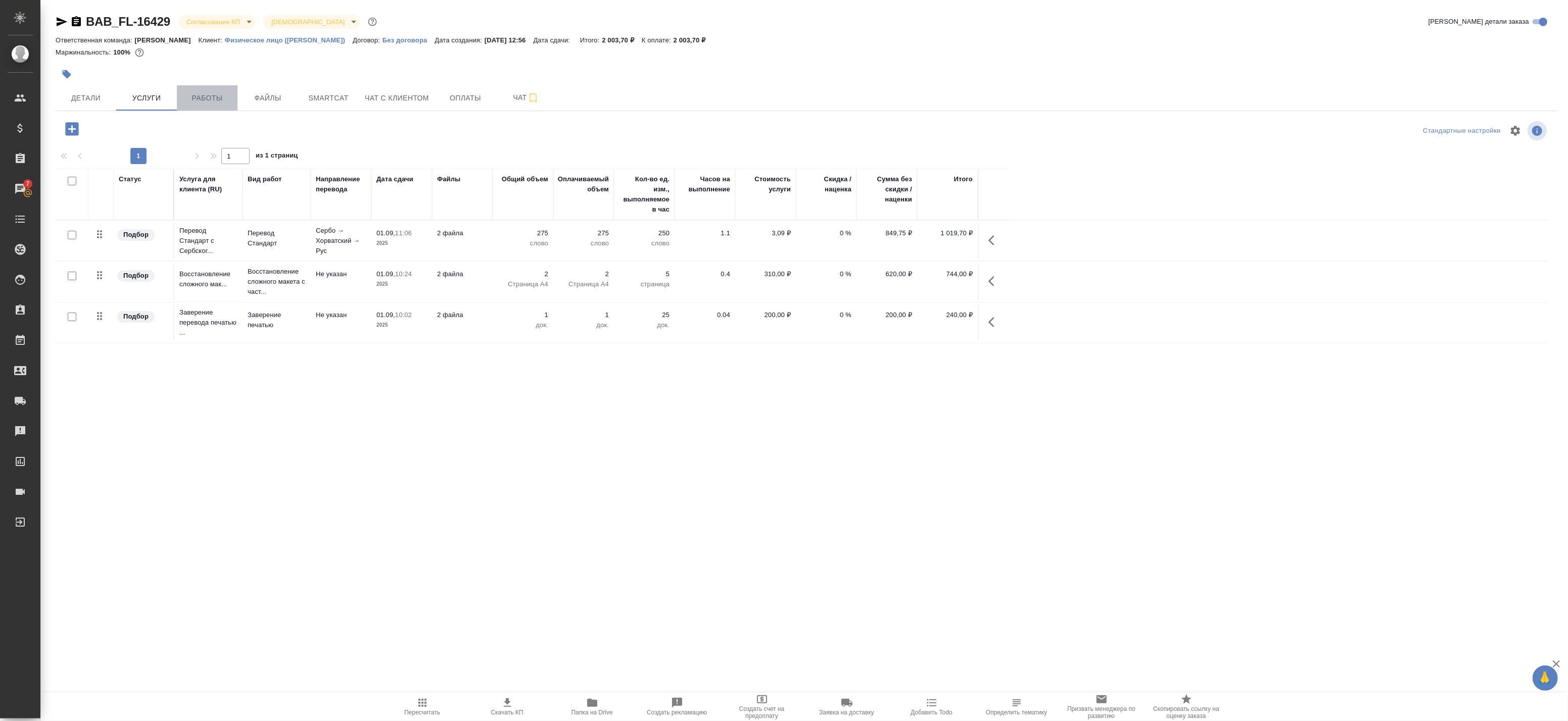
click at [224, 101] on span "Работы" at bounding box center [207, 98] width 49 height 12
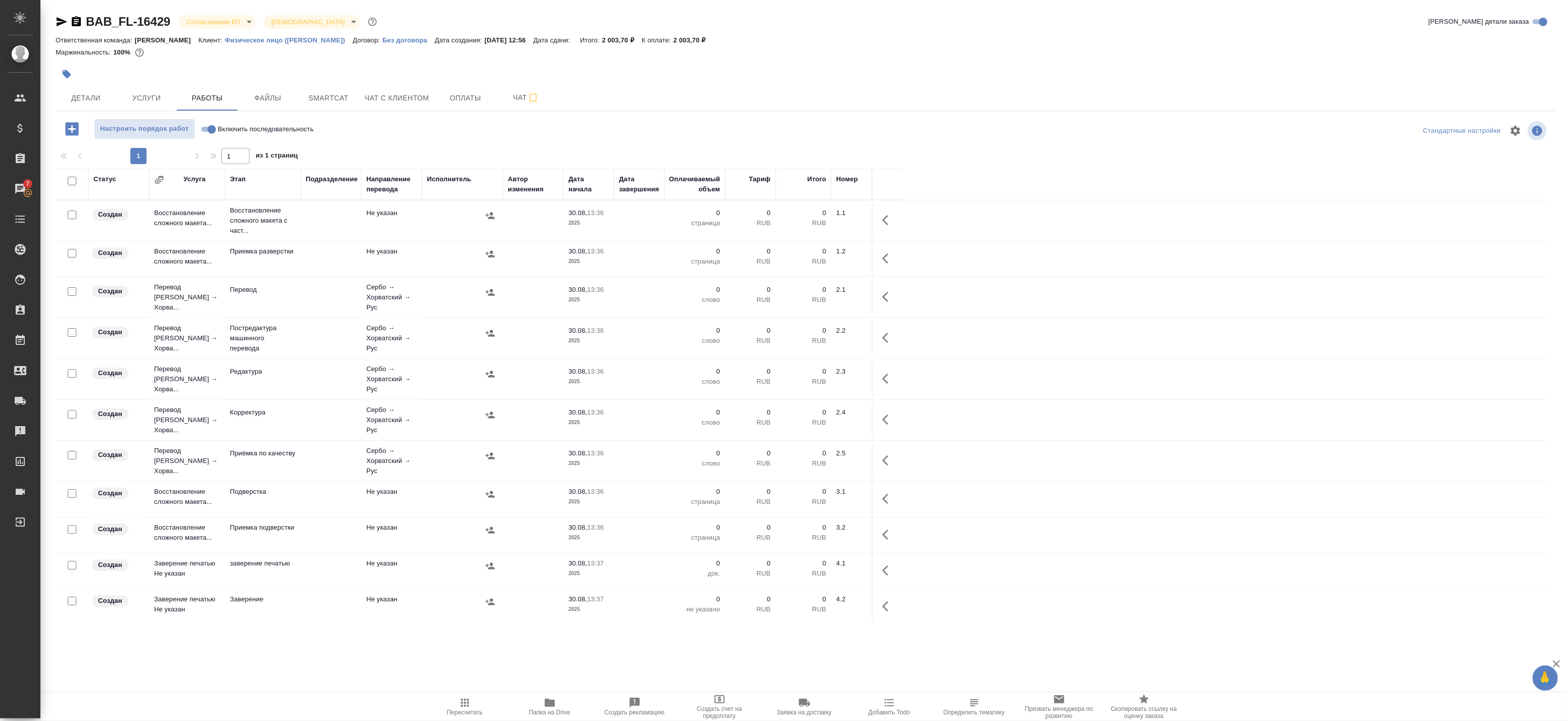
drag, startPoint x: 545, startPoint y: 706, endPoint x: 210, endPoint y: 127, distance: 668.9
click at [212, 129] on div "Настроить порядок работ Включить последовательность Стандартные настройки 1 1 и…" at bounding box center [806, 371] width 1502 height 505
click at [177, 99] on button "Работы" at bounding box center [207, 98] width 61 height 25
click at [140, 99] on span "Услуги" at bounding box center [146, 98] width 49 height 12
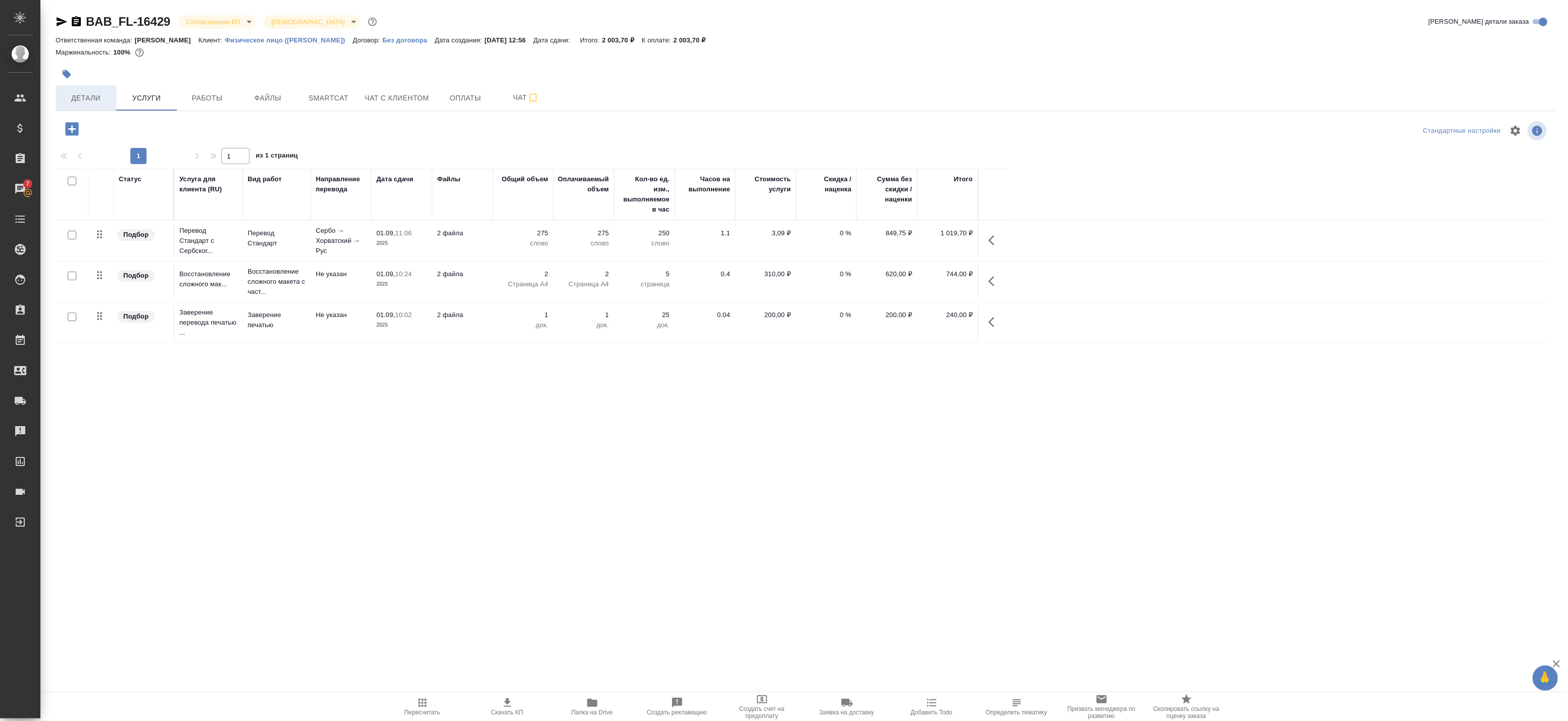
click at [88, 103] on span "Детали" at bounding box center [86, 98] width 49 height 12
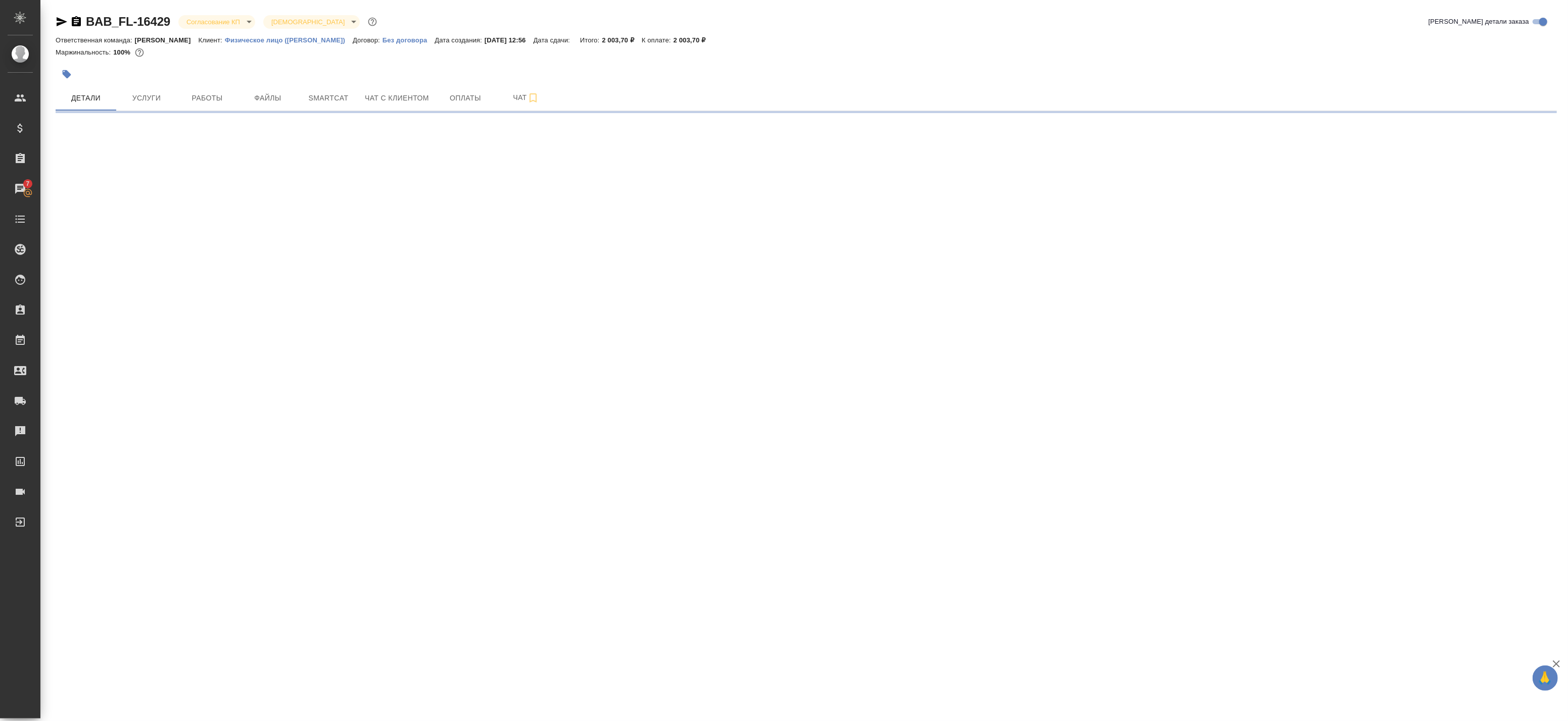
select select "RU"
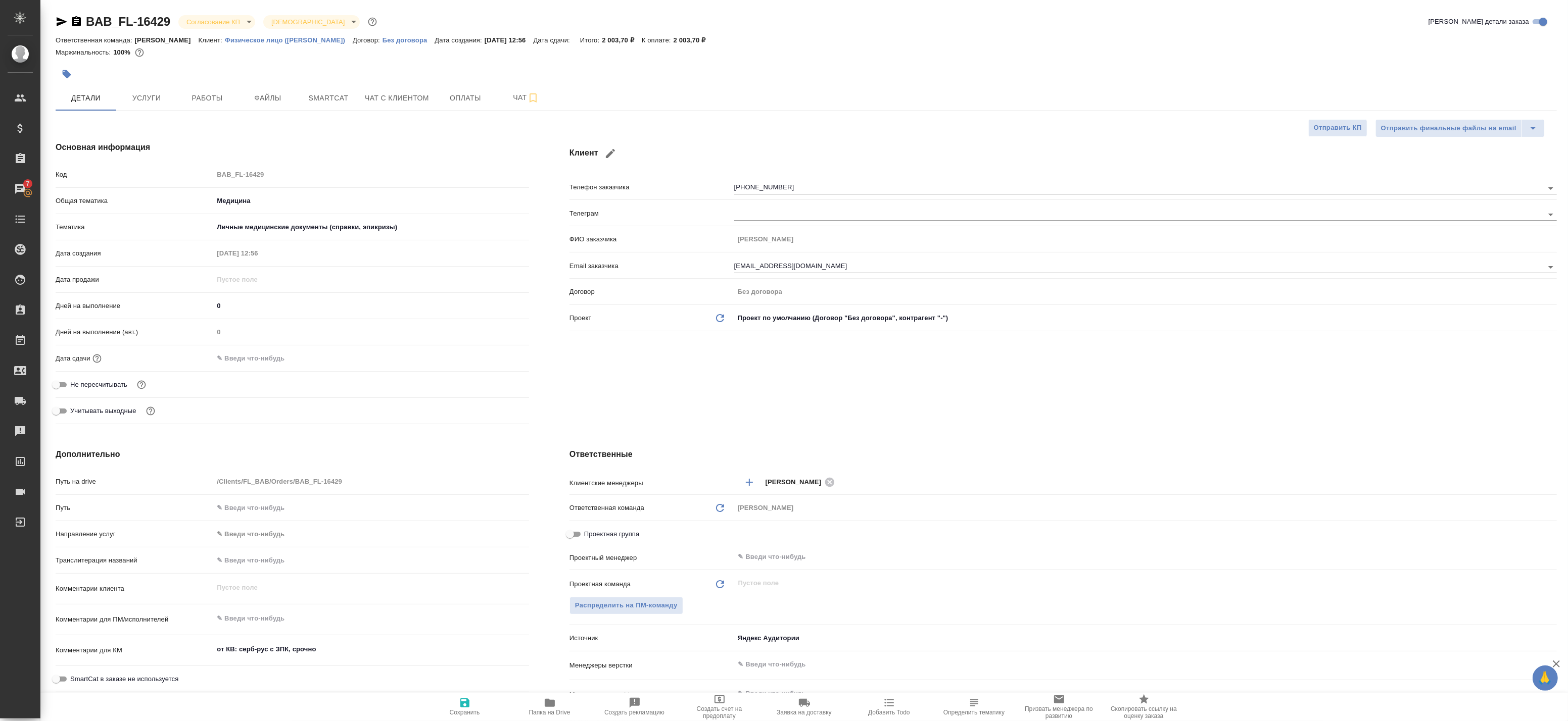
type textarea "x"
click at [457, 597] on div "x" at bounding box center [371, 589] width 316 height 22
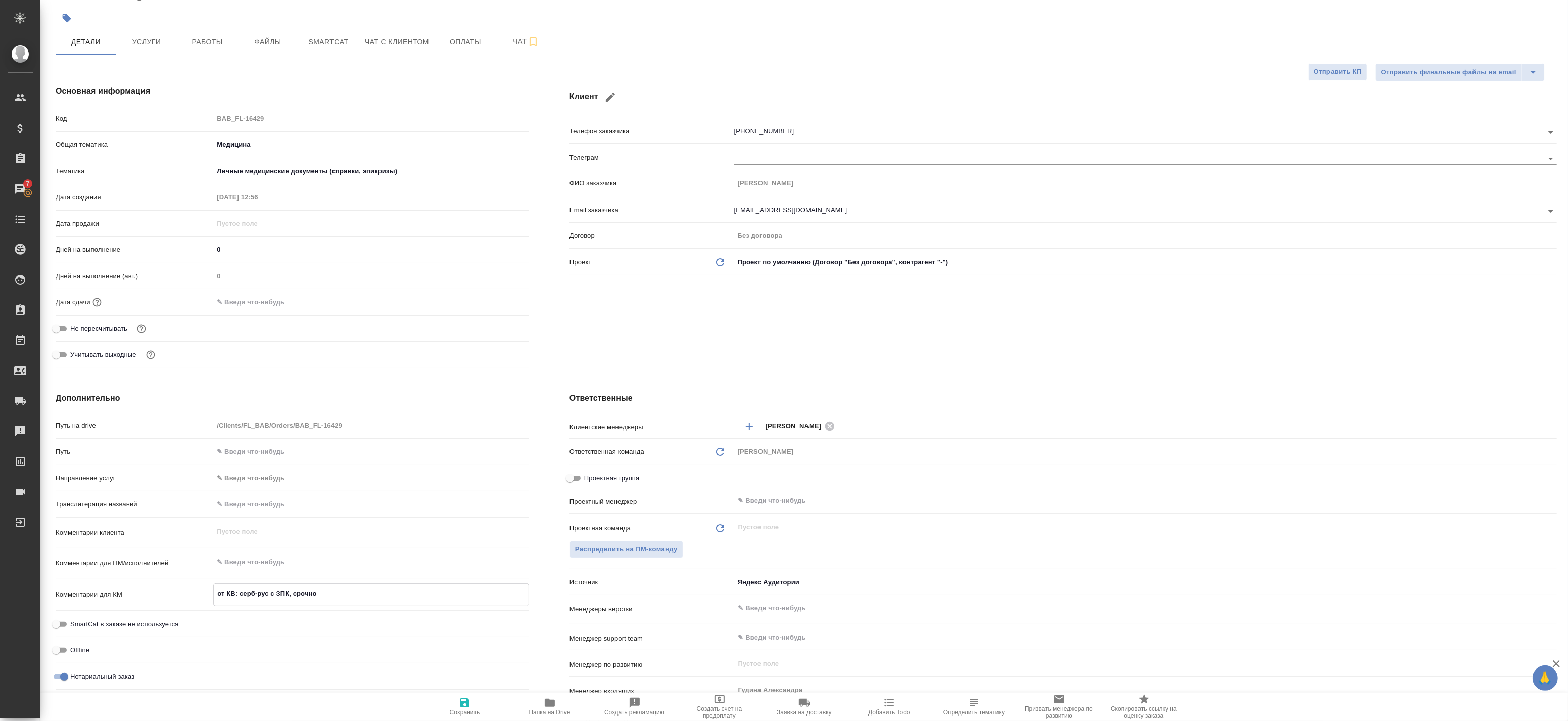
click at [514, 600] on textarea "от КВ: серб-рус с ЗПК, срочно" at bounding box center [371, 594] width 315 height 17
type textarea "x"
click at [536, 561] on div "Дополнительно Путь на drive /Clients/FL_BAB/Orders/BAB_FL-16429 Путь Направлени…" at bounding box center [292, 576] width 514 height 408
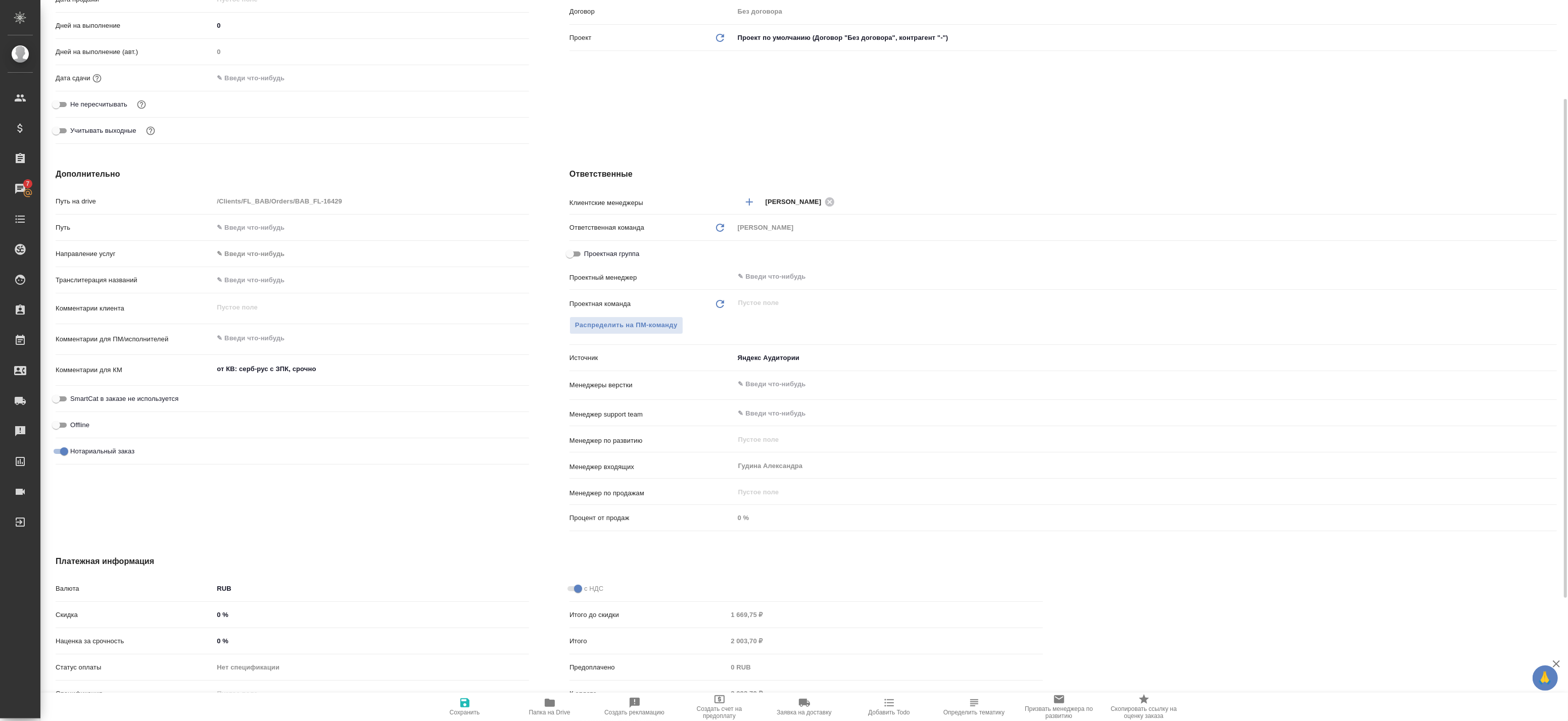
scroll to position [0, 0]
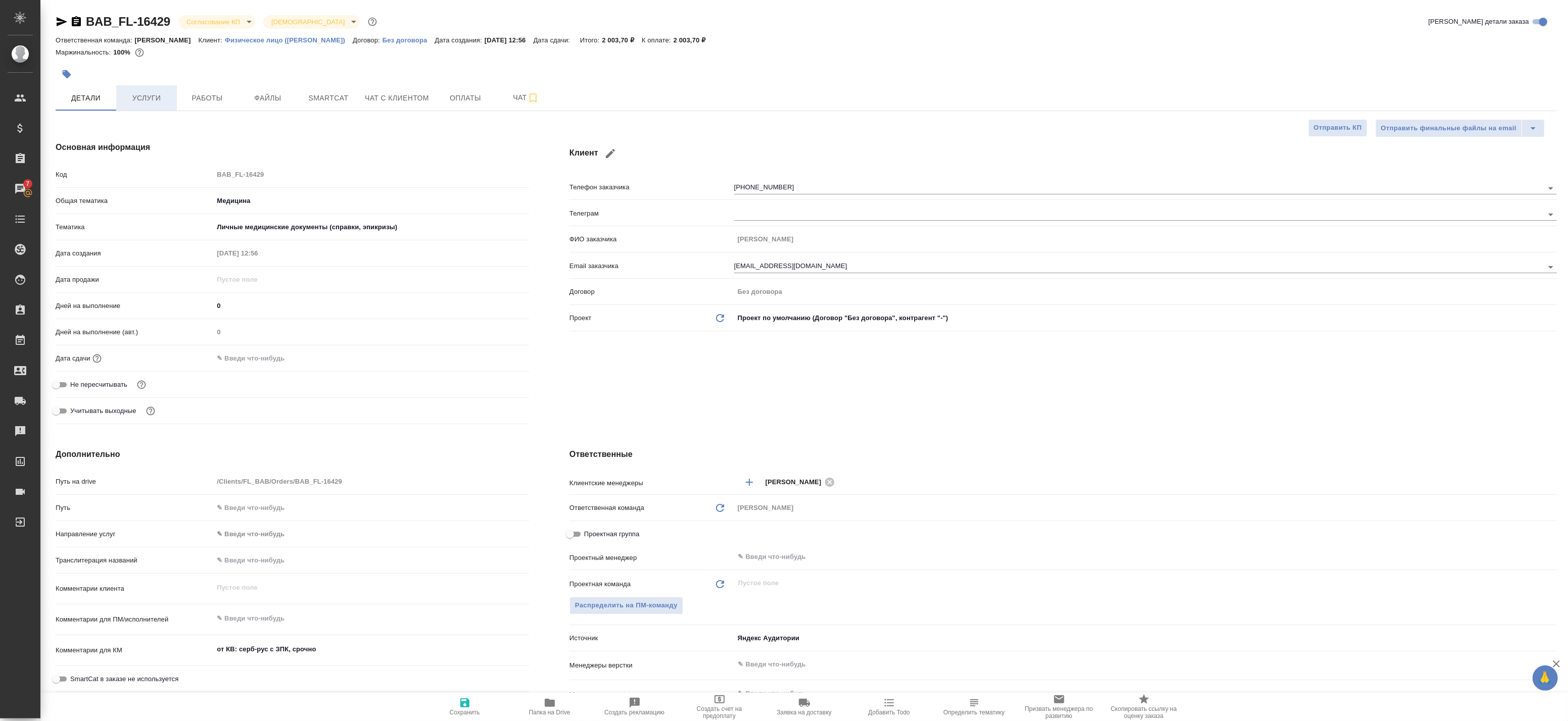
click at [165, 100] on span "Услуги" at bounding box center [146, 98] width 49 height 12
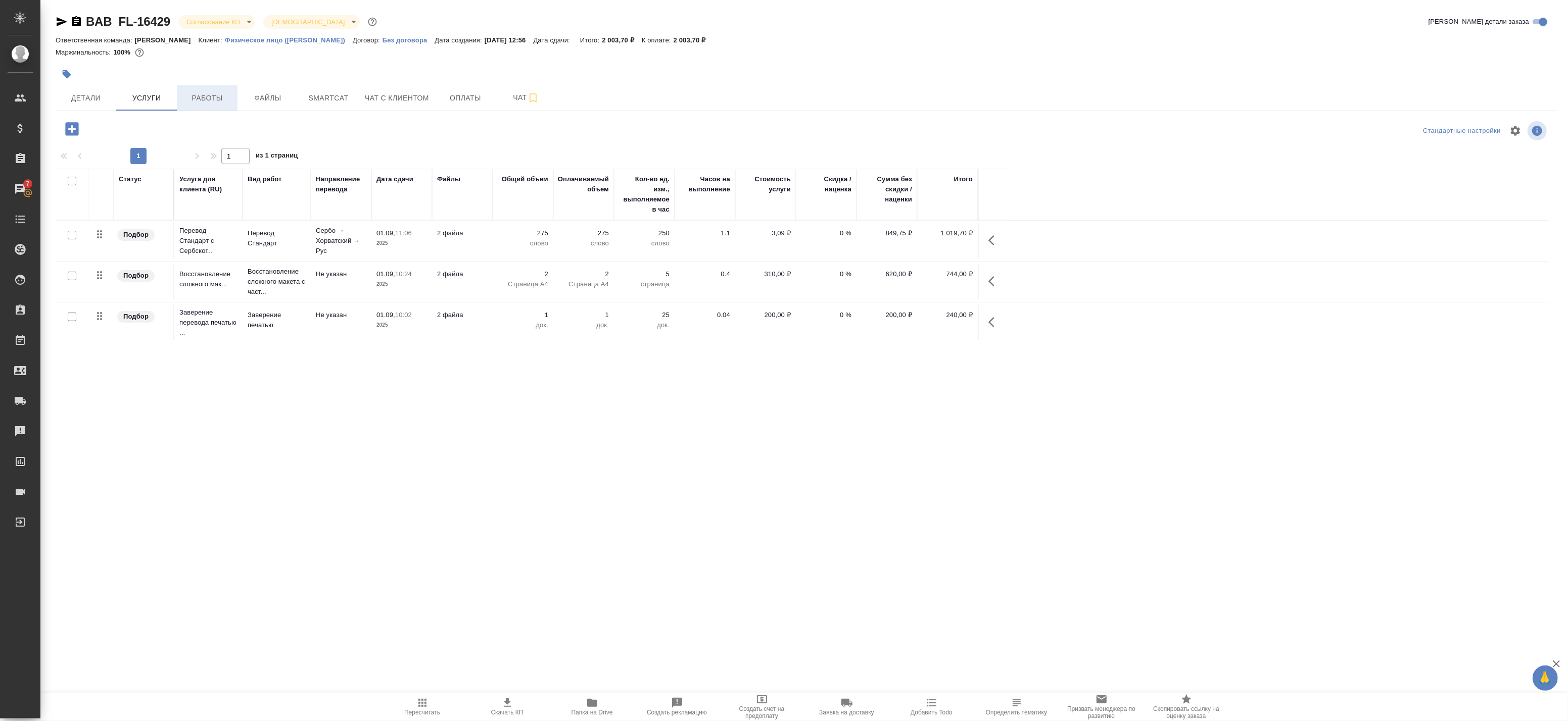
click at [207, 96] on span "Работы" at bounding box center [207, 98] width 49 height 12
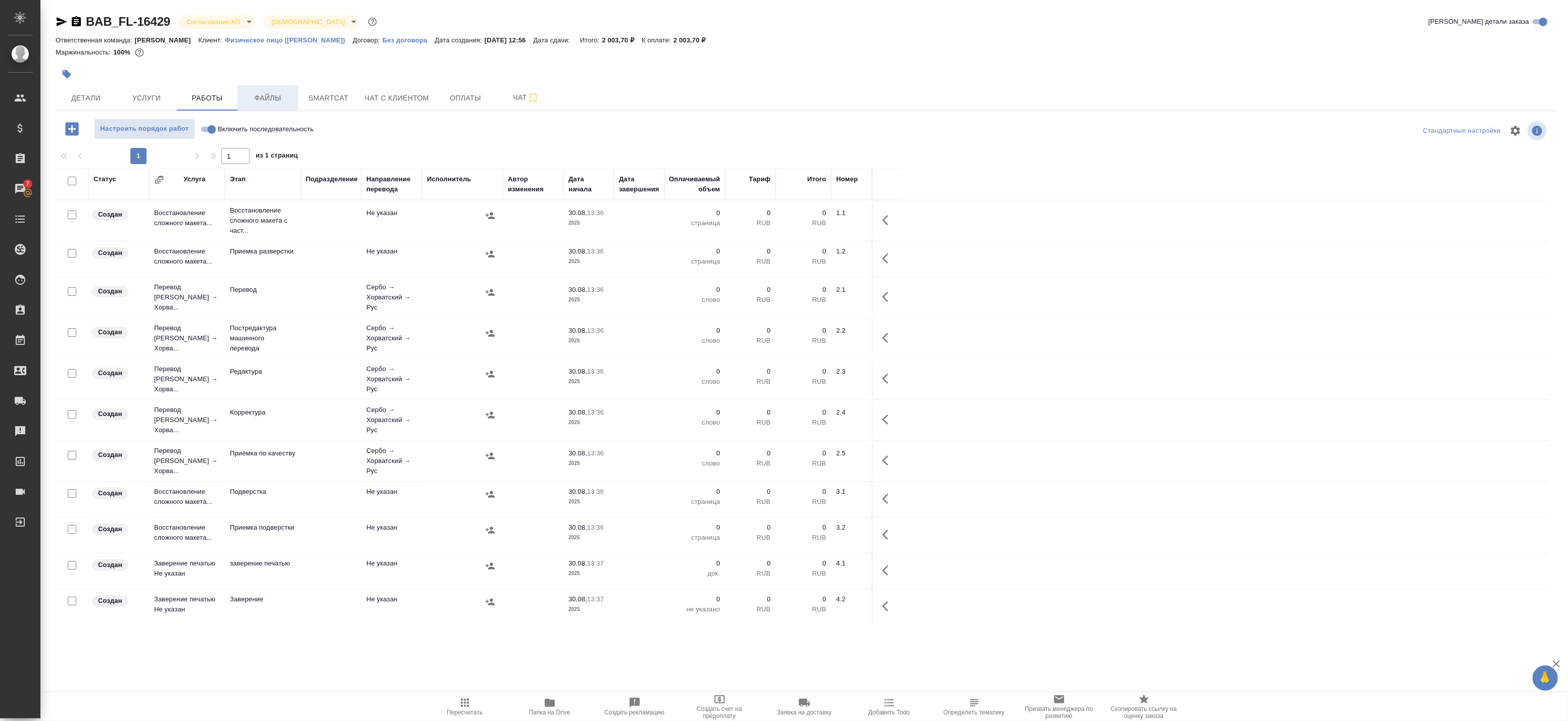
click at [266, 105] on button "Файлы" at bounding box center [268, 98] width 61 height 25
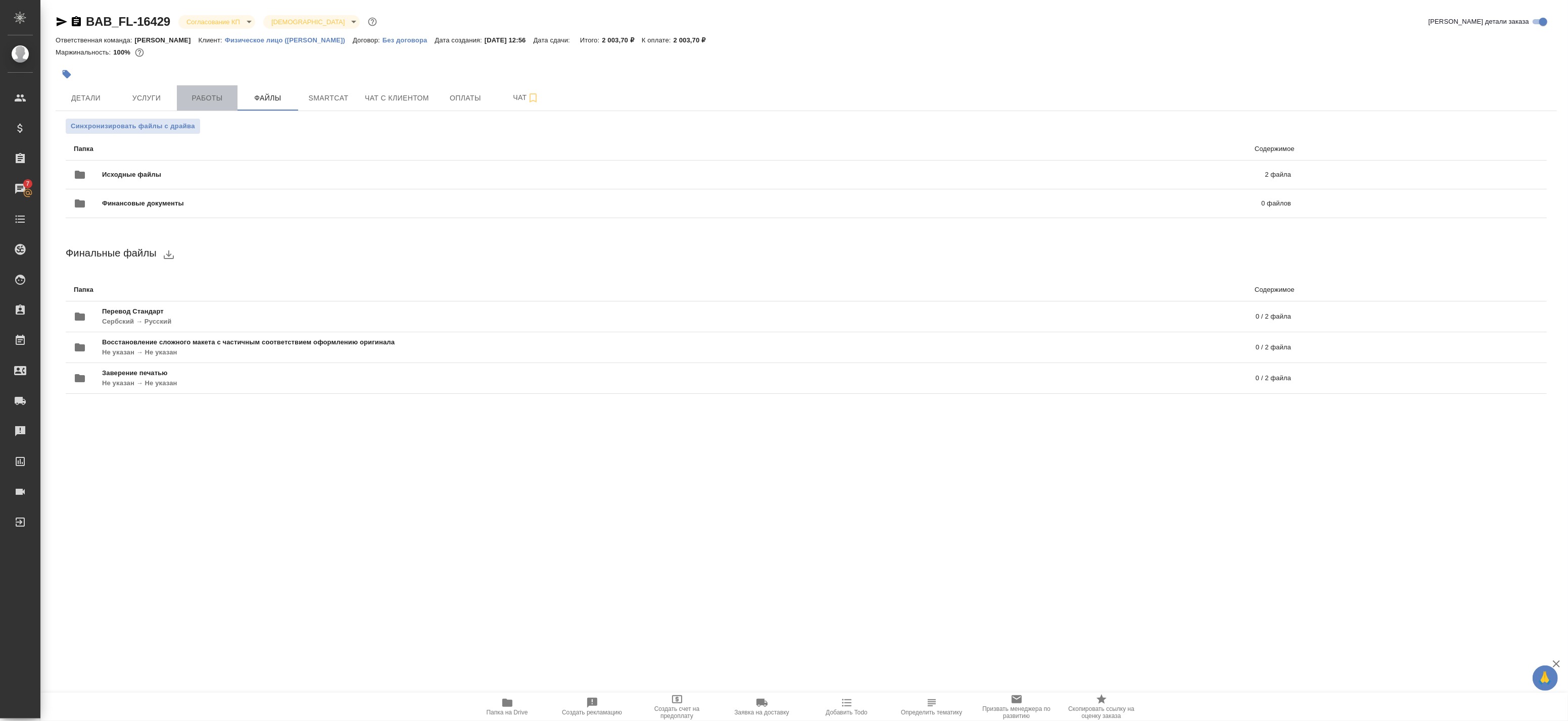
click at [203, 98] on span "Работы" at bounding box center [207, 98] width 49 height 12
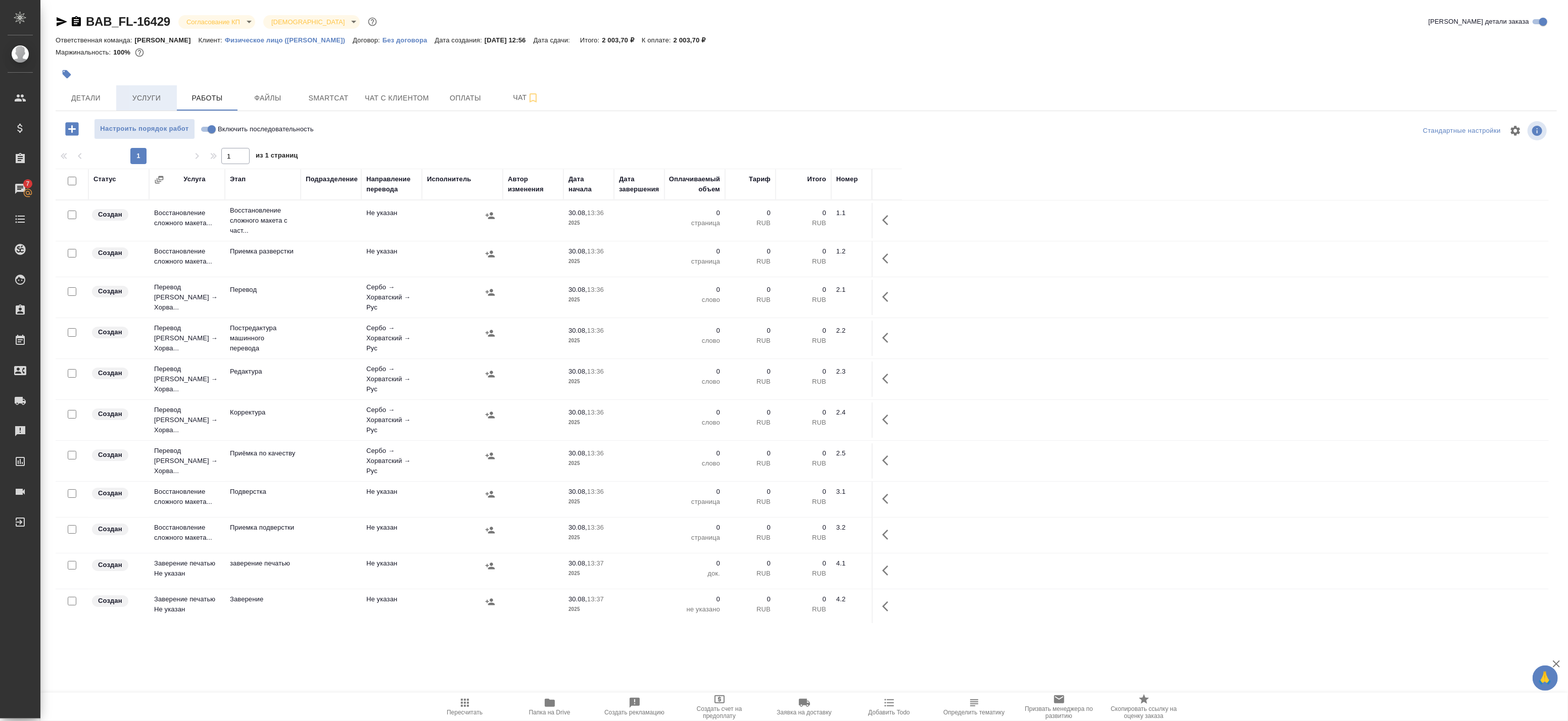
click at [163, 97] on span "Услуги" at bounding box center [146, 98] width 49 height 12
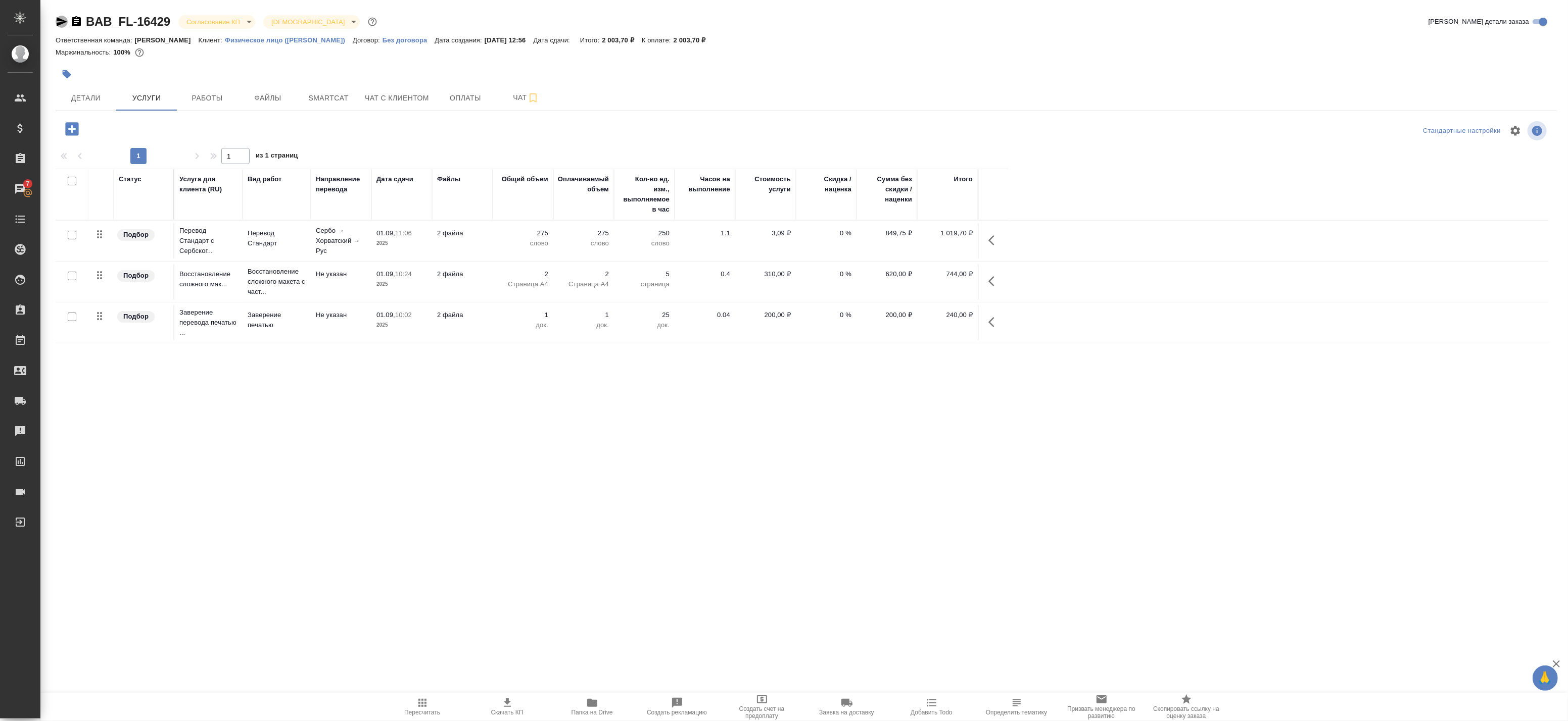
click at [61, 21] on icon "button" at bounding box center [62, 21] width 11 height 9
